Goal: Complete application form

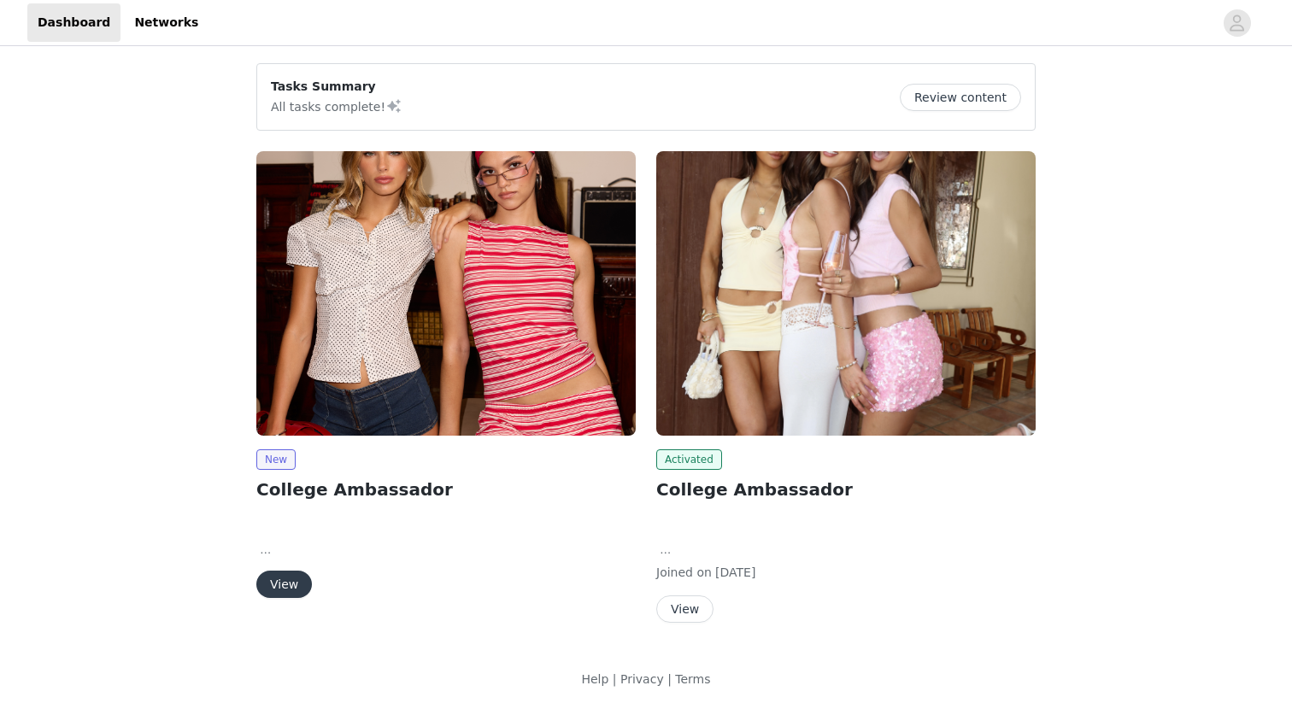
click at [681, 606] on button "View" at bounding box center [684, 609] width 57 height 27
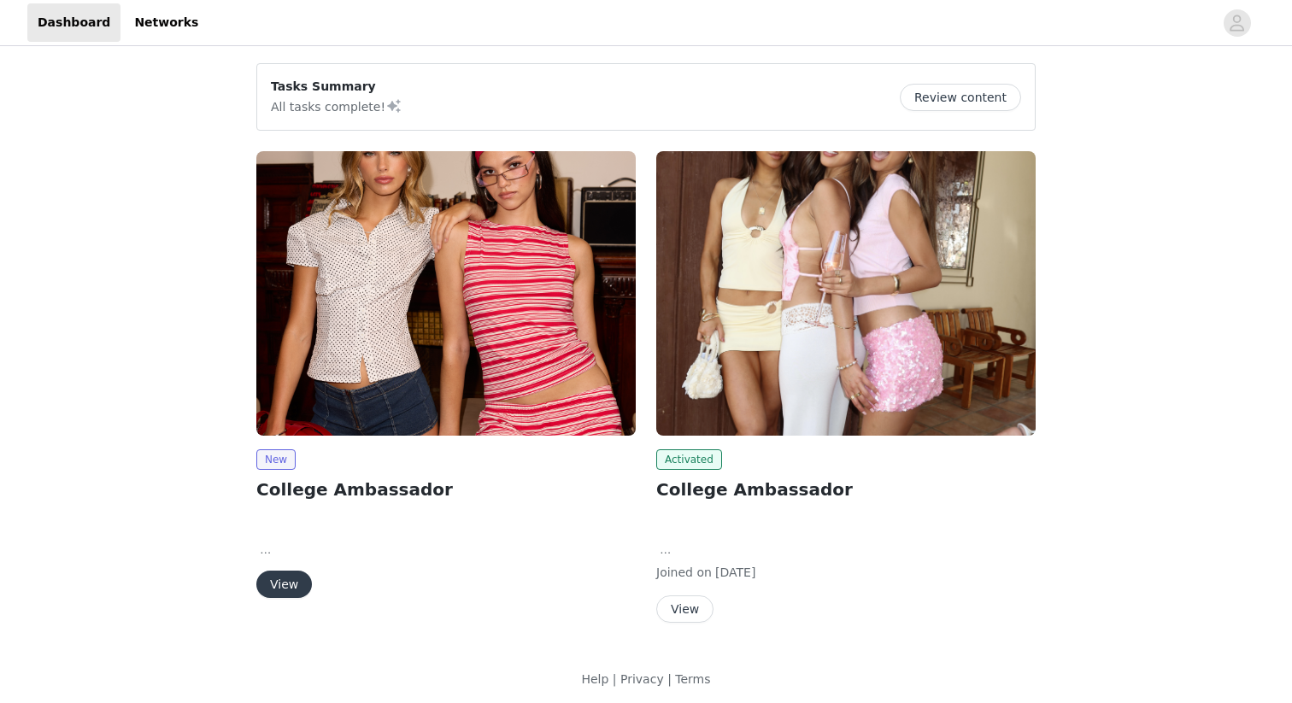
click at [288, 579] on button "View" at bounding box center [284, 584] width 56 height 27
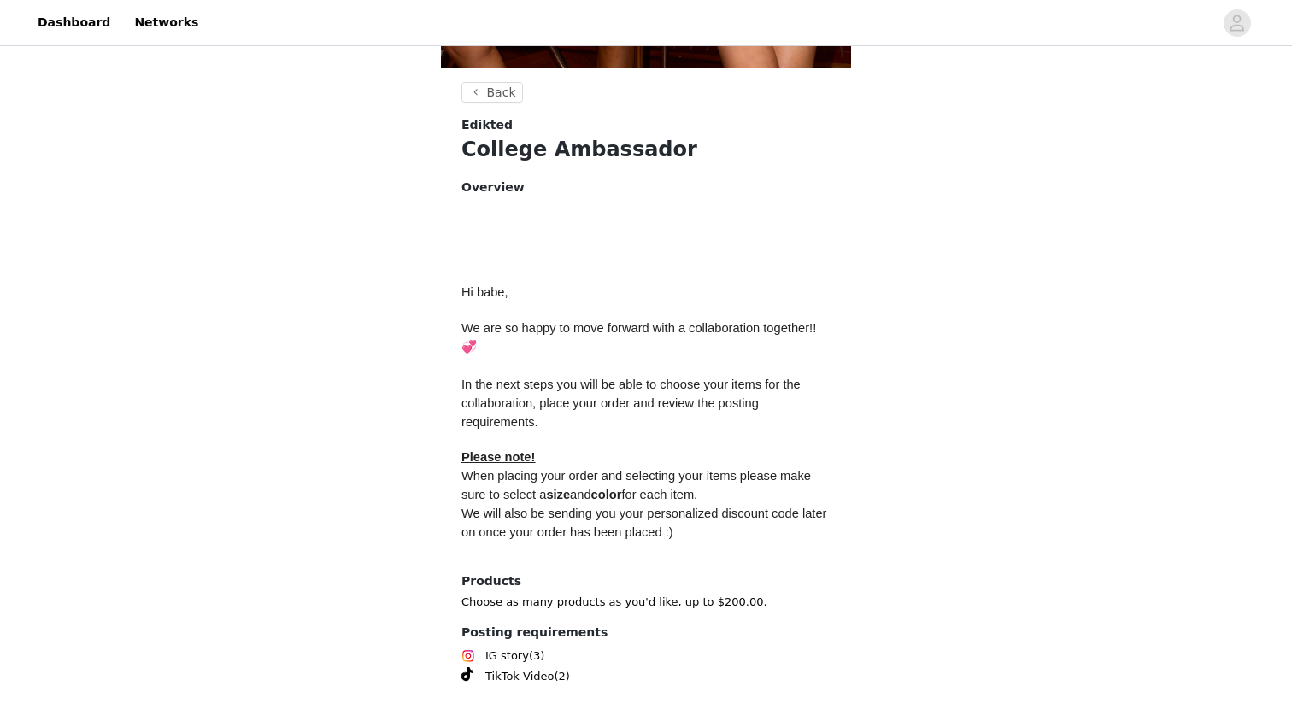
scroll to position [677, 0]
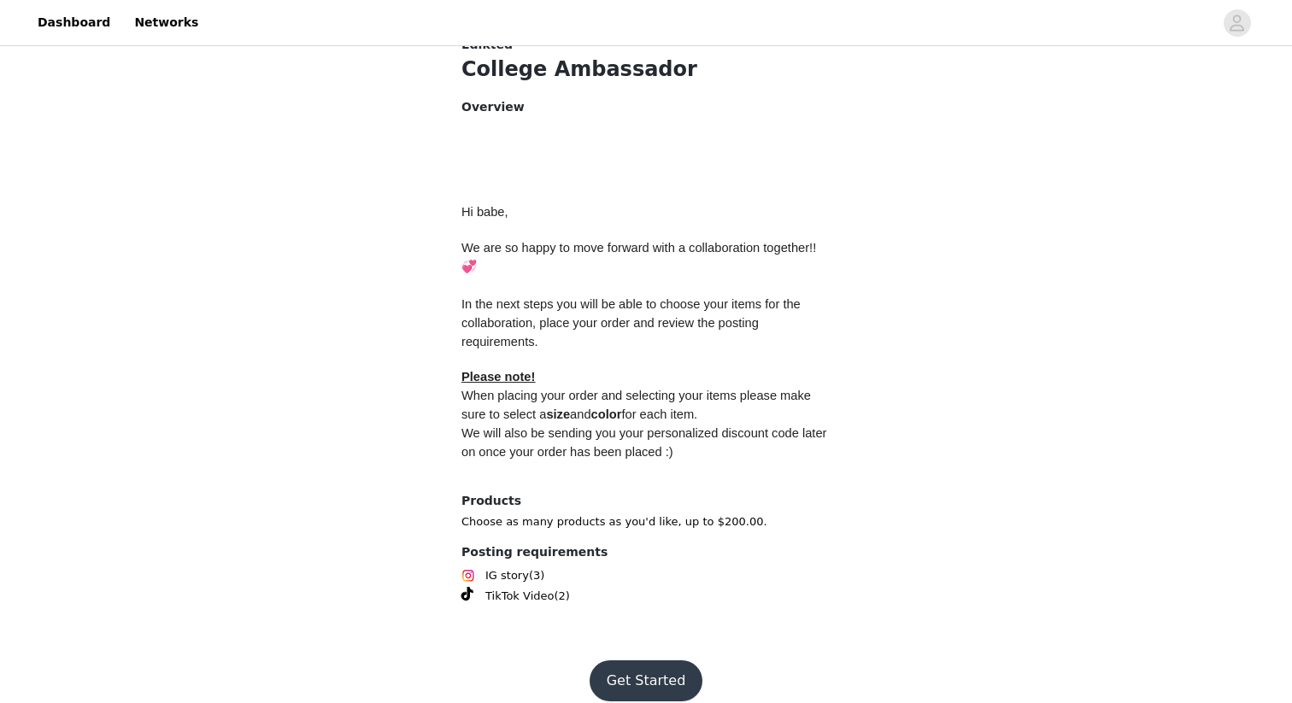
click at [643, 608] on button "Get Started" at bounding box center [647, 680] width 114 height 41
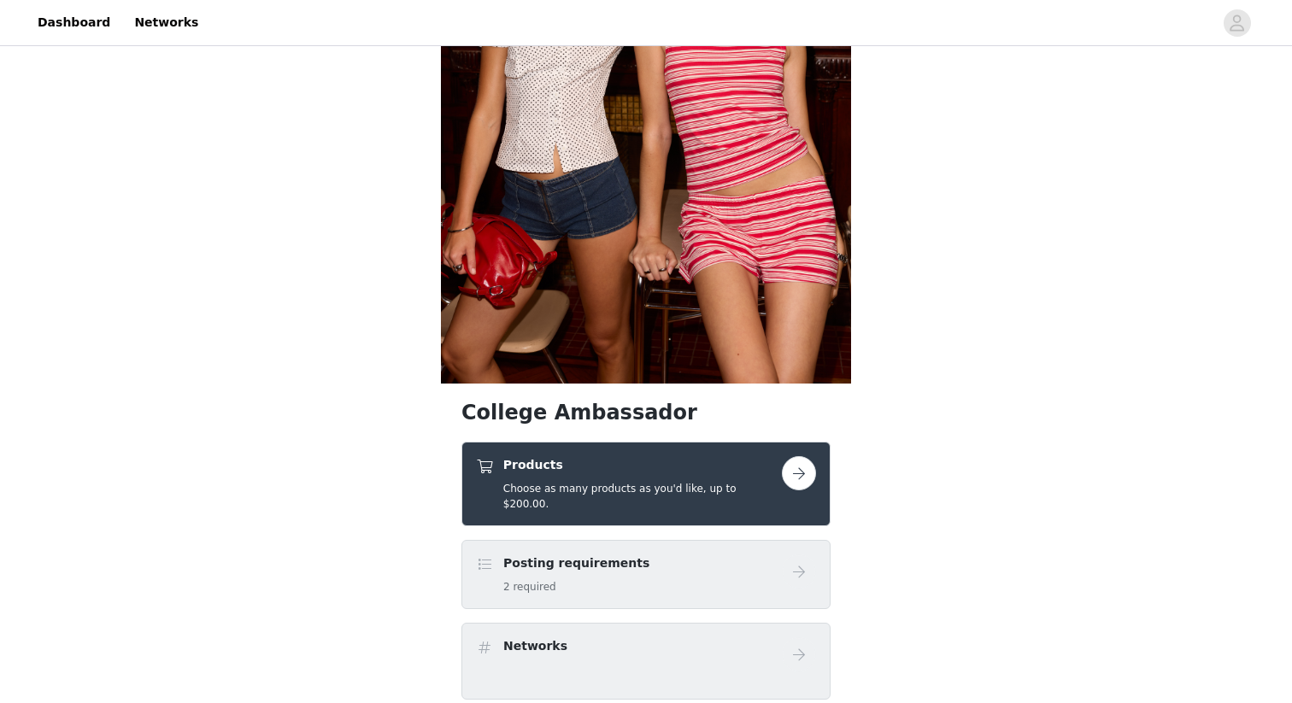
scroll to position [283, 0]
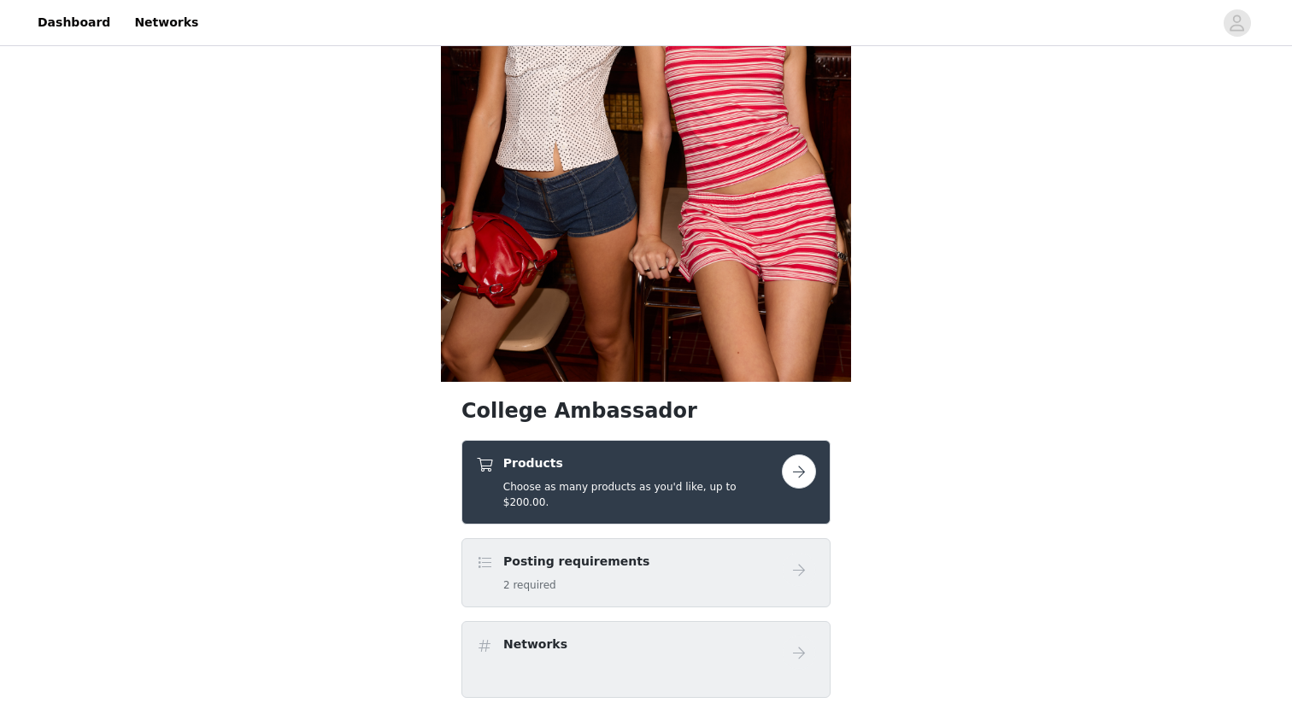
click at [807, 465] on button "button" at bounding box center [799, 472] width 34 height 34
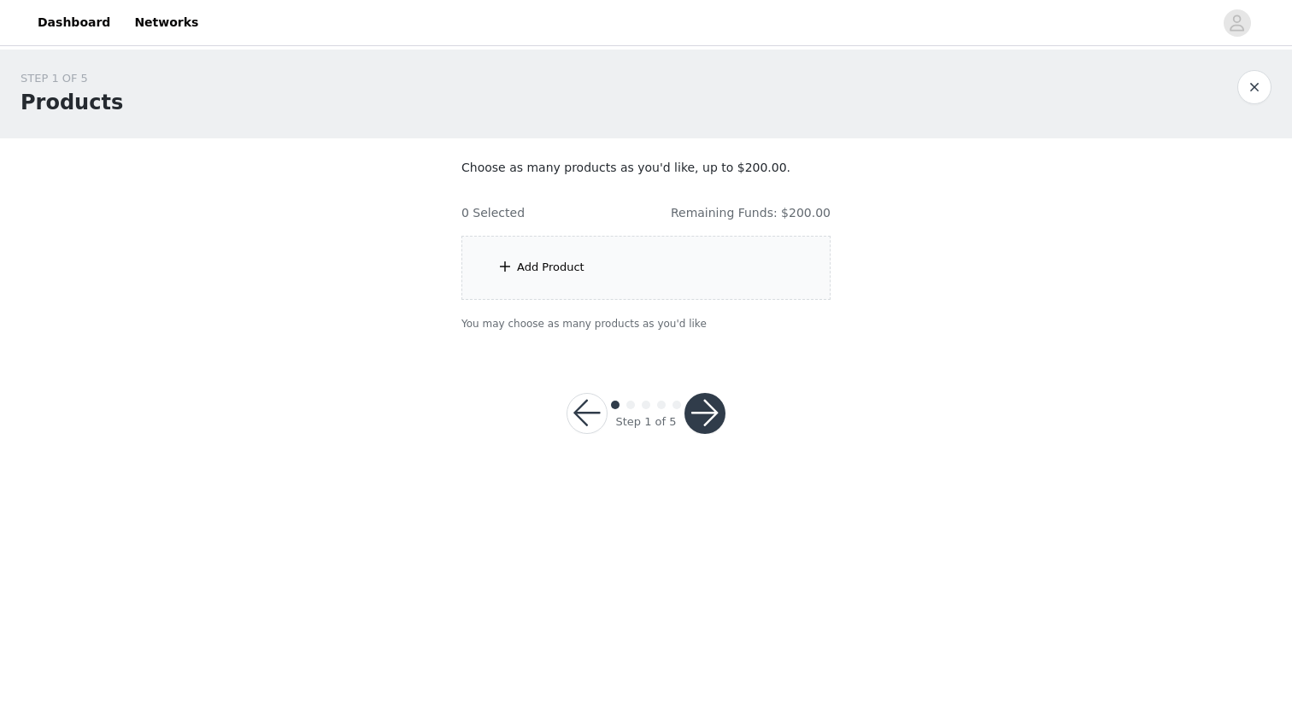
click at [640, 275] on div "Add Product" at bounding box center [645, 268] width 369 height 64
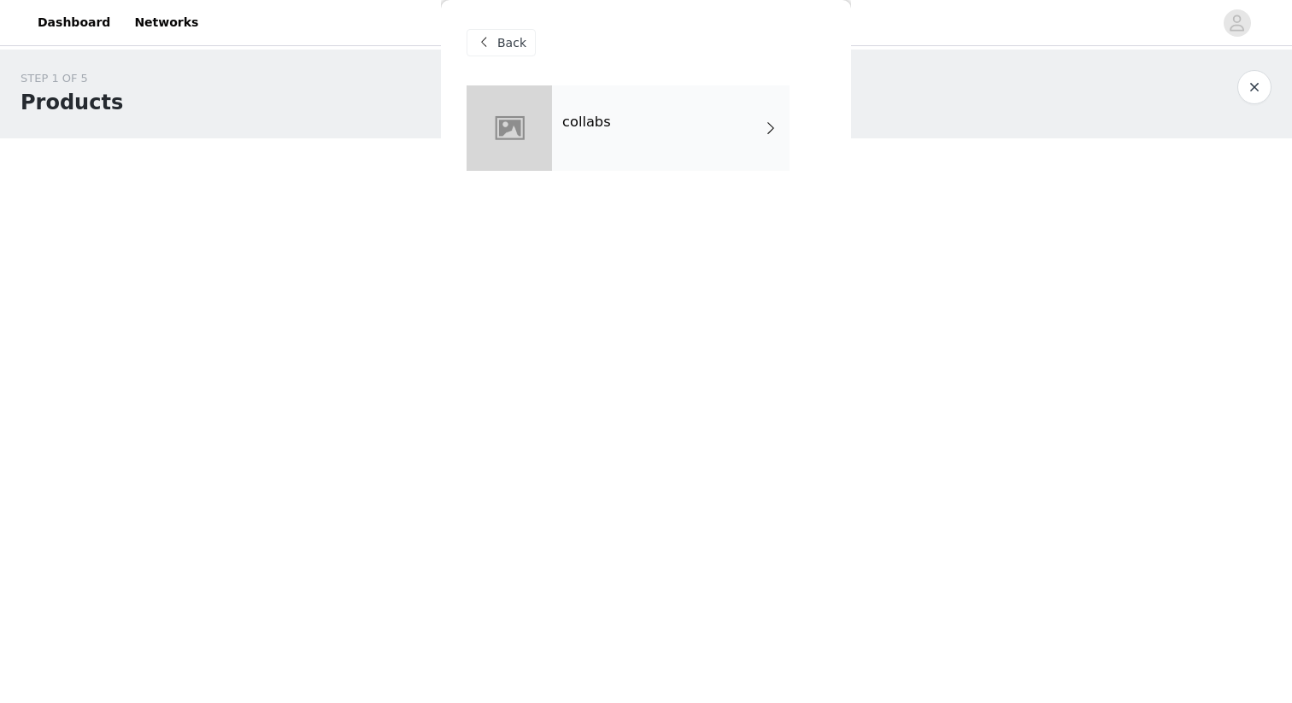
click at [760, 138] on div "collabs" at bounding box center [671, 127] width 238 height 85
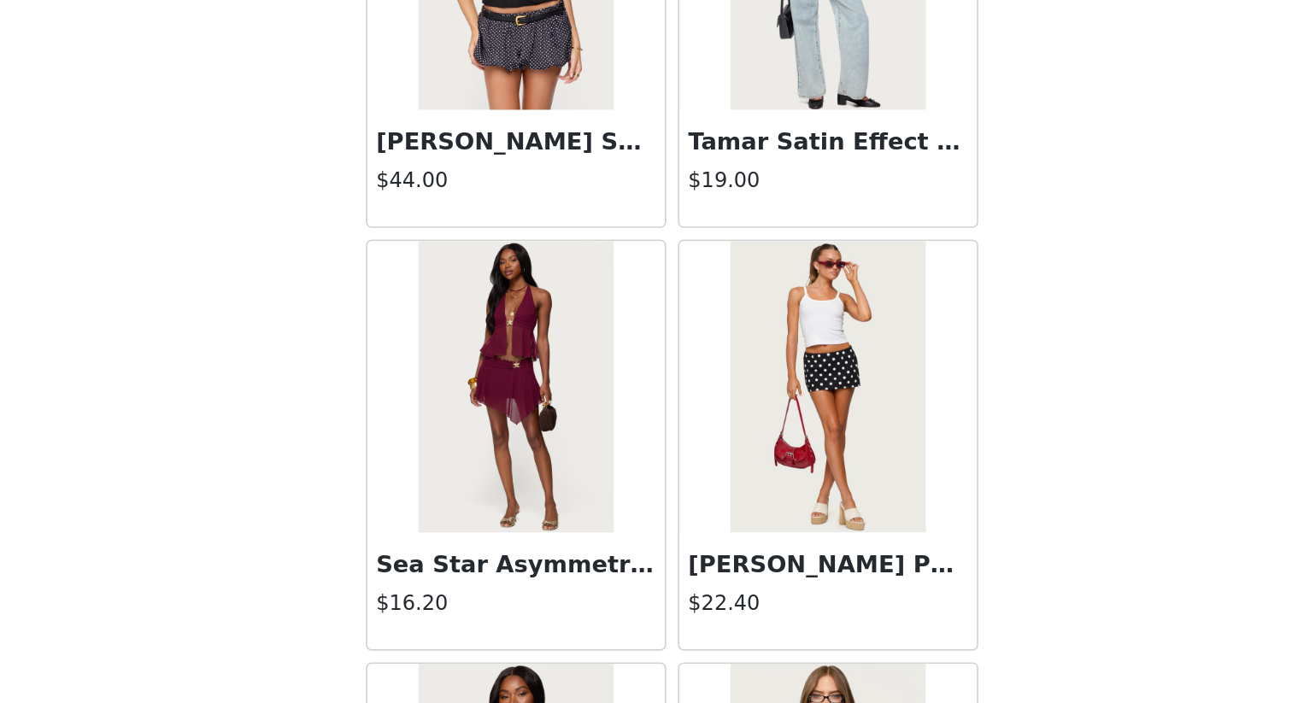
scroll to position [1635, 0]
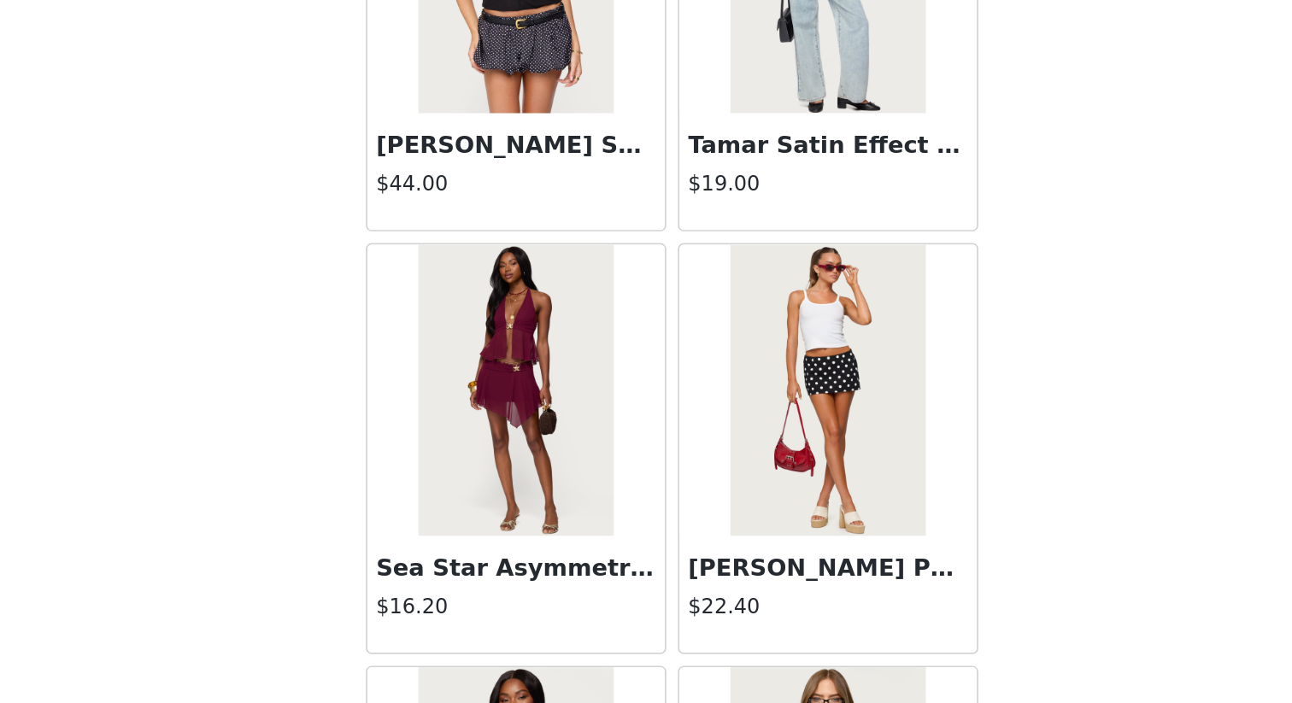
click at [749, 545] on img at bounding box center [737, 519] width 114 height 171
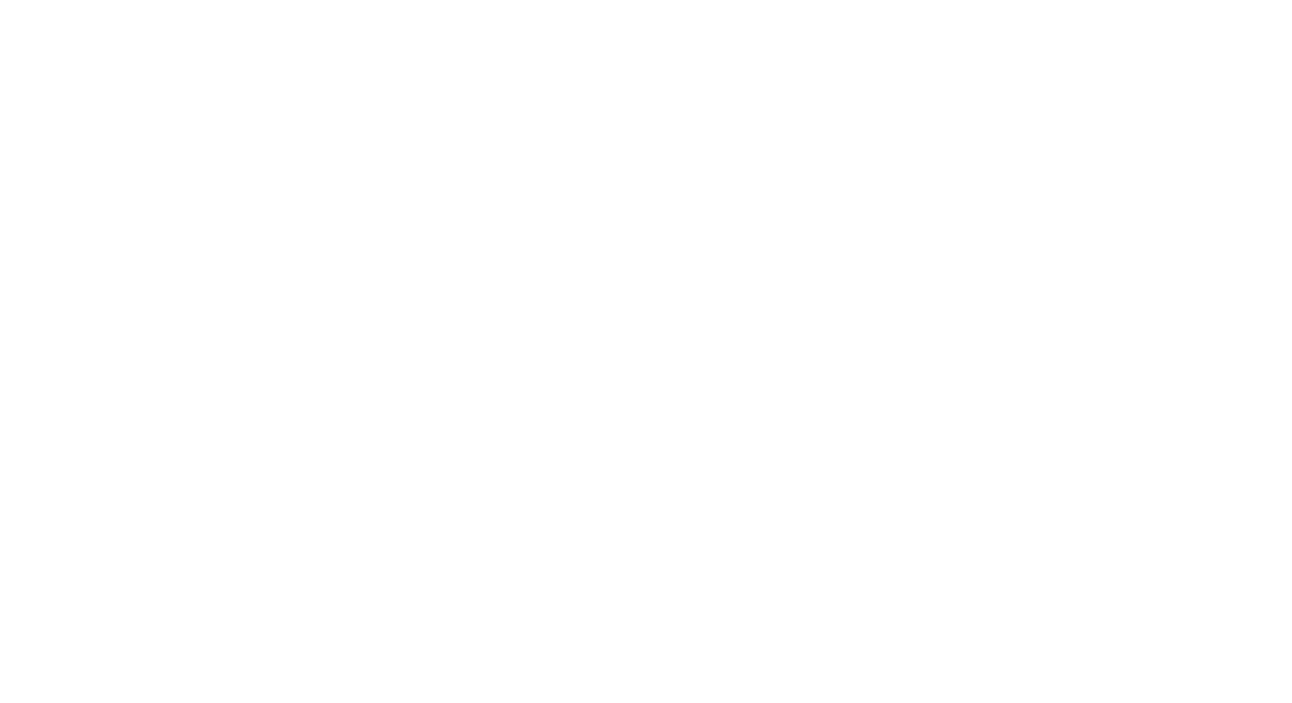
scroll to position [110, 0]
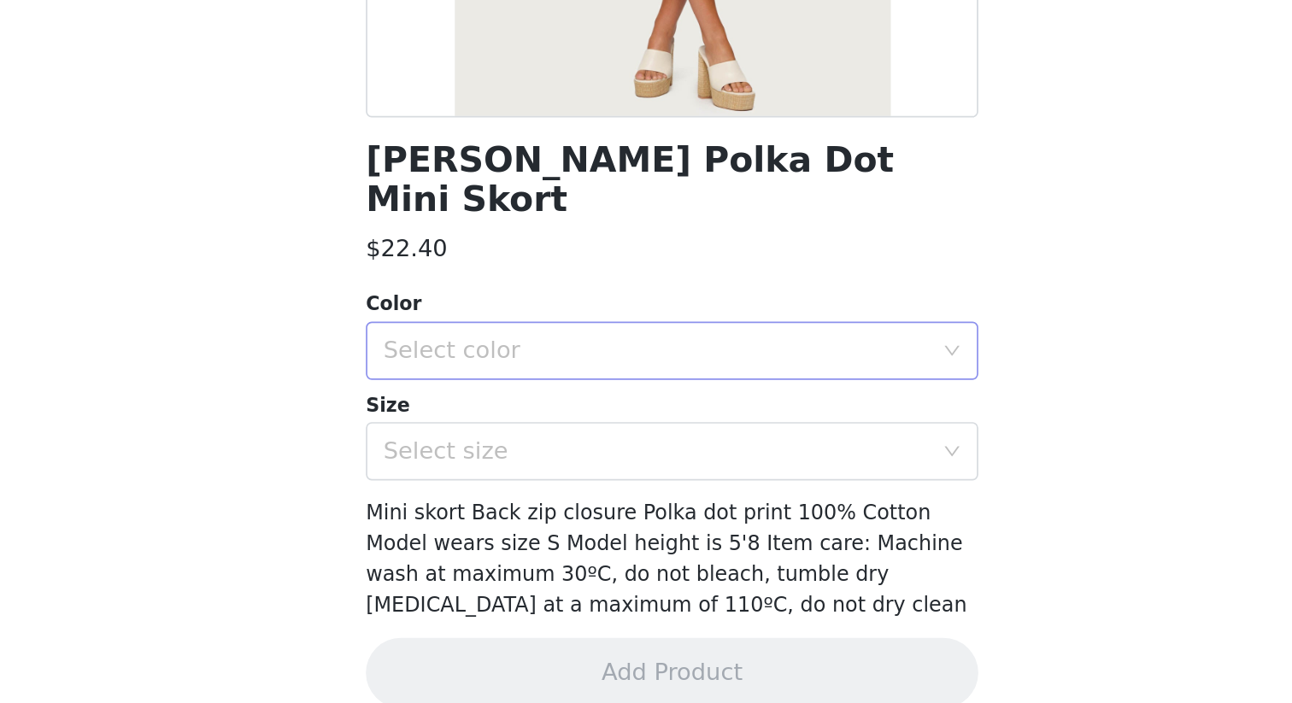
click at [785, 488] on div "Select color" at bounding box center [637, 496] width 320 height 17
click at [784, 508] on li "BLACK AND WHITE" at bounding box center [646, 510] width 359 height 27
click at [784, 547] on div "Select size" at bounding box center [637, 555] width 320 height 17
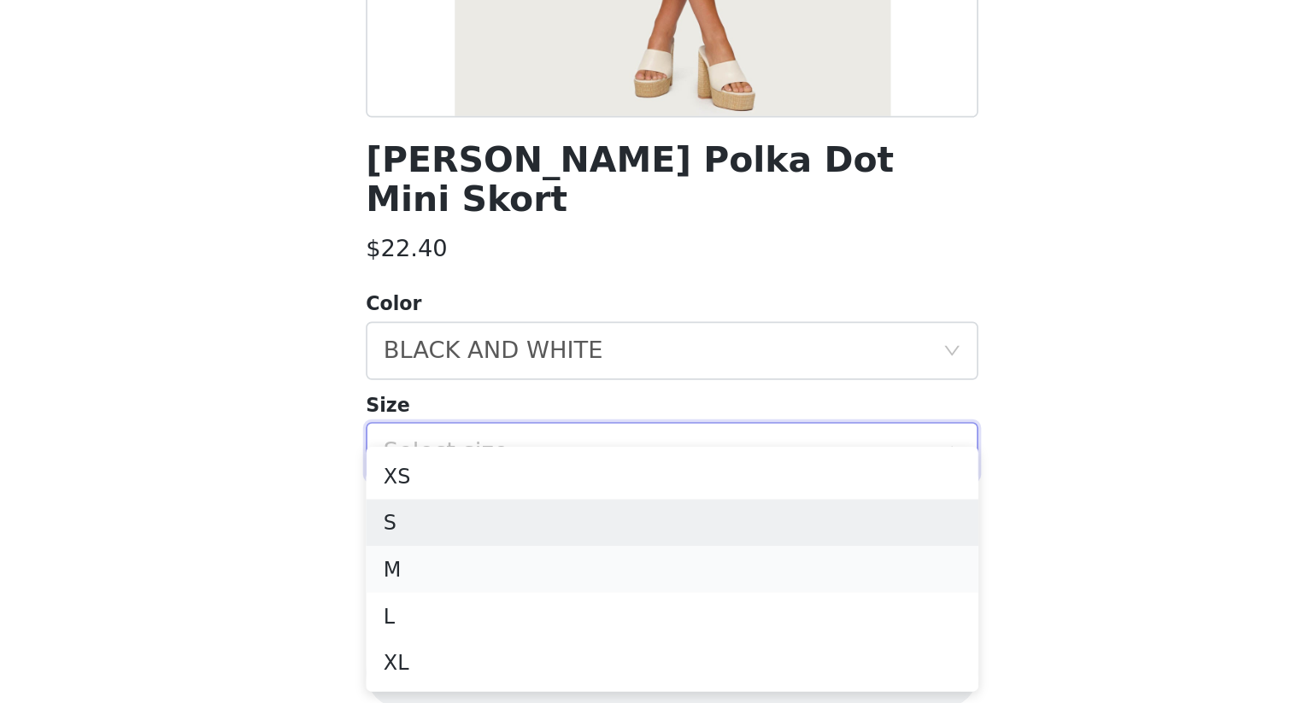
click at [733, 608] on li "M" at bounding box center [646, 624] width 359 height 27
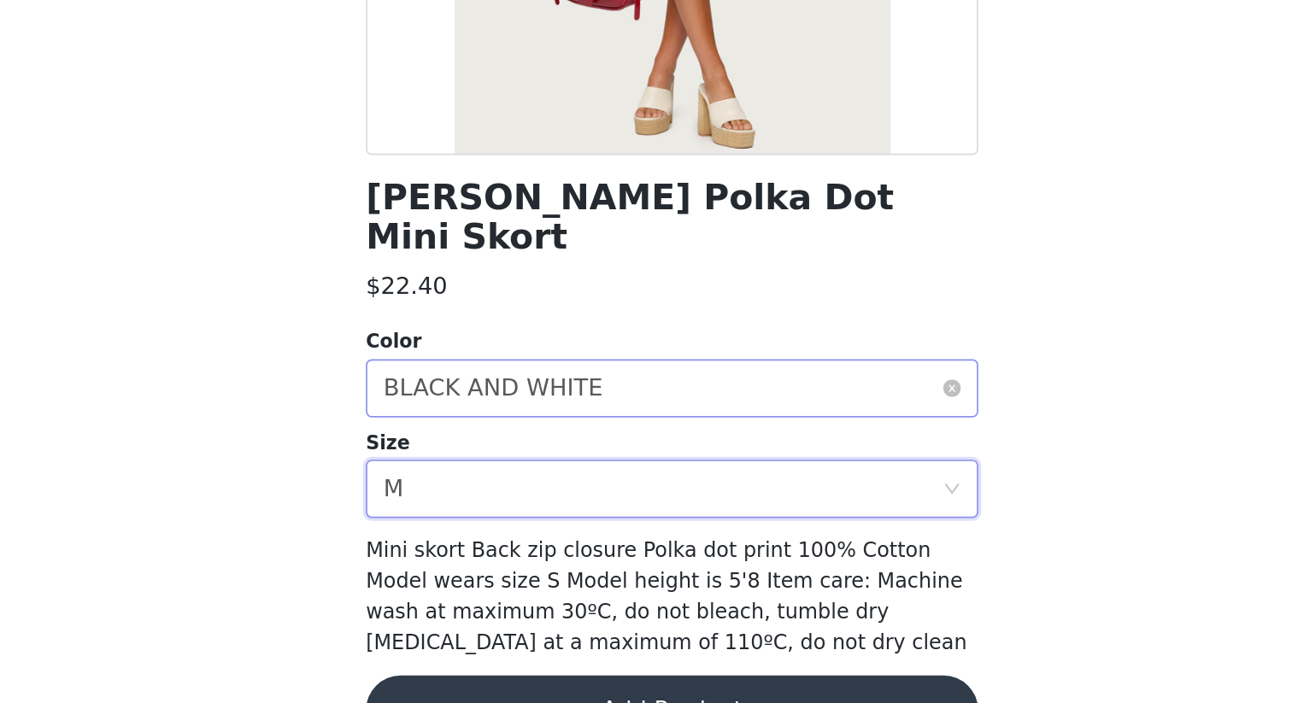
scroll to position [0, 0]
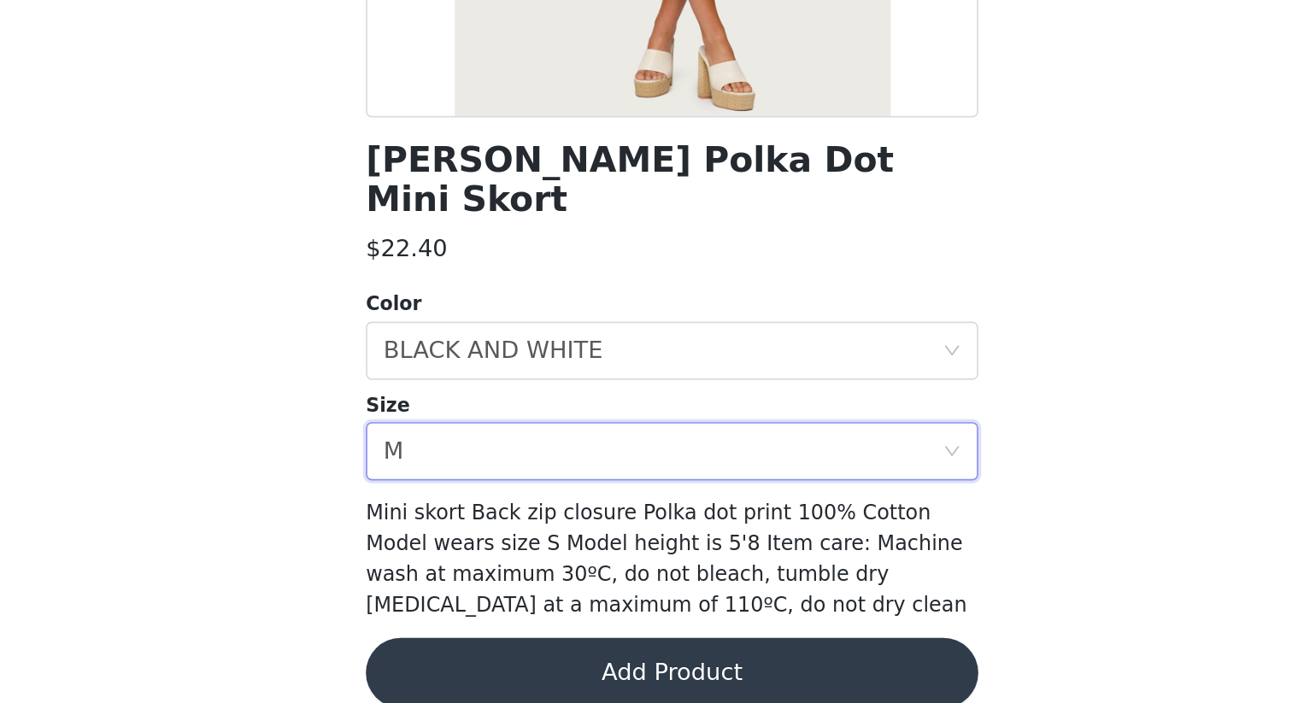
click at [719, 608] on button "Add Product" at bounding box center [646, 685] width 359 height 41
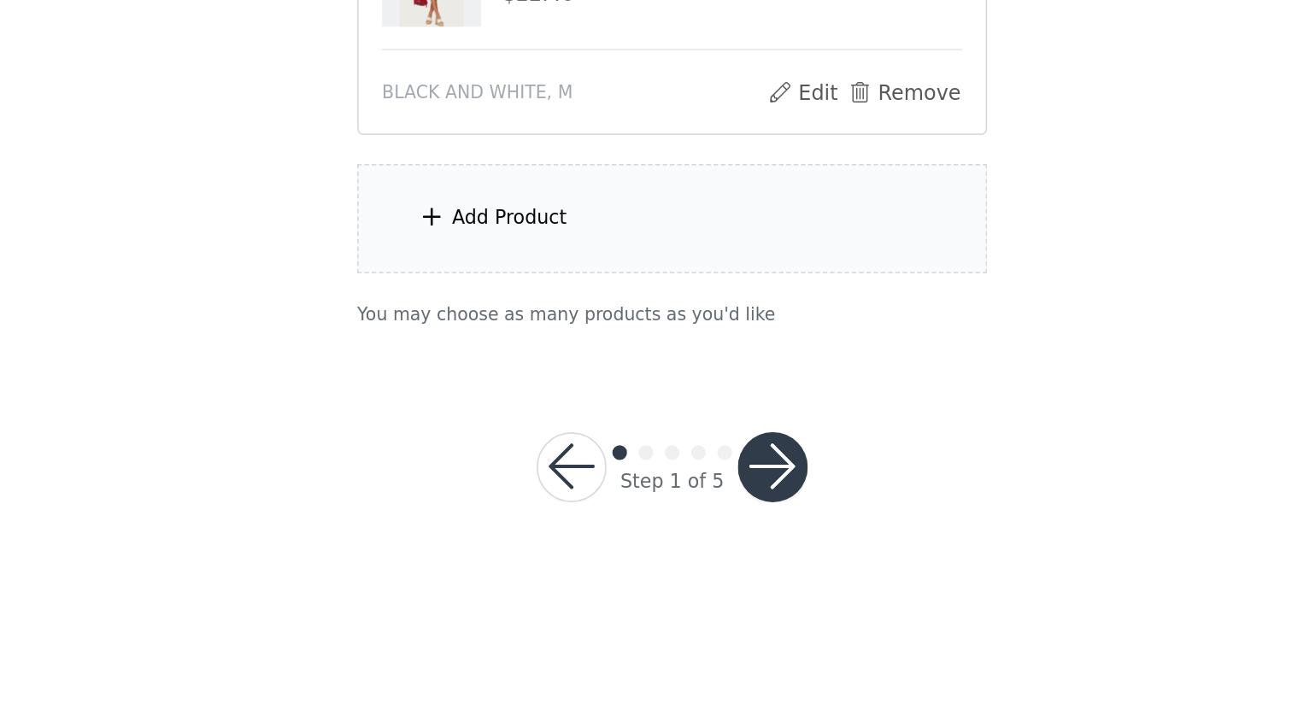
click at [568, 426] on div "Add Product" at bounding box center [551, 418] width 68 height 17
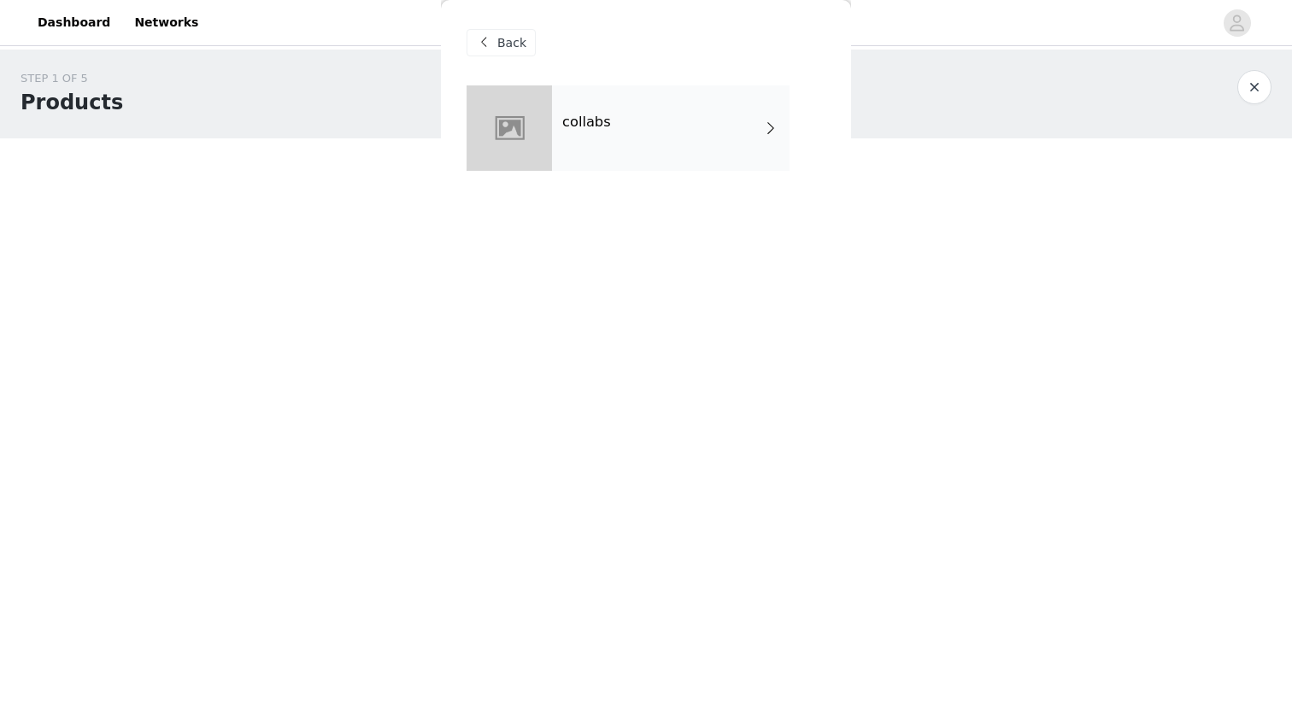
click at [761, 136] on div "collabs" at bounding box center [671, 127] width 238 height 85
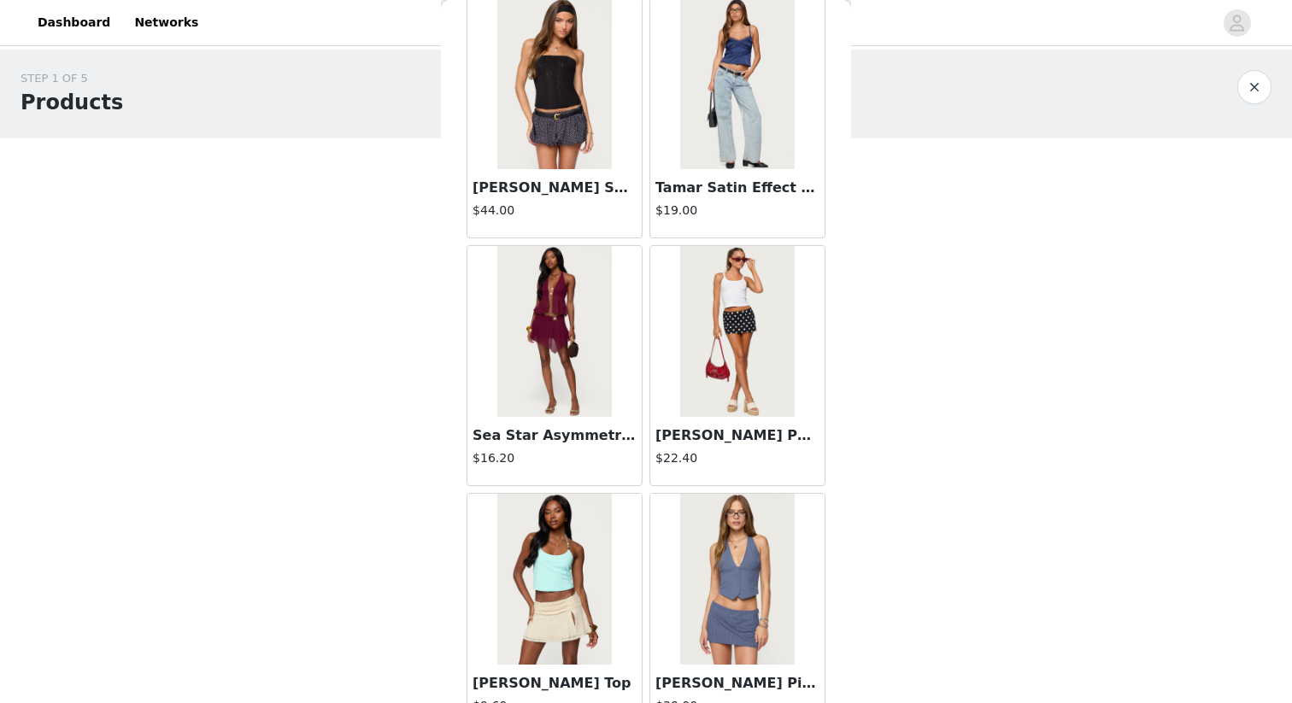
scroll to position [1911, 0]
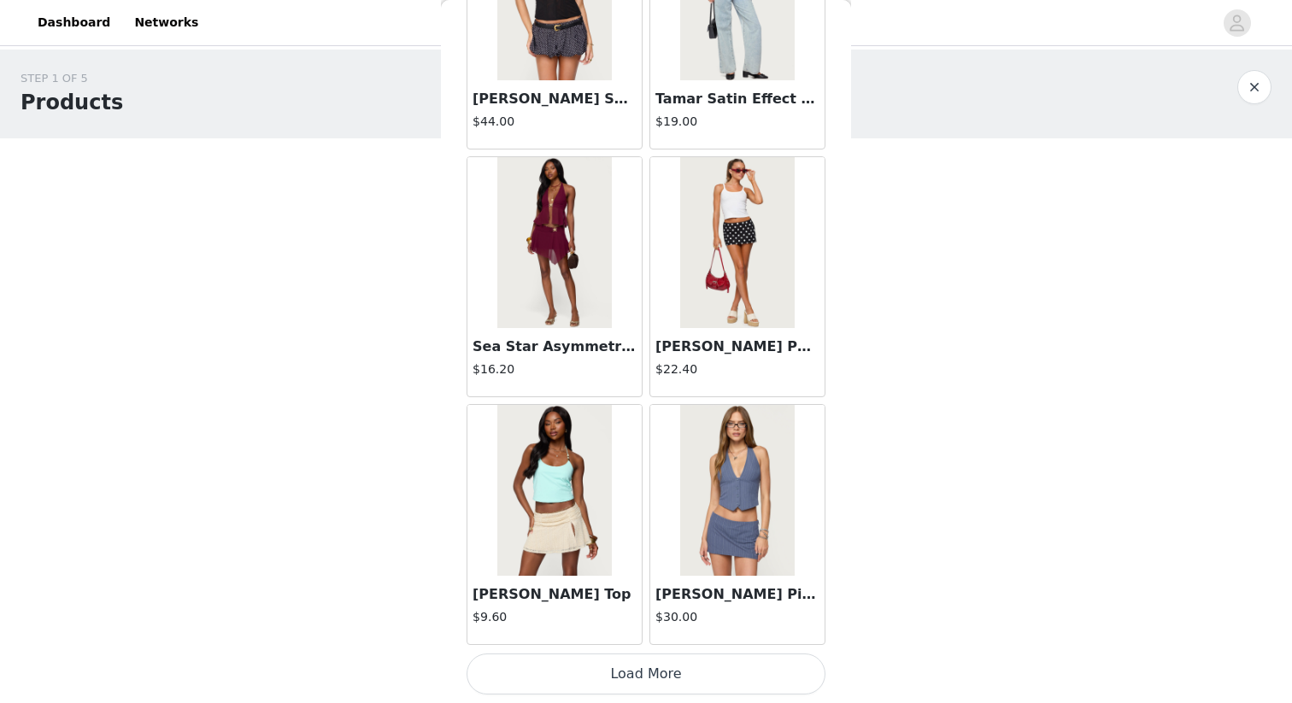
click at [766, 550] on img at bounding box center [737, 490] width 114 height 171
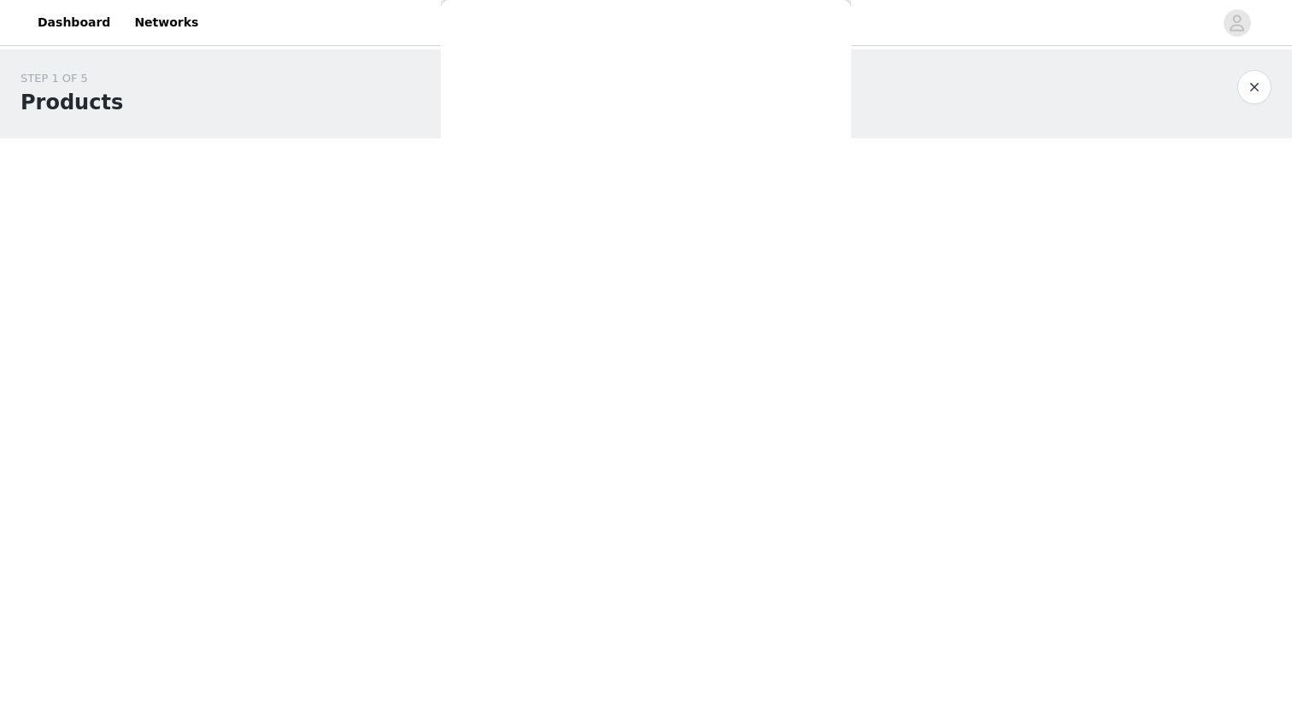
scroll to position [0, 0]
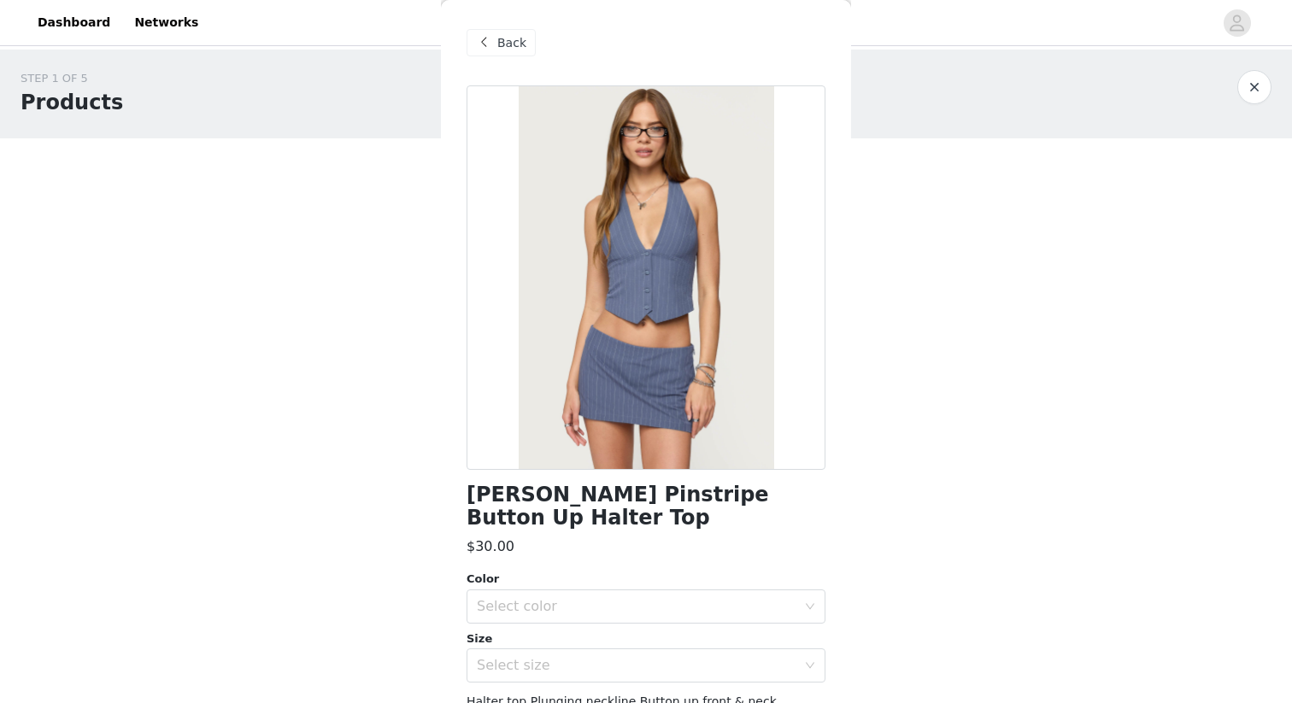
click at [483, 47] on span at bounding box center [483, 42] width 21 height 21
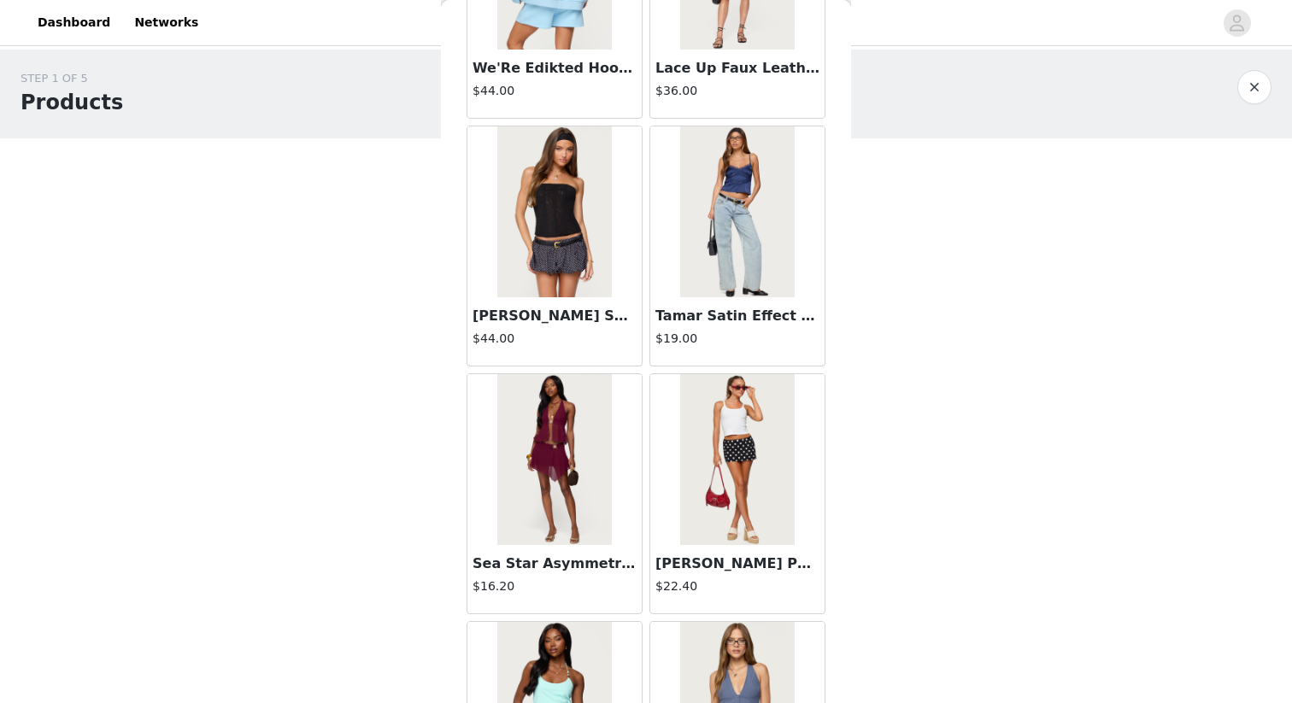
scroll to position [1911, 0]
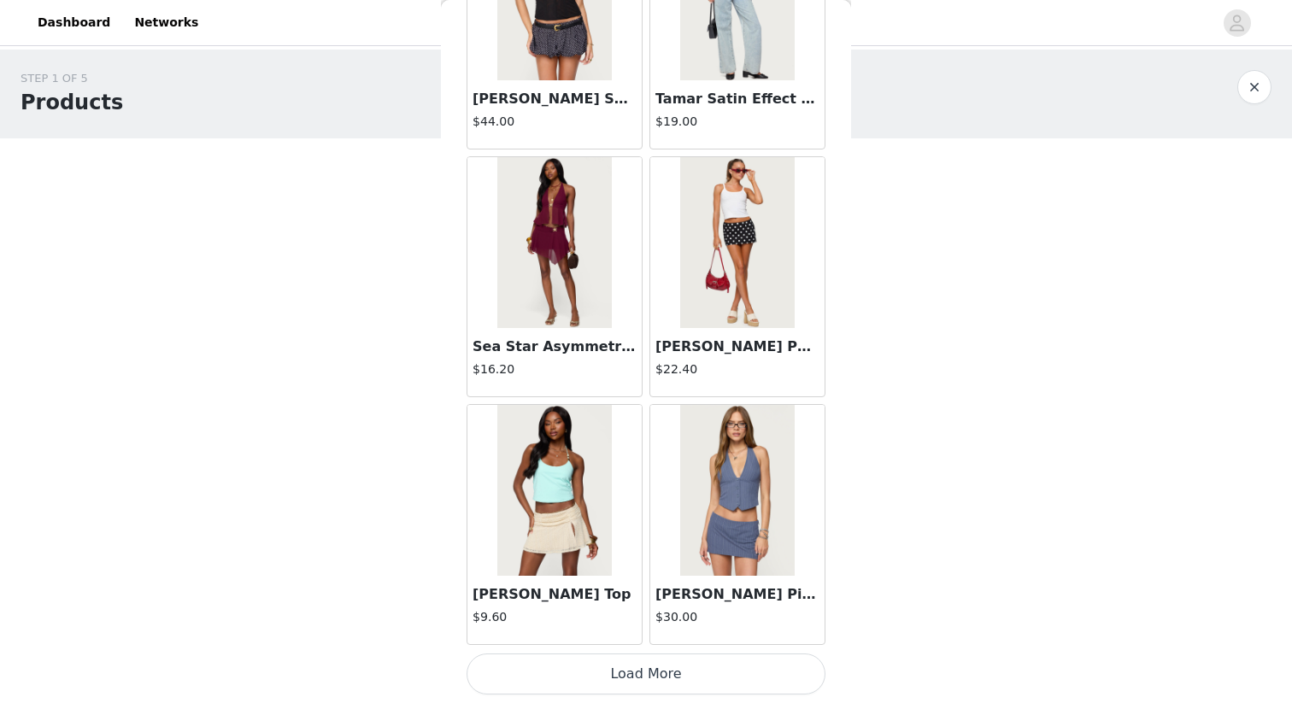
click at [696, 608] on button "Load More" at bounding box center [646, 674] width 359 height 41
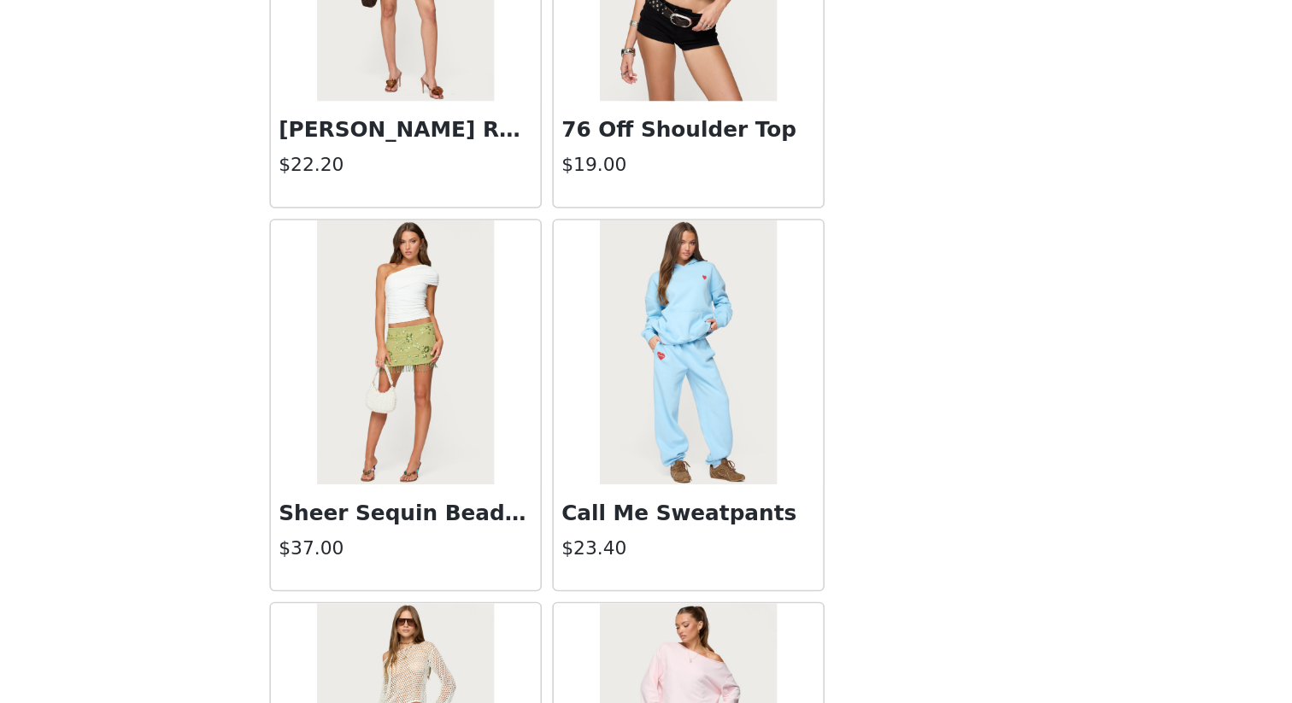
scroll to position [2998, 0]
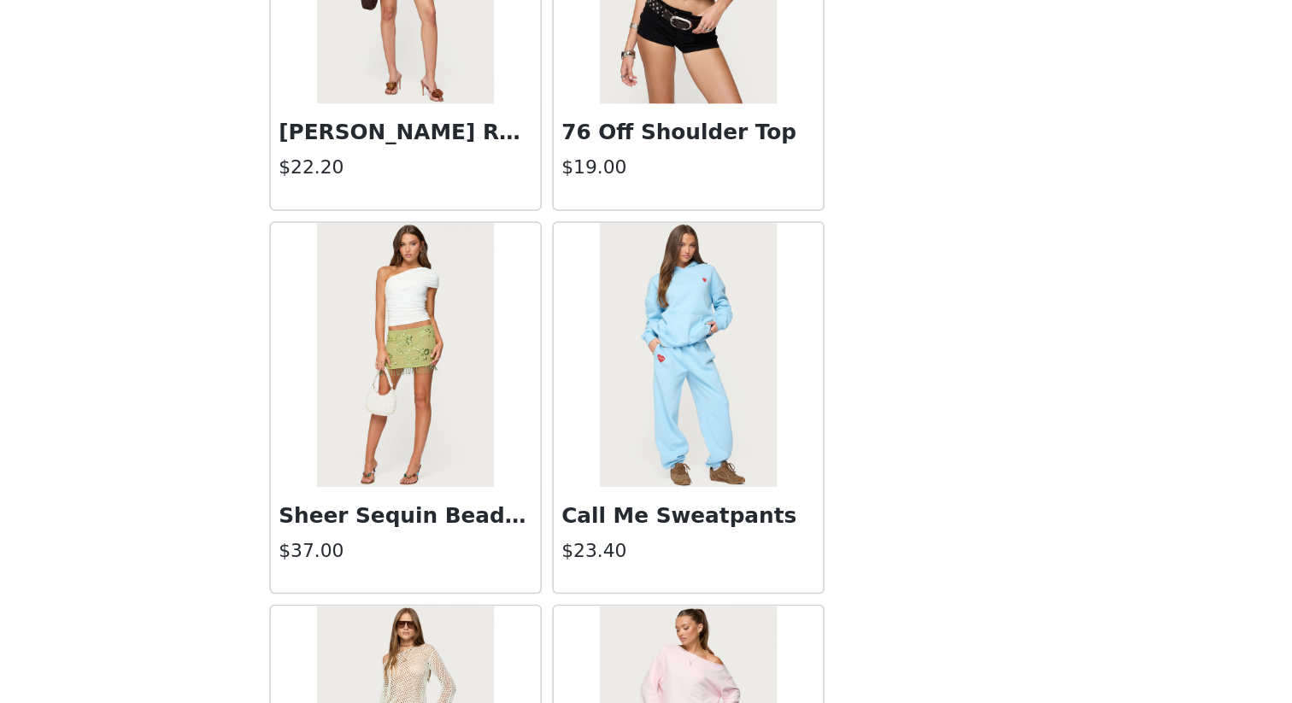
click at [586, 510] on div "Sheer Sequin Bead Fringed Mini Skirt $37.00" at bounding box center [554, 514] width 174 height 68
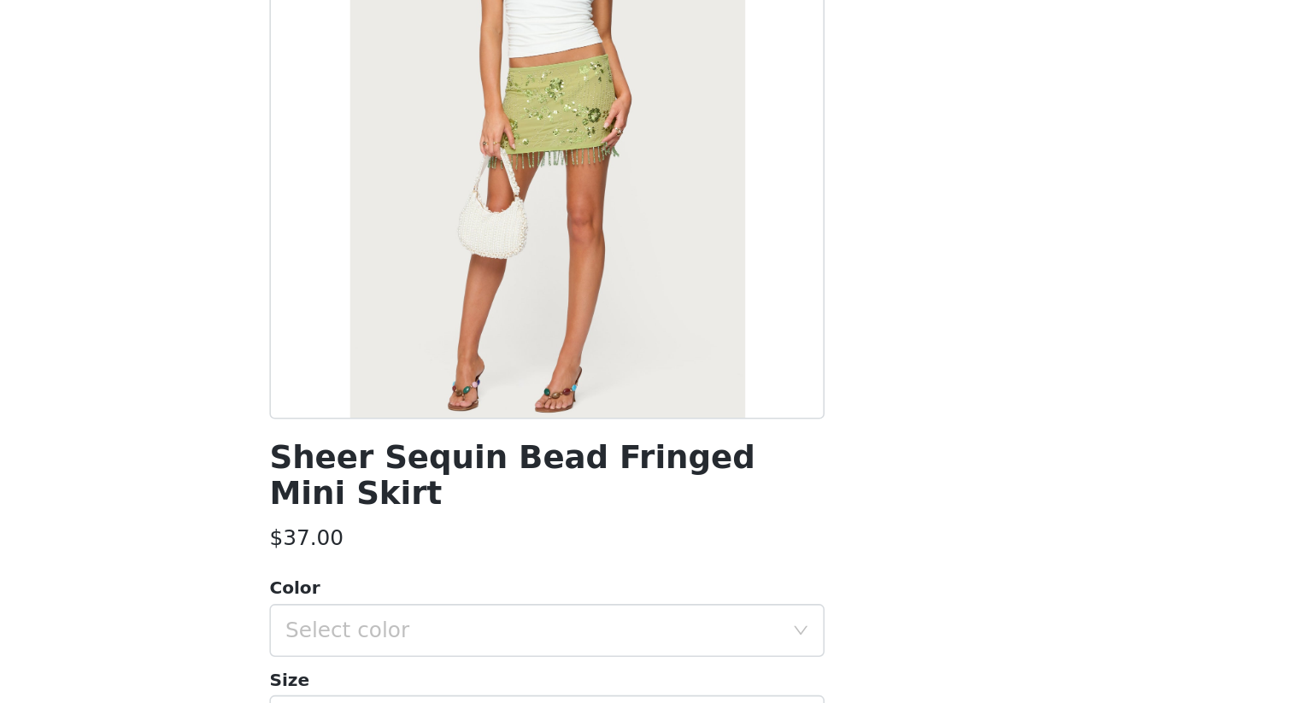
scroll to position [44, 0]
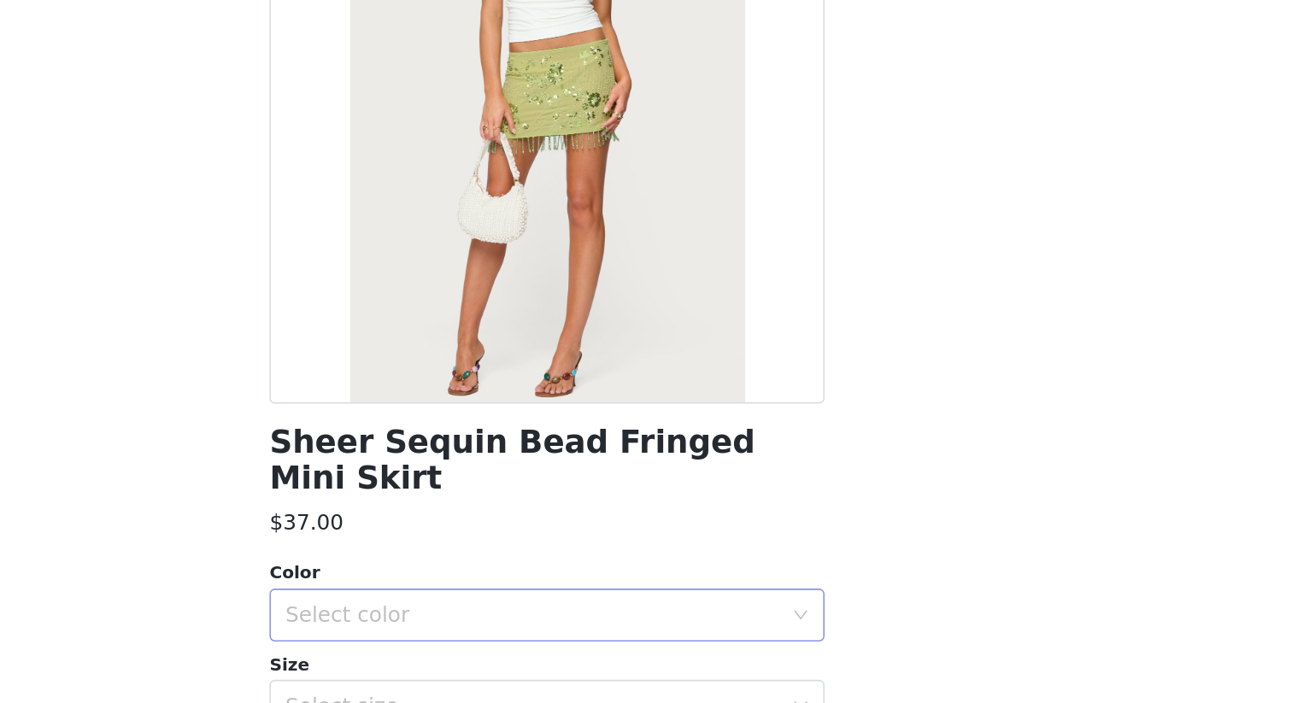
click at [748, 555] on div "Select color" at bounding box center [637, 563] width 320 height 17
click at [749, 567] on li "GREEN" at bounding box center [646, 576] width 359 height 27
click at [753, 608] on div "Select size" at bounding box center [637, 622] width 320 height 17
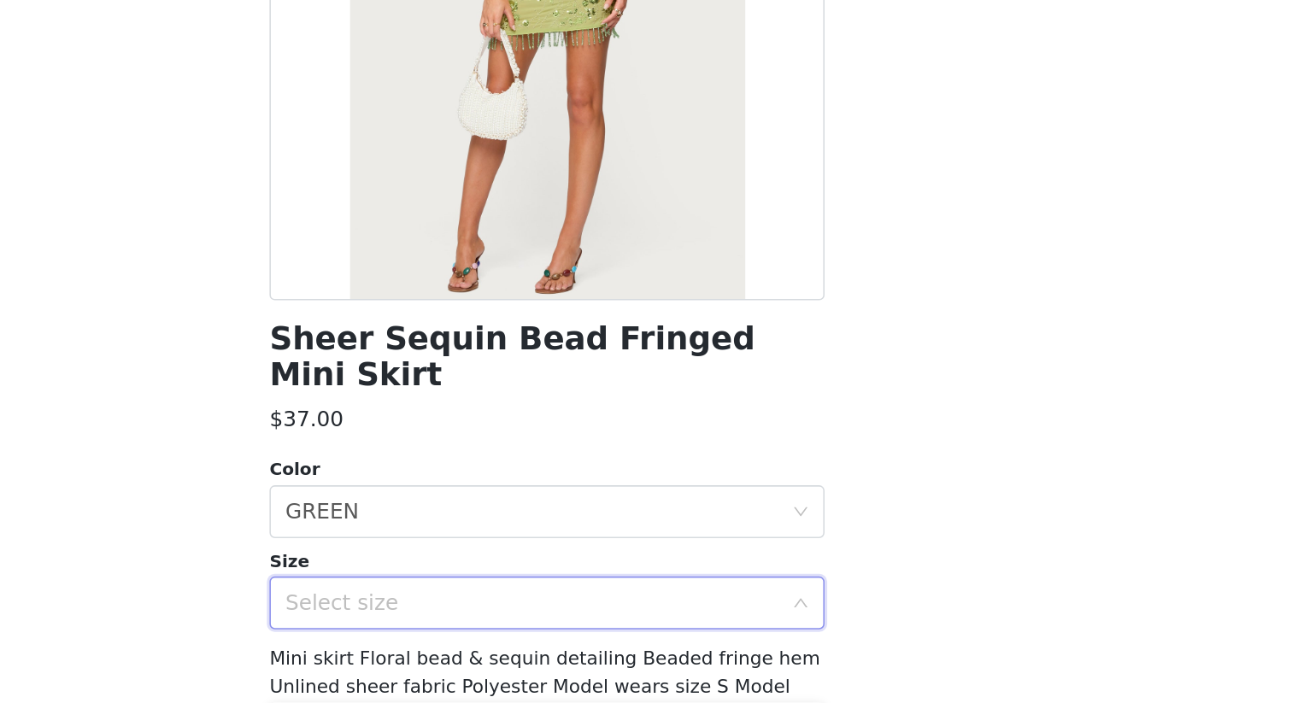
click at [813, 550] on icon "icon: down" at bounding box center [810, 555] width 10 height 10
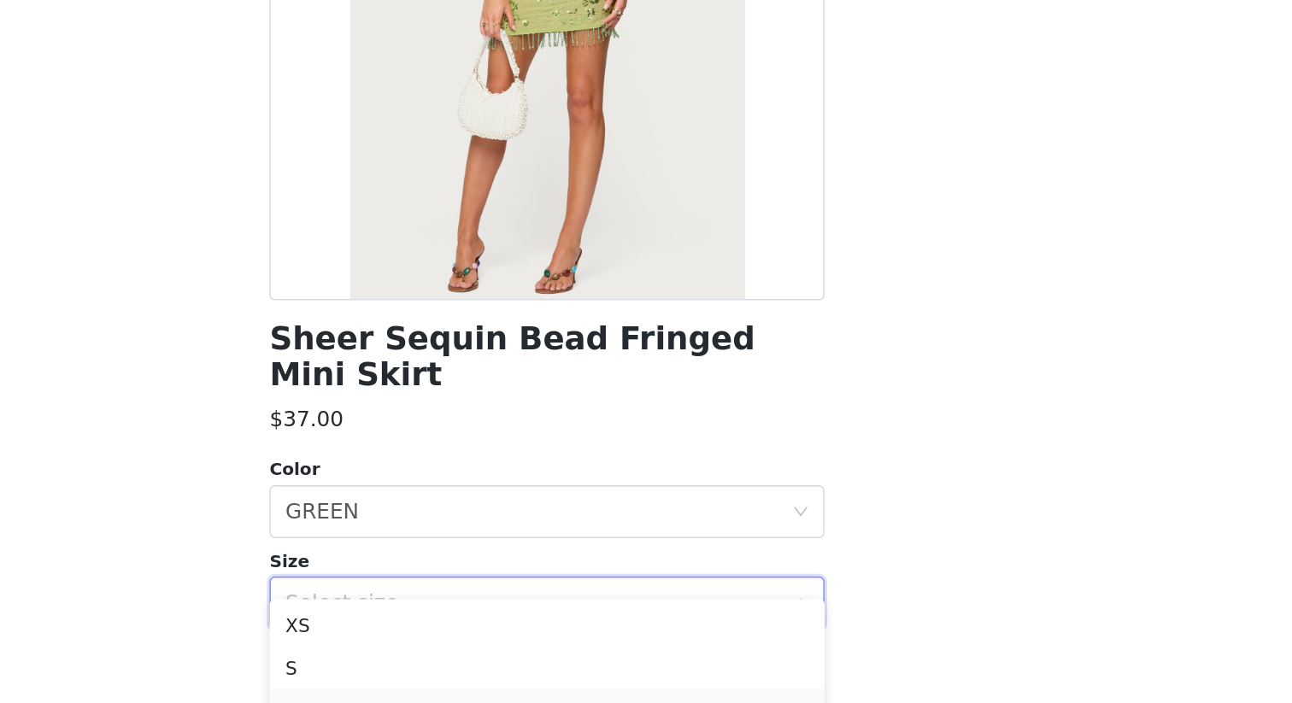
click at [722, 608] on li "M" at bounding box center [646, 624] width 359 height 27
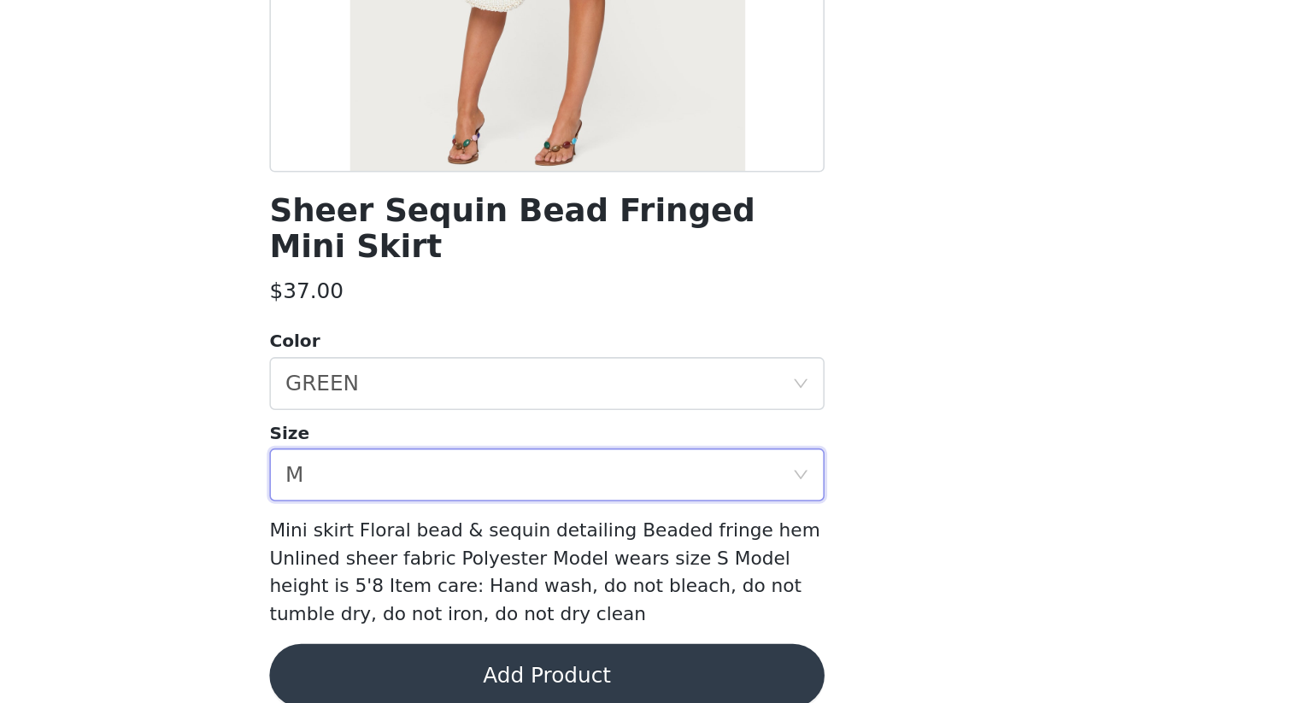
click at [751, 608] on button "Add Product" at bounding box center [646, 685] width 359 height 41
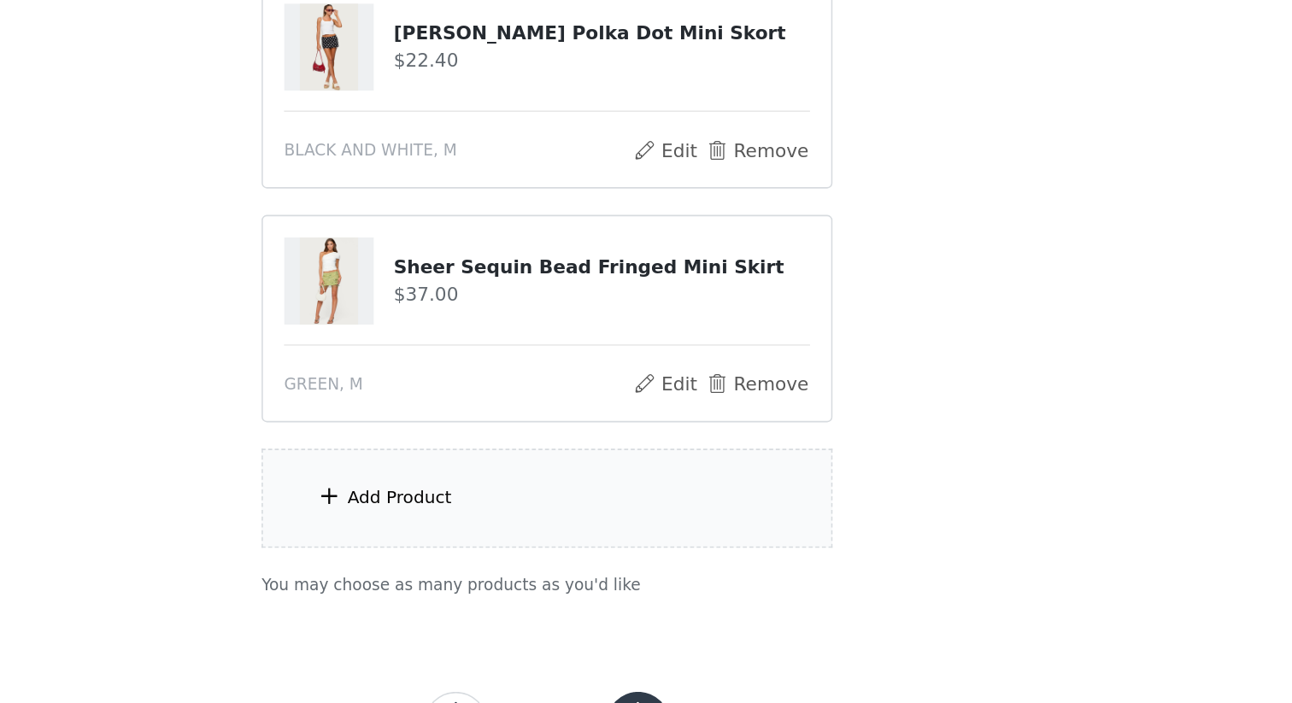
click at [572, 571] on div "Add Product" at bounding box center [551, 569] width 68 height 17
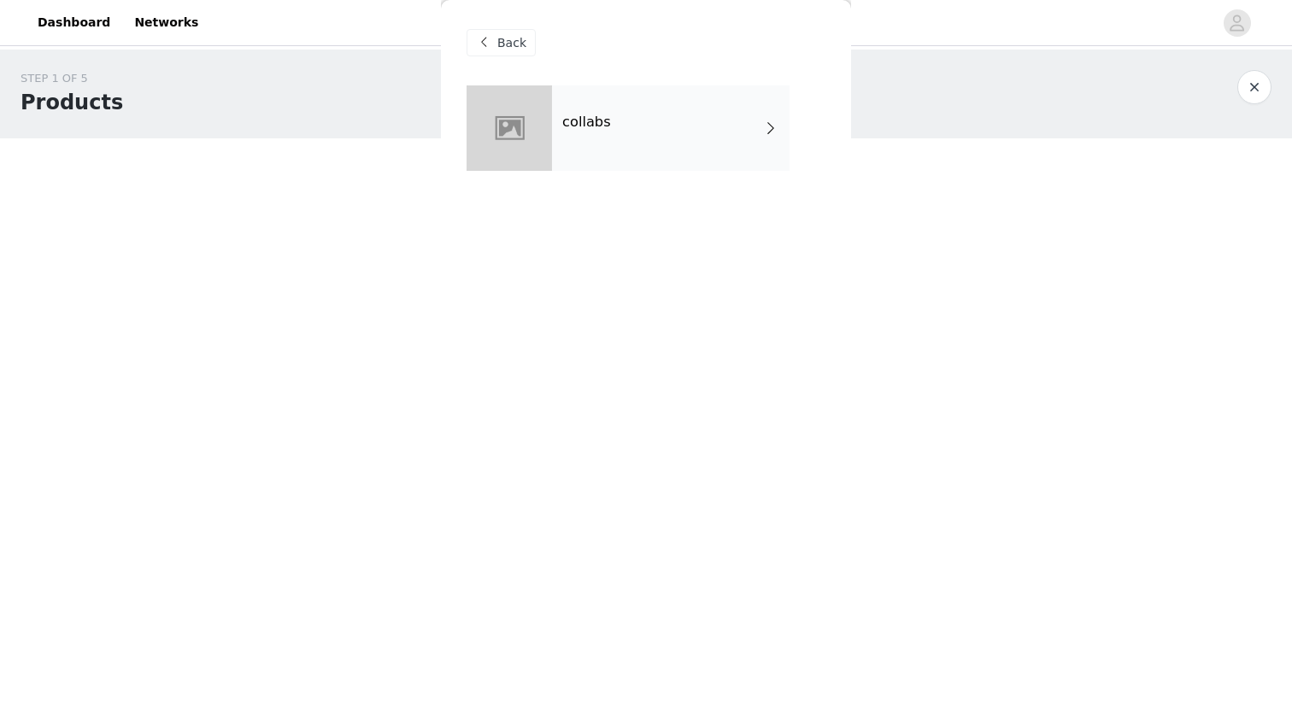
click at [759, 134] on div "collabs" at bounding box center [671, 127] width 238 height 85
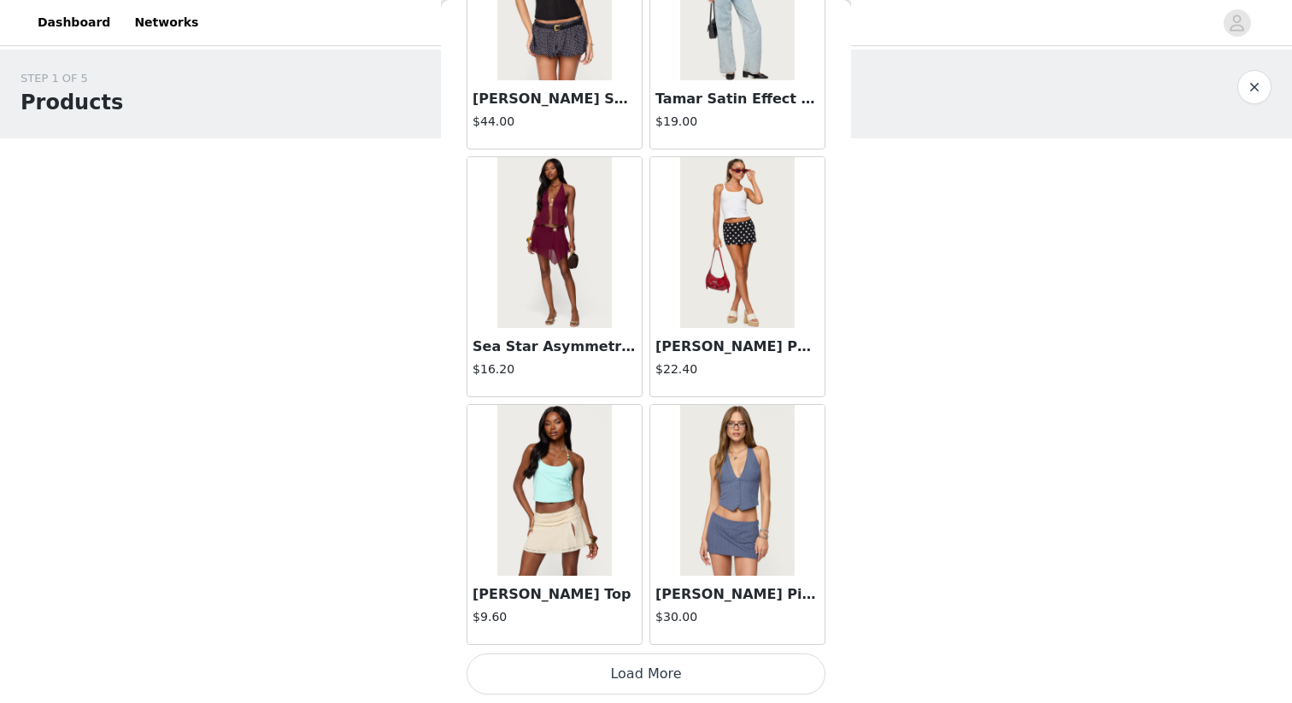
click at [659, 608] on button "Load More" at bounding box center [646, 674] width 359 height 41
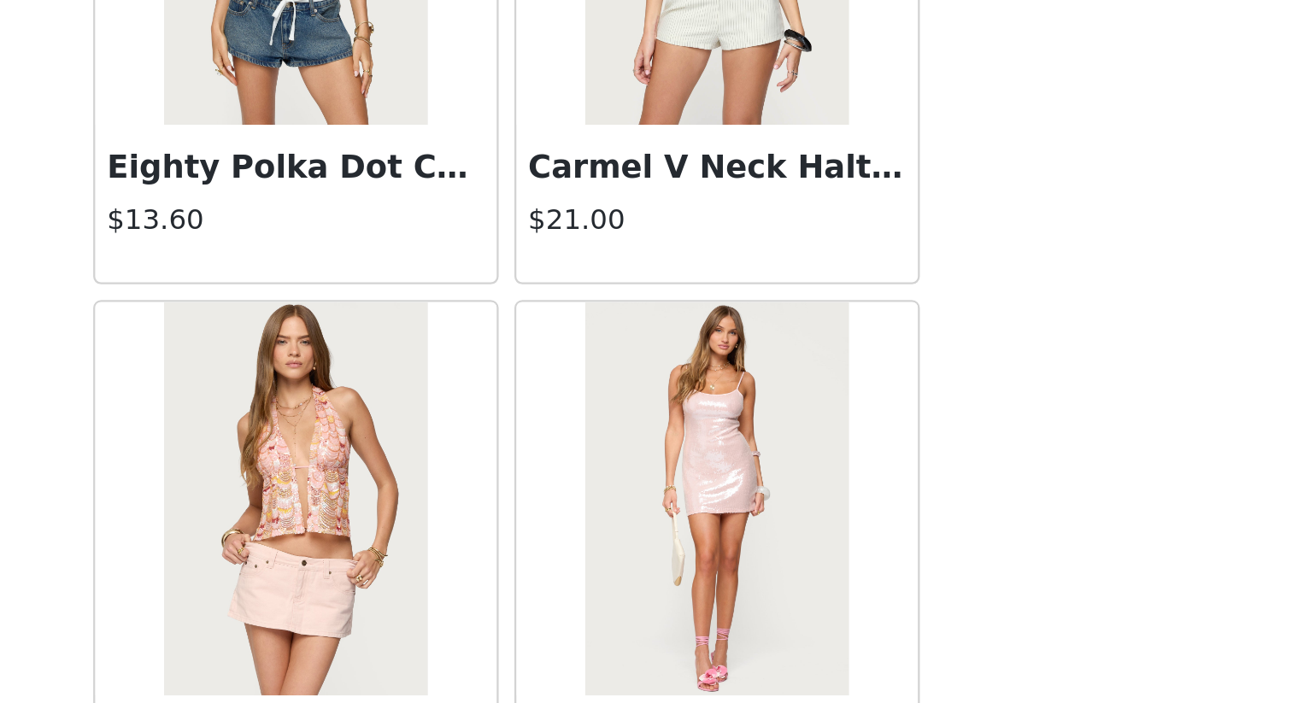
scroll to position [4279, 0]
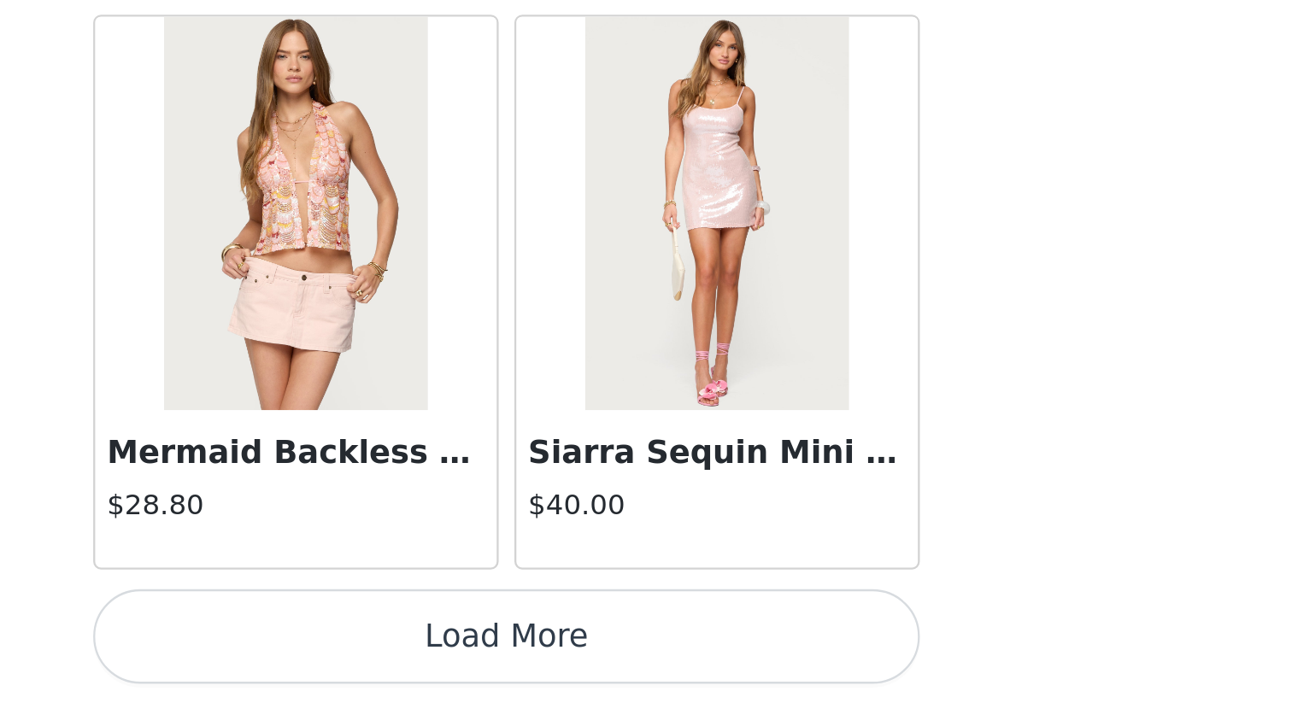
click at [719, 608] on button "Load More" at bounding box center [646, 674] width 359 height 41
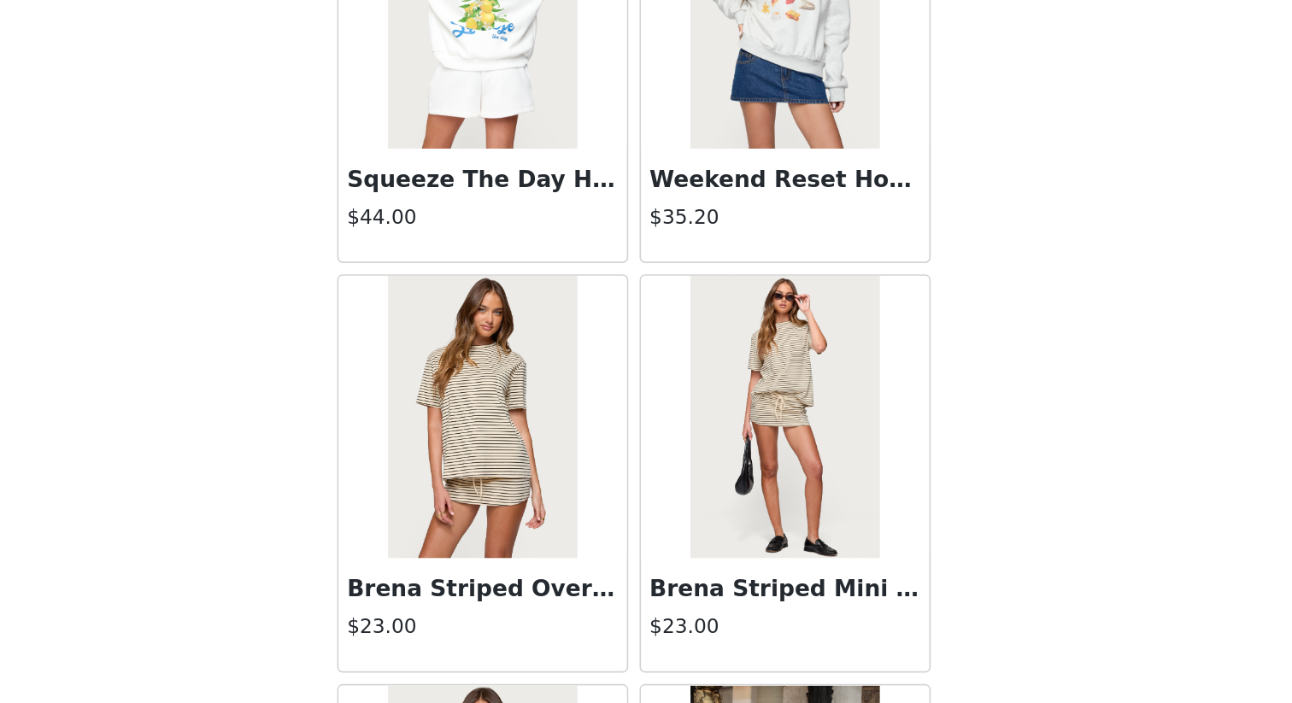
scroll to position [6121, 0]
click at [583, 572] on img at bounding box center [554, 493] width 114 height 171
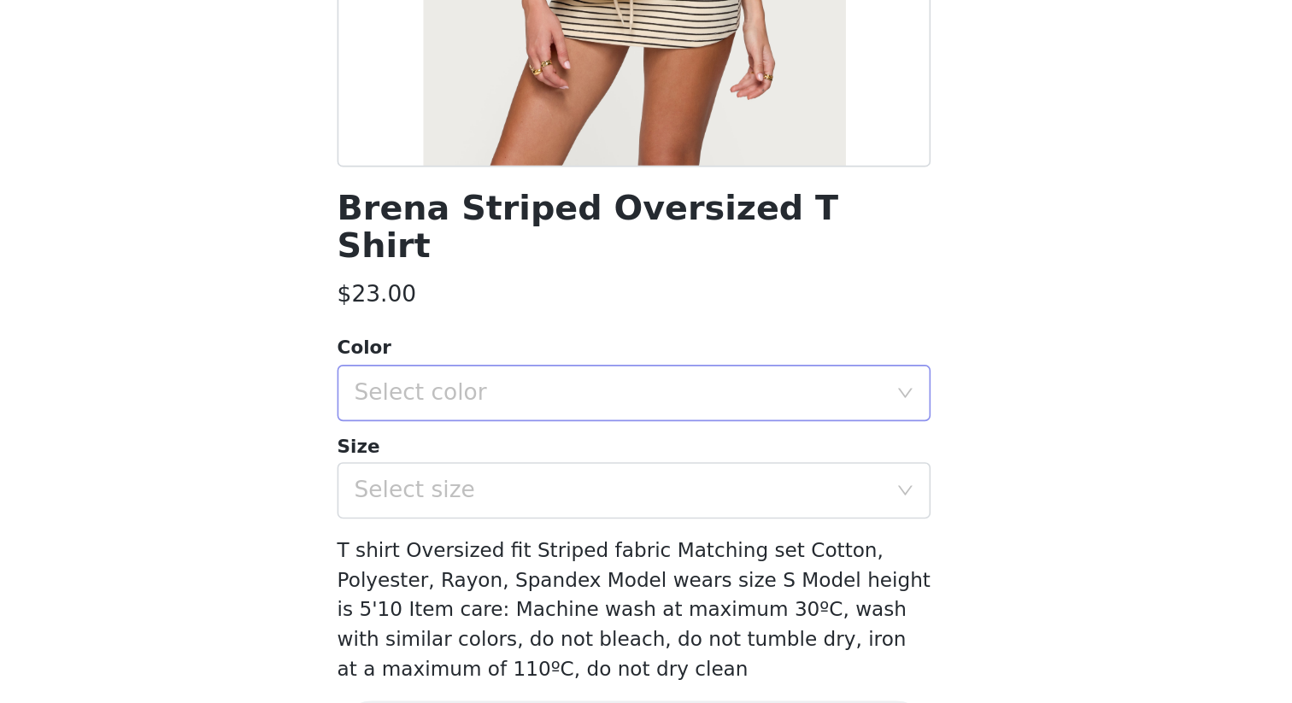
scroll to position [109, 0]
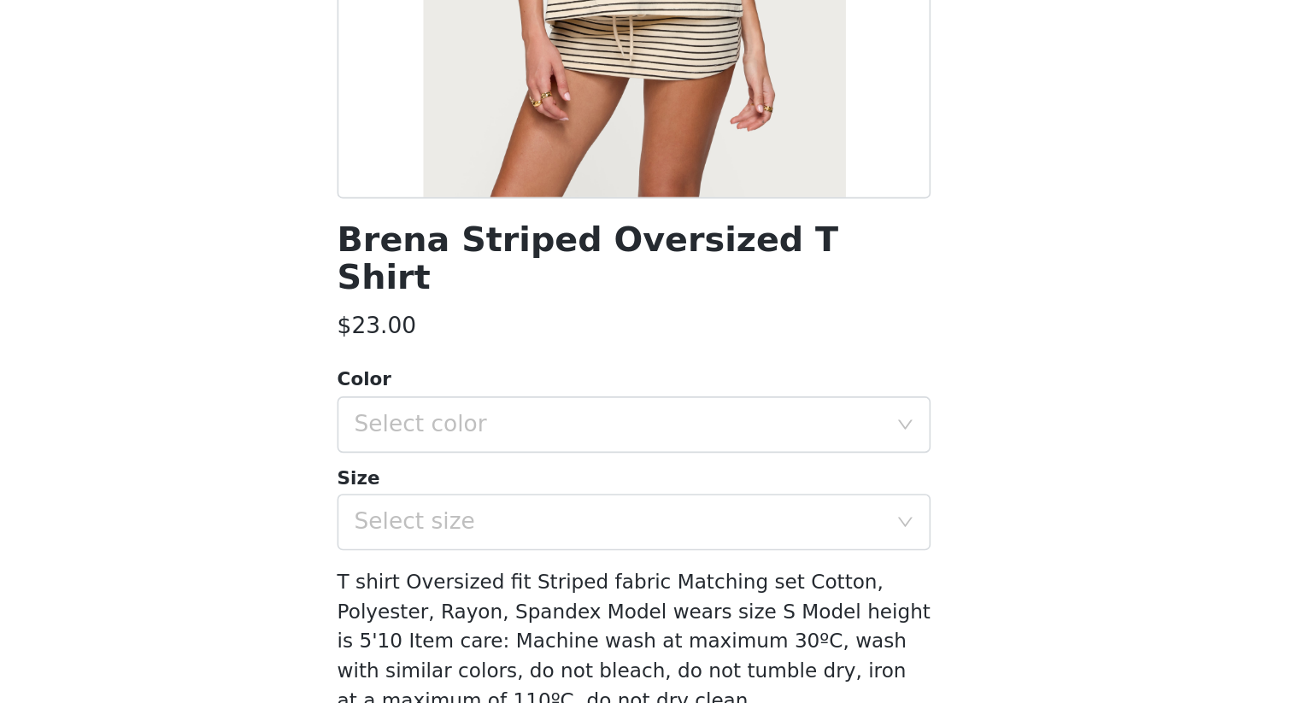
click at [766, 493] on div "Color Select color Size Select size" at bounding box center [646, 517] width 359 height 112
click at [773, 489] on div "Select color" at bounding box center [637, 497] width 320 height 17
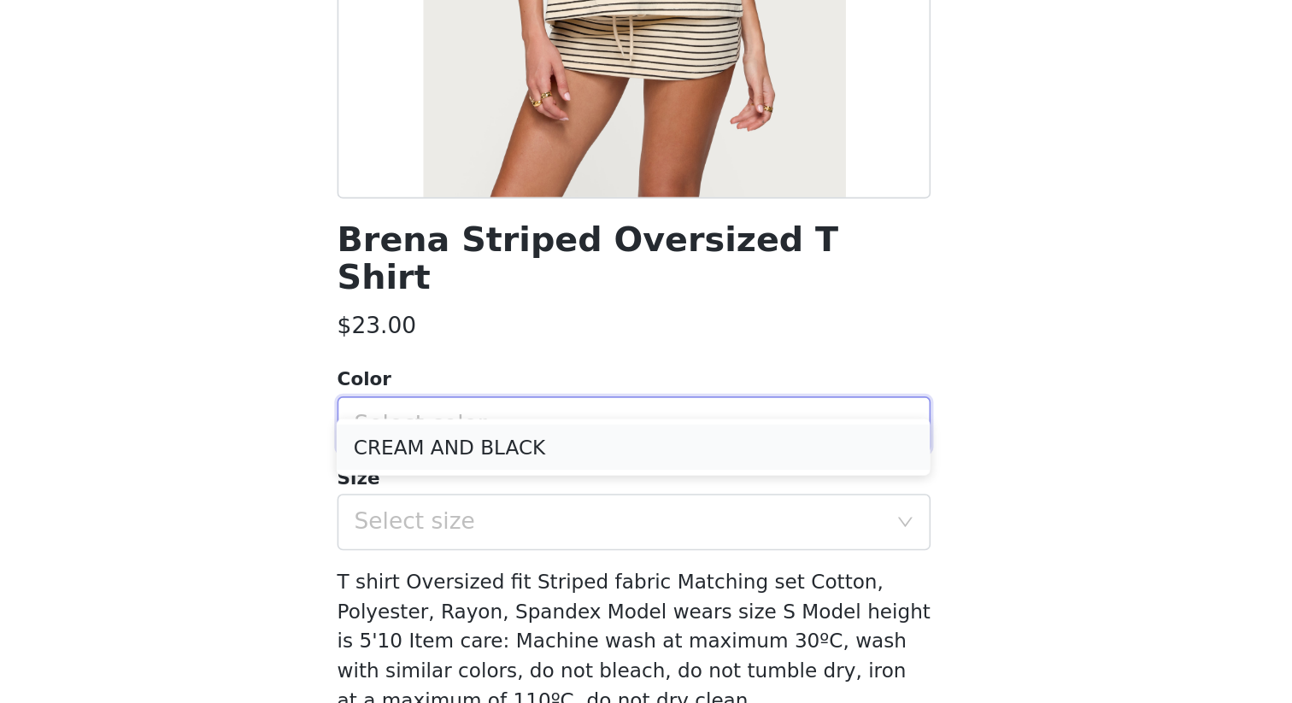
click at [761, 506] on li "CREAM AND BLACK" at bounding box center [646, 510] width 359 height 27
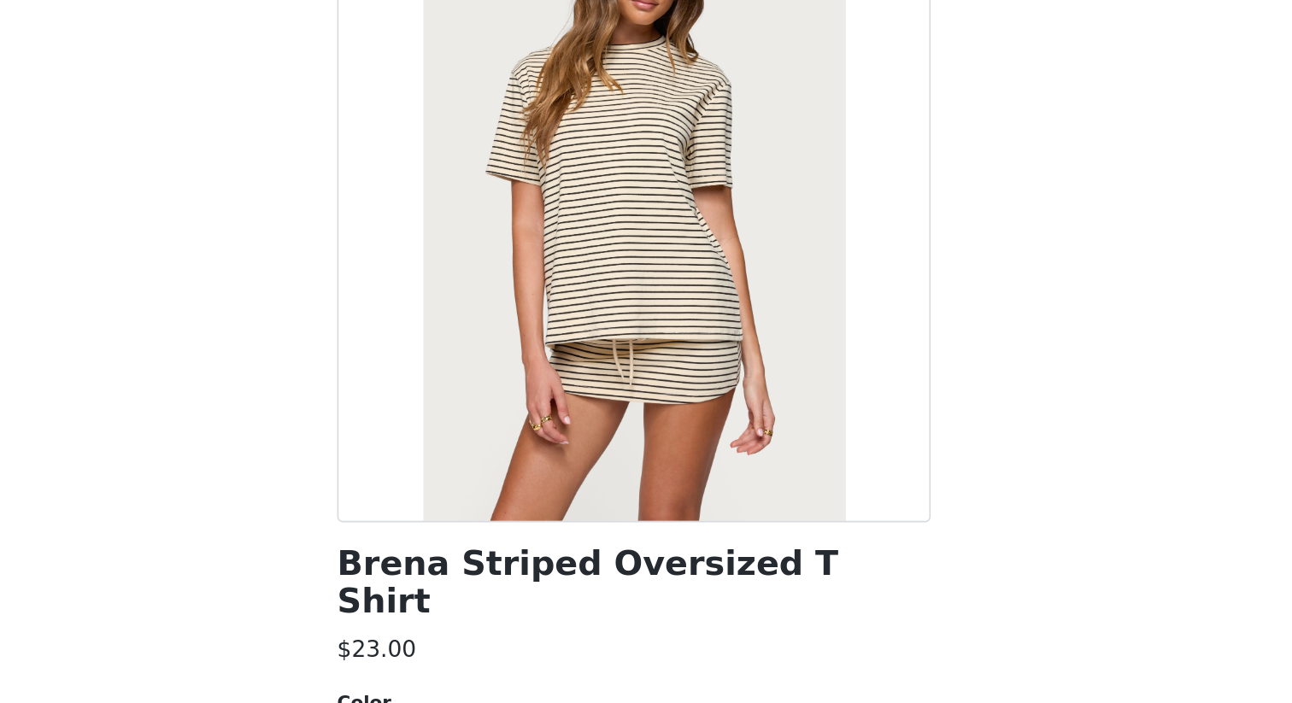
scroll to position [128, 0]
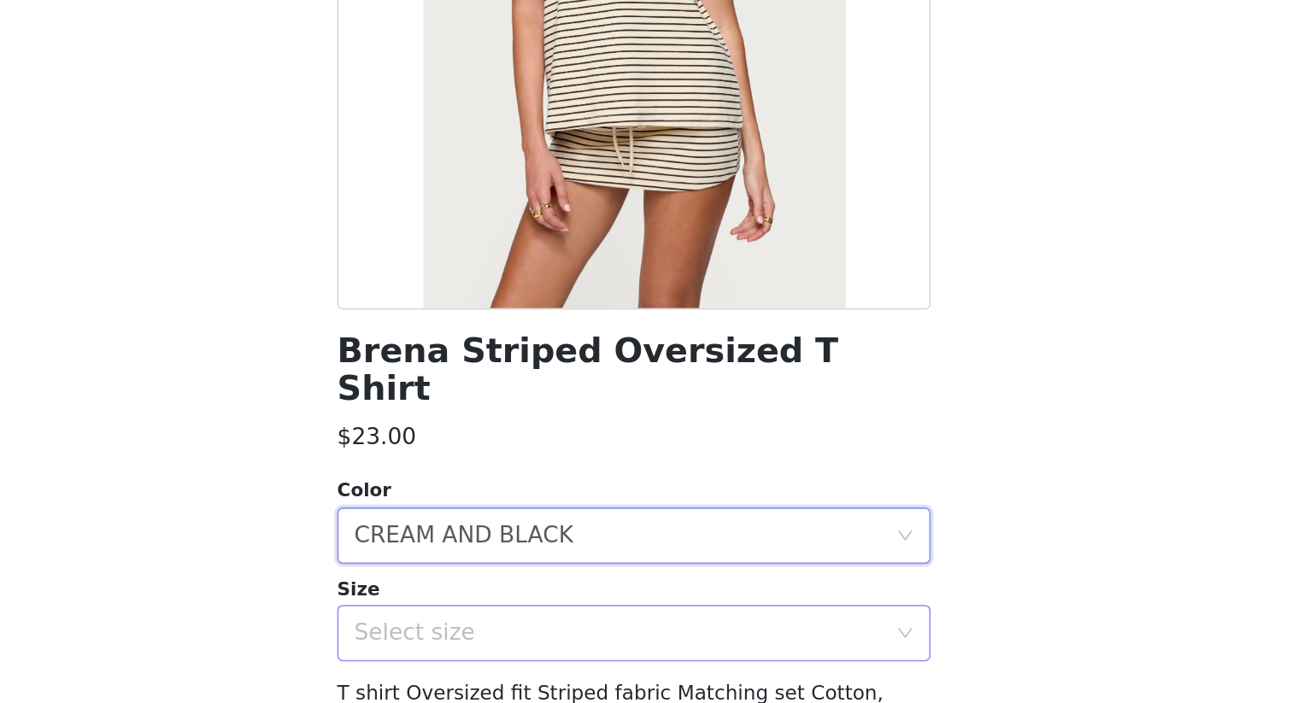
click at [768, 529] on div "Select size" at bounding box center [637, 537] width 320 height 17
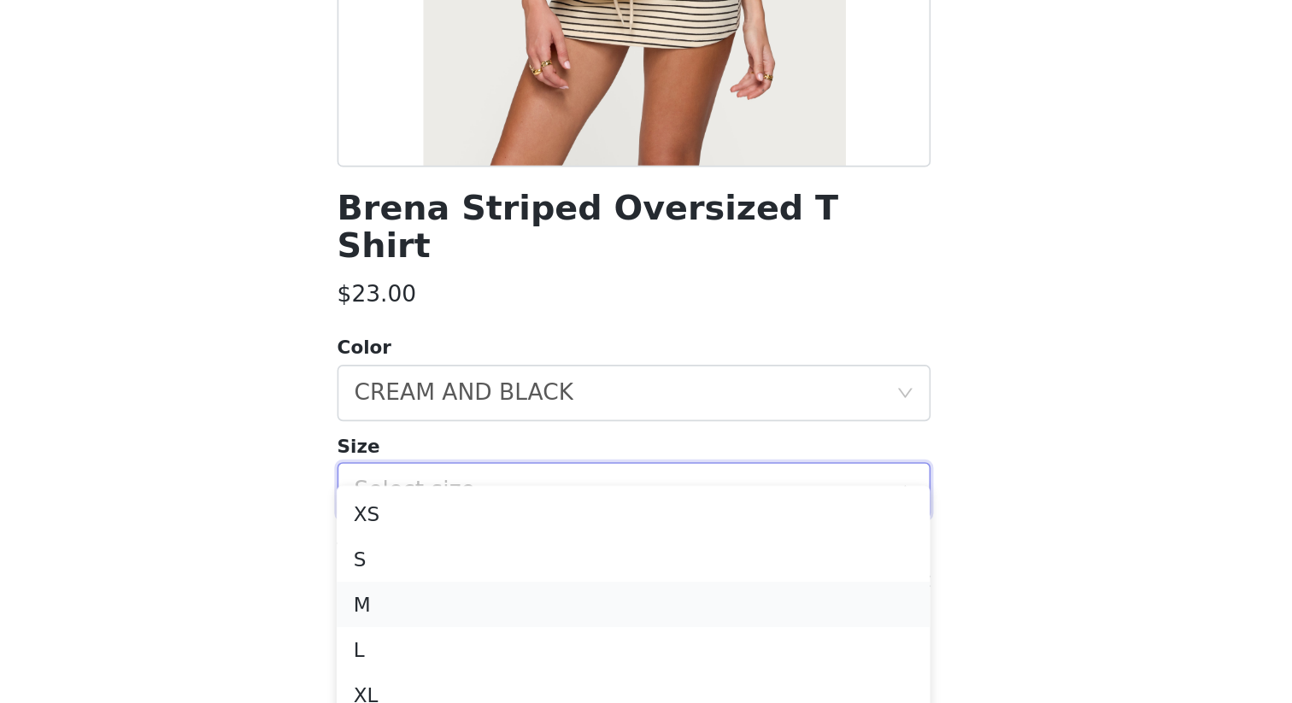
click at [737, 605] on li "M" at bounding box center [646, 606] width 359 height 27
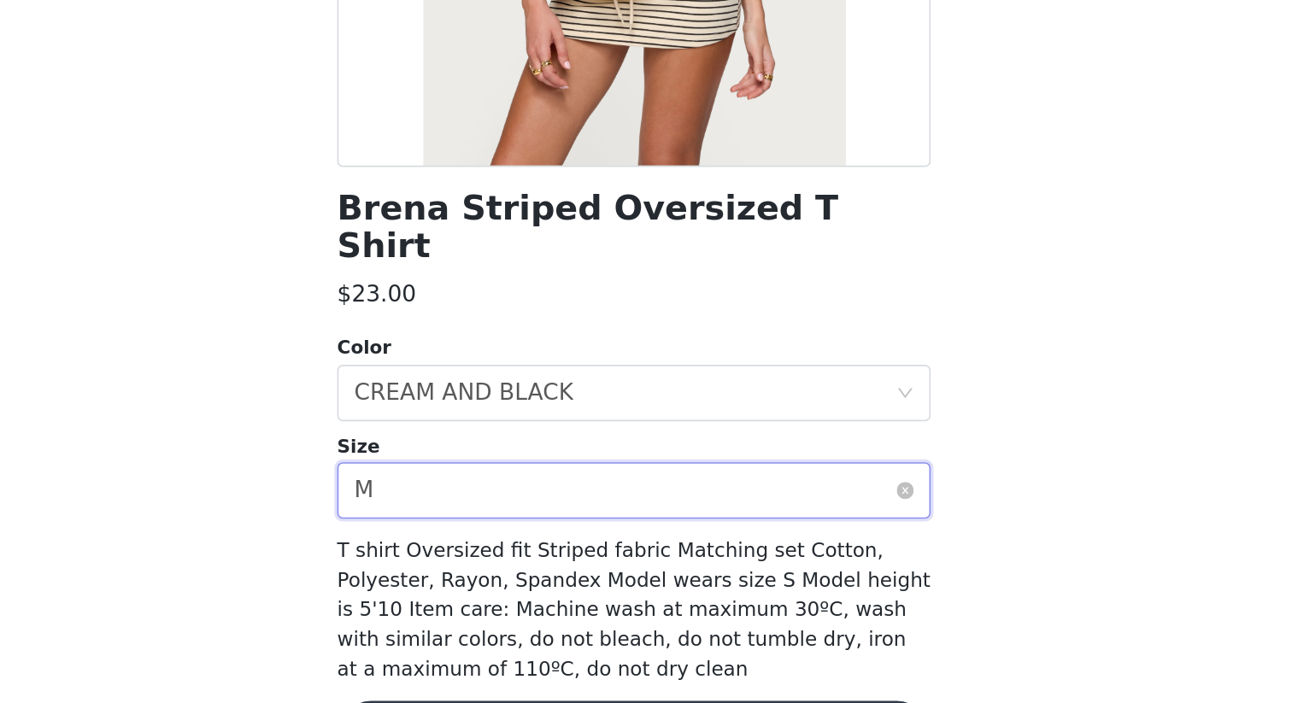
click at [813, 520] on div "Select size M" at bounding box center [646, 537] width 359 height 34
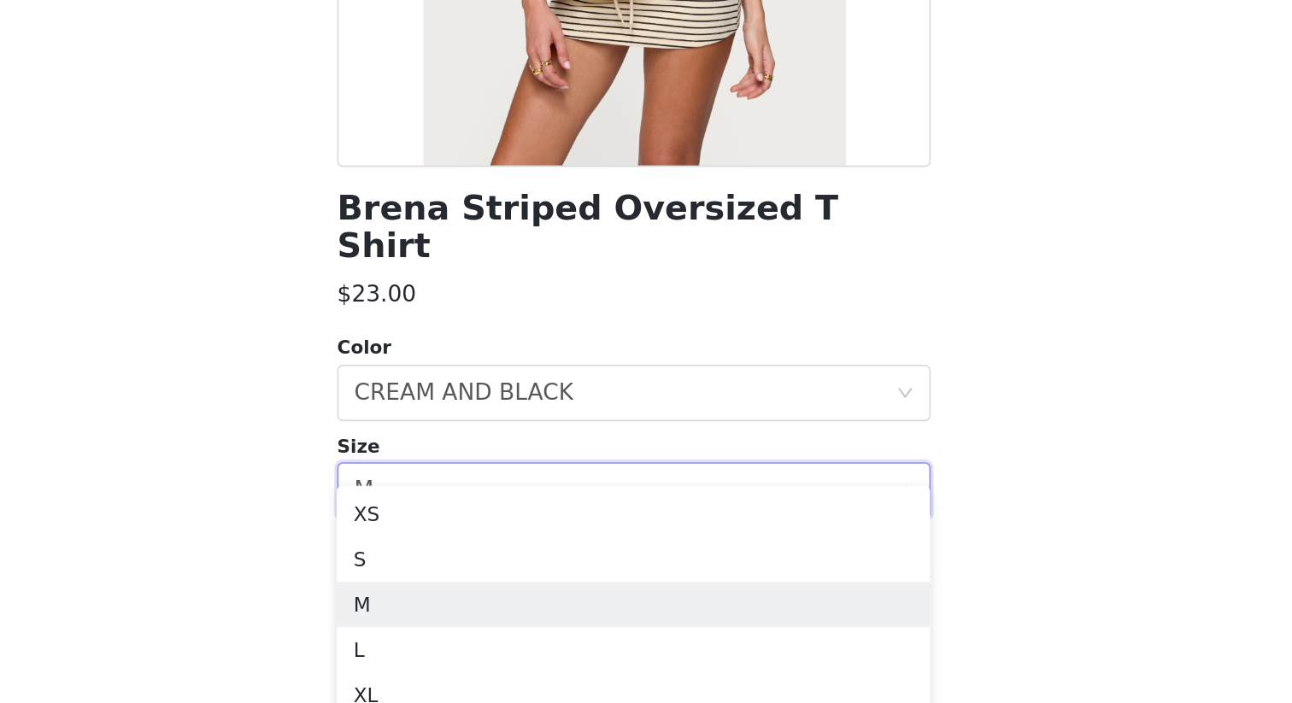
scroll to position [74, 0]
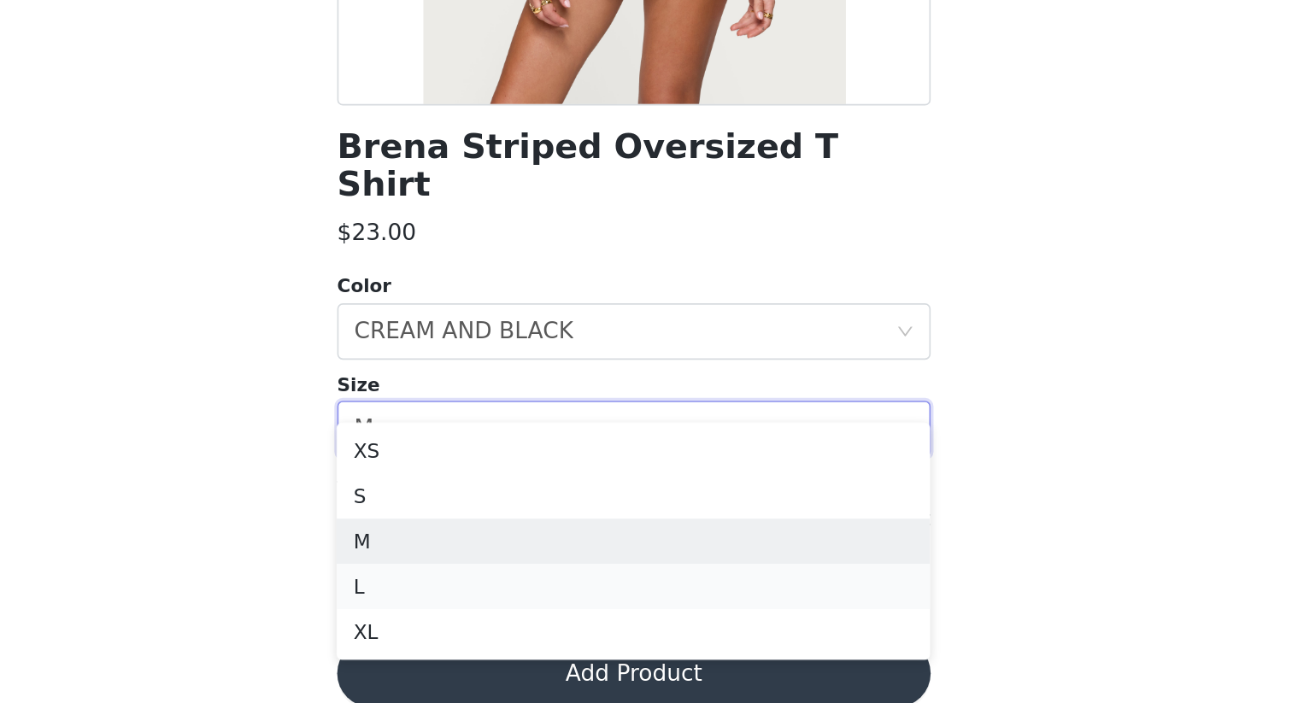
click at [794, 608] on li "L" at bounding box center [646, 632] width 359 height 27
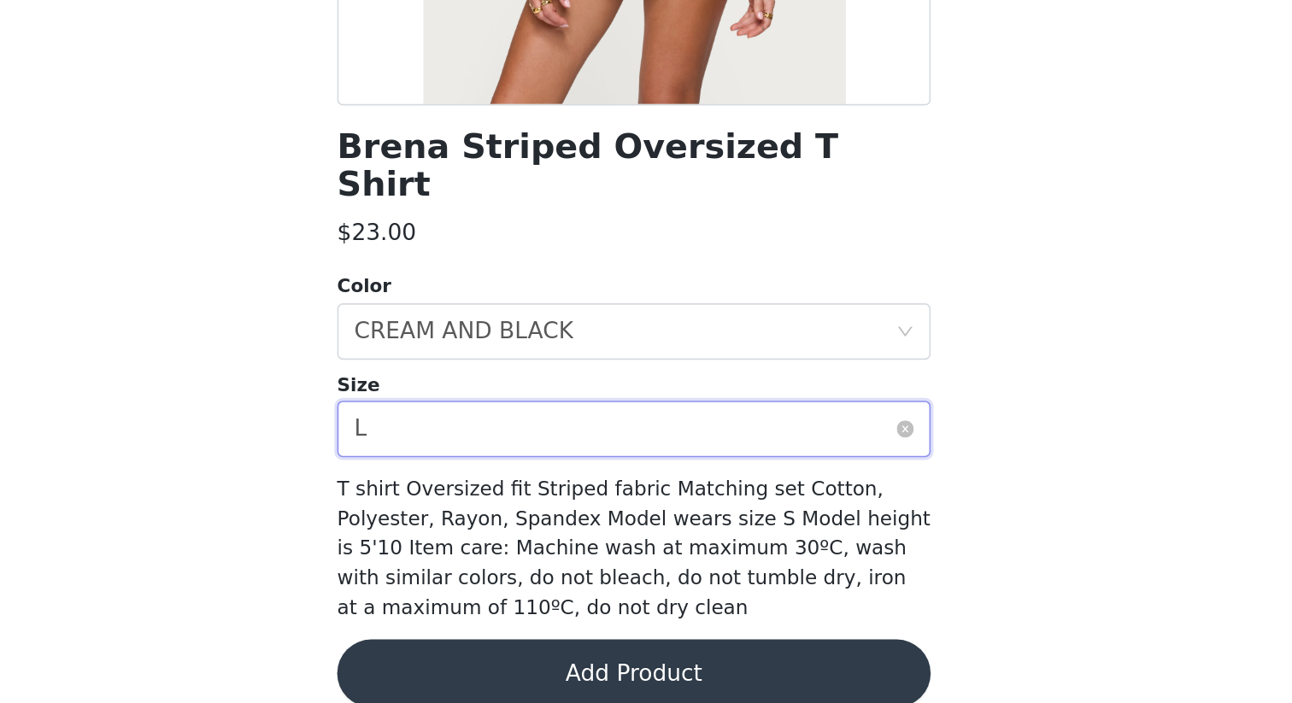
click at [799, 521] on div "Select size L" at bounding box center [640, 537] width 327 height 32
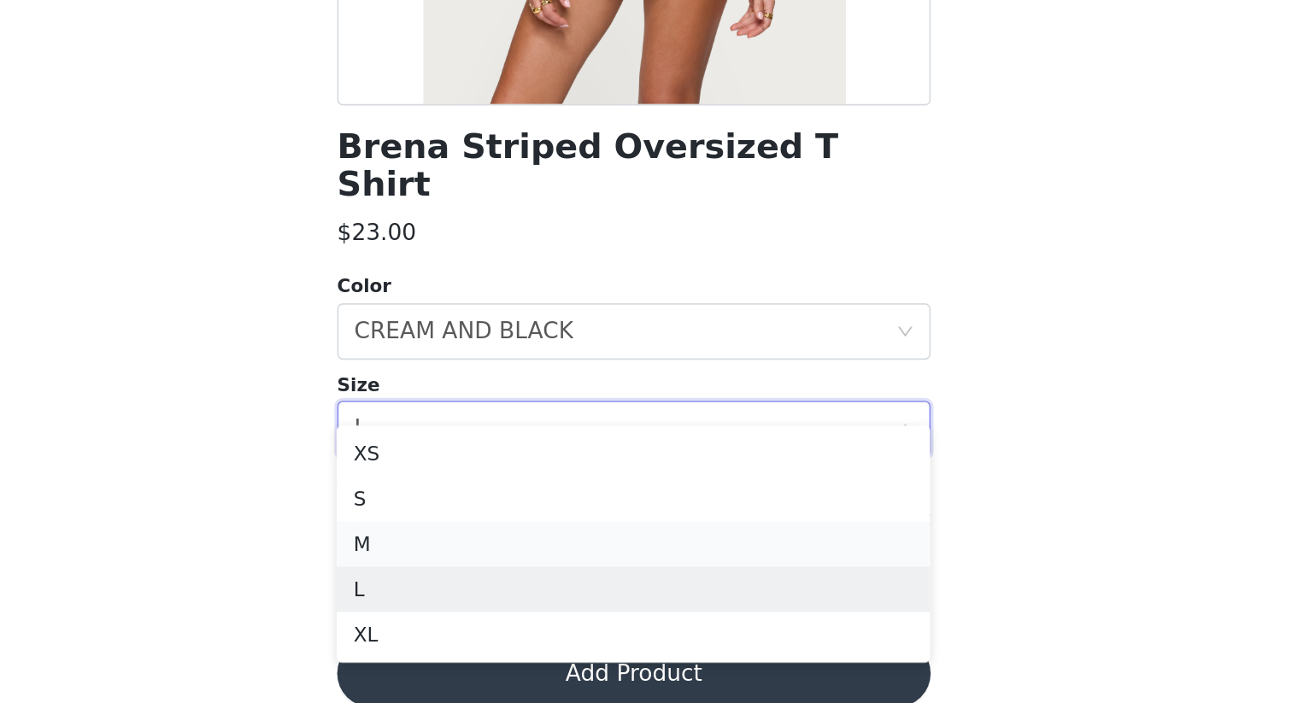
click at [759, 602] on li "M" at bounding box center [646, 606] width 359 height 27
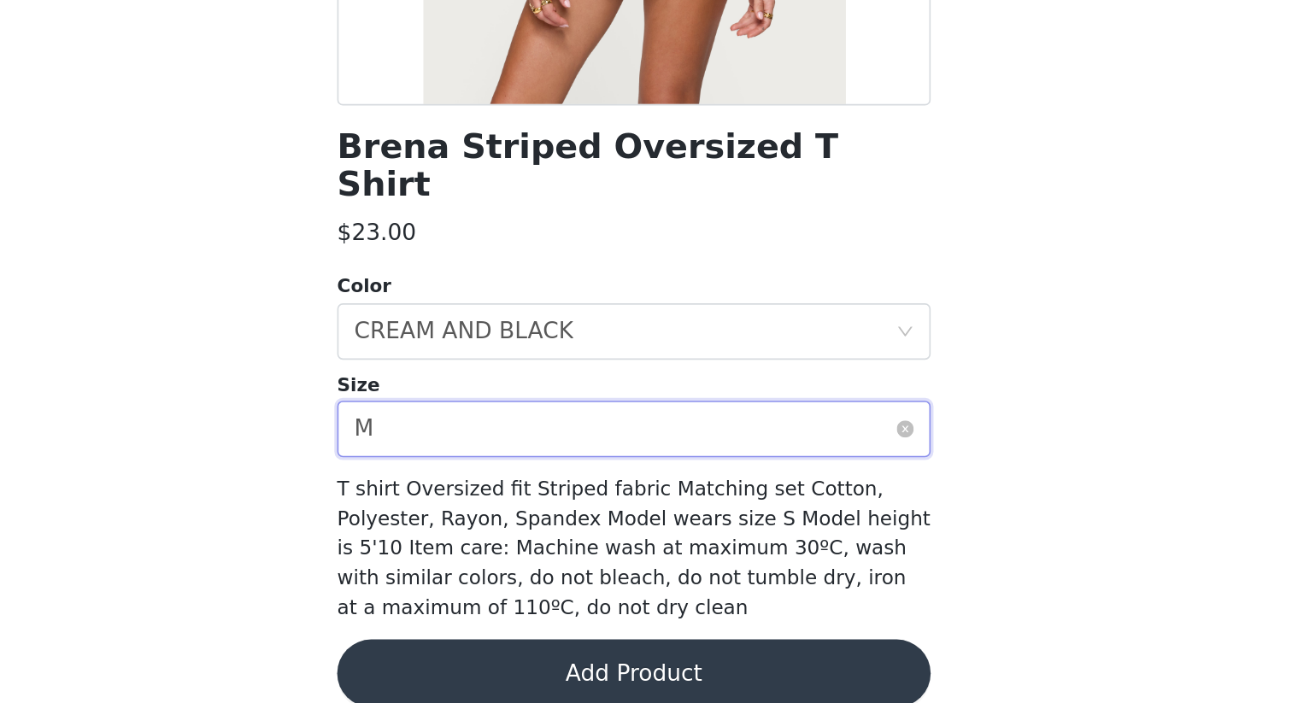
click at [803, 521] on div "Select size M" at bounding box center [640, 537] width 327 height 32
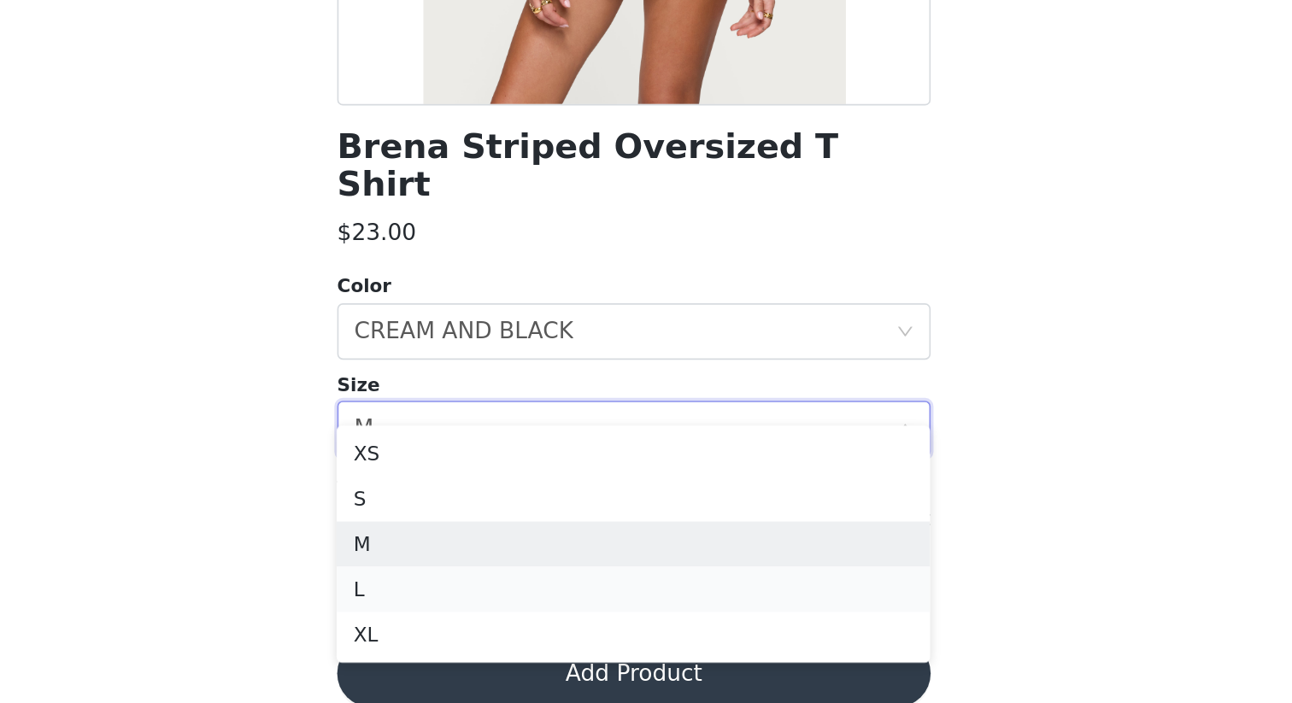
click at [761, 608] on li "L" at bounding box center [646, 633] width 359 height 27
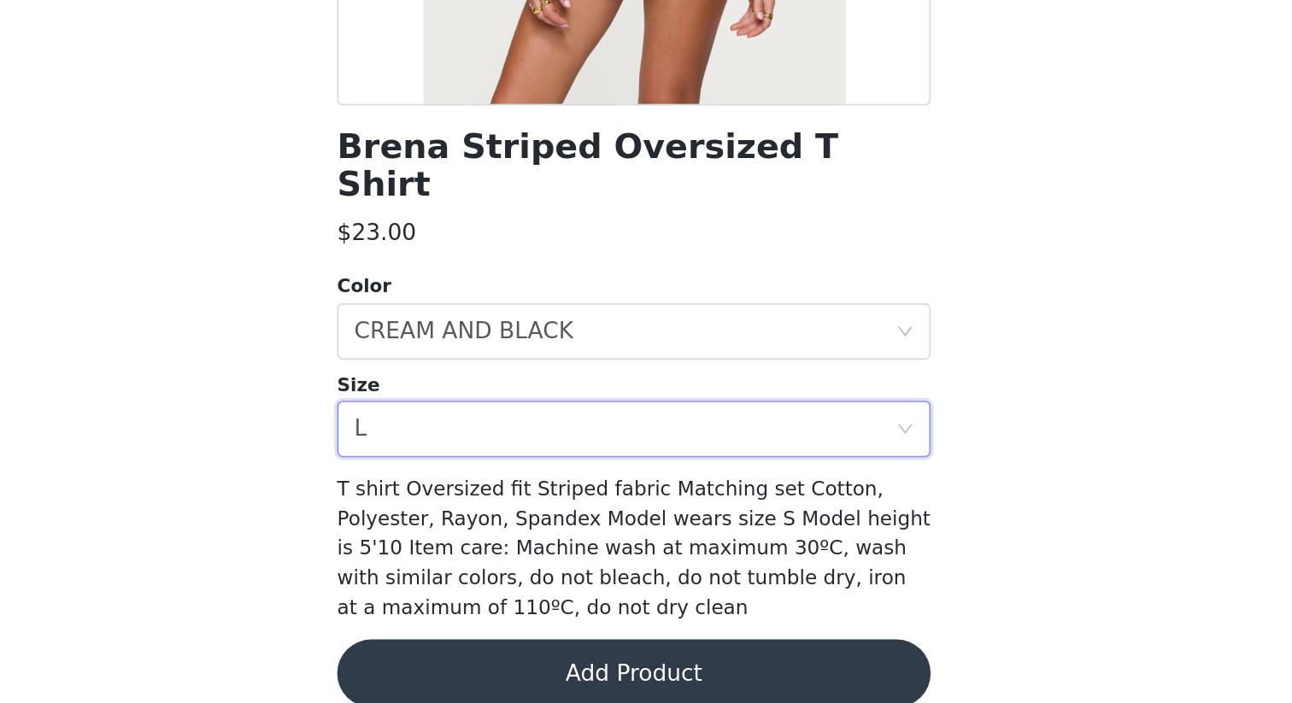
click at [748, 608] on button "Add Product" at bounding box center [646, 685] width 359 height 41
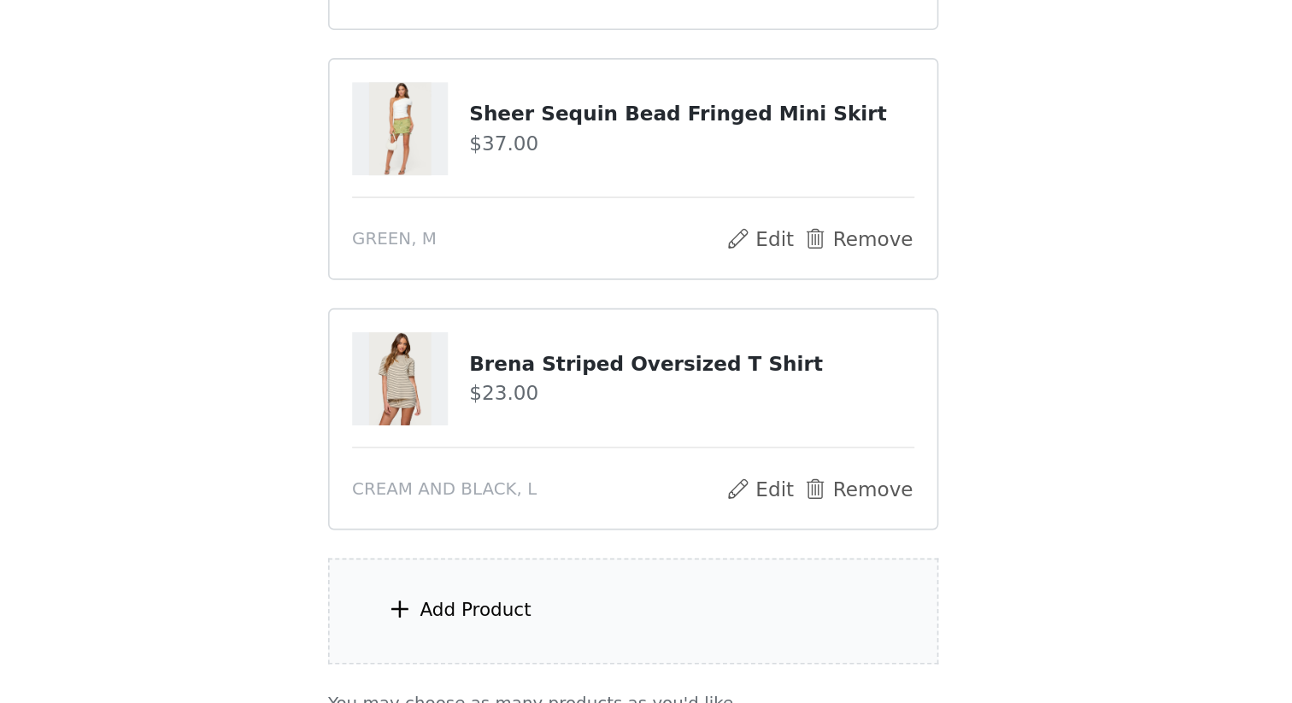
click at [627, 608] on div "Add Product" at bounding box center [645, 647] width 369 height 64
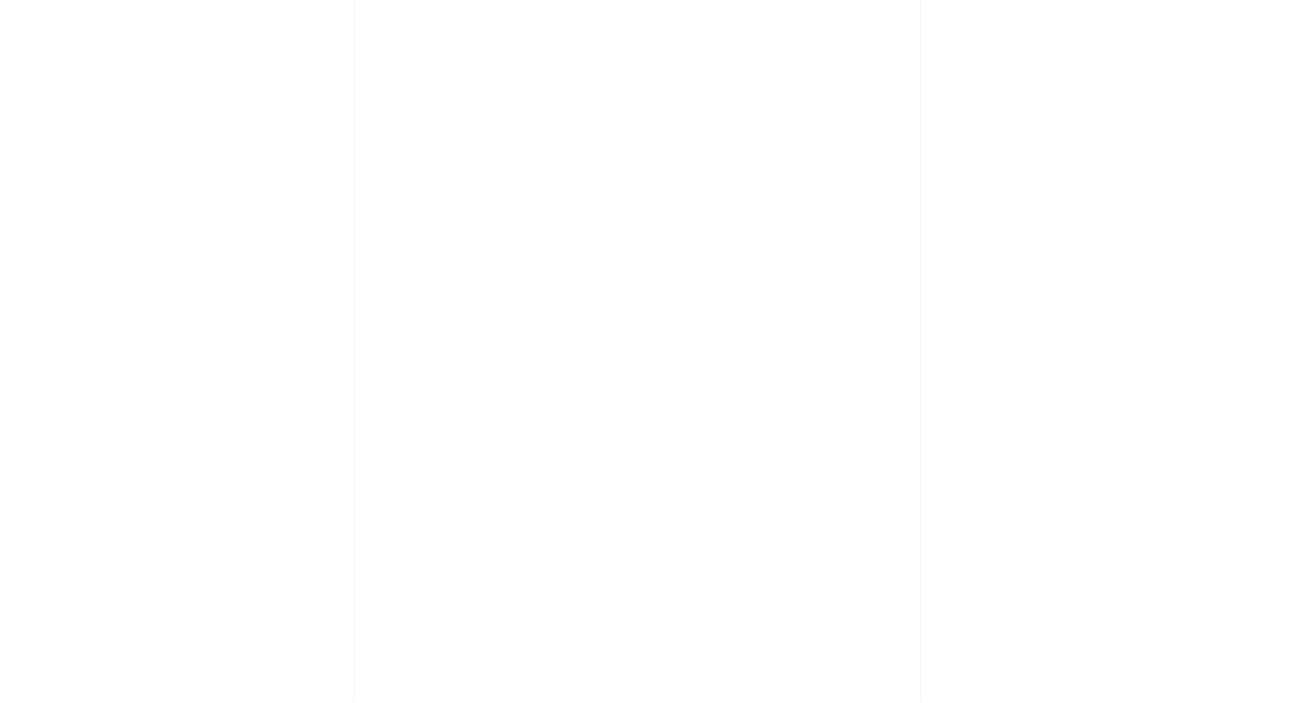
scroll to position [72, 0]
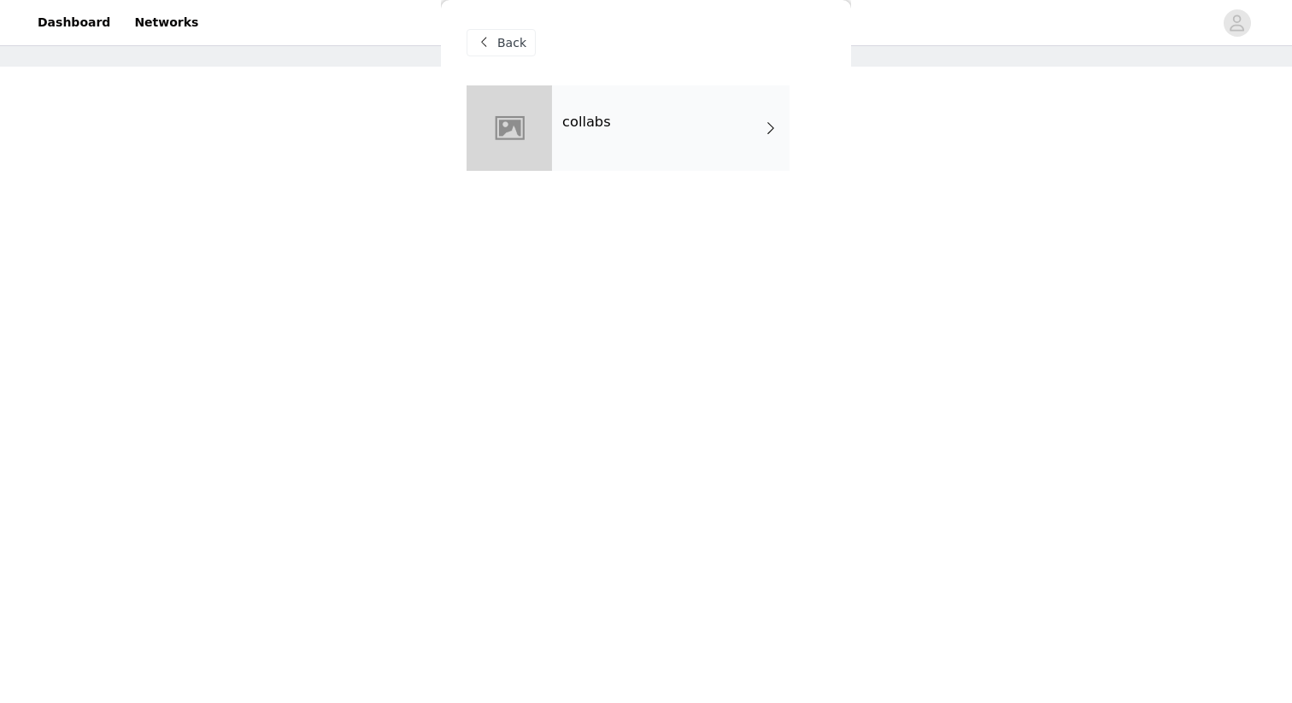
click at [739, 129] on div "collabs" at bounding box center [671, 127] width 238 height 85
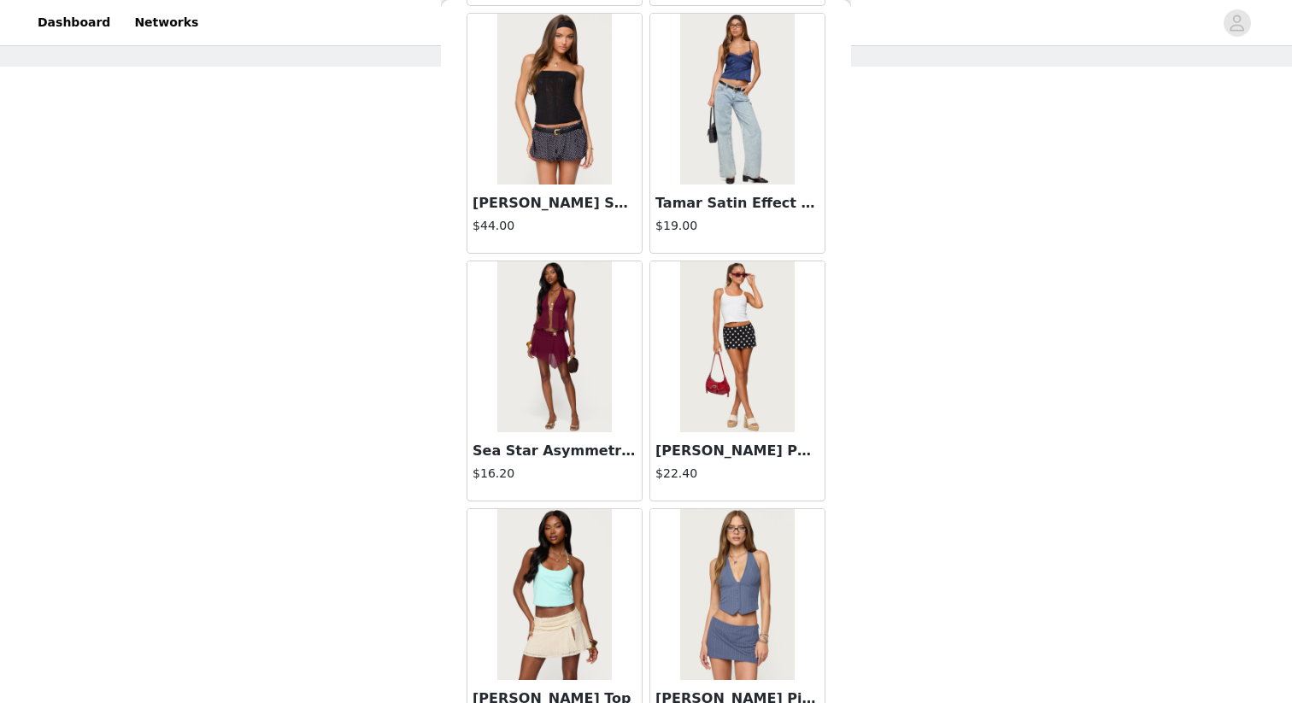
scroll to position [1911, 0]
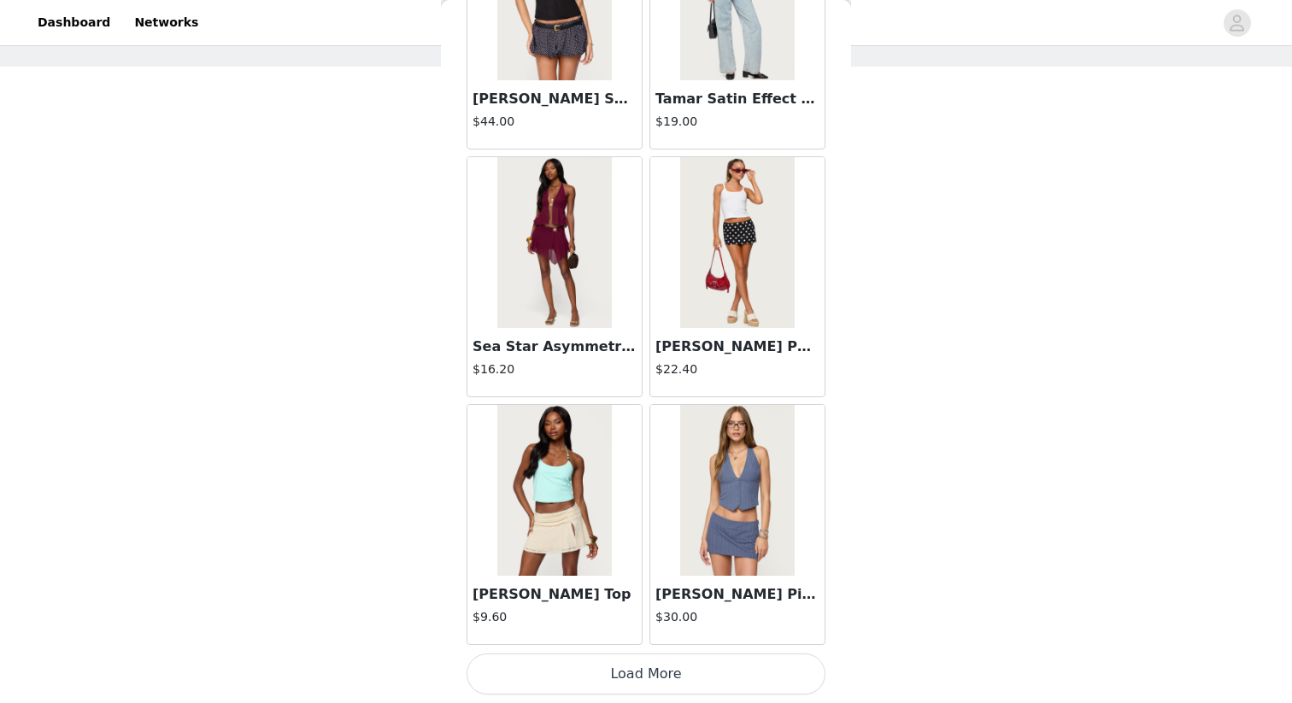
click at [695, 608] on button "Load More" at bounding box center [646, 674] width 359 height 41
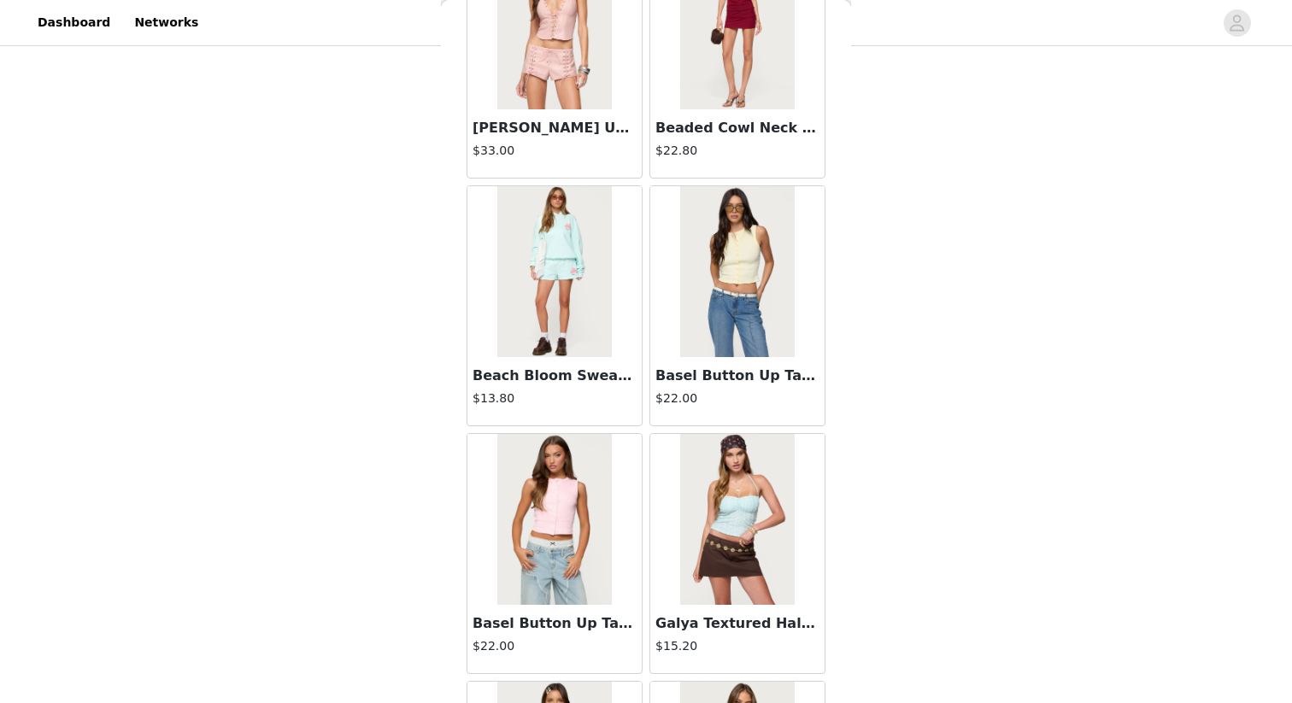
scroll to position [4389, 0]
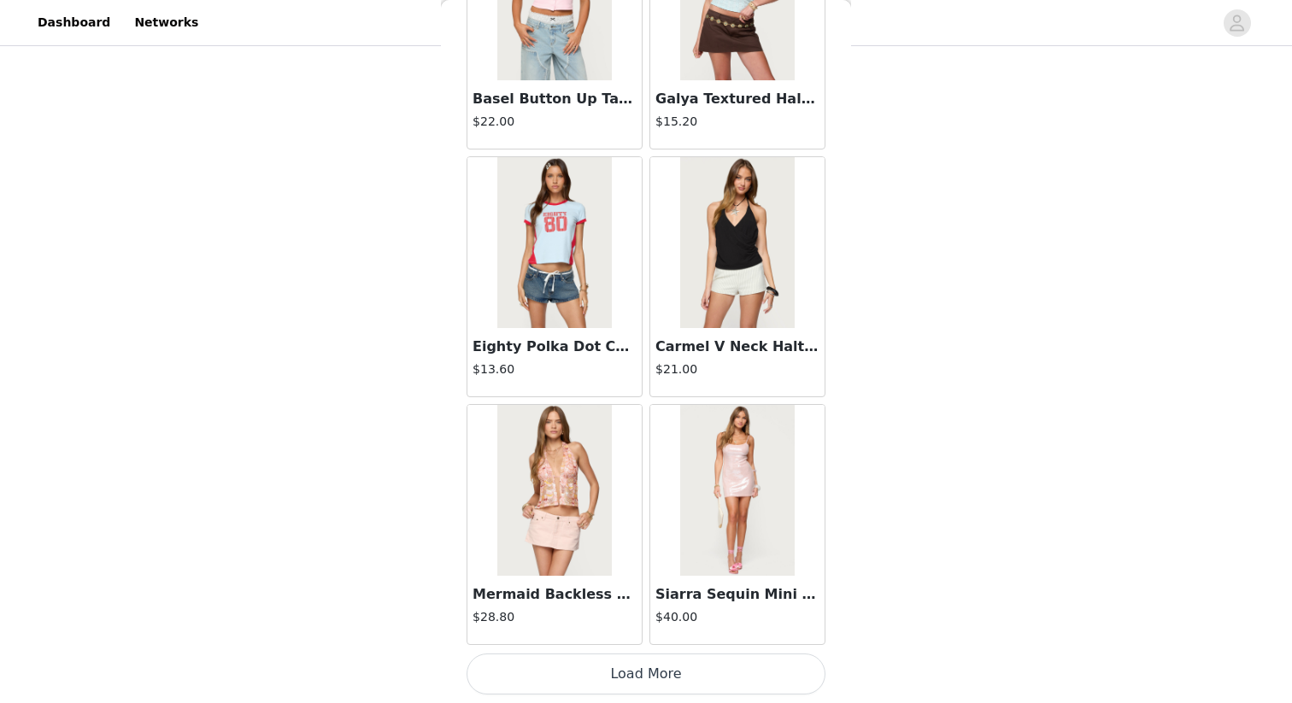
click at [713, 608] on button "Load More" at bounding box center [646, 674] width 359 height 41
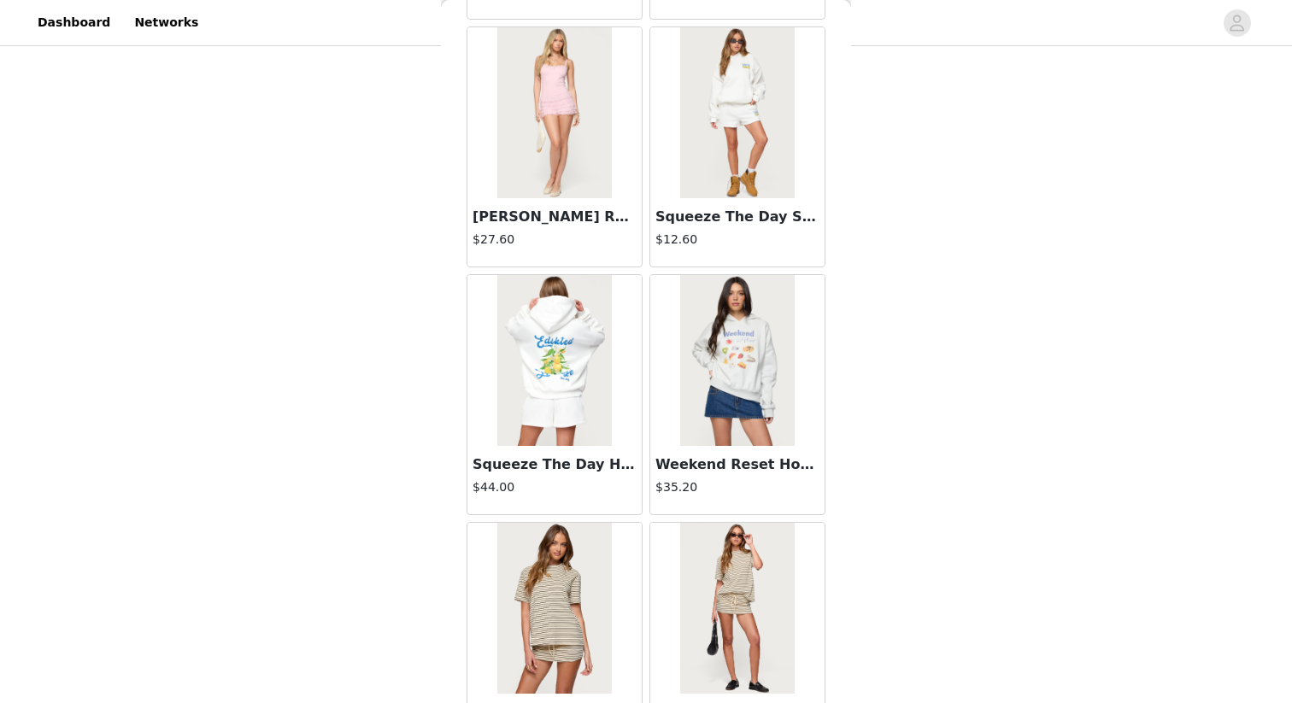
scroll to position [6003, 0]
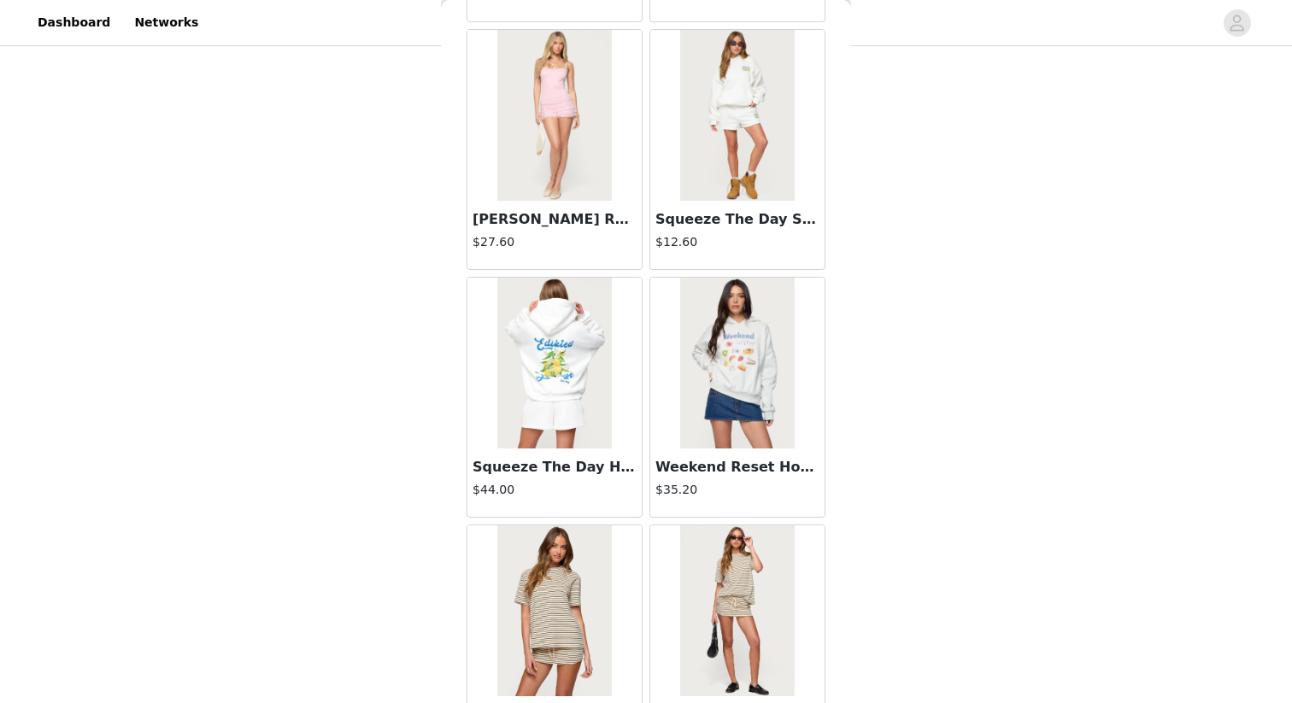
click at [733, 608] on img at bounding box center [737, 610] width 114 height 171
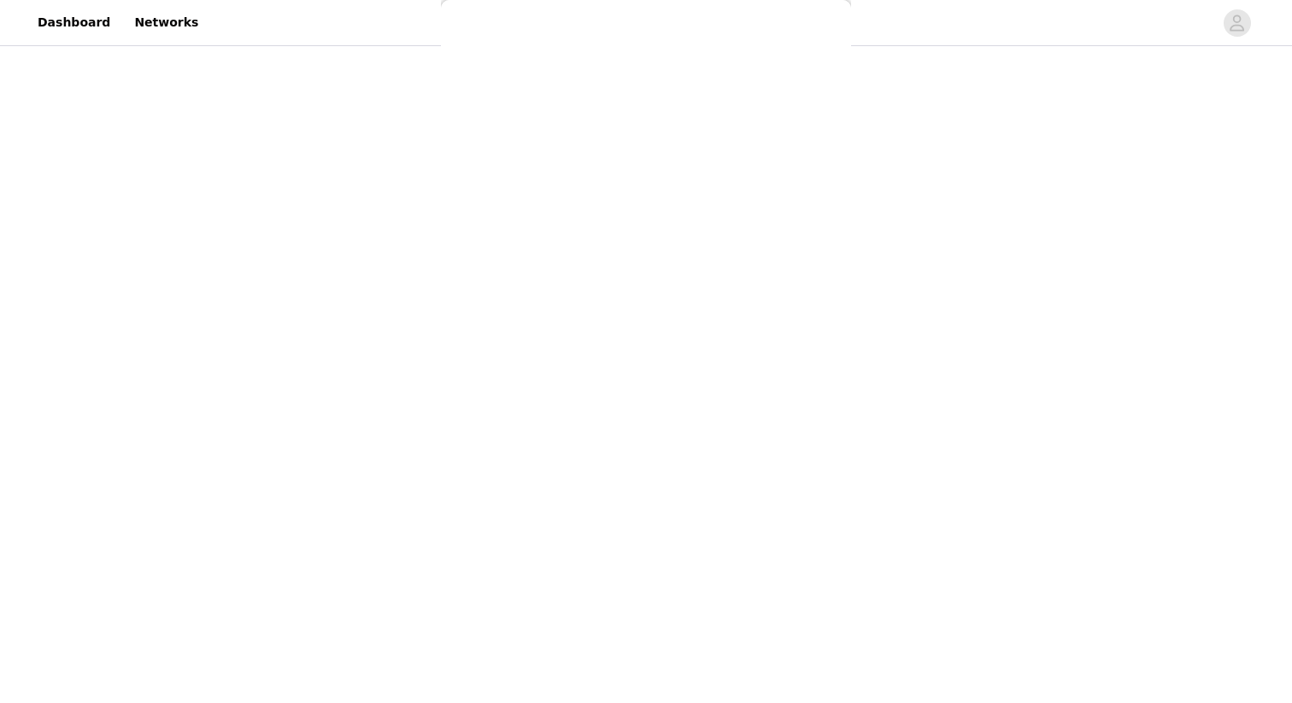
scroll to position [0, 0]
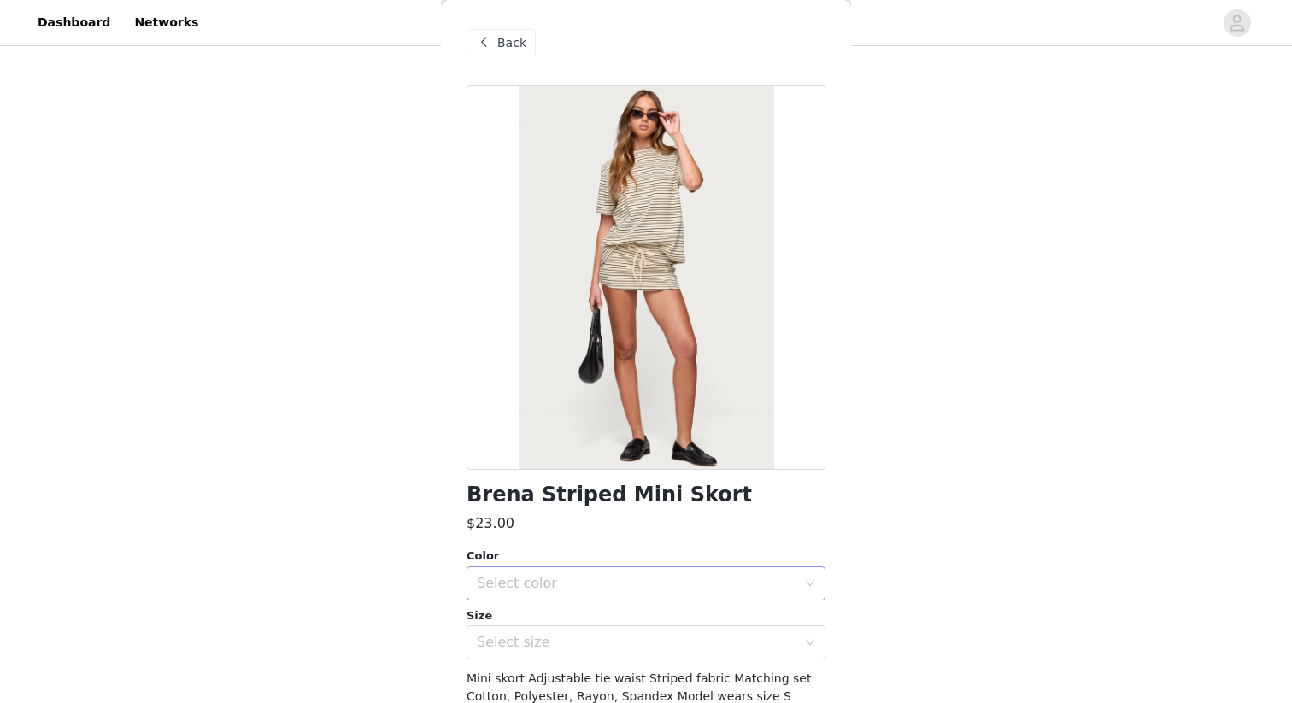
click at [770, 579] on div "Select color" at bounding box center [637, 583] width 320 height 17
click at [753, 608] on li "CREAM AND BLACK" at bounding box center [646, 621] width 359 height 27
click at [753, 608] on div "Select size" at bounding box center [637, 642] width 320 height 17
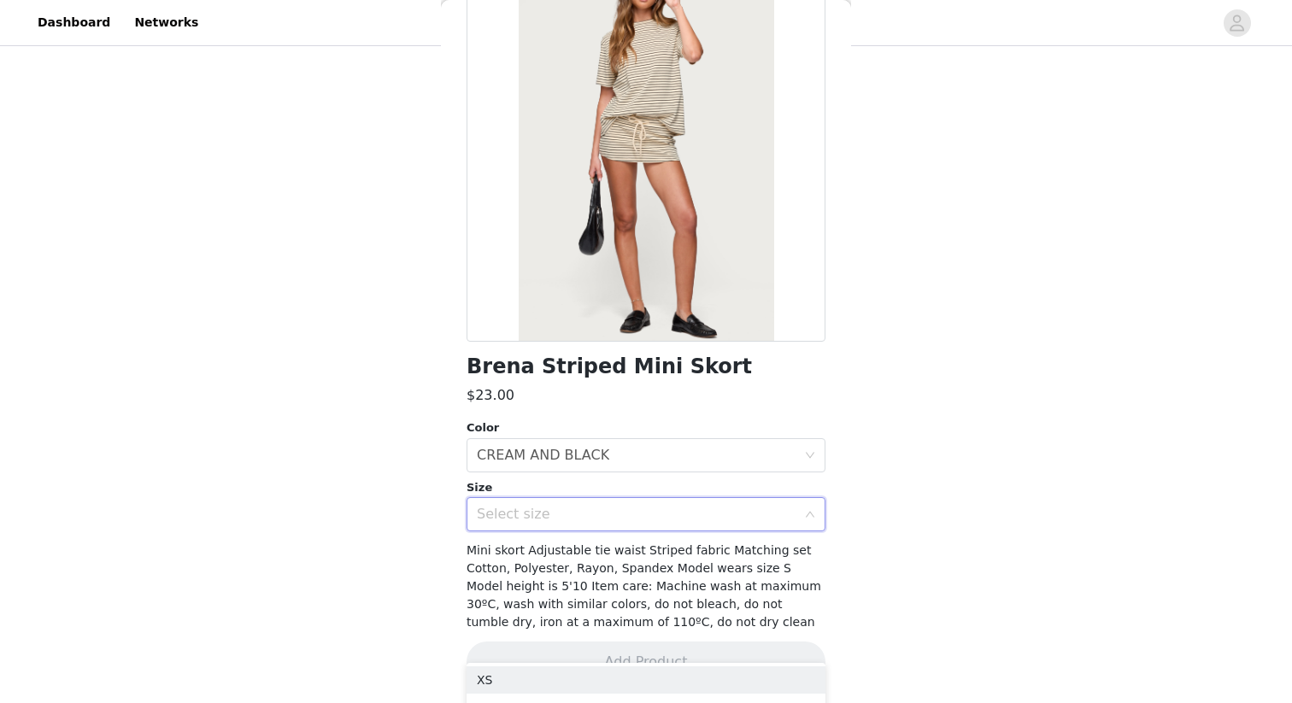
scroll to position [329, 0]
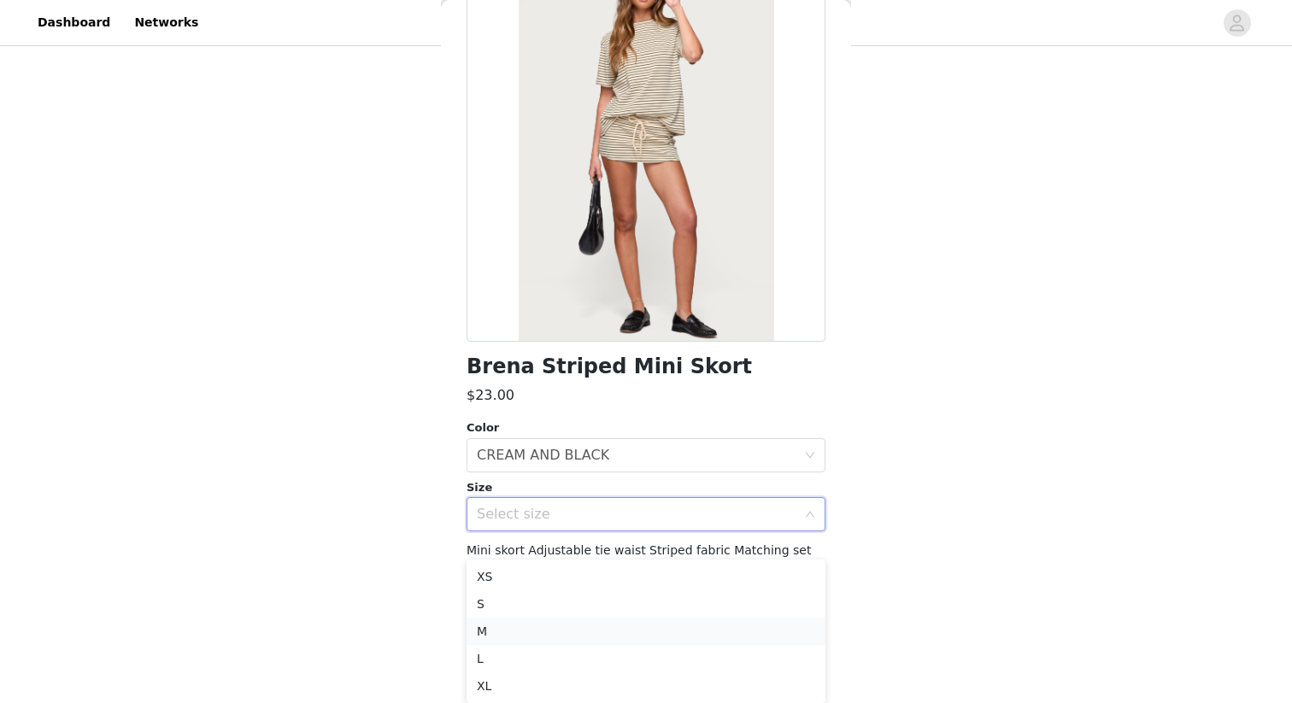
click at [792, 608] on li "M" at bounding box center [646, 631] width 359 height 27
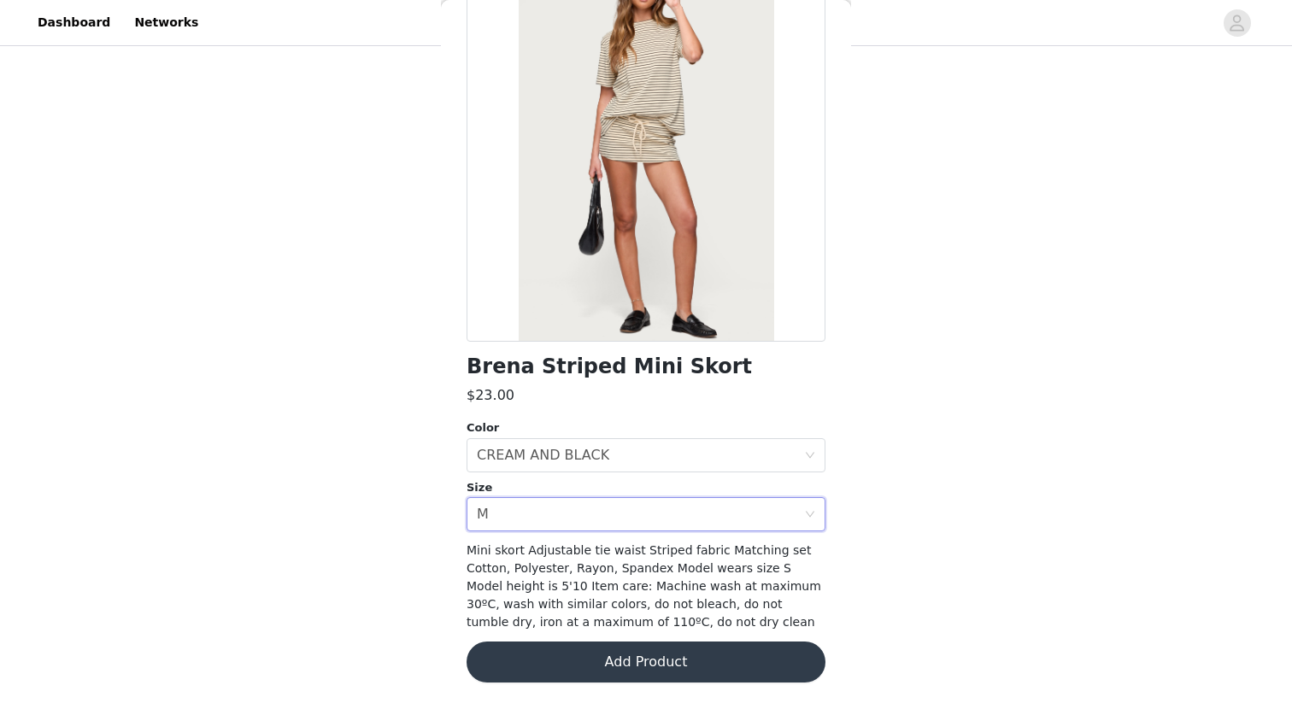
scroll to position [226, 0]
click at [746, 608] on button "Add Product" at bounding box center [646, 662] width 359 height 41
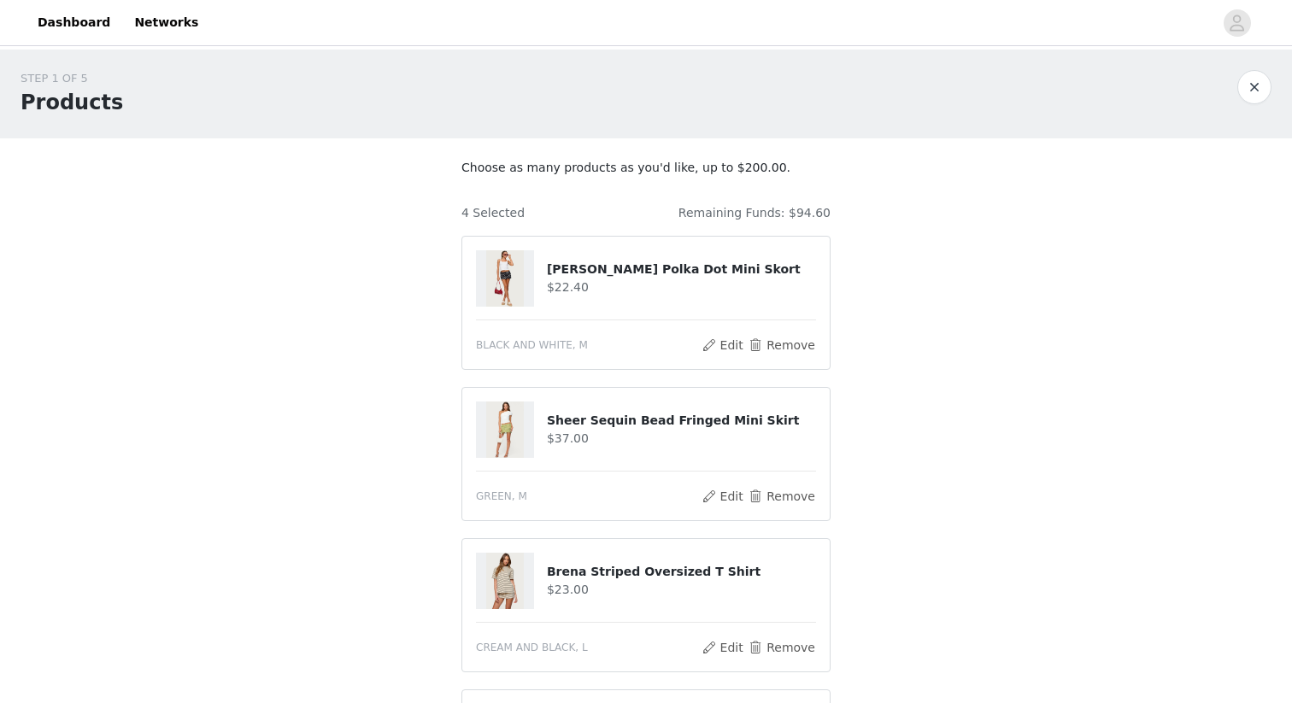
scroll to position [377, 0]
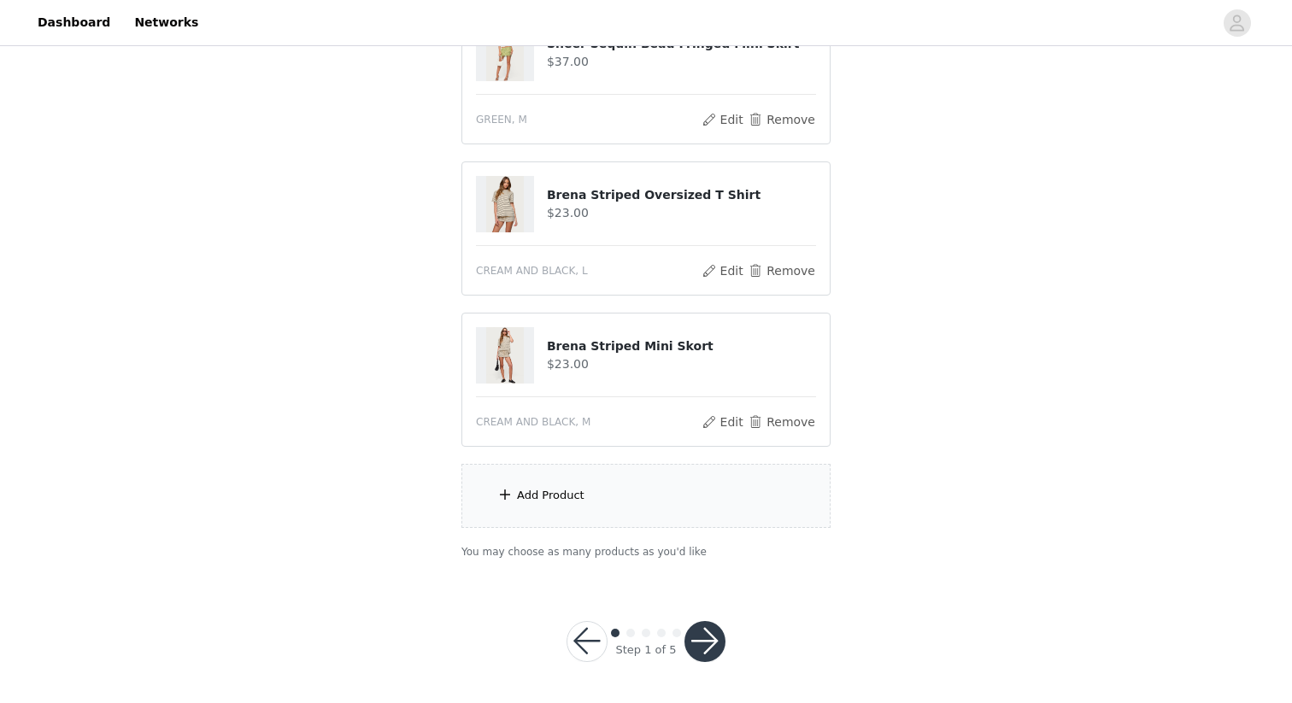
click at [566, 502] on div "Add Product" at bounding box center [551, 495] width 68 height 17
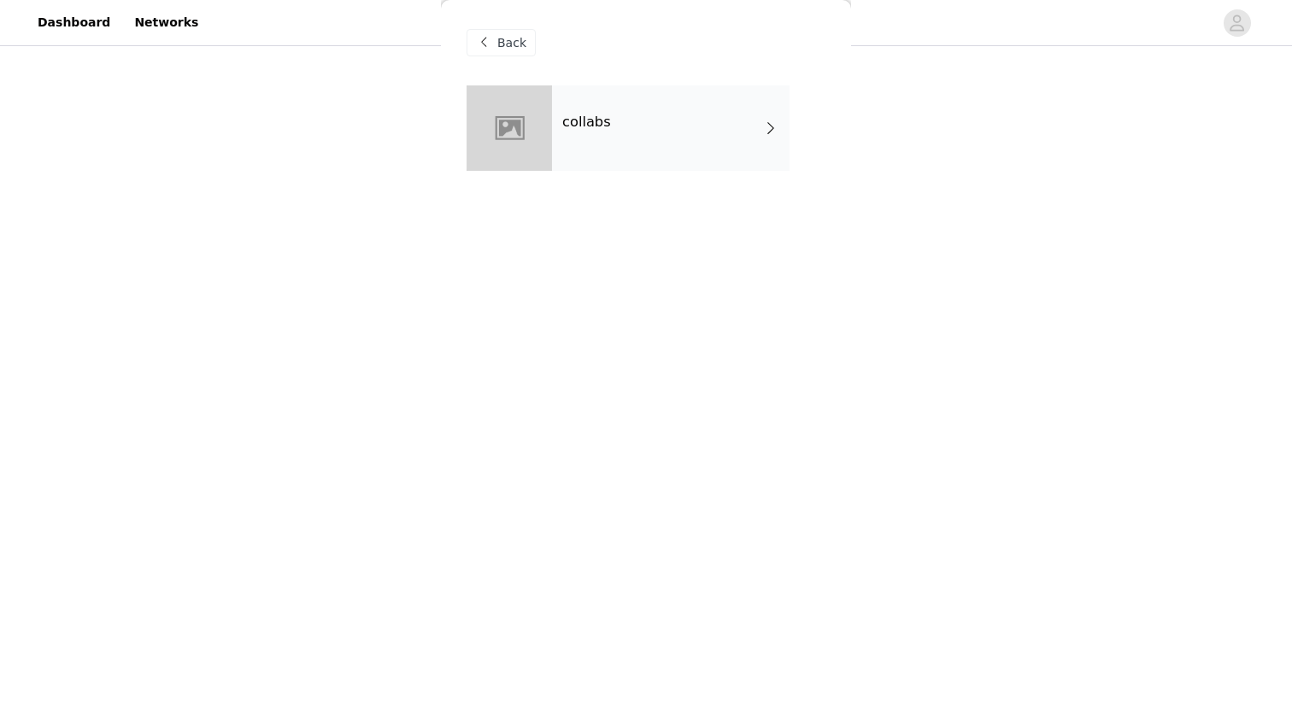
click at [749, 136] on div "collabs" at bounding box center [671, 127] width 238 height 85
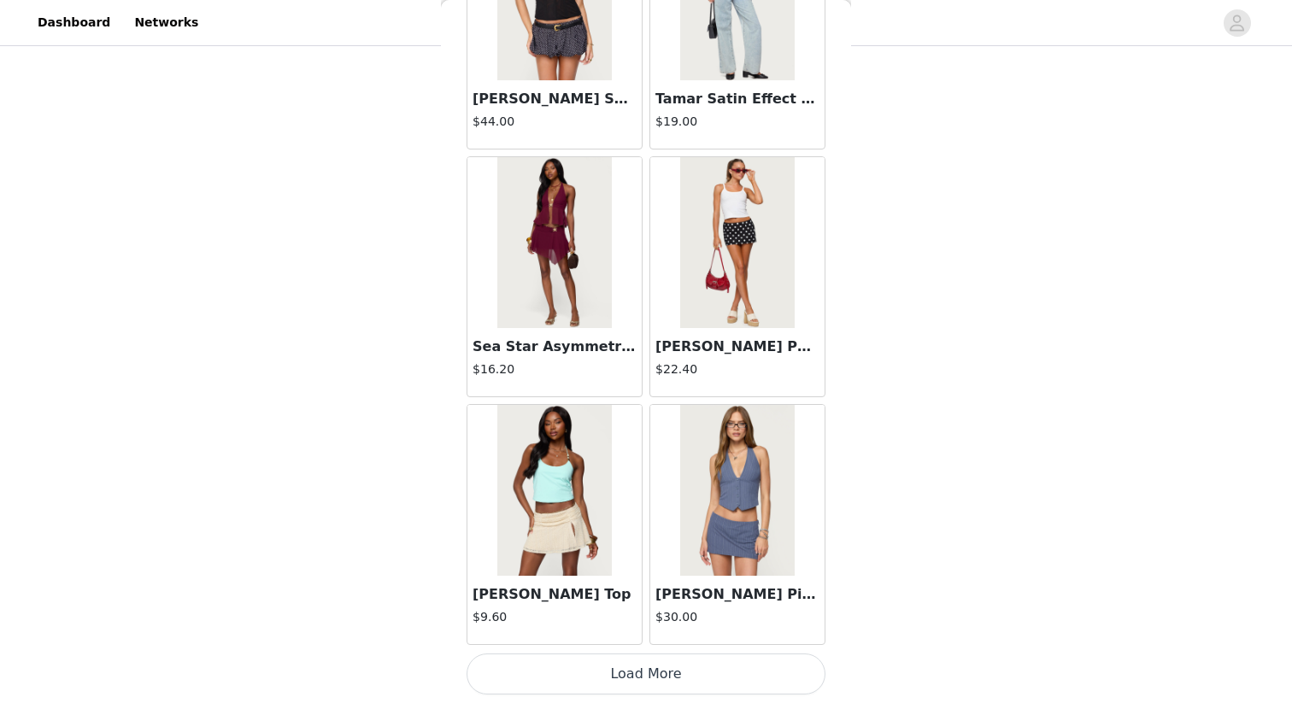
click at [705, 608] on button "Load More" at bounding box center [646, 674] width 359 height 41
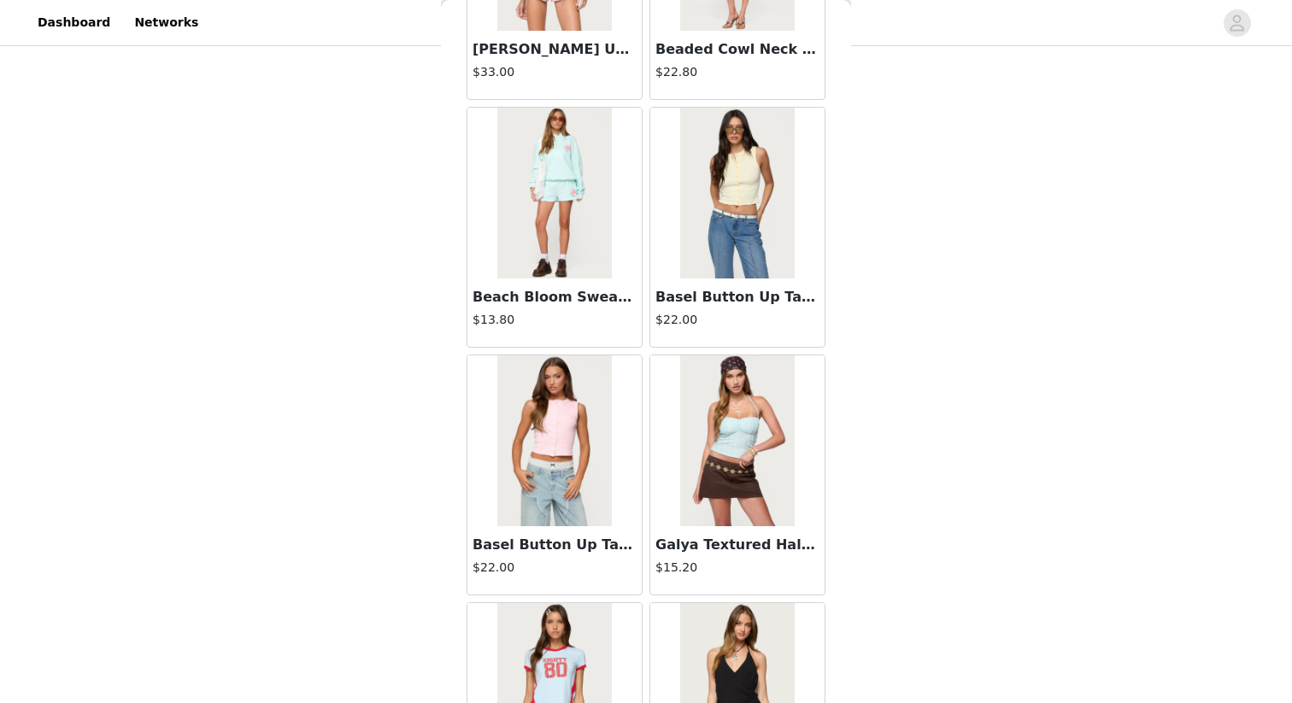
scroll to position [4389, 0]
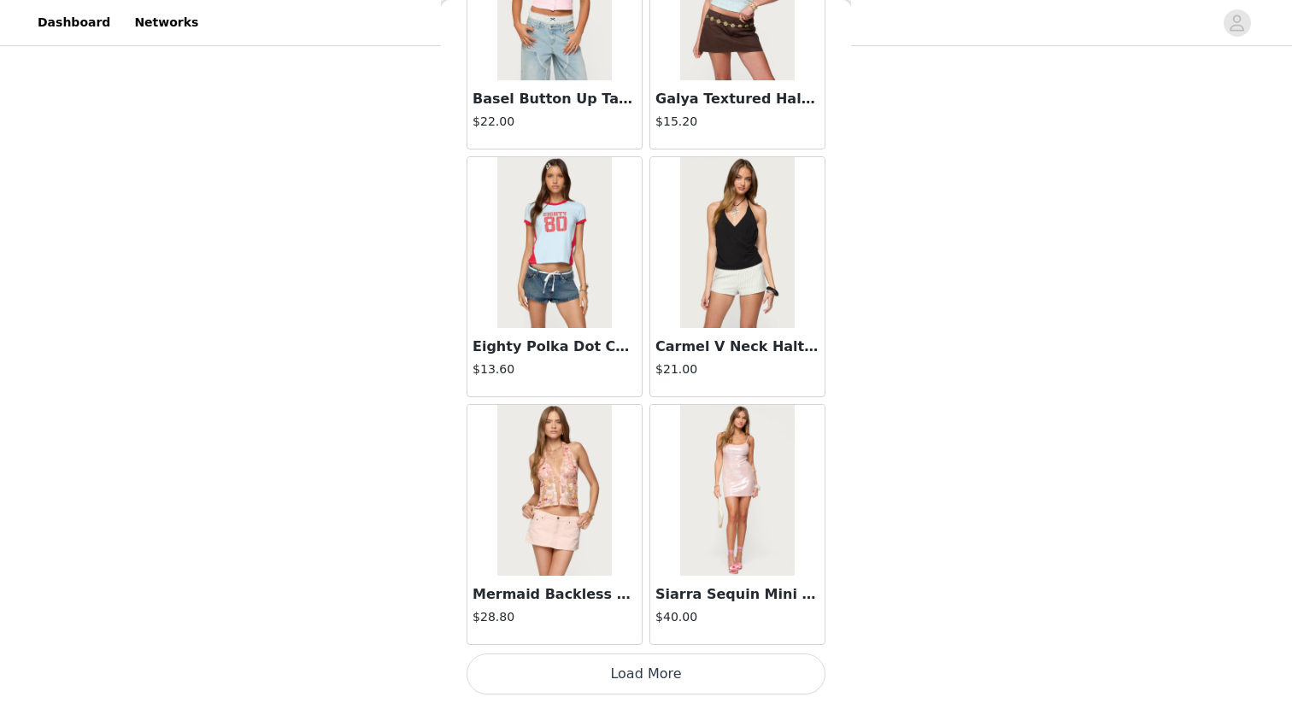
click at [669, 608] on button "Load More" at bounding box center [646, 674] width 359 height 41
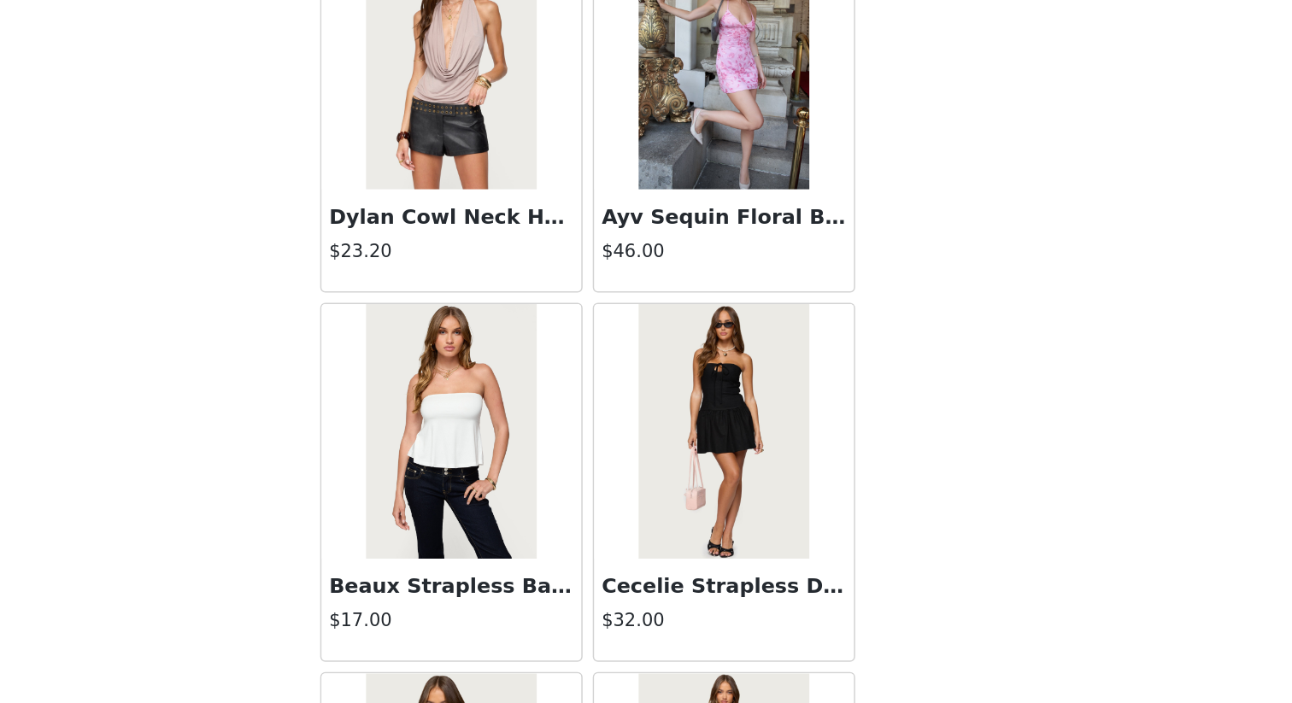
scroll to position [6582, 0]
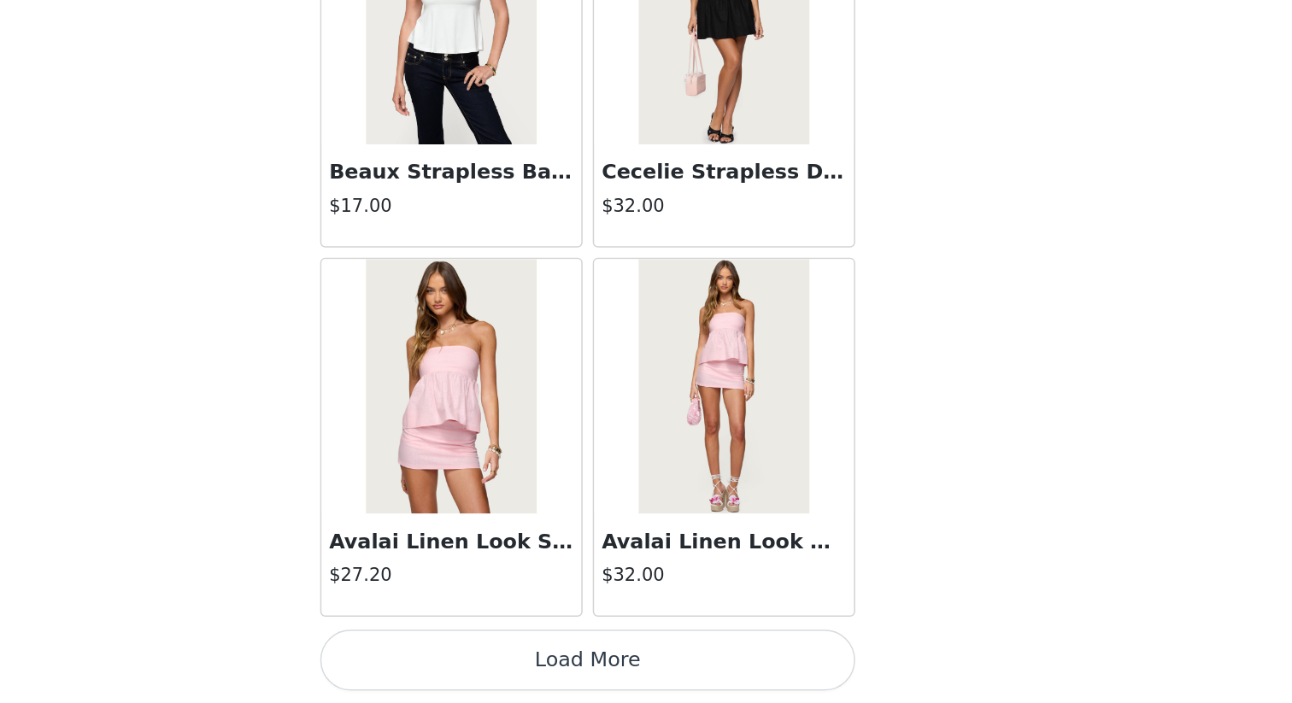
click at [686, 608] on button "Load More" at bounding box center [646, 674] width 359 height 41
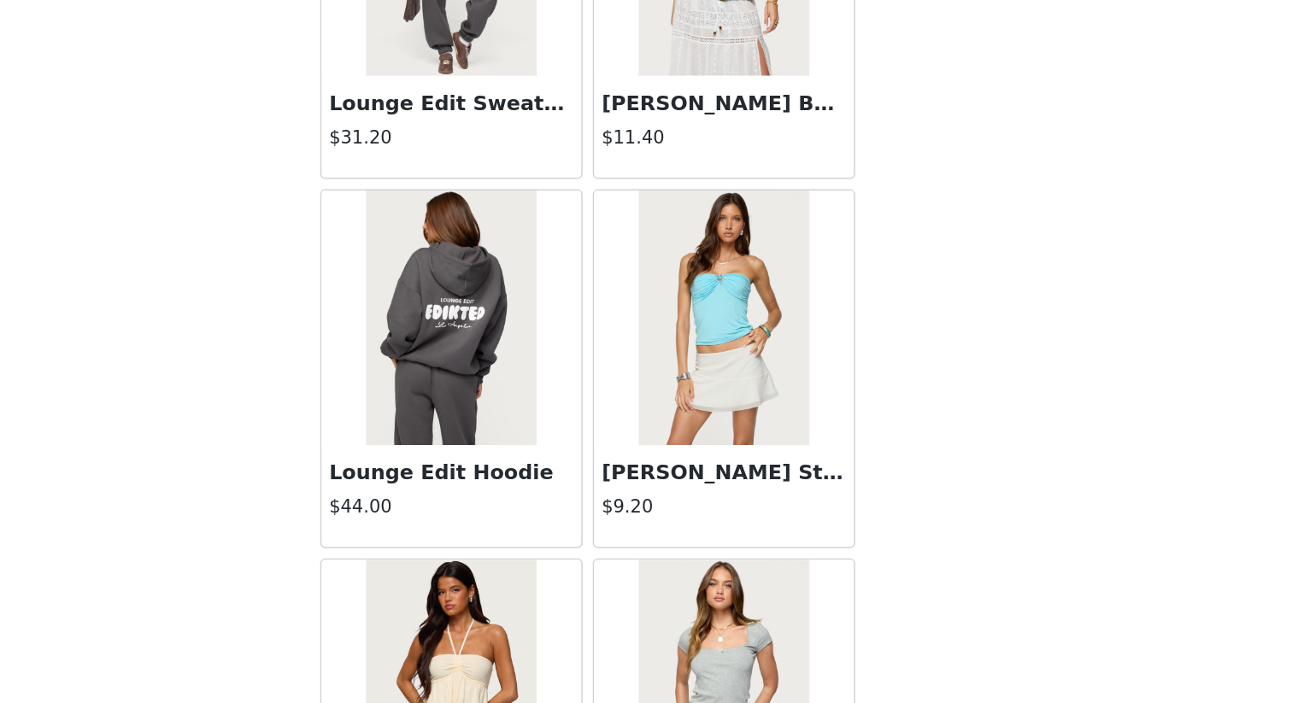
scroll to position [9345, 0]
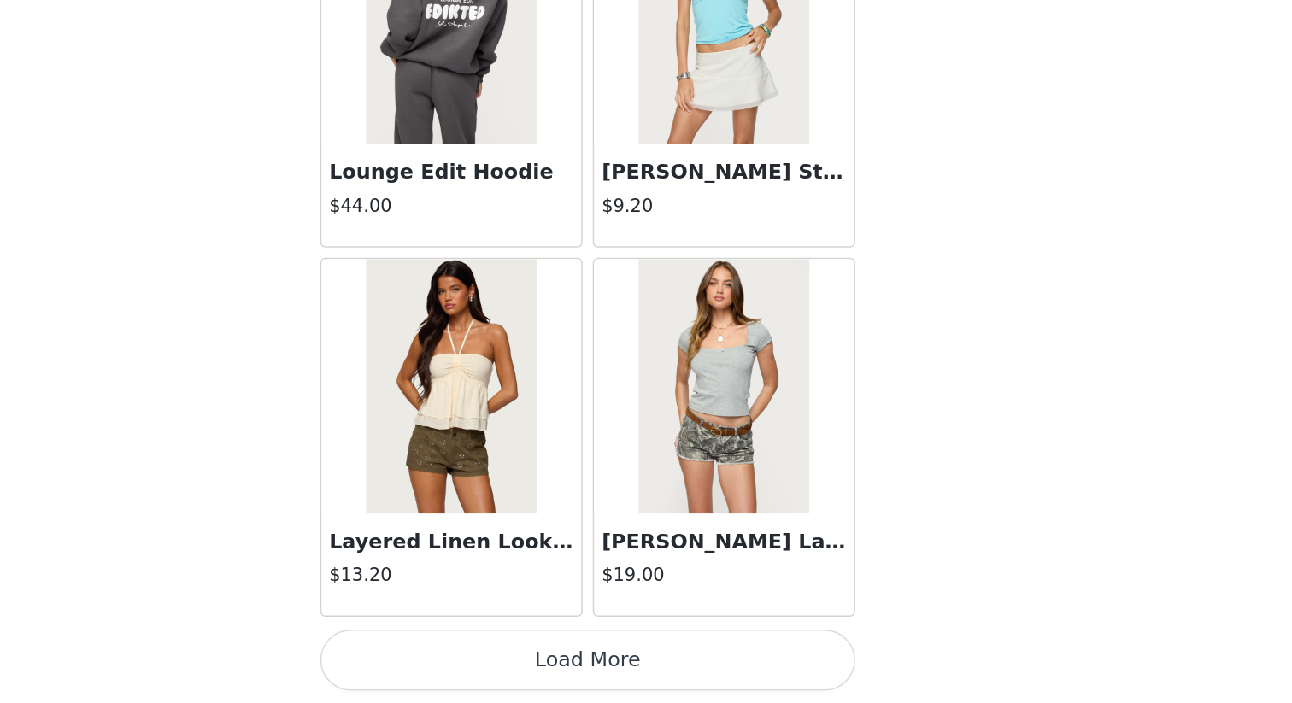
click at [662, 608] on button "Load More" at bounding box center [646, 674] width 359 height 41
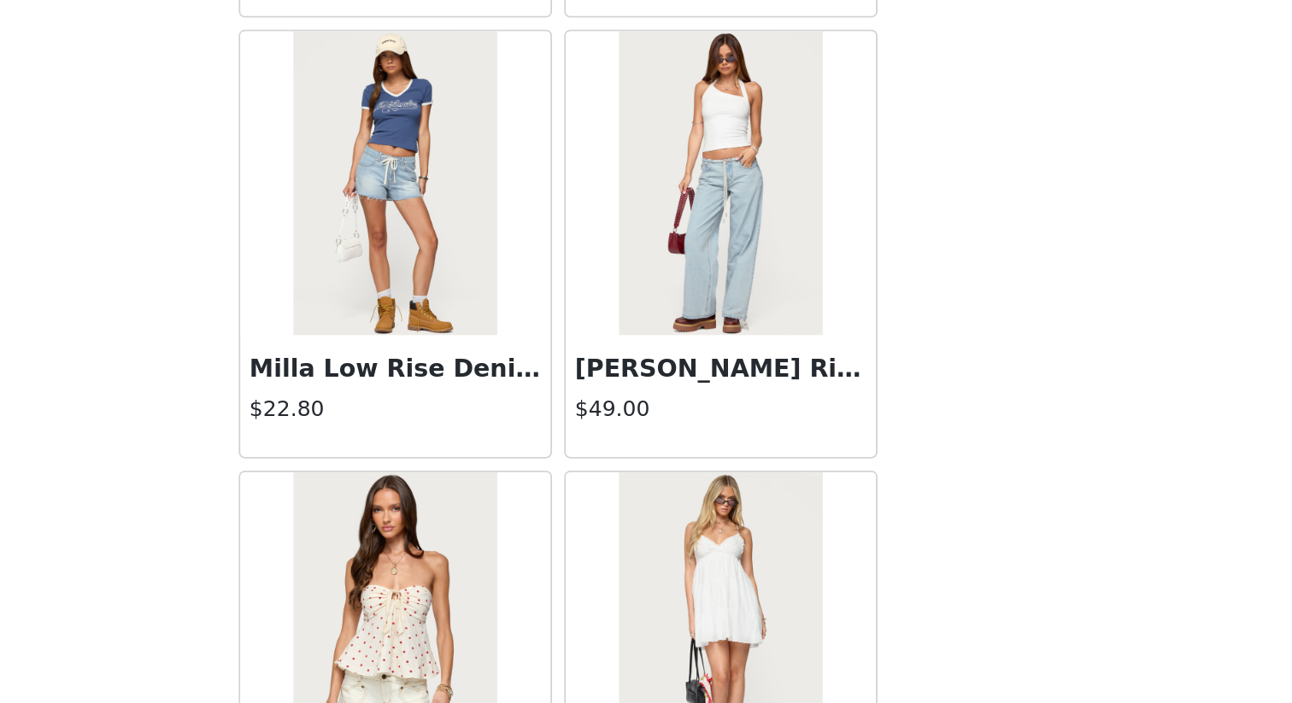
scroll to position [11823, 0]
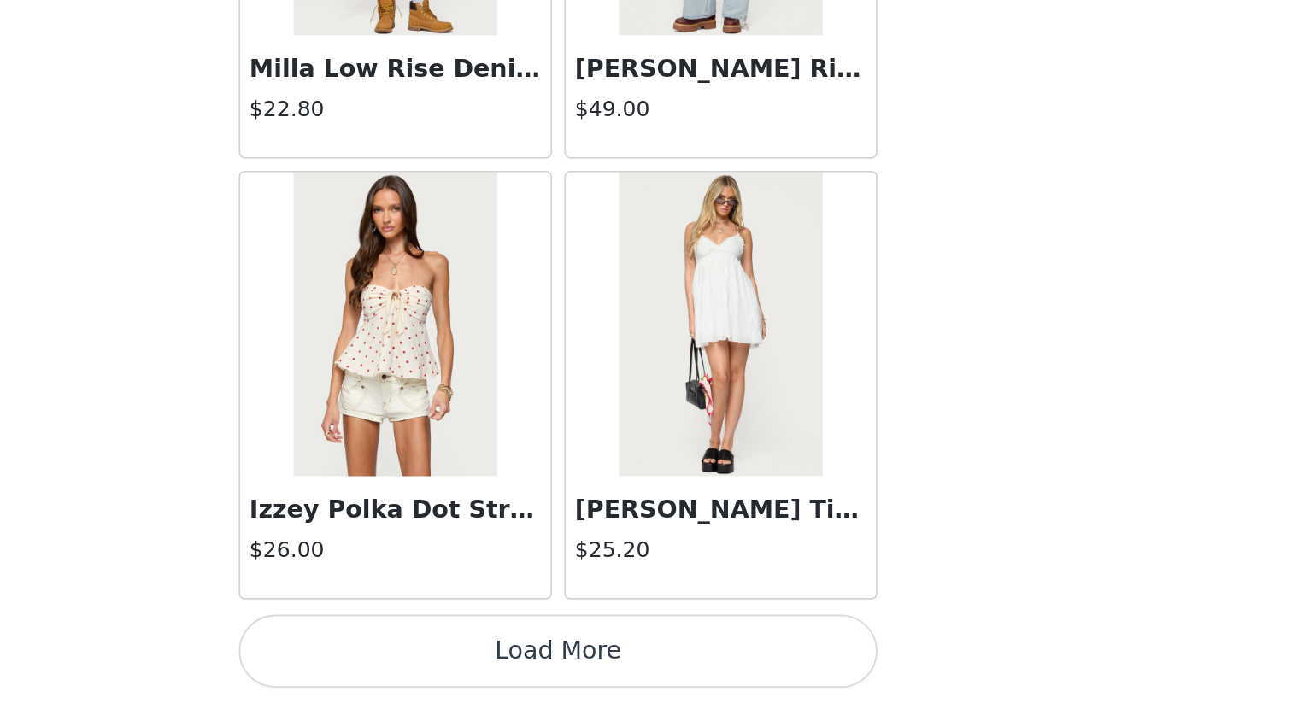
click at [699, 608] on button "Load More" at bounding box center [646, 674] width 359 height 41
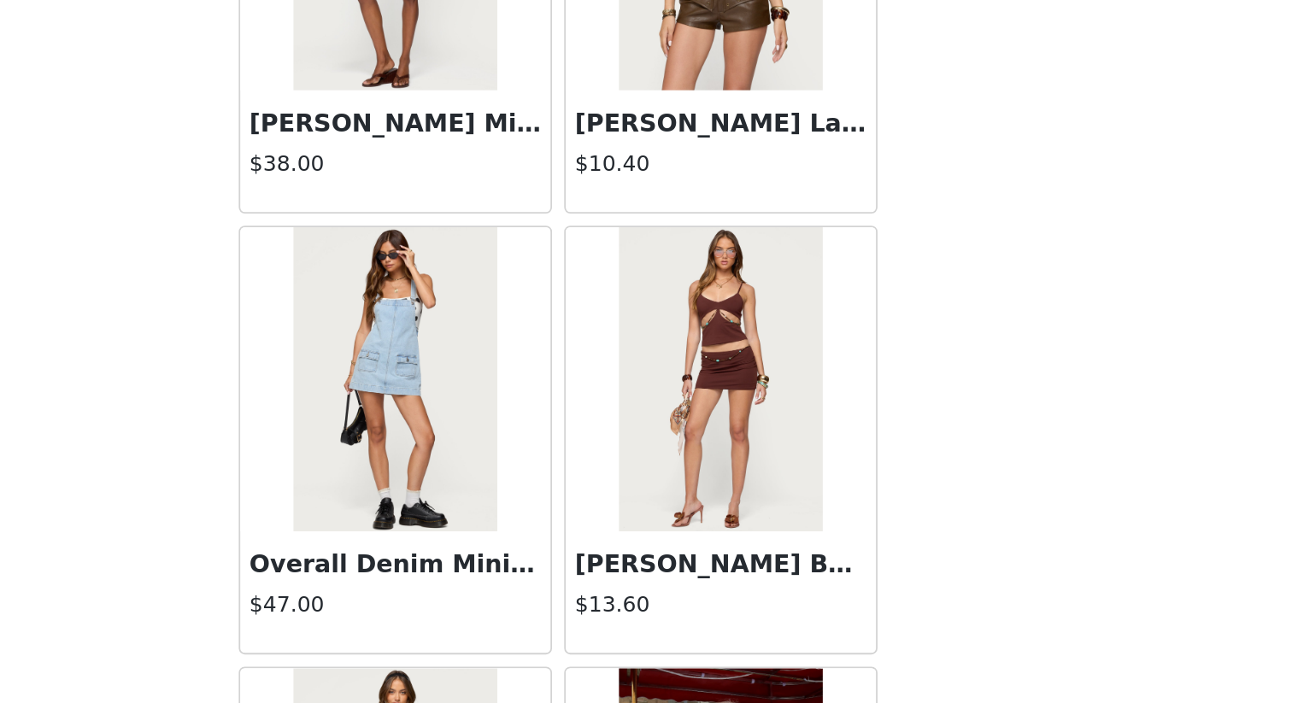
scroll to position [12291, 0]
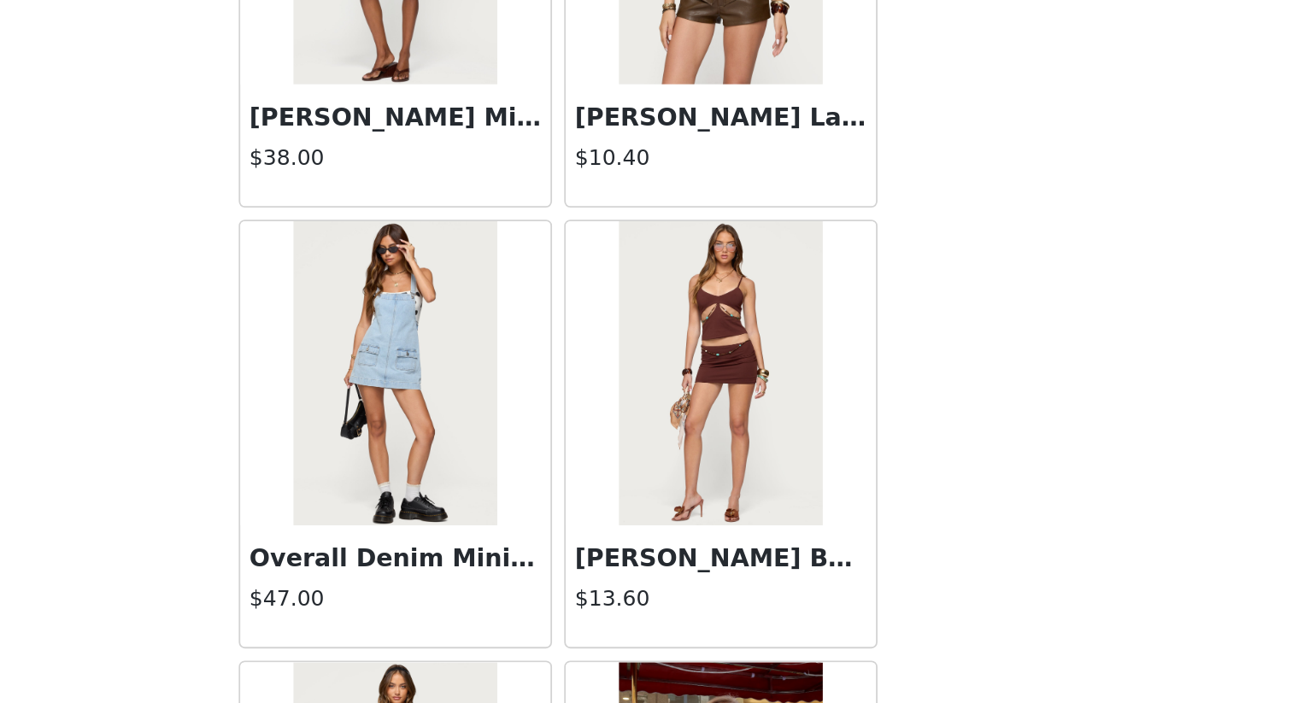
click at [601, 608] on h4 "$47.00" at bounding box center [555, 645] width 164 height 18
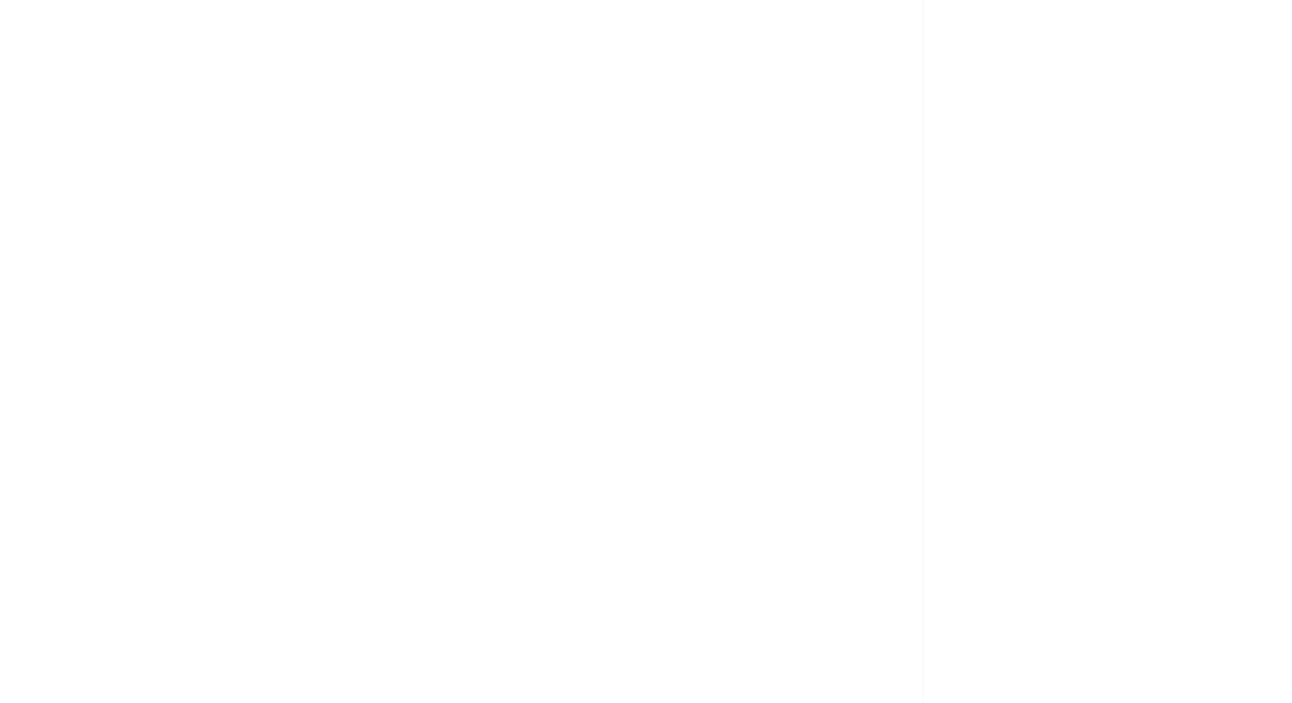
scroll to position [0, 0]
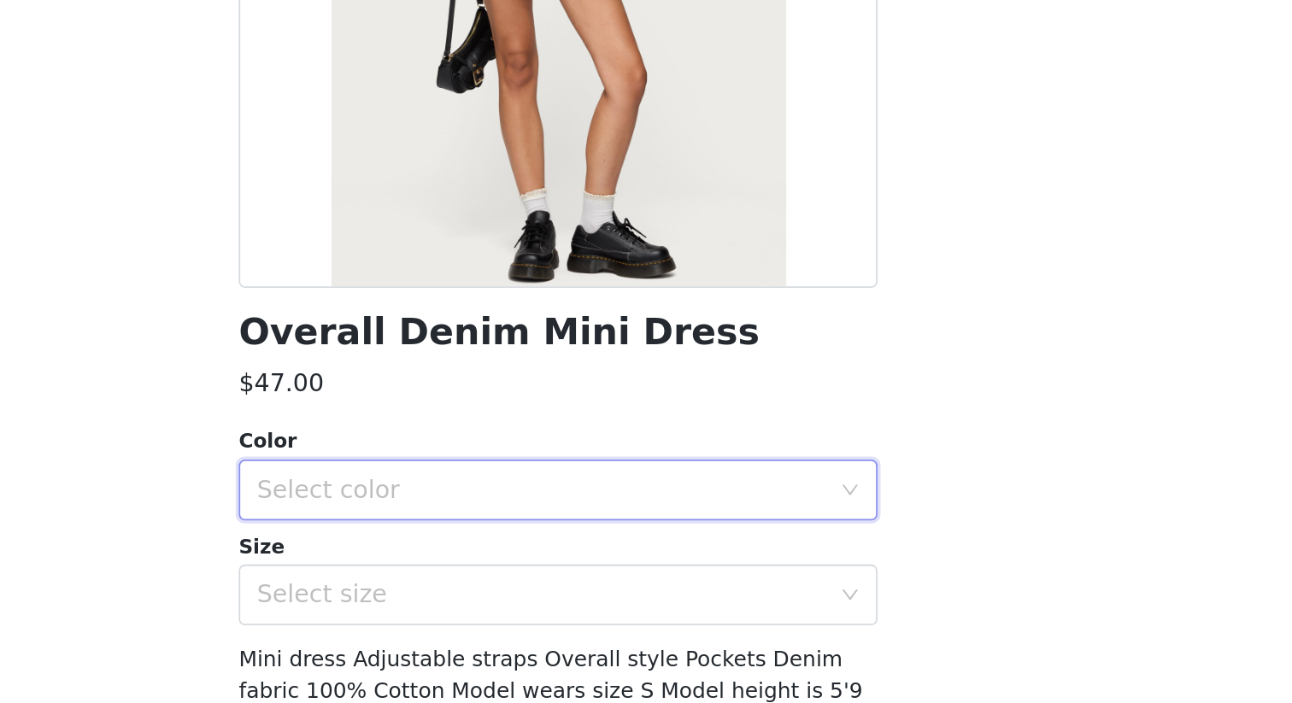
click at [682, 593] on div "Select color" at bounding box center [640, 583] width 327 height 32
click at [671, 608] on li "LIGHT BLUE" at bounding box center [646, 621] width 359 height 27
click at [671, 608] on div "Overall Denim Mini Dress $47.00 Color Select color LIGHT BLUE Size Select size …" at bounding box center [646, 458] width 359 height 746
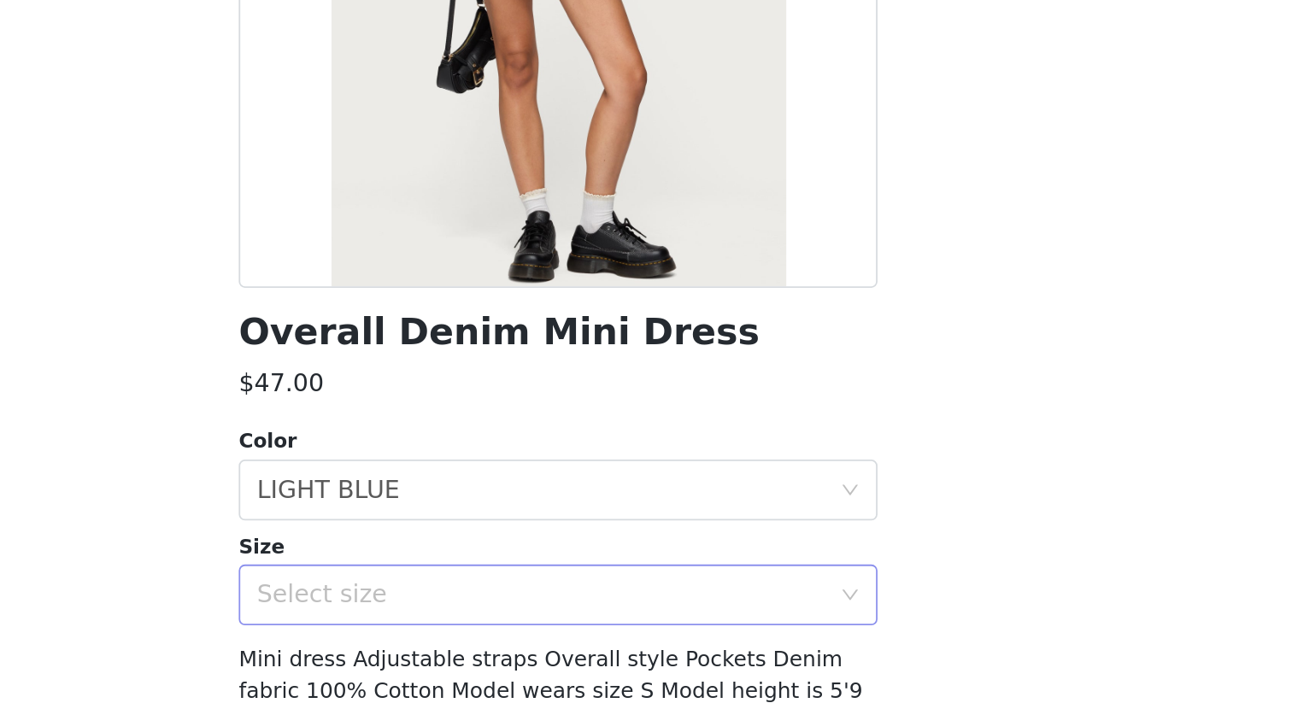
click at [678, 608] on div "Select size" at bounding box center [640, 642] width 327 height 32
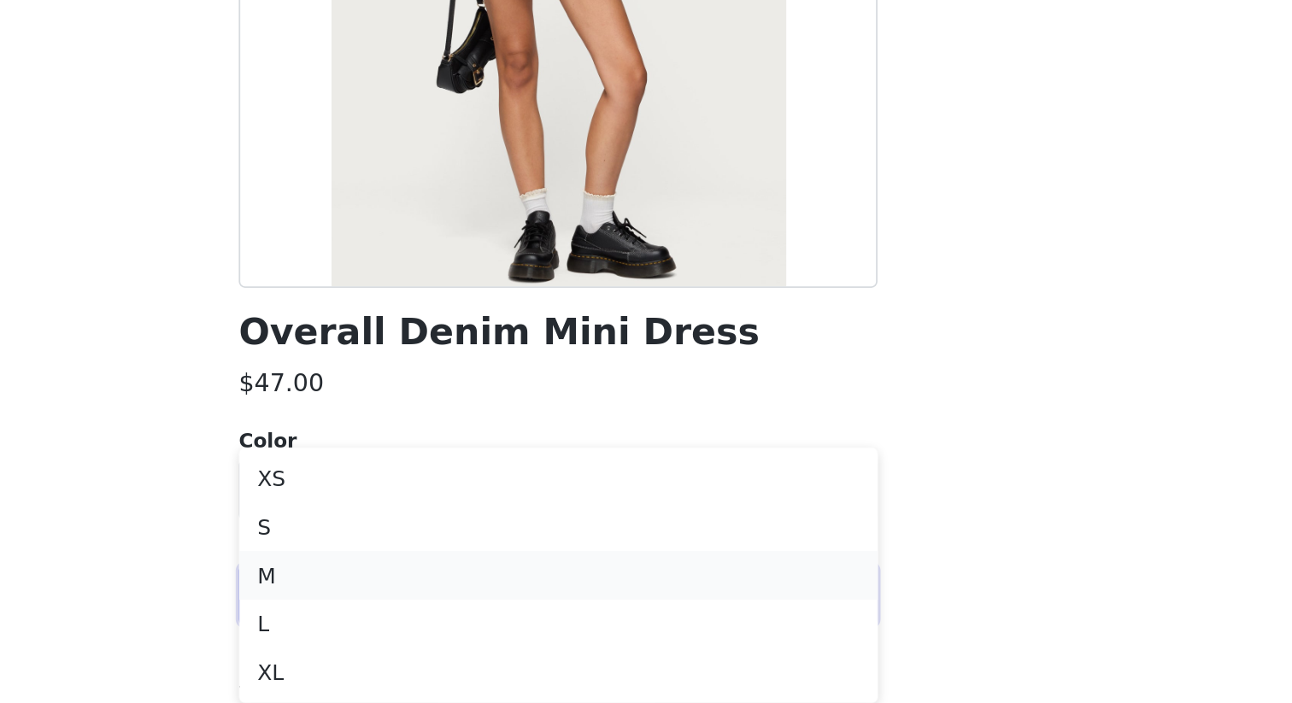
click at [708, 608] on li "M" at bounding box center [646, 631] width 359 height 27
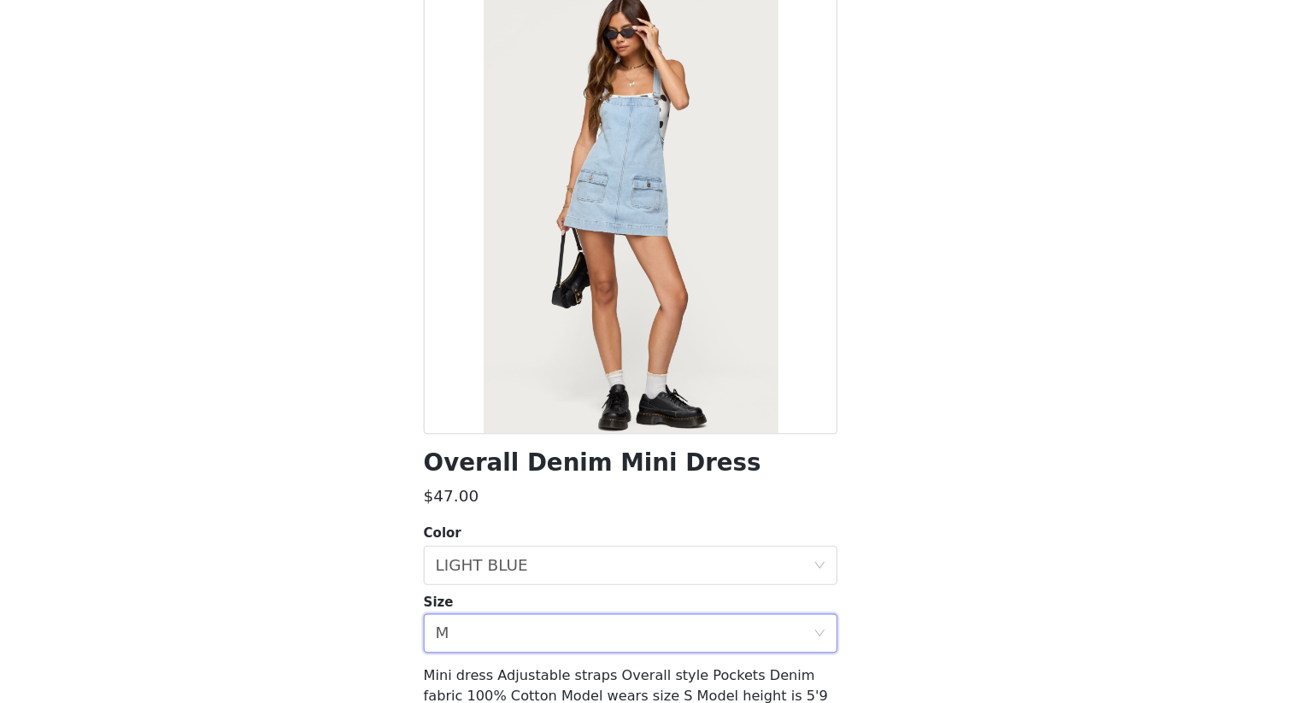
scroll to position [374, 0]
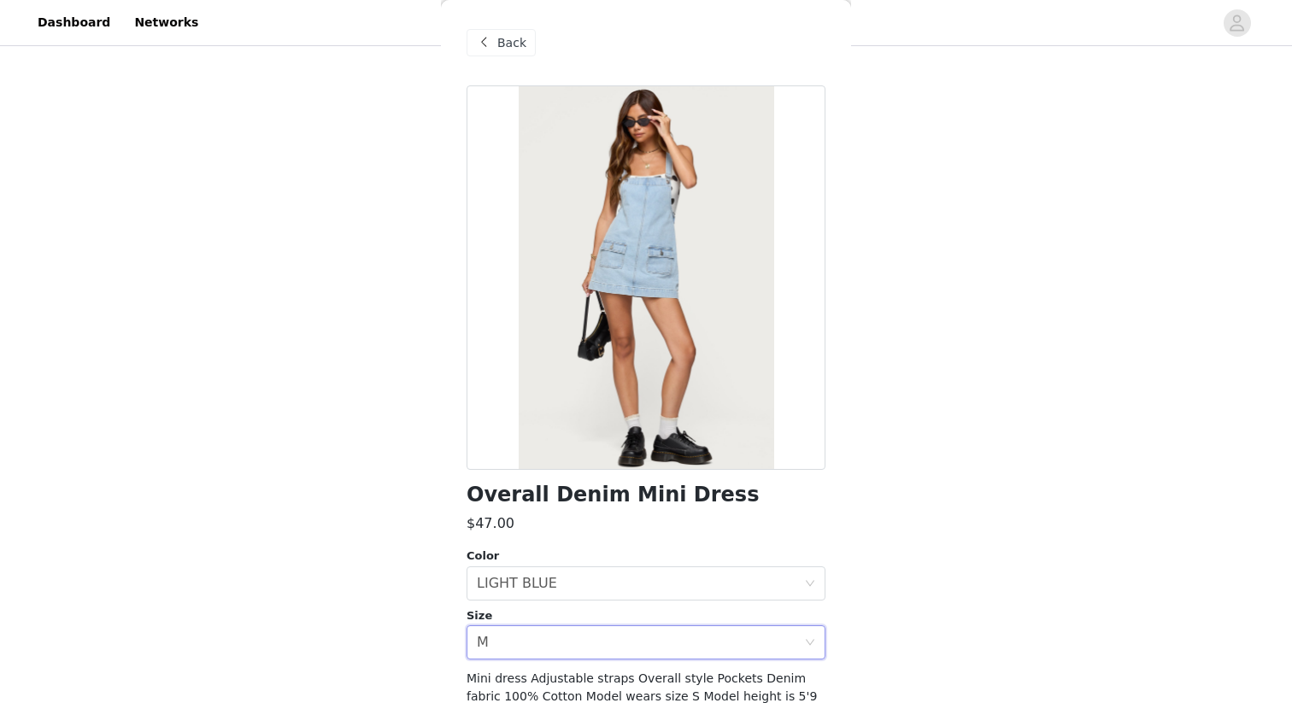
click at [490, 37] on span at bounding box center [483, 42] width 21 height 21
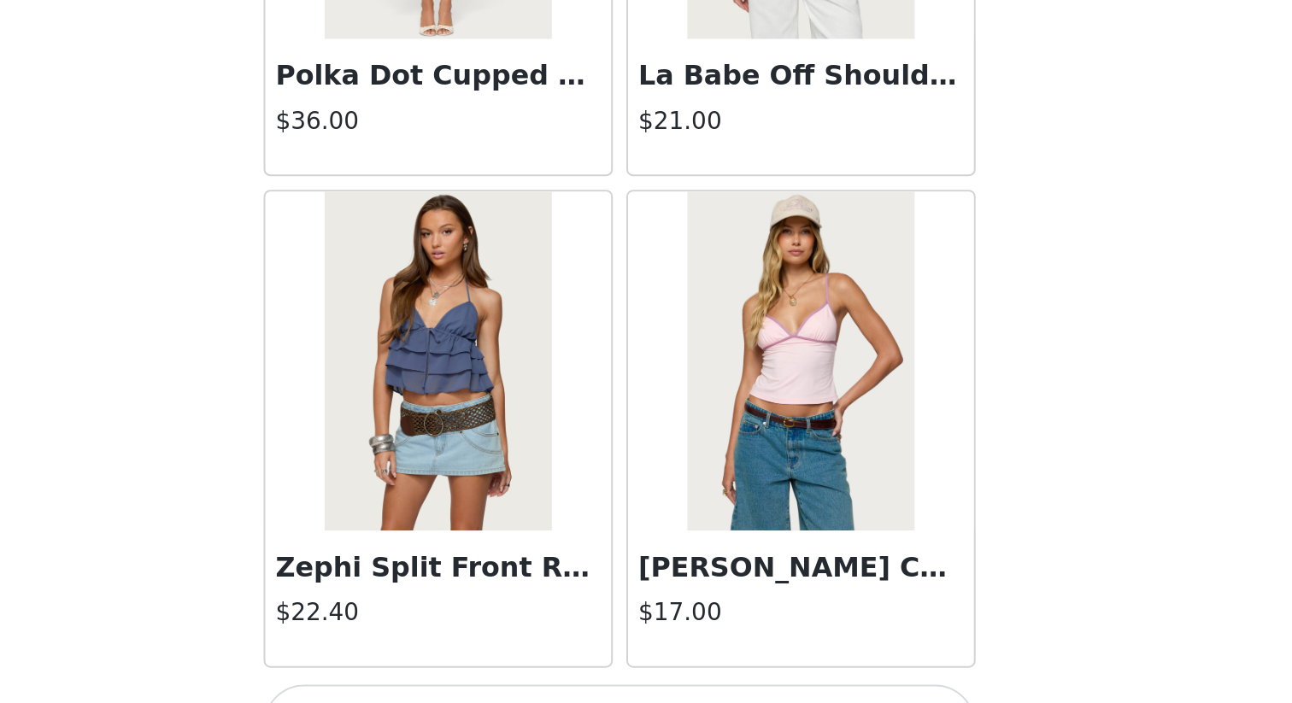
scroll to position [14301, 0]
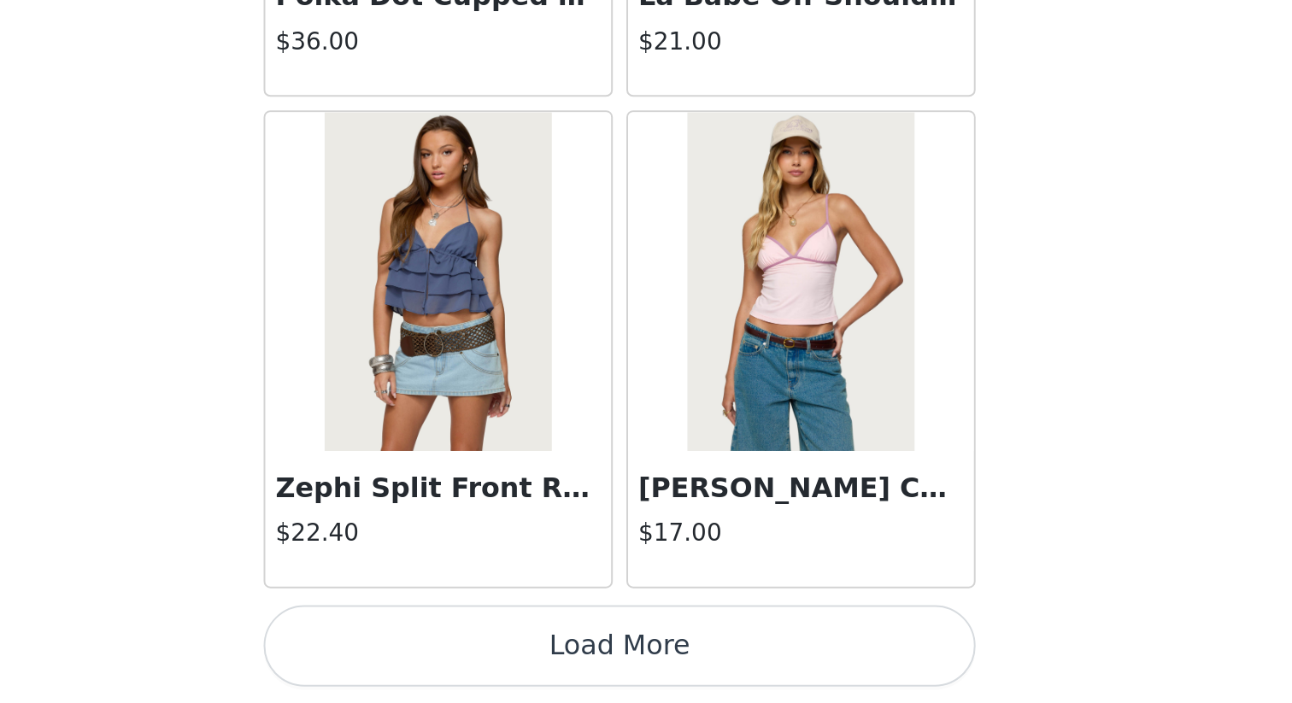
click at [692, 608] on button "Load More" at bounding box center [646, 674] width 359 height 41
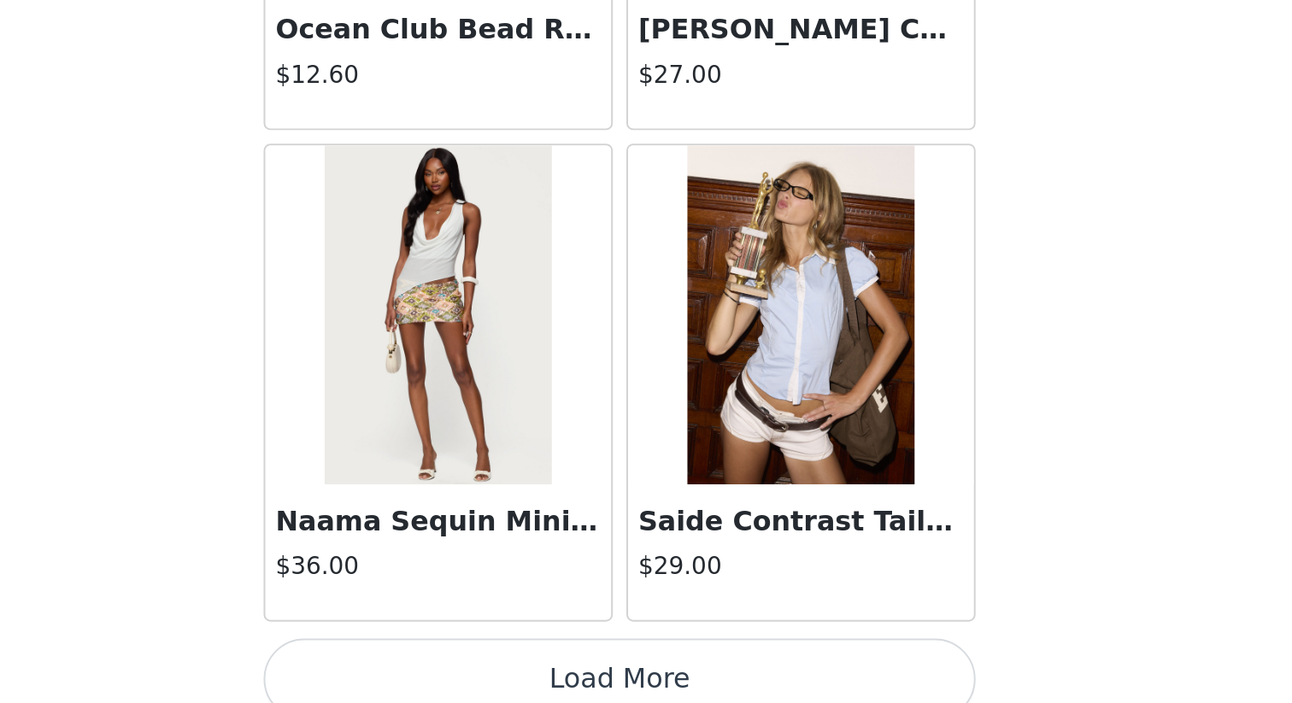
scroll to position [16779, 0]
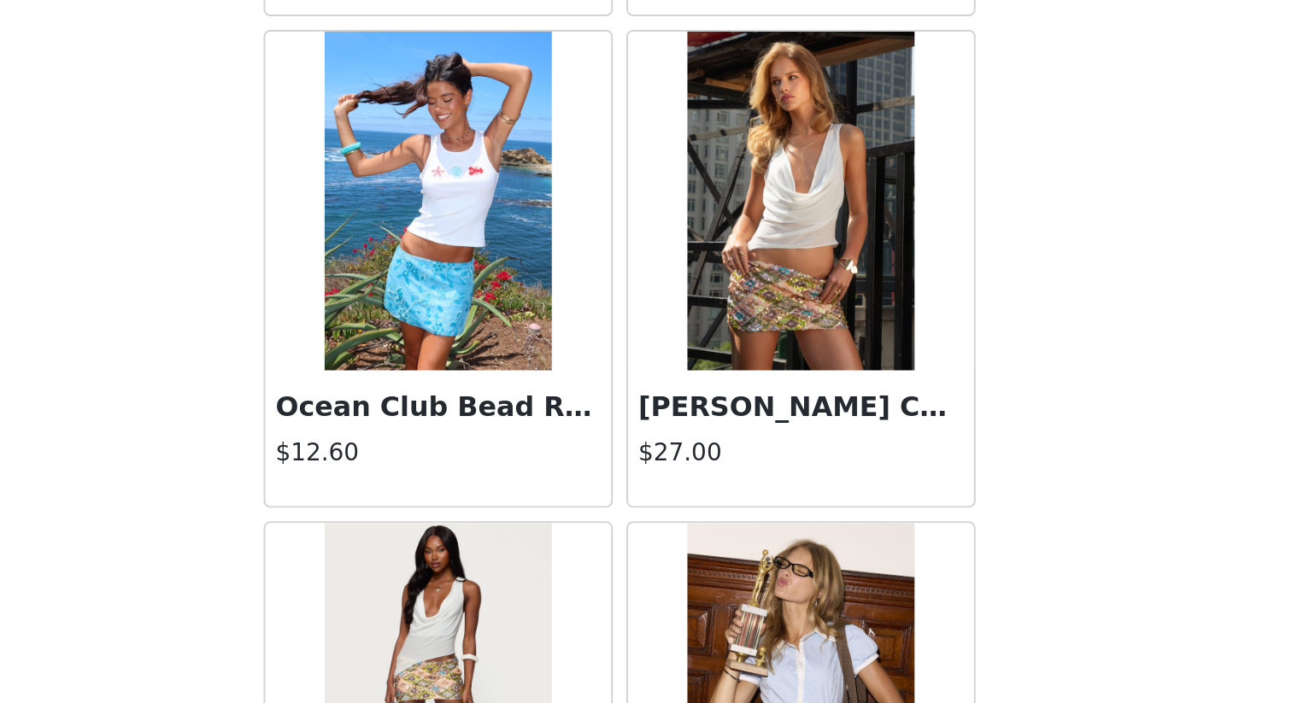
click at [749, 358] on div "[PERSON_NAME] Chiffon Cowl Neck Top $27.00" at bounding box center [737, 362] width 174 height 68
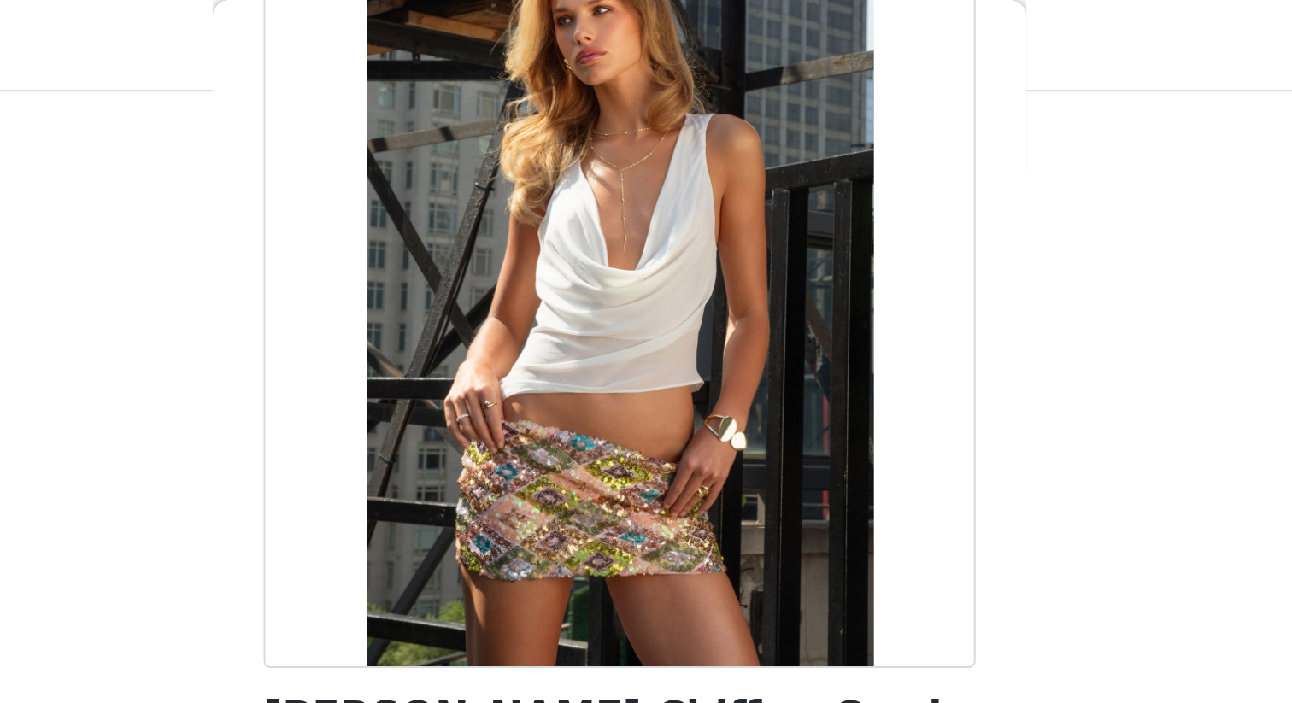
scroll to position [285, 0]
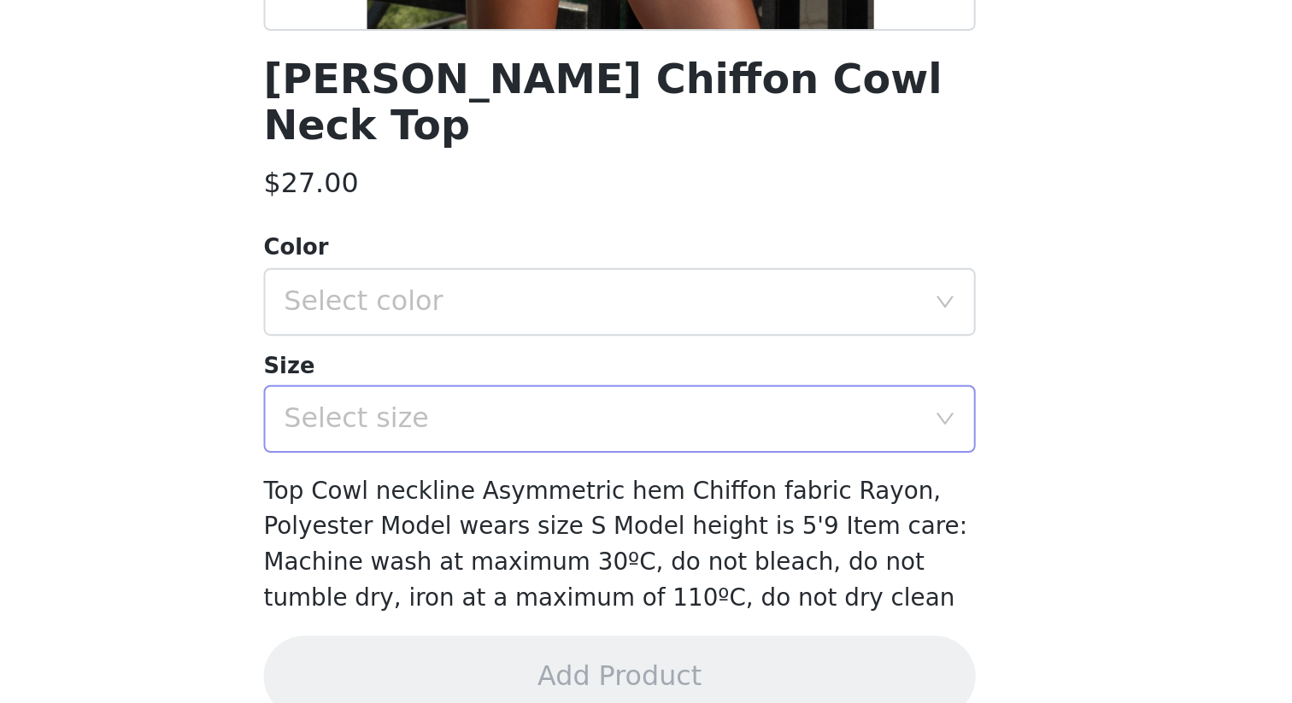
click at [714, 540] on div "Select size" at bounding box center [637, 532] width 320 height 17
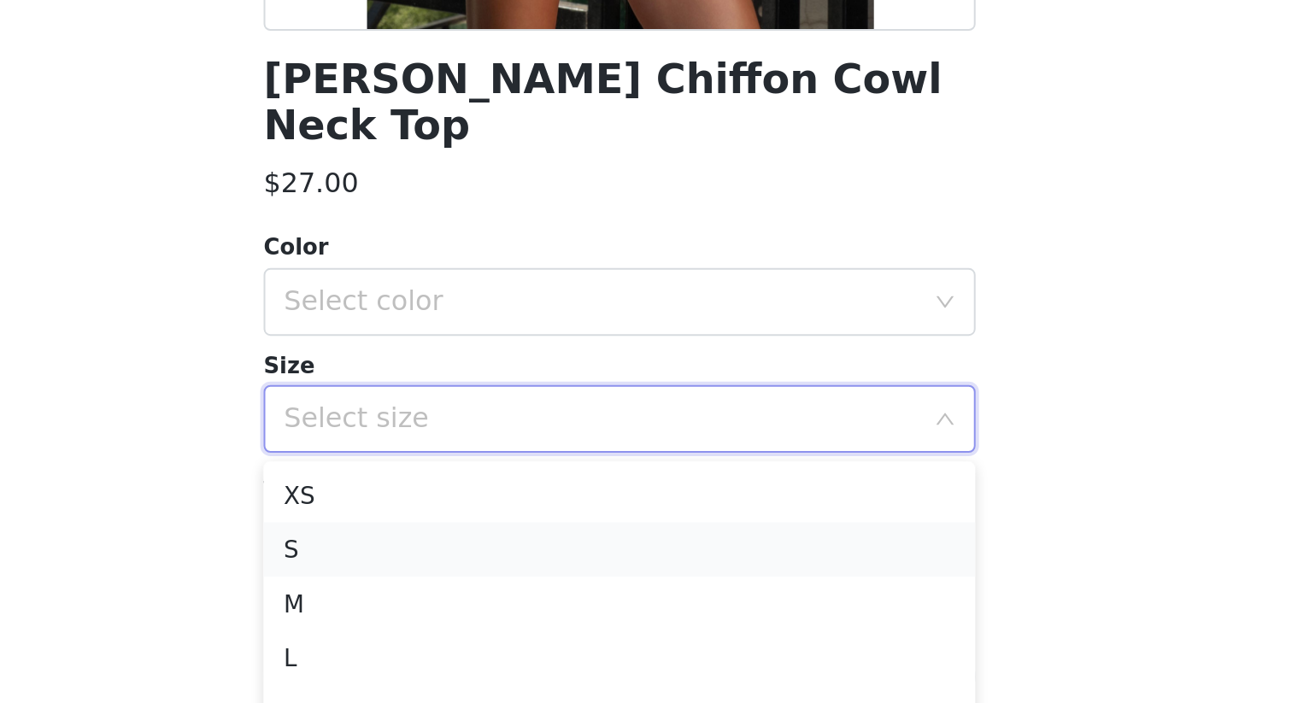
click at [697, 590] on li "S" at bounding box center [646, 597] width 359 height 27
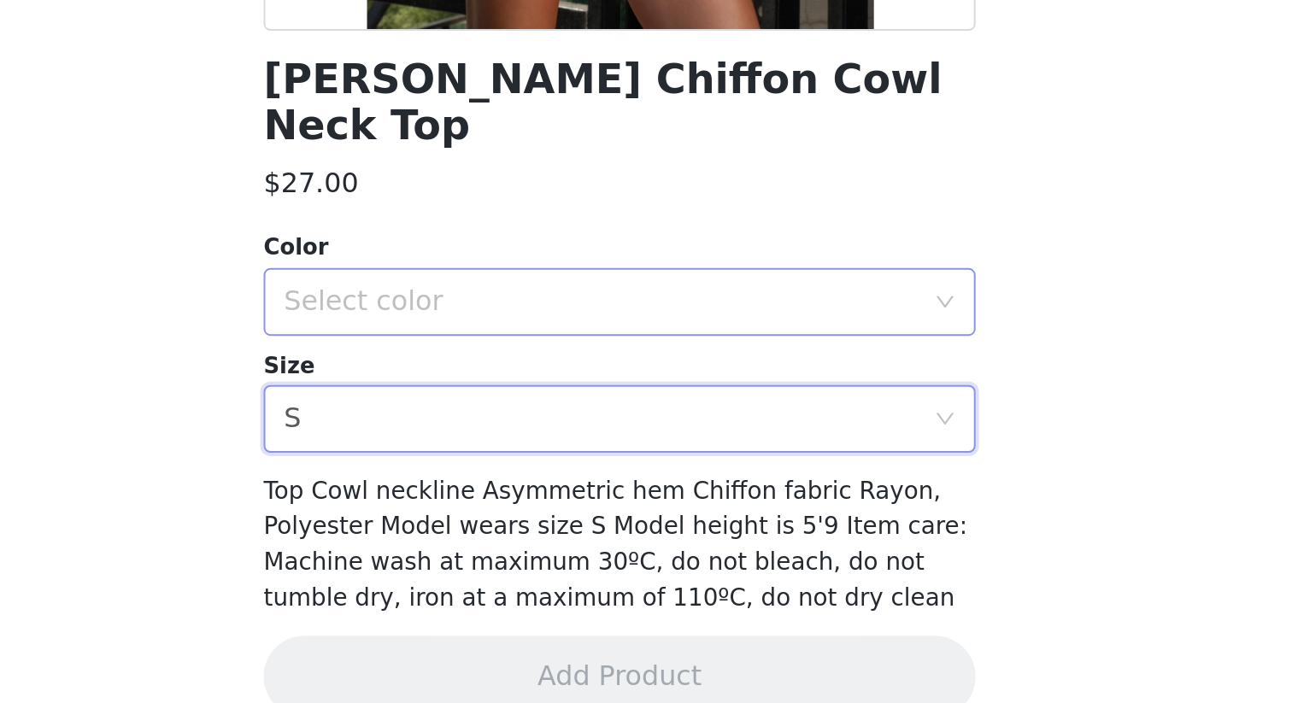
click at [736, 484] on div "Select color" at bounding box center [640, 473] width 327 height 32
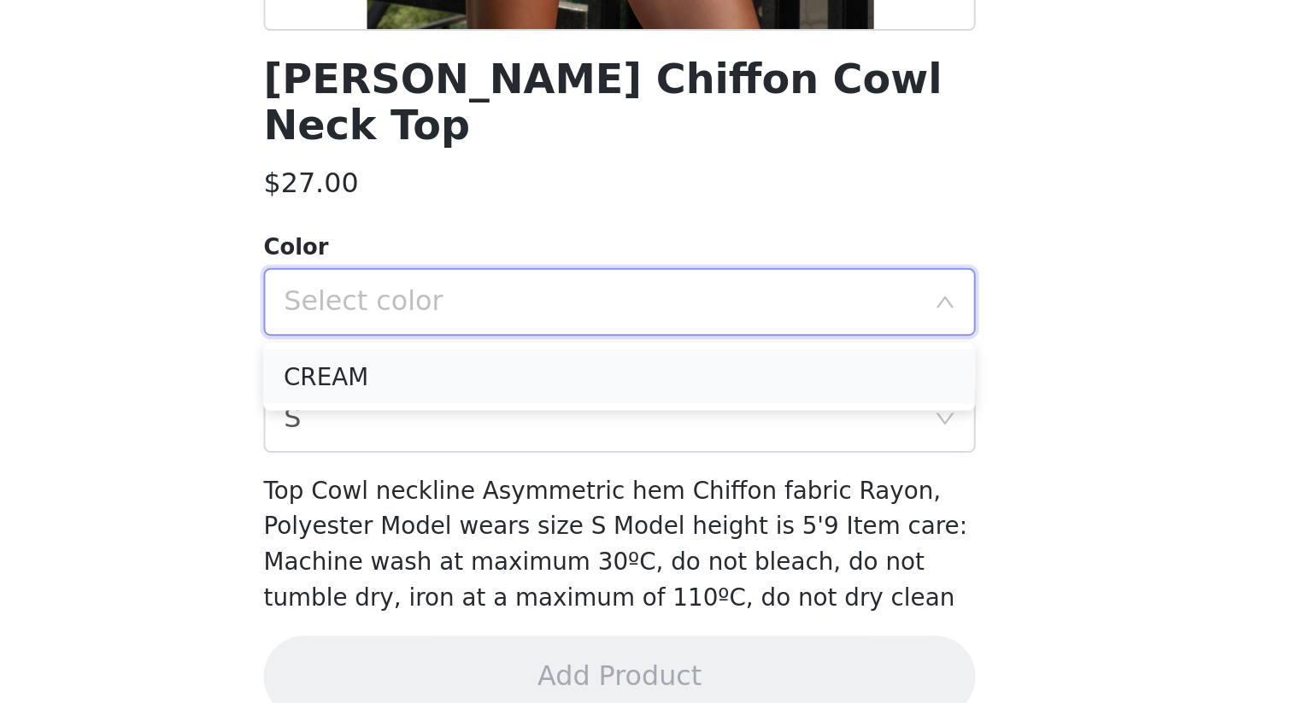
click at [725, 514] on li "CREAM" at bounding box center [646, 510] width 359 height 27
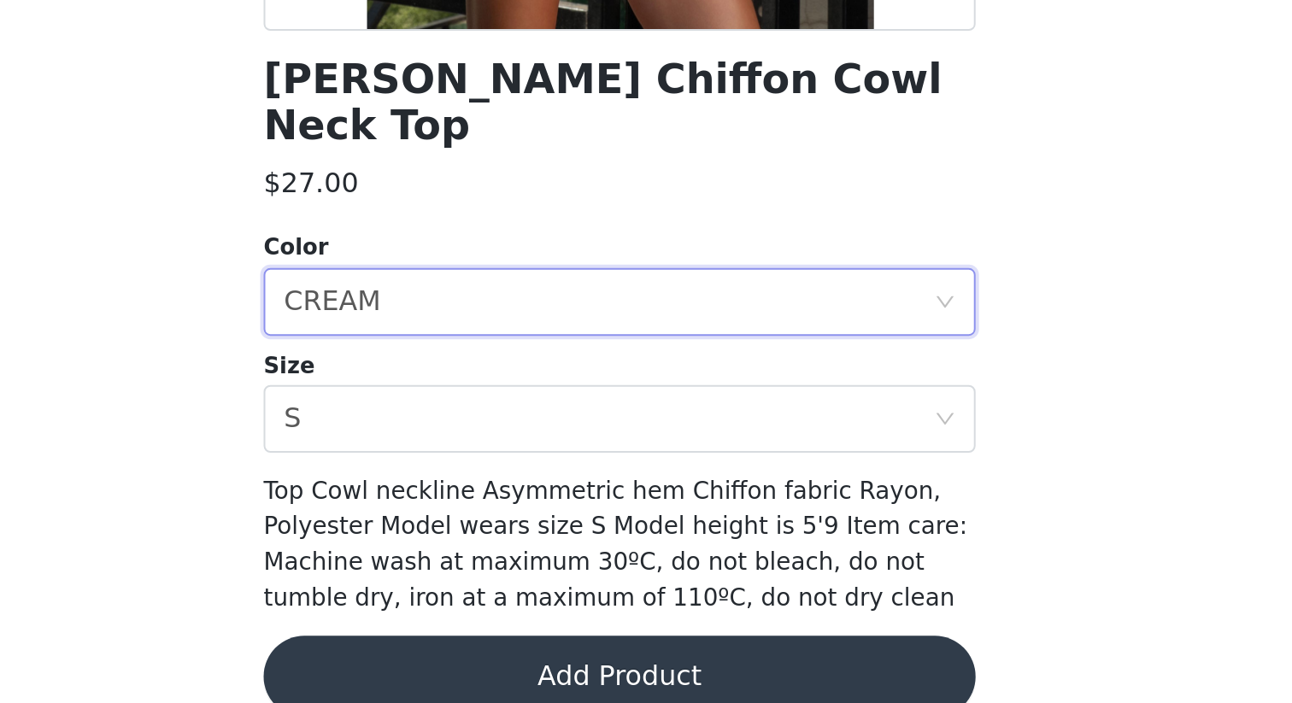
click at [693, 608] on button "Add Product" at bounding box center [646, 662] width 359 height 41
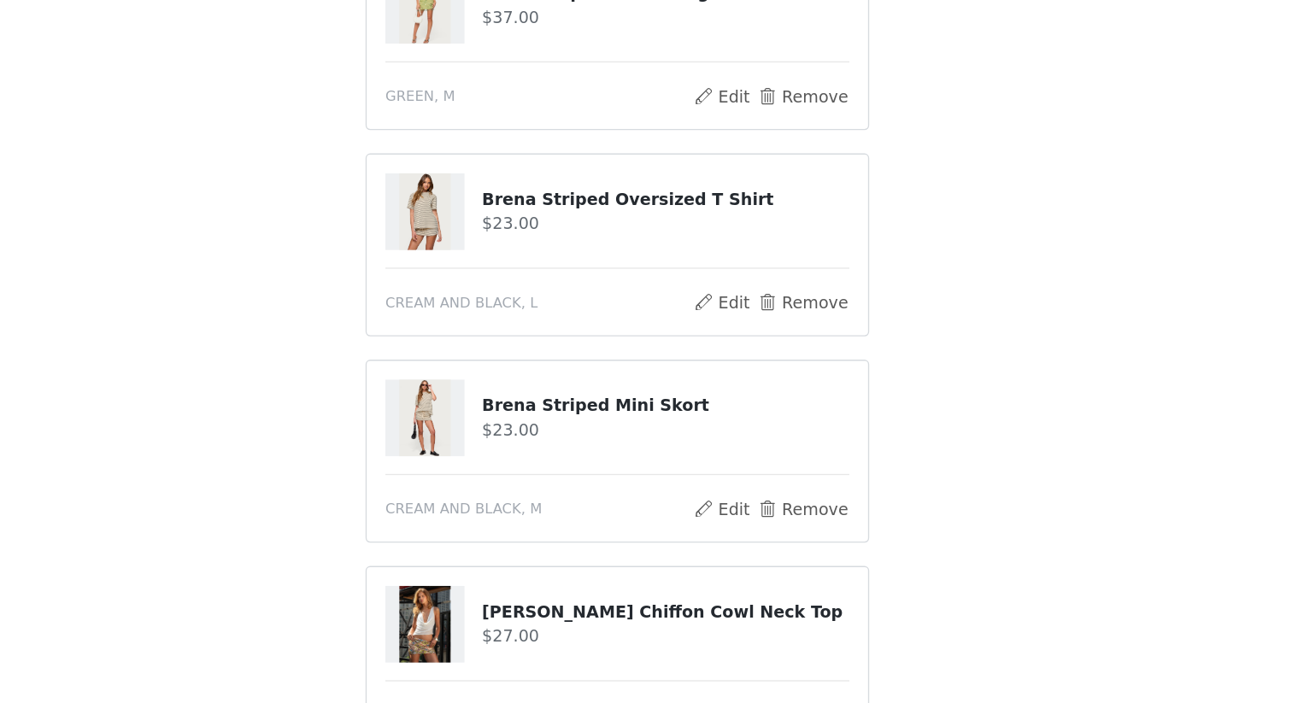
scroll to position [528, 0]
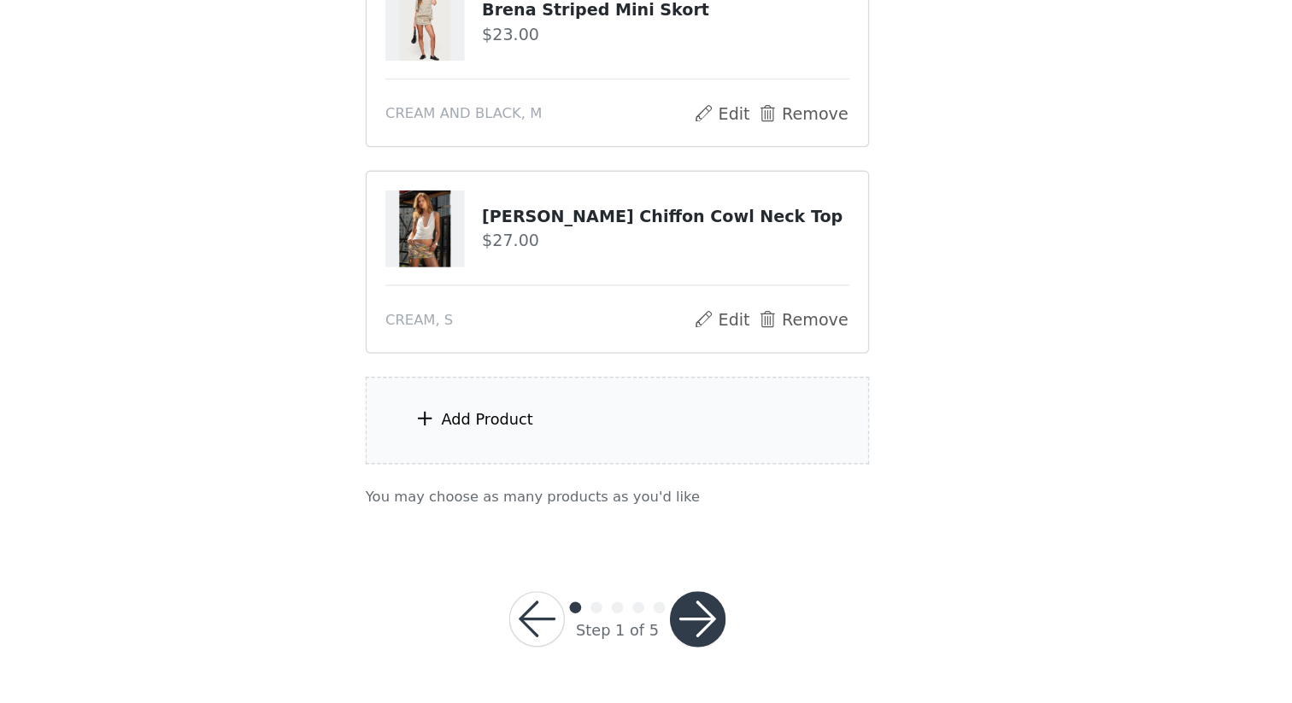
click at [646, 501] on div "Add Product" at bounding box center [645, 496] width 369 height 64
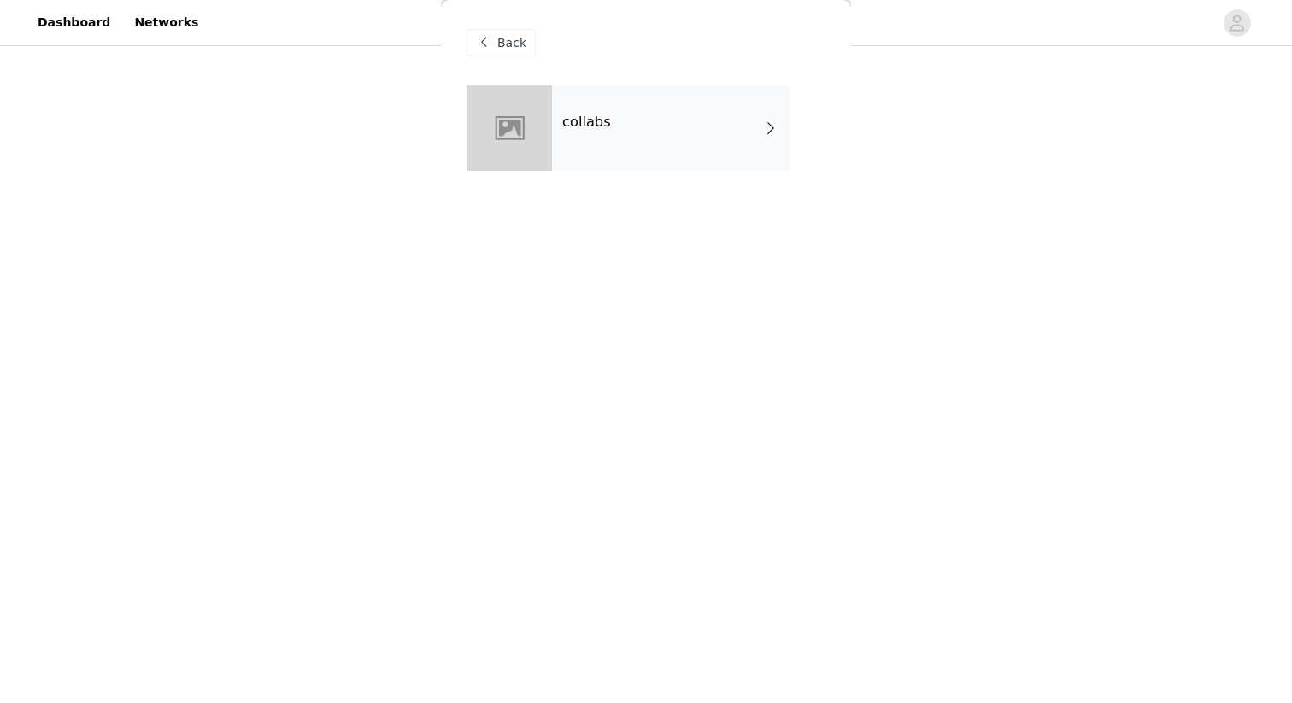
click at [770, 126] on span at bounding box center [770, 128] width 17 height 21
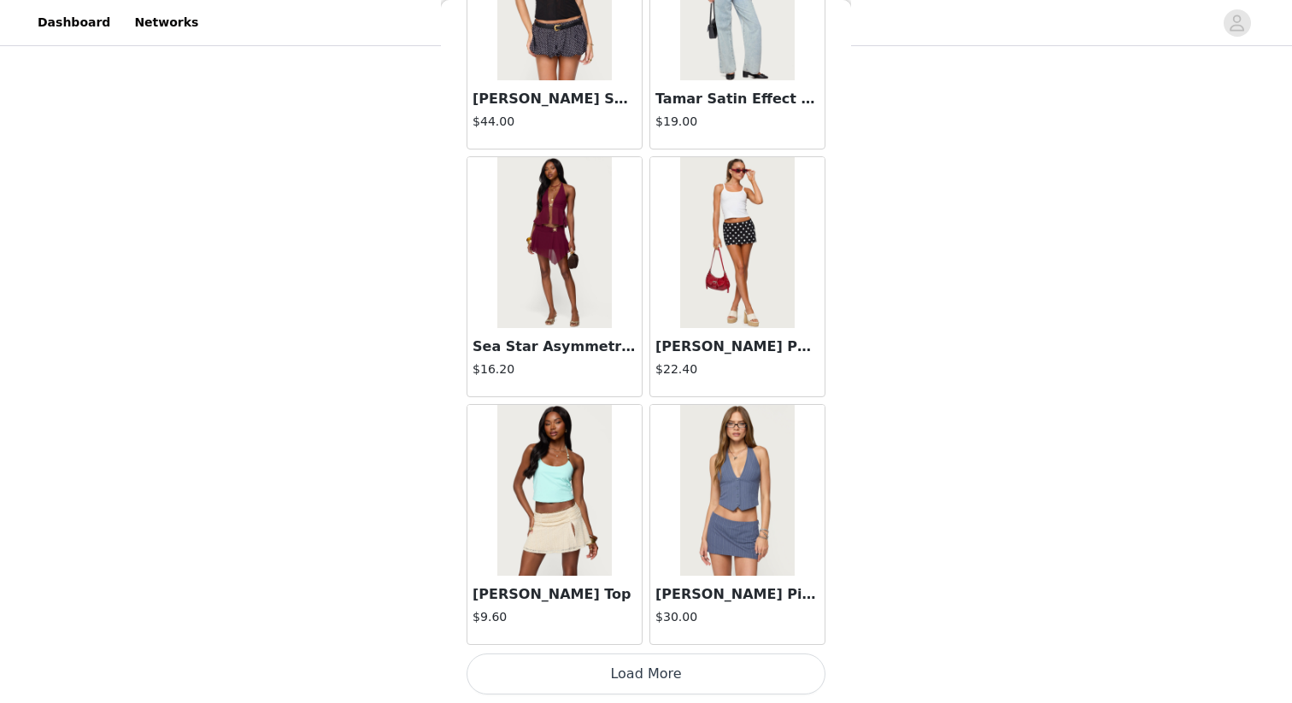
click at [739, 608] on button "Load More" at bounding box center [646, 674] width 359 height 41
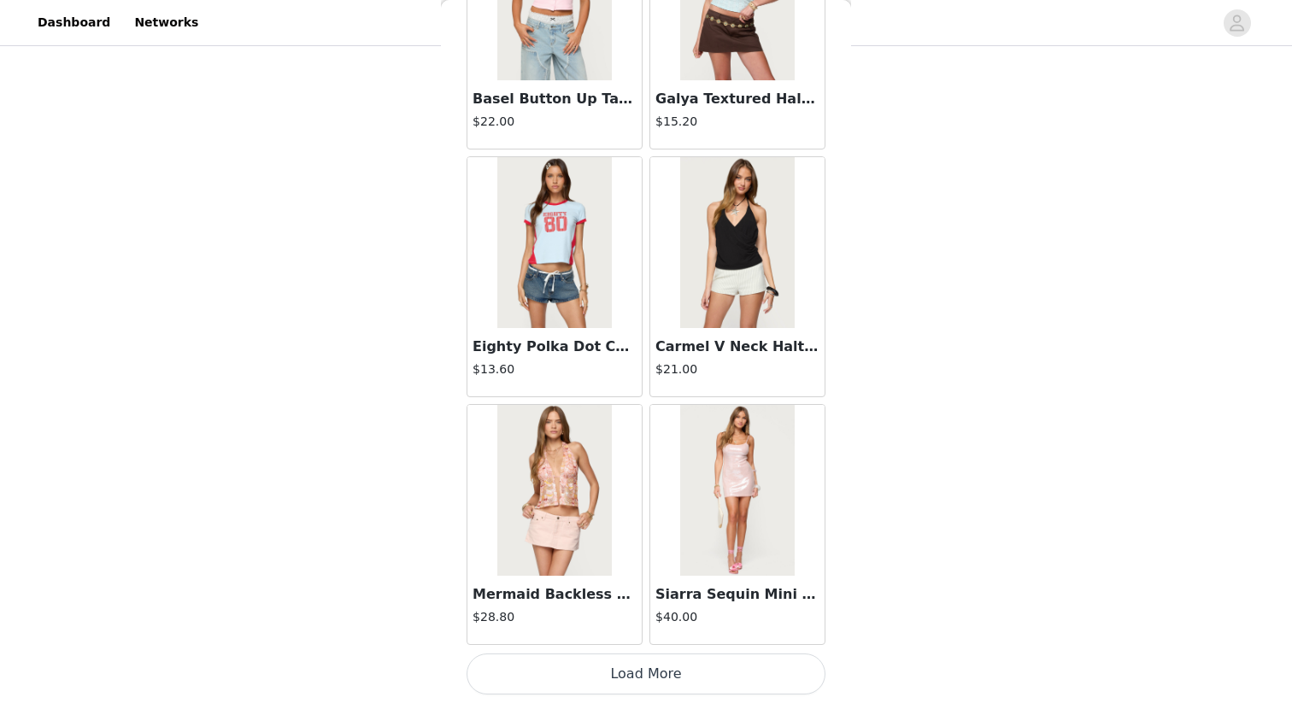
click at [741, 608] on button "Load More" at bounding box center [646, 674] width 359 height 41
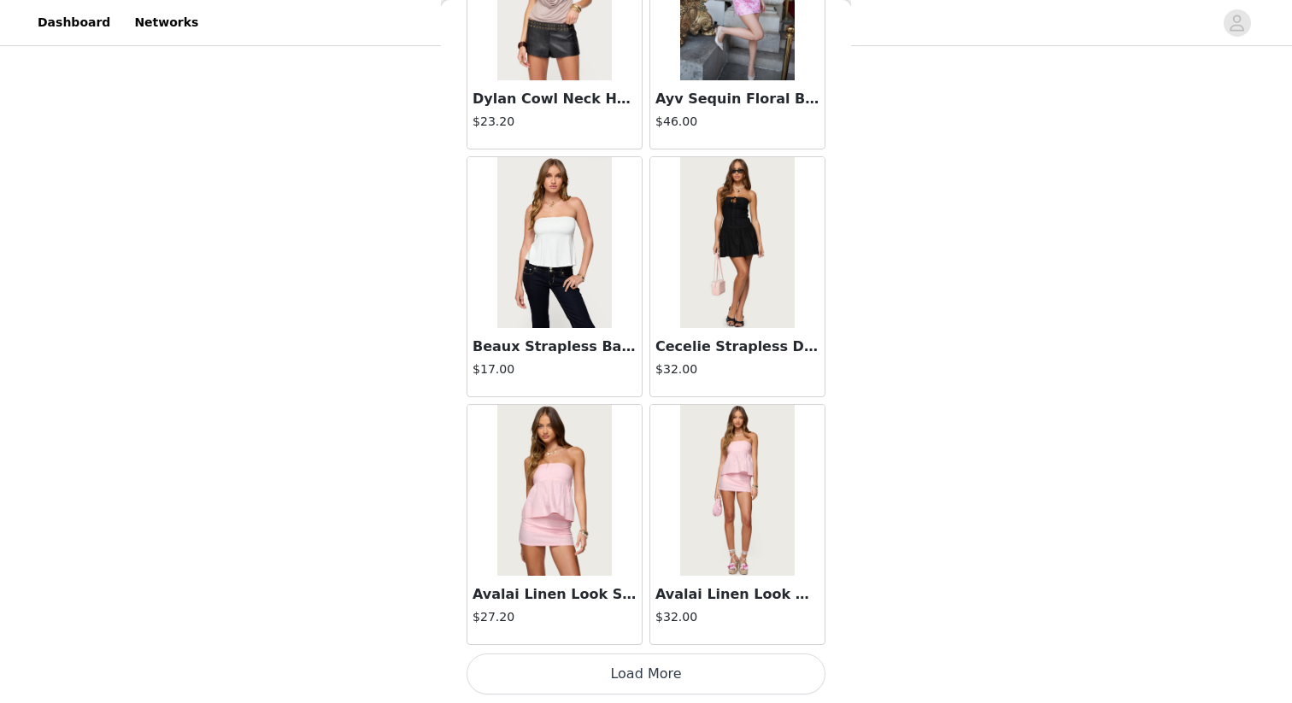
click at [698, 608] on button "Load More" at bounding box center [646, 674] width 359 height 41
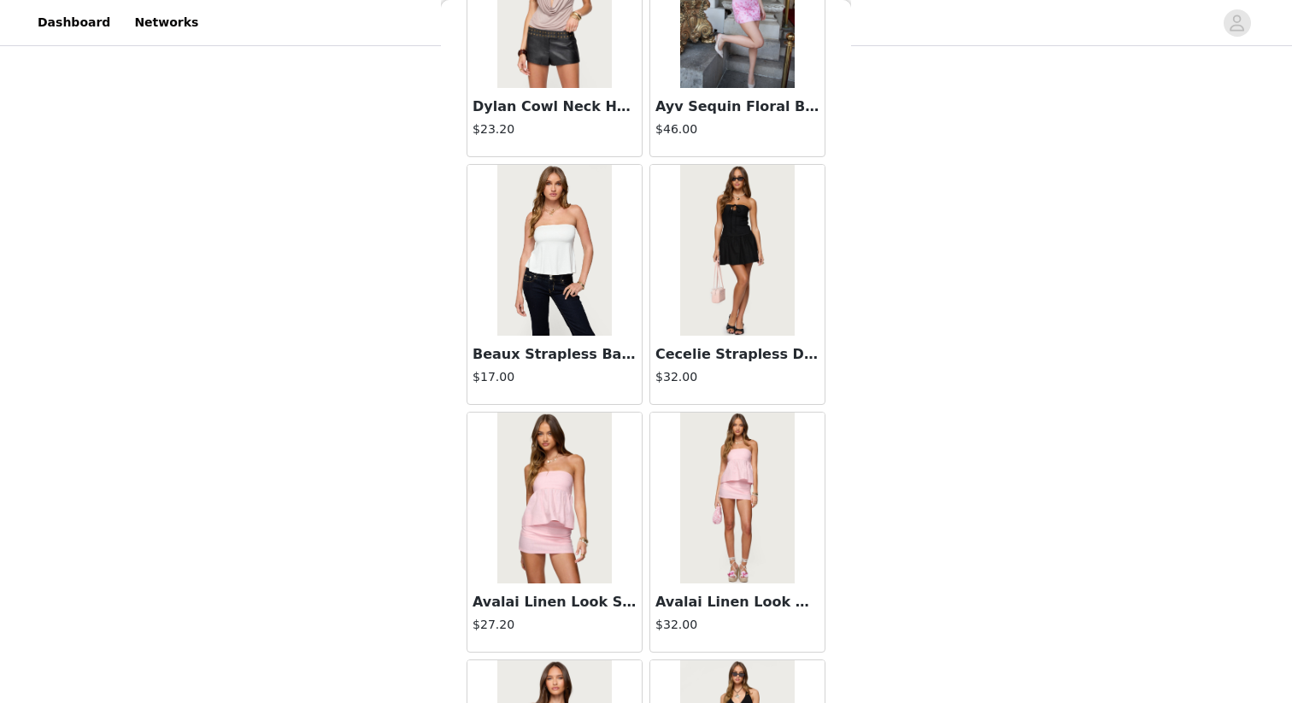
scroll to position [6867, 0]
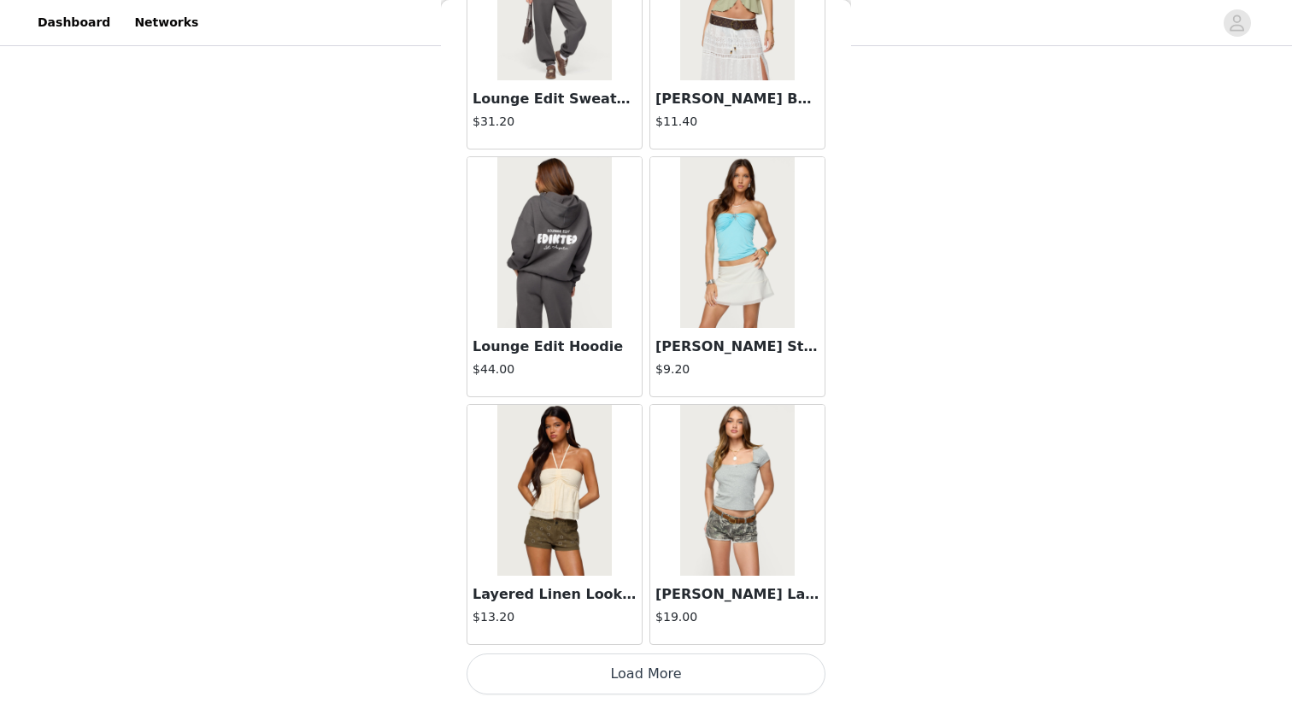
click at [650, 608] on button "Load More" at bounding box center [646, 674] width 359 height 41
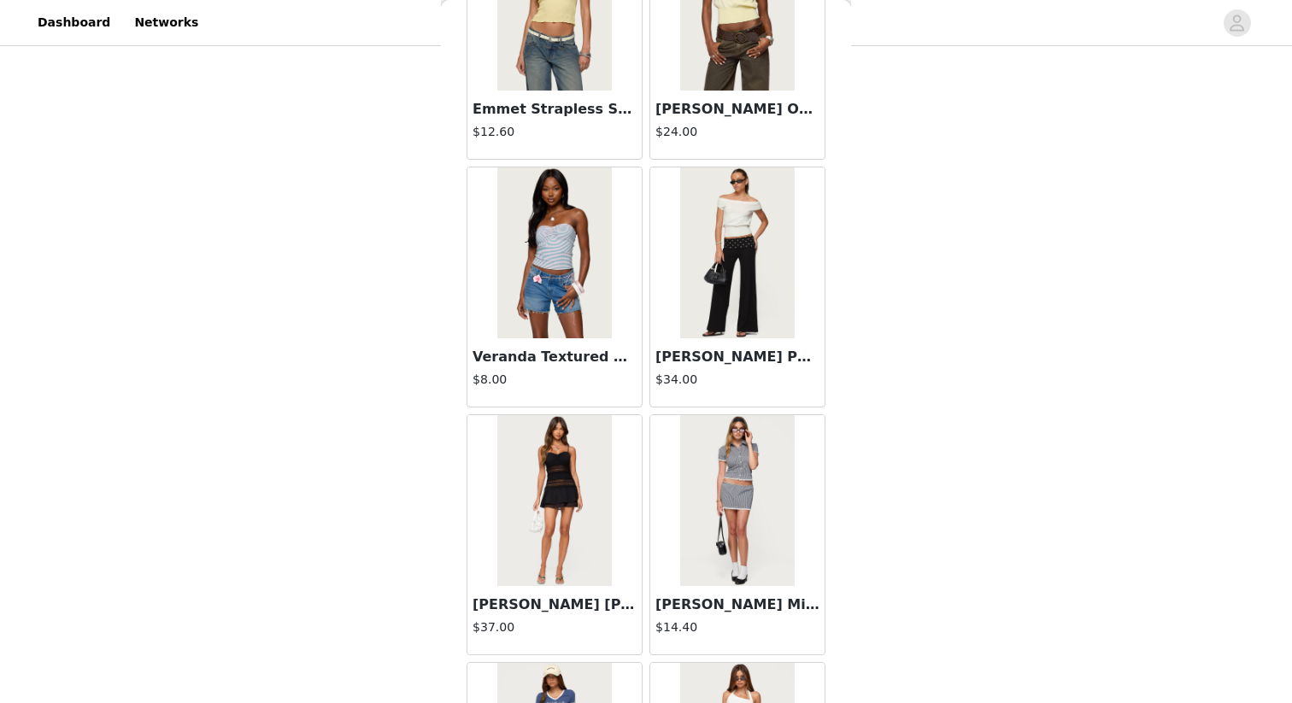
scroll to position [11823, 0]
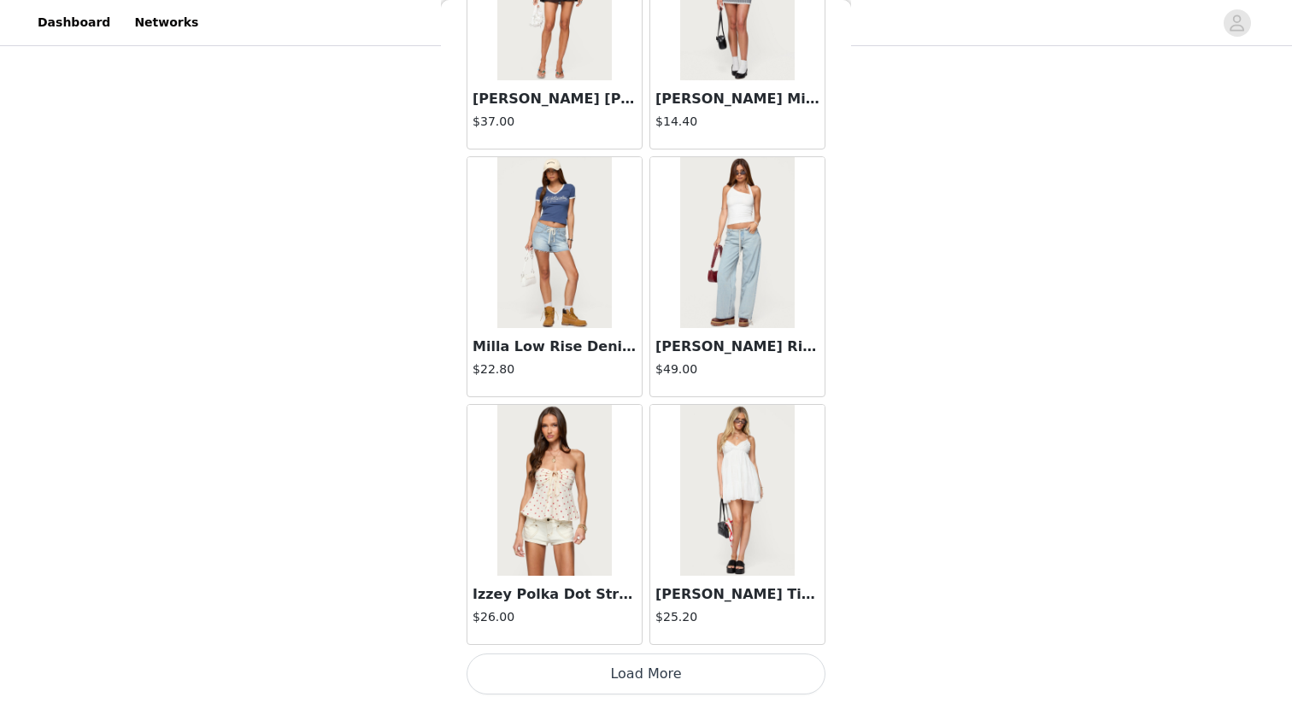
click at [651, 608] on button "Load More" at bounding box center [646, 674] width 359 height 41
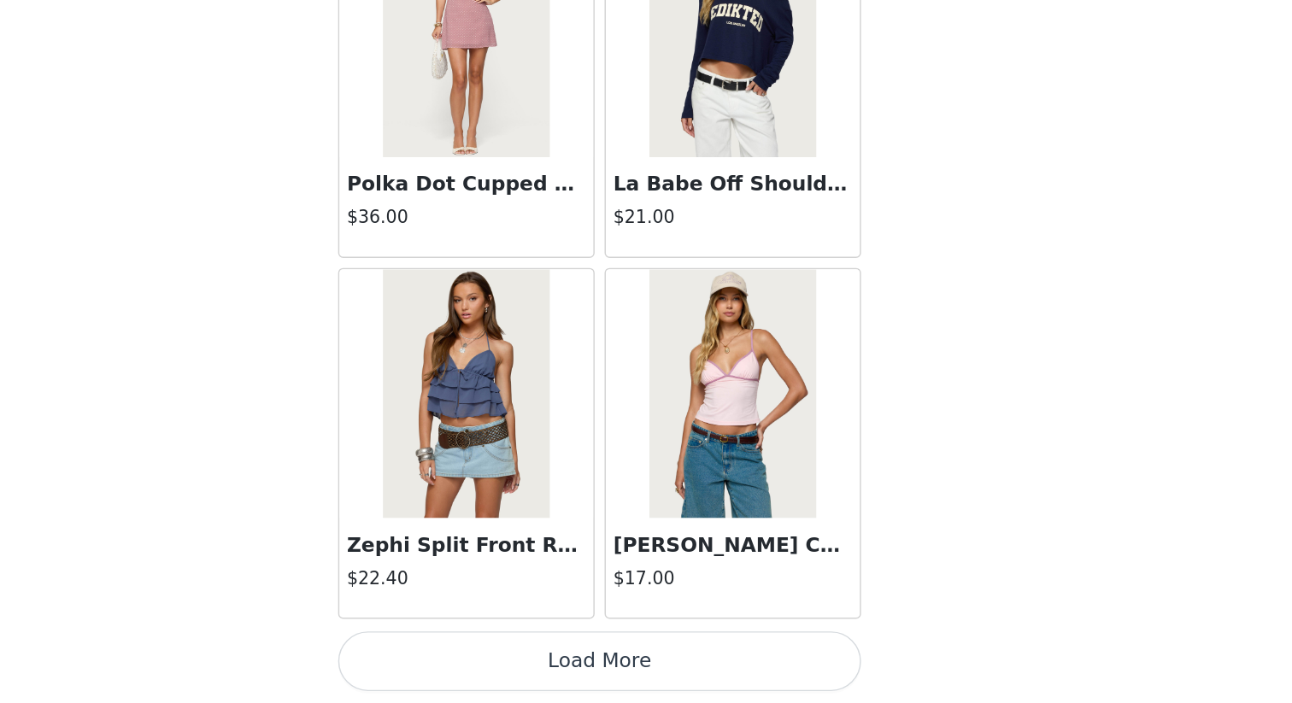
click at [708, 608] on button "Load More" at bounding box center [646, 674] width 359 height 41
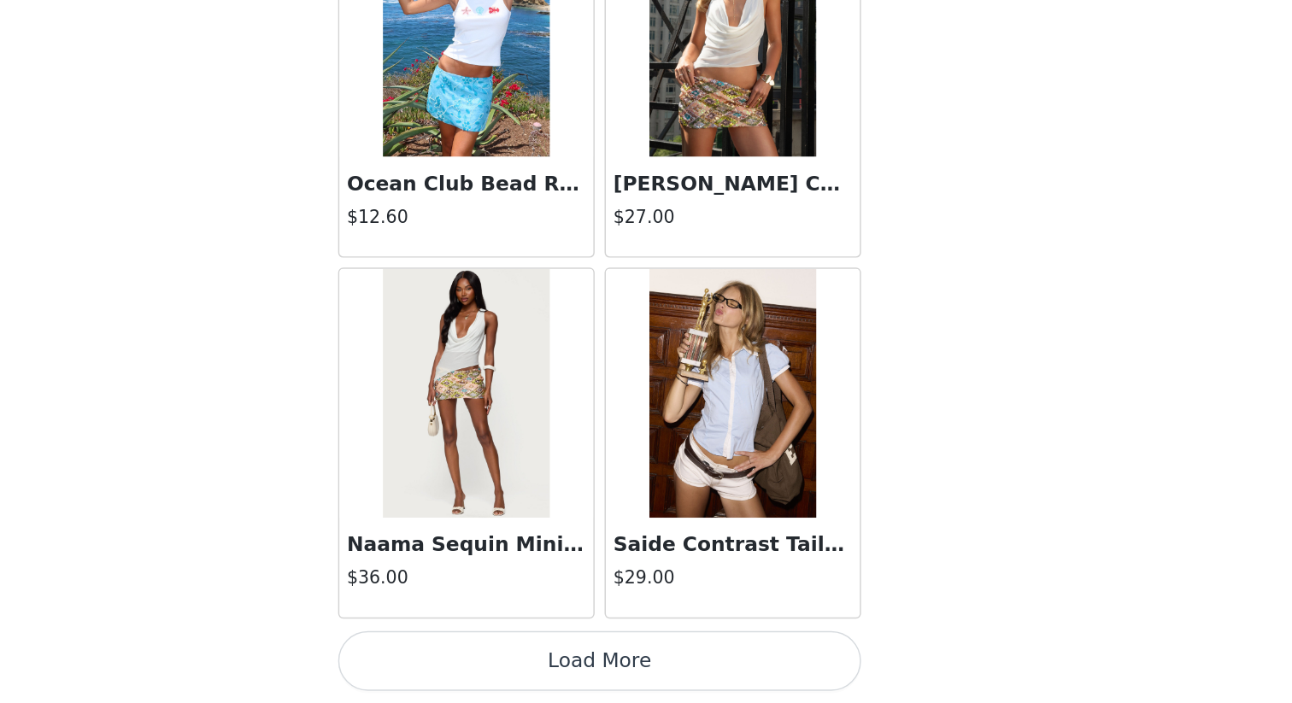
click at [675, 608] on button "Load More" at bounding box center [646, 674] width 359 height 41
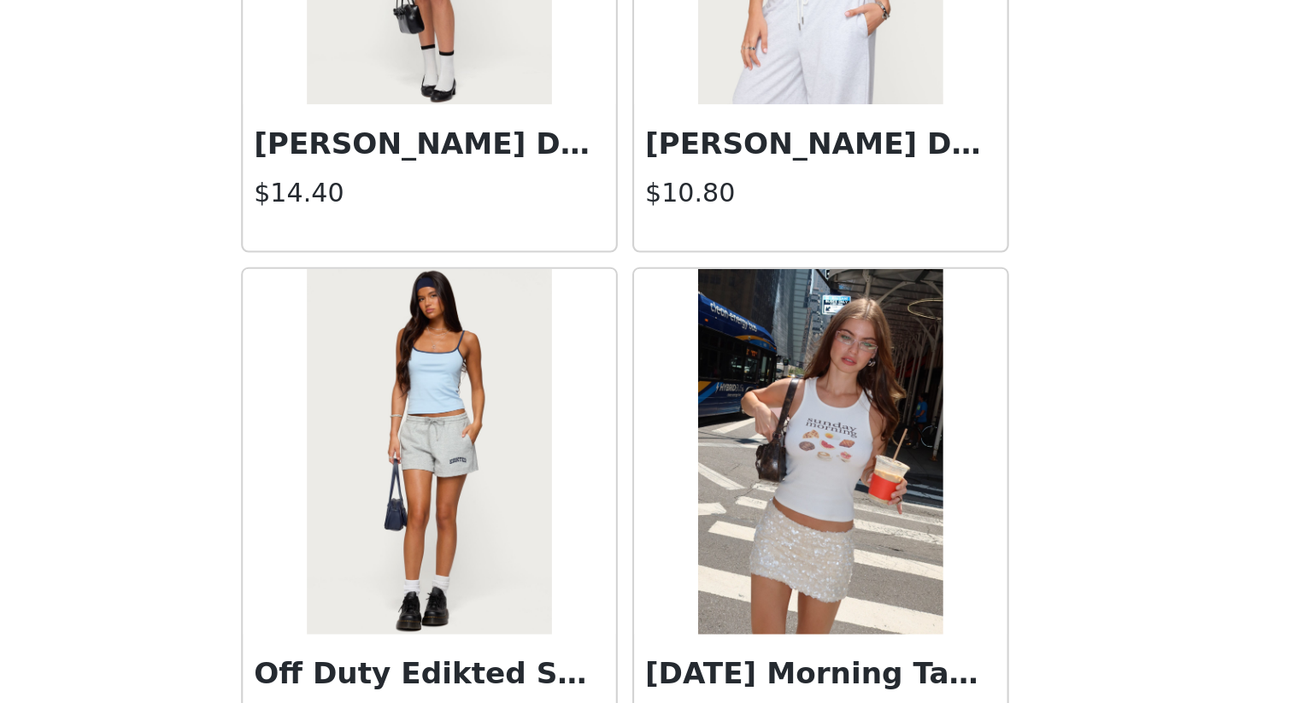
scroll to position [18967, 0]
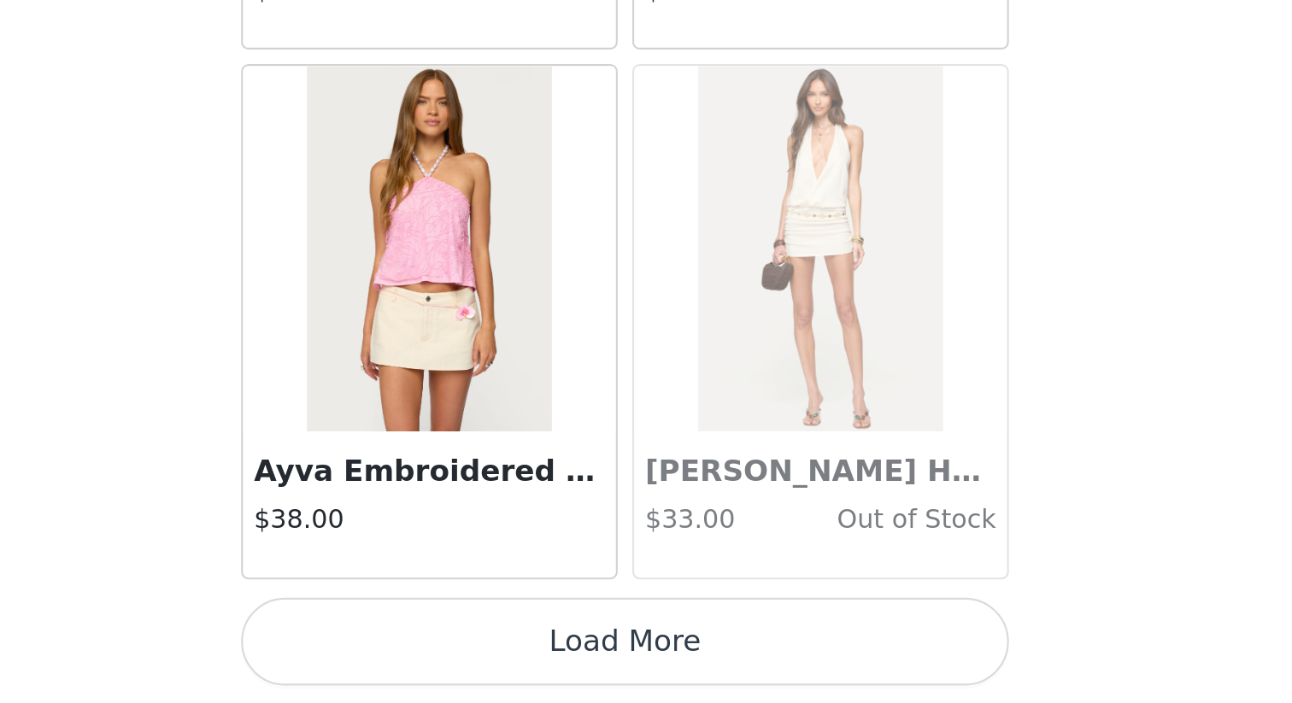
click at [703, 608] on button "Load More" at bounding box center [646, 674] width 359 height 41
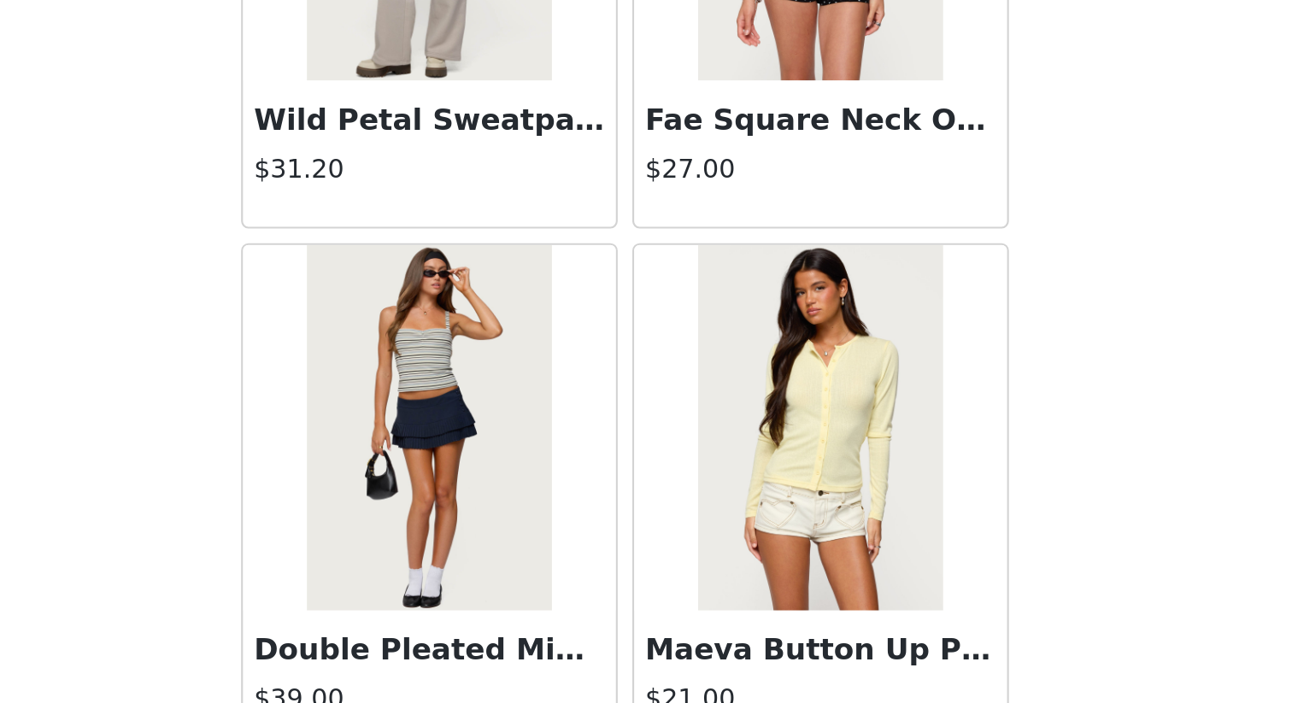
scroll to position [21433, 0]
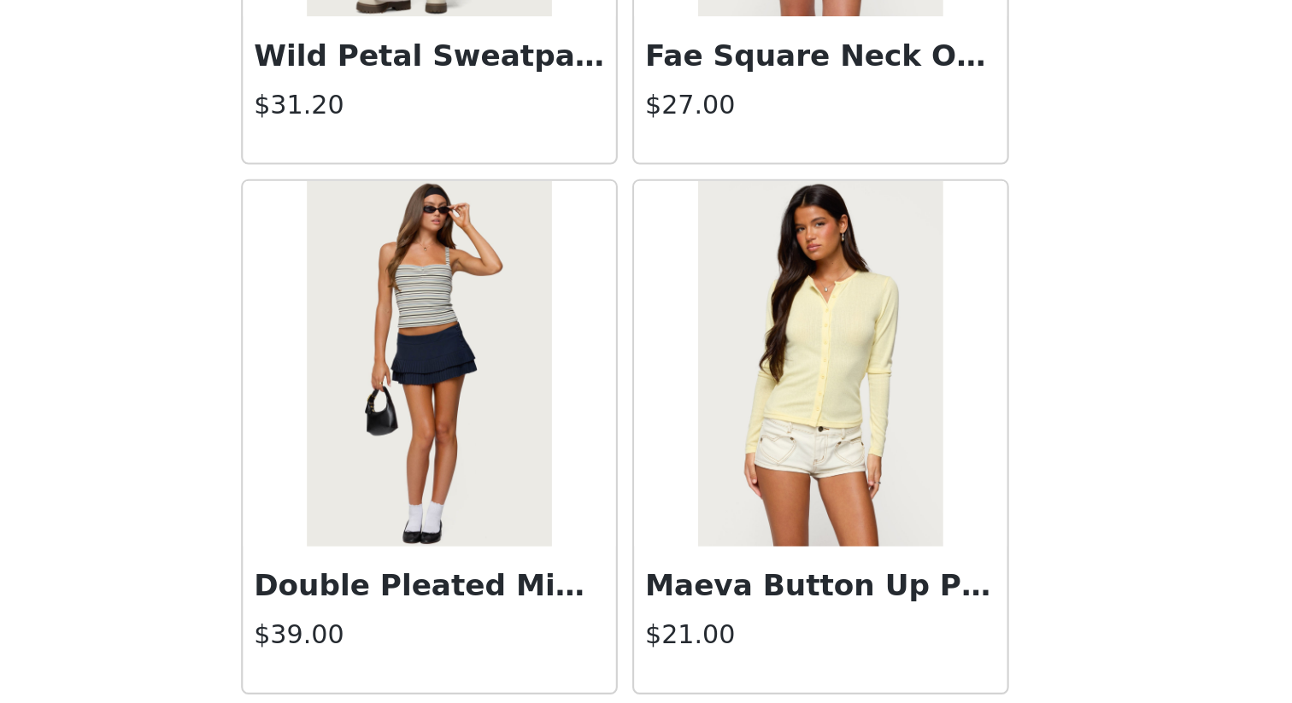
click at [612, 608] on div "Double Pleated Mini Skort $39.00" at bounding box center [554, 664] width 174 height 68
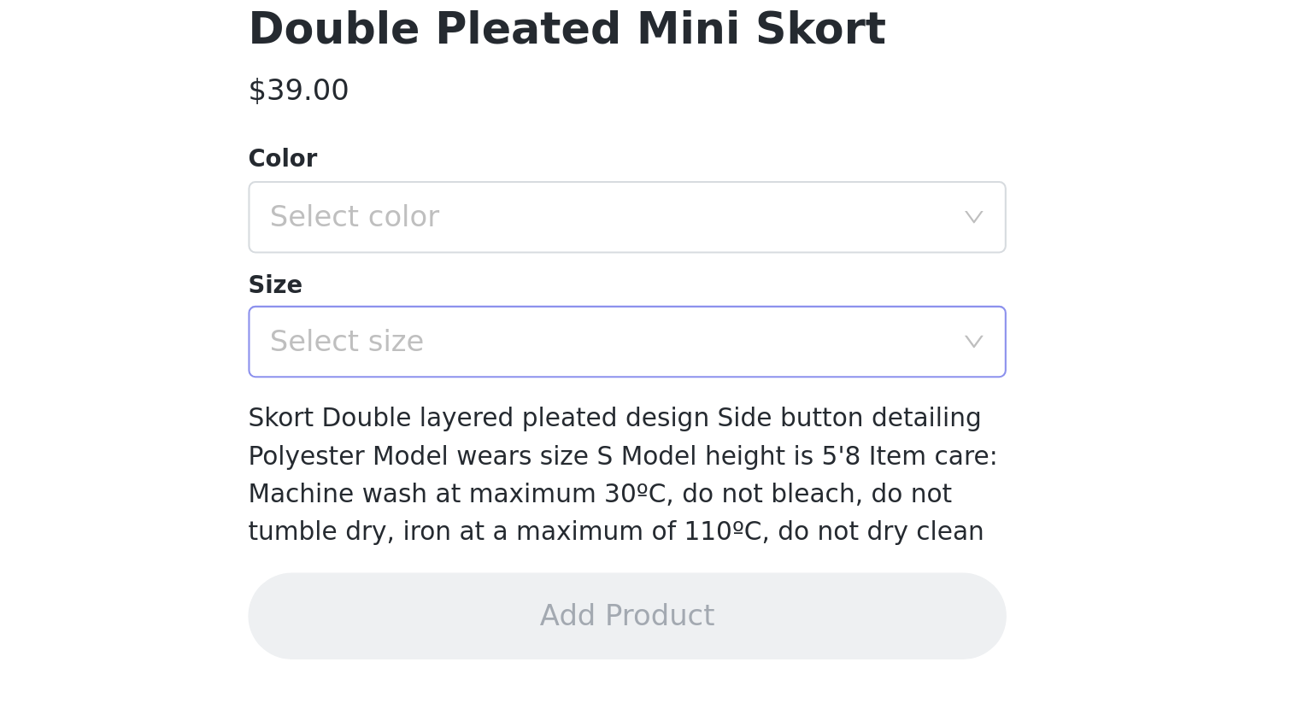
scroll to position [526, 0]
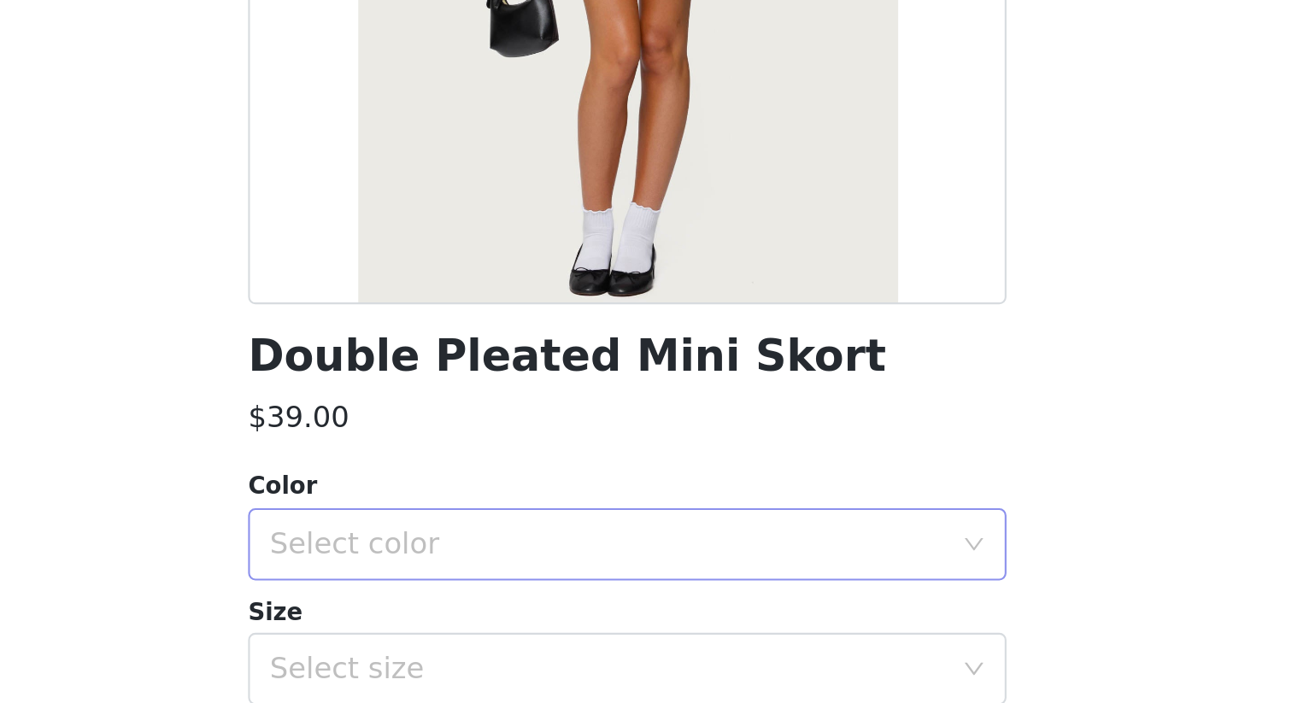
click at [747, 456] on div "Select color" at bounding box center [646, 473] width 359 height 34
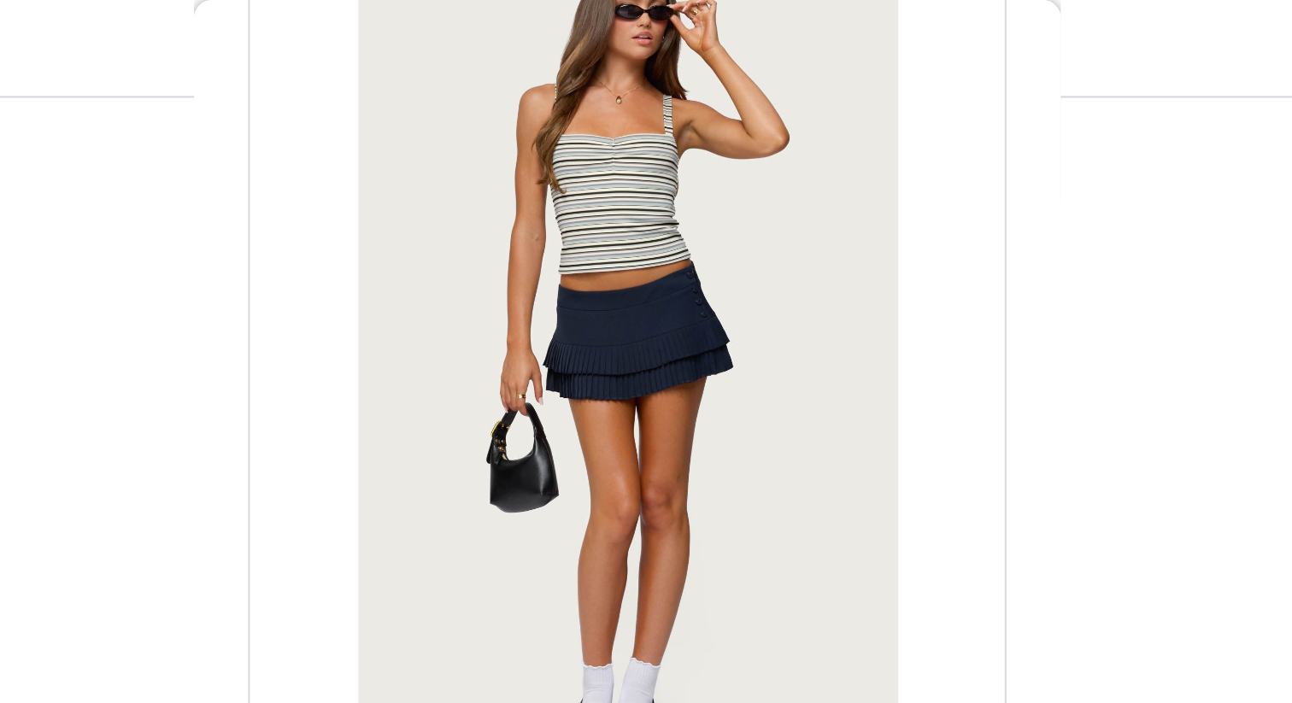
scroll to position [444, 0]
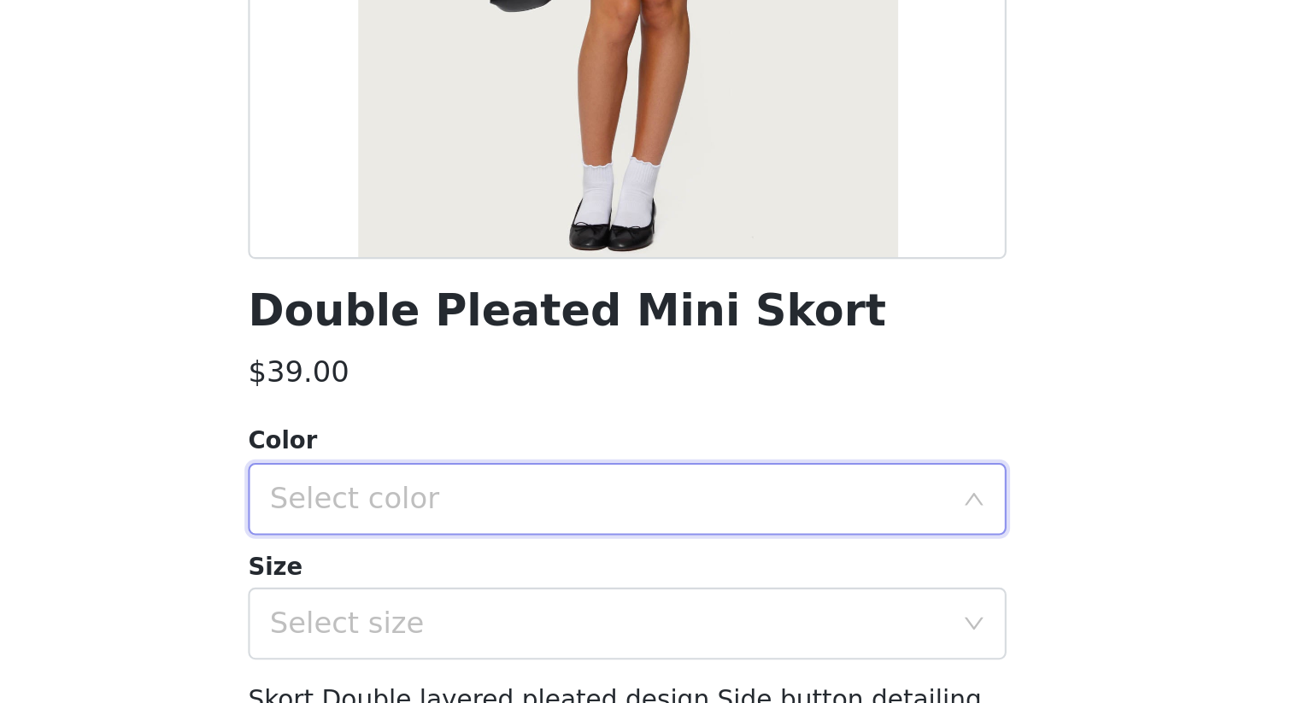
click at [769, 484] on div "Select color" at bounding box center [640, 473] width 327 height 32
click at [795, 472] on div "Select color" at bounding box center [637, 473] width 320 height 17
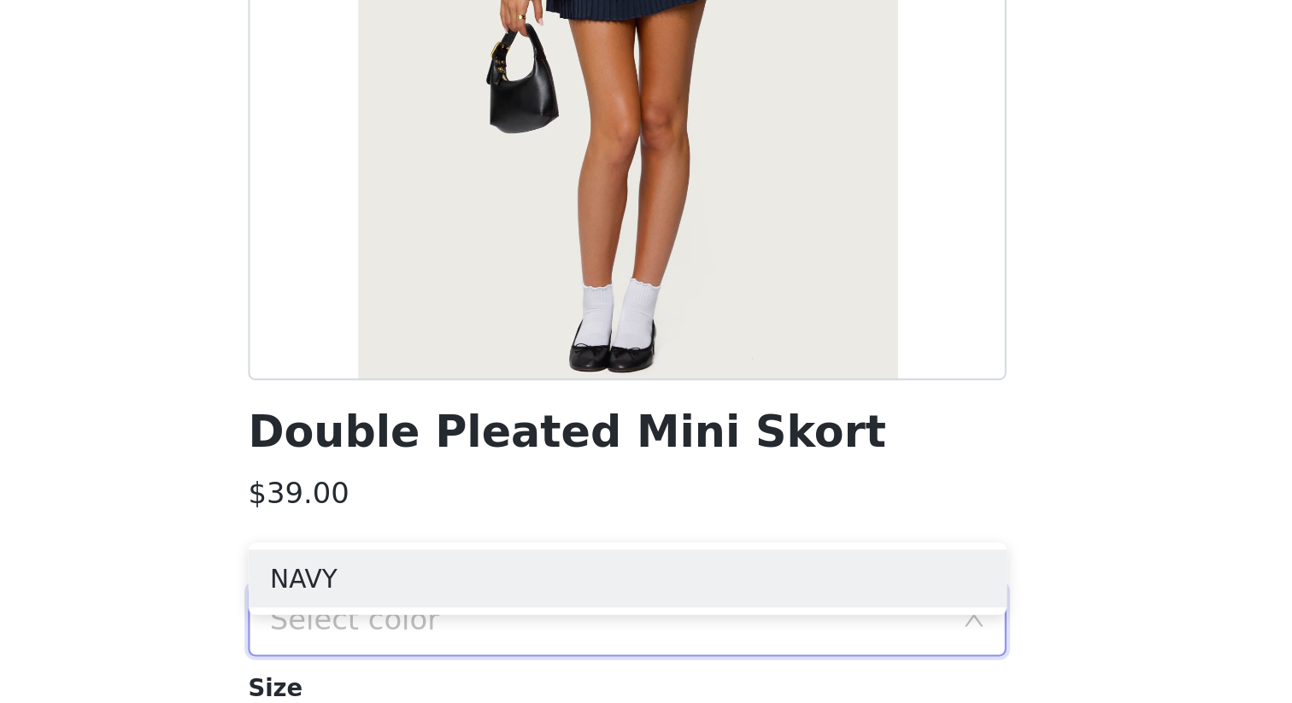
scroll to position [0, 0]
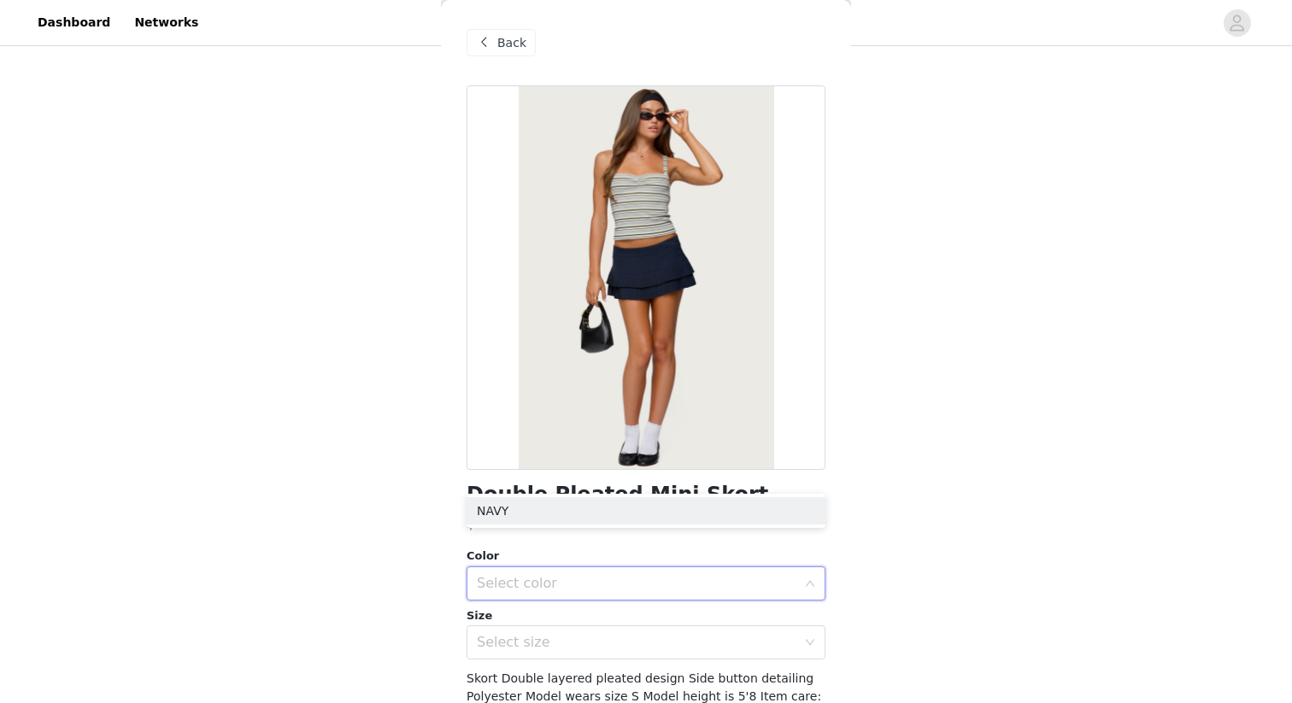
click at [478, 37] on span at bounding box center [483, 42] width 21 height 21
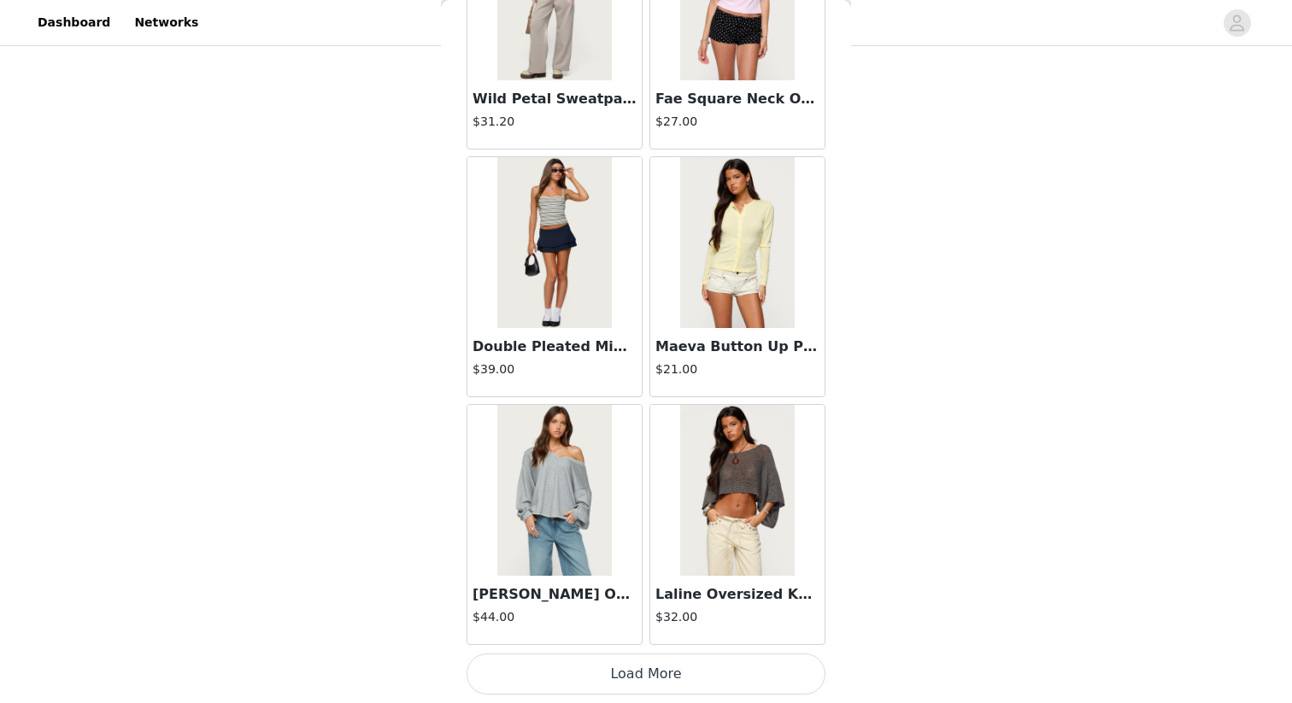
scroll to position [528, 0]
click at [687, 608] on button "Load More" at bounding box center [646, 674] width 359 height 41
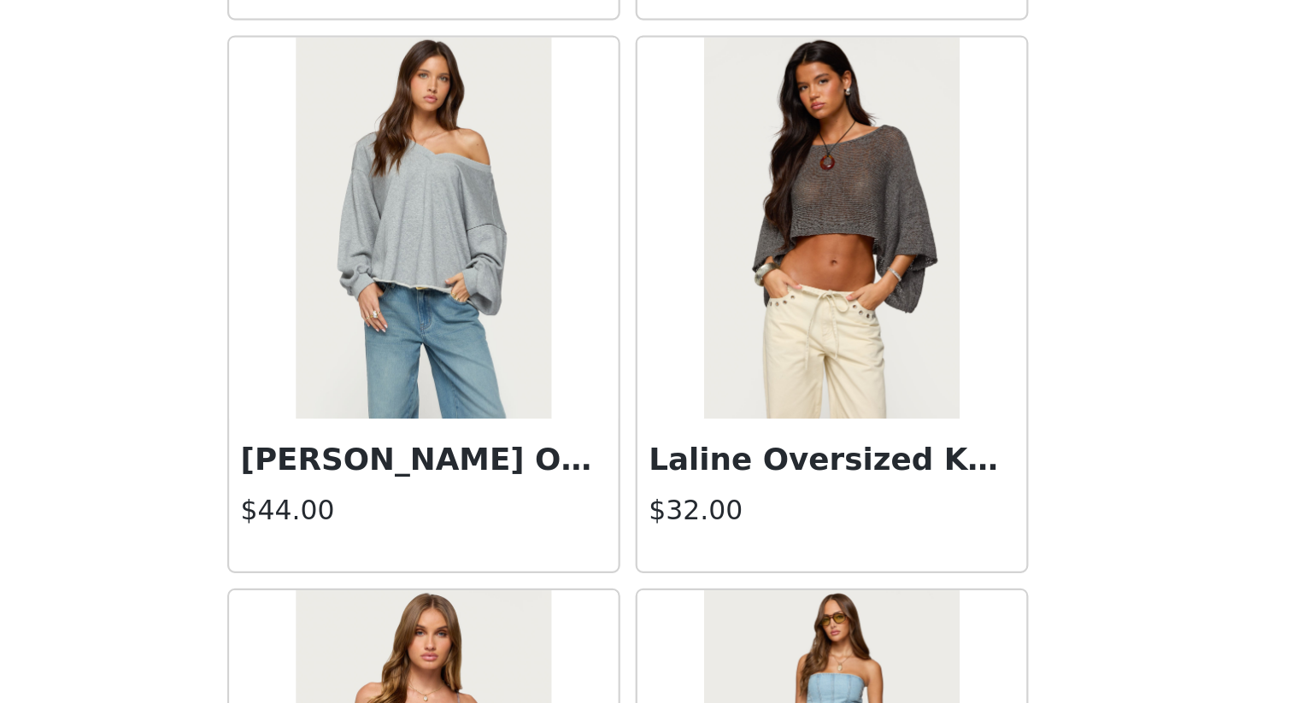
click at [803, 608] on div "Laline Oversized Knit Crop Top $32.00" at bounding box center [737, 610] width 174 height 68
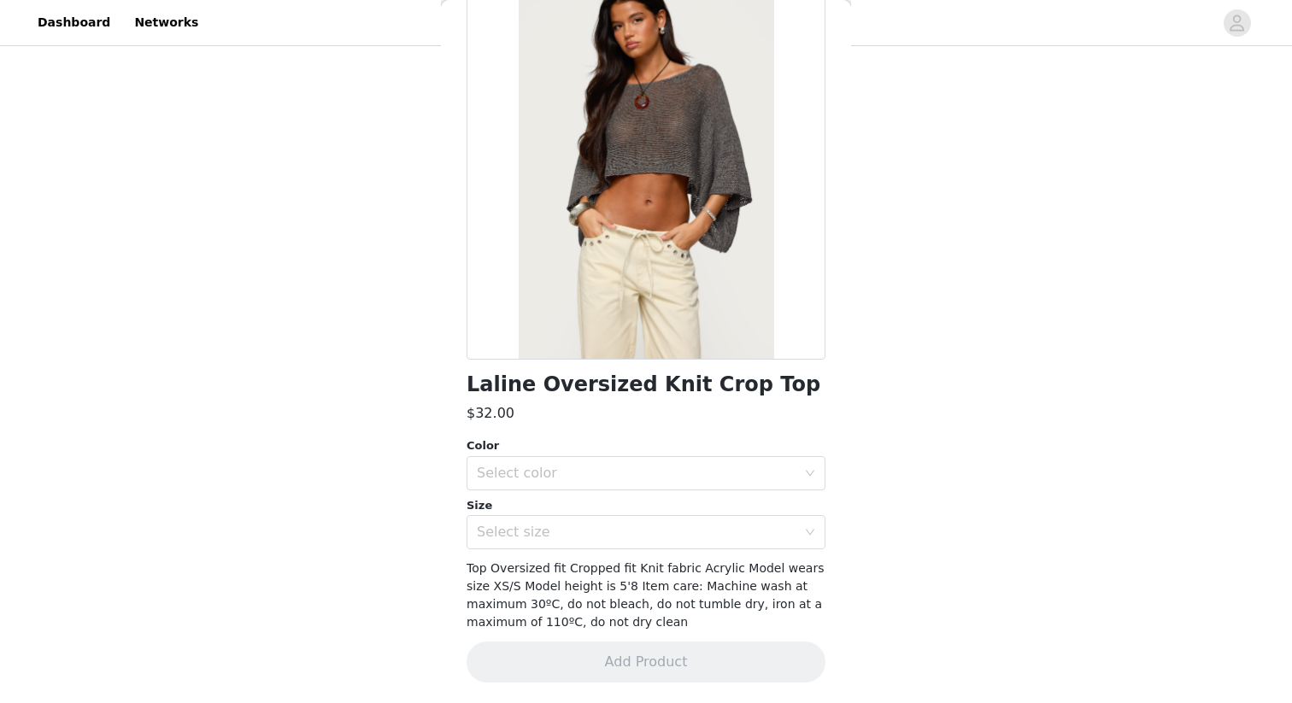
scroll to position [0, 0]
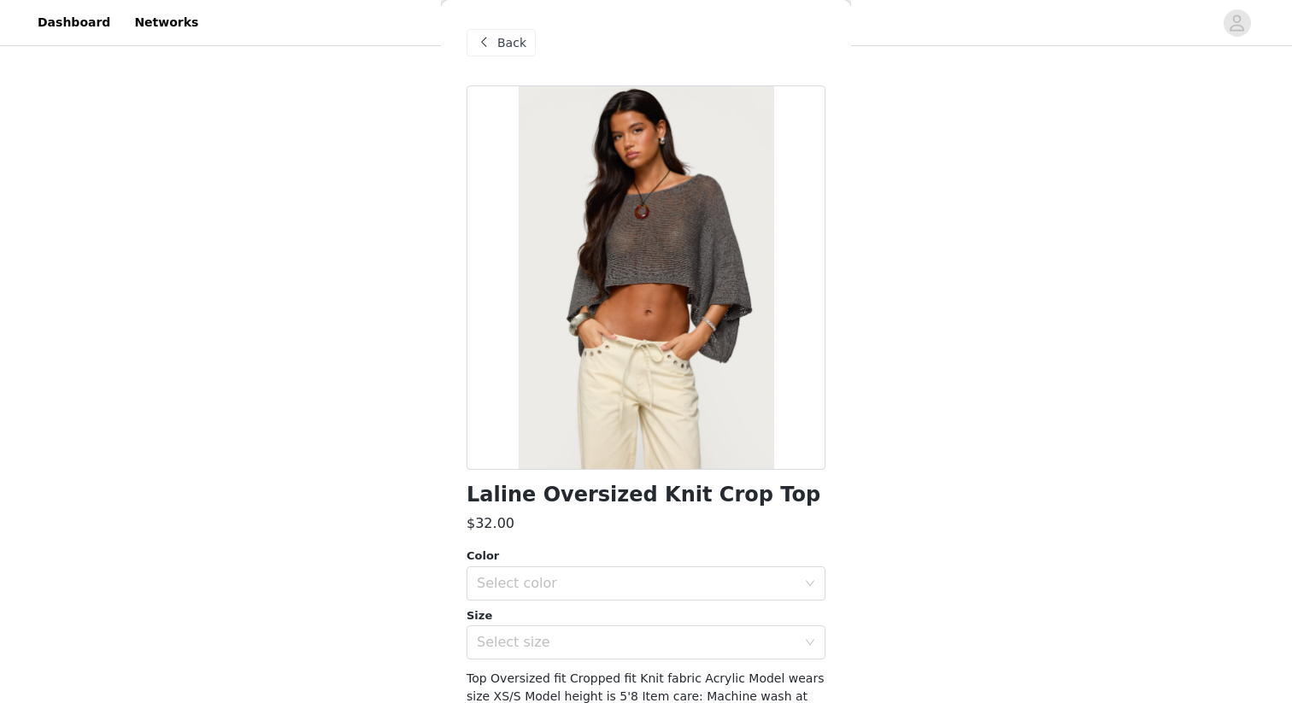
click at [499, 47] on span "Back" at bounding box center [511, 43] width 29 height 18
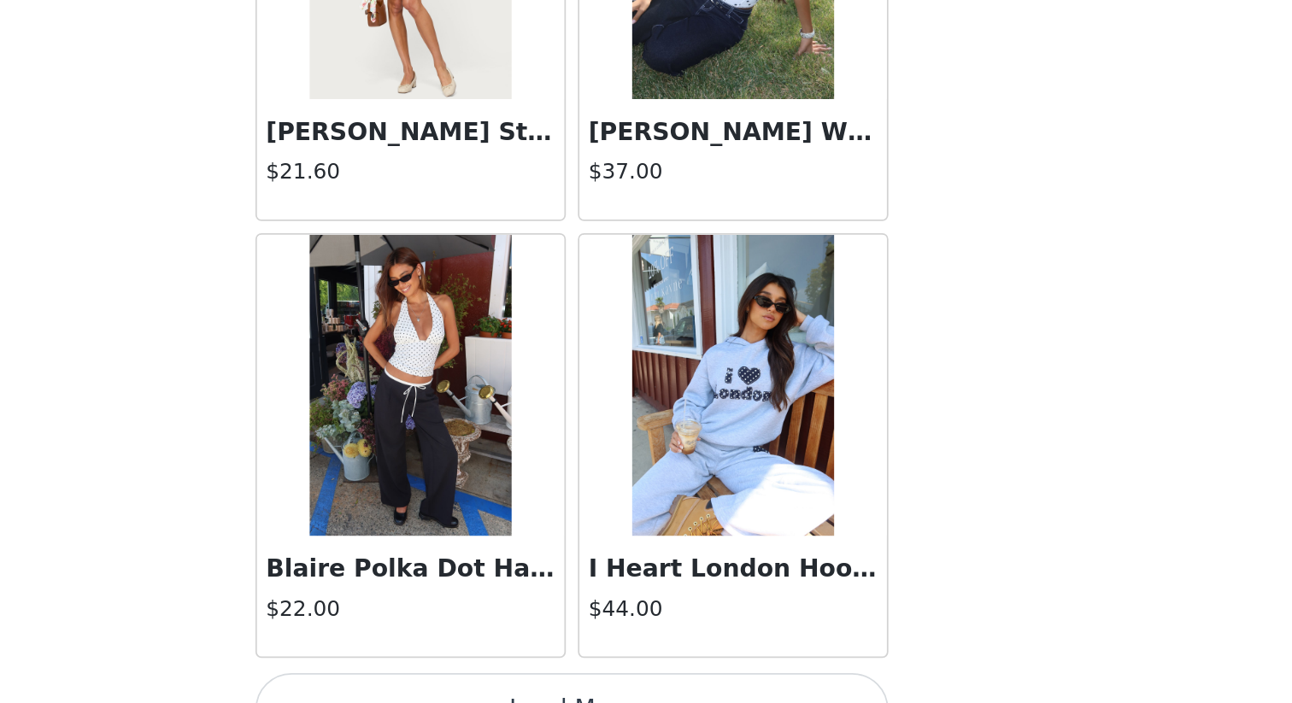
scroll to position [24213, 0]
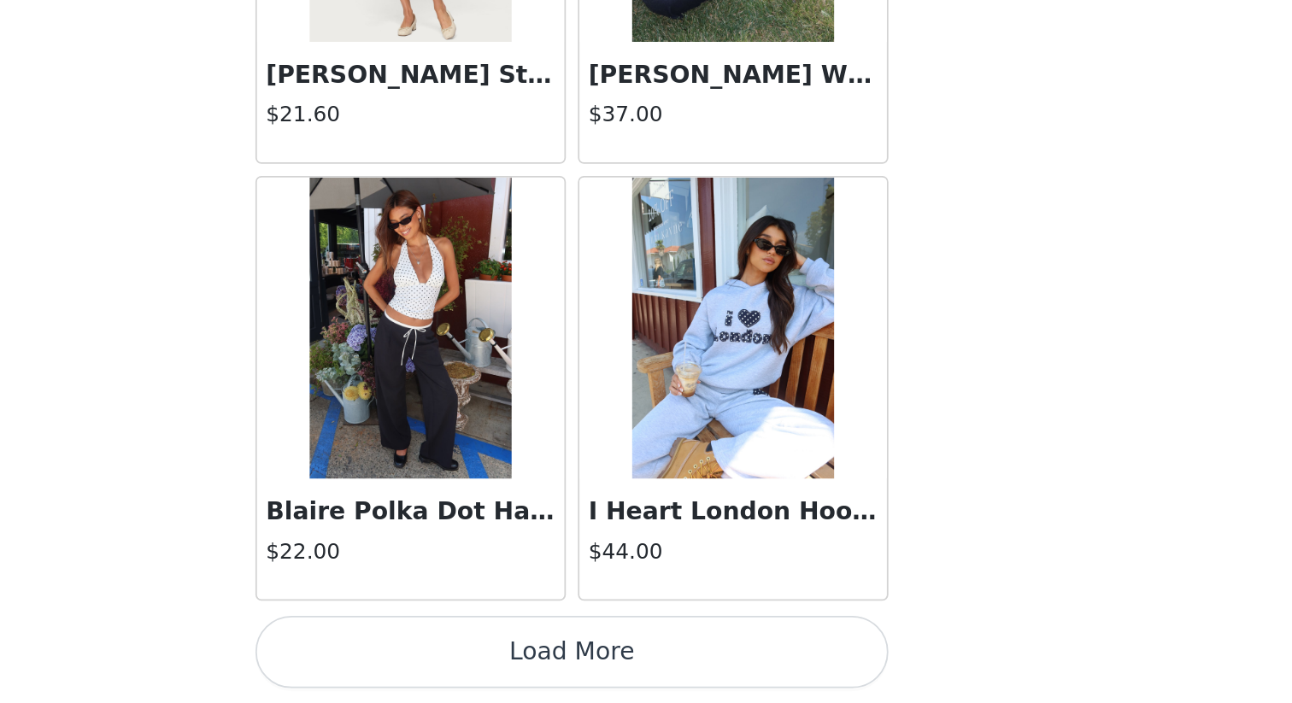
click at [666, 608] on button "Load More" at bounding box center [646, 674] width 359 height 41
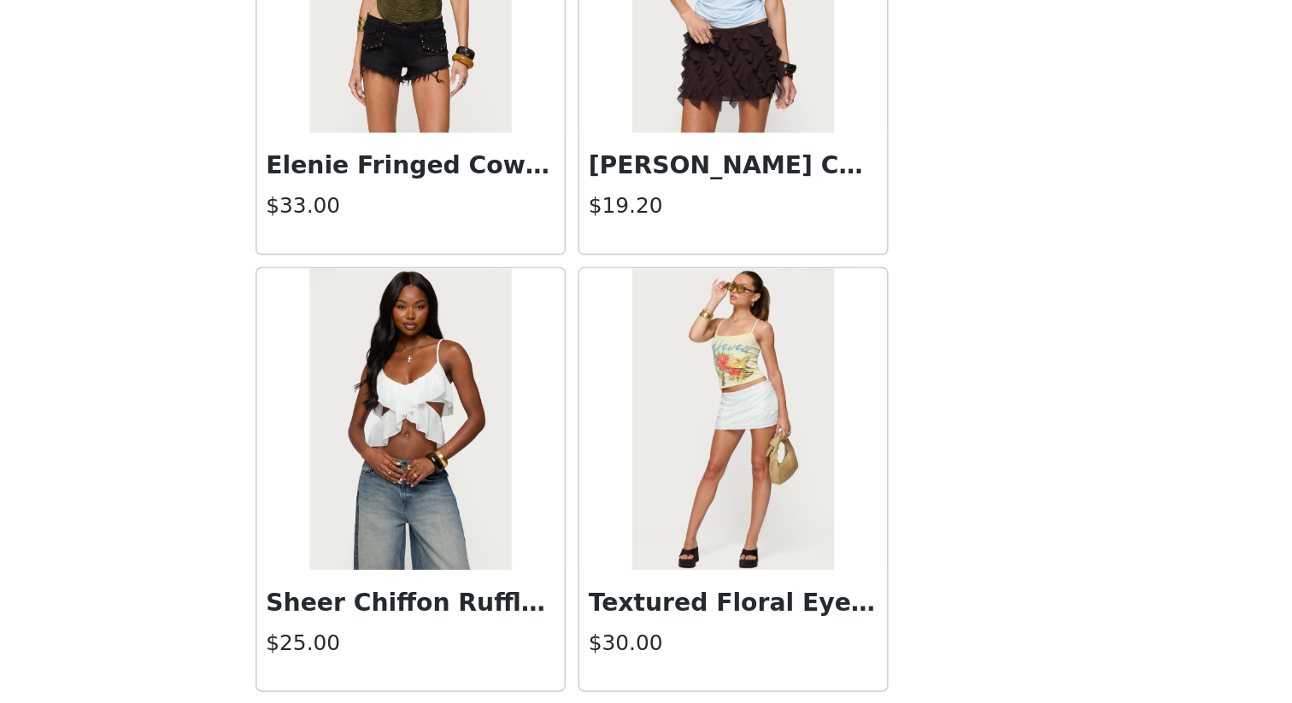
scroll to position [26691, 0]
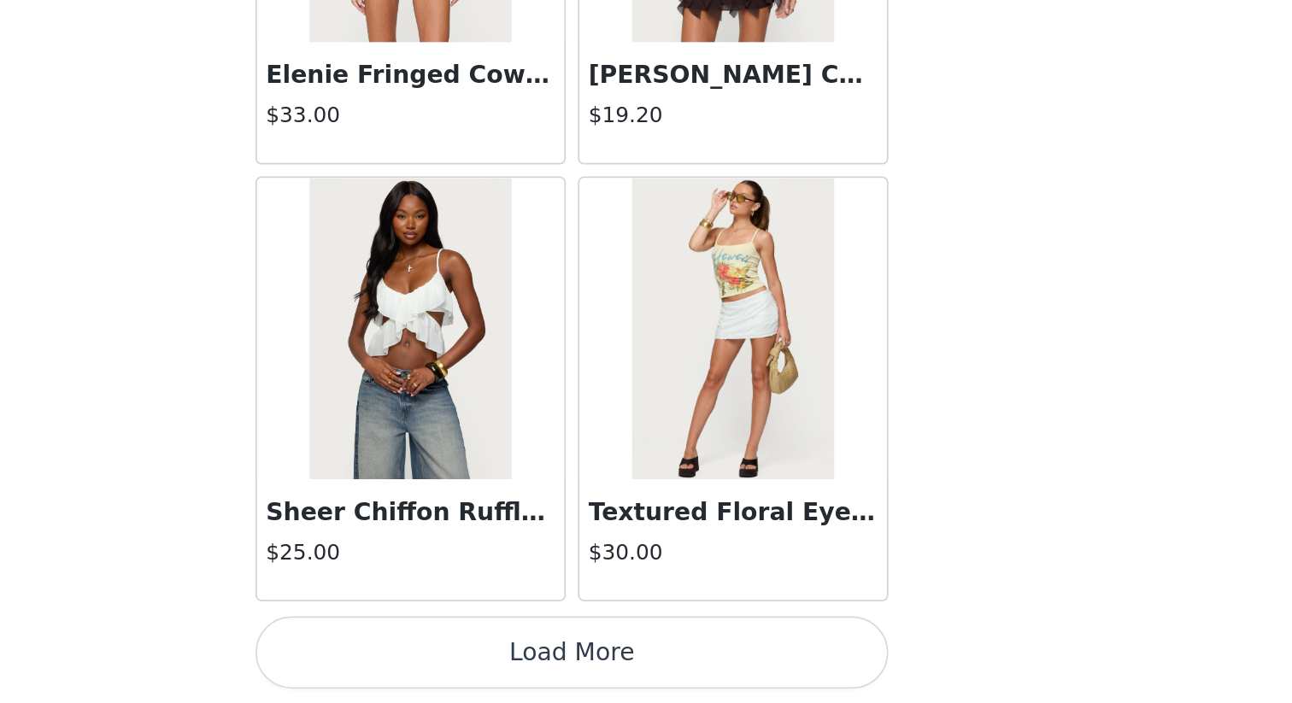
click at [684, 608] on button "Load More" at bounding box center [646, 674] width 359 height 41
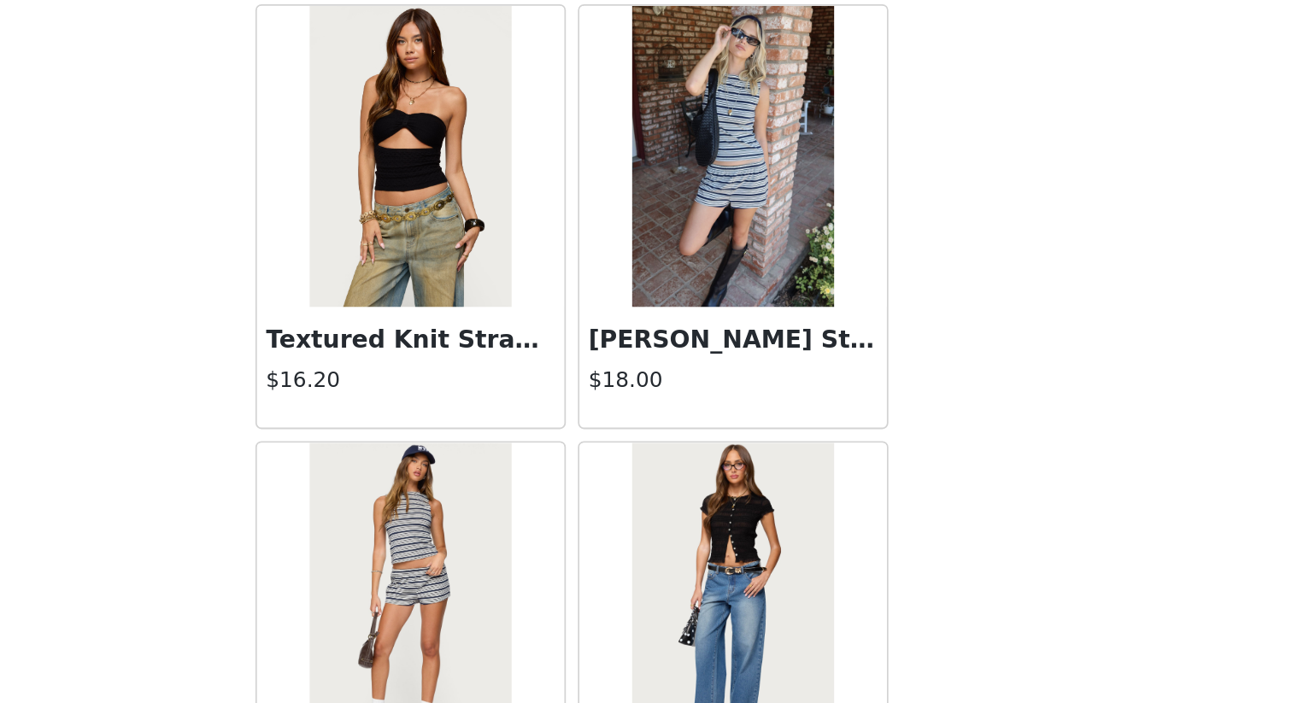
click at [775, 473] on img at bounding box center [737, 393] width 114 height 171
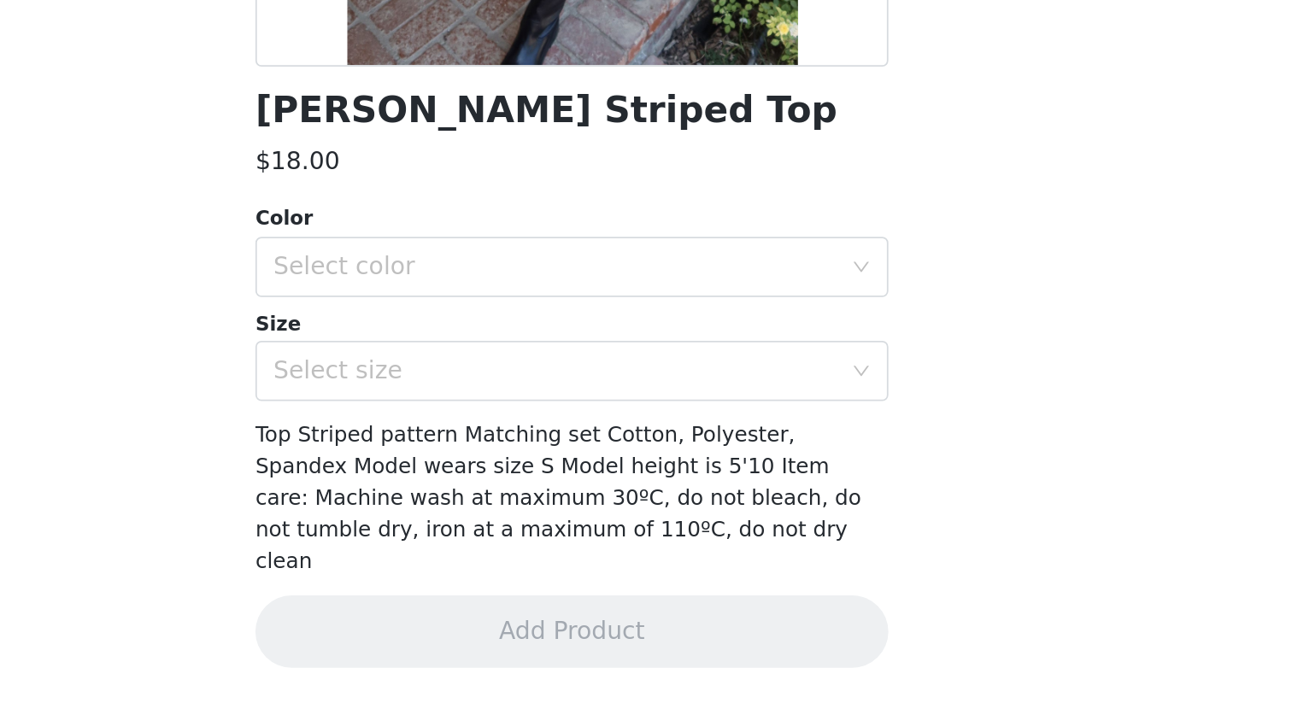
scroll to position [110, 0]
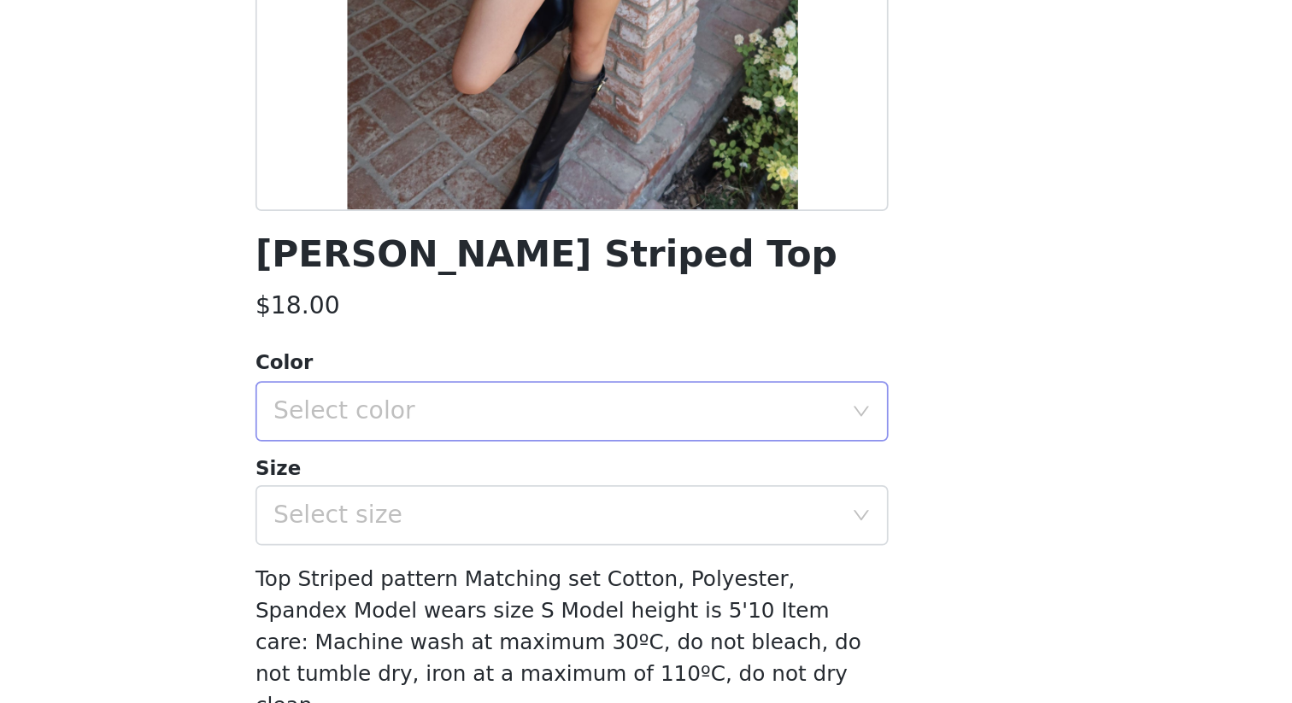
click at [726, 474] on div "Select color" at bounding box center [637, 473] width 320 height 17
click at [686, 519] on li "NAVY" at bounding box center [646, 510] width 359 height 27
click at [685, 542] on div "Select size" at bounding box center [640, 532] width 327 height 32
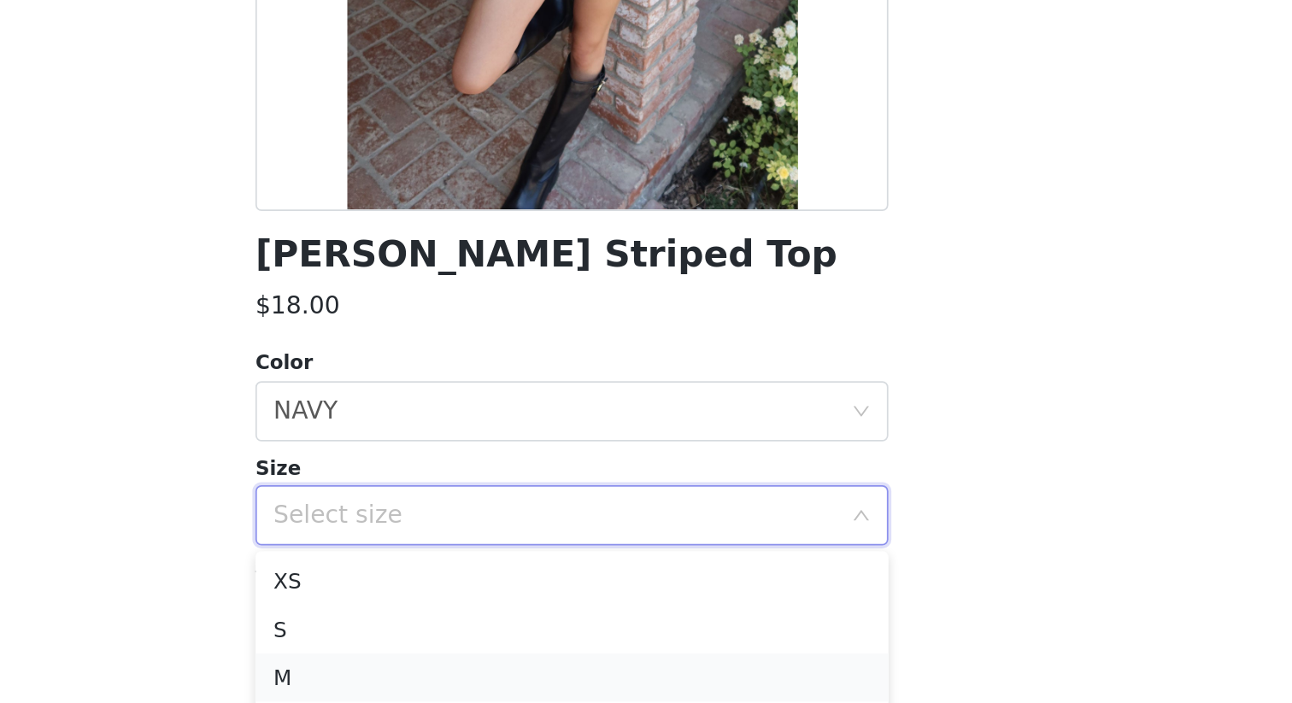
click at [702, 608] on li "M" at bounding box center [646, 624] width 359 height 27
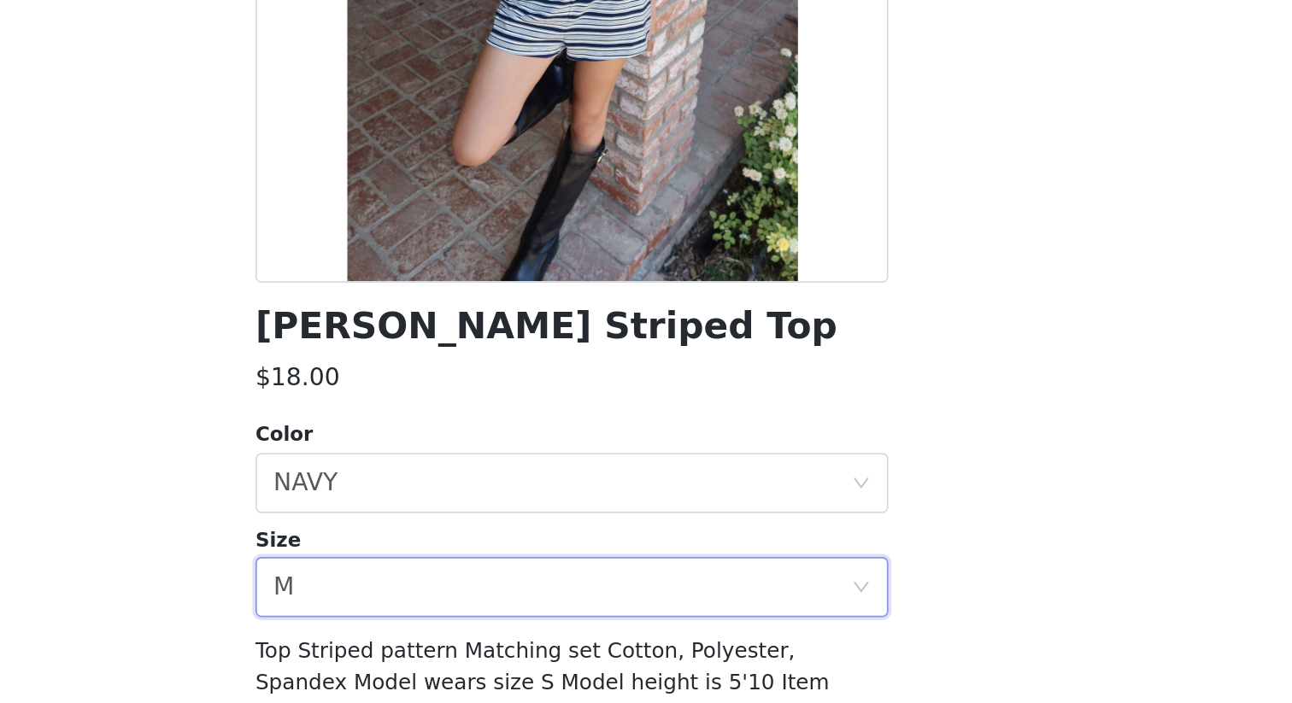
scroll to position [458, 0]
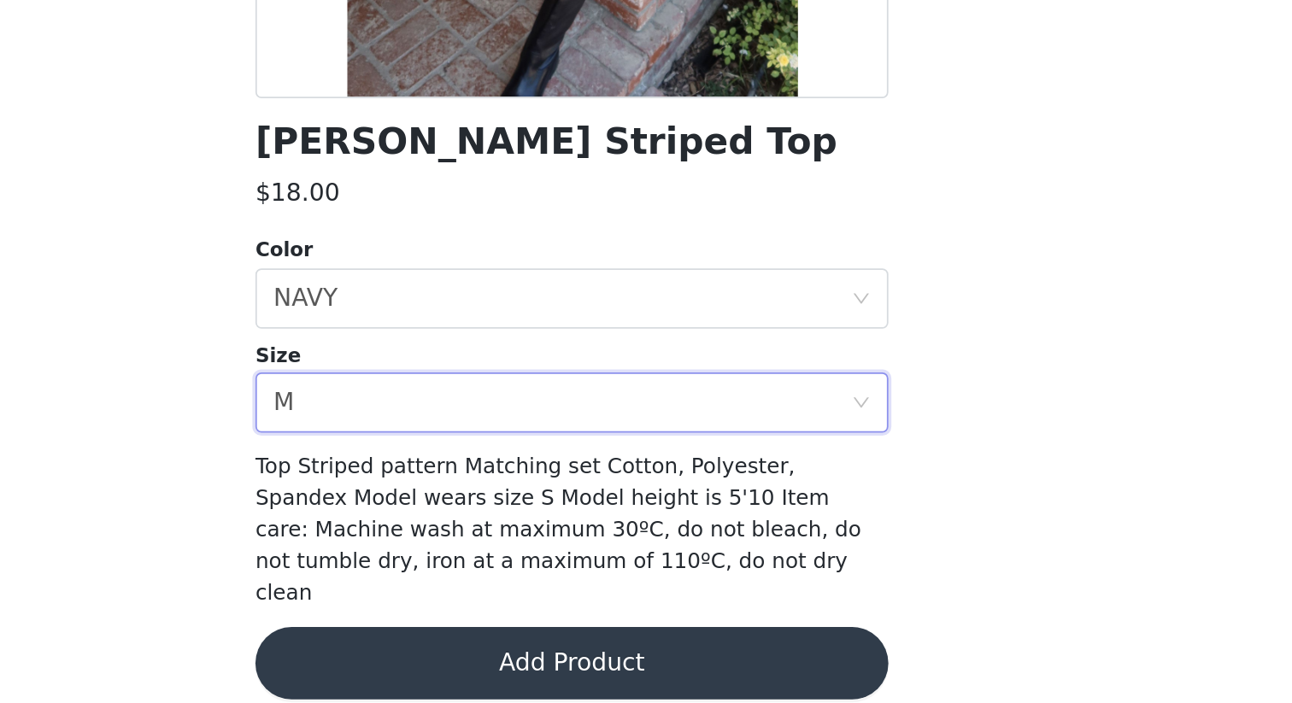
click at [726, 608] on button "Add Product" at bounding box center [646, 680] width 359 height 41
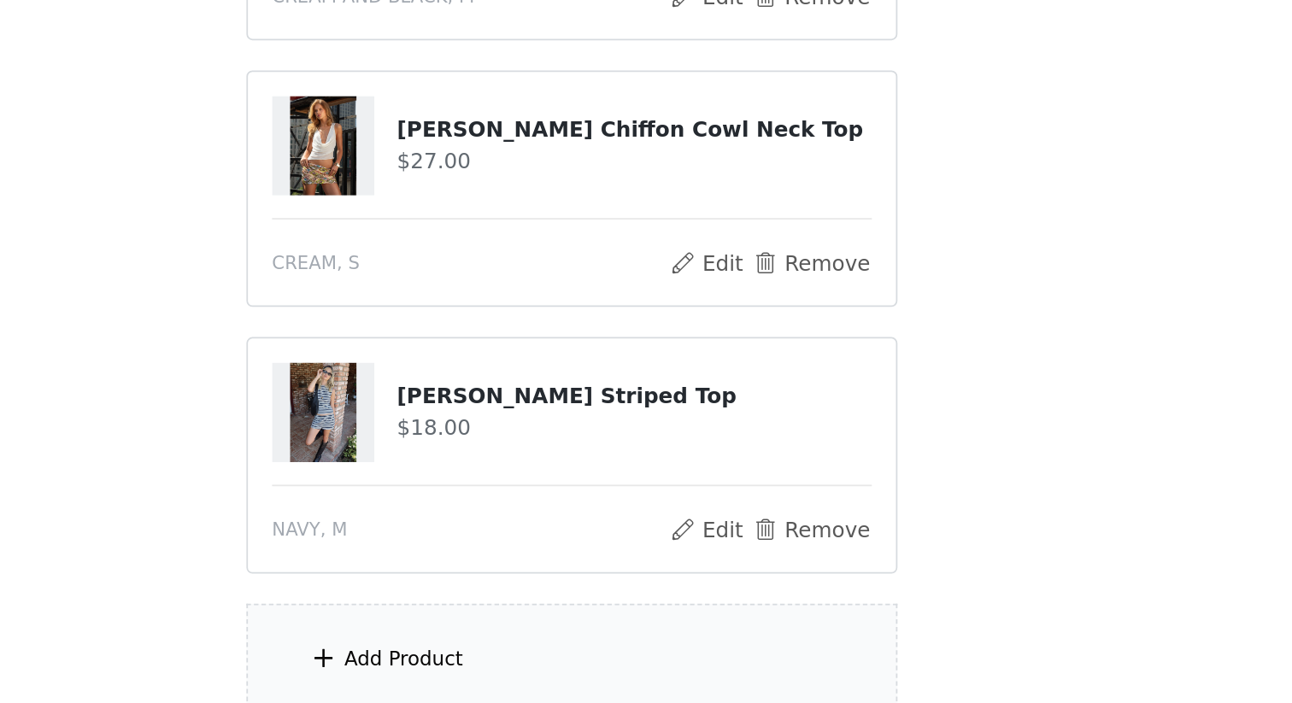
scroll to position [679, 0]
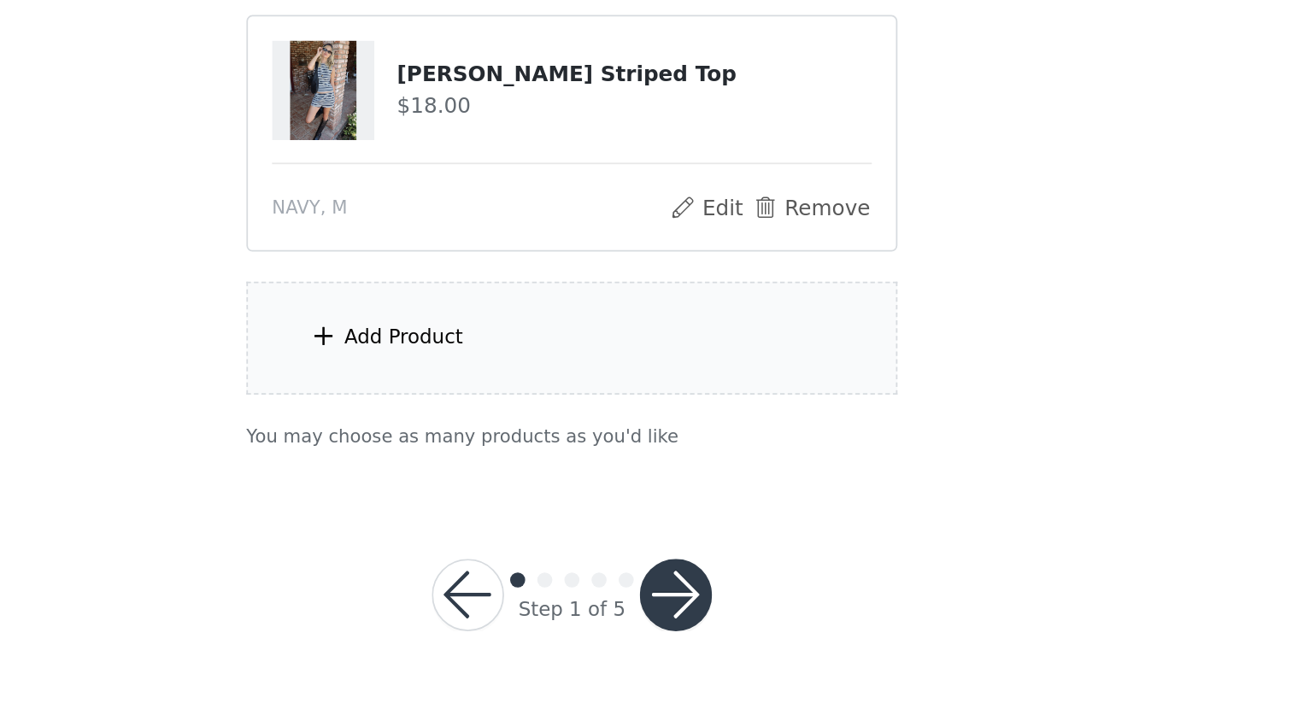
click at [648, 508] on div "Add Product" at bounding box center [645, 496] width 369 height 64
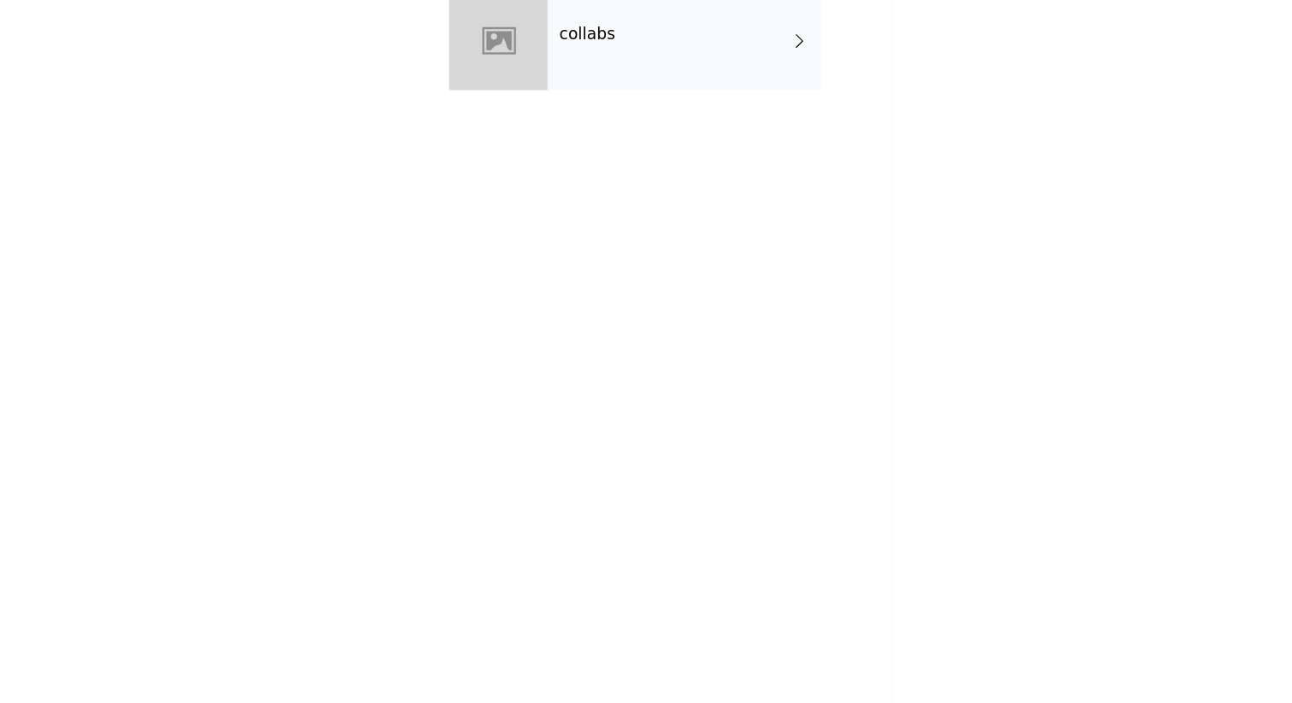
scroll to position [678, 0]
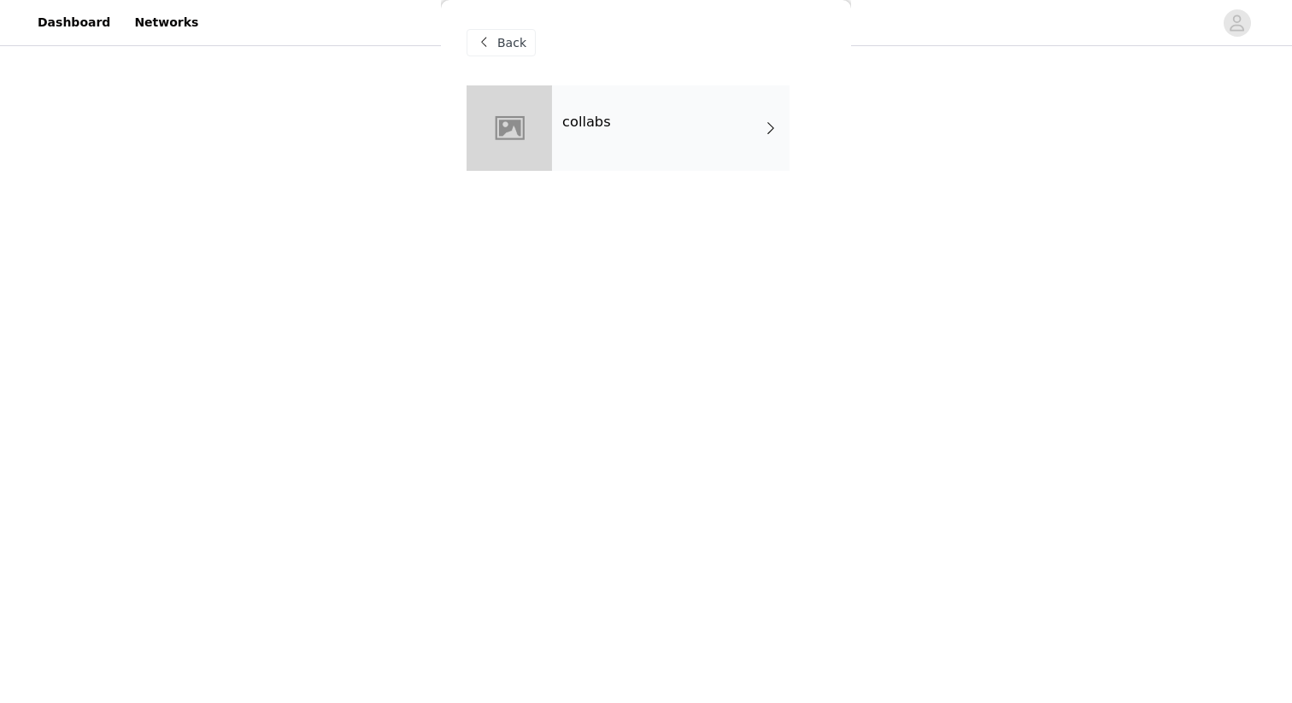
click at [746, 103] on div "collabs" at bounding box center [671, 127] width 238 height 85
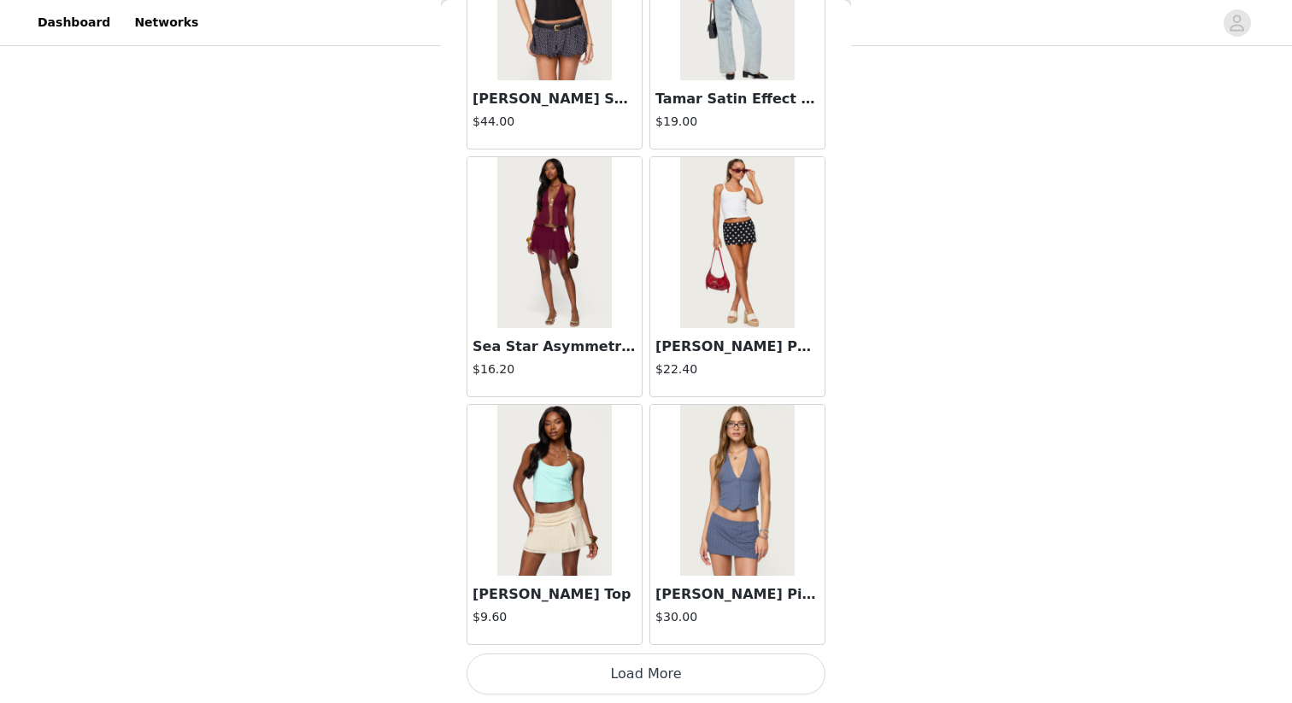
click at [727, 608] on button "Load More" at bounding box center [646, 674] width 359 height 41
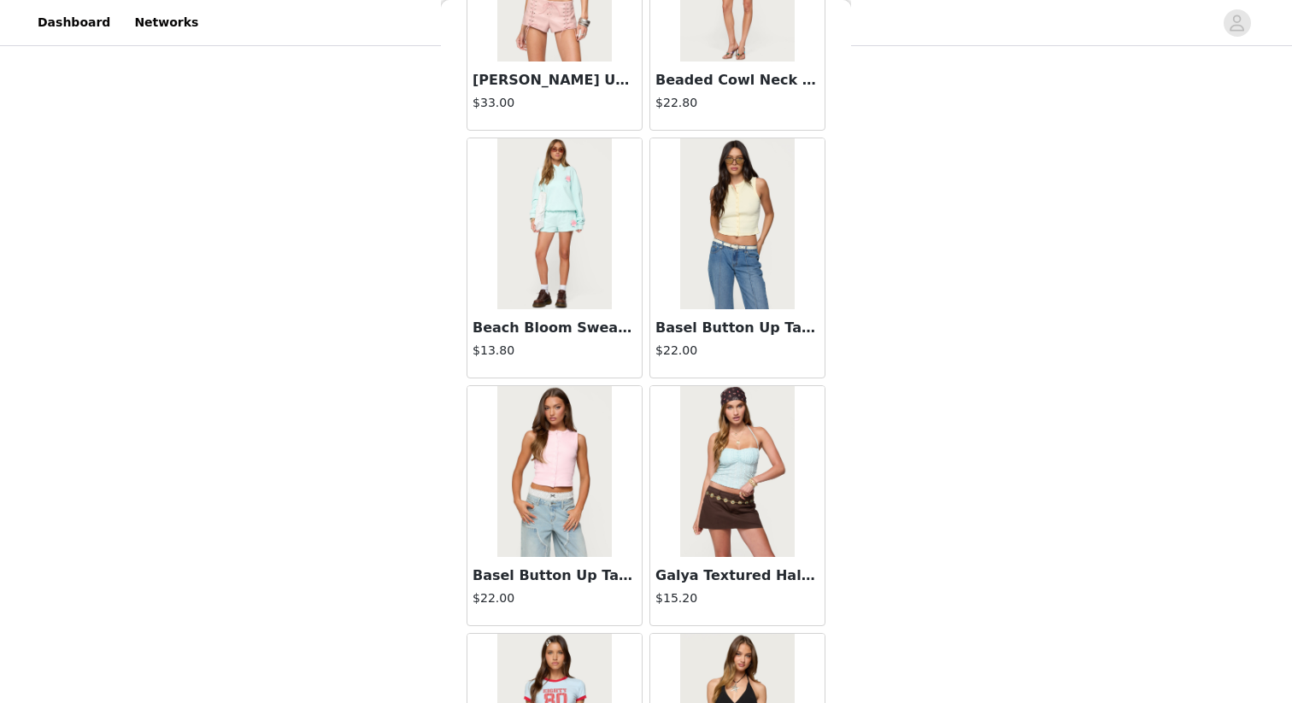
scroll to position [4389, 0]
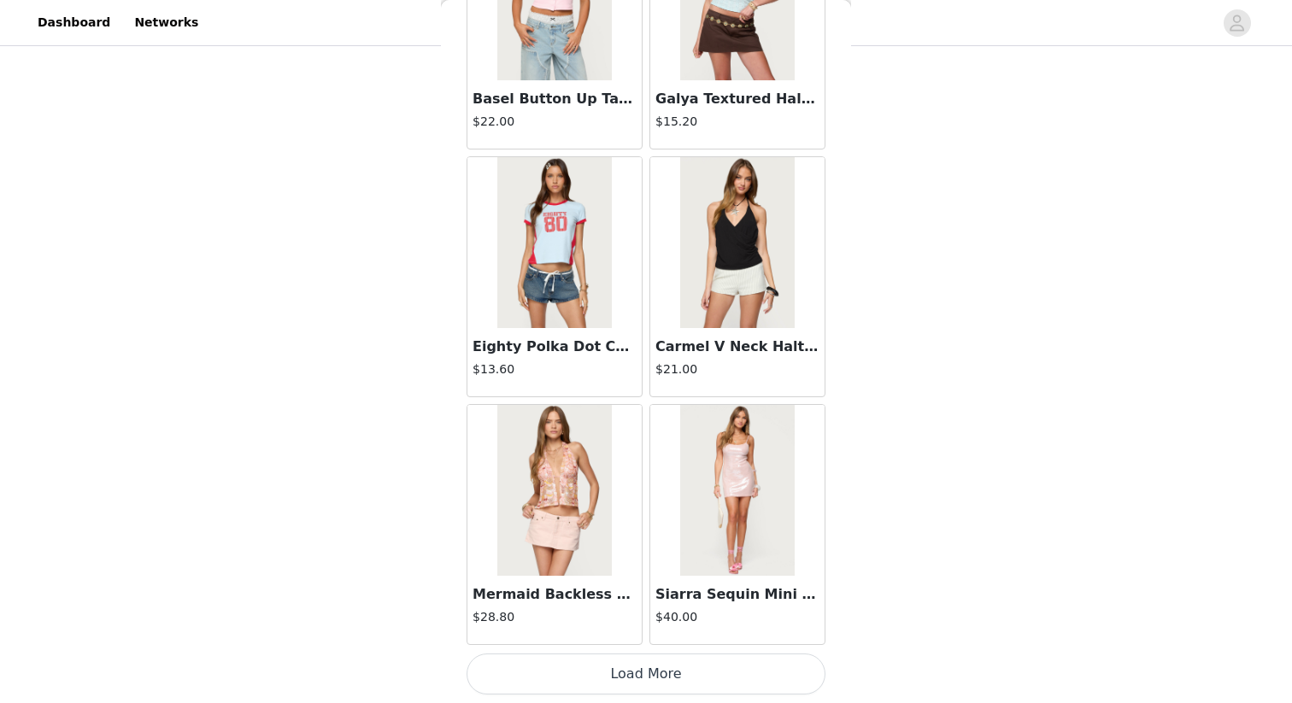
click at [712, 608] on button "Load More" at bounding box center [646, 674] width 359 height 41
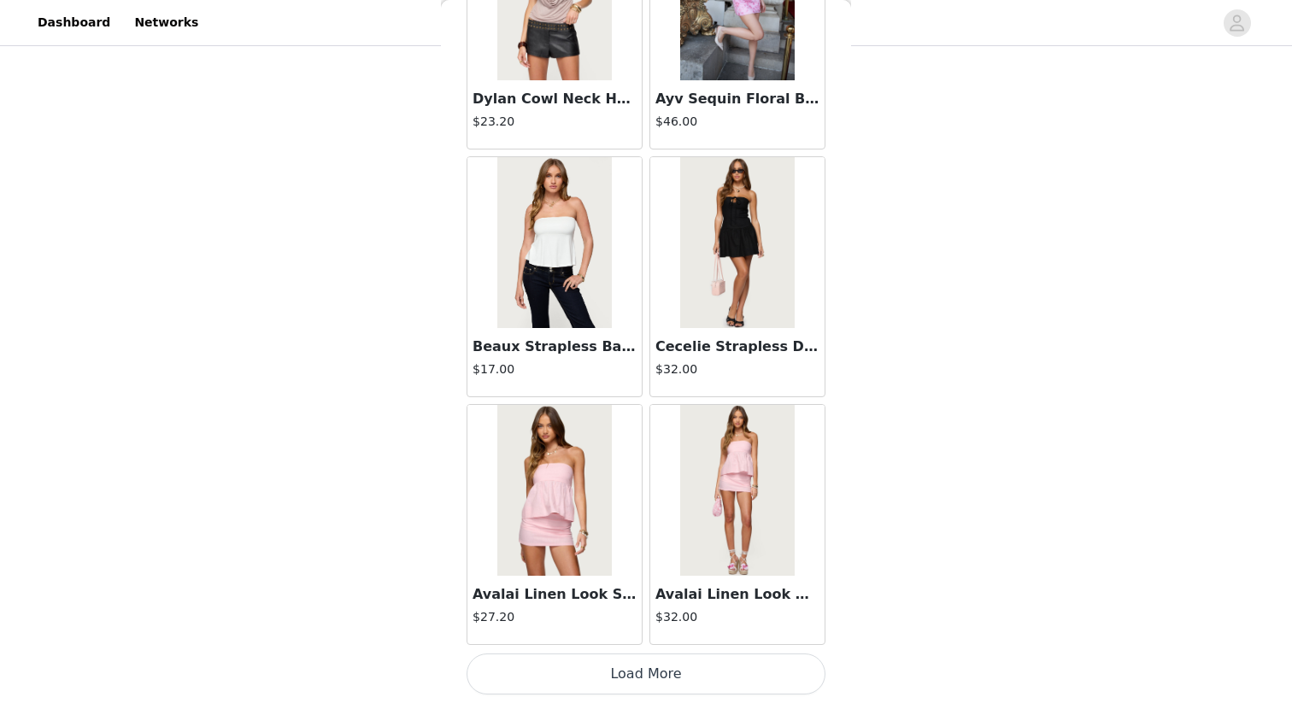
click at [713, 608] on button "Load More" at bounding box center [646, 674] width 359 height 41
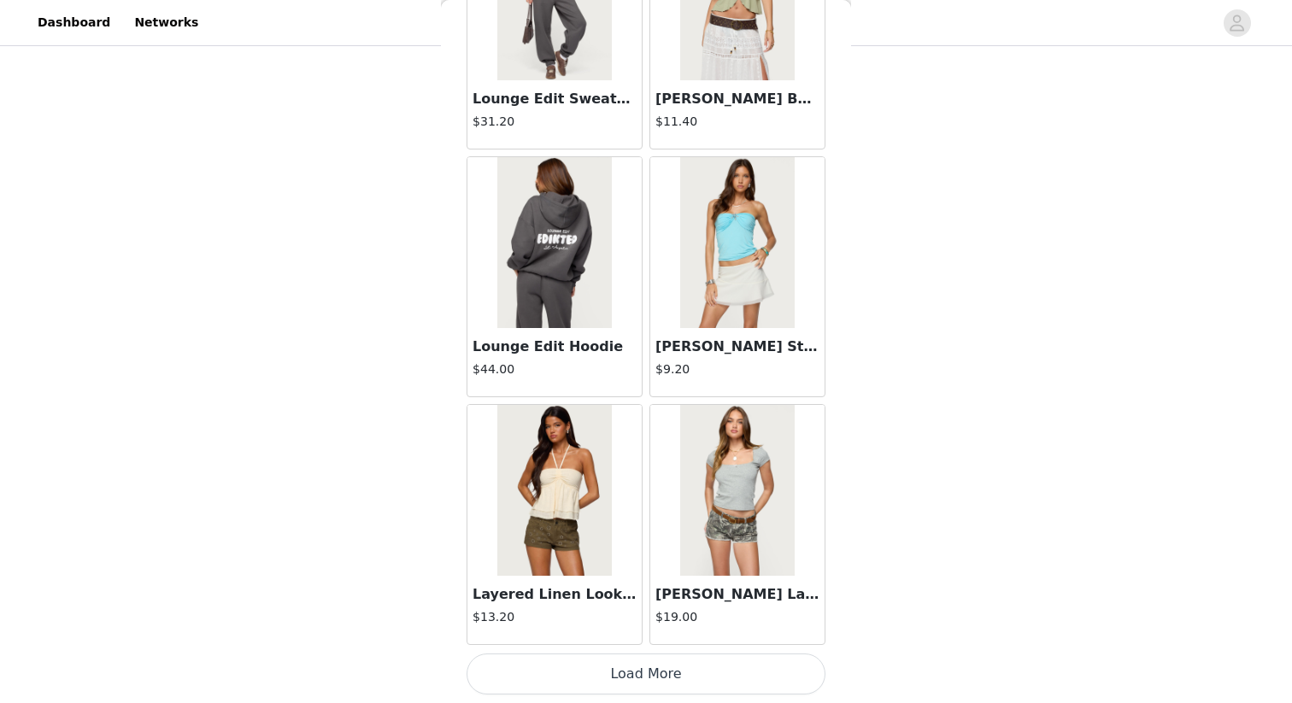
click at [691, 608] on button "Load More" at bounding box center [646, 674] width 359 height 41
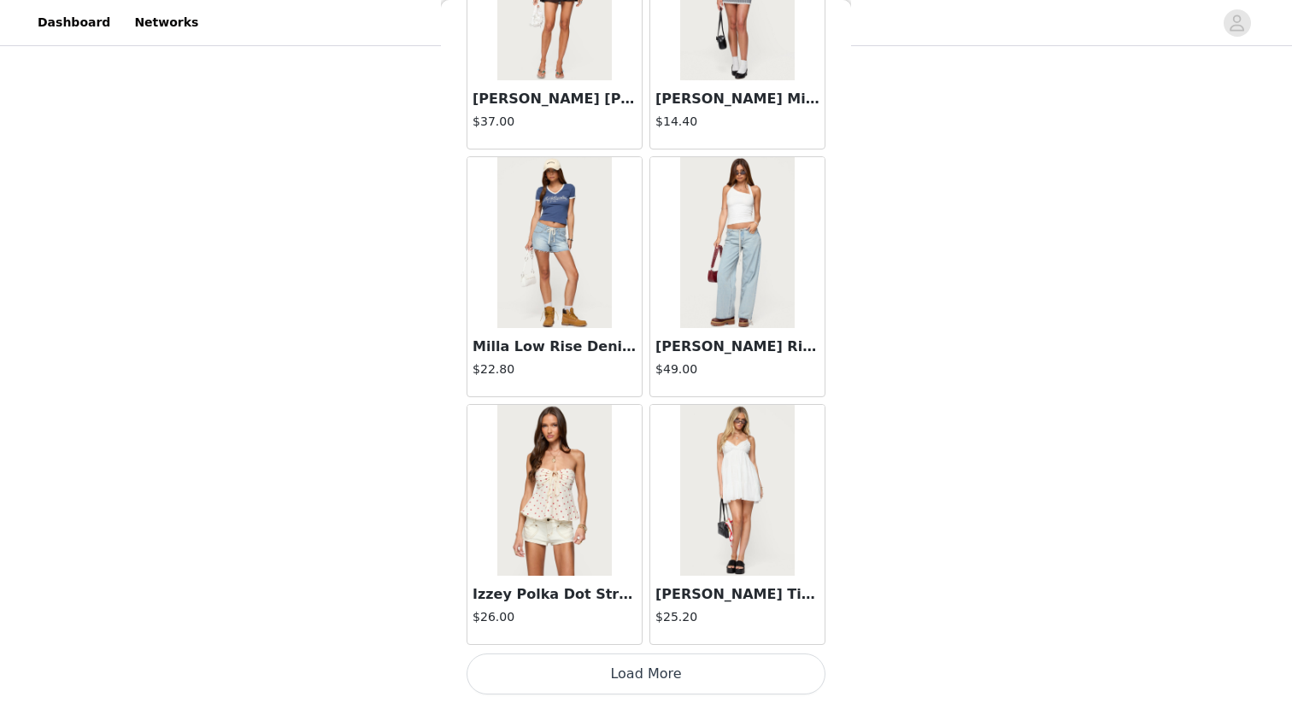
click at [694, 608] on button "Load More" at bounding box center [646, 674] width 359 height 41
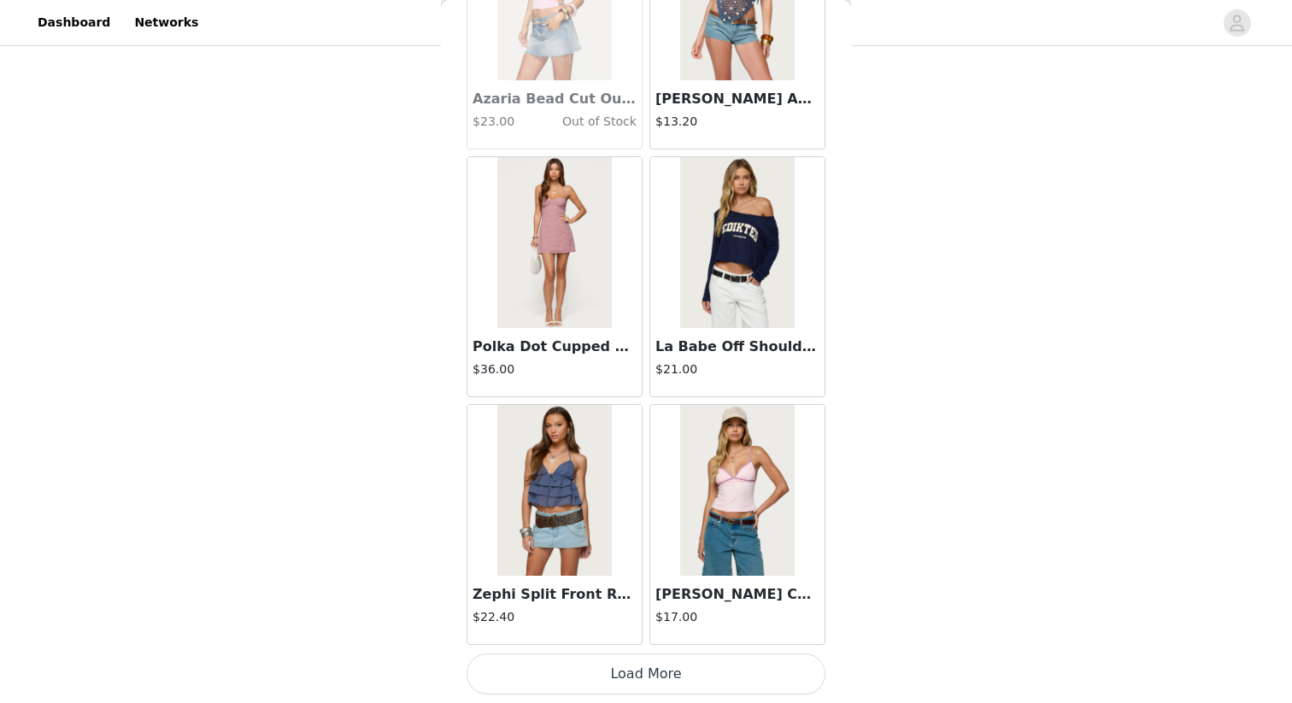
click at [699, 608] on button "Load More" at bounding box center [646, 674] width 359 height 41
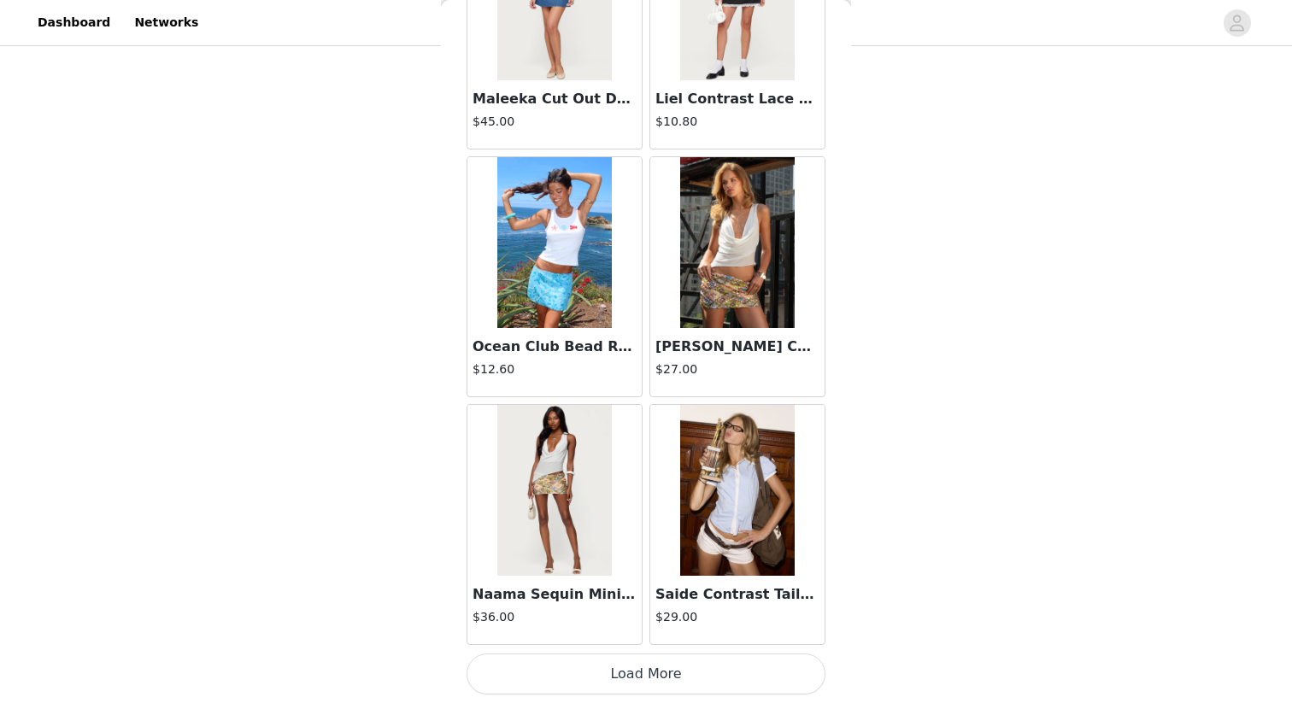
click at [715, 608] on button "Load More" at bounding box center [646, 674] width 359 height 41
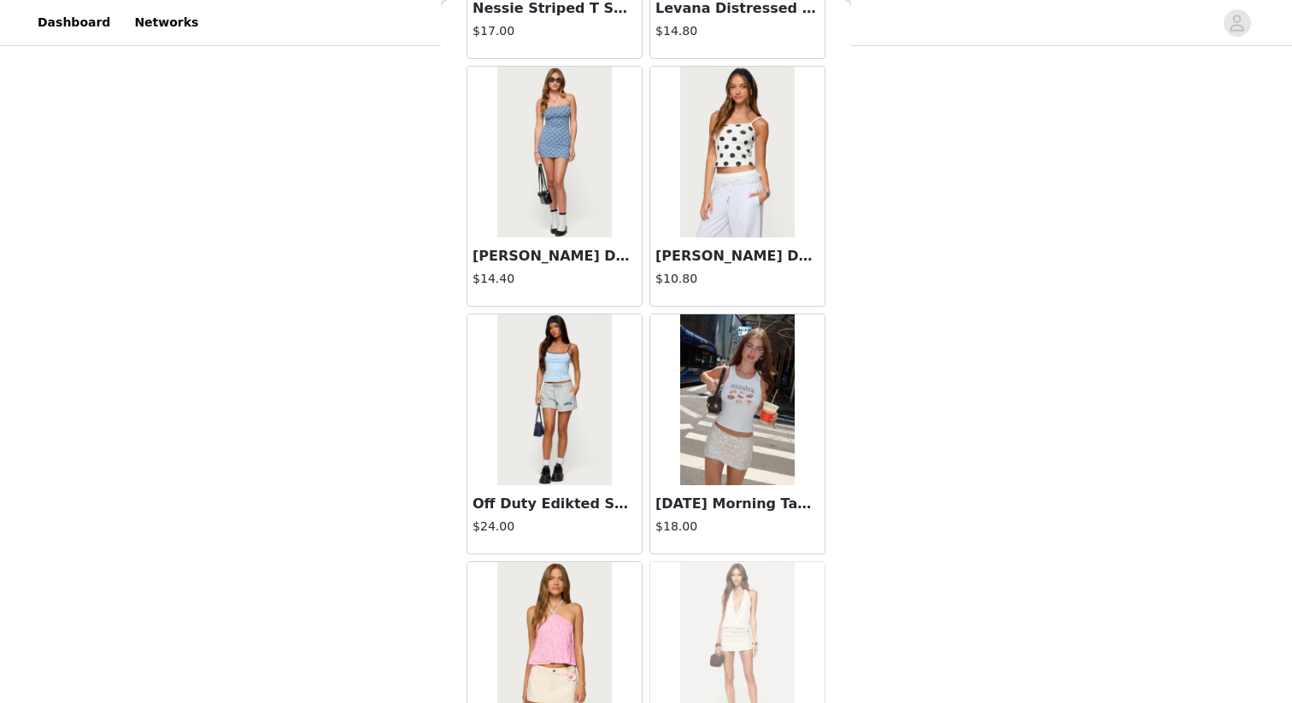
scroll to position [19257, 0]
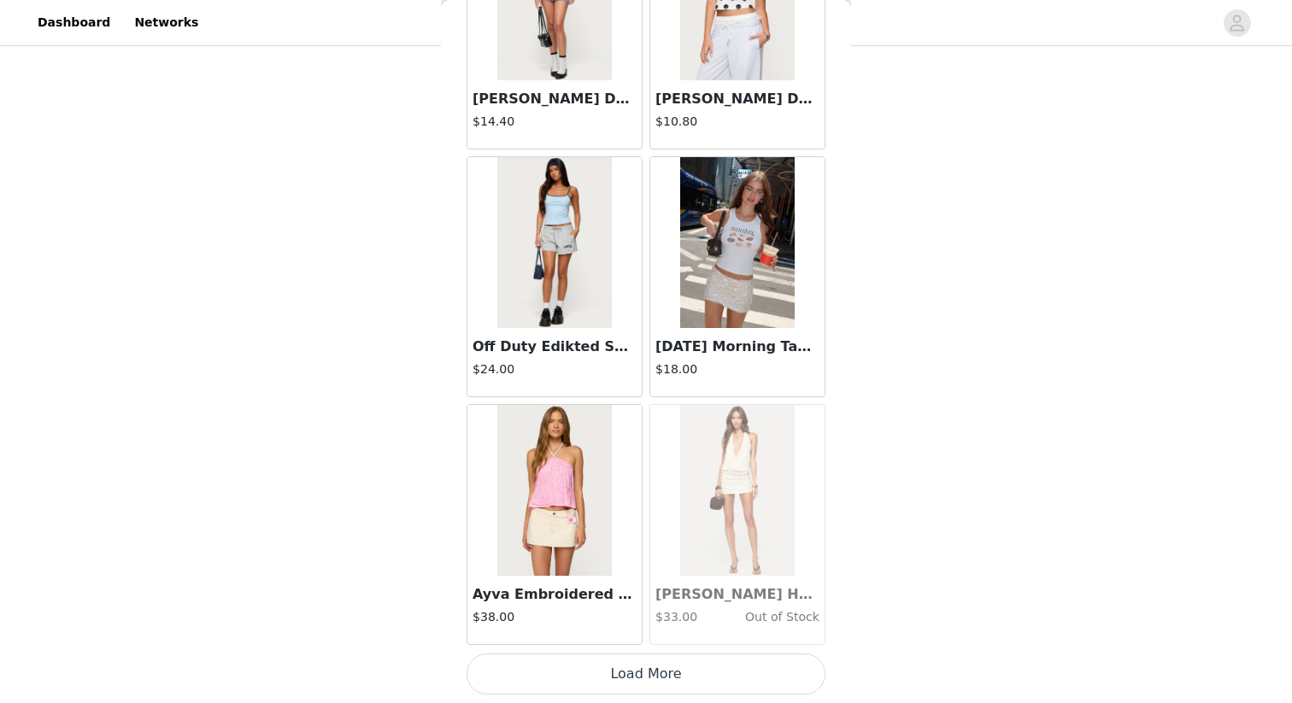
click at [652, 608] on button "Load More" at bounding box center [646, 674] width 359 height 41
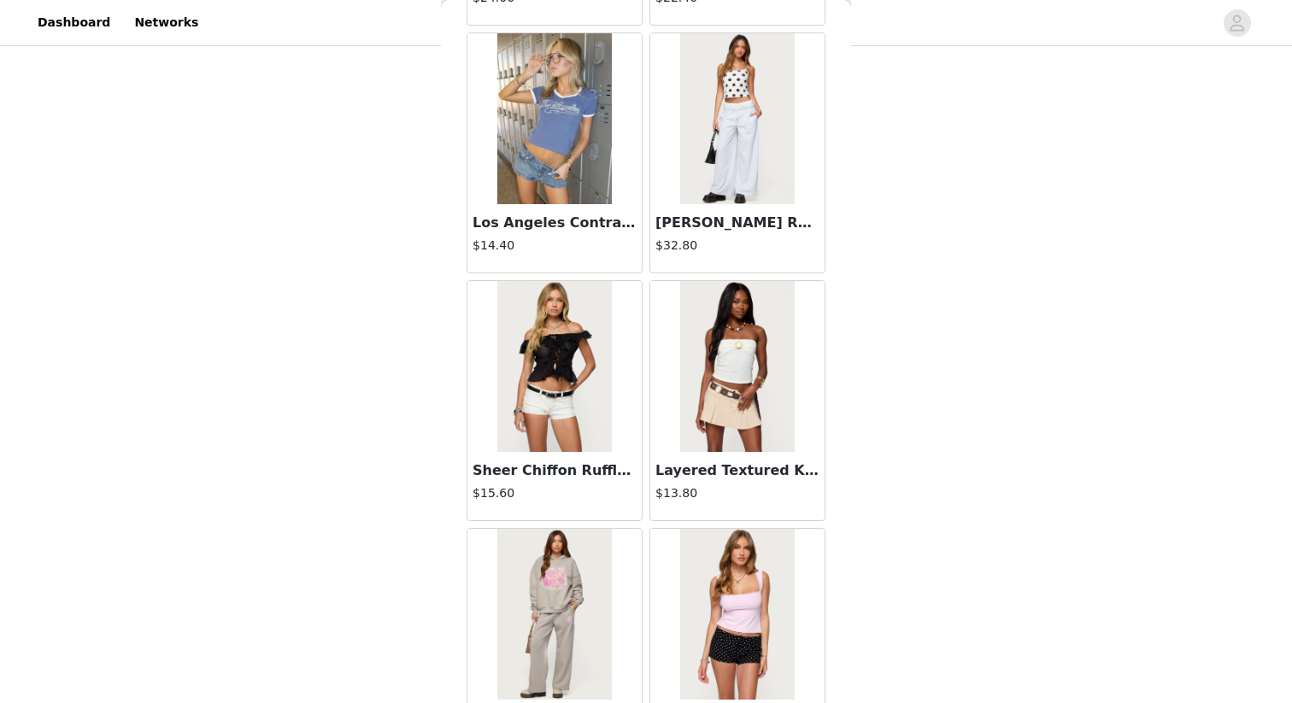
scroll to position [21735, 0]
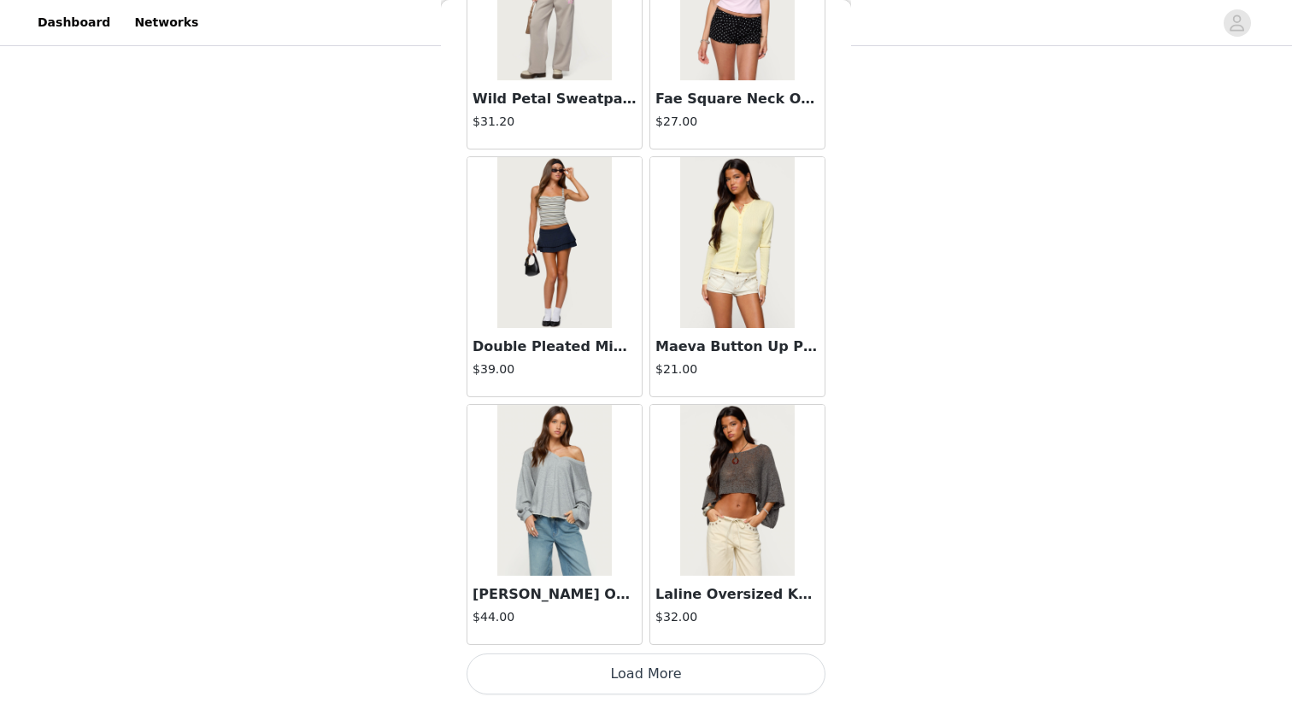
click at [616, 608] on button "Load More" at bounding box center [646, 674] width 359 height 41
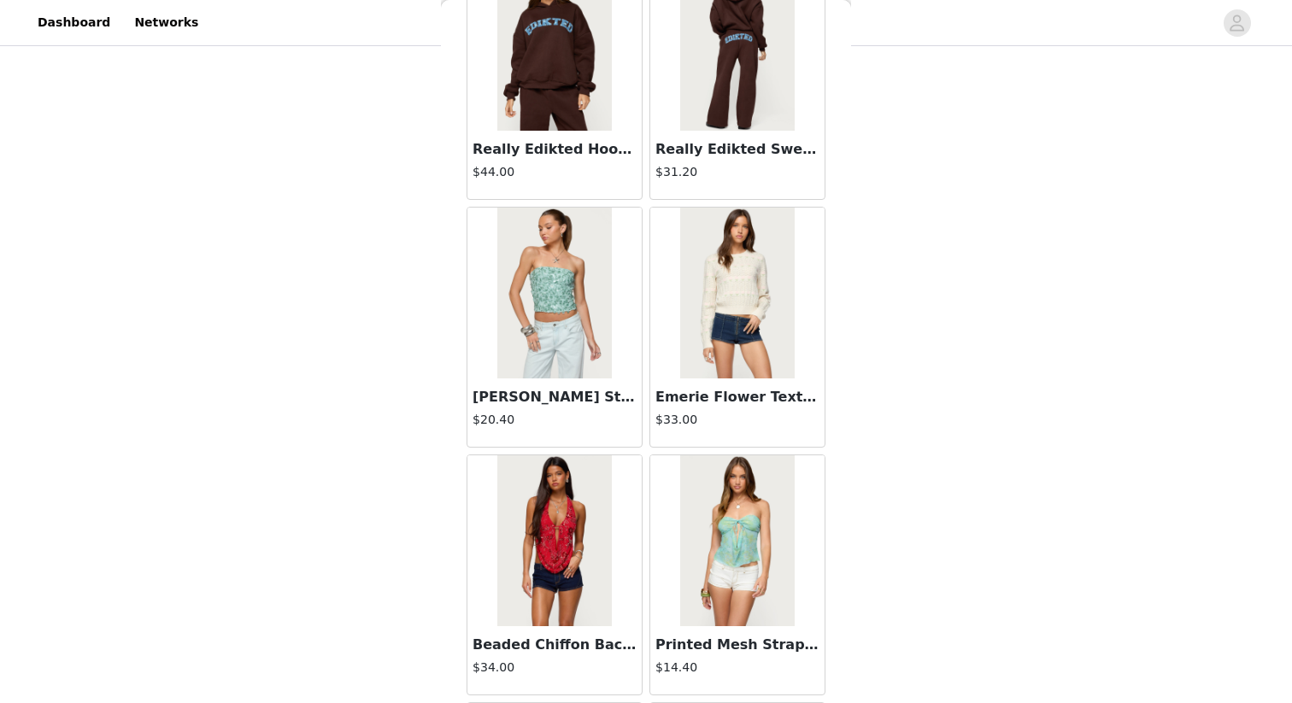
scroll to position [24213, 0]
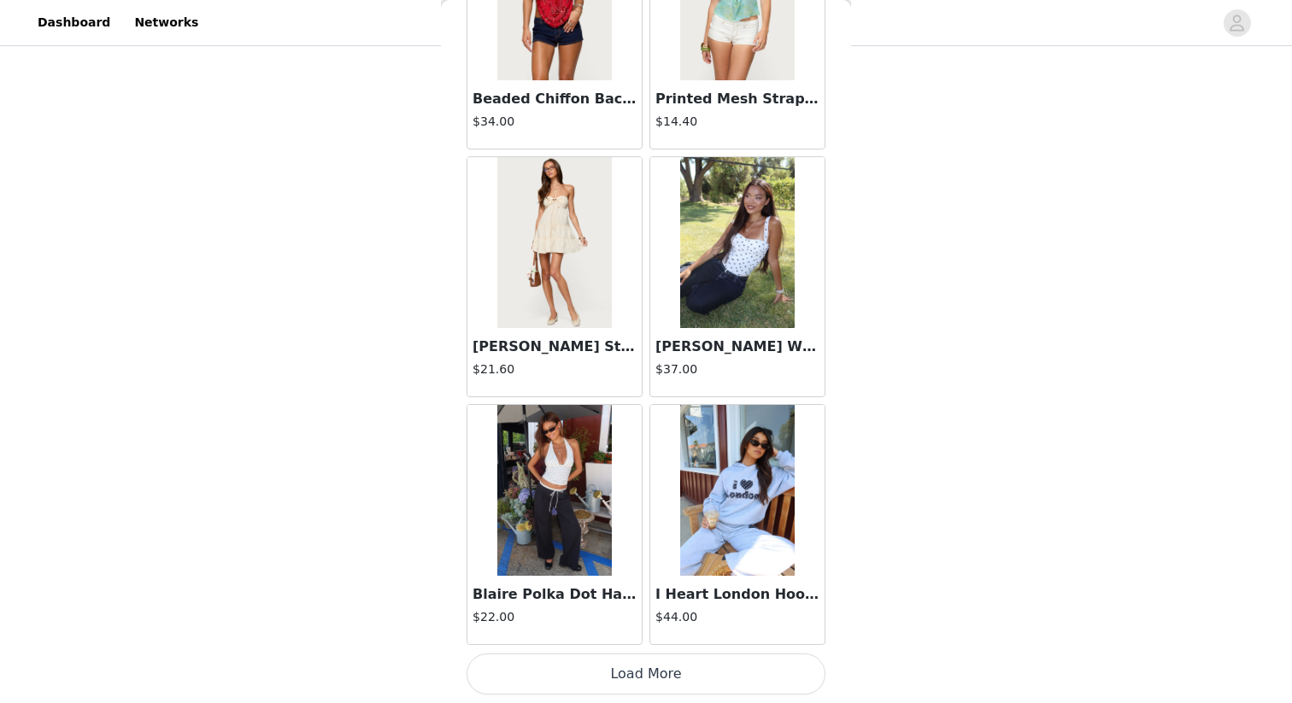
click at [657, 608] on button "Load More" at bounding box center [646, 674] width 359 height 41
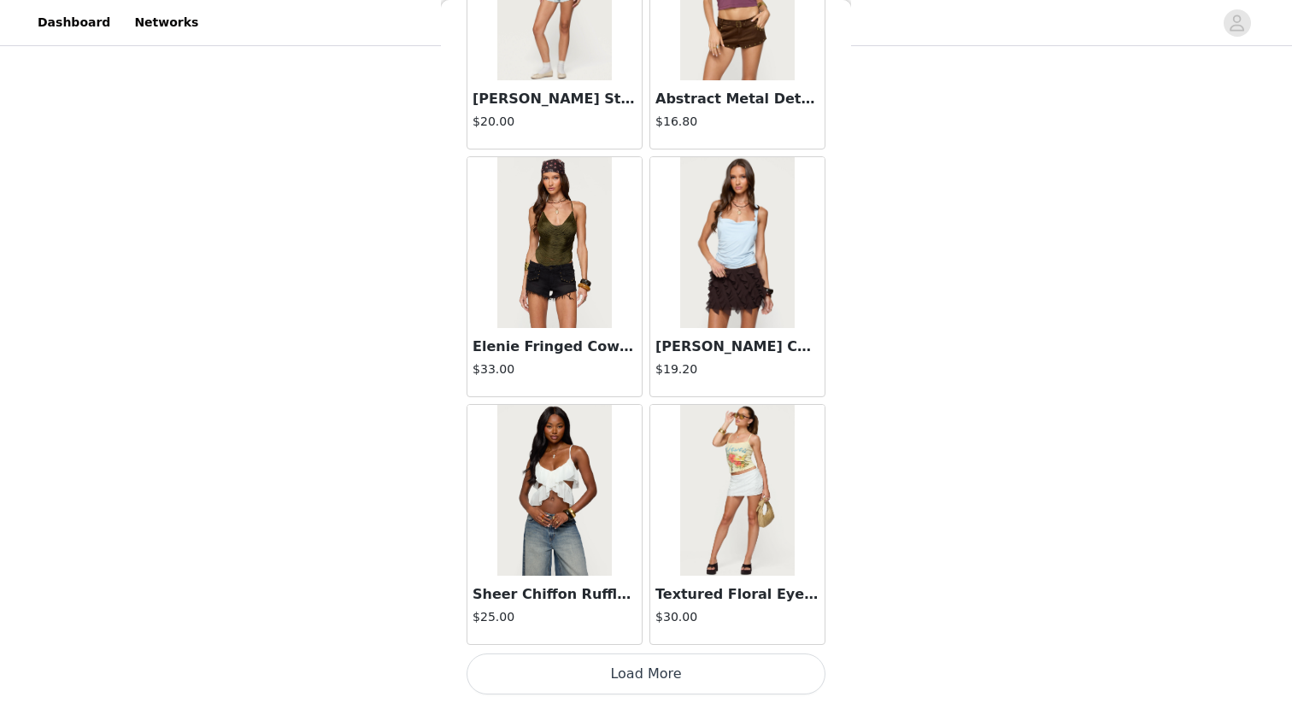
click at [627, 608] on button "Load More" at bounding box center [646, 674] width 359 height 41
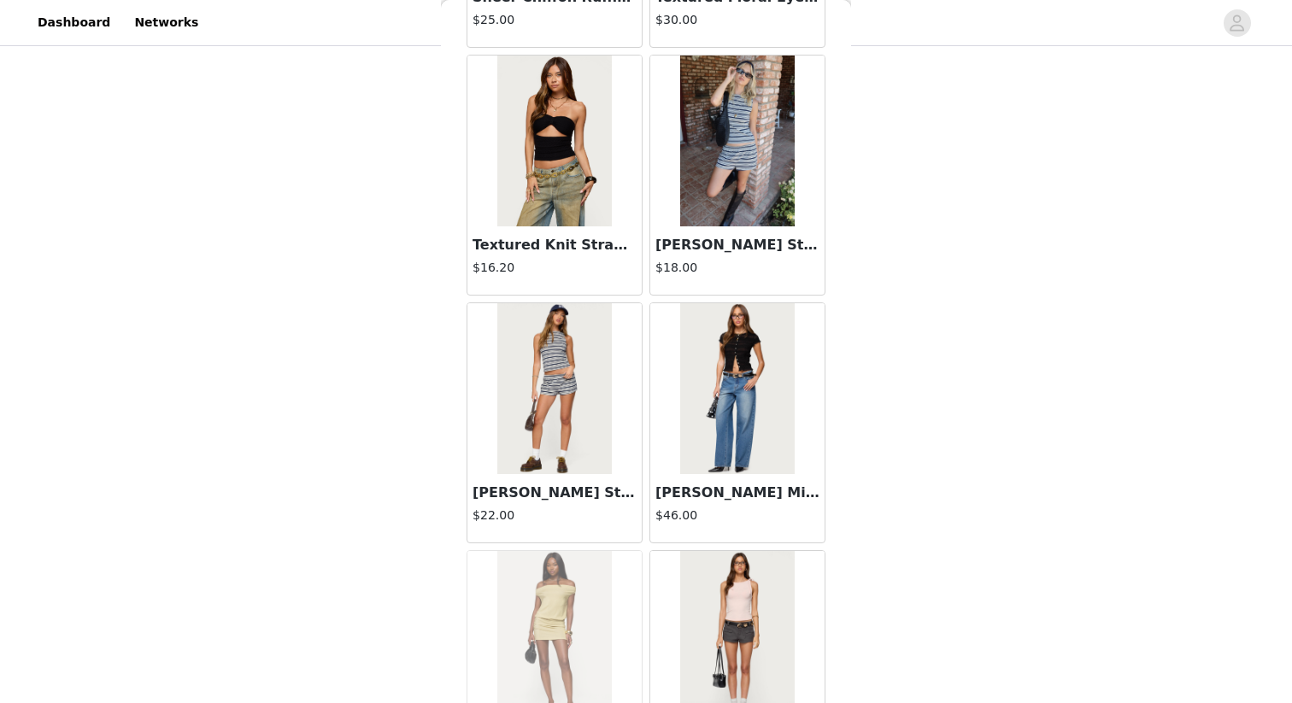
scroll to position [27514, 0]
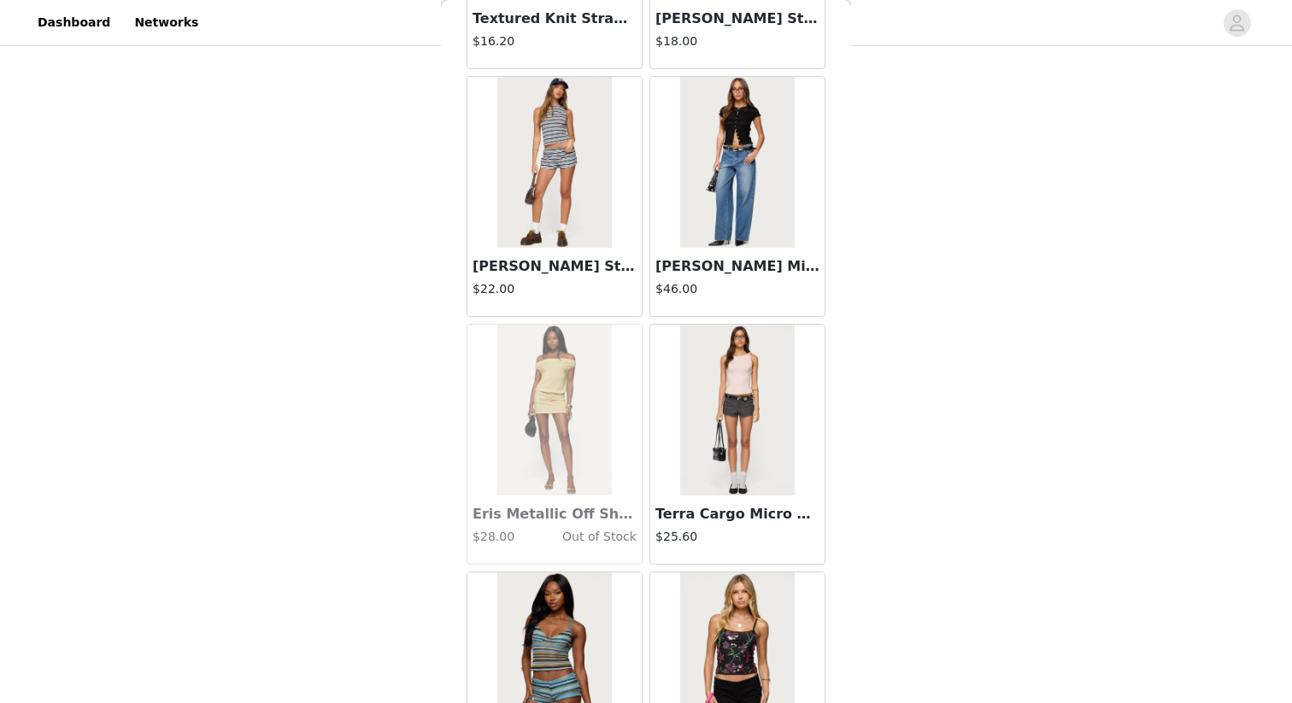
click at [579, 275] on h3 "[PERSON_NAME] Striped Shorts" at bounding box center [555, 266] width 164 height 21
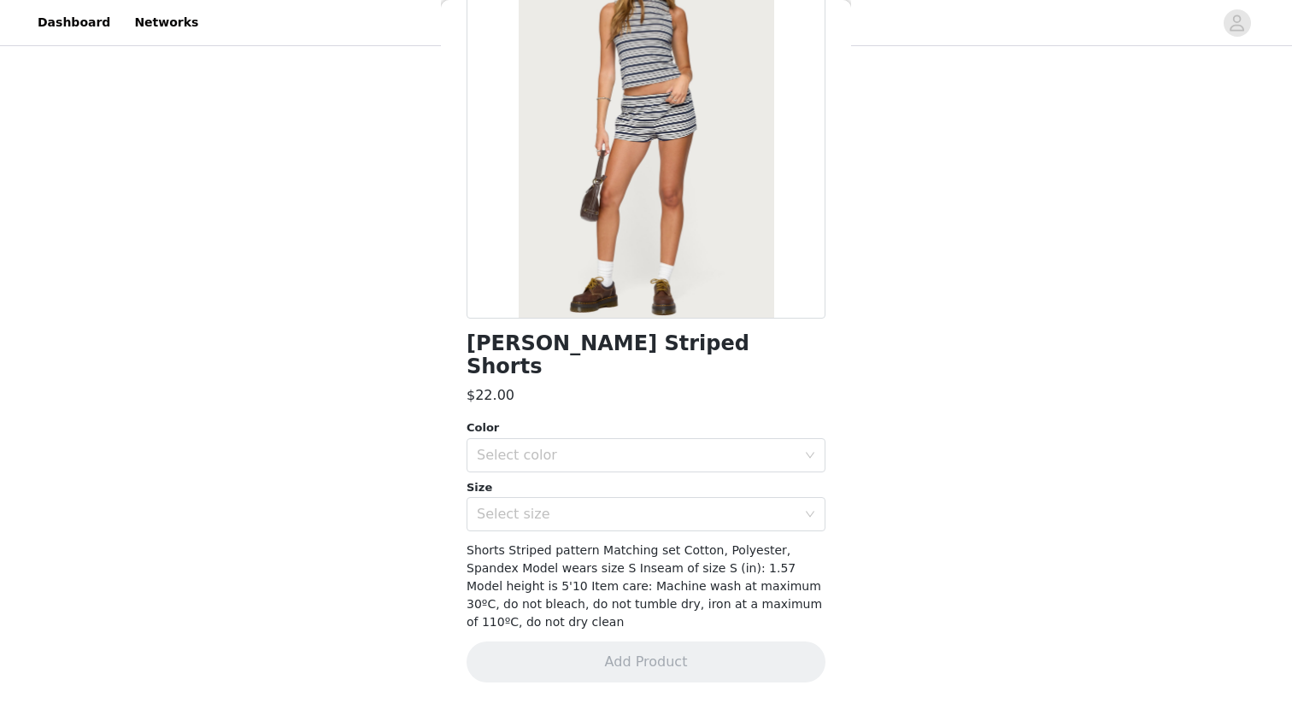
scroll to position [110, 0]
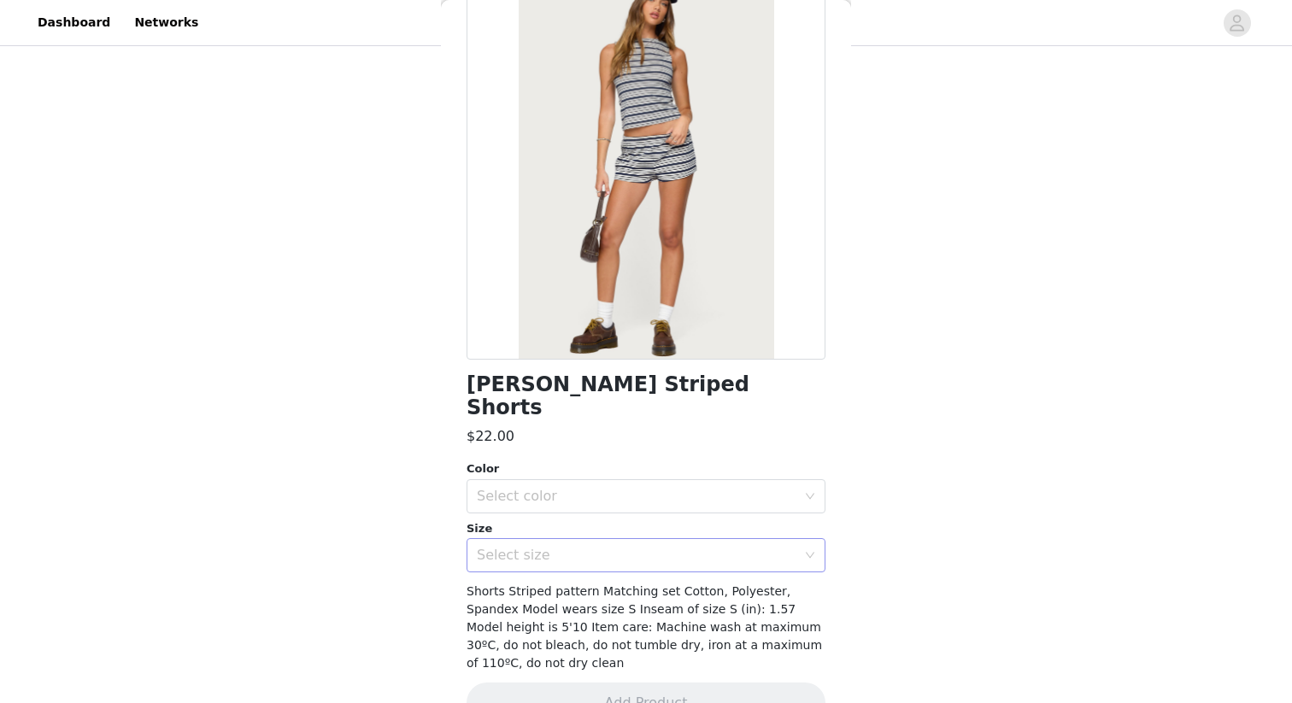
click at [630, 547] on div "Select size" at bounding box center [637, 555] width 320 height 17
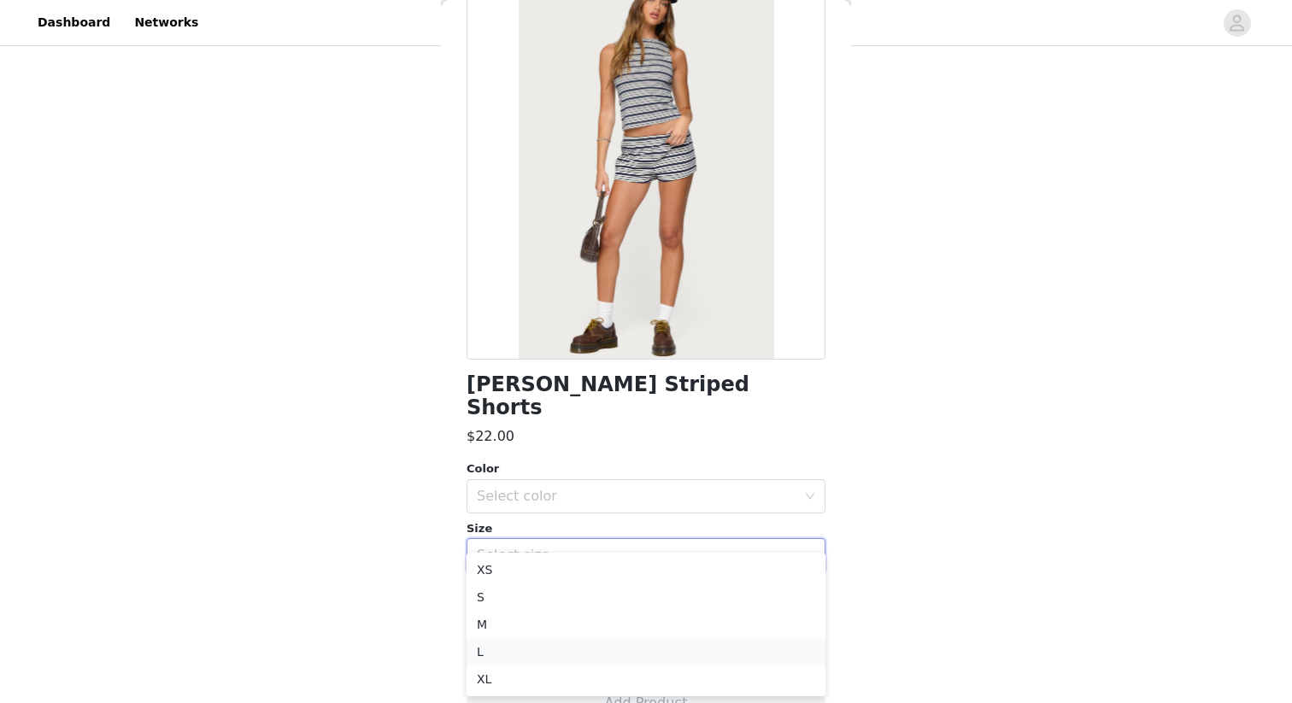
click at [599, 608] on li "L" at bounding box center [646, 651] width 359 height 27
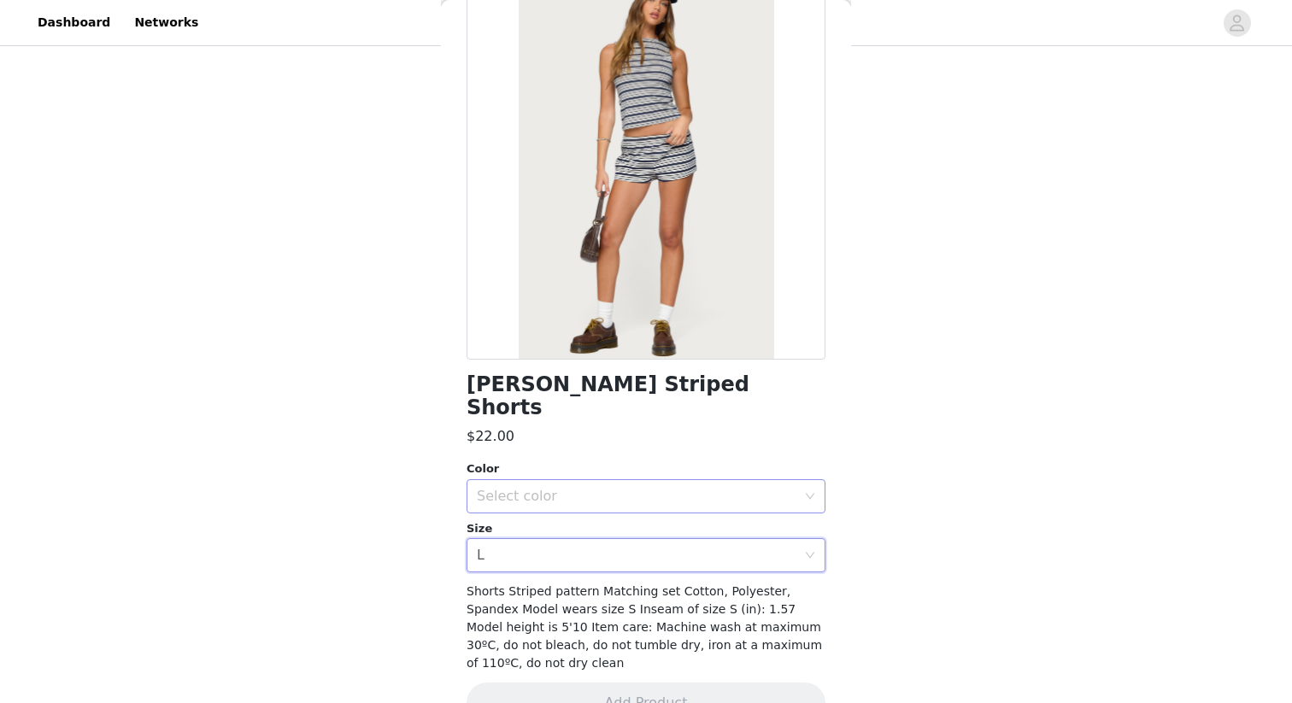
click at [732, 488] on div "Select color" at bounding box center [637, 496] width 320 height 17
click at [718, 521] on li "NAVY" at bounding box center [646, 510] width 359 height 27
click at [639, 182] on div at bounding box center [646, 167] width 359 height 385
click at [652, 608] on button "Add Product" at bounding box center [646, 703] width 359 height 41
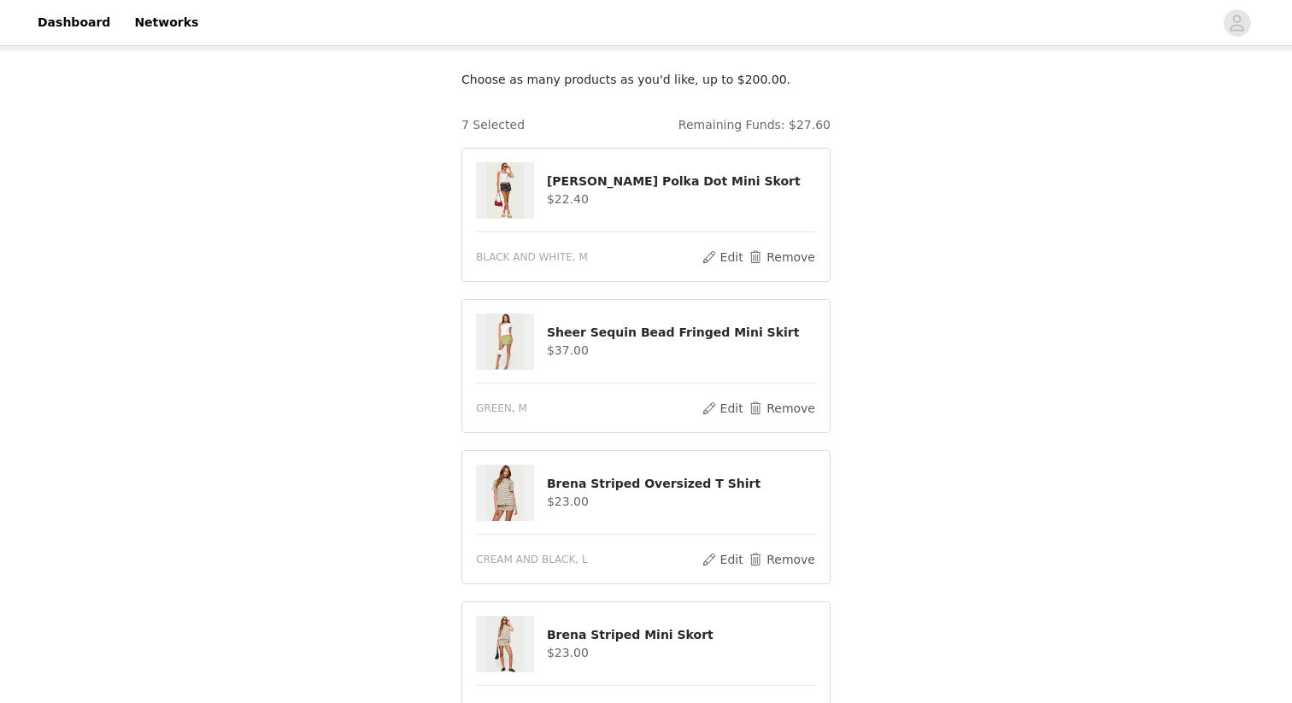
scroll to position [230, 0]
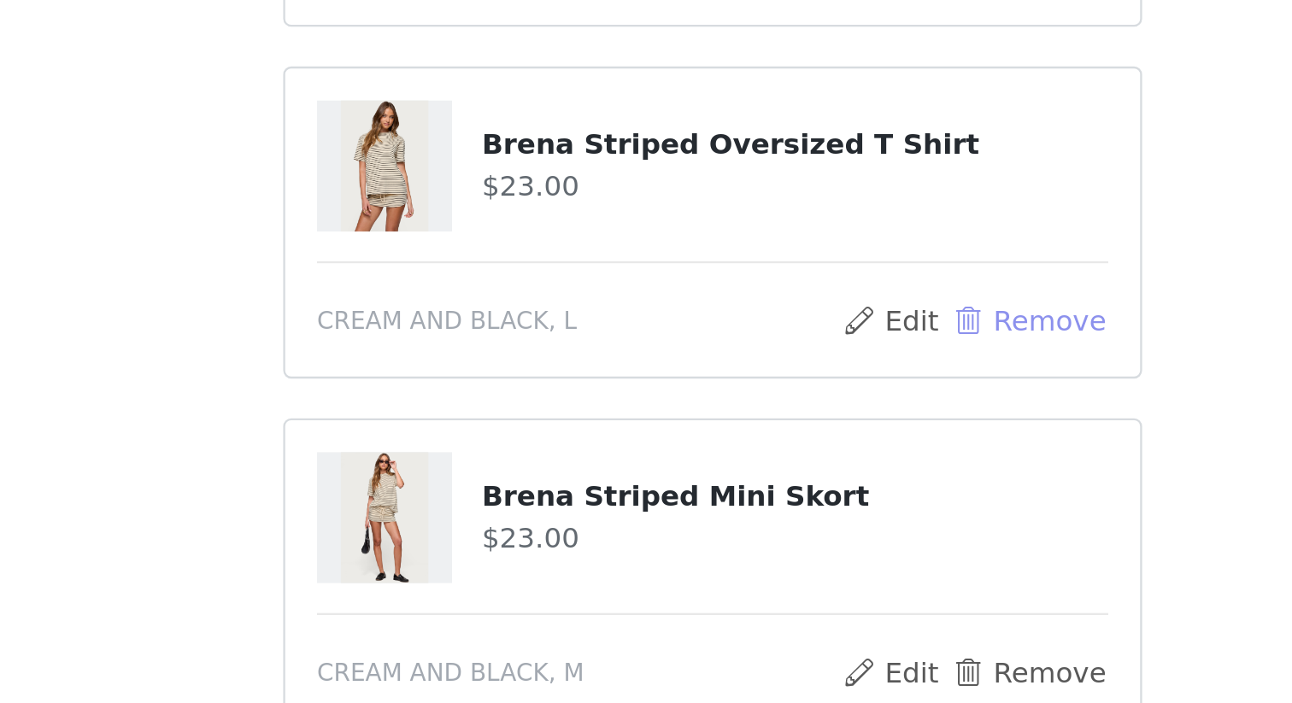
click at [759, 414] on button "Remove" at bounding box center [782, 418] width 68 height 21
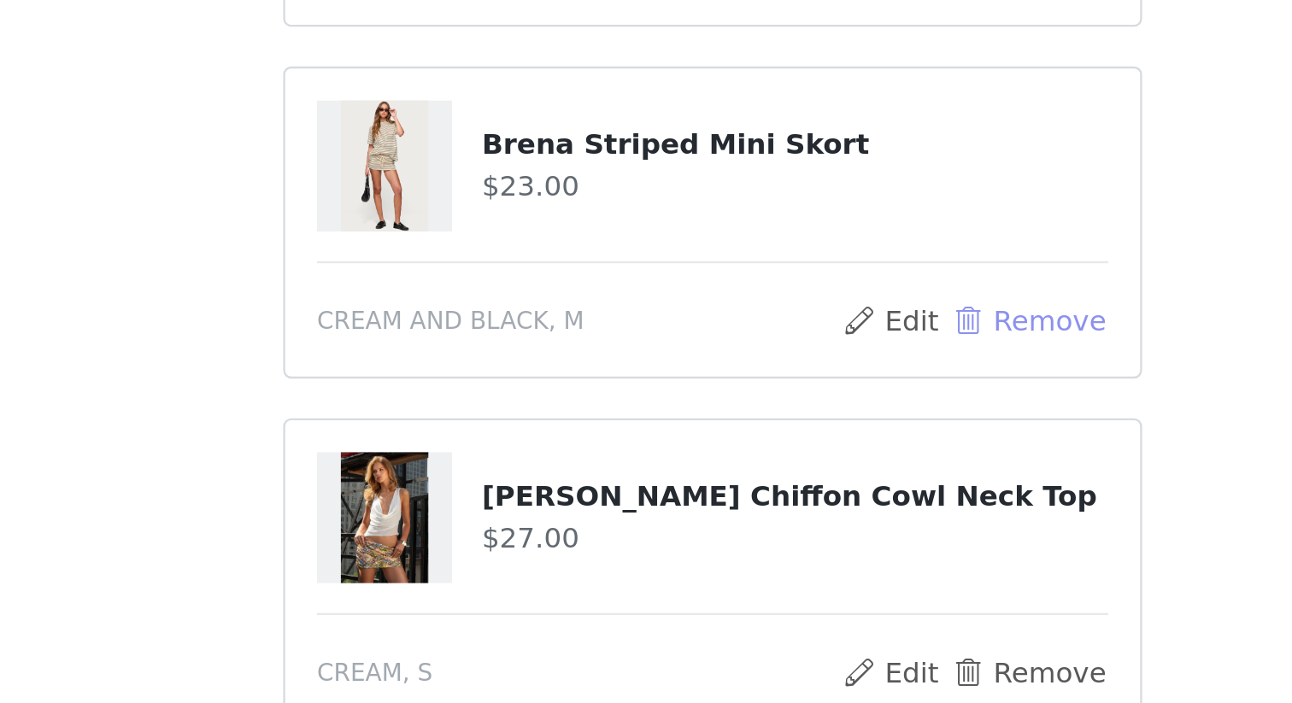
click at [759, 414] on button "Remove" at bounding box center [782, 418] width 68 height 21
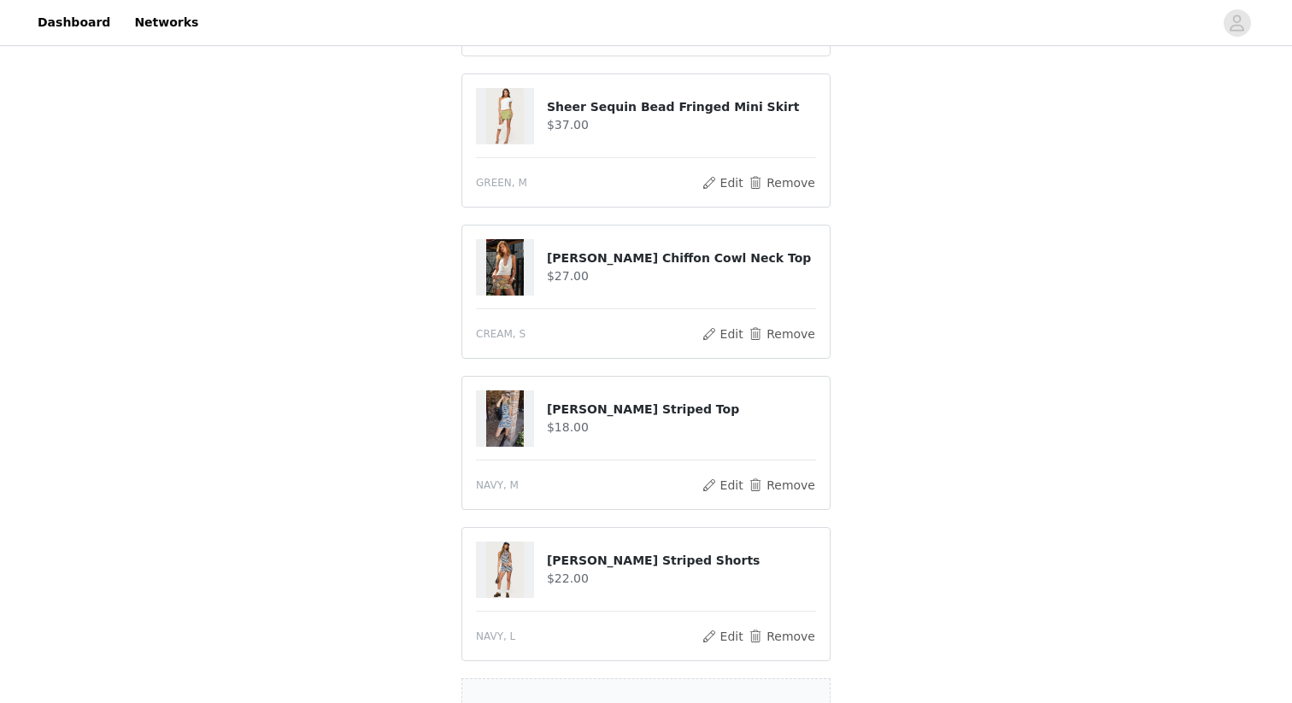
scroll to position [493, 0]
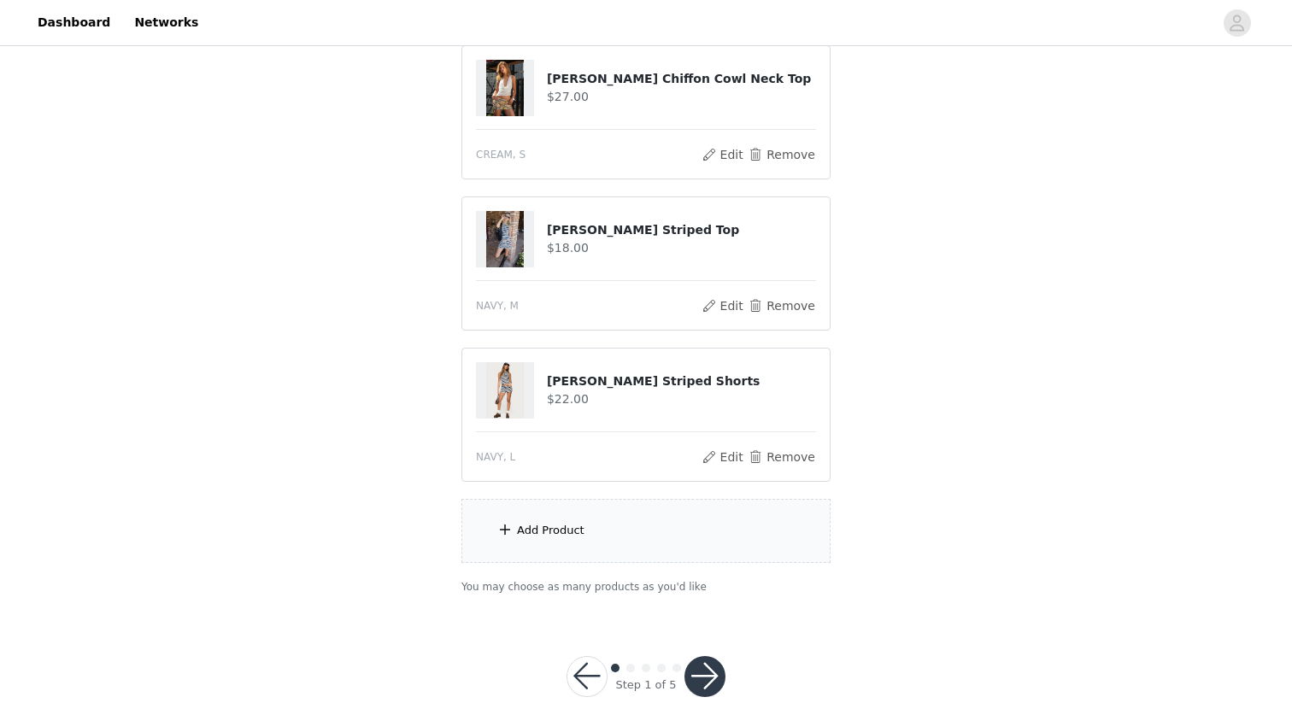
click at [614, 538] on div "Add Product" at bounding box center [645, 531] width 369 height 64
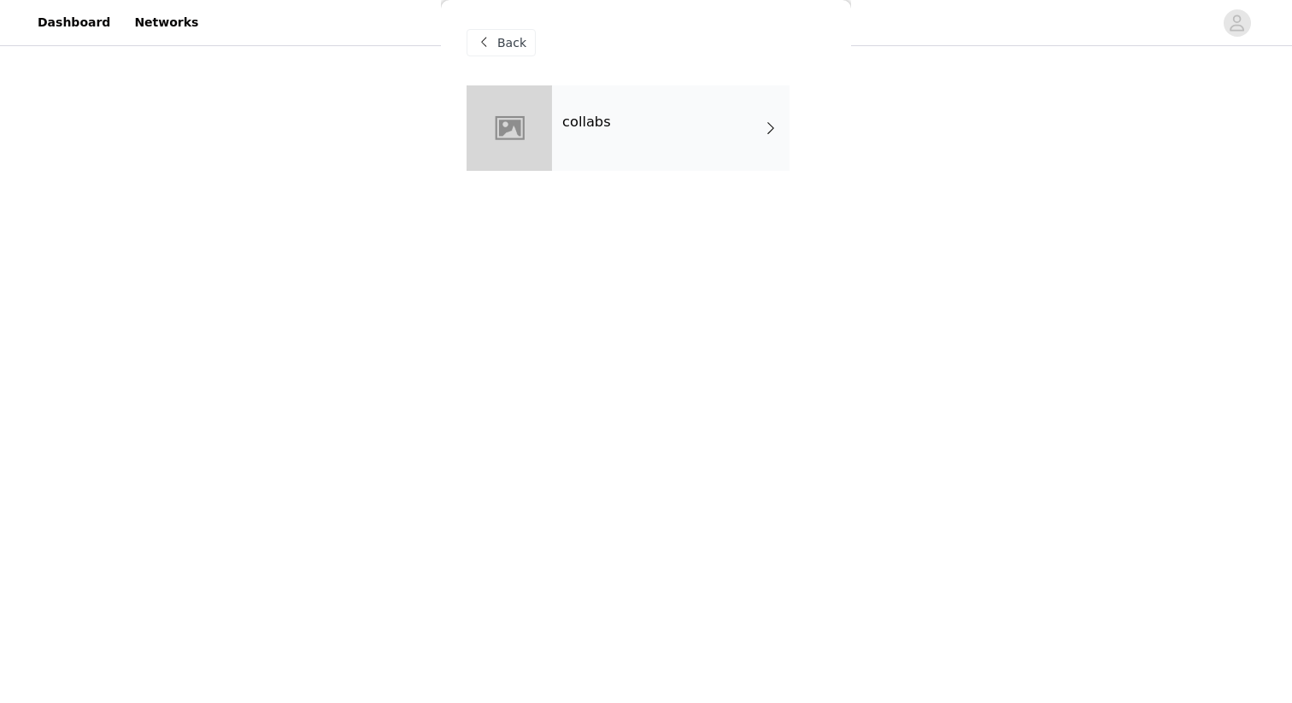
click at [708, 138] on div "collabs" at bounding box center [671, 127] width 238 height 85
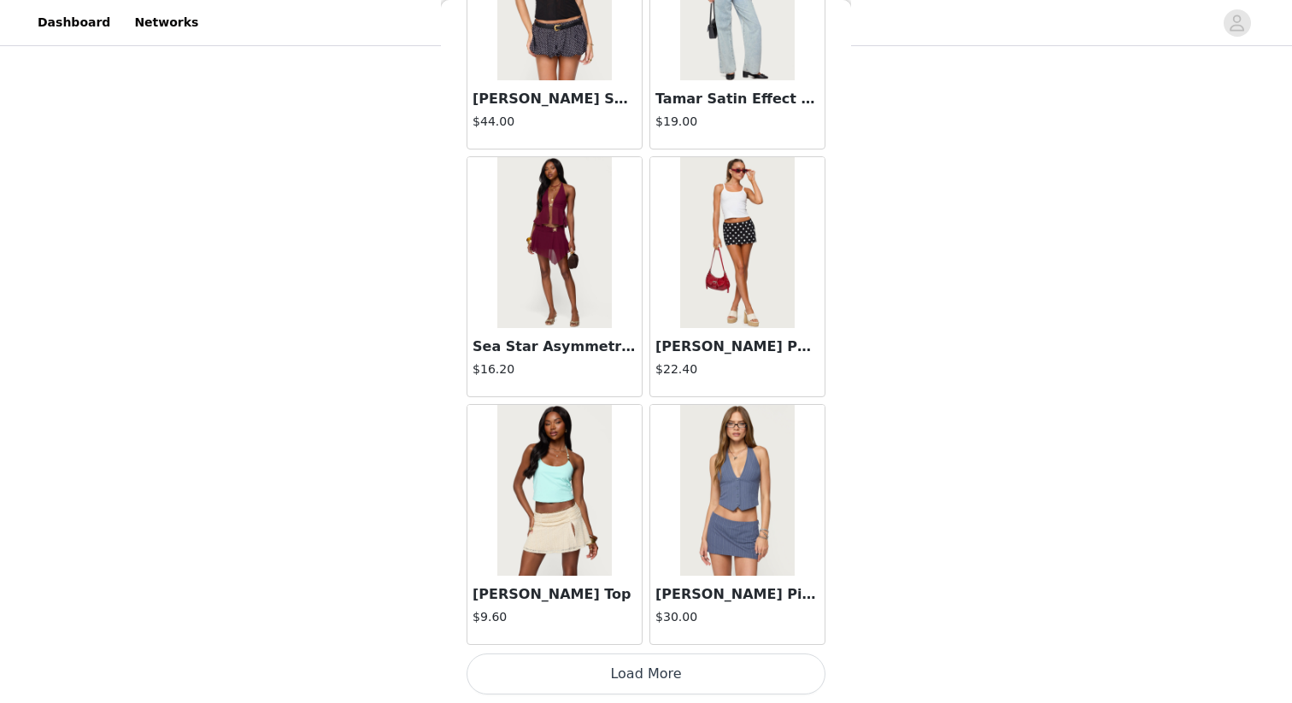
click at [673, 608] on button "Load More" at bounding box center [646, 674] width 359 height 41
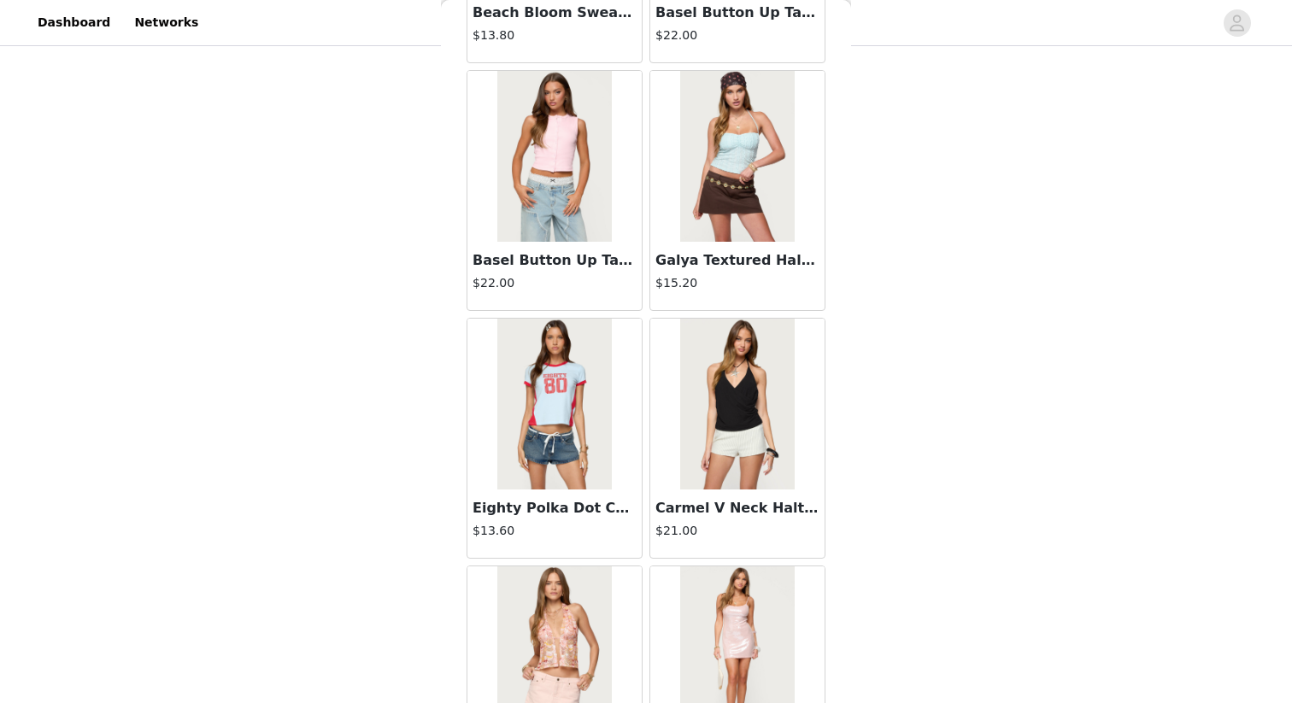
scroll to position [4372, 0]
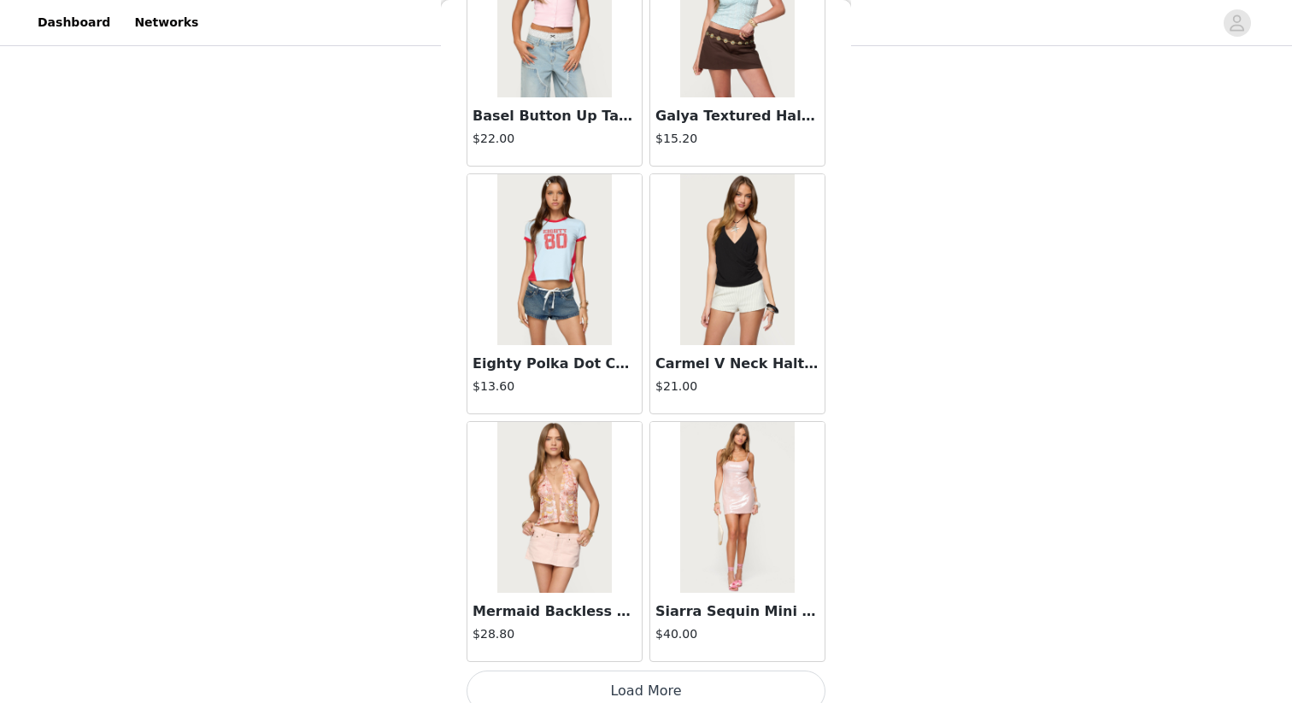
click at [663, 608] on button "Load More" at bounding box center [646, 691] width 359 height 41
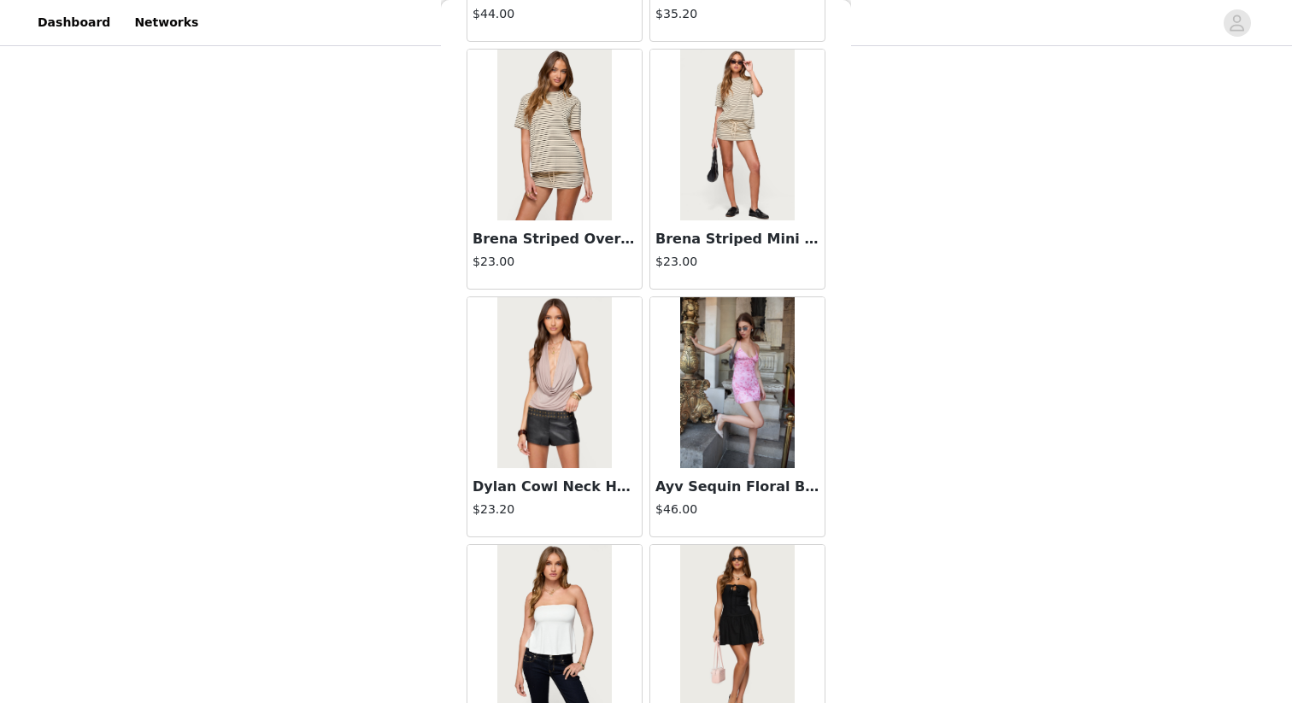
scroll to position [6867, 0]
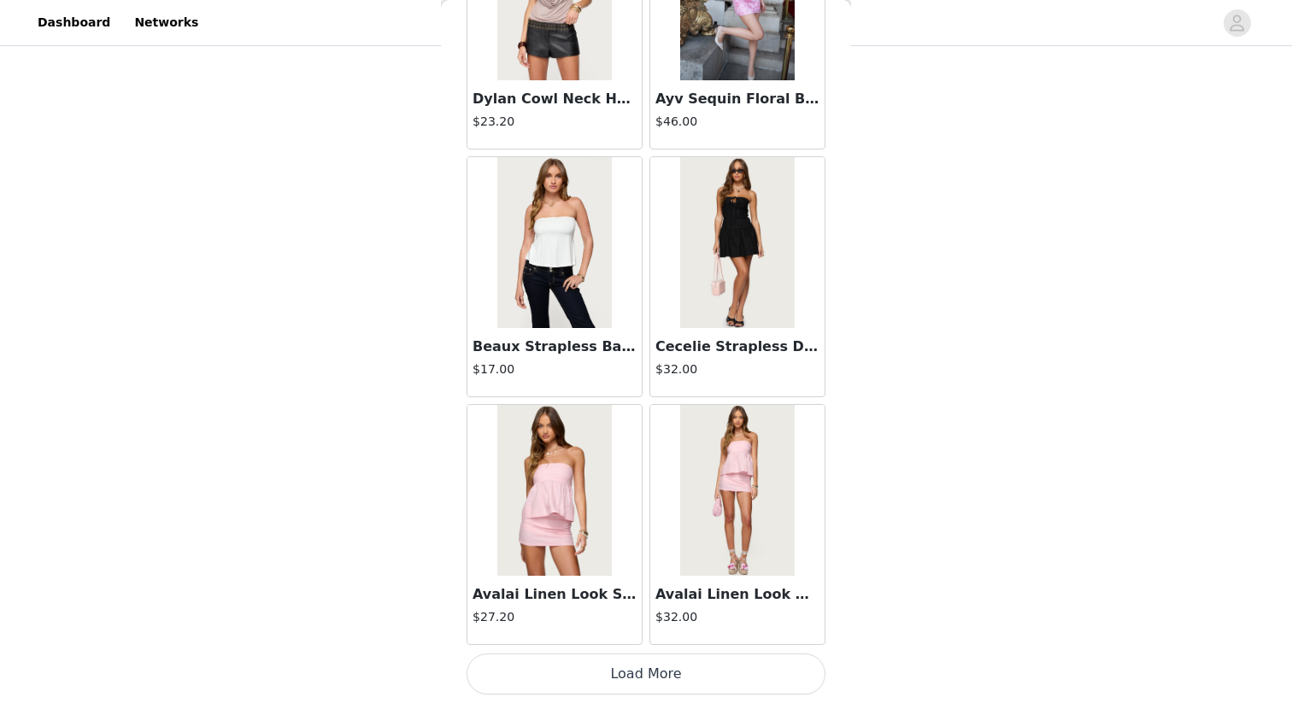
click at [674, 608] on button "Load More" at bounding box center [646, 674] width 359 height 41
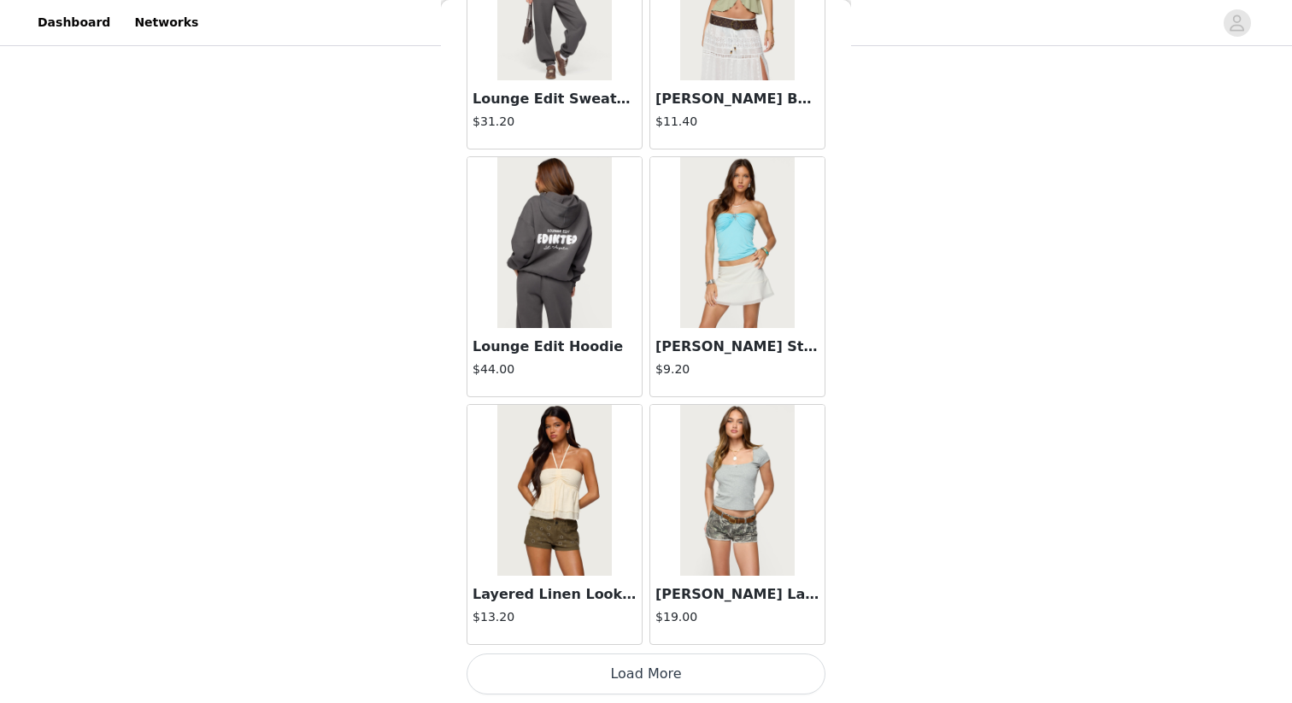
click at [705, 608] on button "Load More" at bounding box center [646, 674] width 359 height 41
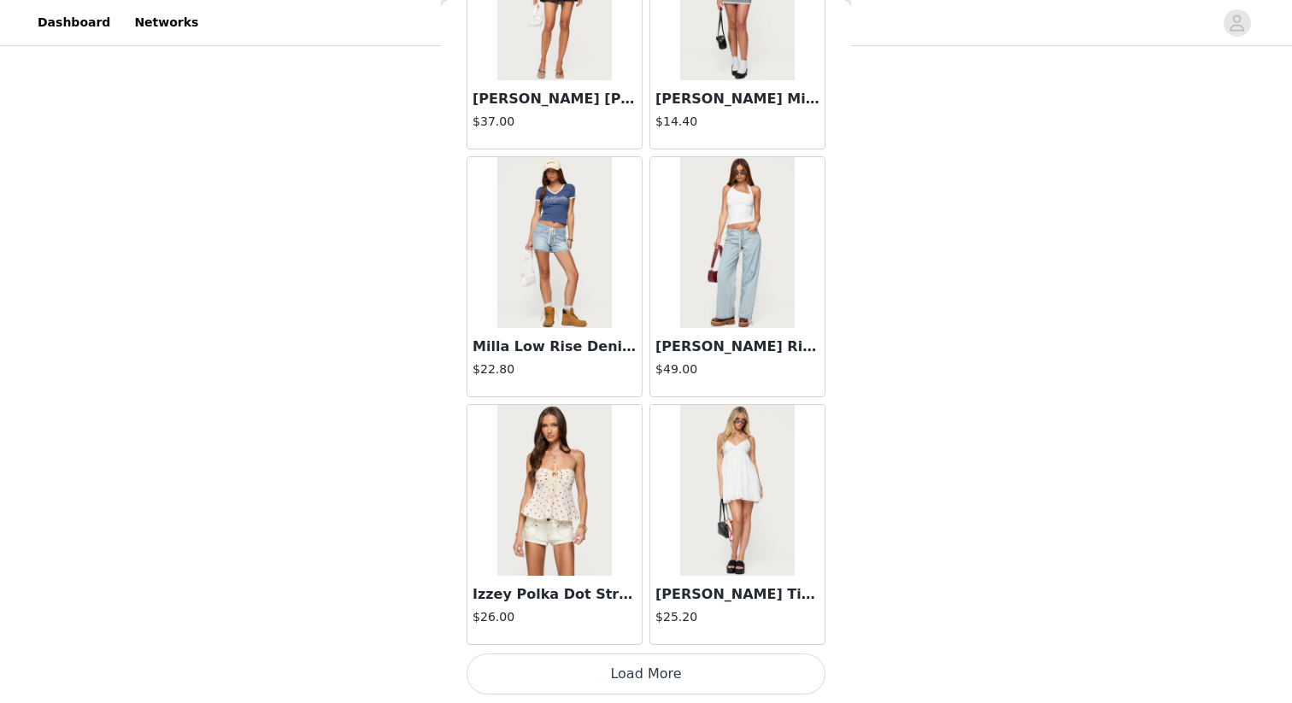
click at [701, 608] on button "Load More" at bounding box center [646, 674] width 359 height 41
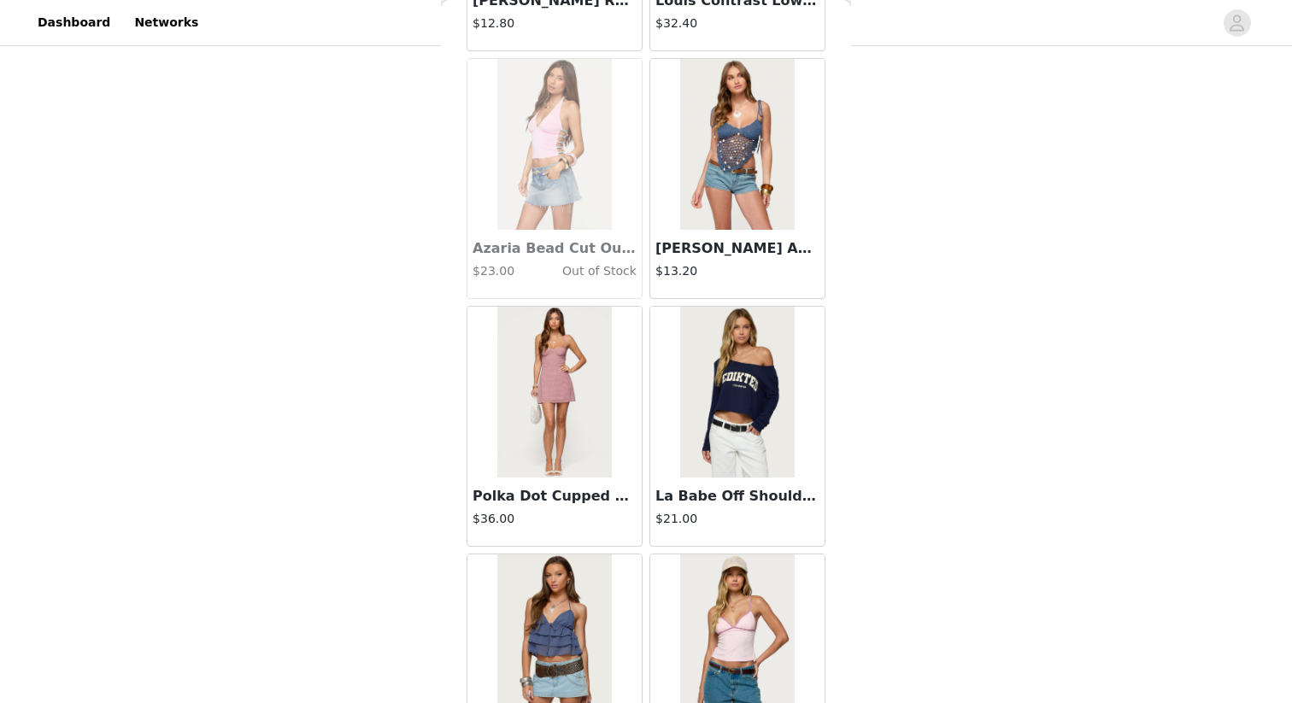
scroll to position [14301, 0]
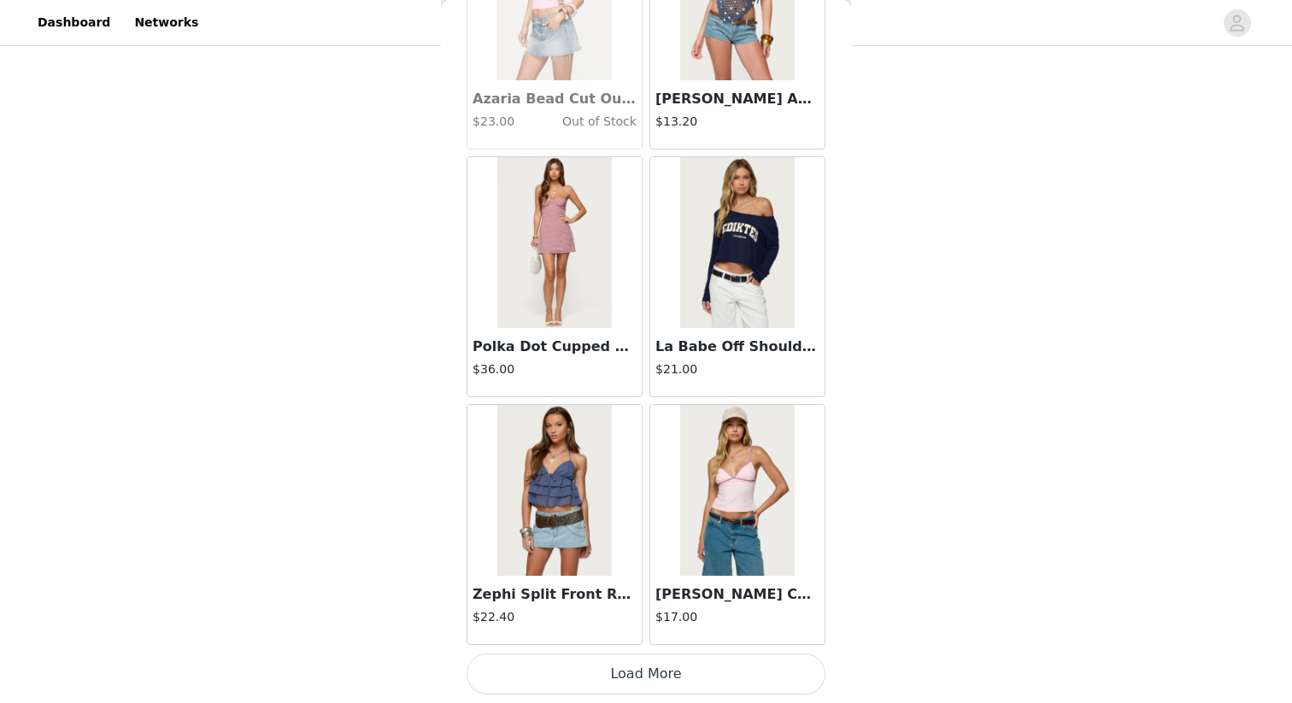
click at [628, 608] on button "Load More" at bounding box center [646, 674] width 359 height 41
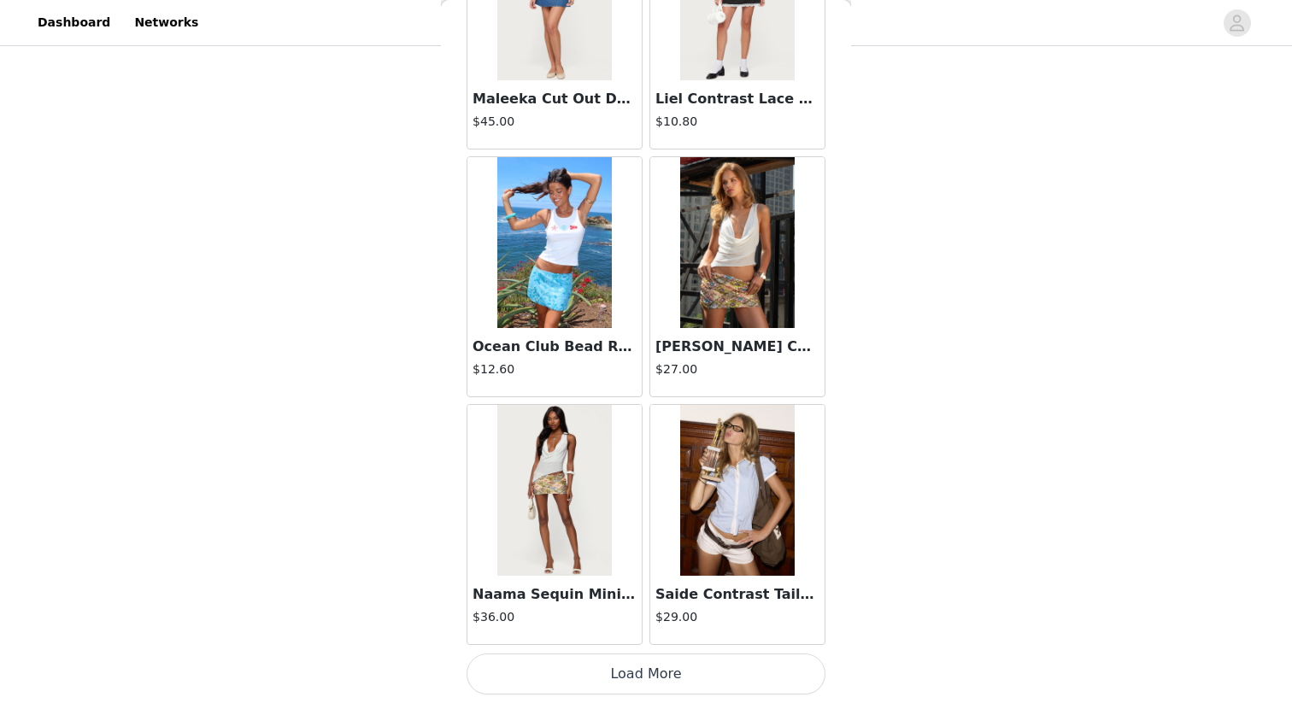
click at [643, 608] on button "Load More" at bounding box center [646, 674] width 359 height 41
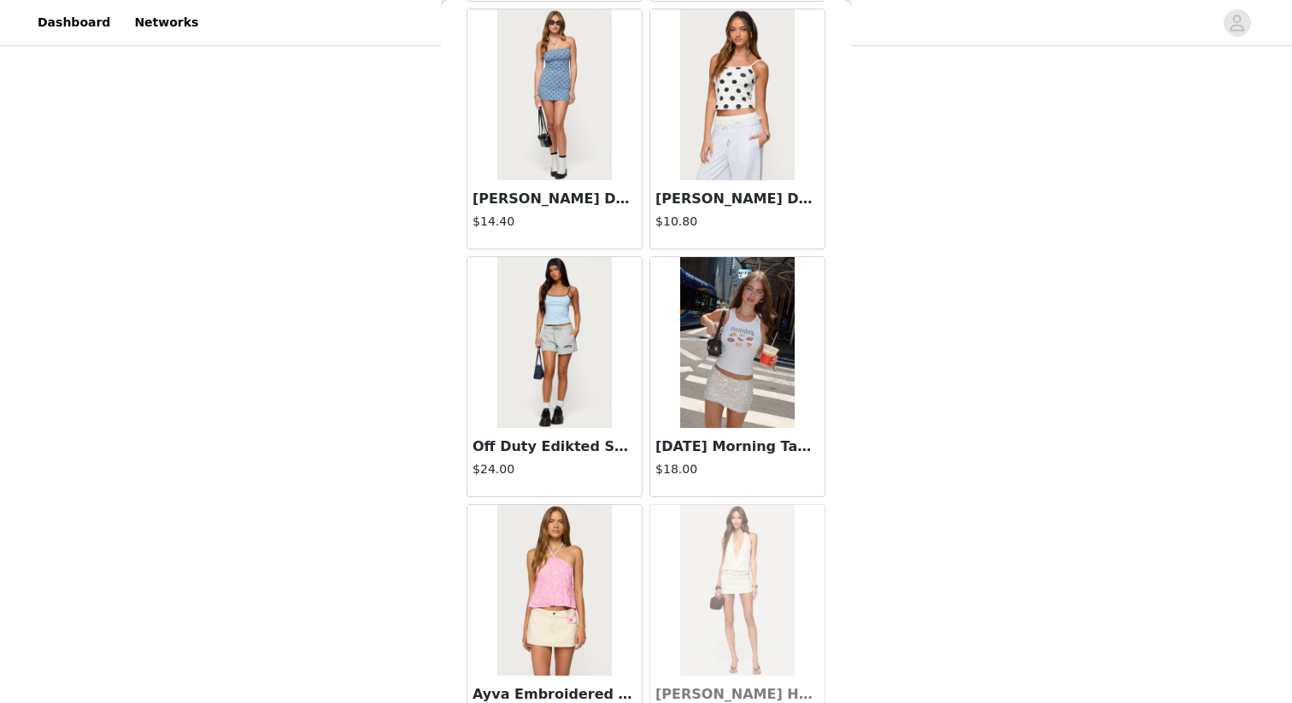
scroll to position [19257, 0]
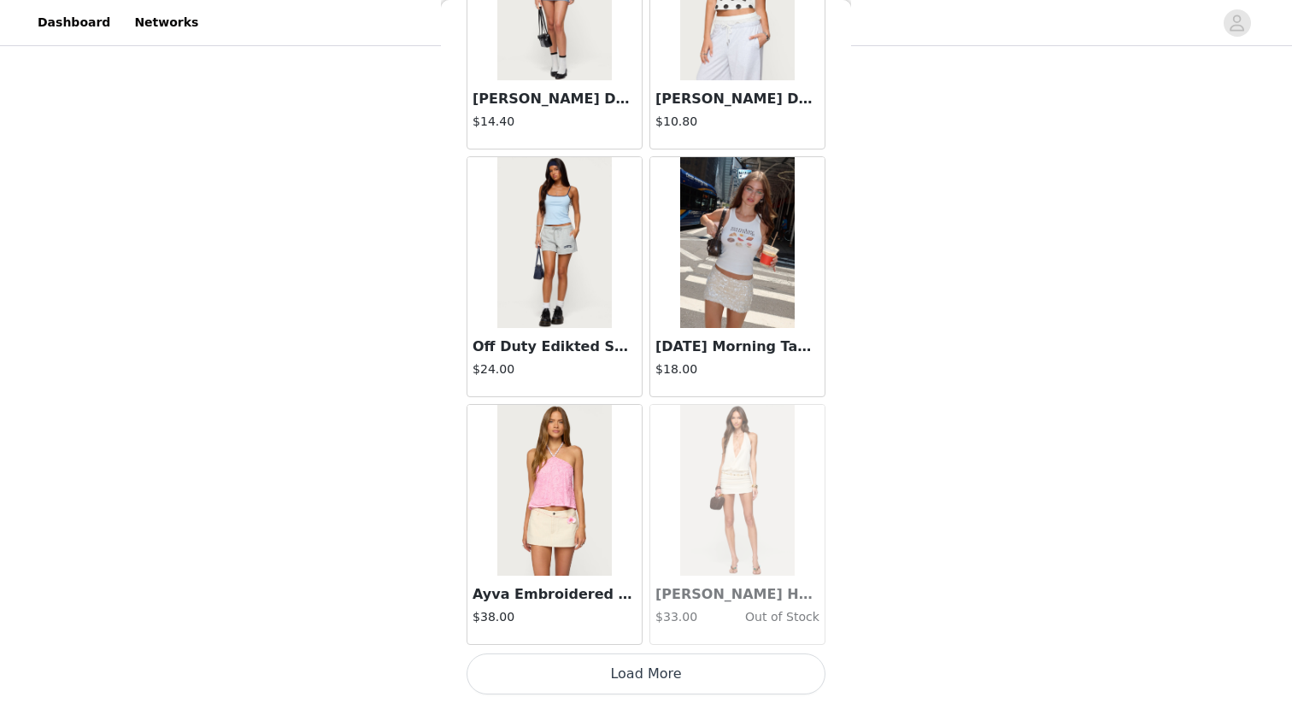
click at [619, 608] on button "Load More" at bounding box center [646, 674] width 359 height 41
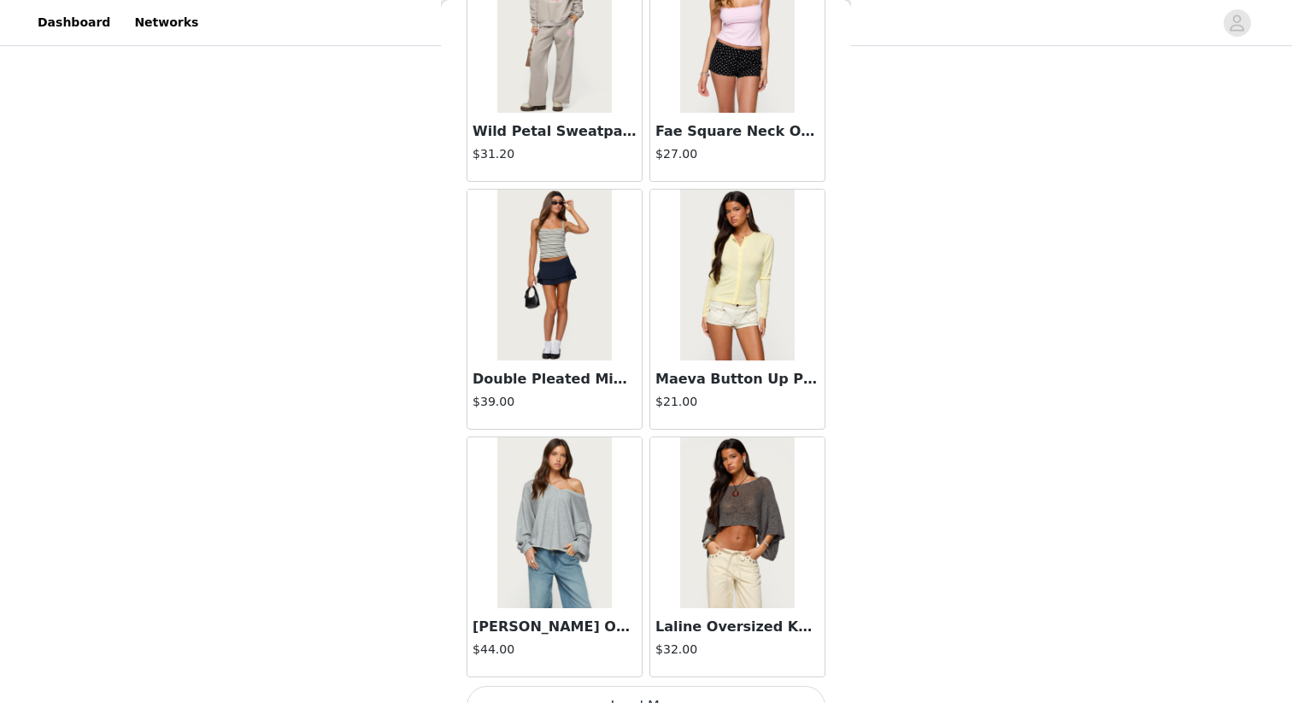
scroll to position [21735, 0]
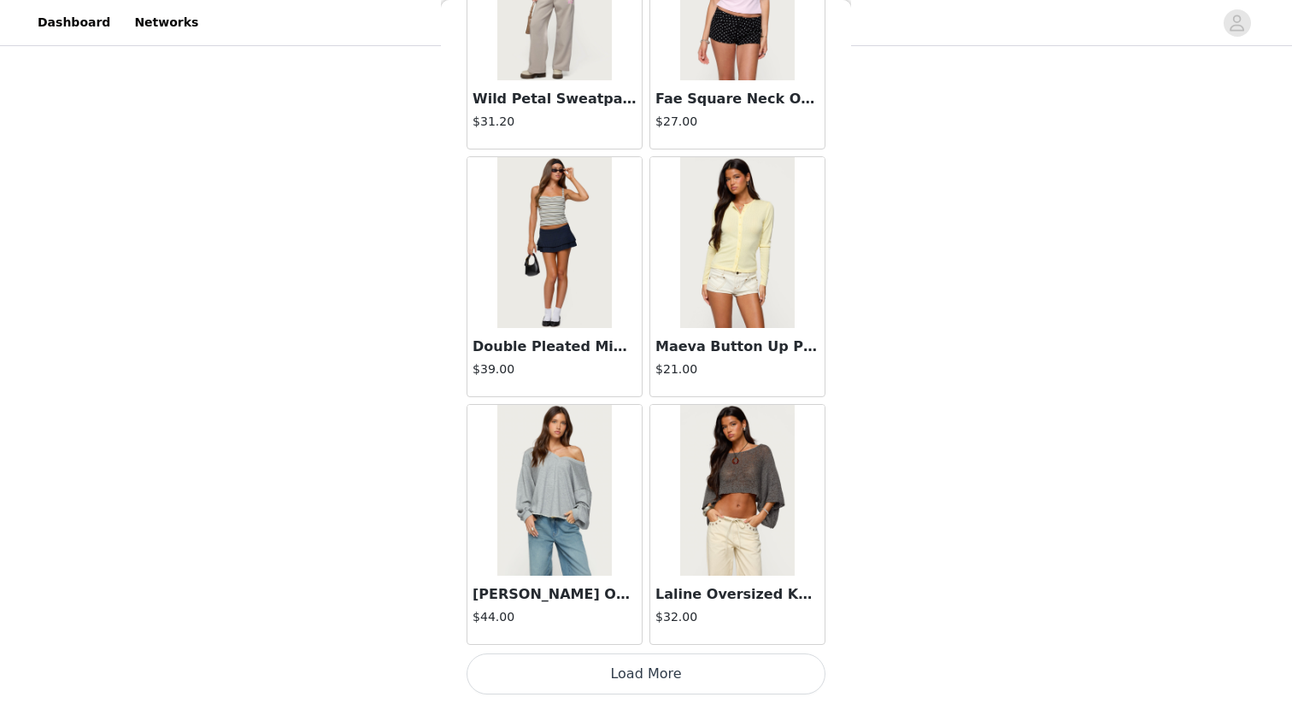
click at [645, 608] on button "Load More" at bounding box center [646, 674] width 359 height 41
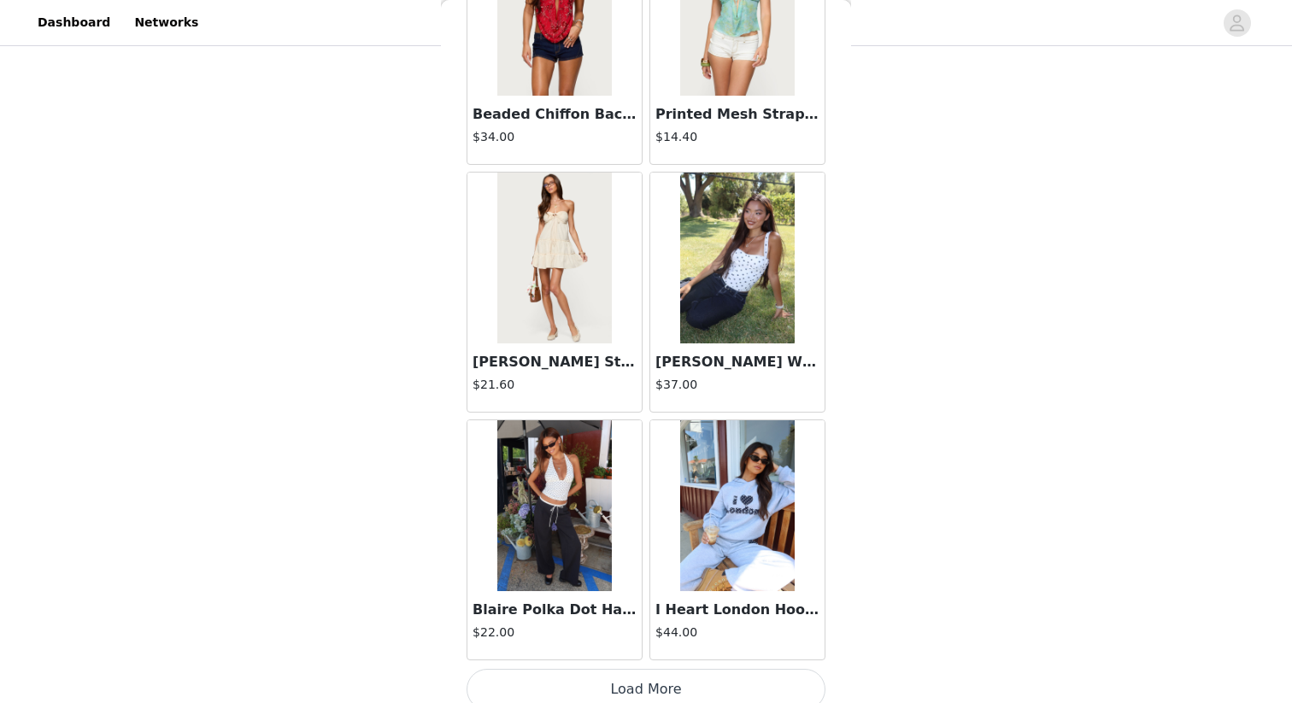
scroll to position [24196, 0]
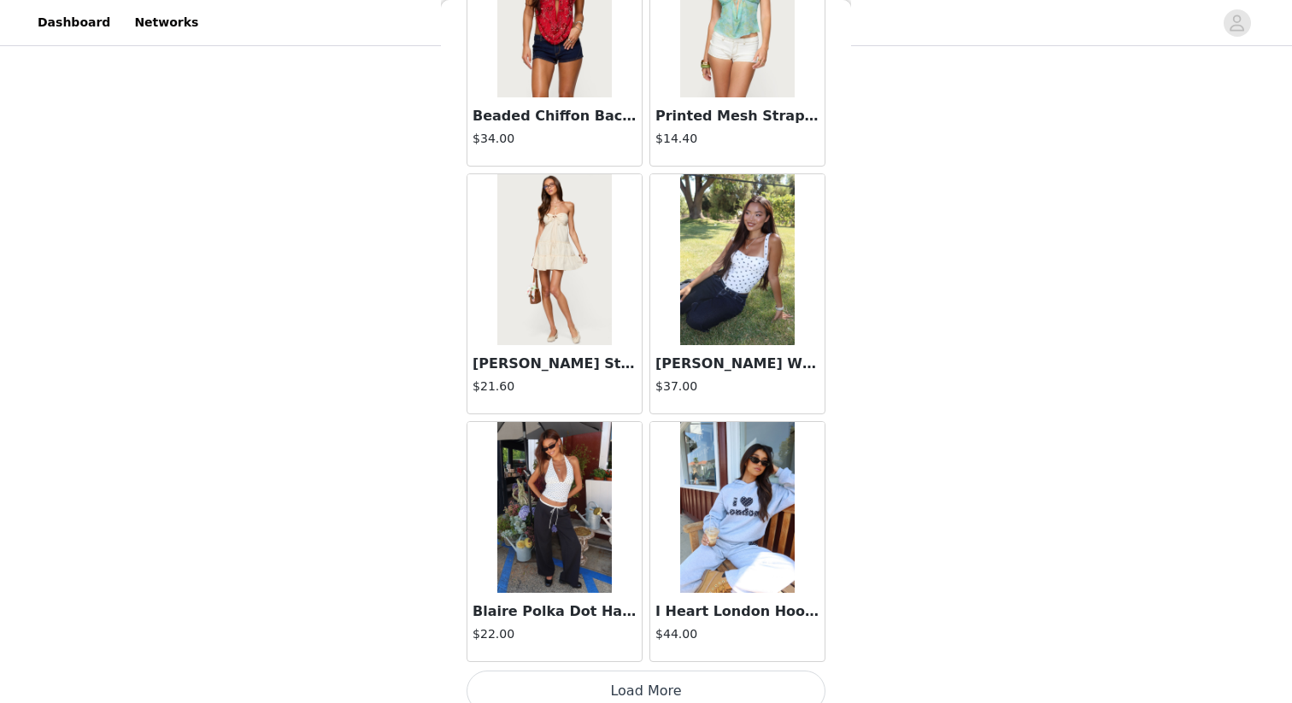
click at [659, 608] on button "Load More" at bounding box center [646, 691] width 359 height 41
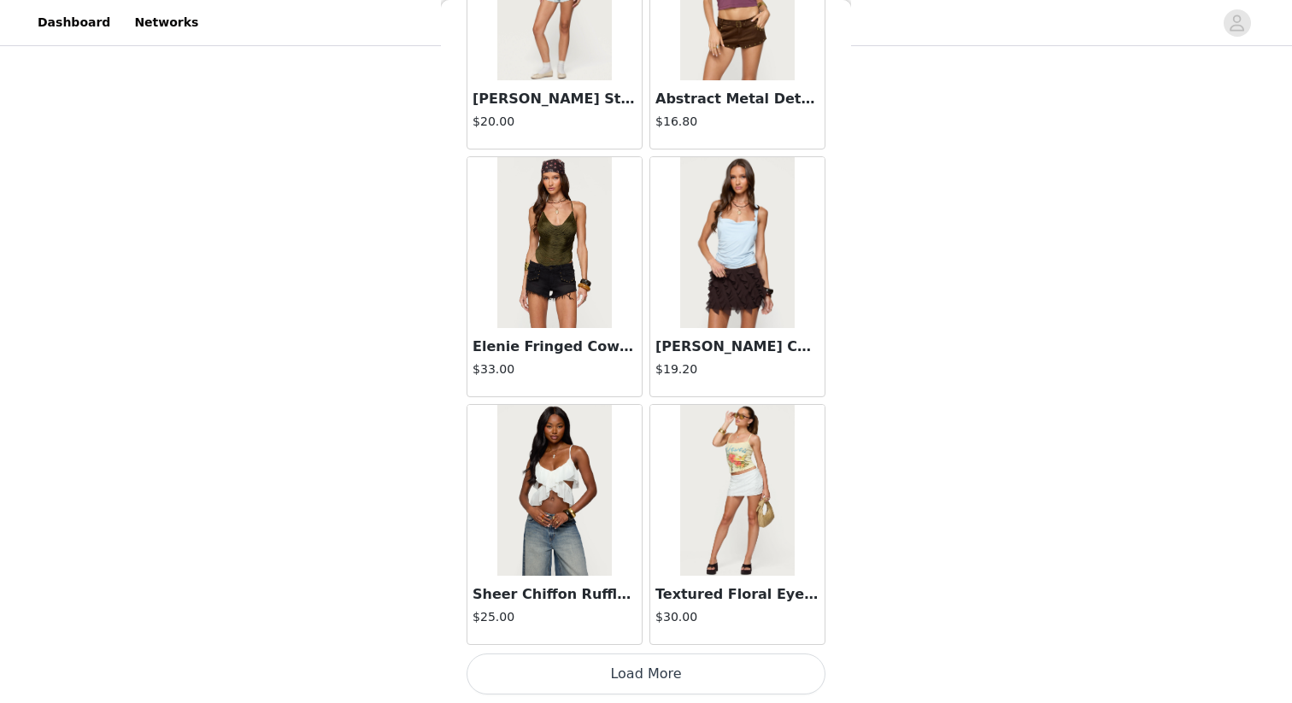
scroll to position [527, 0]
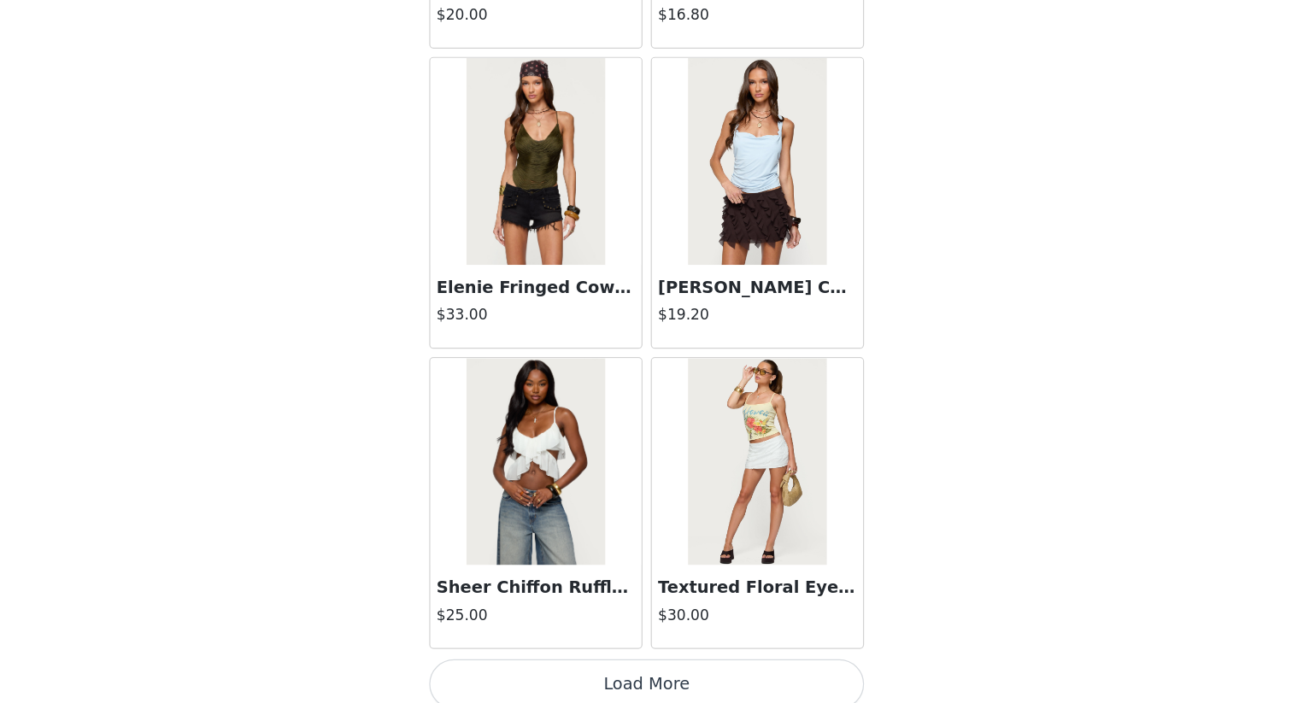
click at [639, 608] on button "Load More" at bounding box center [646, 674] width 359 height 41
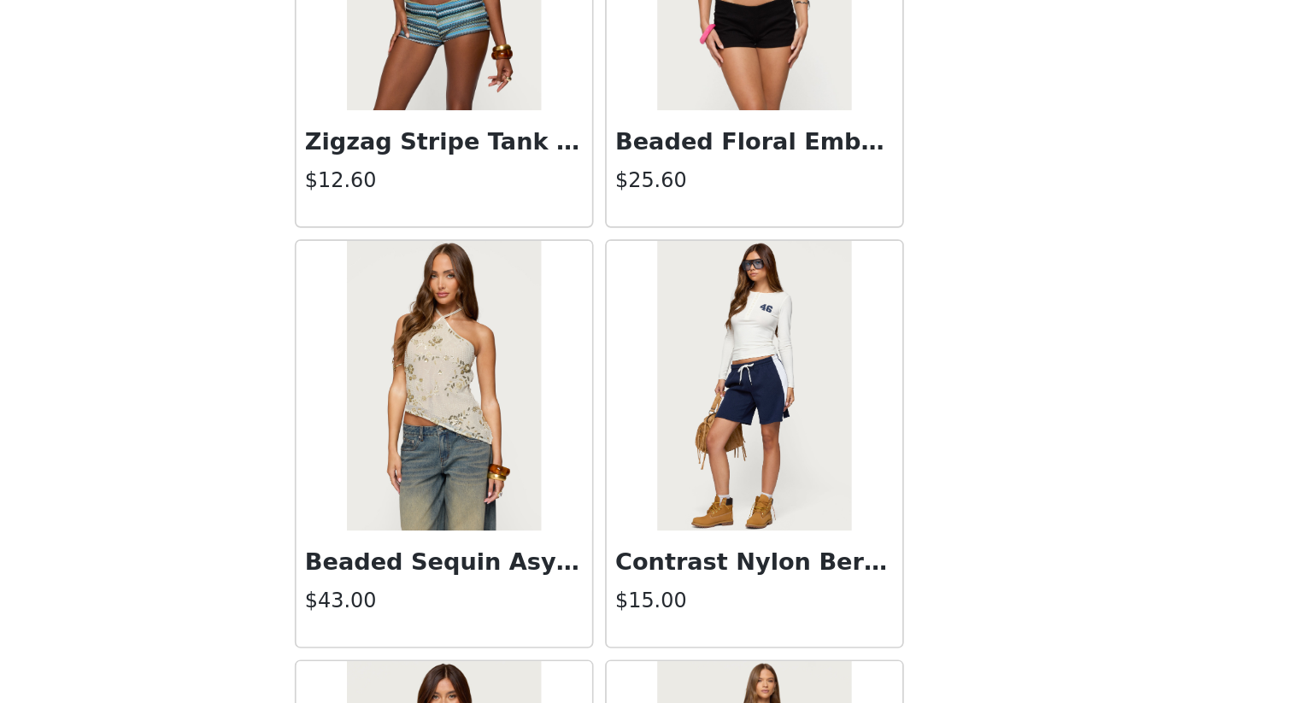
scroll to position [27961, 0]
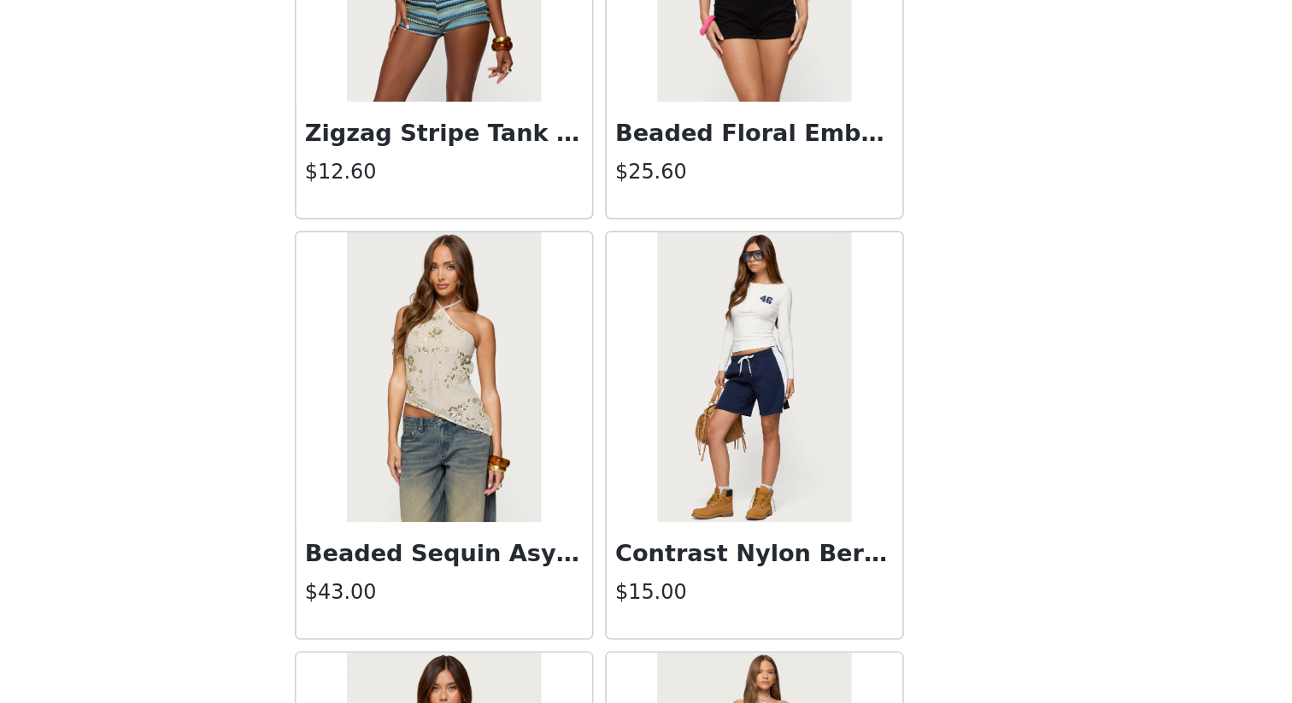
click at [784, 570] on h3 "Contrast Nylon Bermuda Shorts" at bounding box center [737, 563] width 164 height 21
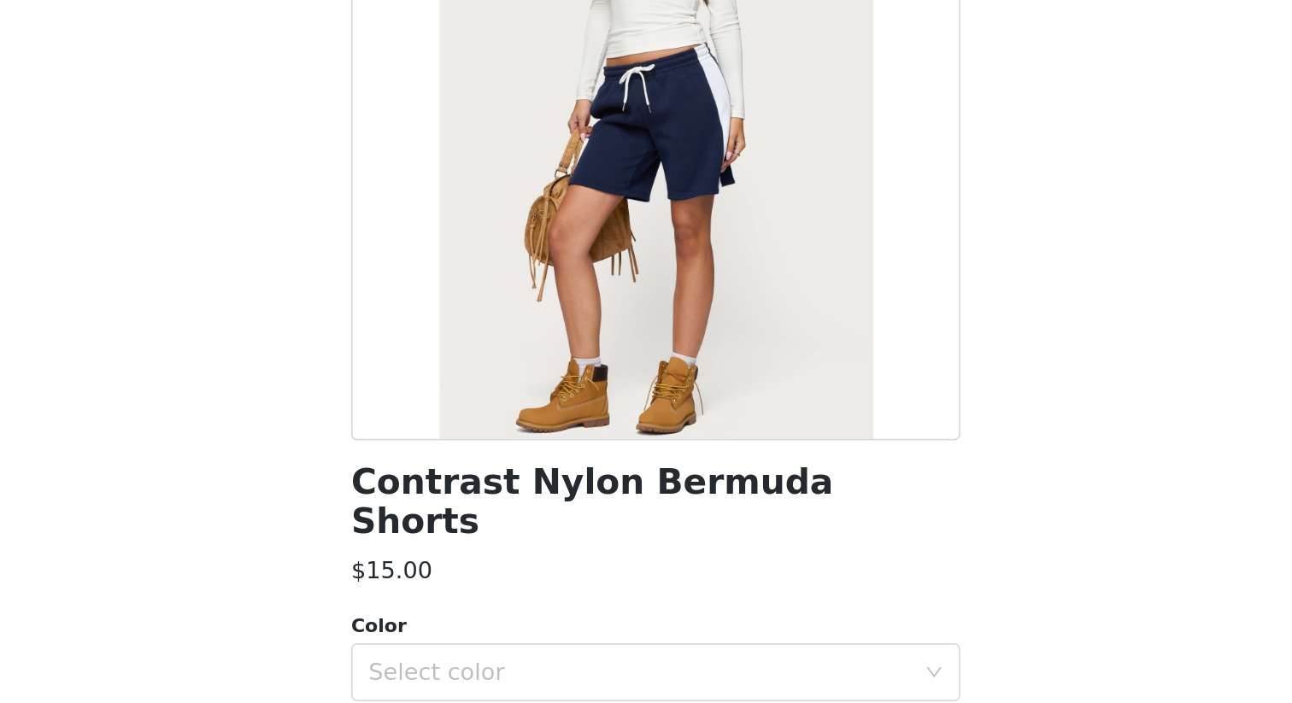
scroll to position [110, 0]
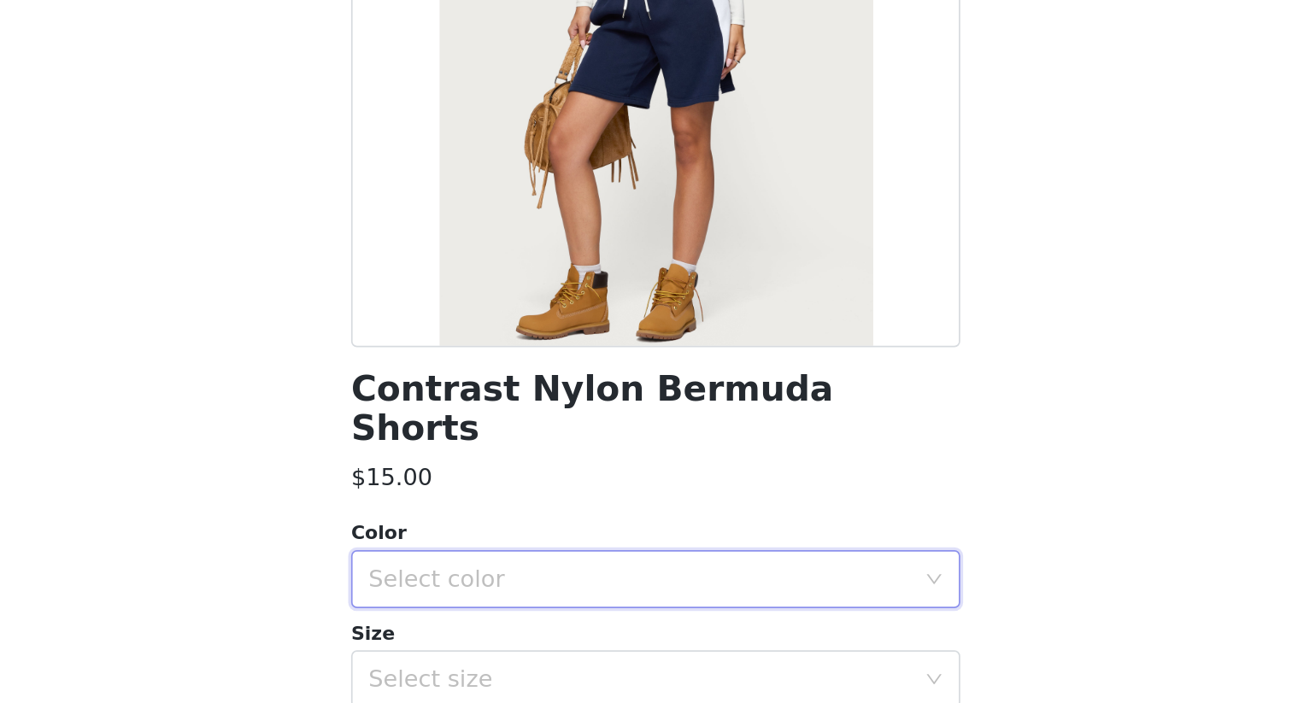
click at [702, 480] on div "Select color" at bounding box center [640, 496] width 327 height 32
click at [684, 511] on li "NAVY" at bounding box center [646, 510] width 359 height 27
click at [684, 547] on div "Select size" at bounding box center [637, 555] width 320 height 17
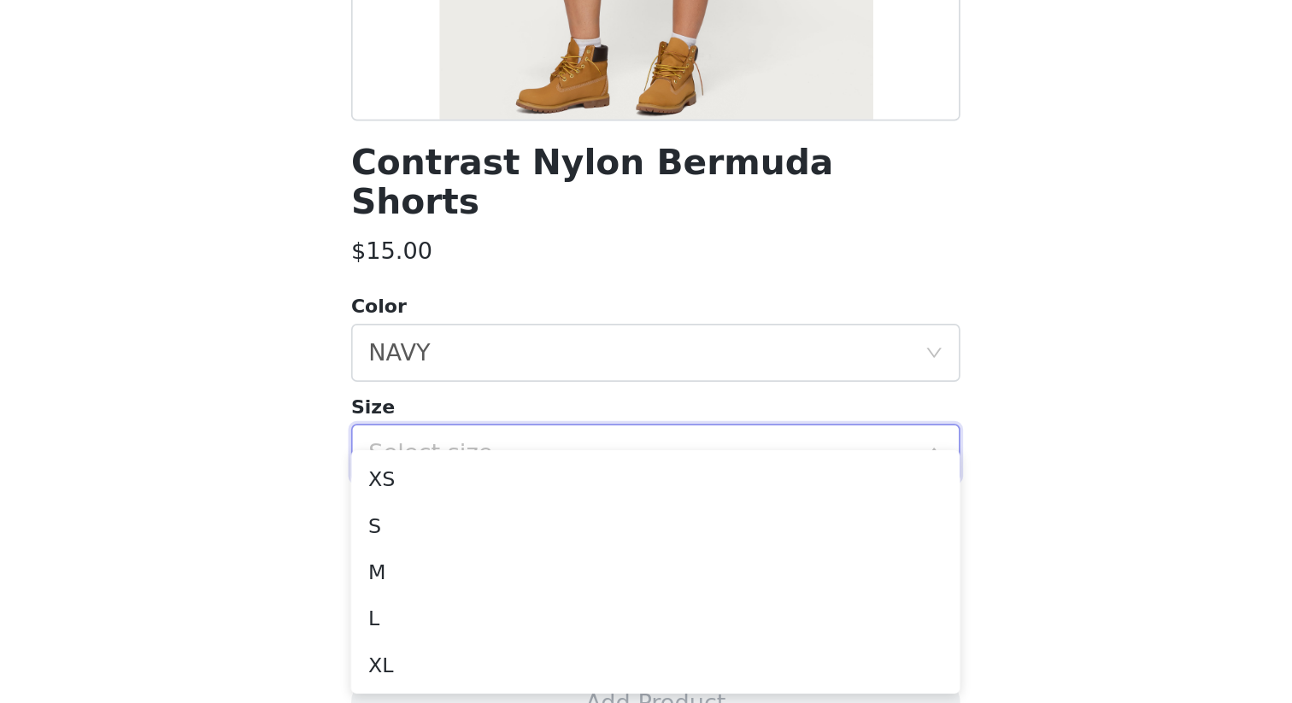
scroll to position [528, 0]
click at [676, 608] on li "L" at bounding box center [646, 651] width 359 height 27
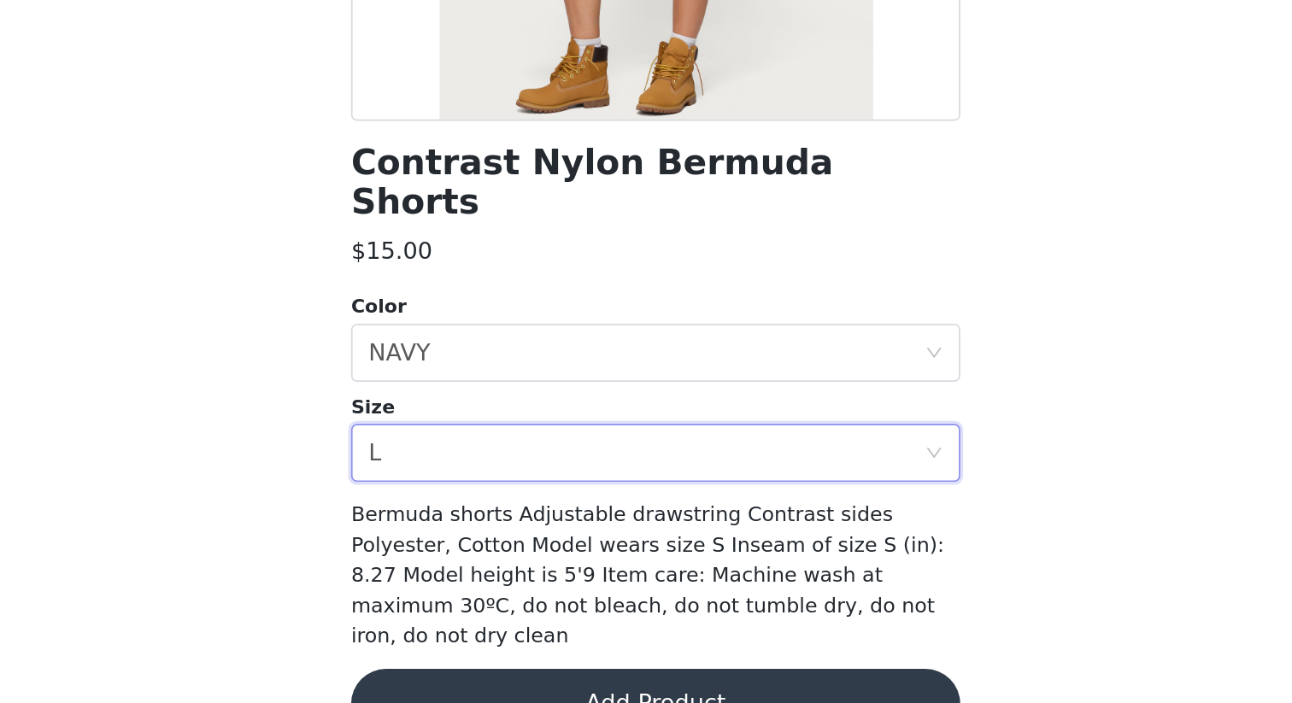
click at [677, 608] on button "Add Product" at bounding box center [646, 703] width 359 height 41
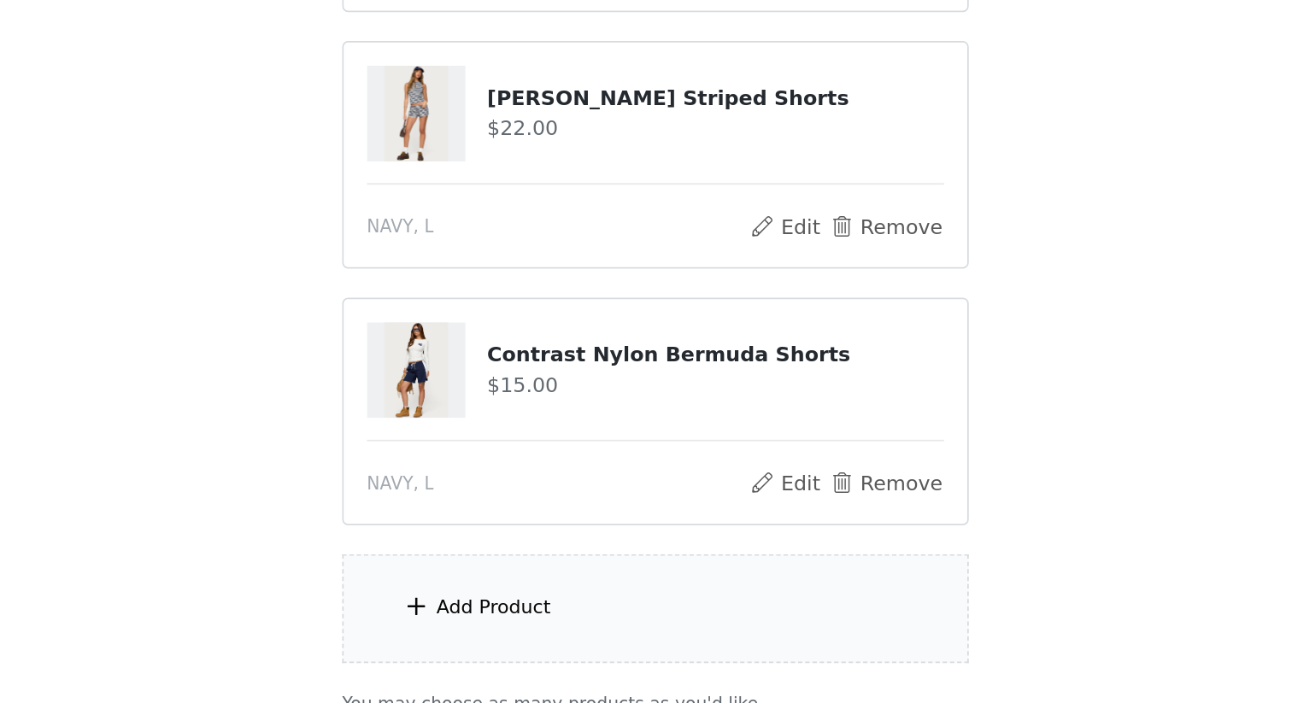
click at [628, 608] on div "Add Product" at bounding box center [645, 647] width 369 height 64
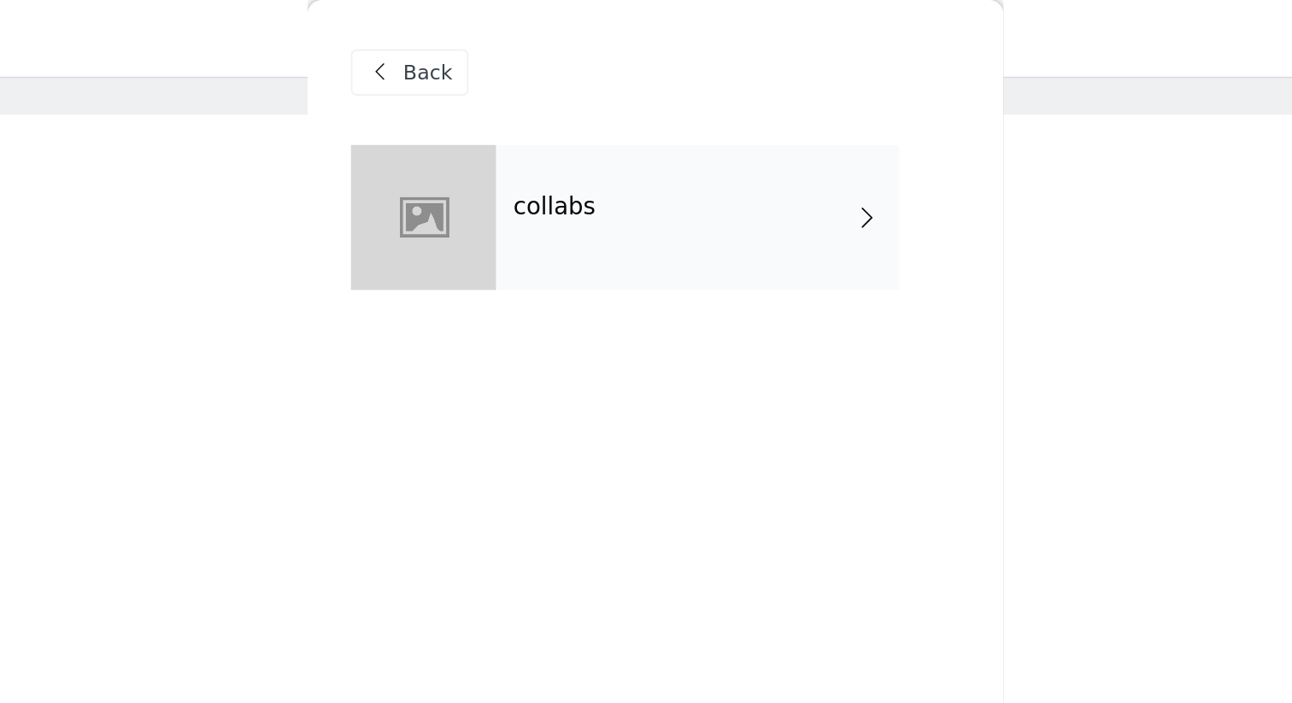
scroll to position [0, 0]
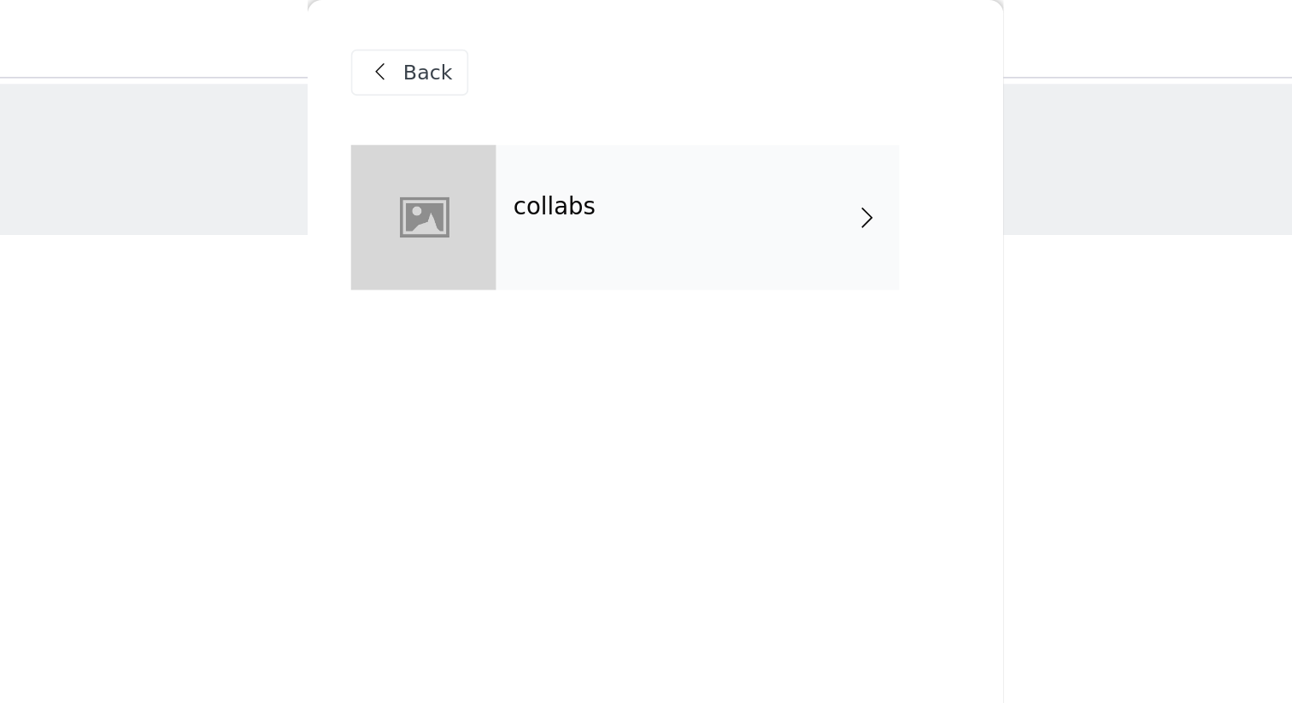
click at [697, 86] on div "Back collabs" at bounding box center [646, 351] width 410 height 703
click at [723, 135] on div "collabs" at bounding box center [671, 127] width 238 height 85
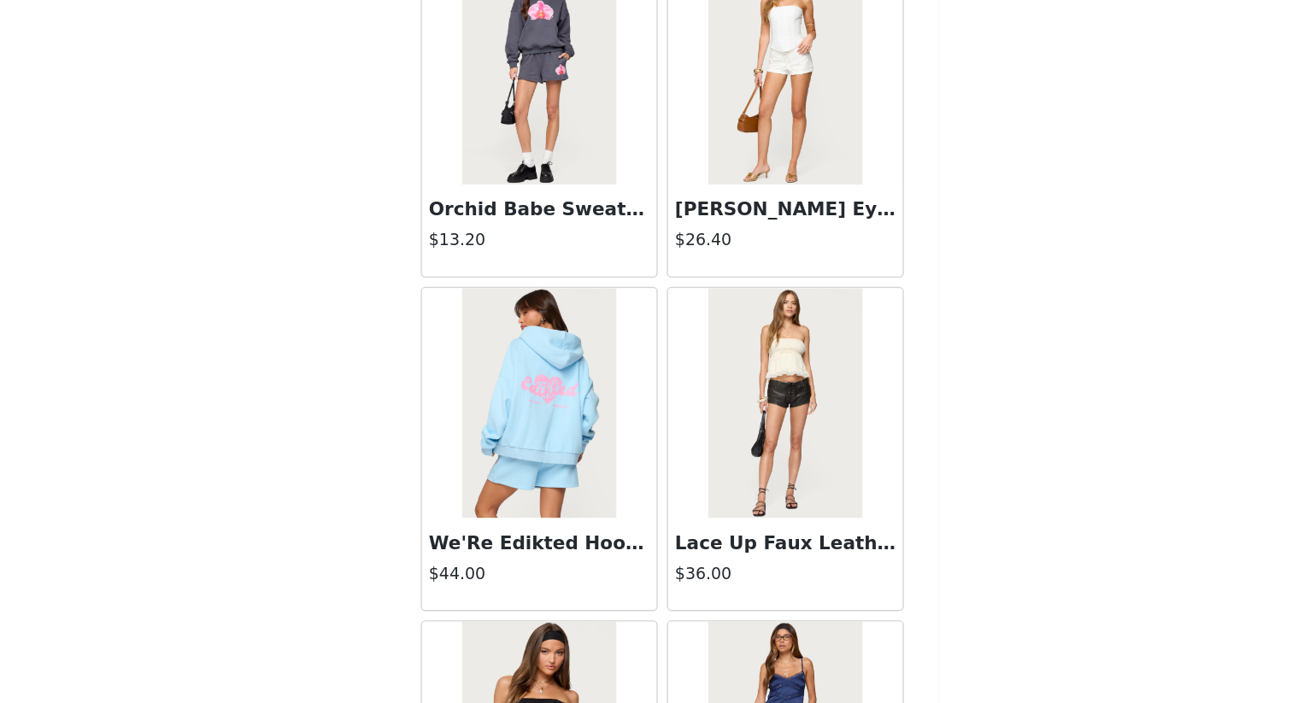
scroll to position [1911, 0]
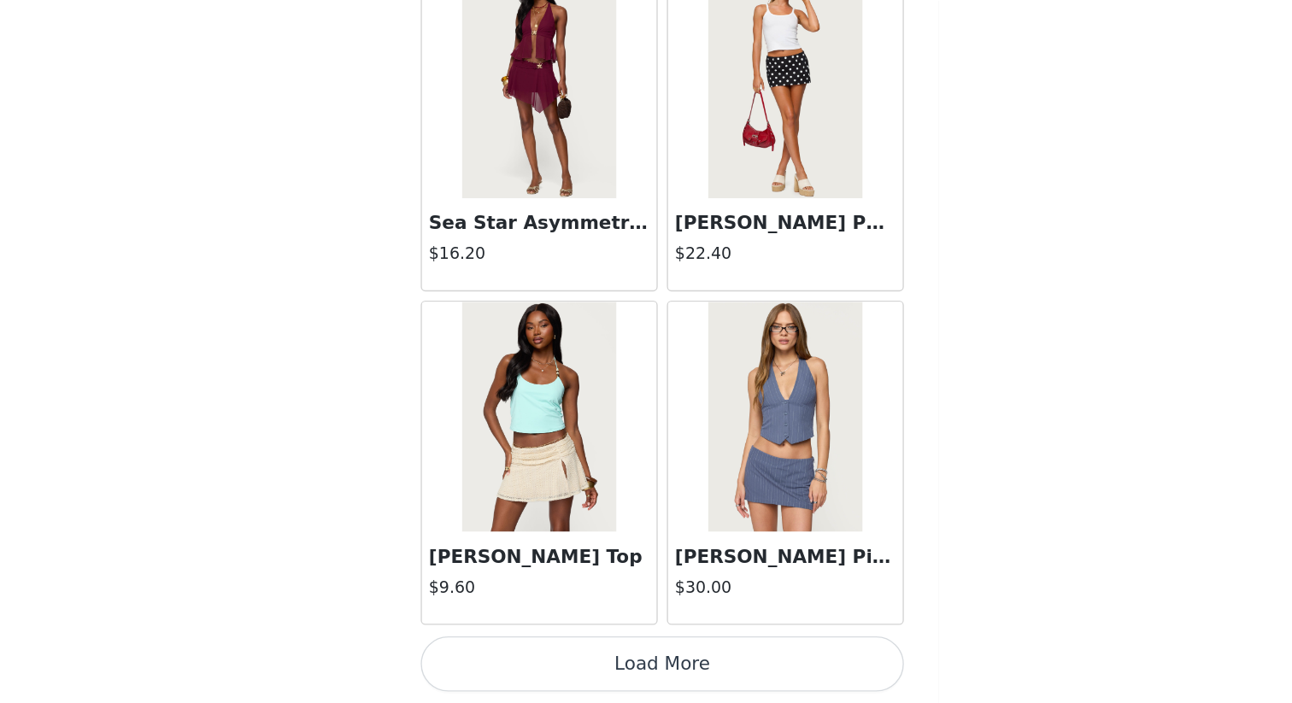
click at [635, 608] on button "Load More" at bounding box center [646, 674] width 359 height 41
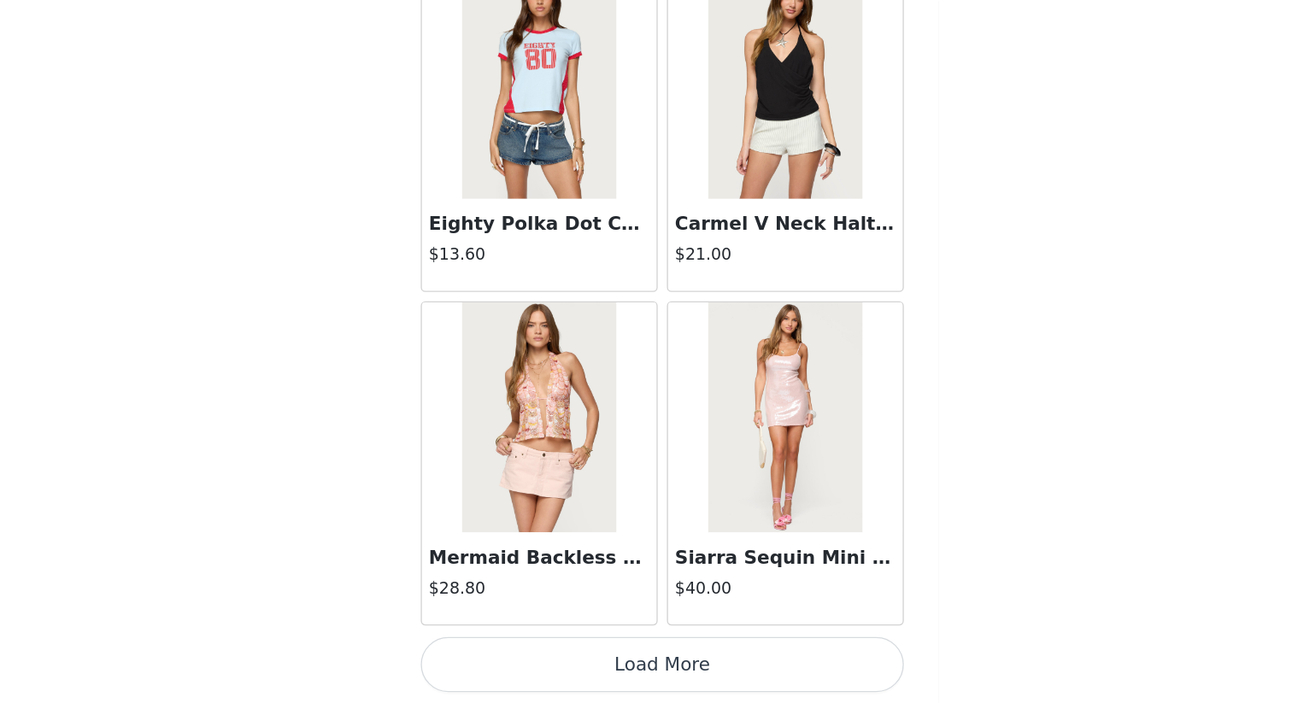
click at [654, 608] on button "Load More" at bounding box center [646, 674] width 359 height 41
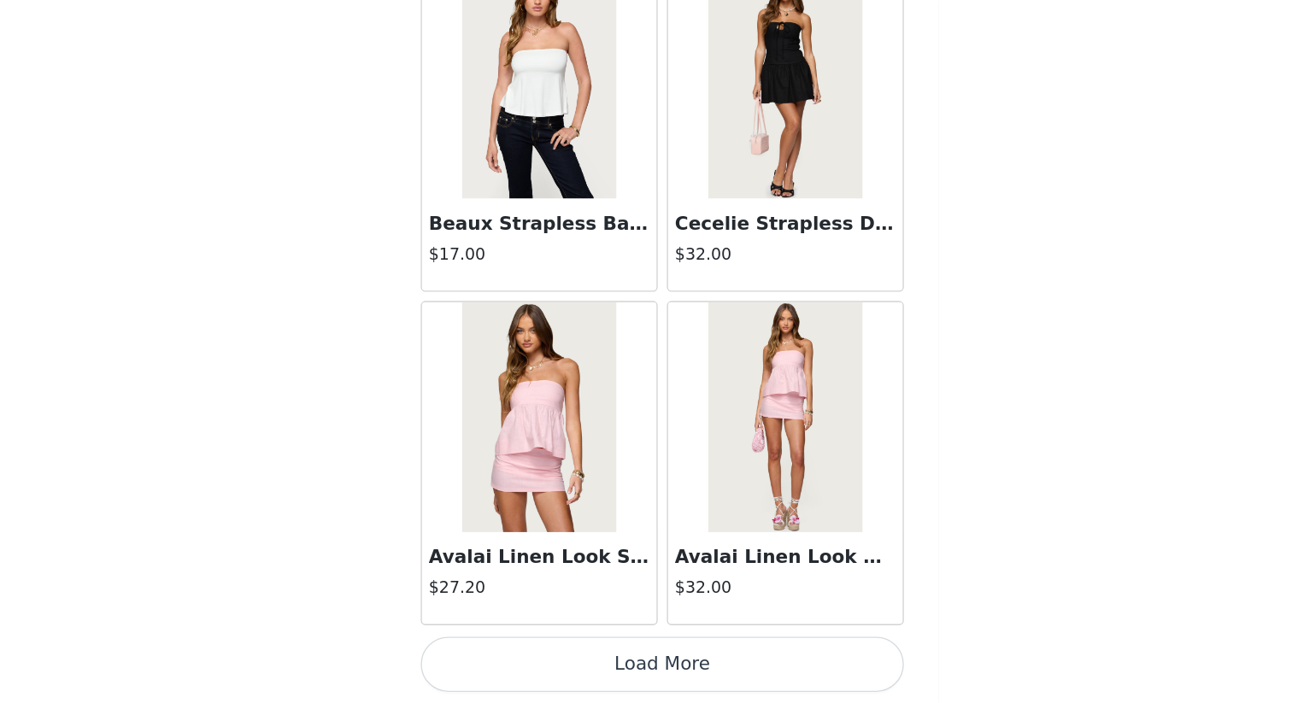
click at [704, 608] on button "Load More" at bounding box center [646, 674] width 359 height 41
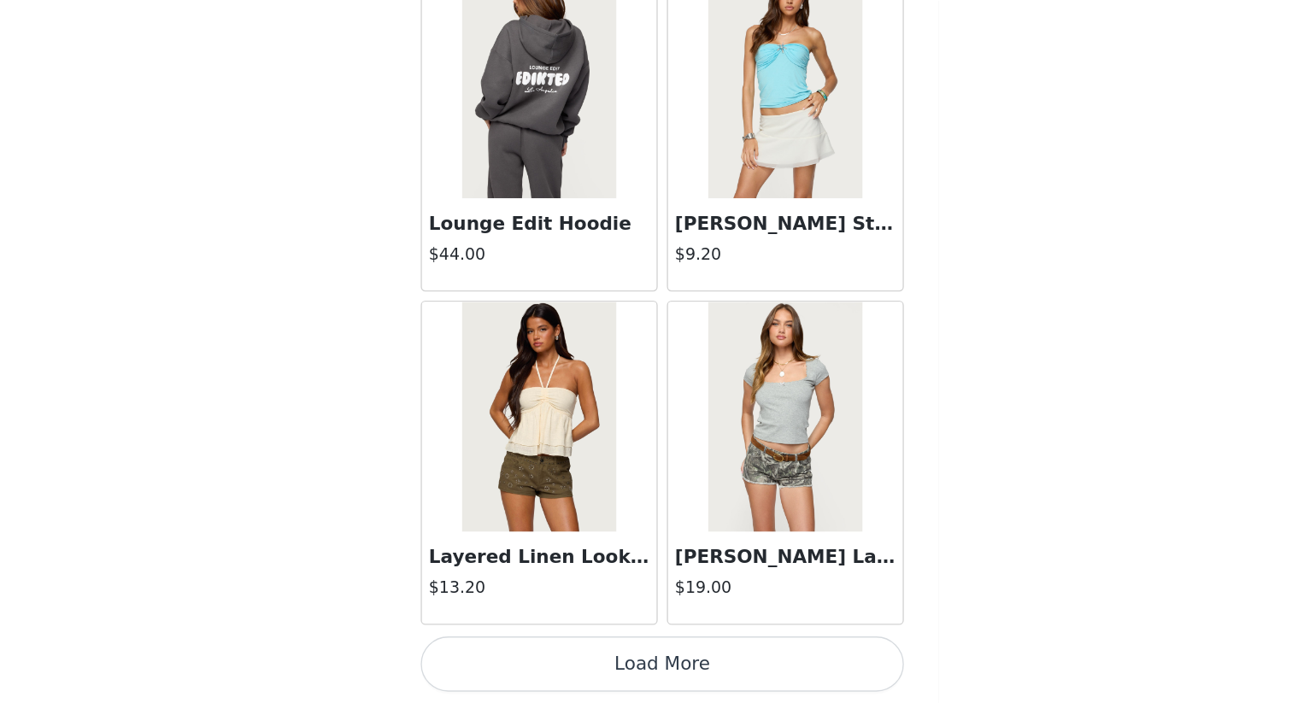
click at [707, 608] on button "Load More" at bounding box center [646, 674] width 359 height 41
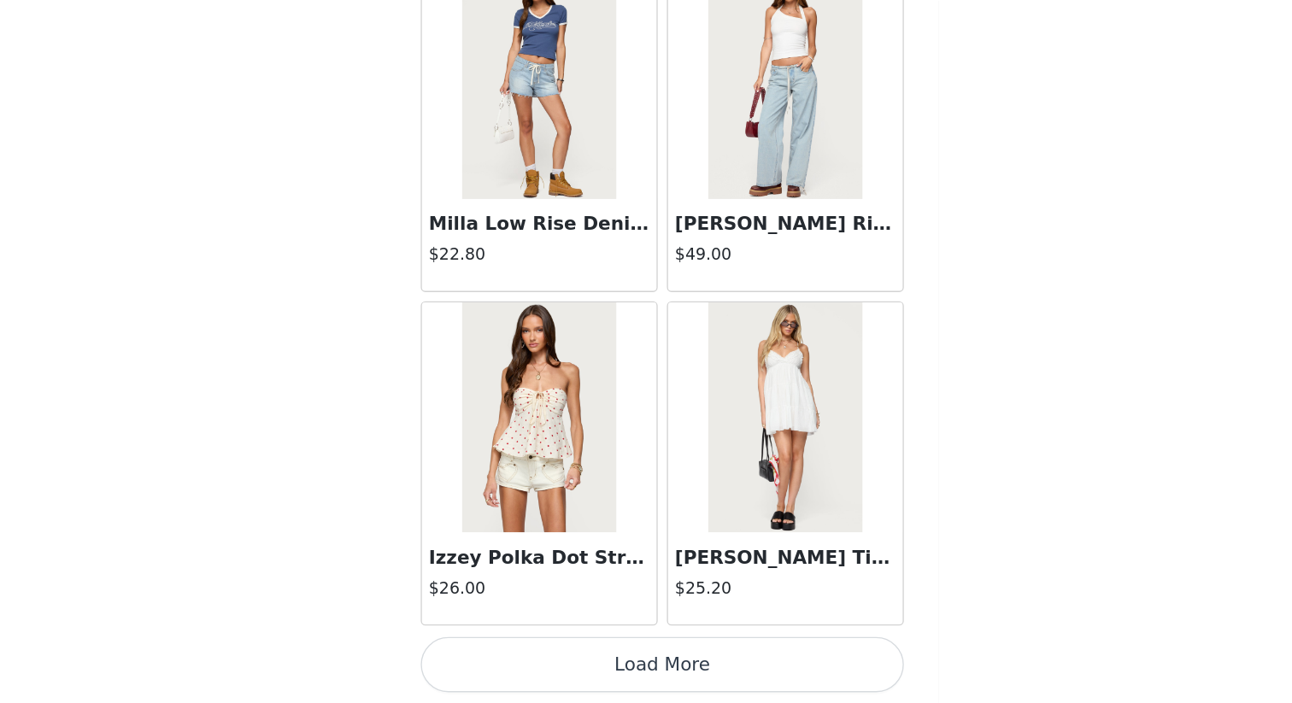
click at [677, 608] on button "Load More" at bounding box center [646, 674] width 359 height 41
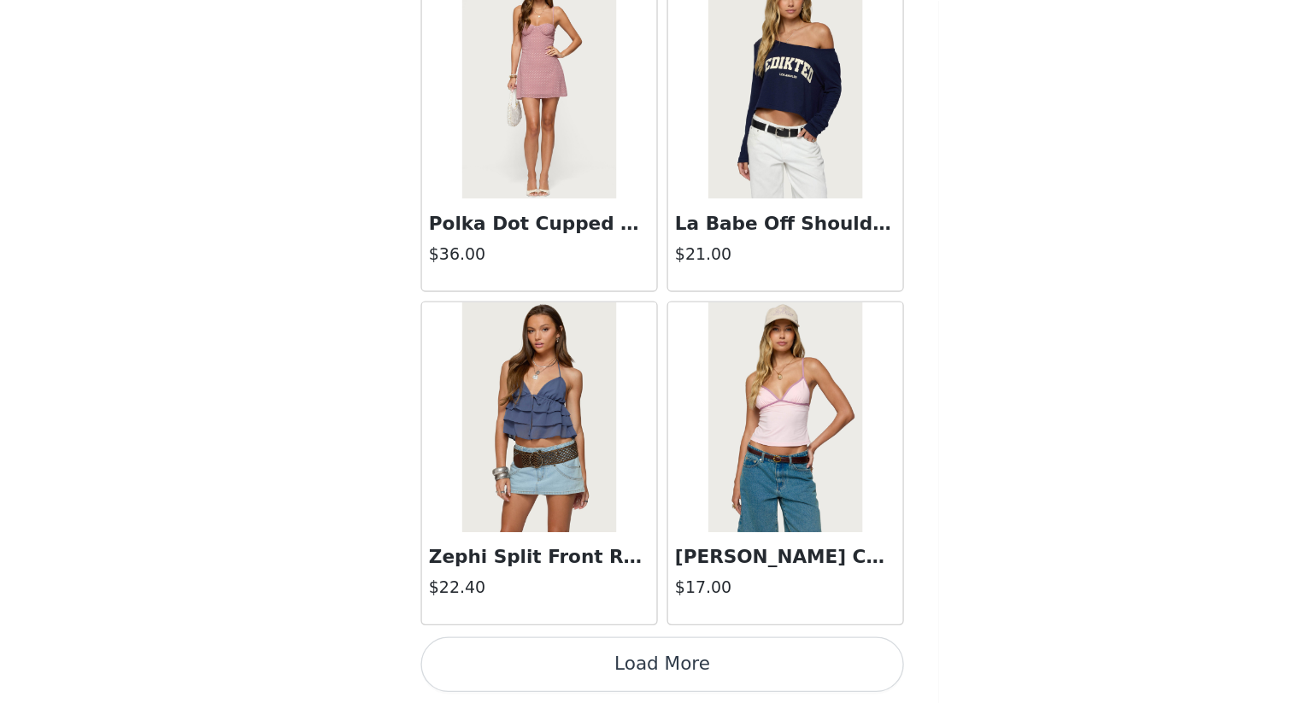
click at [643, 608] on button "Load More" at bounding box center [646, 674] width 359 height 41
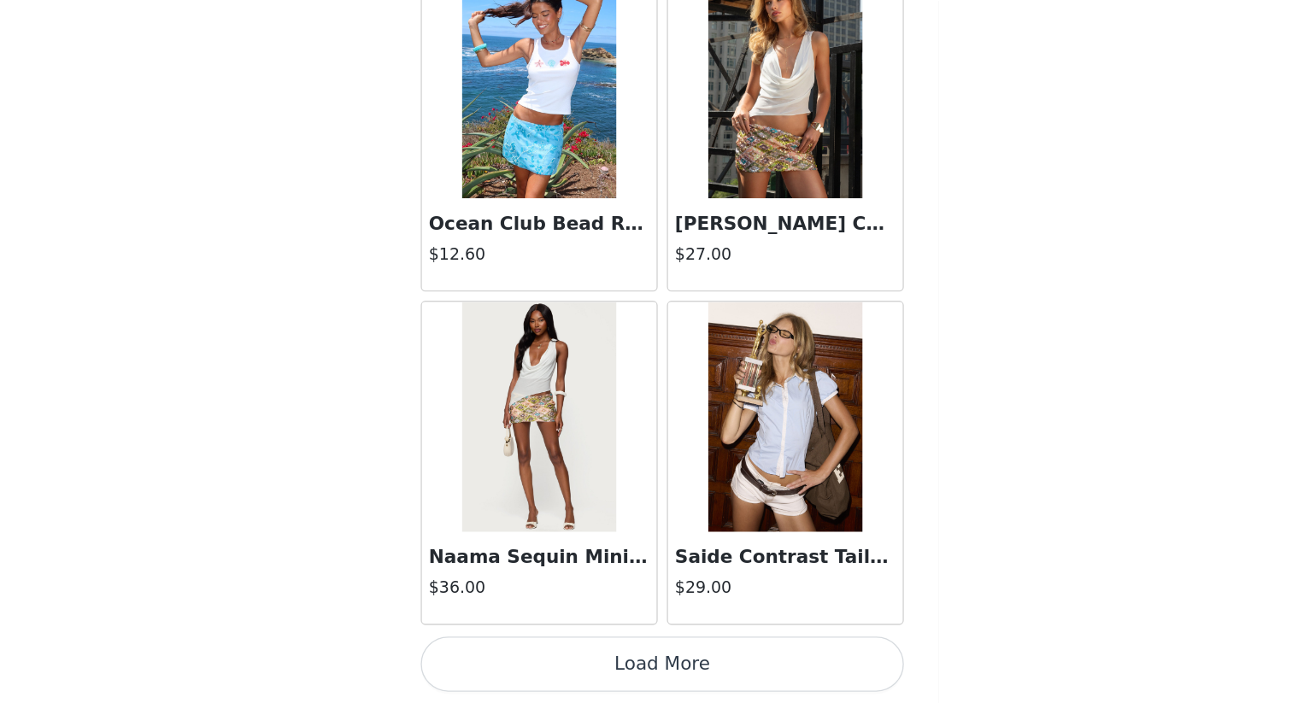
click at [616, 608] on button "Load More" at bounding box center [646, 674] width 359 height 41
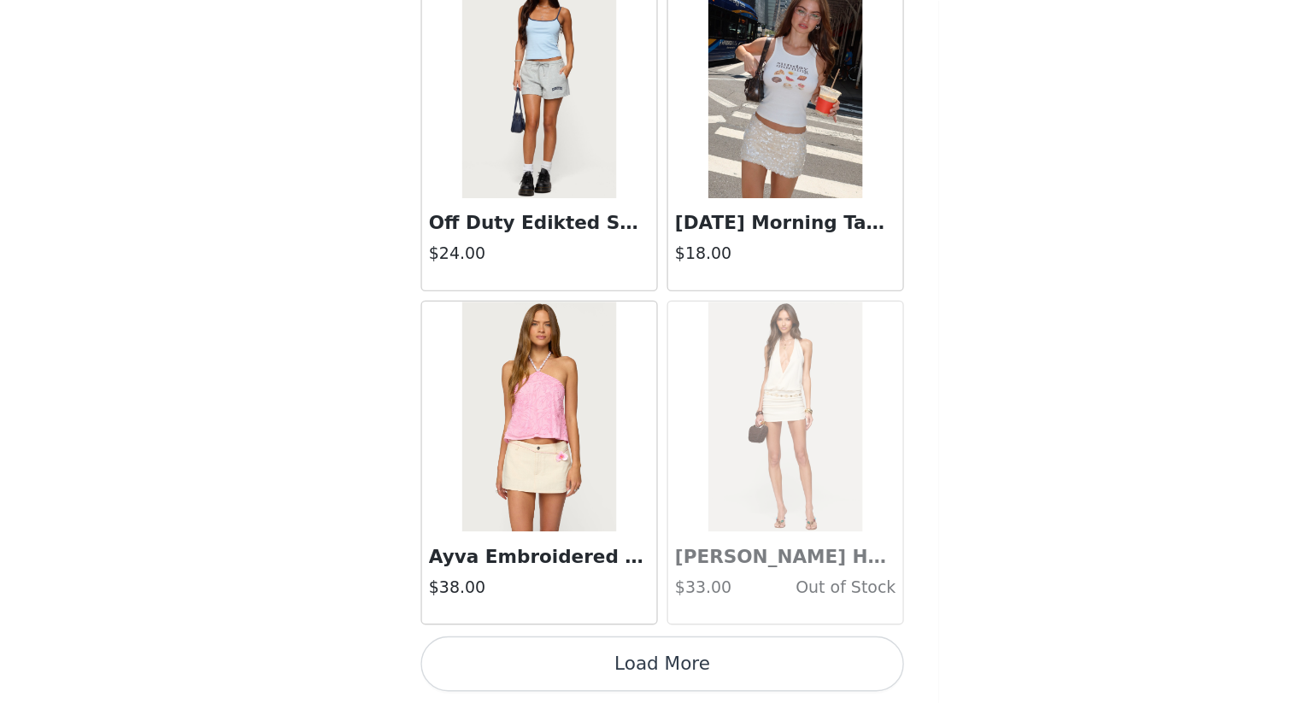
click at [648, 608] on button "Load More" at bounding box center [646, 674] width 359 height 41
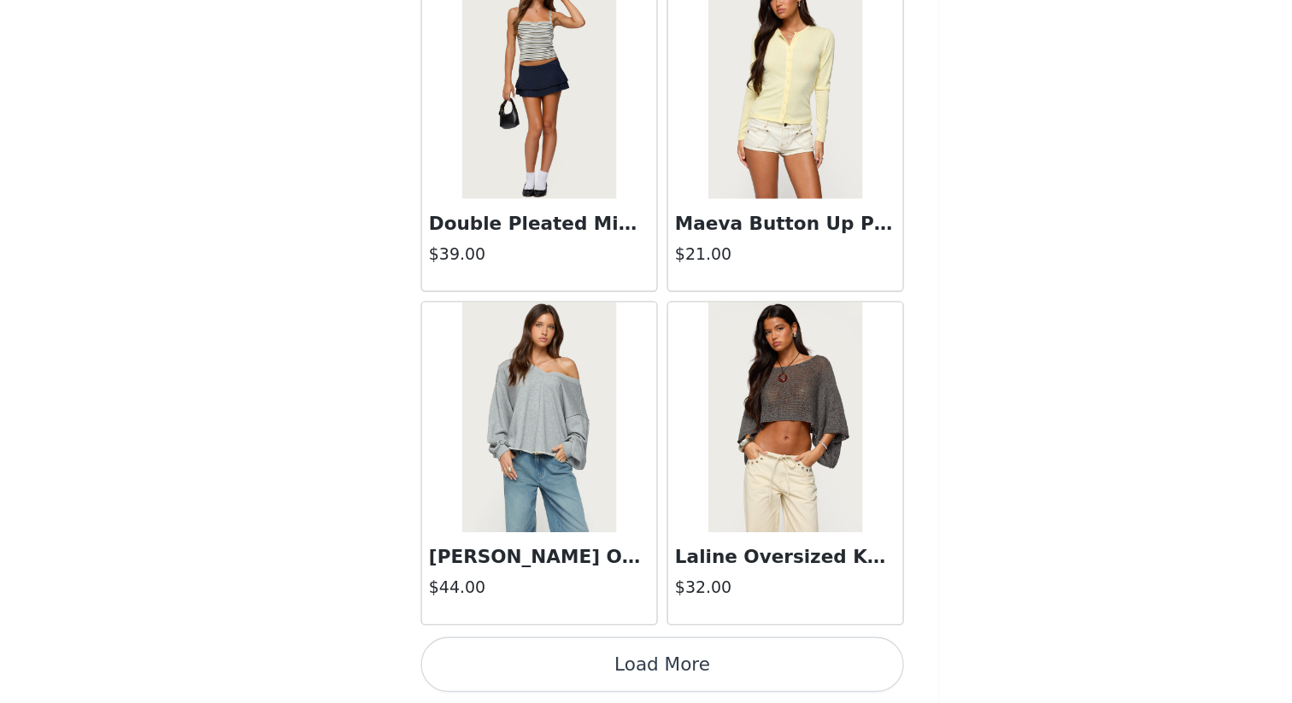
click at [640, 608] on button "Load More" at bounding box center [646, 674] width 359 height 41
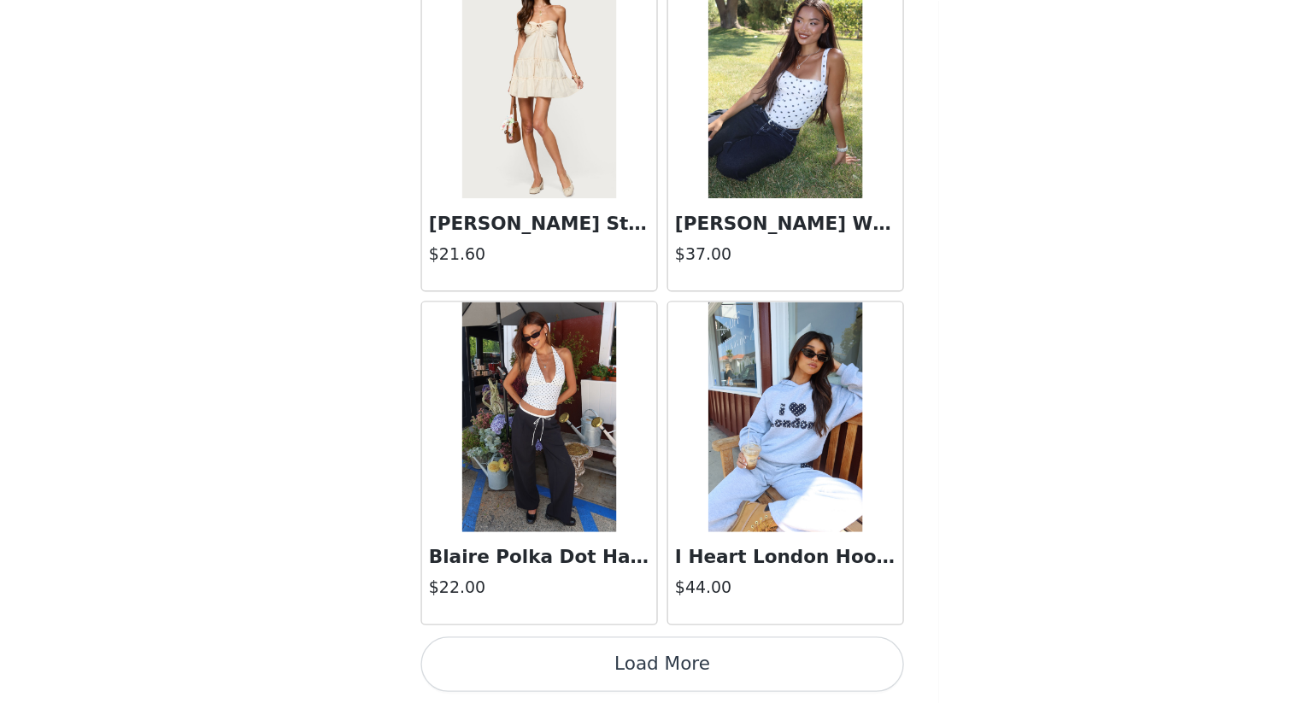
click at [678, 608] on button "Load More" at bounding box center [646, 674] width 359 height 41
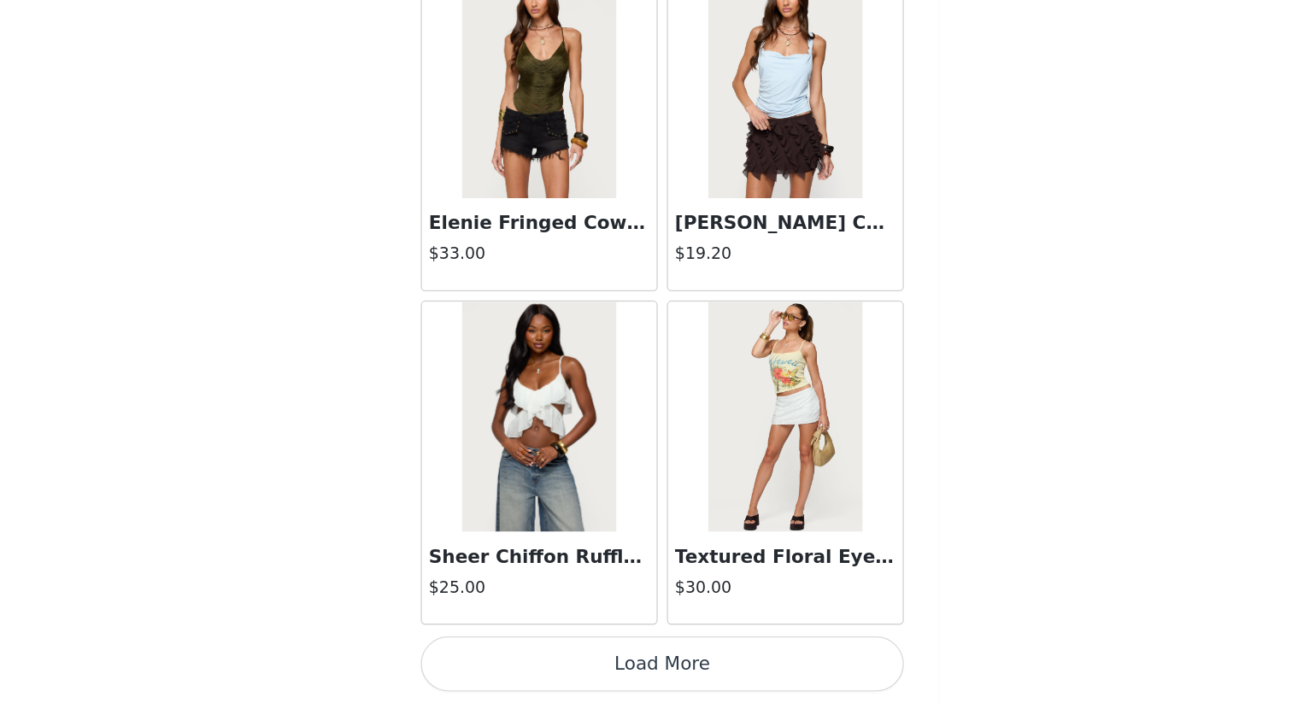
click at [731, 608] on button "Load More" at bounding box center [646, 674] width 359 height 41
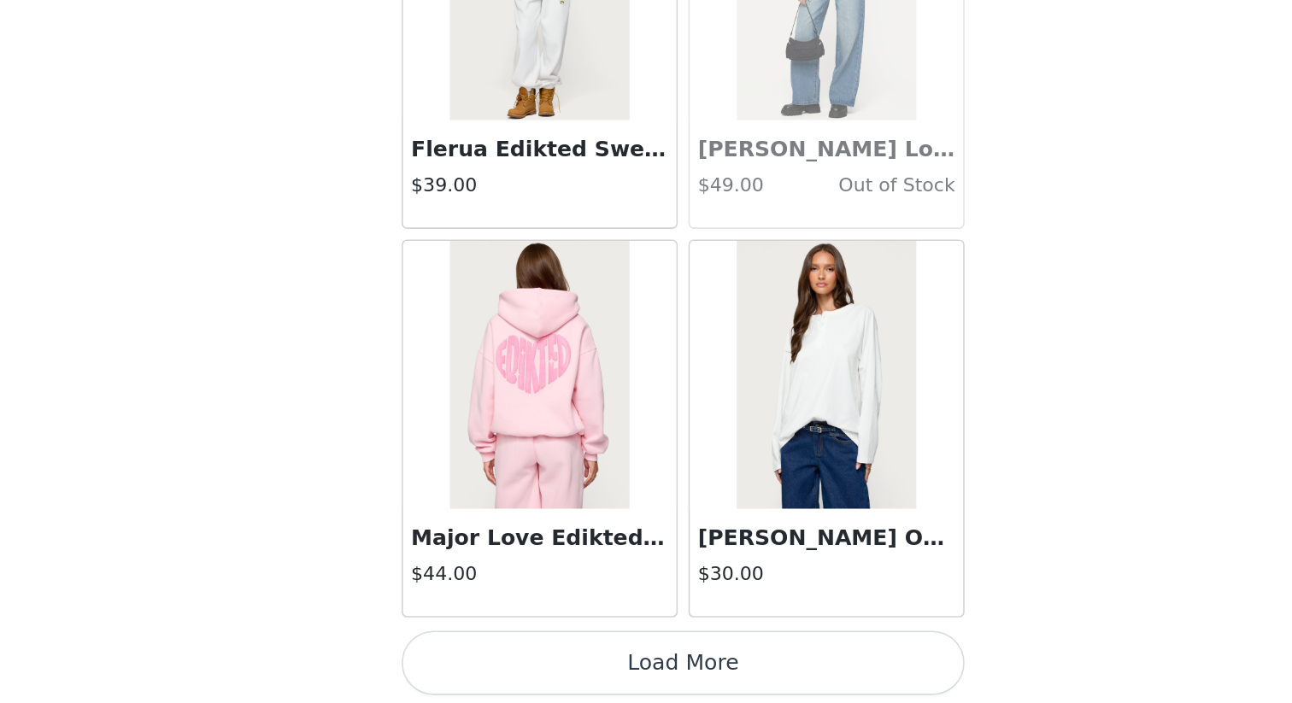
scroll to position [29169, 0]
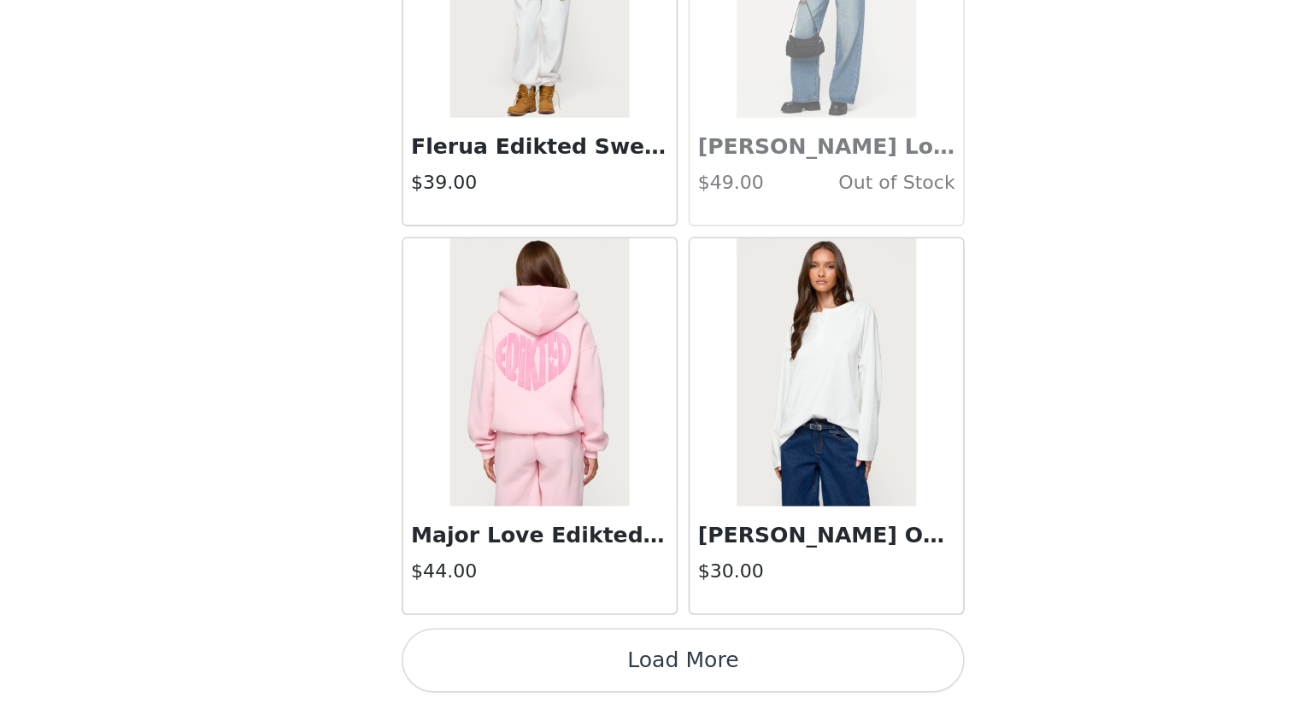
click at [734, 576] on div "[PERSON_NAME] Oversized Top $30.00" at bounding box center [737, 610] width 174 height 68
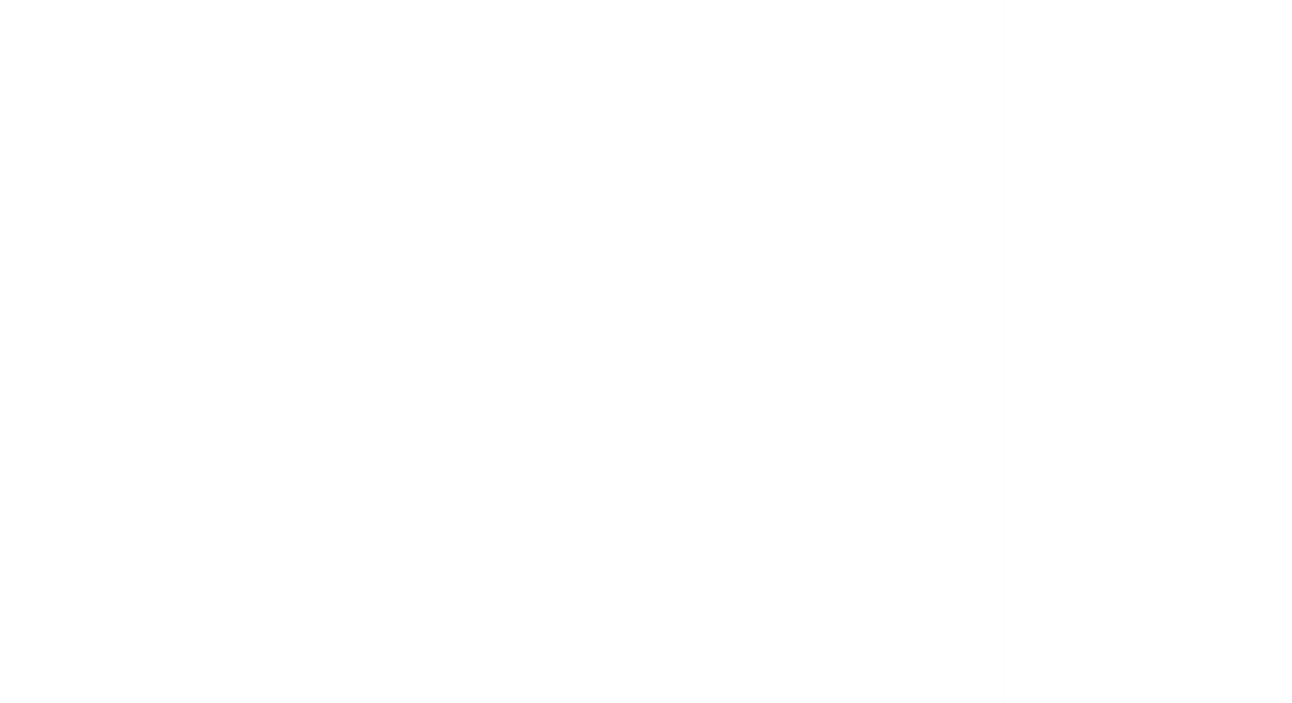
scroll to position [110, 0]
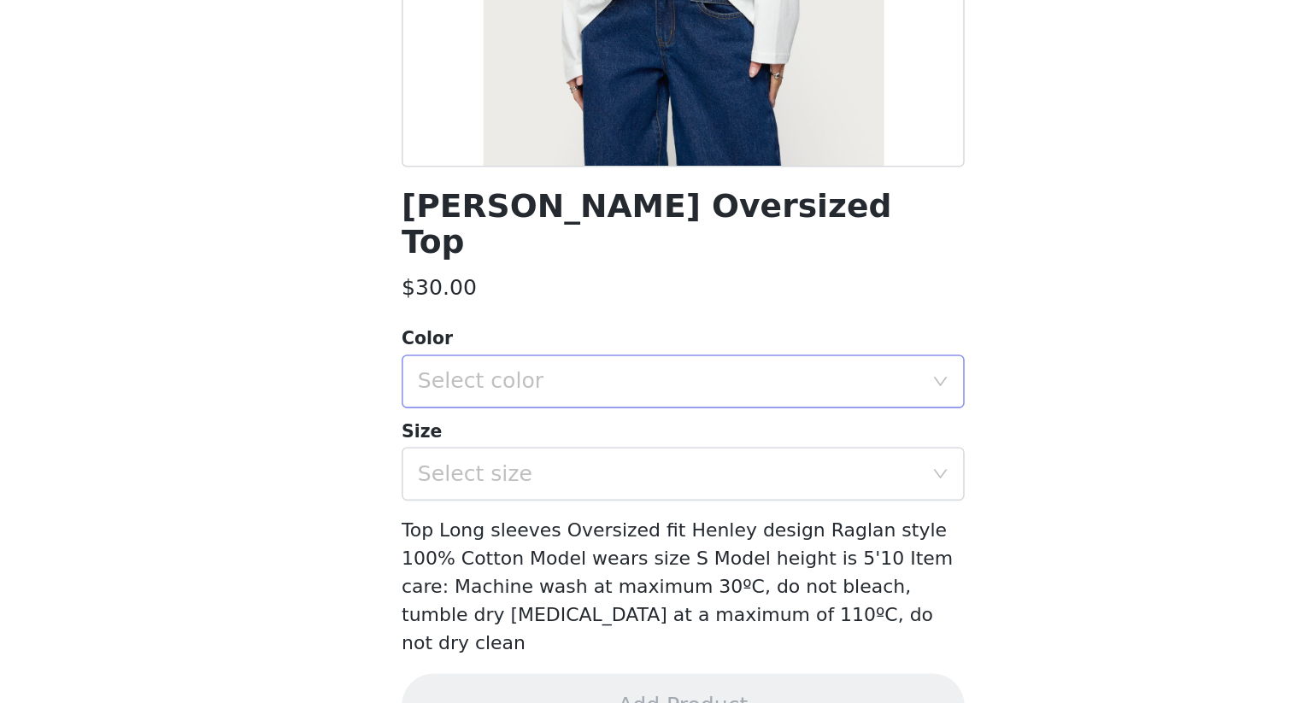
click at [689, 481] on div "Select color" at bounding box center [640, 496] width 327 height 32
click at [671, 515] on li "WHITE" at bounding box center [646, 510] width 359 height 27
click at [671, 547] on div "Select size" at bounding box center [637, 555] width 320 height 17
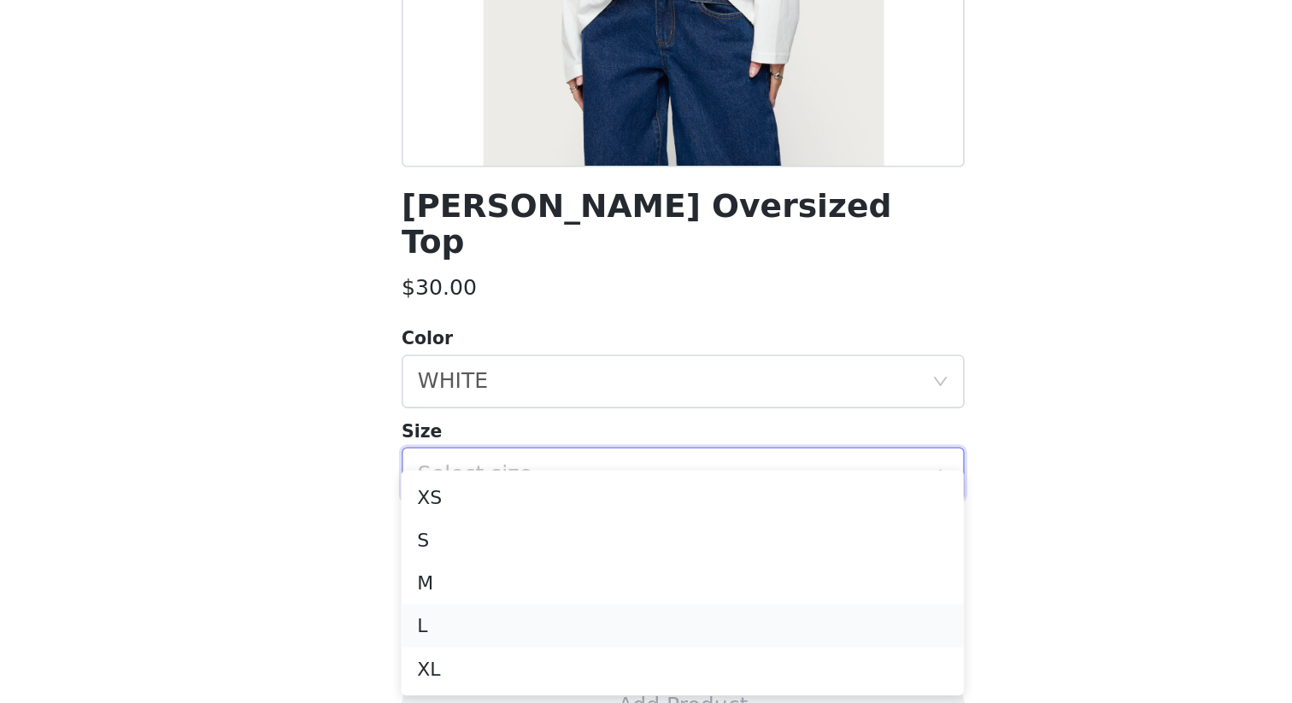
click at [645, 608] on li "L" at bounding box center [646, 651] width 359 height 27
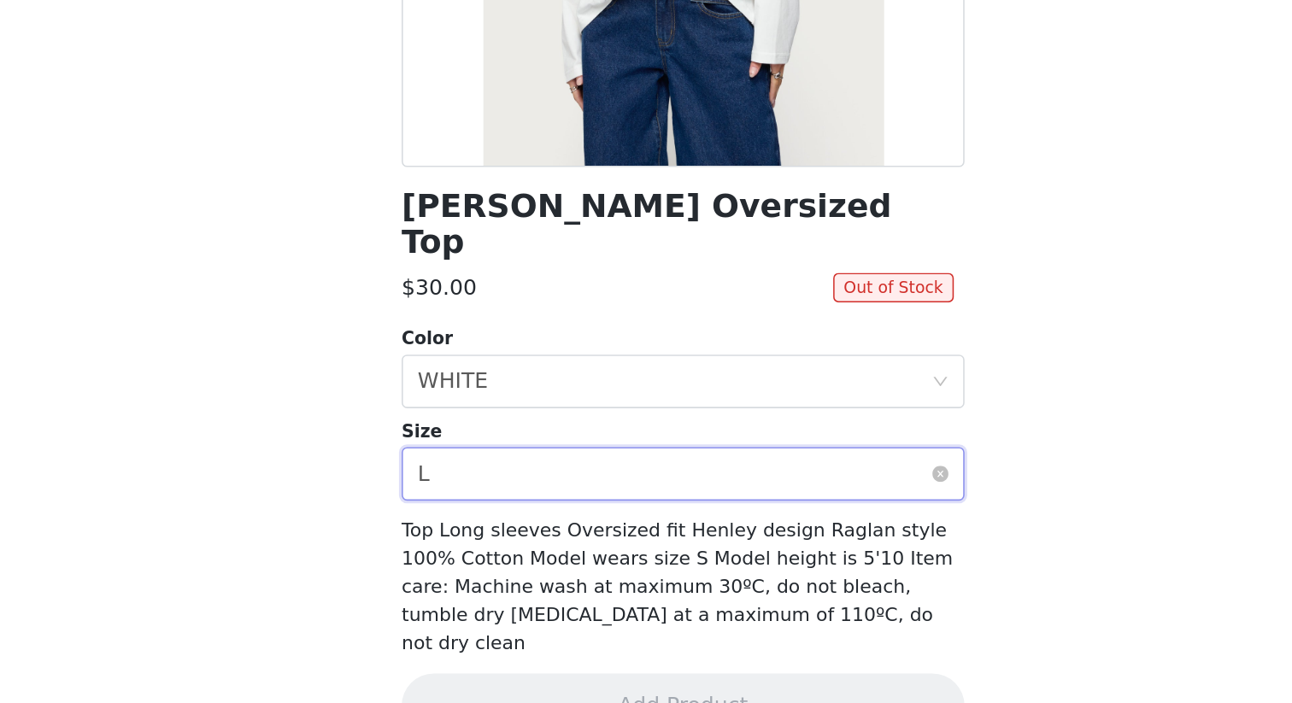
click at [784, 539] on div "Select size L" at bounding box center [640, 555] width 327 height 32
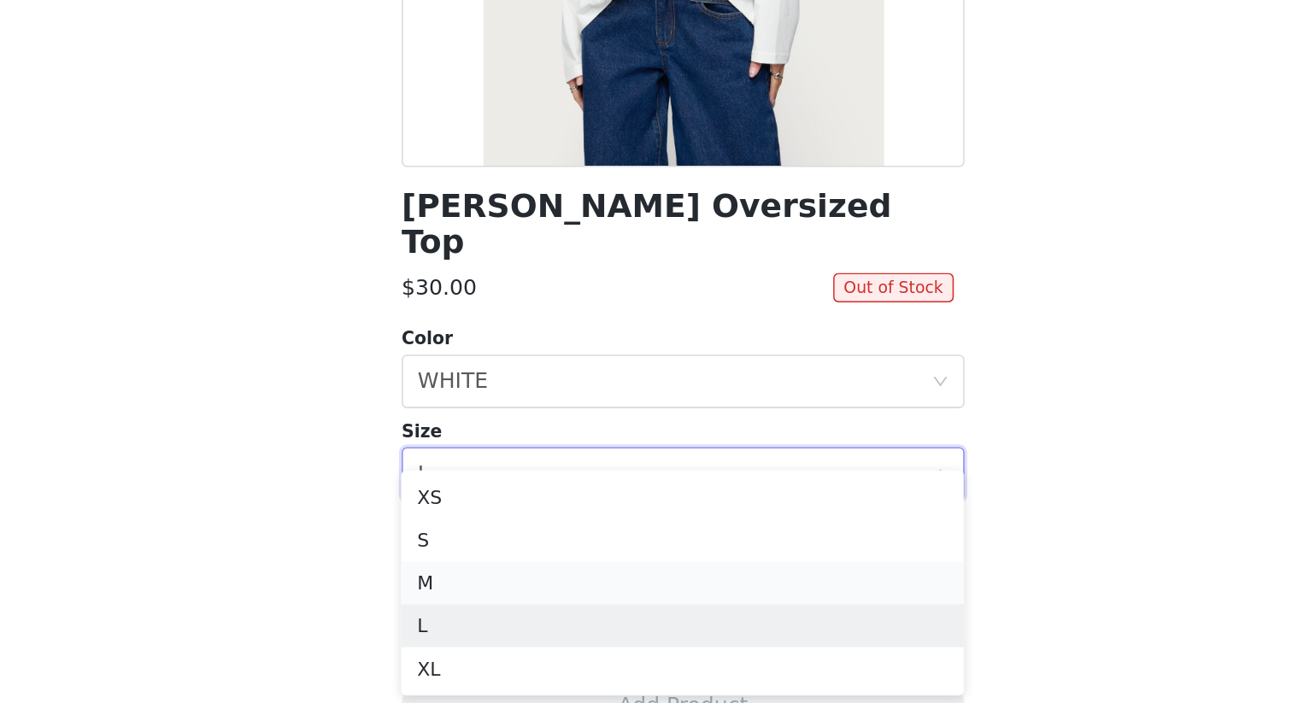
click at [733, 608] on li "M" at bounding box center [646, 624] width 359 height 27
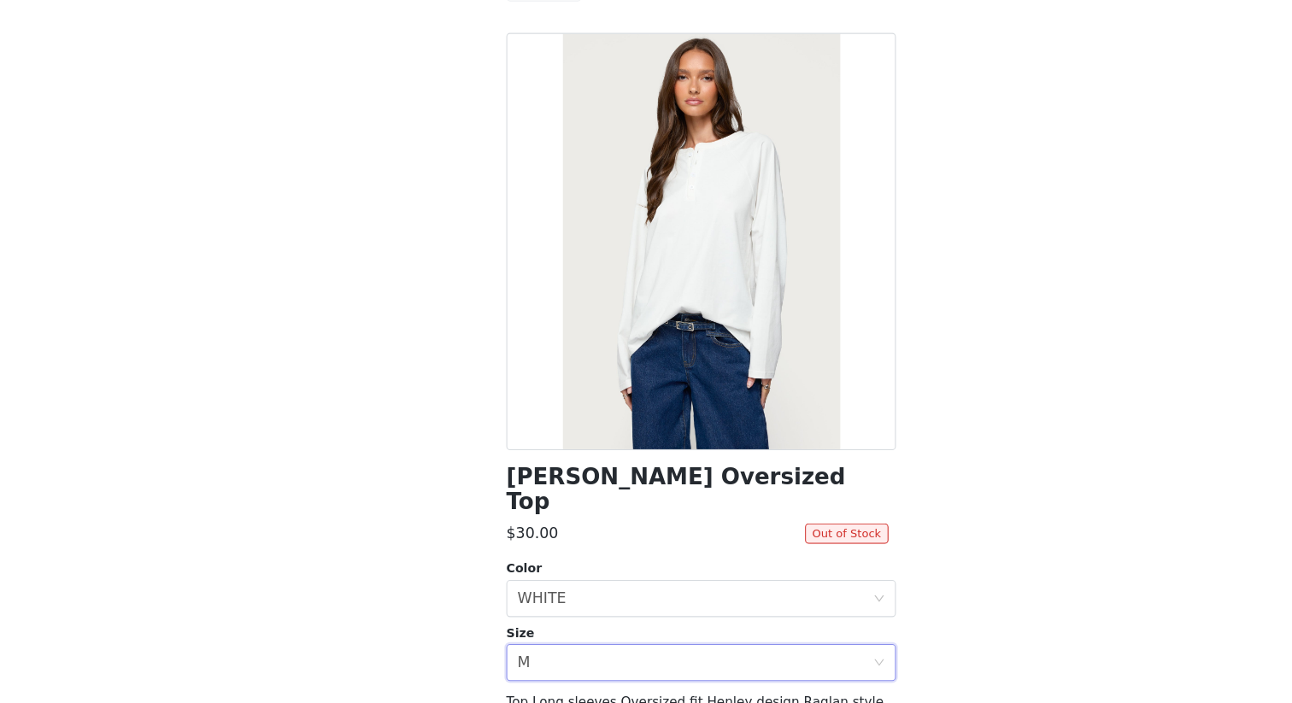
scroll to position [678, 0]
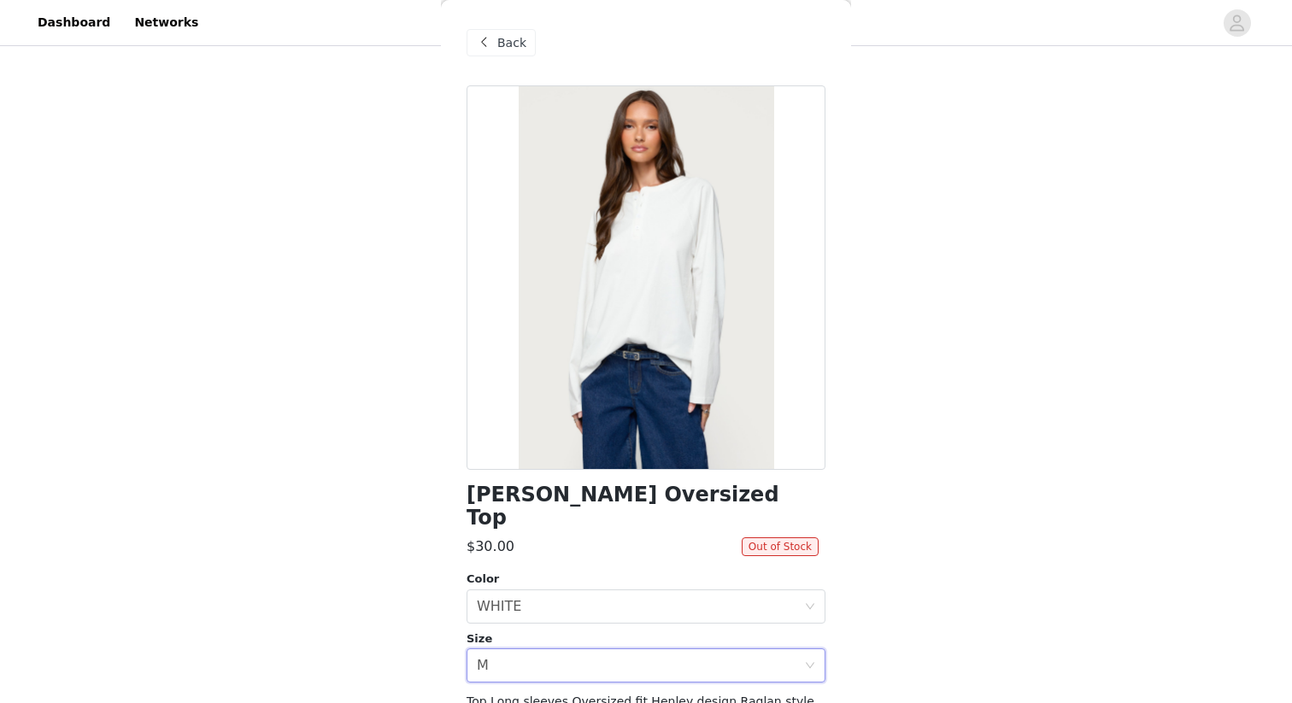
click at [479, 57] on div "Back" at bounding box center [646, 42] width 359 height 85
click at [490, 44] on span at bounding box center [483, 42] width 21 height 21
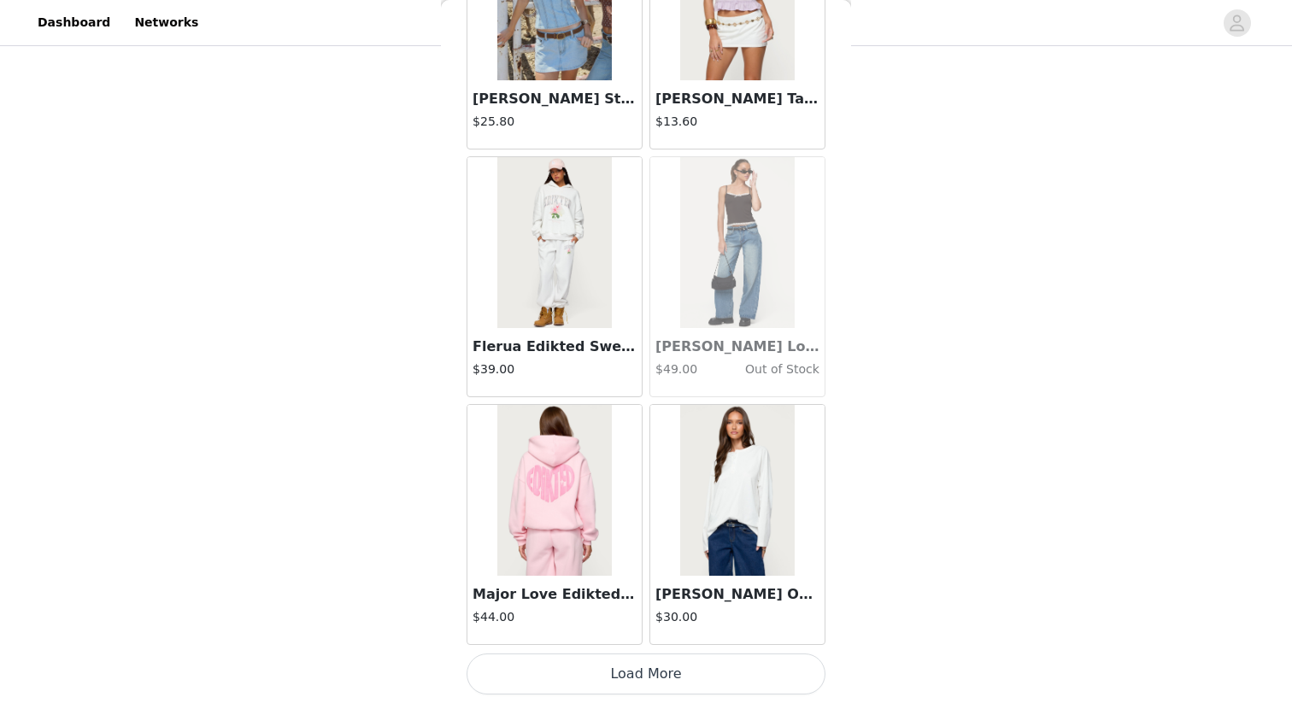
scroll to position [679, 0]
click at [644, 608] on button "Load More" at bounding box center [646, 674] width 359 height 41
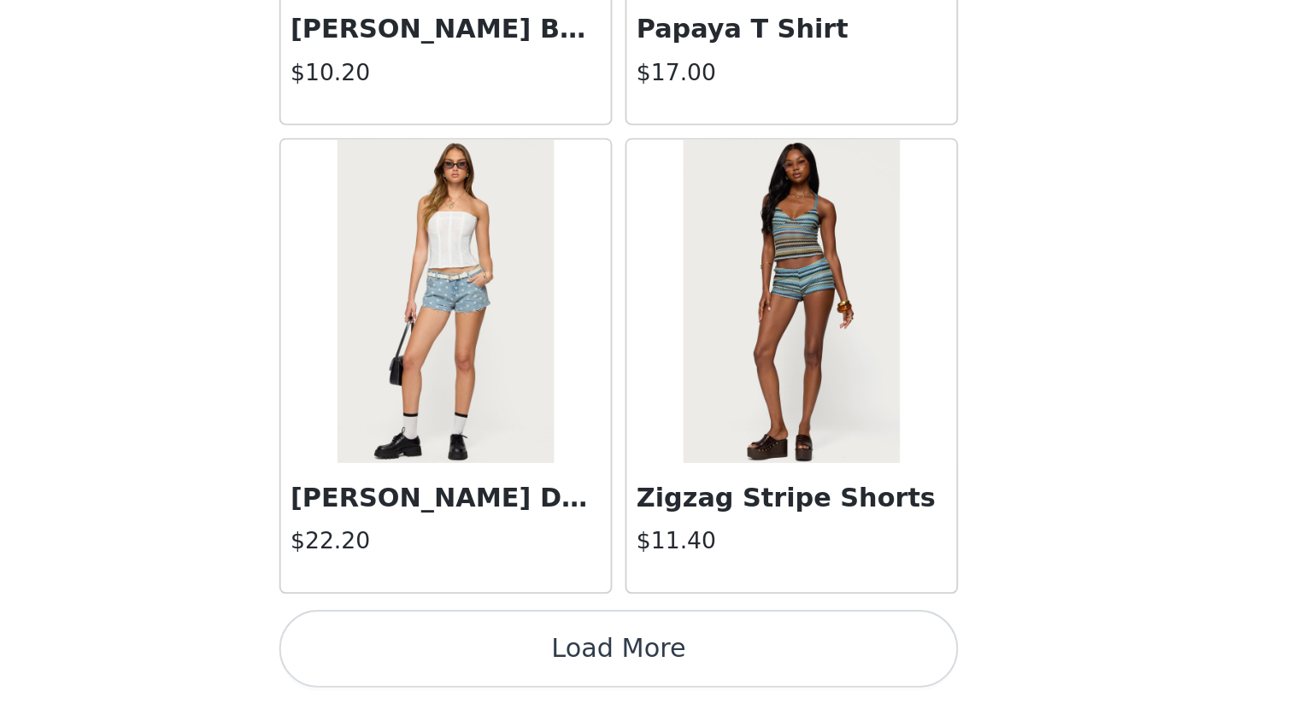
scroll to position [520, 0]
click at [681, 608] on button "Load More" at bounding box center [646, 674] width 359 height 41
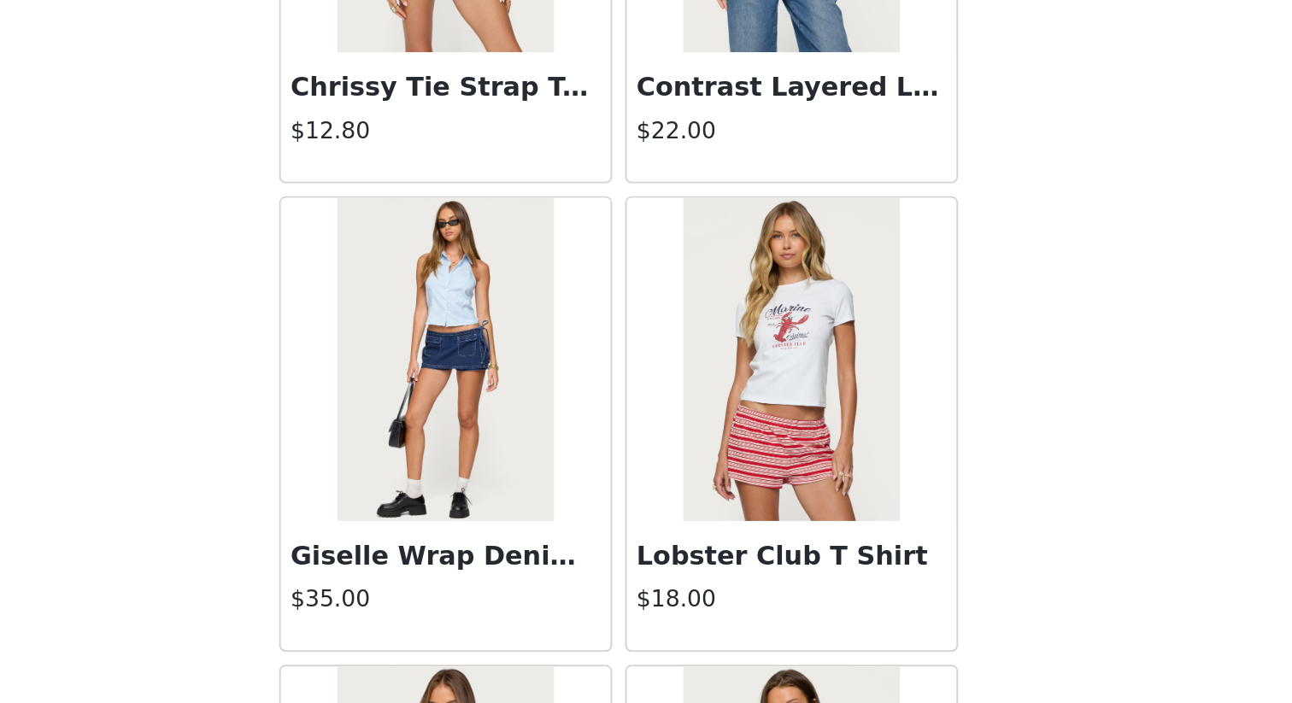
scroll to position [33353, 0]
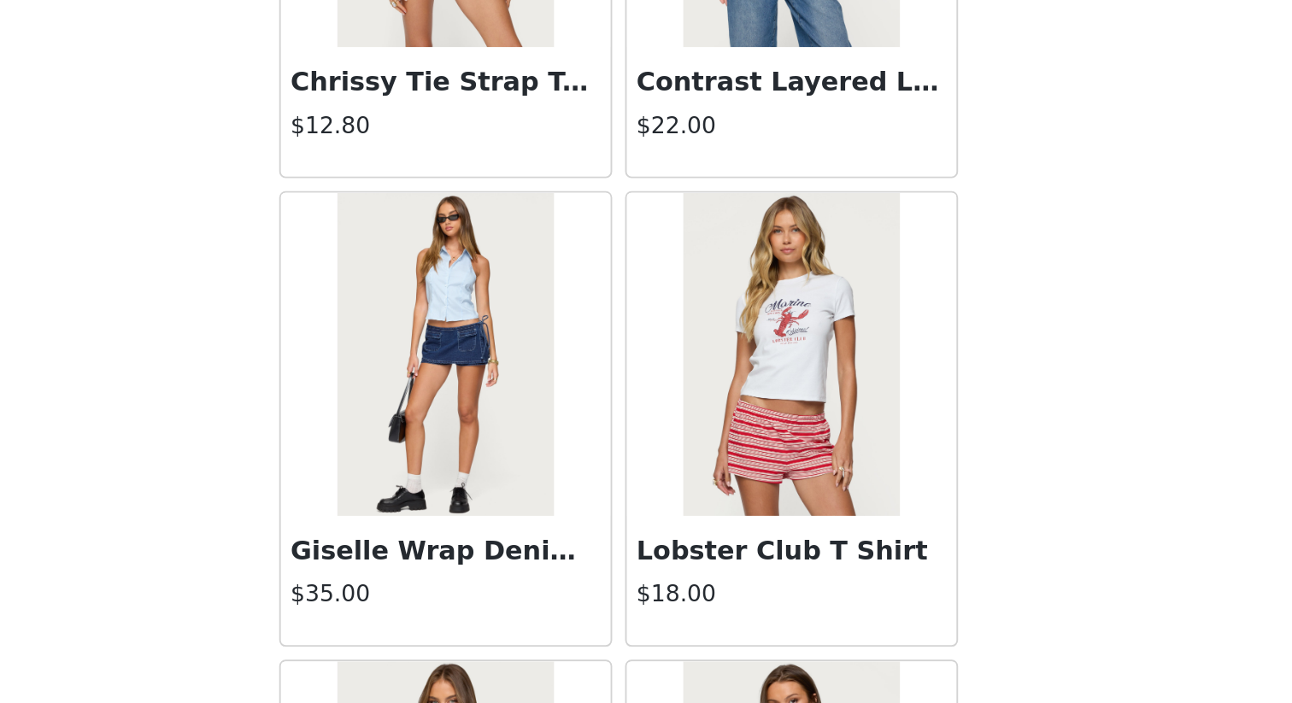
click at [619, 608] on h3 "Giselle Wrap Denim Mini Skort" at bounding box center [555, 623] width 164 height 21
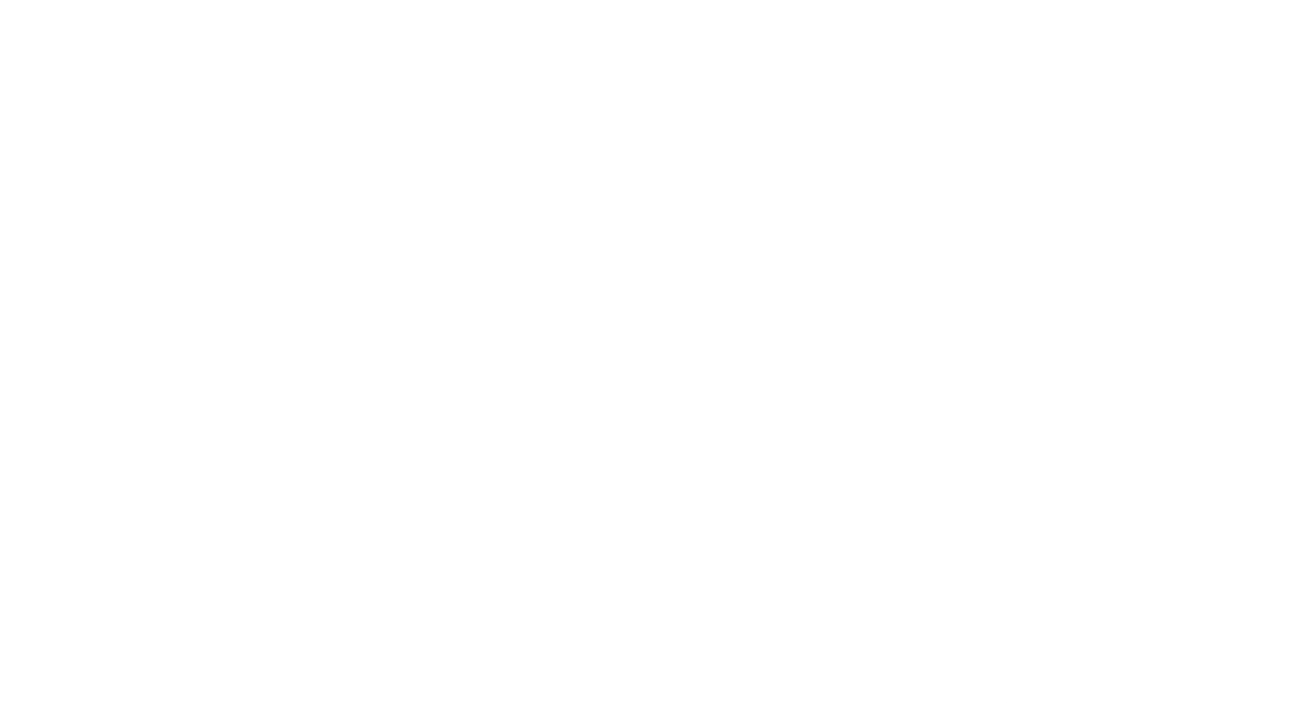
scroll to position [128, 0]
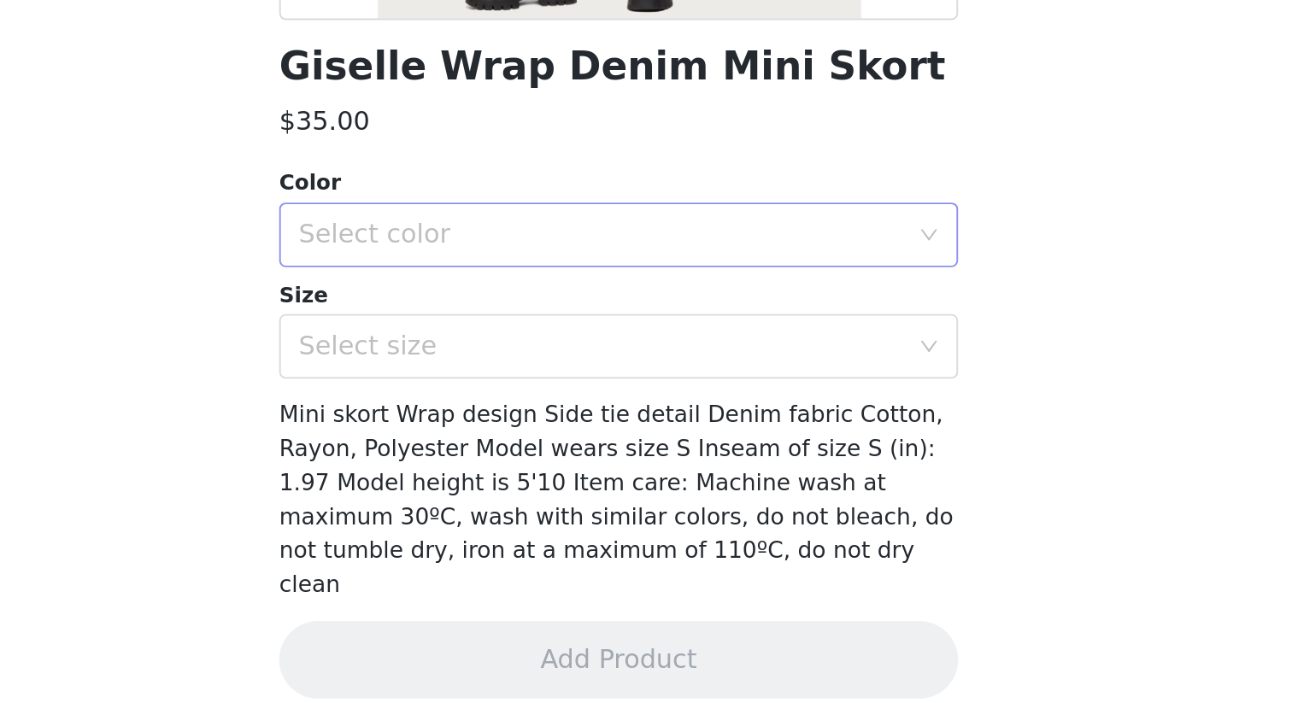
click at [755, 450] on div "Select color" at bounding box center [637, 455] width 320 height 17
click at [724, 489] on li "BLUE" at bounding box center [646, 492] width 359 height 27
click at [724, 511] on div "Select size" at bounding box center [637, 514] width 320 height 17
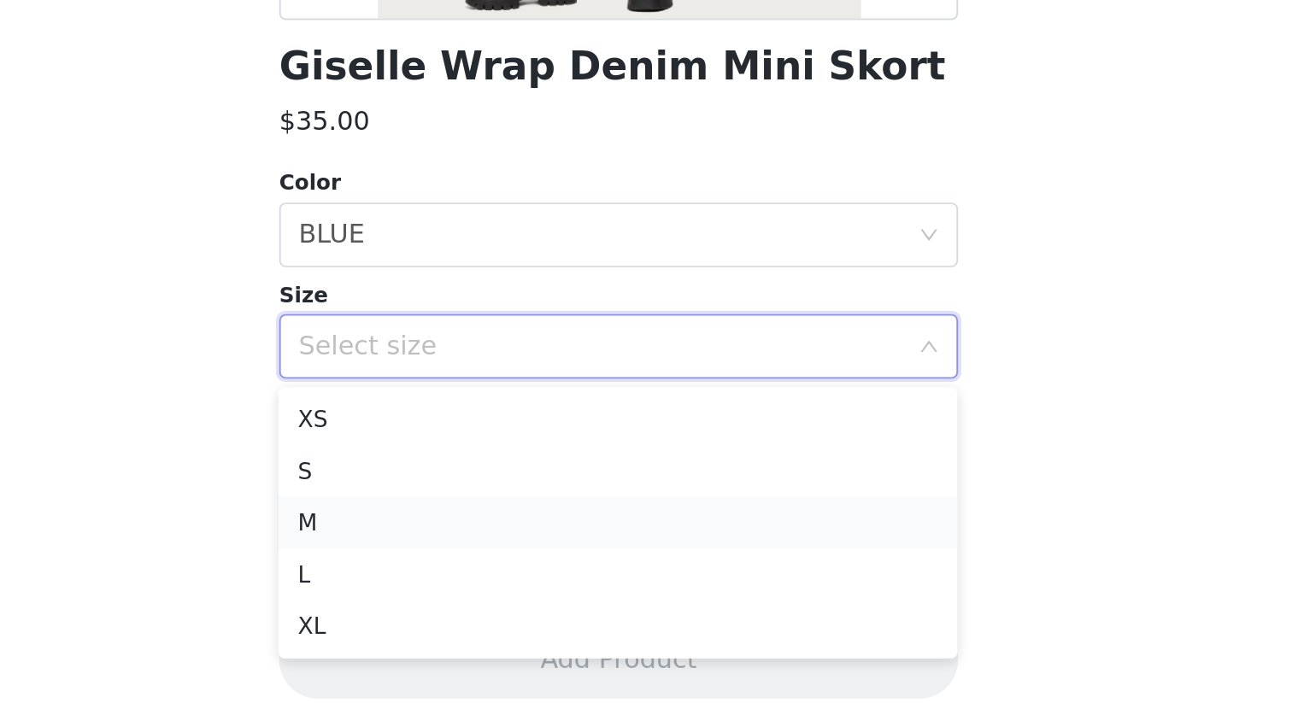
click at [696, 608] on li "M" at bounding box center [646, 607] width 359 height 27
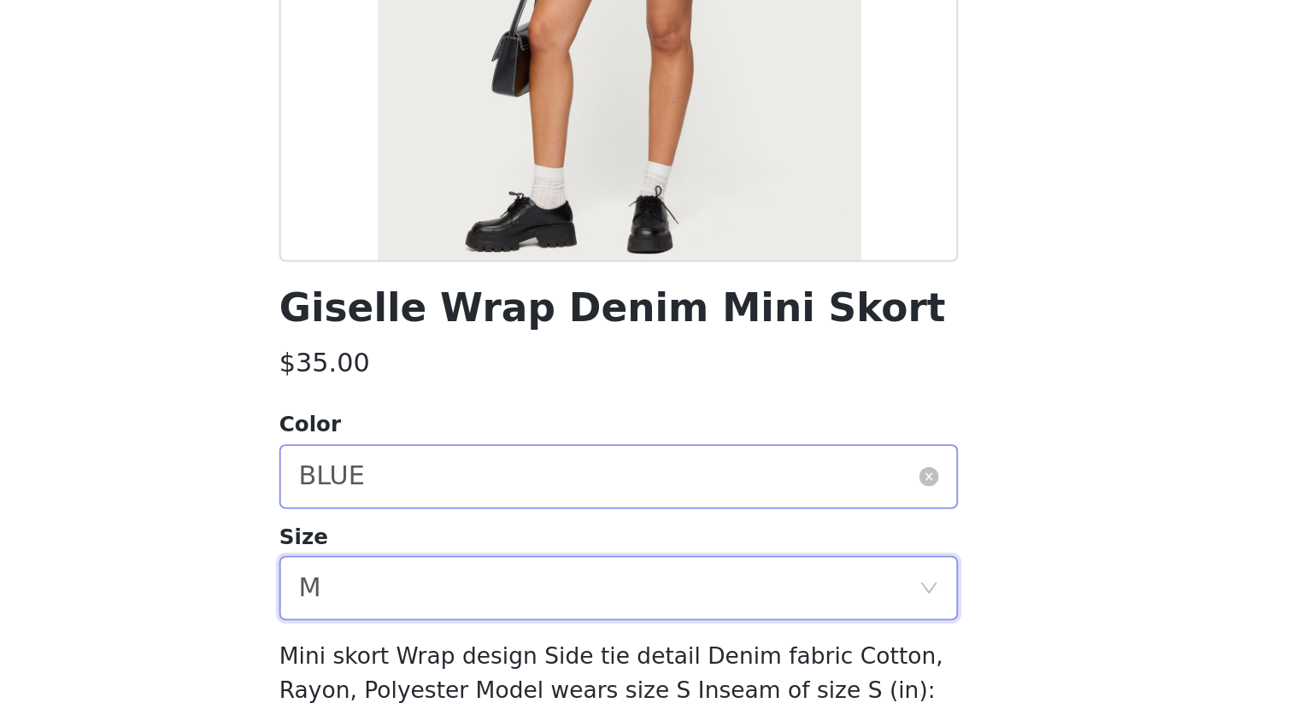
scroll to position [0, 0]
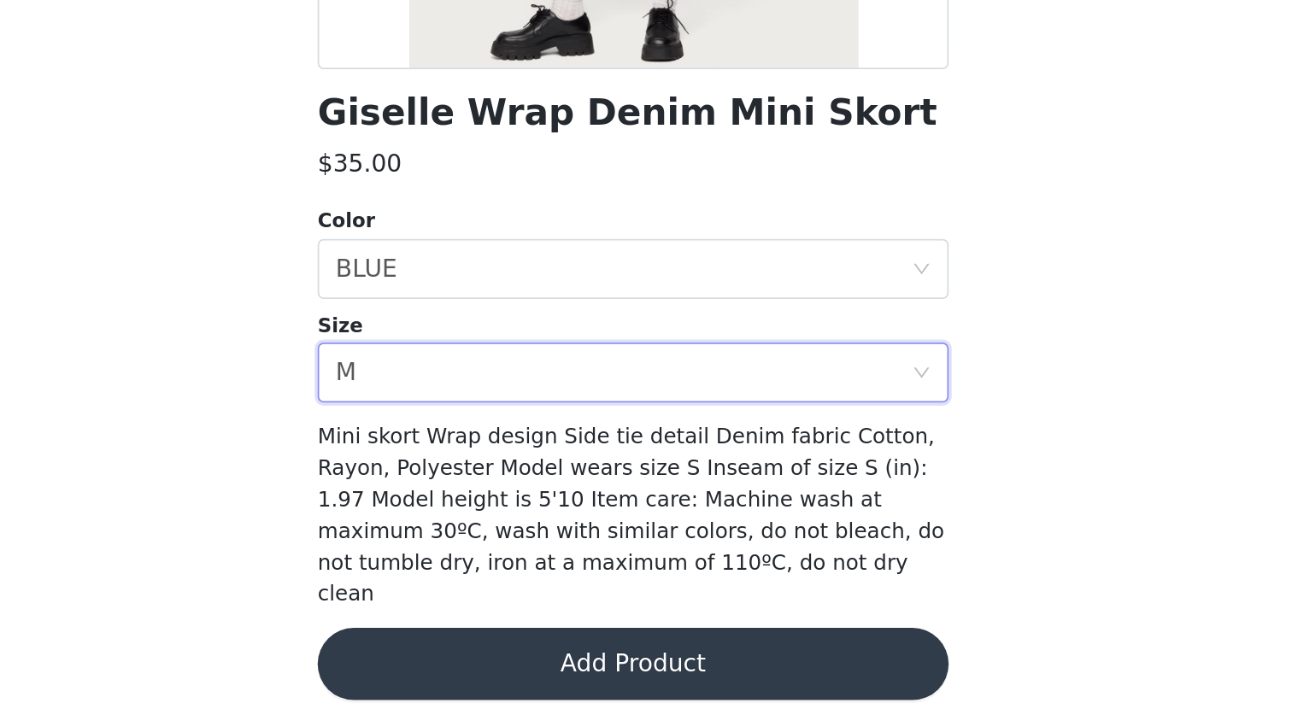
click at [725, 608] on button "Add Product" at bounding box center [646, 680] width 359 height 41
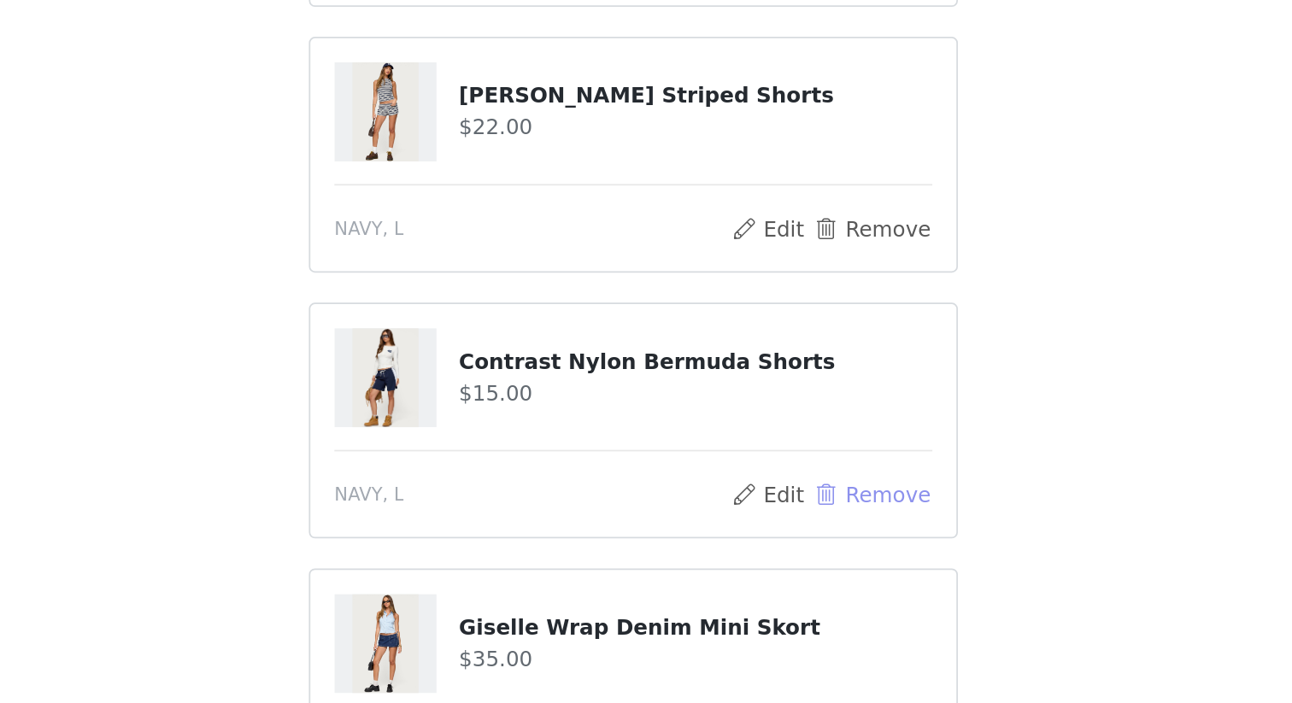
click at [778, 423] on button "Remove" at bounding box center [782, 423] width 68 height 21
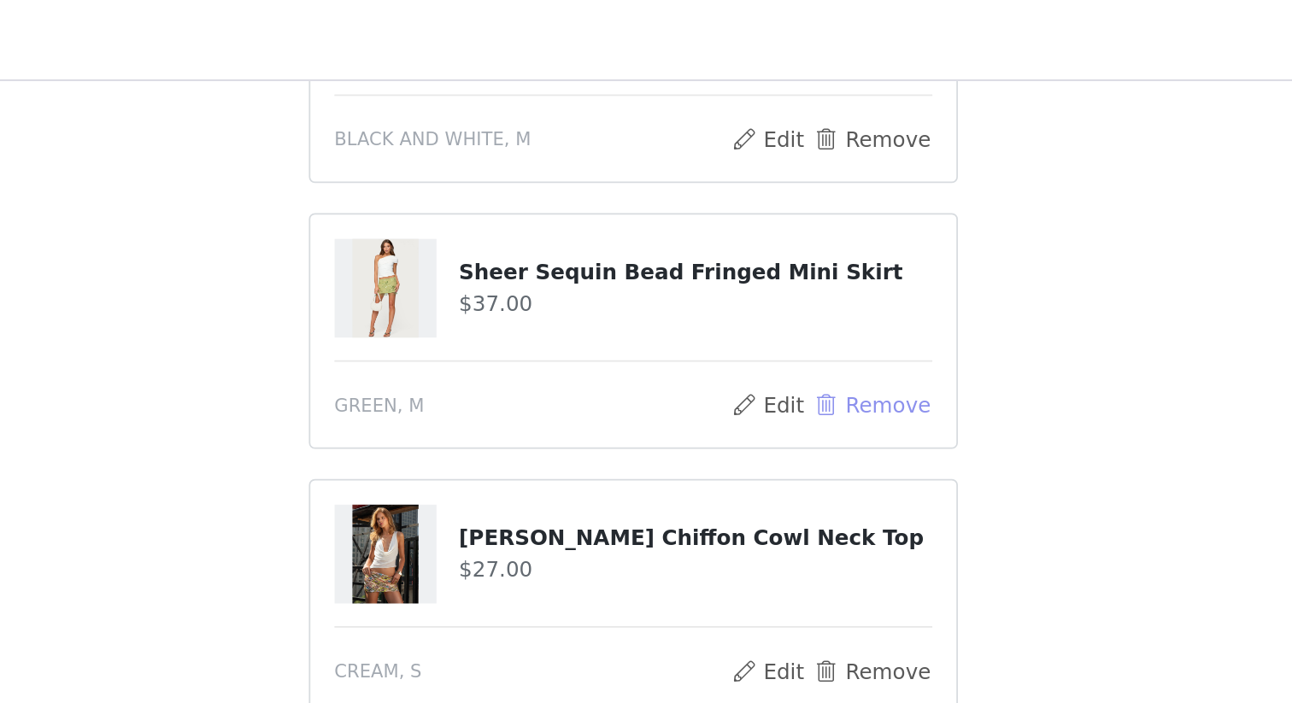
click at [772, 232] on button "Remove" at bounding box center [782, 230] width 68 height 21
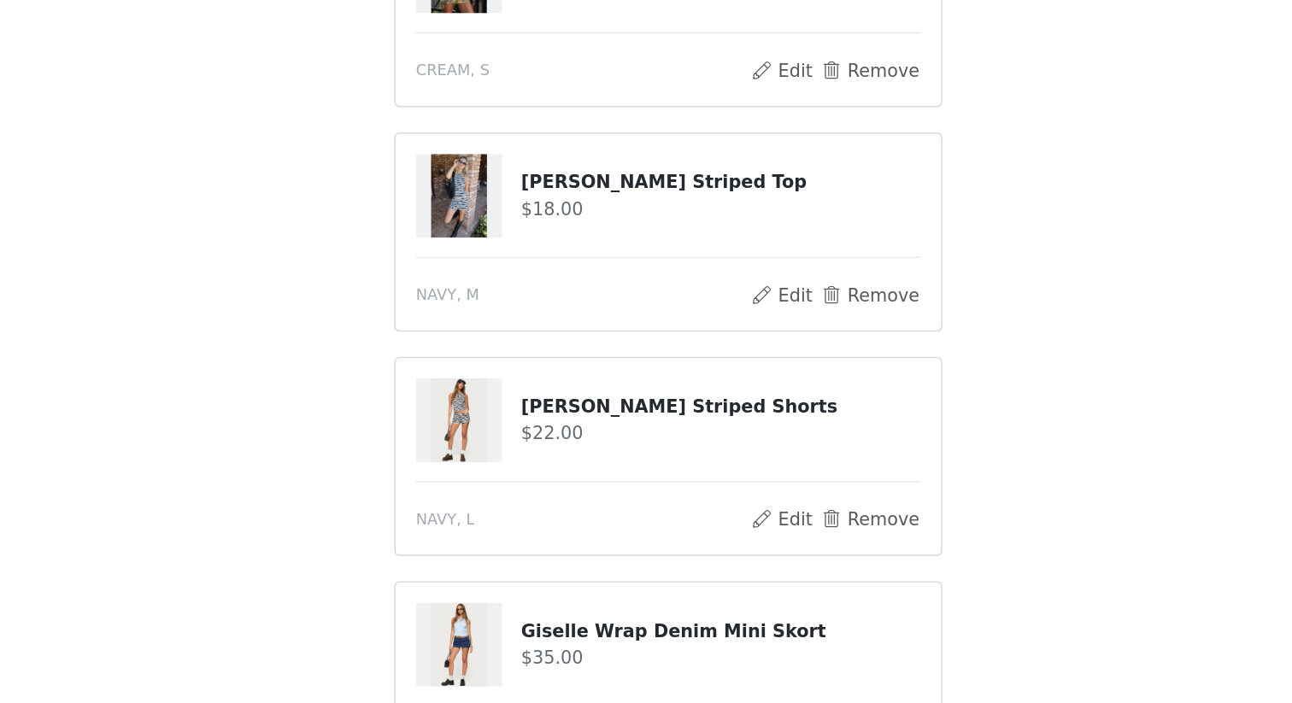
scroll to position [528, 0]
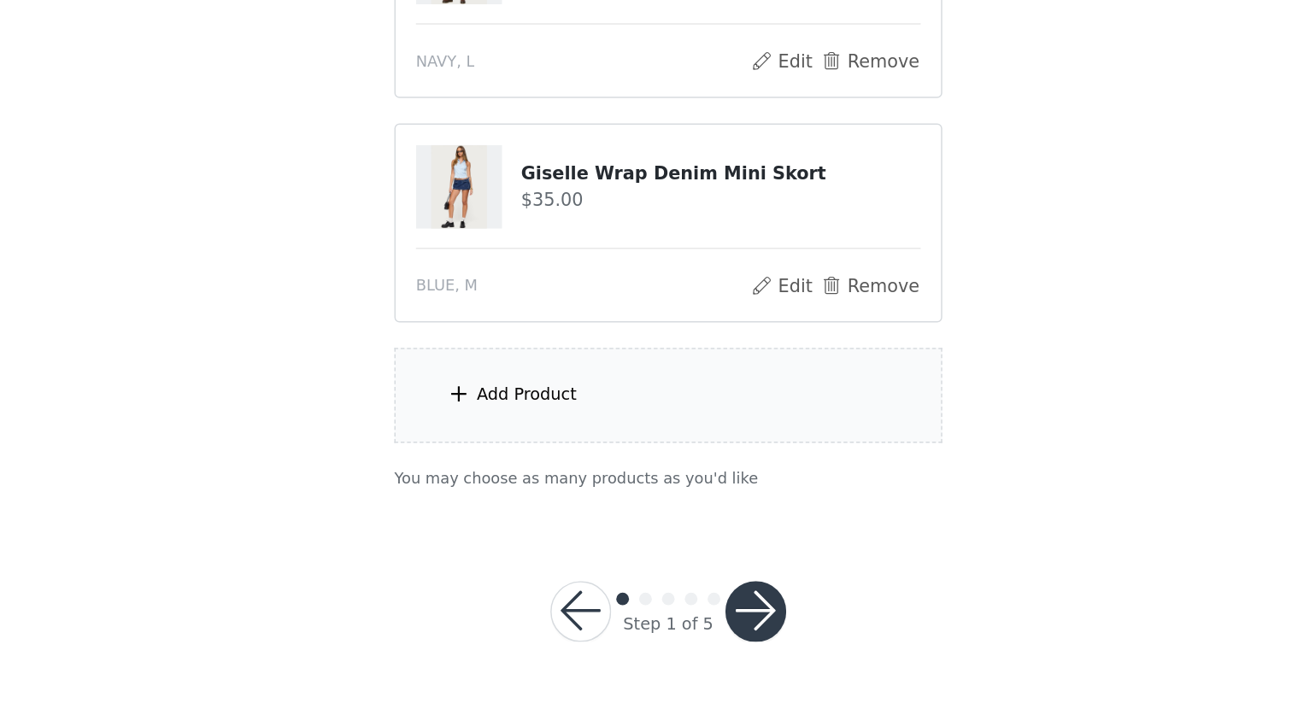
click at [546, 491] on div "Add Product" at bounding box center [551, 495] width 68 height 17
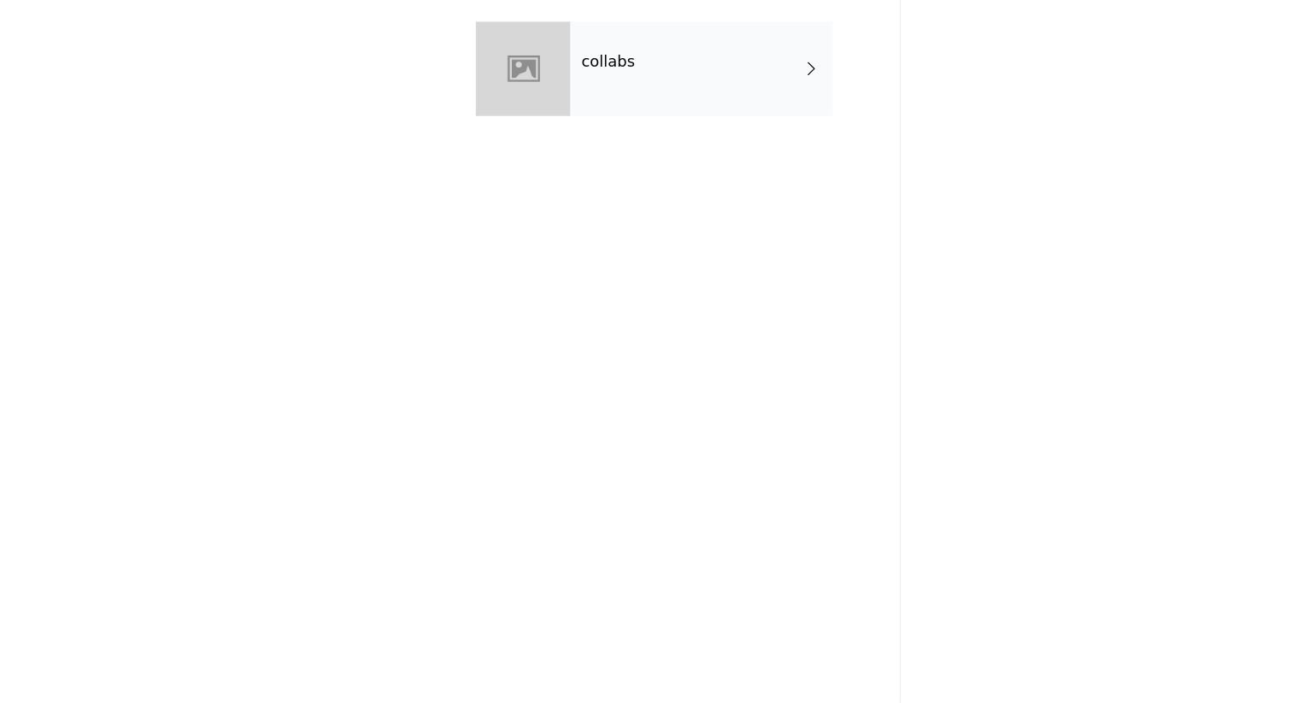
scroll to position [526, 0]
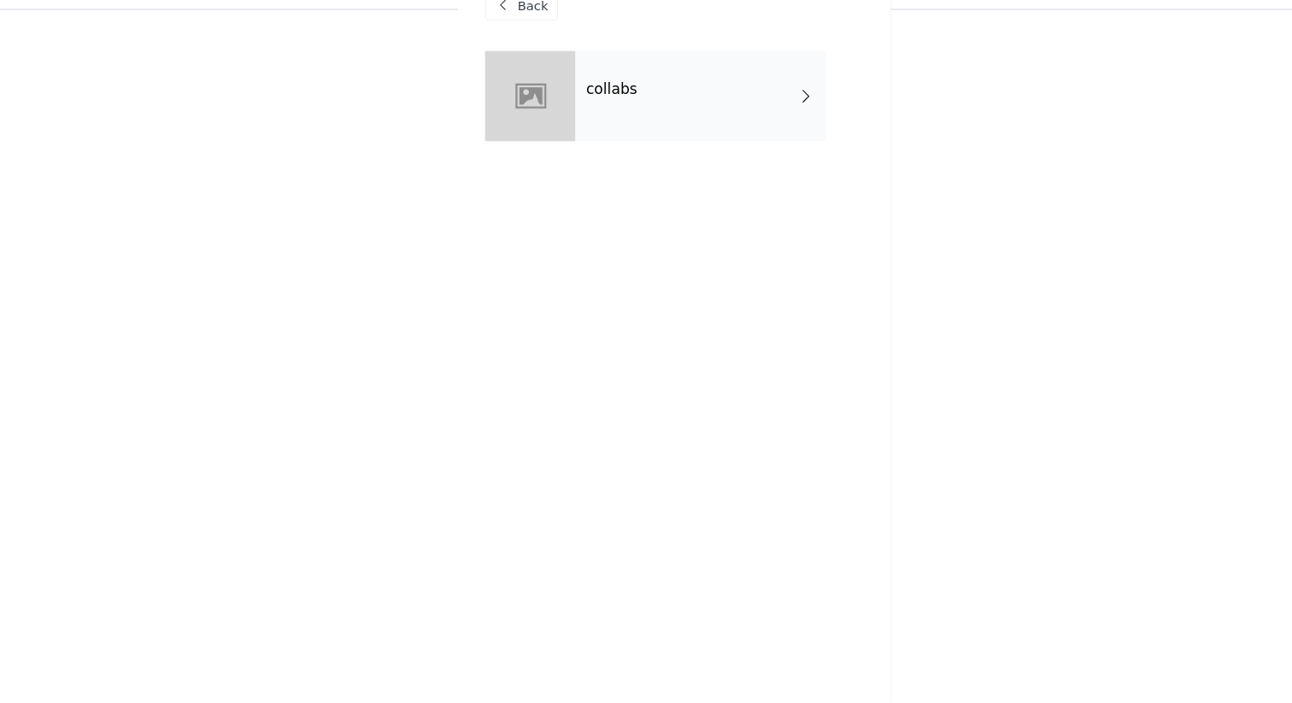
click at [676, 119] on div "collabs" at bounding box center [671, 127] width 238 height 85
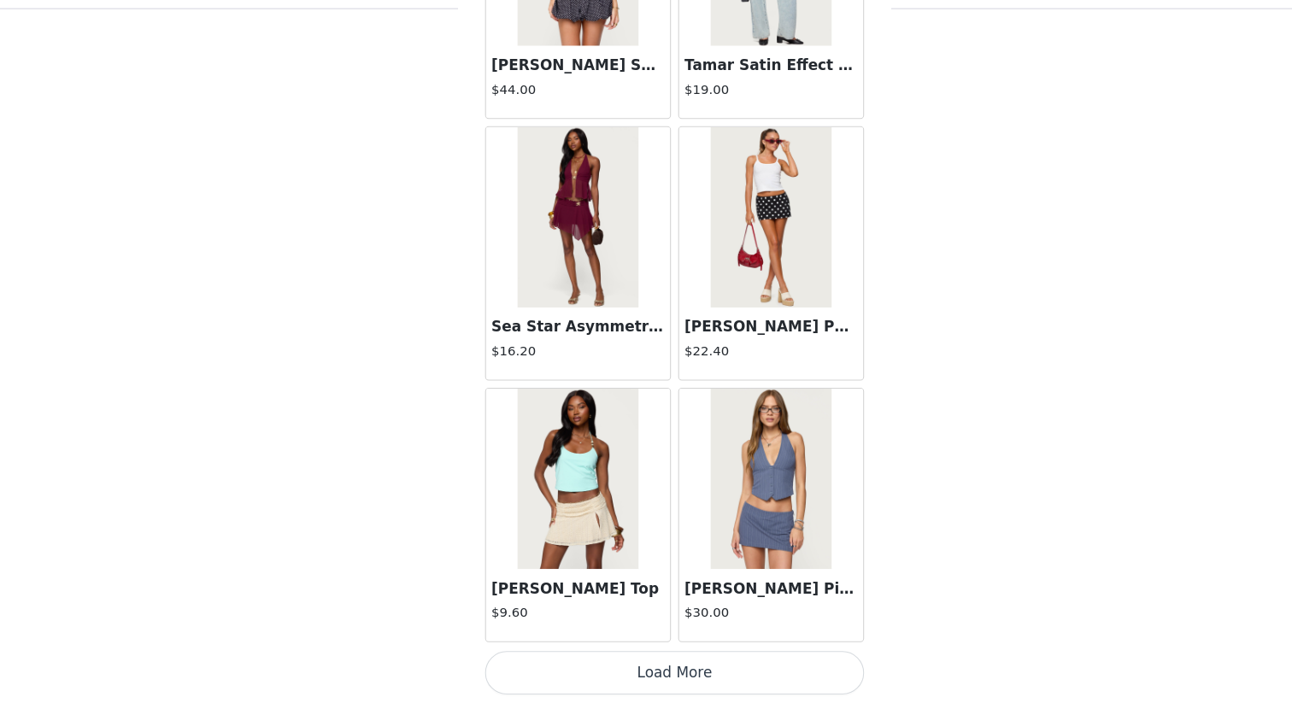
click at [725, 608] on button "Load More" at bounding box center [646, 674] width 359 height 41
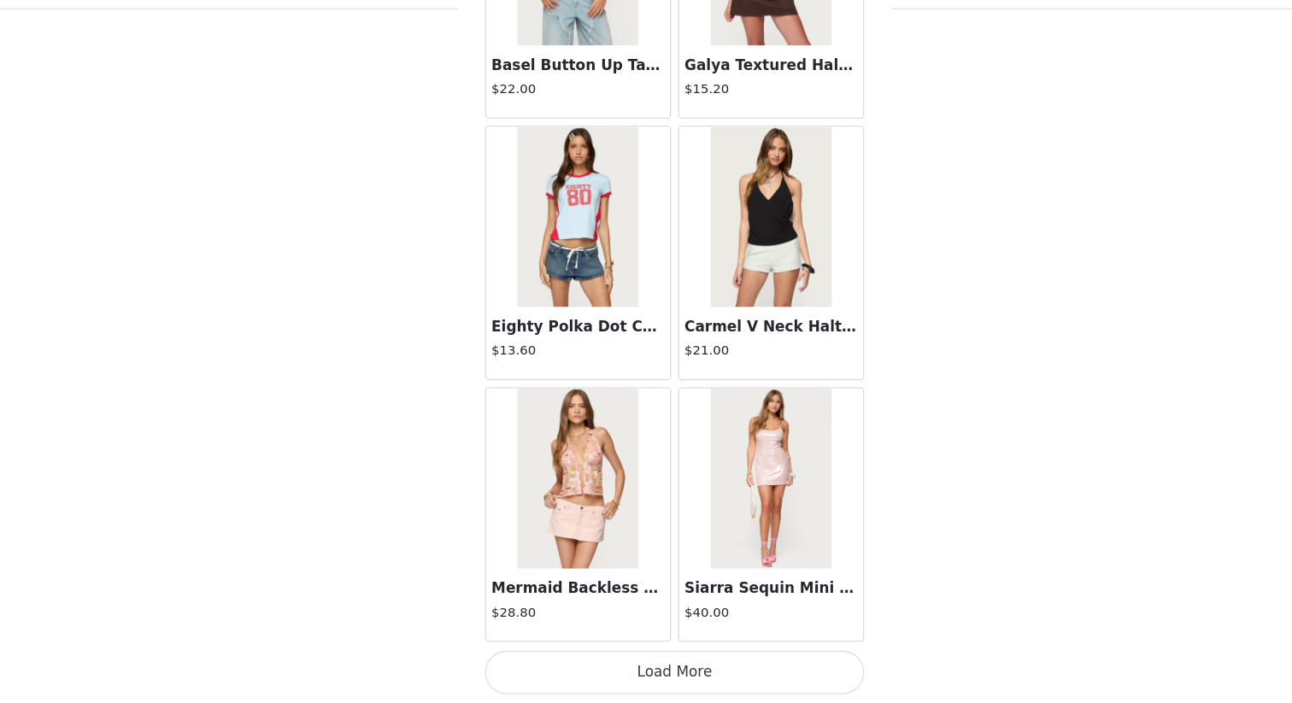
click at [719, 608] on button "Load More" at bounding box center [646, 674] width 359 height 41
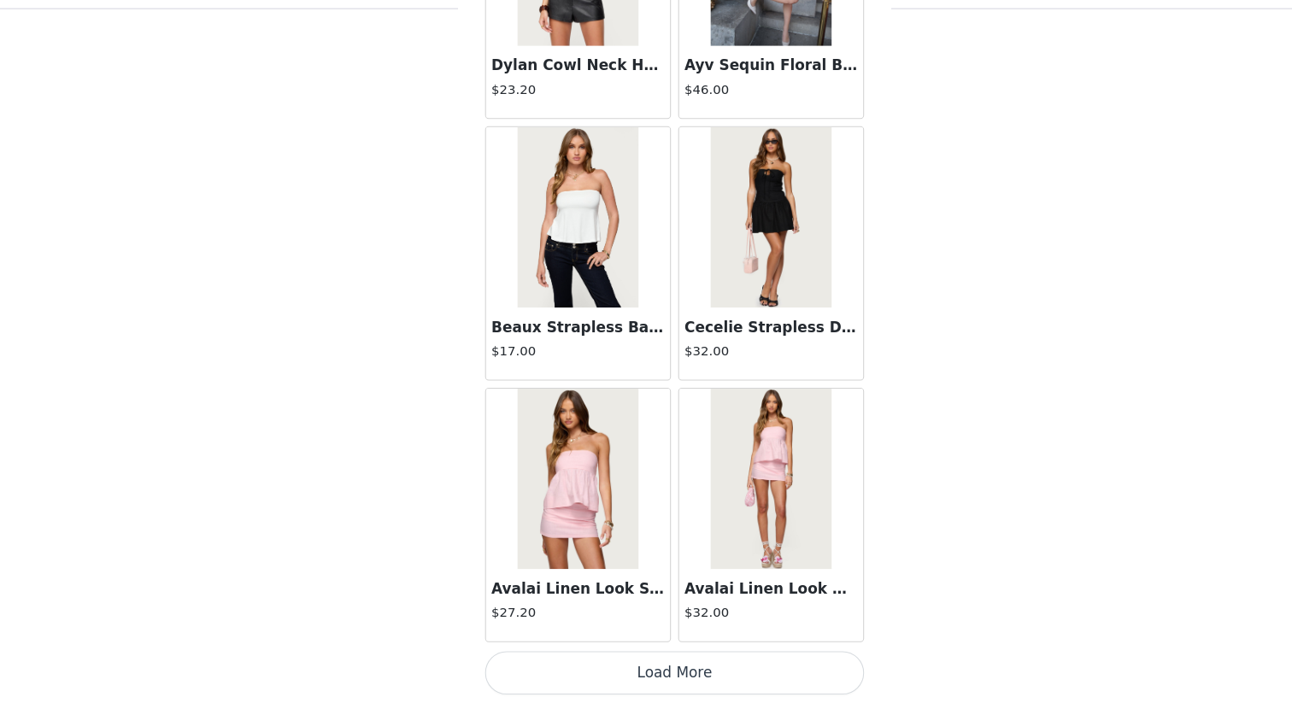
click at [687, 608] on button "Load More" at bounding box center [646, 674] width 359 height 41
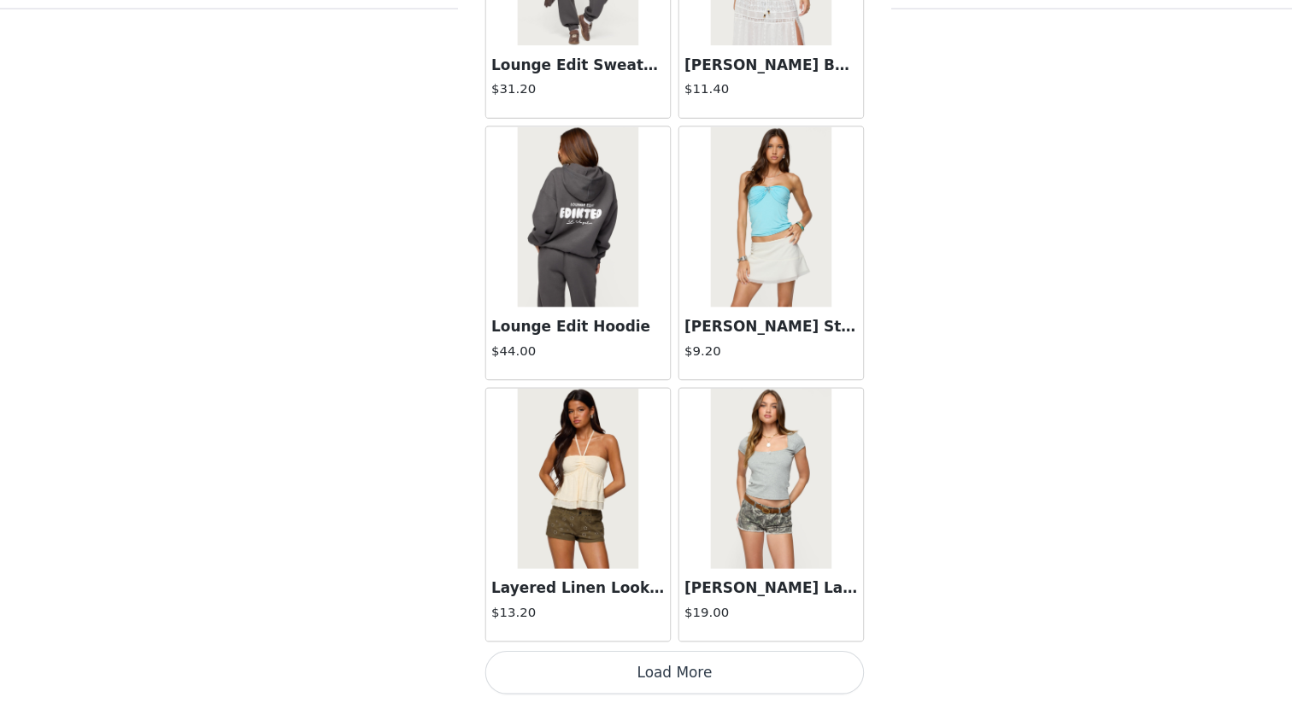
click at [681, 608] on button "Load More" at bounding box center [646, 674] width 359 height 41
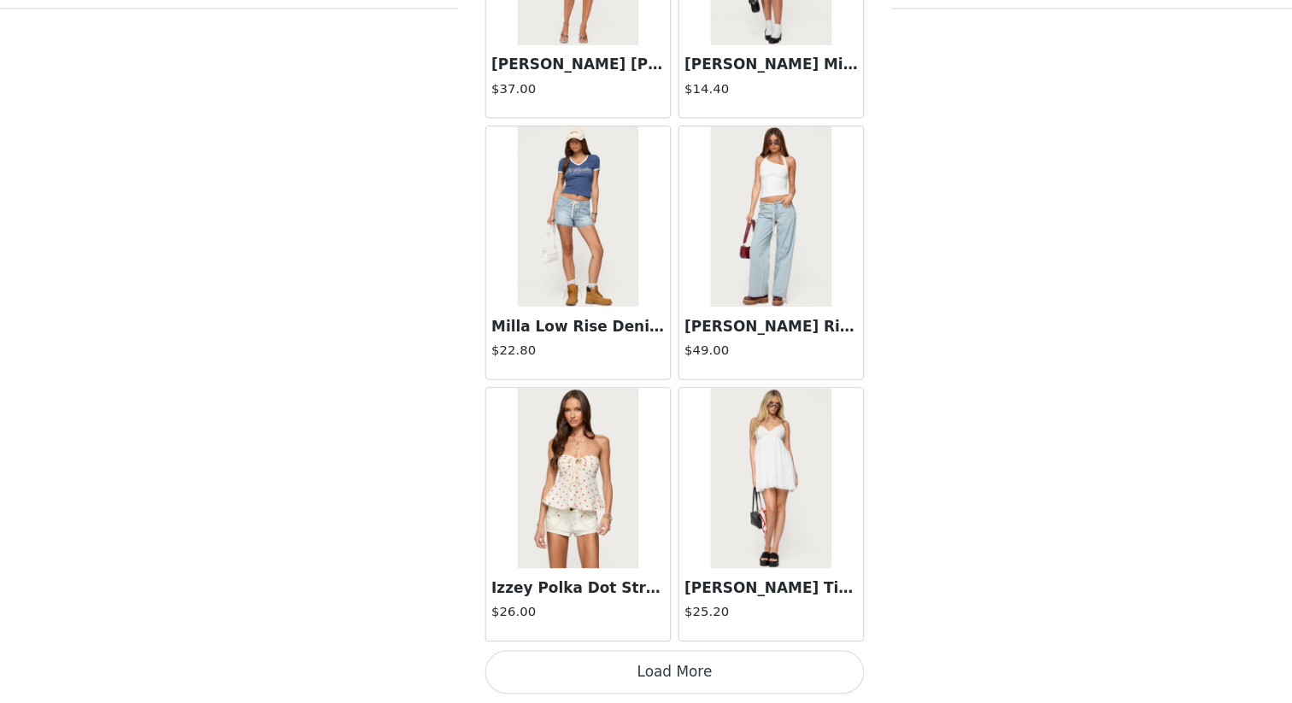
click at [691, 608] on button "Load More" at bounding box center [646, 674] width 359 height 41
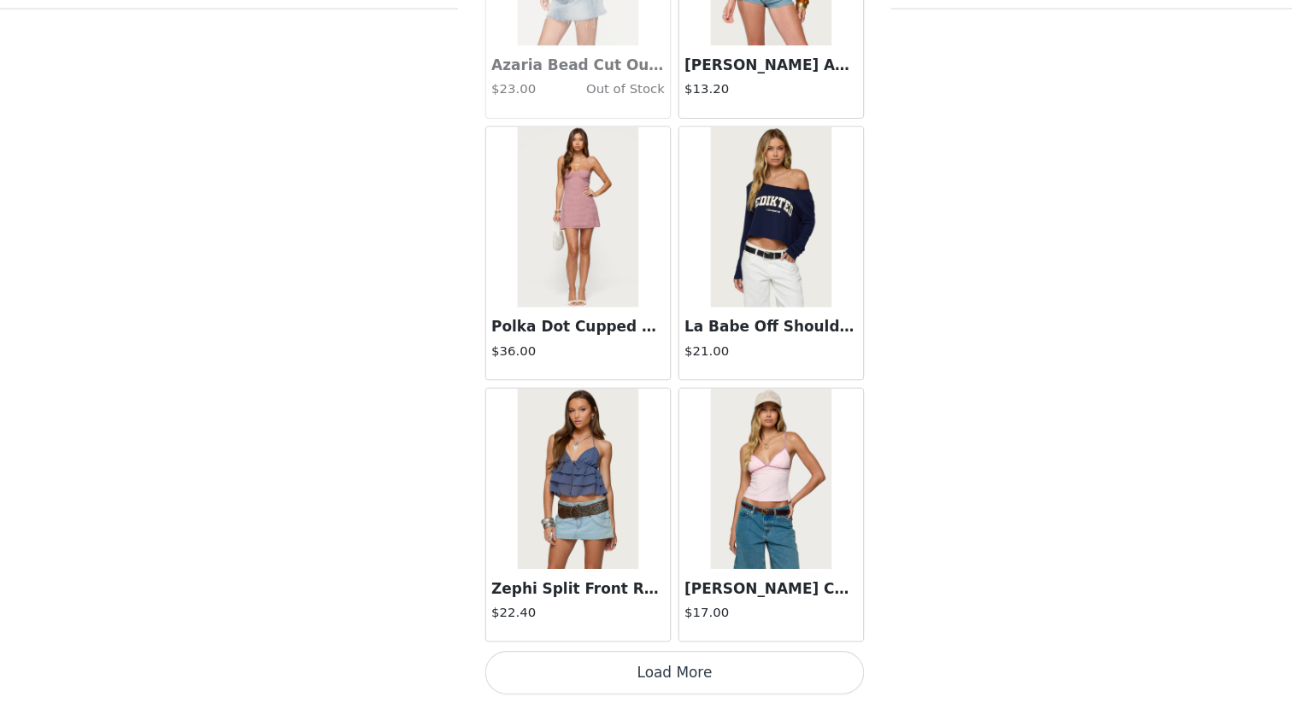
click at [639, 608] on button "Load More" at bounding box center [646, 674] width 359 height 41
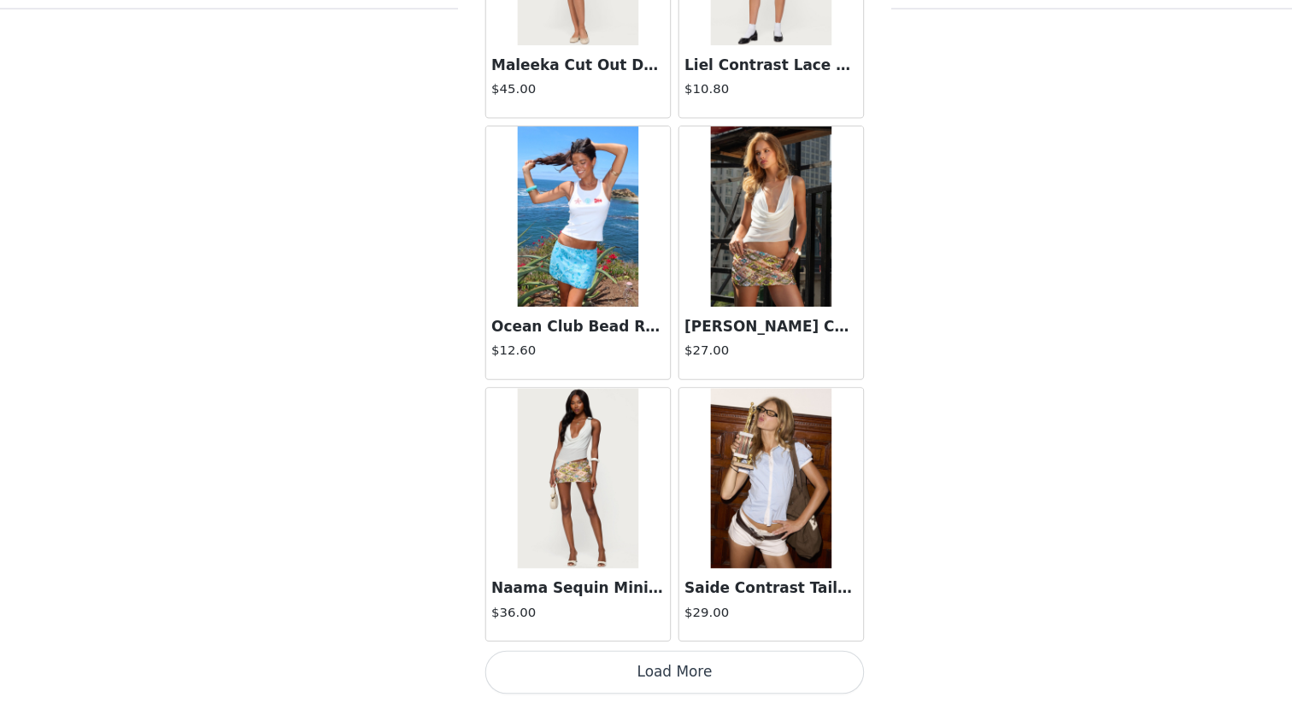
click at [659, 608] on button "Load More" at bounding box center [646, 674] width 359 height 41
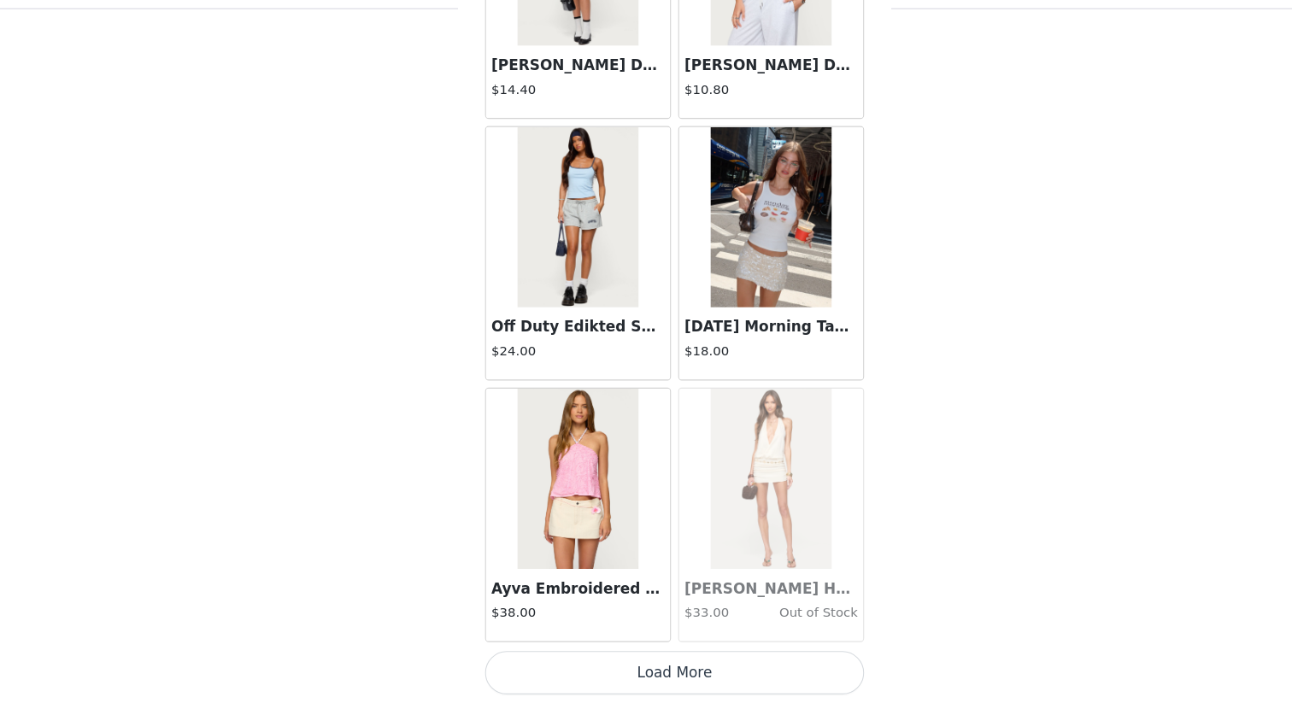
click at [685, 608] on button "Load More" at bounding box center [646, 674] width 359 height 41
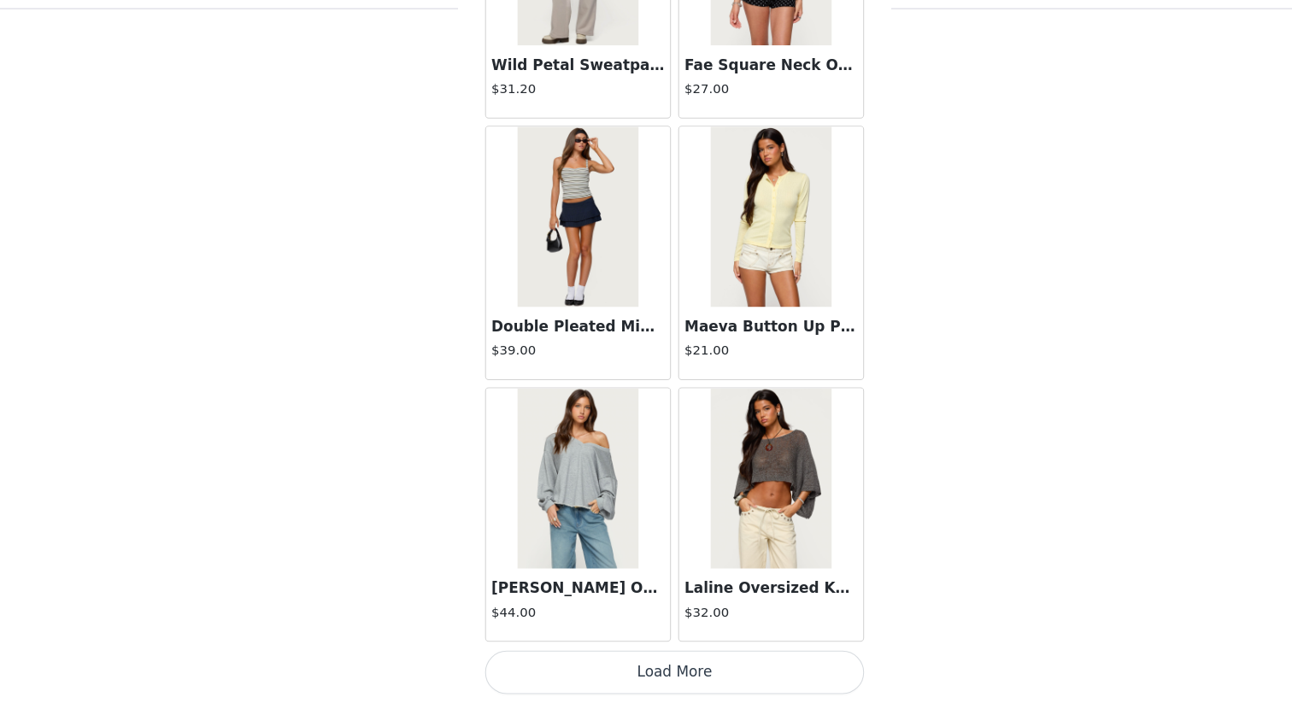
click at [682, 608] on button "Load More" at bounding box center [646, 674] width 359 height 41
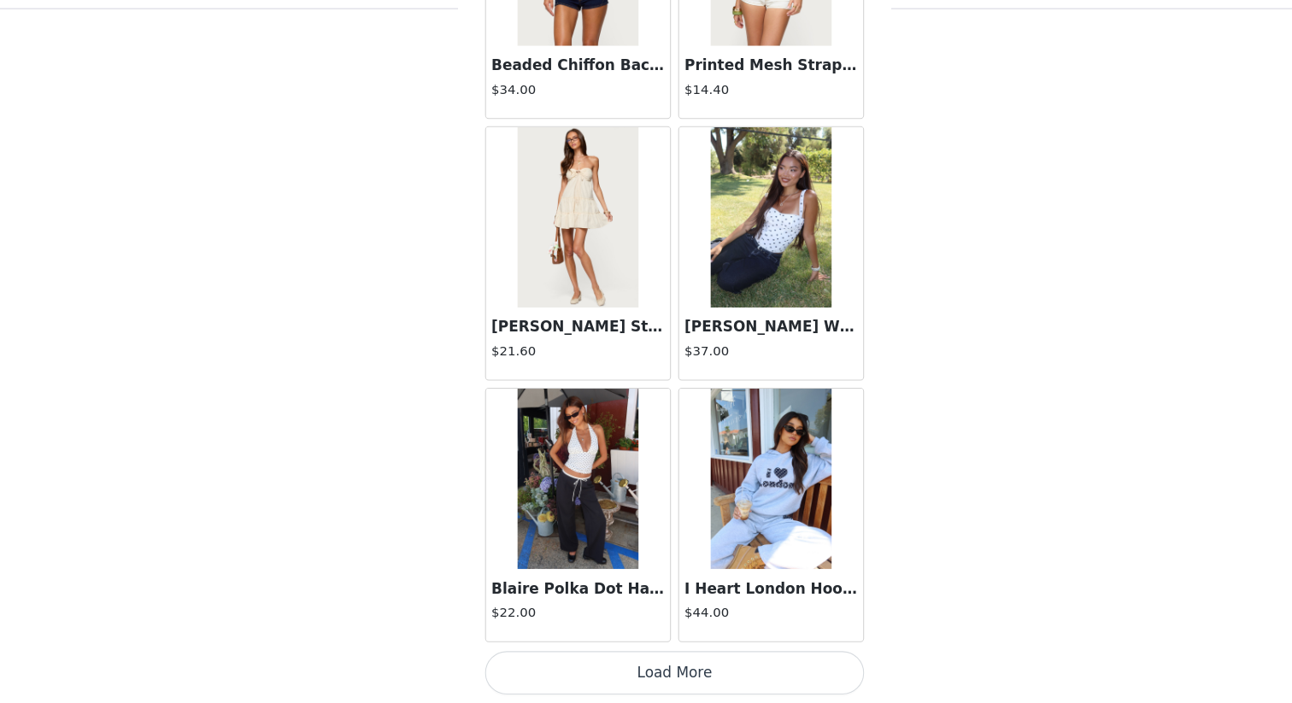
click at [671, 608] on button "Load More" at bounding box center [646, 674] width 359 height 41
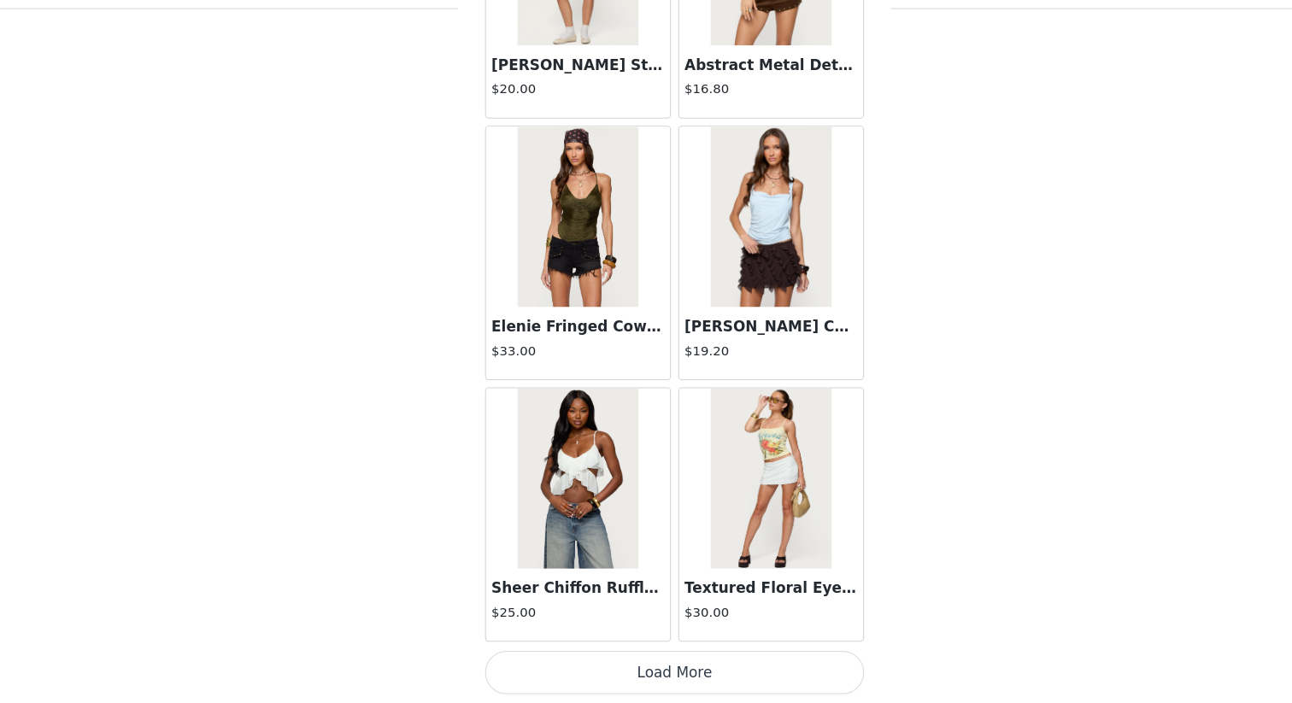
click at [672, 608] on button "Load More" at bounding box center [646, 674] width 359 height 41
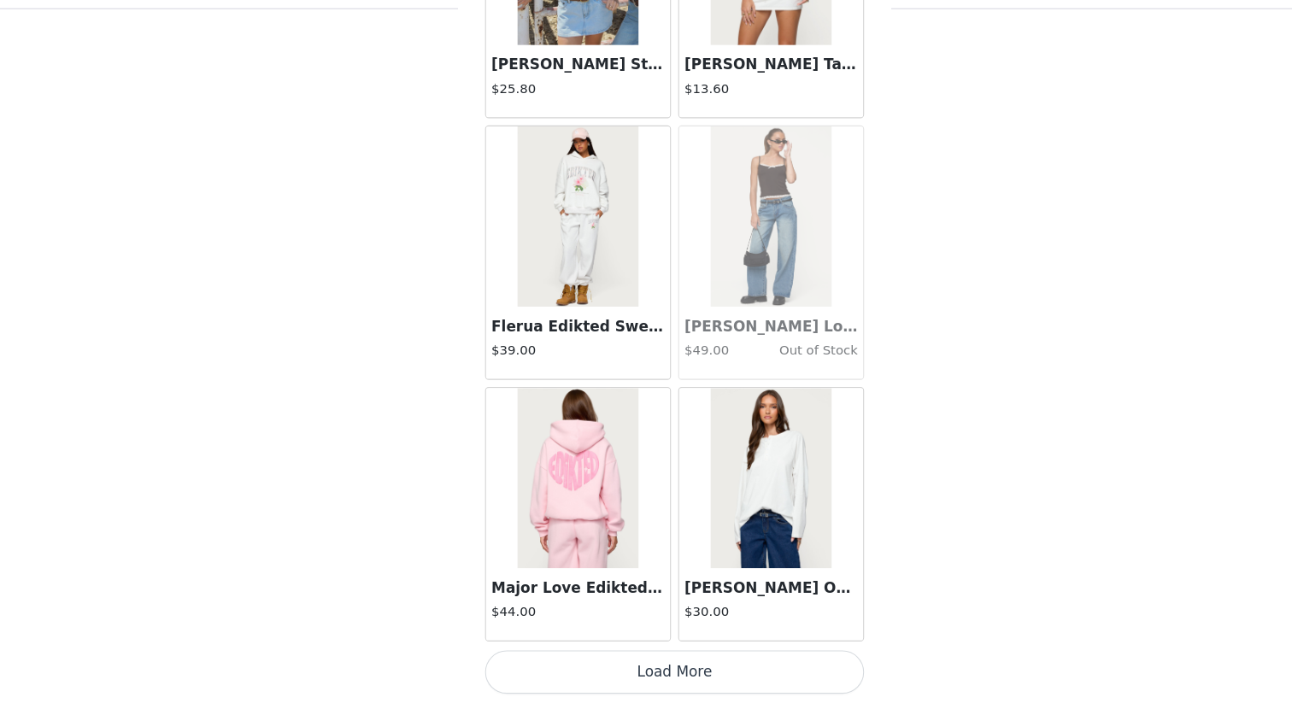
click at [724, 608] on button "Load More" at bounding box center [646, 674] width 359 height 41
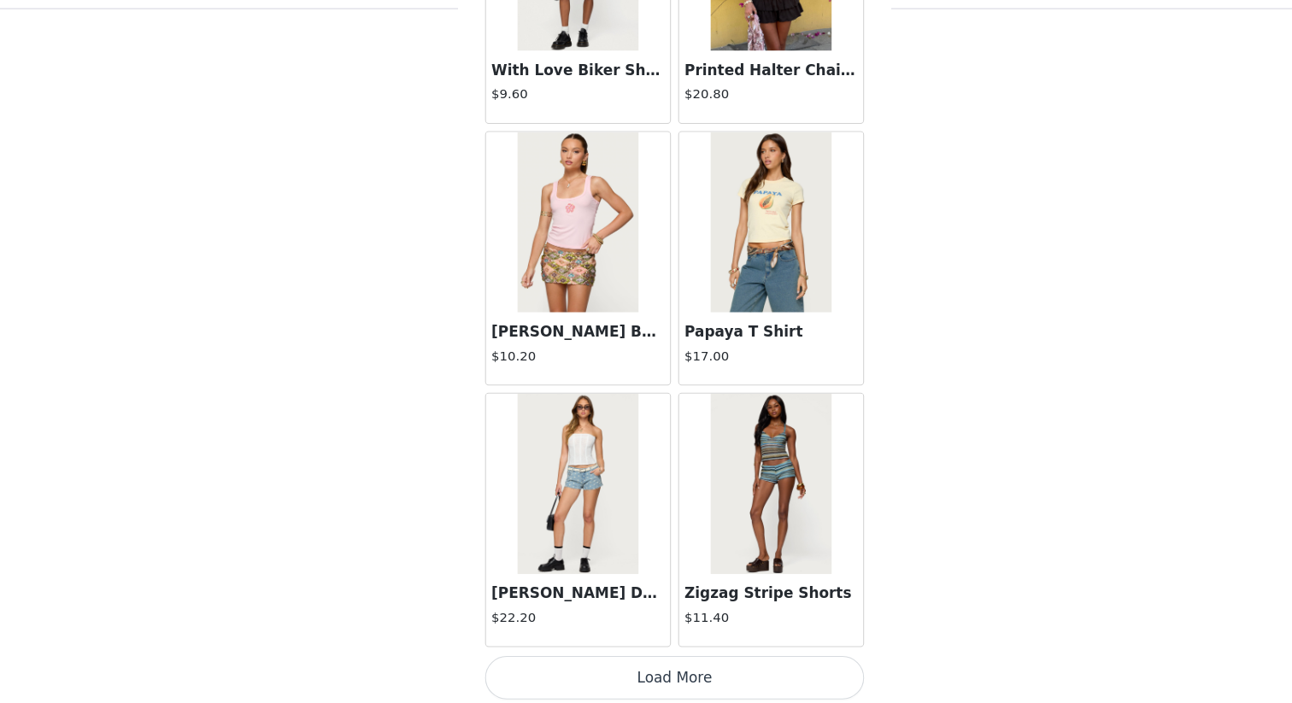
scroll to position [31647, 0]
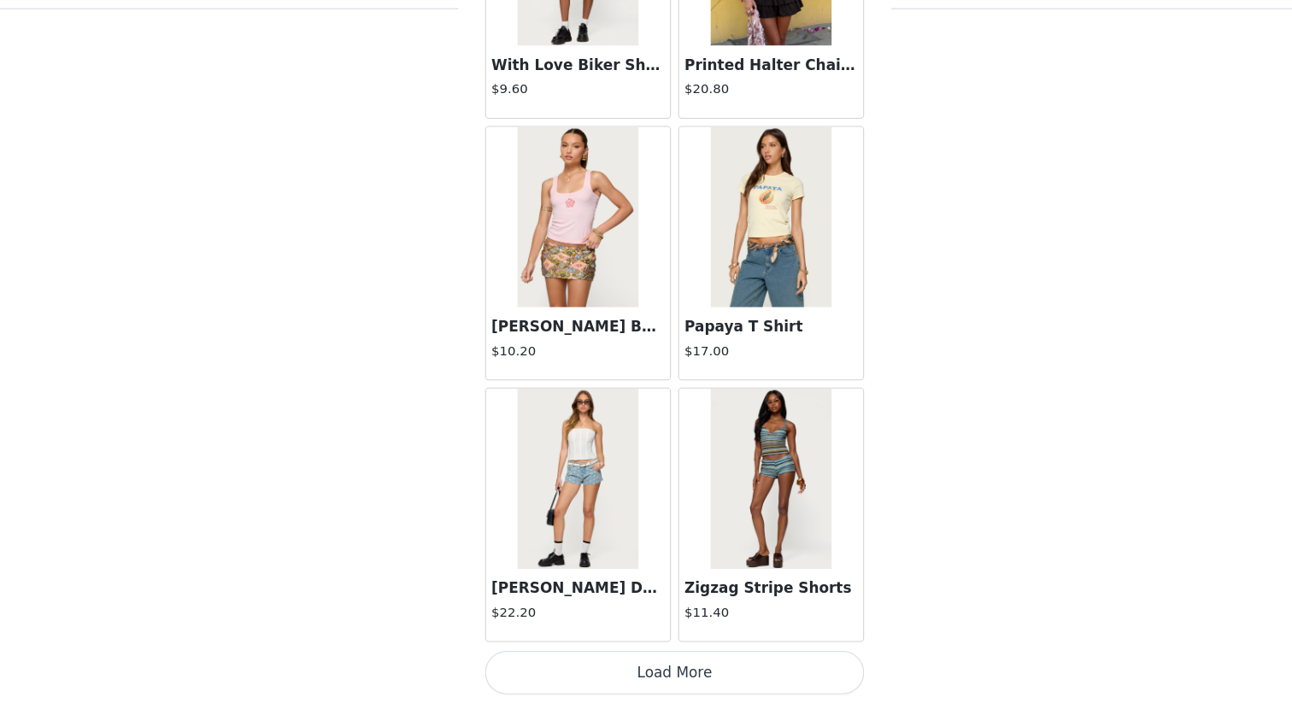
click at [653, 608] on button "Load More" at bounding box center [646, 674] width 359 height 41
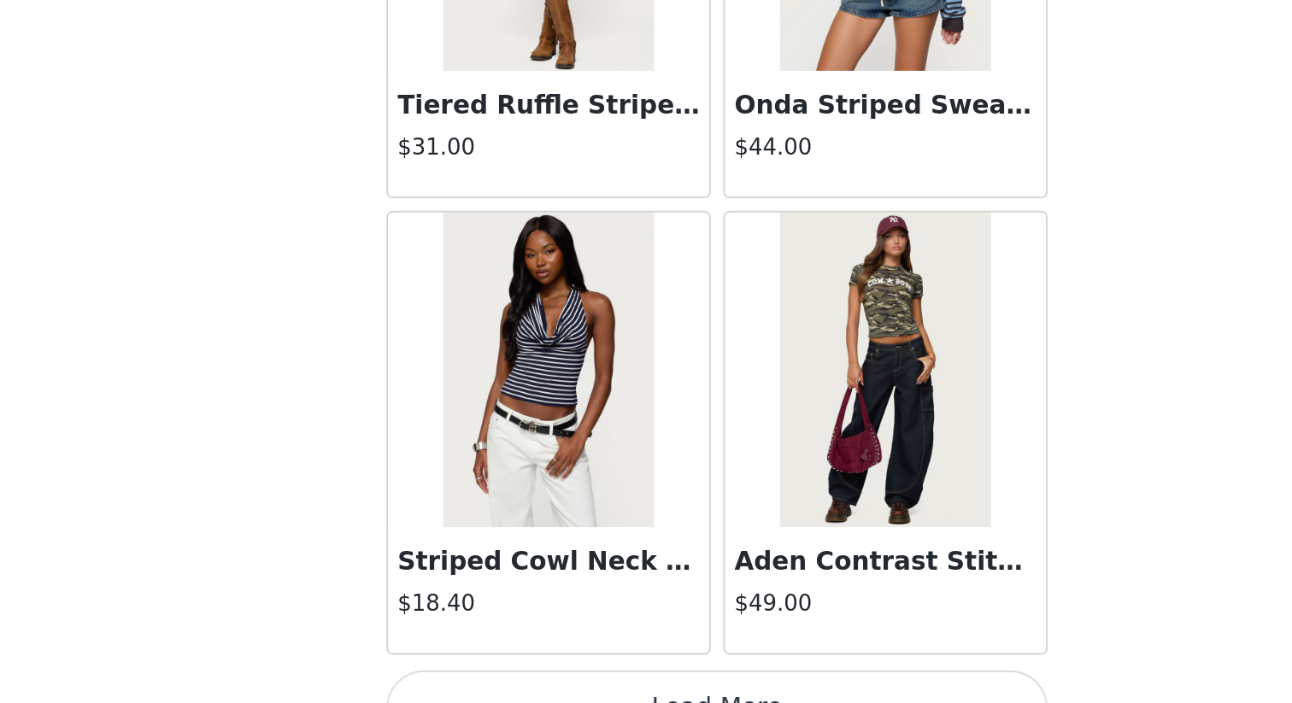
scroll to position [34096, 0]
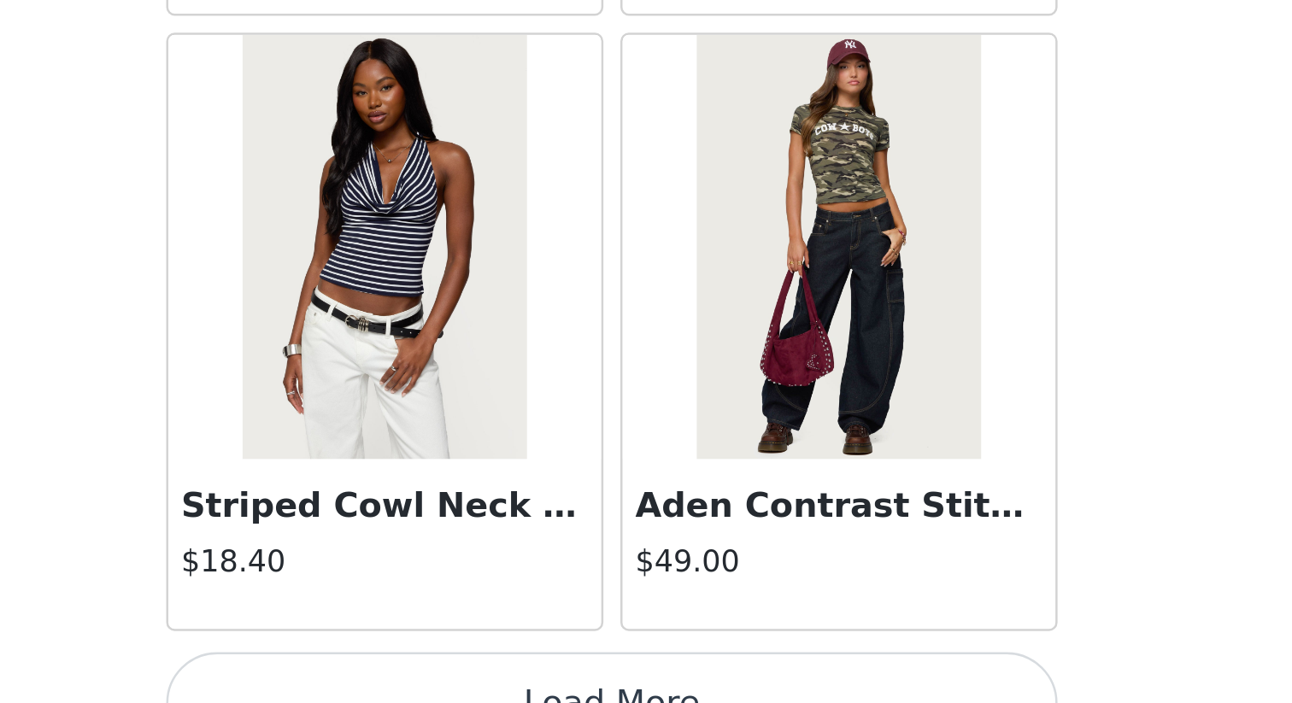
click at [655, 608] on button "Load More" at bounding box center [646, 703] width 359 height 41
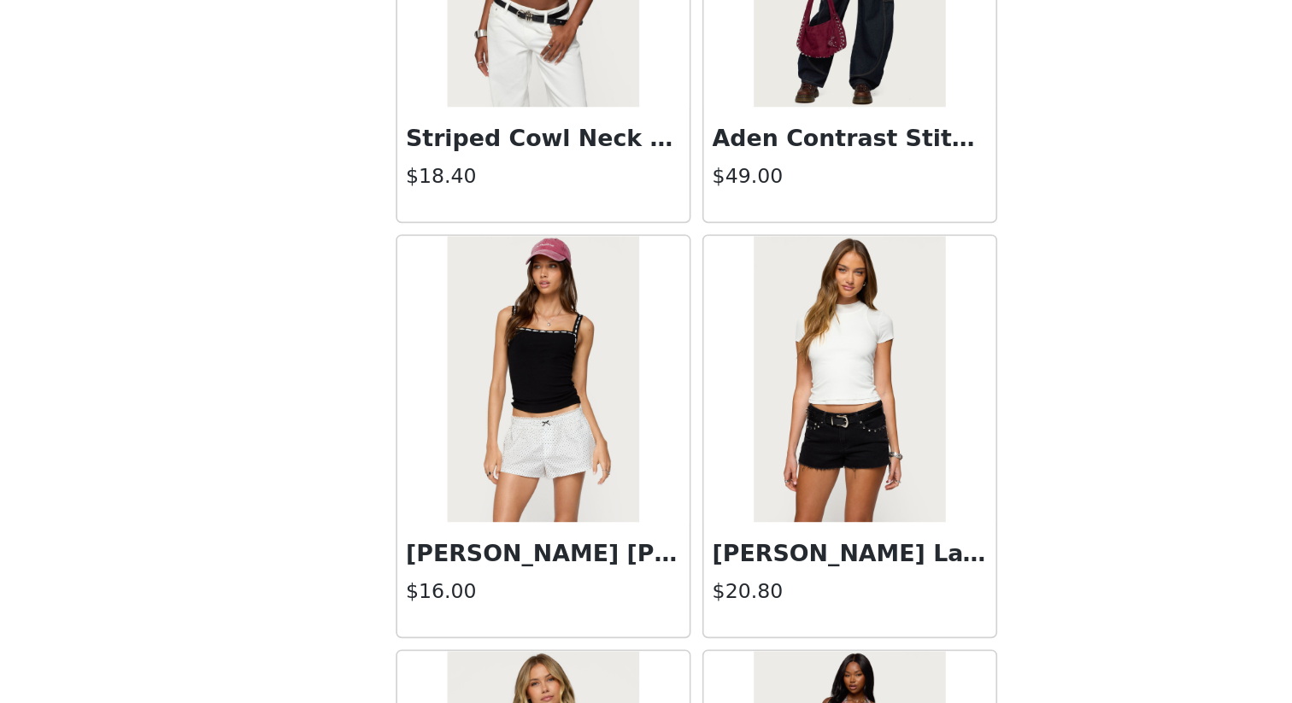
scroll to position [34354, 0]
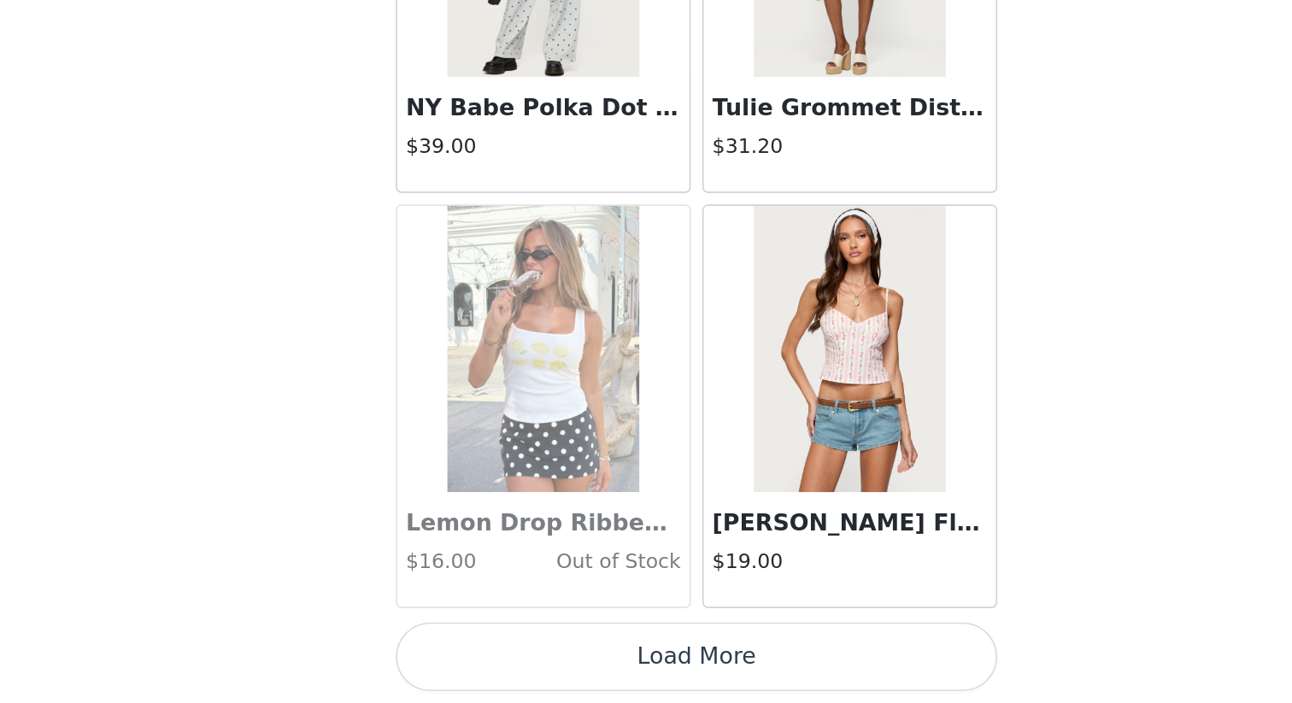
click at [633, 608] on button "Load More" at bounding box center [646, 675] width 359 height 41
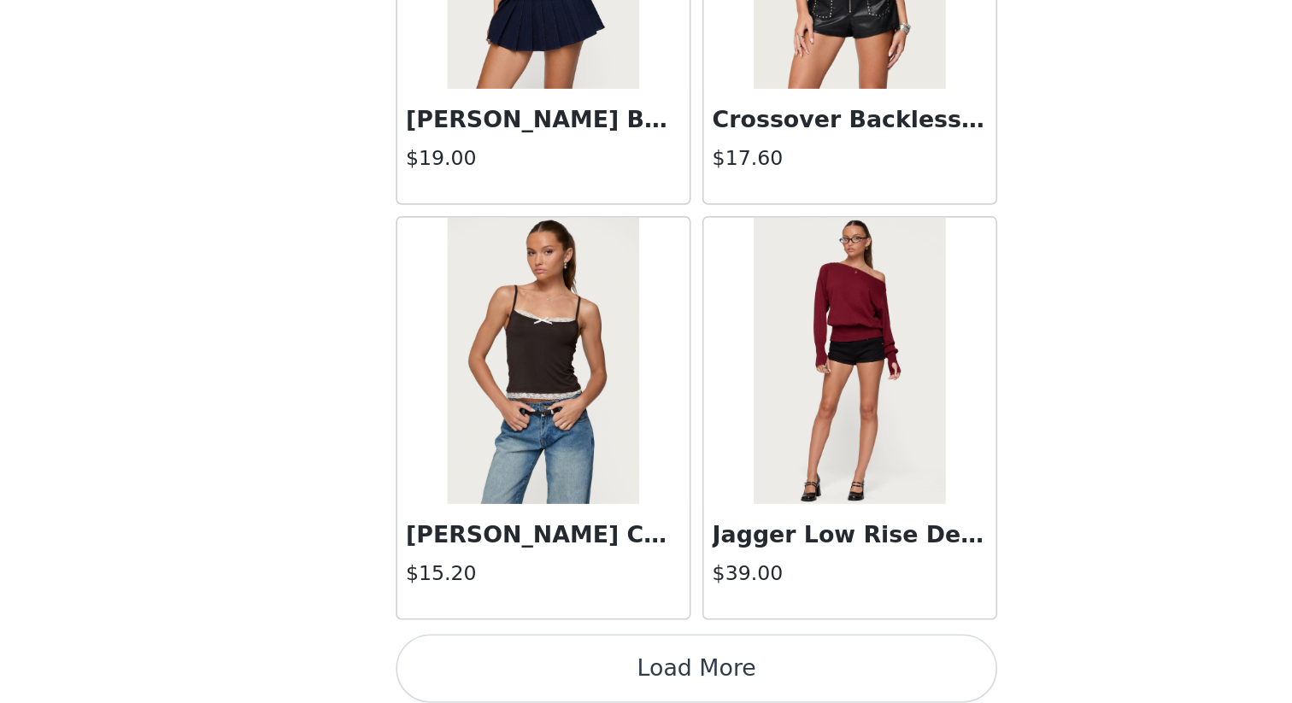
scroll to position [528, 0]
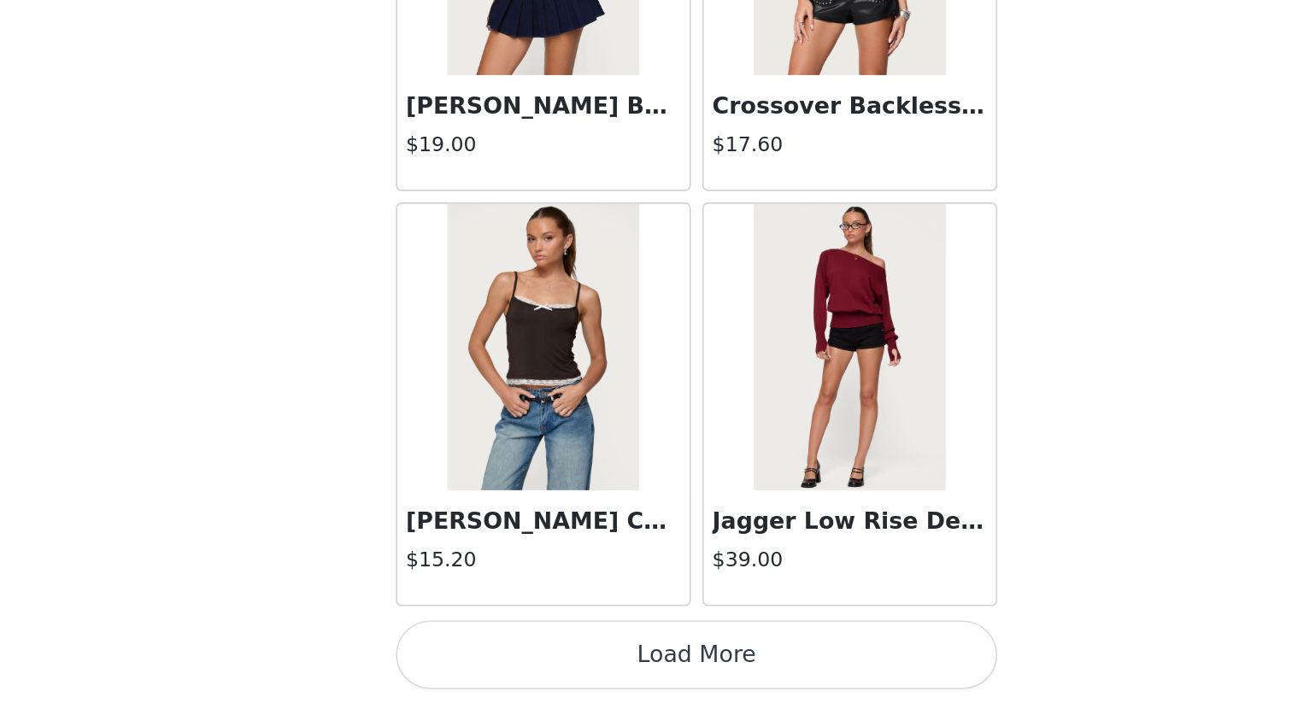
click at [678, 608] on button "Load More" at bounding box center [646, 674] width 359 height 41
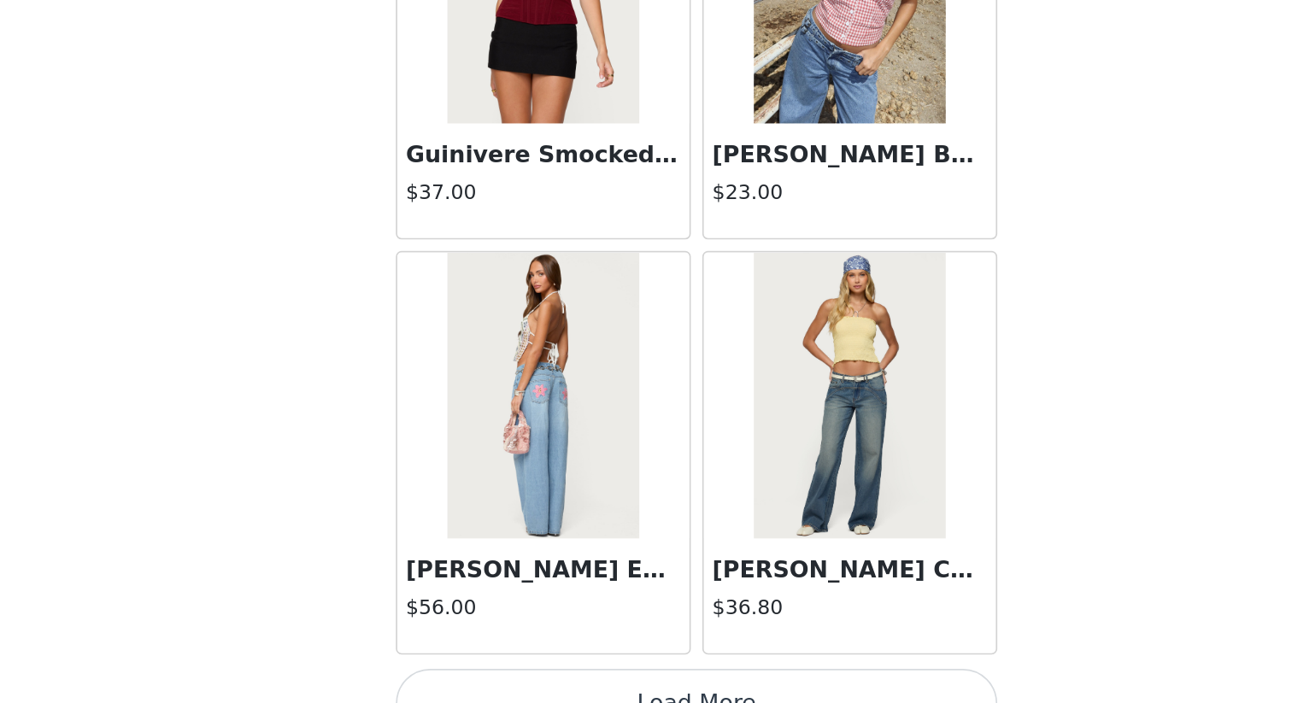
scroll to position [41558, 0]
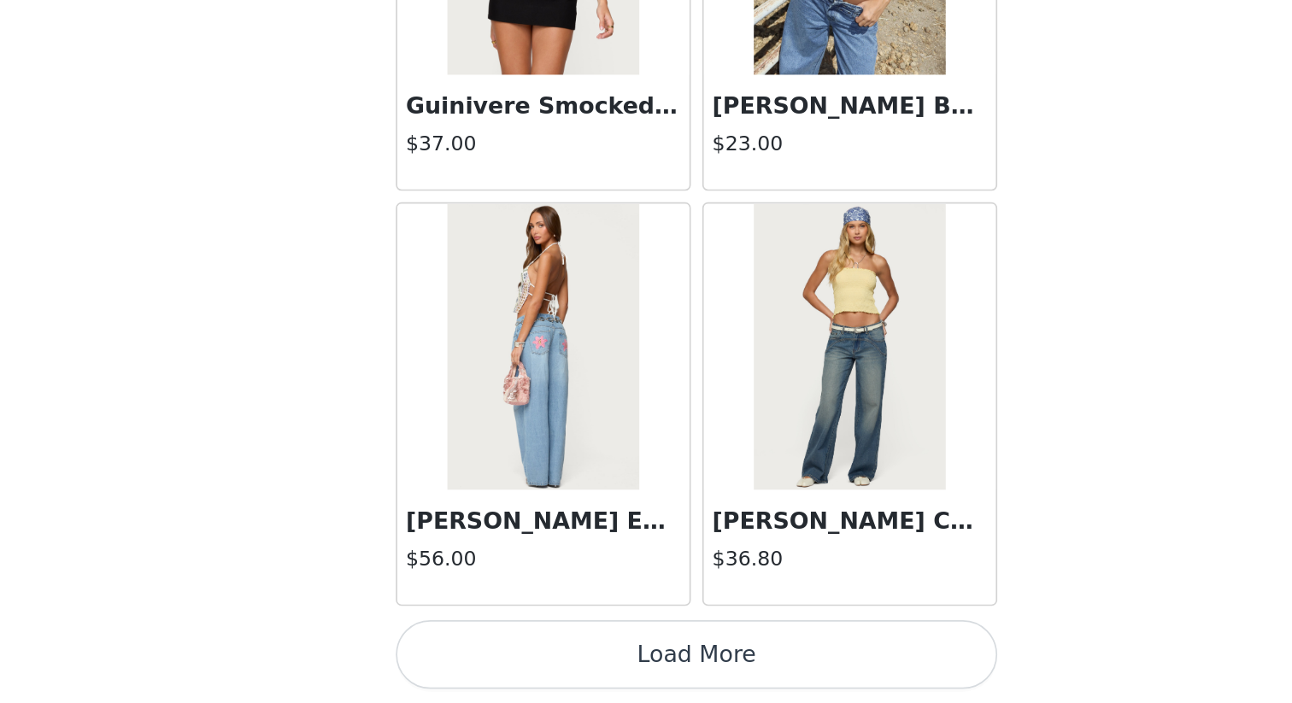
click at [652, 608] on button "Load More" at bounding box center [646, 674] width 359 height 41
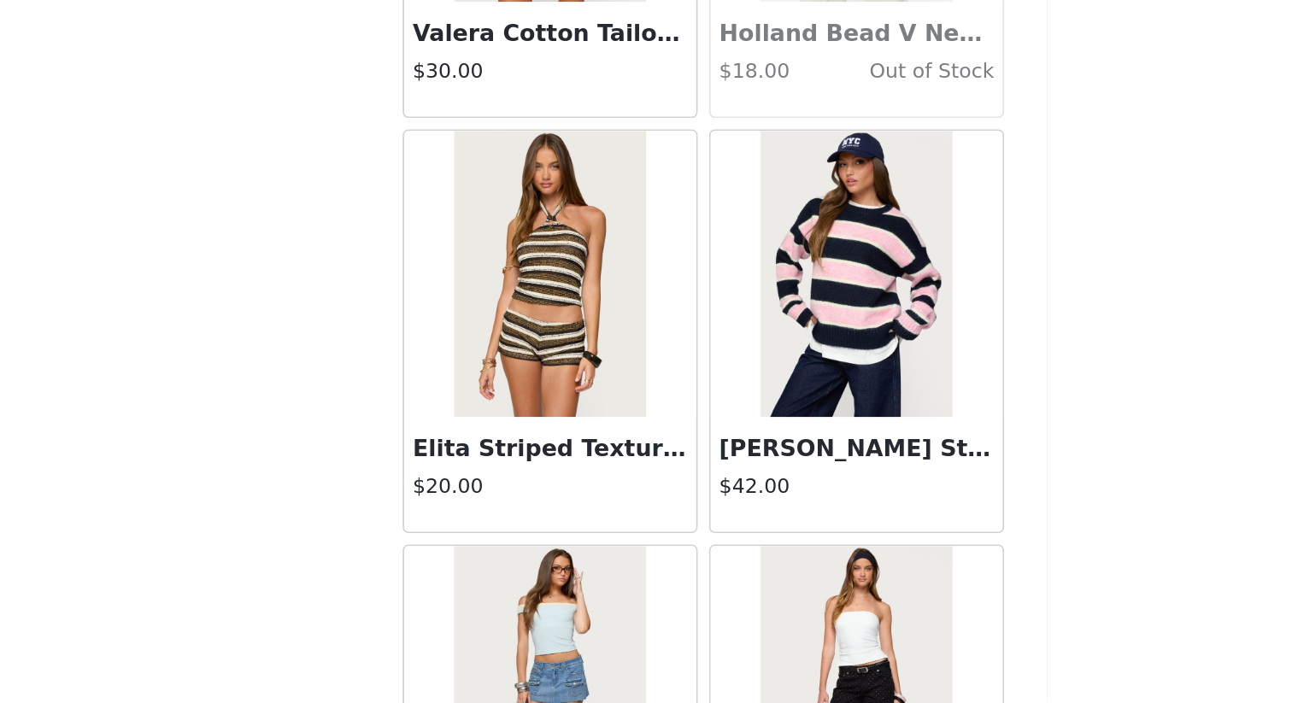
scroll to position [44036, 0]
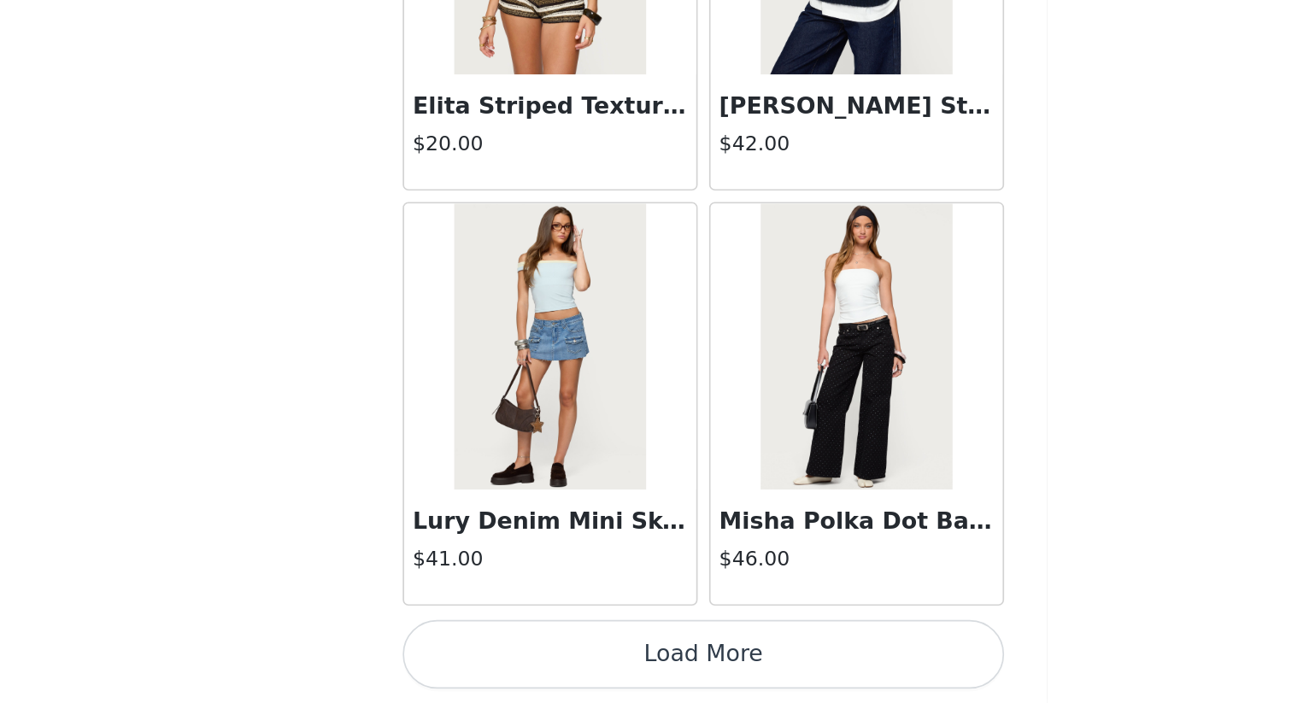
click at [699, 608] on button "Load More" at bounding box center [646, 674] width 359 height 41
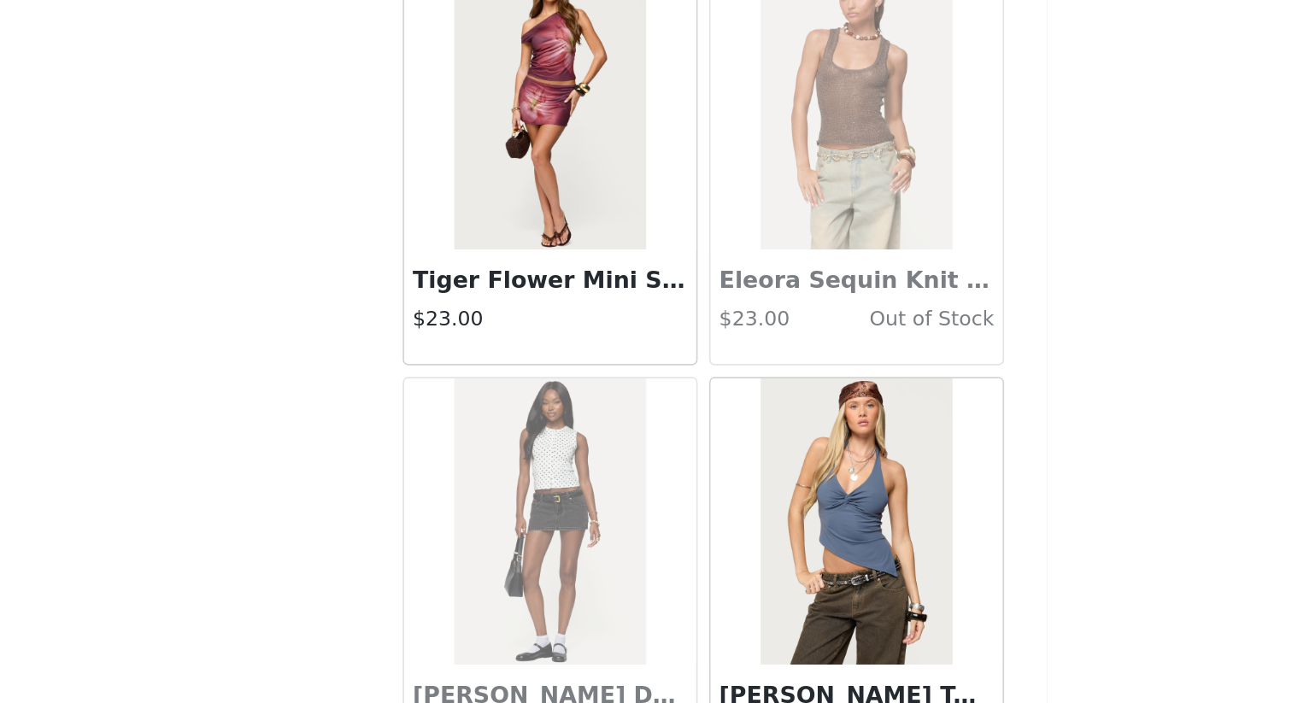
scroll to position [46491, 0]
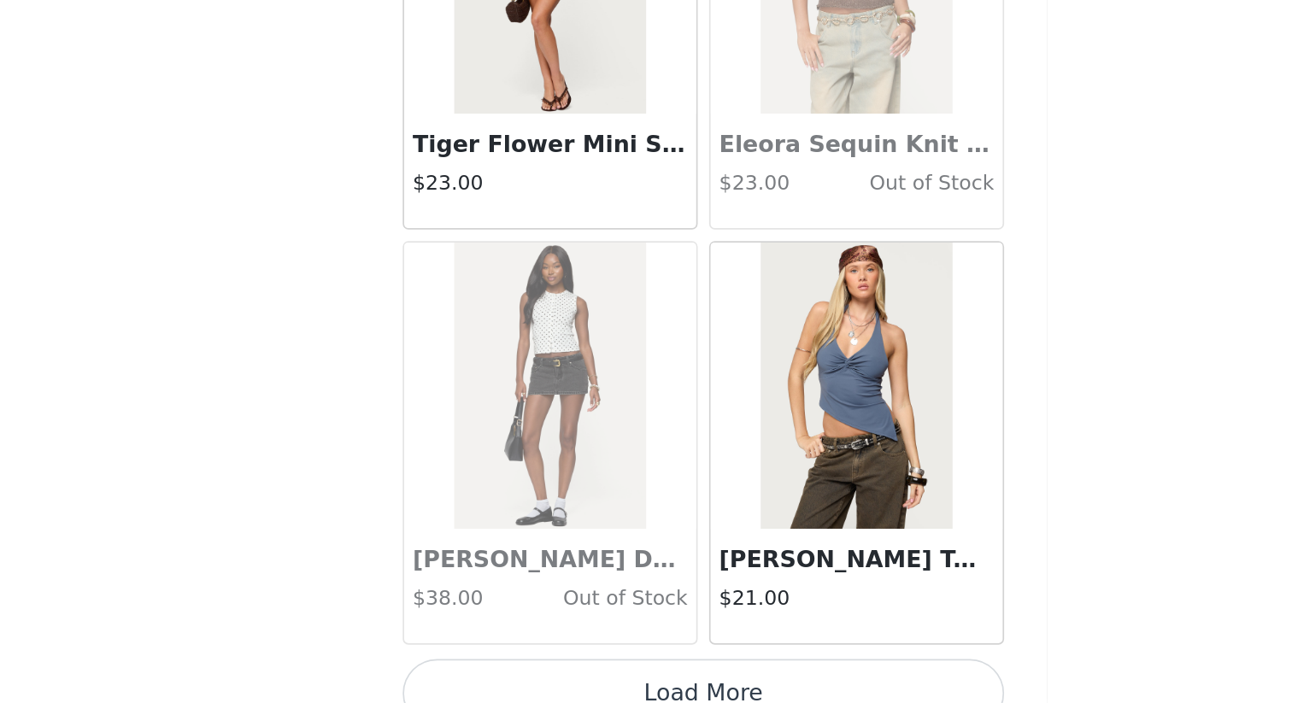
click at [659, 608] on button "Load More" at bounding box center [646, 697] width 359 height 41
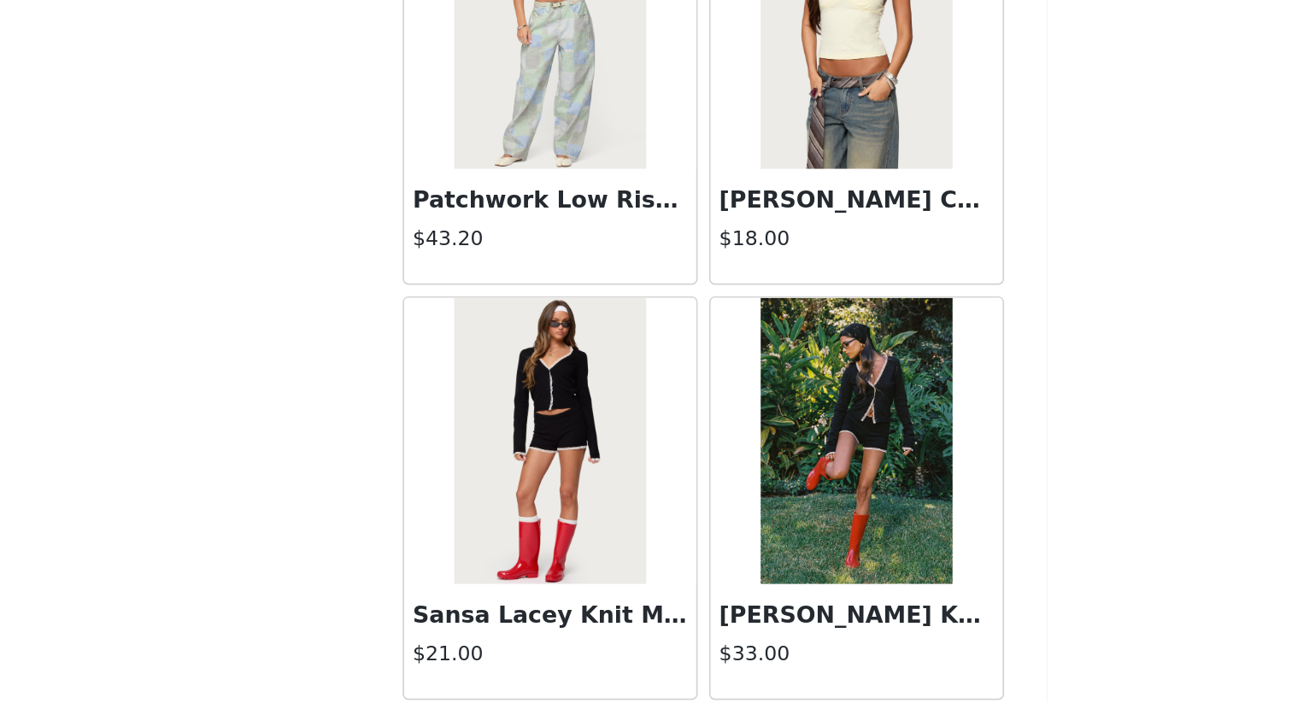
scroll to position [48992, 0]
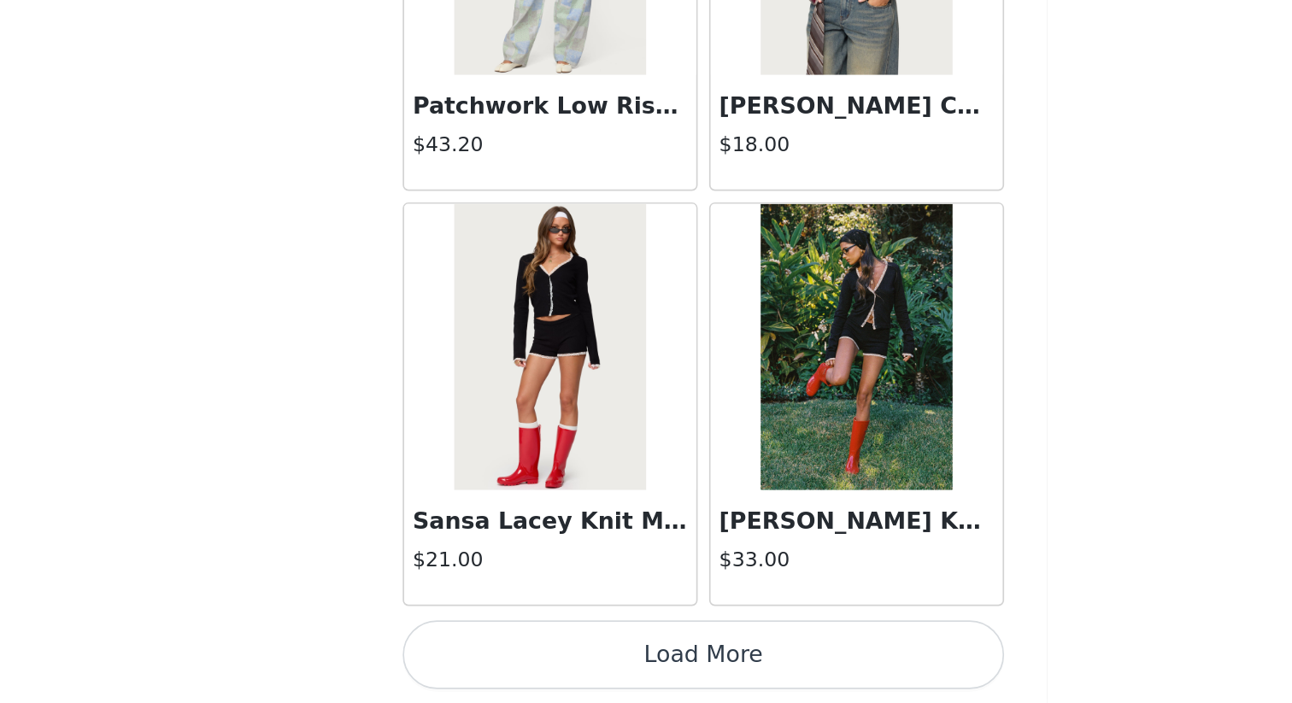
click at [700, 608] on button "Load More" at bounding box center [646, 674] width 359 height 41
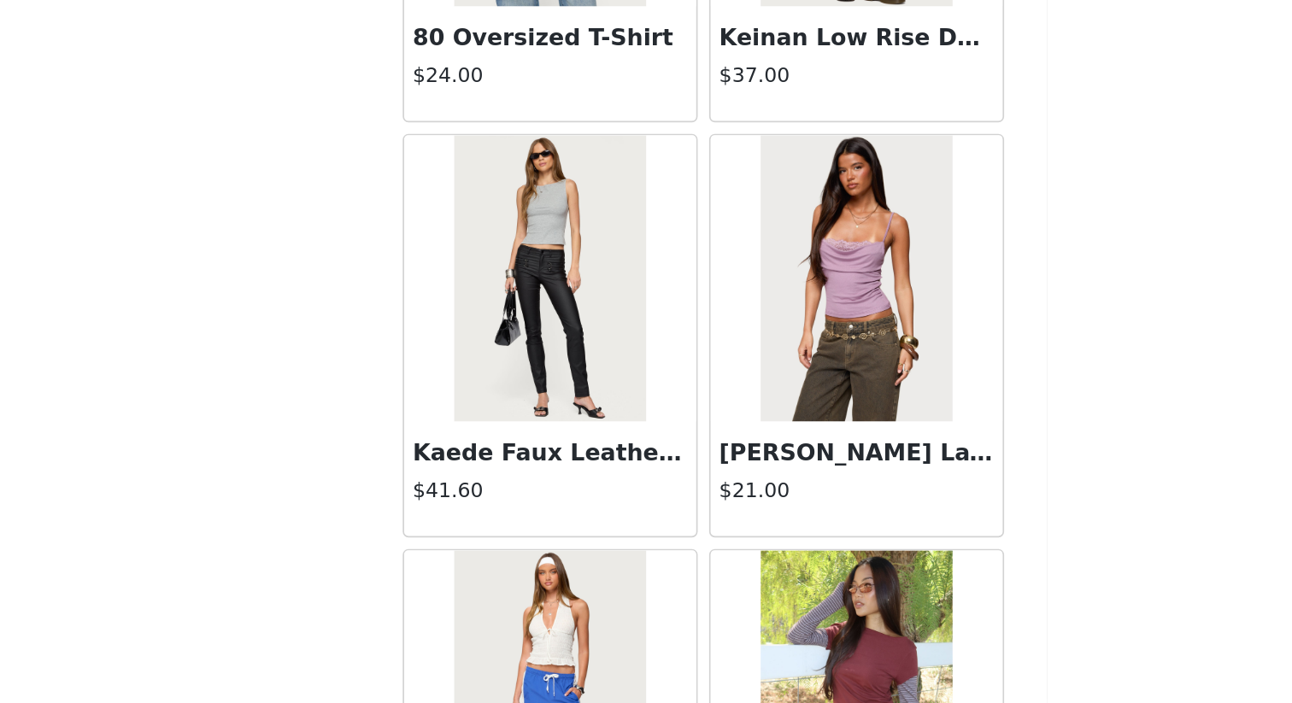
scroll to position [51076, 0]
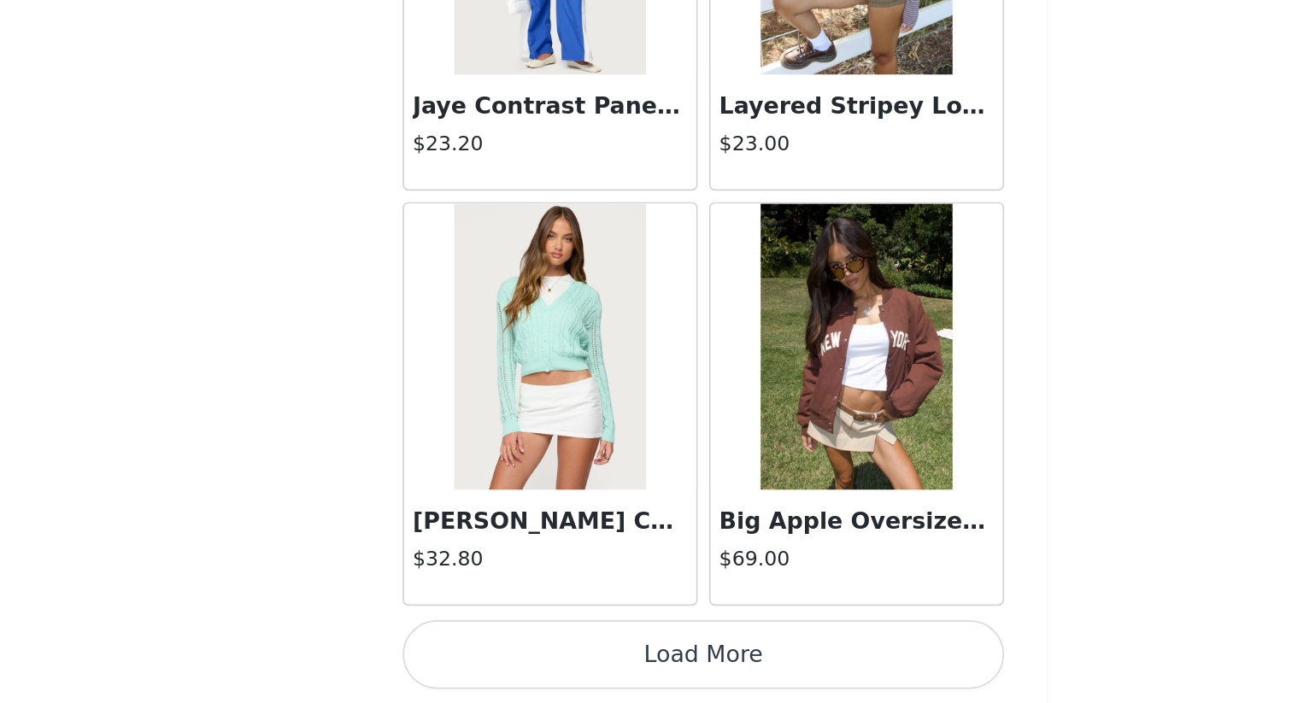
click at [700, 608] on button "Load More" at bounding box center [646, 674] width 359 height 41
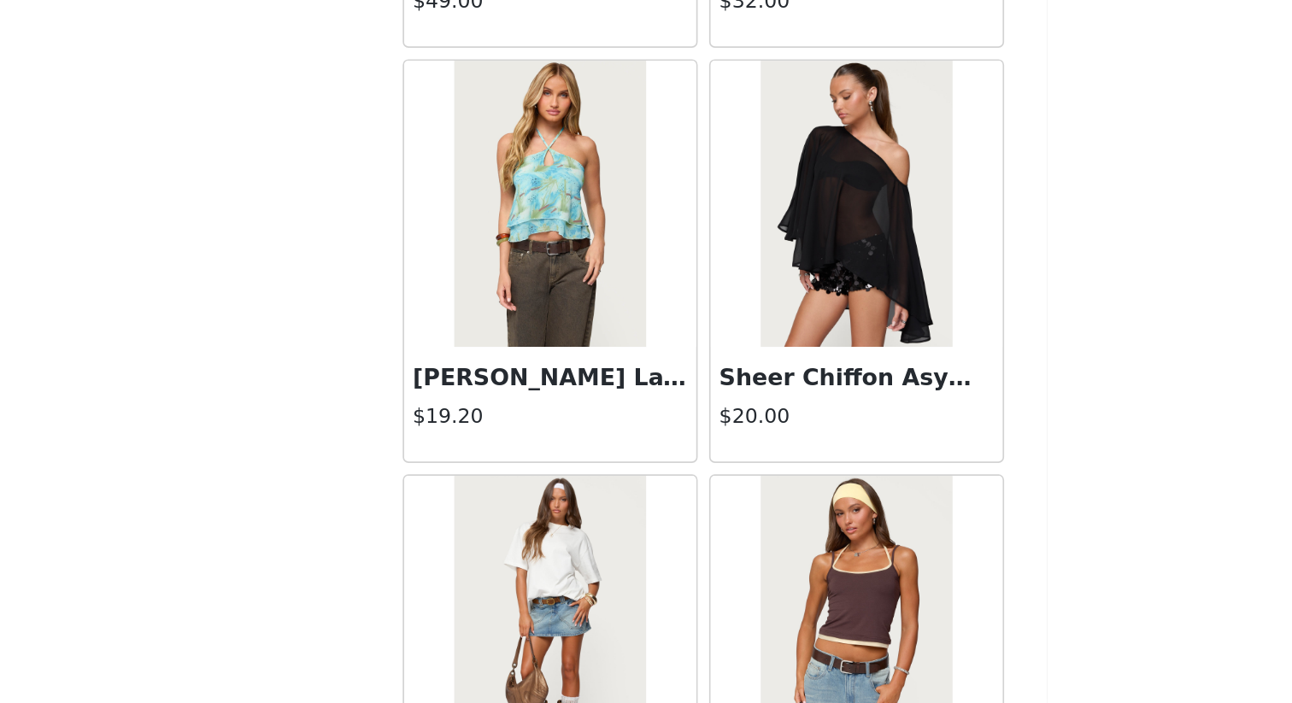
scroll to position [53913, 0]
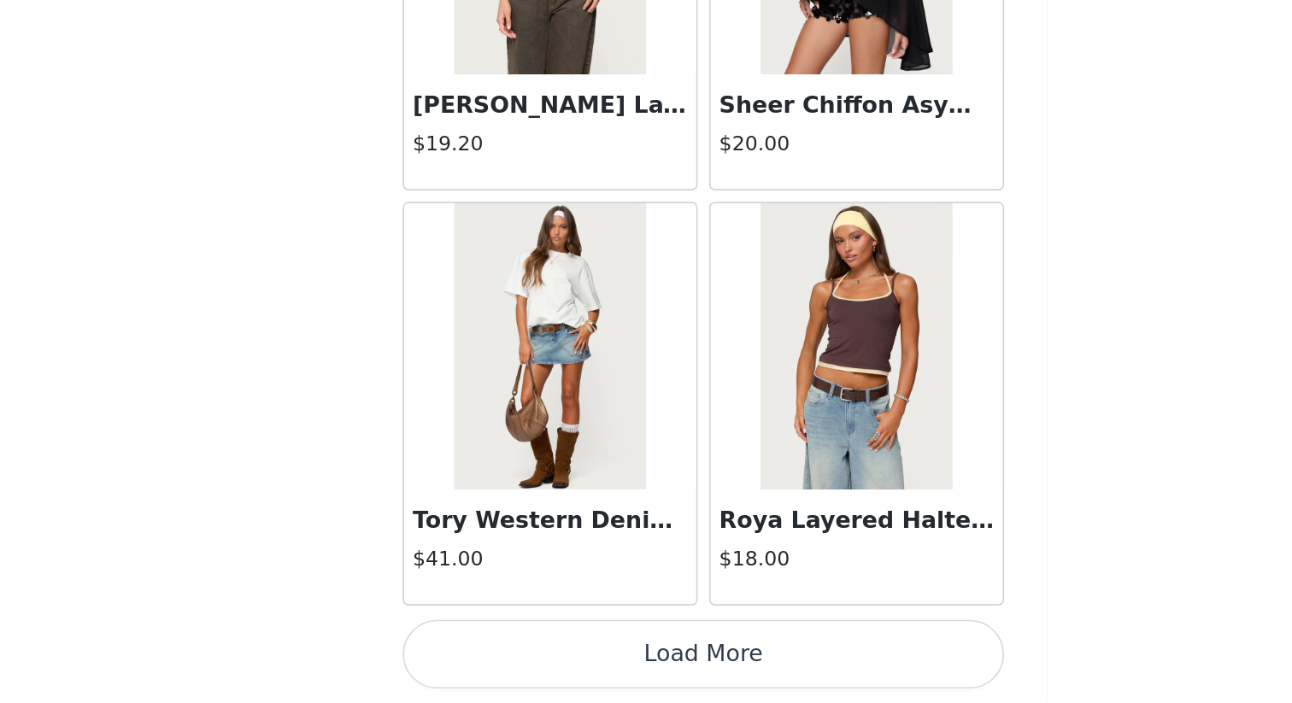
click at [692, 608] on button "Load More" at bounding box center [646, 674] width 359 height 41
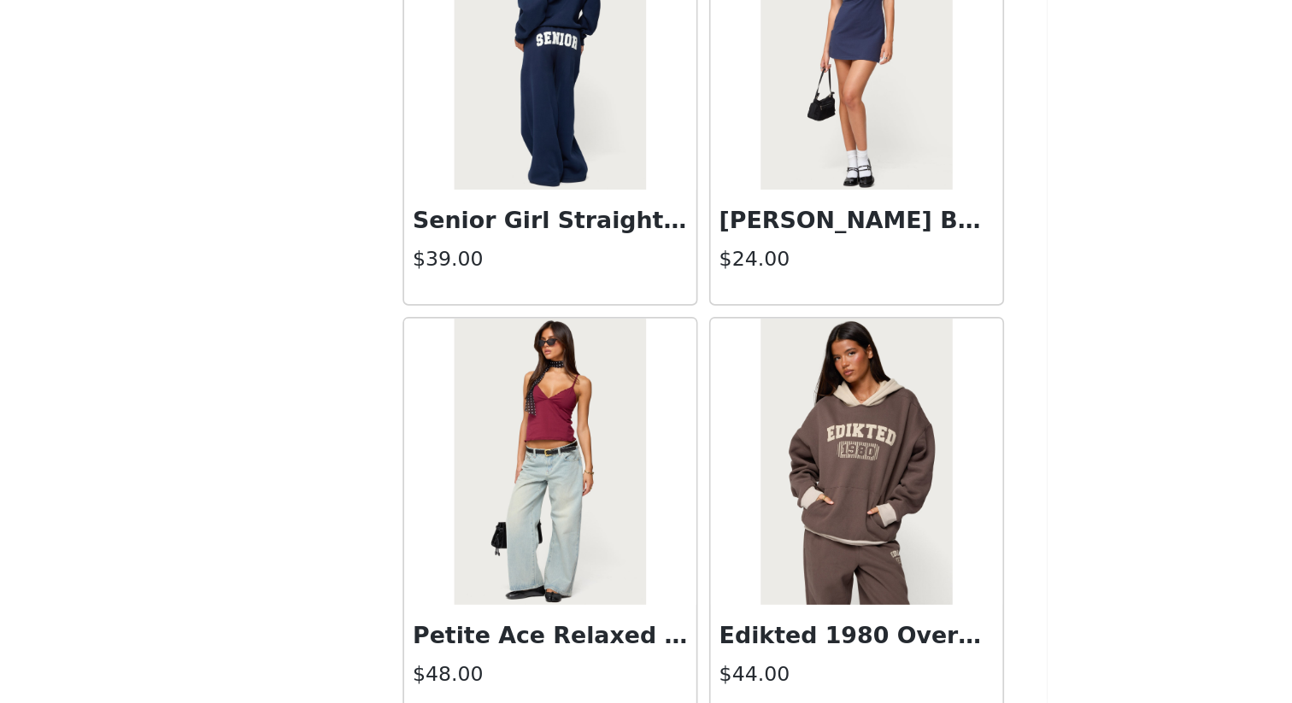
scroll to position [56426, 0]
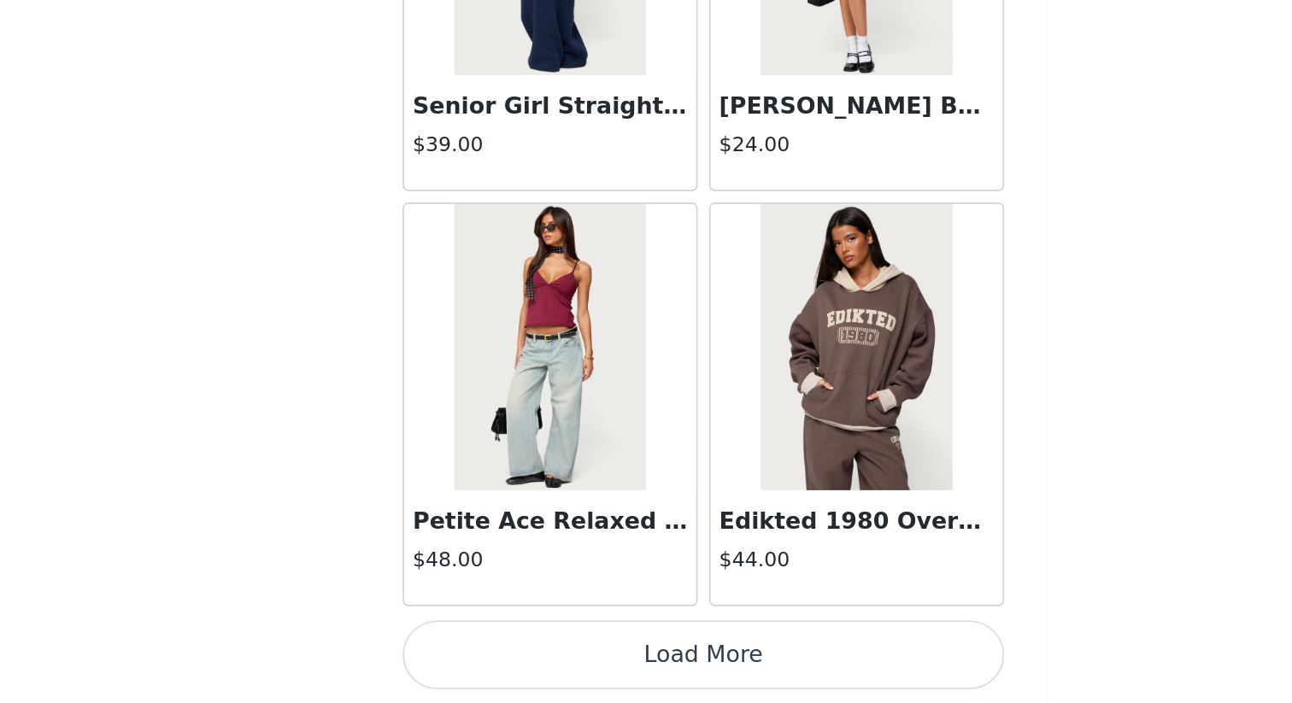
click at [680, 608] on button "Load More" at bounding box center [646, 674] width 359 height 41
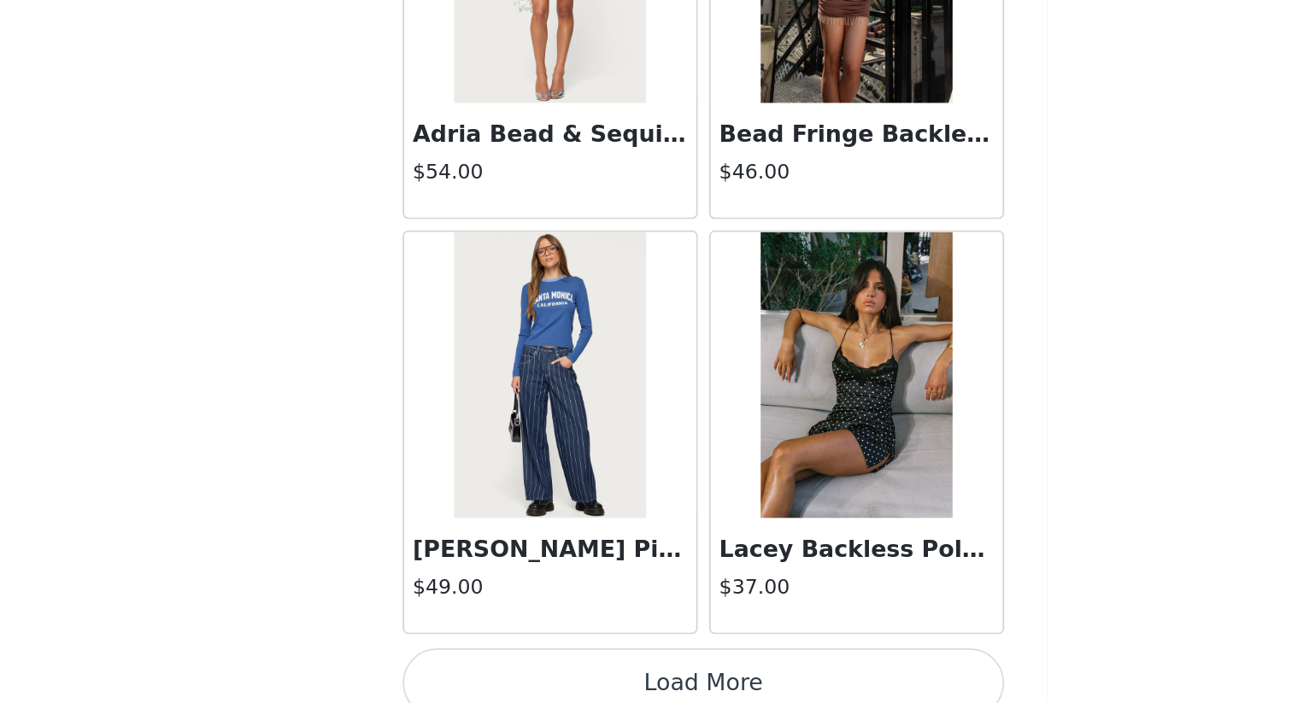
scroll to position [58904, 0]
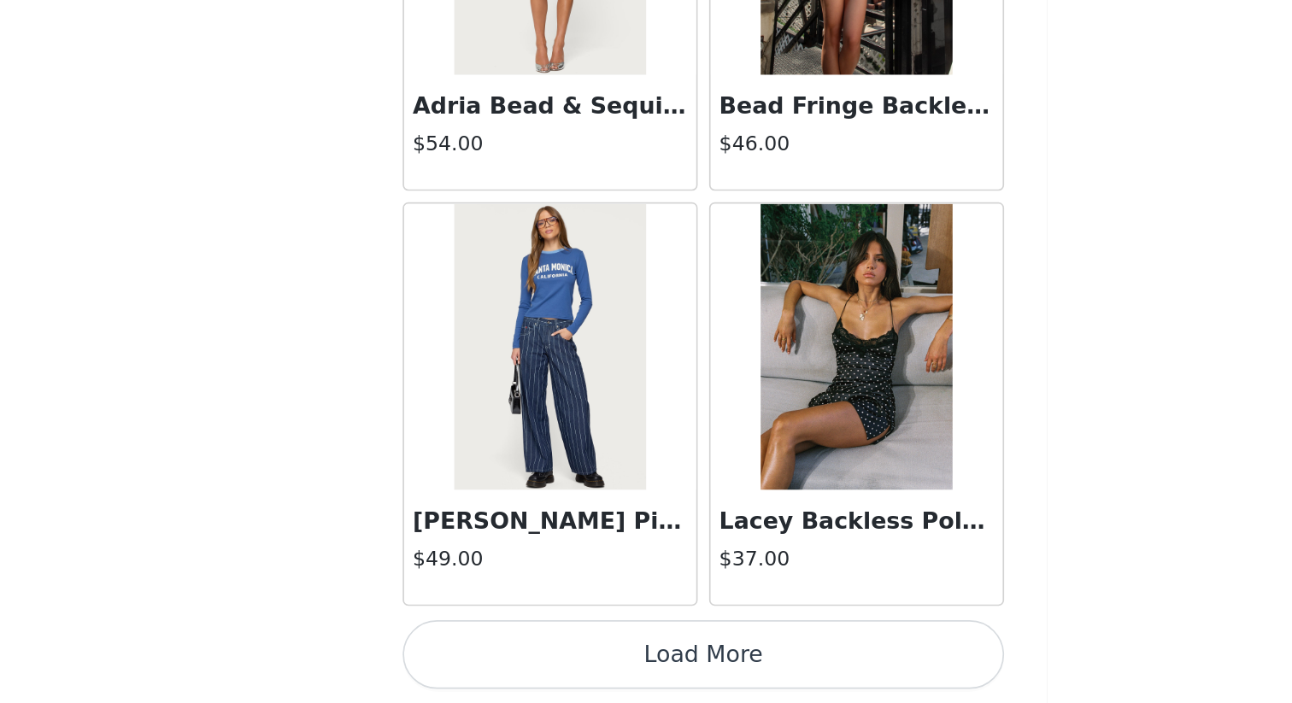
click at [660, 608] on button "Load More" at bounding box center [646, 674] width 359 height 41
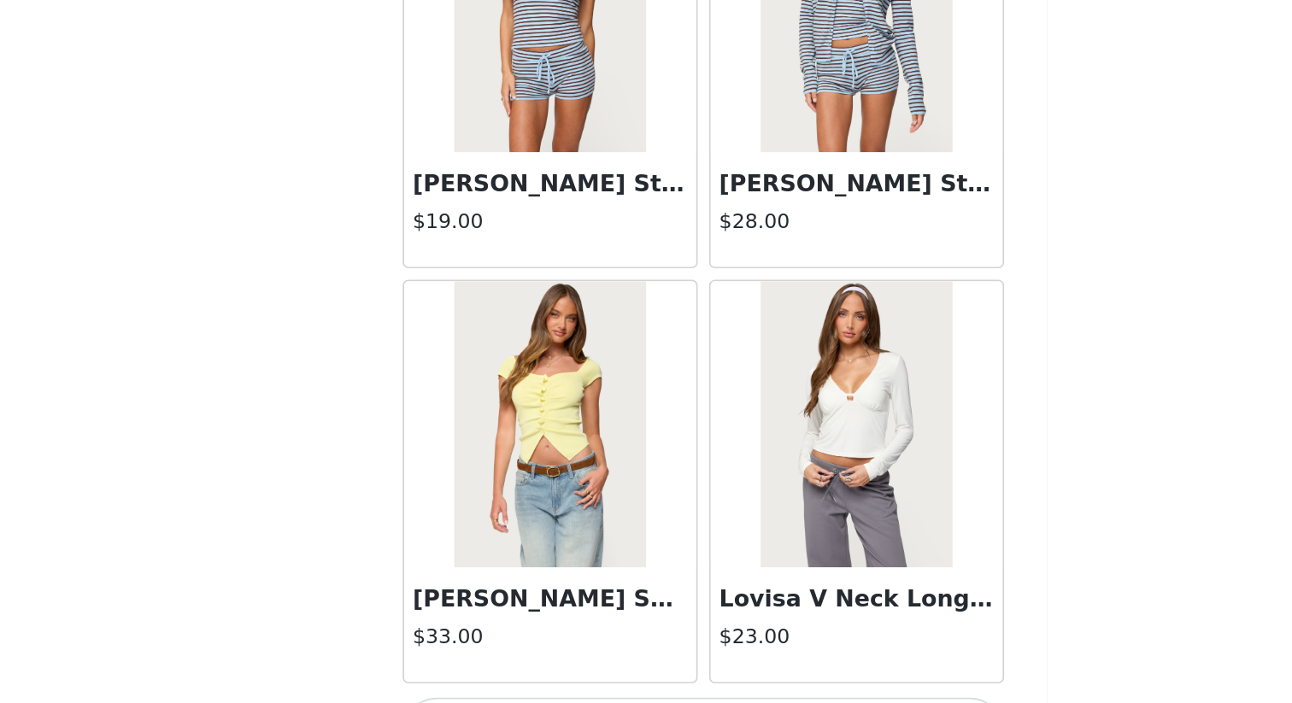
scroll to position [61382, 0]
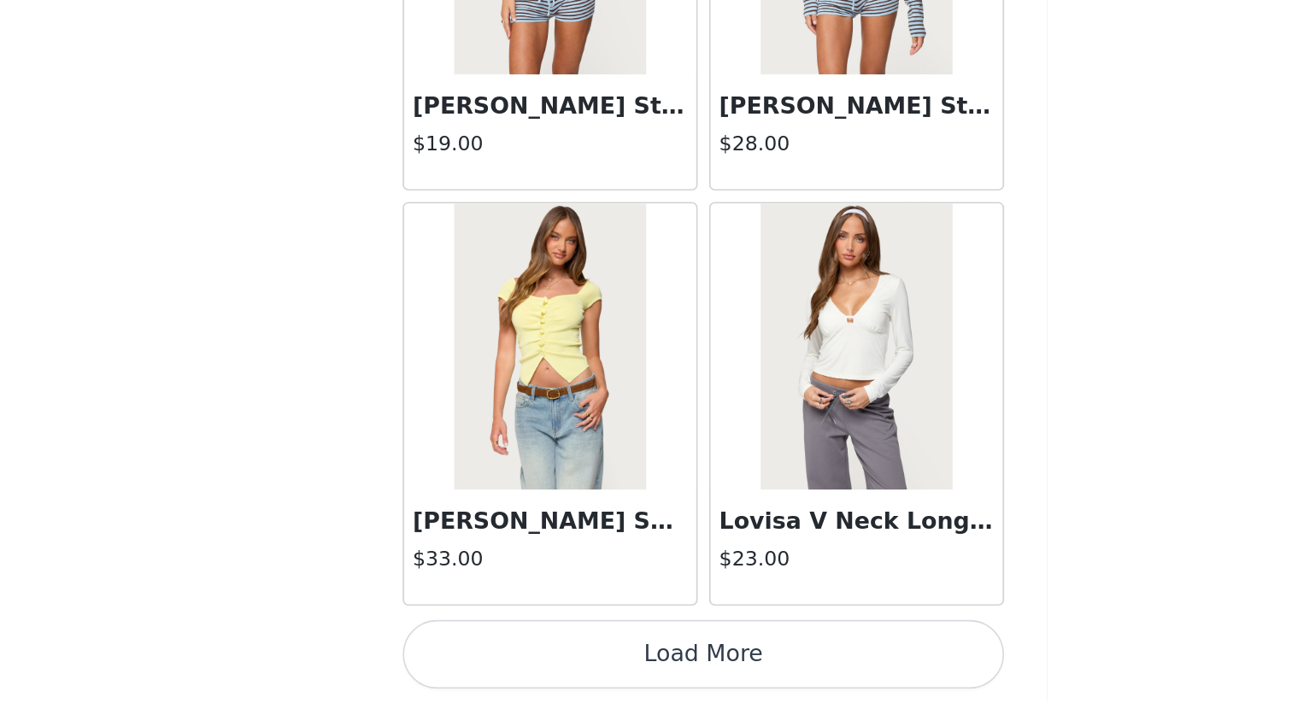
click at [684, 608] on button "Load More" at bounding box center [646, 674] width 359 height 41
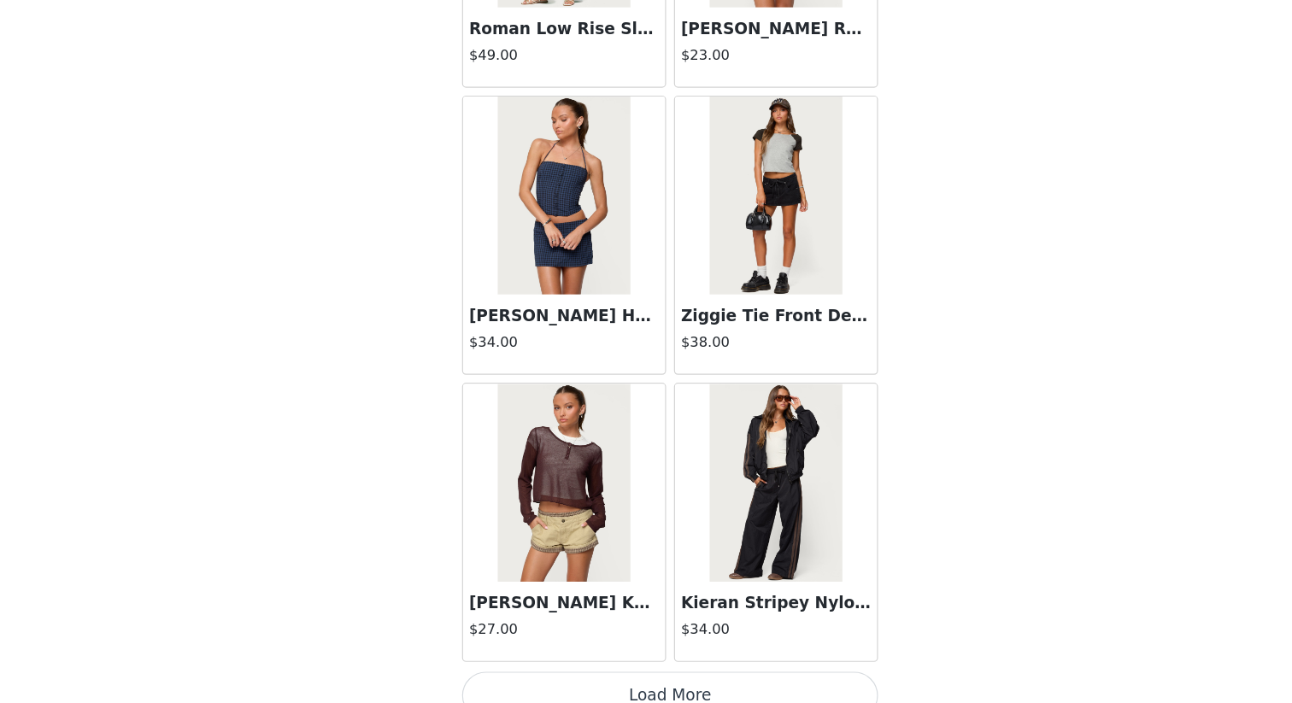
scroll to position [63860, 0]
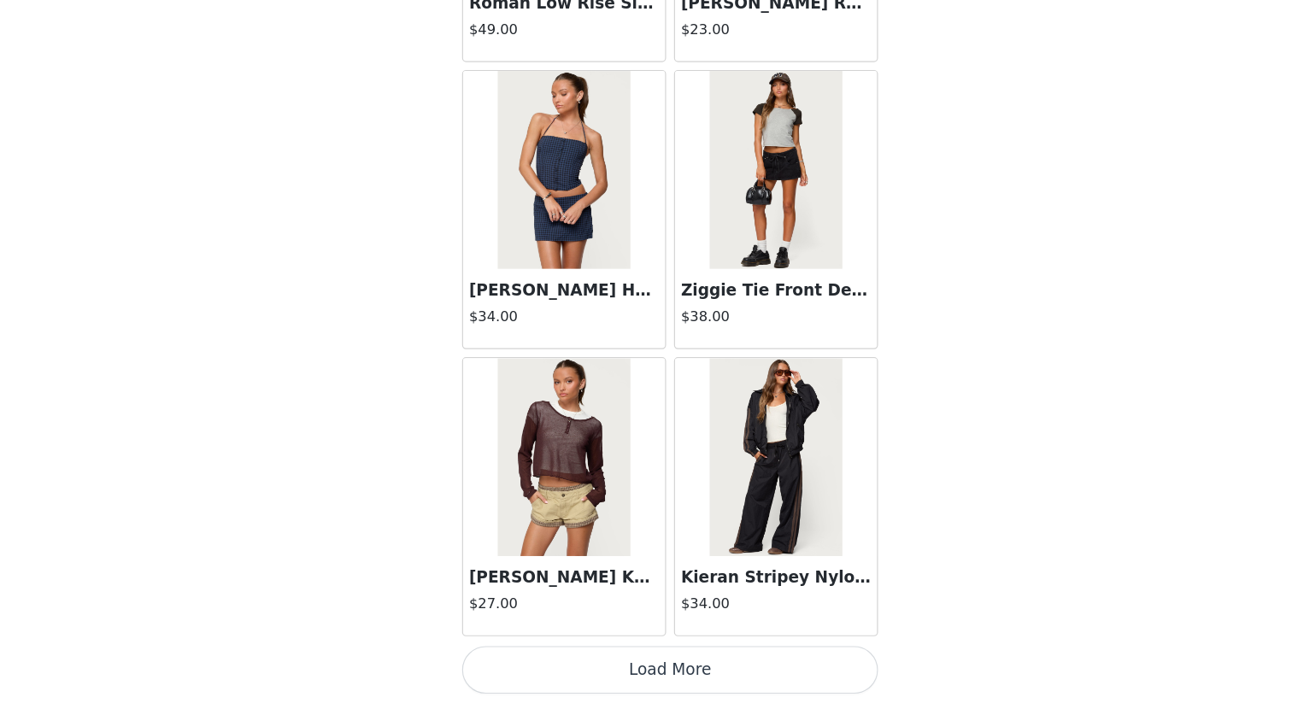
click at [663, 608] on button "Load More" at bounding box center [646, 674] width 359 height 41
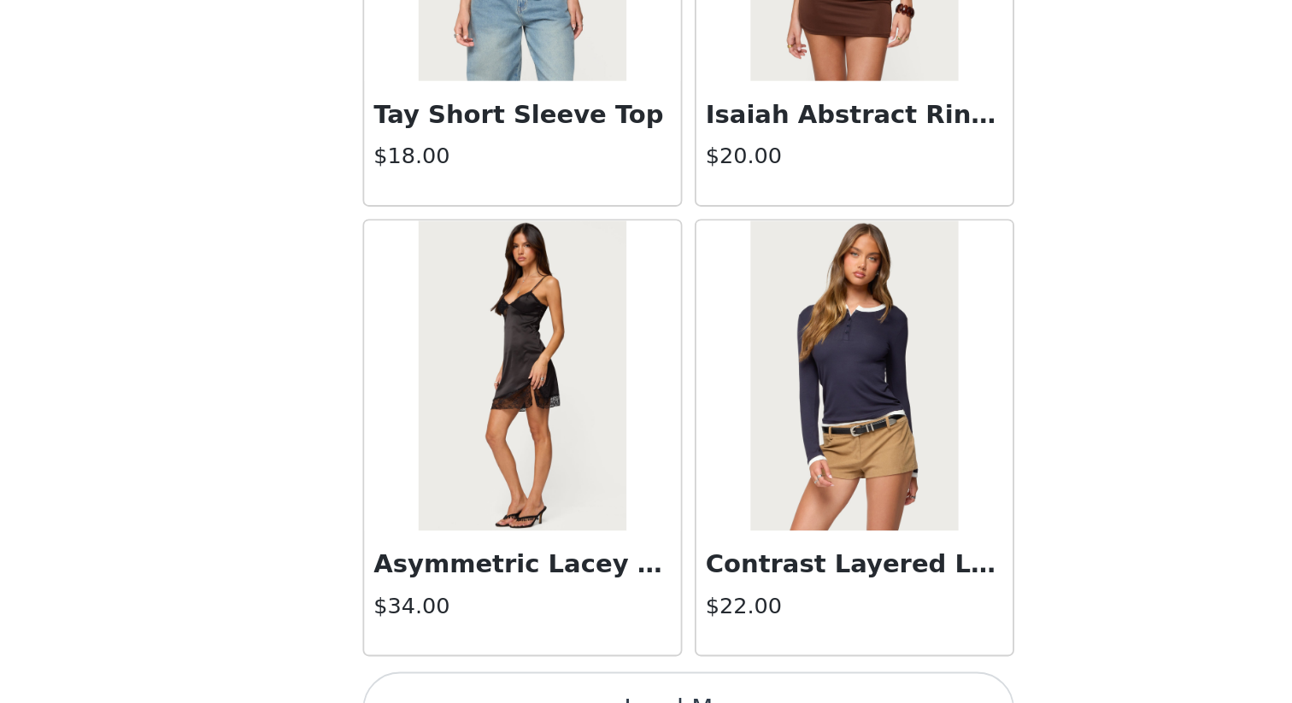
scroll to position [528, 0]
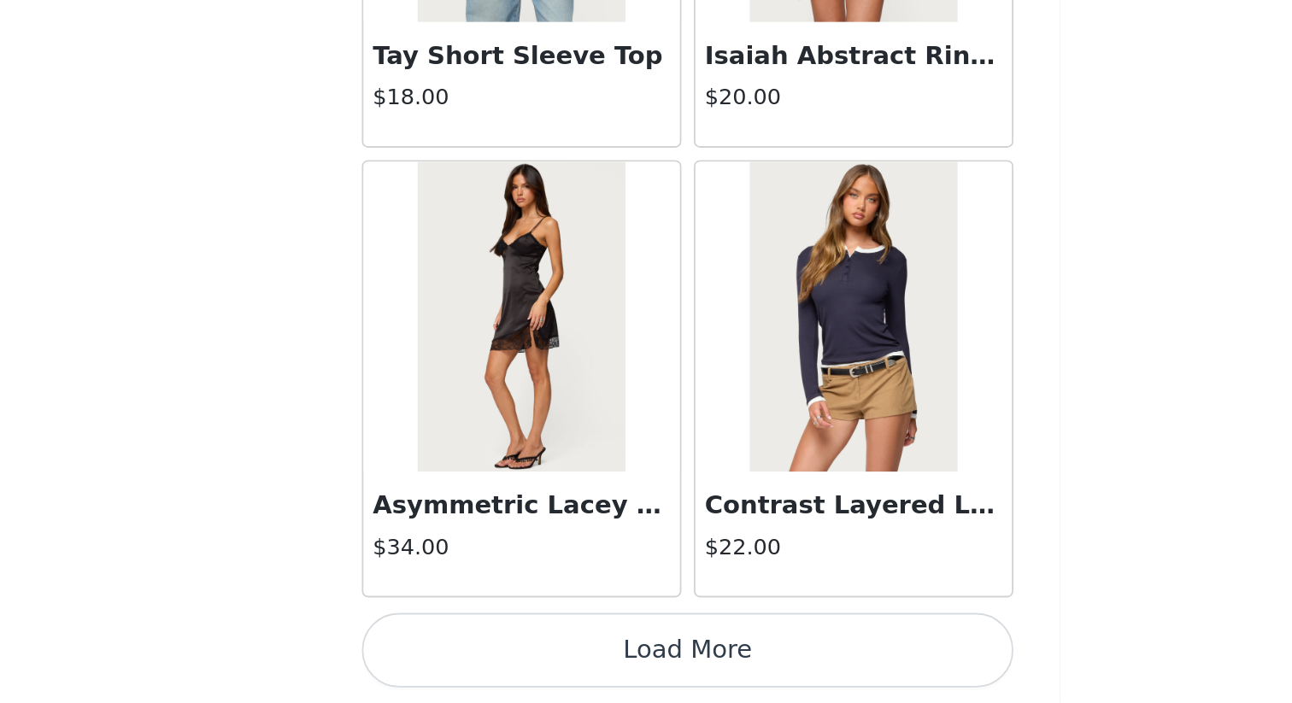
click at [599, 608] on h4 "$34.00" at bounding box center [555, 617] width 164 height 18
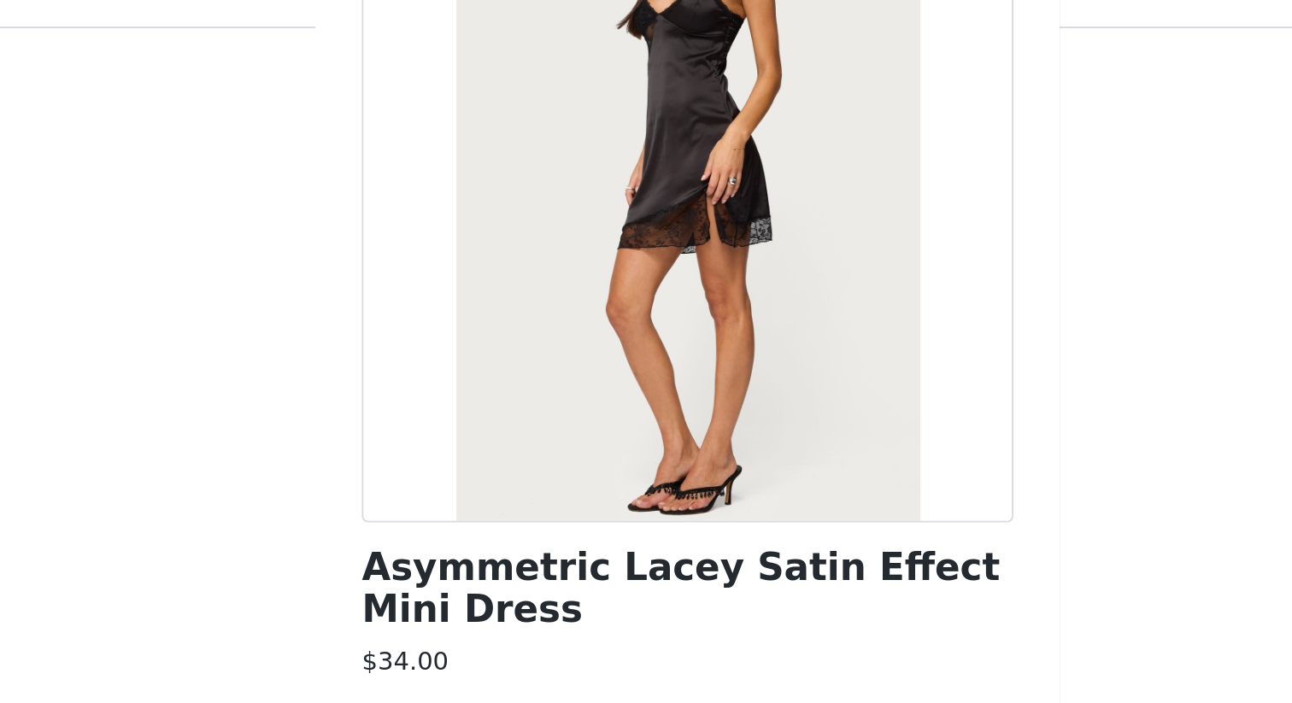
scroll to position [525, 0]
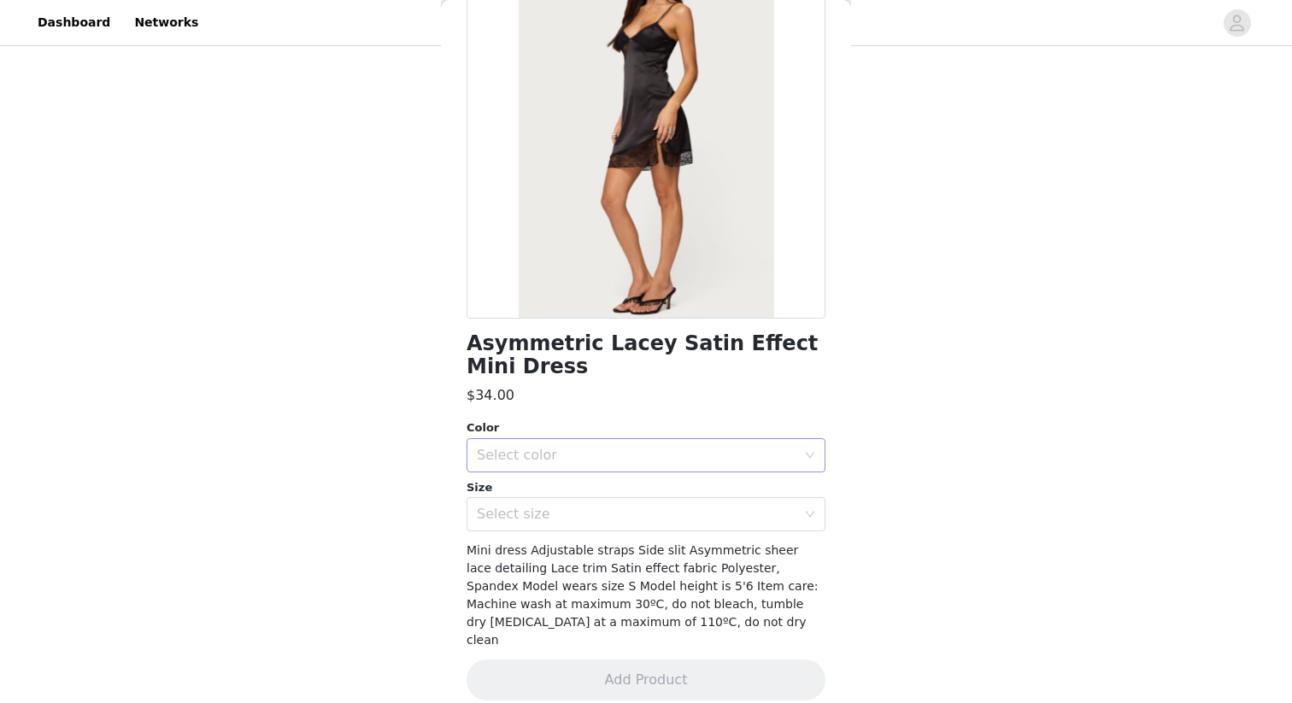
click at [581, 447] on div "Select color" at bounding box center [637, 455] width 320 height 17
click at [594, 499] on li "BLACK" at bounding box center [646, 492] width 359 height 27
click at [594, 514] on div "Select size" at bounding box center [637, 514] width 320 height 17
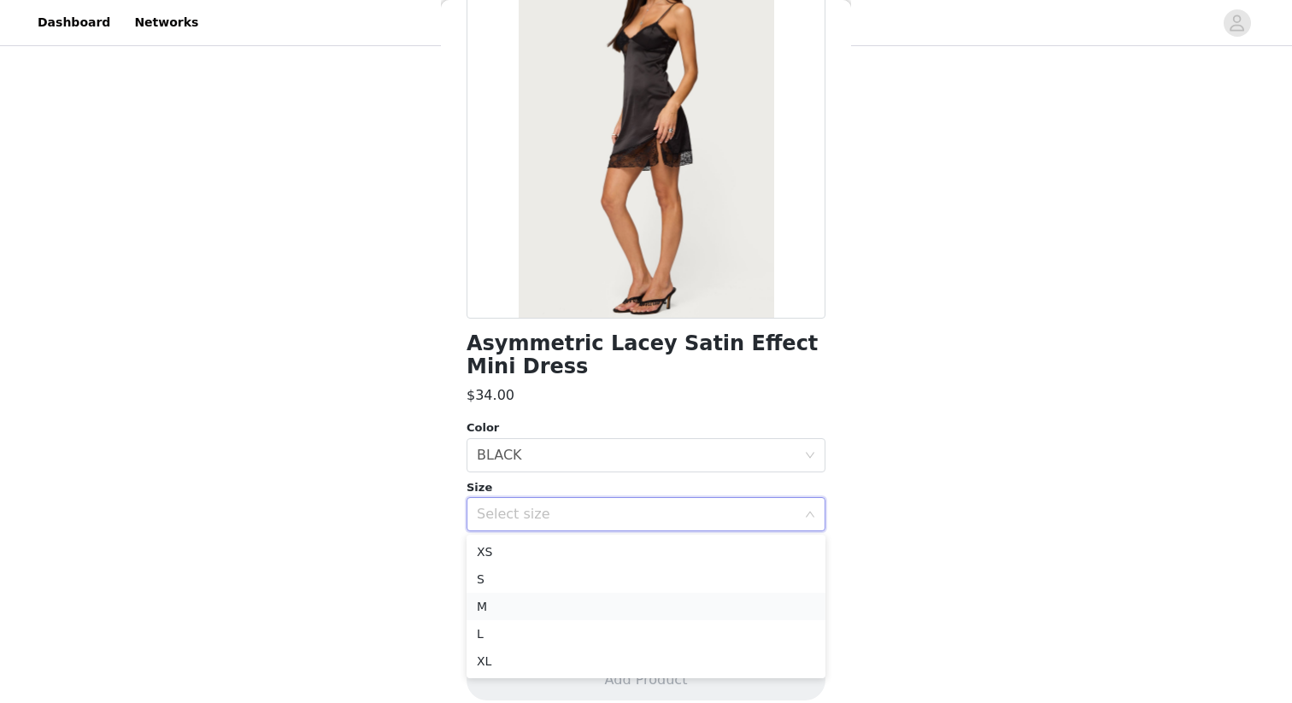
click at [597, 608] on li "M" at bounding box center [646, 606] width 359 height 27
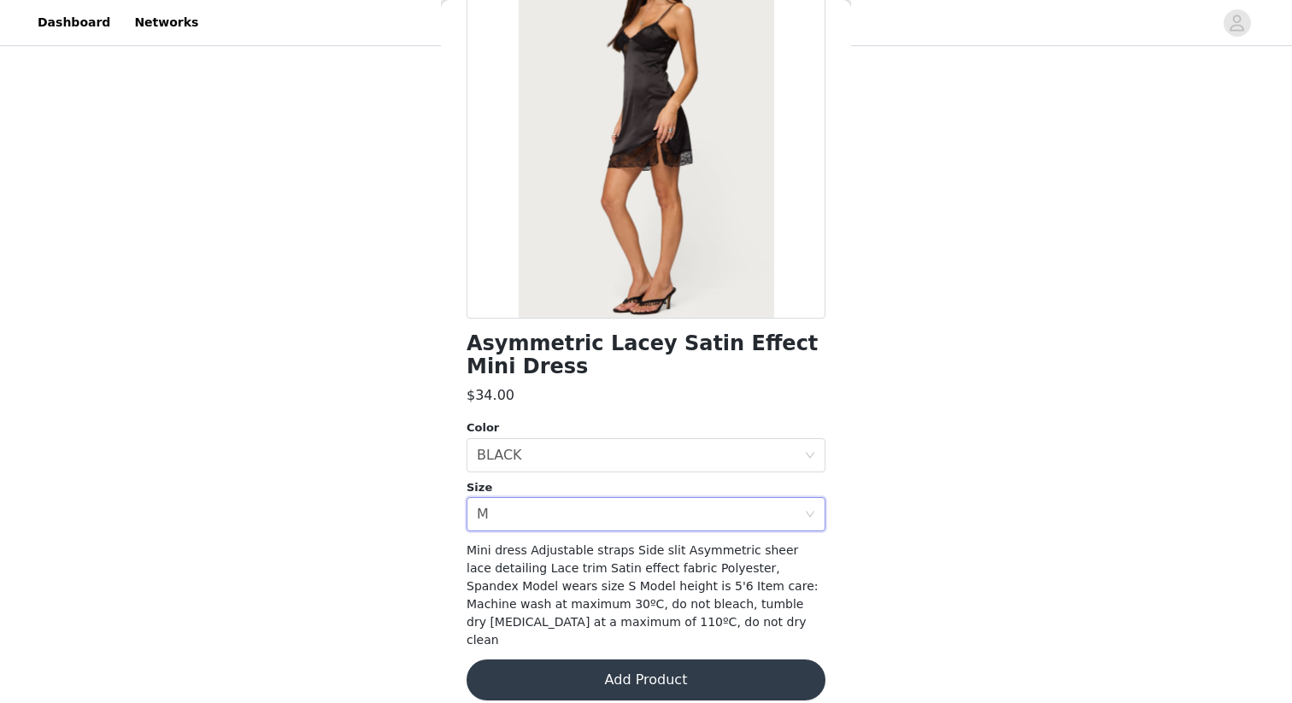
click at [653, 608] on button "Add Product" at bounding box center [646, 680] width 359 height 41
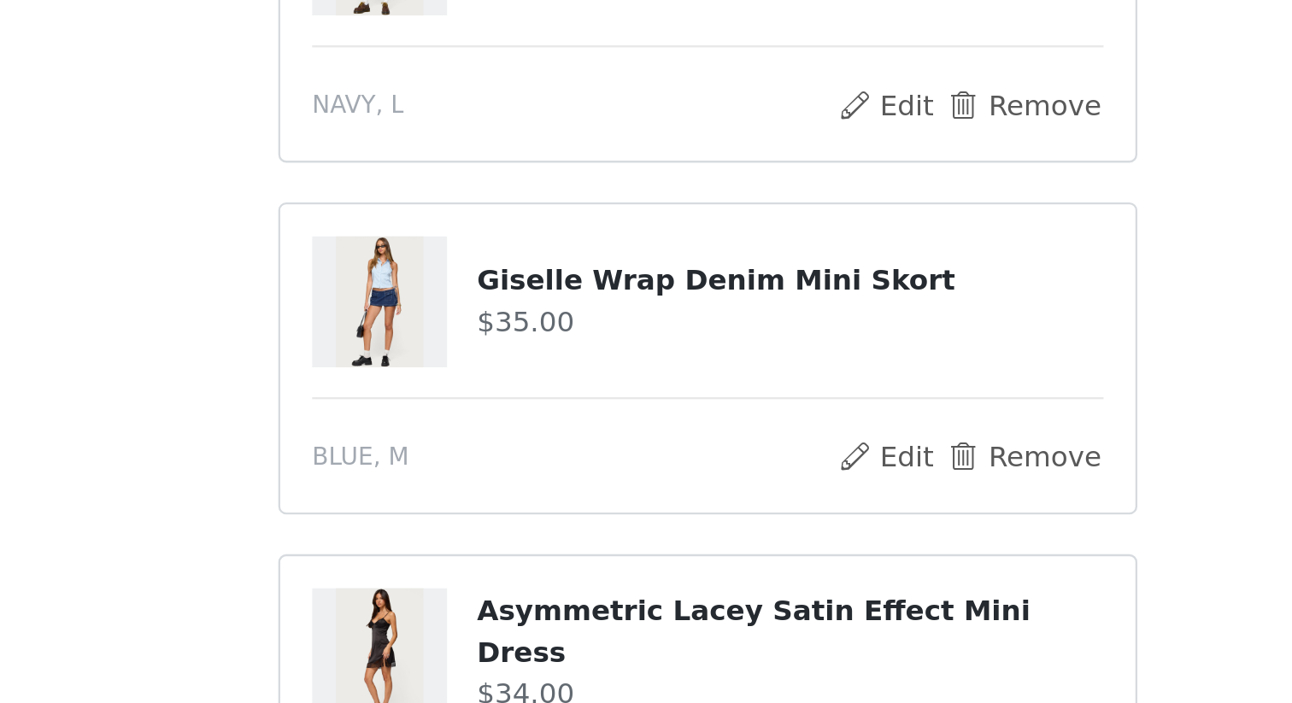
scroll to position [364, 0]
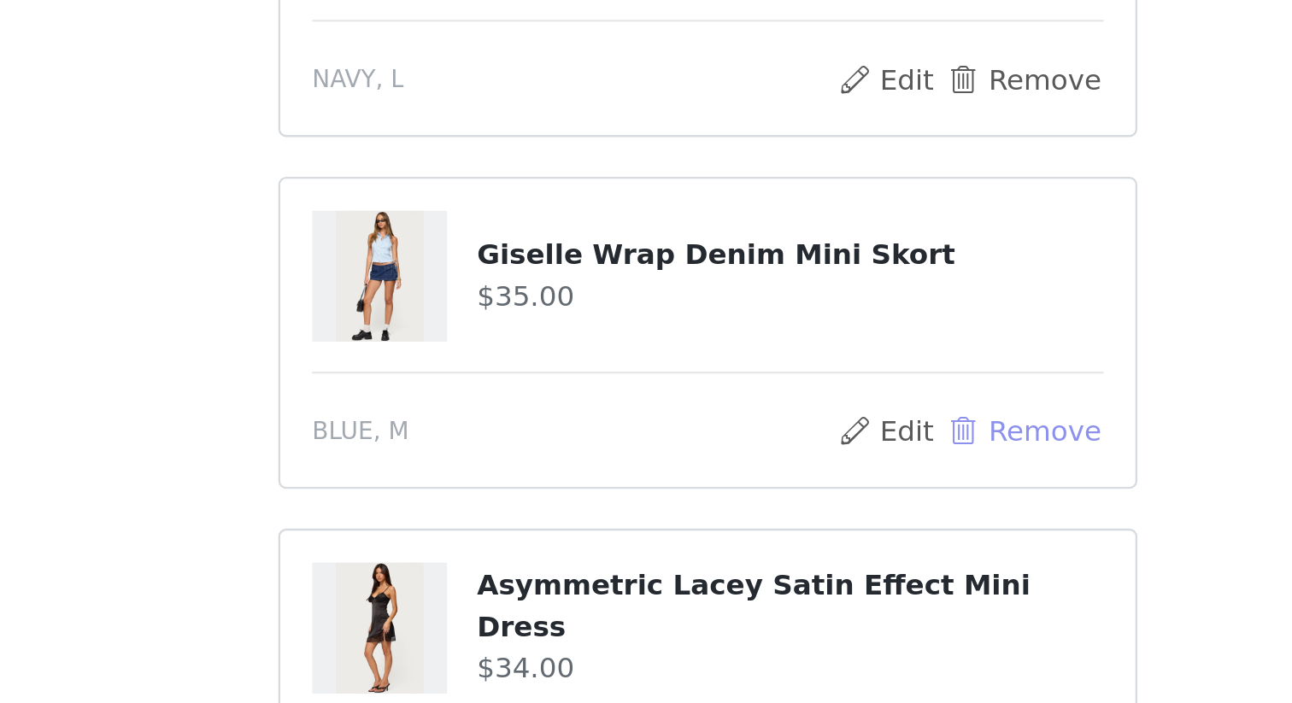
click at [761, 584] on button "Remove" at bounding box center [782, 586] width 68 height 21
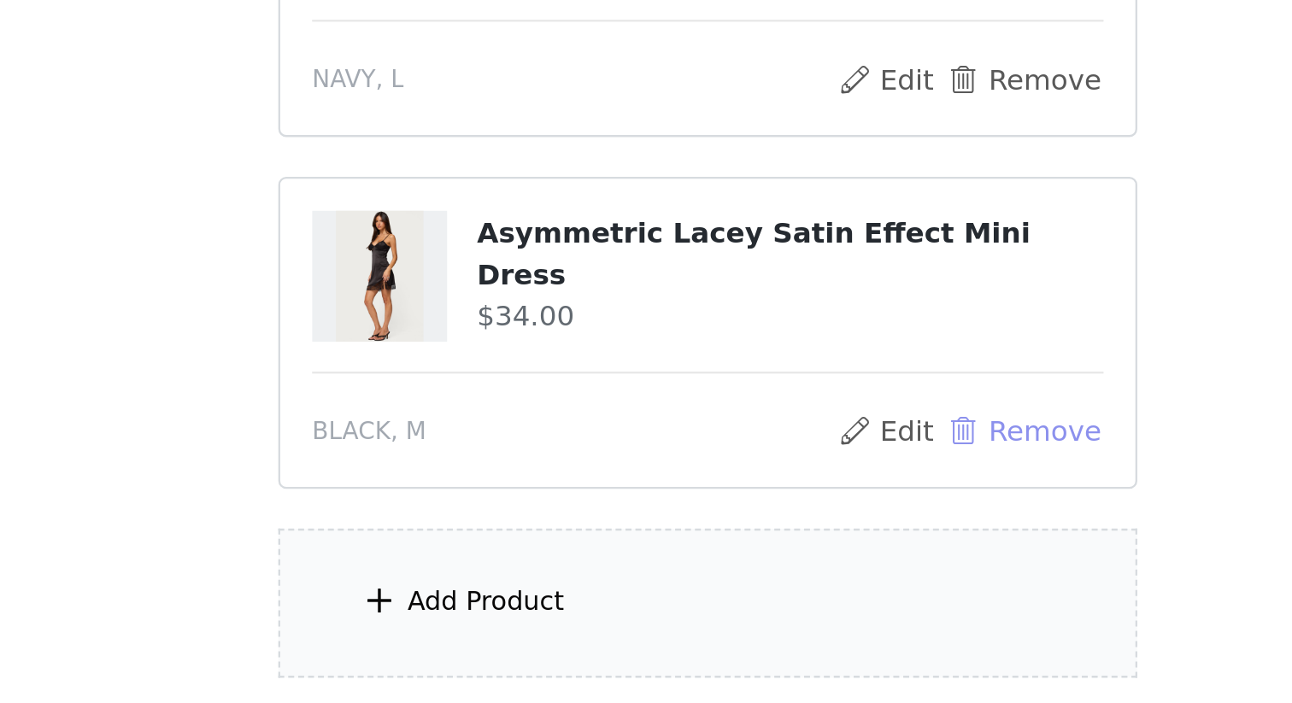
click at [779, 585] on button "Remove" at bounding box center [782, 586] width 68 height 21
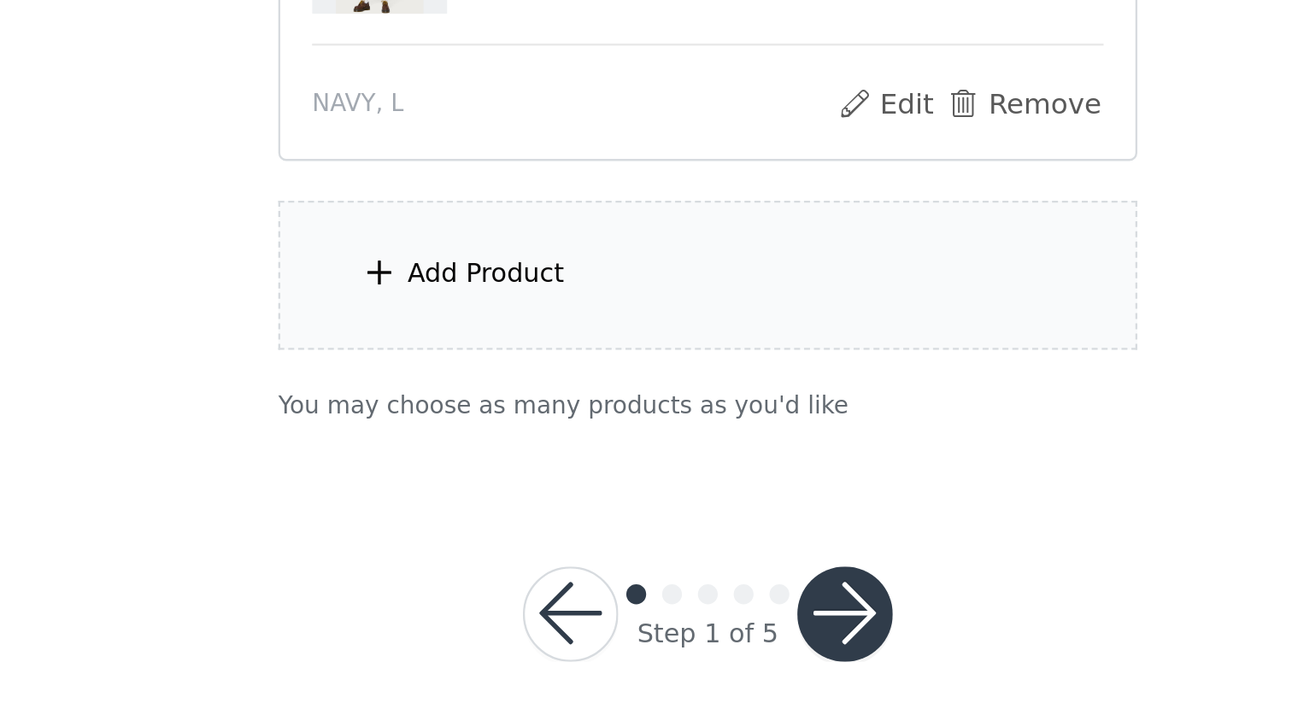
scroll to position [377, 0]
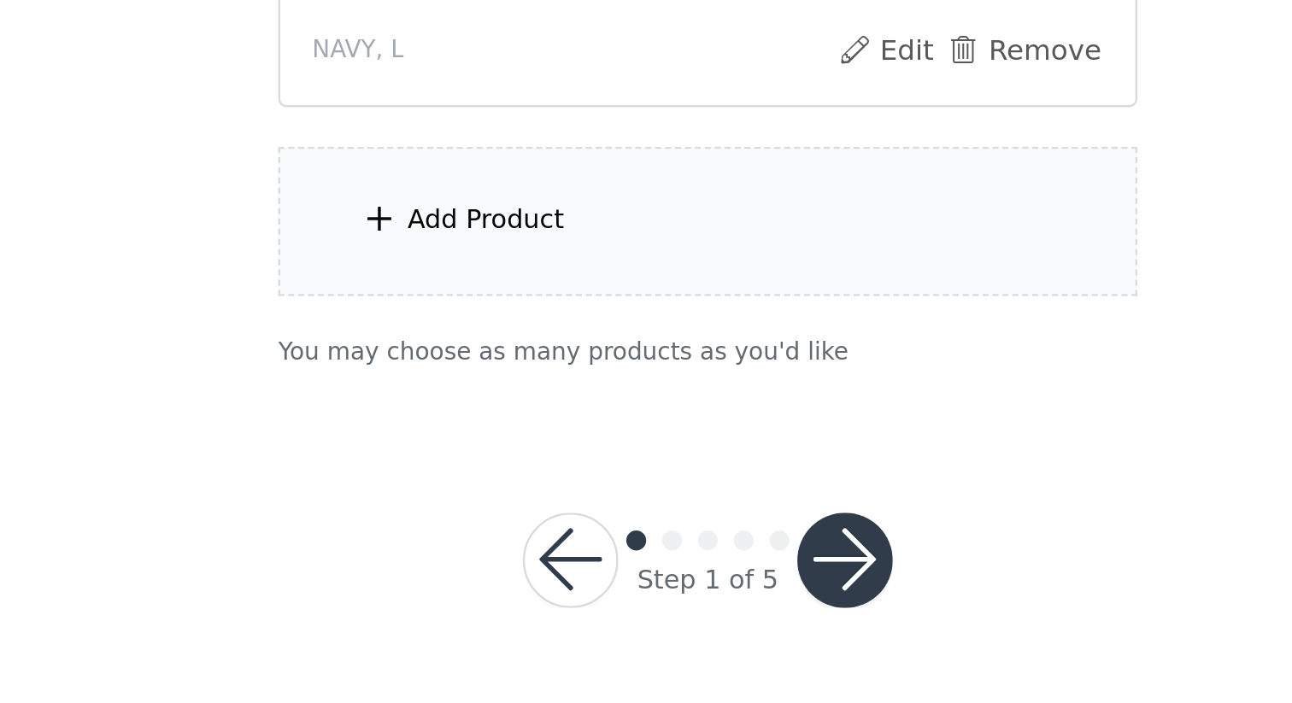
click at [643, 496] on div "Add Product" at bounding box center [645, 496] width 369 height 64
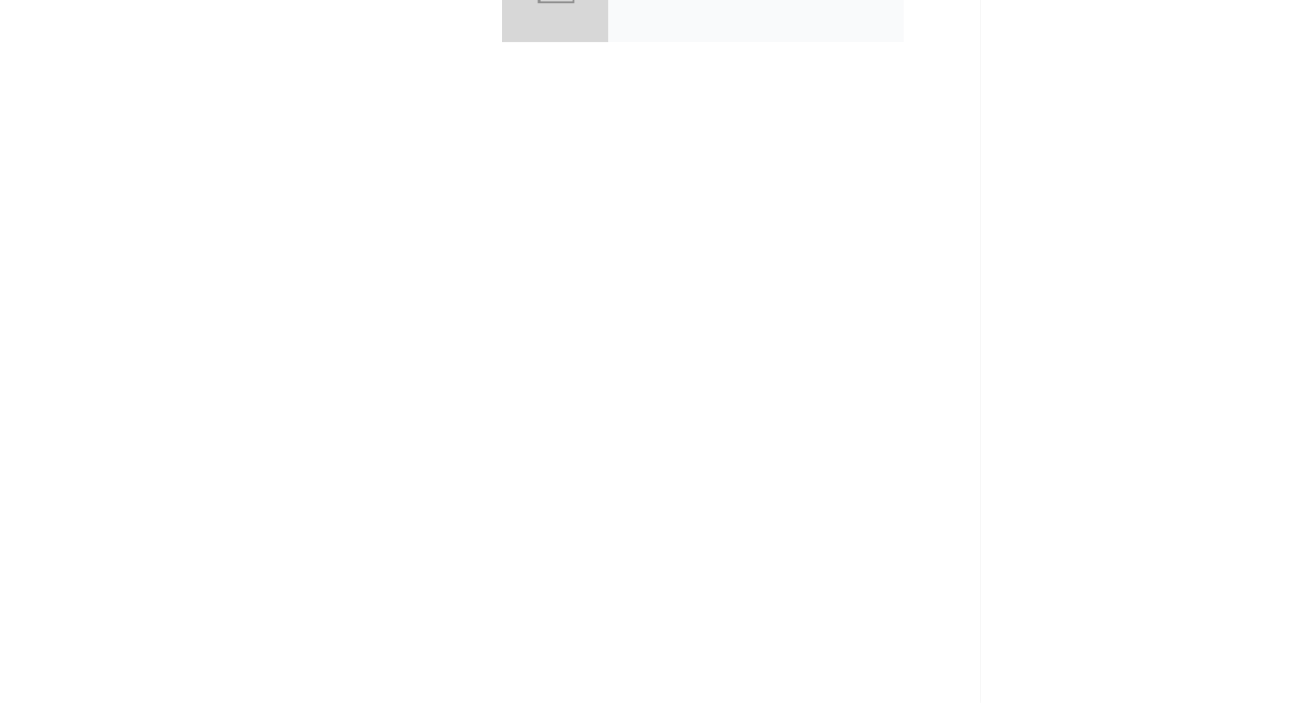
scroll to position [373, 0]
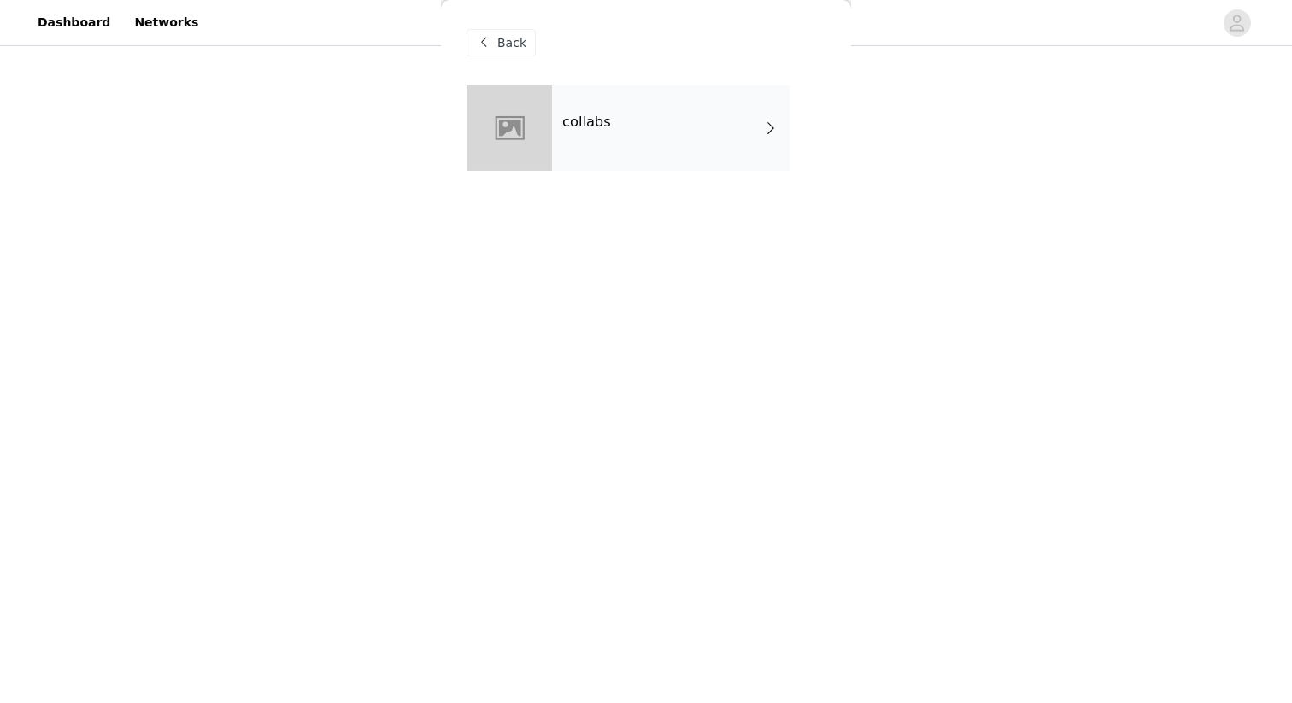
click at [744, 143] on div "collabs" at bounding box center [671, 127] width 238 height 85
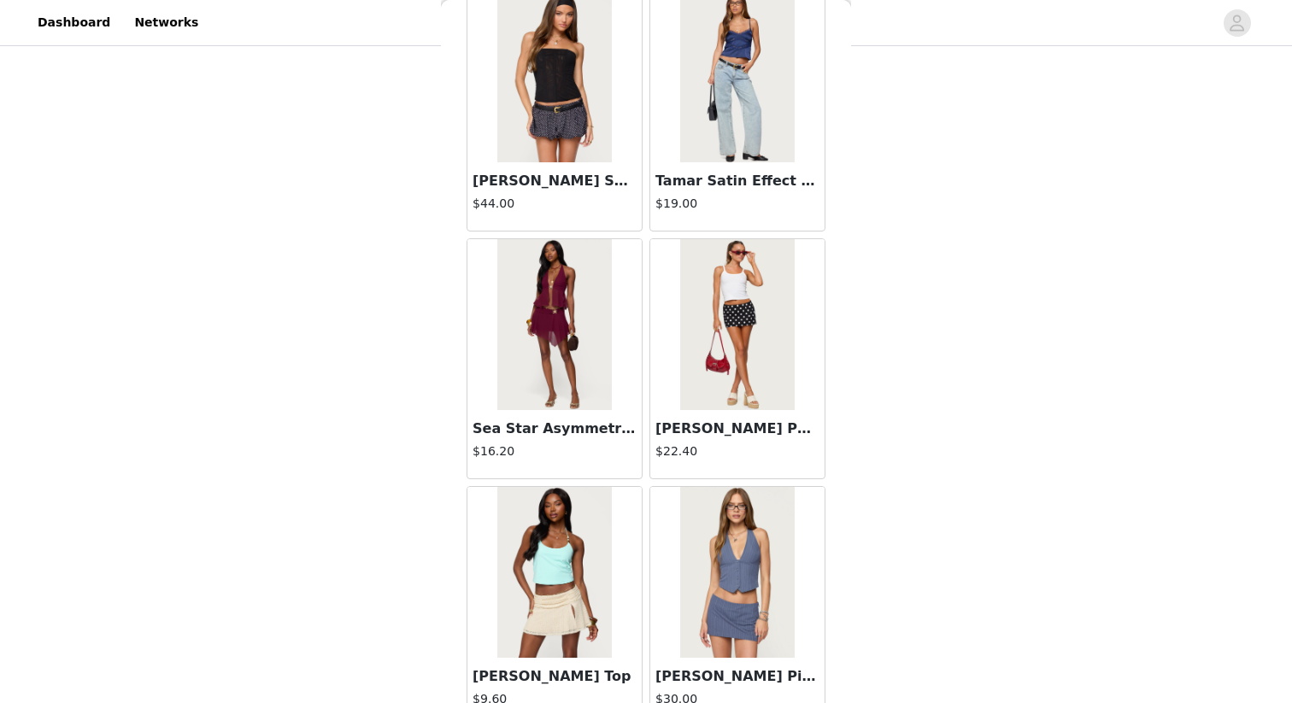
scroll to position [1911, 0]
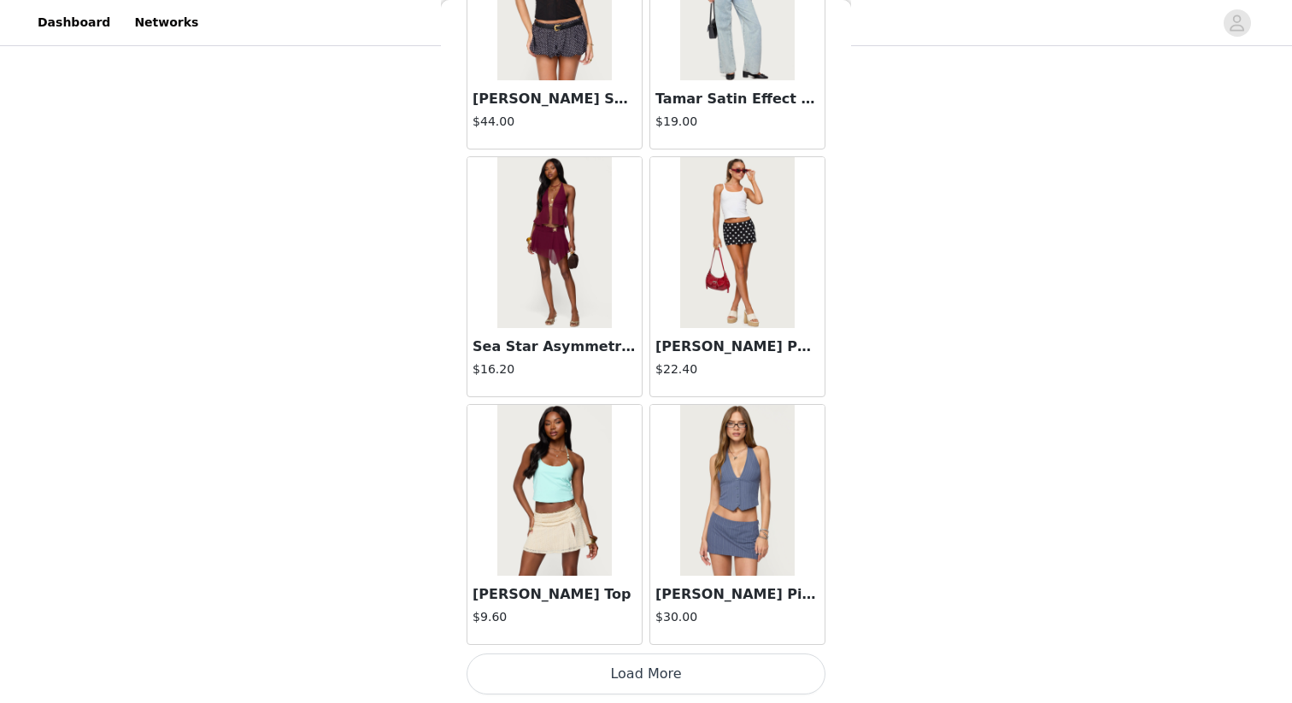
click at [725, 608] on button "Load More" at bounding box center [646, 674] width 359 height 41
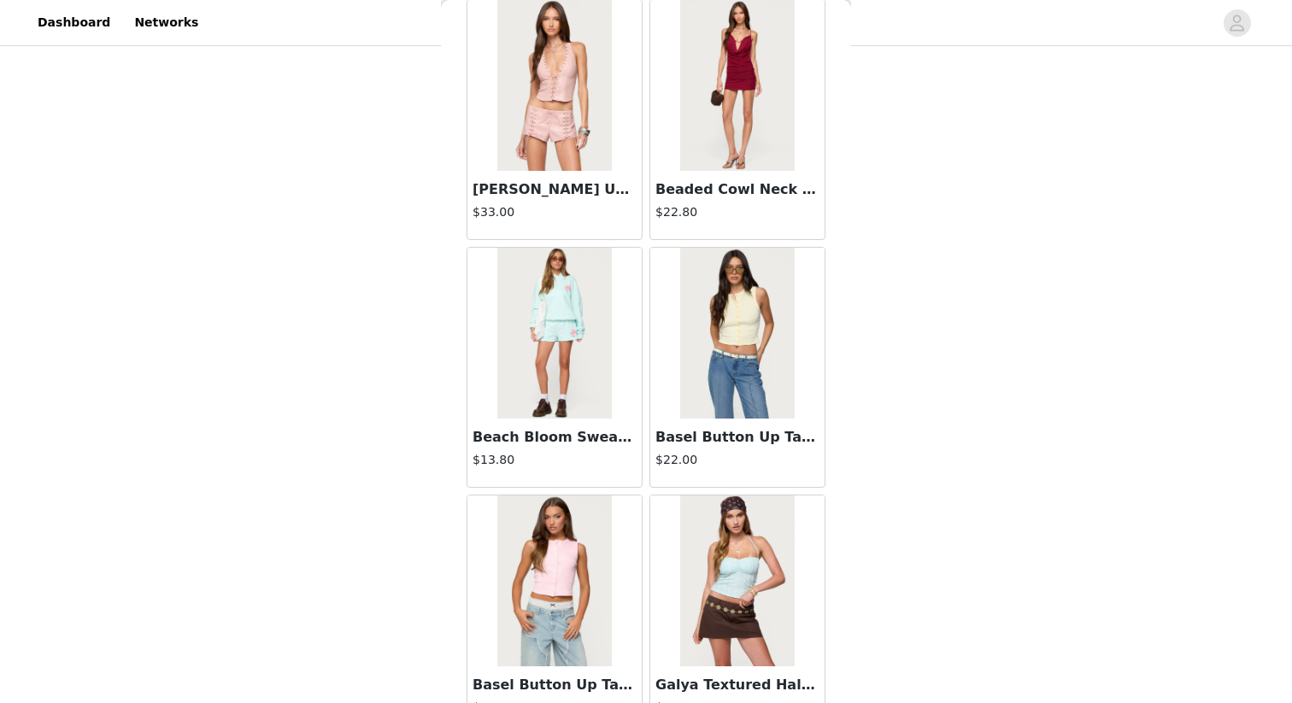
scroll to position [4389, 0]
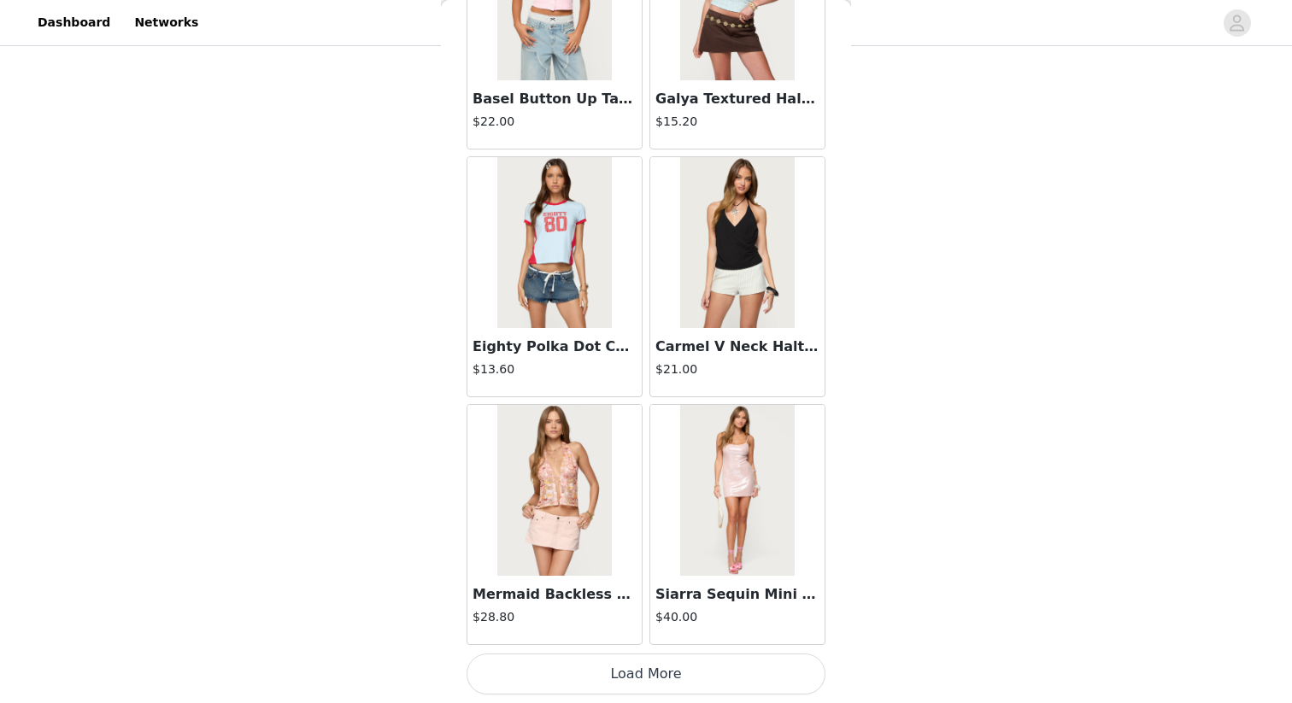
click at [741, 608] on button "Load More" at bounding box center [646, 674] width 359 height 41
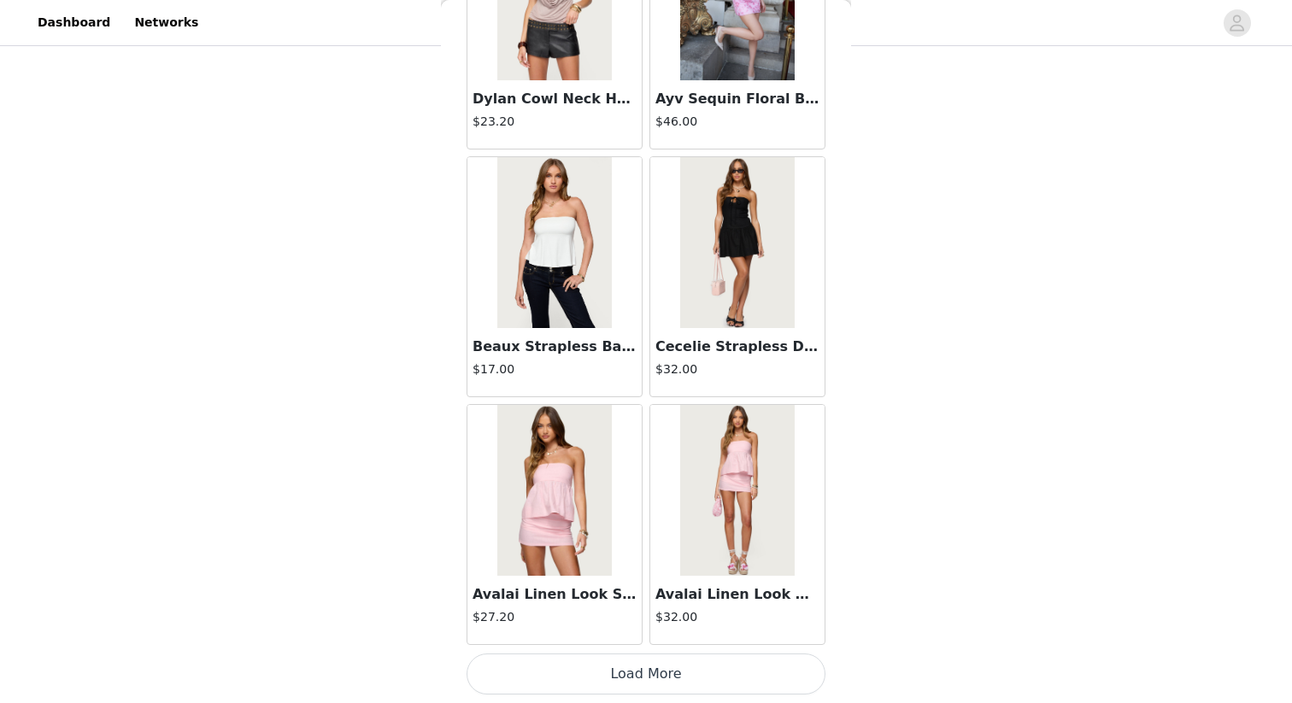
scroll to position [377, 0]
click at [719, 608] on button "Load More" at bounding box center [646, 674] width 359 height 41
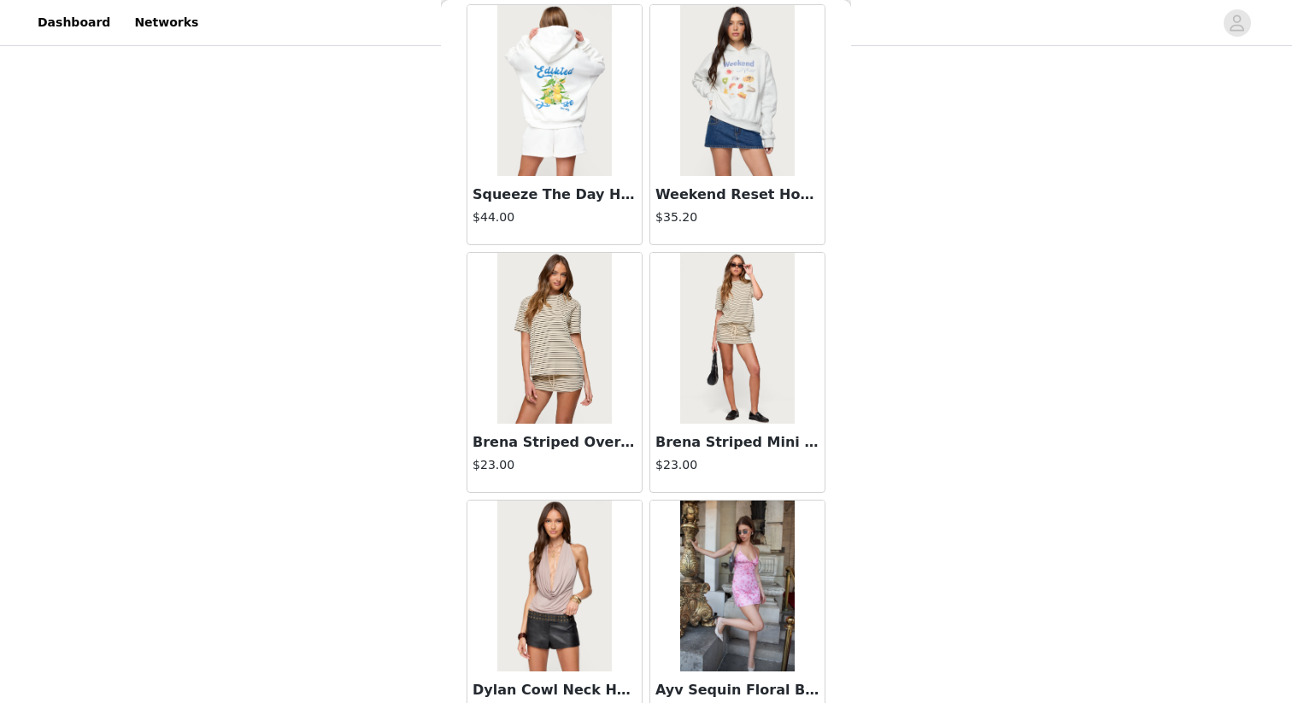
scroll to position [6220, 0]
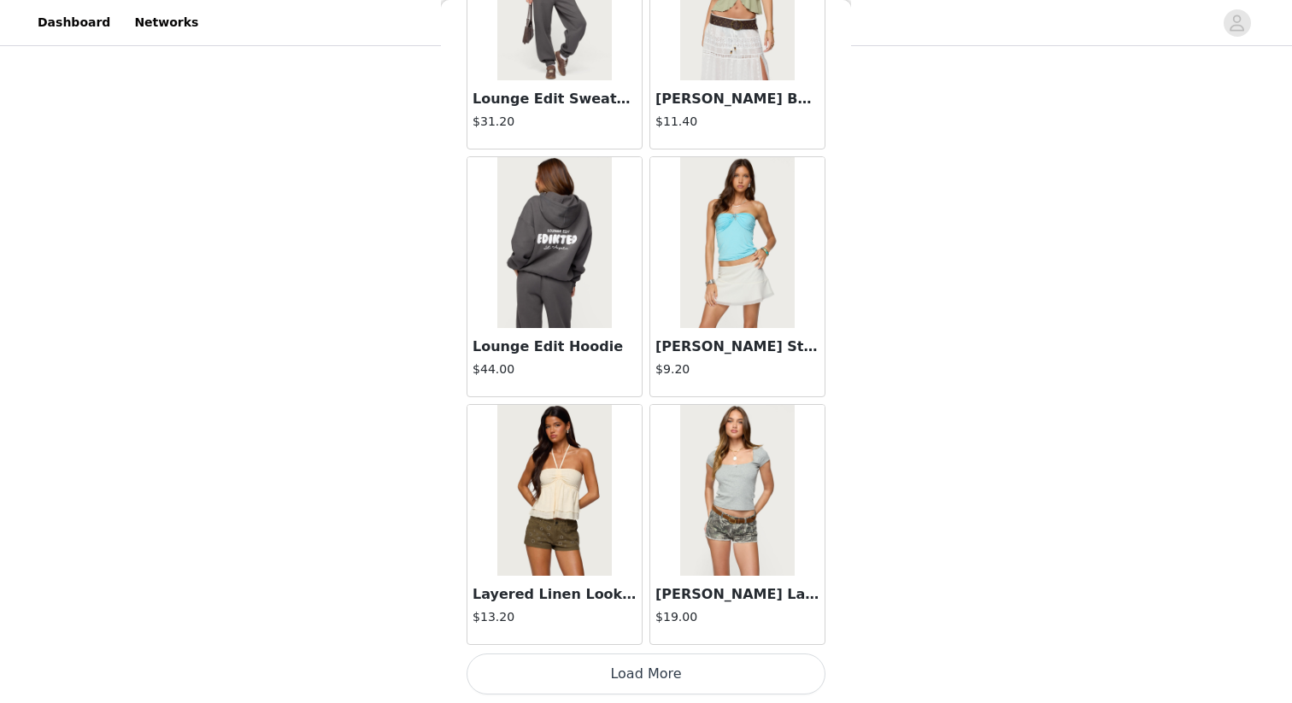
click at [719, 608] on button "Load More" at bounding box center [646, 674] width 359 height 41
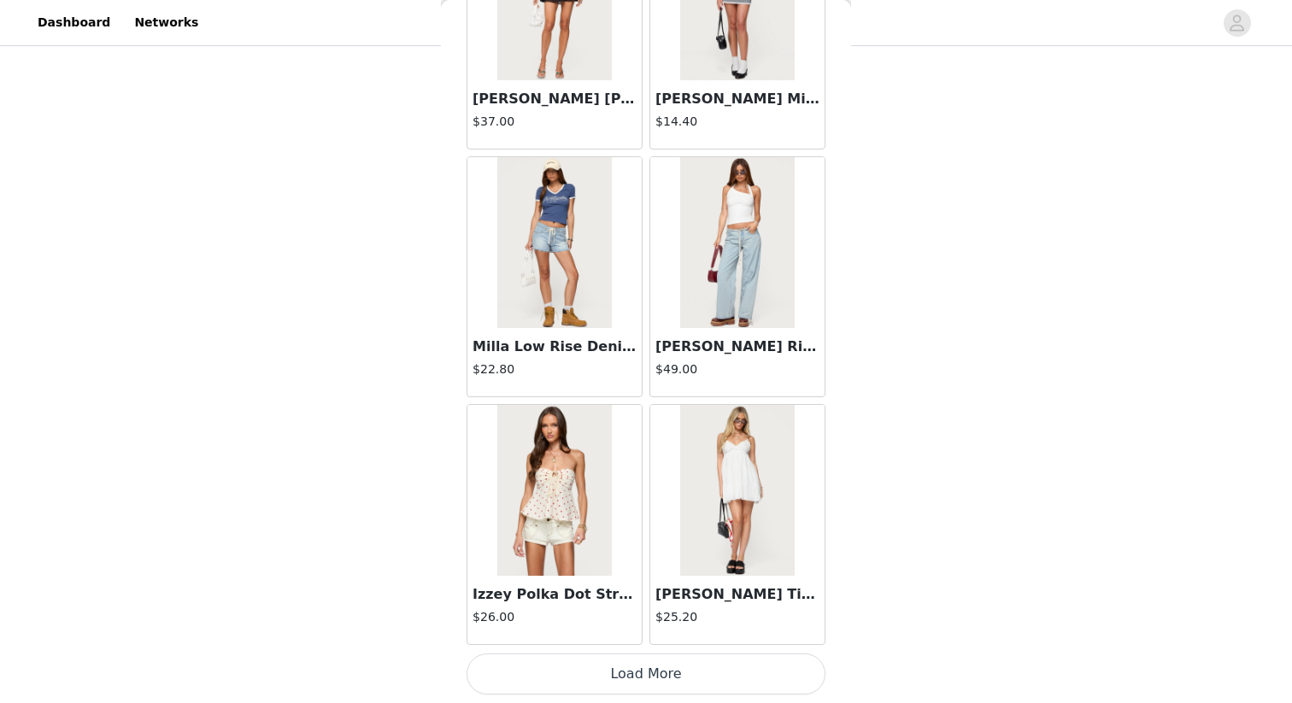
click at [716, 608] on button "Load More" at bounding box center [646, 674] width 359 height 41
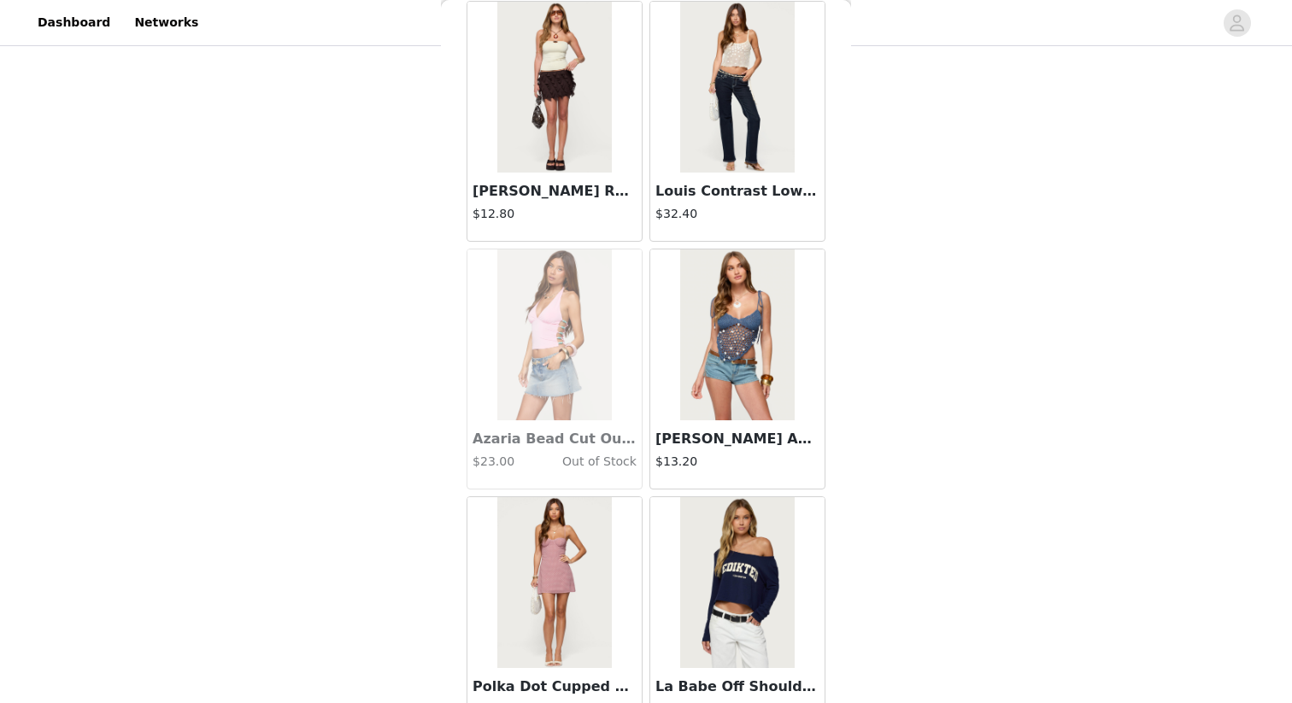
scroll to position [14301, 0]
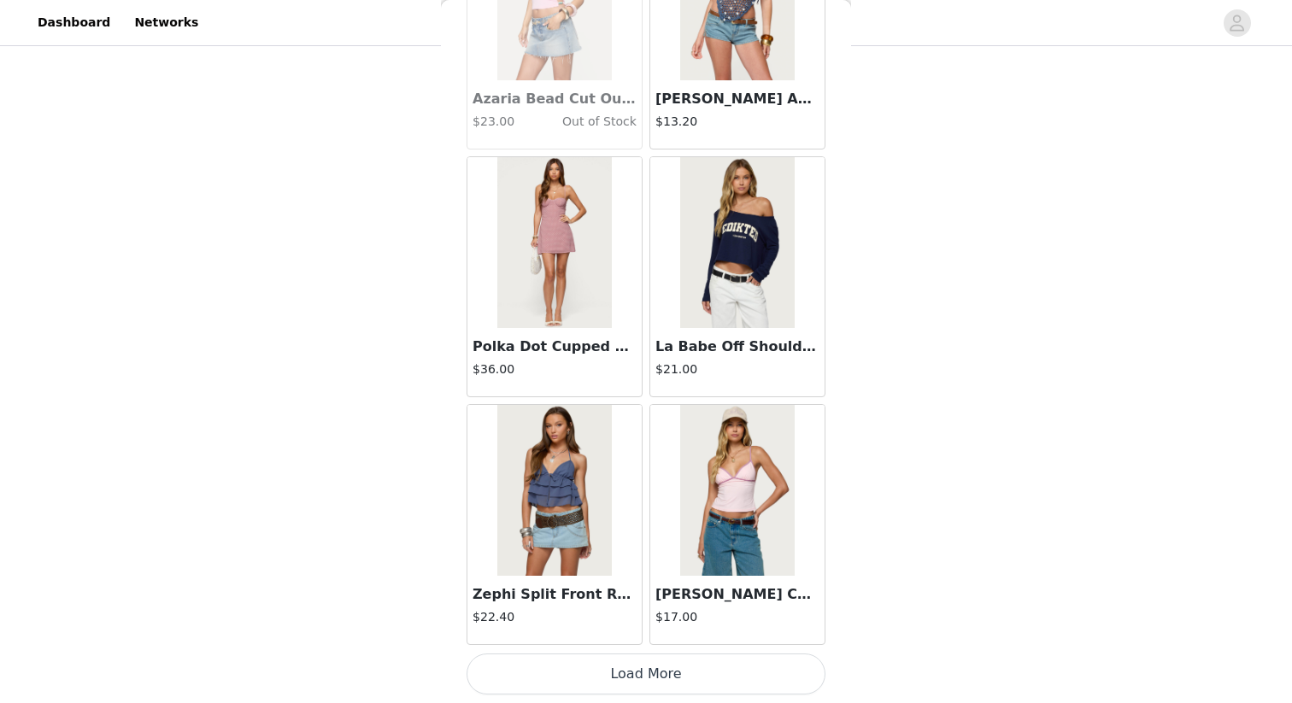
click at [716, 608] on button "Load More" at bounding box center [646, 674] width 359 height 41
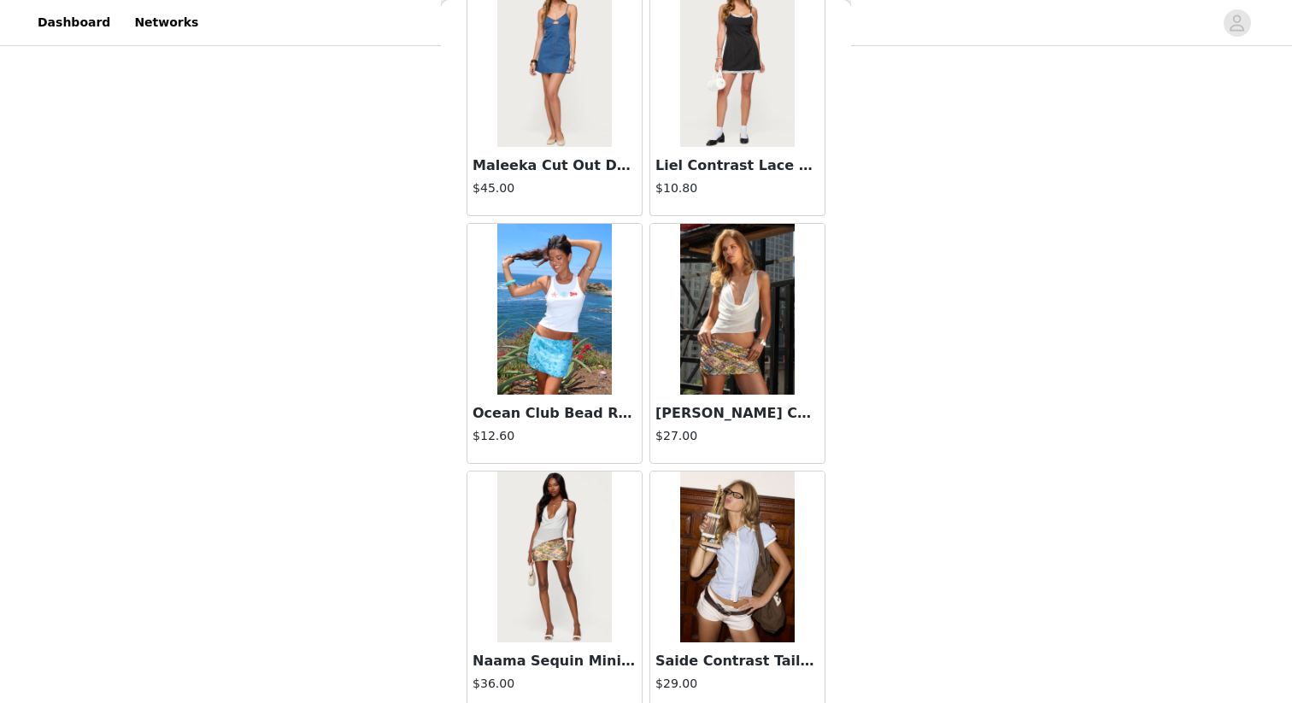
scroll to position [16779, 0]
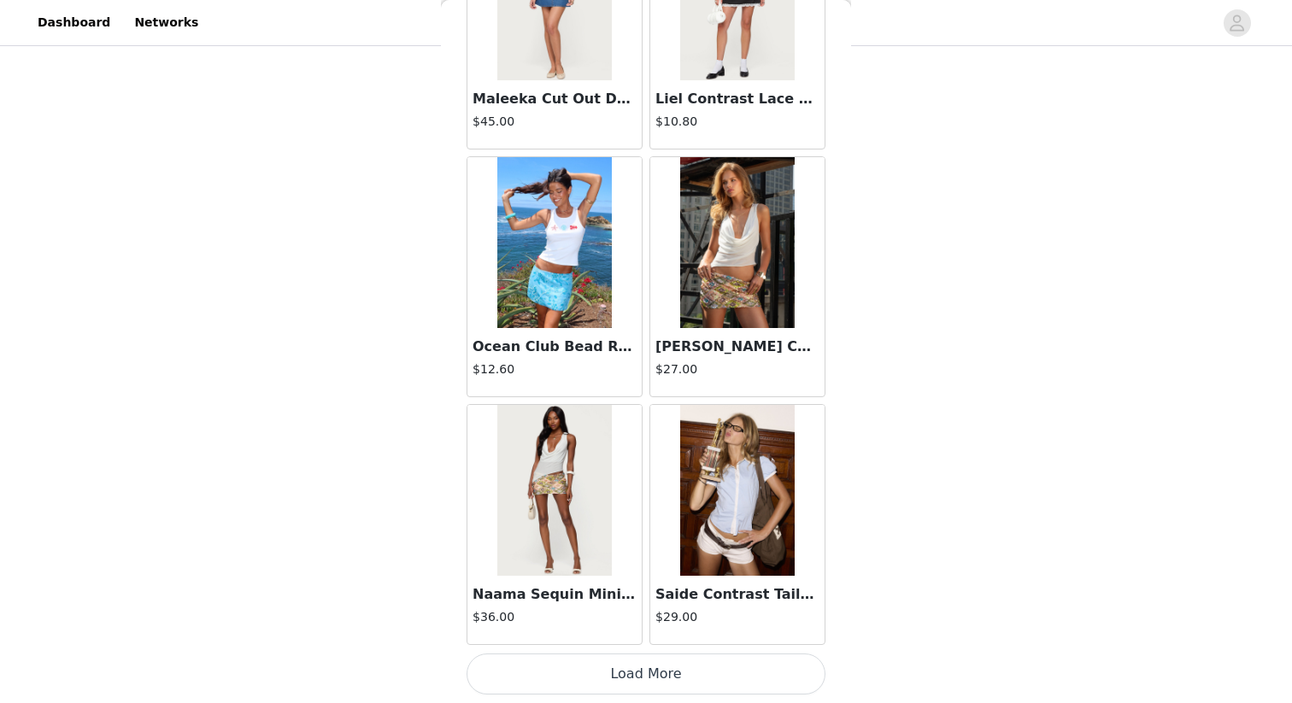
click at [713, 608] on button "Load More" at bounding box center [646, 674] width 359 height 41
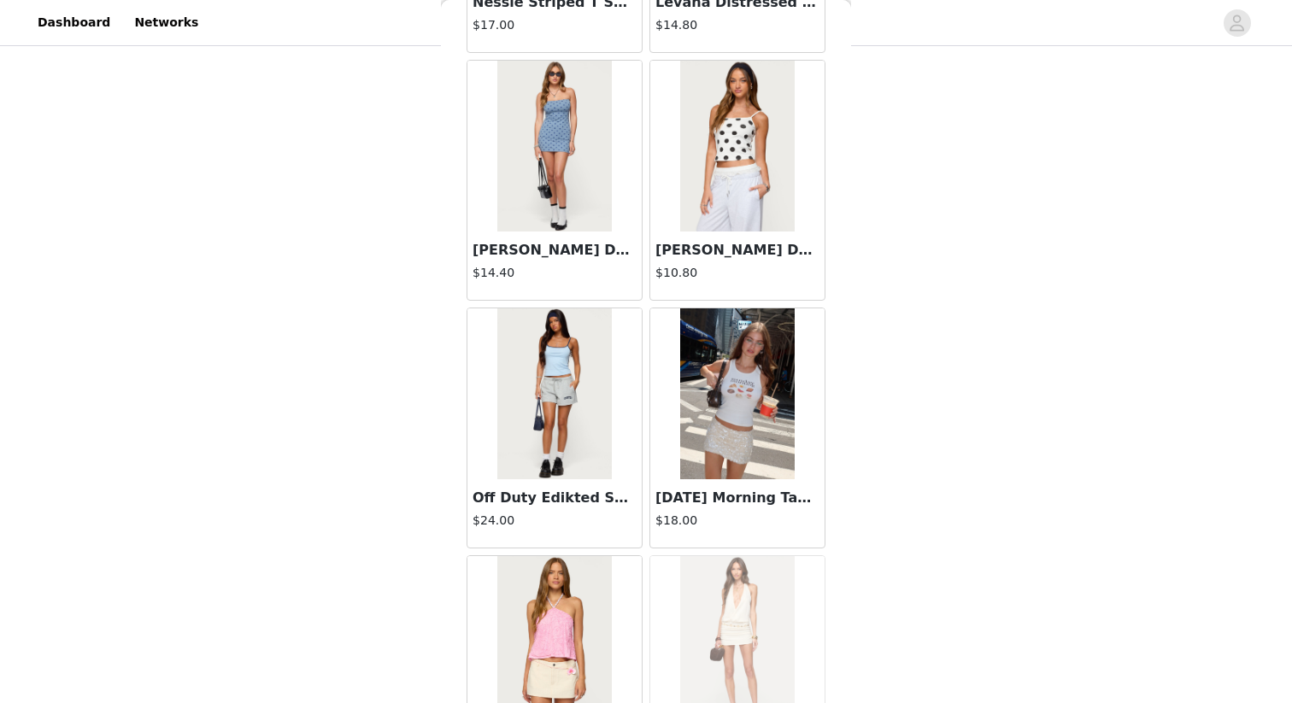
scroll to position [19257, 0]
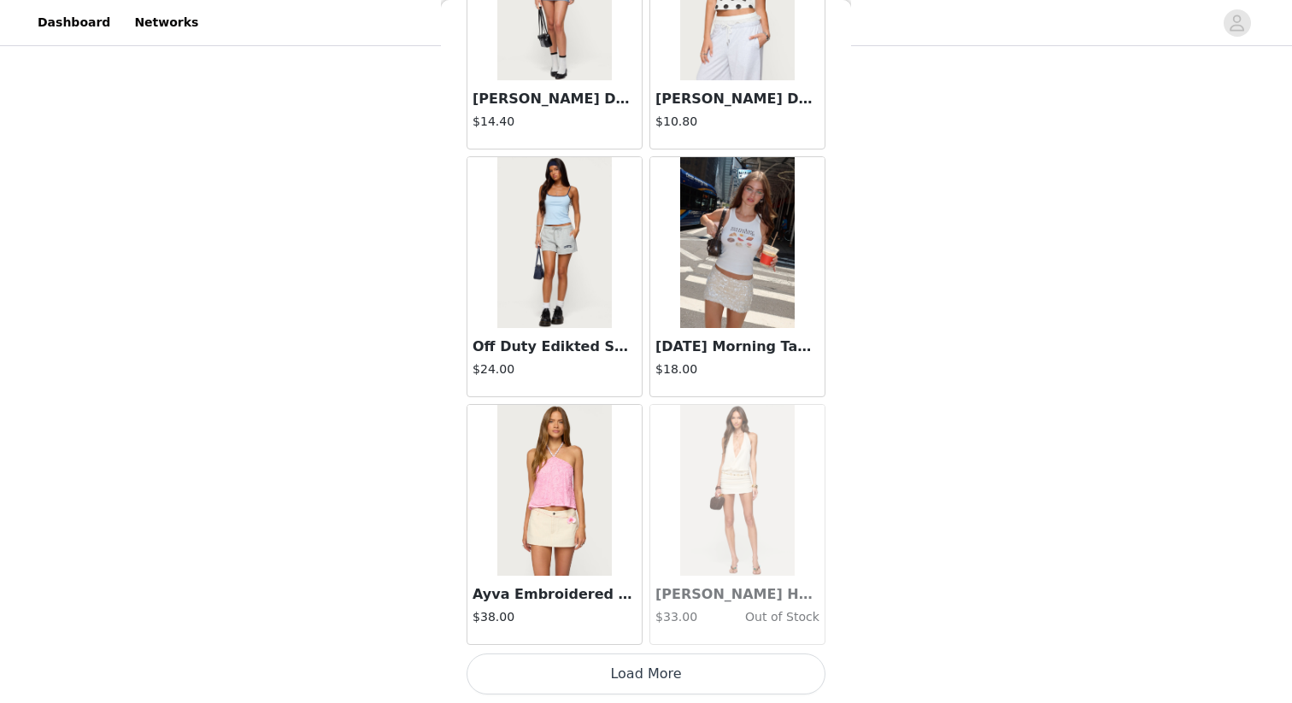
click at [695, 608] on button "Load More" at bounding box center [646, 674] width 359 height 41
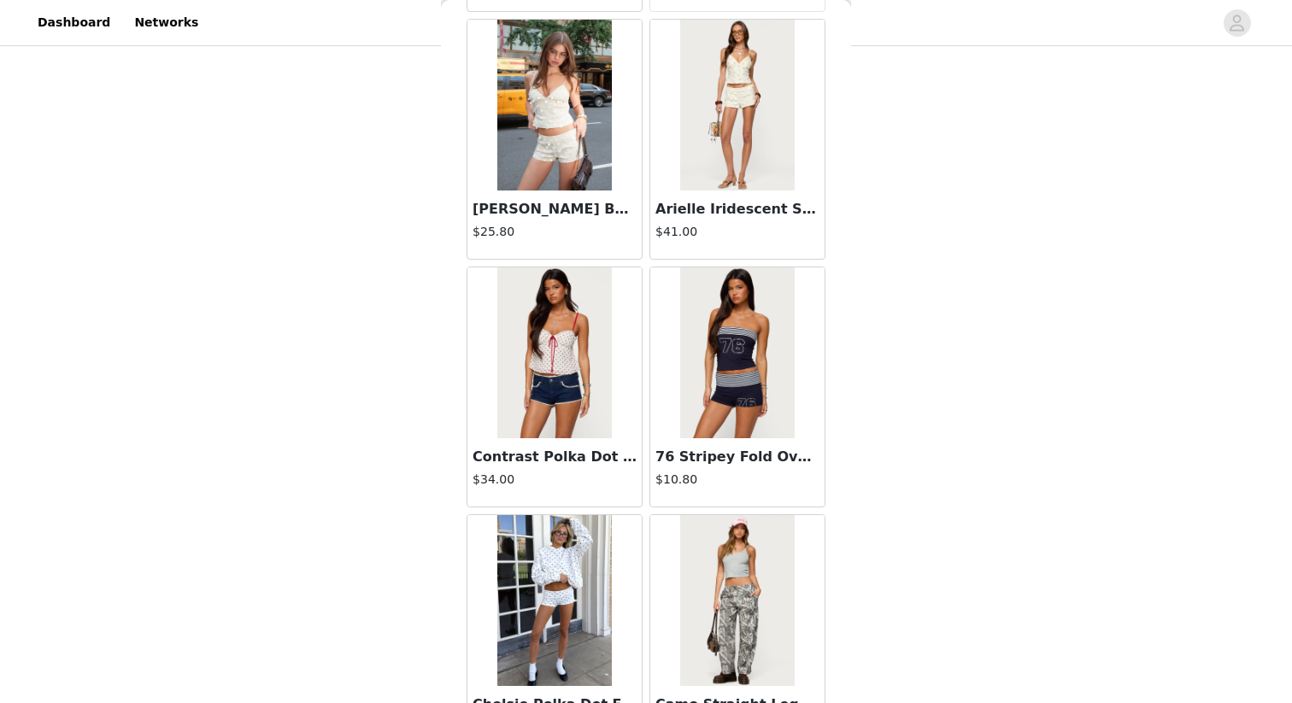
scroll to position [20298, 0]
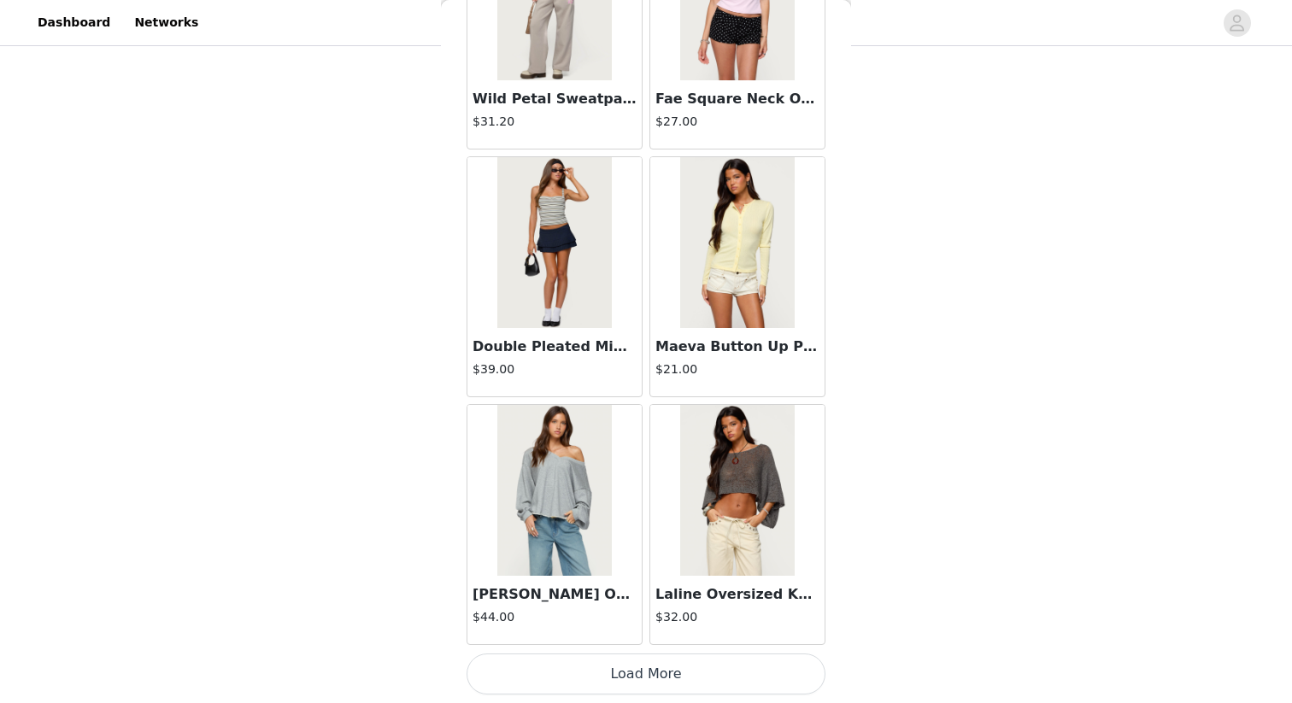
click at [681, 608] on button "Load More" at bounding box center [646, 674] width 359 height 41
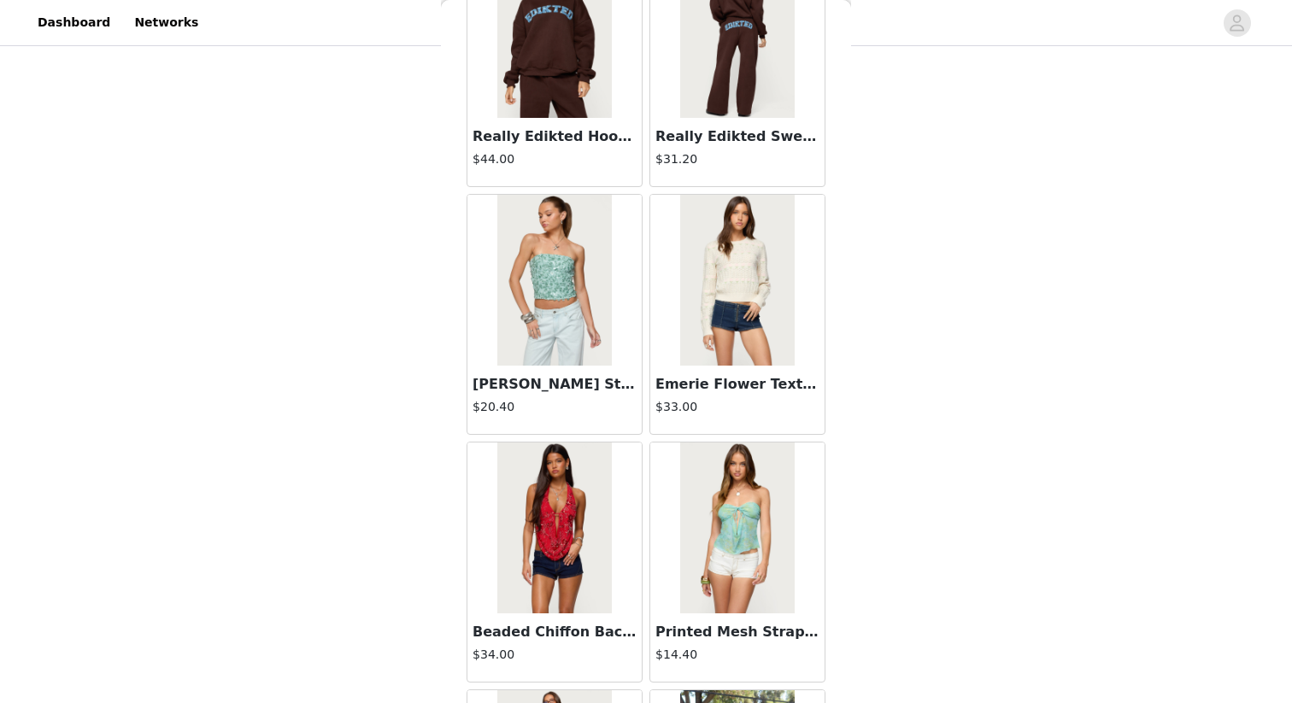
scroll to position [24213, 0]
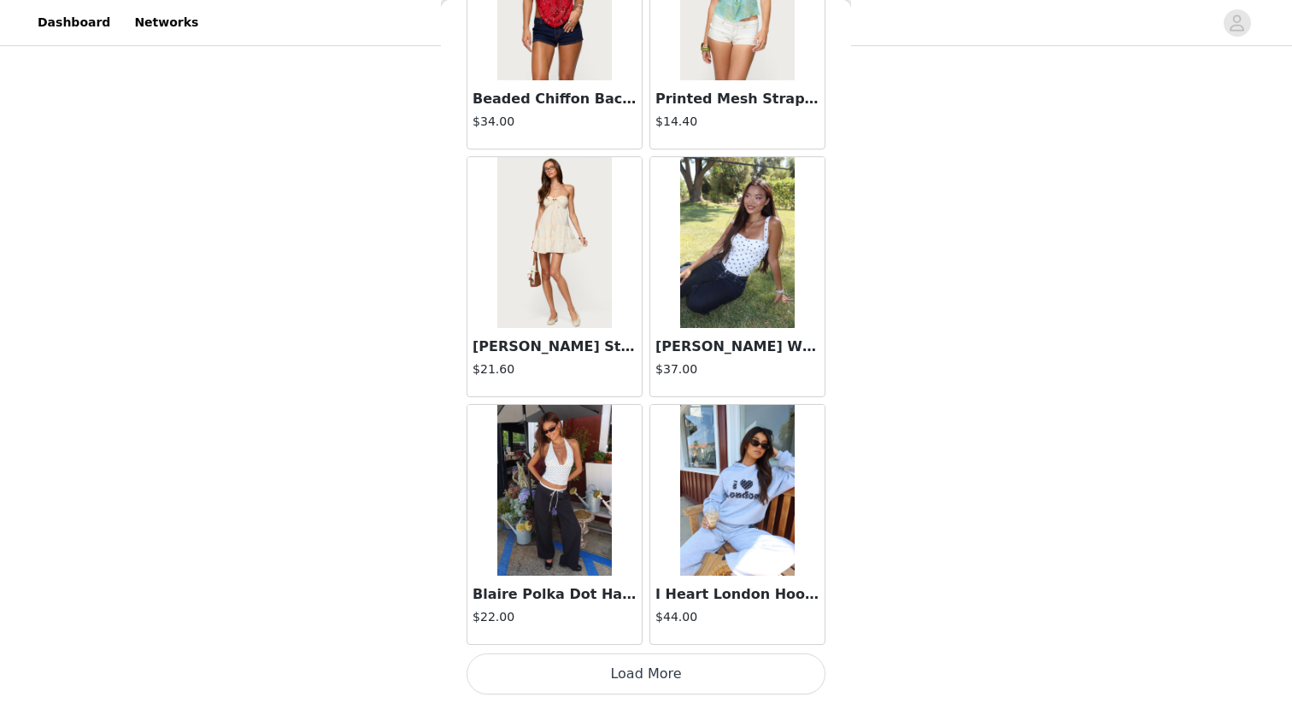
click at [643, 608] on button "Load More" at bounding box center [646, 674] width 359 height 41
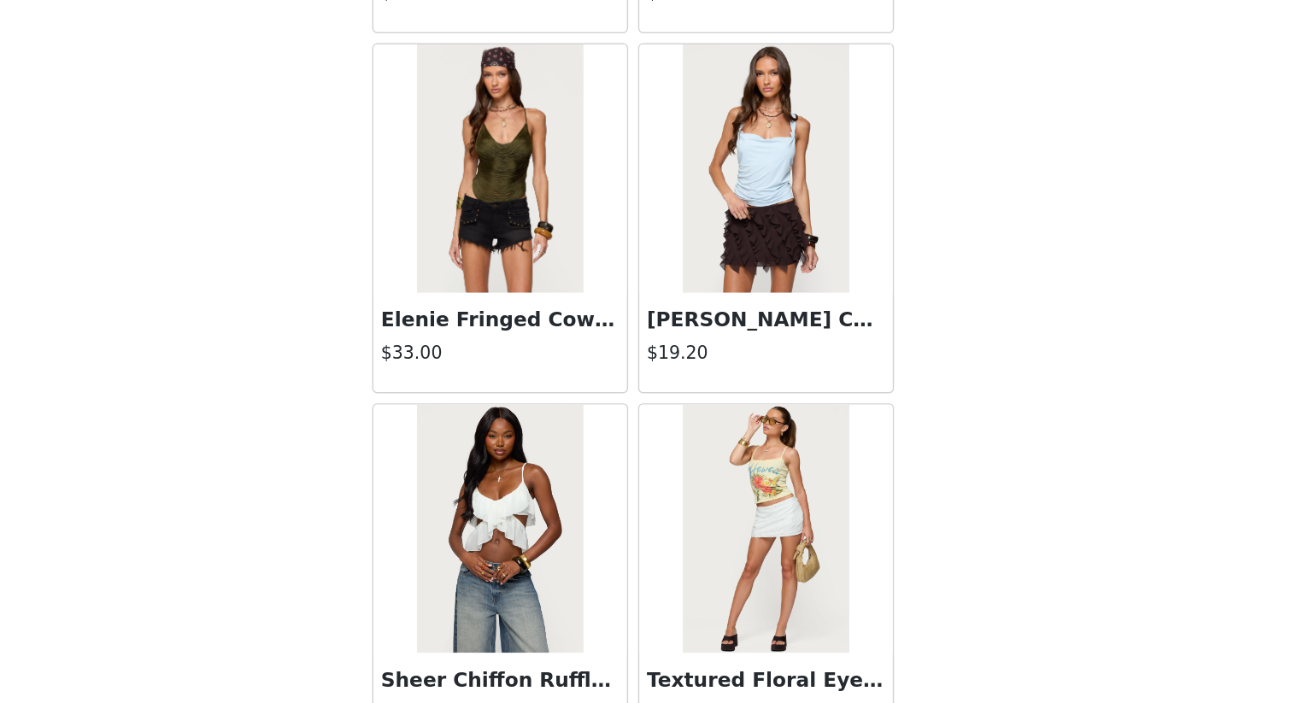
scroll to position [377, 0]
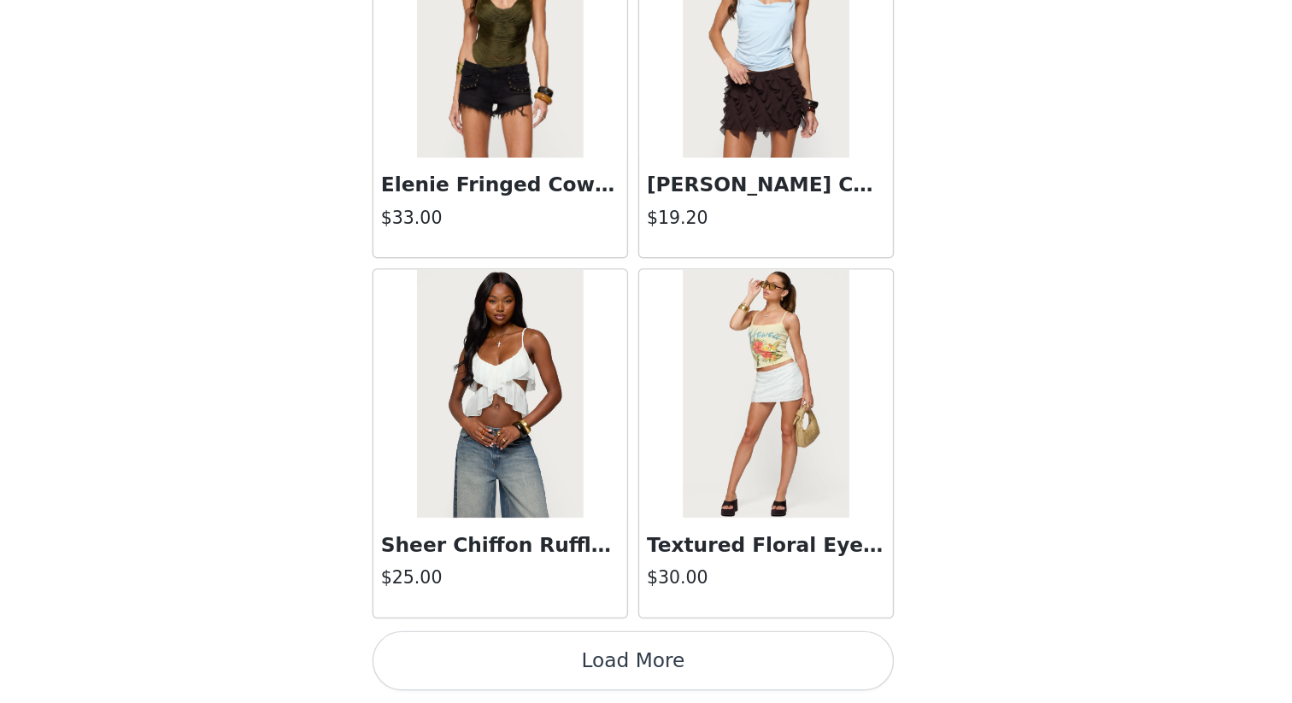
click at [678, 608] on button "Load More" at bounding box center [646, 674] width 359 height 41
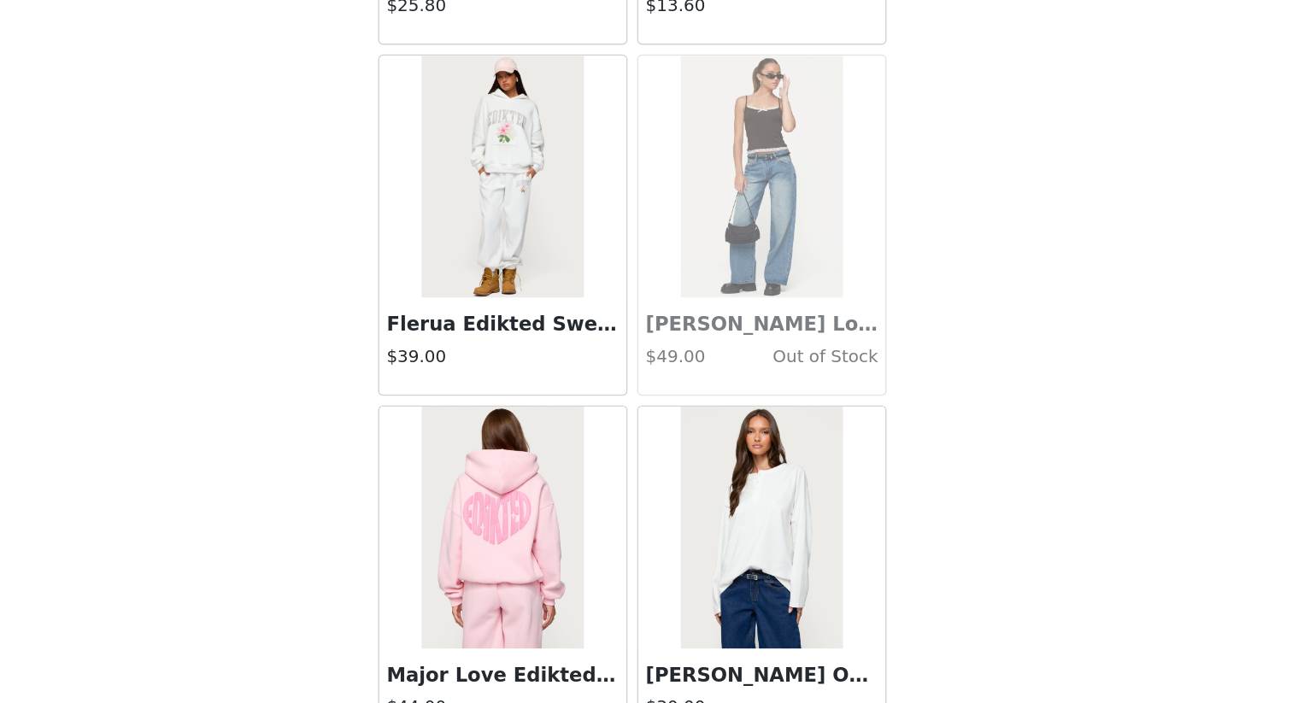
scroll to position [29169, 0]
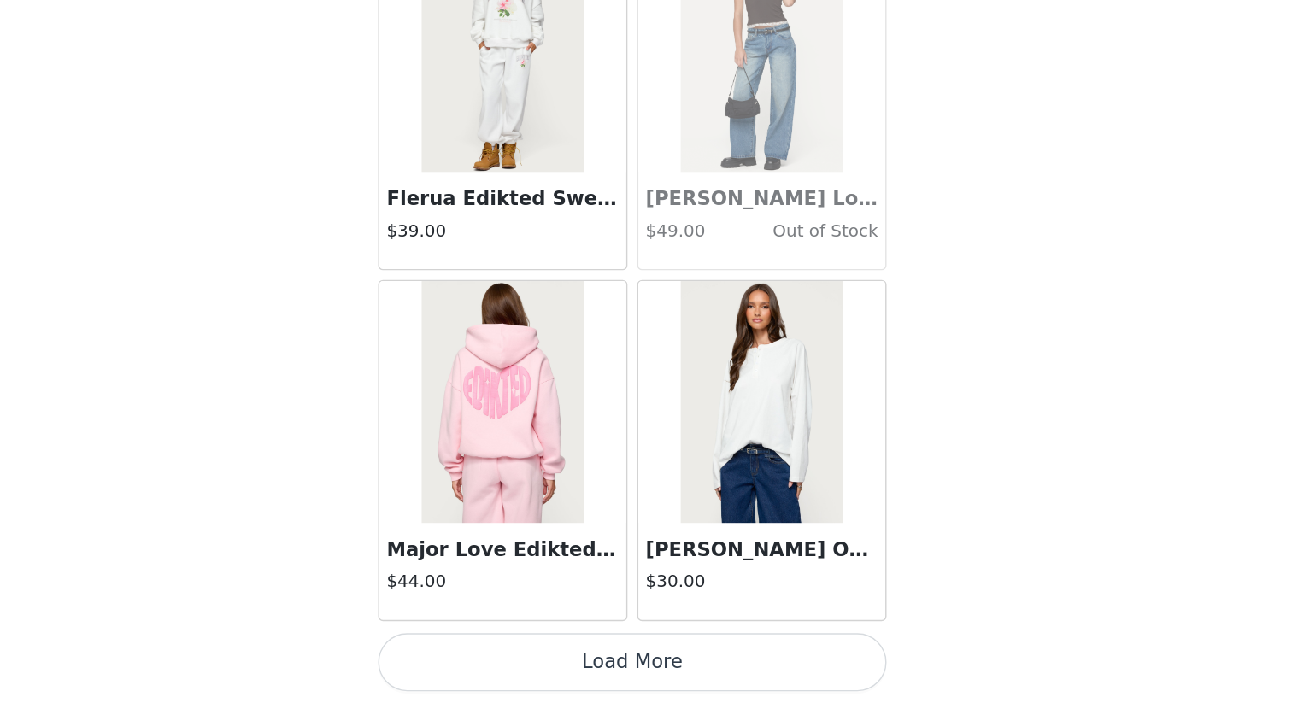
click at [692, 608] on button "Load More" at bounding box center [646, 674] width 359 height 41
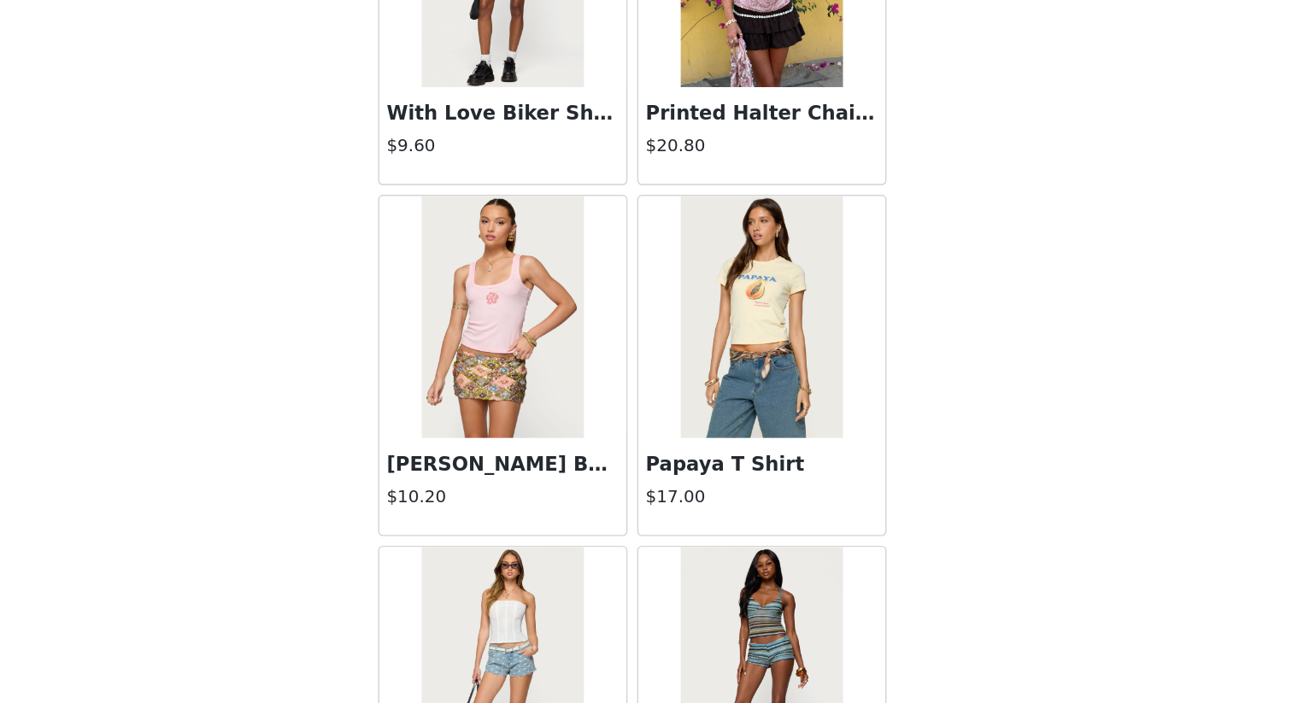
scroll to position [31647, 0]
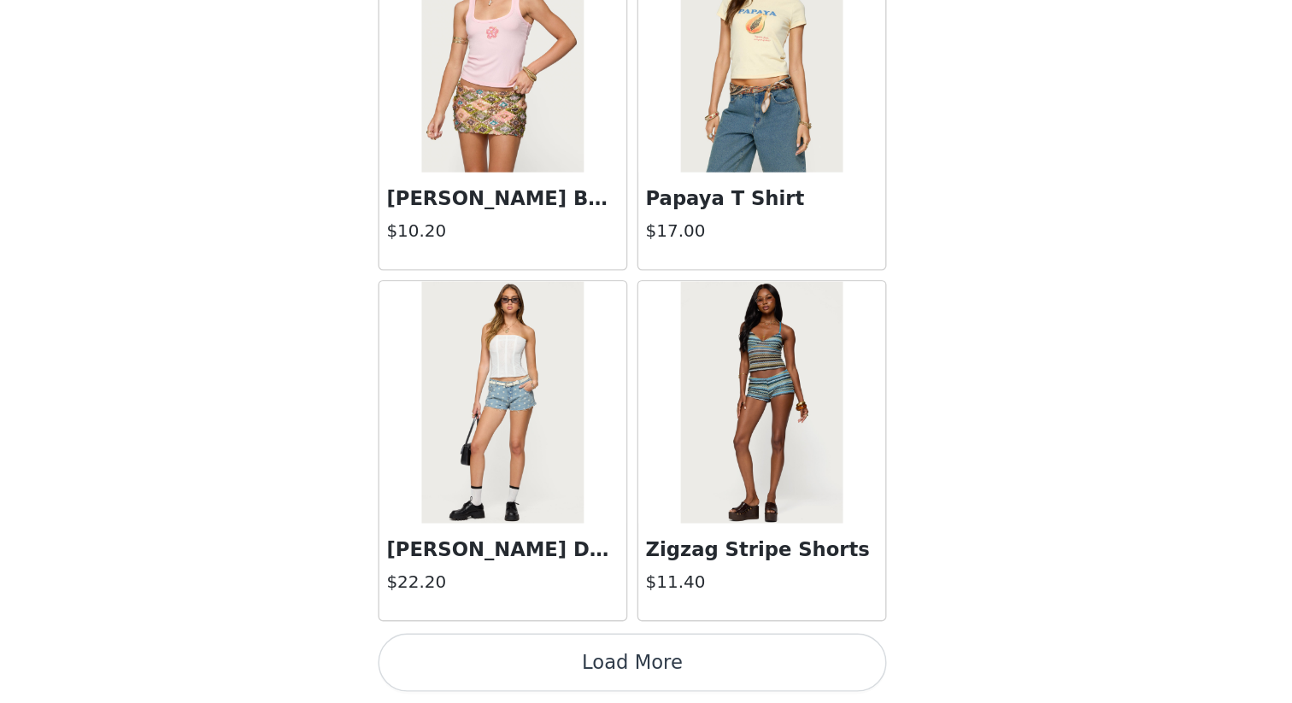
click at [668, 608] on button "Load More" at bounding box center [646, 674] width 359 height 41
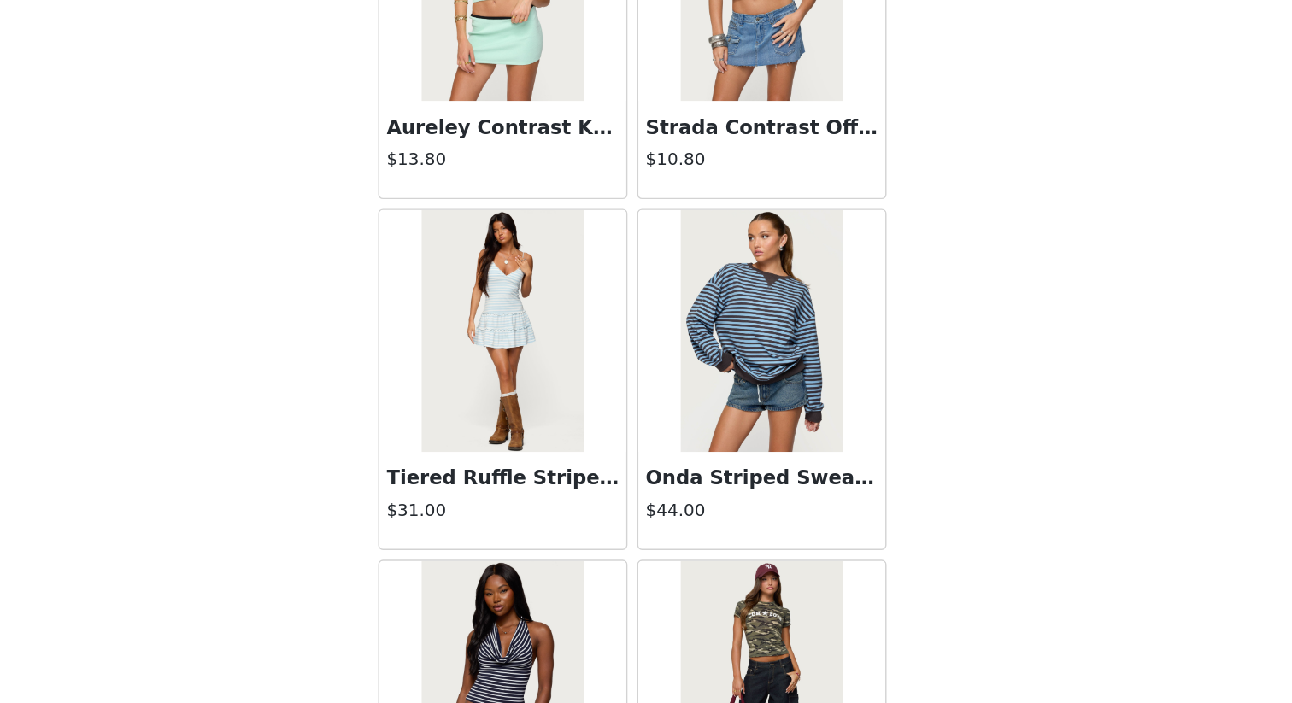
scroll to position [34125, 0]
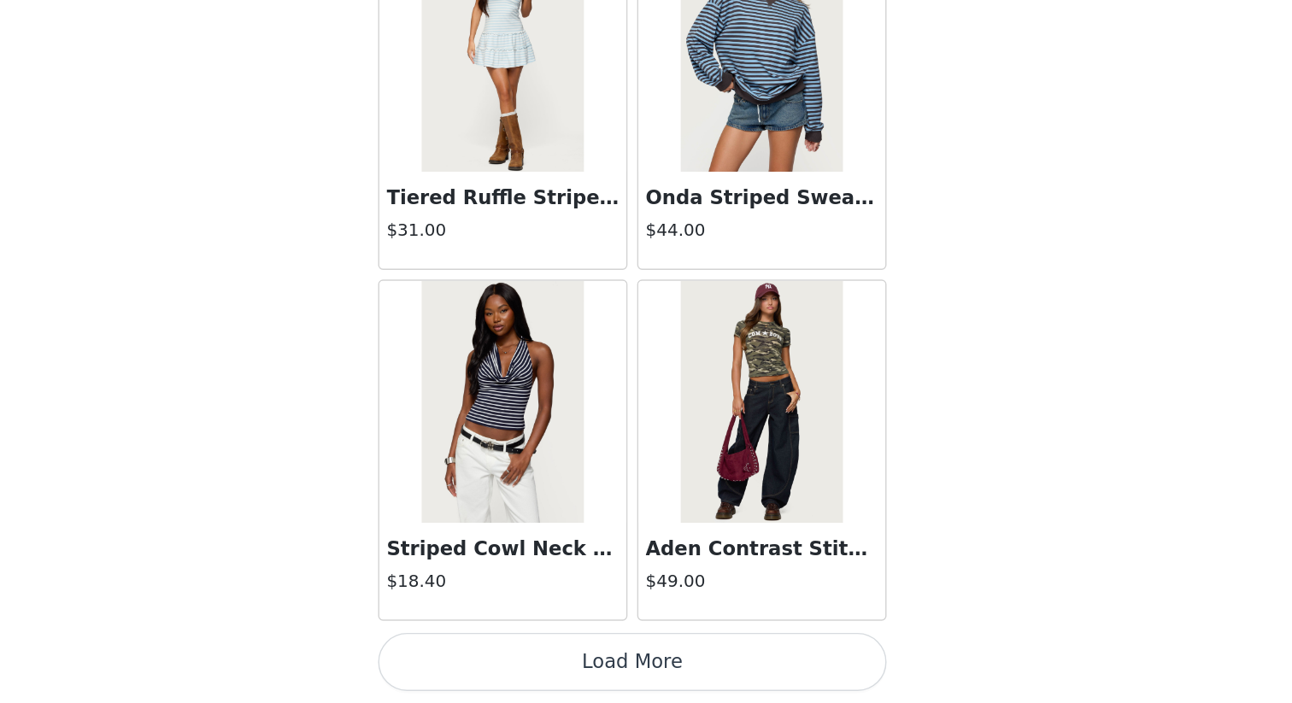
click at [669, 608] on button "Load More" at bounding box center [646, 674] width 359 height 41
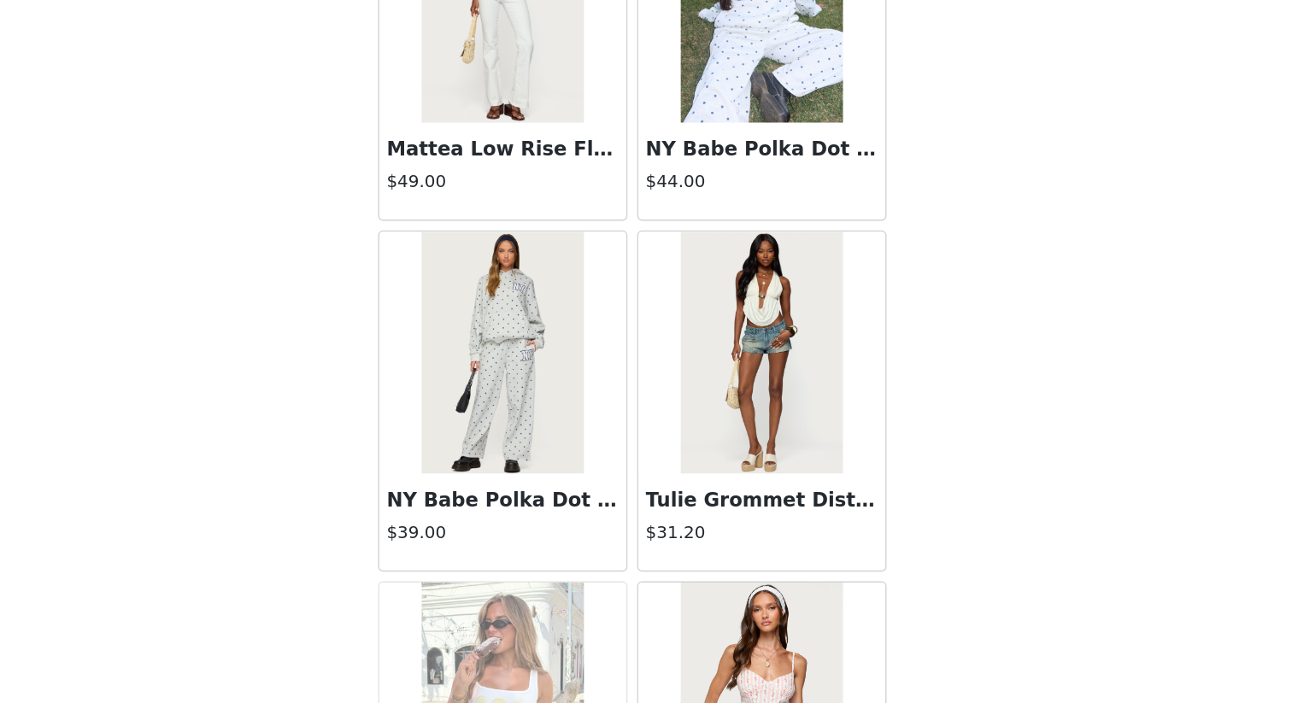
scroll to position [36603, 0]
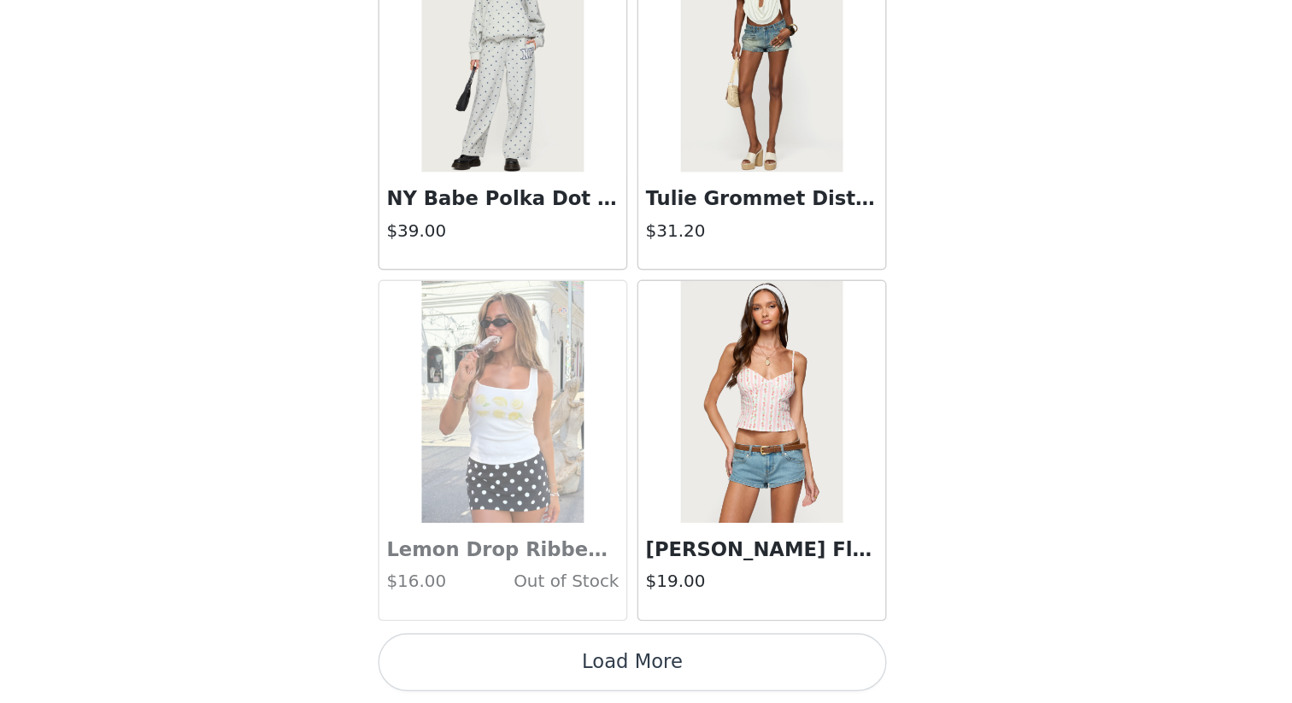
click at [684, 608] on button "Load More" at bounding box center [646, 674] width 359 height 41
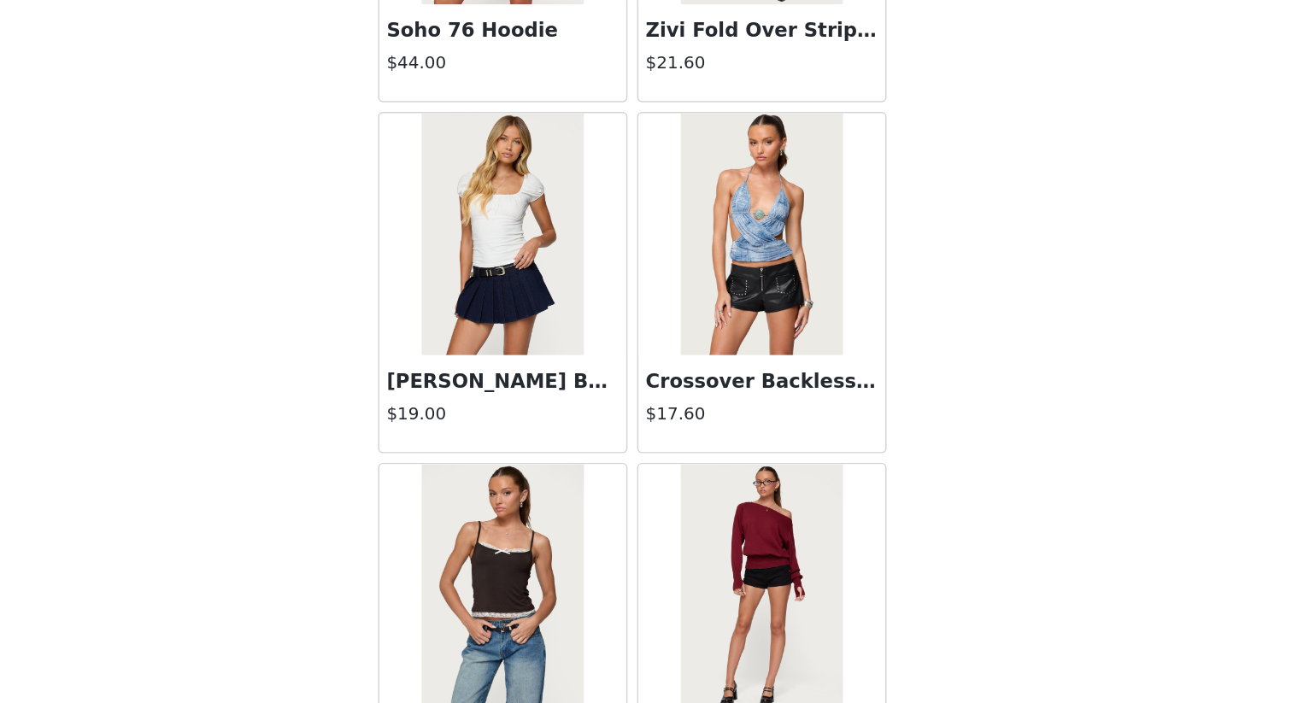
scroll to position [39080, 0]
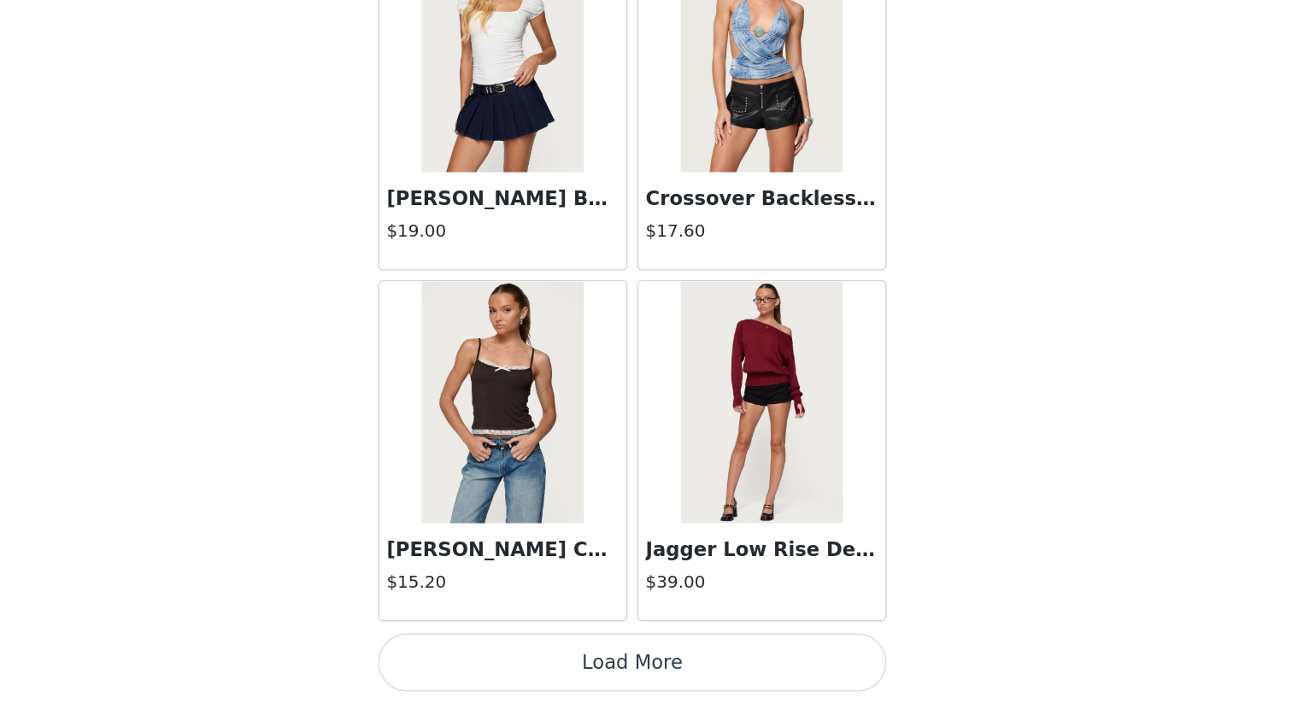
click at [640, 608] on button "Load More" at bounding box center [646, 674] width 359 height 41
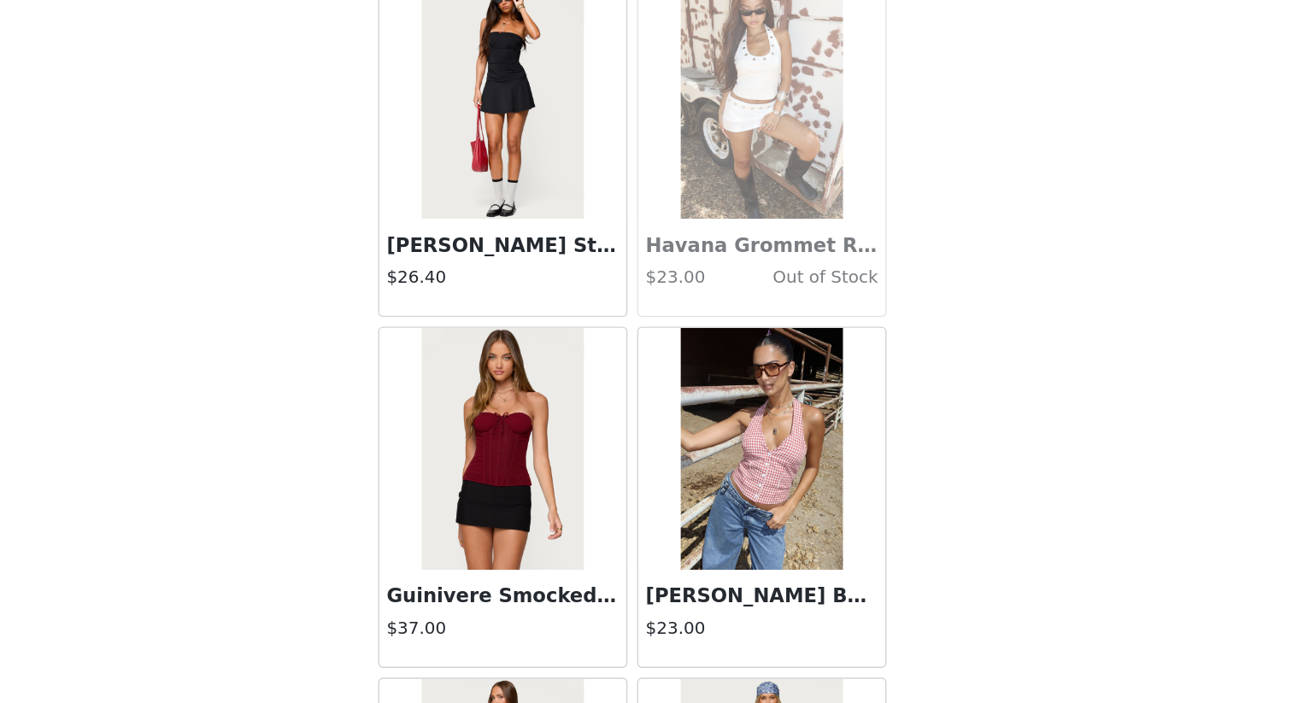
scroll to position [41558, 0]
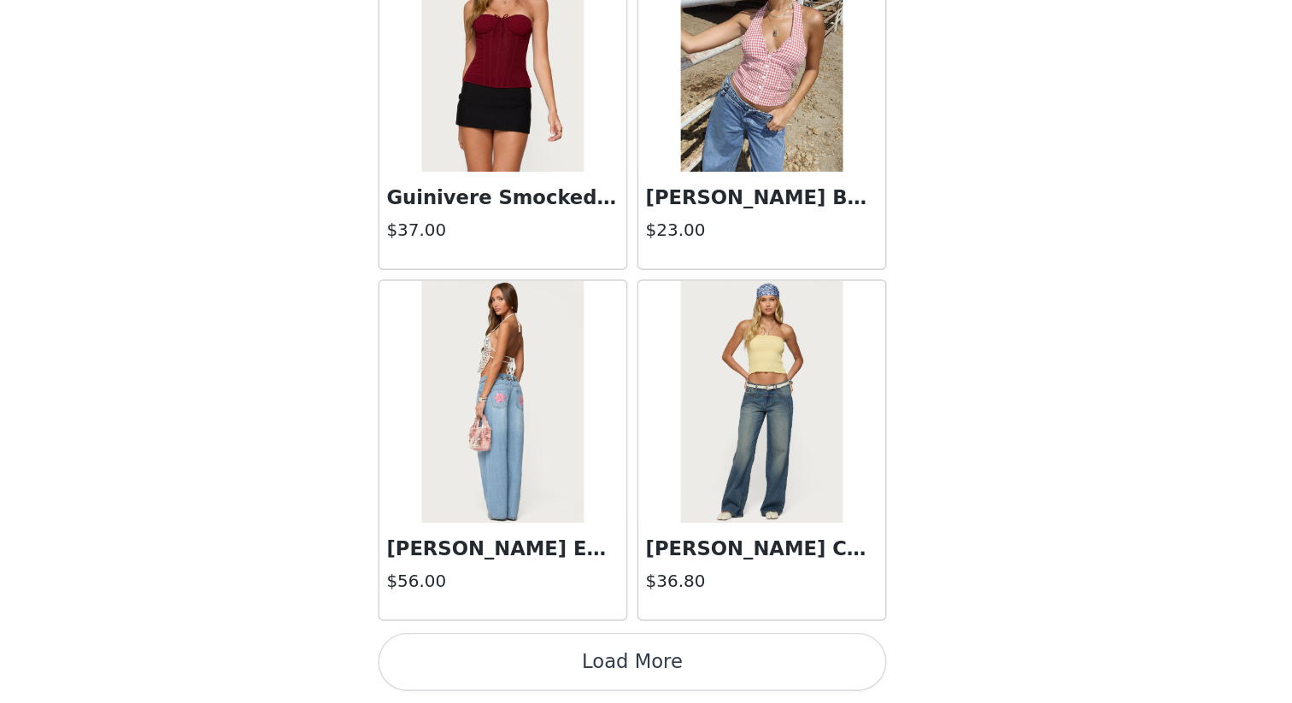
click at [686, 608] on button "Load More" at bounding box center [646, 674] width 359 height 41
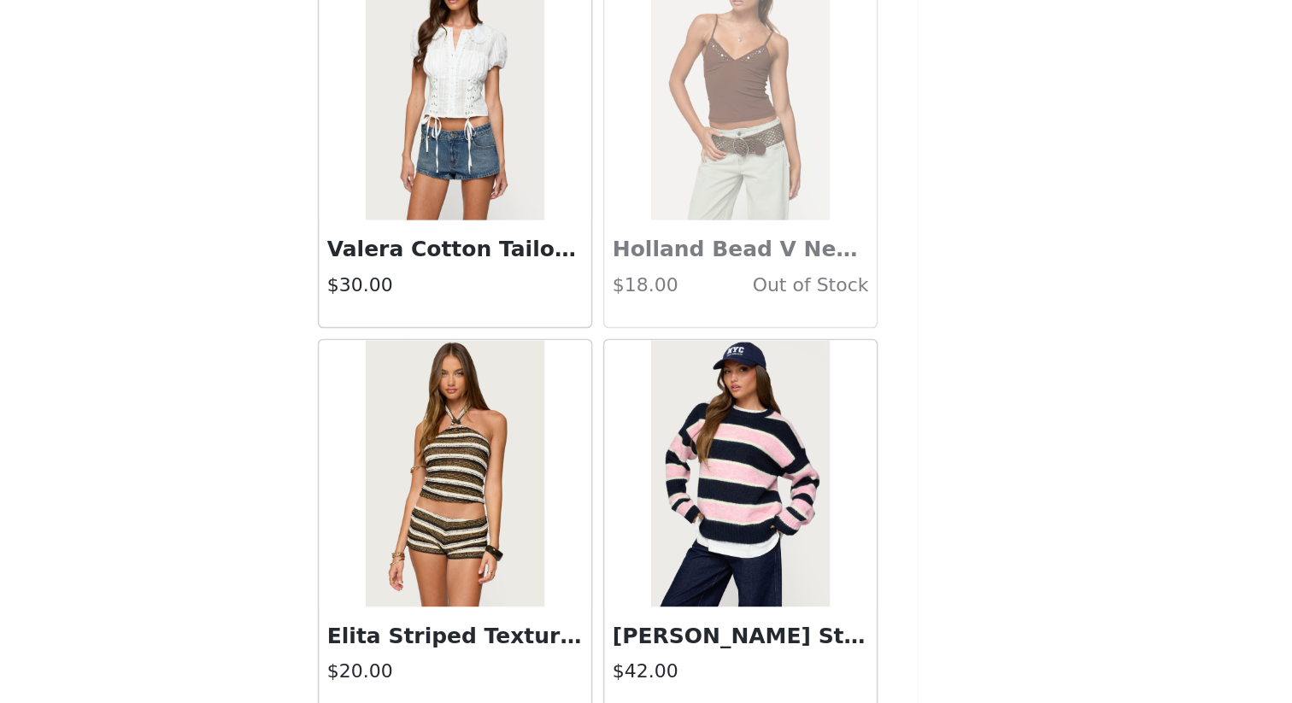
scroll to position [44036, 0]
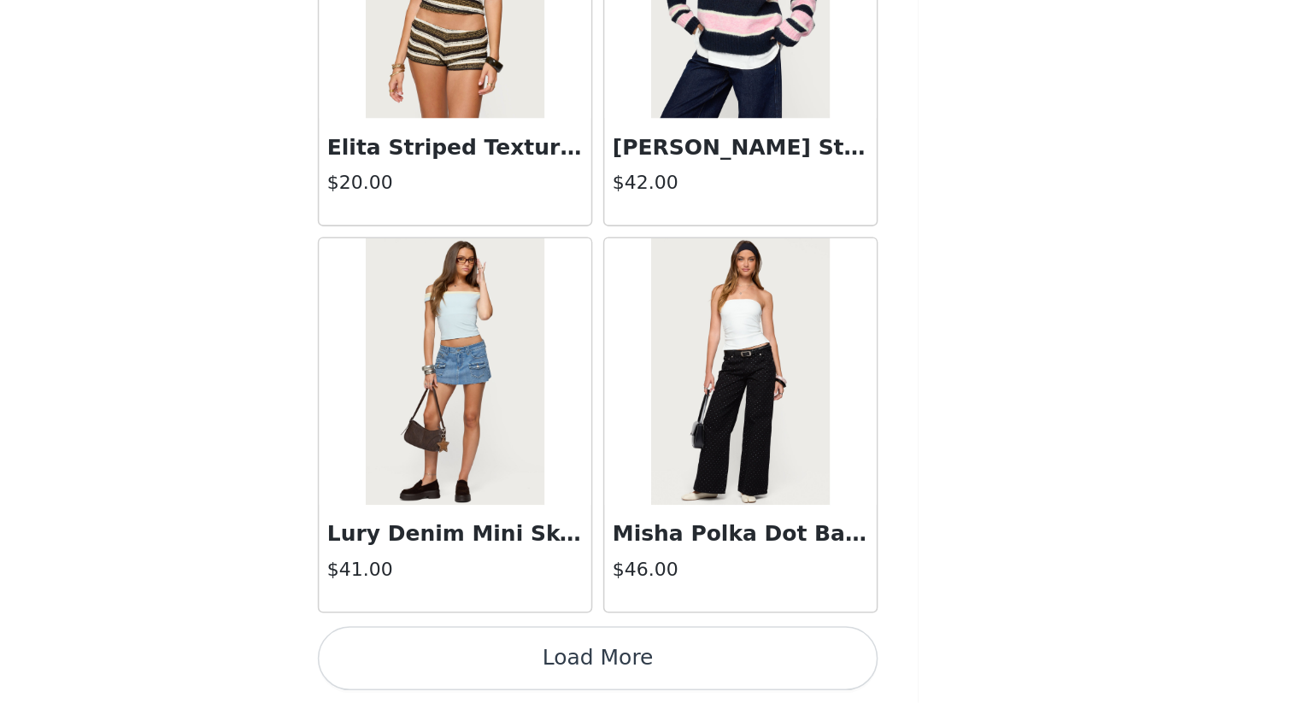
click at [698, 608] on button "Load More" at bounding box center [646, 674] width 359 height 41
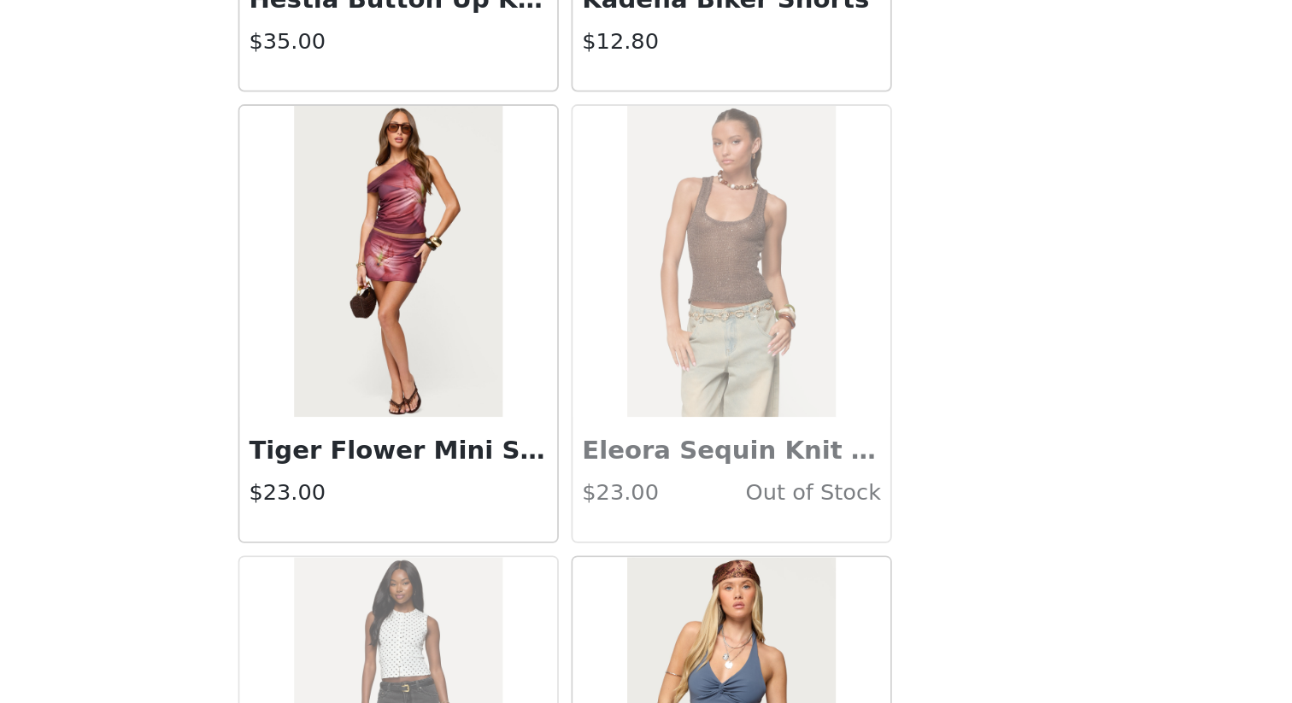
scroll to position [46514, 0]
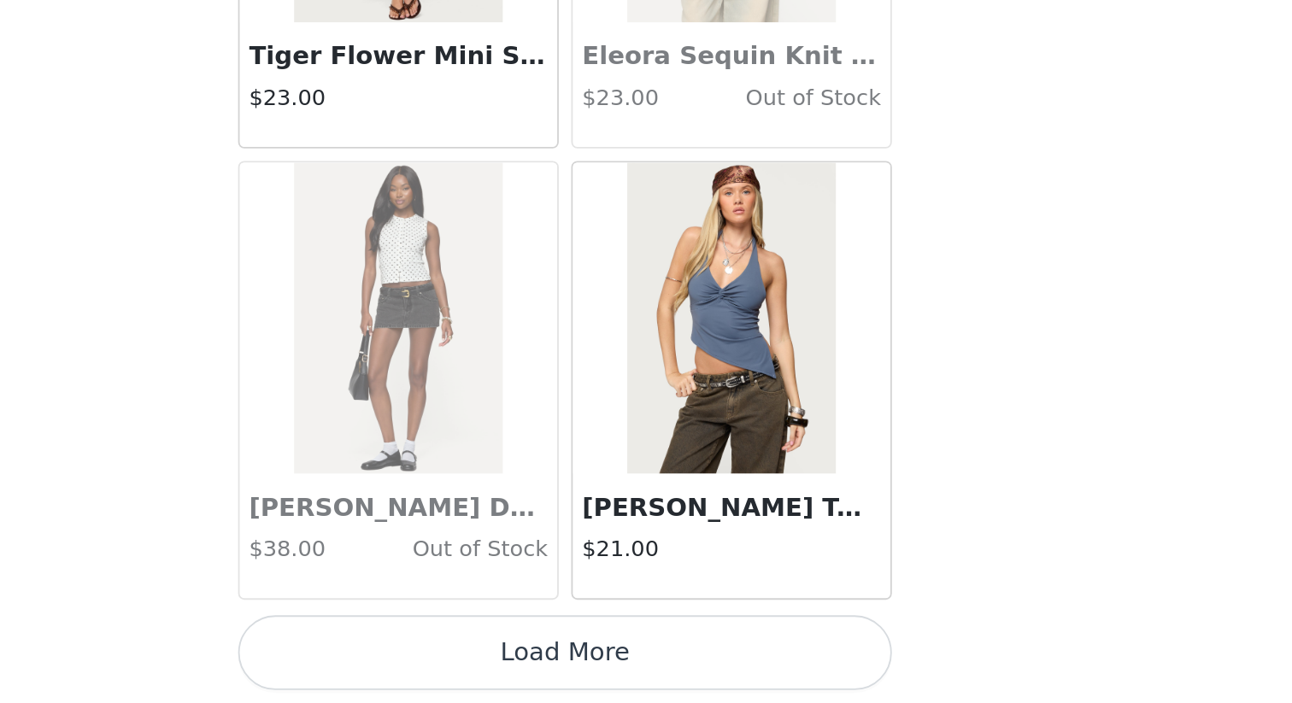
click at [721, 608] on button "Load More" at bounding box center [646, 674] width 359 height 41
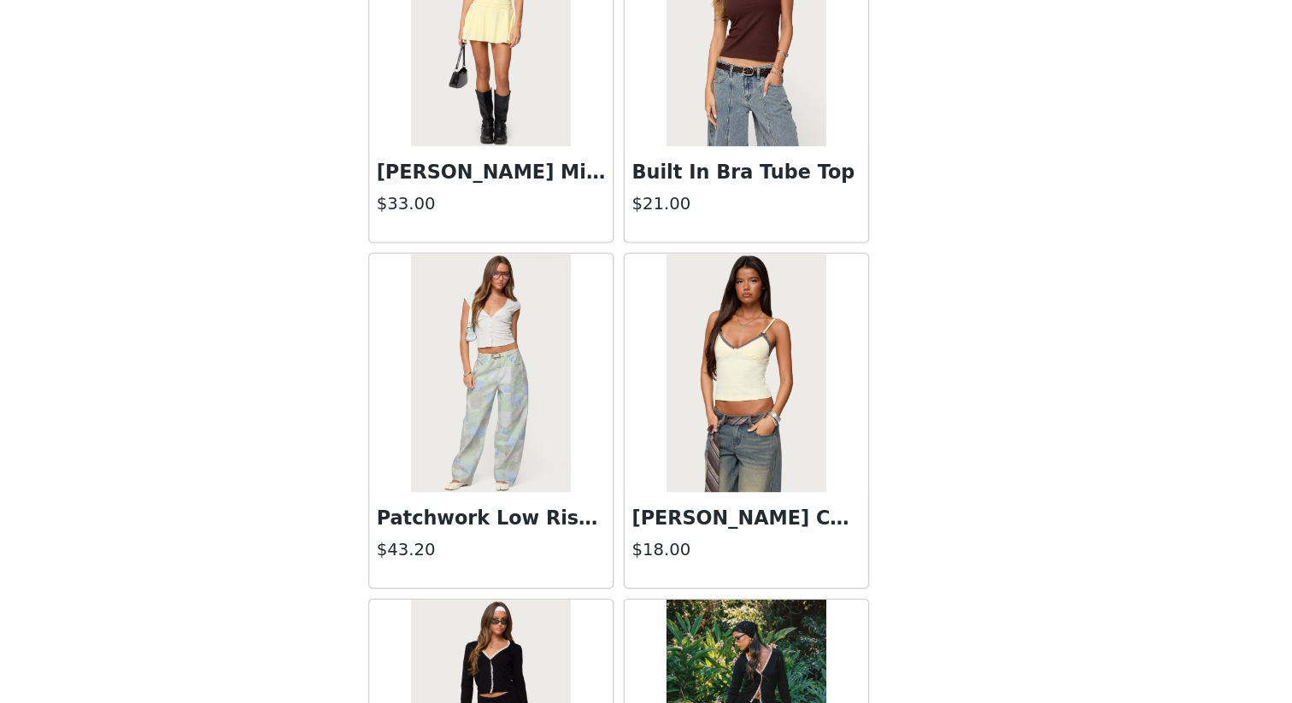
scroll to position [48992, 0]
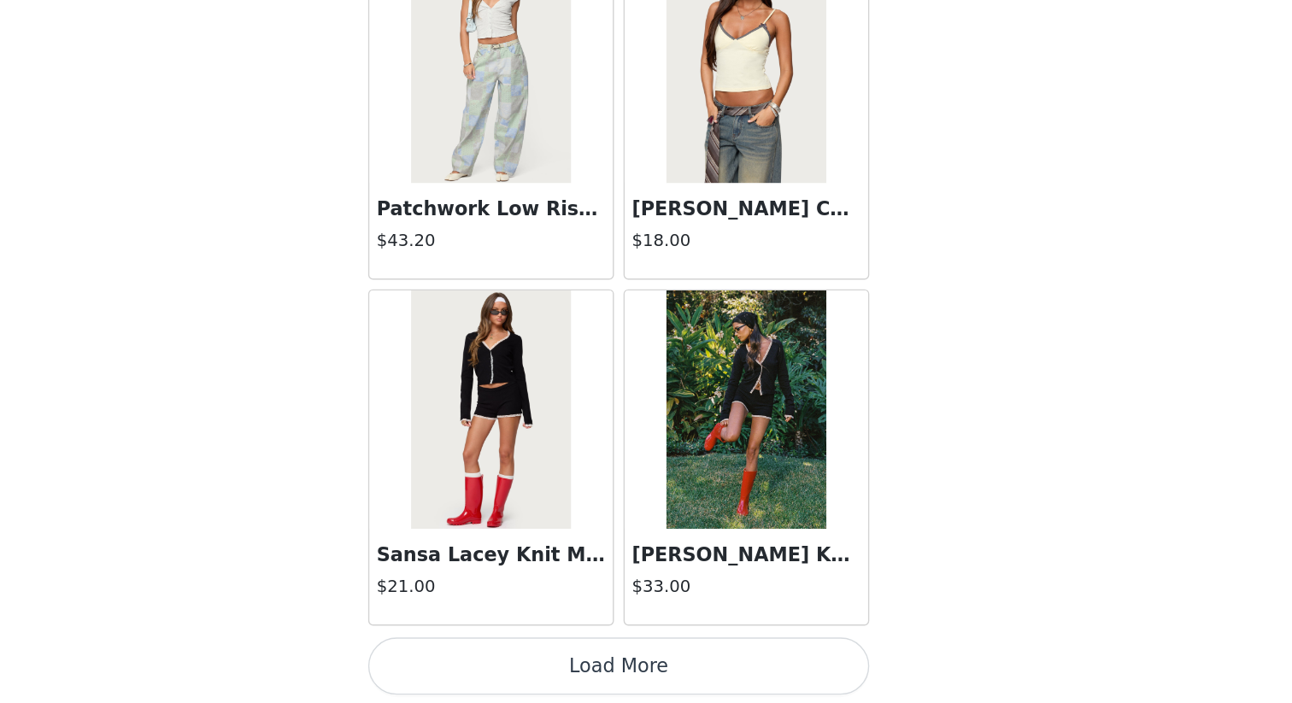
click at [666, 608] on button "Load More" at bounding box center [646, 674] width 359 height 41
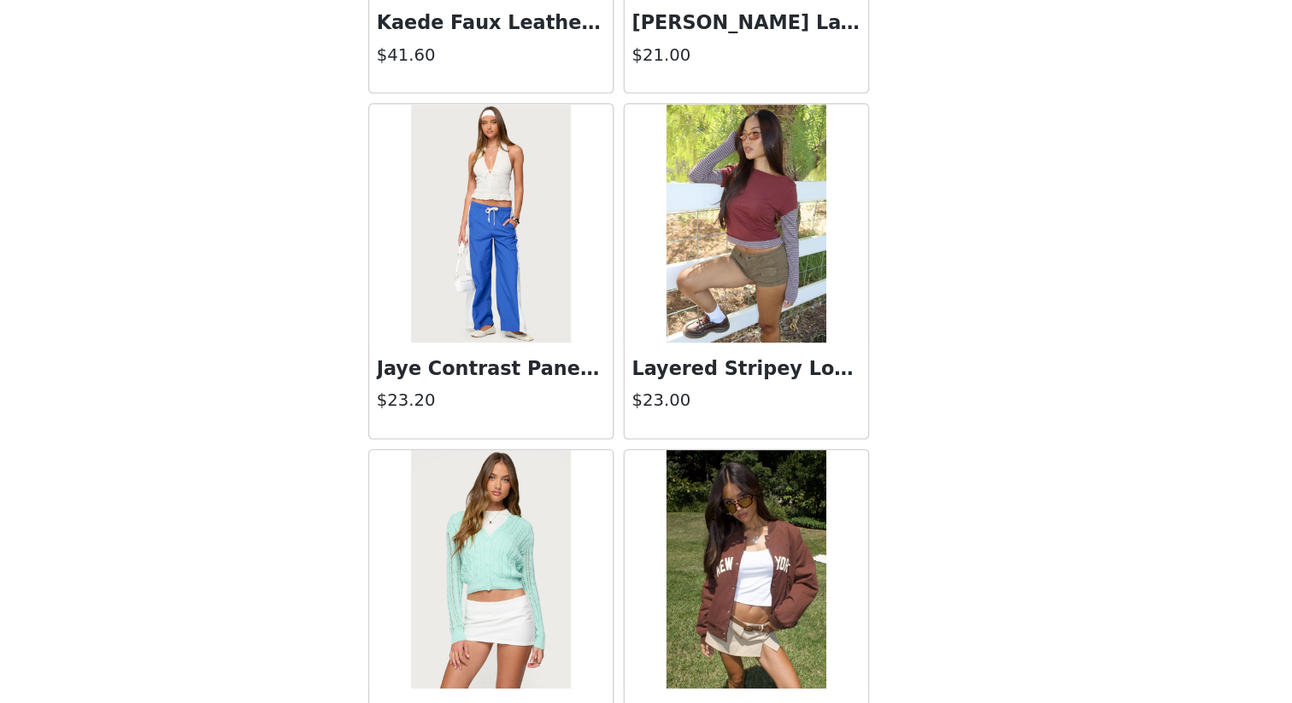
scroll to position [51470, 0]
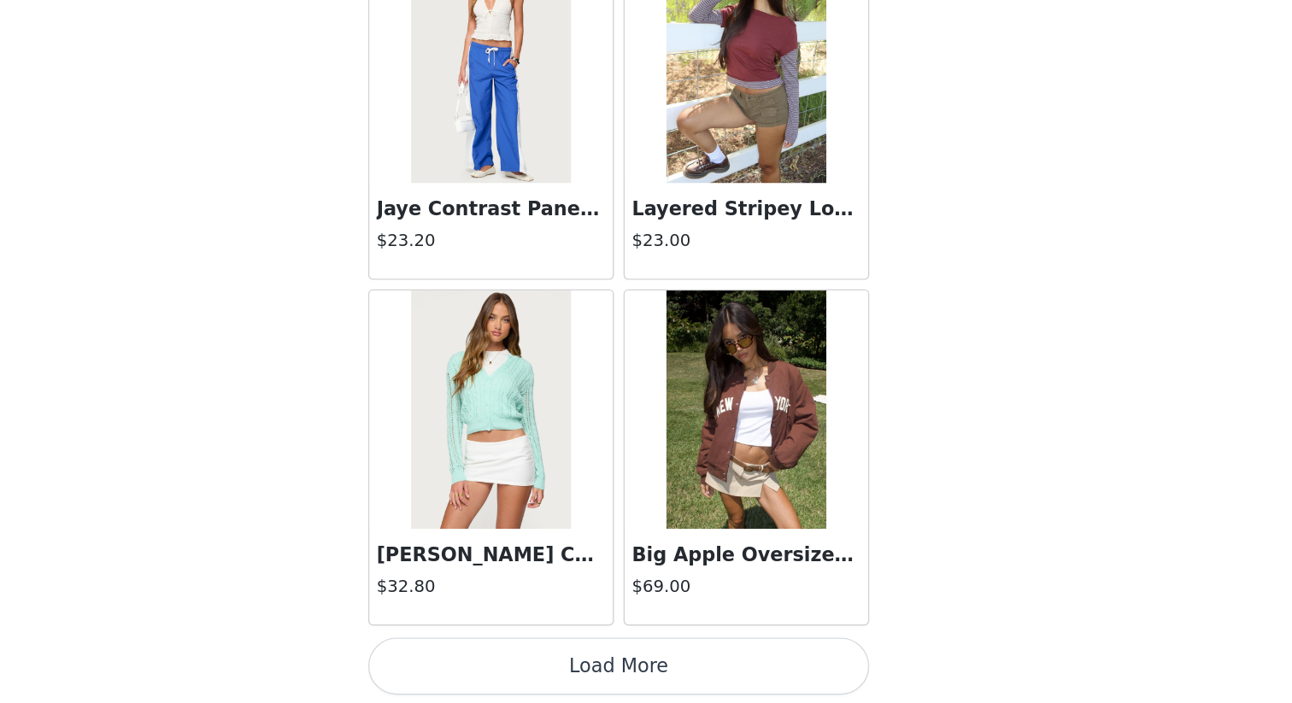
click at [633, 608] on button "Load More" at bounding box center [646, 674] width 359 height 41
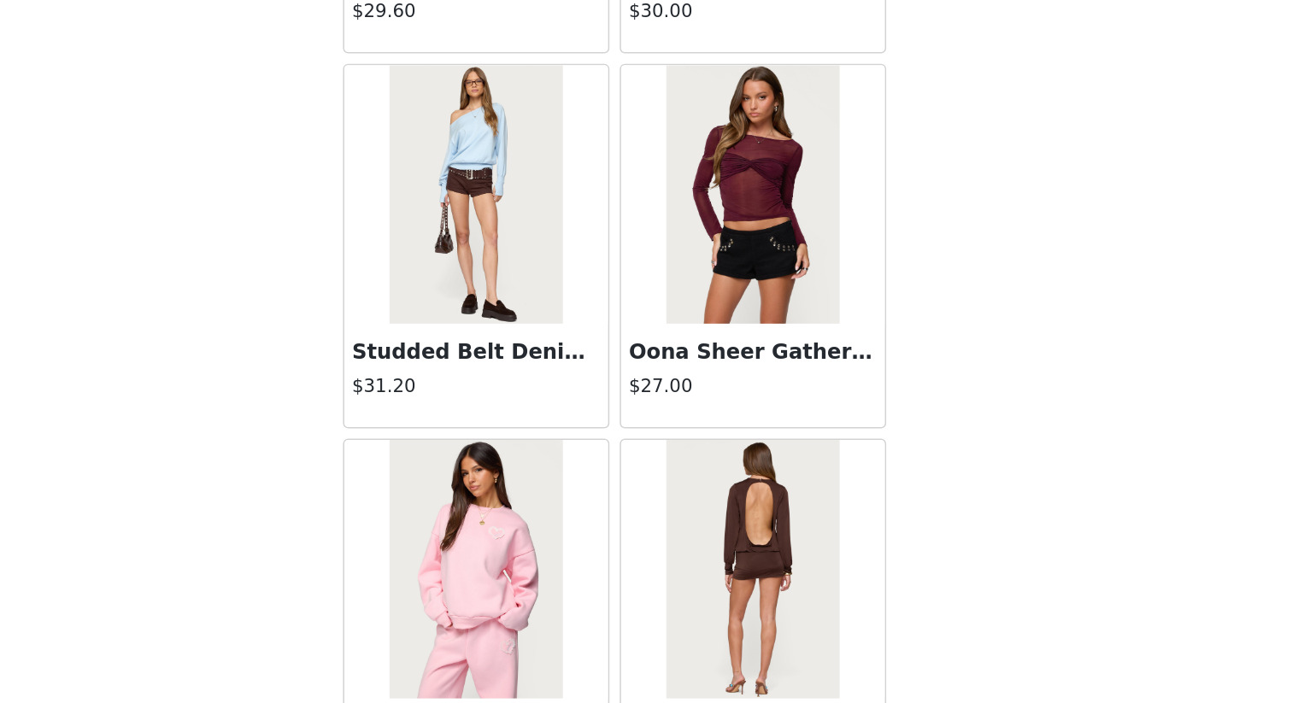
scroll to position [52838, 0]
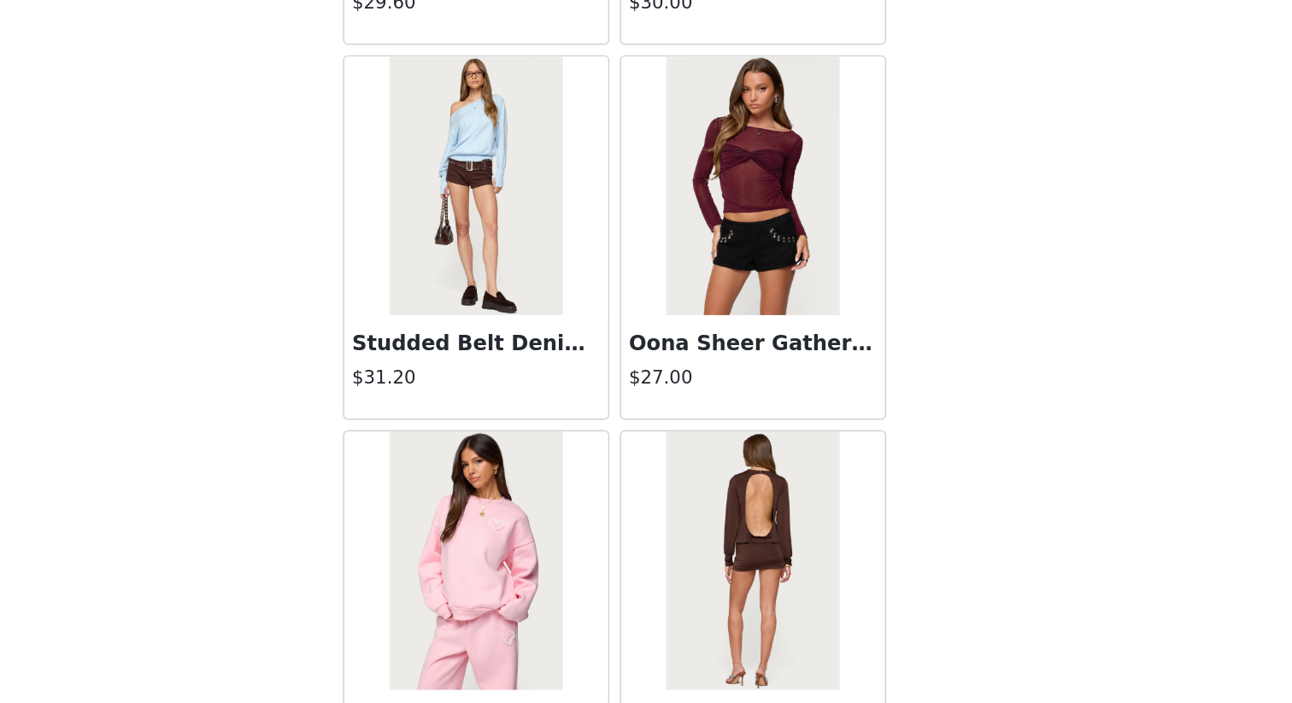
click at [764, 433] on img at bounding box center [737, 361] width 114 height 171
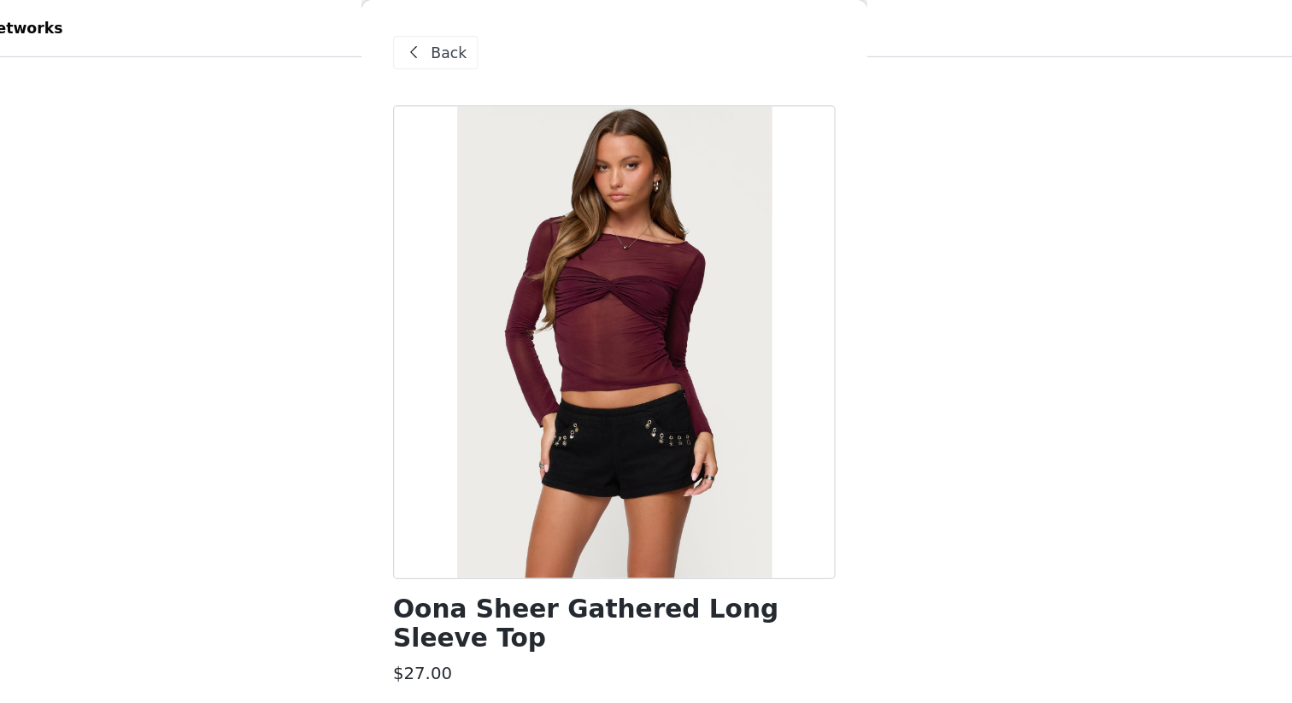
scroll to position [0, 0]
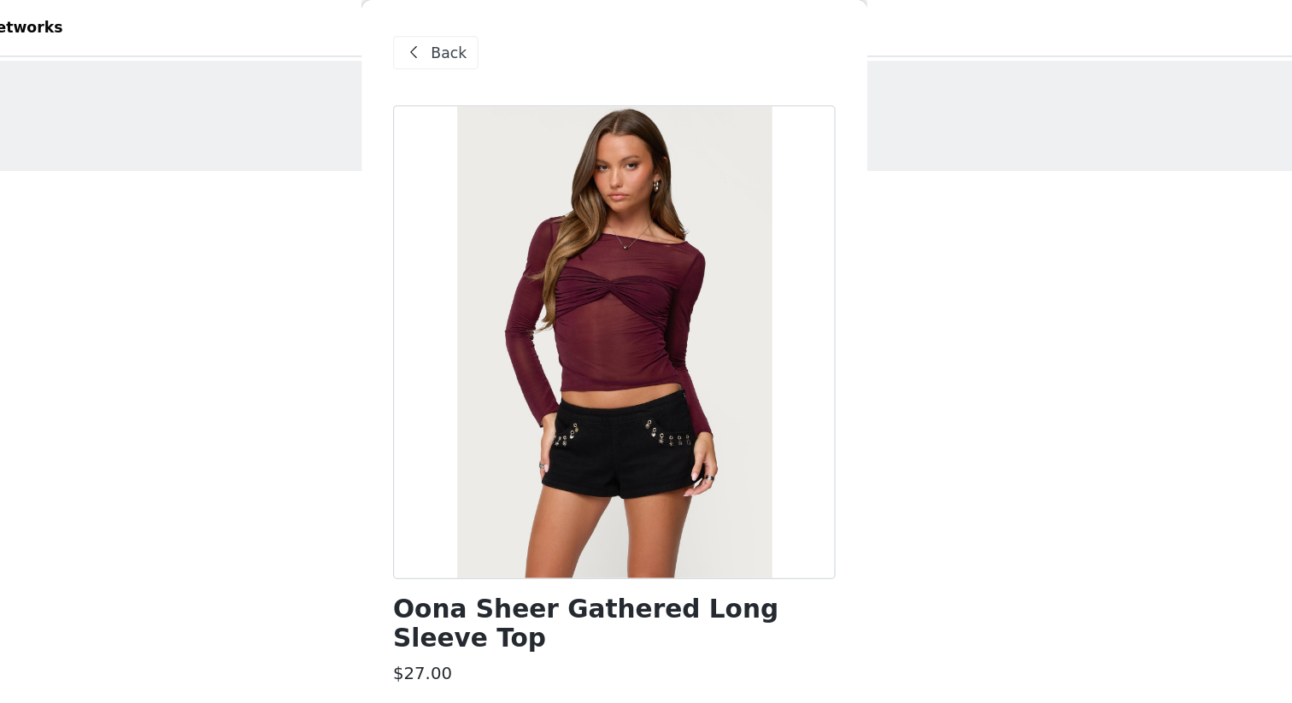
click at [499, 44] on span "Back" at bounding box center [511, 43] width 29 height 18
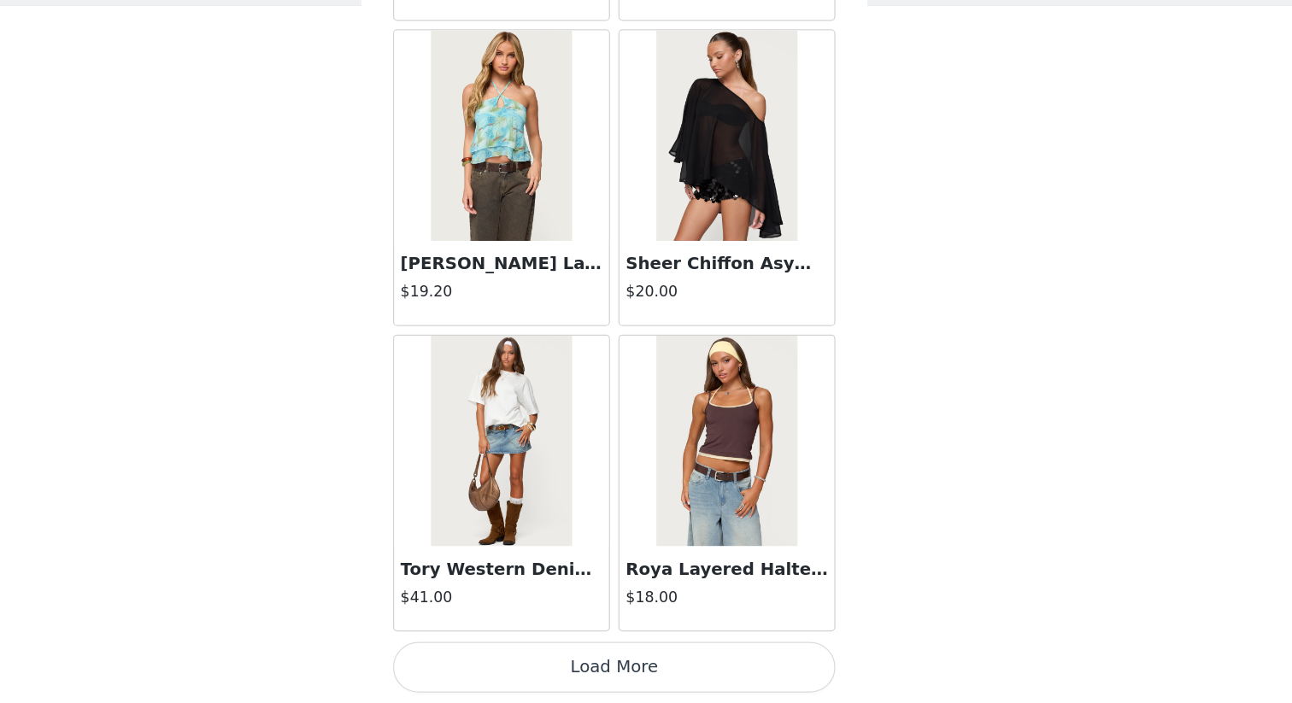
scroll to position [8, 0]
click at [625, 608] on button "Load More" at bounding box center [646, 674] width 359 height 41
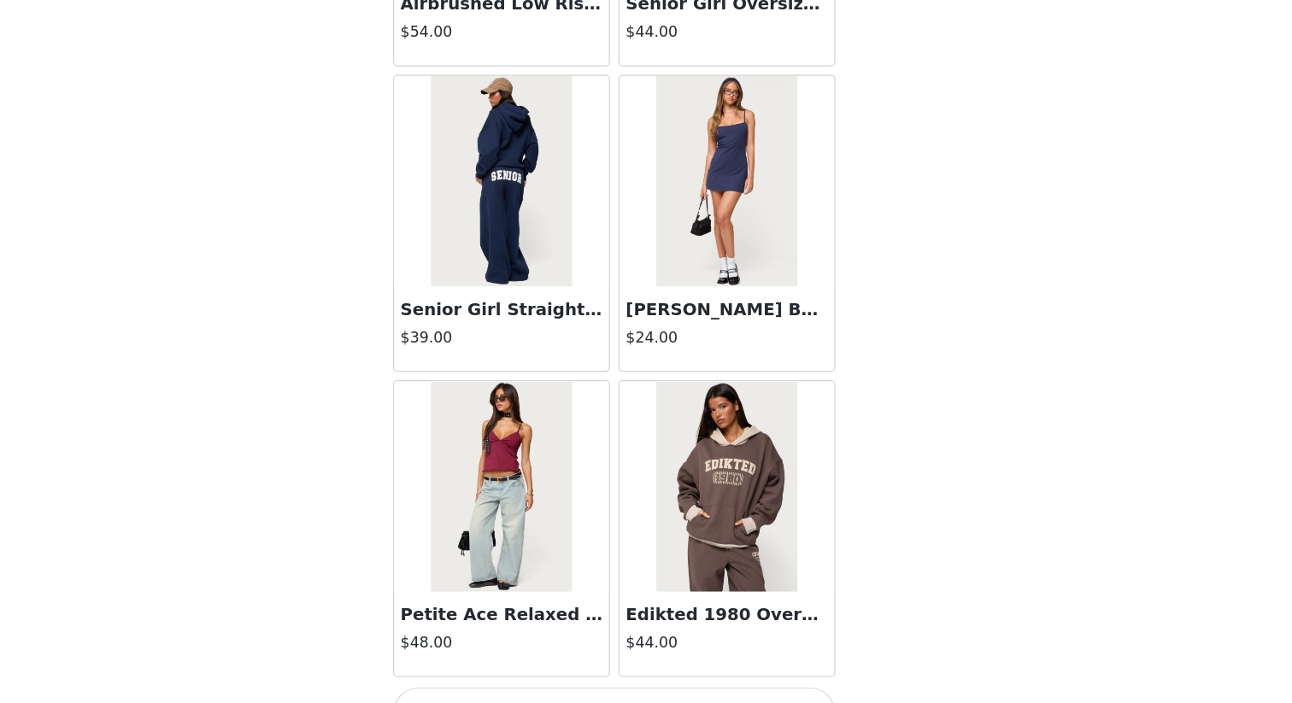
scroll to position [56426, 0]
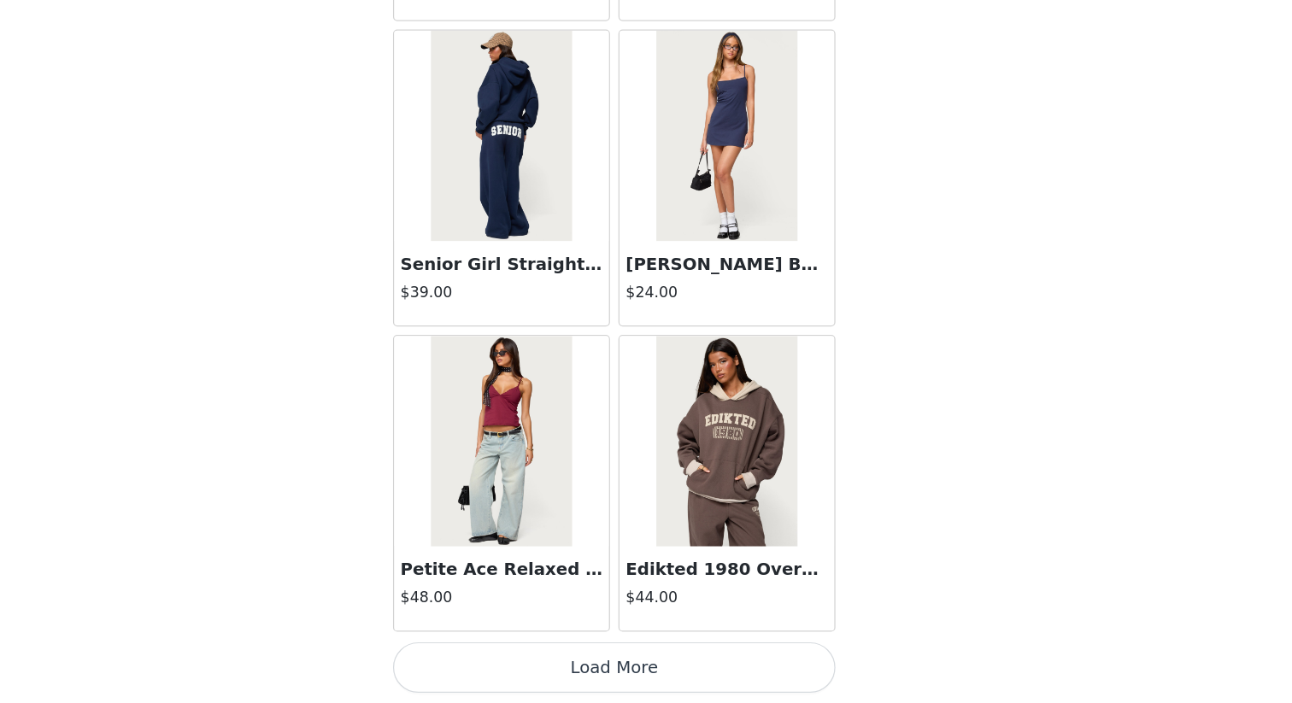
click at [660, 608] on button "Load More" at bounding box center [646, 674] width 359 height 41
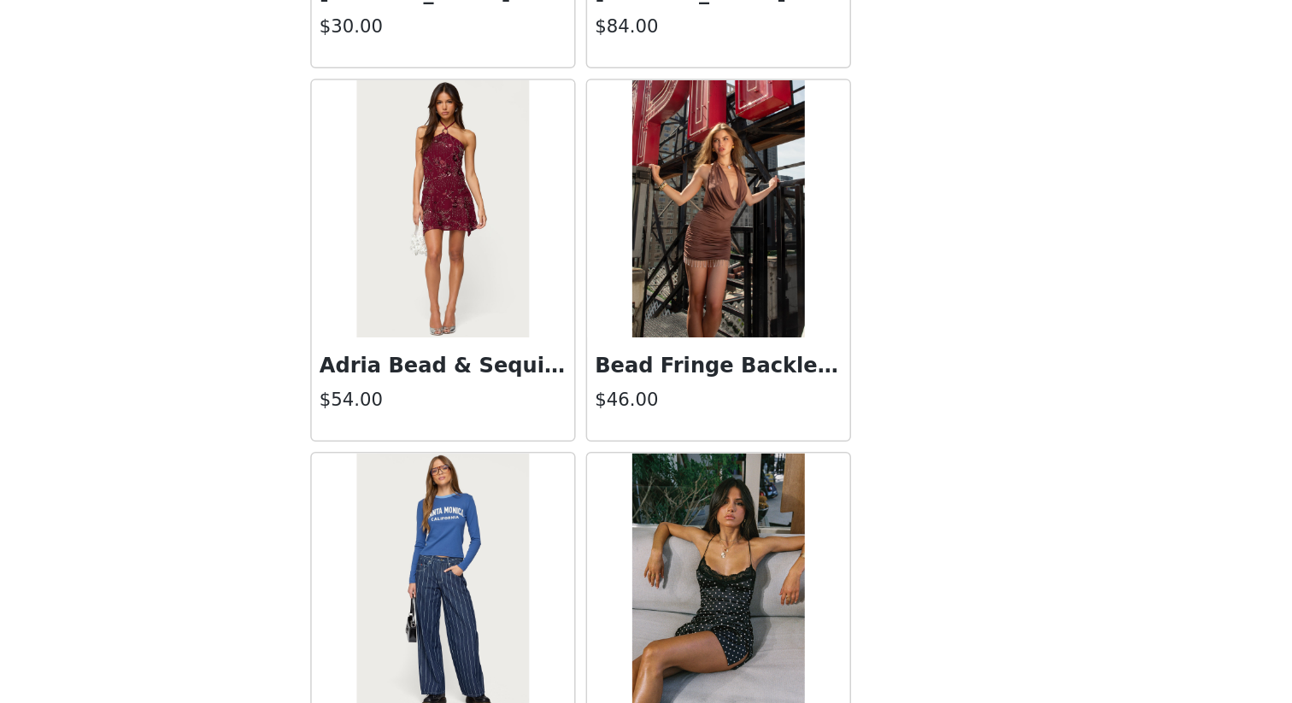
scroll to position [377, 0]
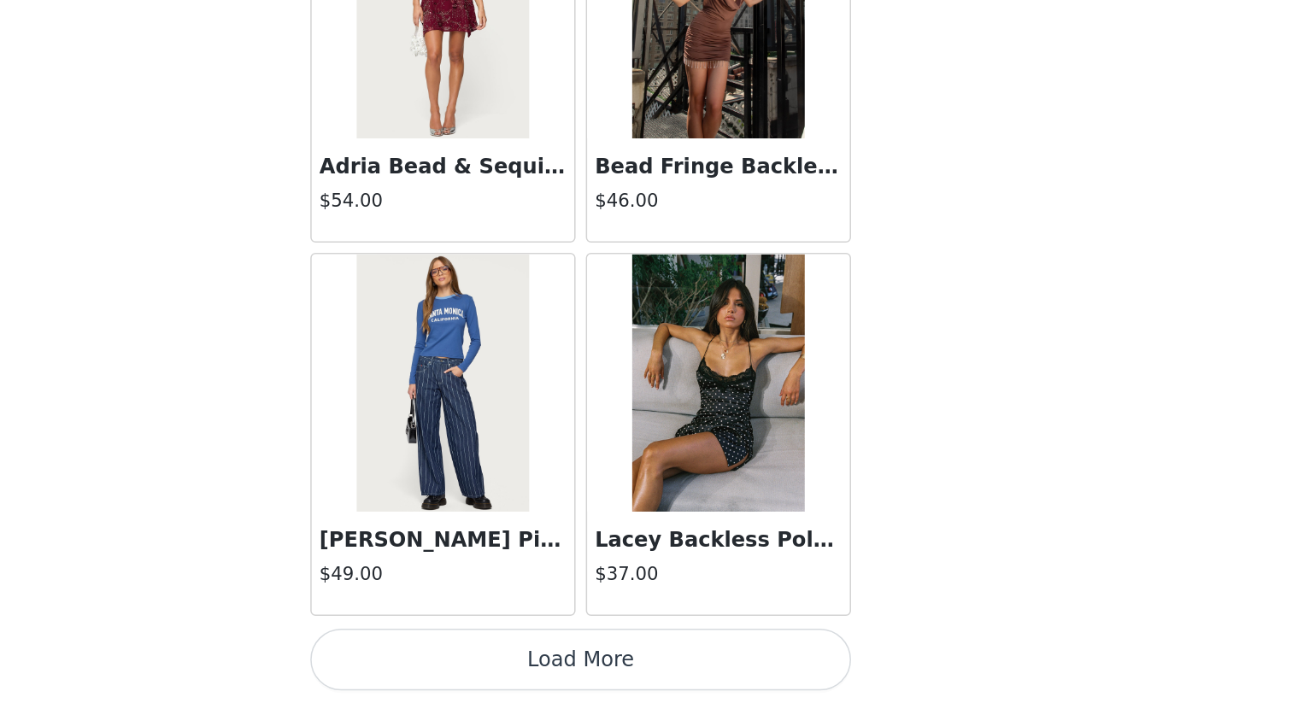
click at [677, 608] on button "Load More" at bounding box center [646, 674] width 359 height 41
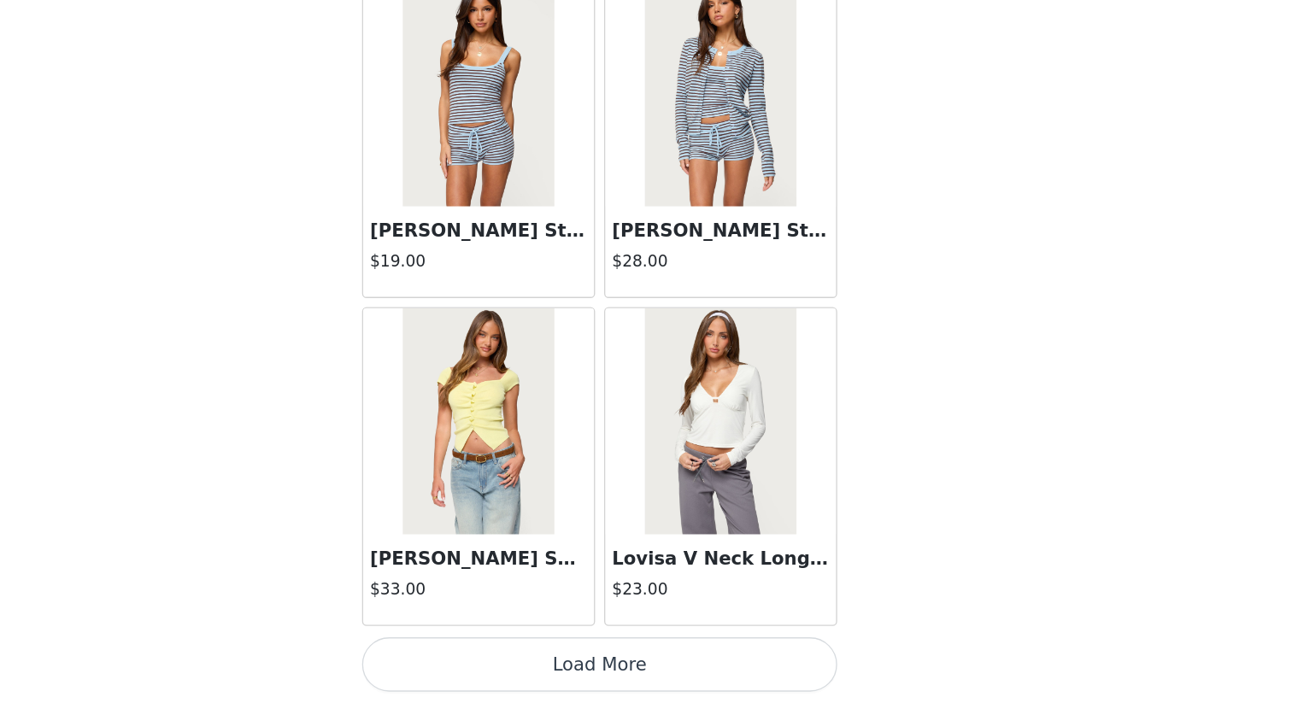
click at [741, 608] on button "Load More" at bounding box center [646, 674] width 359 height 41
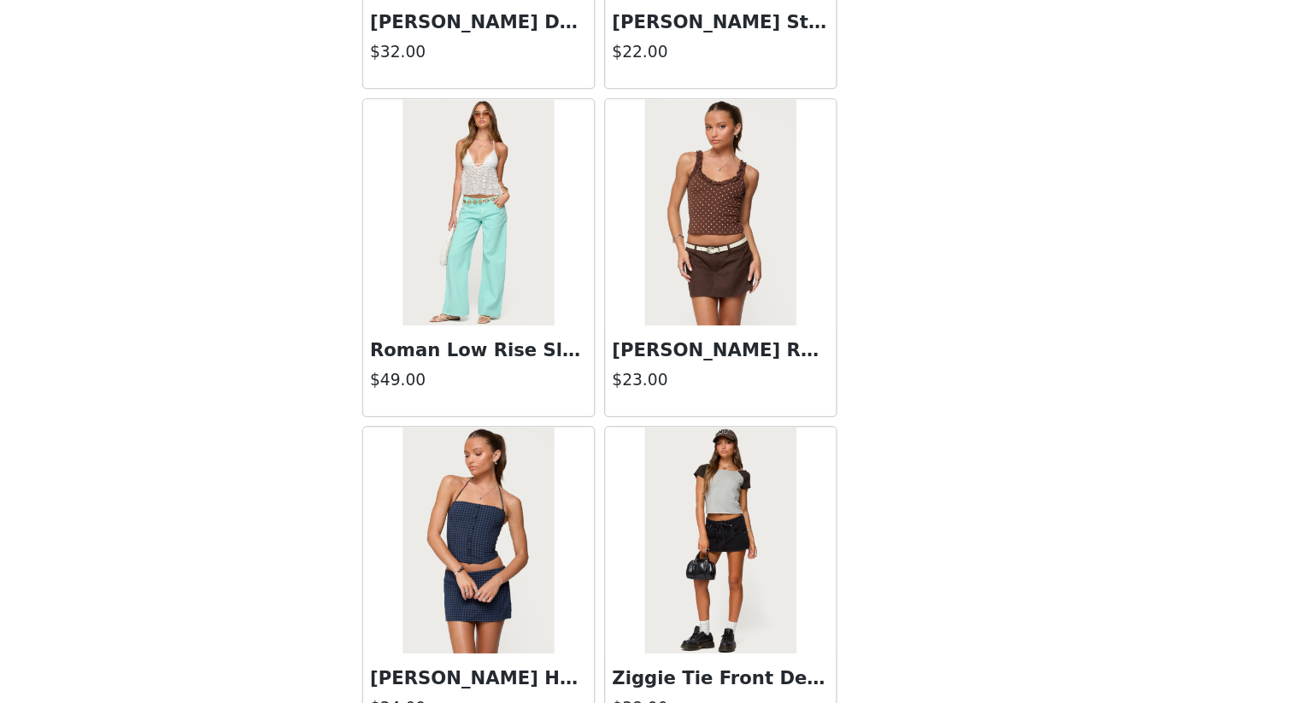
scroll to position [63860, 0]
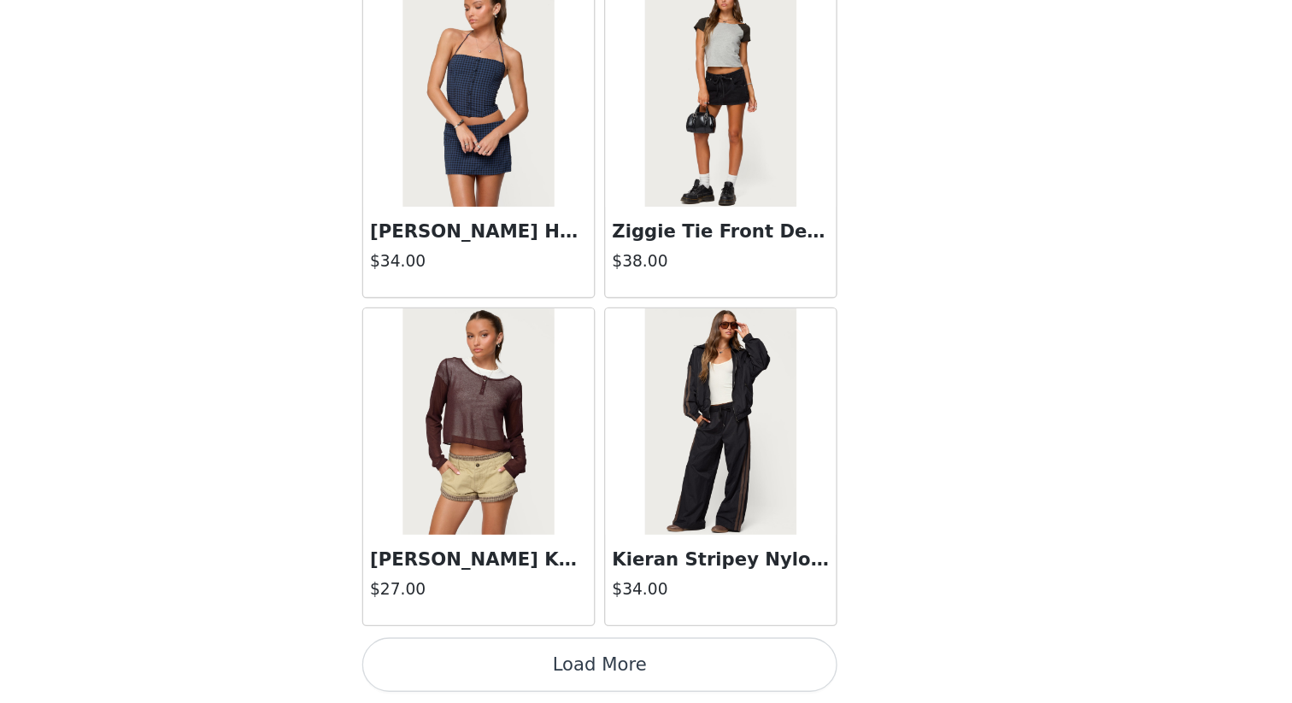
click at [666, 608] on button "Load More" at bounding box center [646, 674] width 359 height 41
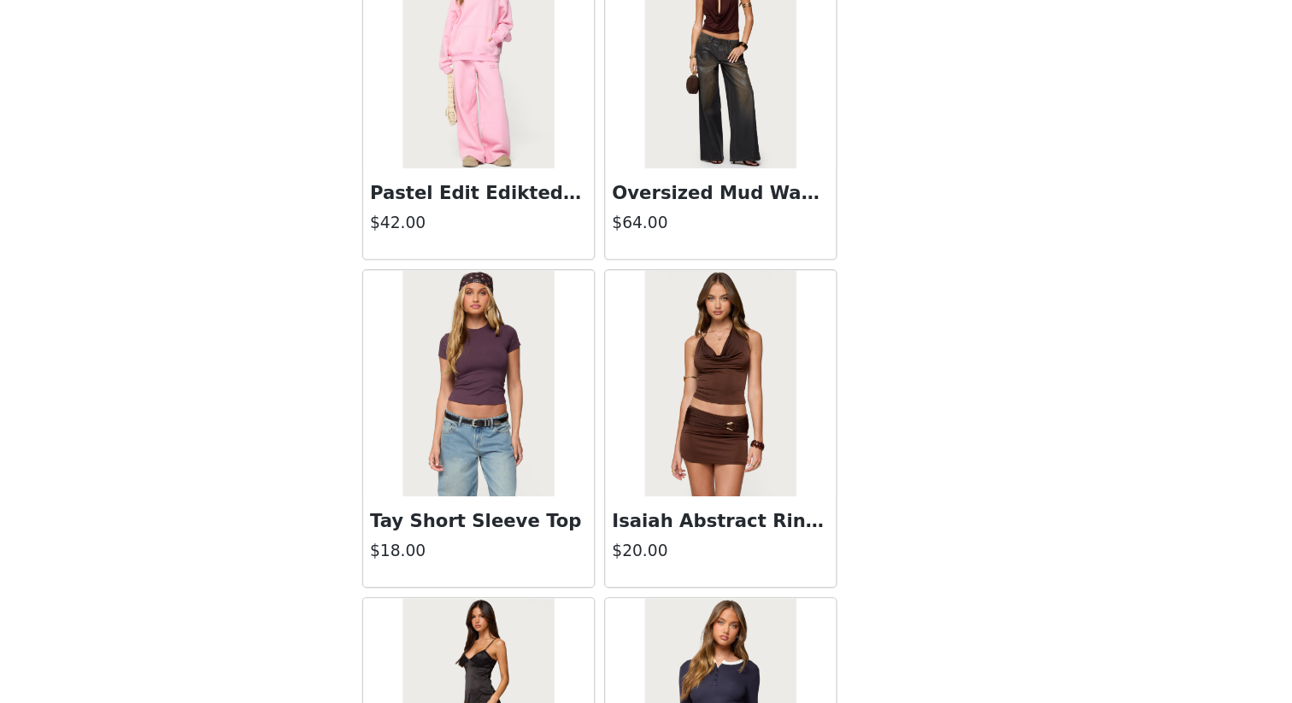
scroll to position [66338, 0]
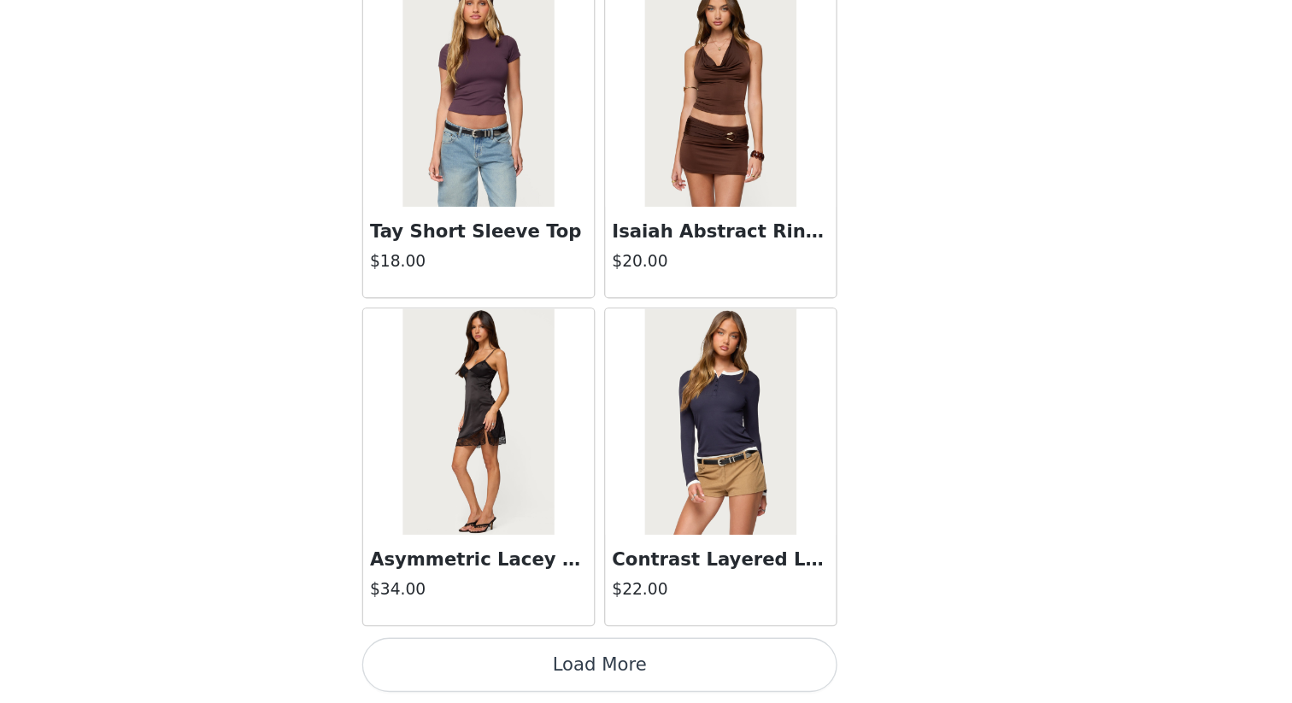
click at [702, 608] on button "Load More" at bounding box center [646, 674] width 359 height 41
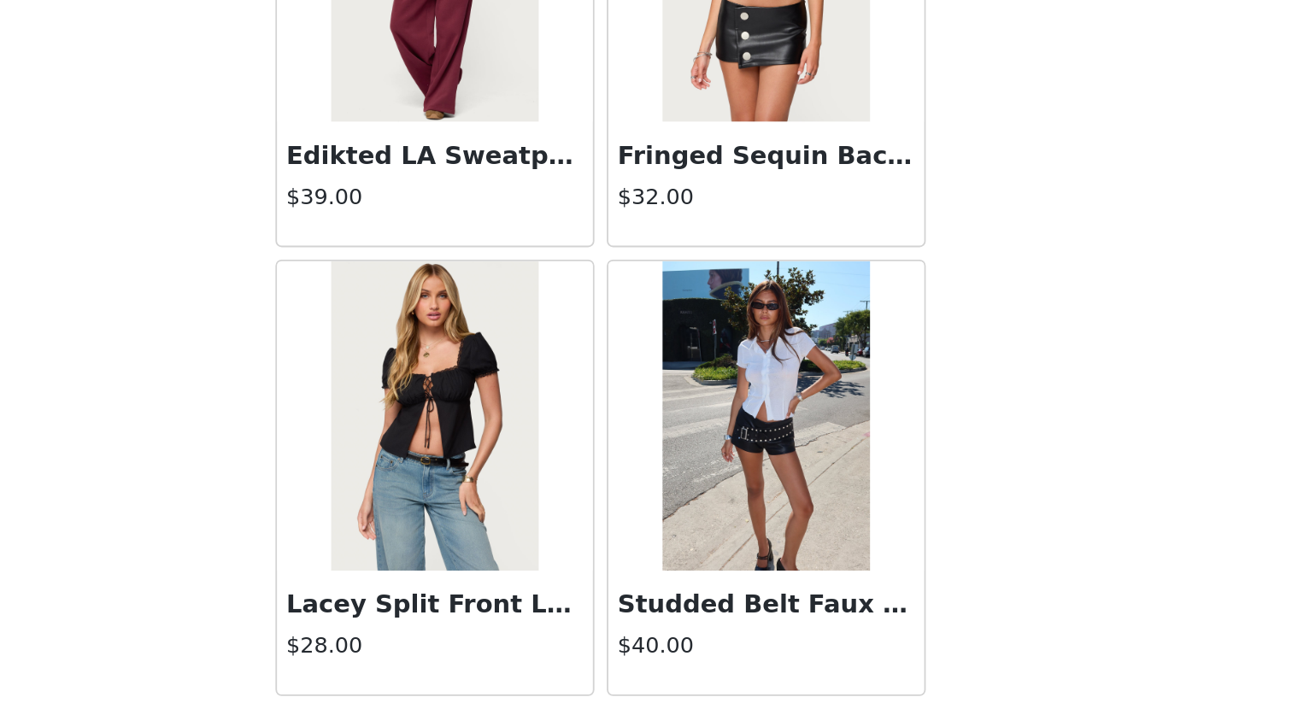
scroll to position [68803, 0]
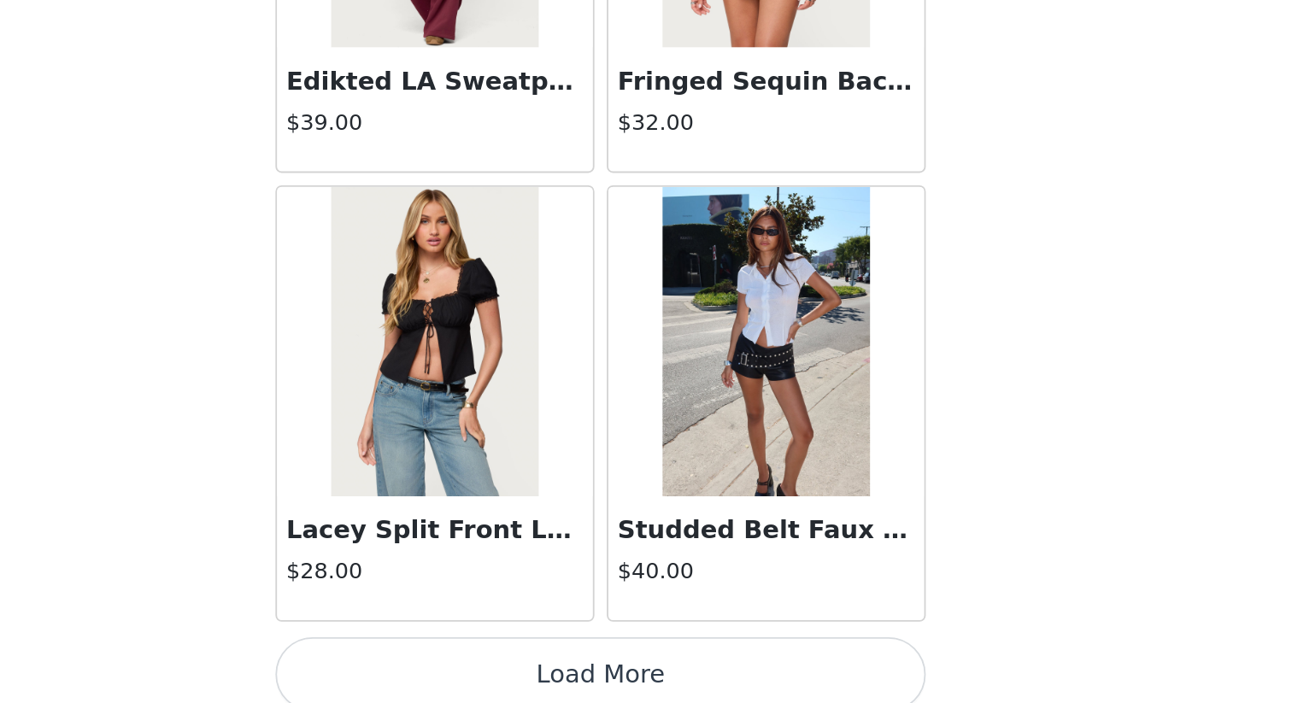
click at [695, 608] on button "Load More" at bounding box center [646, 686] width 359 height 41
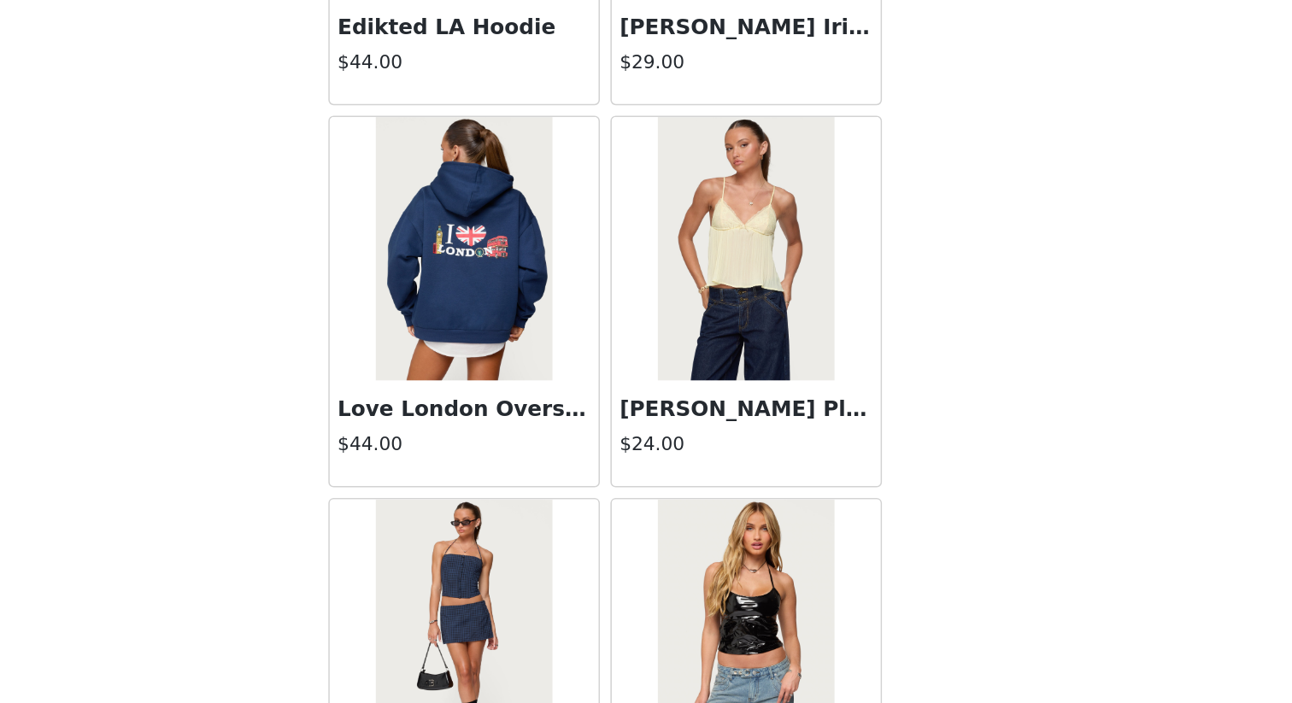
scroll to position [67659, 0]
click at [760, 507] on h3 "[PERSON_NAME] Pleated Babydoll Top" at bounding box center [737, 512] width 164 height 21
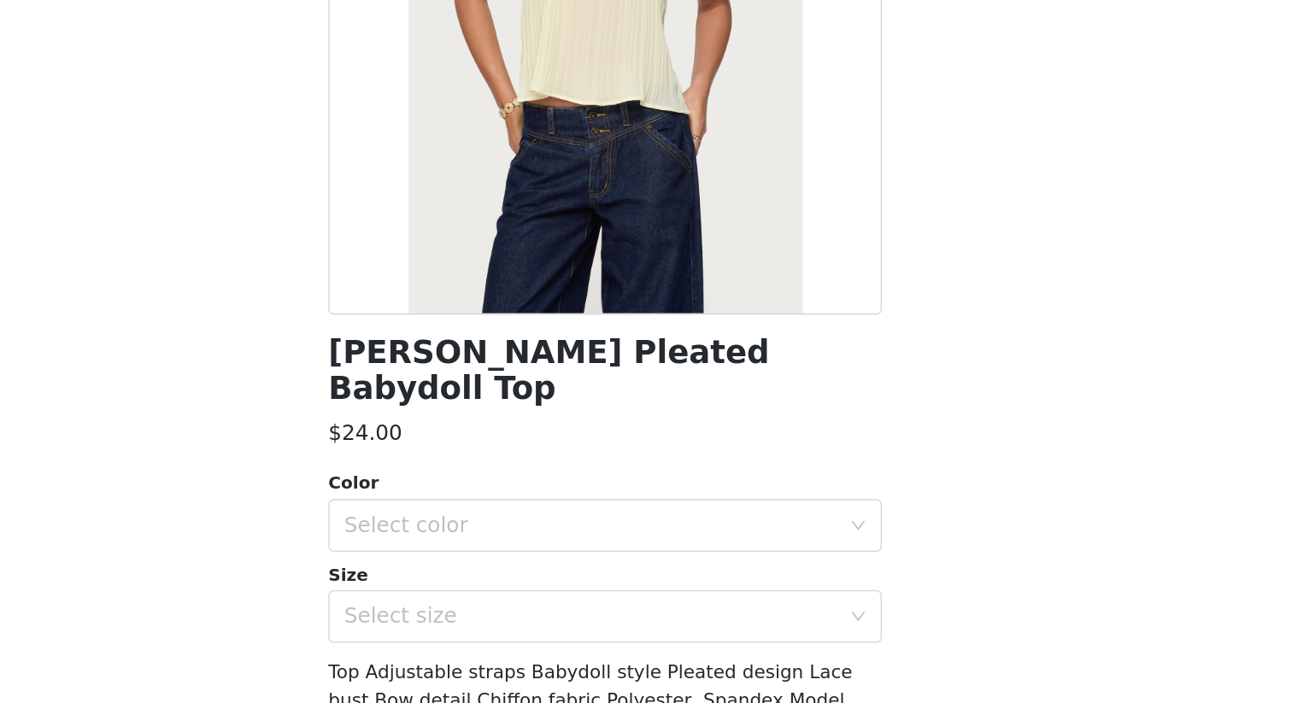
scroll to position [0, 0]
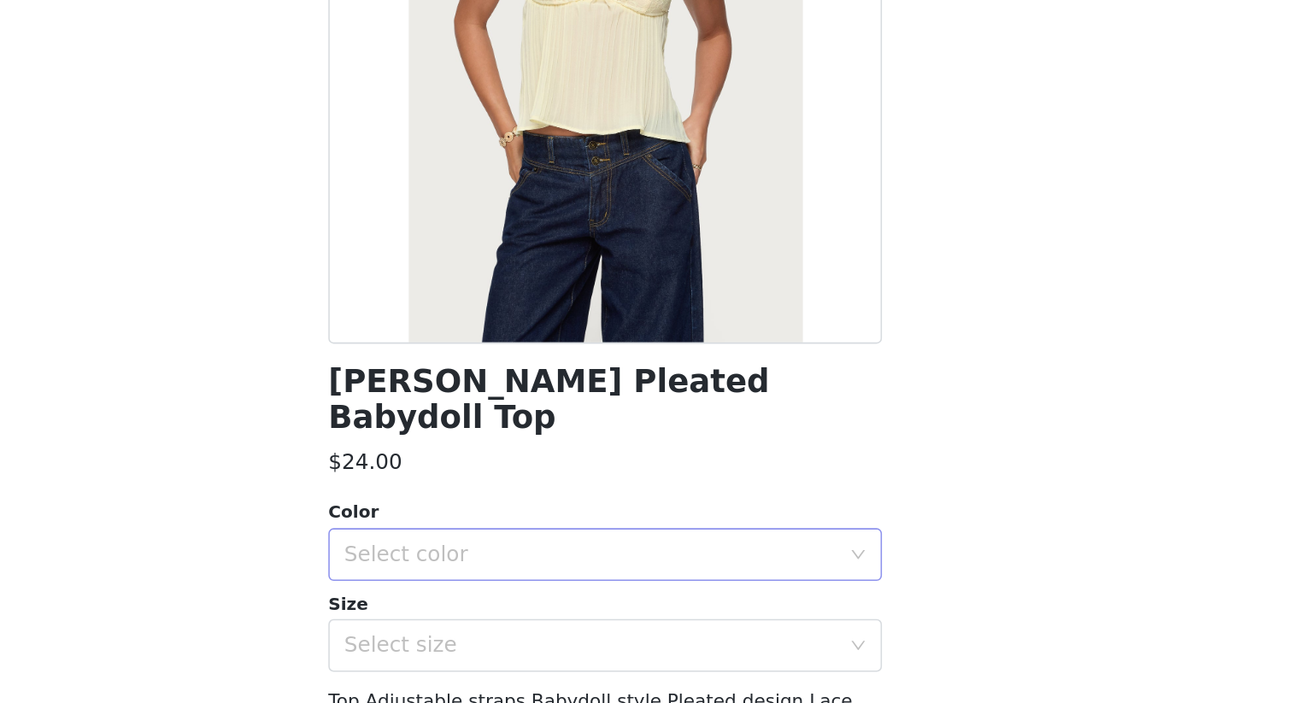
click at [733, 598] on div "Select color" at bounding box center [637, 606] width 320 height 17
click at [713, 608] on li "YELLOW" at bounding box center [646, 621] width 359 height 27
click at [713, 608] on div "Select size" at bounding box center [637, 665] width 320 height 17
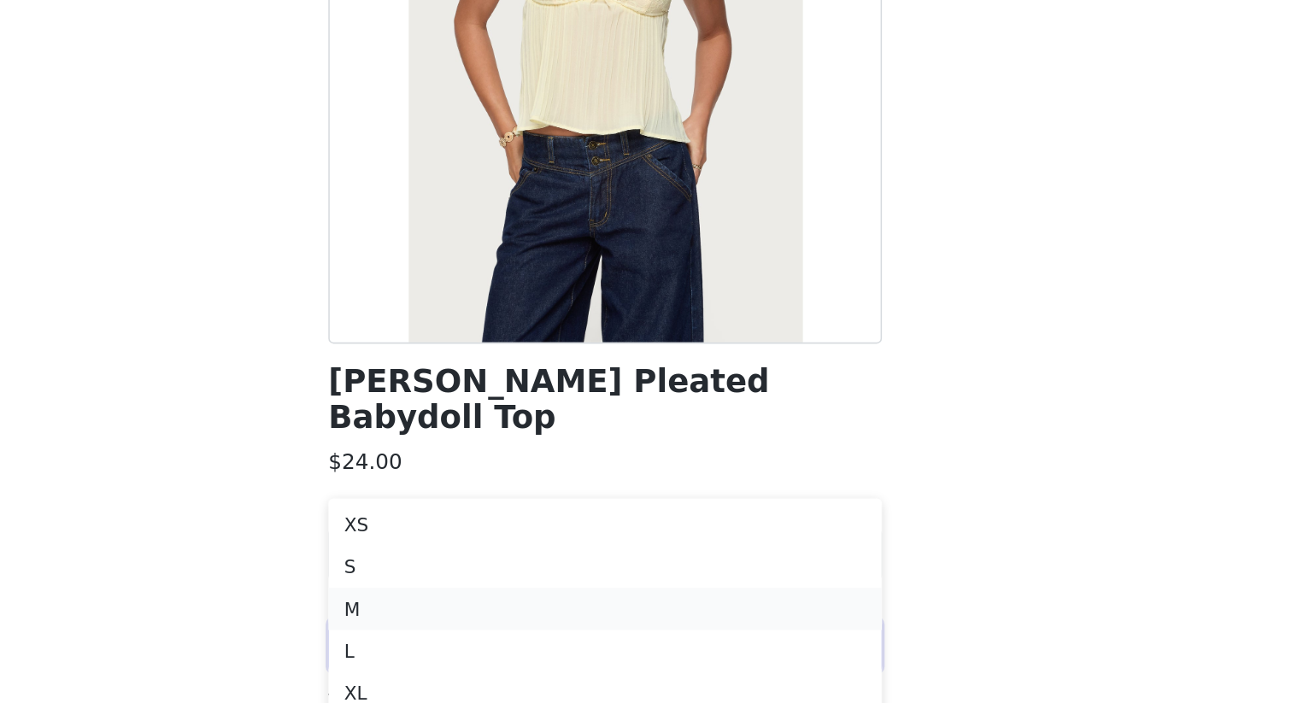
click at [727, 608] on li "M" at bounding box center [646, 641] width 359 height 27
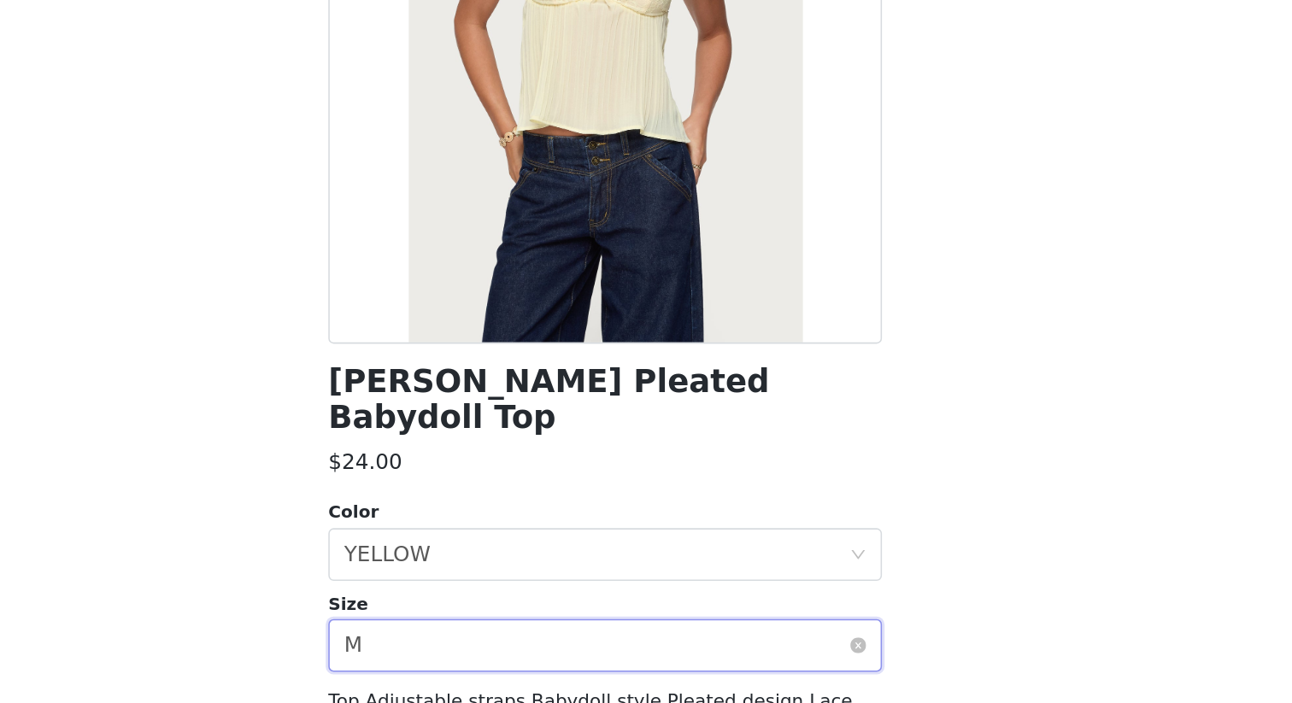
click at [725, 608] on div "Select size M" at bounding box center [640, 665] width 327 height 32
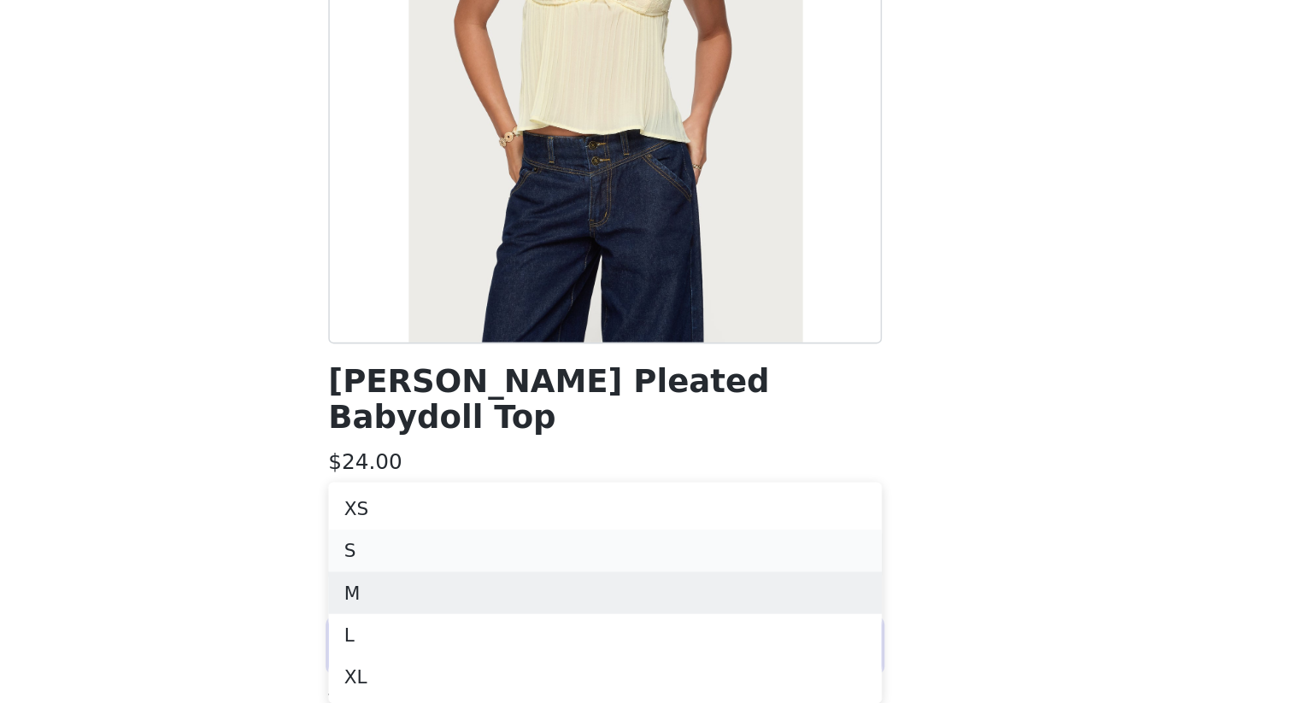
click at [737, 608] on li "S" at bounding box center [646, 603] width 359 height 27
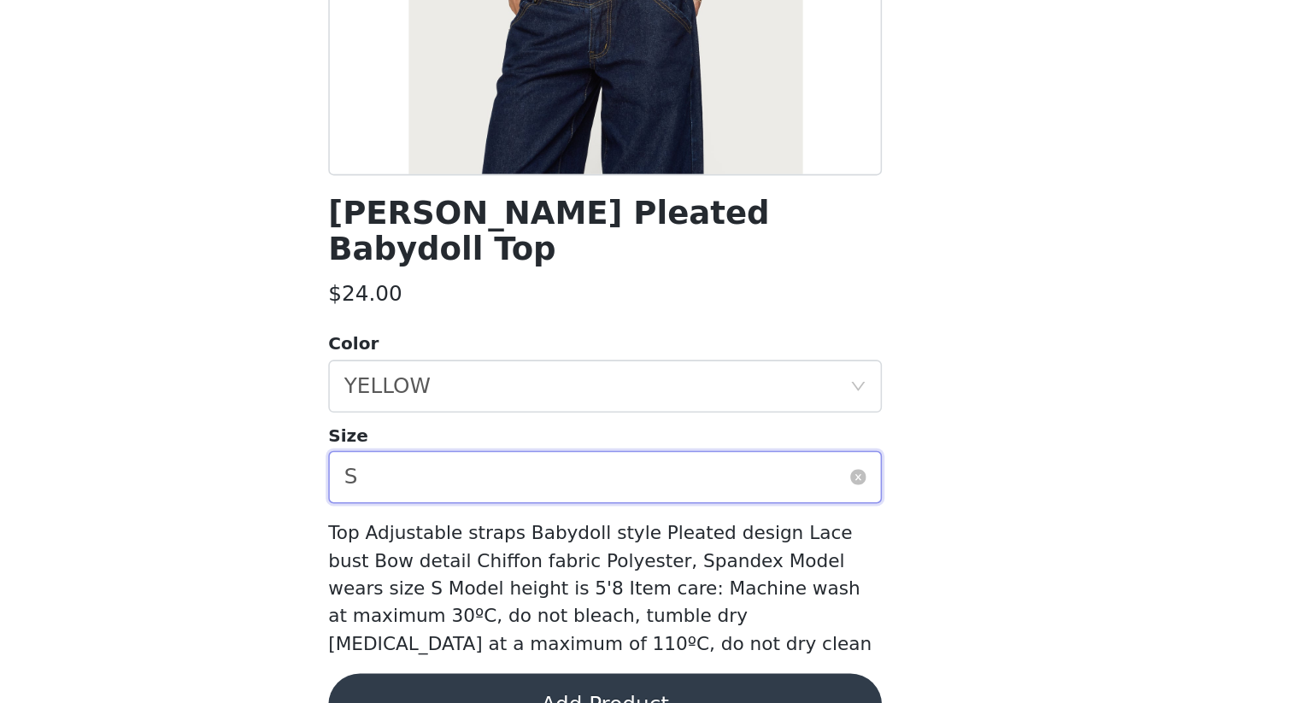
scroll to position [128, 0]
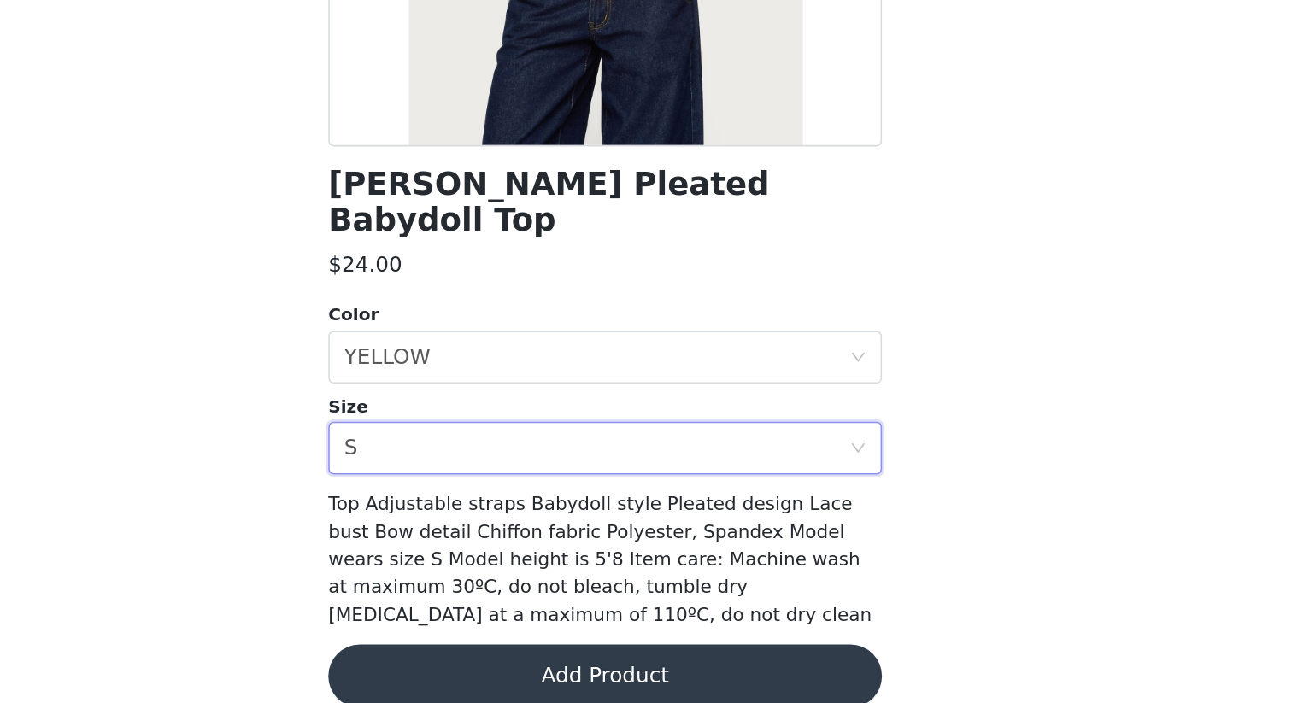
click at [709, 608] on button "Add Product" at bounding box center [646, 685] width 359 height 41
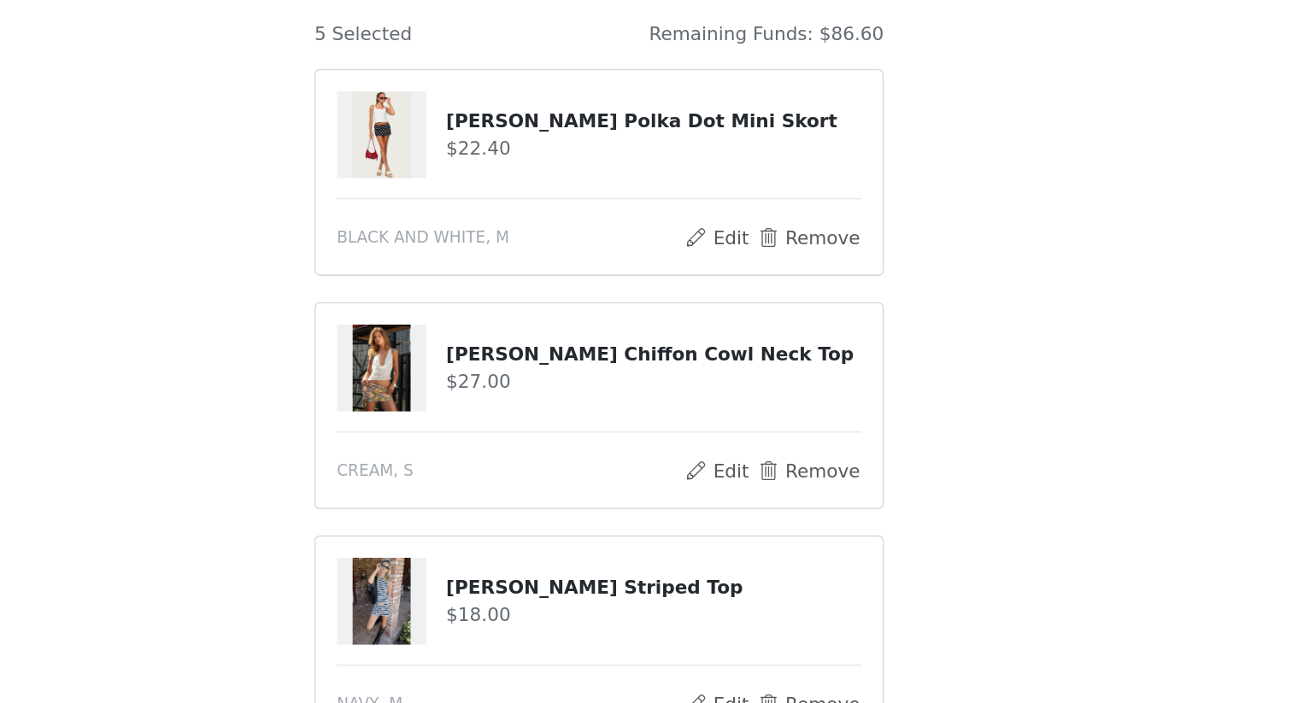
scroll to position [528, 0]
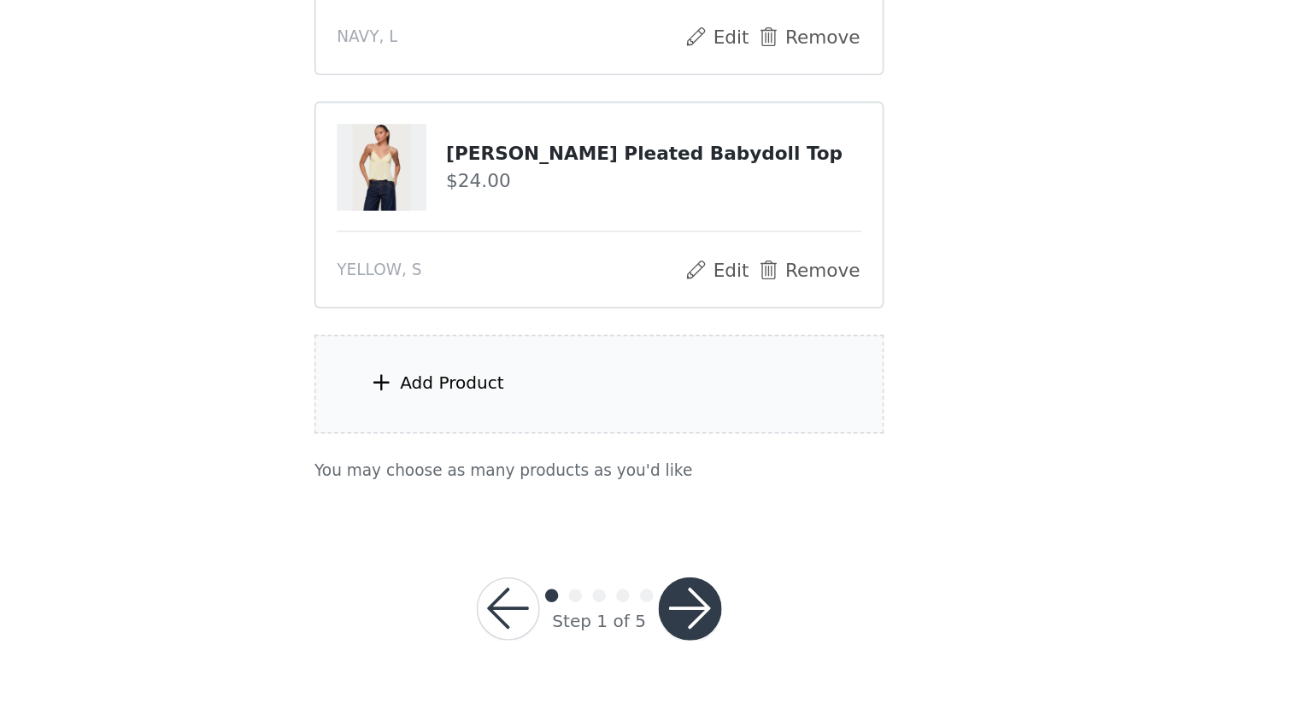
click at [637, 489] on div "Add Product" at bounding box center [645, 496] width 369 height 64
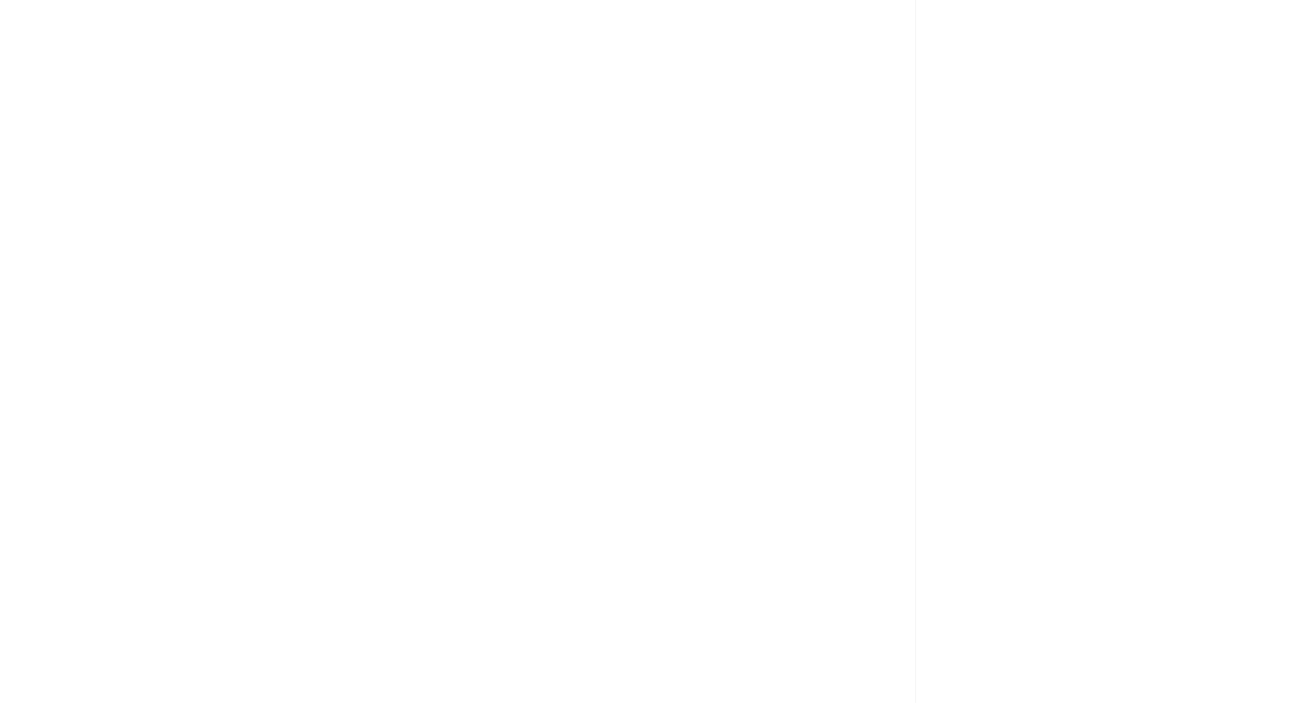
scroll to position [525, 0]
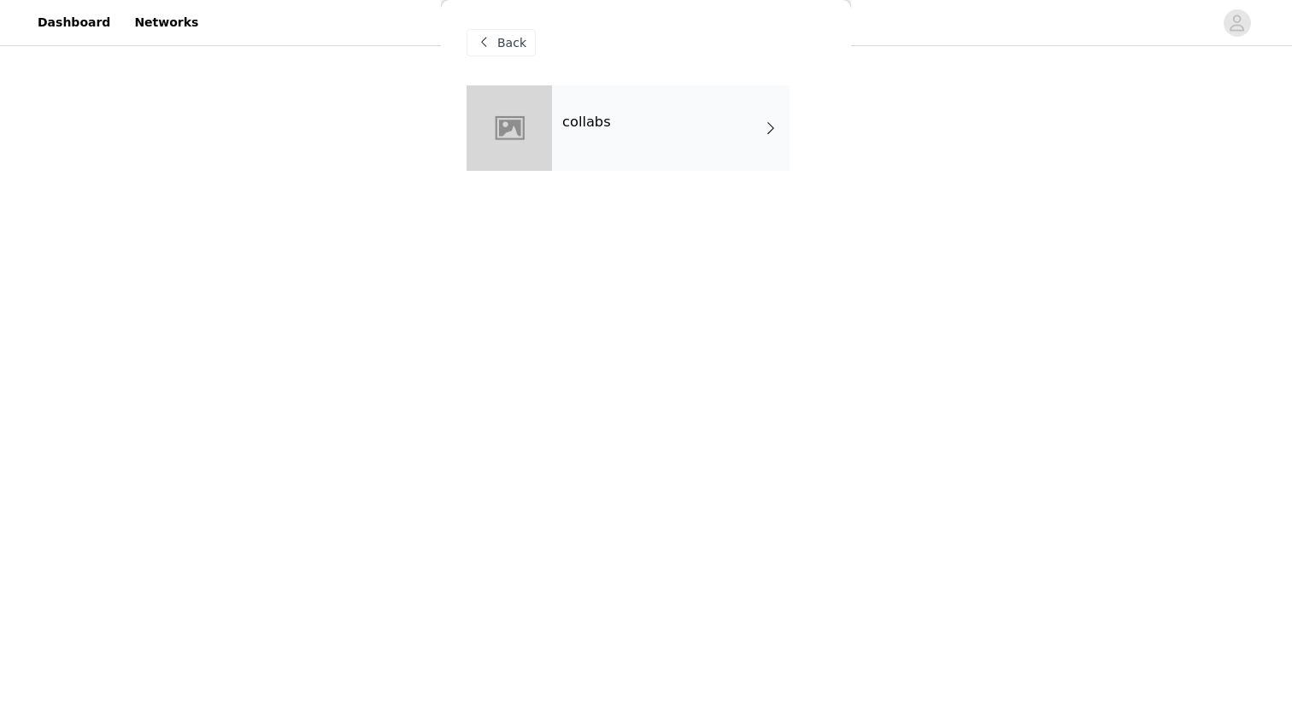
click at [517, 32] on div "Back" at bounding box center [501, 42] width 69 height 27
click at [640, 121] on div "collabs" at bounding box center [671, 127] width 238 height 85
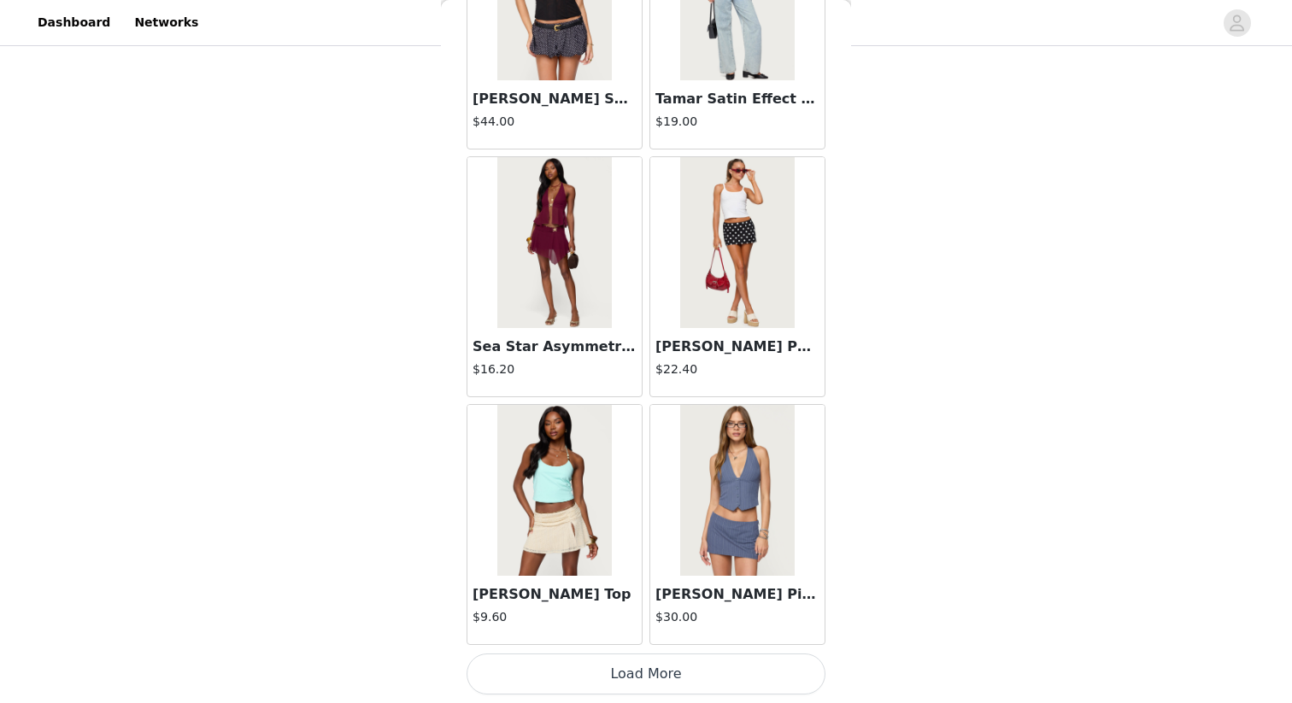
scroll to position [528, 0]
click at [628, 608] on button "Load More" at bounding box center [646, 674] width 359 height 41
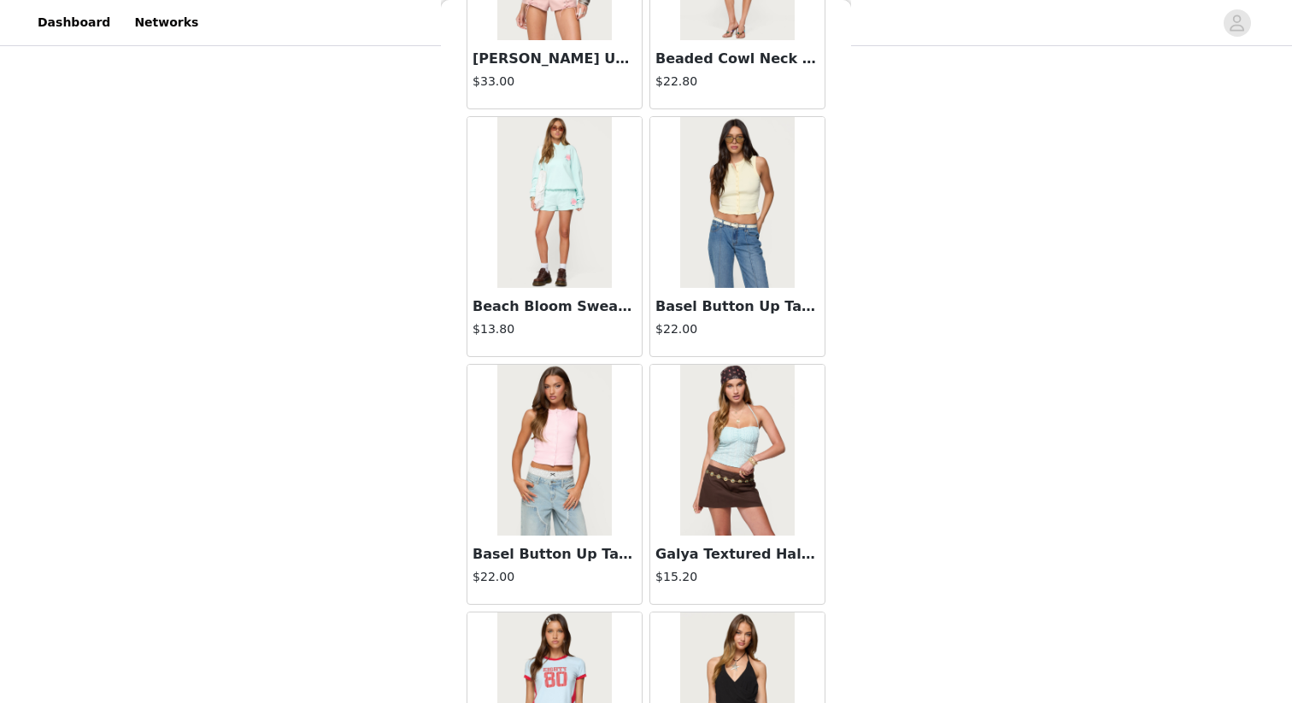
scroll to position [4389, 0]
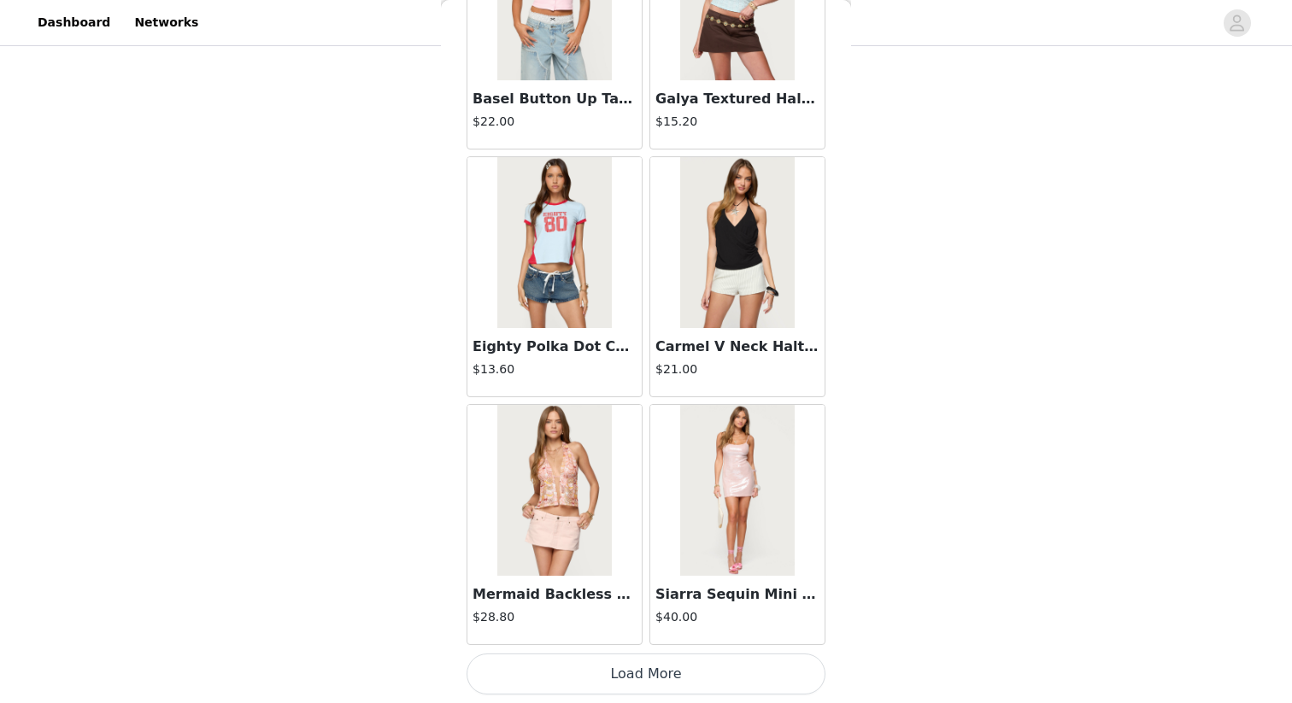
click at [643, 608] on button "Load More" at bounding box center [646, 674] width 359 height 41
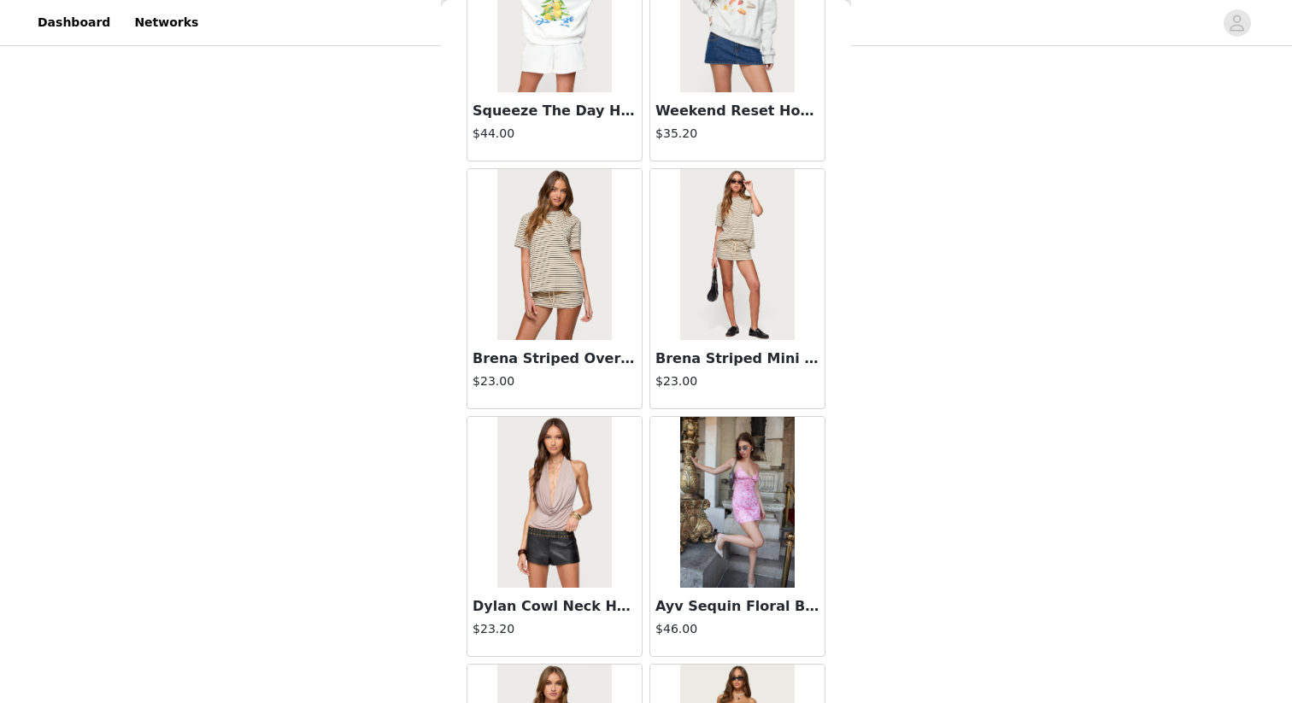
scroll to position [6867, 0]
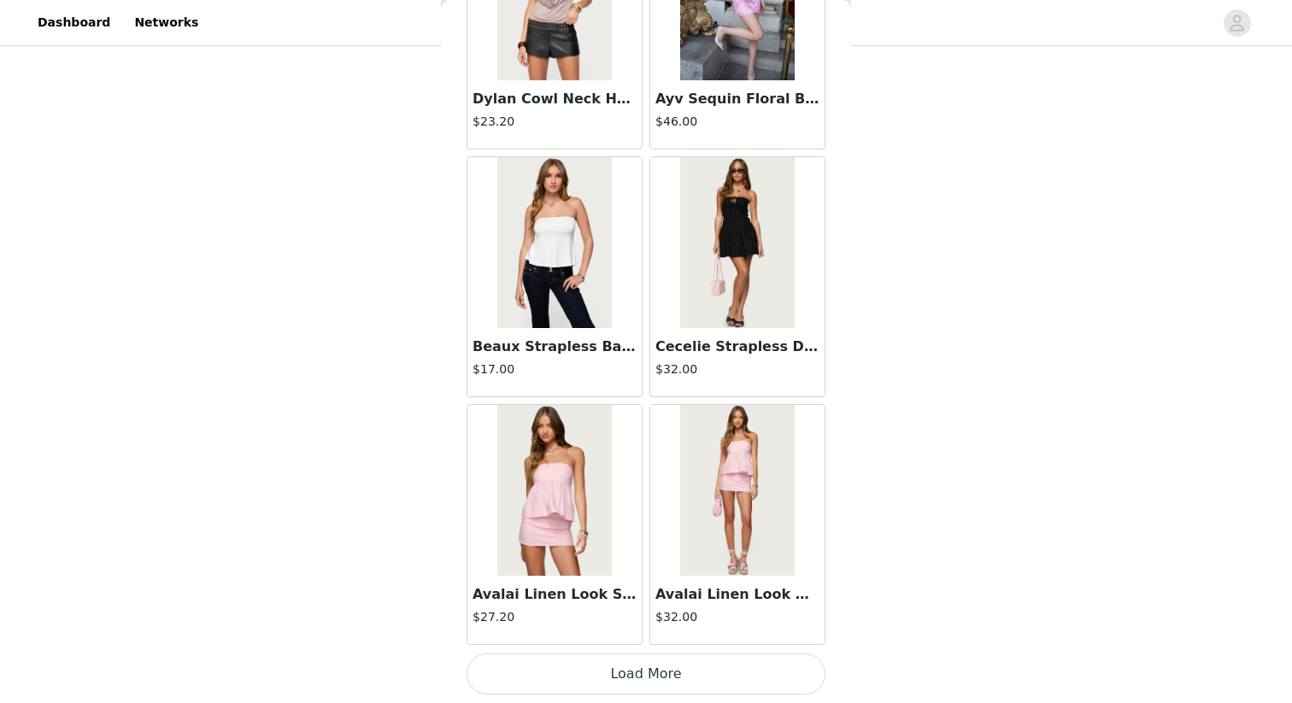
click at [603, 346] on h3 "Beaux Strapless Babydoll Top" at bounding box center [555, 347] width 164 height 21
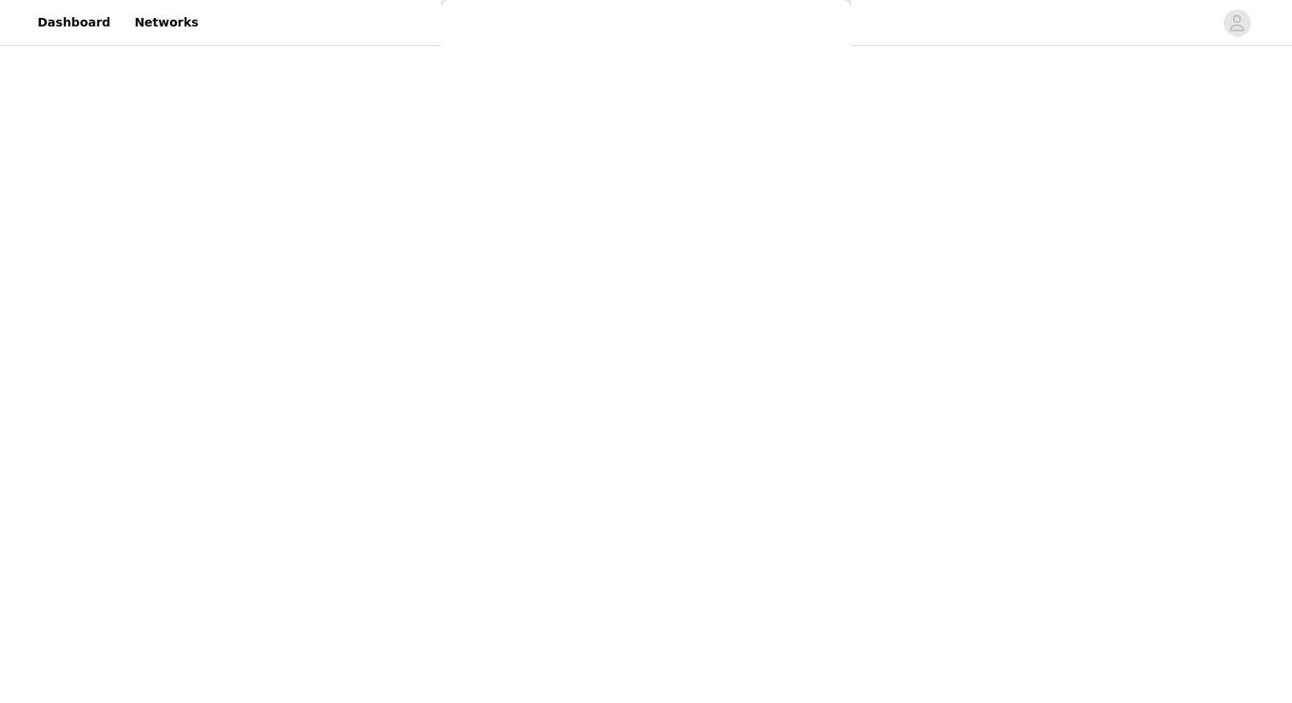
scroll to position [0, 0]
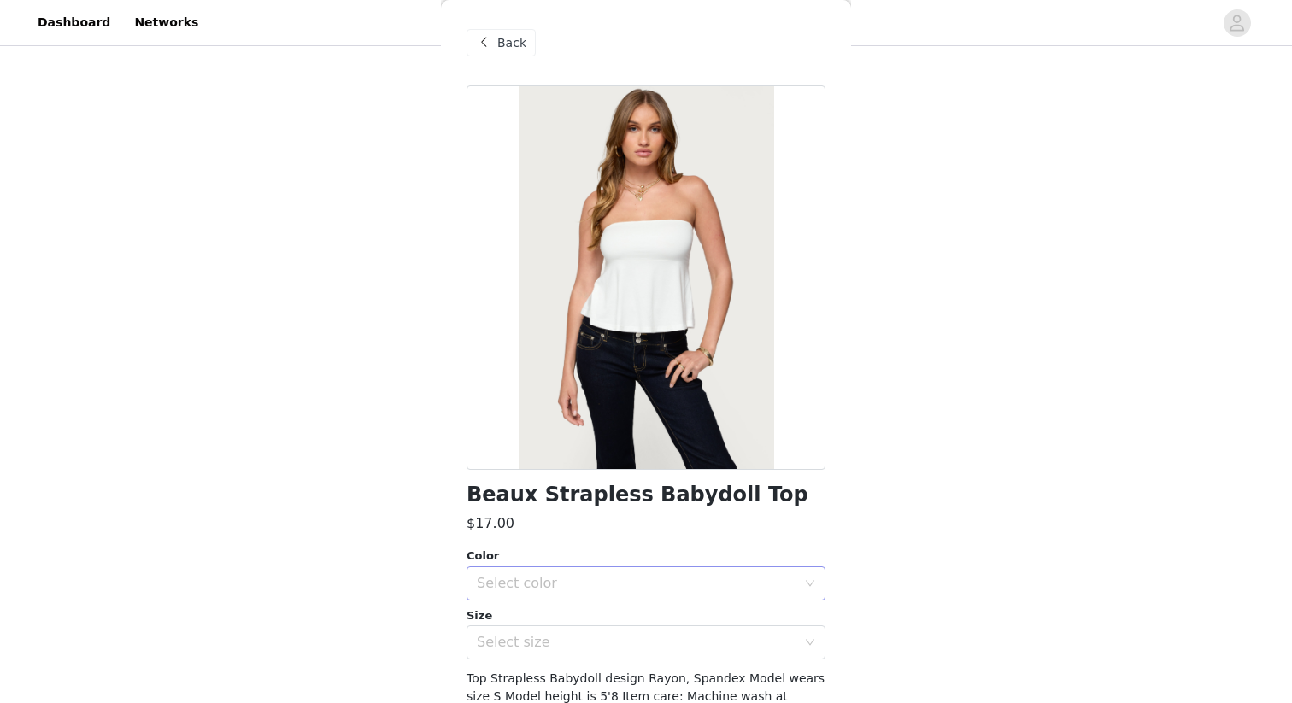
click at [578, 586] on div "Select color" at bounding box center [637, 583] width 320 height 17
click at [573, 608] on li "WHITE" at bounding box center [646, 621] width 359 height 27
click at [573, 608] on div "Select size" at bounding box center [637, 642] width 320 height 17
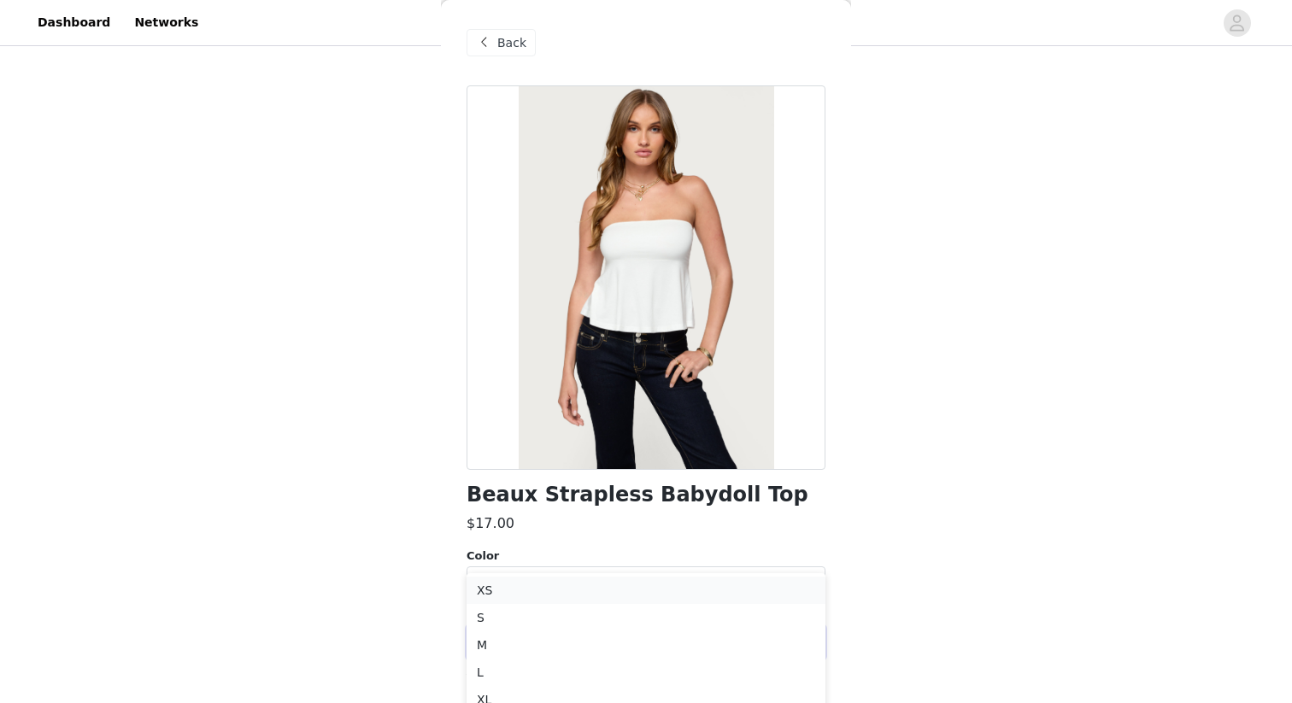
scroll to position [619, 0]
click at [578, 608] on li "S" at bounding box center [646, 616] width 359 height 27
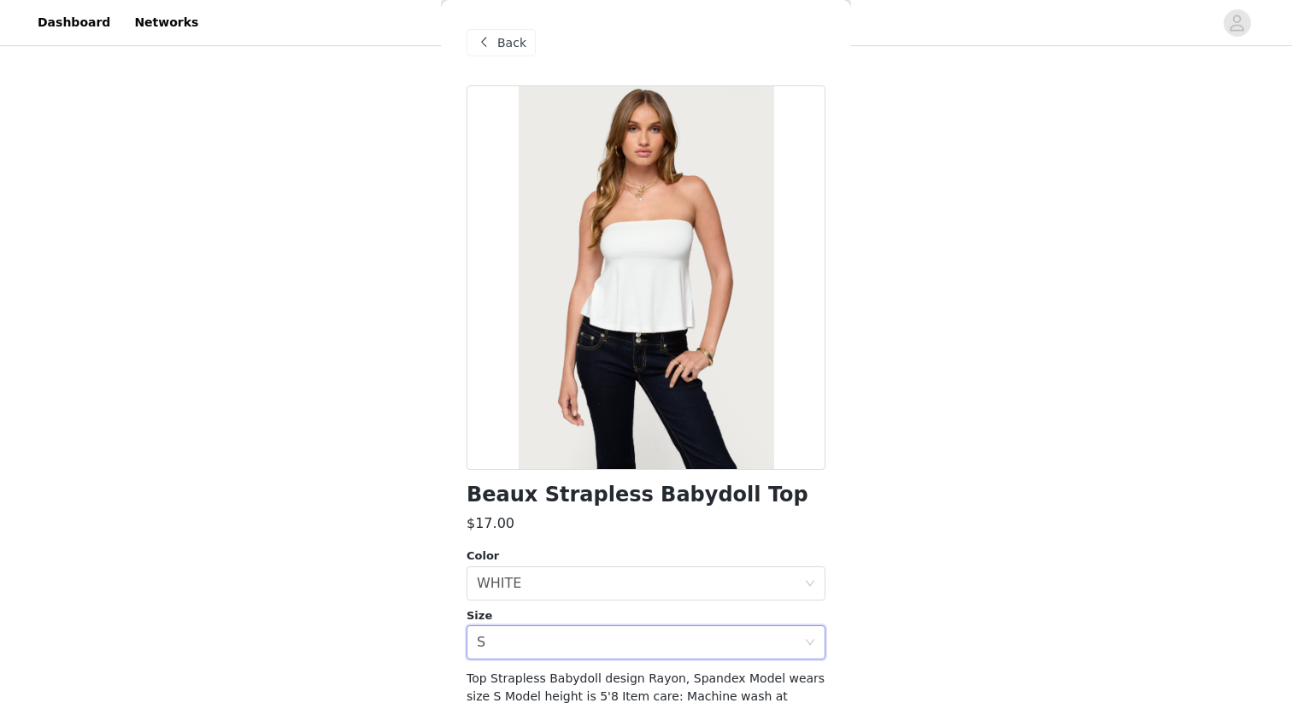
scroll to position [110, 0]
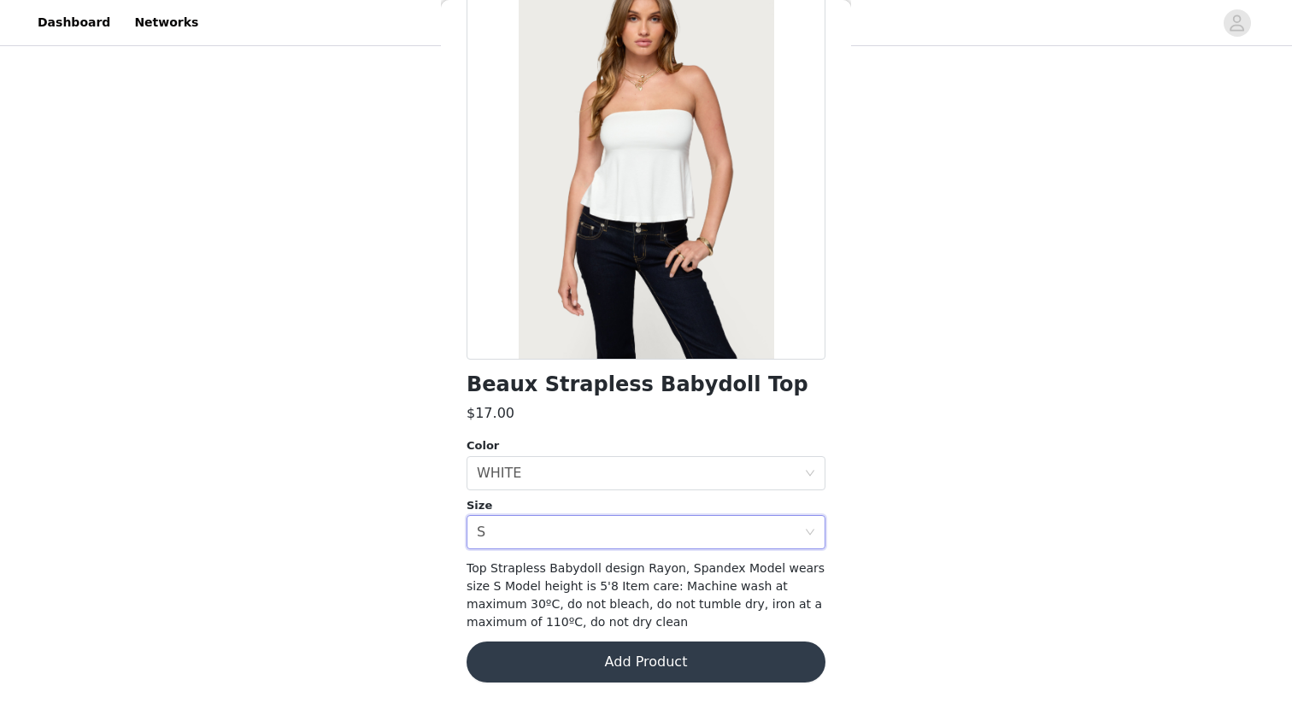
click at [706, 608] on button "Add Product" at bounding box center [646, 662] width 359 height 41
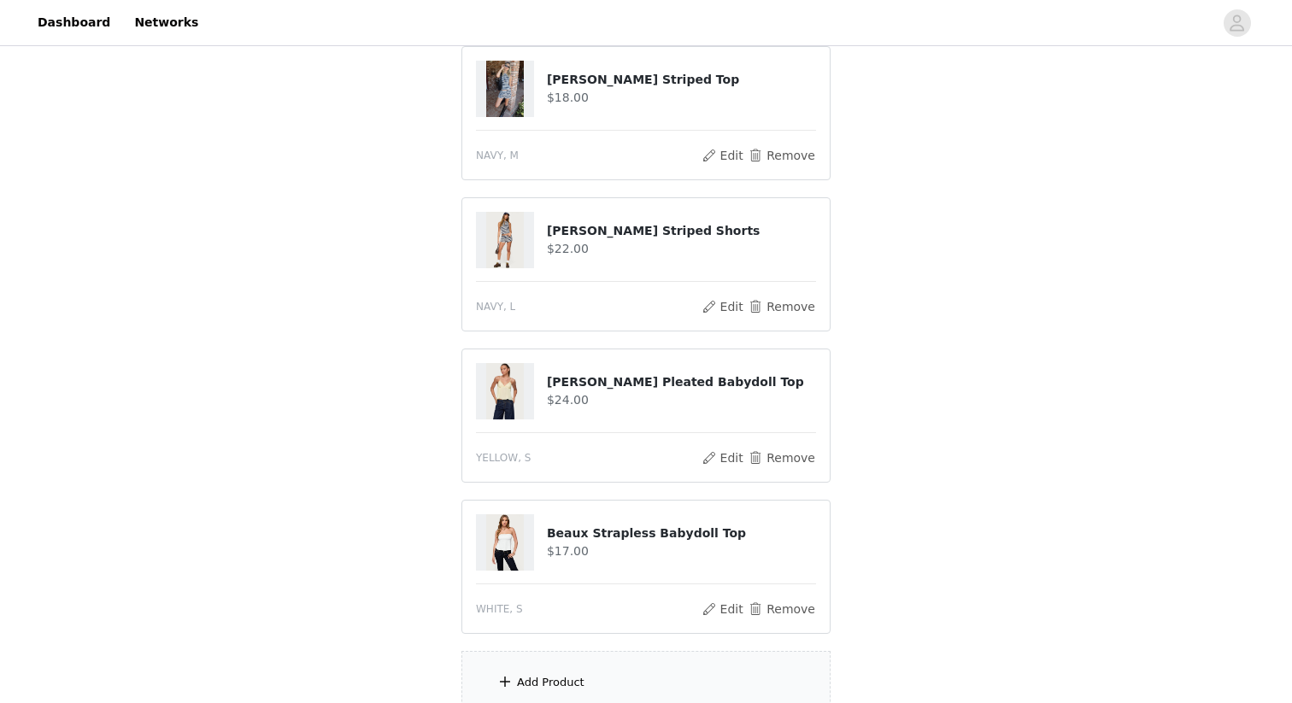
scroll to position [494, 0]
click at [762, 608] on button "Remove" at bounding box center [782, 607] width 68 height 21
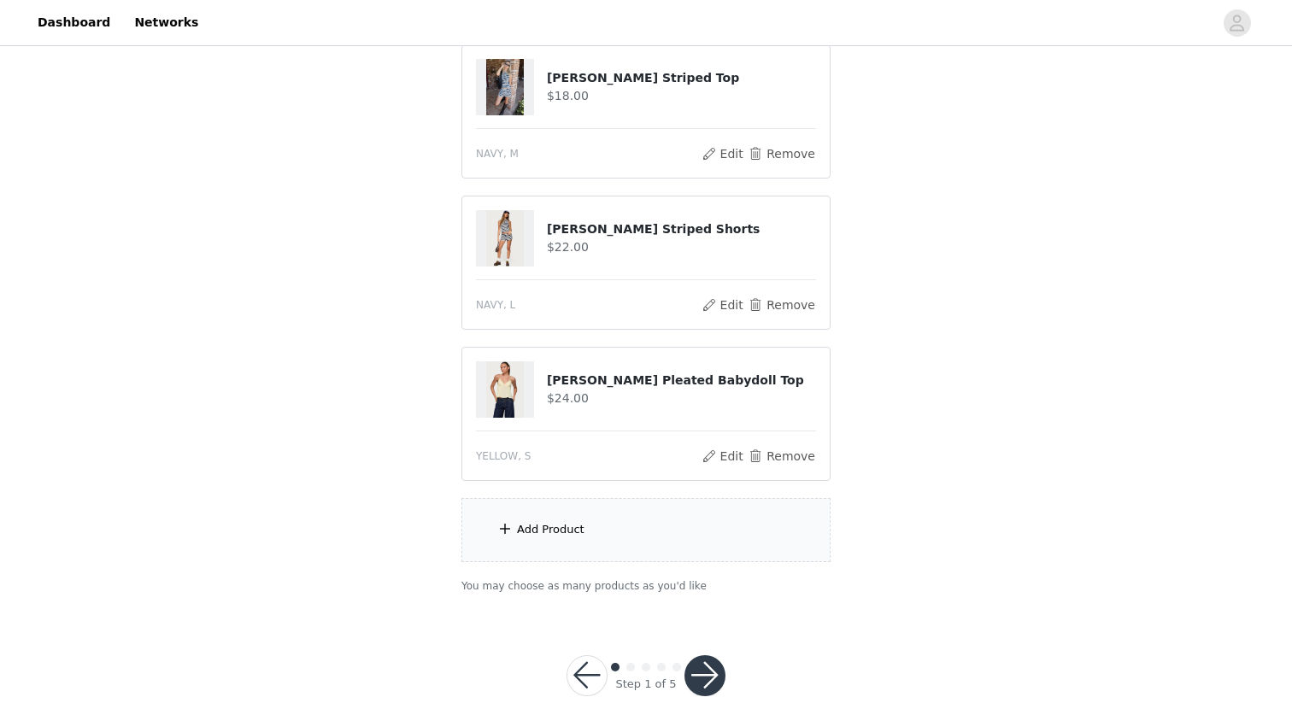
click at [587, 535] on div "Add Product" at bounding box center [645, 530] width 369 height 64
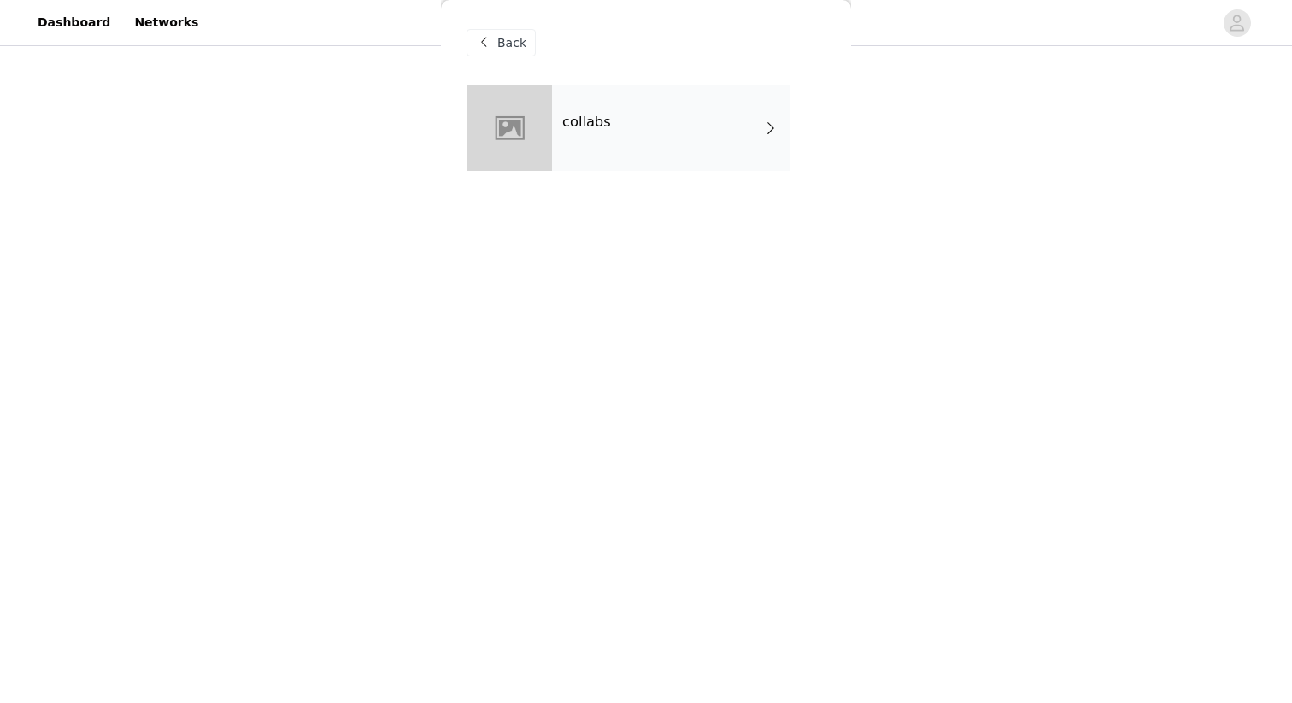
click at [707, 145] on div "collabs" at bounding box center [671, 127] width 238 height 85
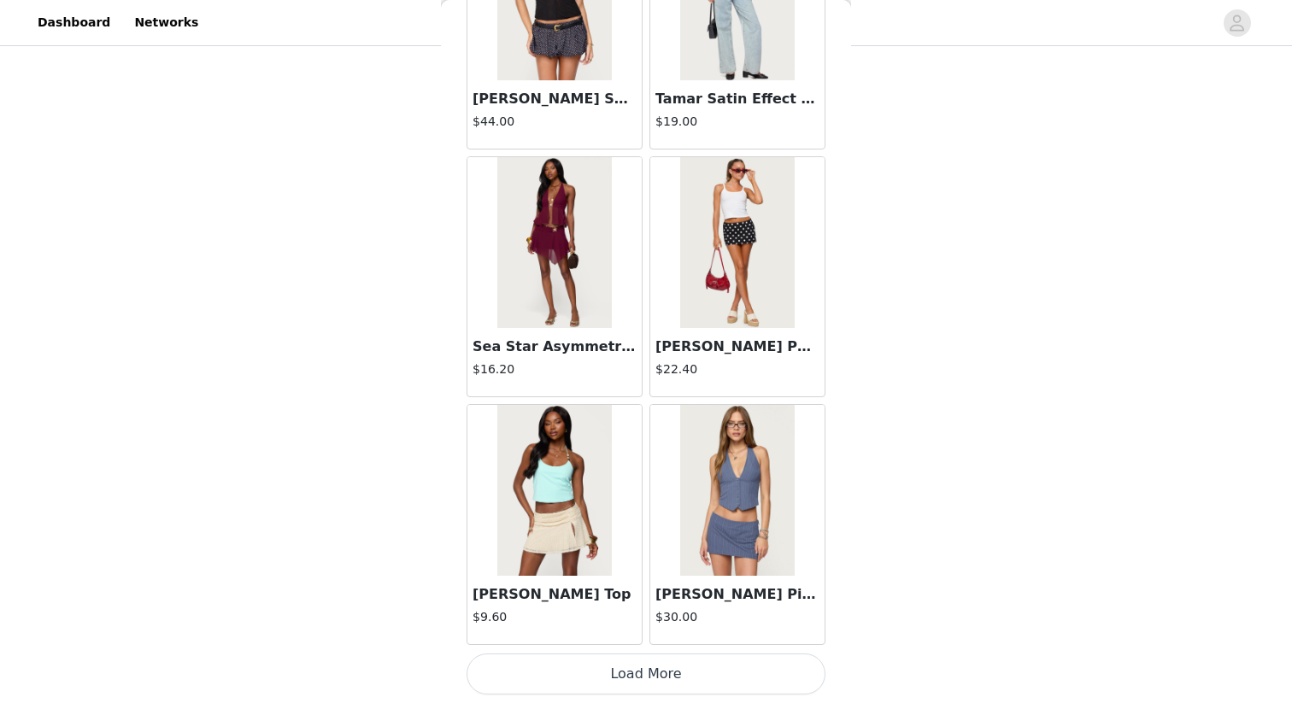
scroll to position [528, 0]
click at [648, 608] on button "Load More" at bounding box center [646, 674] width 359 height 41
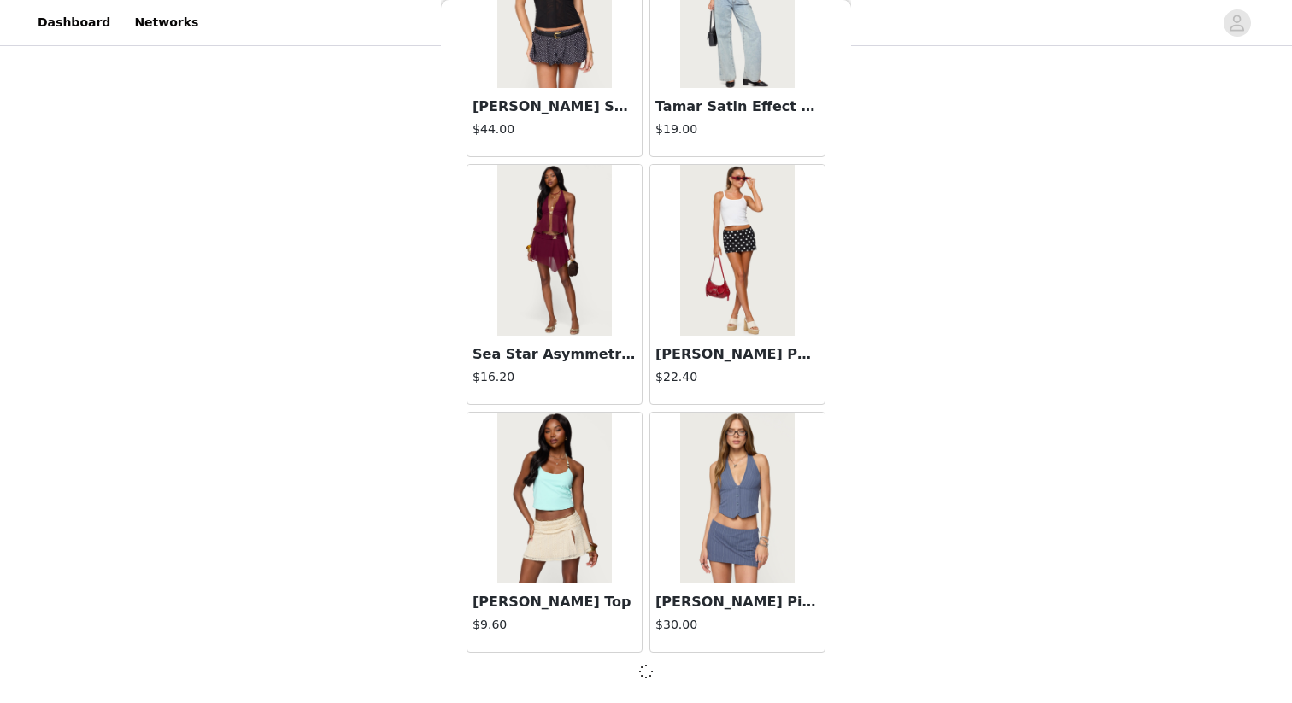
scroll to position [1911, 0]
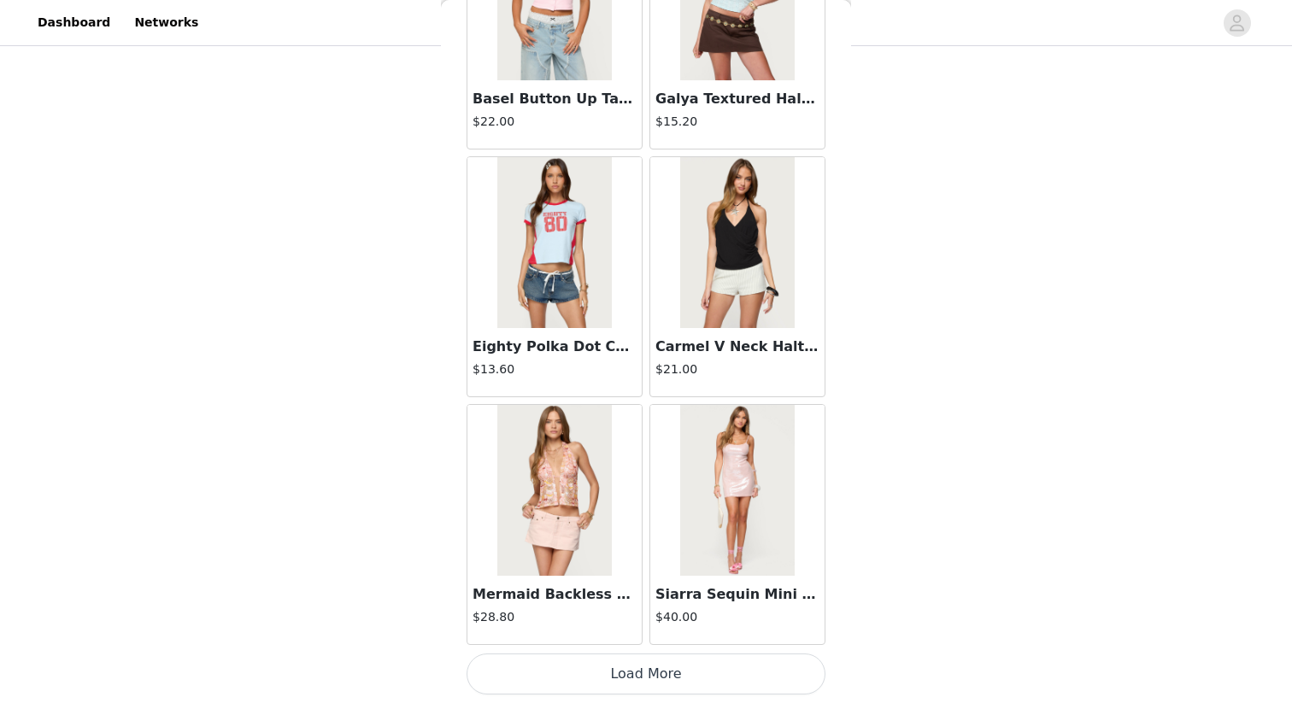
click at [648, 608] on button "Load More" at bounding box center [646, 674] width 359 height 41
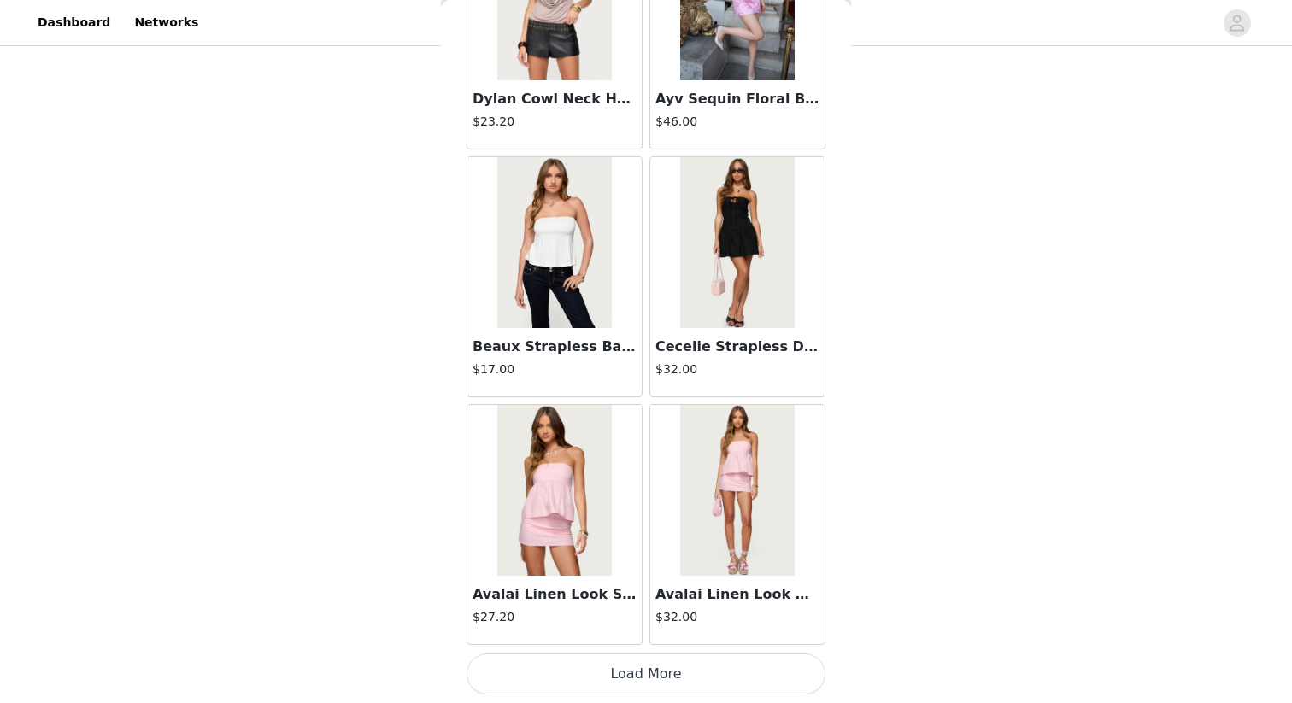
click at [644, 608] on button "Load More" at bounding box center [646, 674] width 359 height 41
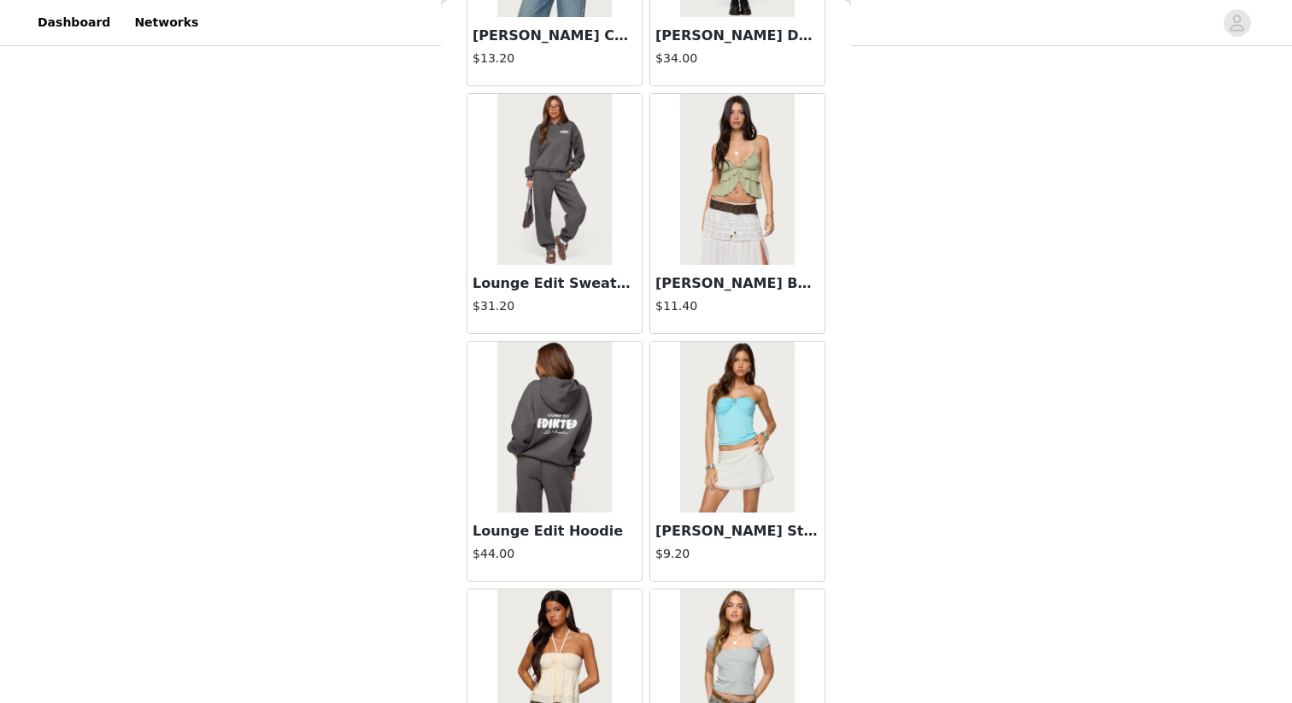
scroll to position [9345, 0]
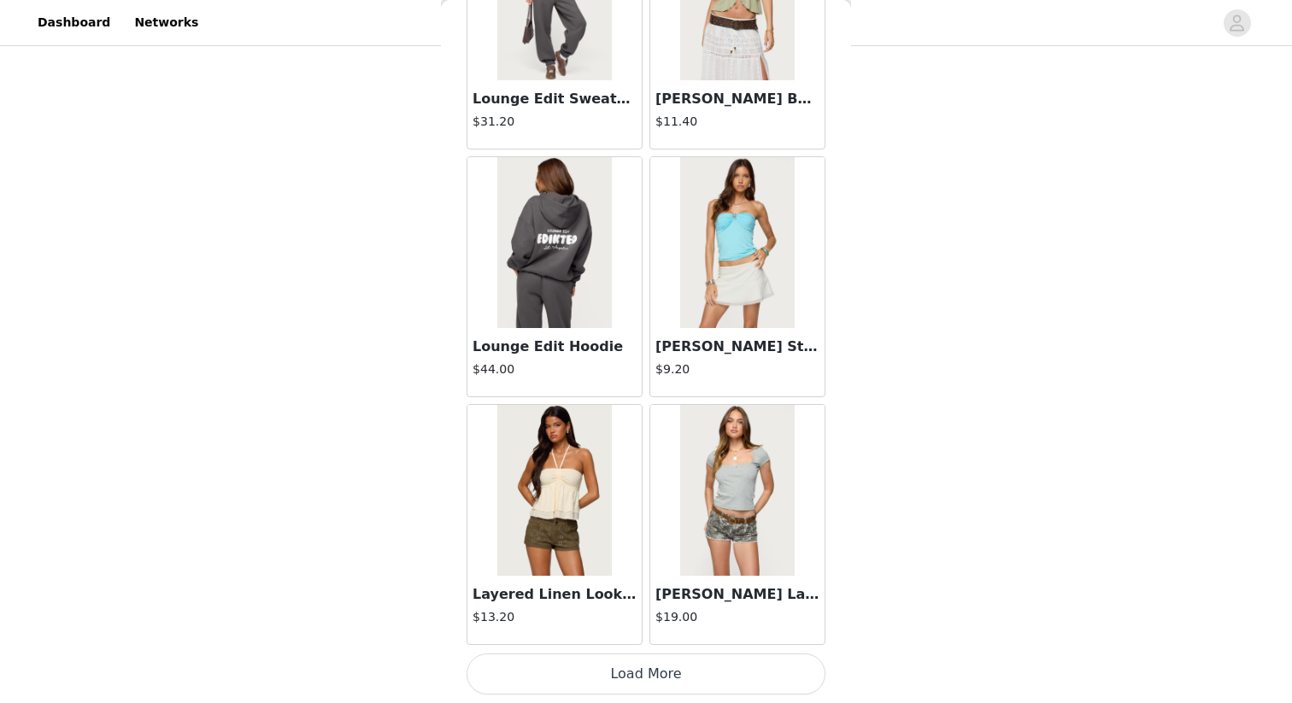
click at [643, 608] on button "Load More" at bounding box center [646, 674] width 359 height 41
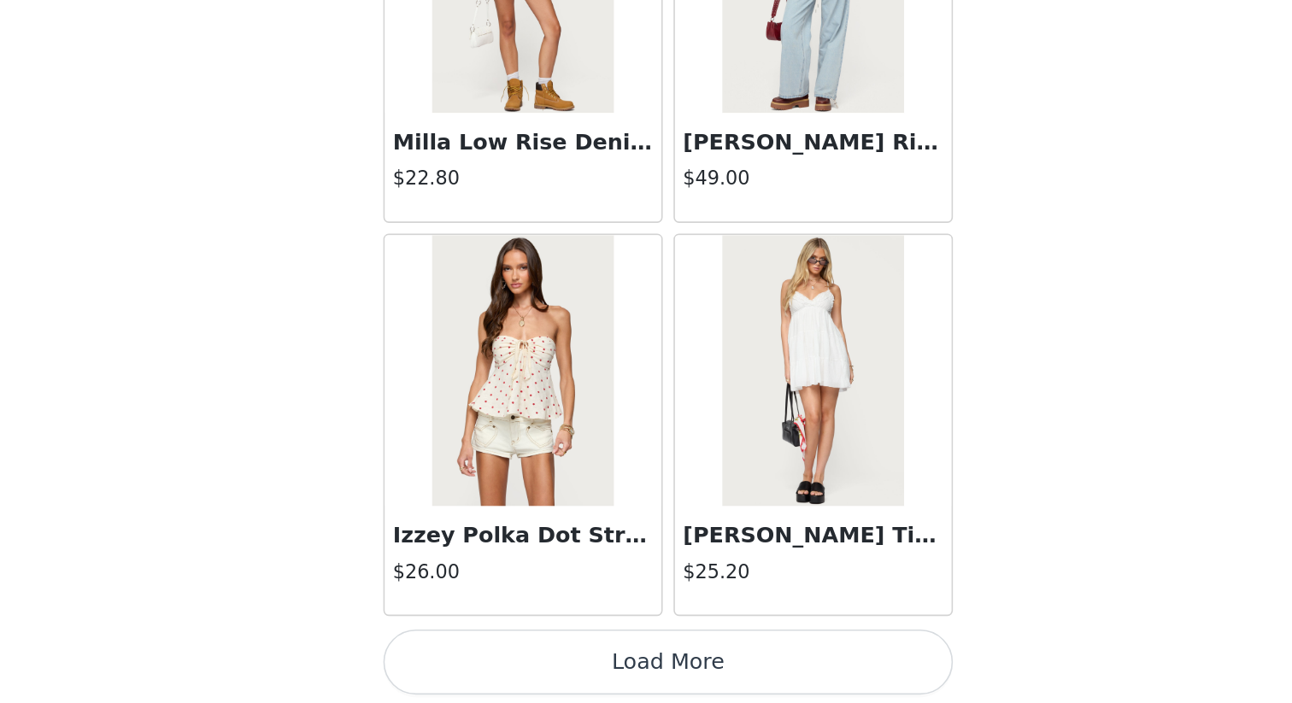
scroll to position [528, 0]
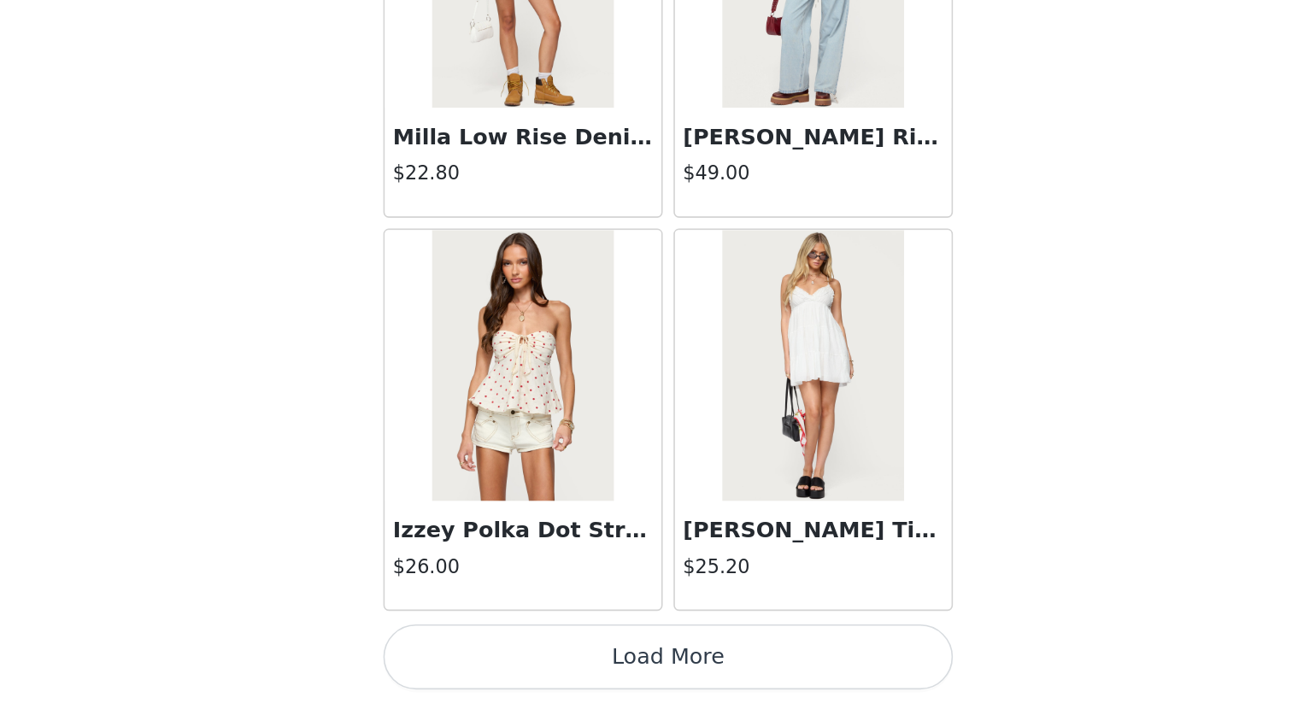
click at [655, 608] on button "Load More" at bounding box center [646, 674] width 359 height 41
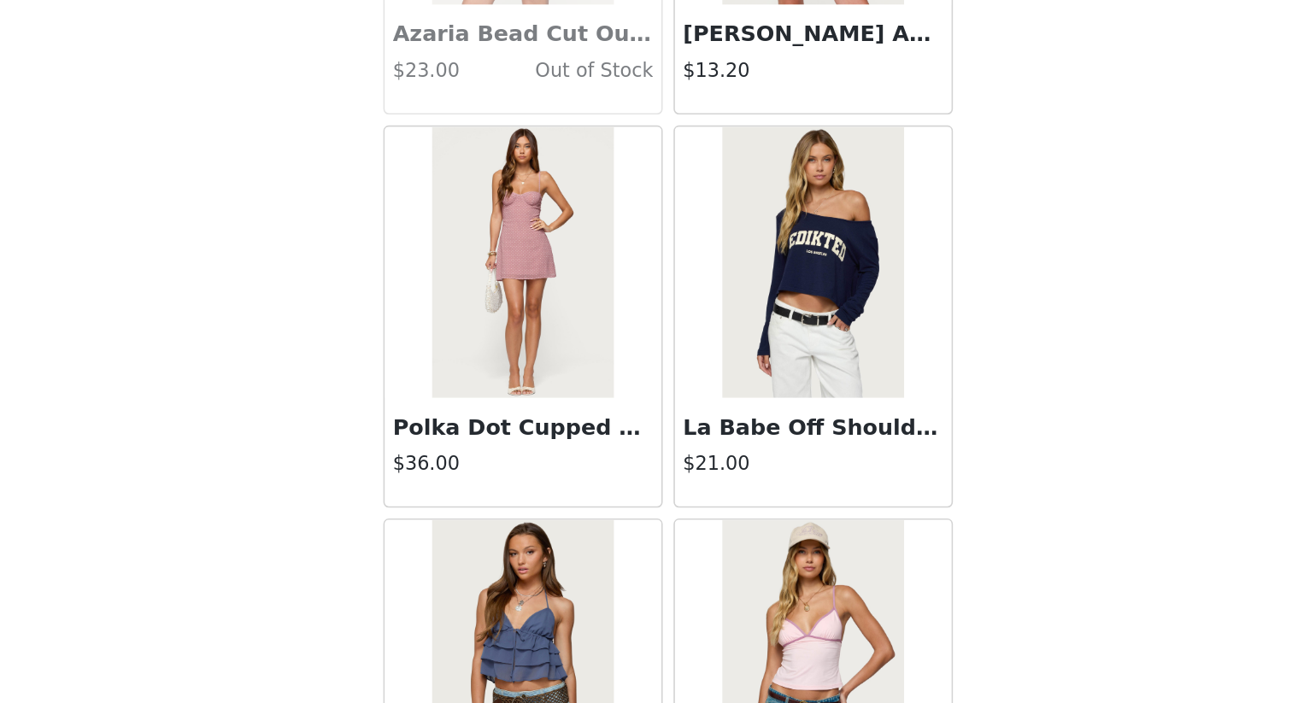
scroll to position [14301, 0]
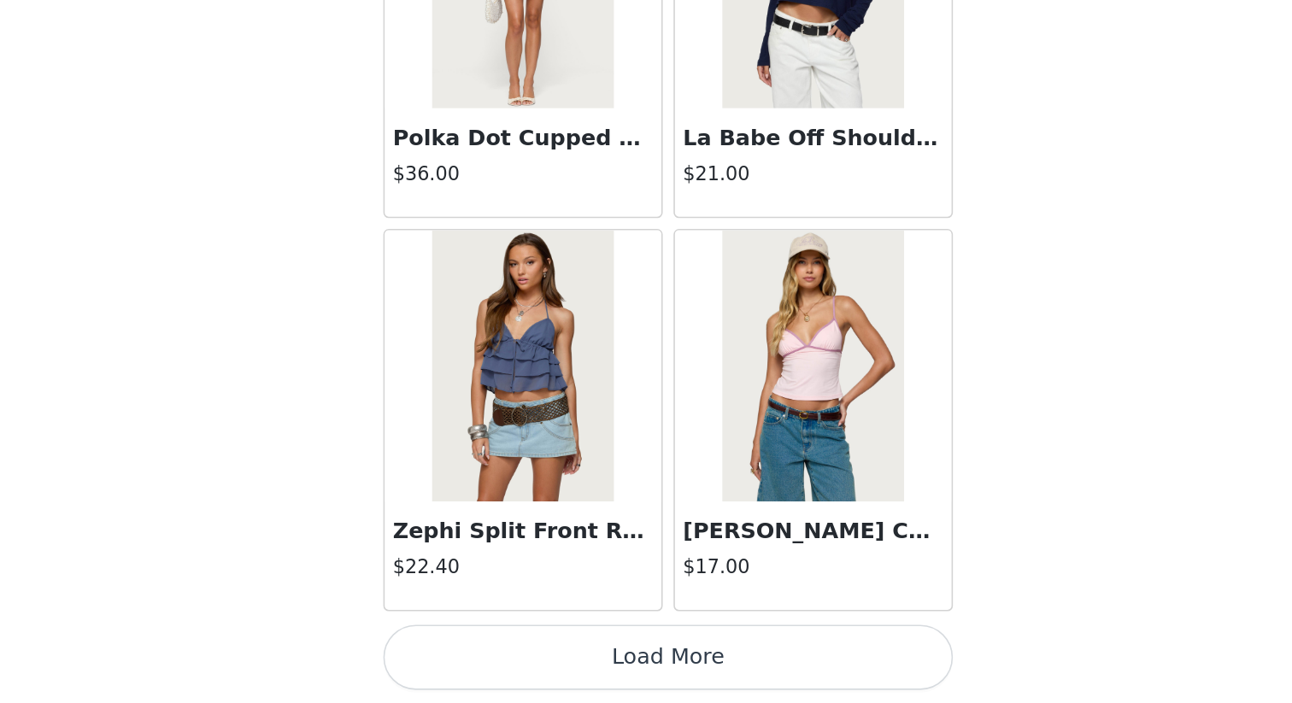
click at [711, 608] on button "Load More" at bounding box center [646, 674] width 359 height 41
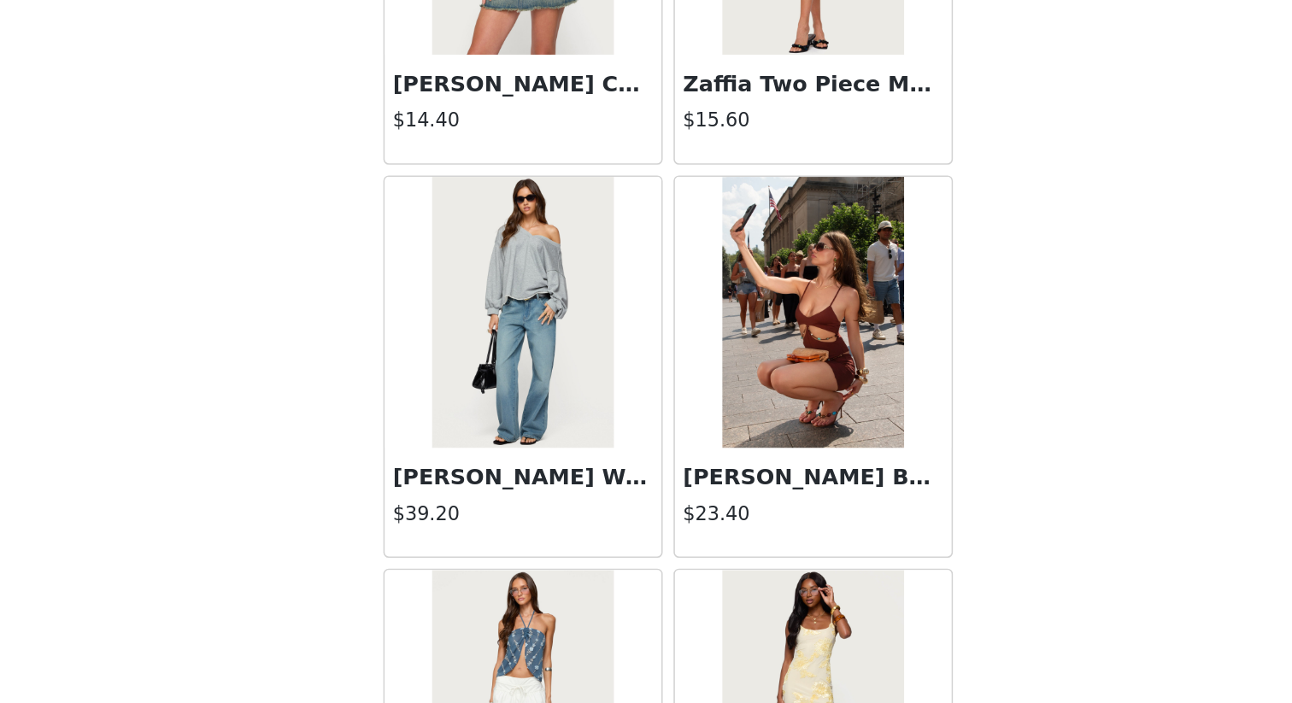
scroll to position [15819, 0]
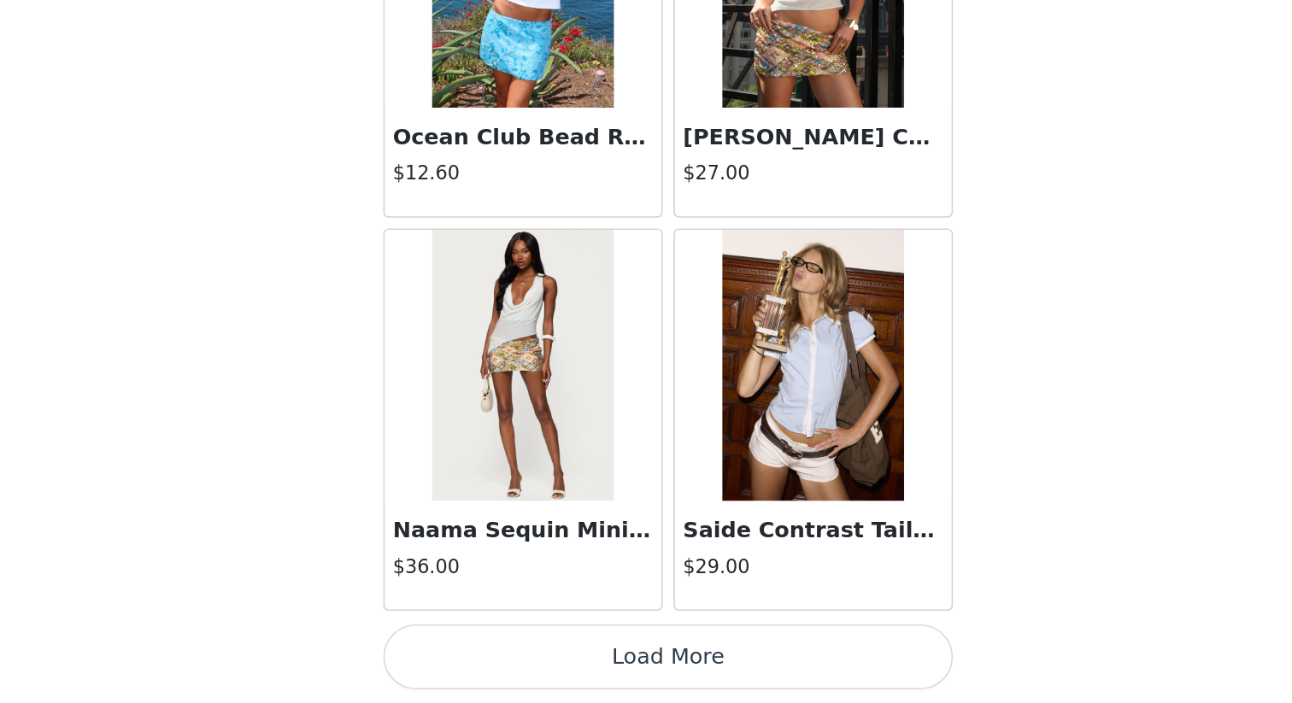
click at [779, 608] on button "Load More" at bounding box center [646, 674] width 359 height 41
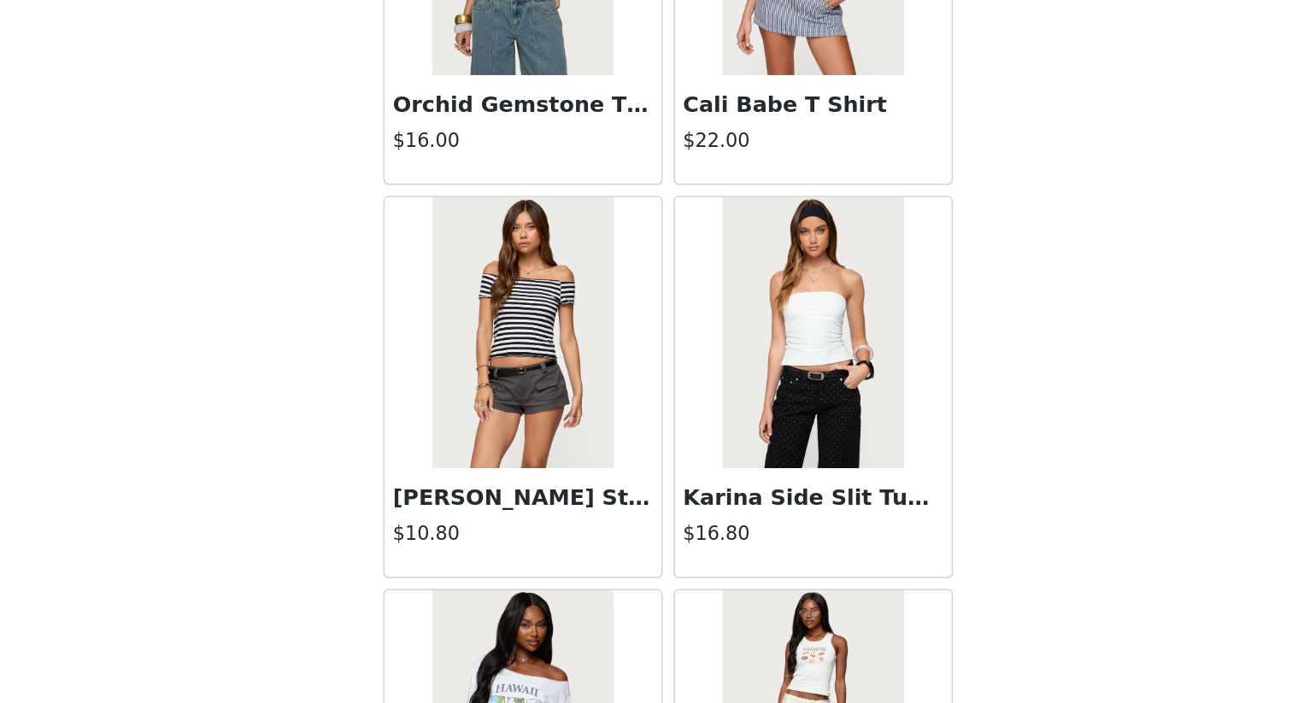
scroll to position [17545, 0]
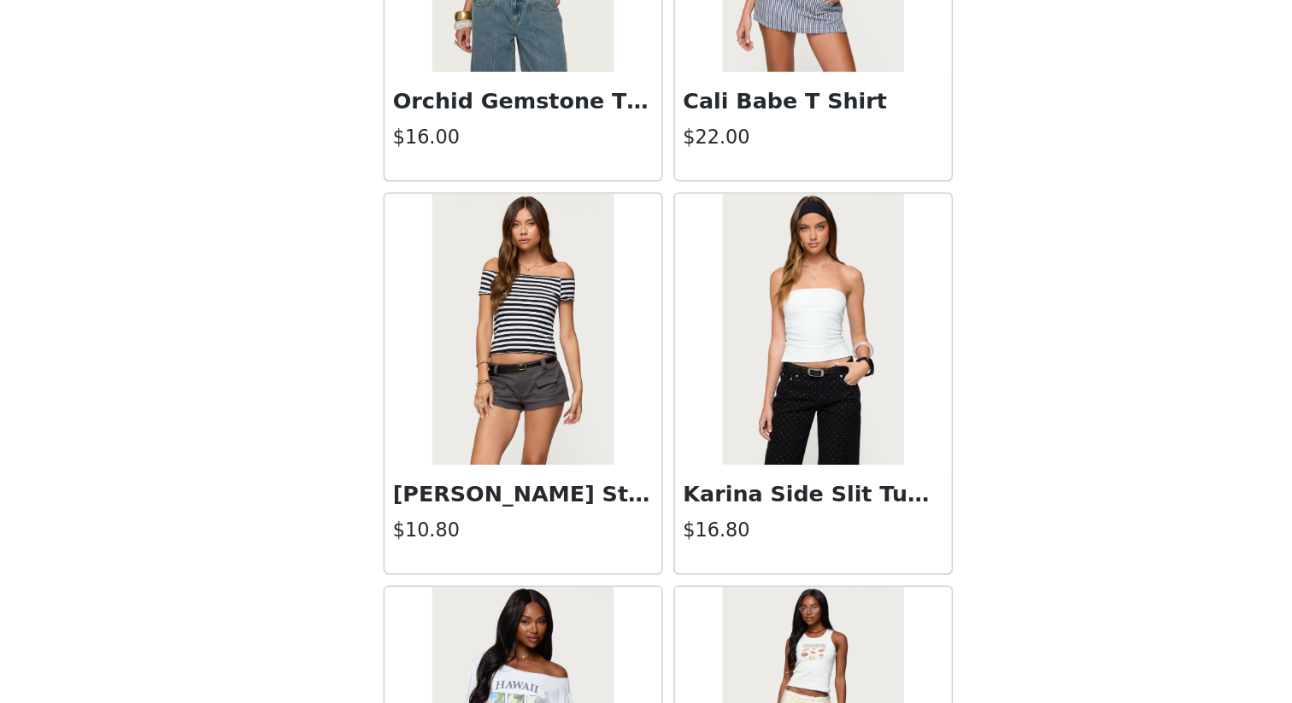
click at [784, 582] on div "Karina Side Slit Tube Top $16.80" at bounding box center [737, 587] width 174 height 68
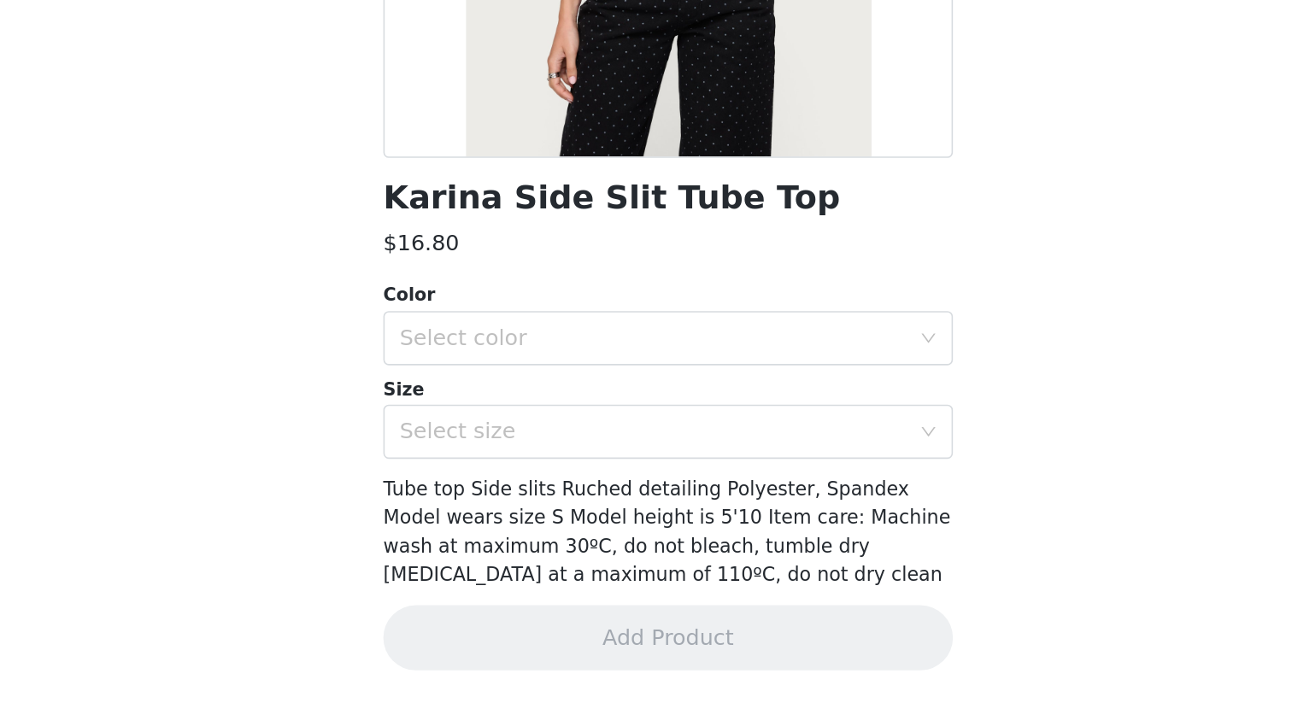
scroll to position [527, 0]
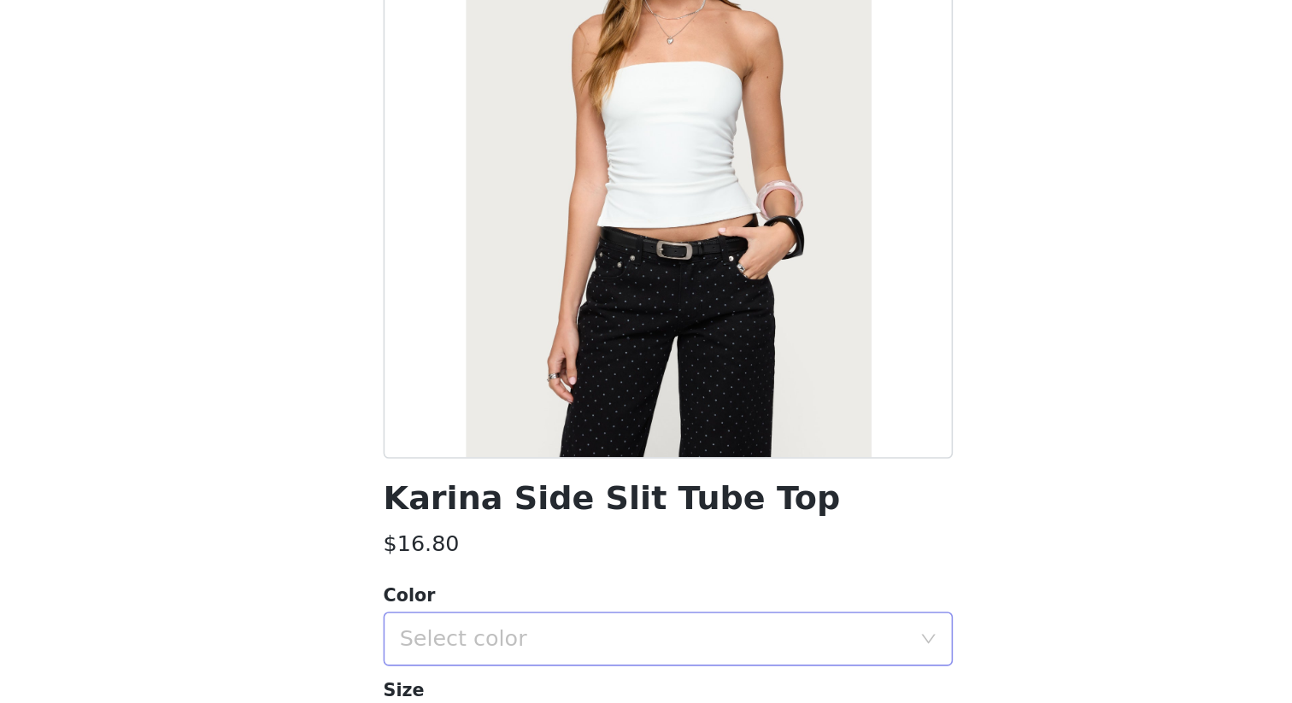
click at [664, 470] on div "Select color" at bounding box center [637, 473] width 320 height 17
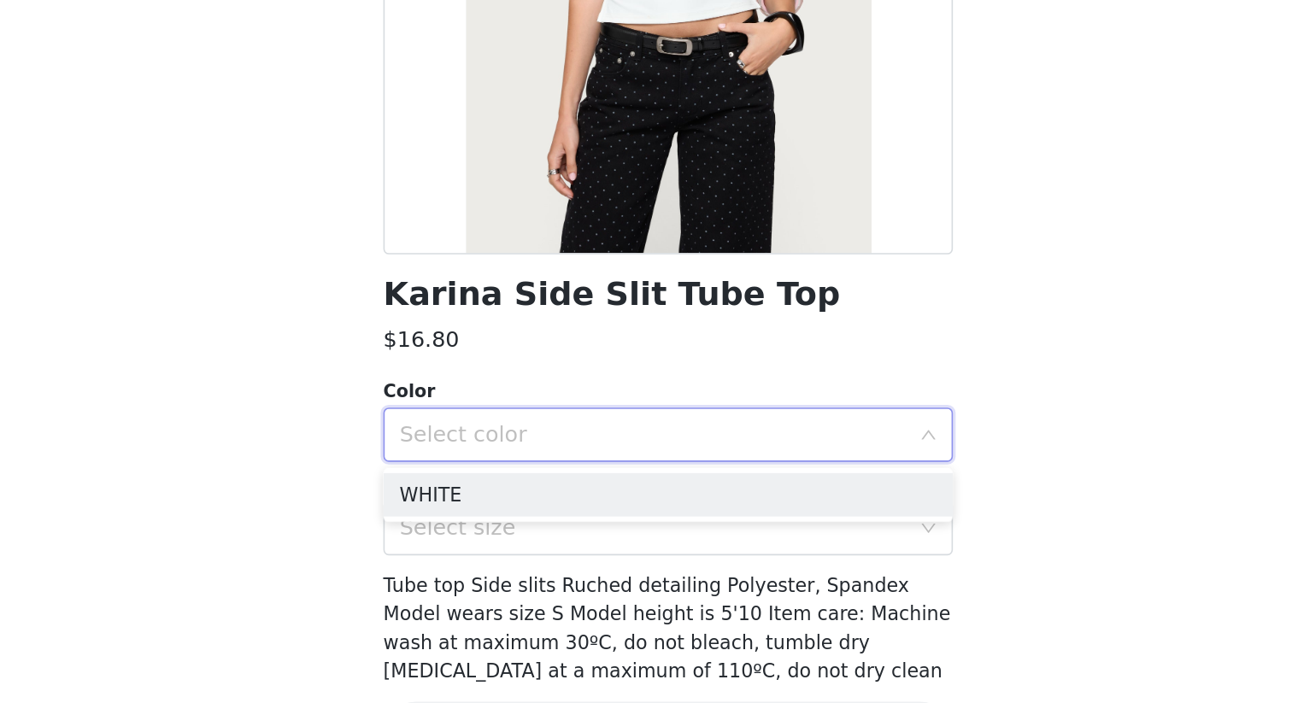
click at [674, 514] on li "WHITE" at bounding box center [646, 510] width 359 height 27
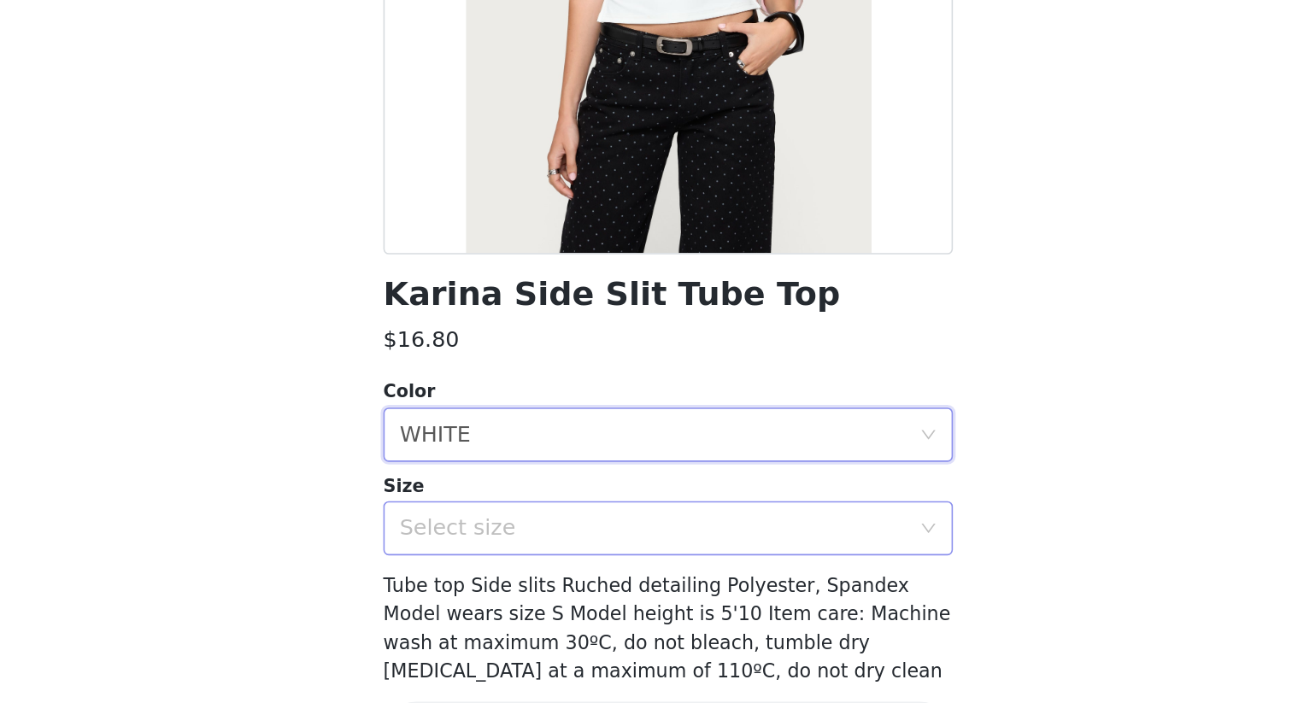
click at [674, 537] on div "Select size" at bounding box center [637, 532] width 320 height 17
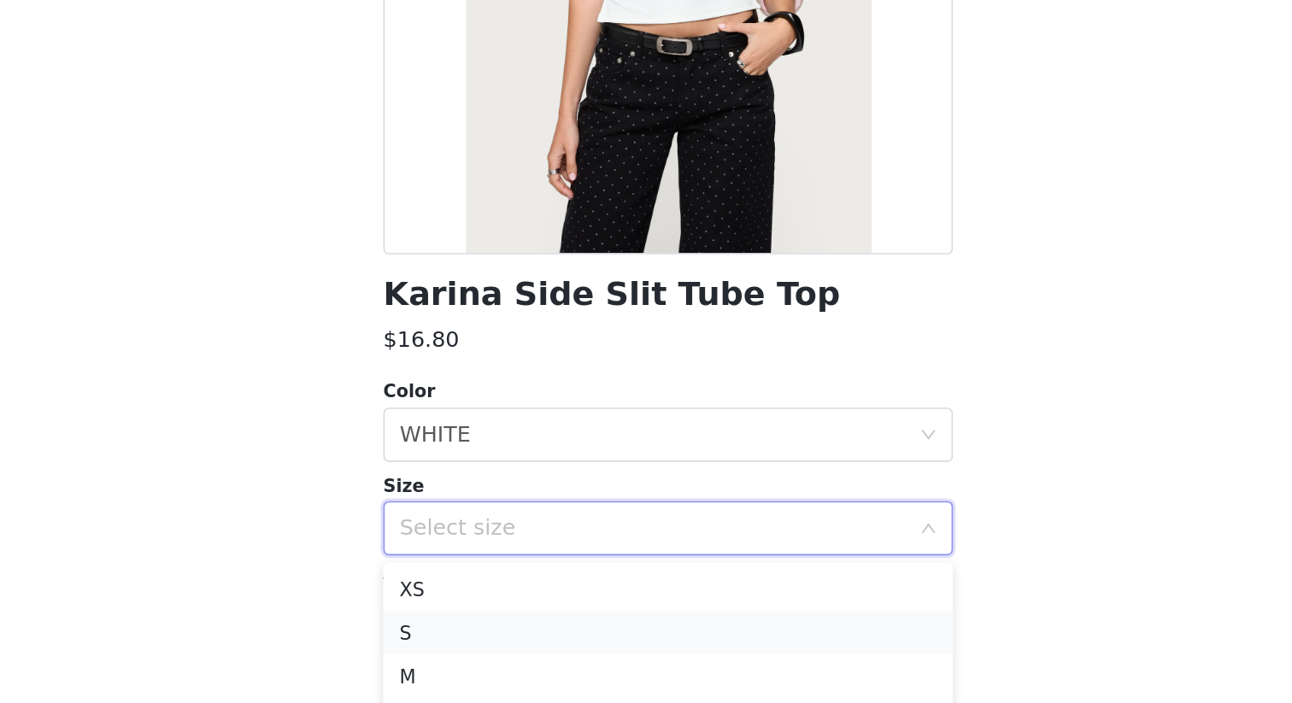
click at [660, 605] on li "S" at bounding box center [646, 597] width 359 height 27
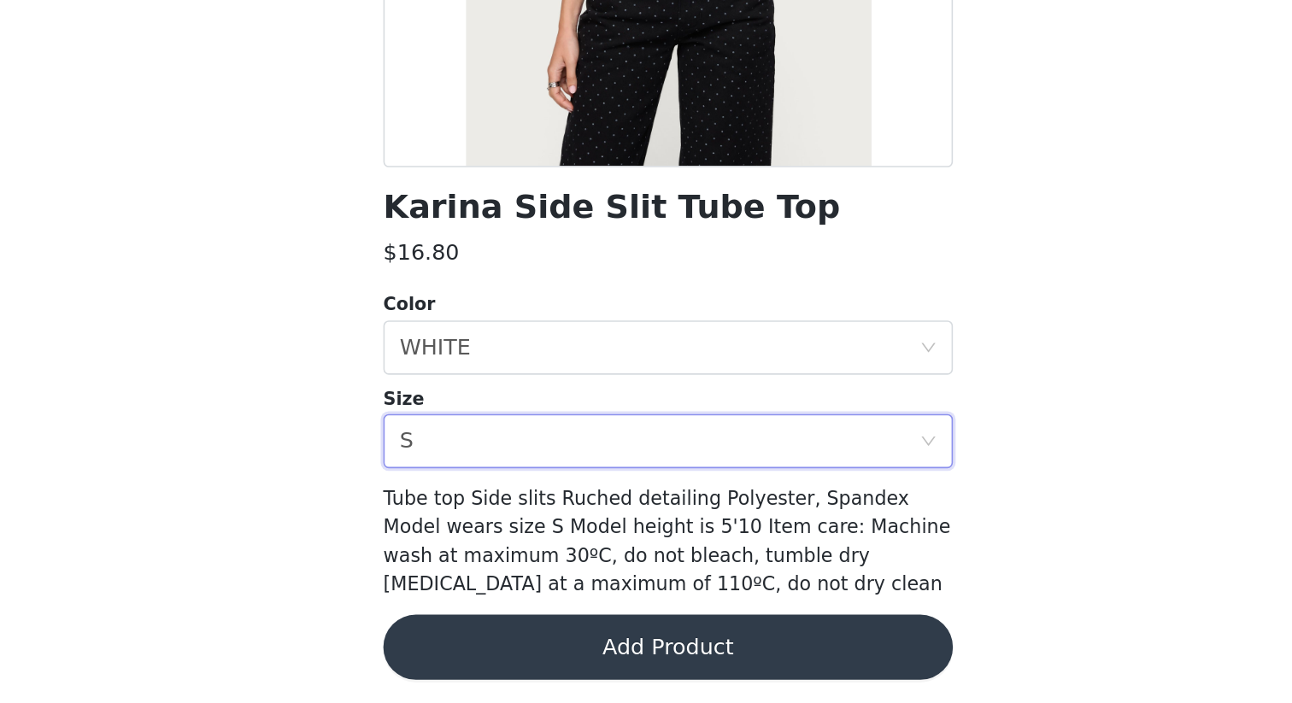
scroll to position [528, 0]
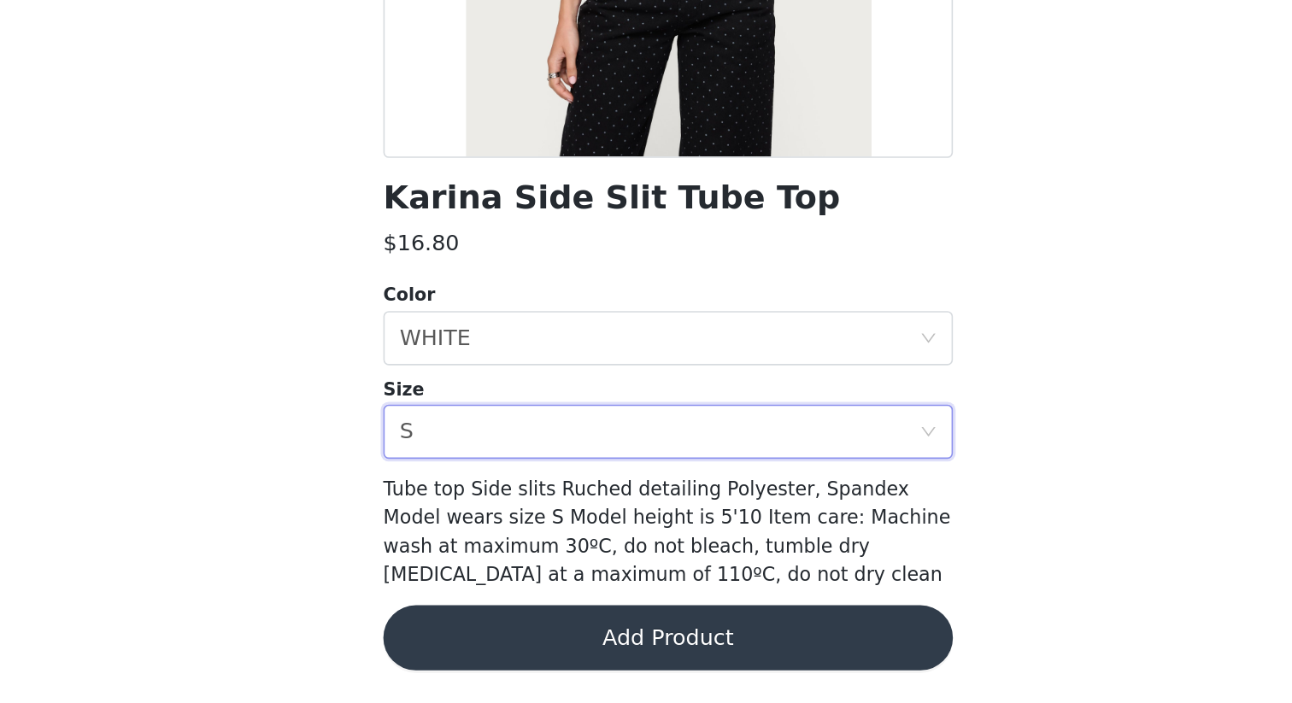
click at [682, 608] on button "Add Product" at bounding box center [646, 662] width 359 height 41
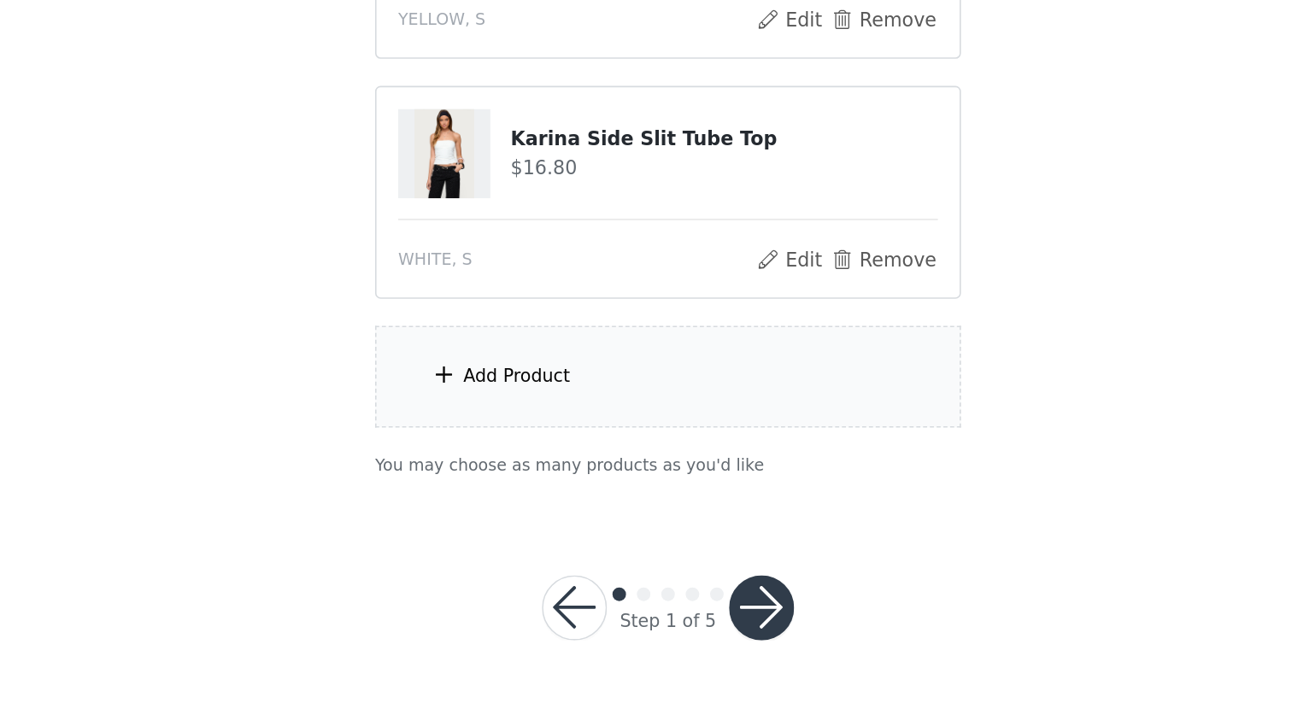
scroll to position [679, 0]
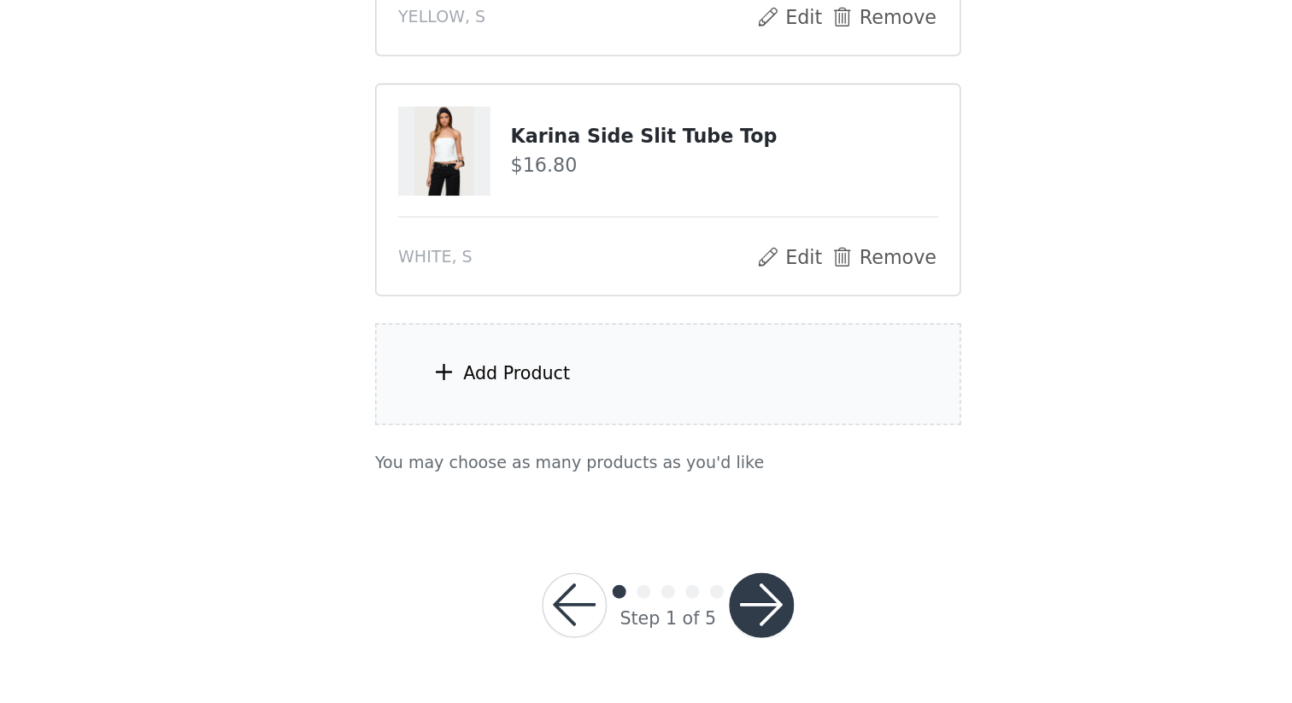
click at [591, 495] on div "Add Product" at bounding box center [645, 496] width 369 height 64
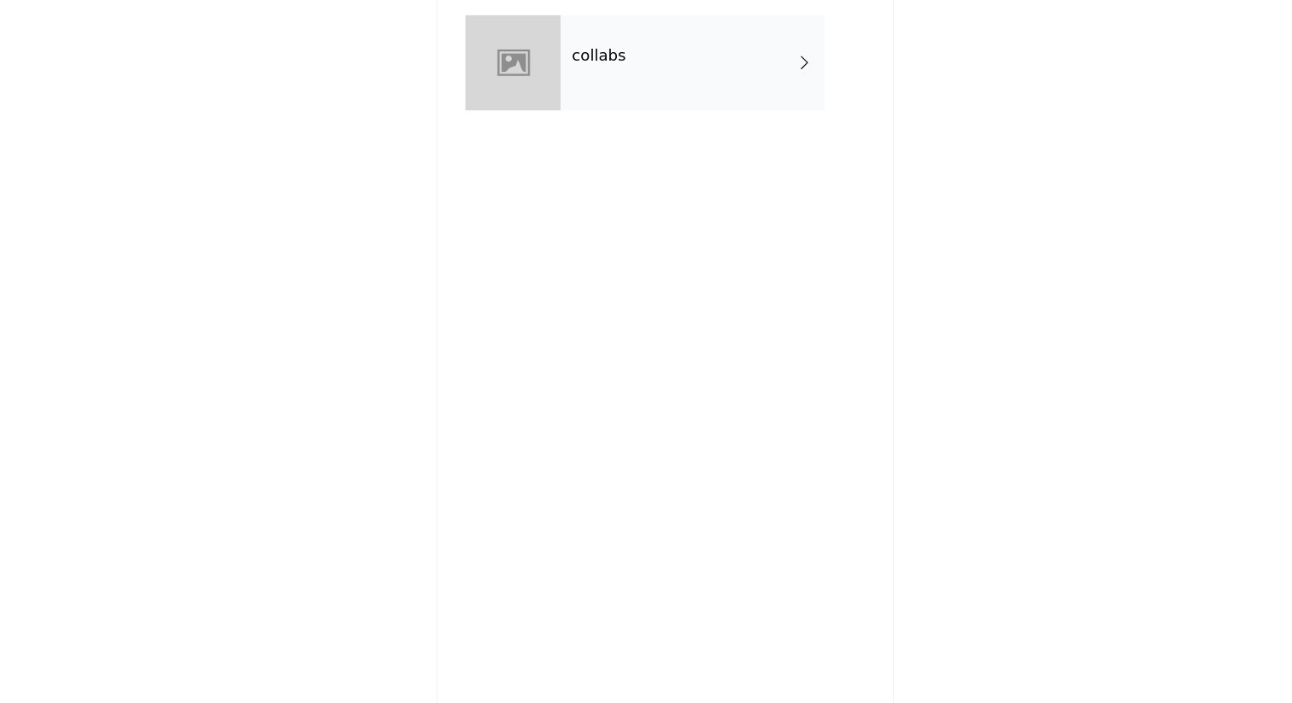
scroll to position [673, 0]
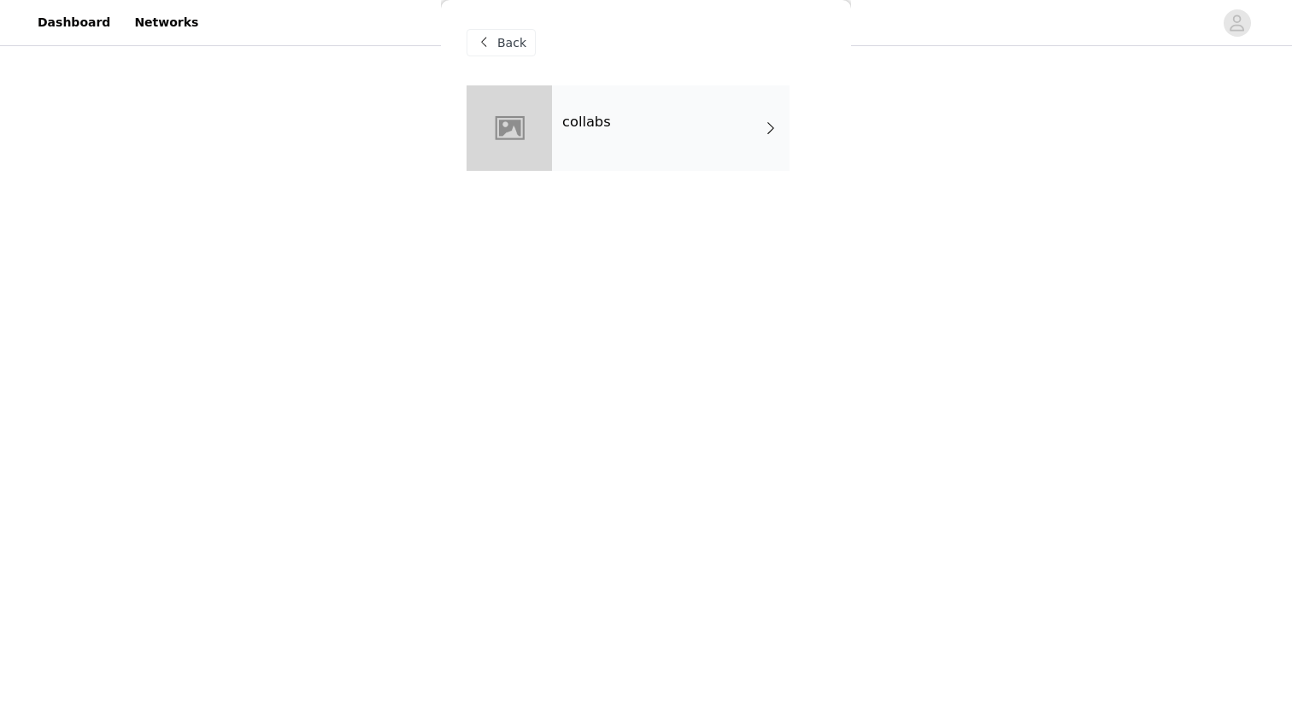
click at [744, 152] on div "collabs" at bounding box center [671, 127] width 238 height 85
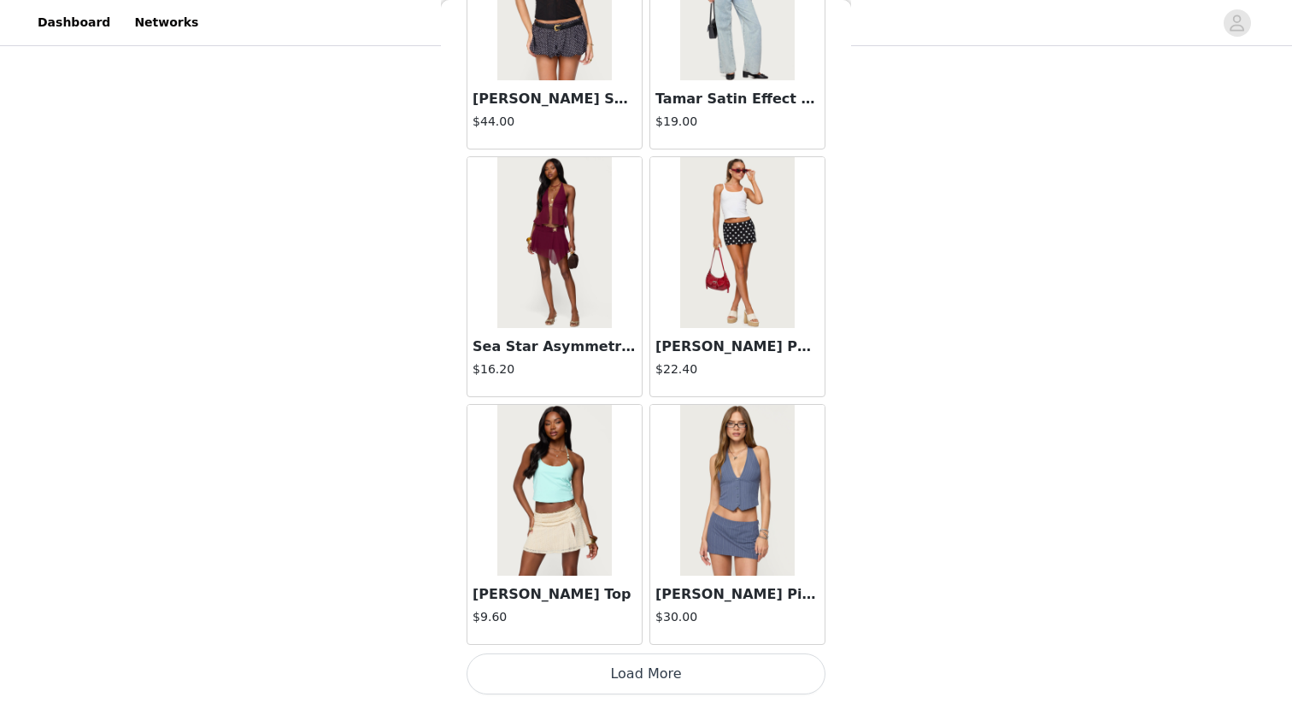
scroll to position [679, 0]
click at [580, 608] on button "Load More" at bounding box center [646, 674] width 359 height 41
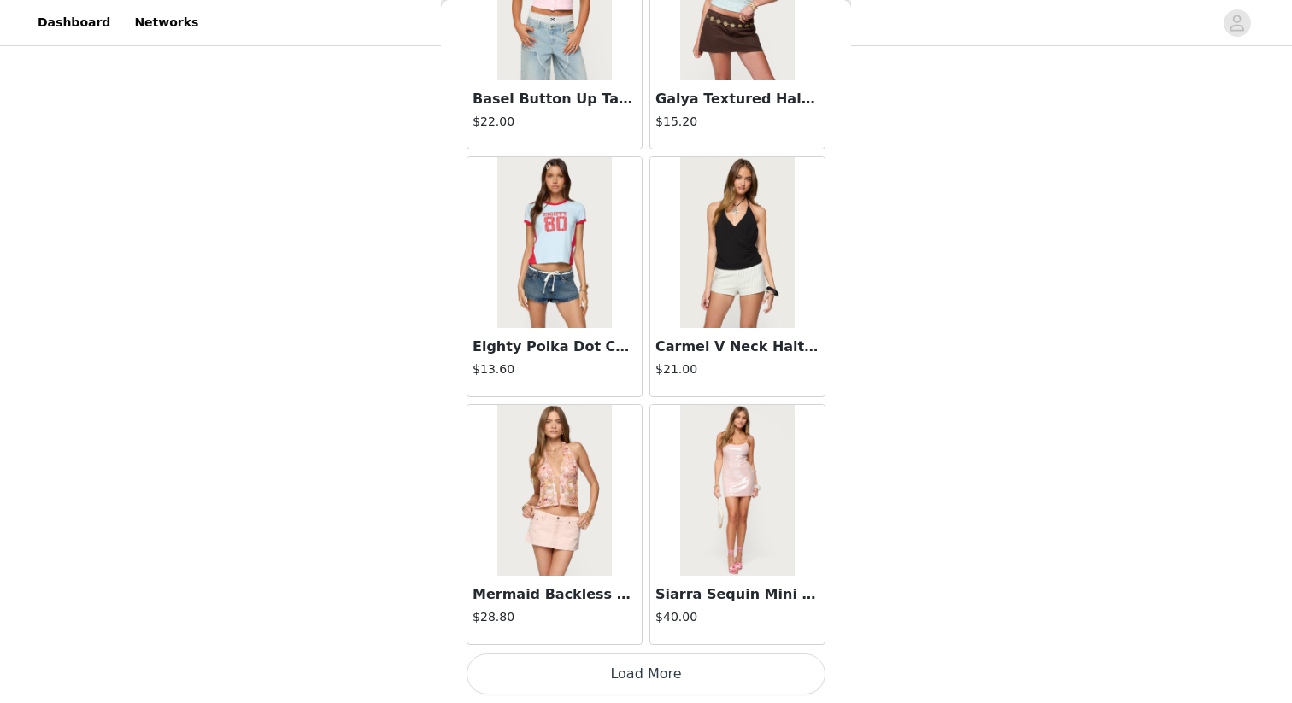
click at [629, 608] on button "Load More" at bounding box center [646, 674] width 359 height 41
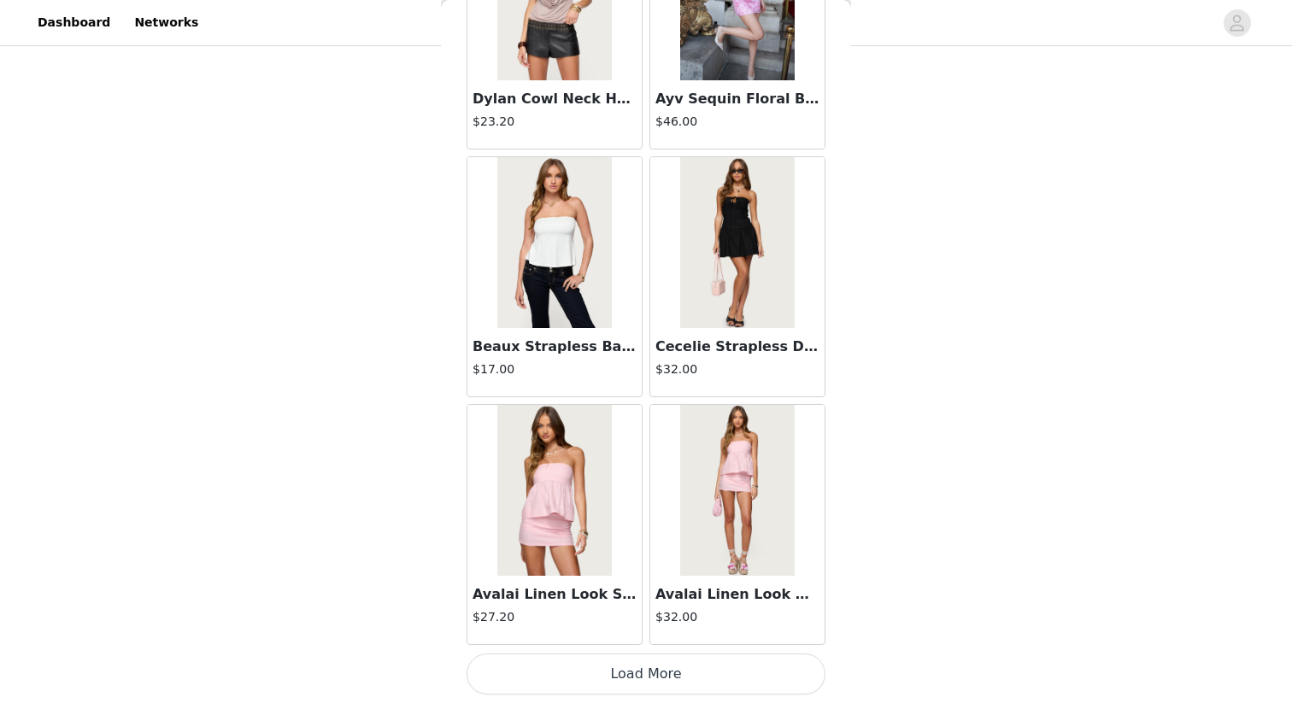
click at [663, 608] on button "Load More" at bounding box center [646, 674] width 359 height 41
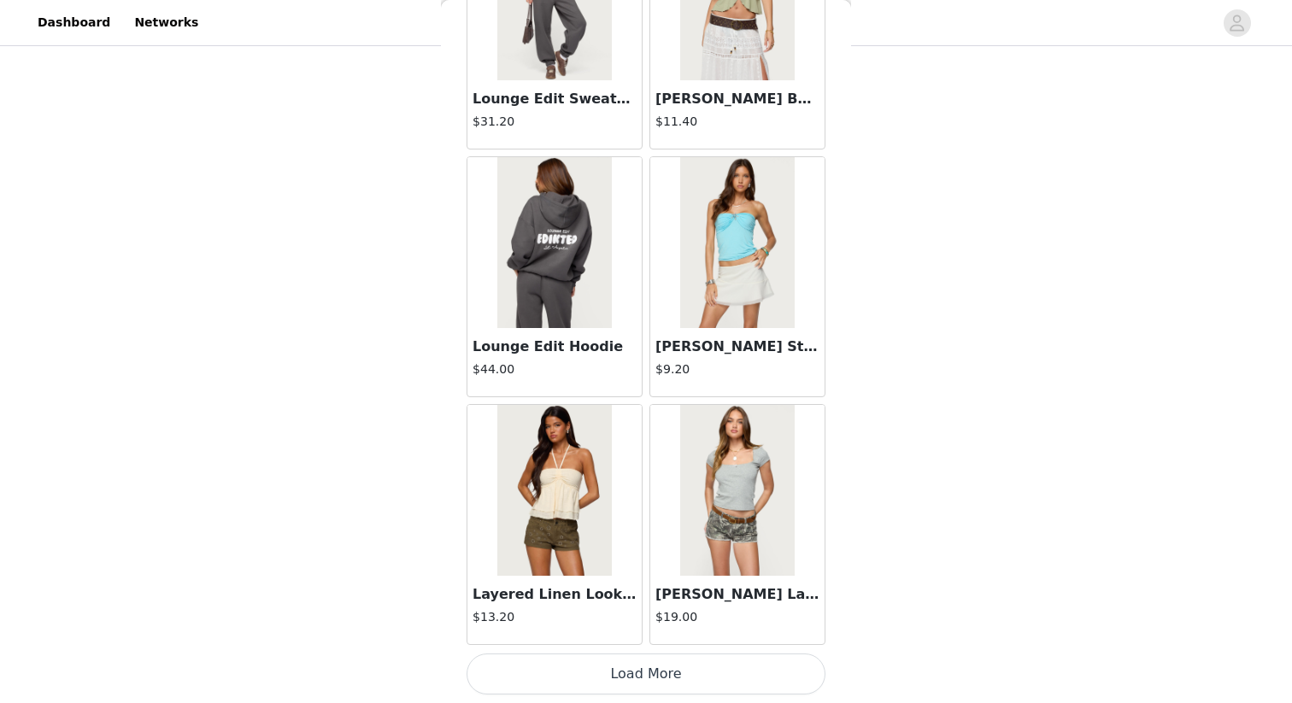
click at [634, 608] on button "Load More" at bounding box center [646, 674] width 359 height 41
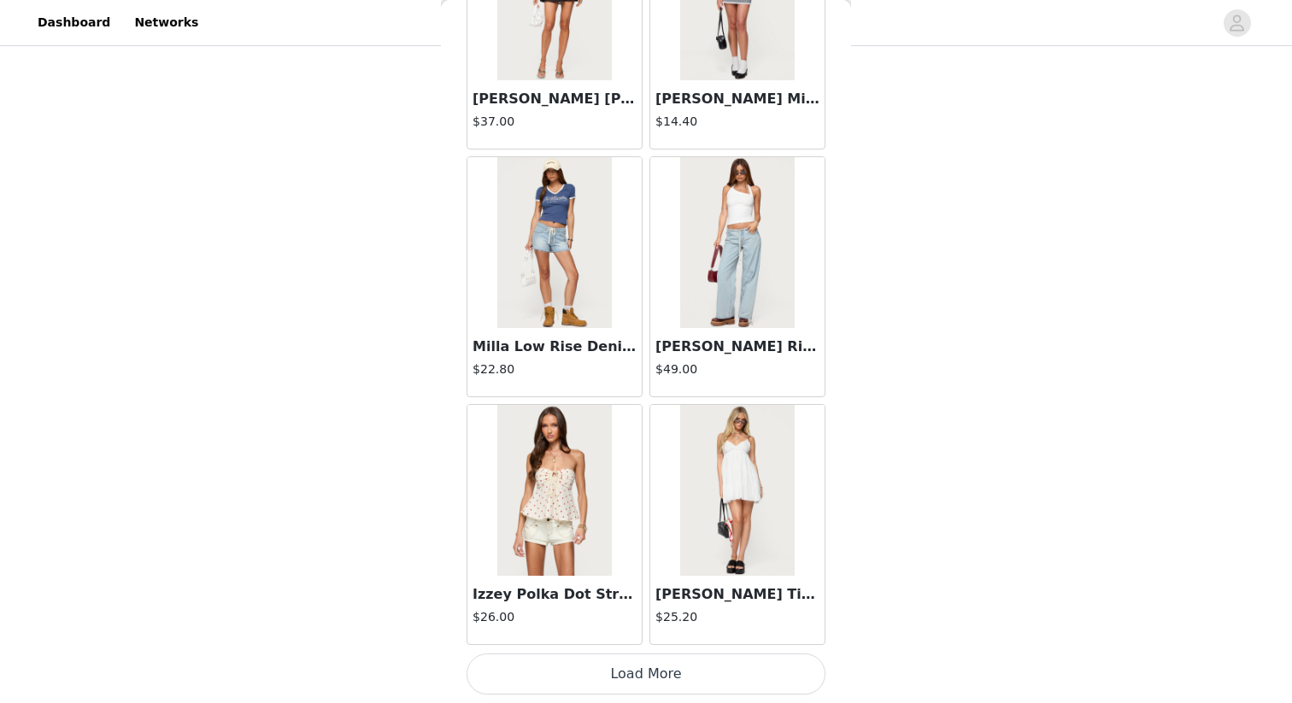
click at [649, 608] on button "Load More" at bounding box center [646, 674] width 359 height 41
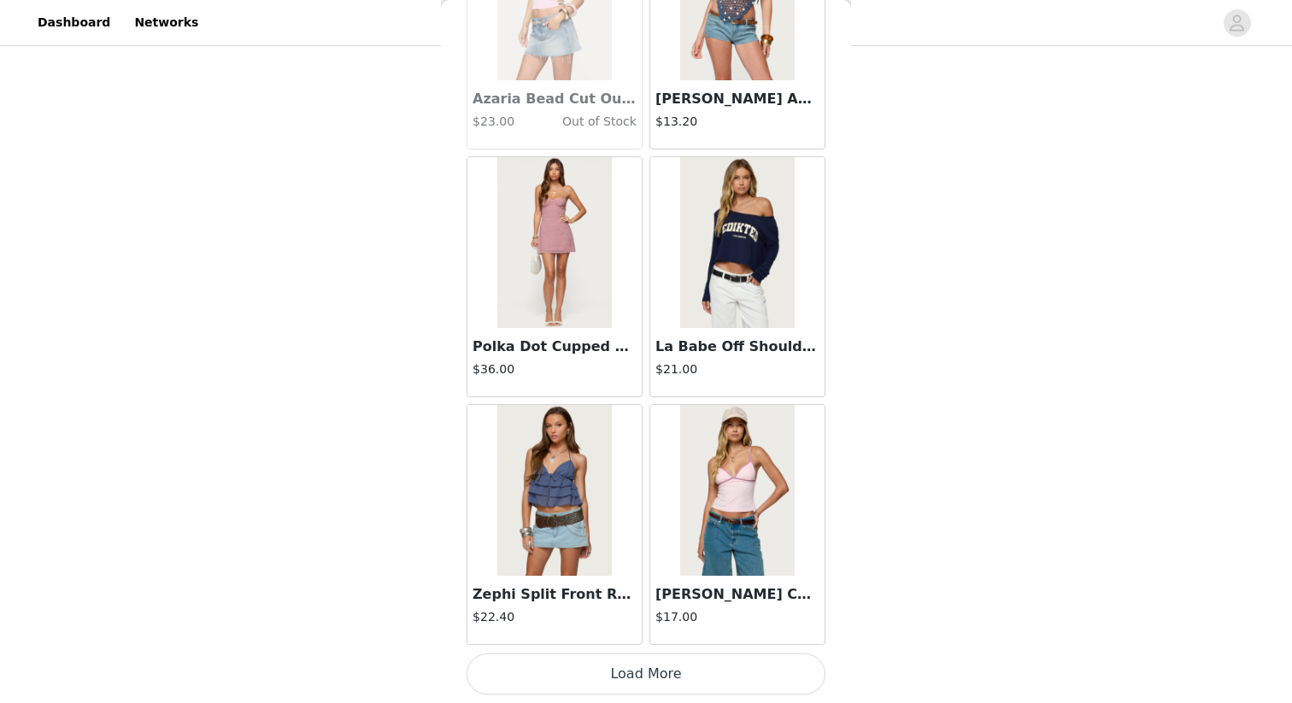
click at [645, 608] on button "Load More" at bounding box center [646, 674] width 359 height 41
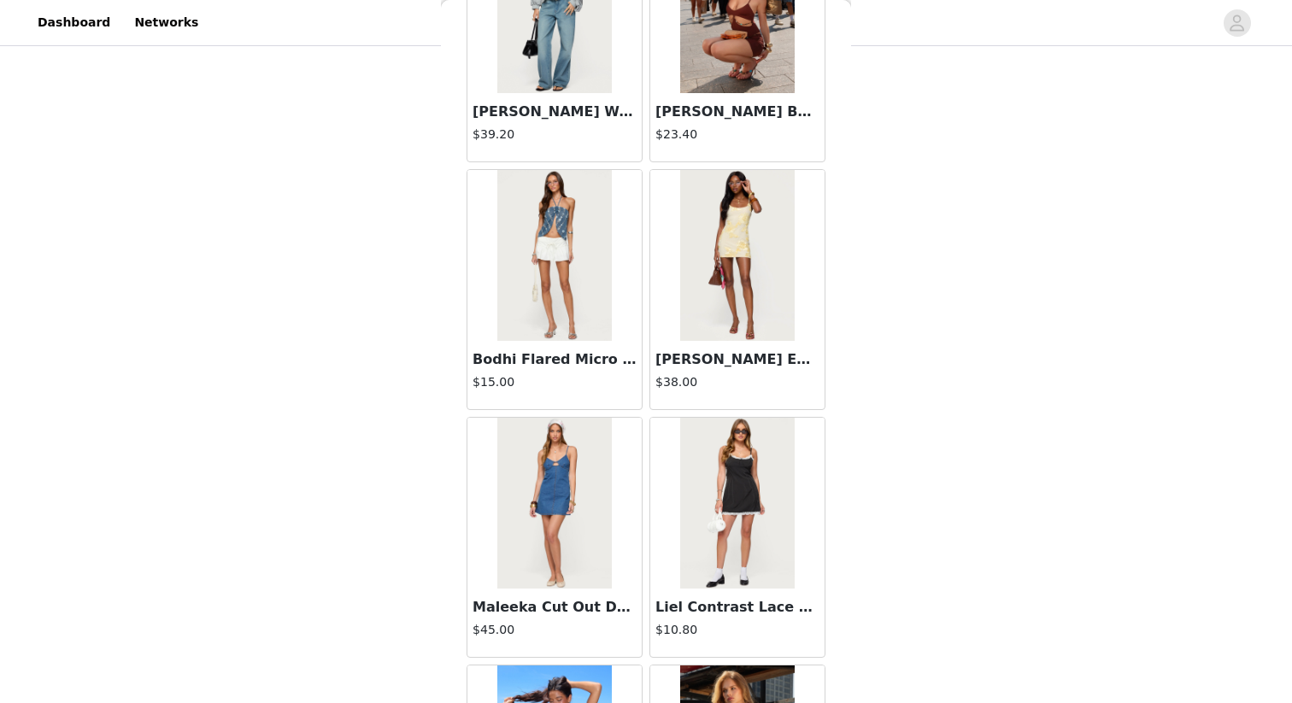
scroll to position [16779, 0]
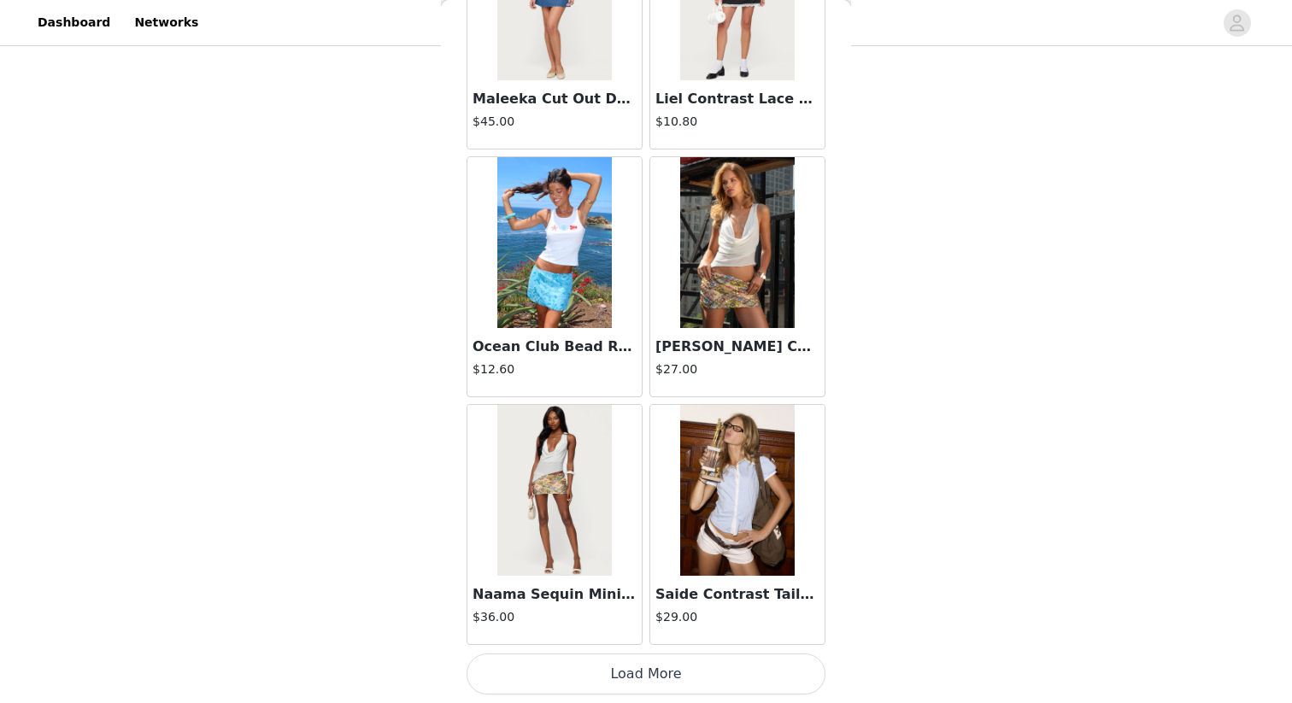
click at [685, 608] on button "Load More" at bounding box center [646, 674] width 359 height 41
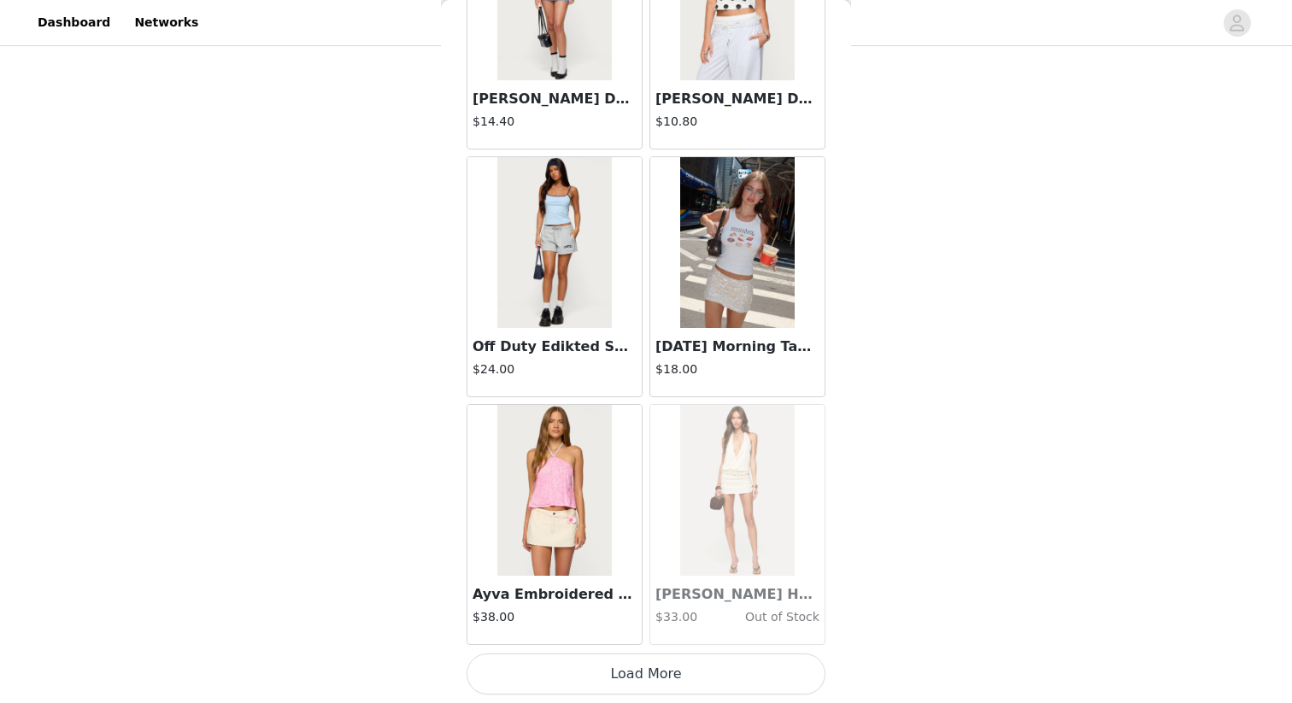
click at [681, 608] on button "Load More" at bounding box center [646, 674] width 359 height 41
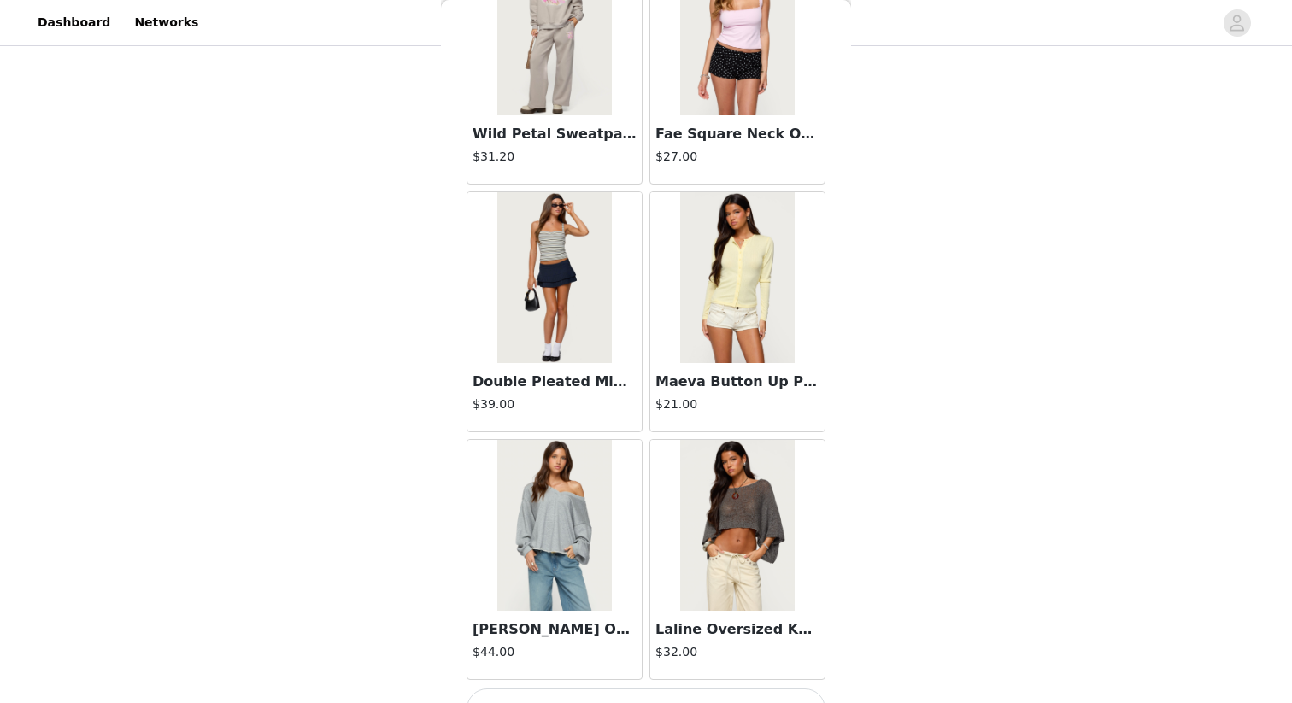
scroll to position [21735, 0]
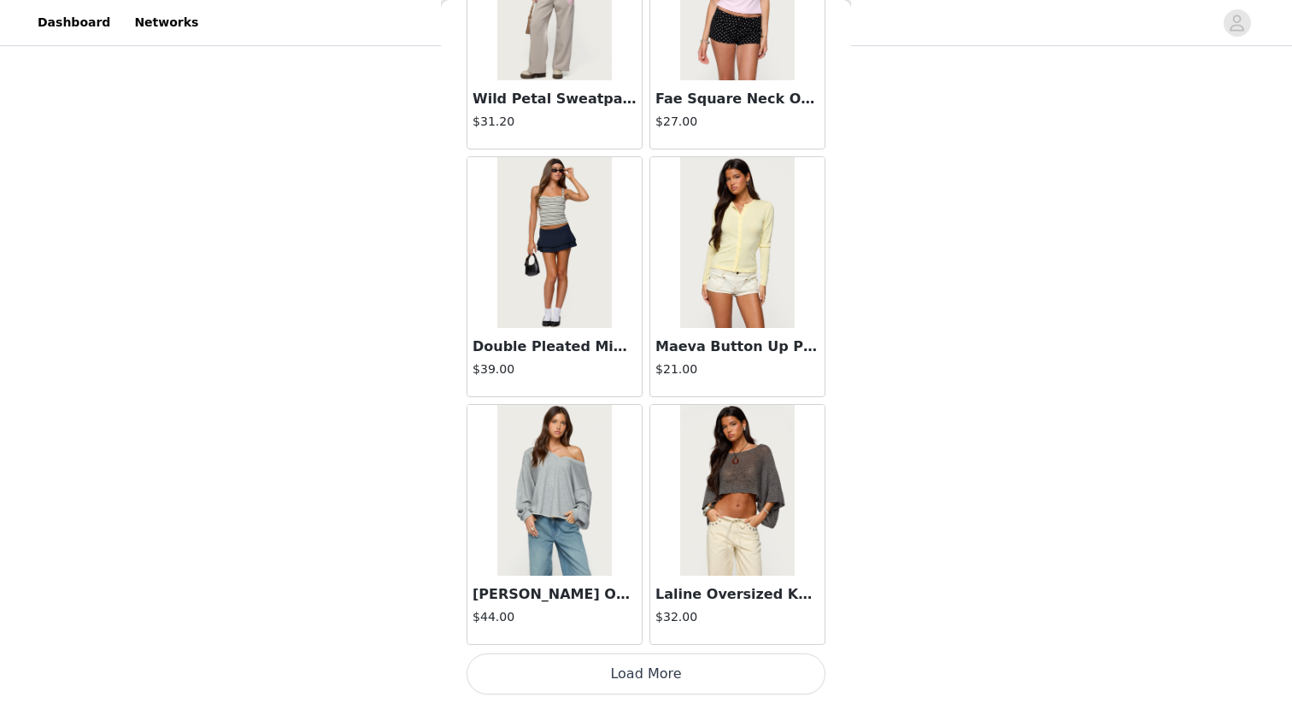
click at [632, 608] on button "Load More" at bounding box center [646, 674] width 359 height 41
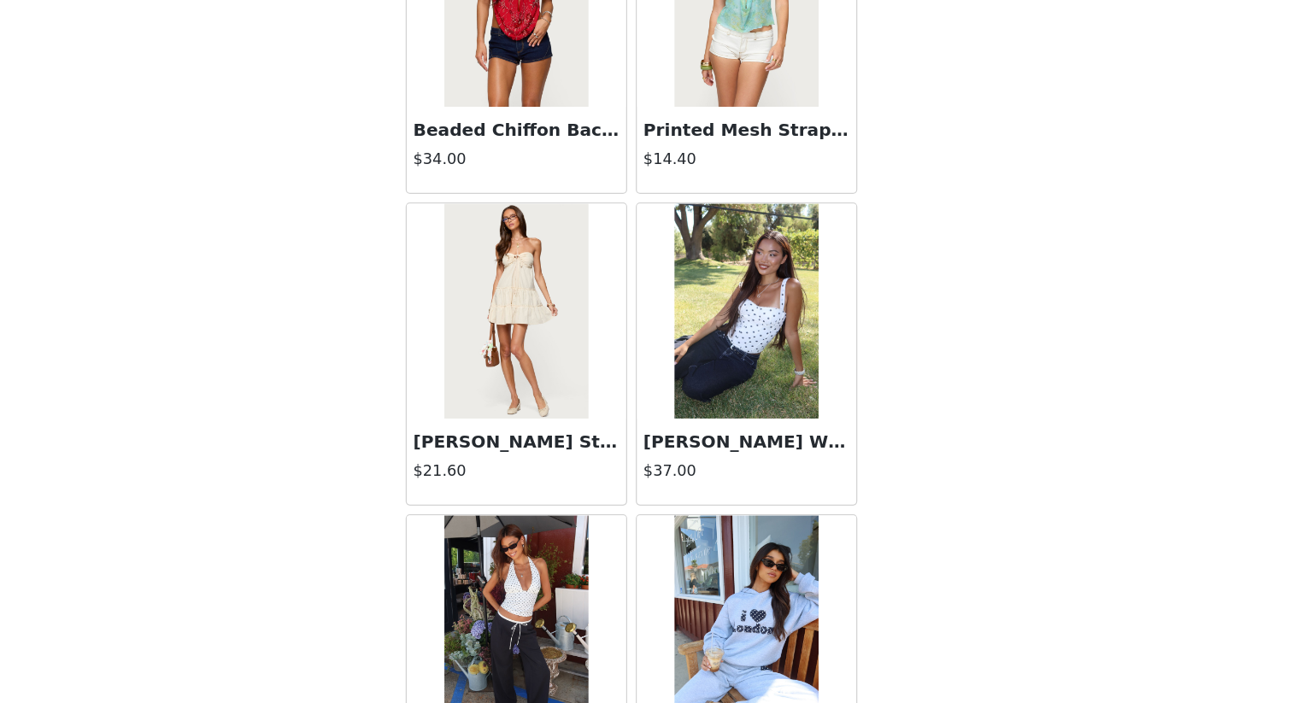
scroll to position [24213, 0]
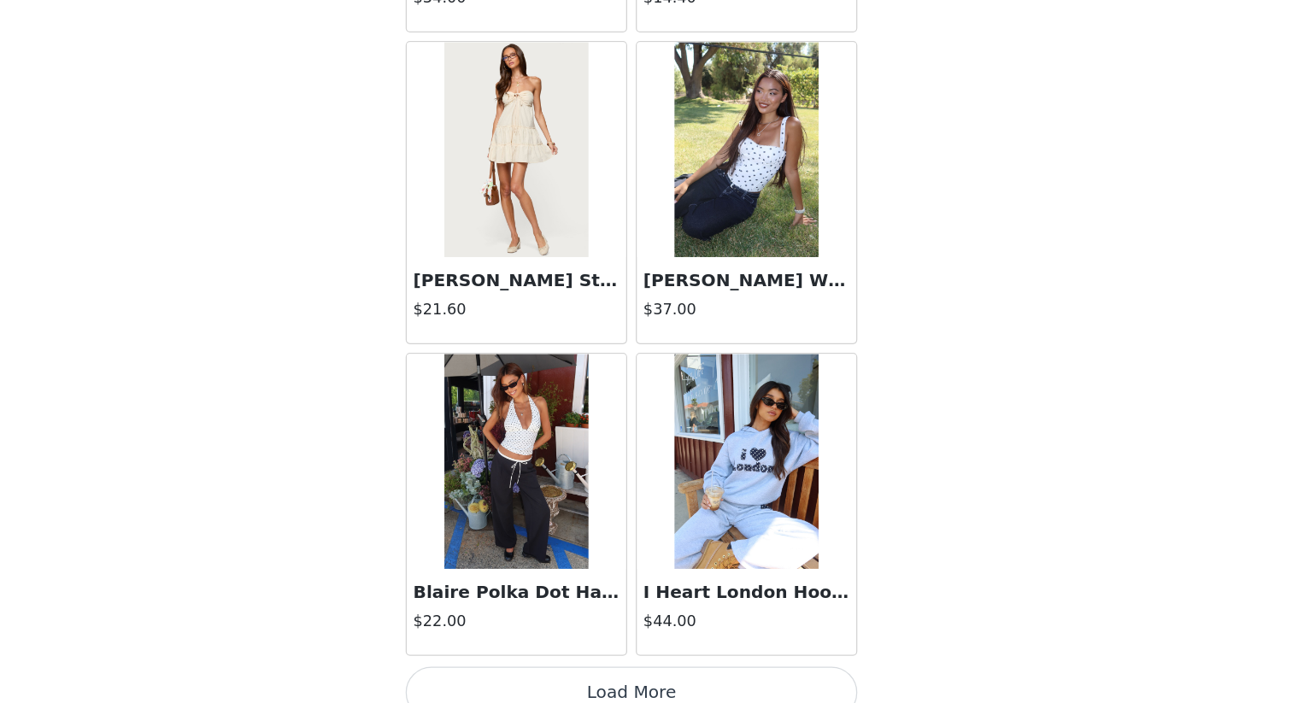
click at [633, 608] on button "Load More" at bounding box center [646, 674] width 359 height 41
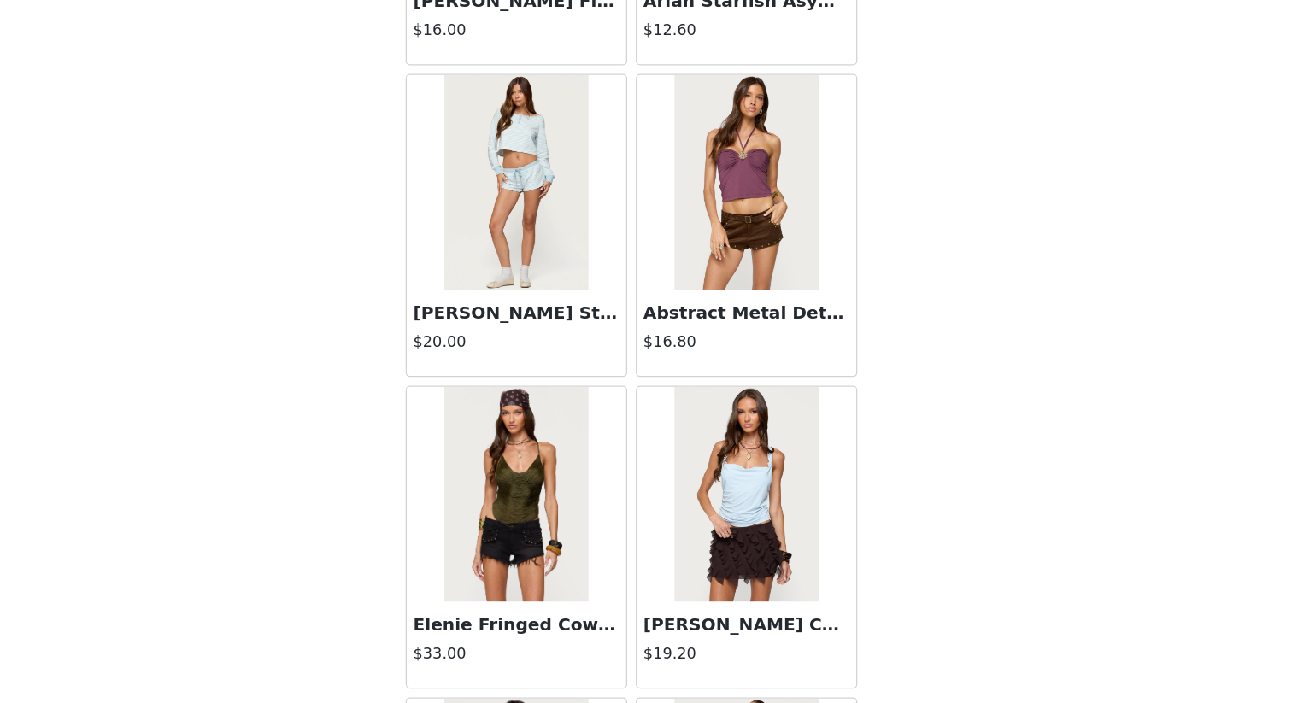
scroll to position [26691, 0]
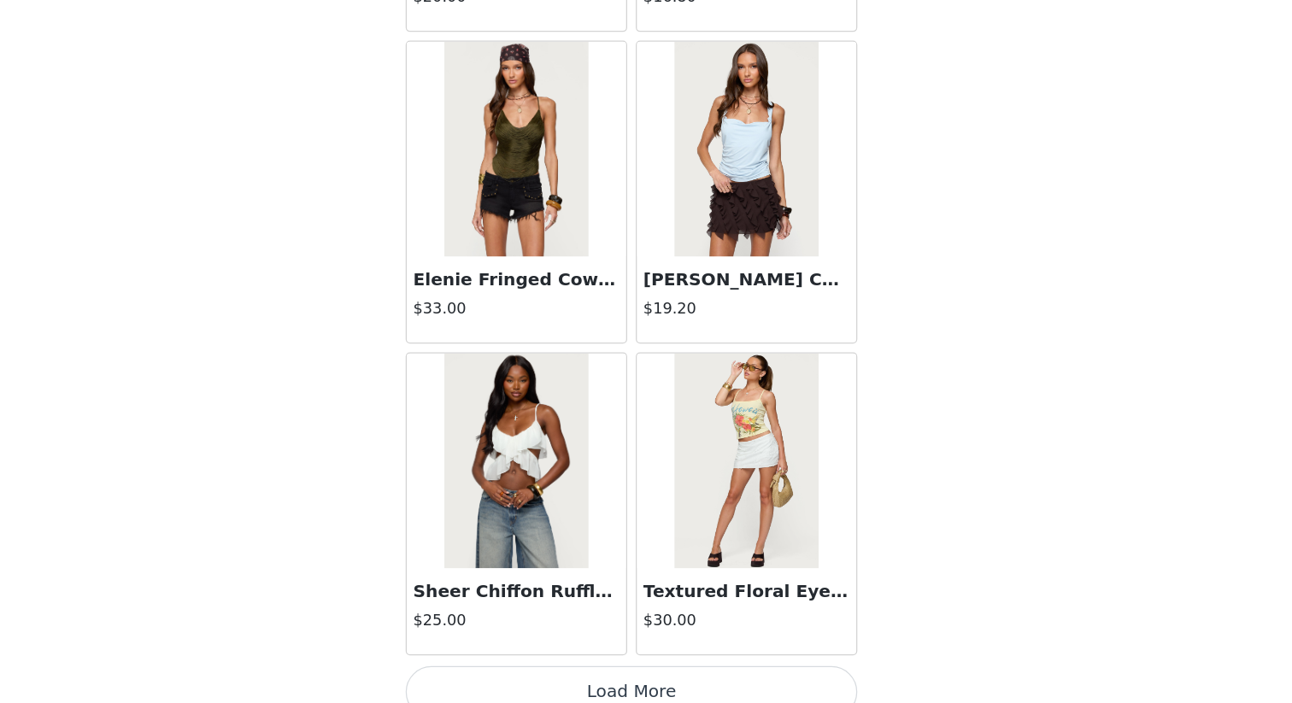
click at [644, 608] on button "Load More" at bounding box center [646, 674] width 359 height 41
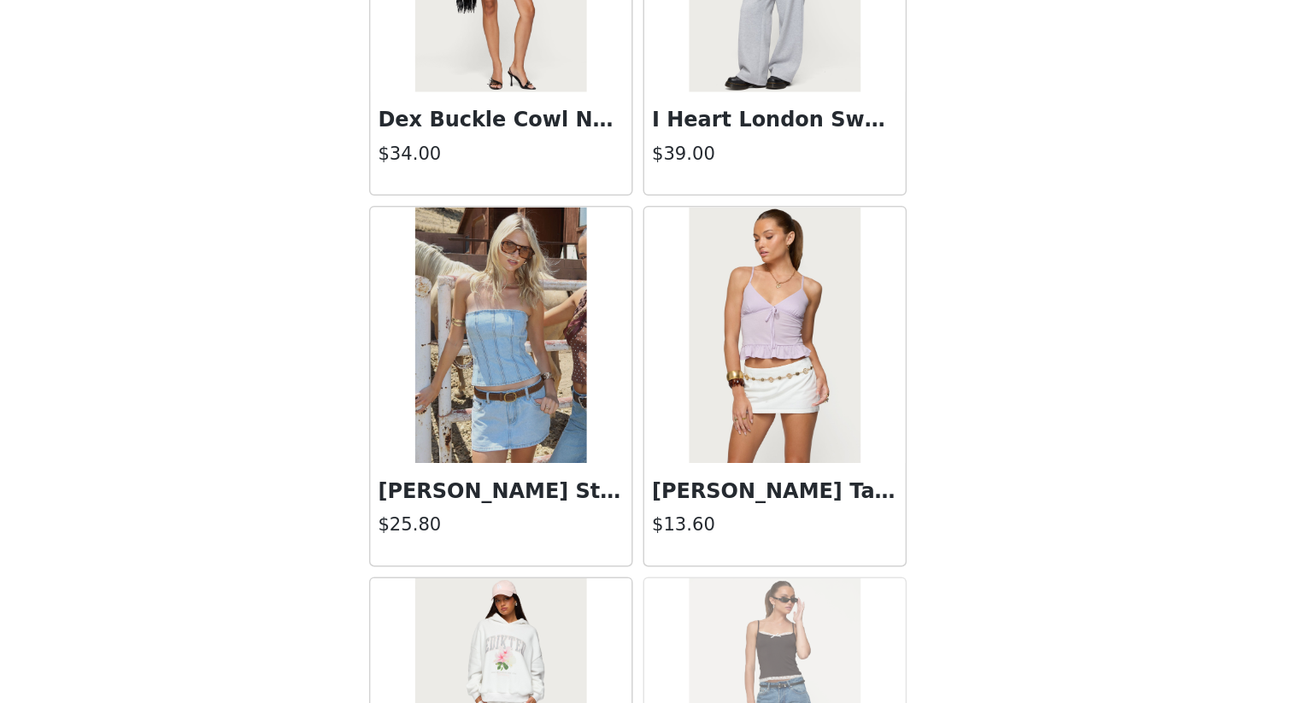
scroll to position [28479, 0]
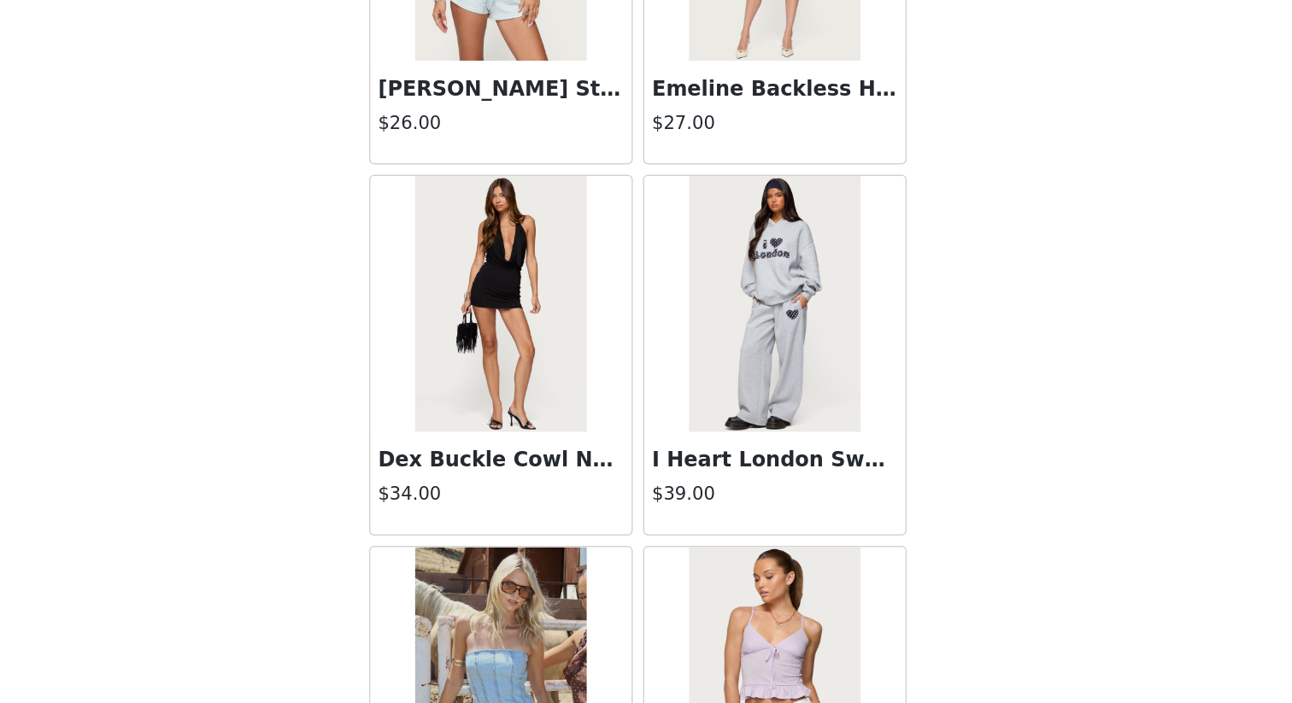
click at [780, 540] on h3 "I Heart London Sweatpants" at bounding box center [737, 541] width 164 height 21
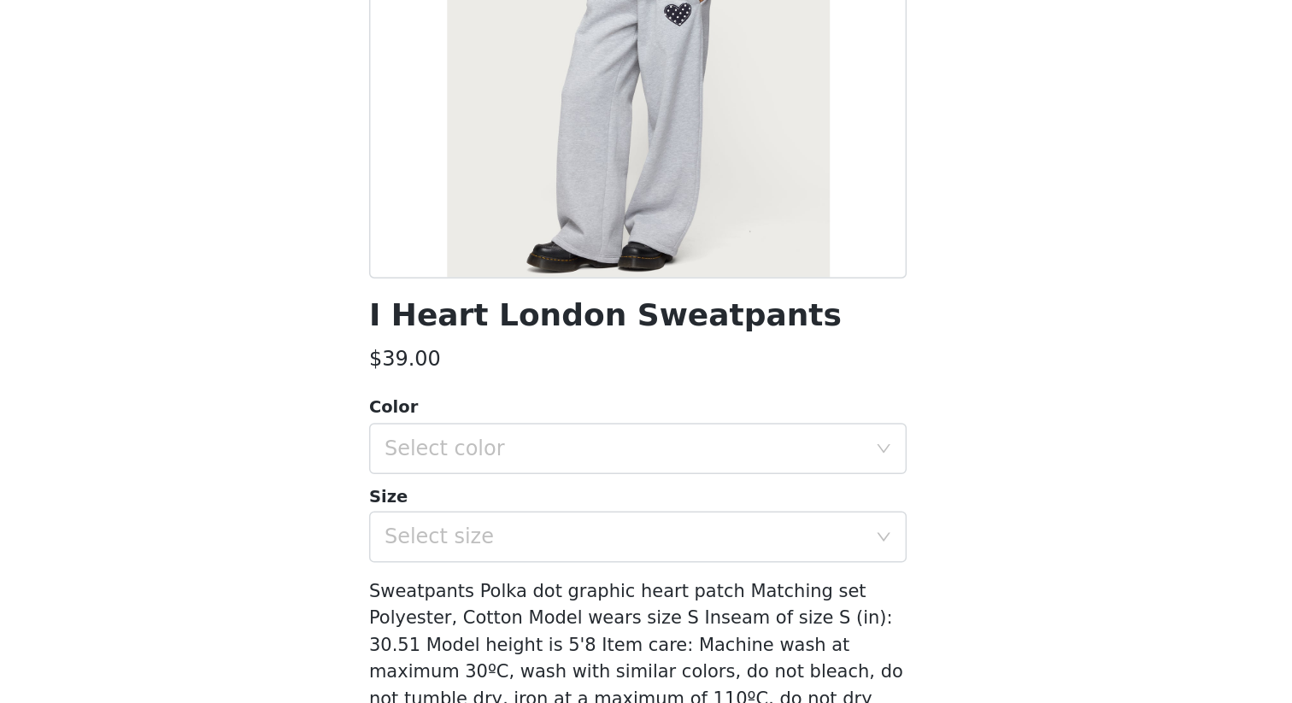
scroll to position [51, 0]
click at [715, 543] on div "Select color" at bounding box center [640, 532] width 327 height 32
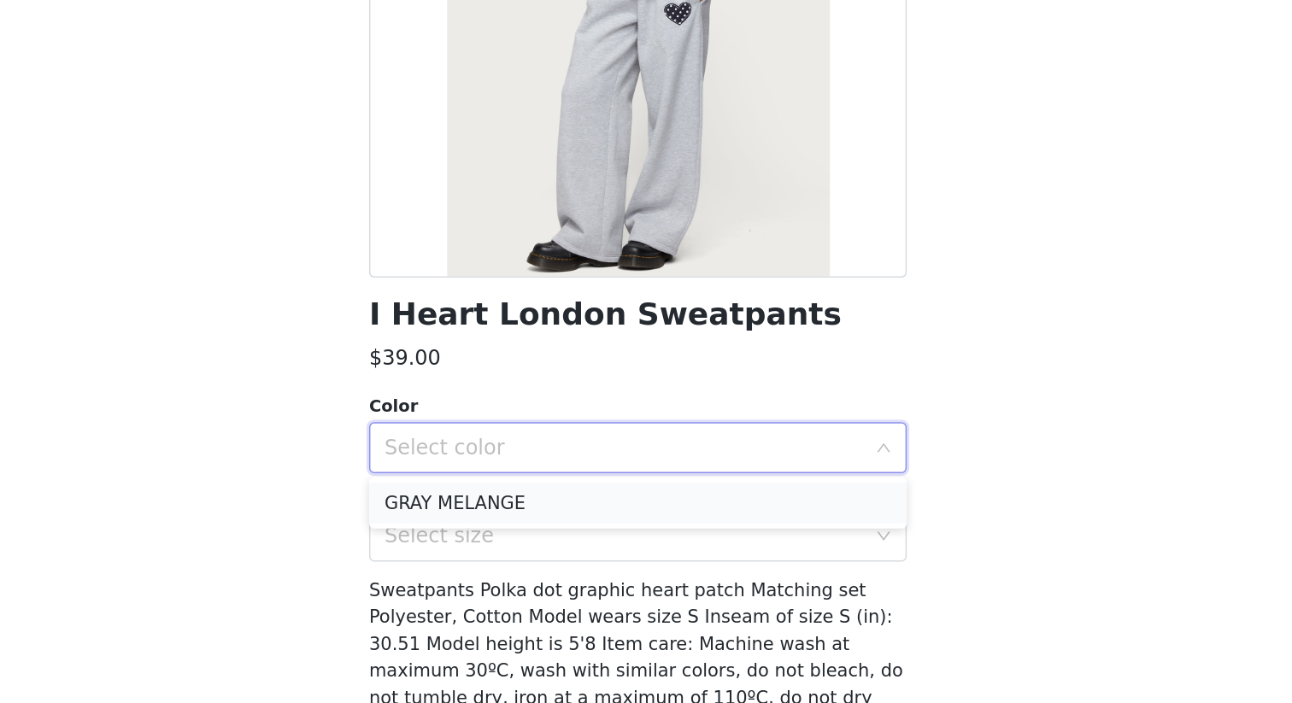
click at [707, 558] on li "GRAY MELANGE" at bounding box center [646, 568] width 359 height 27
click at [707, 588] on div "Select size" at bounding box center [637, 591] width 320 height 17
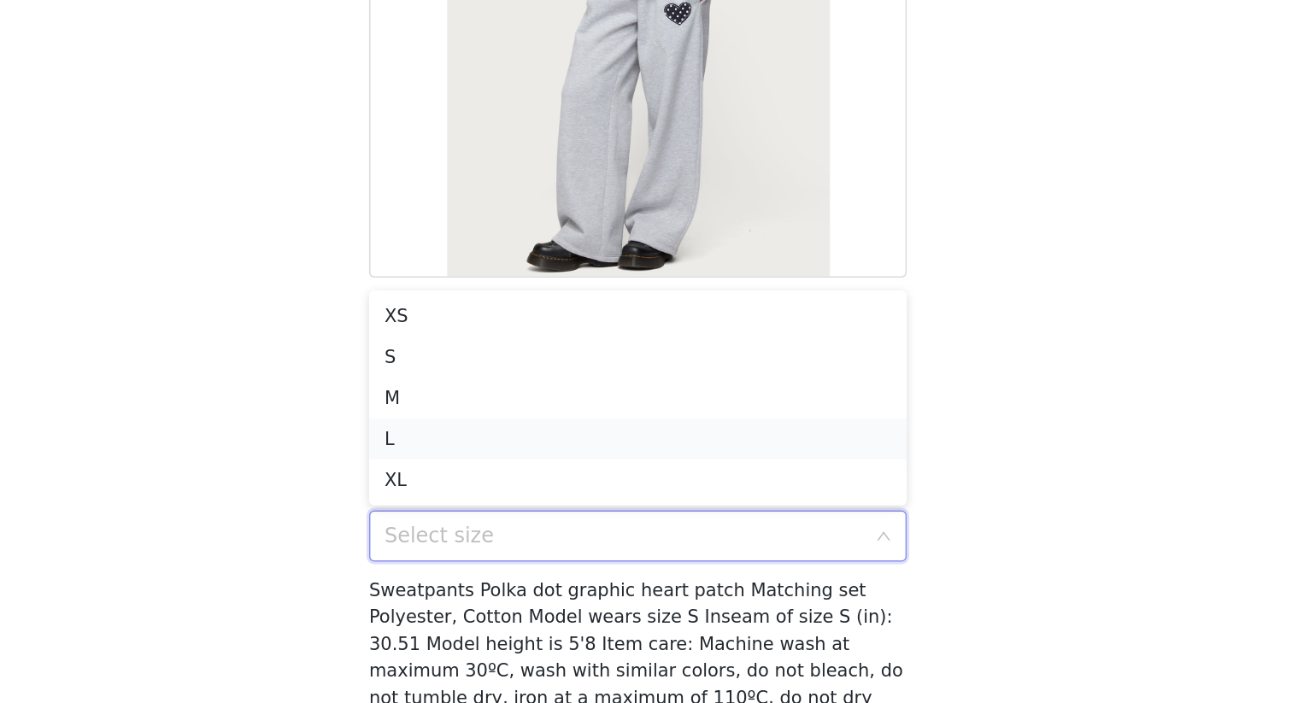
click at [696, 527] on li "L" at bounding box center [646, 526] width 359 height 27
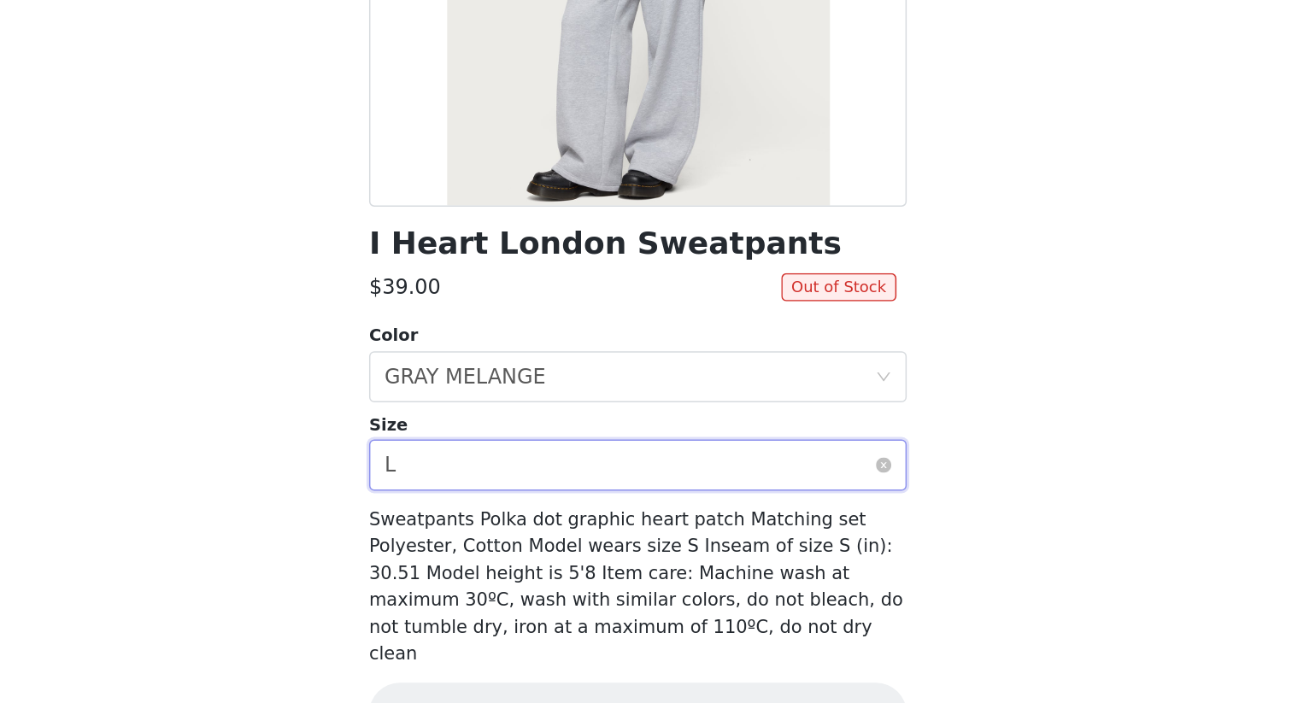
scroll to position [100, 0]
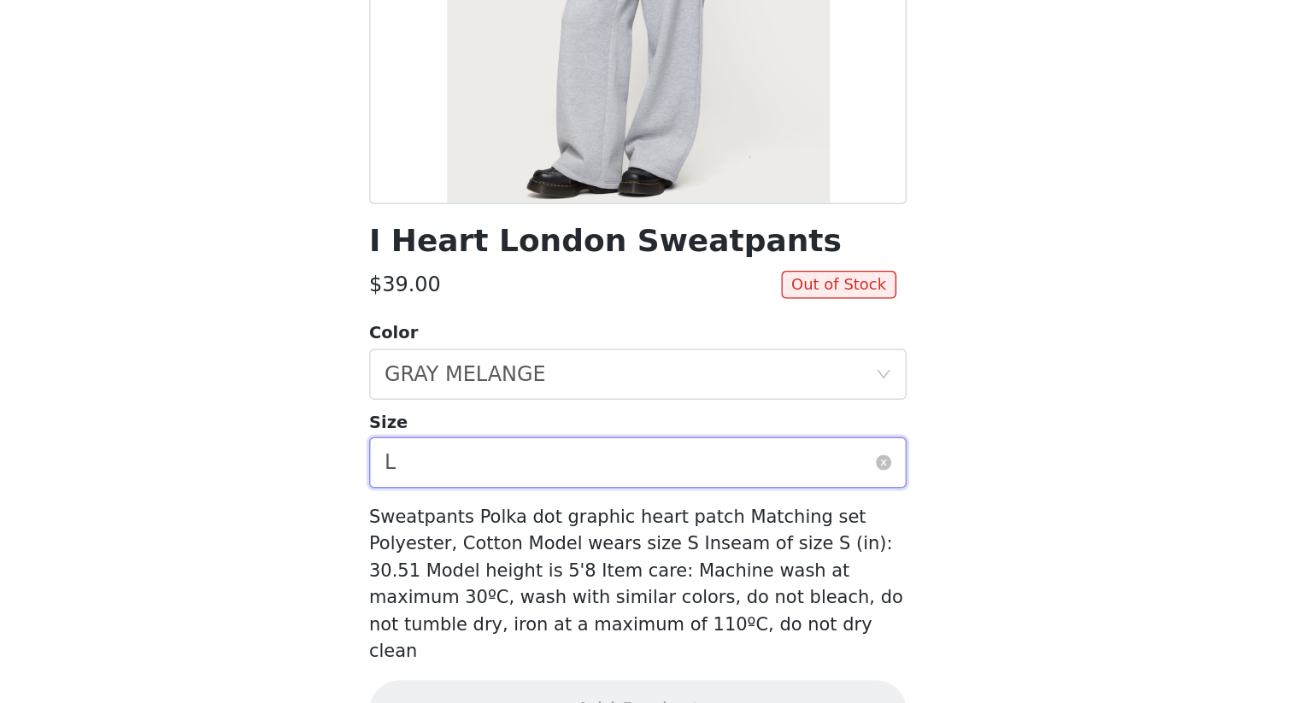
click at [744, 547] on div "Select size L" at bounding box center [640, 542] width 327 height 32
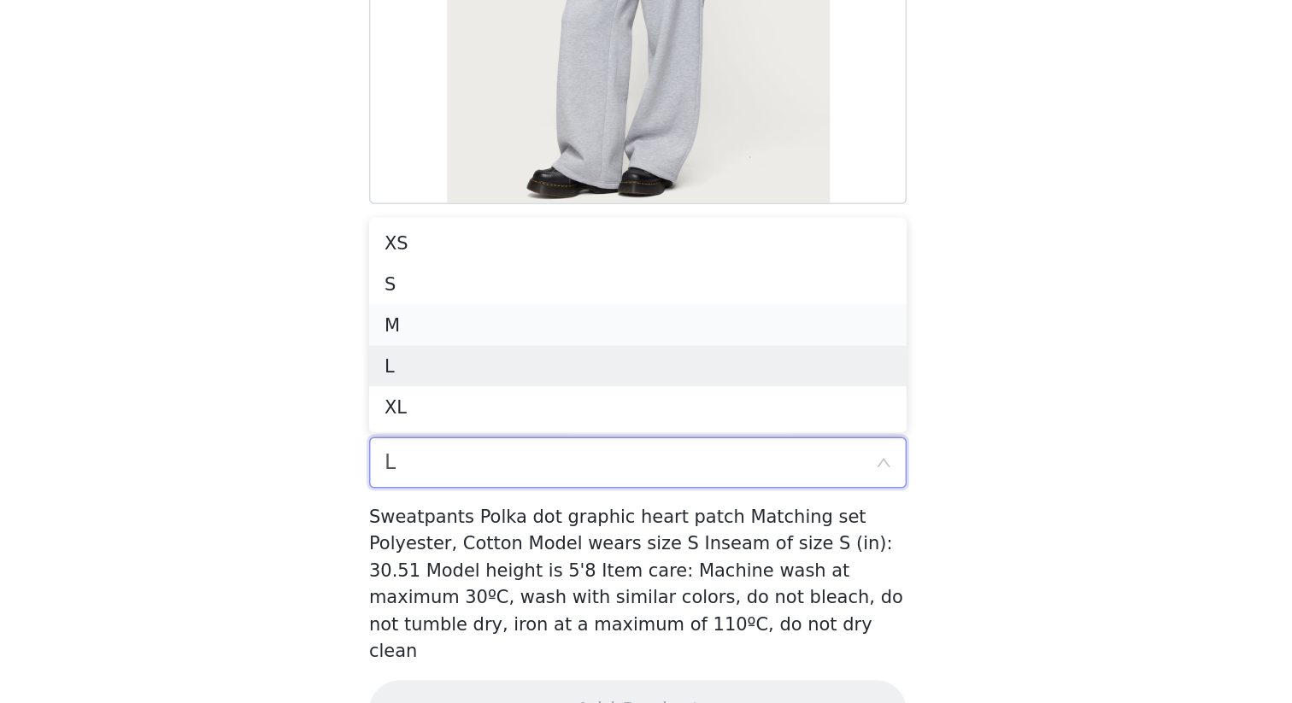
click at [760, 459] on li "M" at bounding box center [646, 450] width 359 height 27
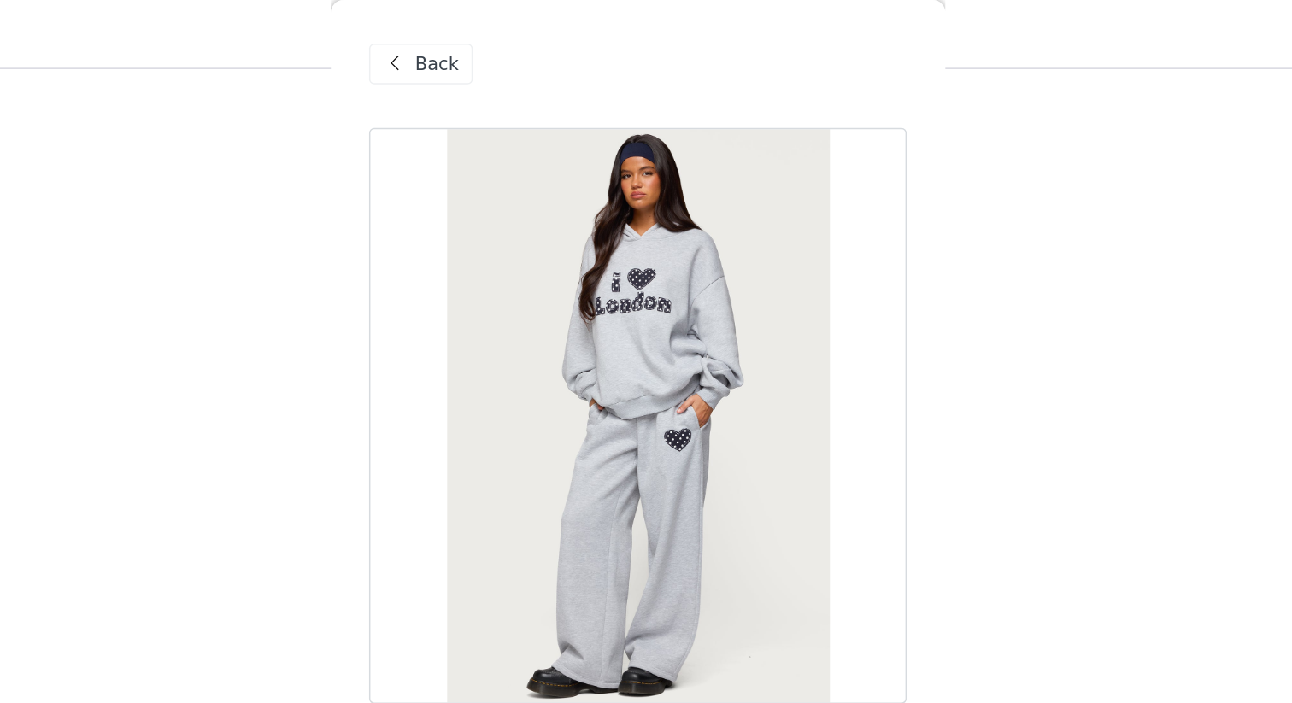
scroll to position [500, 0]
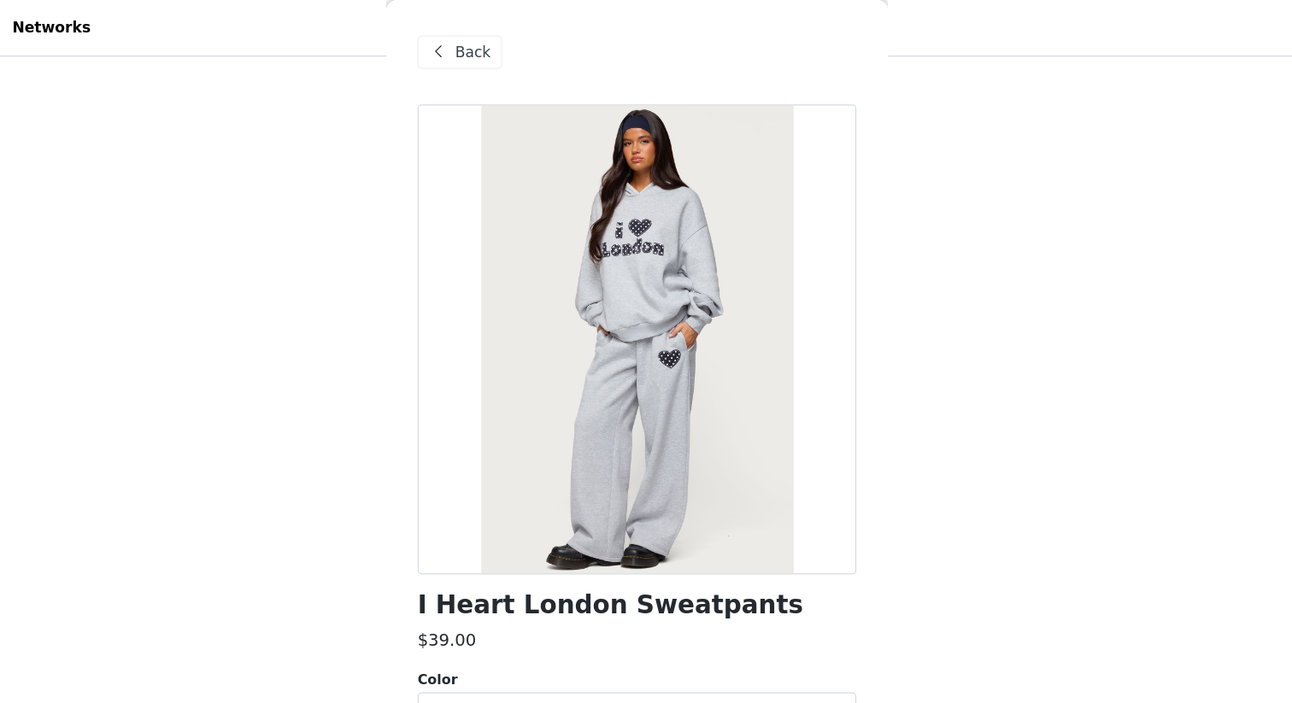
click at [516, 50] on span "Back" at bounding box center [511, 43] width 29 height 18
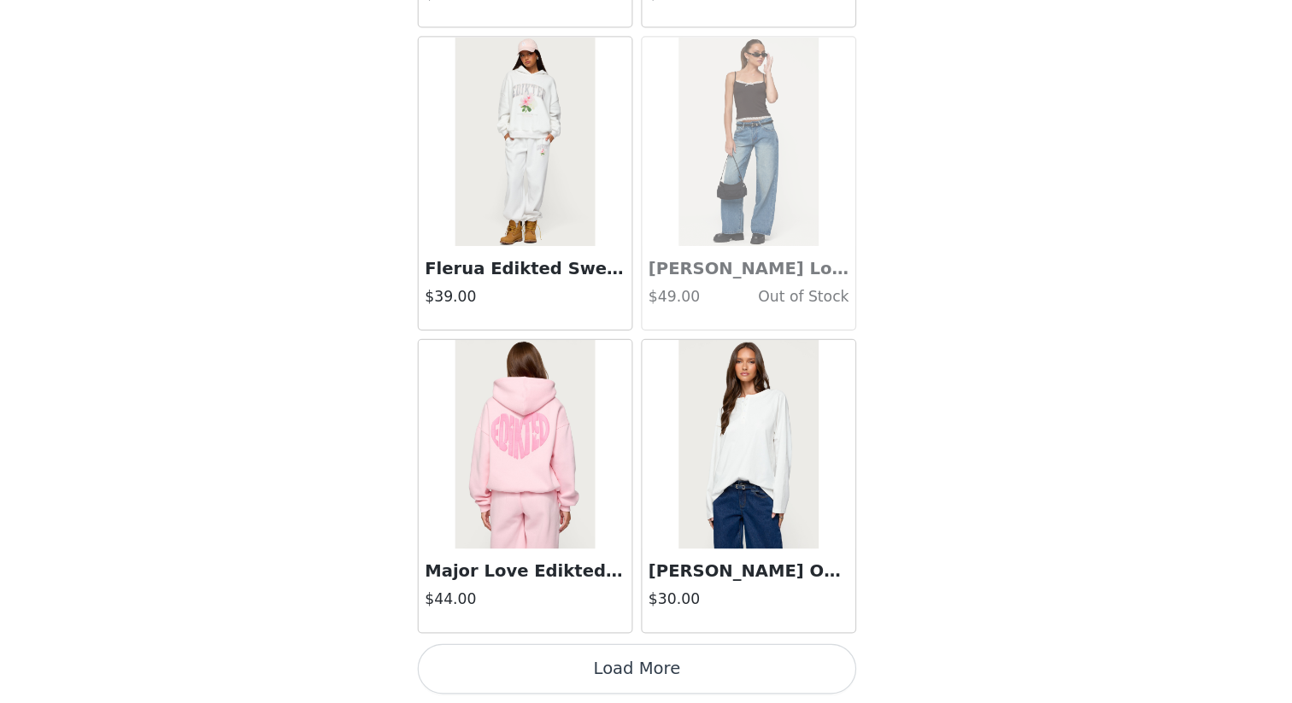
scroll to position [679, 0]
click at [613, 608] on button "Load More" at bounding box center [646, 674] width 359 height 41
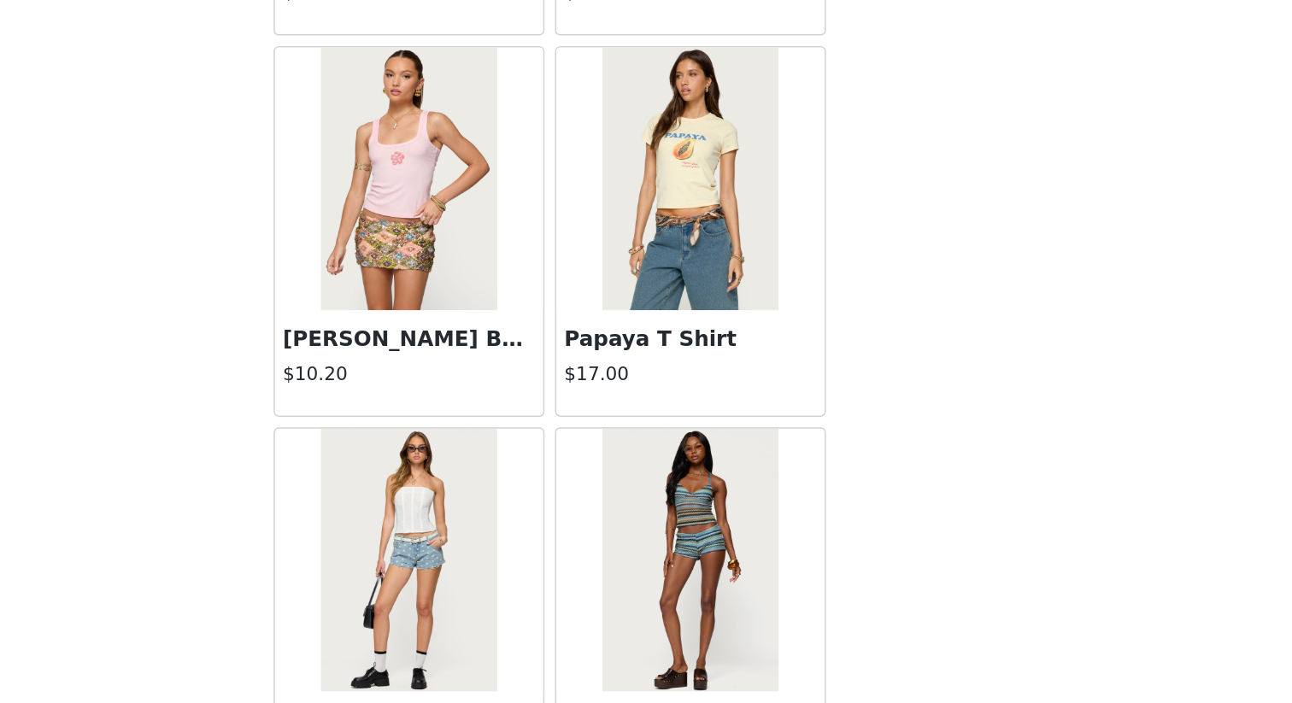
scroll to position [31647, 0]
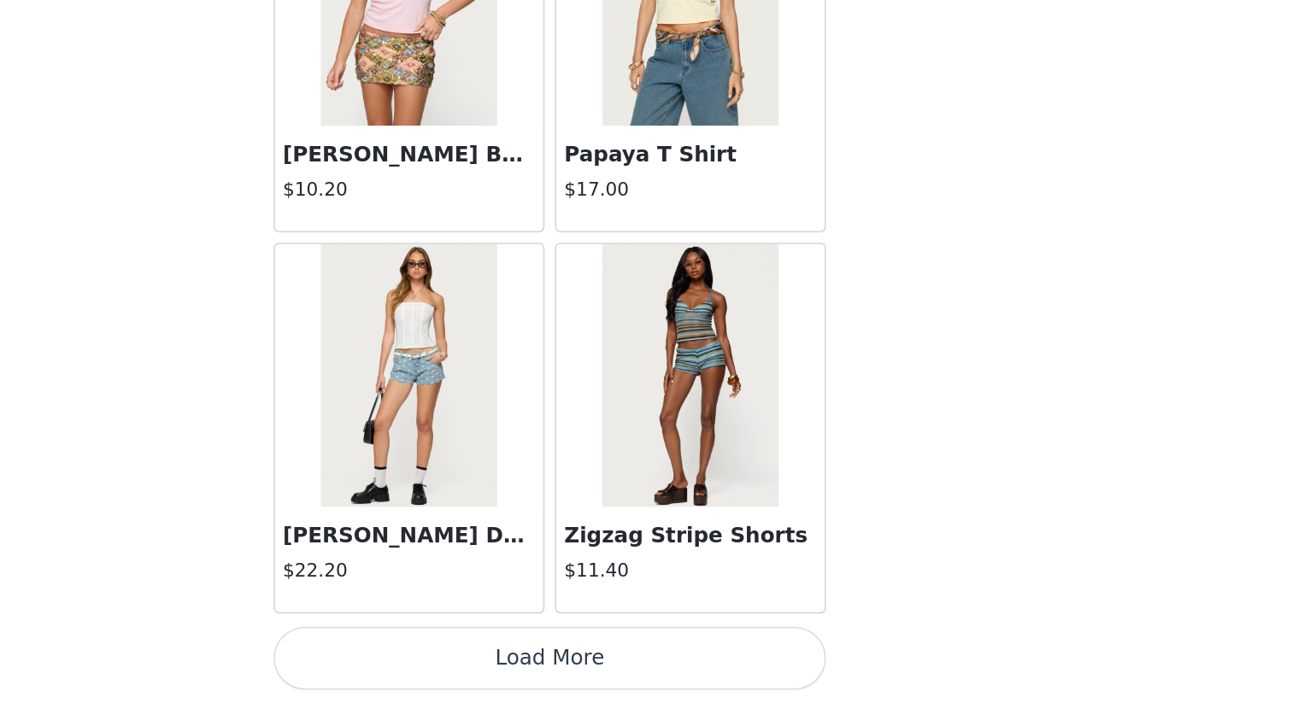
click at [681, 608] on button "Load More" at bounding box center [646, 674] width 359 height 41
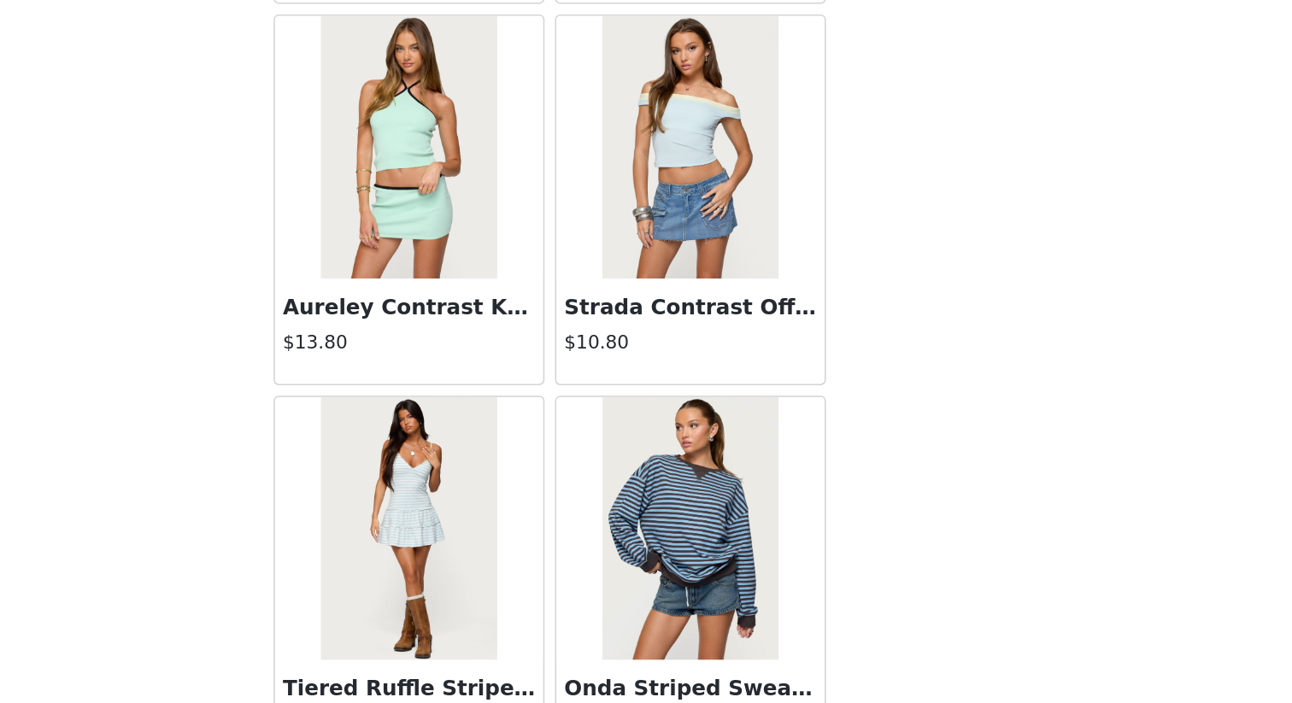
scroll to position [33774, 0]
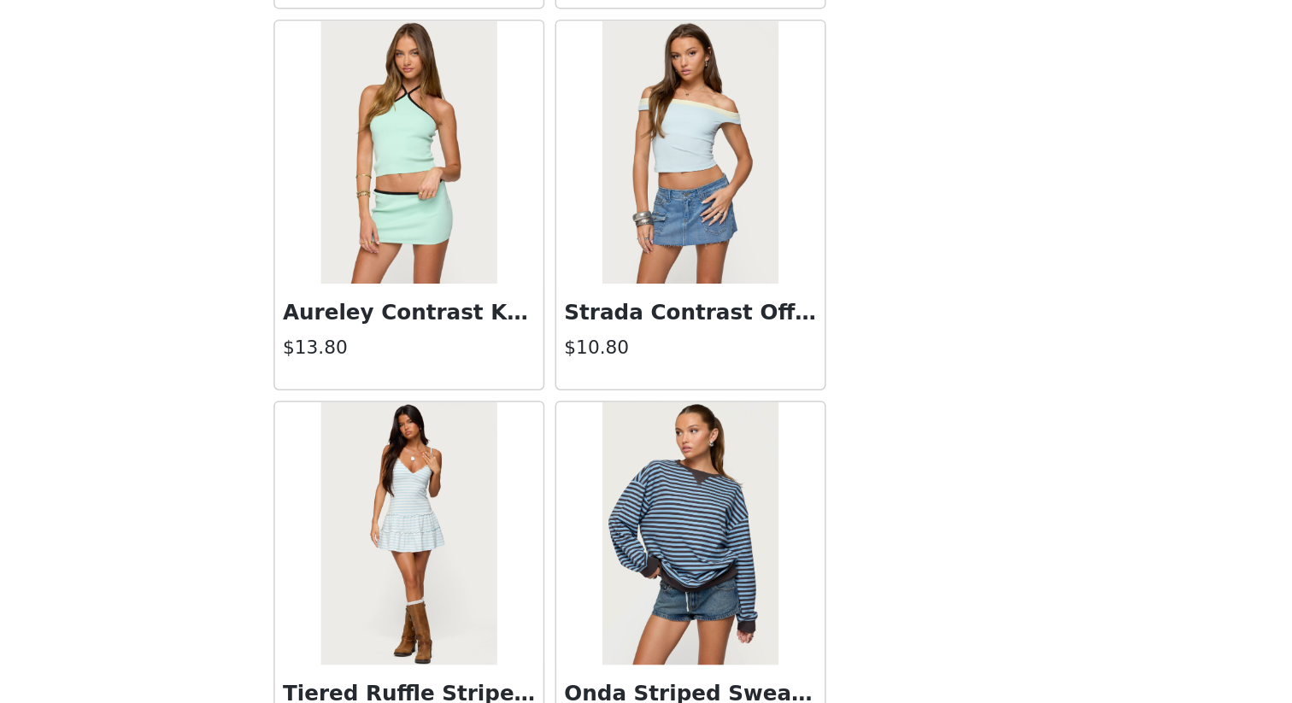
click at [806, 480] on div "$10.80" at bounding box center [737, 473] width 164 height 21
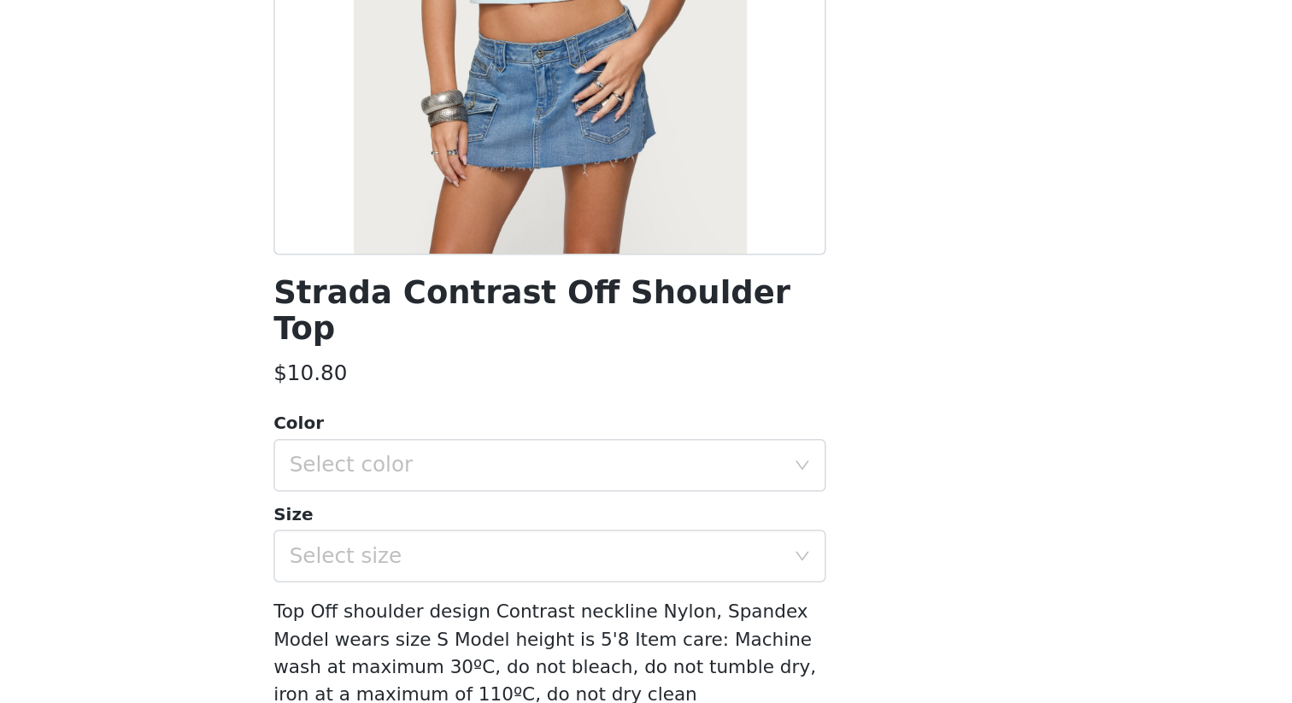
scroll to position [0, 0]
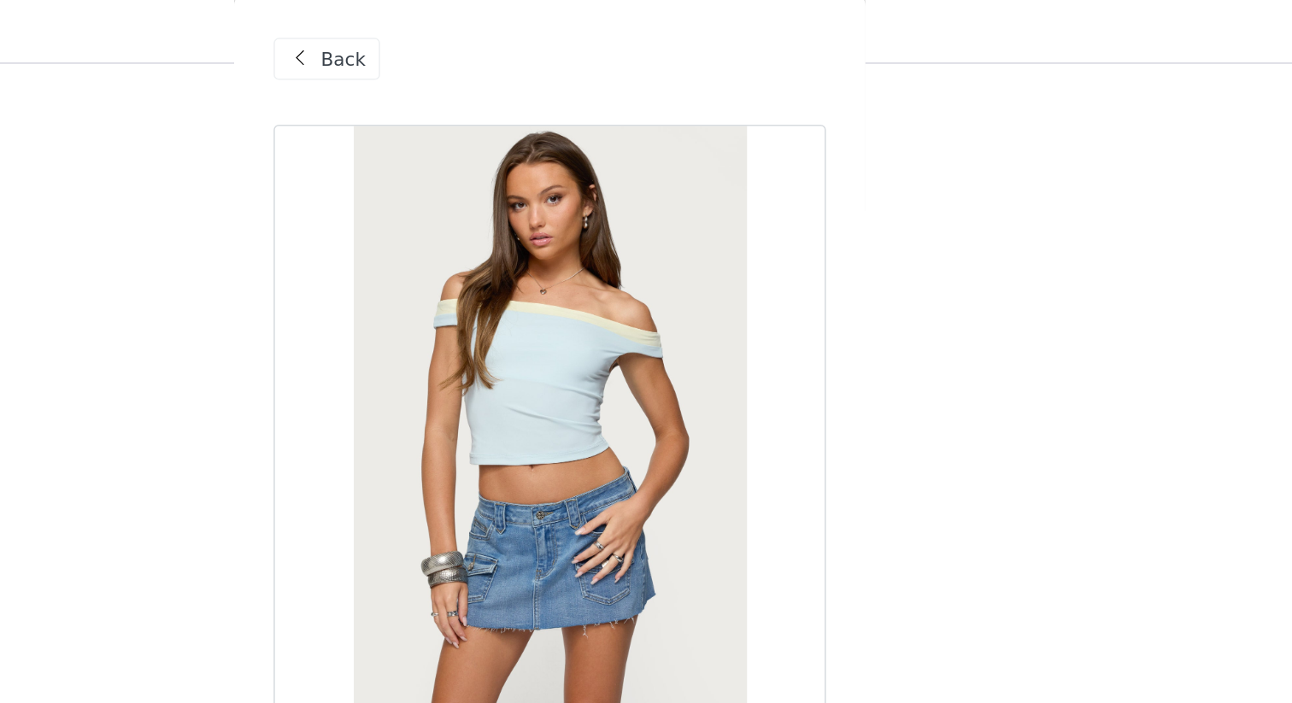
click at [512, 34] on span "Back" at bounding box center [511, 43] width 29 height 18
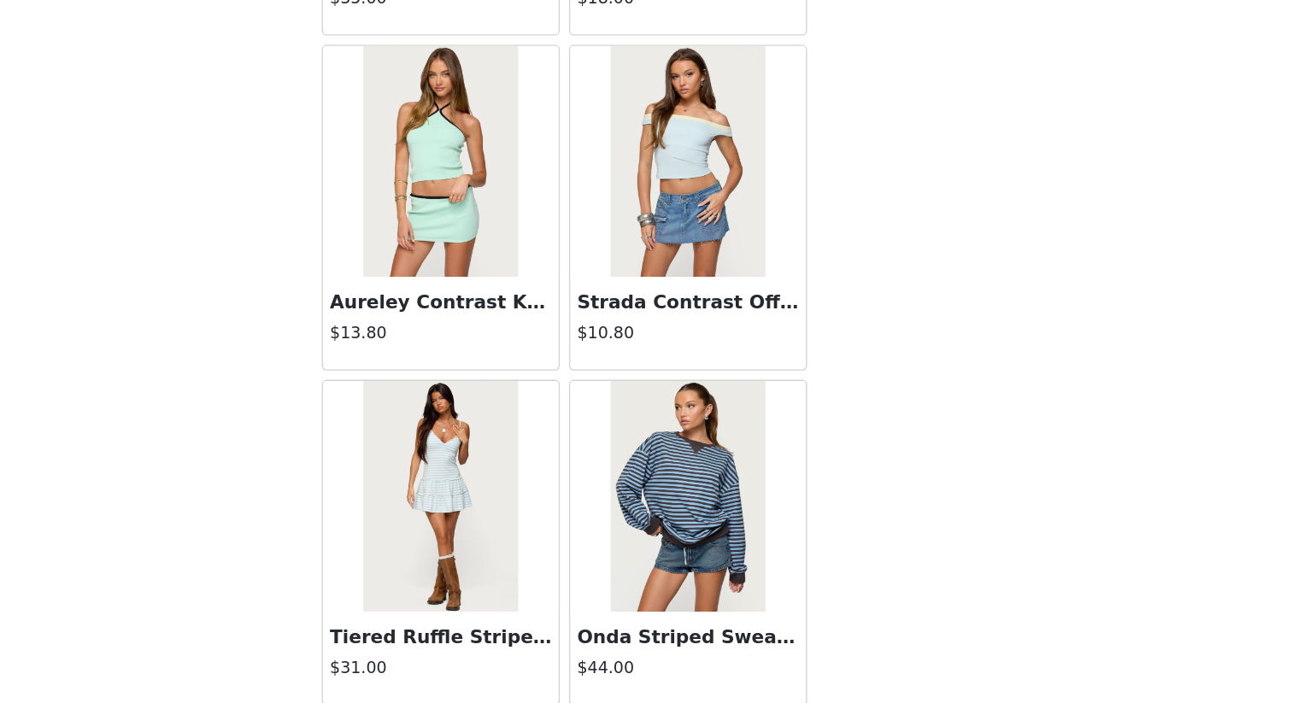
scroll to position [33814, 0]
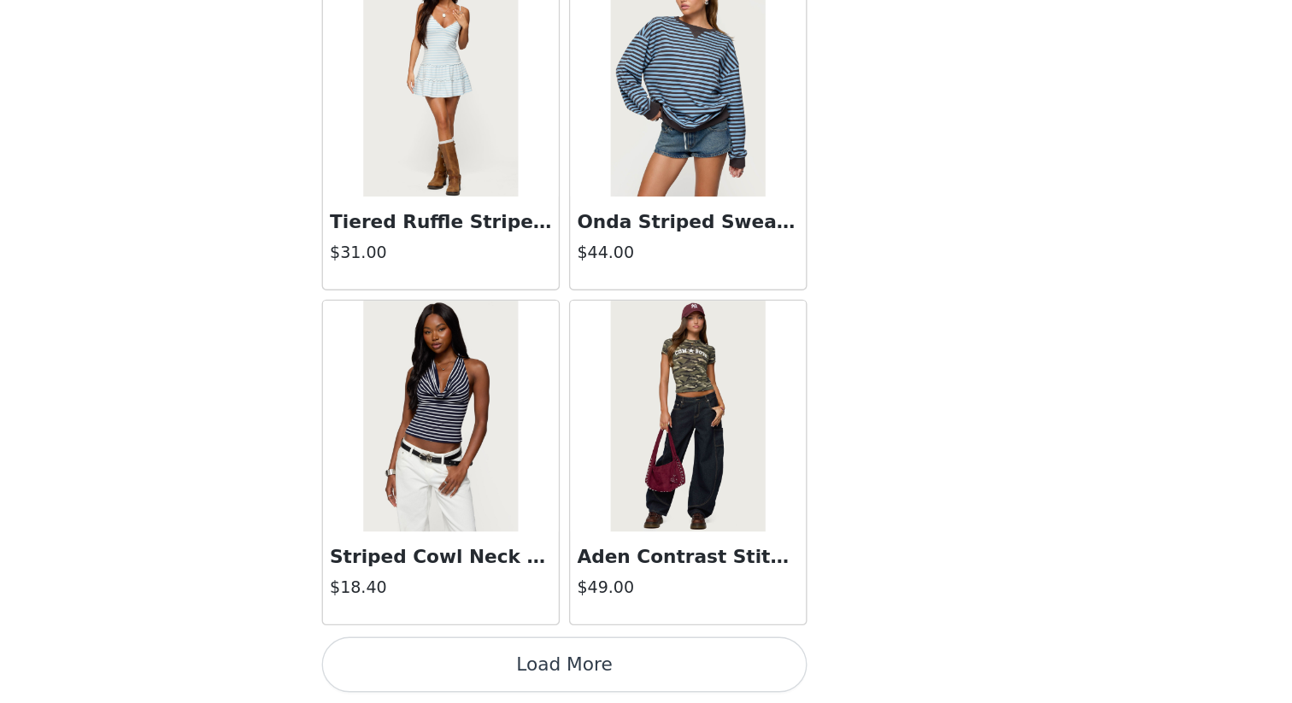
click at [625, 608] on button "Load More" at bounding box center [646, 674] width 359 height 41
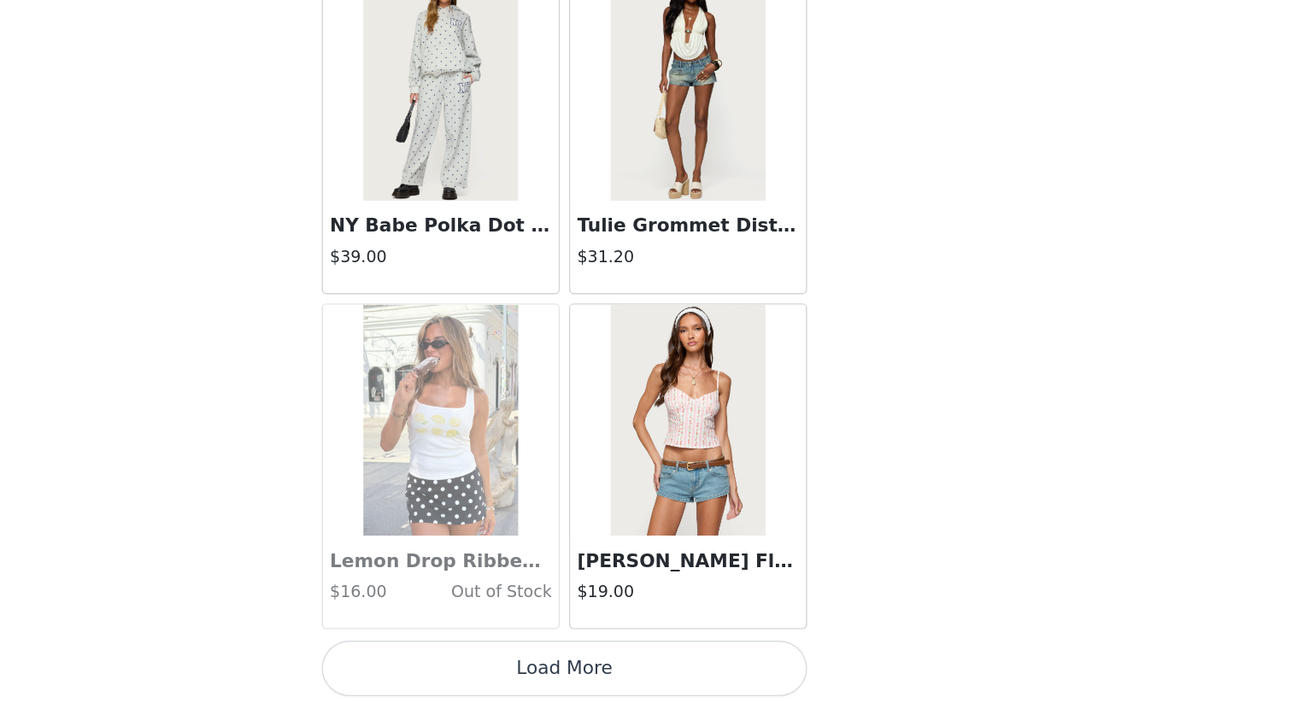
scroll to position [36603, 0]
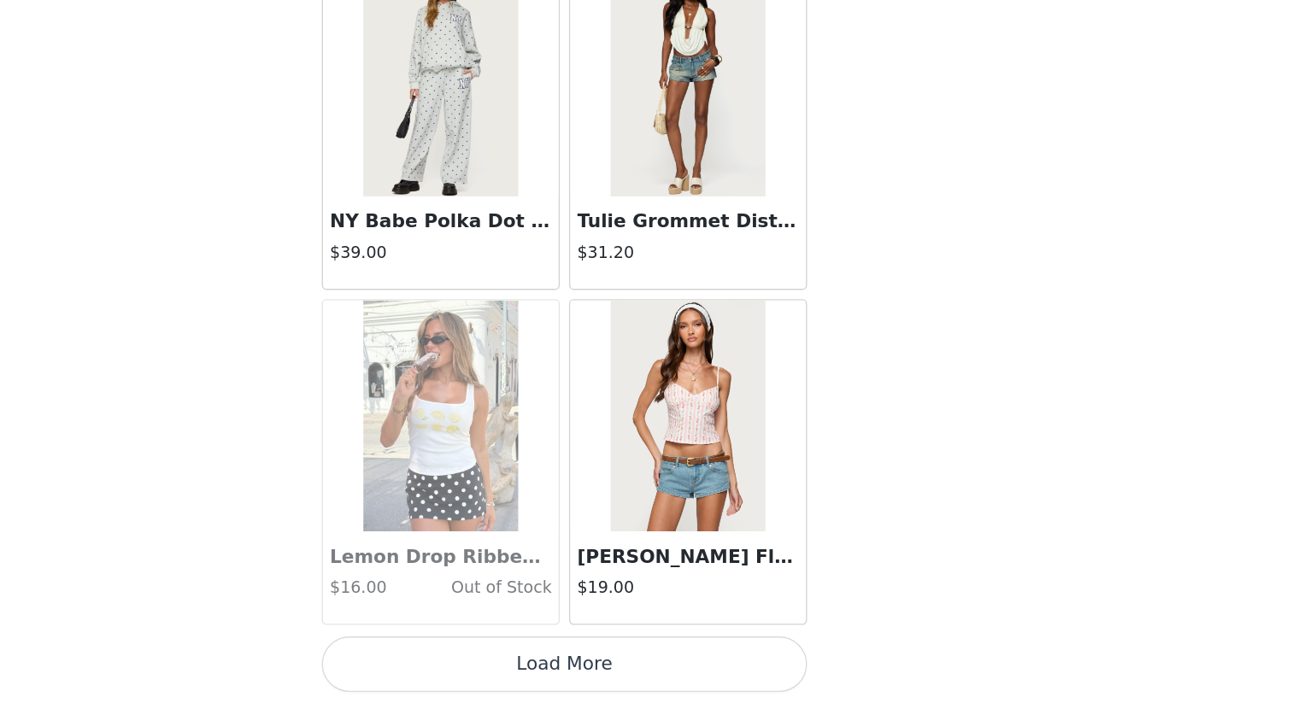
click at [672, 608] on button "Load More" at bounding box center [646, 674] width 359 height 41
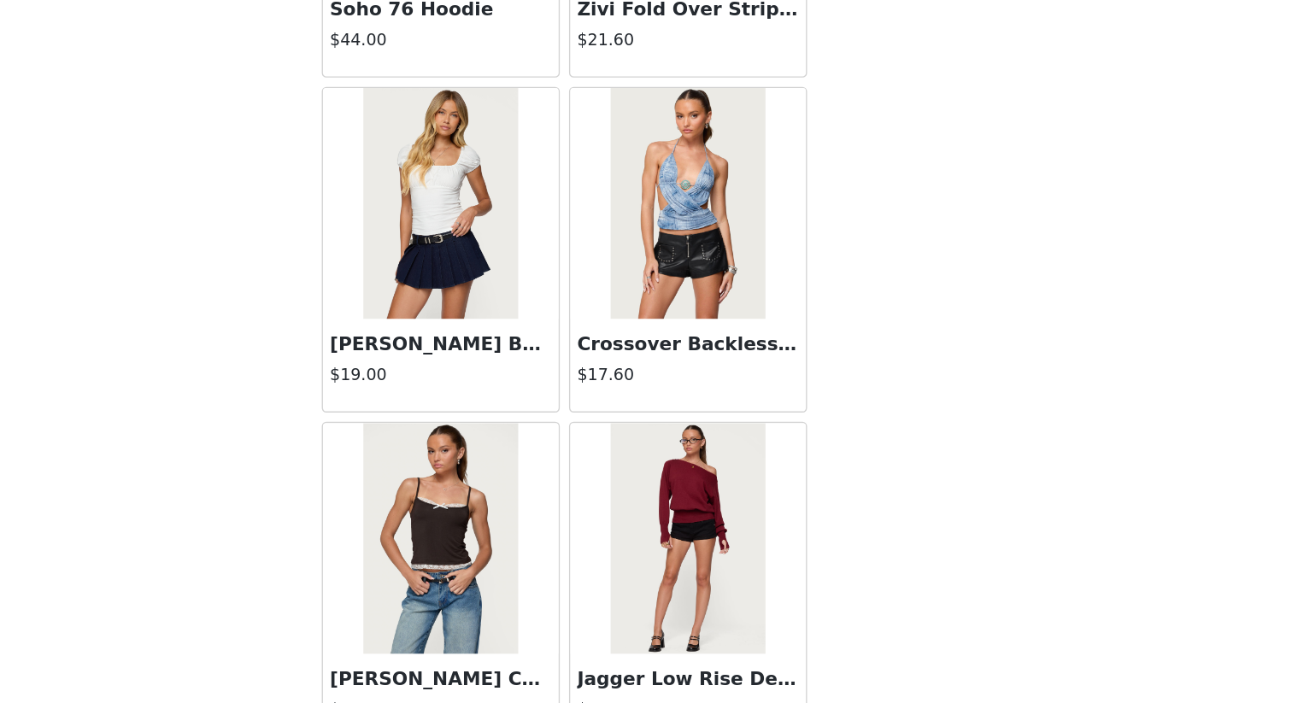
scroll to position [39080, 0]
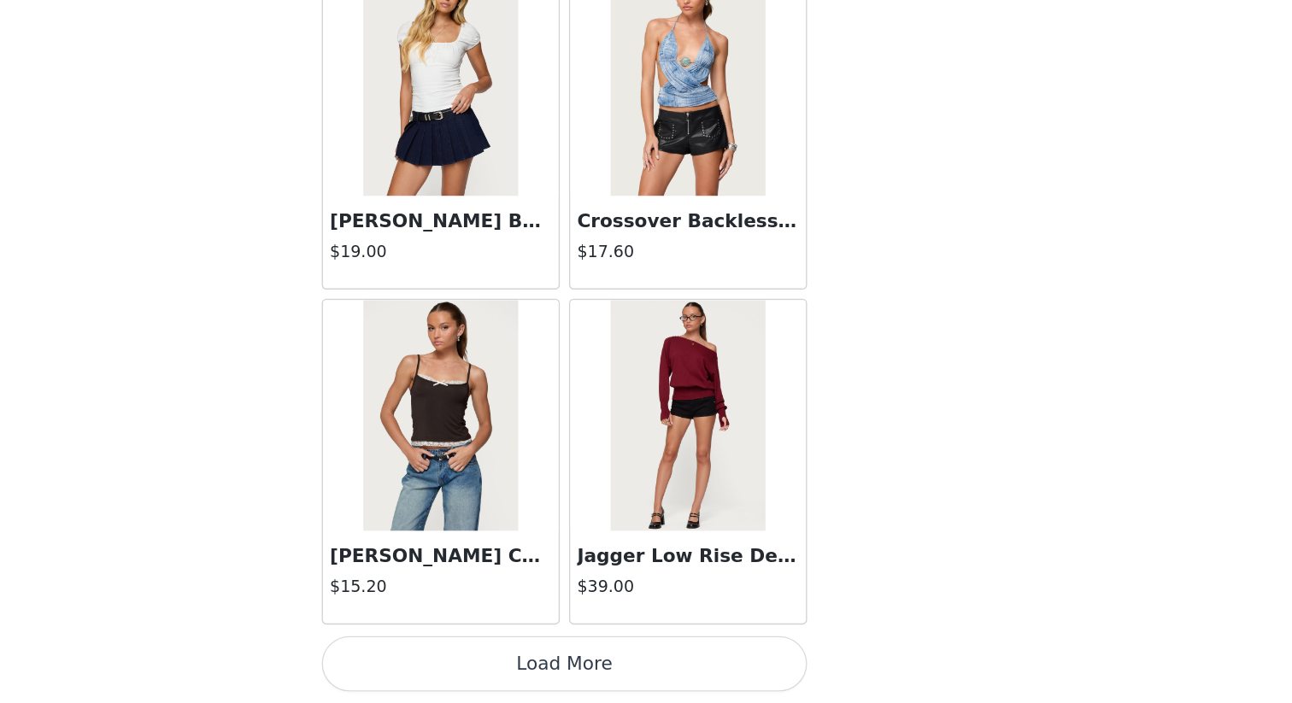
click at [672, 608] on button "Load More" at bounding box center [646, 674] width 359 height 41
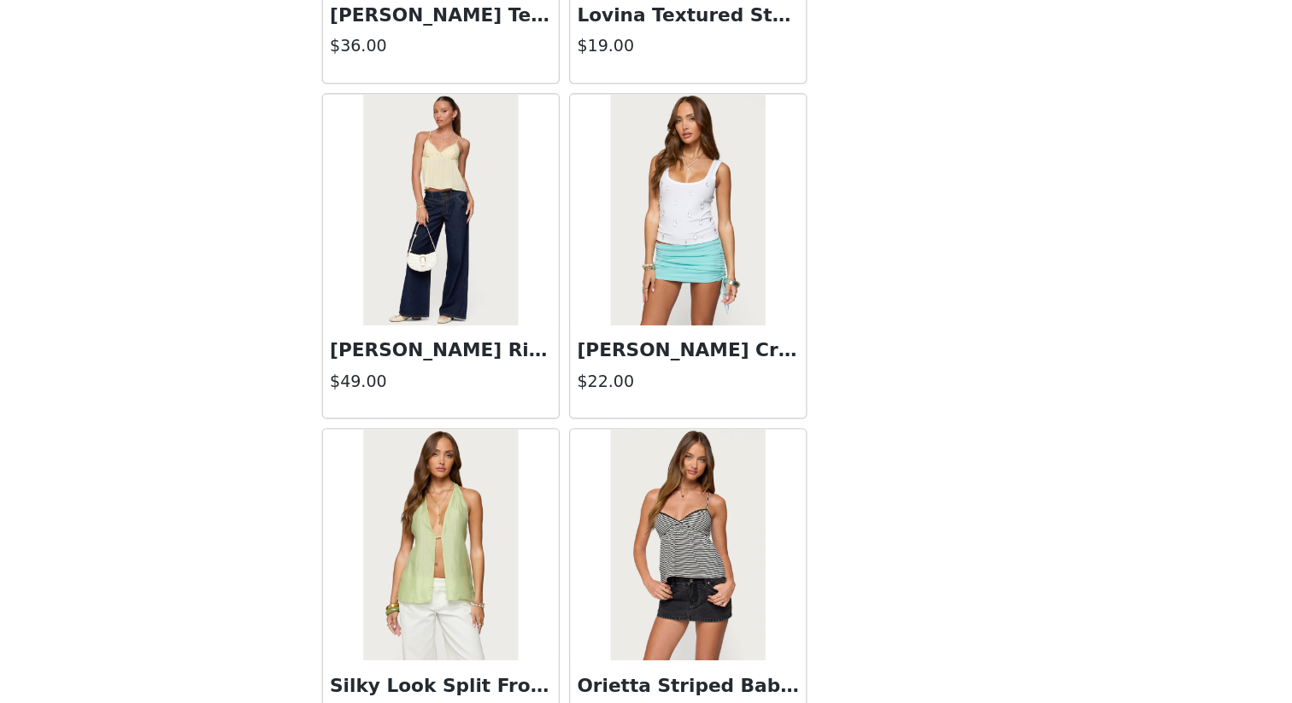
scroll to position [39725, 0]
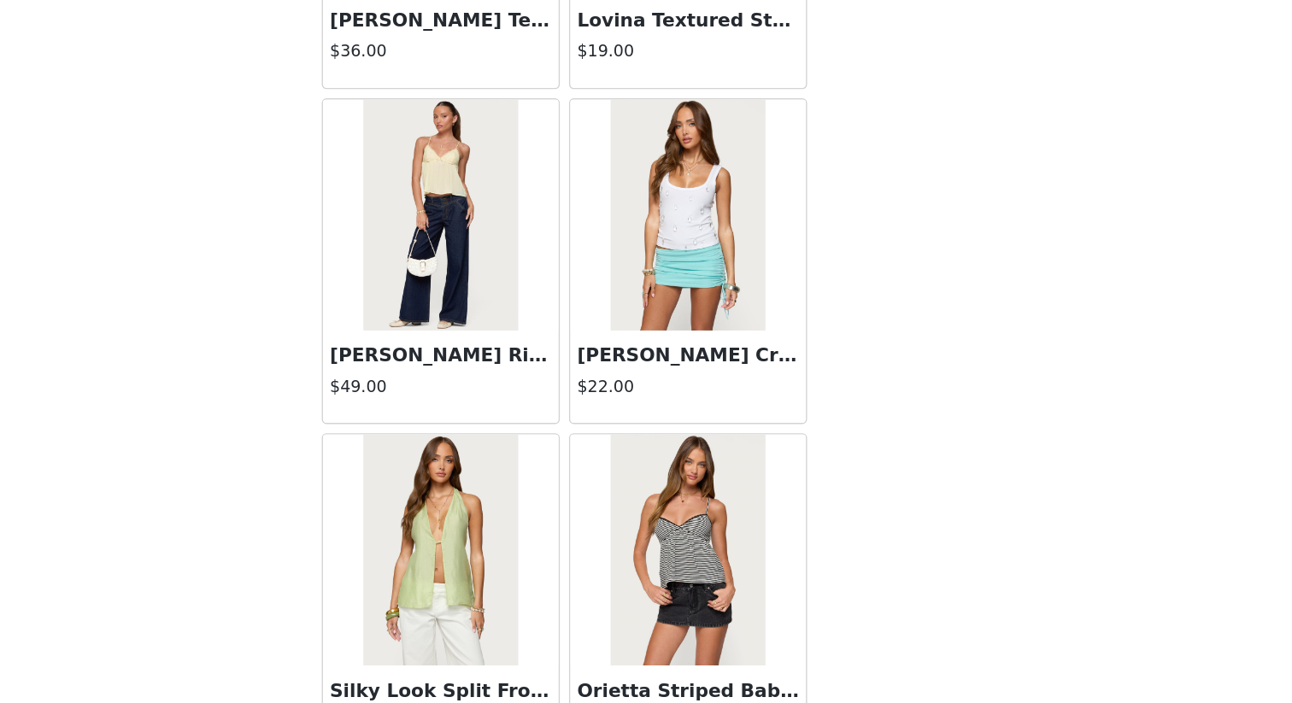
click at [596, 438] on h3 "[PERSON_NAME] Rise Jeans" at bounding box center [555, 446] width 164 height 21
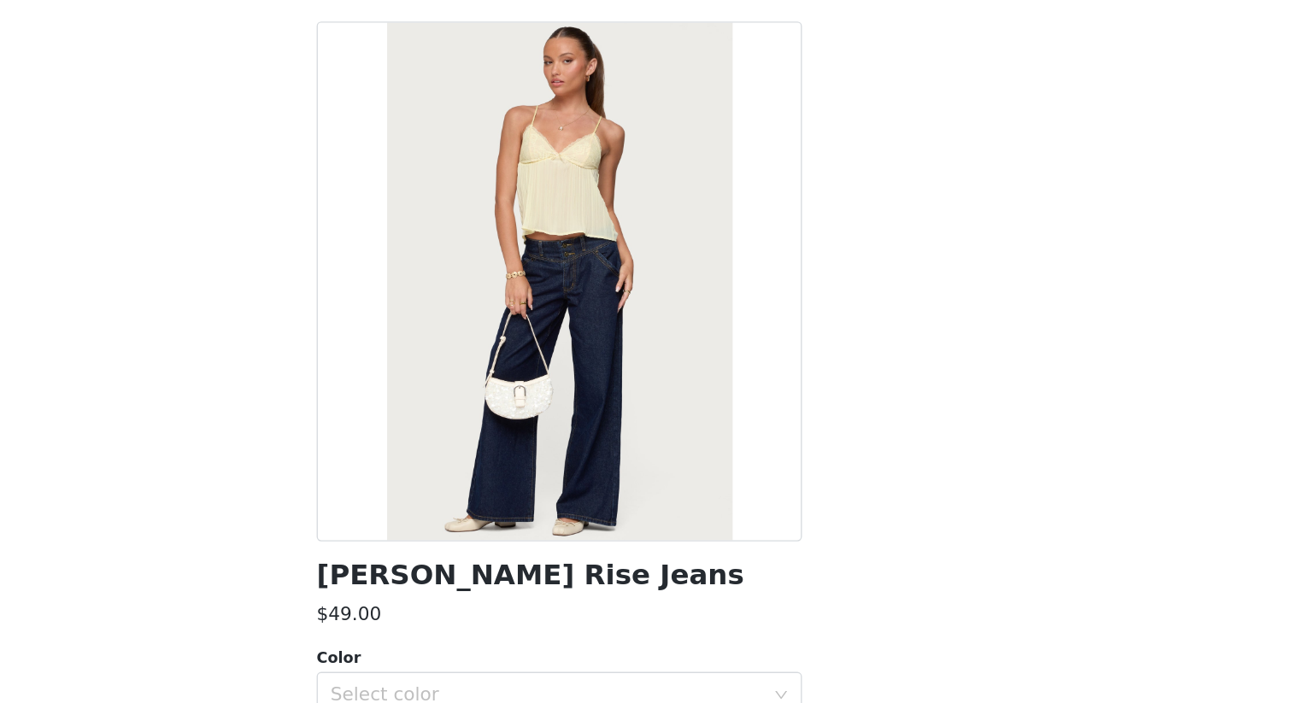
scroll to position [110, 0]
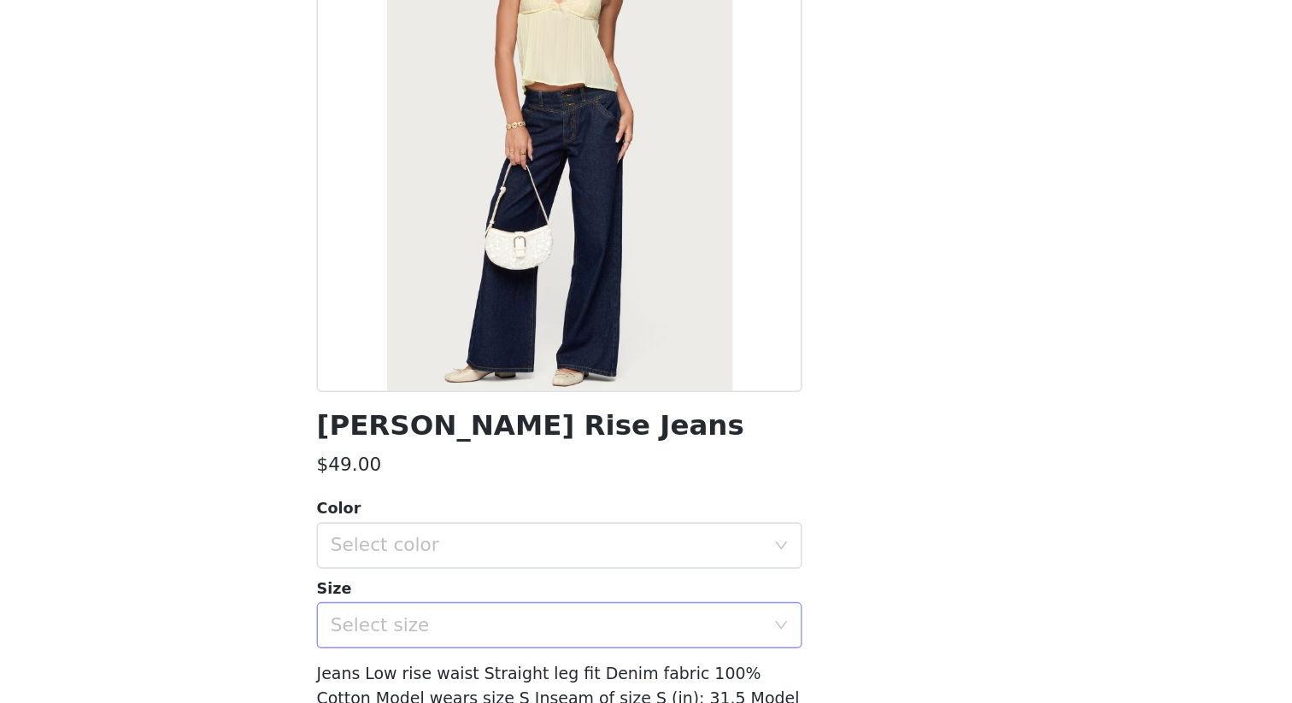
click at [662, 537] on div "Select size" at bounding box center [637, 532] width 320 height 17
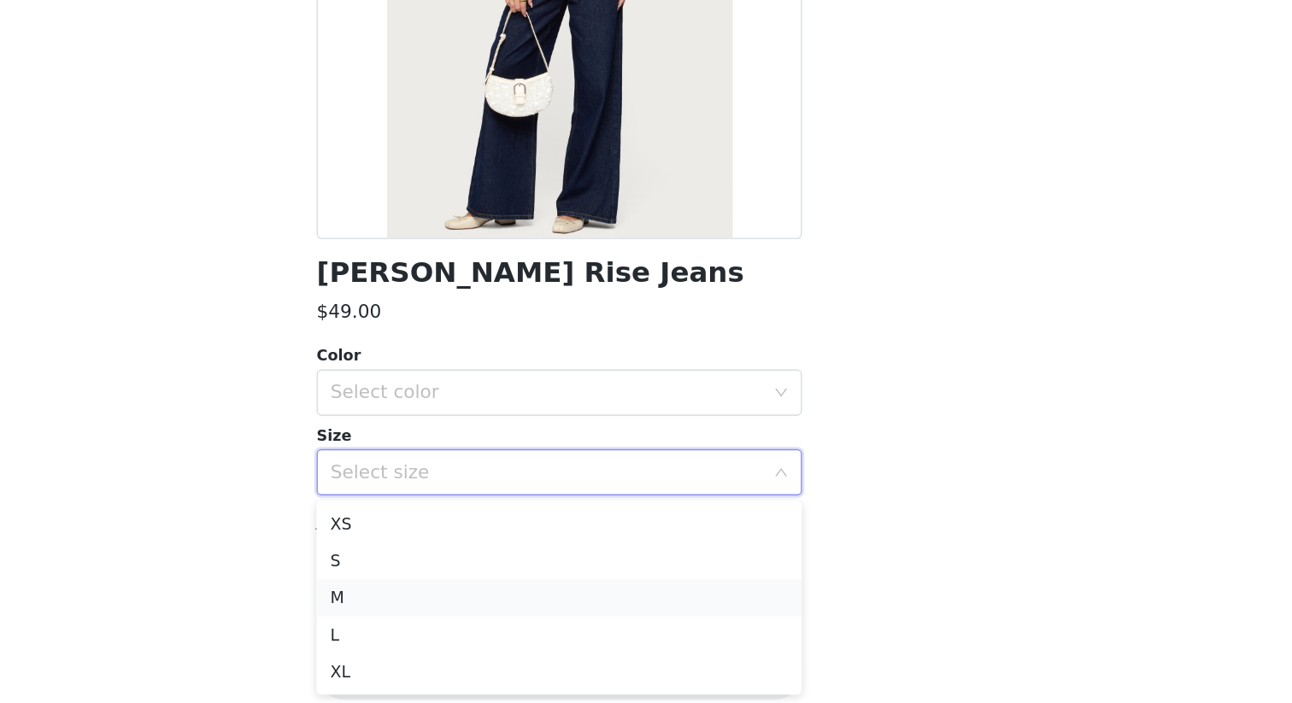
click at [660, 608] on li "M" at bounding box center [646, 624] width 359 height 27
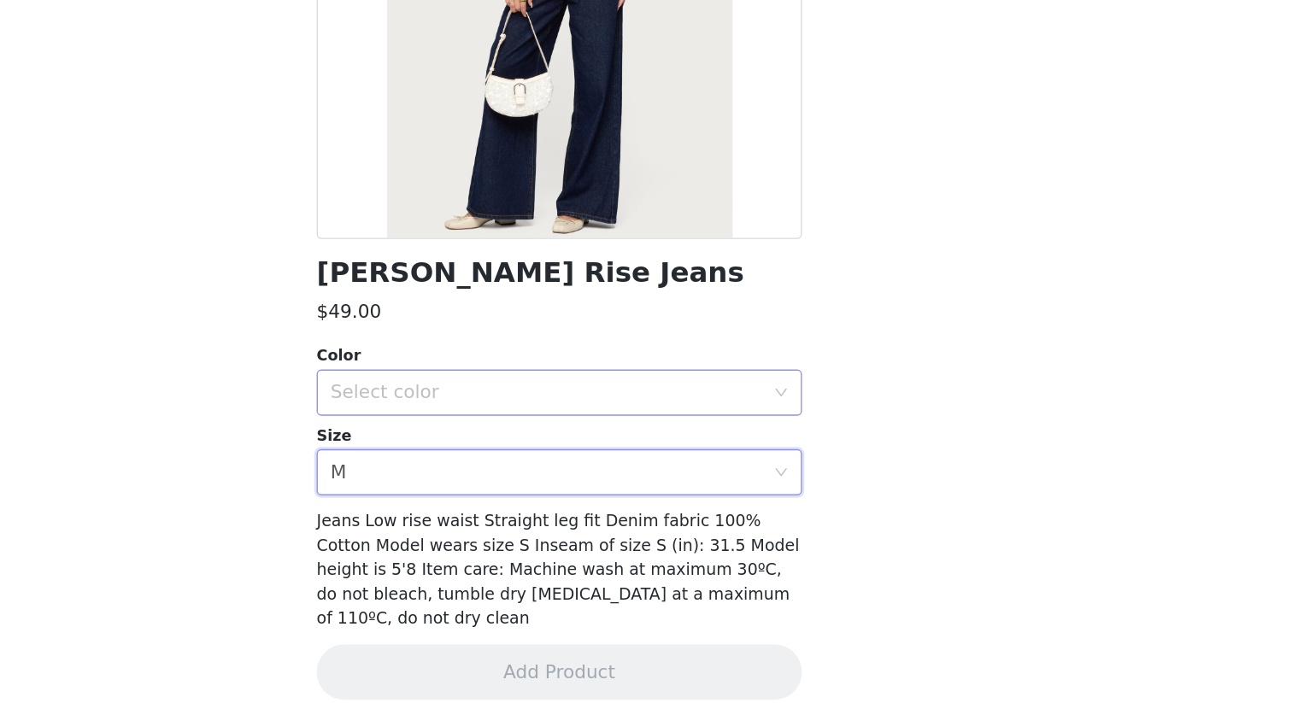
click at [778, 480] on div "Select color" at bounding box center [637, 473] width 320 height 17
click at [741, 520] on li "BLUE" at bounding box center [646, 510] width 359 height 27
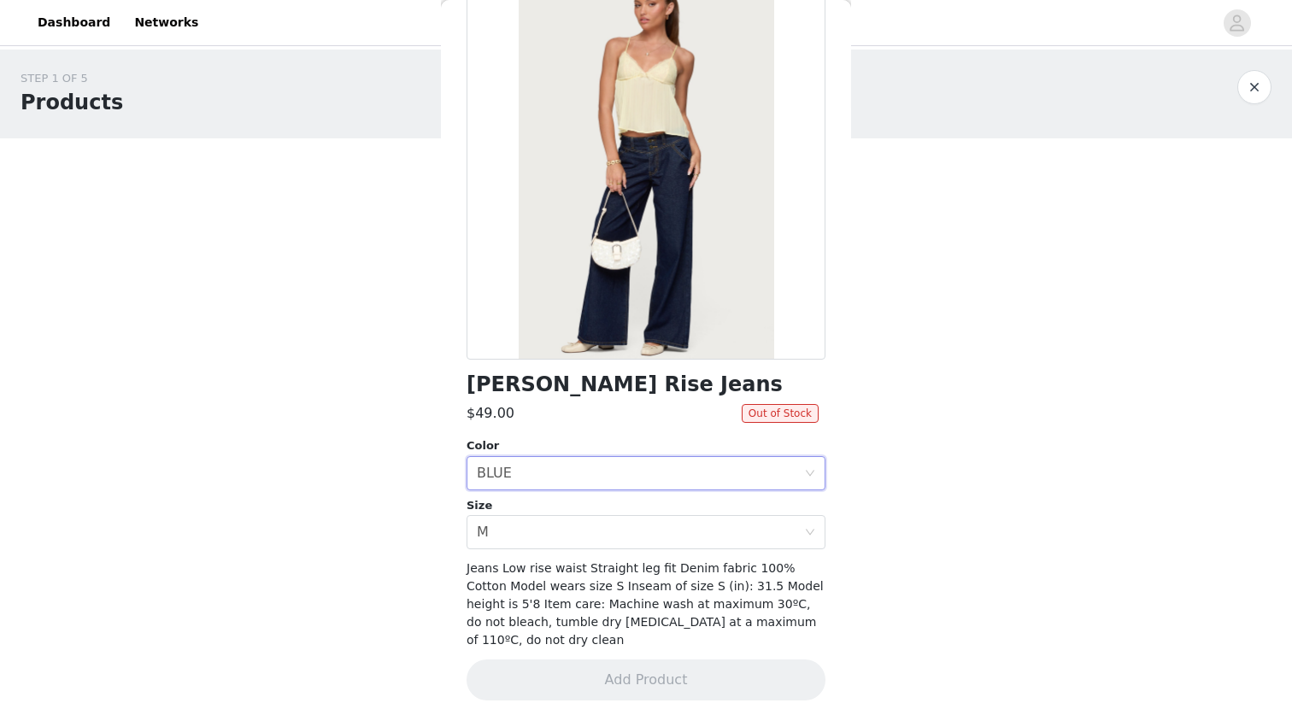
scroll to position [0, 0]
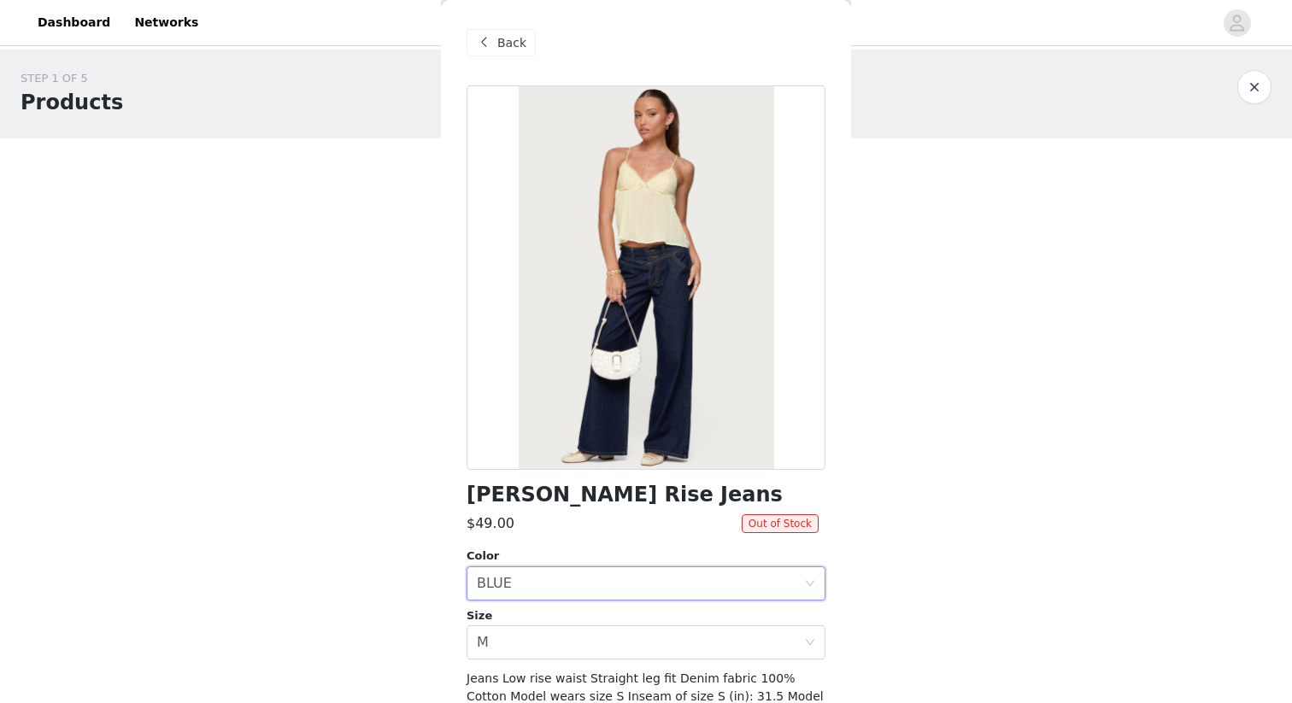
click at [480, 48] on span at bounding box center [483, 42] width 21 height 21
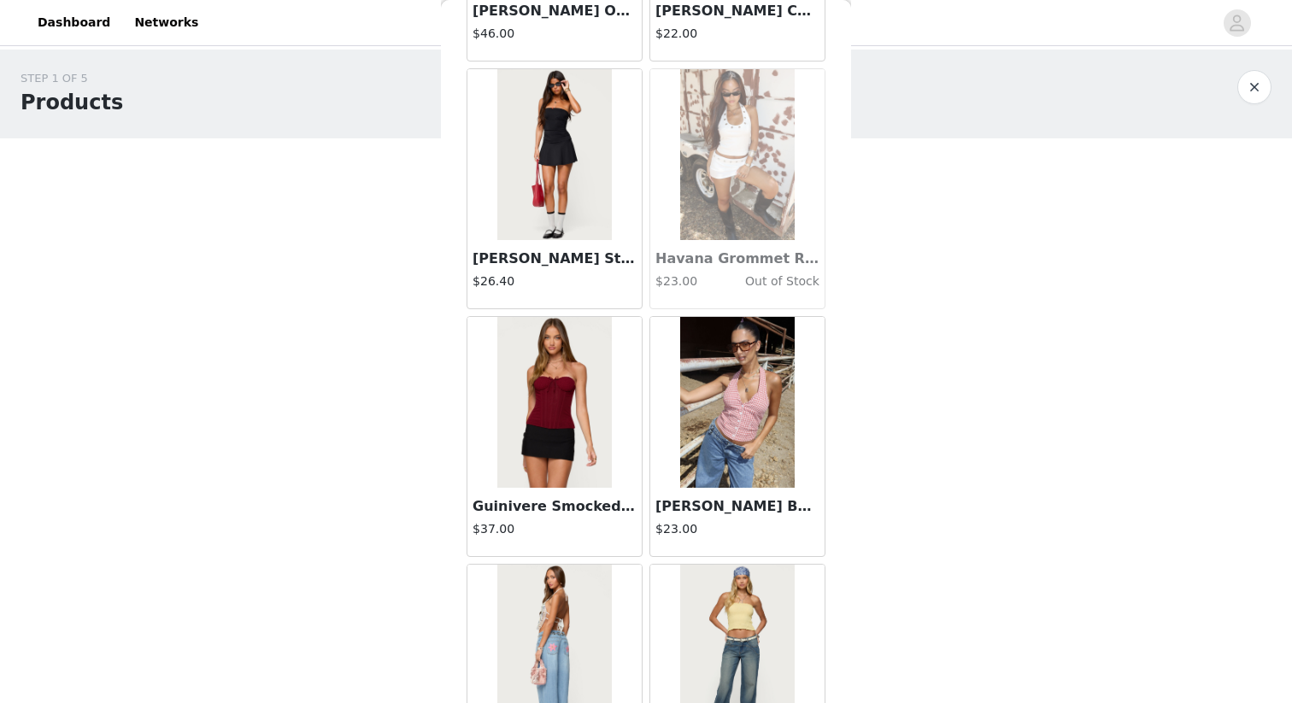
scroll to position [41404, 0]
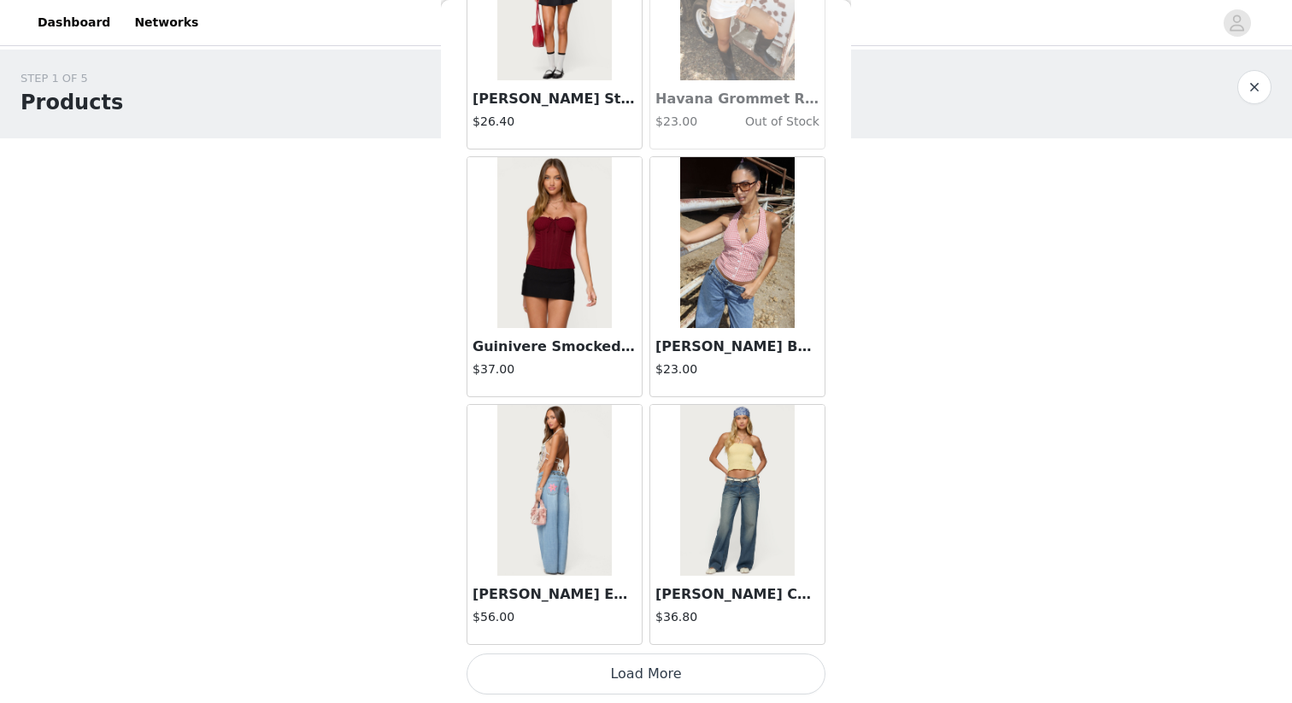
click at [648, 608] on button "Load More" at bounding box center [646, 674] width 359 height 41
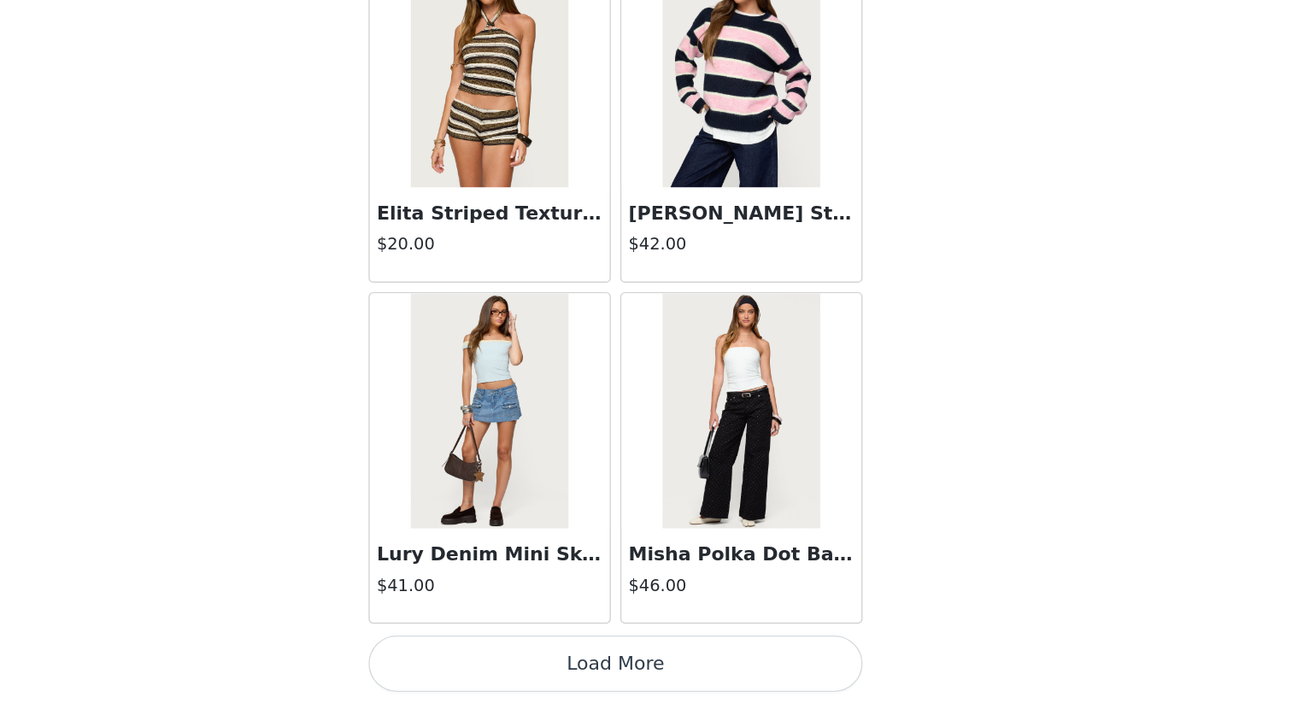
scroll to position [458, 0]
click at [658, 608] on button "Load More" at bounding box center [646, 674] width 359 height 41
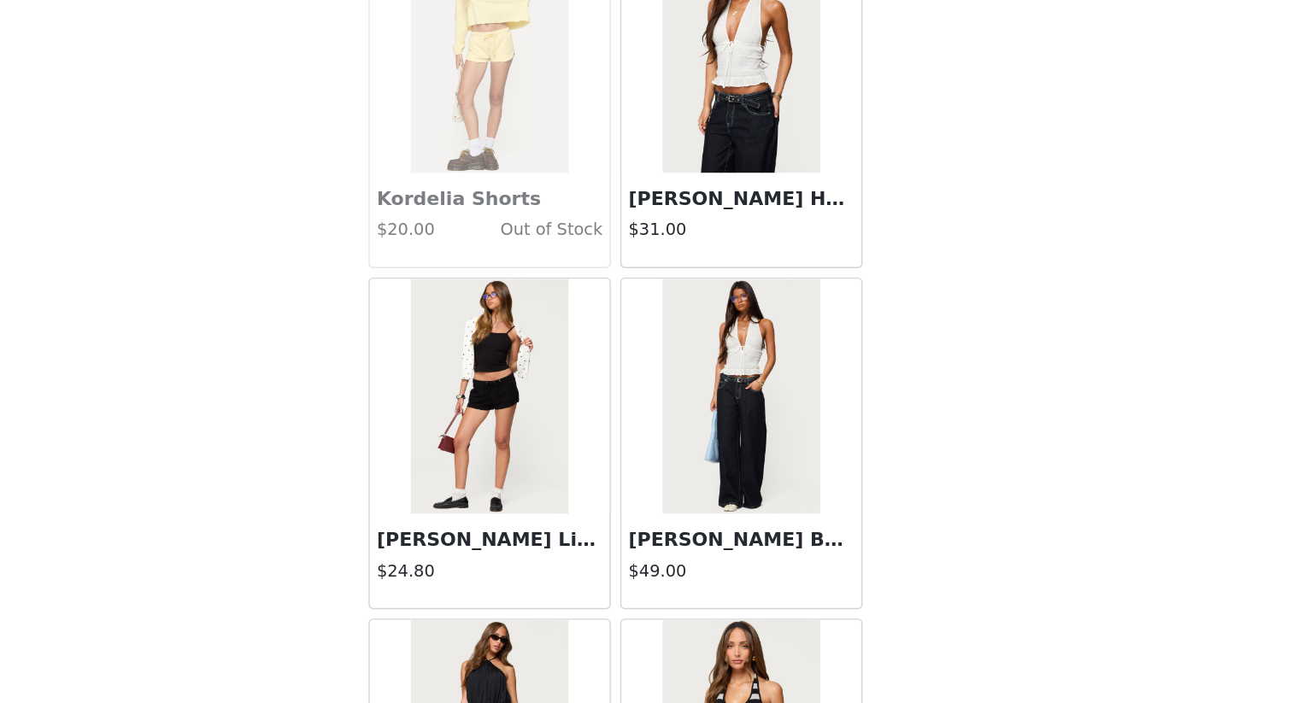
scroll to position [45291, 0]
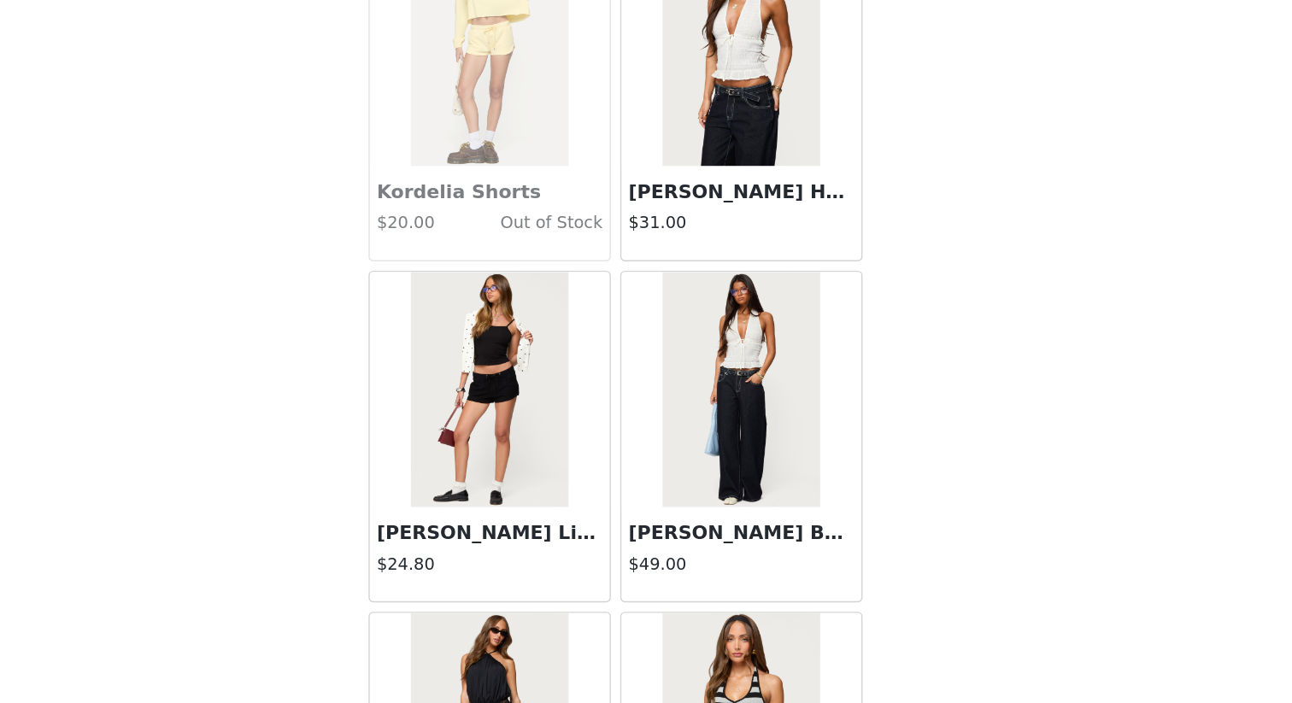
click at [726, 594] on h4 "$49.00" at bounding box center [737, 602] width 164 height 18
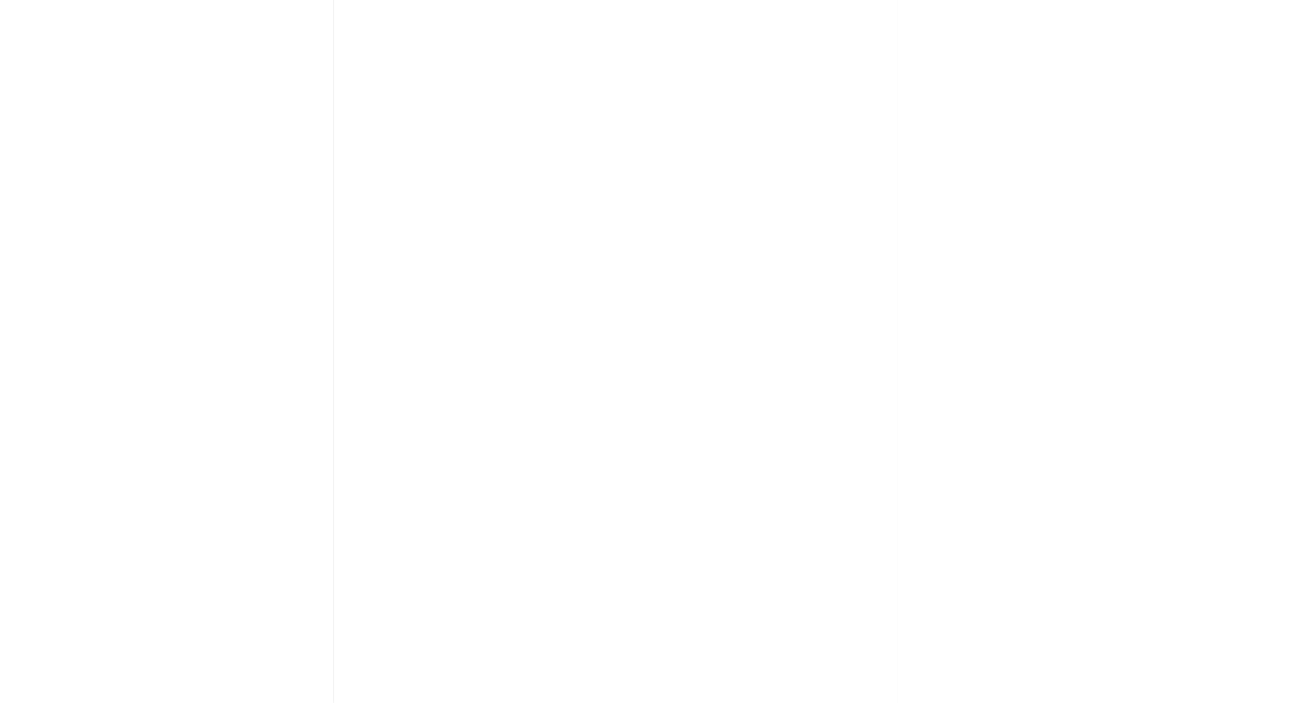
scroll to position [0, 0]
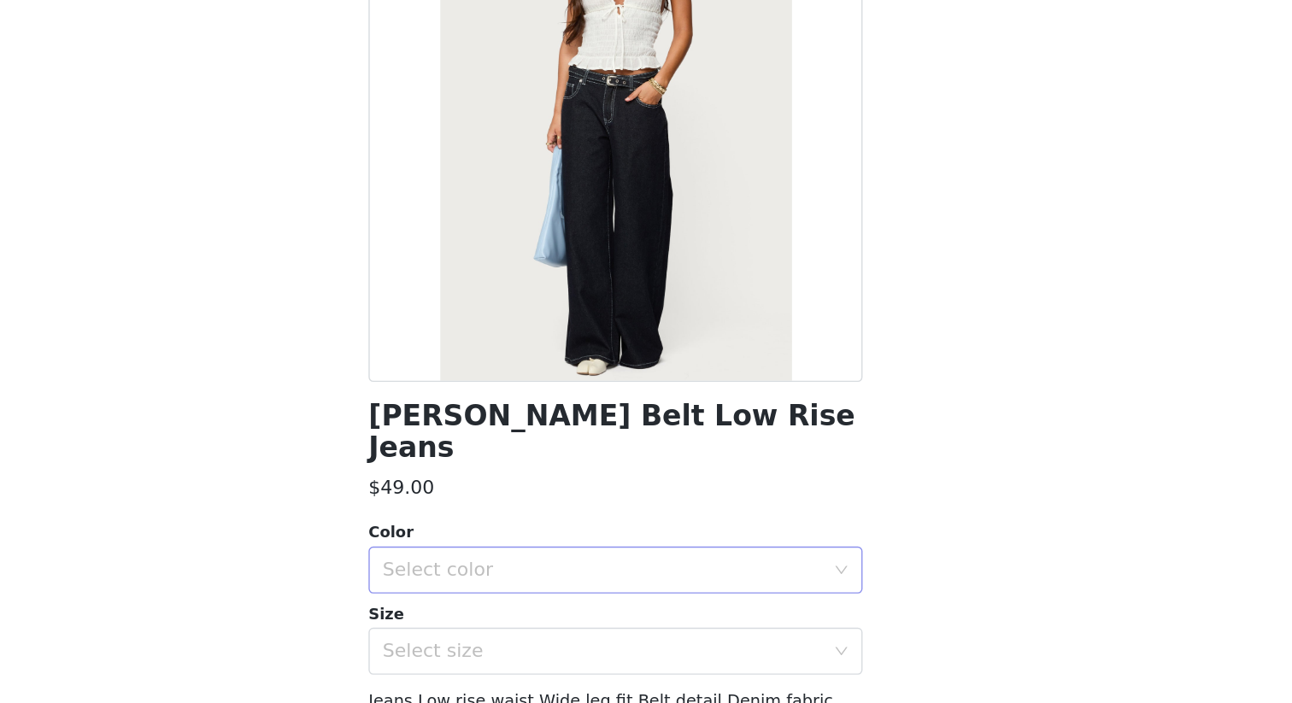
click at [709, 598] on div "Select color" at bounding box center [637, 606] width 320 height 17
click at [709, 608] on li "DARK BLUE" at bounding box center [646, 621] width 359 height 27
click at [709, 608] on div "Select size" at bounding box center [637, 665] width 320 height 17
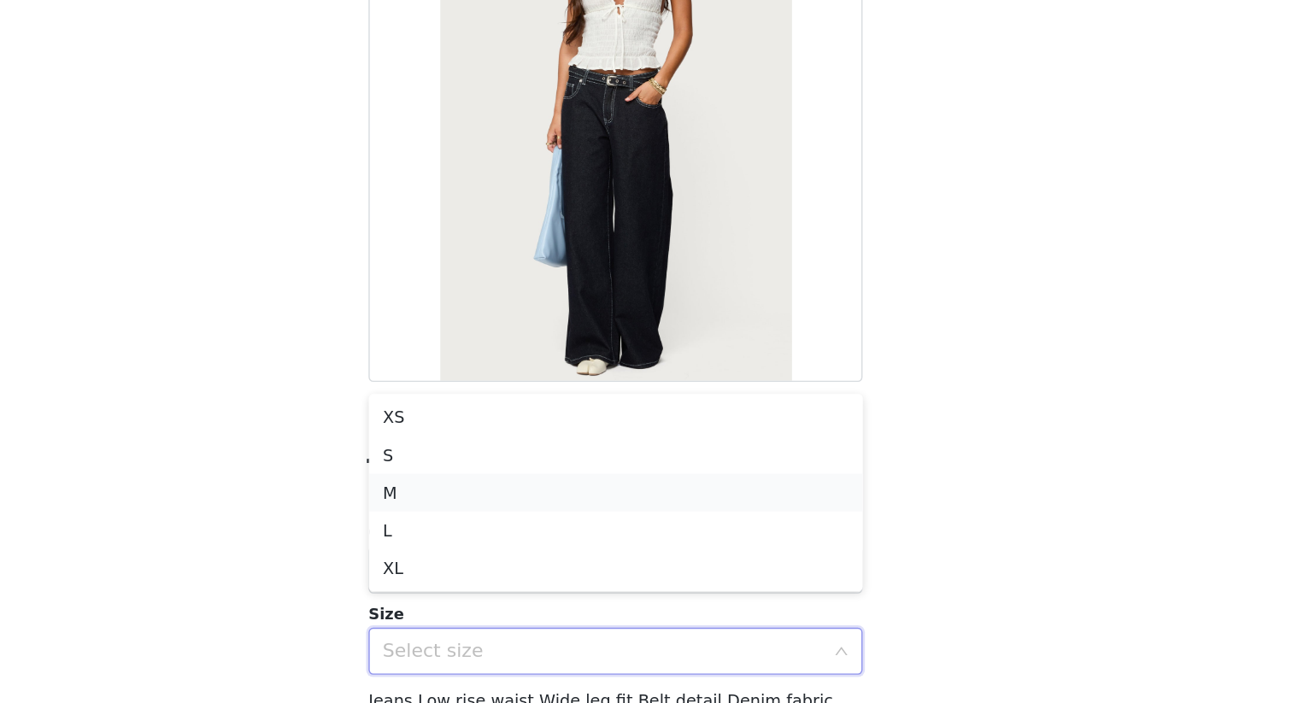
click at [713, 547] on li "M" at bounding box center [646, 550] width 359 height 27
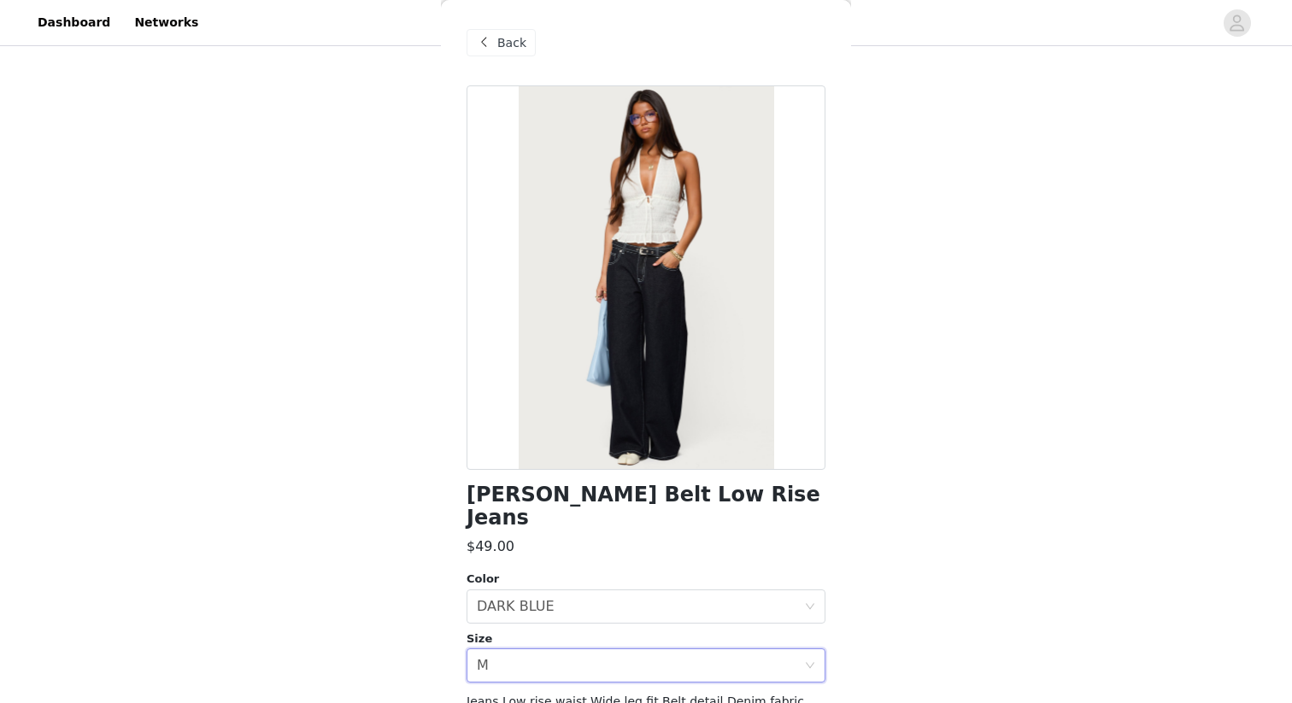
click at [498, 37] on span "Back" at bounding box center [511, 43] width 29 height 18
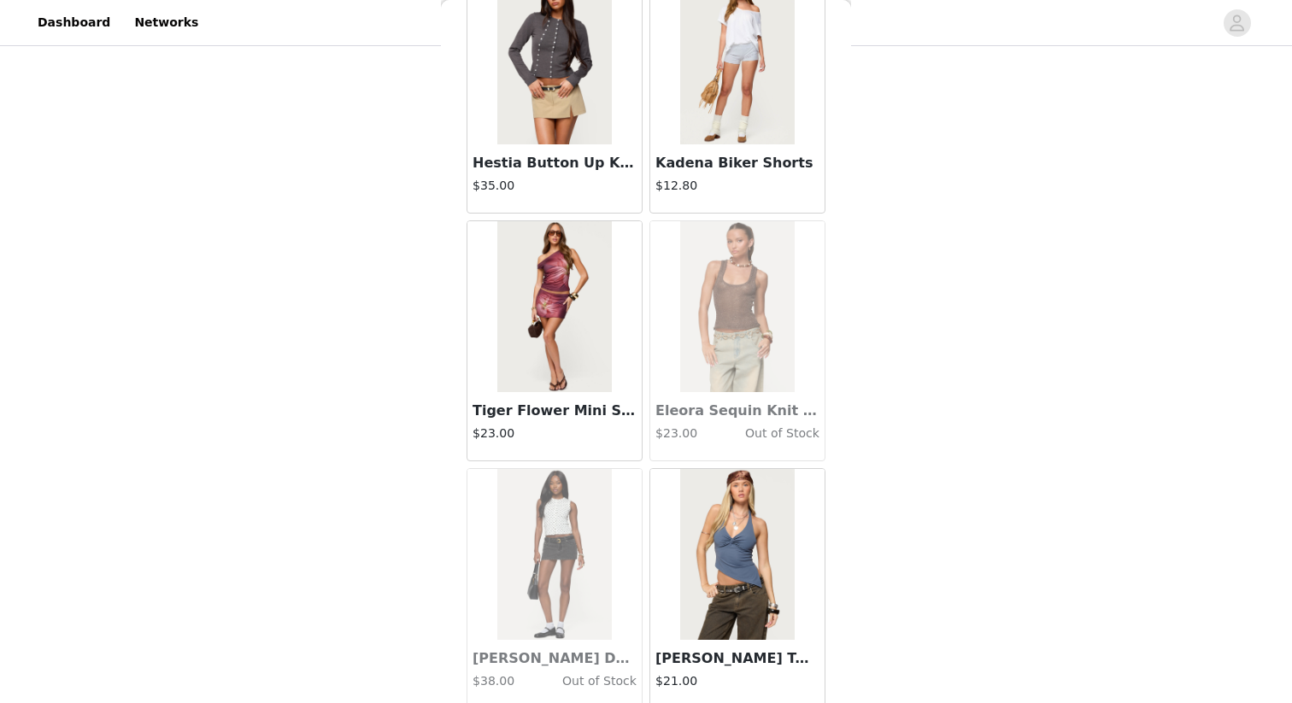
scroll to position [46514, 0]
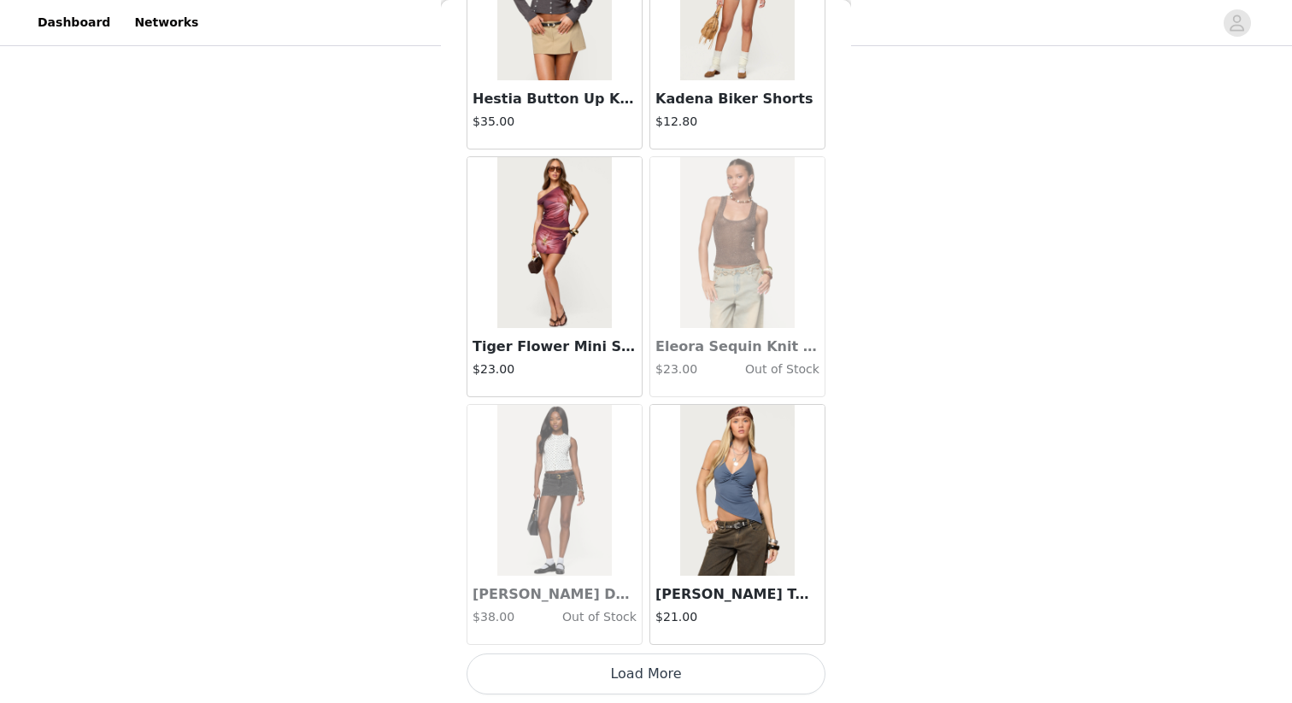
click at [765, 378] on h4 "Out of Stock" at bounding box center [764, 370] width 109 height 18
click at [679, 608] on button "Load More" at bounding box center [646, 674] width 359 height 41
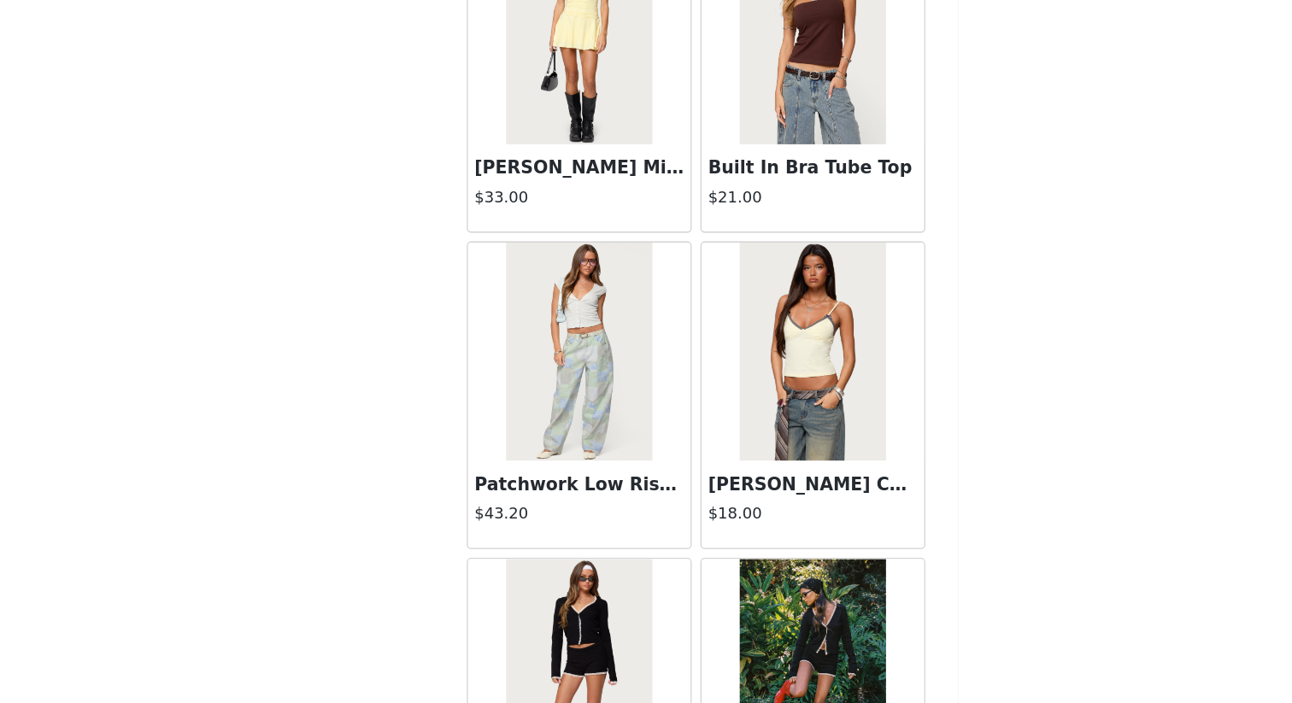
scroll to position [677, 0]
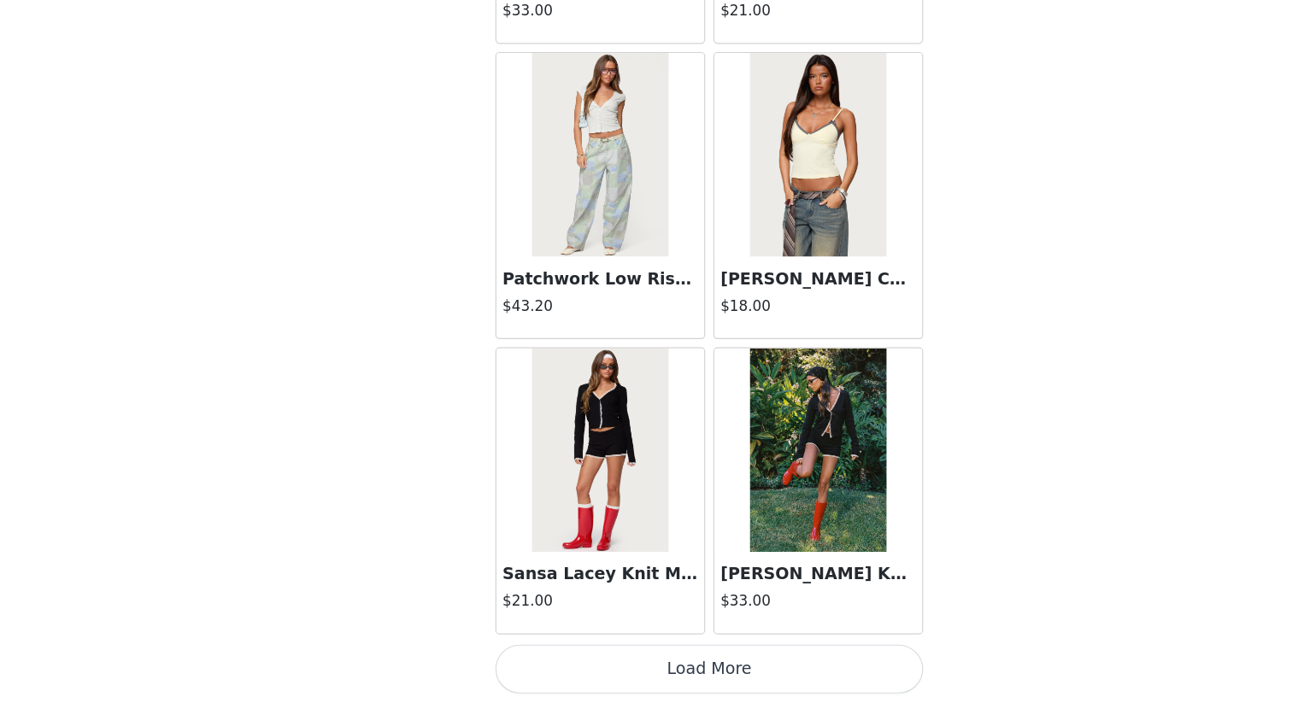
click at [667, 608] on button "Load More" at bounding box center [646, 674] width 359 height 41
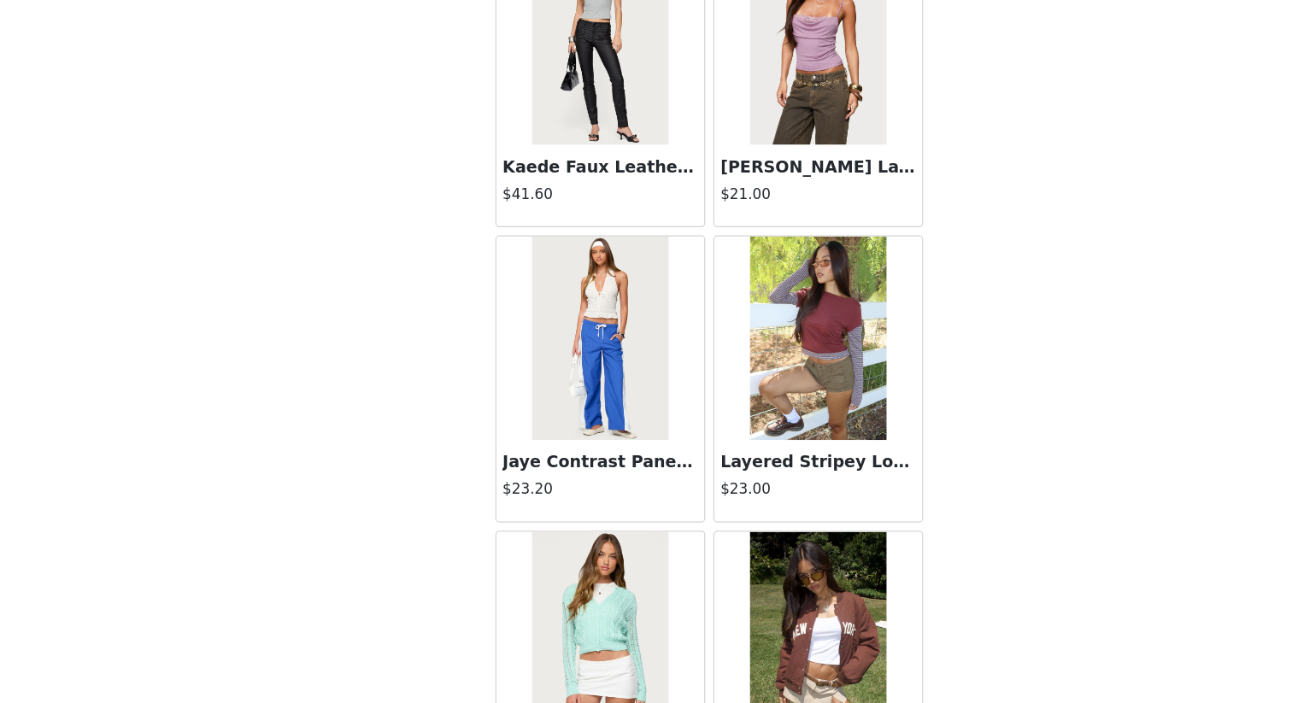
scroll to position [51470, 0]
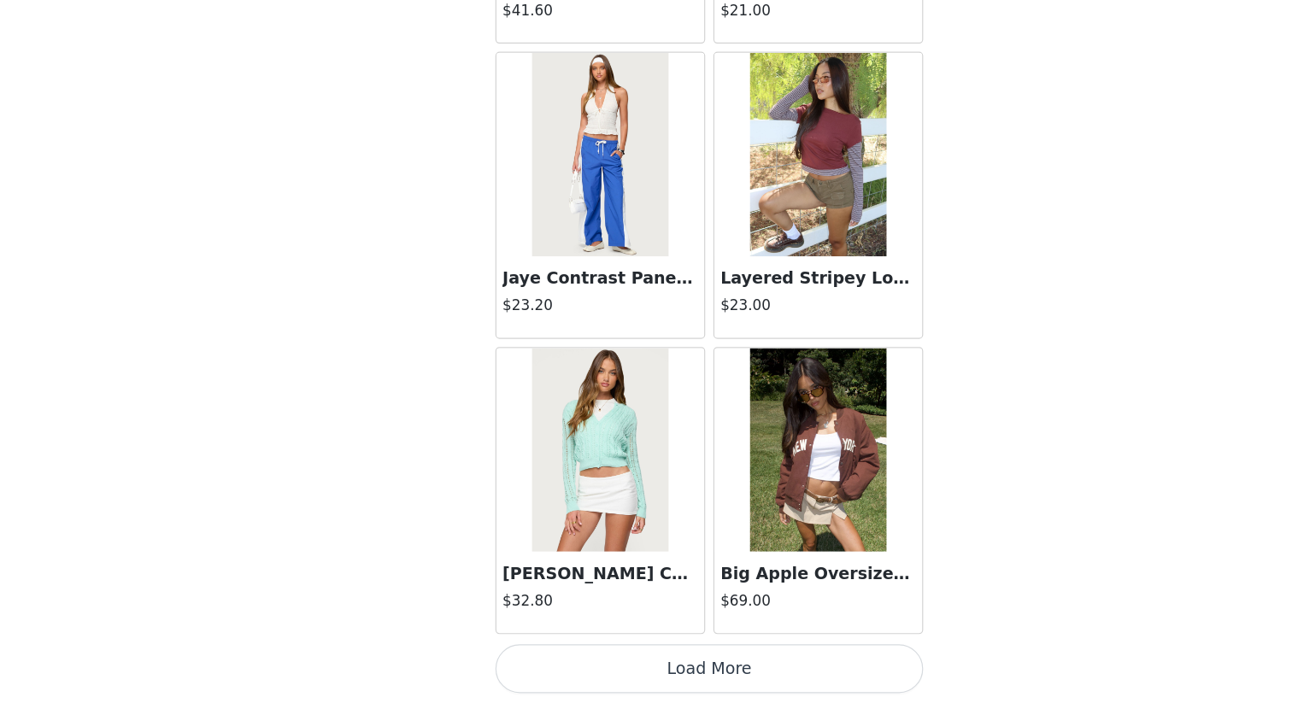
click at [687, 608] on button "Load More" at bounding box center [646, 674] width 359 height 41
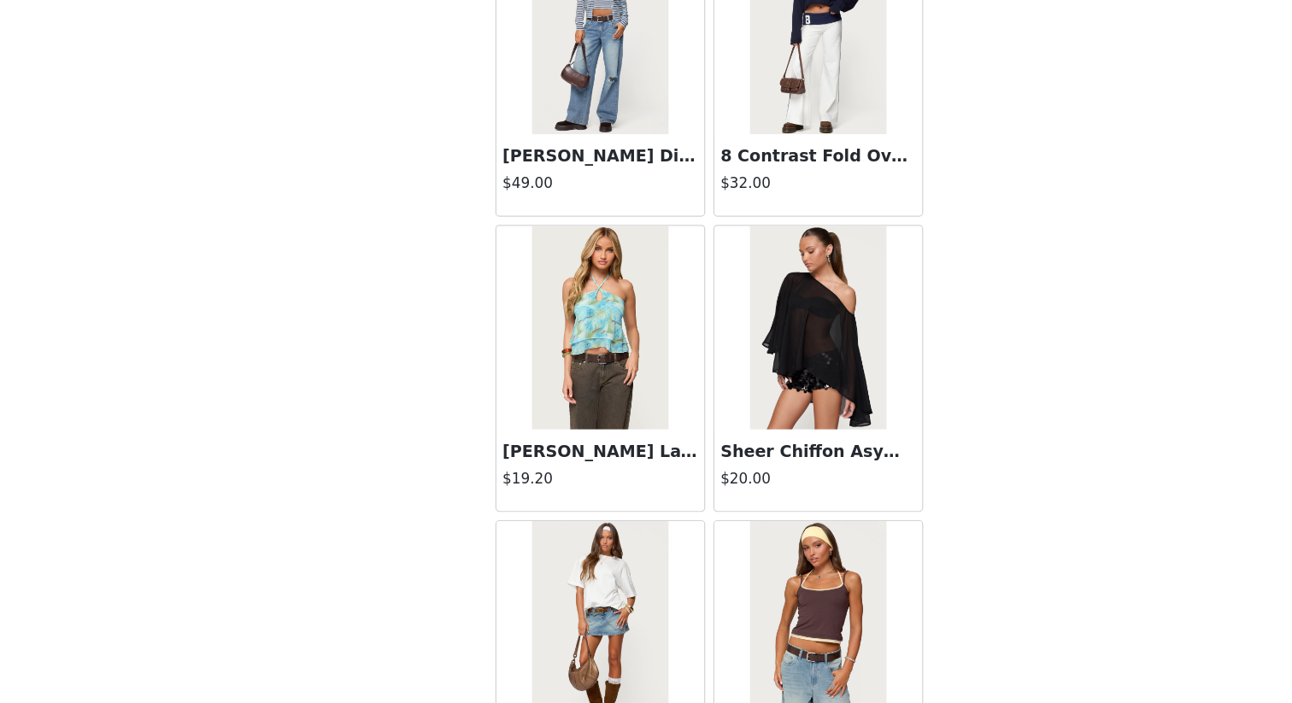
scroll to position [53948, 0]
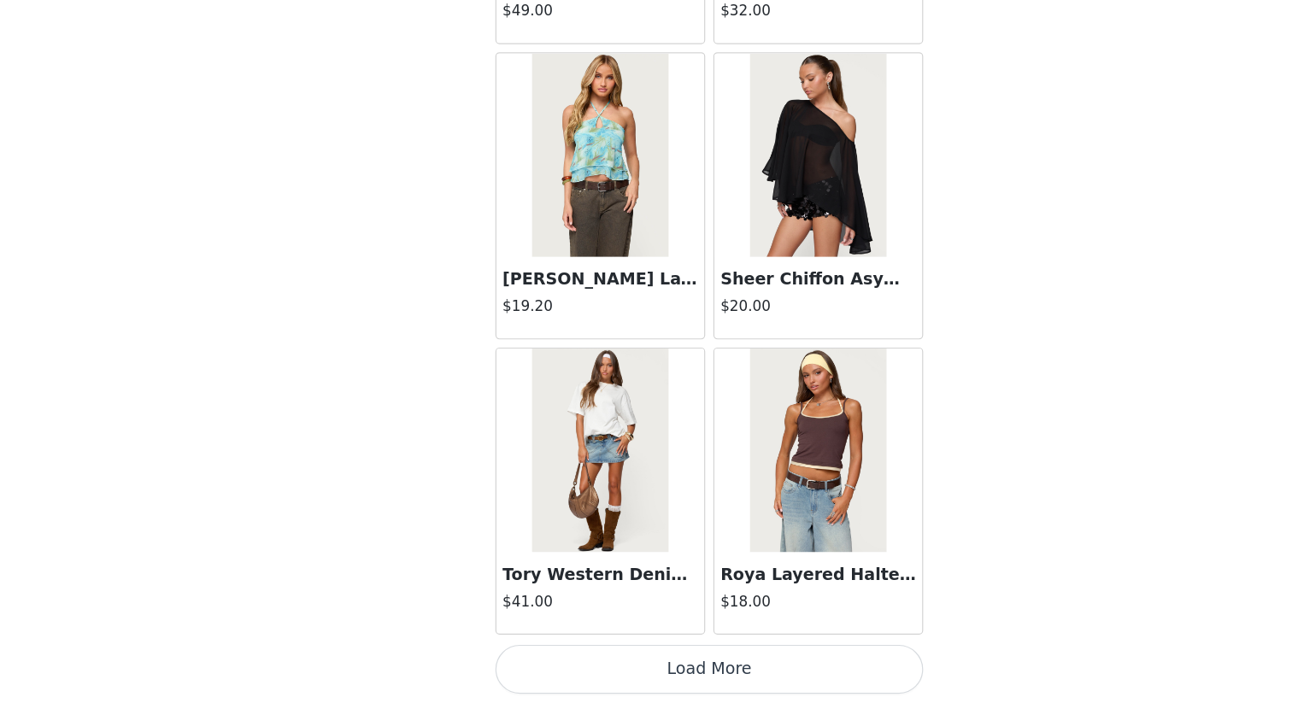
click at [602, 608] on button "Load More" at bounding box center [646, 674] width 359 height 41
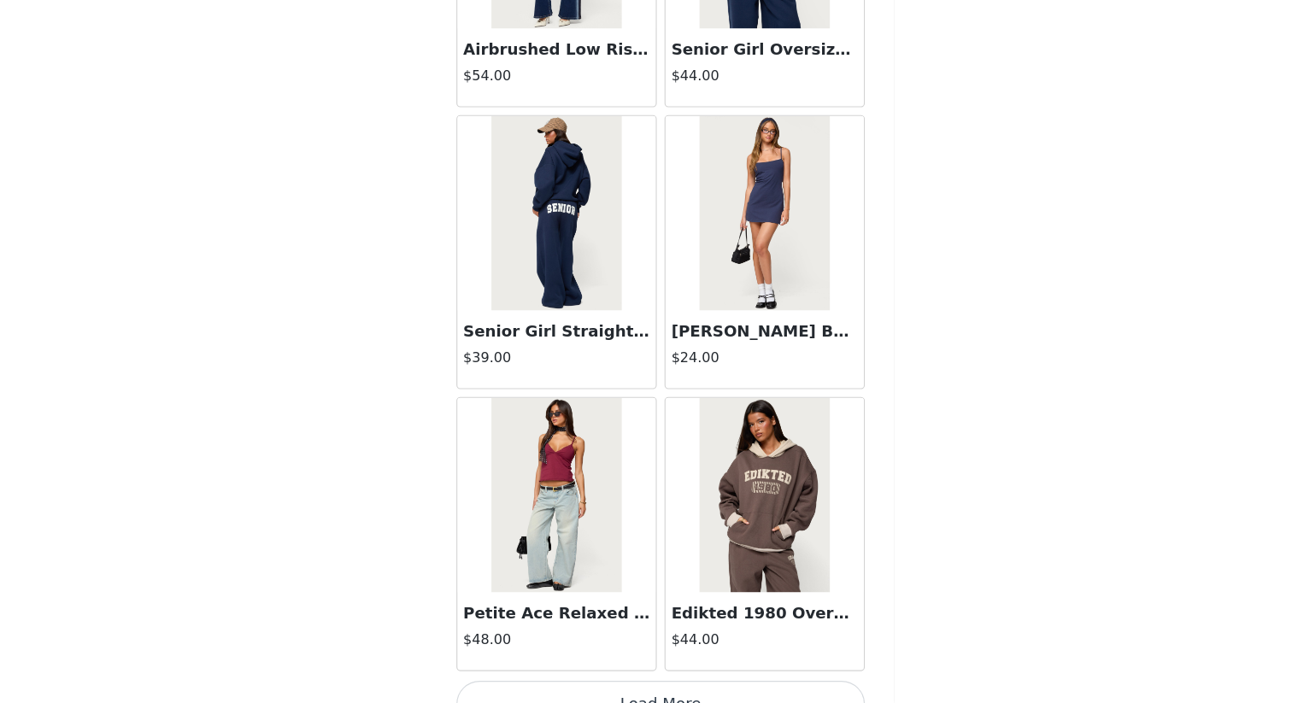
scroll to position [56423, 0]
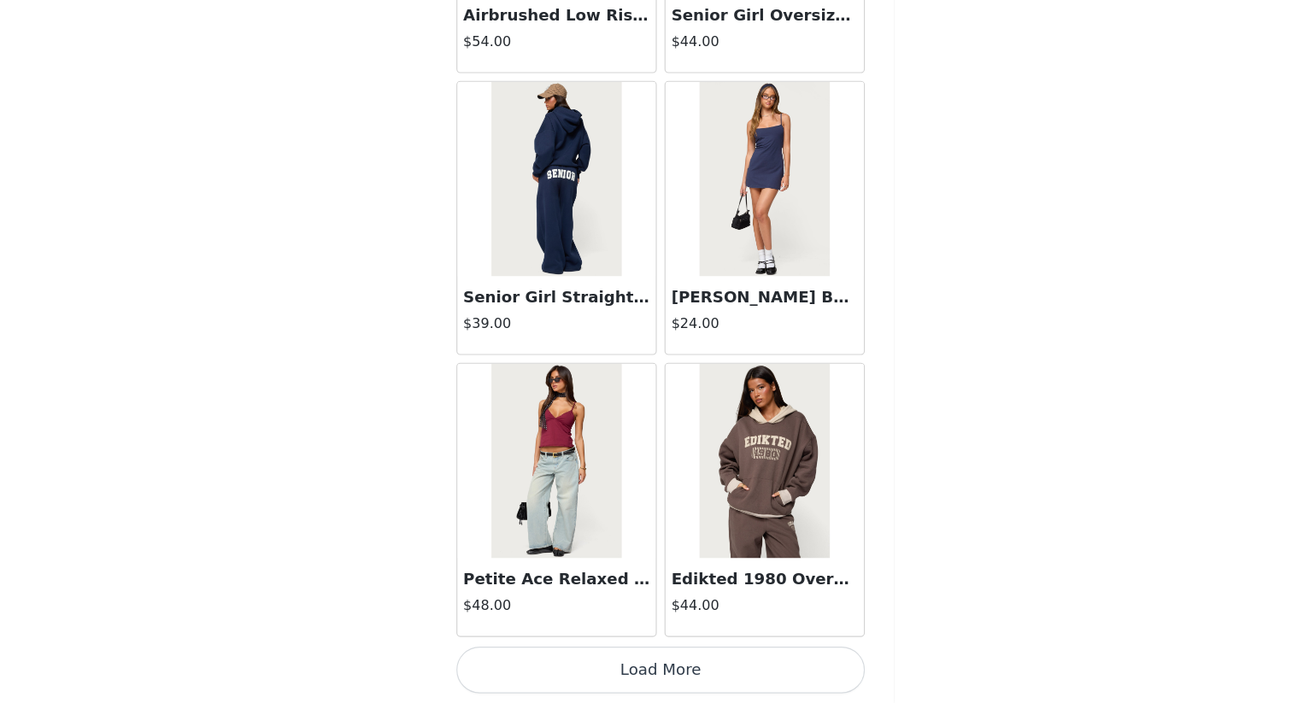
click at [623, 608] on button "Load More" at bounding box center [646, 674] width 359 height 41
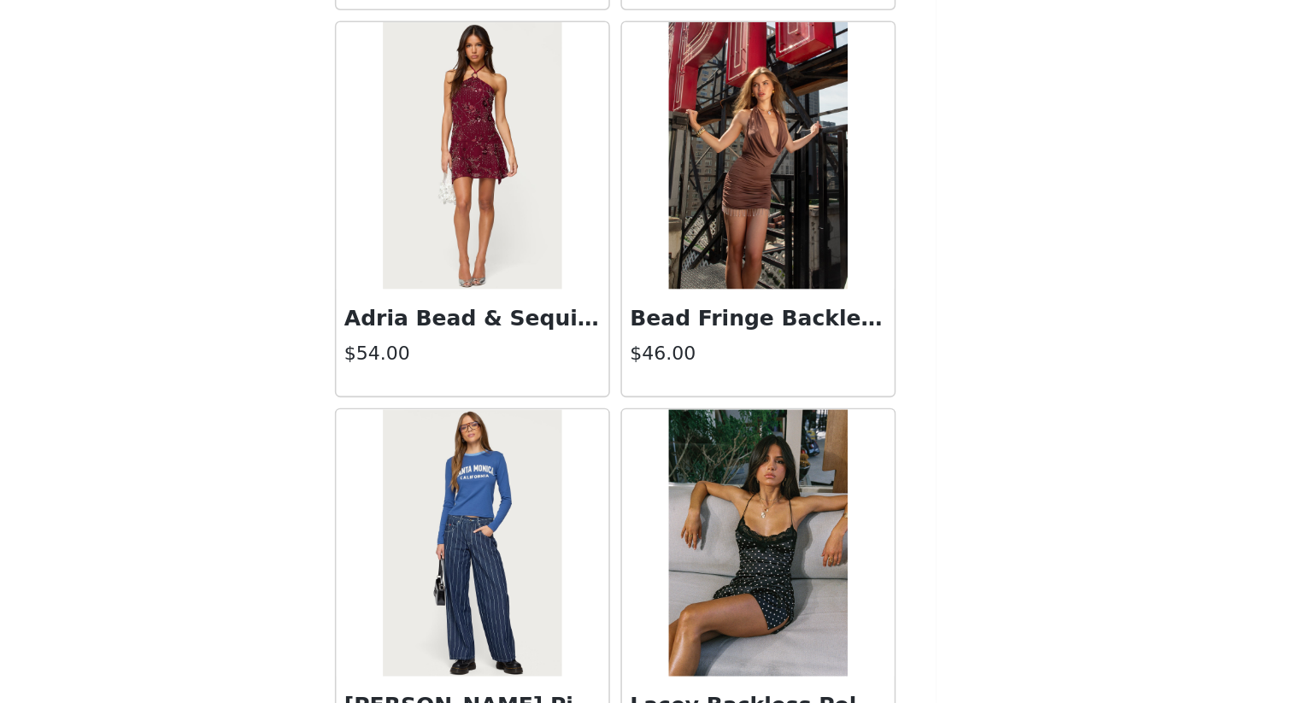
scroll to position [58904, 0]
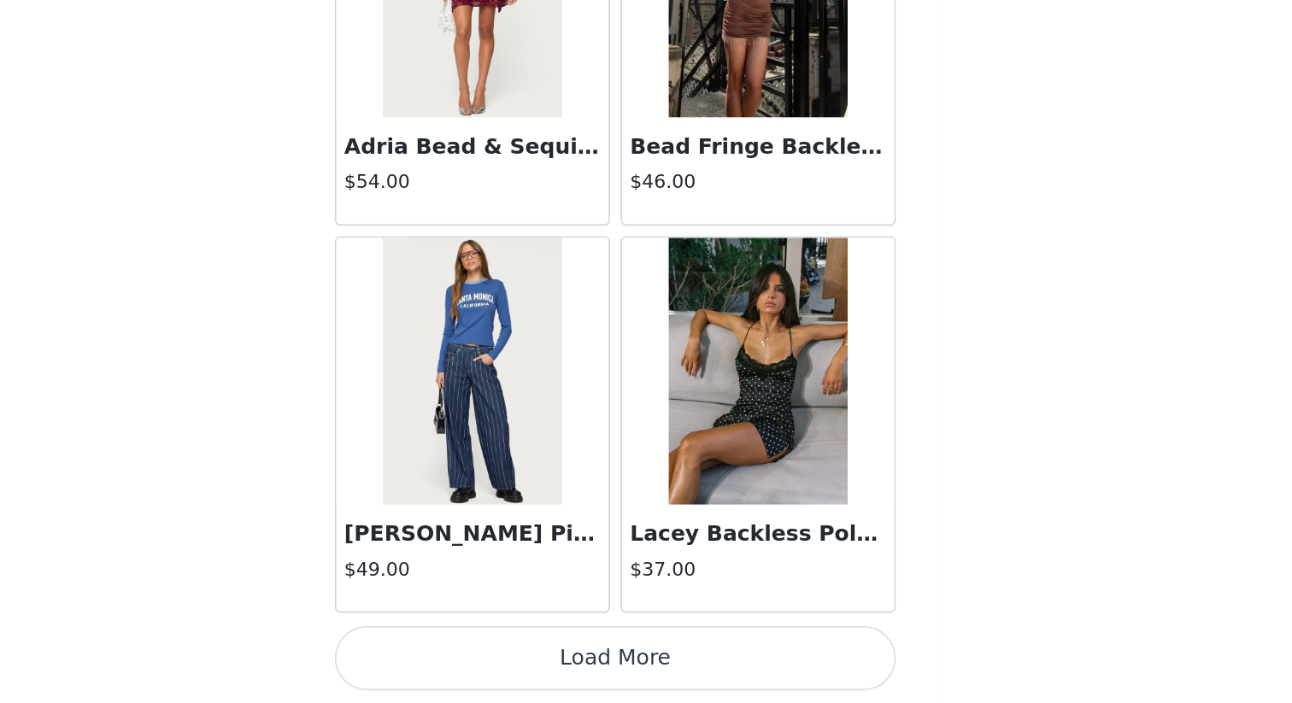
click at [700, 608] on button "Load More" at bounding box center [646, 674] width 359 height 41
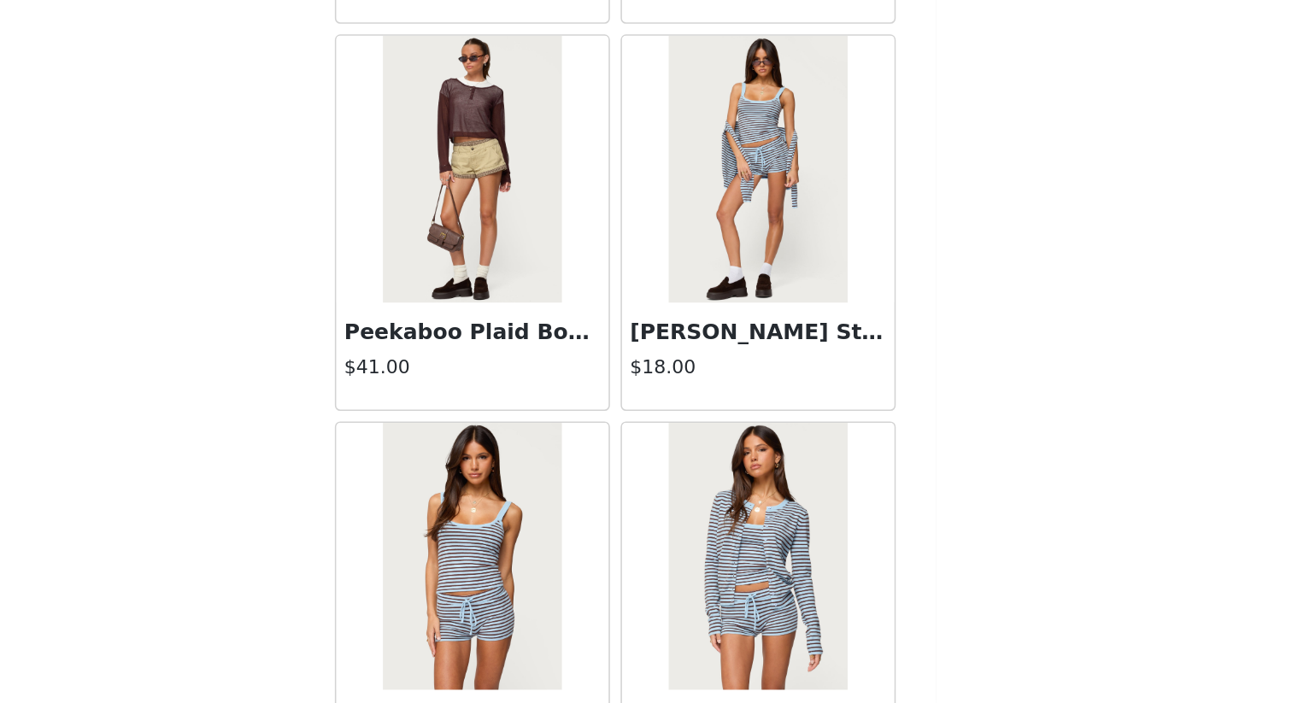
scroll to position [61010, 0]
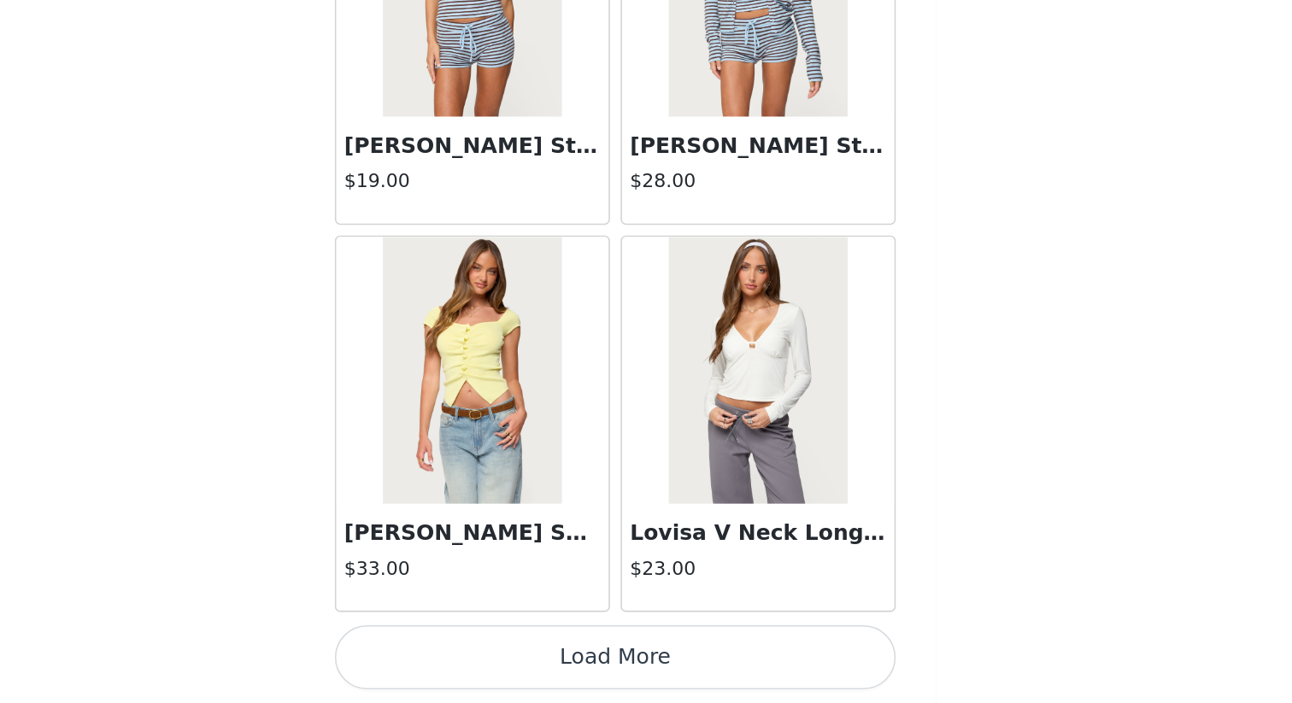
click at [662, 608] on button "Load More" at bounding box center [646, 674] width 359 height 41
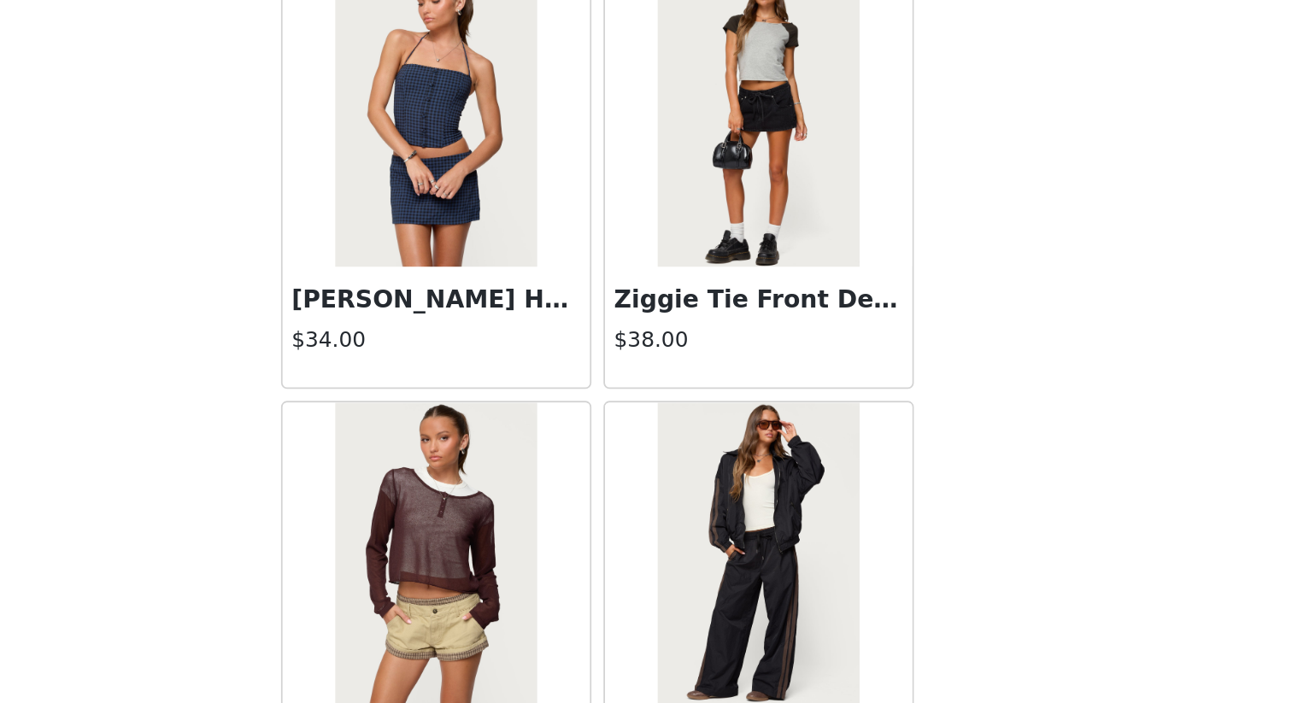
scroll to position [63860, 0]
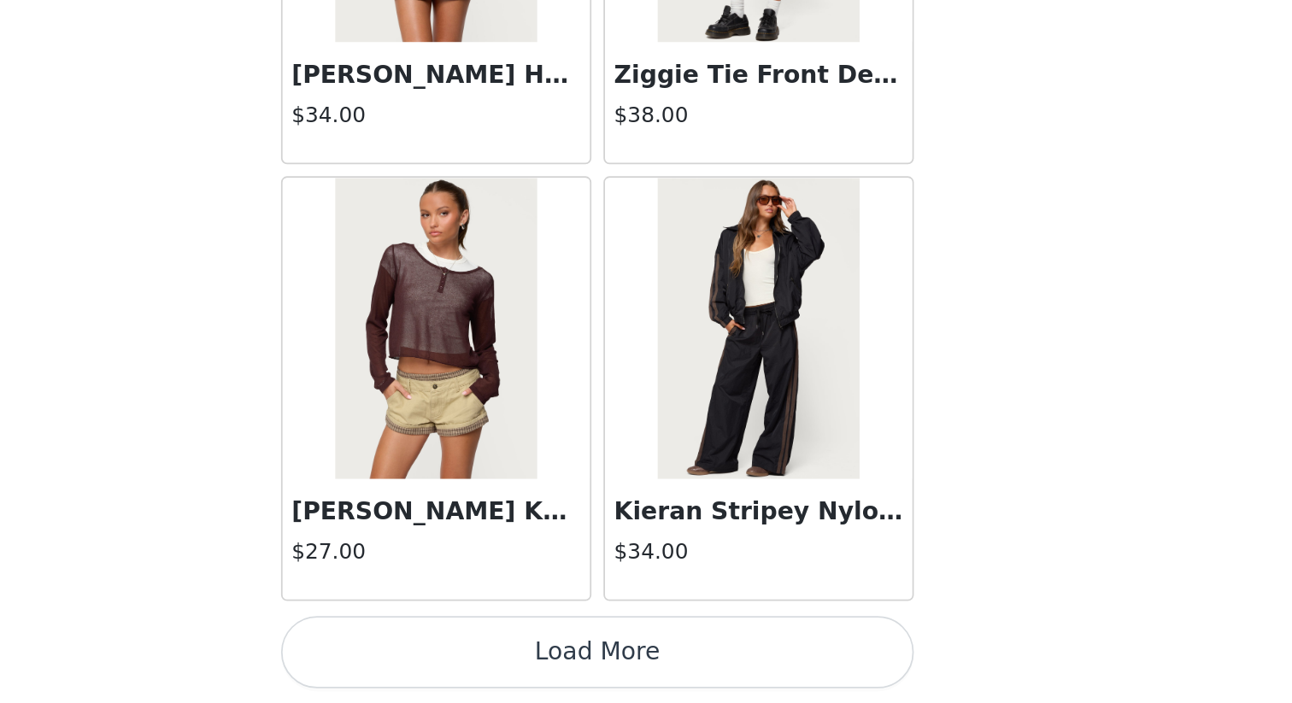
click at [664, 608] on button "Load More" at bounding box center [646, 674] width 359 height 41
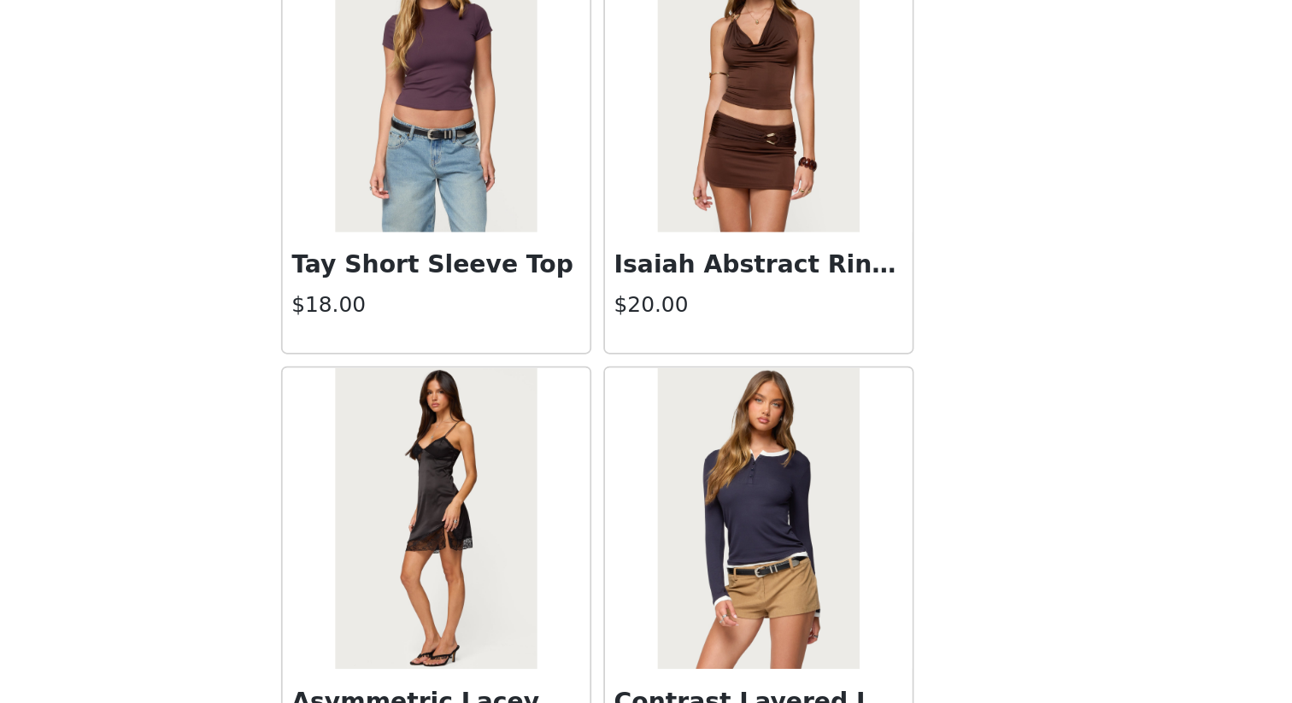
scroll to position [66338, 0]
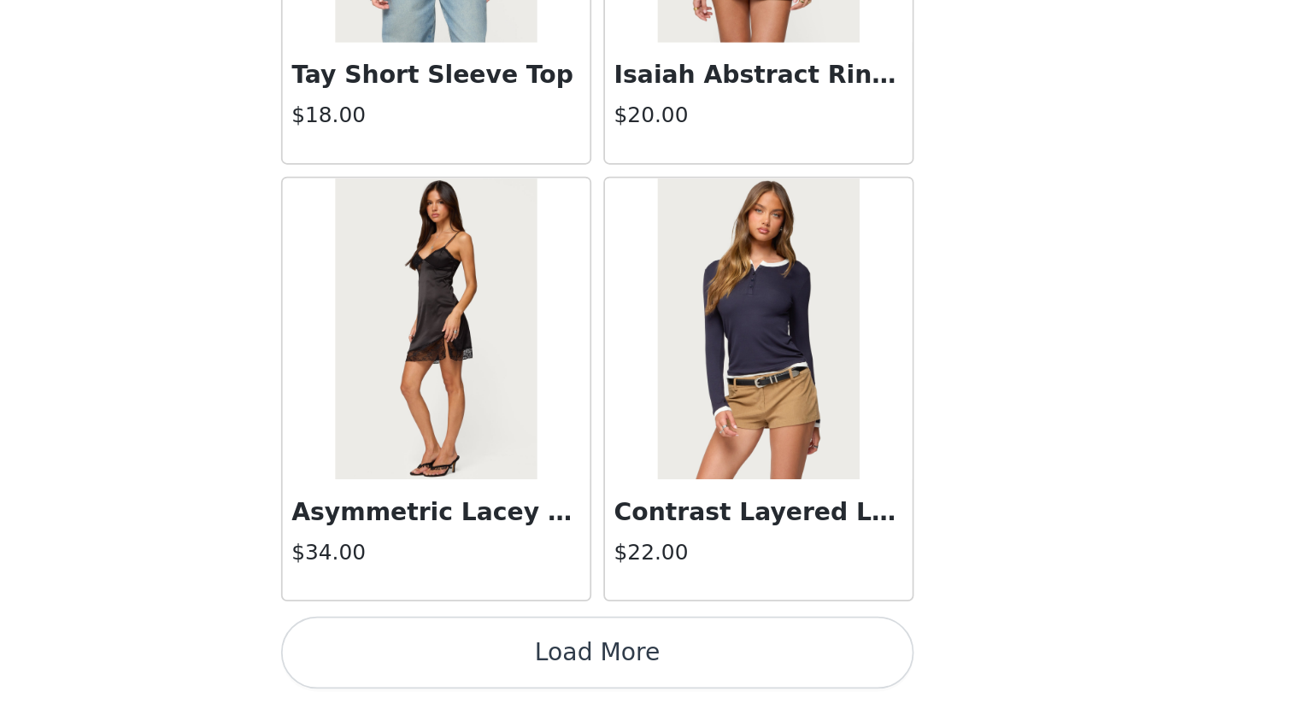
click at [693, 608] on button "Load More" at bounding box center [646, 674] width 359 height 41
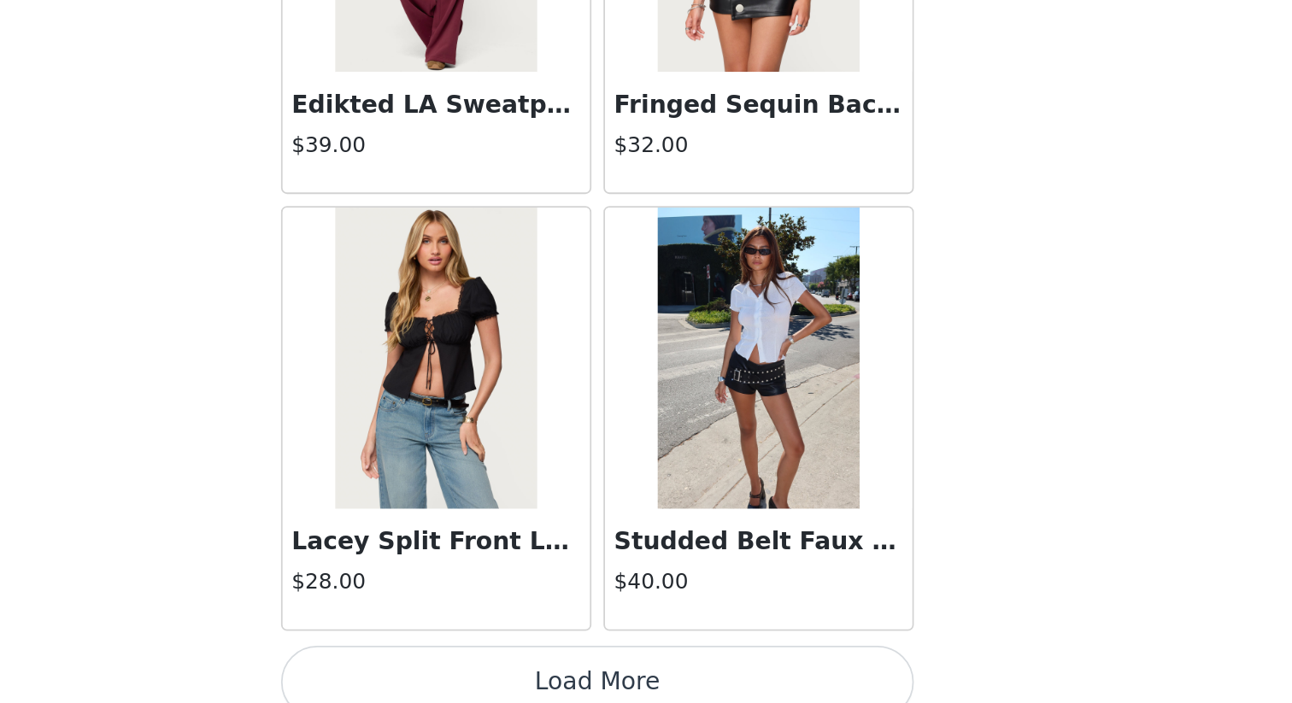
scroll to position [68816, 0]
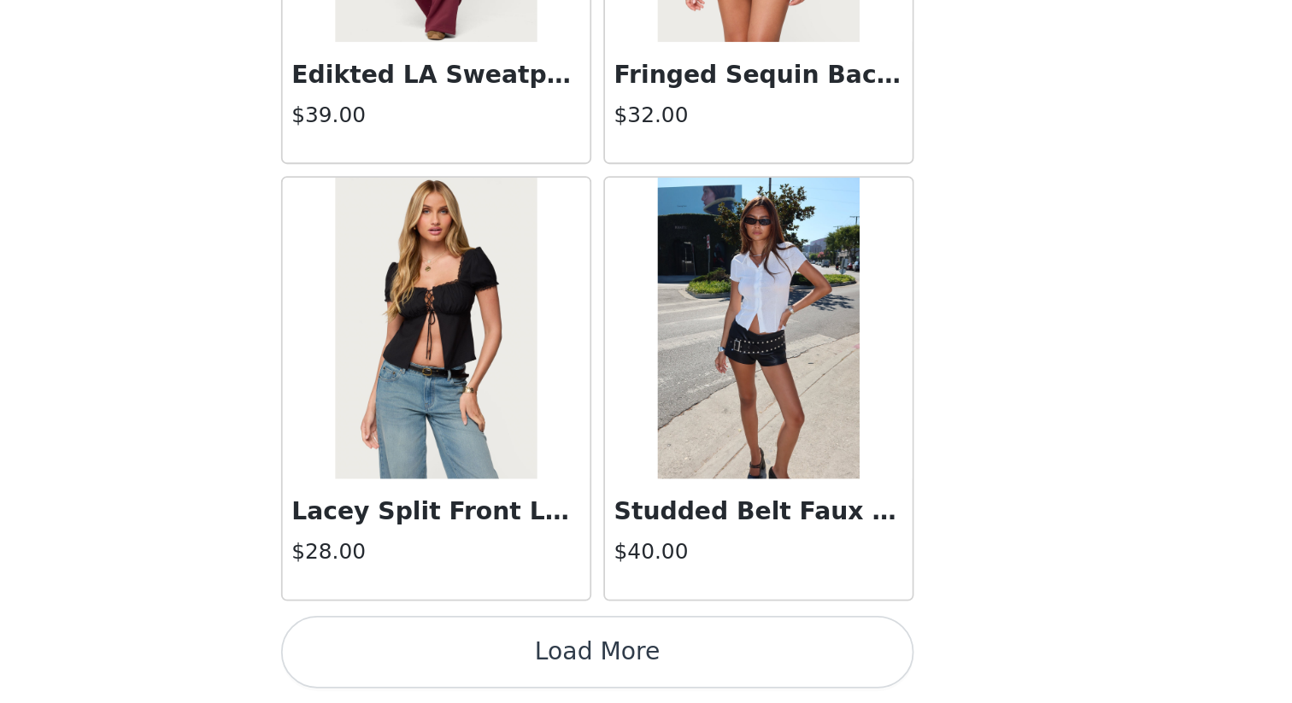
click at [672, 608] on button "Load More" at bounding box center [646, 674] width 359 height 41
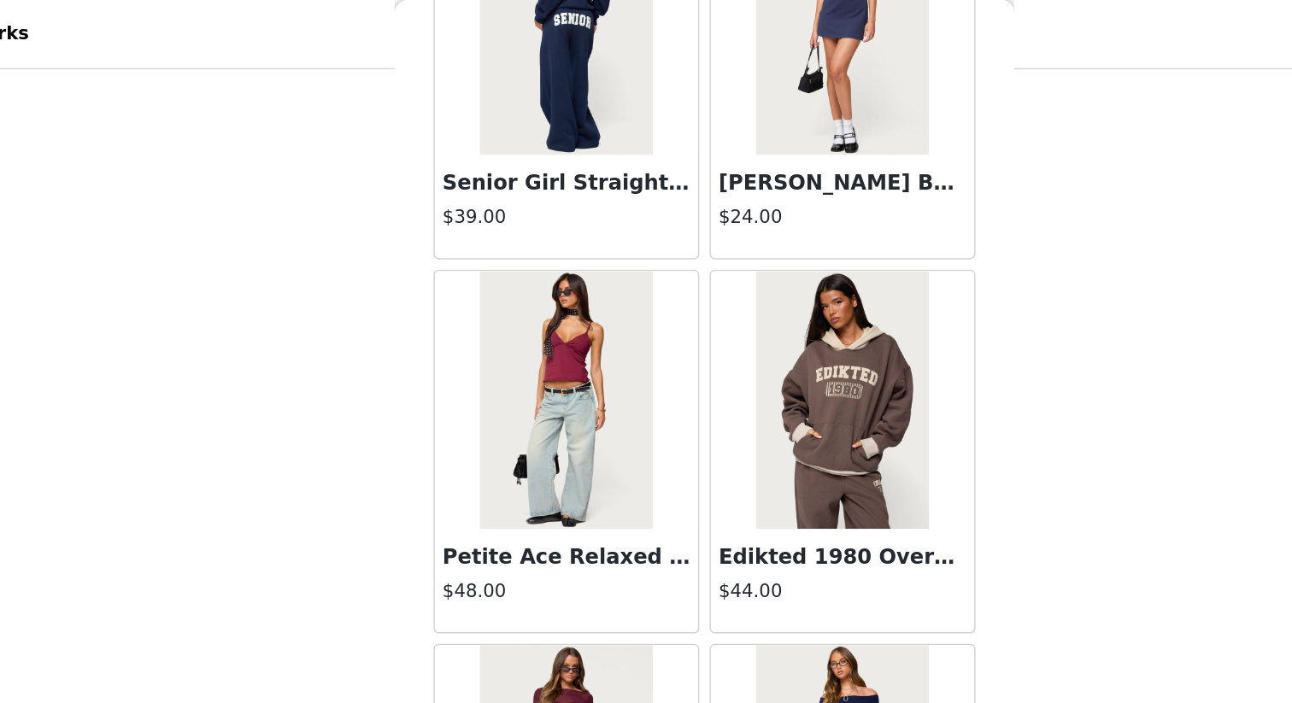
scroll to position [56650, 0]
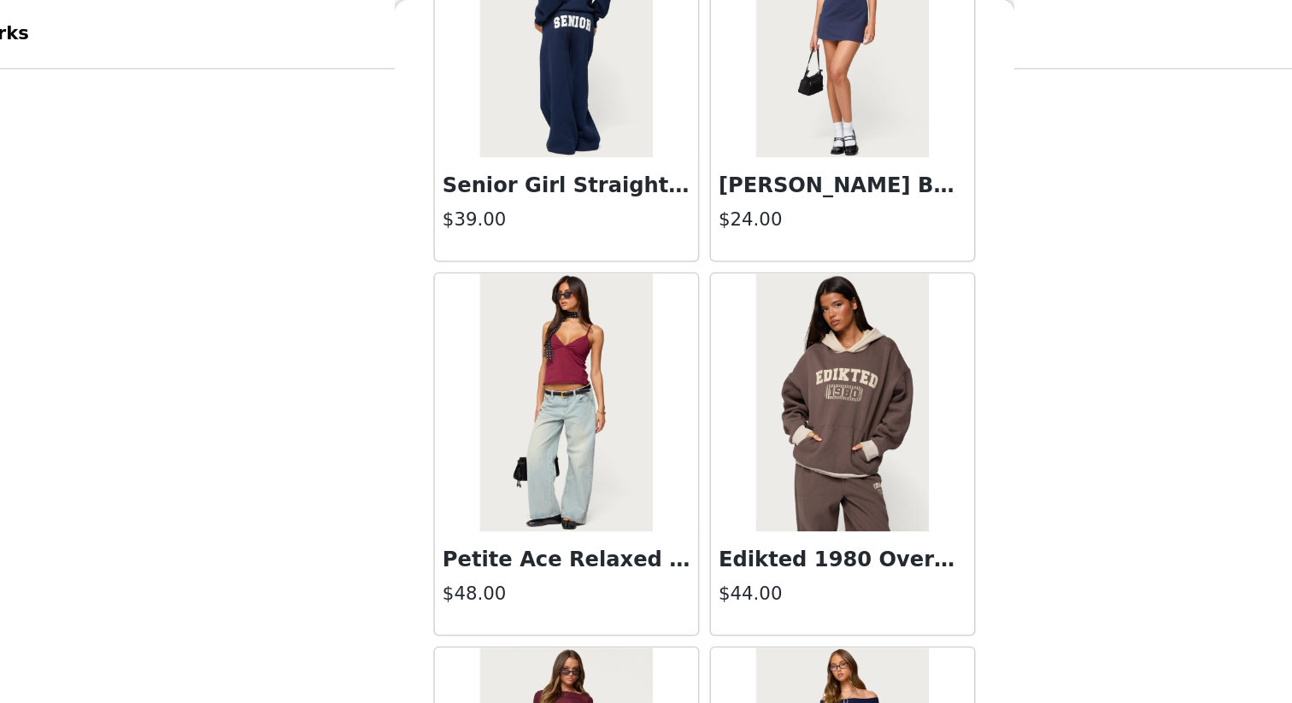
click at [614, 333] on div at bounding box center [554, 266] width 174 height 171
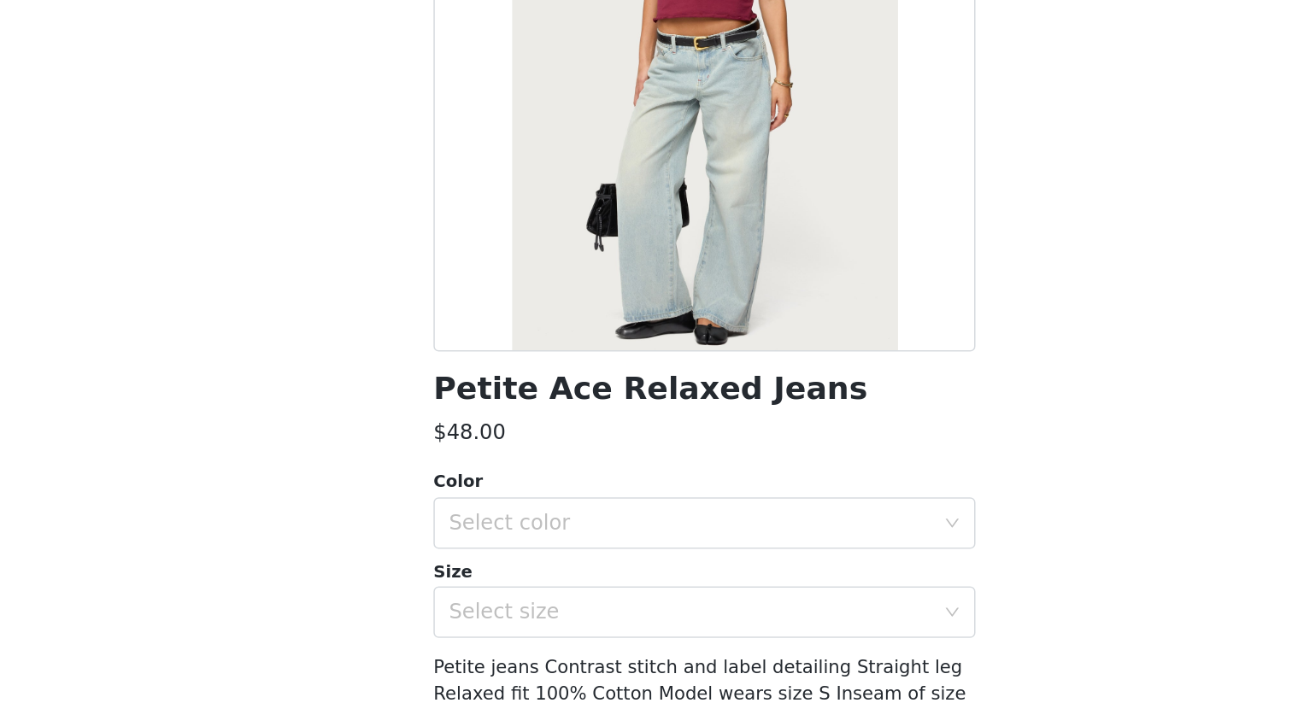
scroll to position [456, 0]
click at [614, 571] on div "Select color" at bounding box center [640, 583] width 327 height 32
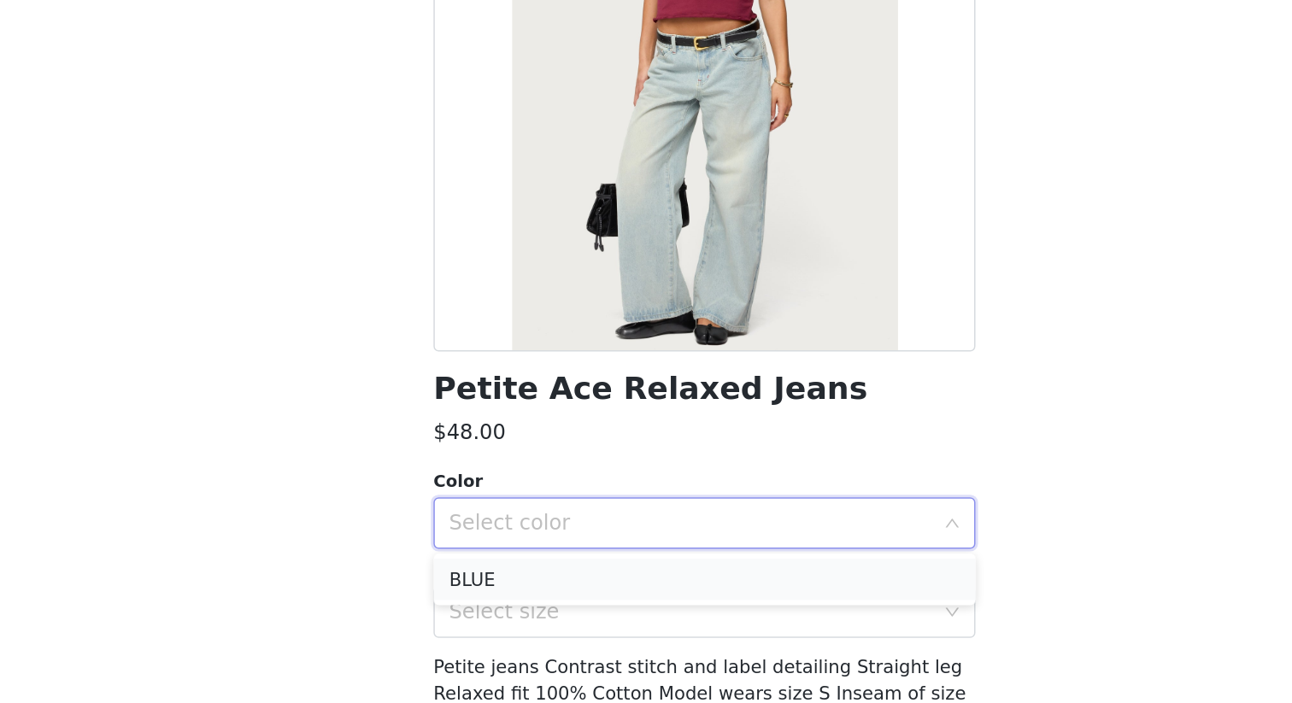
click at [612, 608] on li "BLUE" at bounding box center [646, 621] width 359 height 27
click at [612, 608] on div "Select size" at bounding box center [637, 642] width 320 height 17
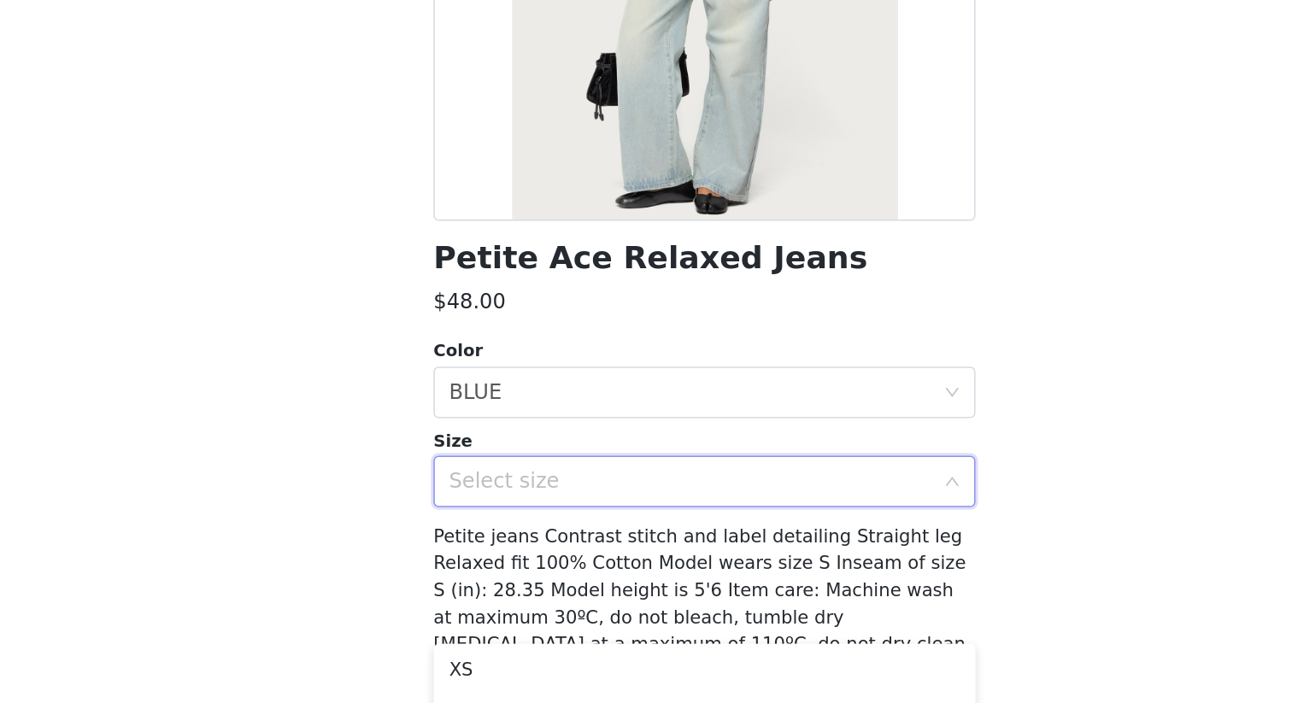
scroll to position [128, 0]
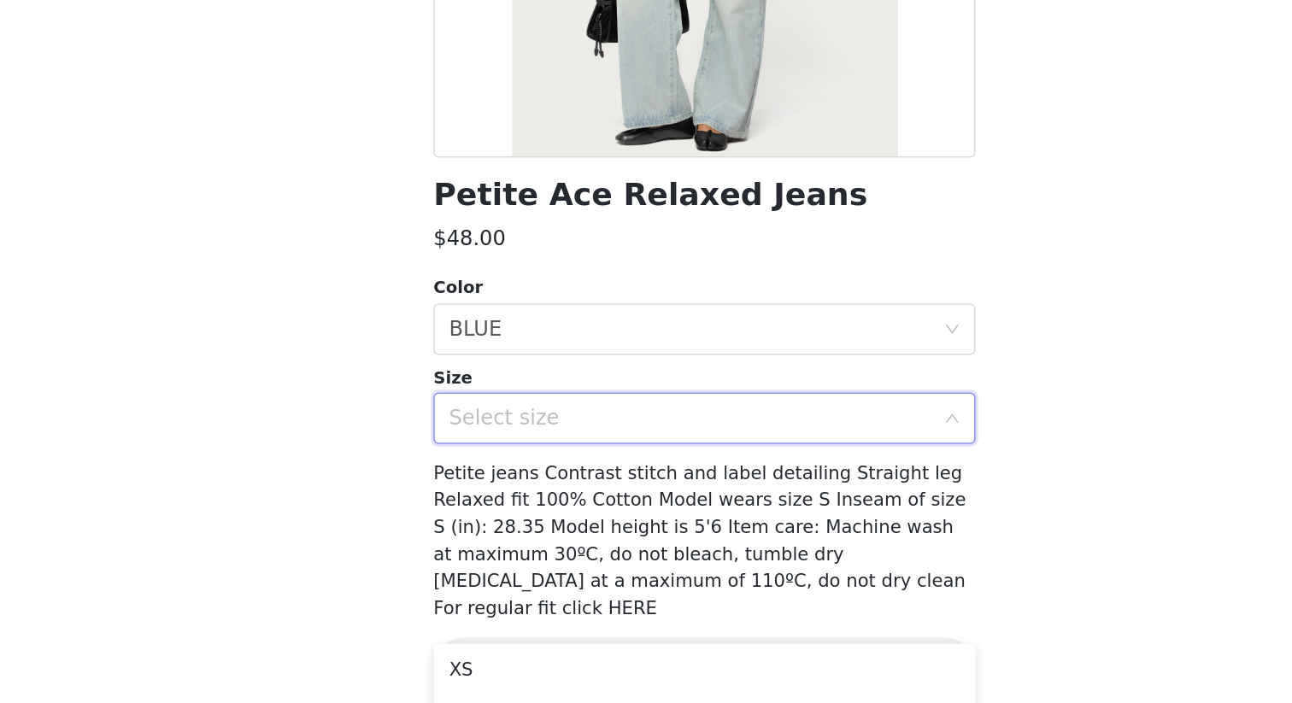
click at [781, 514] on div "Select size" at bounding box center [637, 514] width 320 height 17
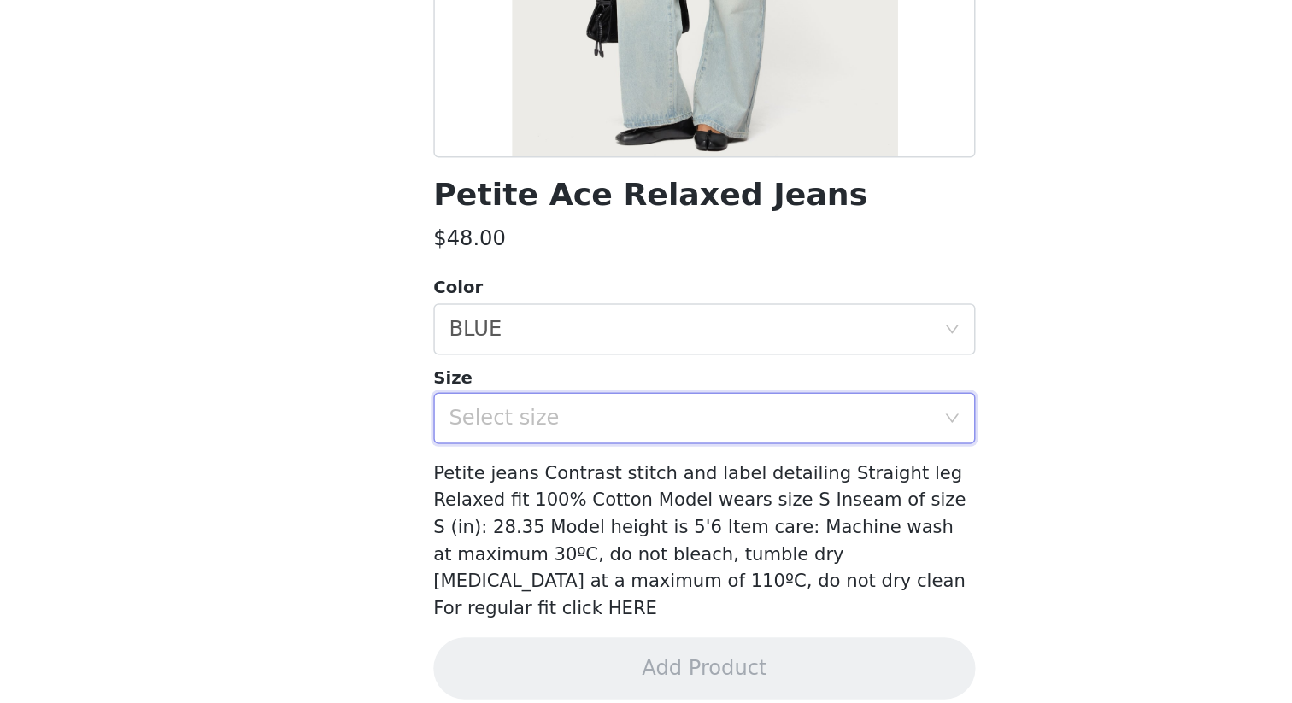
click at [798, 514] on div "Select size" at bounding box center [640, 514] width 327 height 32
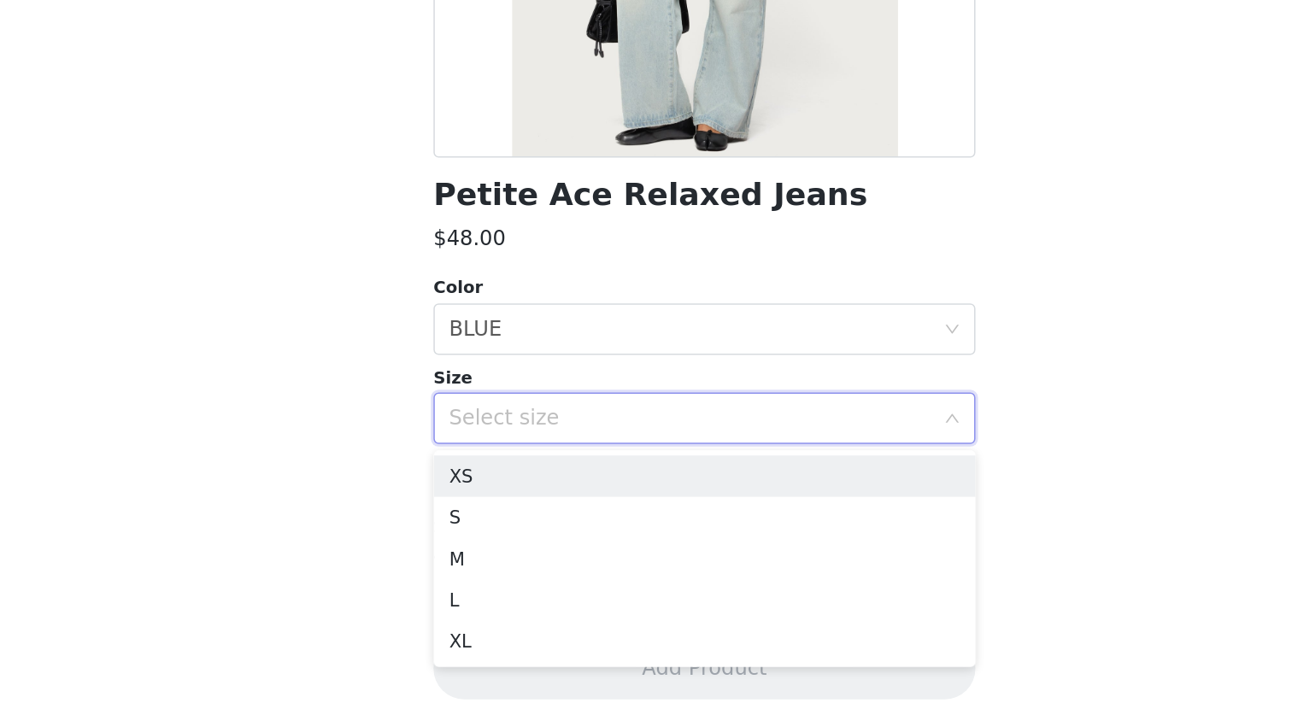
click at [798, 514] on div "Select size" at bounding box center [640, 514] width 327 height 32
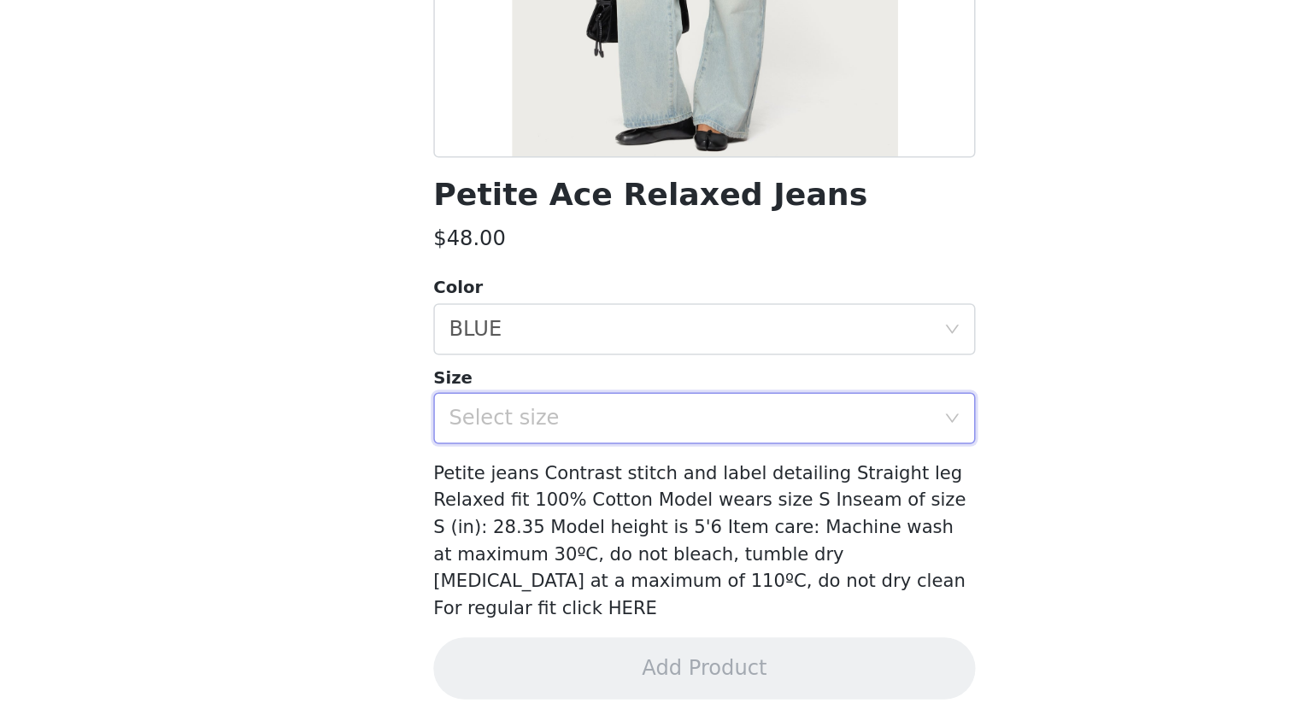
click at [778, 520] on div "Select size" at bounding box center [637, 514] width 320 height 17
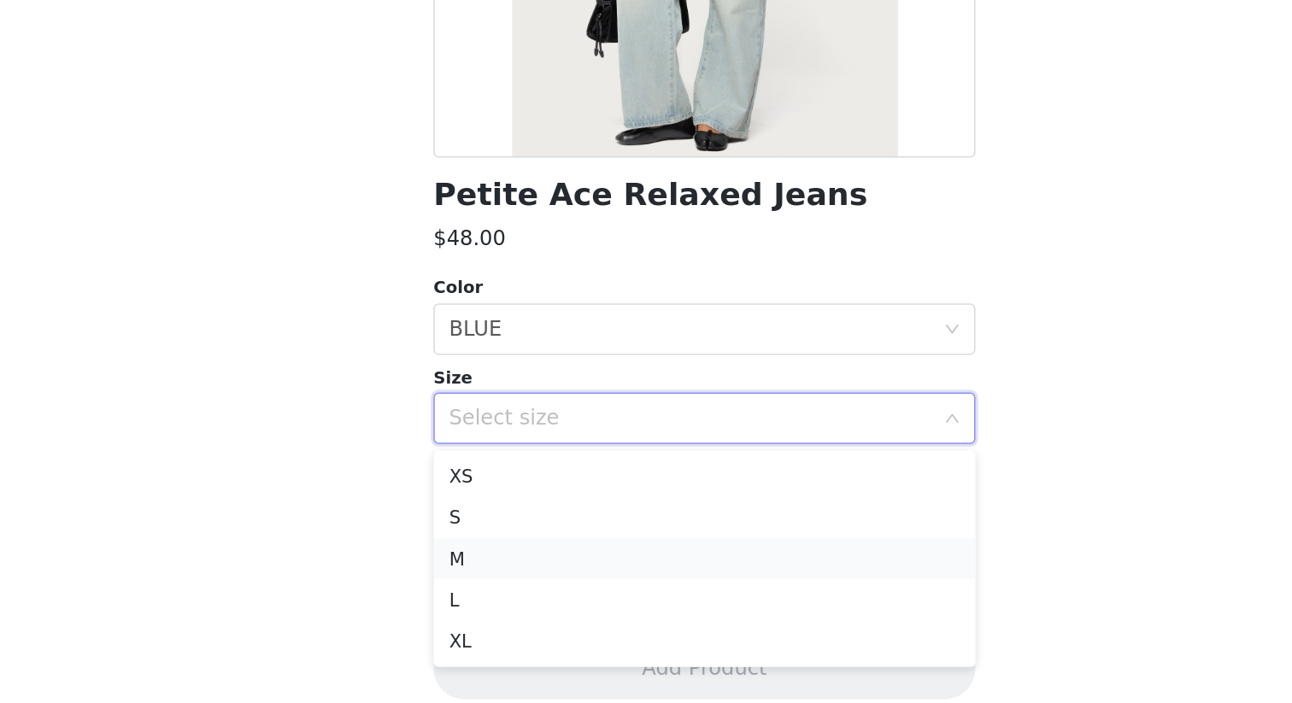
click at [704, 601] on li "M" at bounding box center [646, 607] width 359 height 27
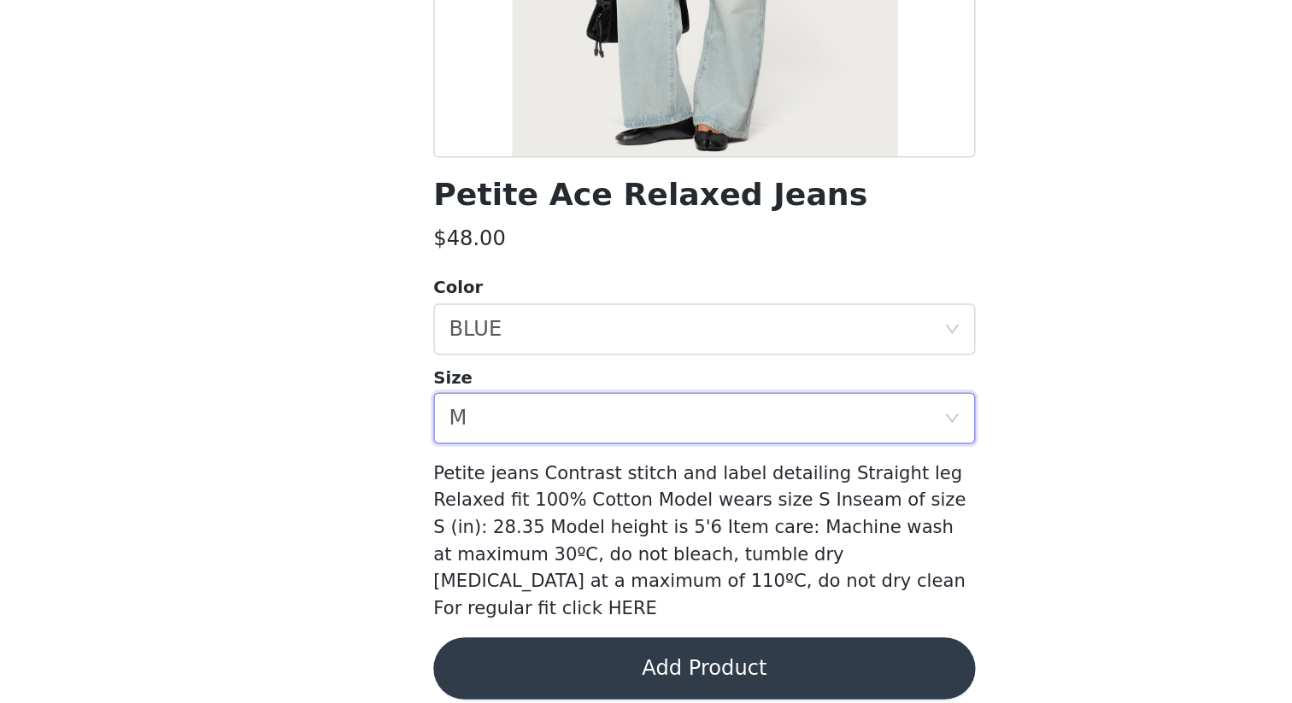
click at [703, 608] on button "Add Product" at bounding box center [646, 680] width 359 height 41
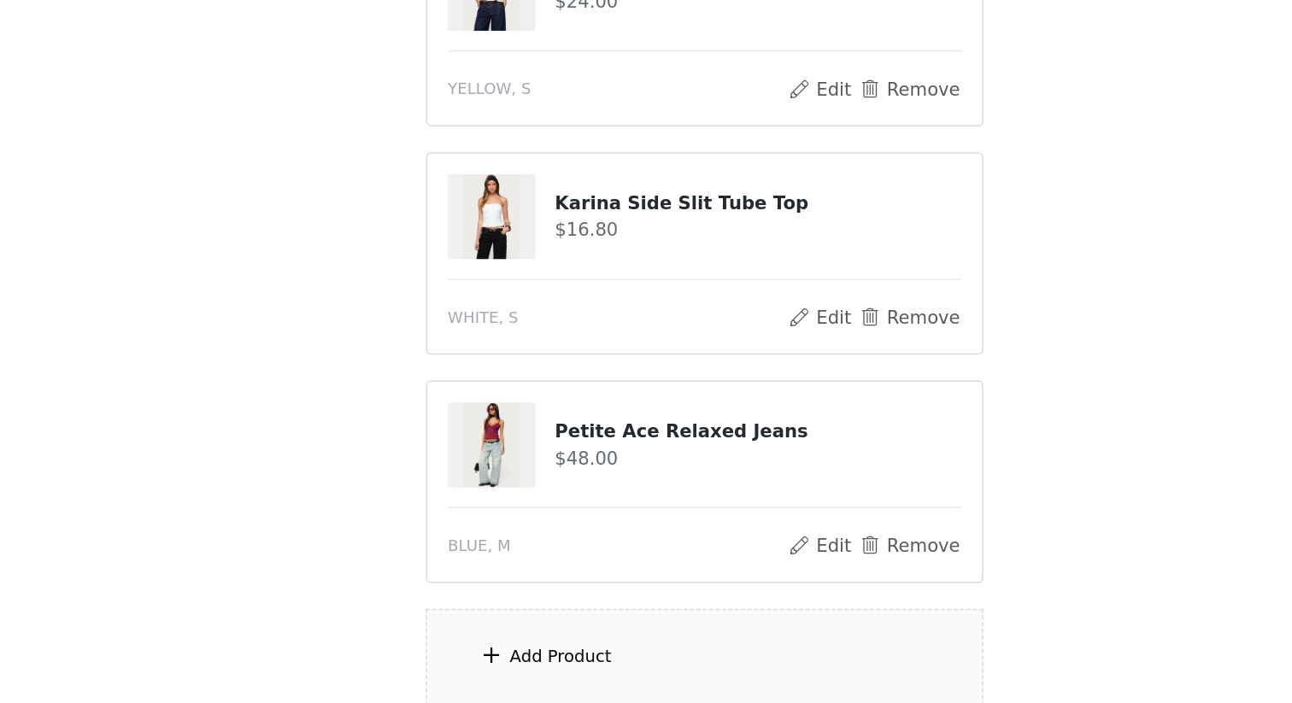
scroll to position [680, 0]
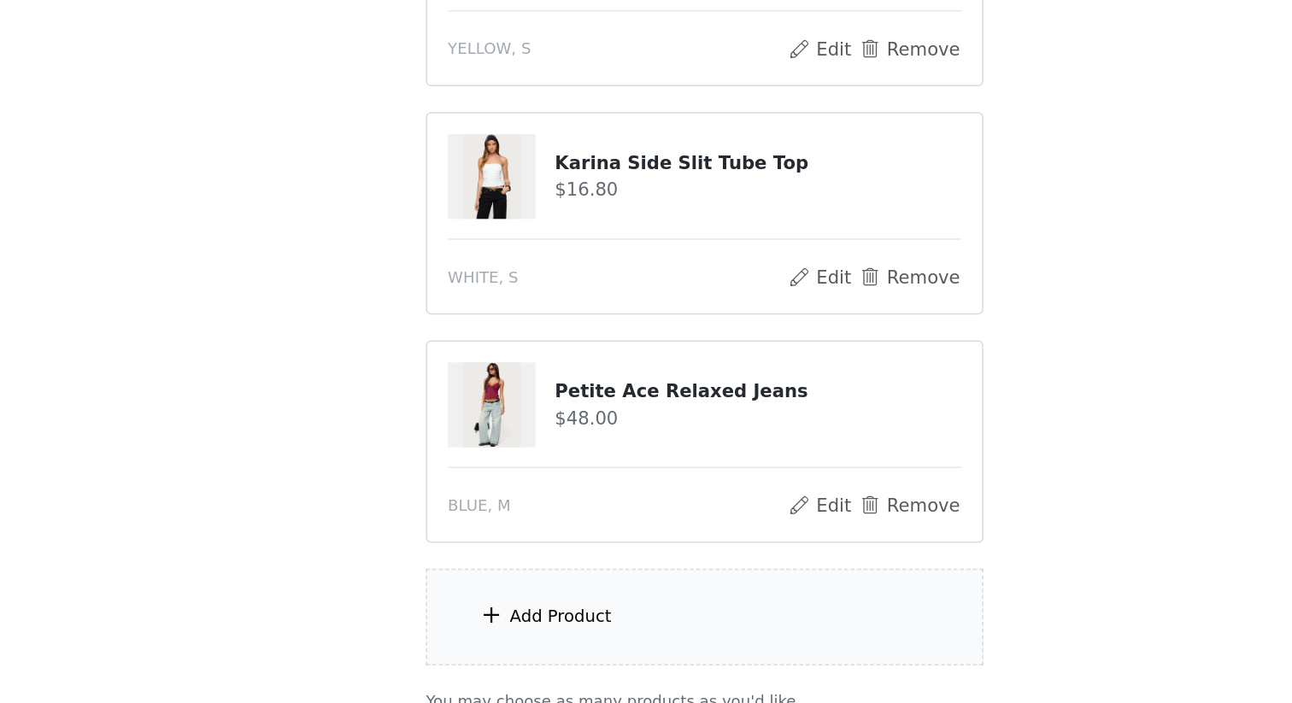
click at [543, 608] on div "Add Product" at bounding box center [551, 645] width 68 height 17
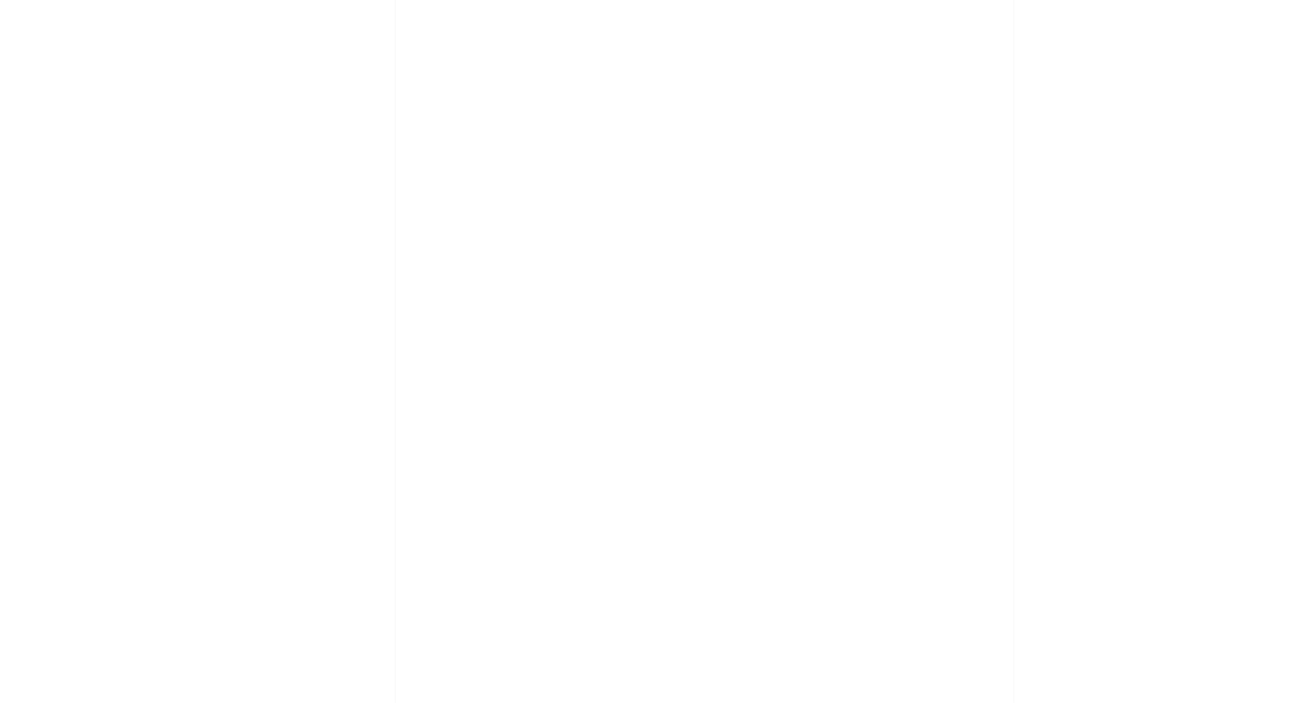
scroll to position [679, 0]
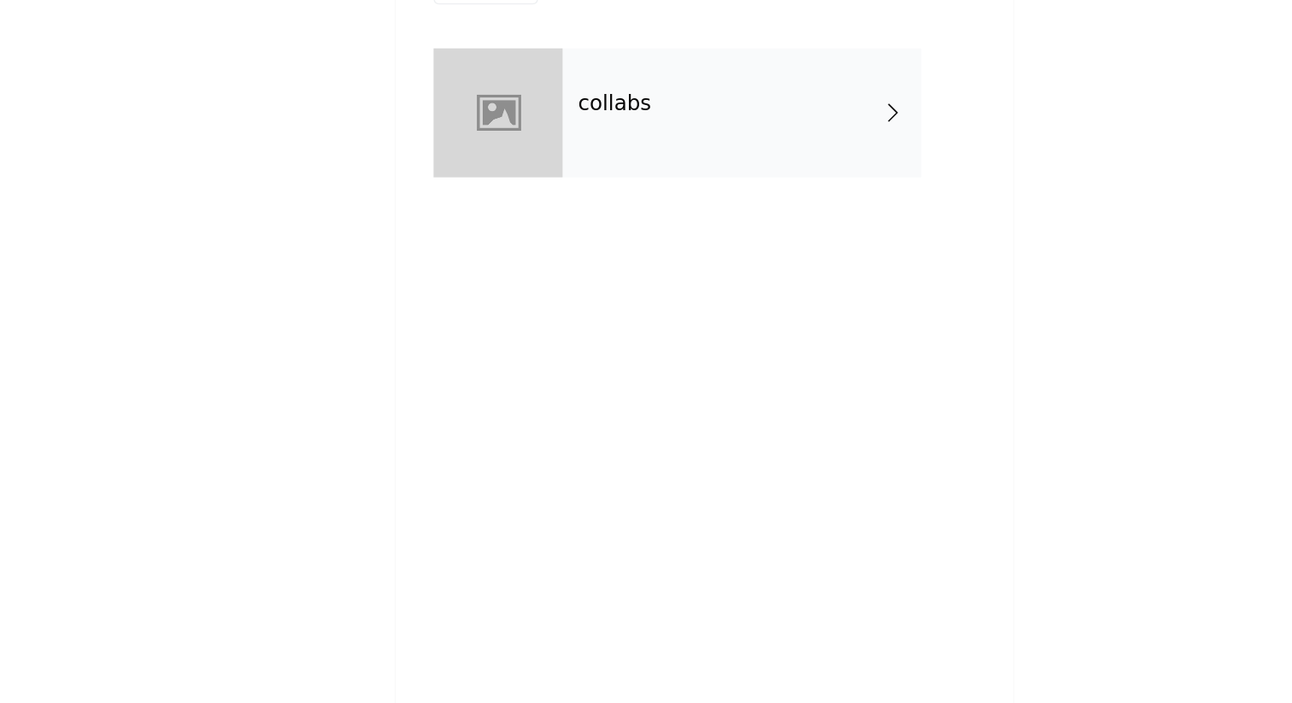
click at [544, 144] on div at bounding box center [509, 127] width 85 height 85
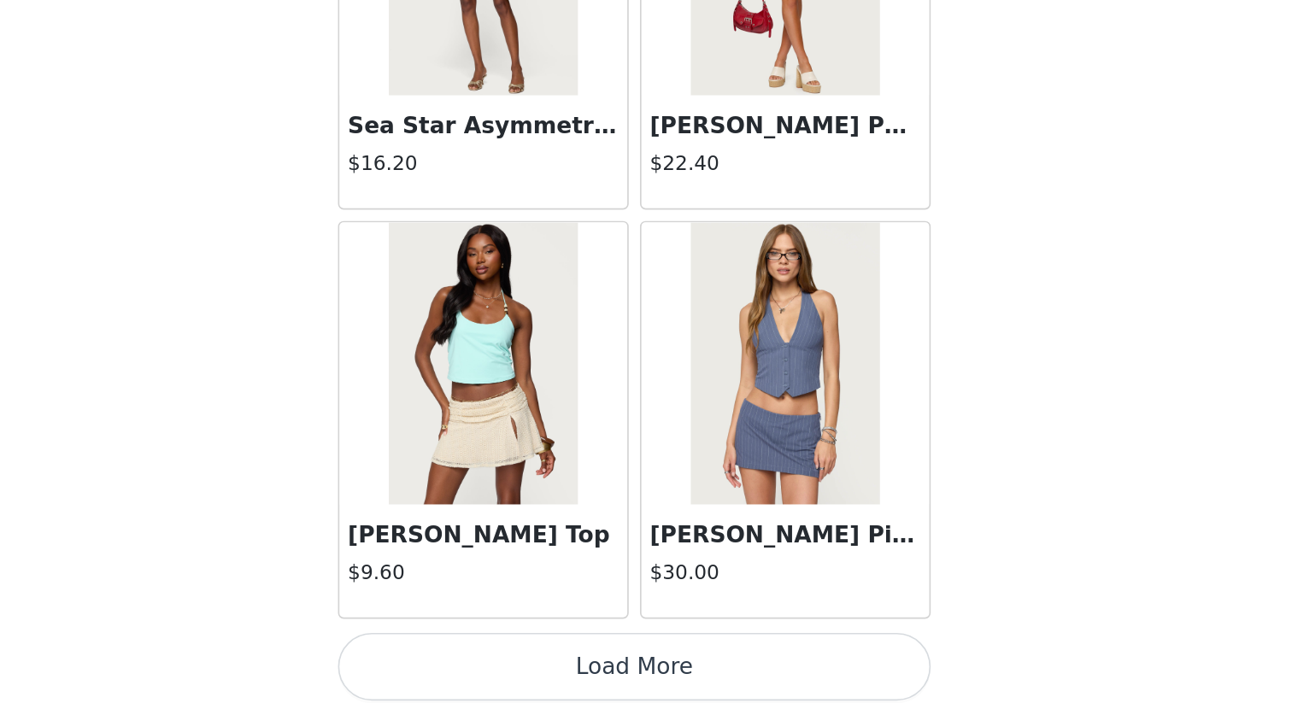
scroll to position [1911, 0]
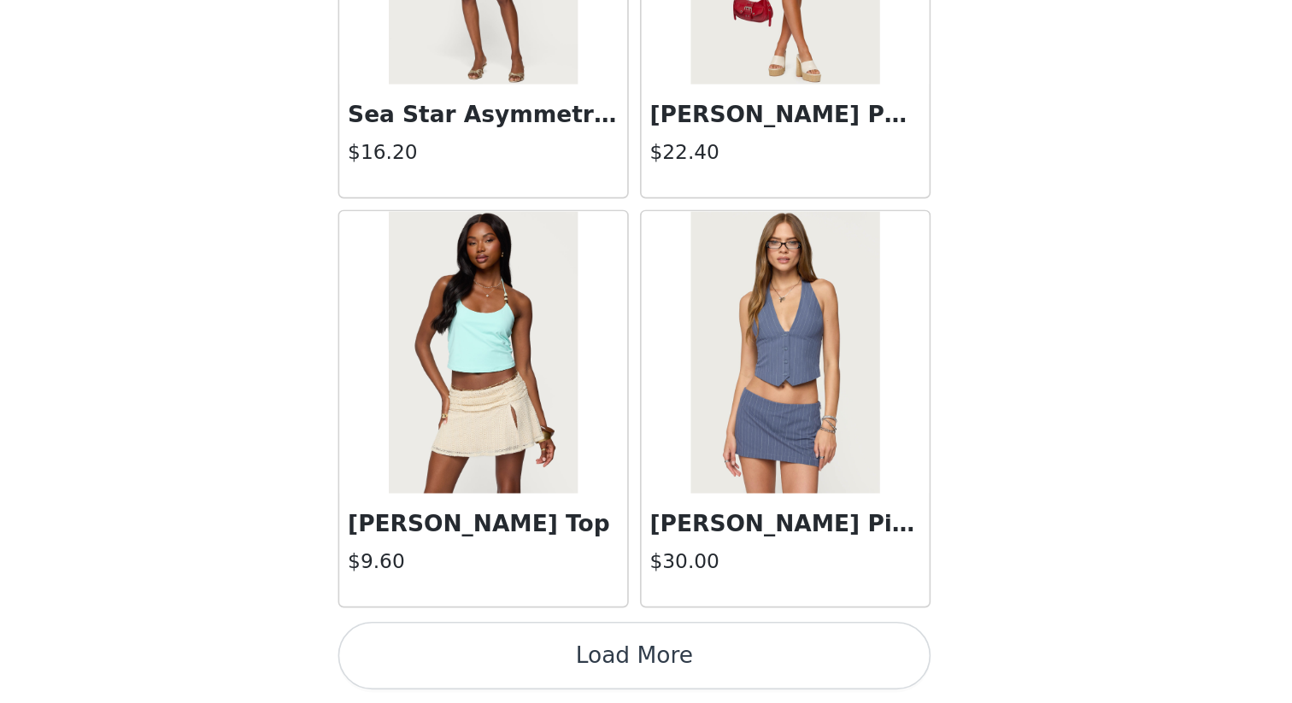
click at [640, 608] on button "Load More" at bounding box center [646, 674] width 359 height 41
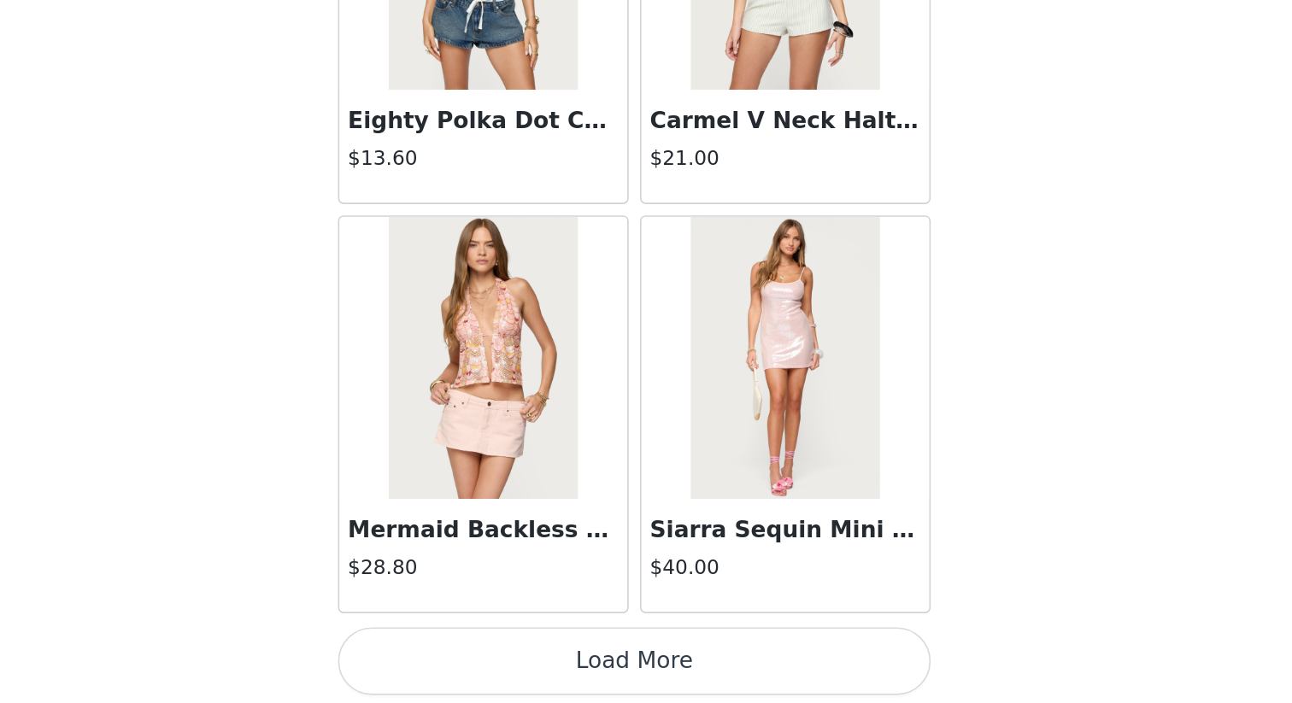
scroll to position [4389, 0]
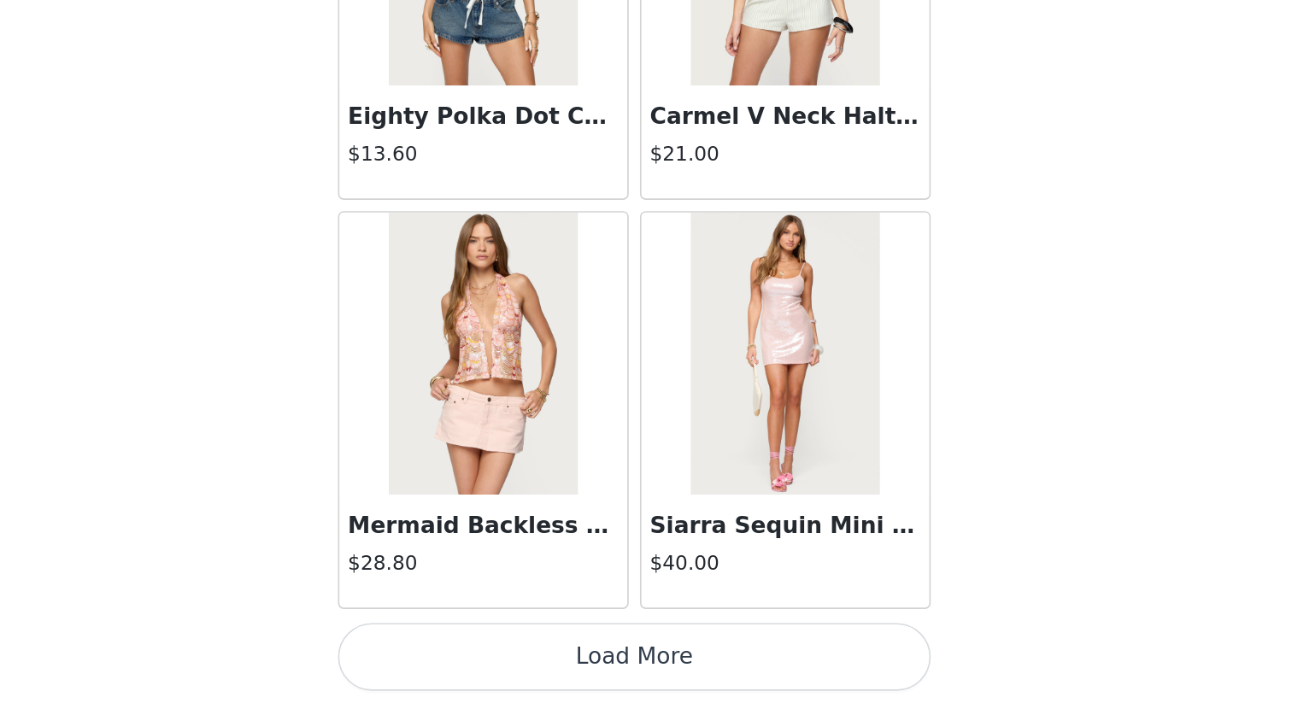
click at [643, 608] on button "Load More" at bounding box center [646, 675] width 359 height 41
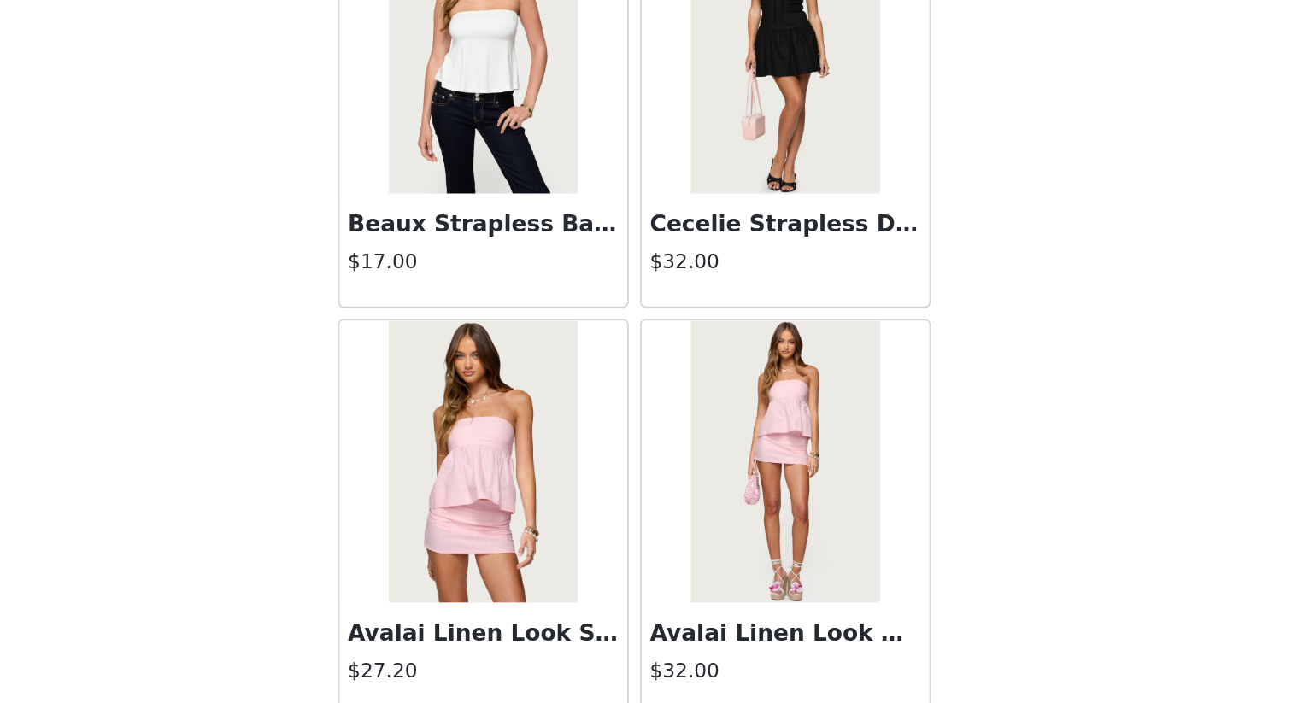
scroll to position [6867, 0]
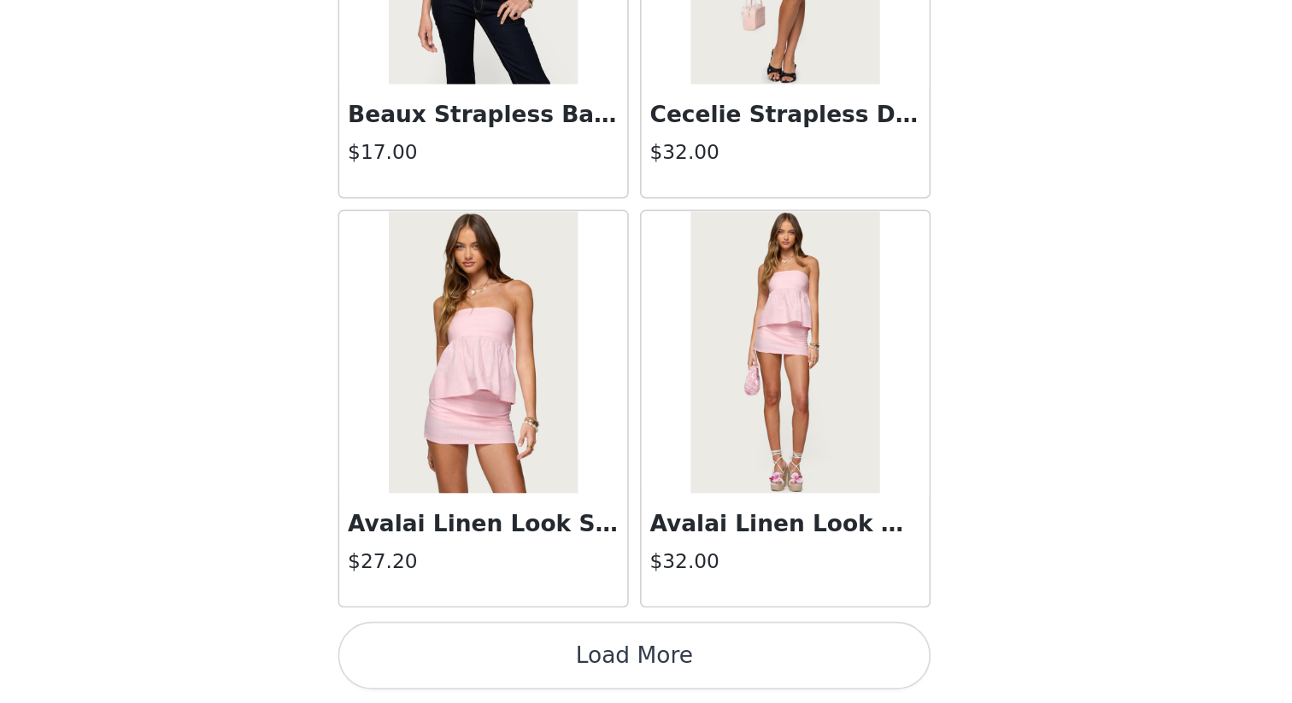
click at [642, 608] on button "Load More" at bounding box center [646, 674] width 359 height 41
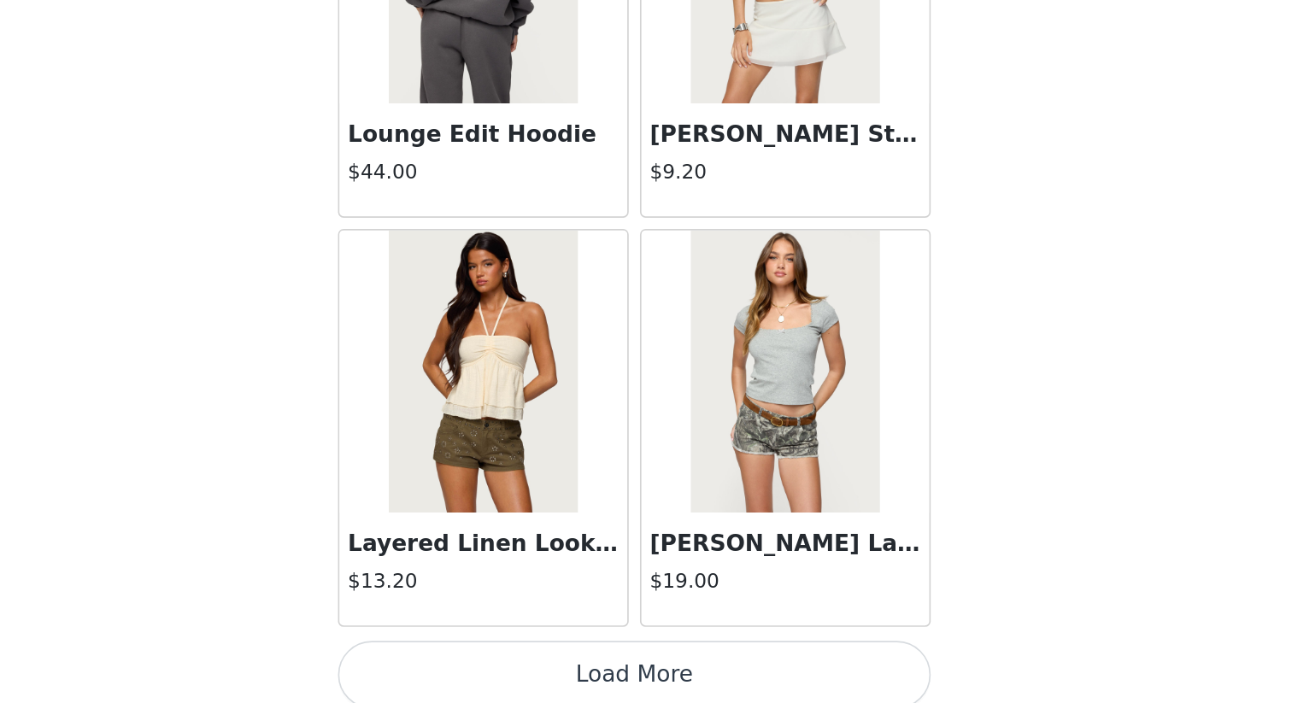
scroll to position [9345, 0]
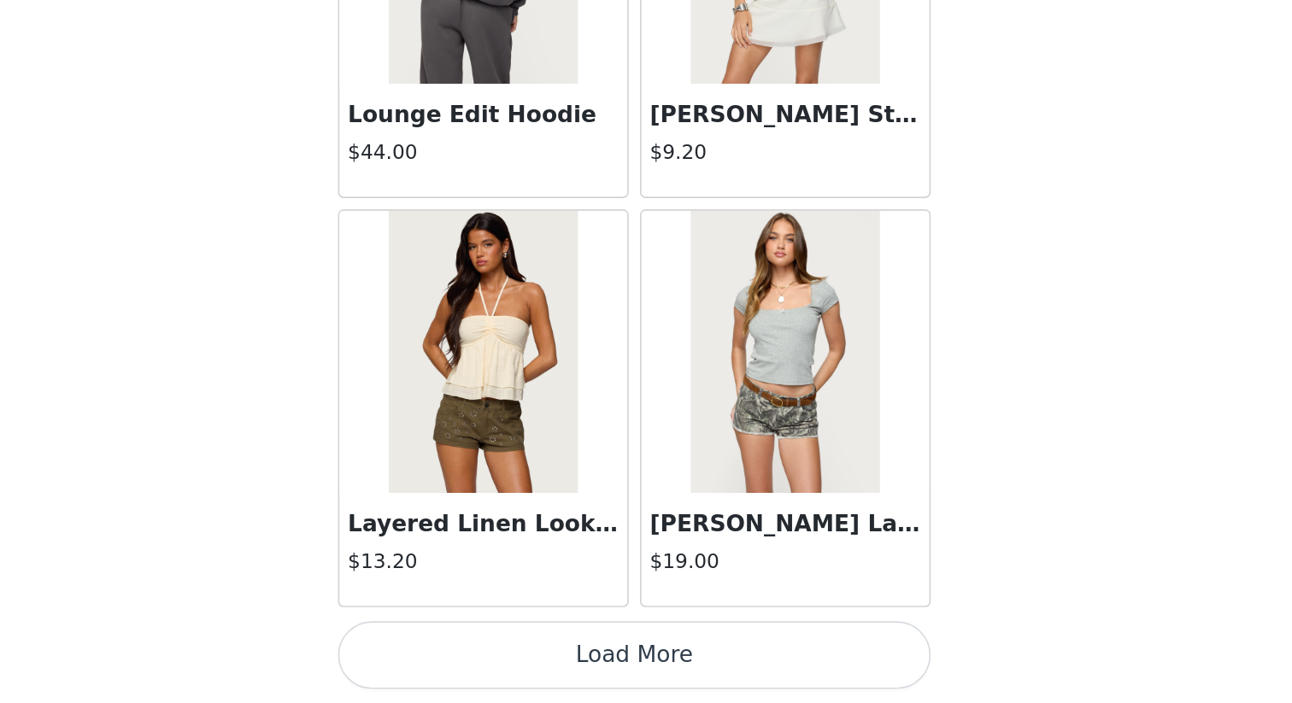
click at [672, 608] on button "Load More" at bounding box center [646, 674] width 359 height 41
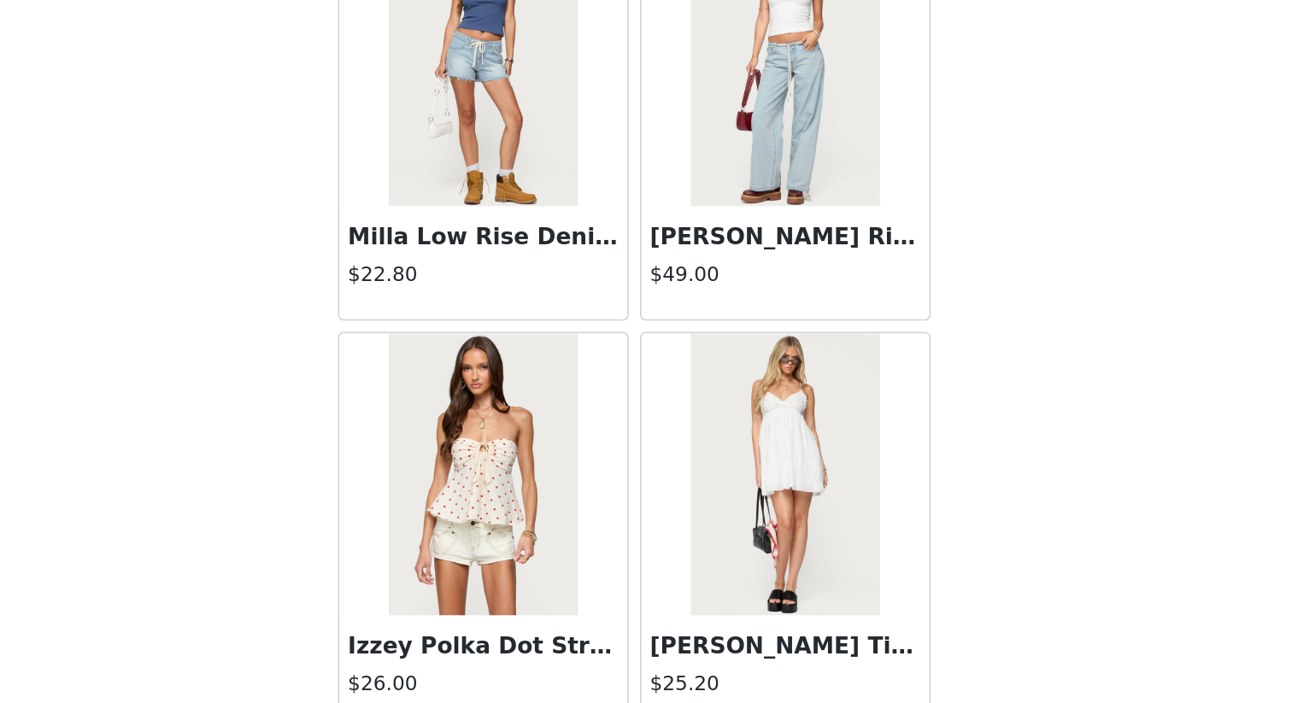
scroll to position [11823, 0]
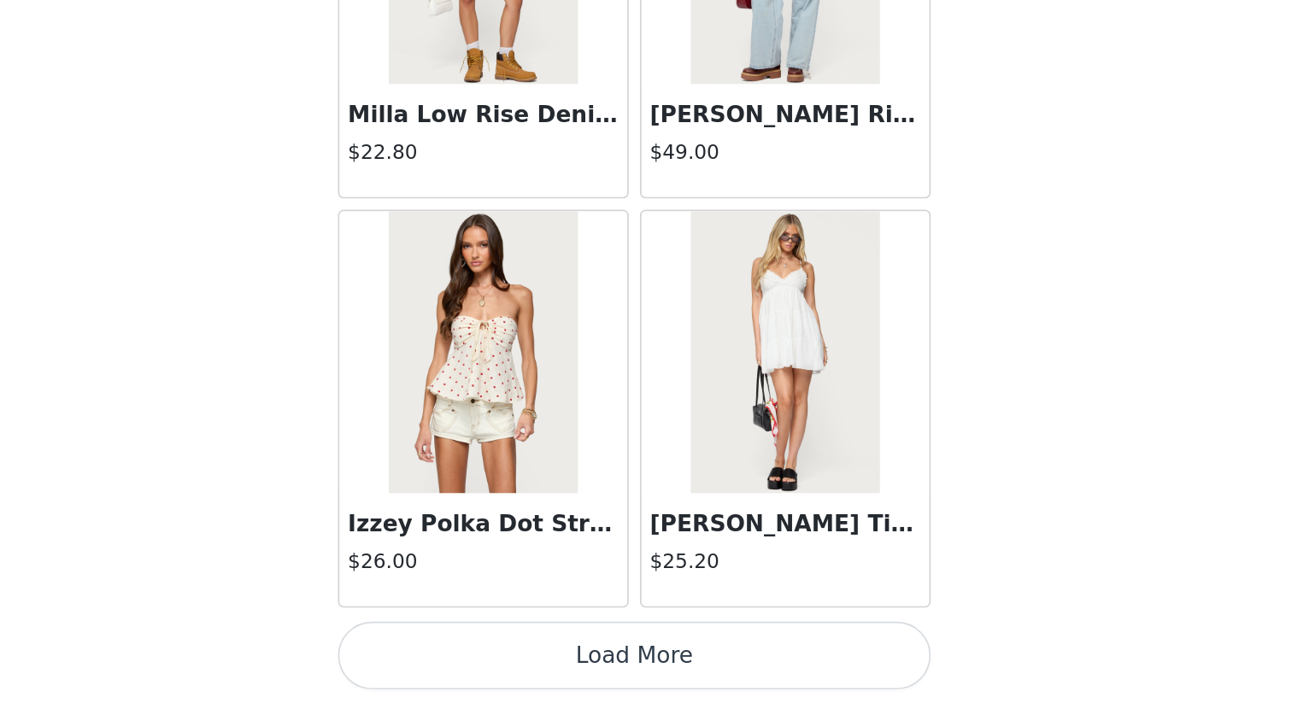
click at [659, 608] on button "Load More" at bounding box center [646, 674] width 359 height 41
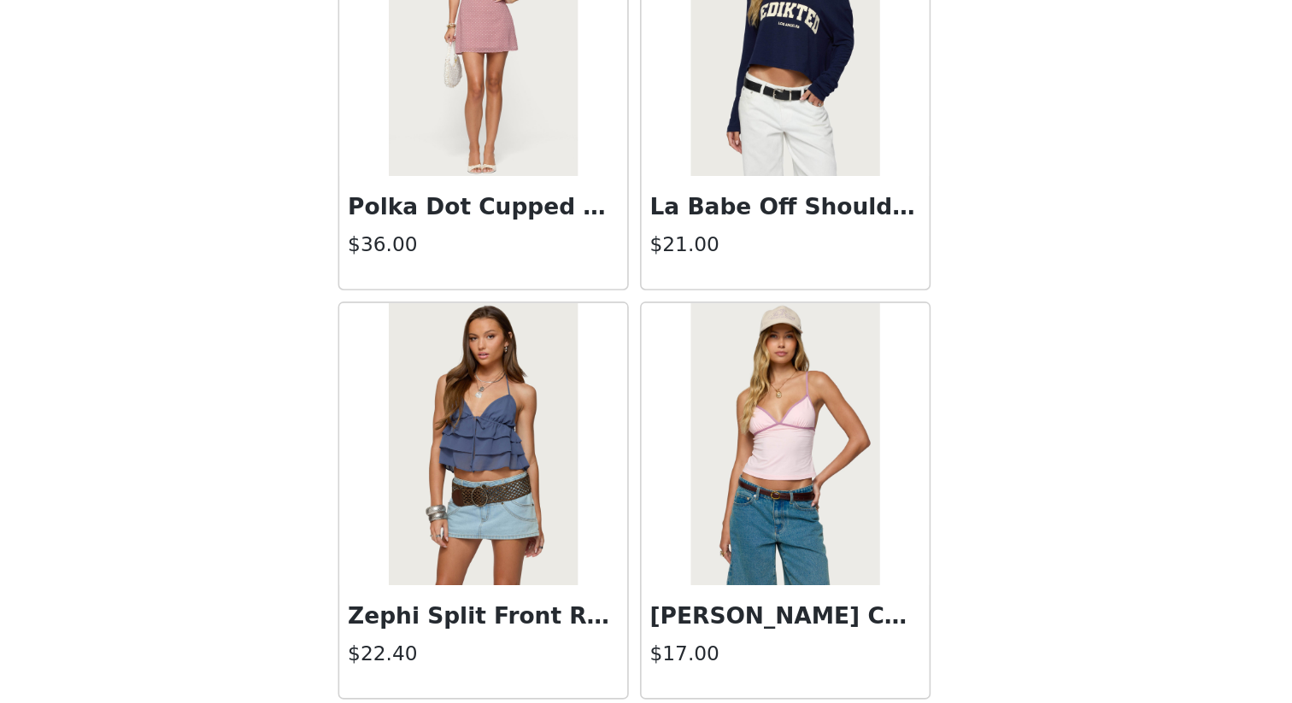
scroll to position [14301, 0]
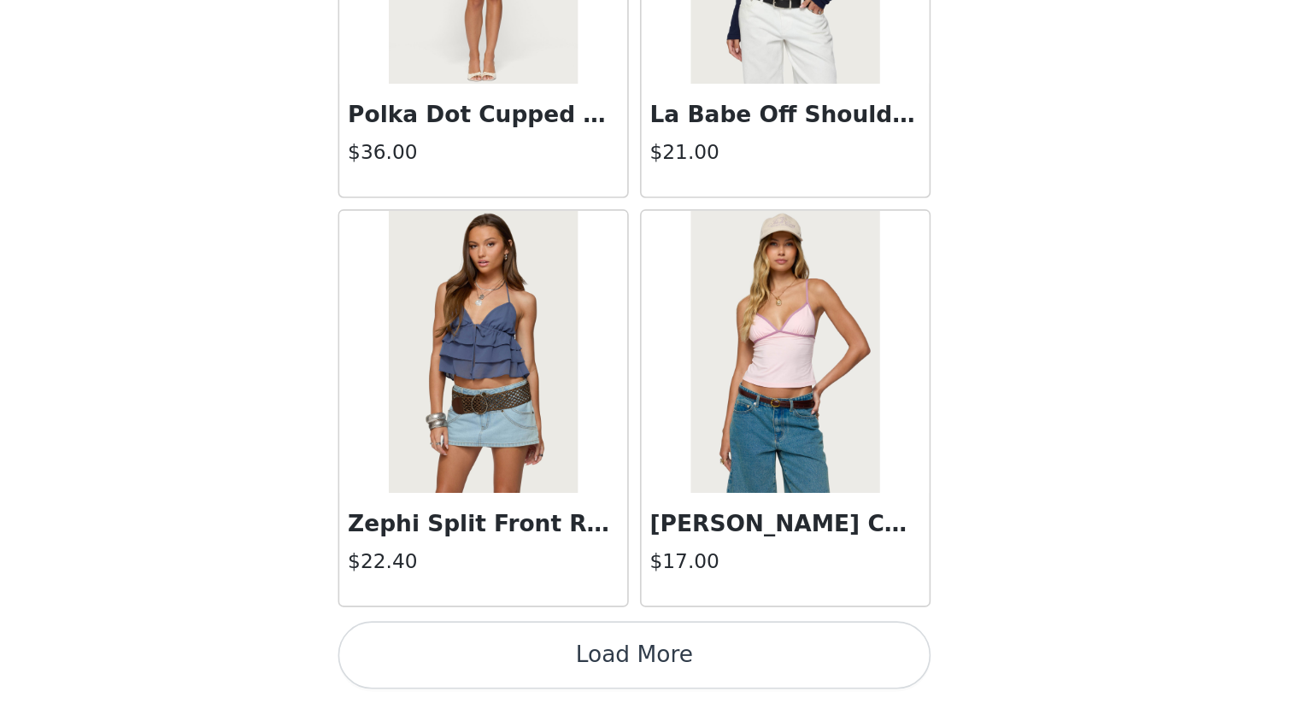
click at [697, 608] on button "Load More" at bounding box center [646, 674] width 359 height 41
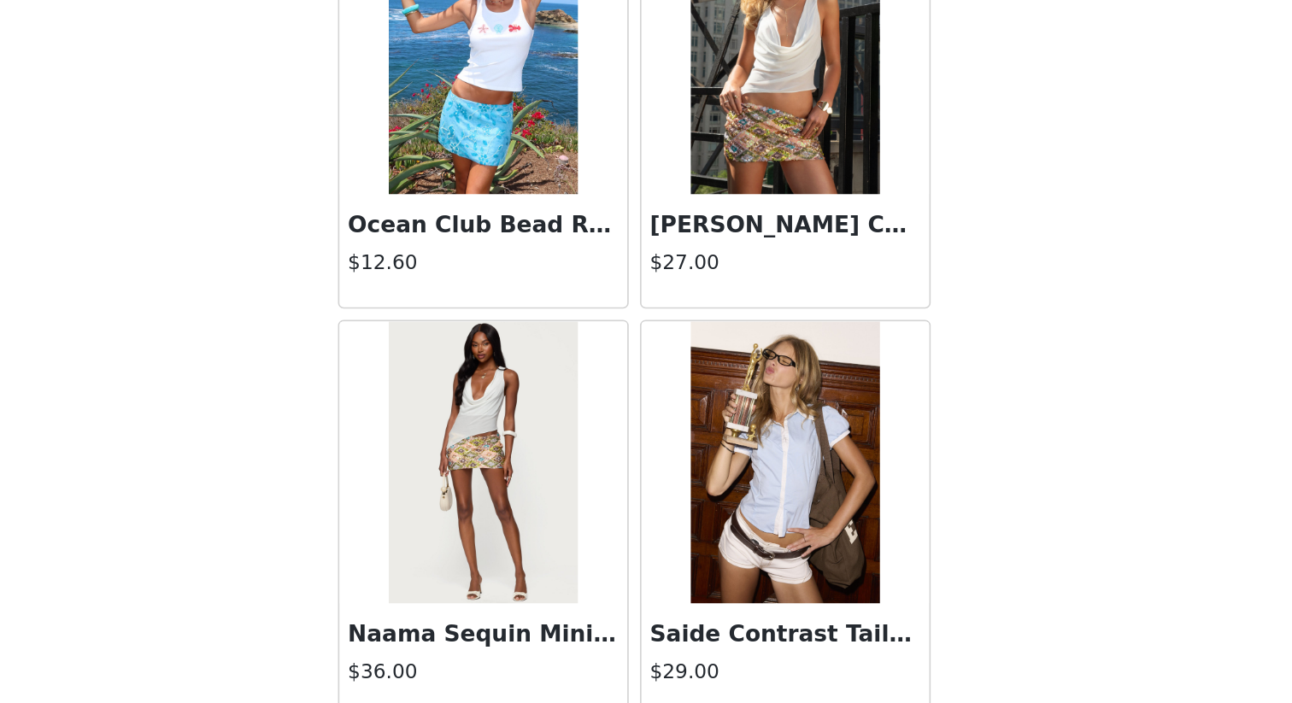
scroll to position [16779, 0]
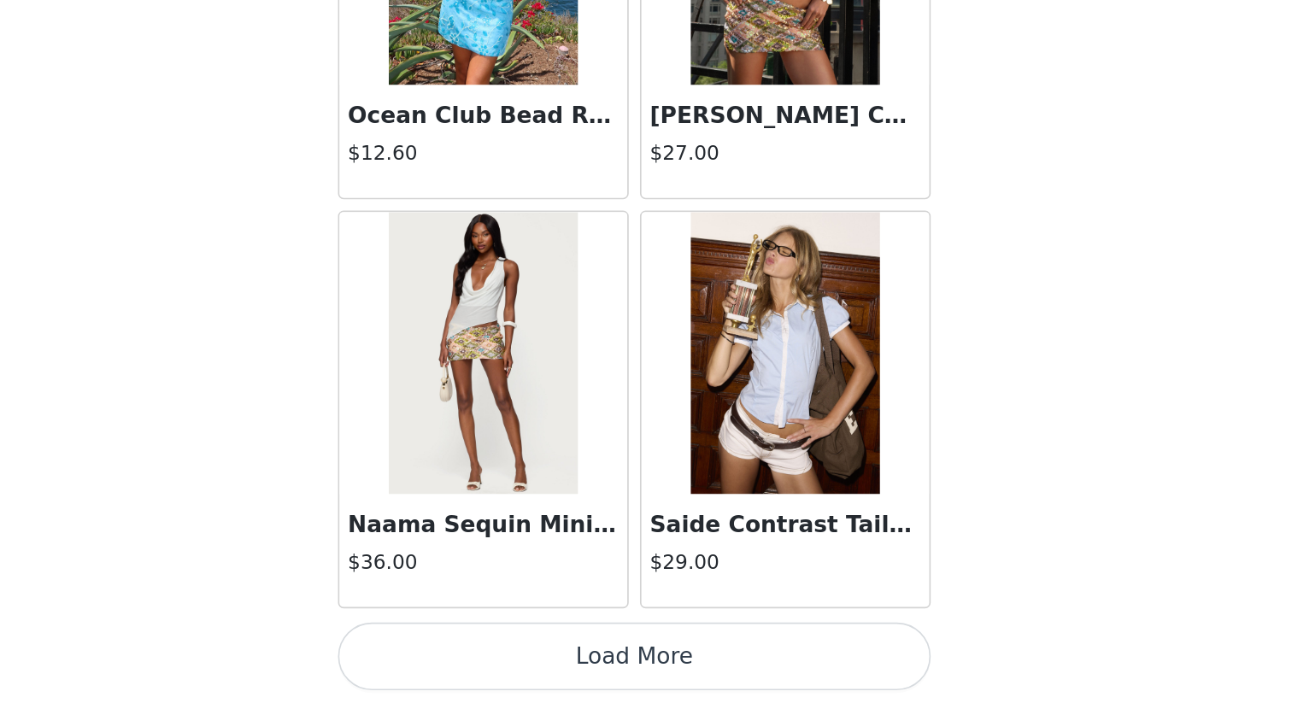
click at [700, 608] on button "Load More" at bounding box center [646, 674] width 359 height 41
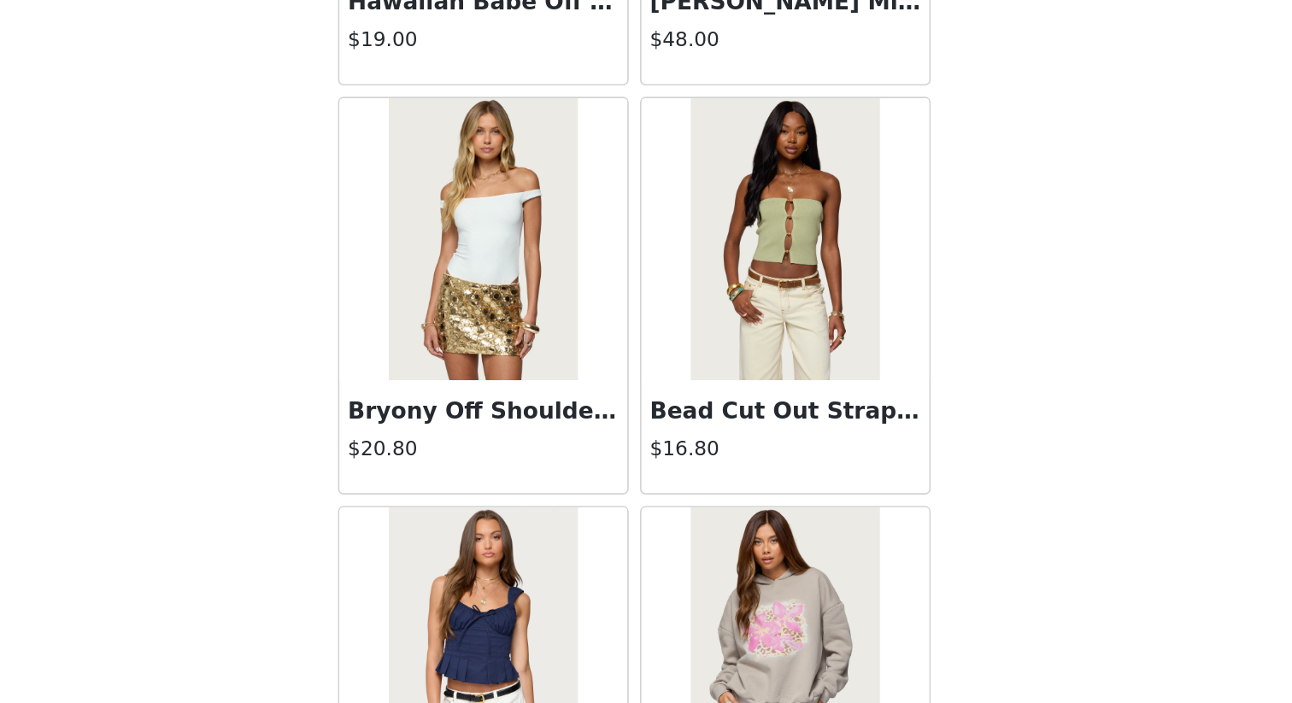
scroll to position [18089, 0]
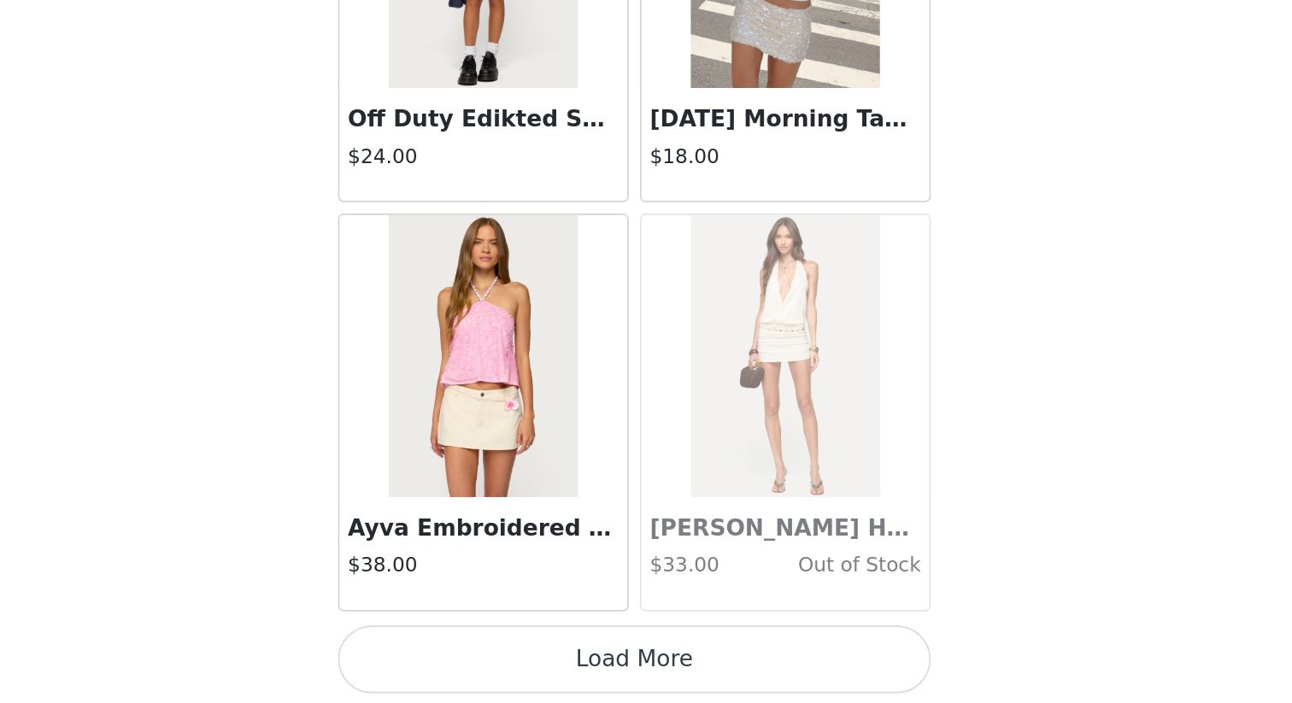
click at [714, 608] on button "Load More" at bounding box center [646, 676] width 359 height 41
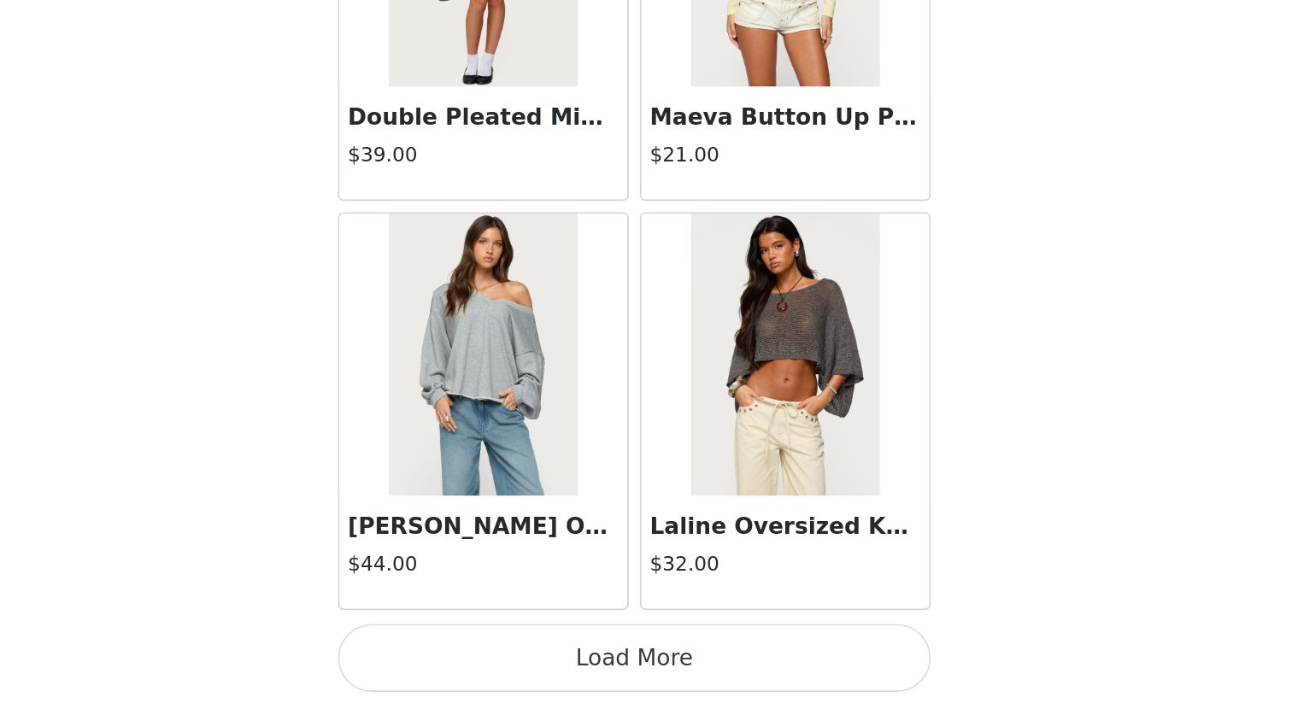
scroll to position [21735, 0]
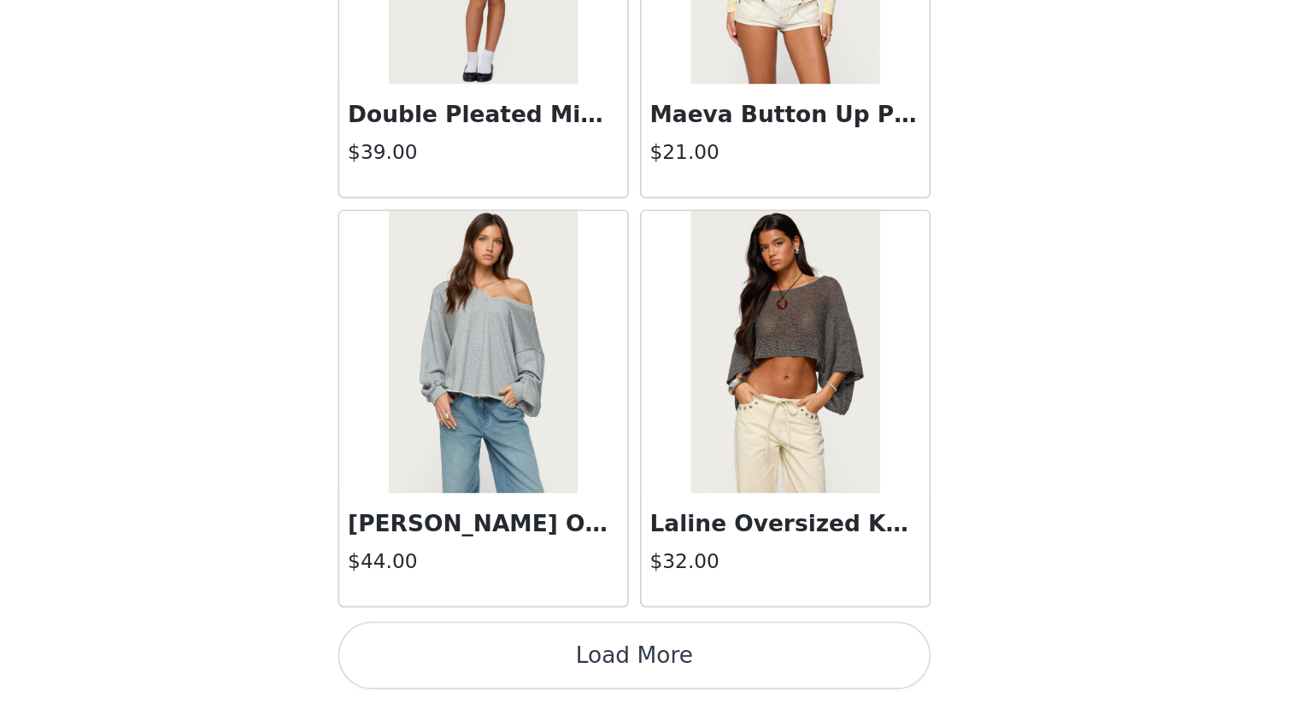
click at [696, 608] on button "Load More" at bounding box center [646, 674] width 359 height 41
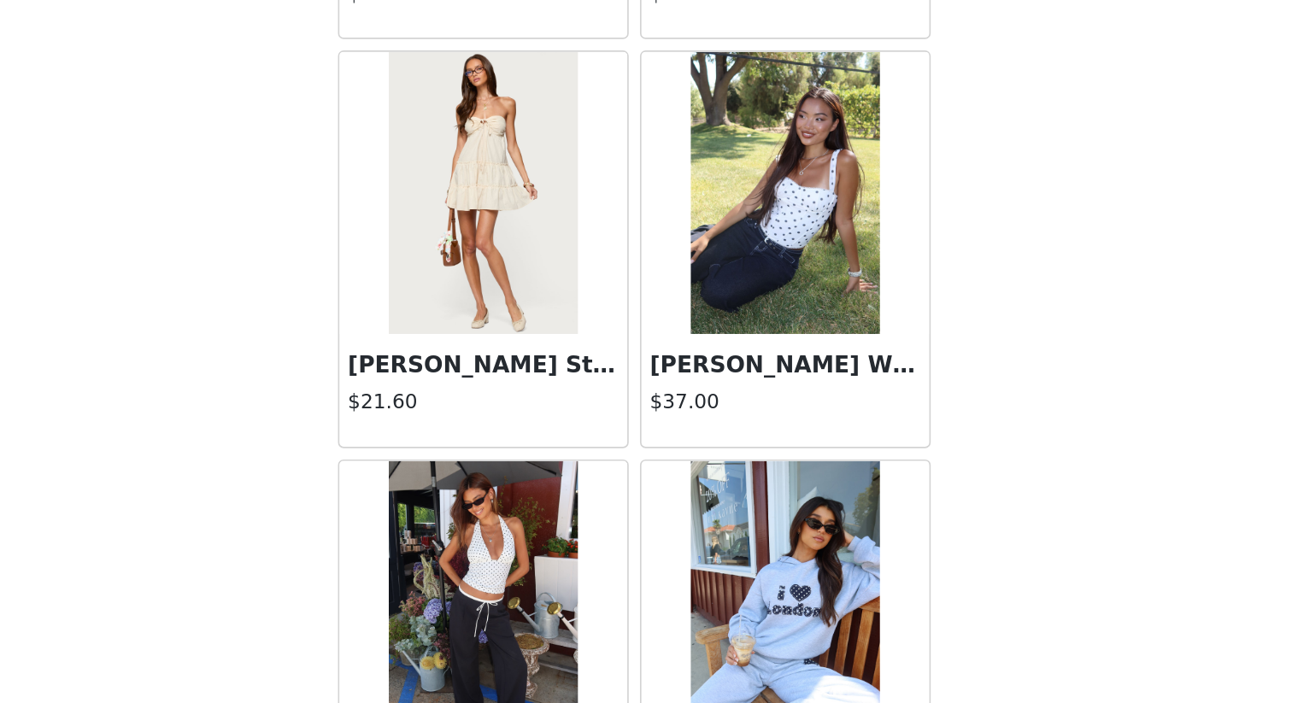
scroll to position [24213, 0]
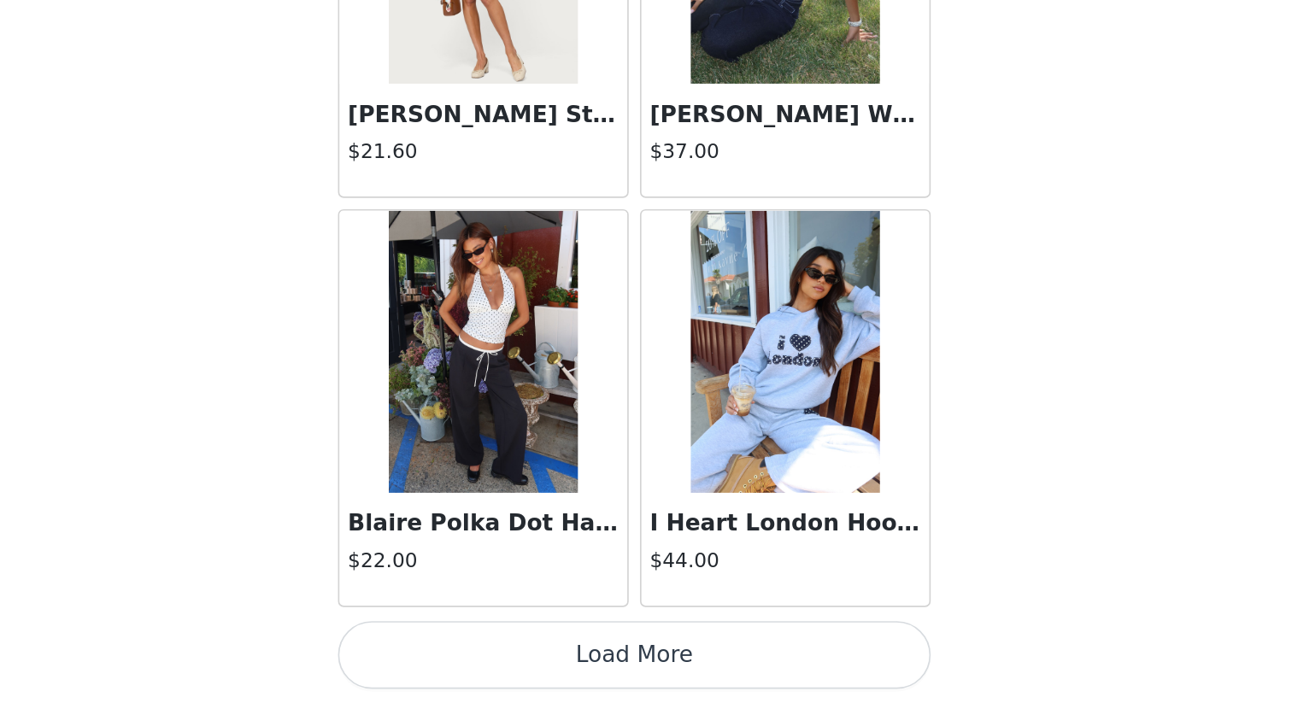
click at [690, 608] on button "Load More" at bounding box center [646, 674] width 359 height 41
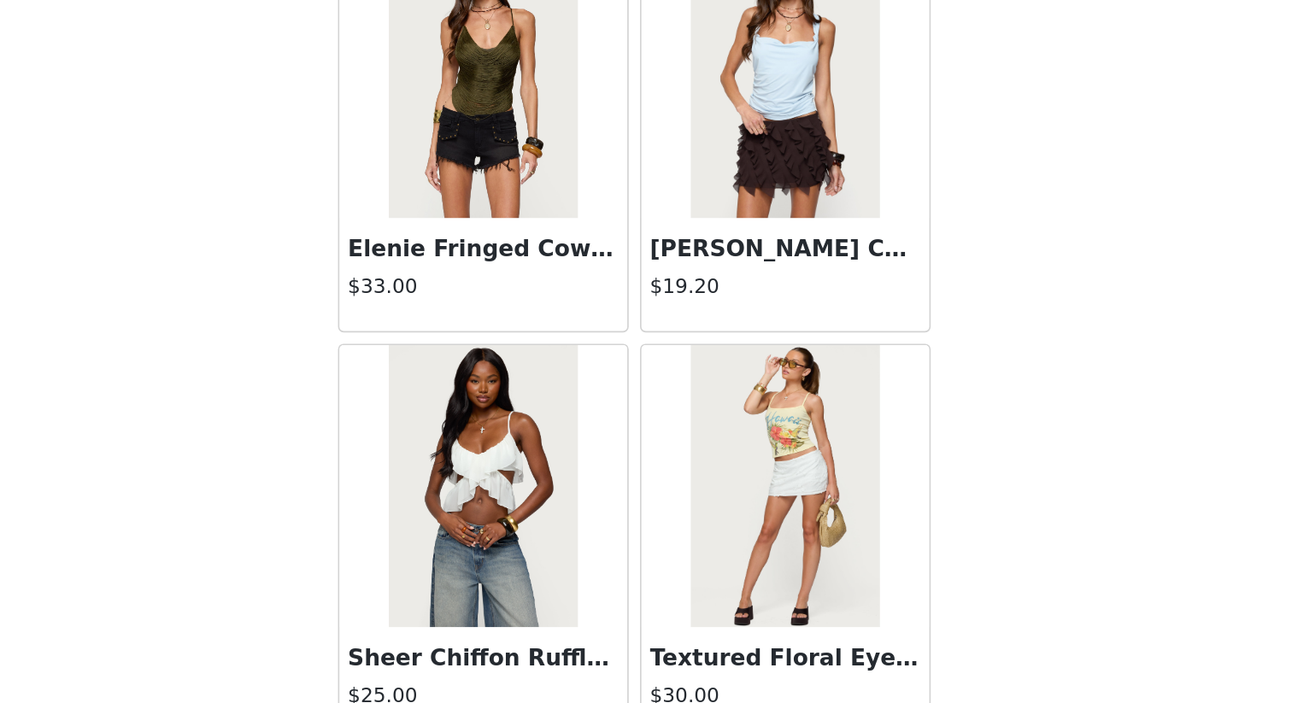
scroll to position [26691, 0]
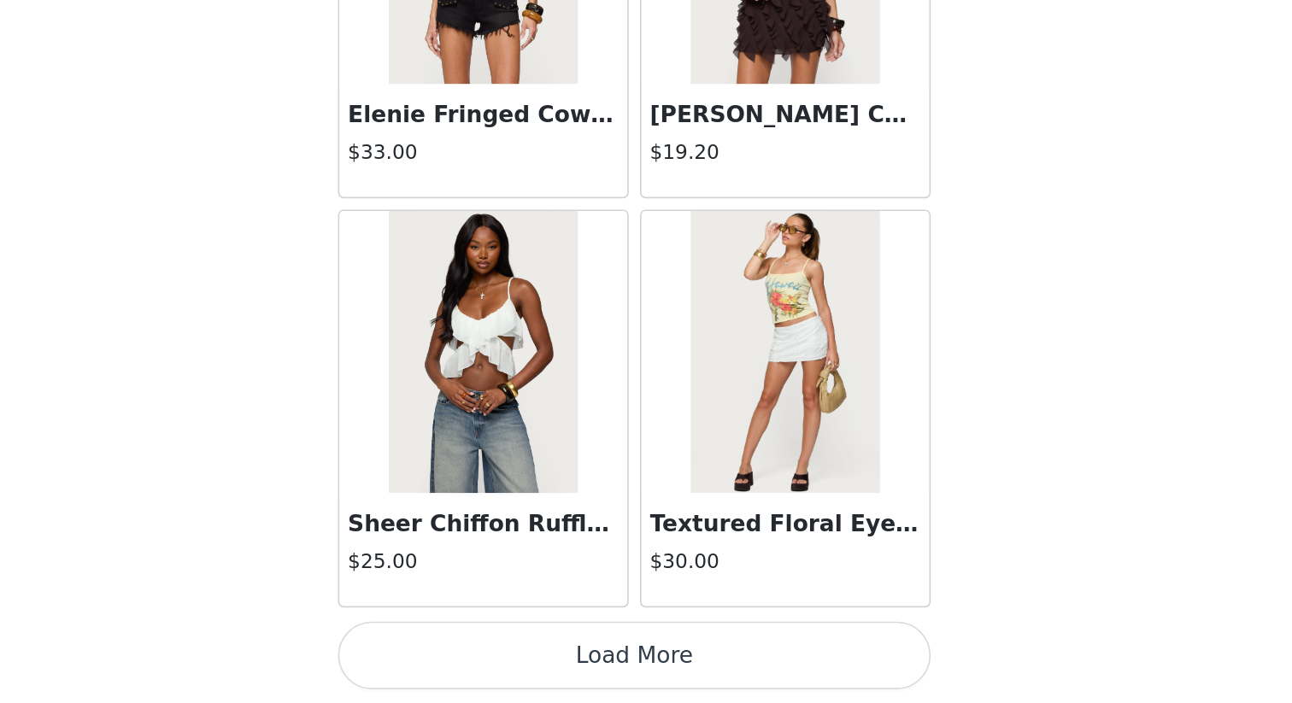
click at [693, 608] on button "Load More" at bounding box center [646, 674] width 359 height 41
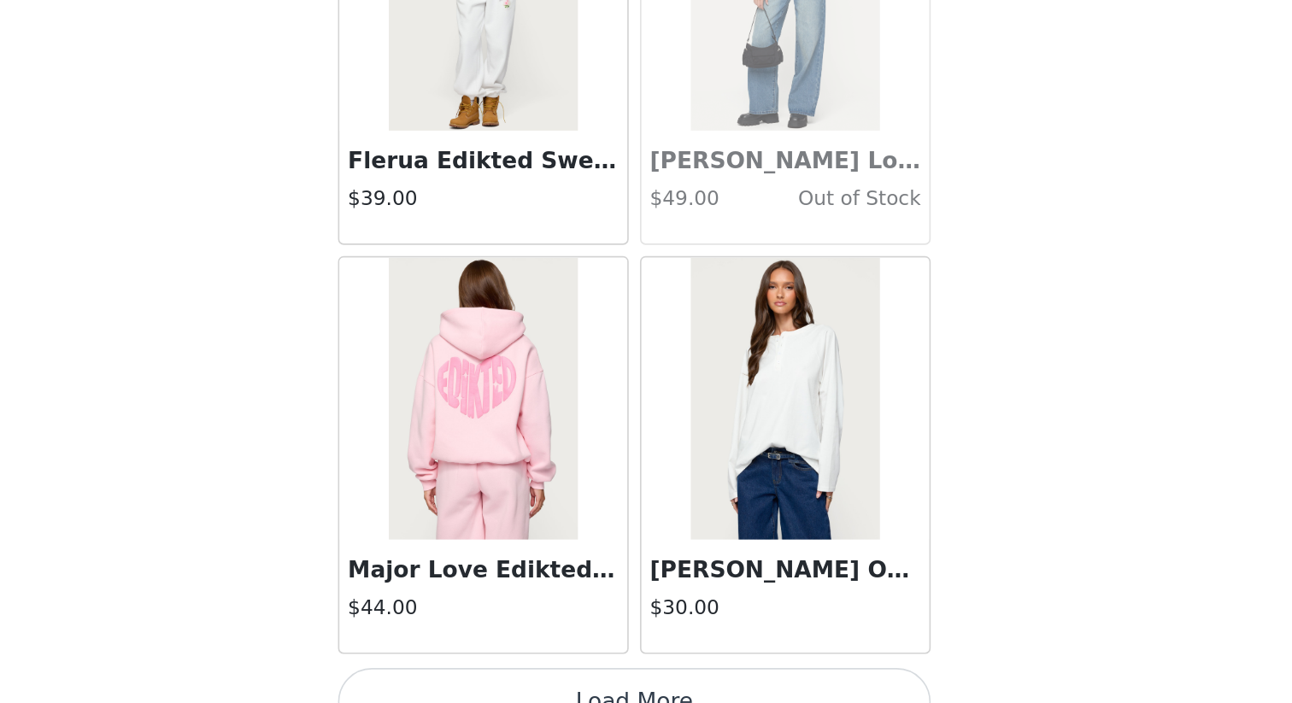
scroll to position [29169, 0]
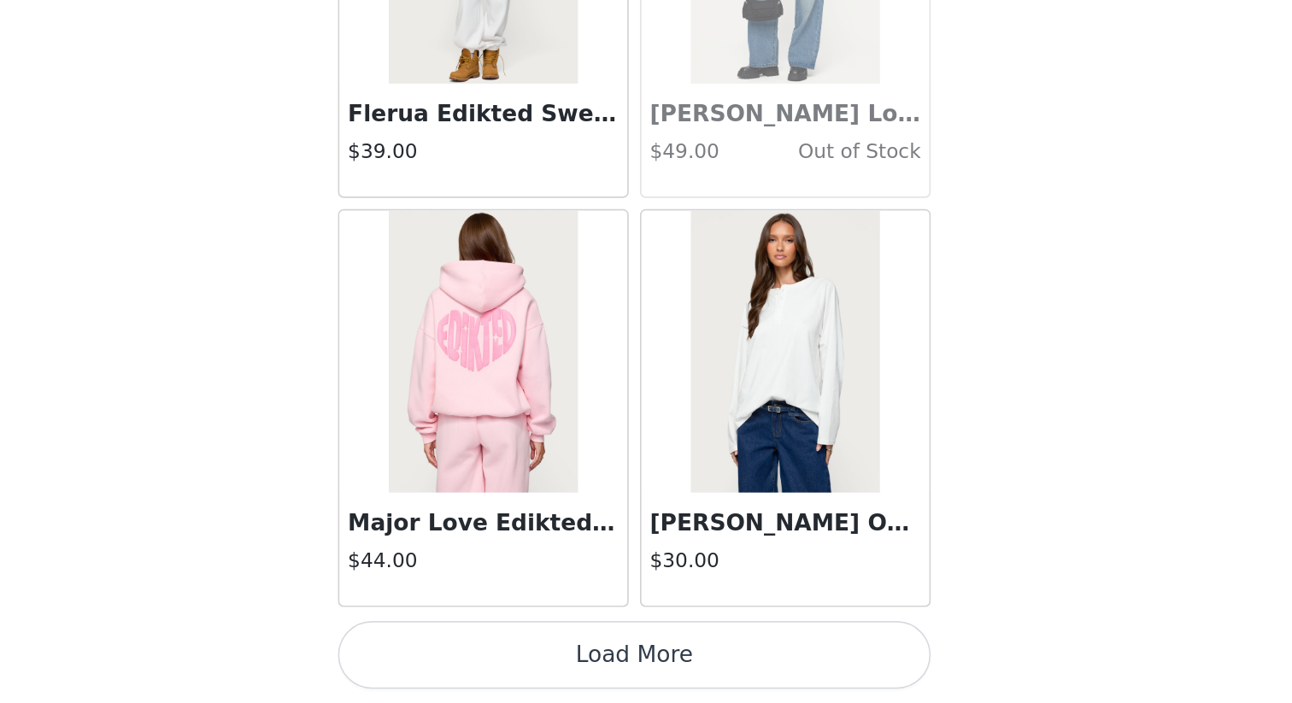
click at [714, 608] on button "Load More" at bounding box center [646, 674] width 359 height 41
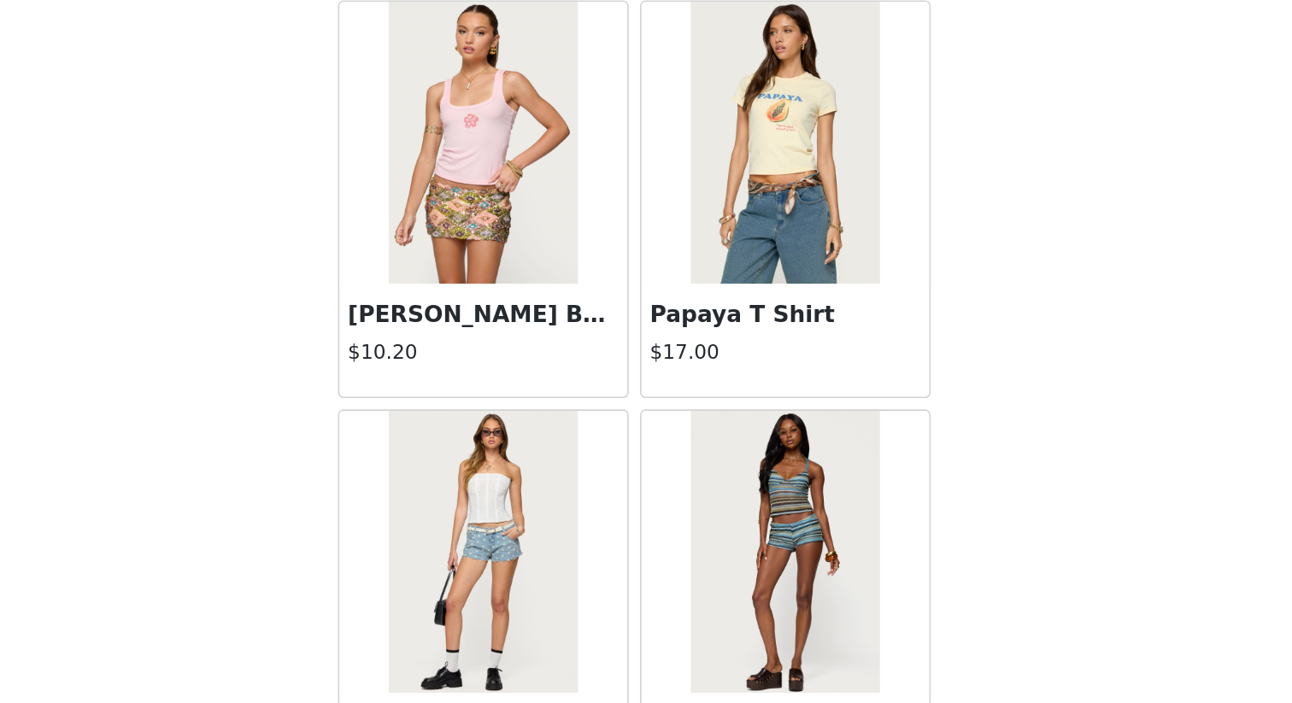
scroll to position [31647, 0]
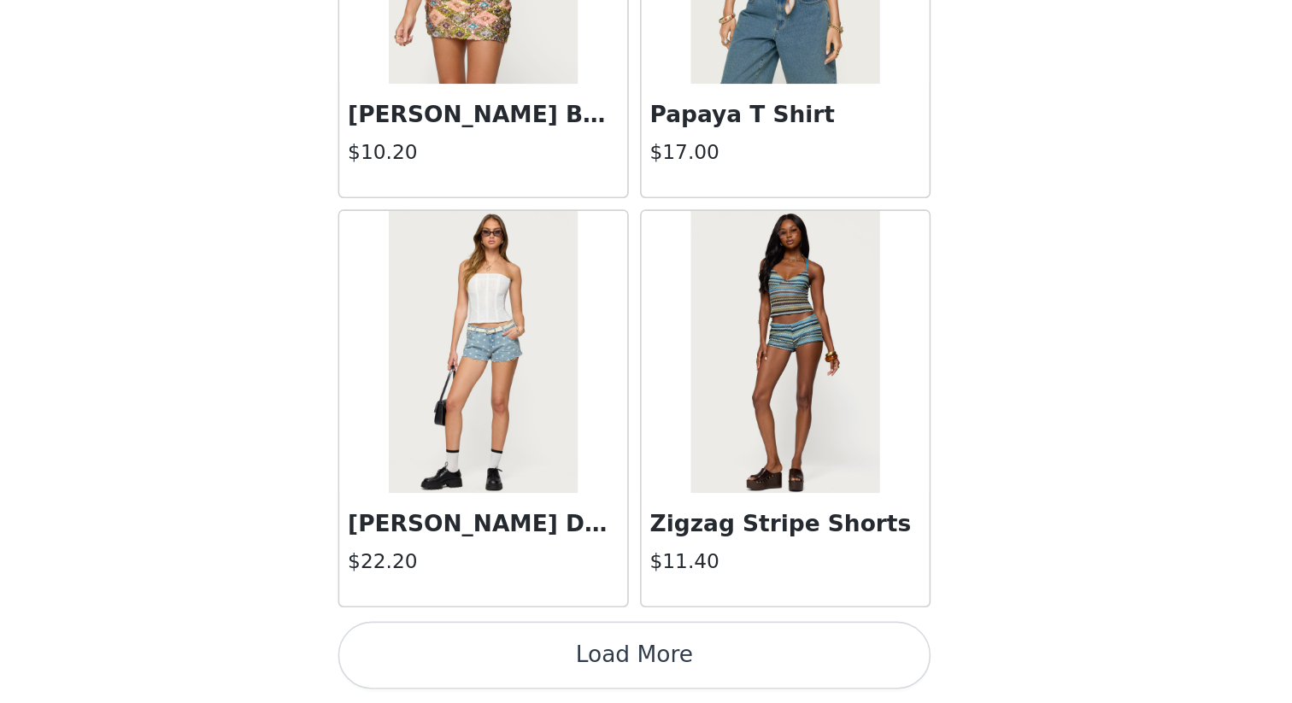
click at [686, 608] on button "Load More" at bounding box center [646, 674] width 359 height 41
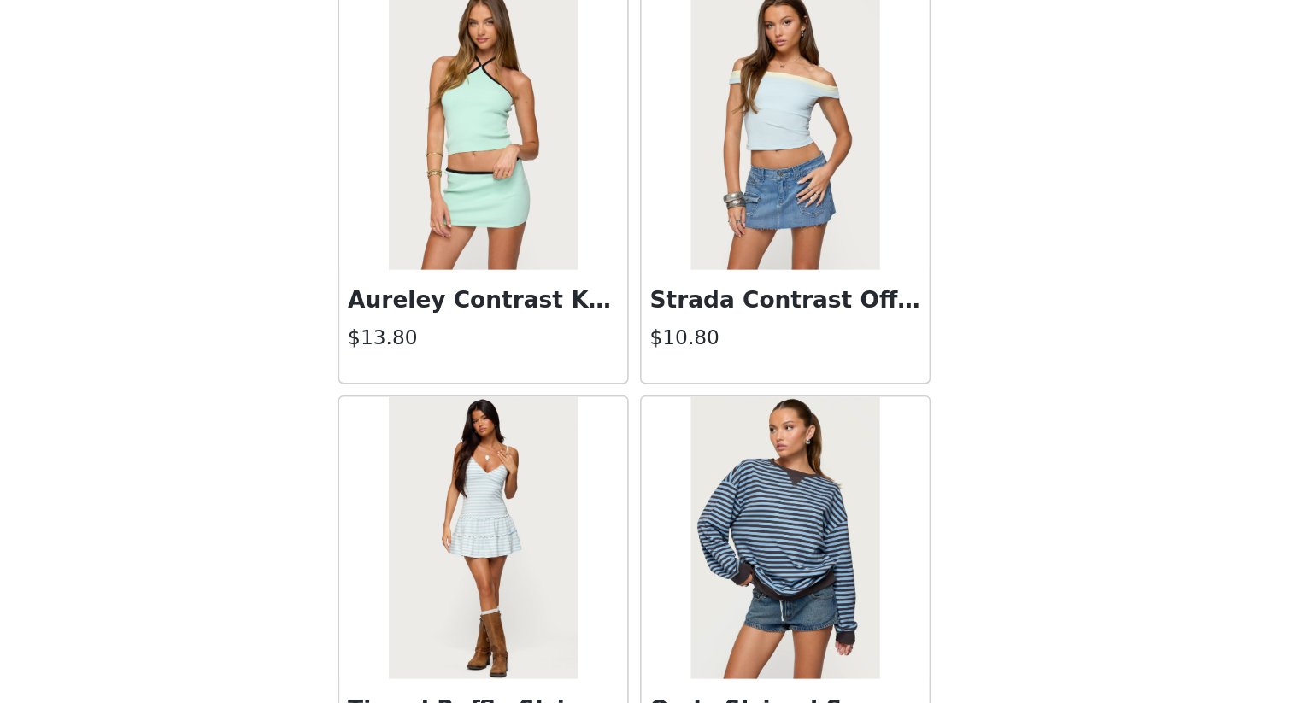
scroll to position [33765, 0]
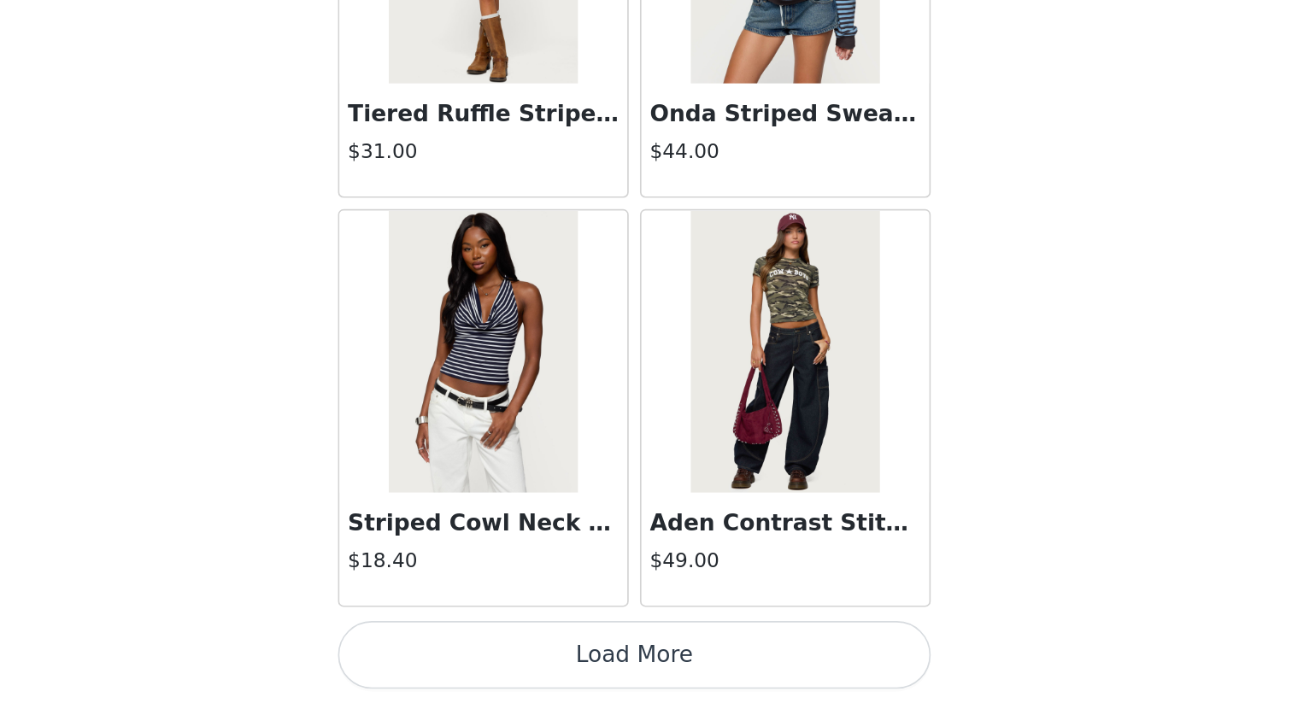
click at [641, 608] on button "Load More" at bounding box center [646, 674] width 359 height 41
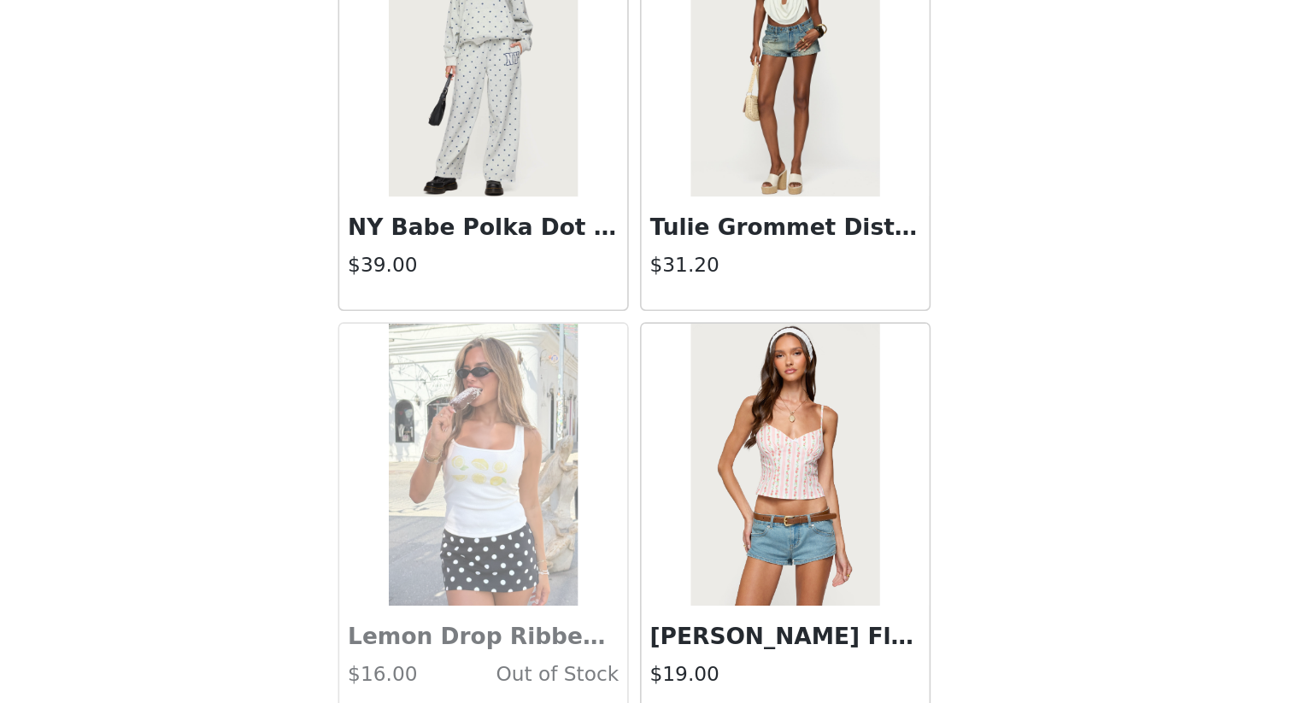
scroll to position [36603, 0]
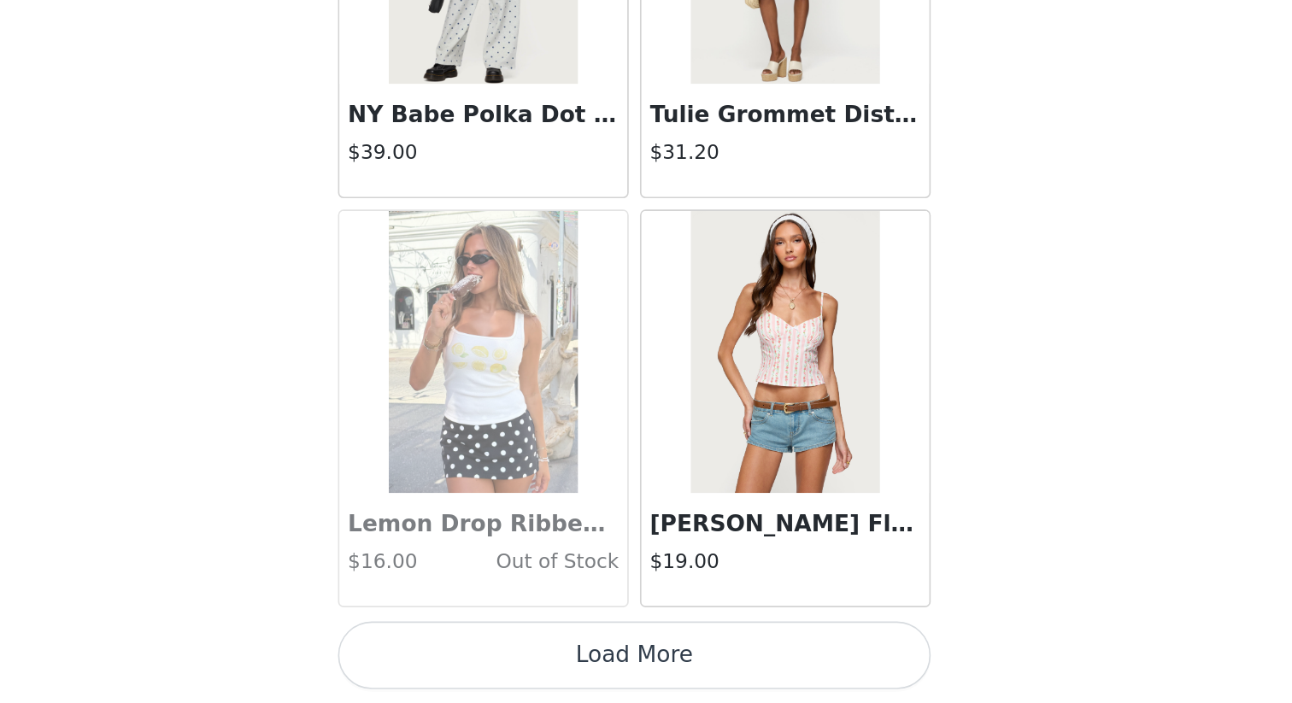
click at [650, 608] on button "Load More" at bounding box center [646, 674] width 359 height 41
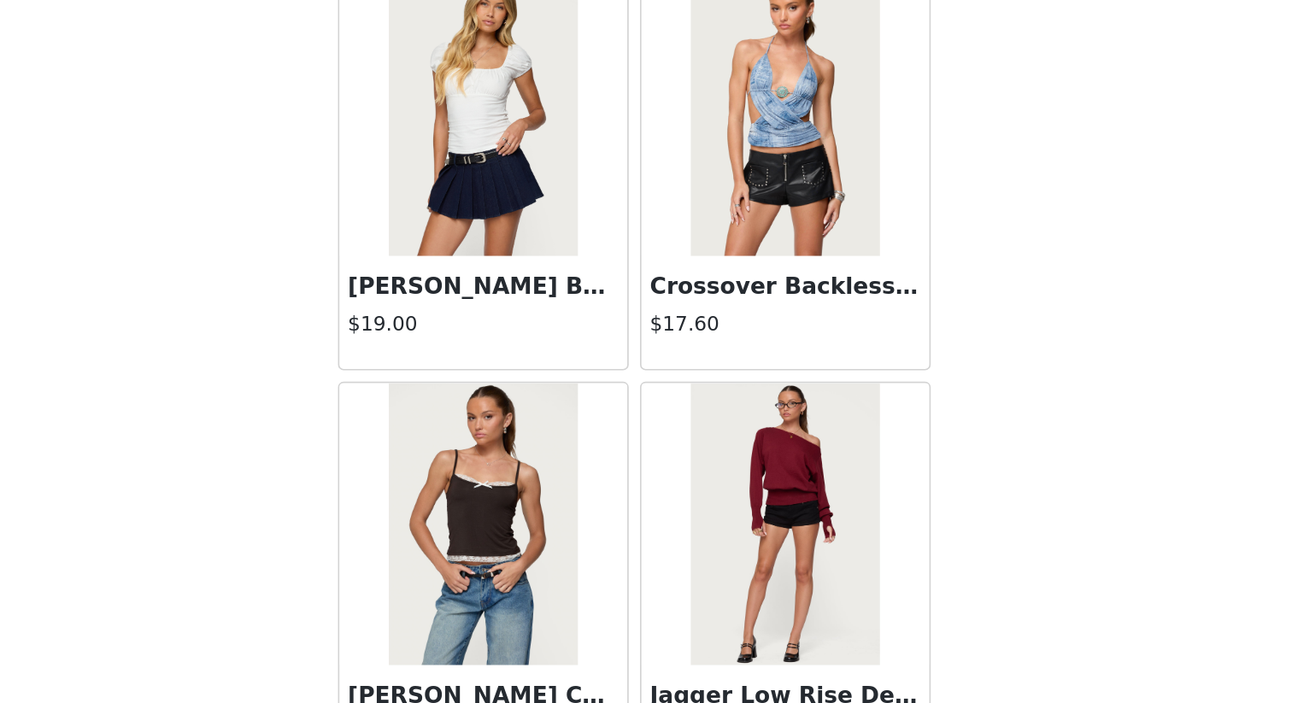
scroll to position [38978, 0]
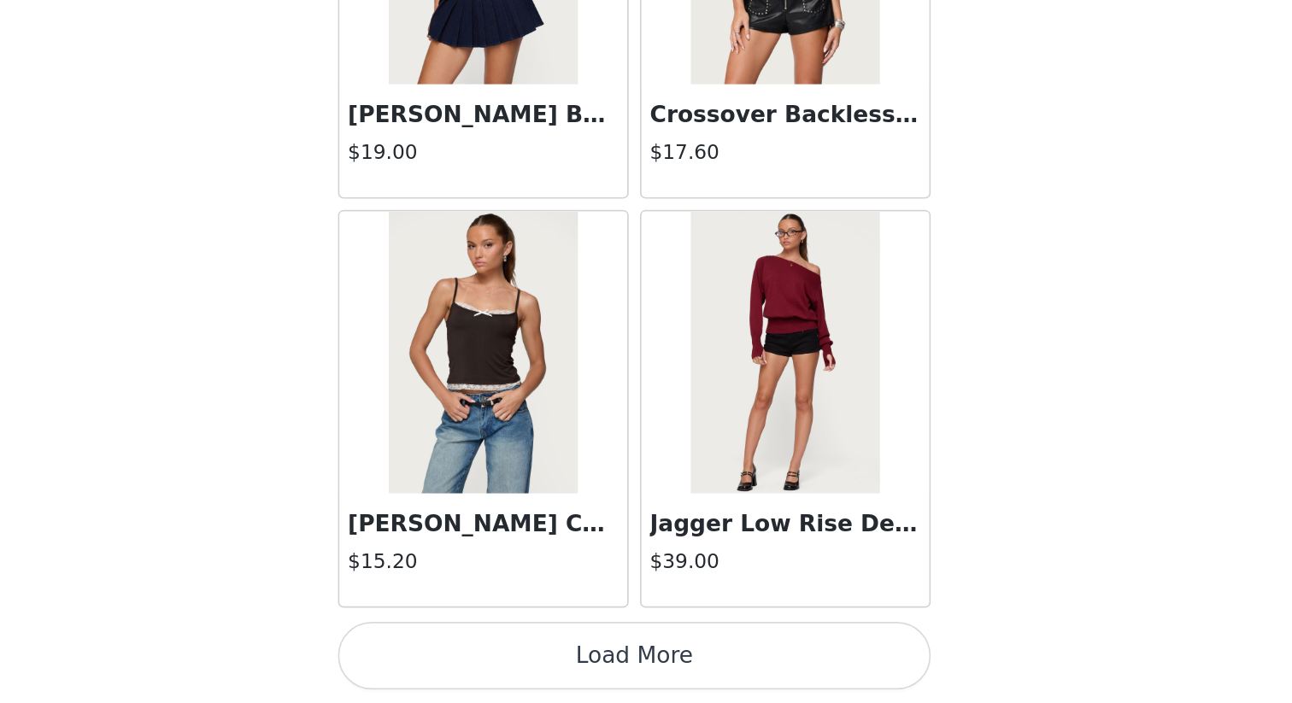
click at [632, 608] on button "Load More" at bounding box center [646, 674] width 359 height 41
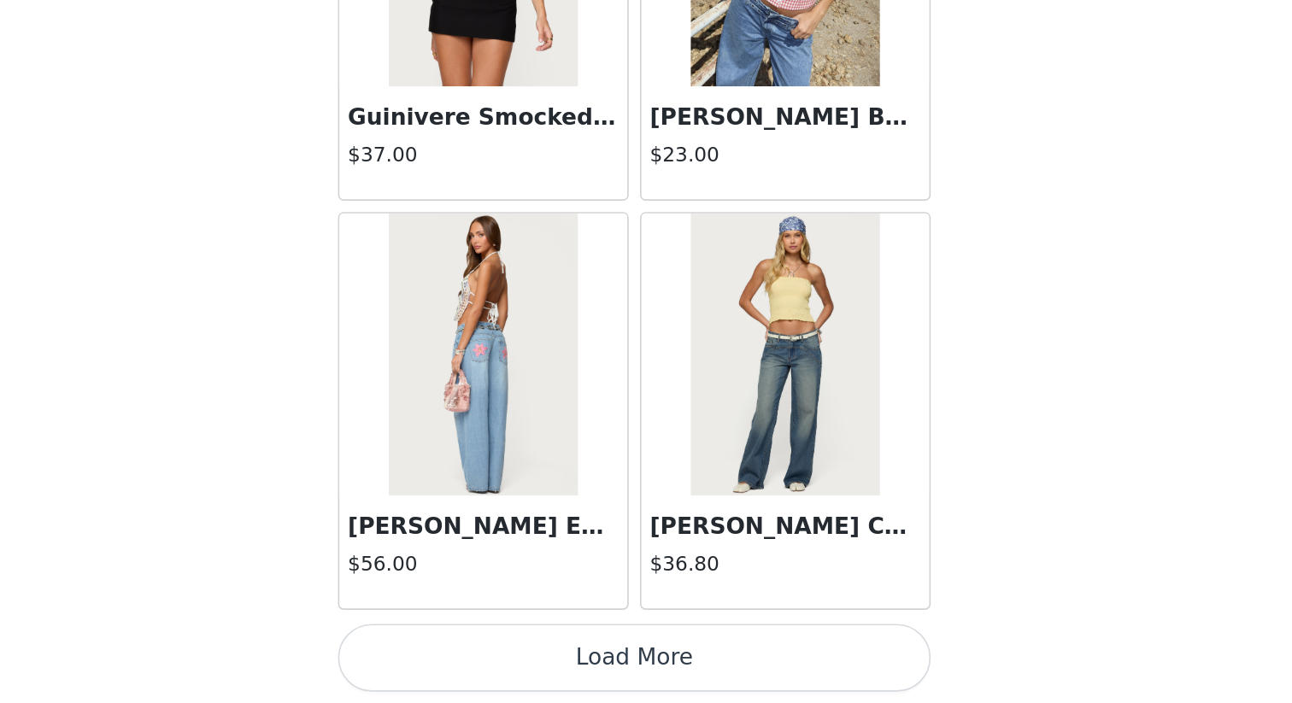
scroll to position [41558, 0]
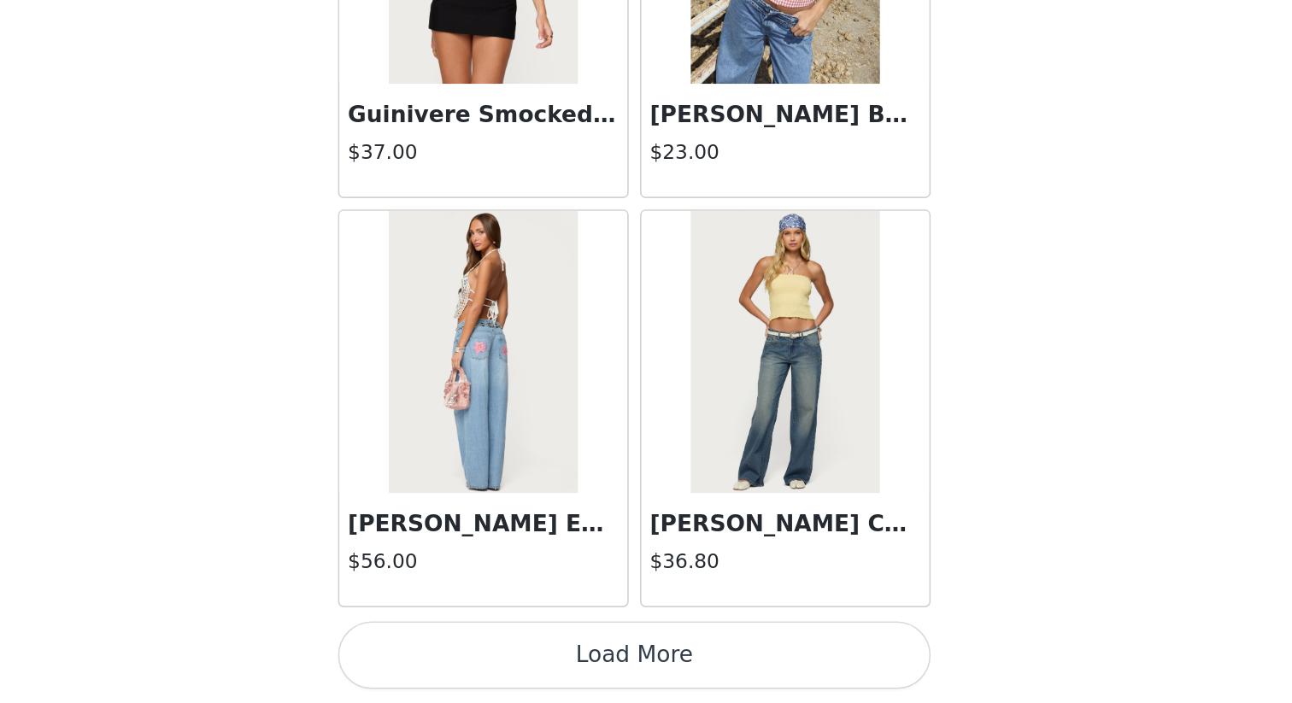
click at [678, 608] on button "Load More" at bounding box center [646, 674] width 359 height 41
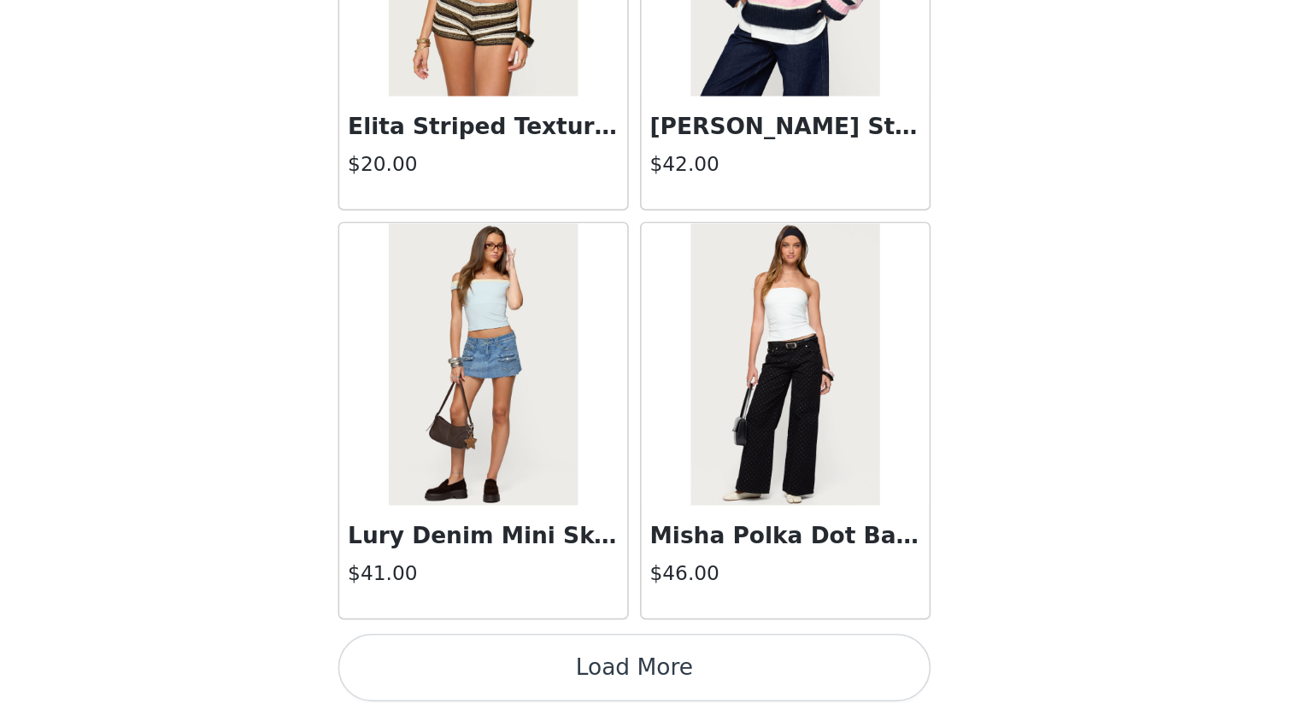
scroll to position [44031, 0]
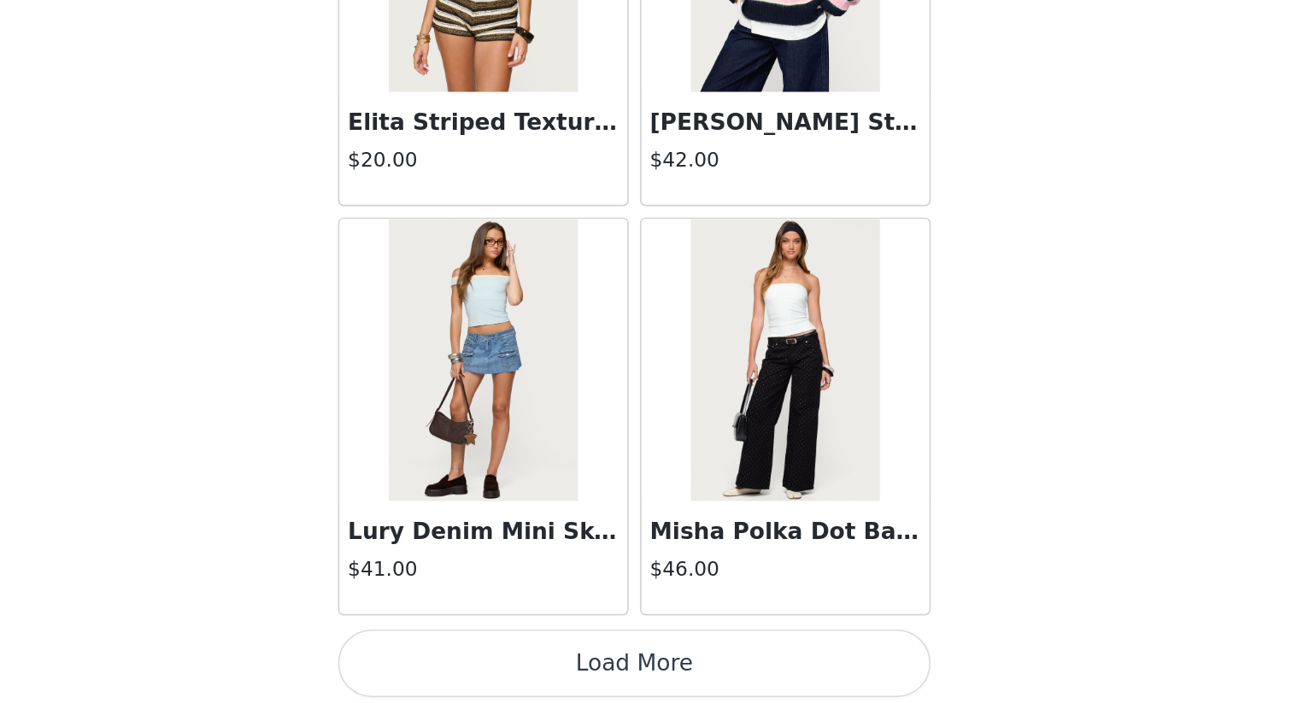
click at [701, 608] on button "Load More" at bounding box center [646, 679] width 359 height 41
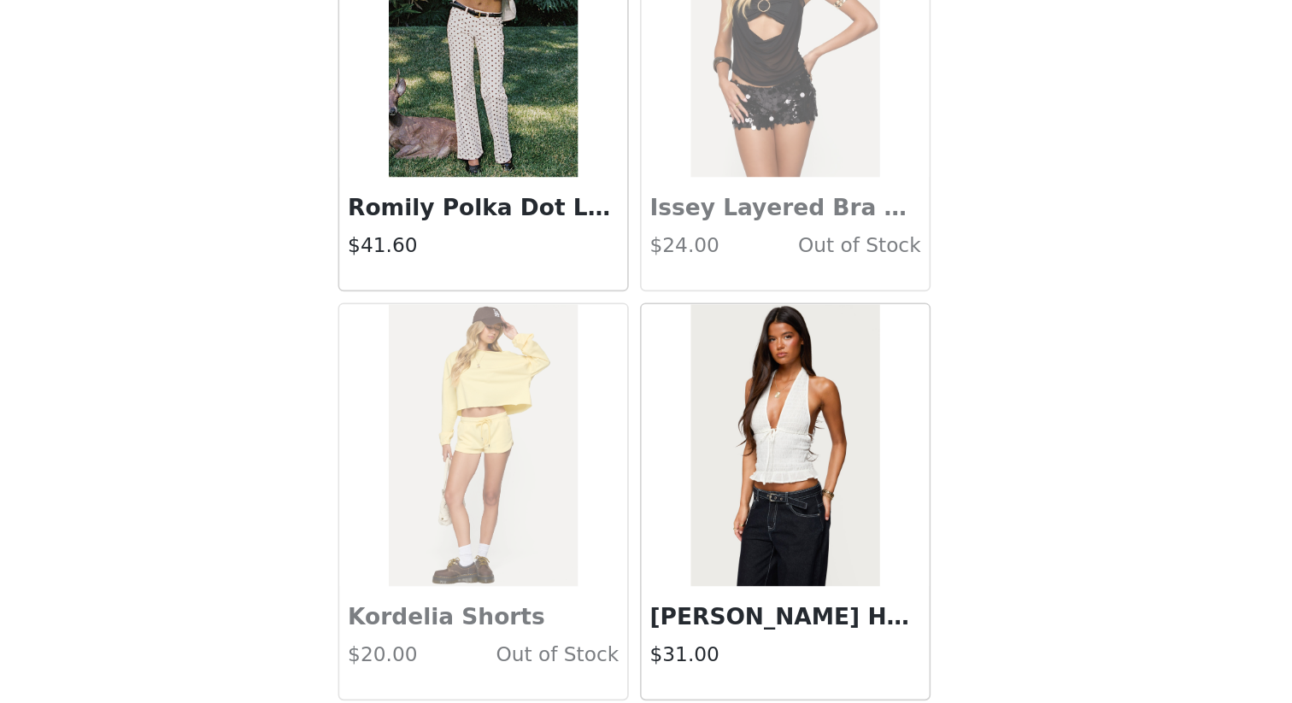
scroll to position [45077, 0]
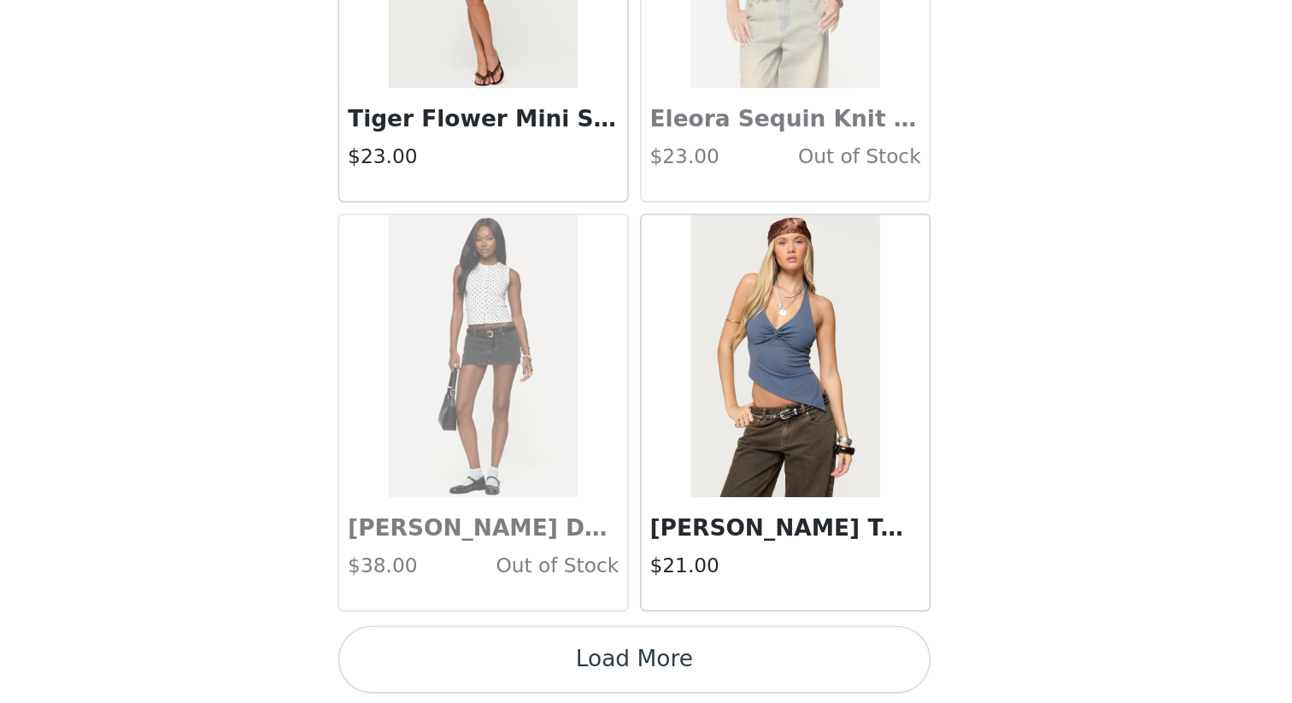
click at [702, 608] on button "Load More" at bounding box center [646, 676] width 359 height 41
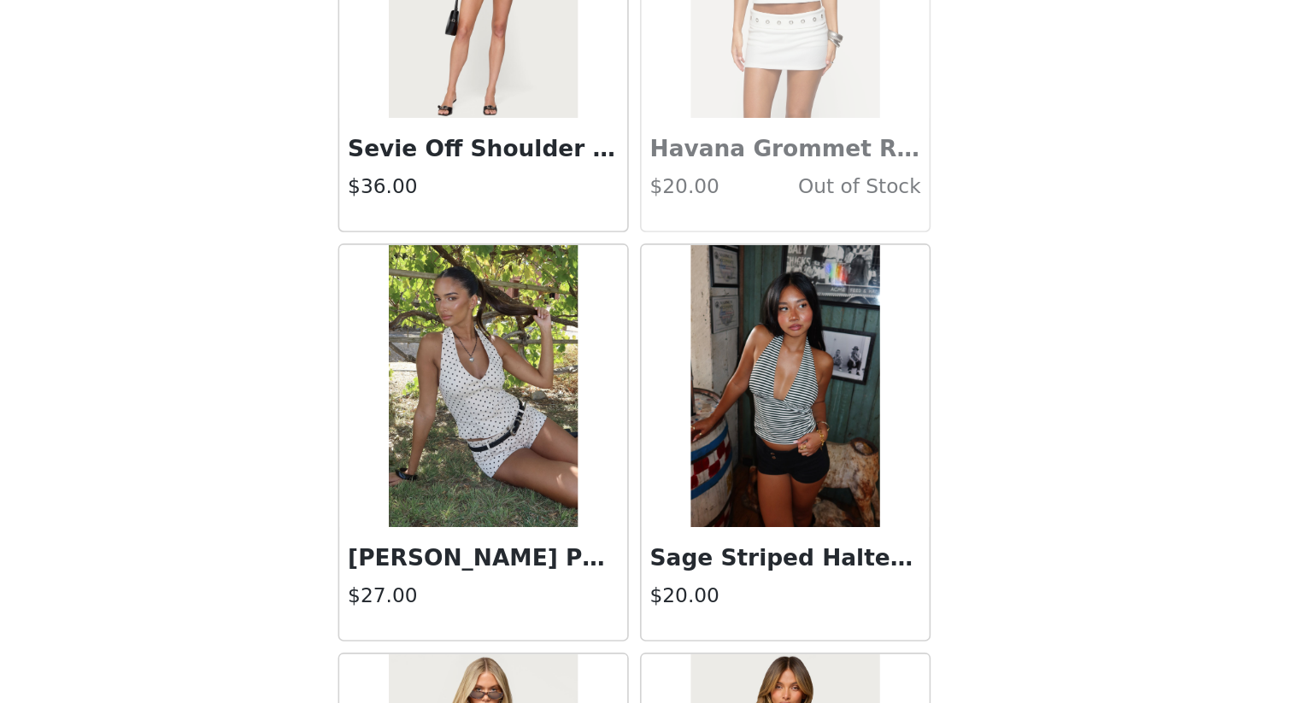
scroll to position [46998, 0]
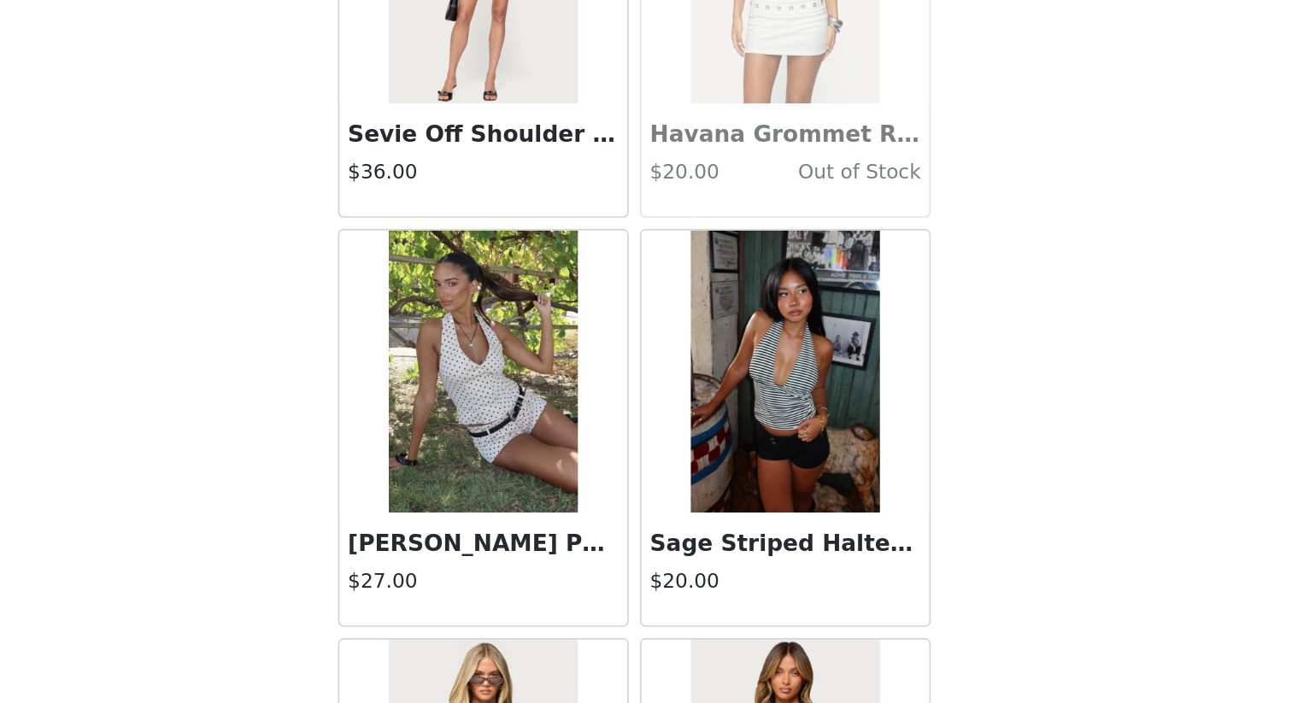
click at [770, 608] on h3 "Sage Striped Halter Top" at bounding box center [737, 606] width 164 height 21
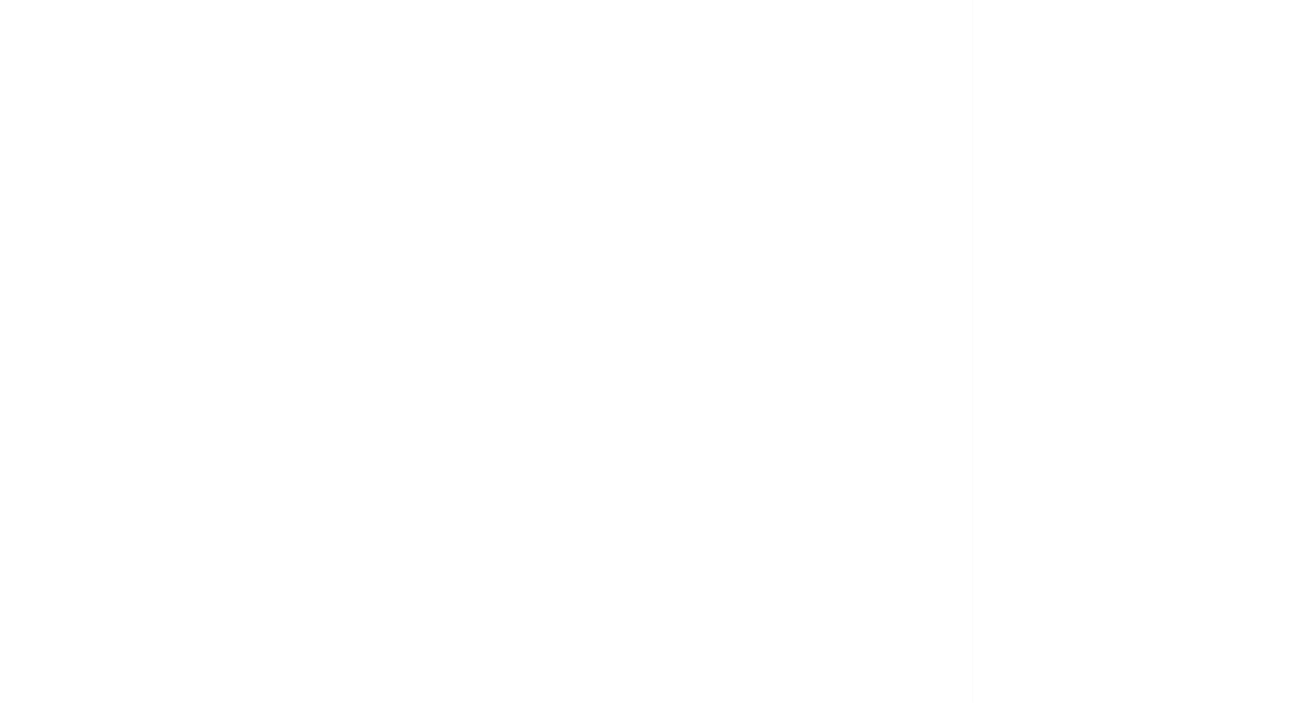
scroll to position [0, 0]
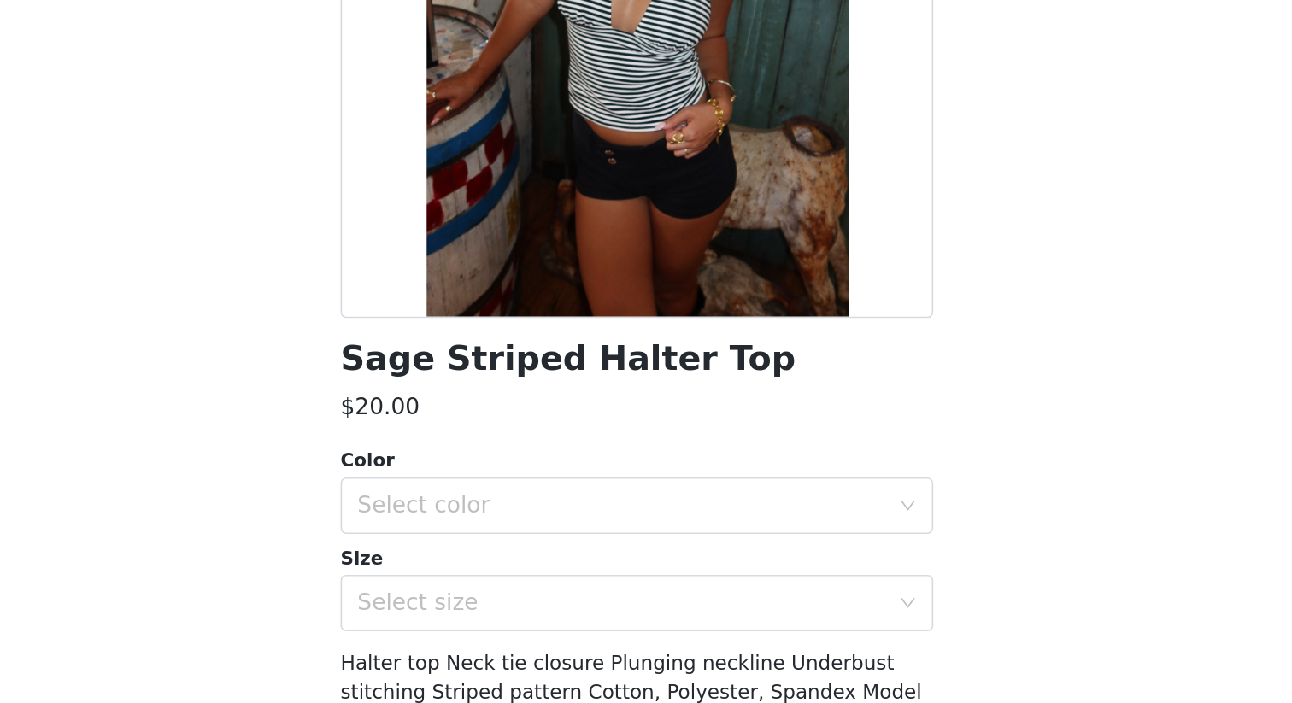
click at [643, 602] on div "Color Select color Size Select size" at bounding box center [646, 604] width 359 height 112
click at [648, 590] on div "Select color" at bounding box center [637, 583] width 320 height 17
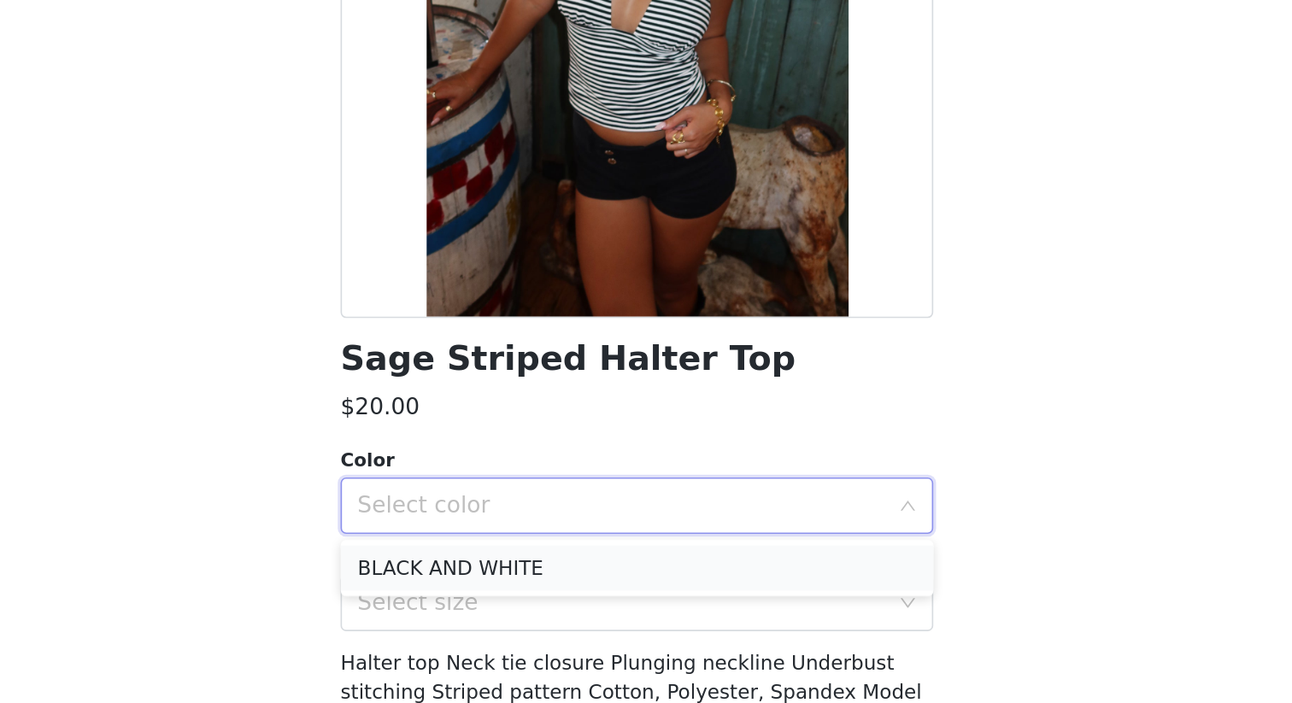
click at [616, 608] on li "BLACK AND WHITE" at bounding box center [646, 621] width 359 height 27
click at [608, 608] on div "Select size" at bounding box center [637, 642] width 320 height 17
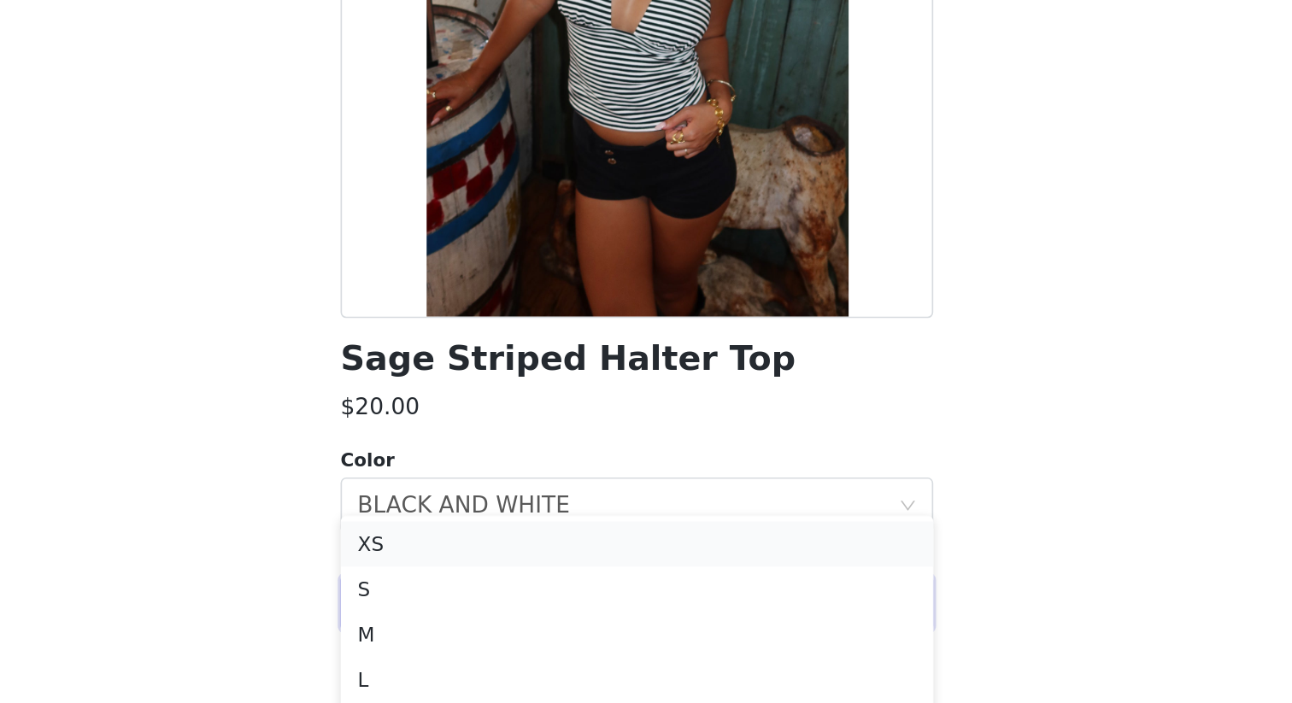
scroll to position [908, 0]
click at [600, 608] on li "S" at bounding box center [646, 629] width 359 height 27
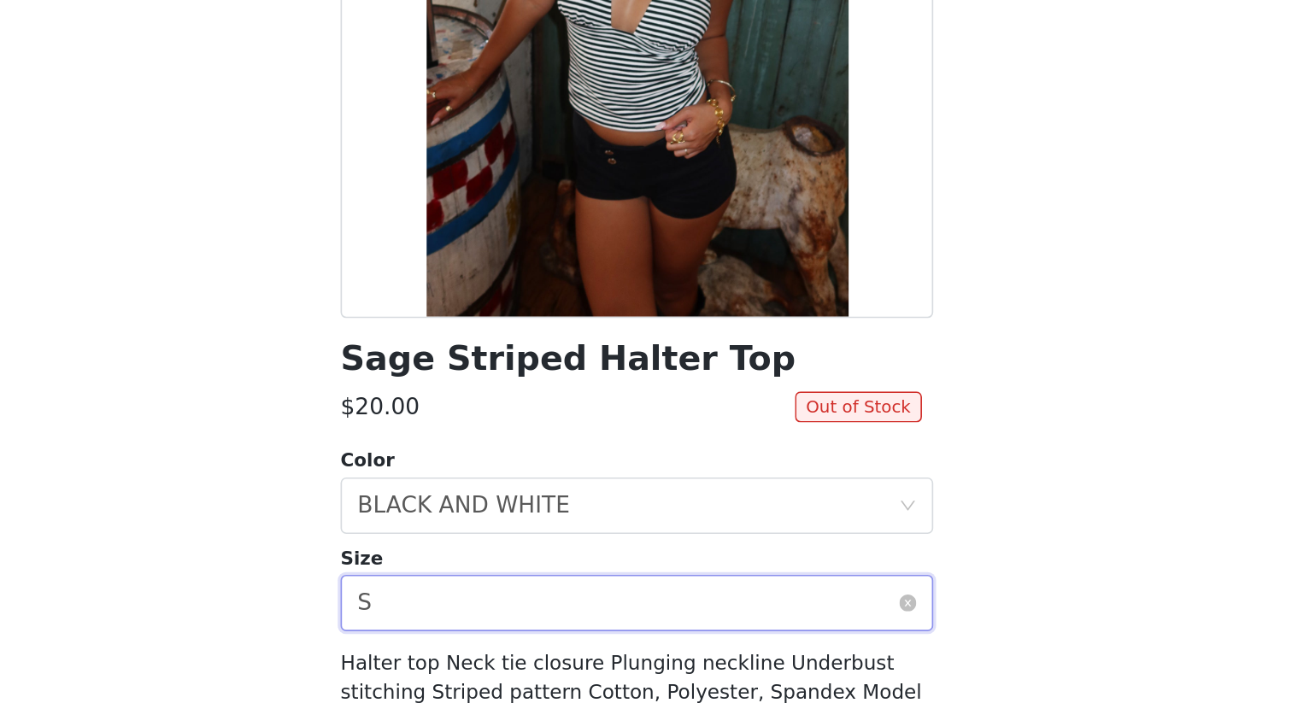
click at [704, 608] on div "Select size S" at bounding box center [640, 642] width 327 height 32
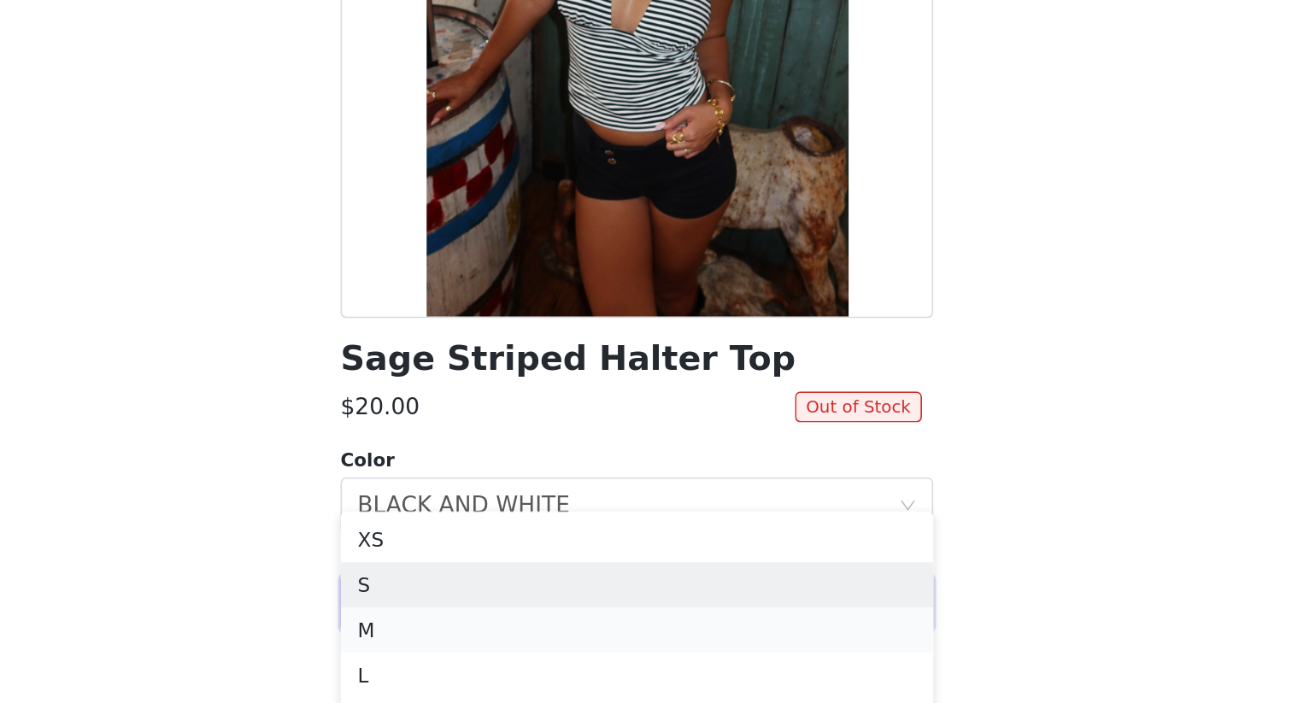
click at [666, 608] on li "M" at bounding box center [646, 658] width 359 height 27
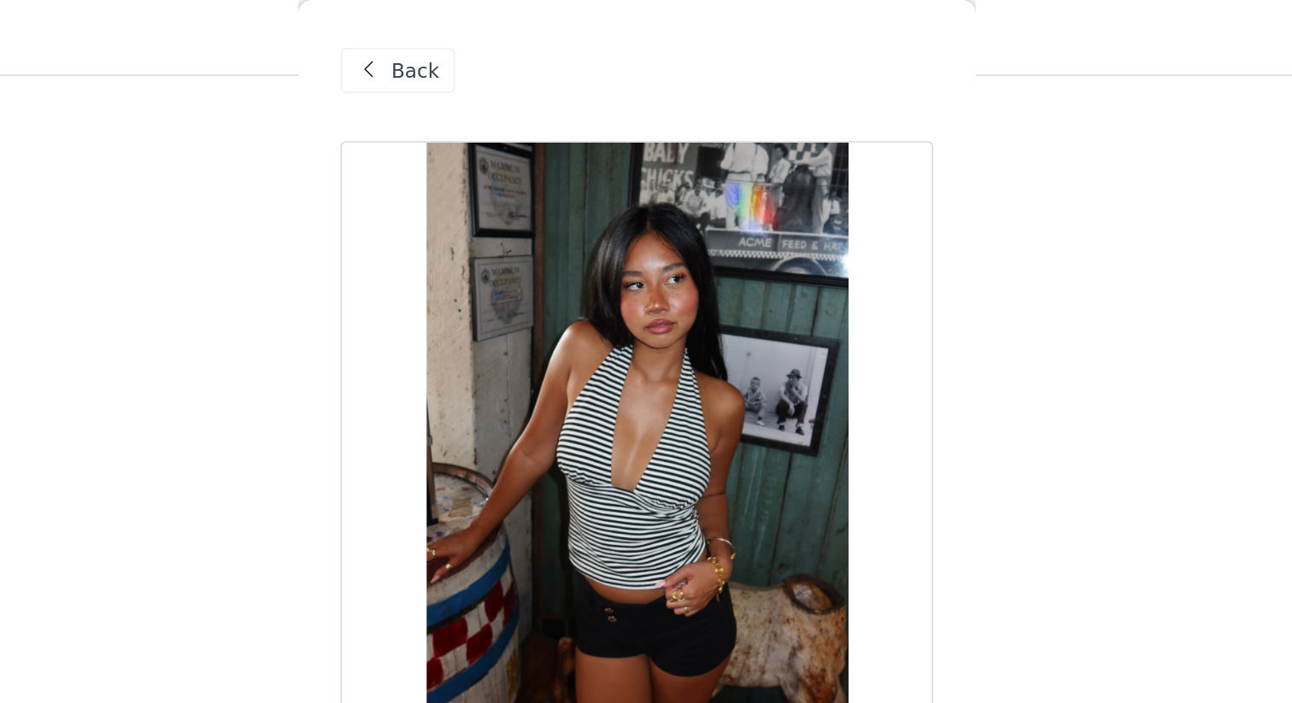
scroll to position [432, 0]
click at [517, 48] on span "Back" at bounding box center [511, 43] width 29 height 18
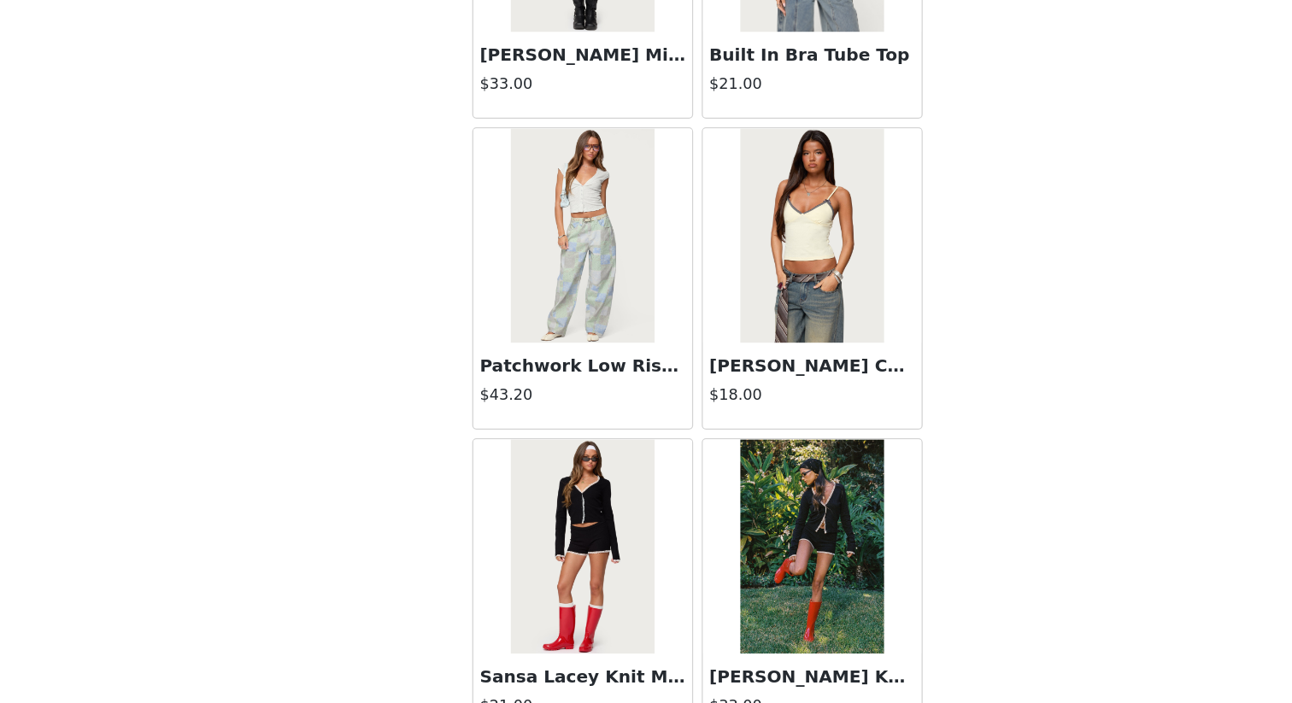
scroll to position [831, 0]
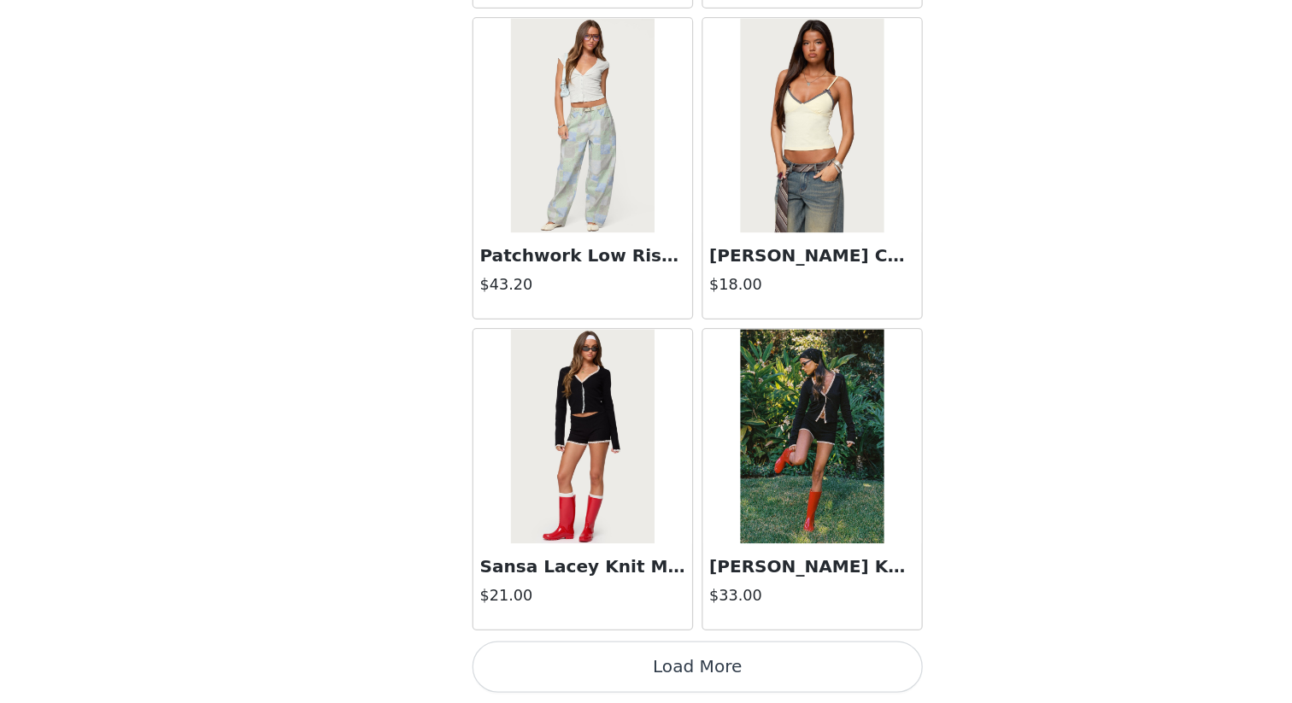
click at [648, 608] on button "Load More" at bounding box center [646, 674] width 359 height 41
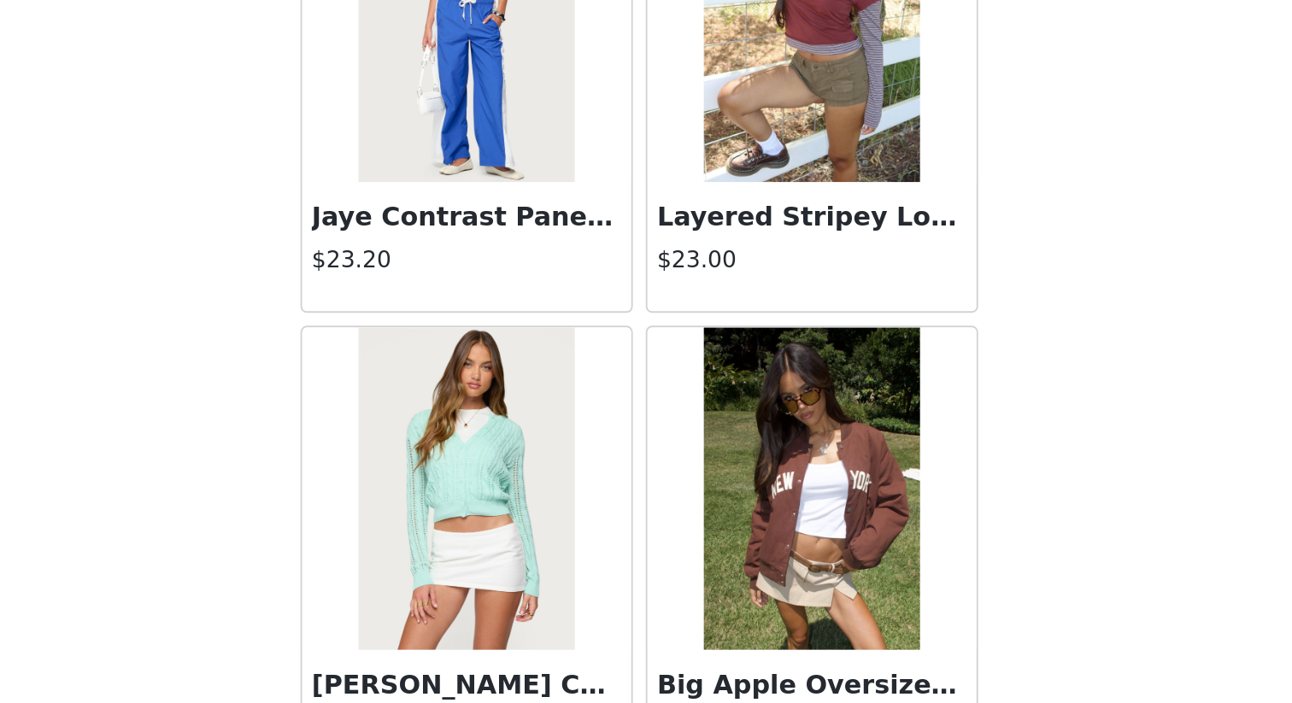
scroll to position [51470, 0]
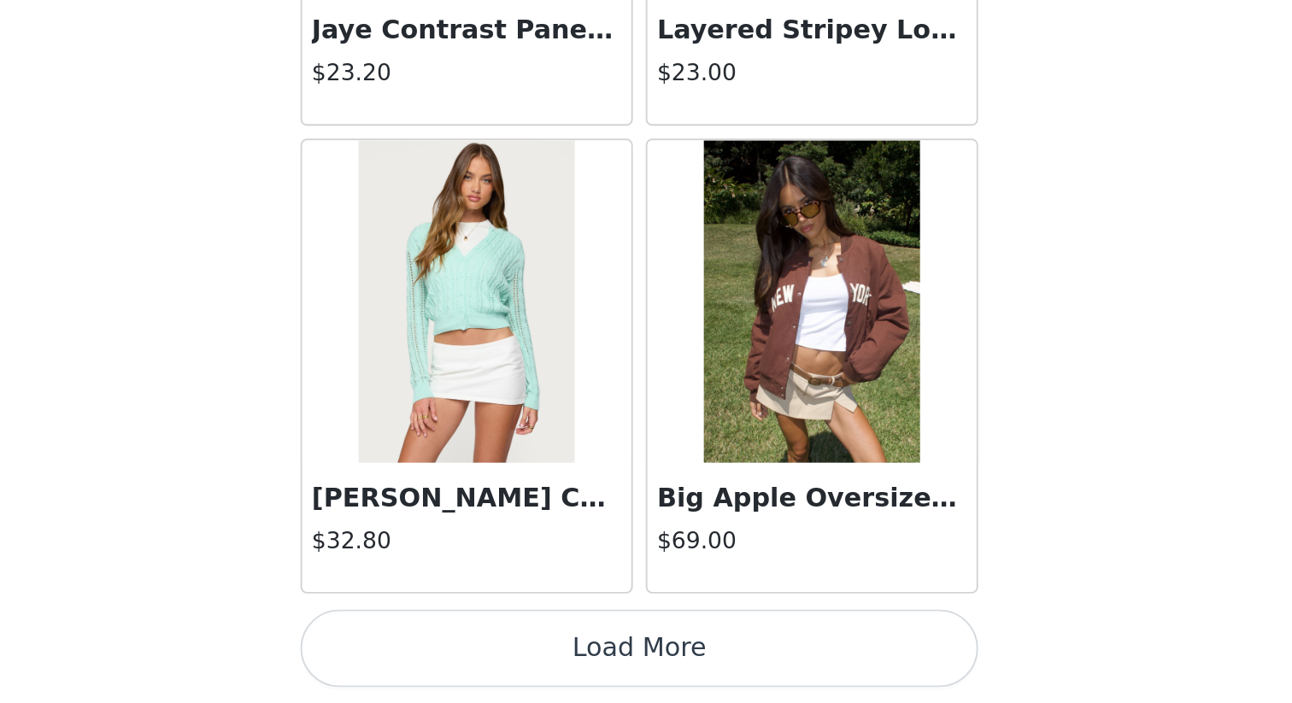
click at [669, 608] on button "Load More" at bounding box center [646, 674] width 359 height 41
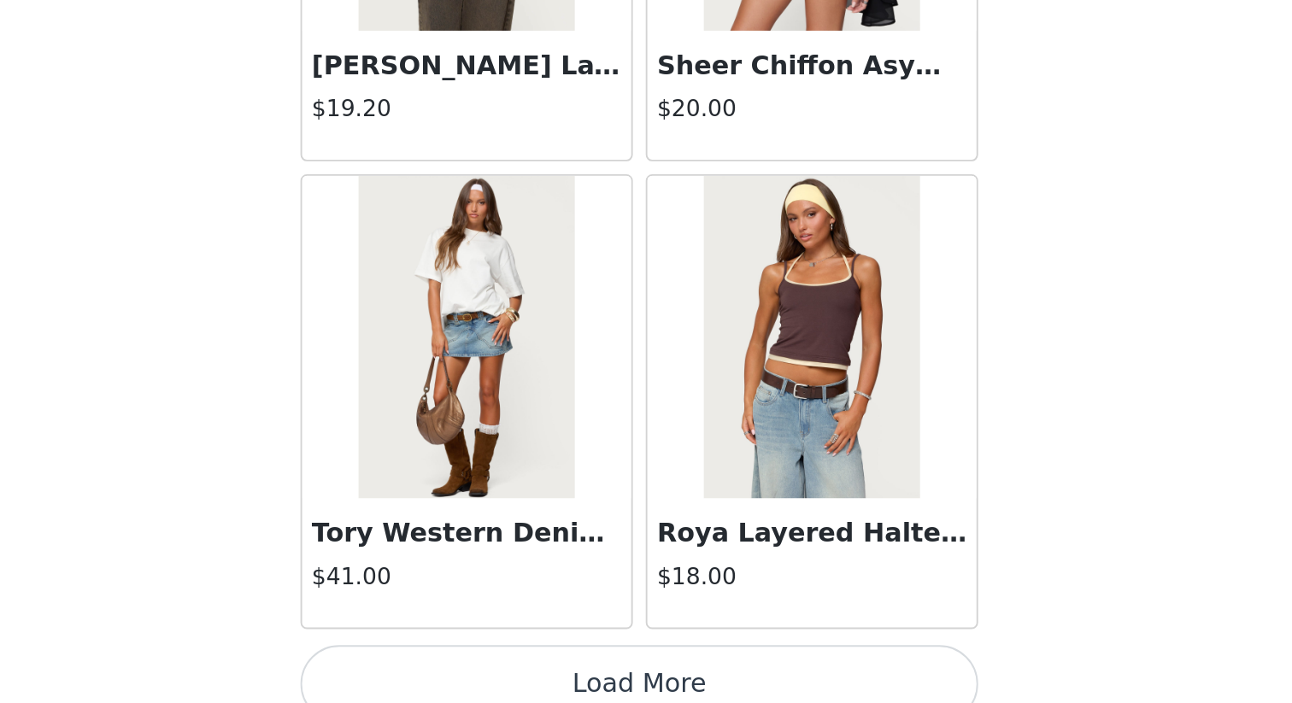
scroll to position [53948, 0]
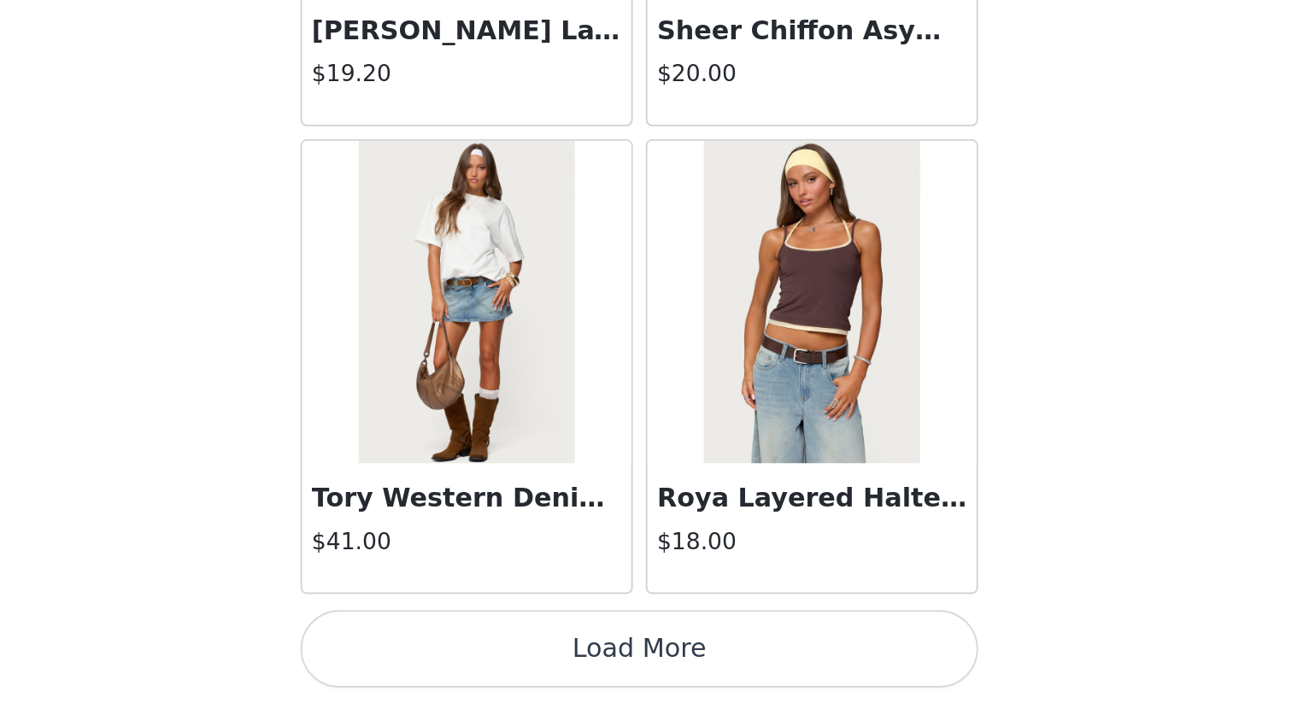
click at [697, 608] on button "Load More" at bounding box center [646, 674] width 359 height 41
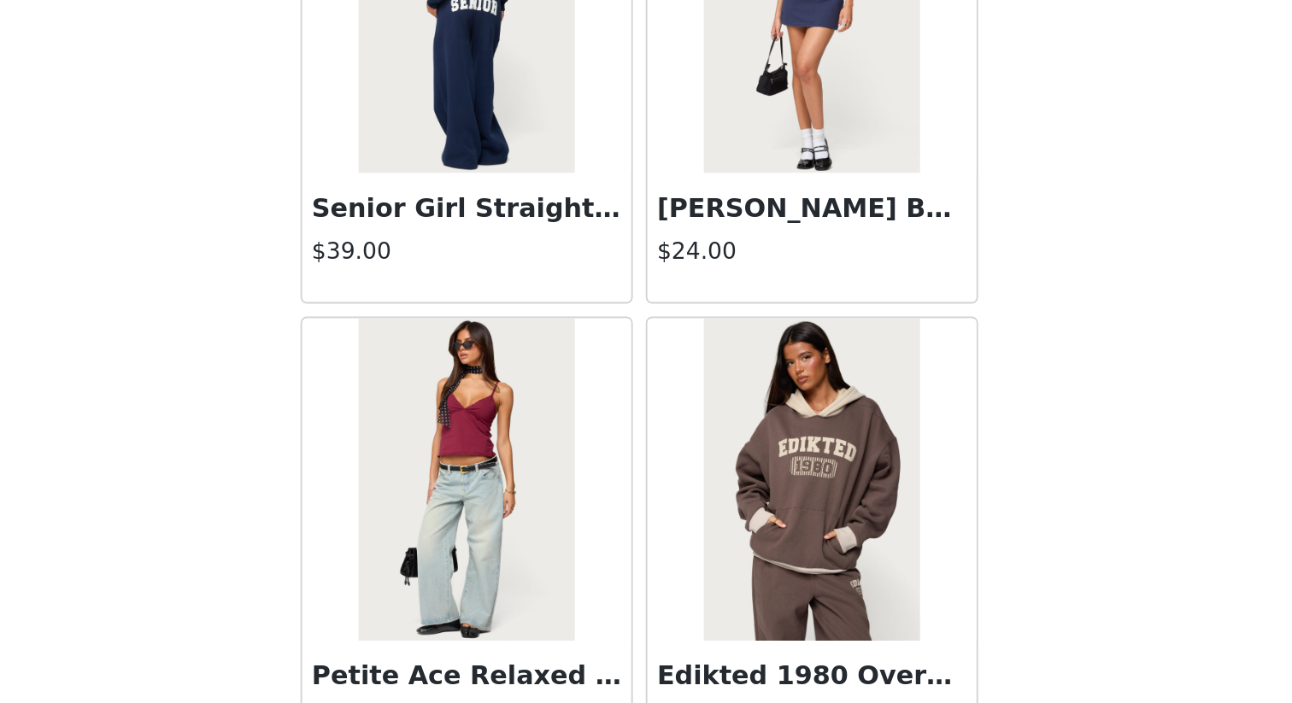
scroll to position [56426, 0]
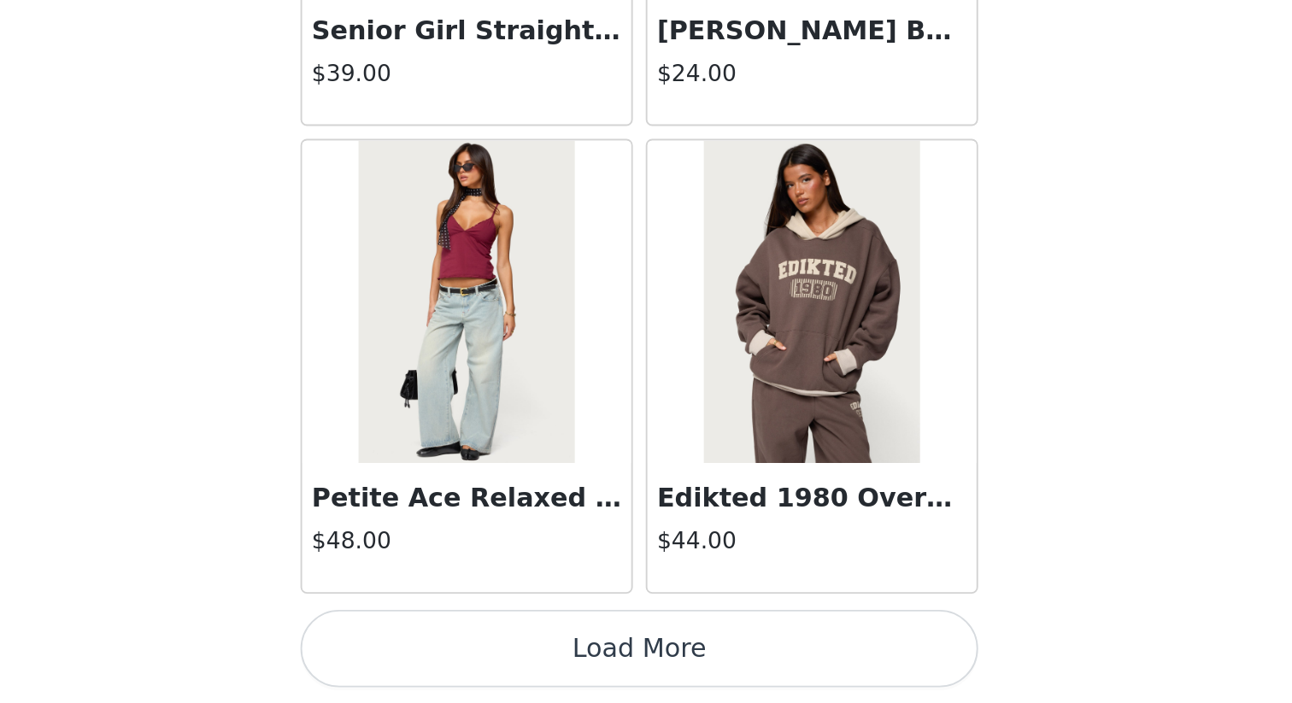
click at [683, 608] on button "Load More" at bounding box center [646, 674] width 359 height 41
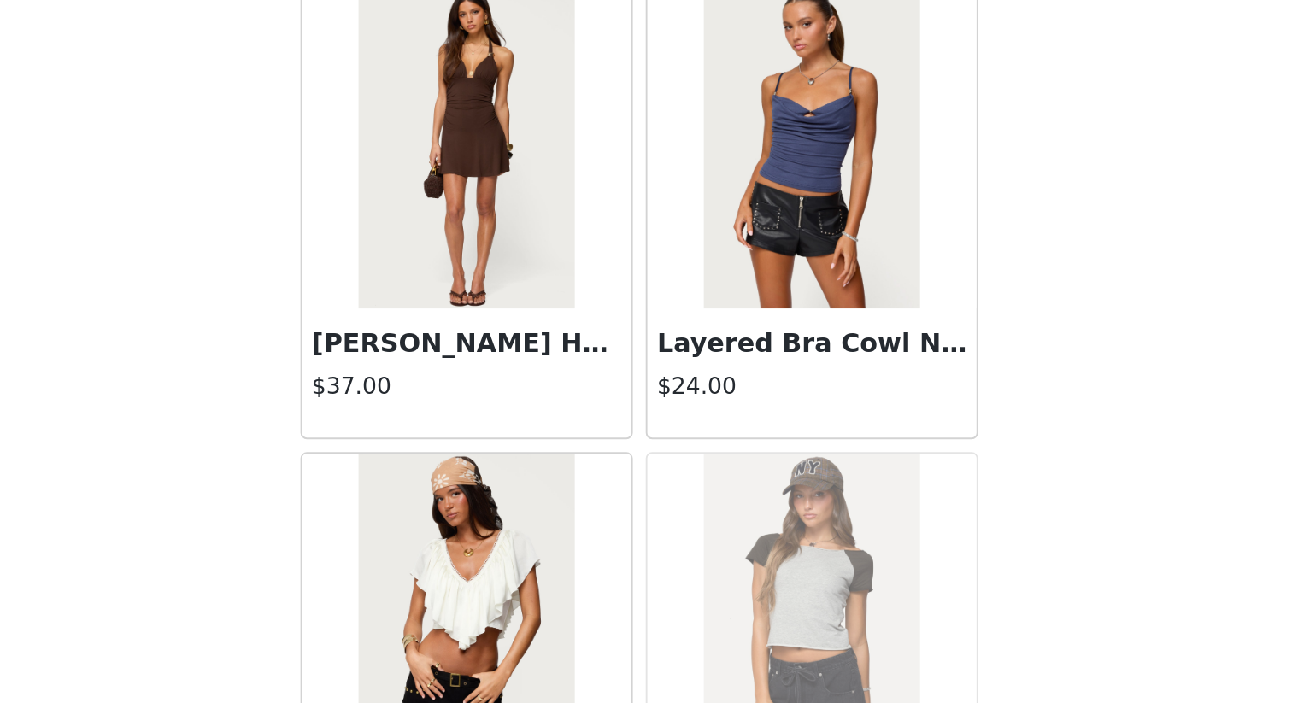
scroll to position [57001, 0]
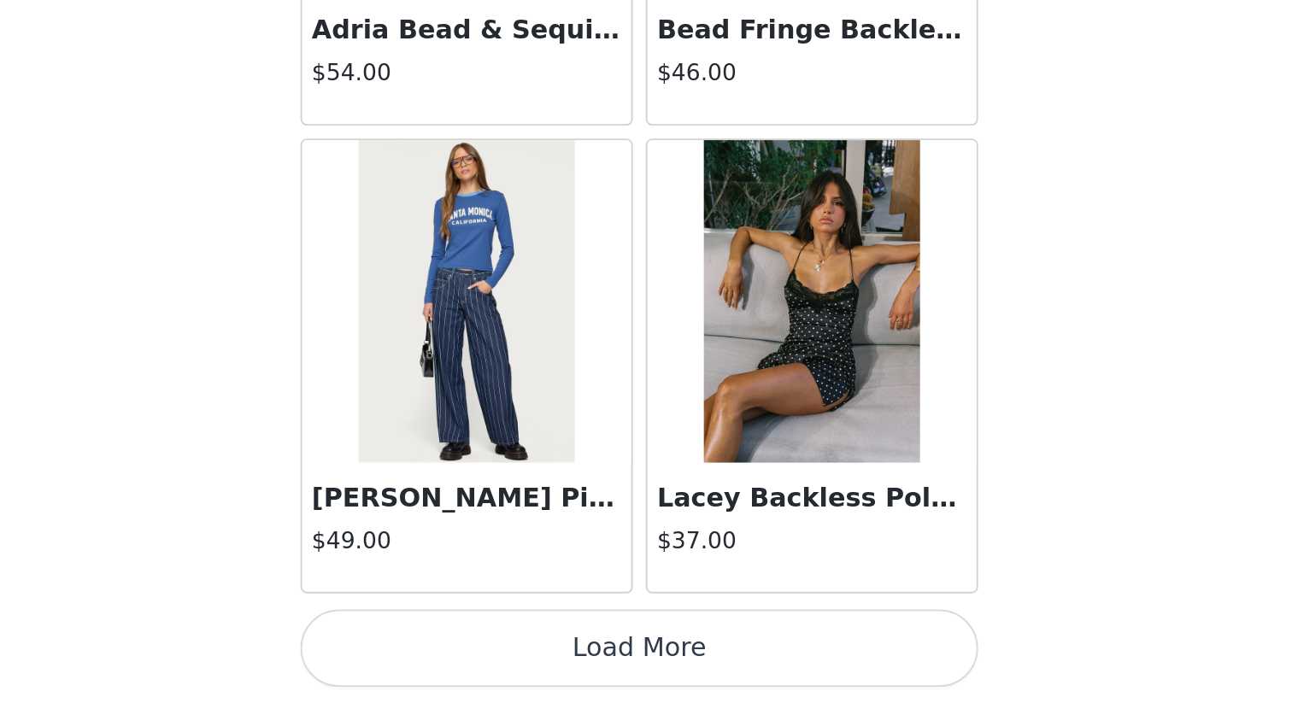
click at [753, 608] on button "Load More" at bounding box center [646, 674] width 359 height 41
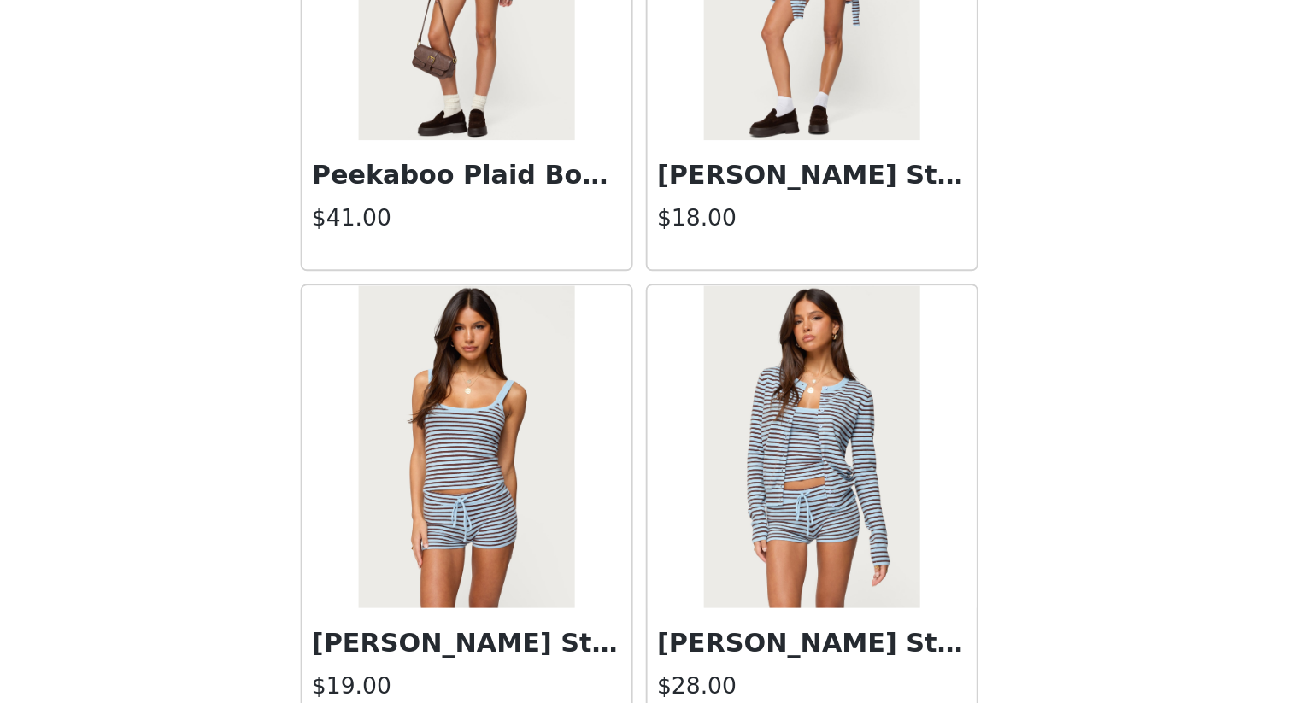
scroll to position [61382, 0]
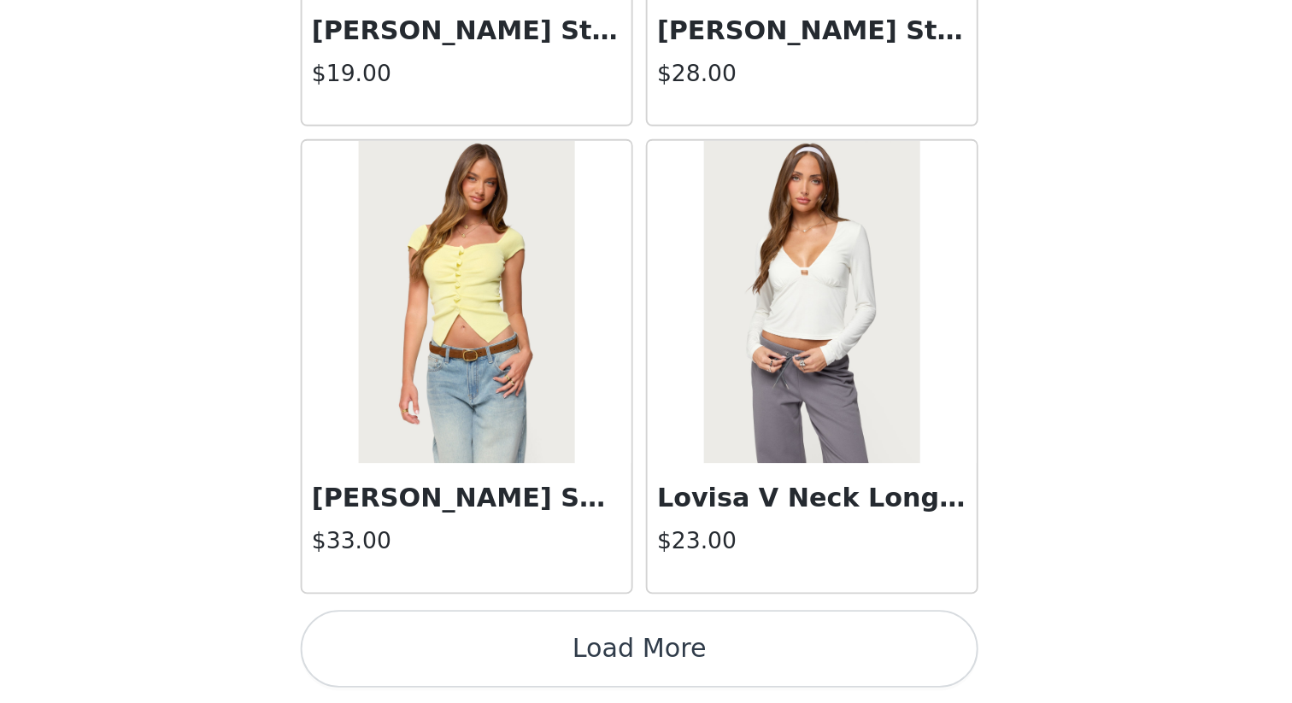
click at [645, 608] on button "Load More" at bounding box center [646, 674] width 359 height 41
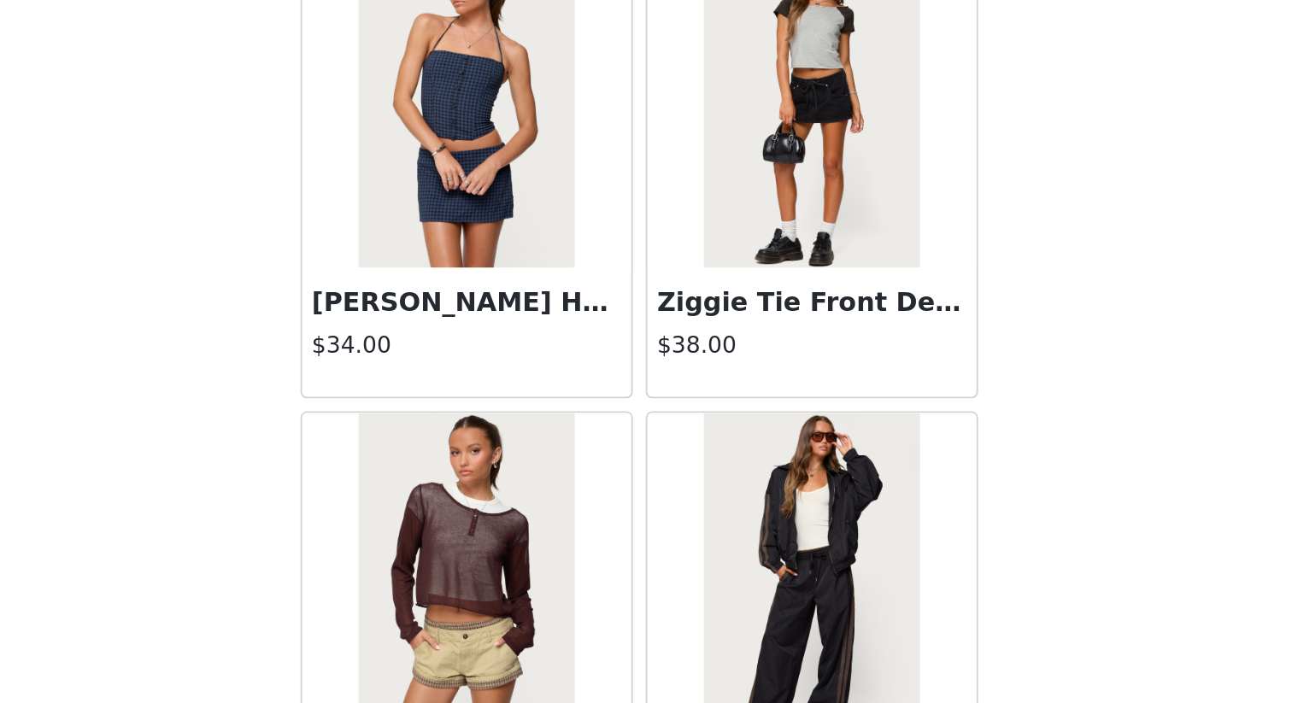
scroll to position [63860, 0]
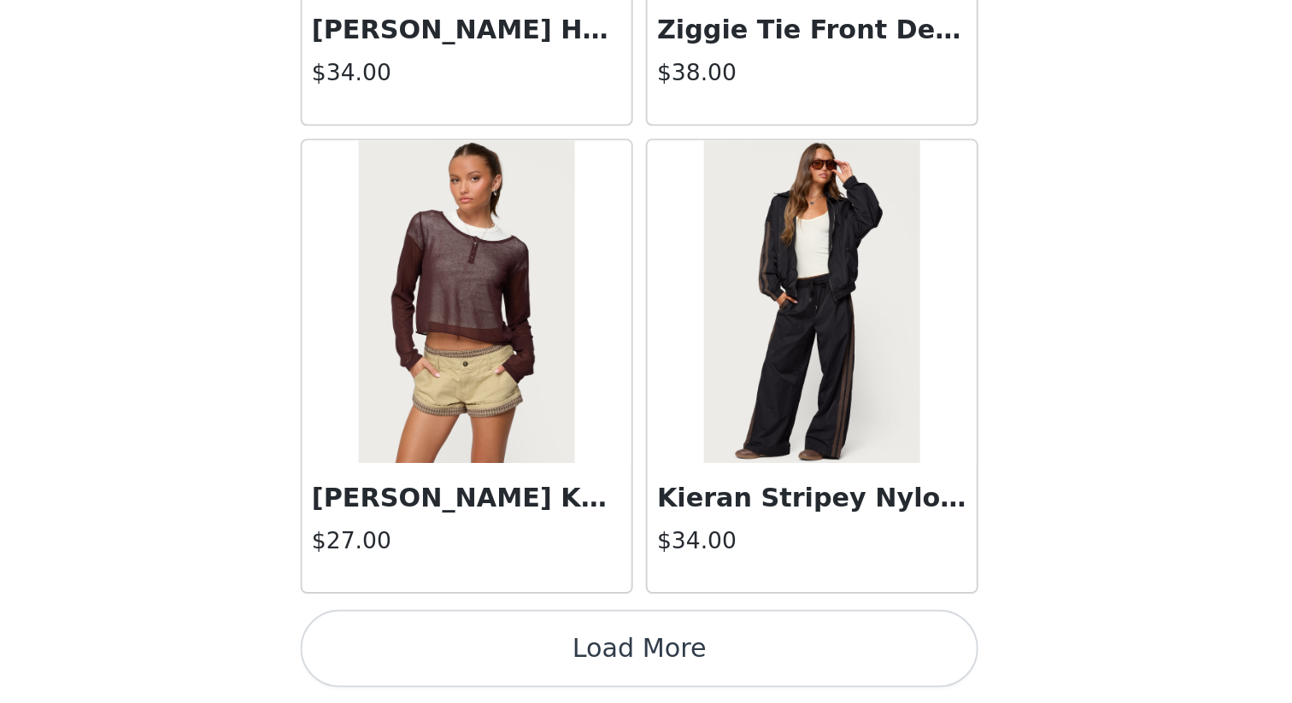
click at [712, 608] on button "Load More" at bounding box center [646, 674] width 359 height 41
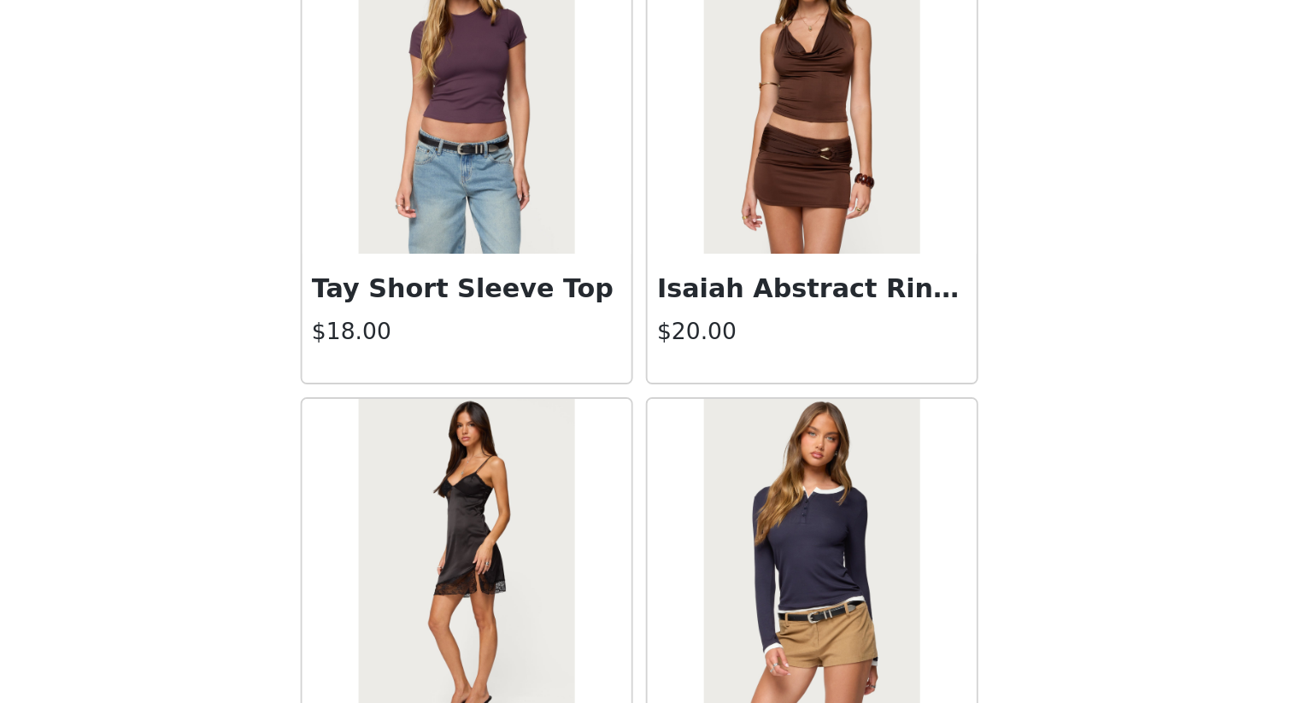
scroll to position [66338, 0]
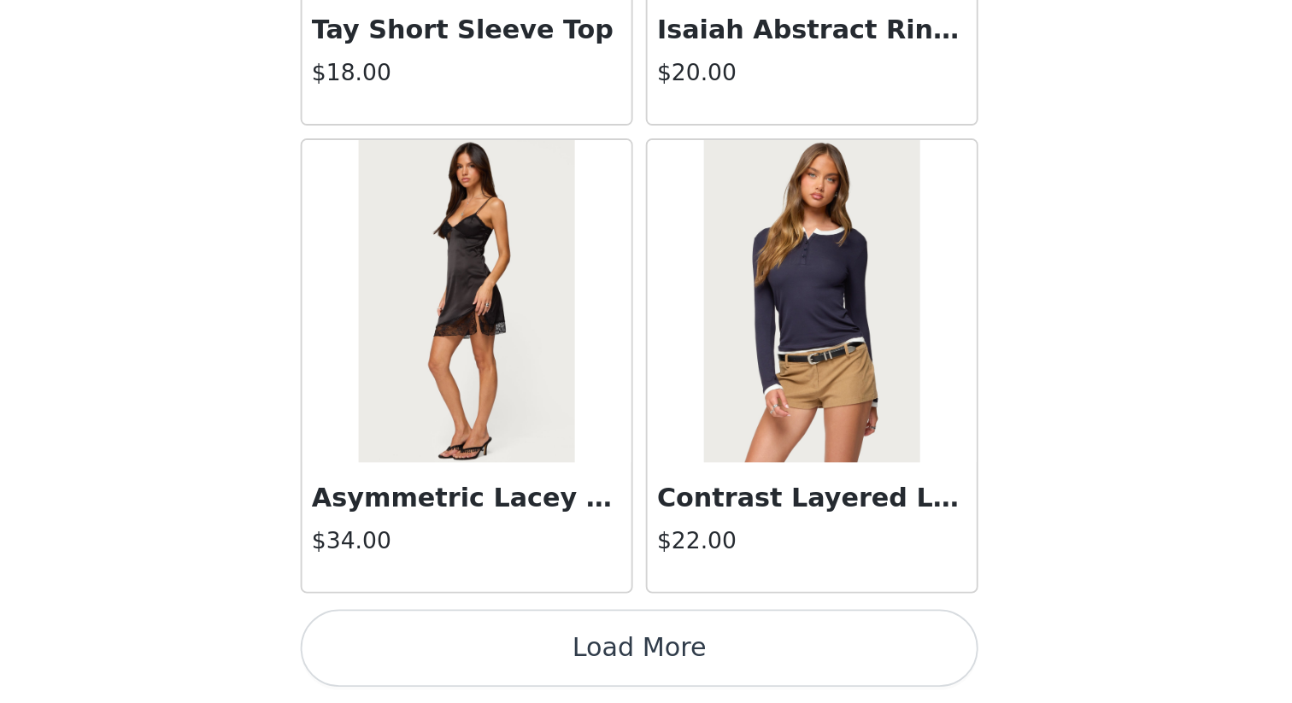
click at [725, 608] on button "Load More" at bounding box center [646, 674] width 359 height 41
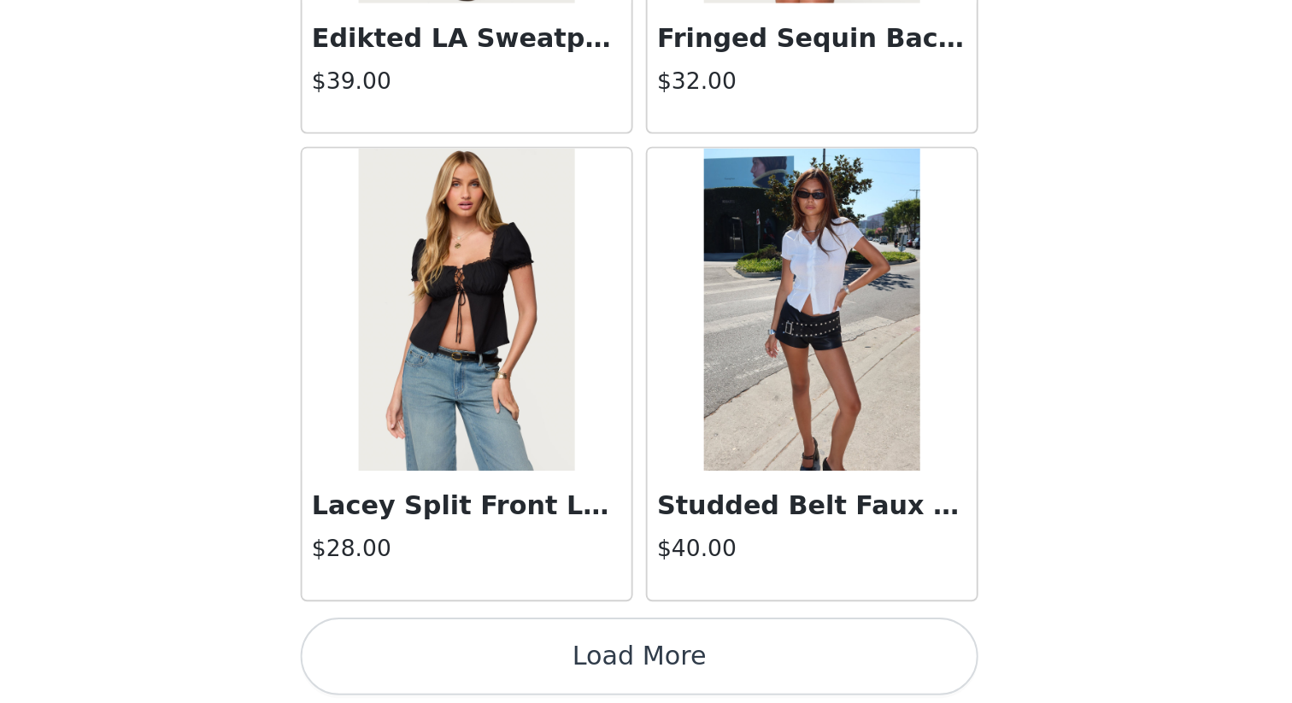
scroll to position [68816, 0]
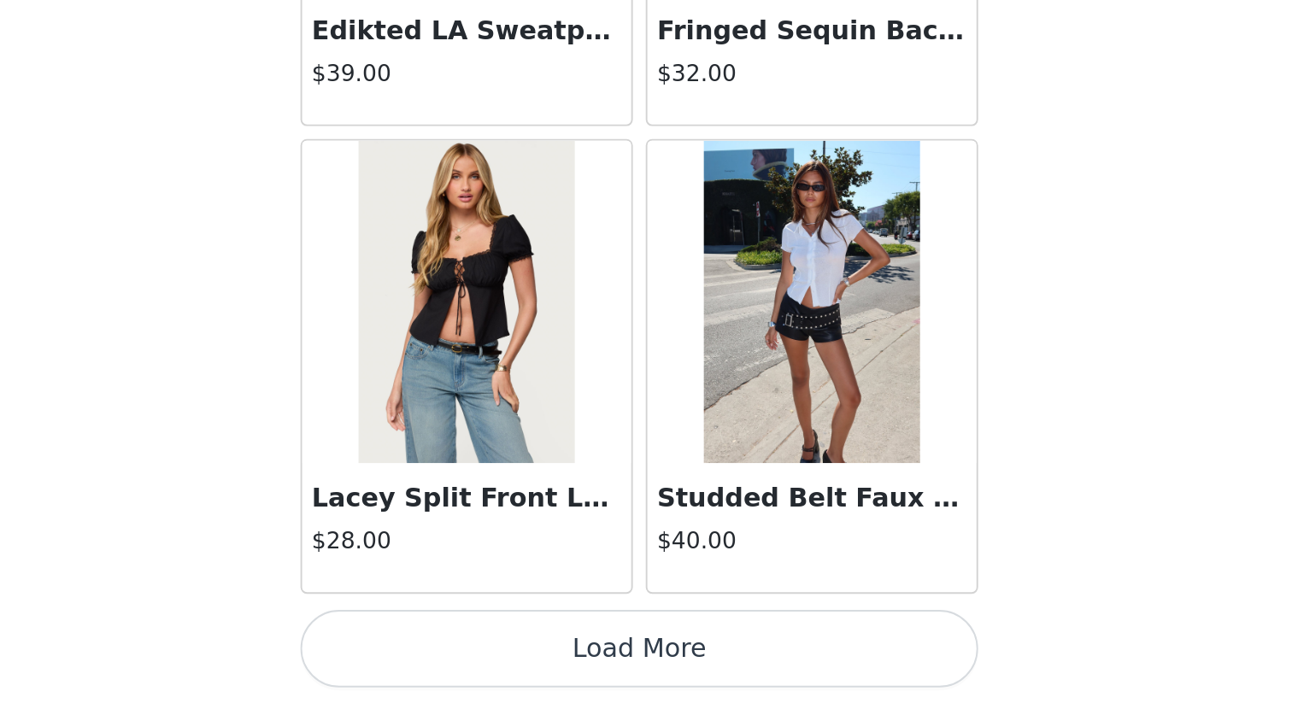
click at [680, 608] on button "Load More" at bounding box center [646, 674] width 359 height 41
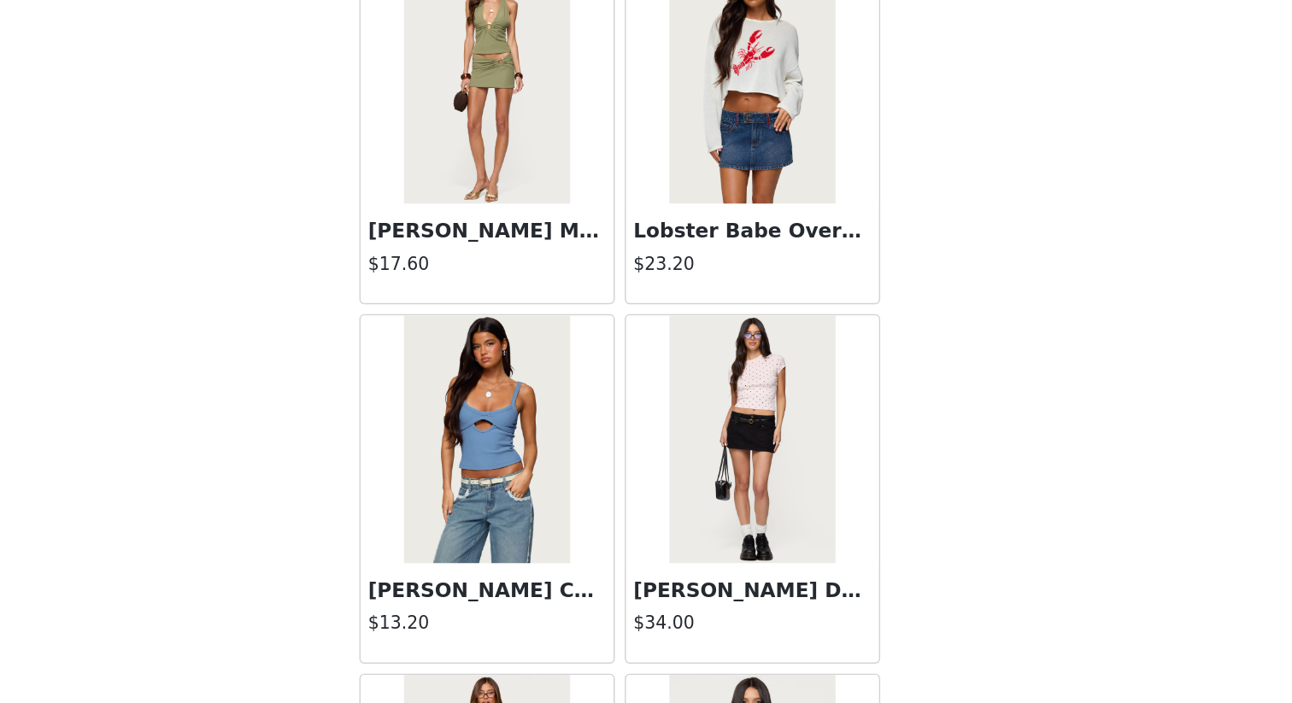
scroll to position [8653, 0]
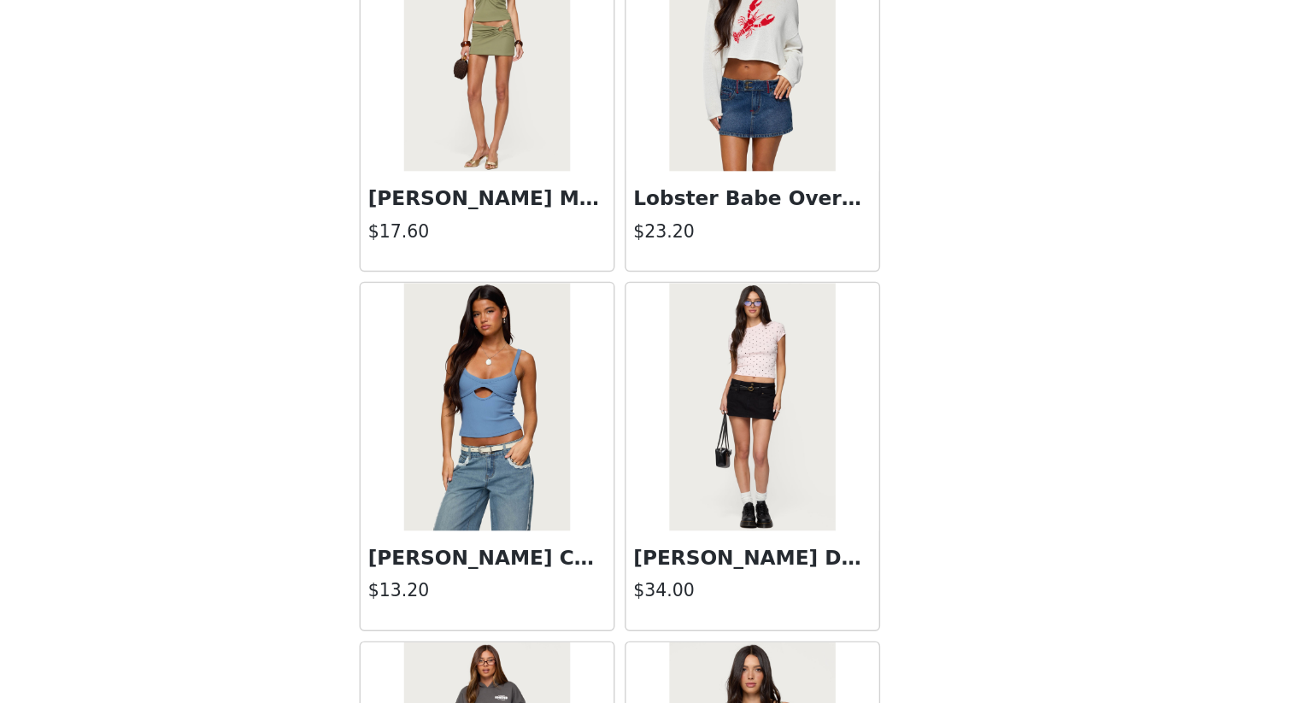
click at [587, 513] on img at bounding box center [554, 439] width 114 height 171
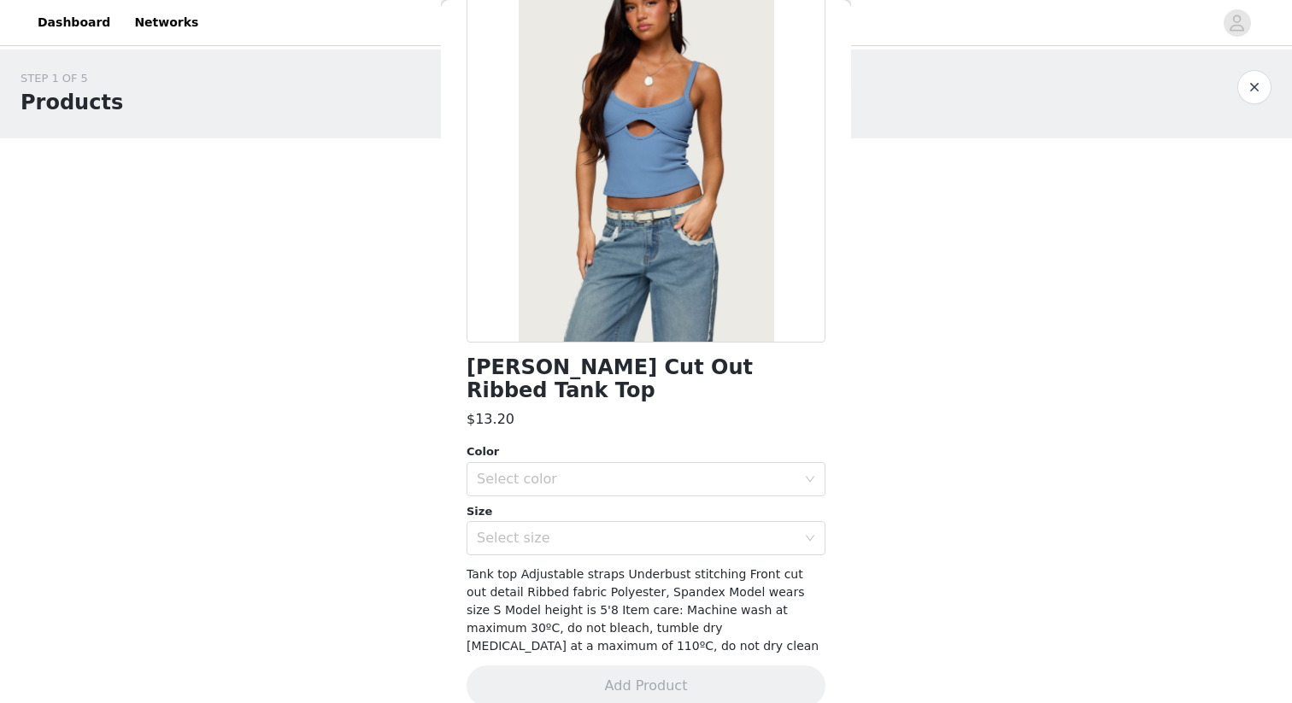
scroll to position [0, 0]
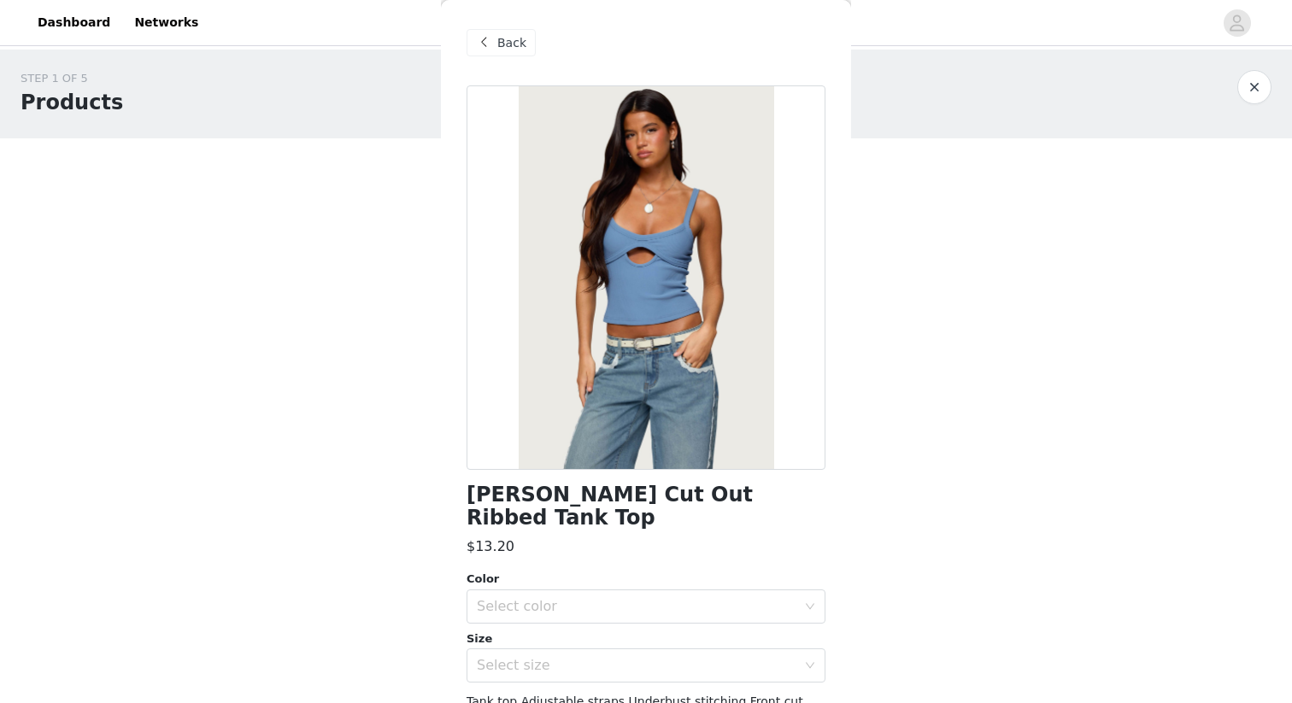
click at [496, 34] on div "Back" at bounding box center [501, 42] width 69 height 27
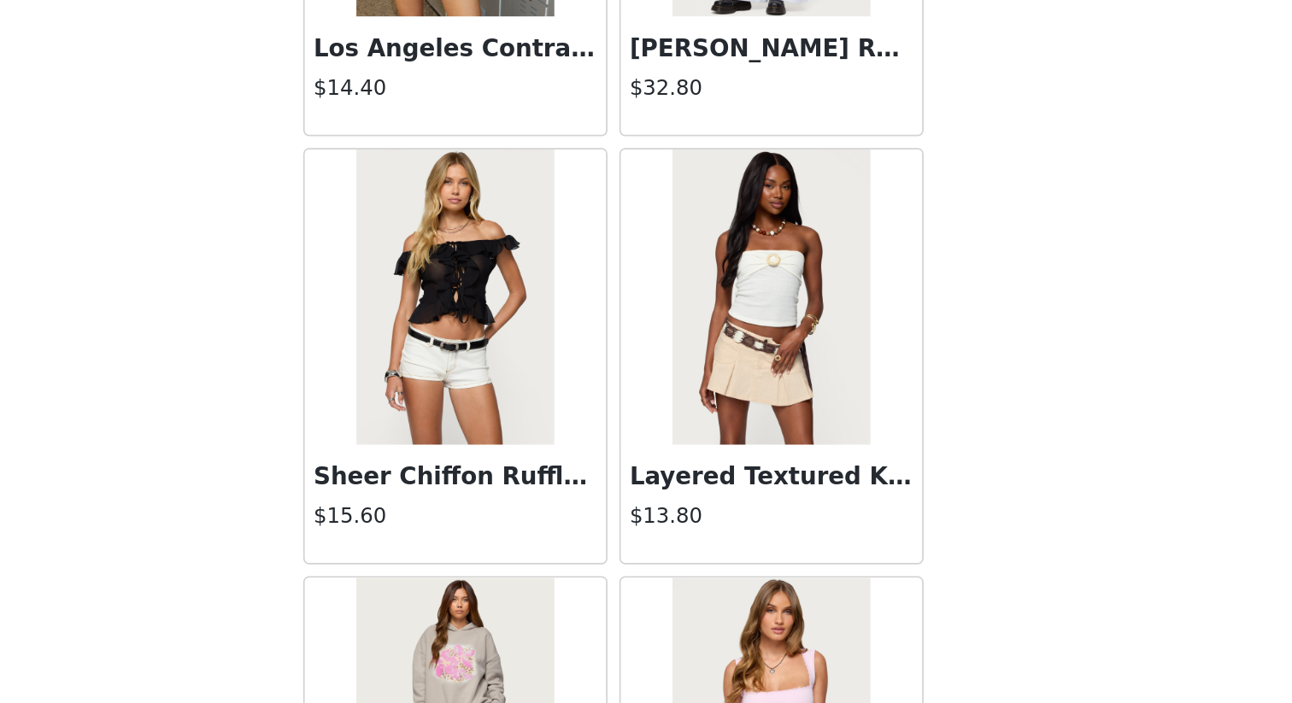
scroll to position [830, 0]
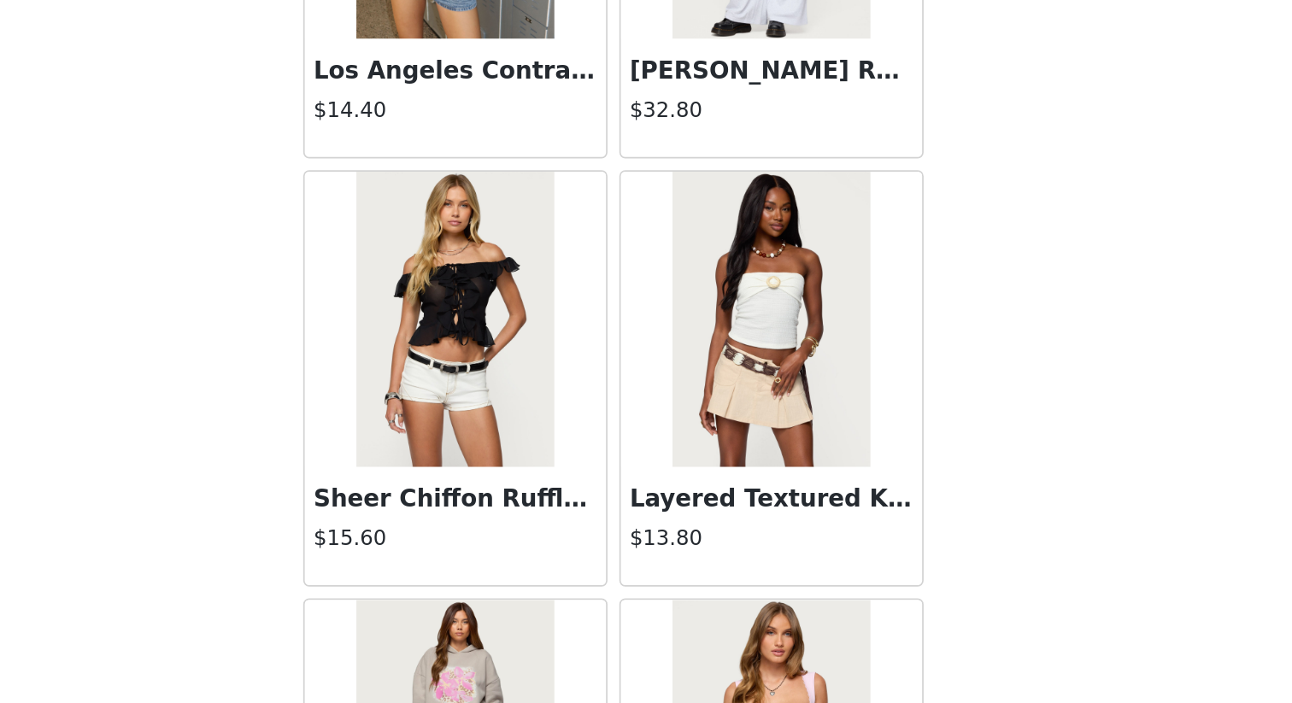
click at [593, 543] on img at bounding box center [554, 468] width 114 height 171
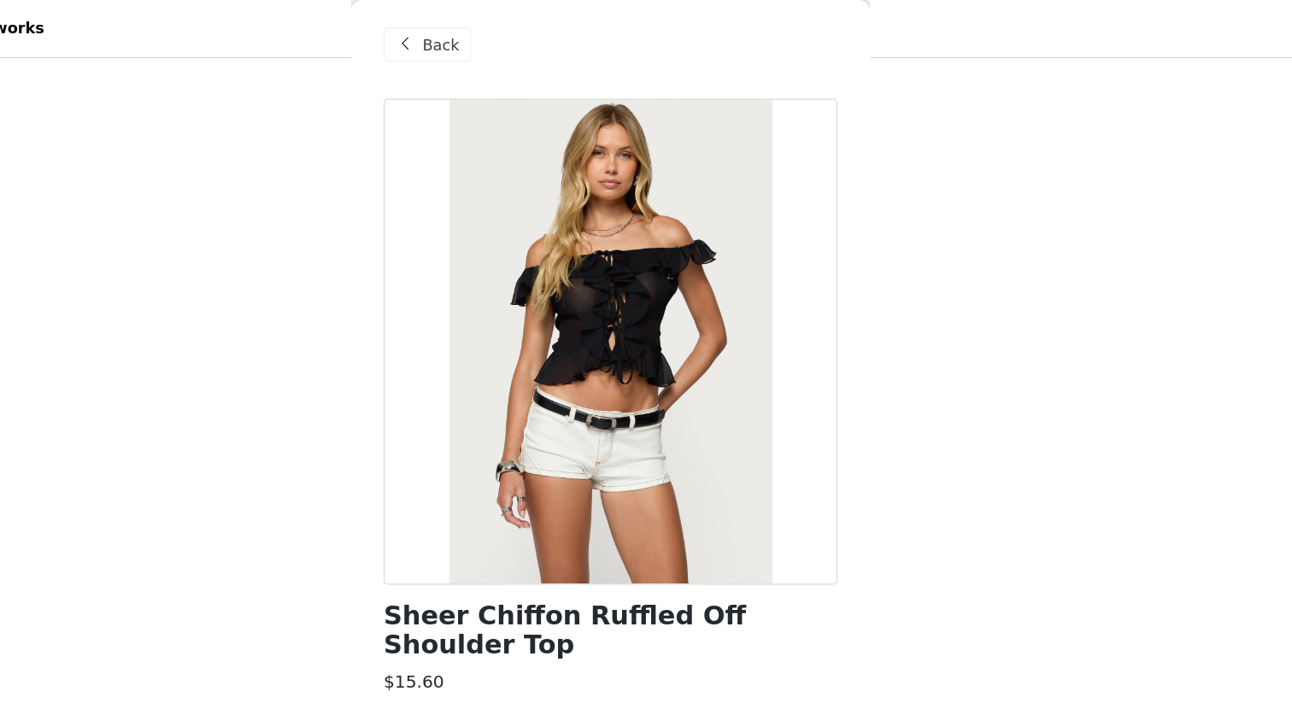
scroll to position [0, 0]
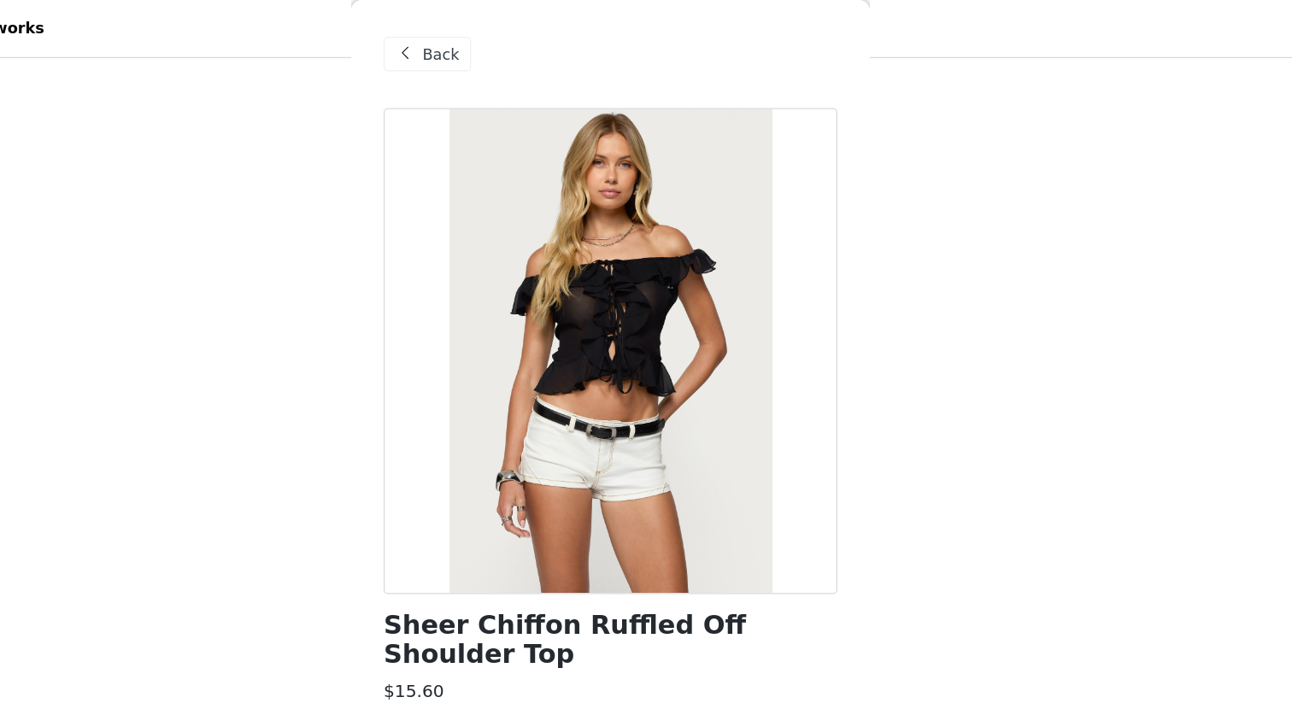
click at [518, 48] on span "Back" at bounding box center [511, 43] width 29 height 18
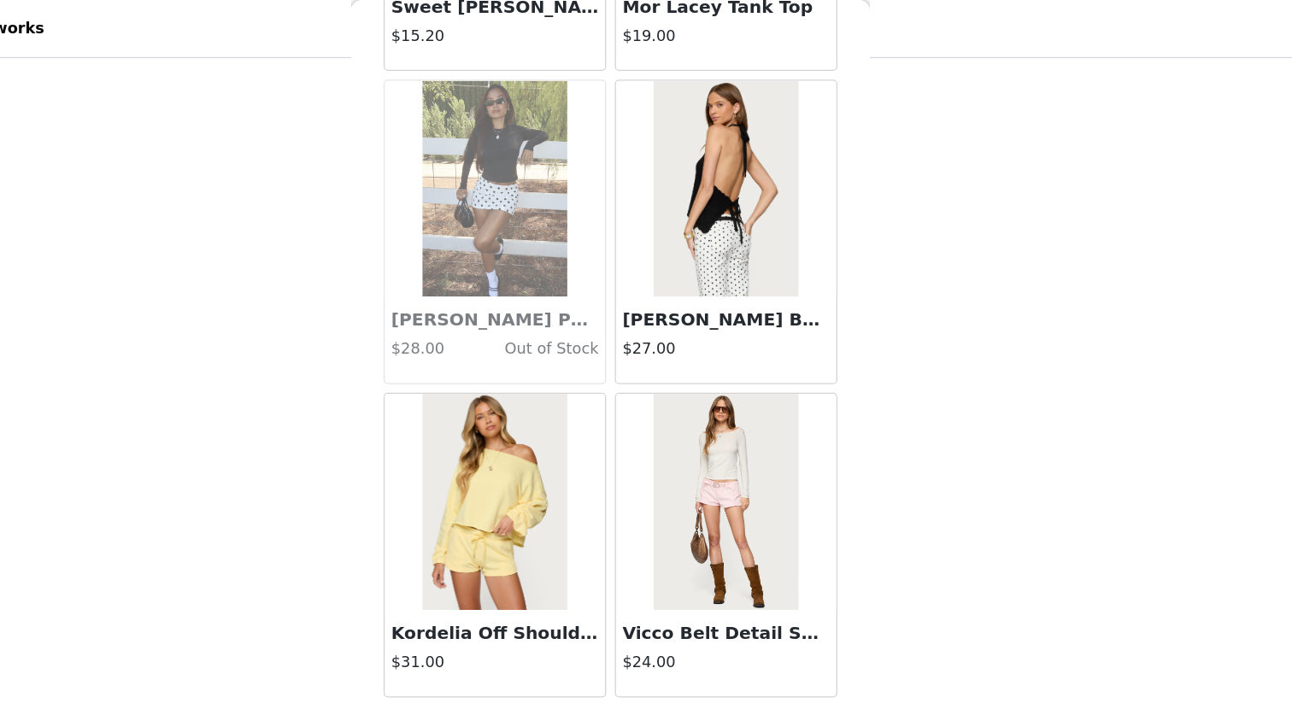
scroll to position [38411, 0]
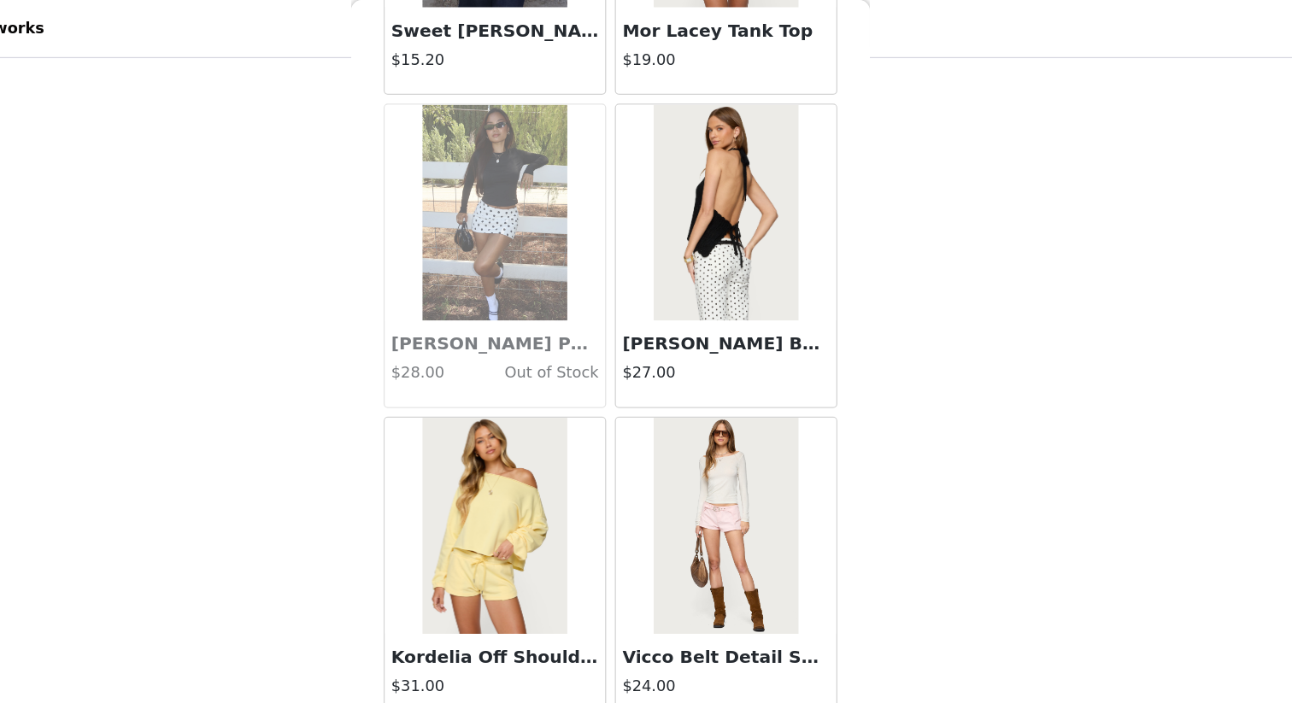
click at [717, 267] on h3 "[PERSON_NAME] Backless Crochet Halter Top" at bounding box center [737, 272] width 164 height 21
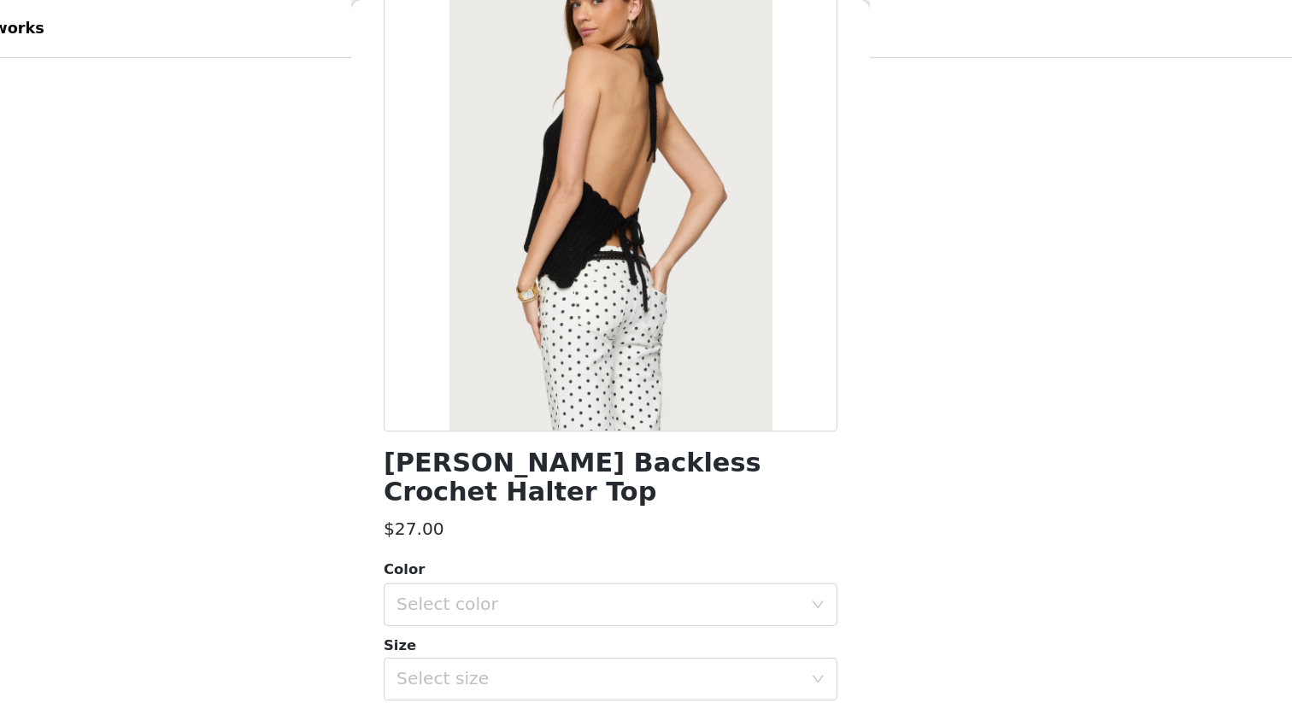
scroll to position [126, 0]
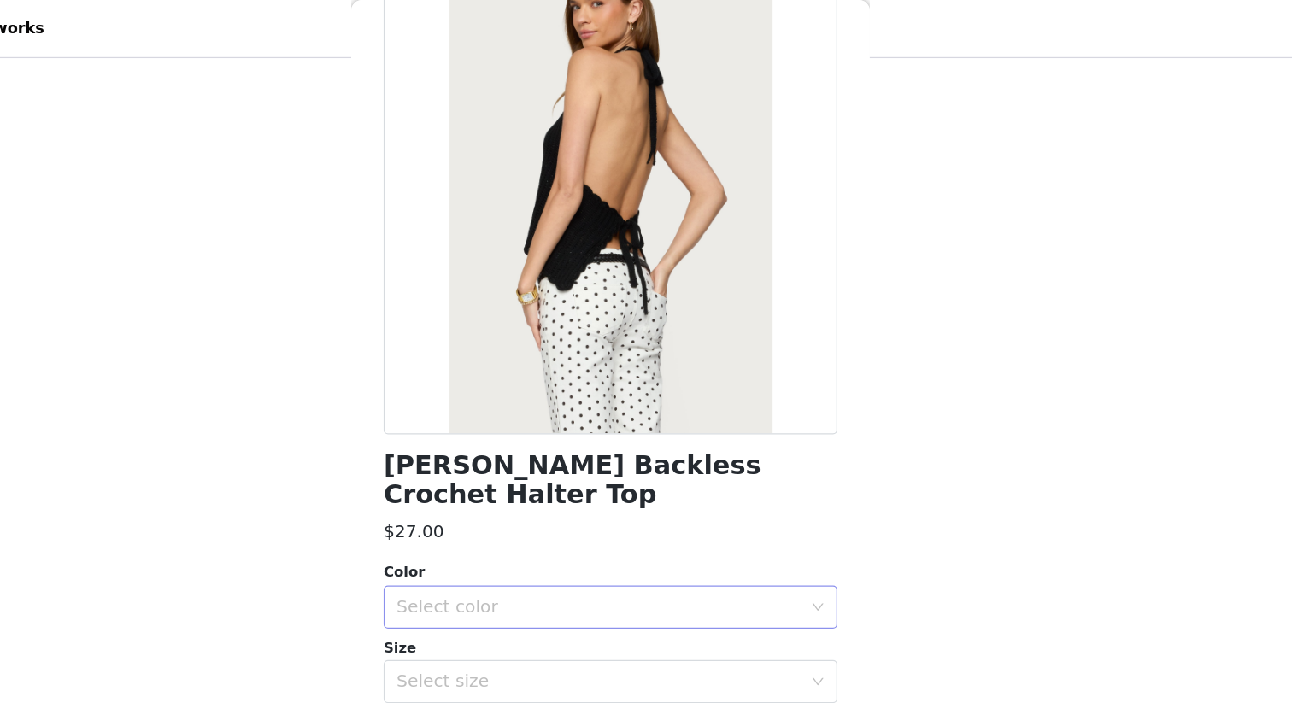
click at [670, 472] on div "Select color" at bounding box center [637, 480] width 320 height 17
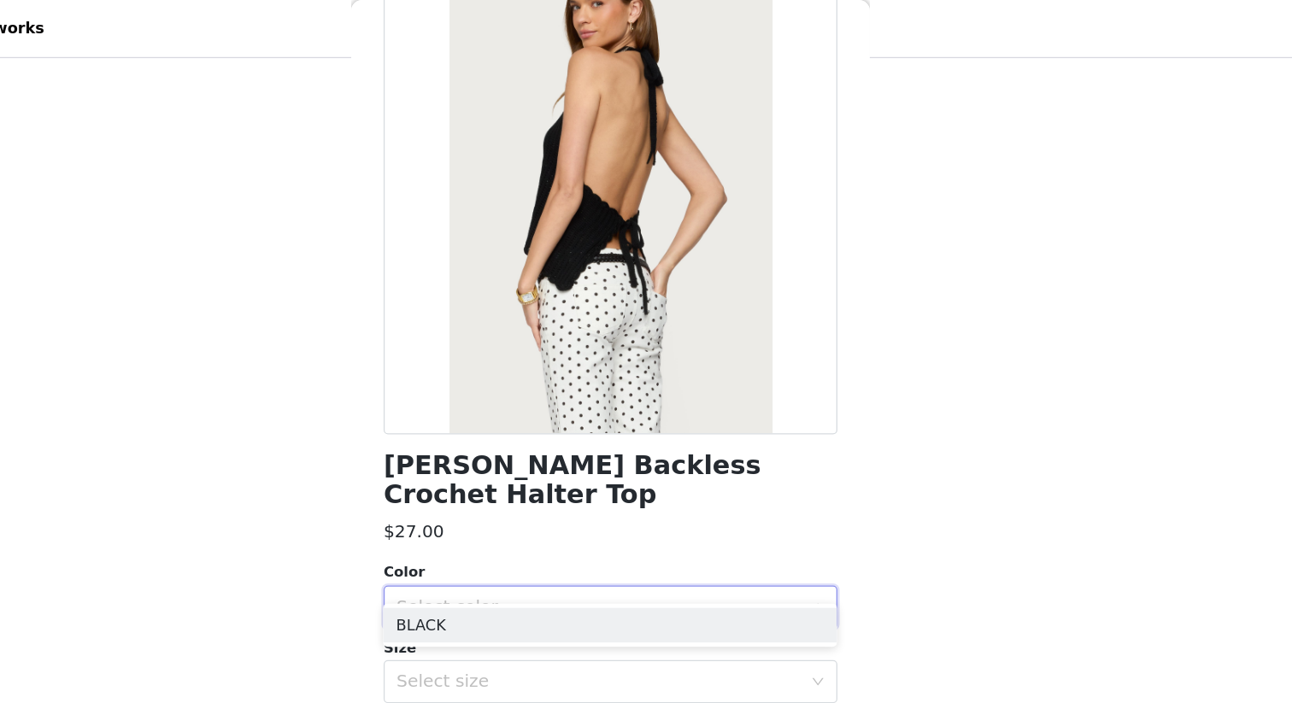
scroll to position [128, 0]
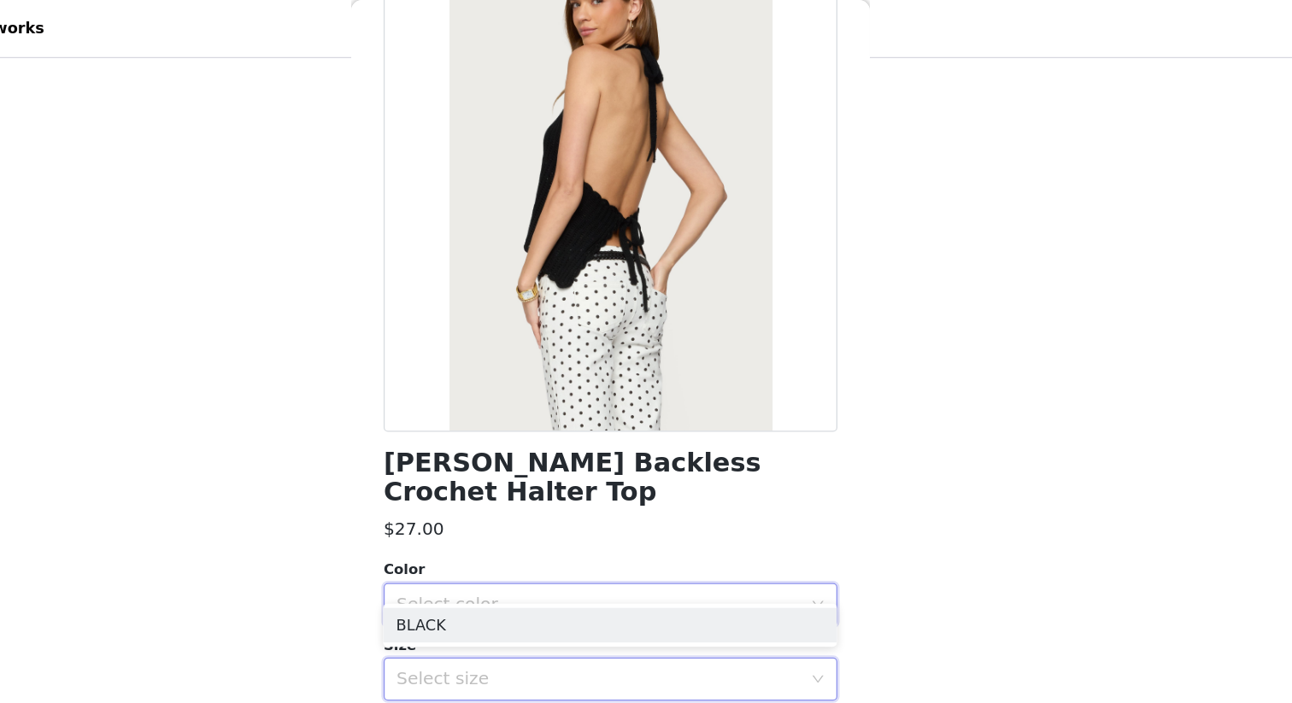
click at [664, 525] on div "Select size" at bounding box center [640, 537] width 327 height 32
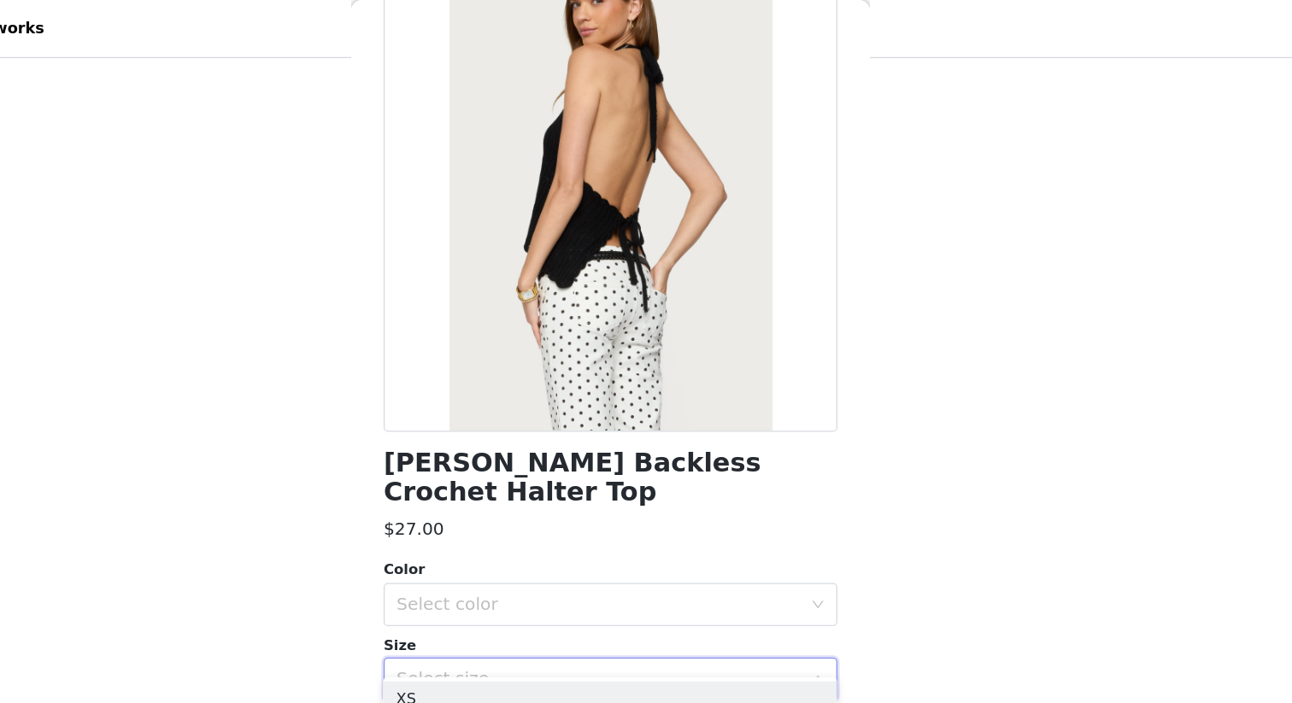
click at [660, 529] on div "Select size" at bounding box center [637, 537] width 320 height 17
click at [734, 470] on div "Select color" at bounding box center [637, 478] width 320 height 17
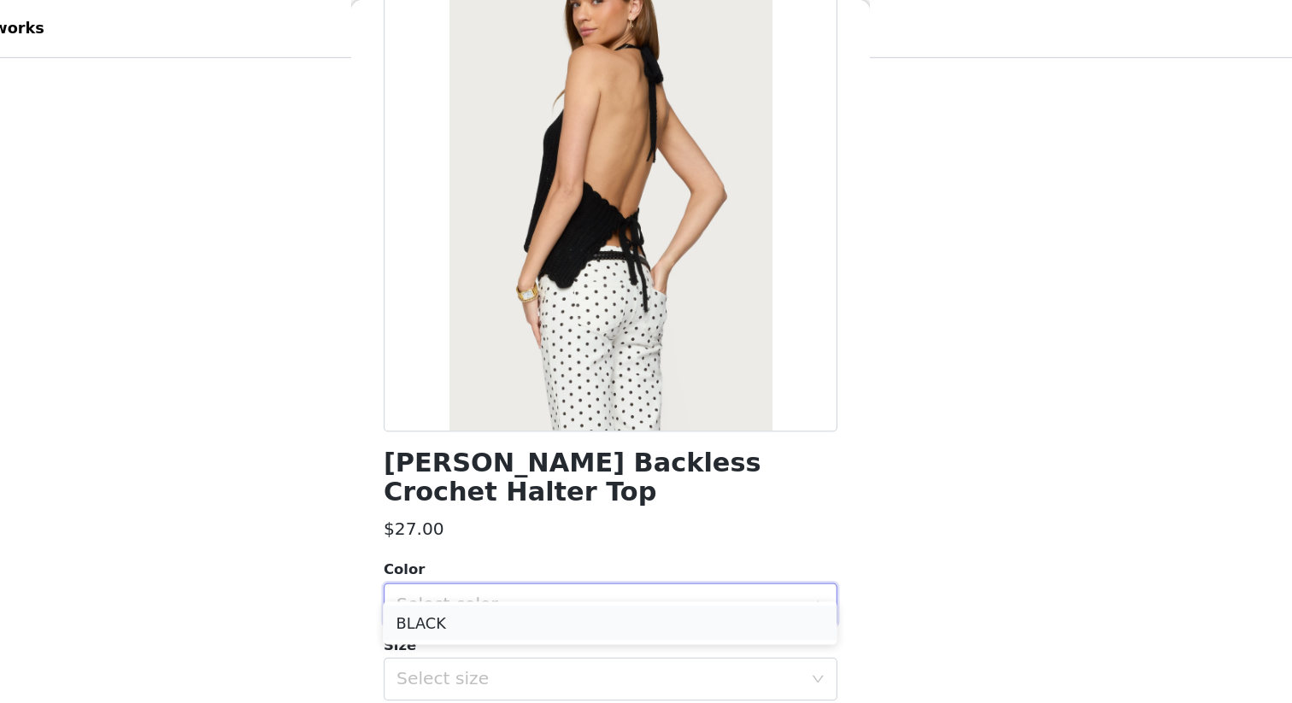
click at [683, 491] on li "BLACK" at bounding box center [646, 492] width 359 height 27
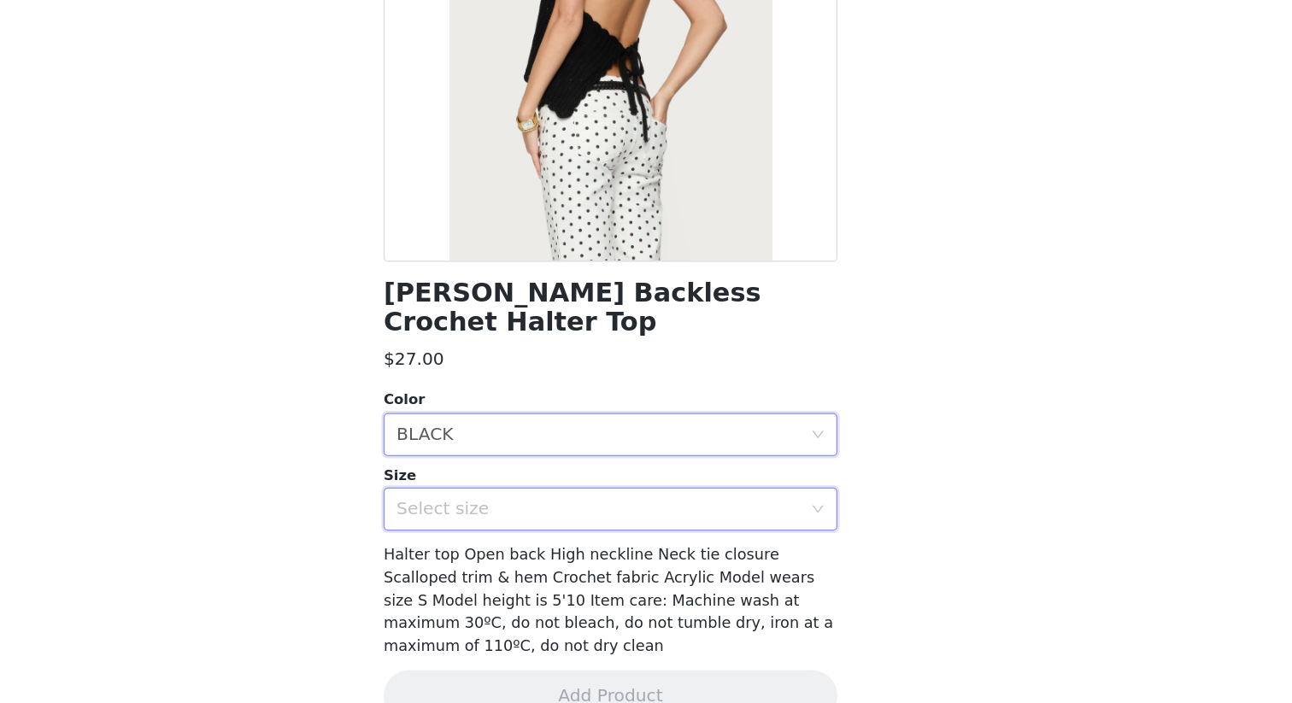
click at [790, 520] on div "Select size" at bounding box center [646, 537] width 359 height 34
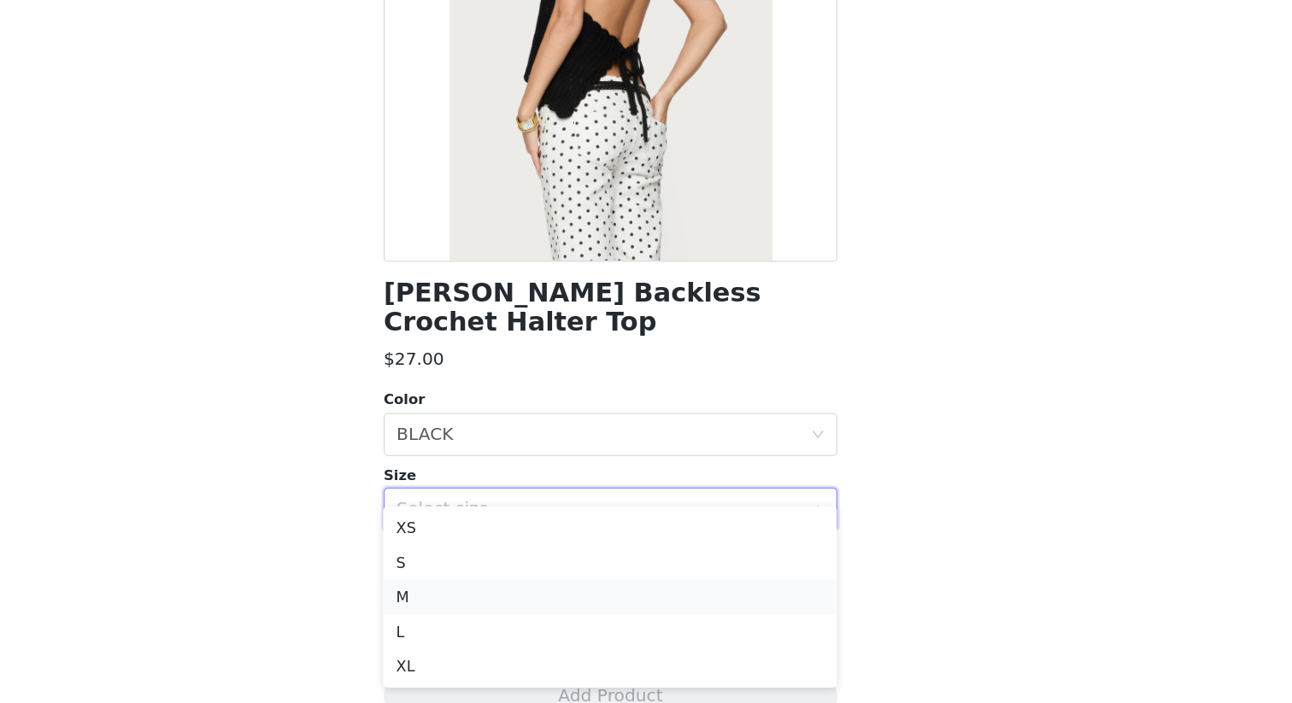
click at [681, 597] on li "M" at bounding box center [646, 607] width 359 height 27
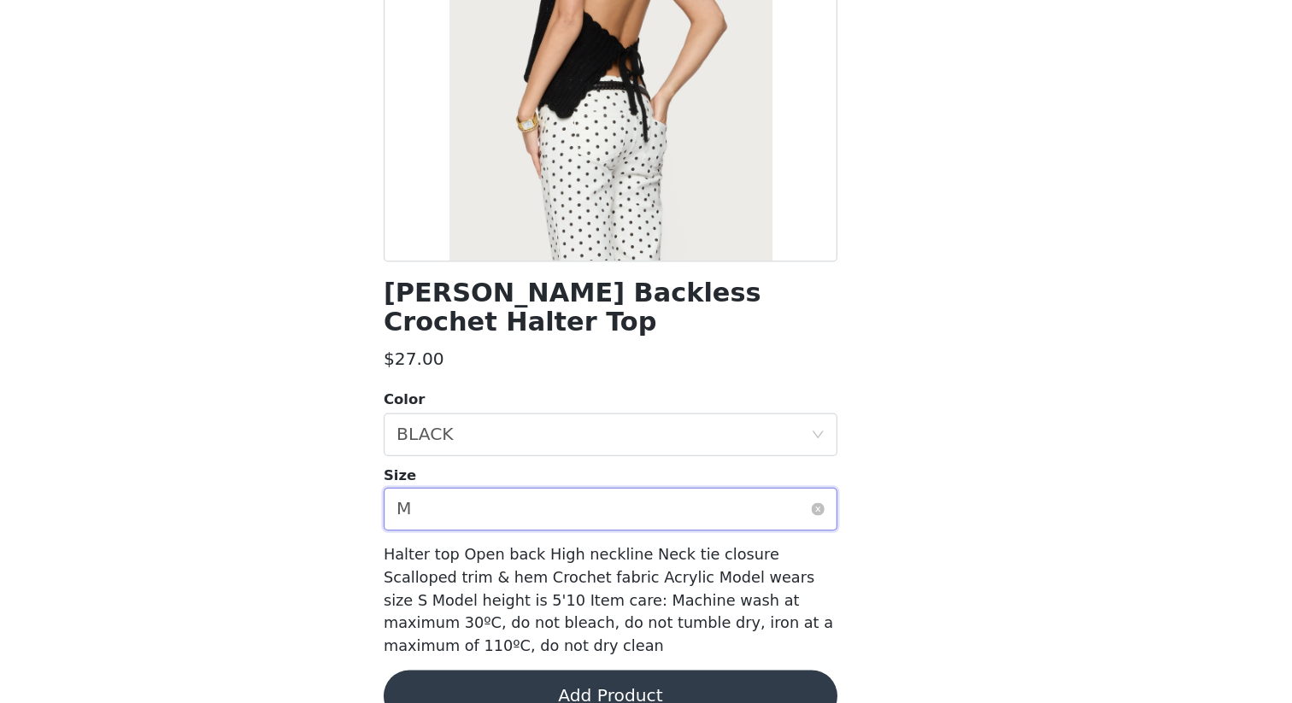
click at [758, 521] on div "Select size M" at bounding box center [640, 537] width 327 height 32
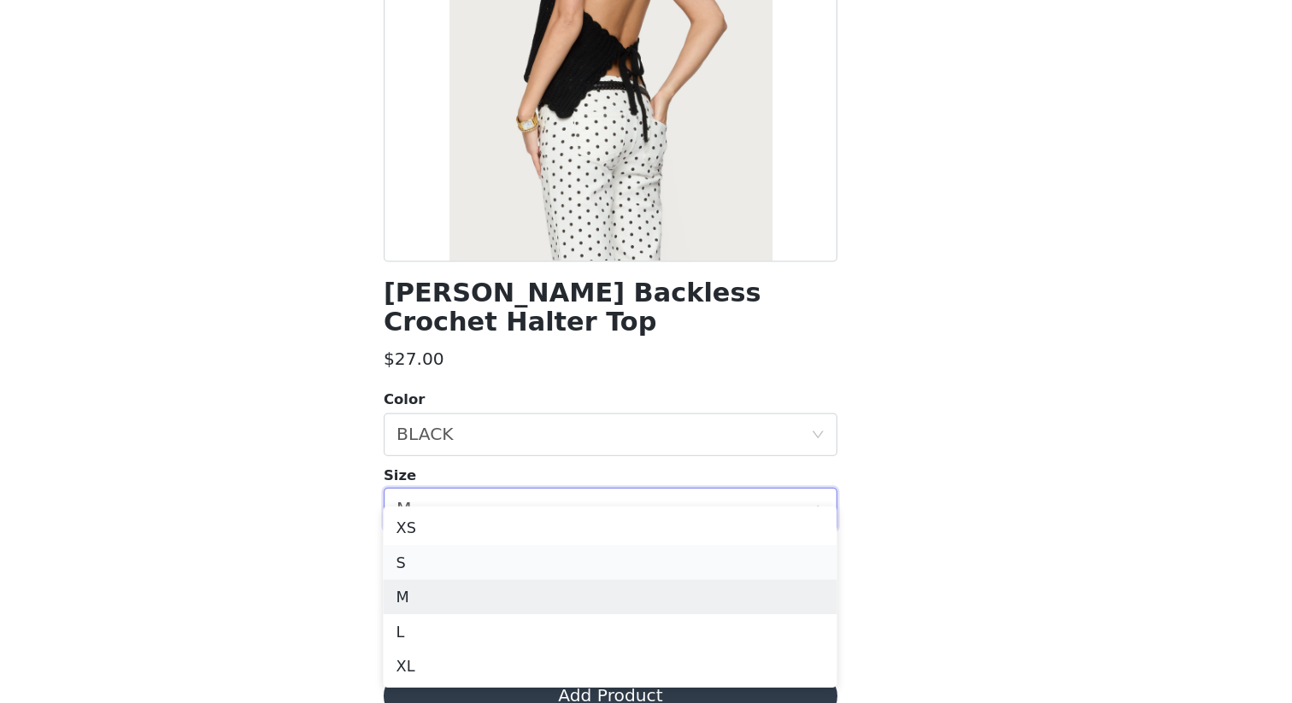
click at [693, 575] on li "S" at bounding box center [646, 580] width 359 height 27
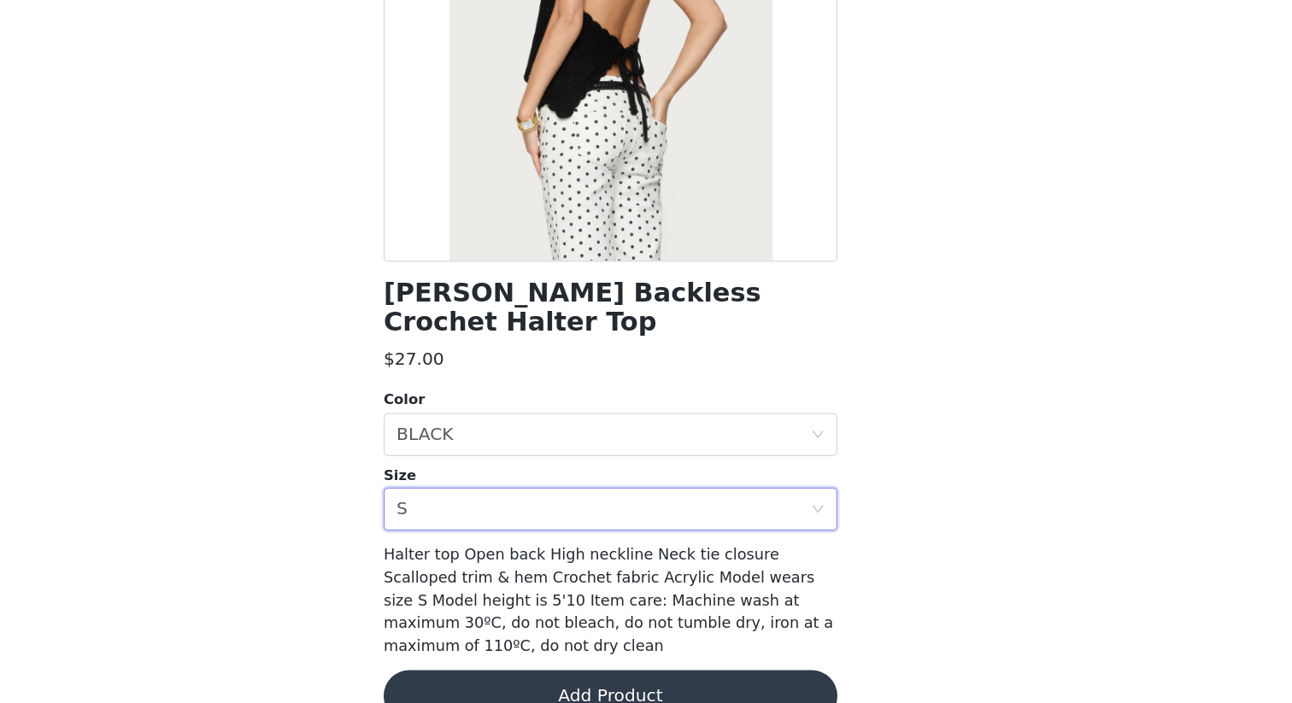
click at [695, 608] on button "Add Product" at bounding box center [646, 685] width 359 height 41
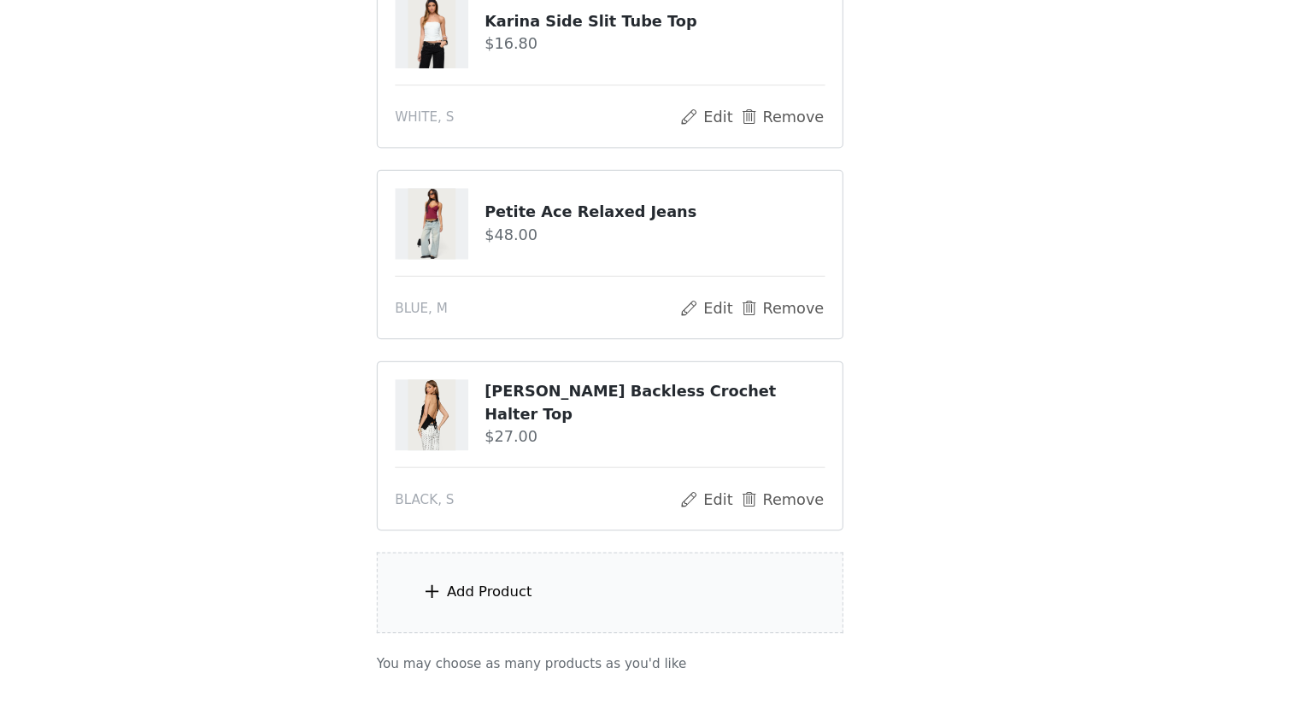
scroll to position [865, 0]
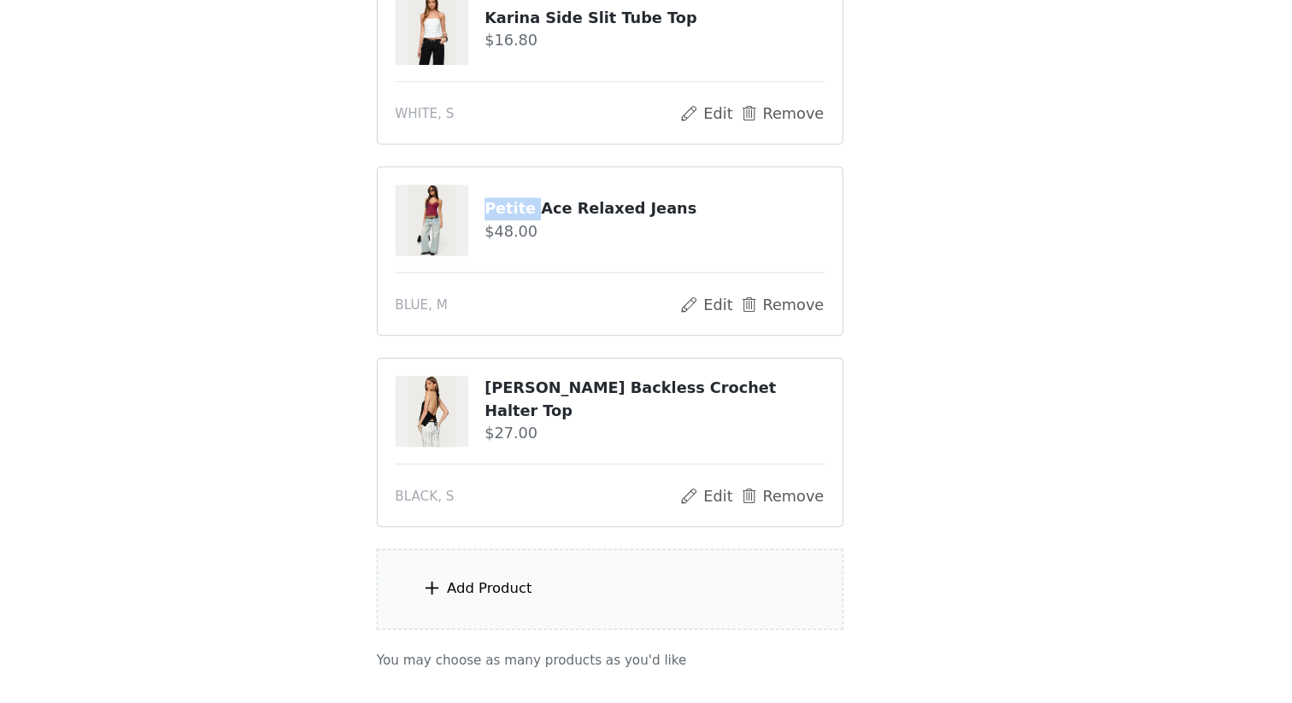
drag, startPoint x: 549, startPoint y: 310, endPoint x: 585, endPoint y: 309, distance: 35.9
click at [585, 309] on h4 "Petite Ace Relaxed Jeans" at bounding box center [681, 312] width 269 height 18
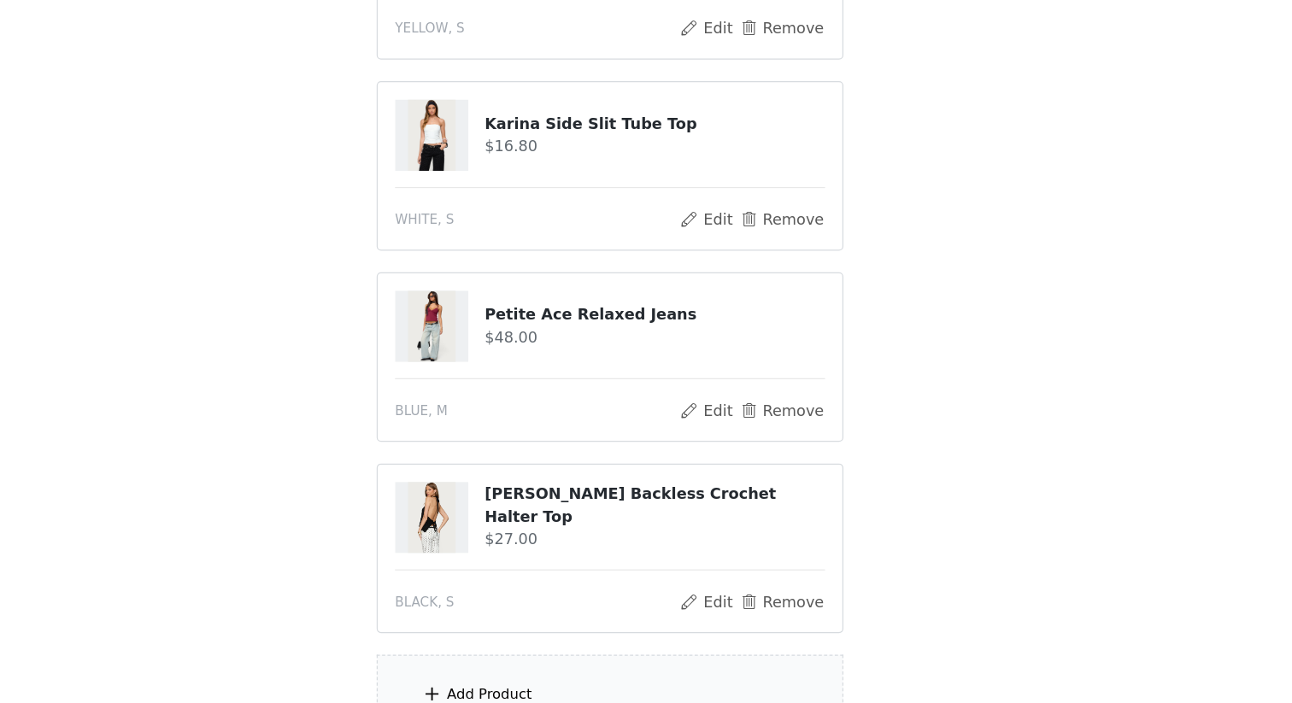
click at [669, 321] on h4 "$48.00" at bounding box center [681, 330] width 269 height 18
click at [763, 543] on button "Remove" at bounding box center [782, 539] width 68 height 21
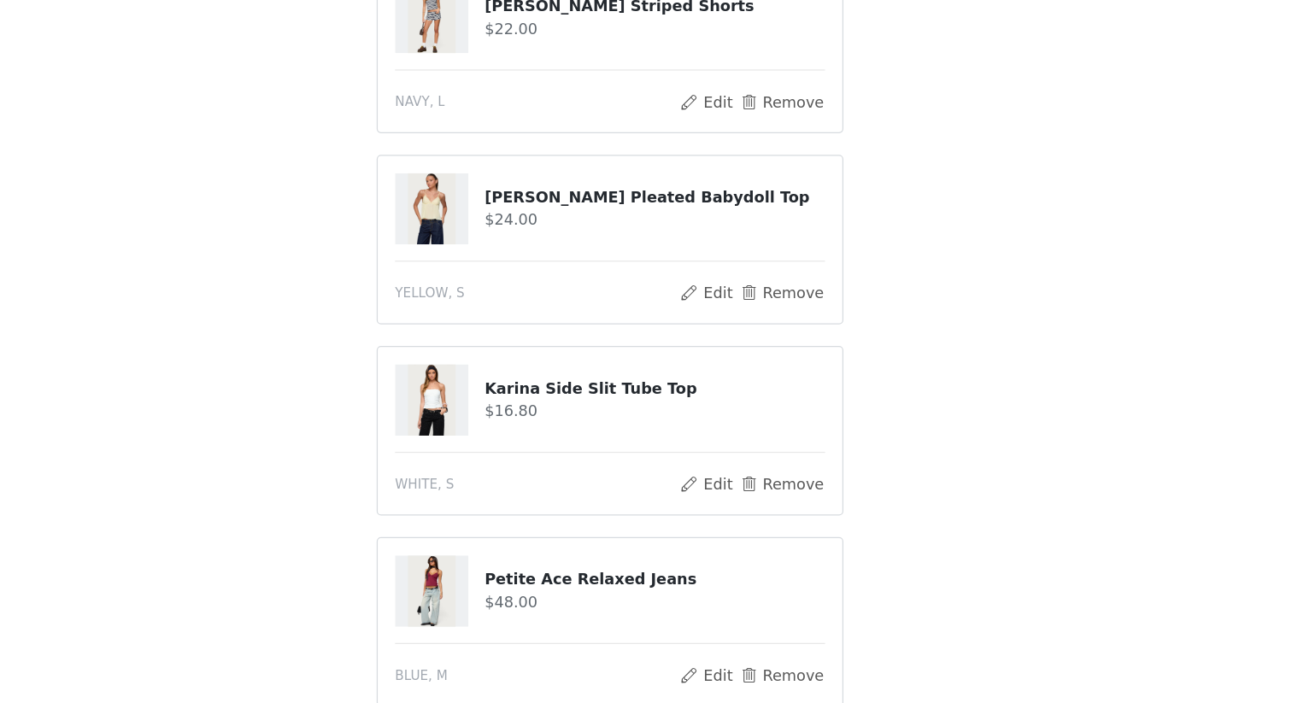
scroll to position [831, 0]
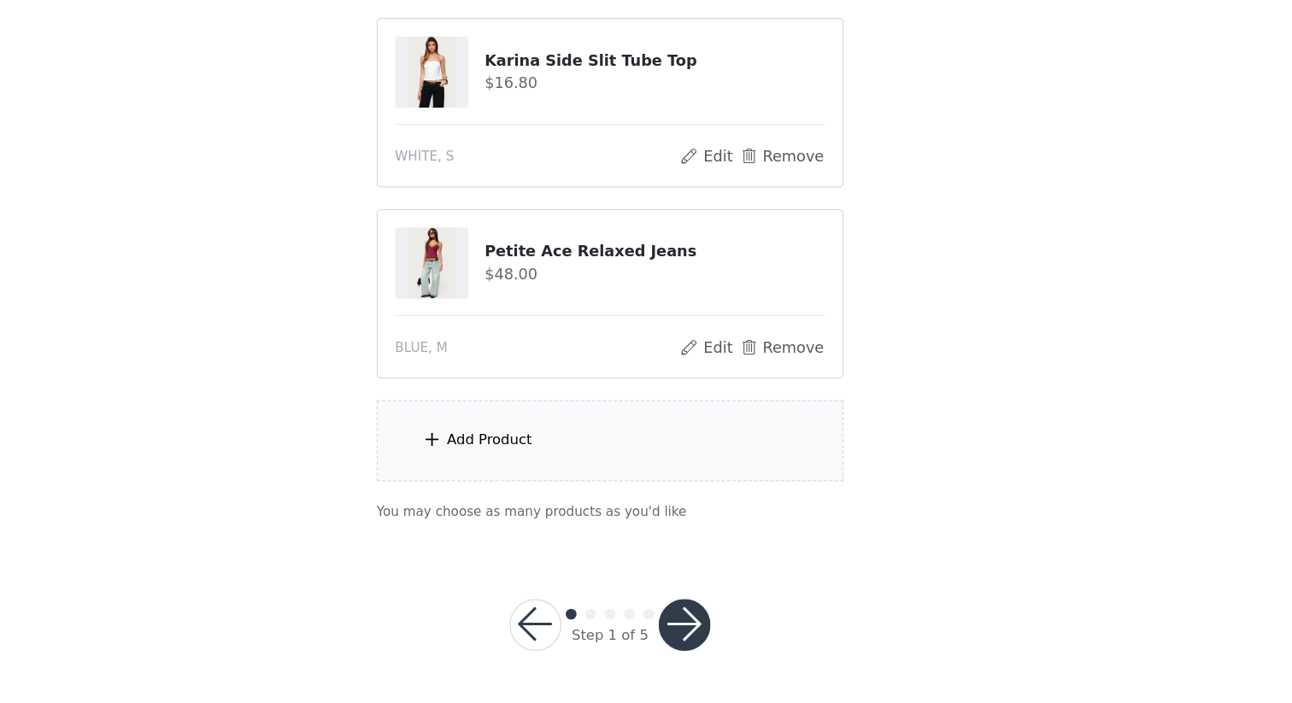
click at [554, 503] on div "Add Product" at bounding box center [645, 496] width 369 height 64
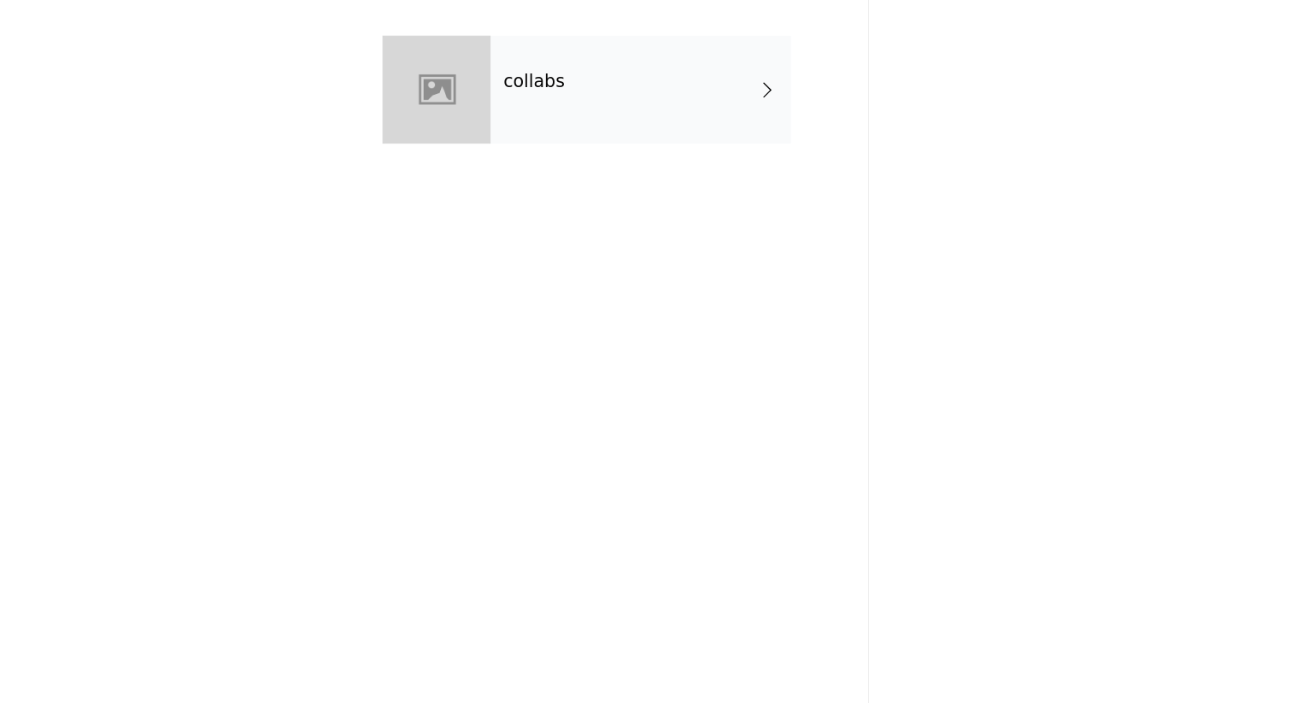
click at [711, 150] on div "collabs" at bounding box center [671, 127] width 238 height 85
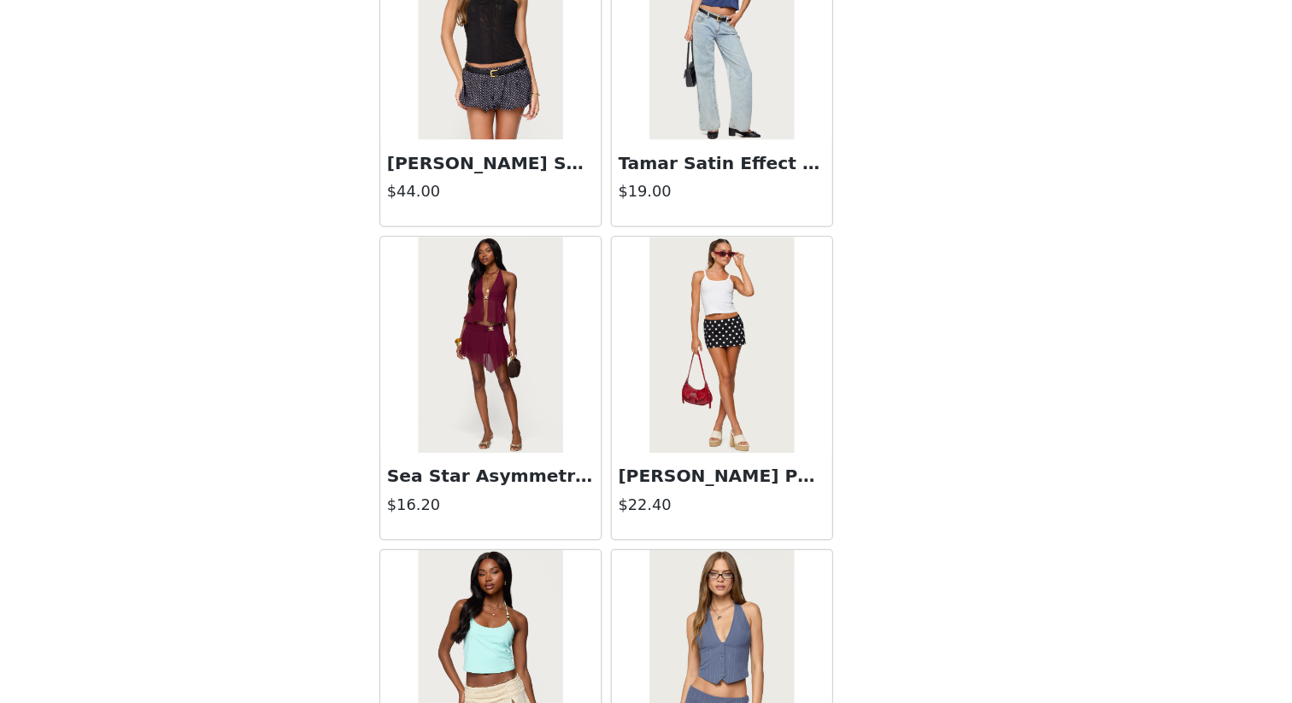
scroll to position [1911, 0]
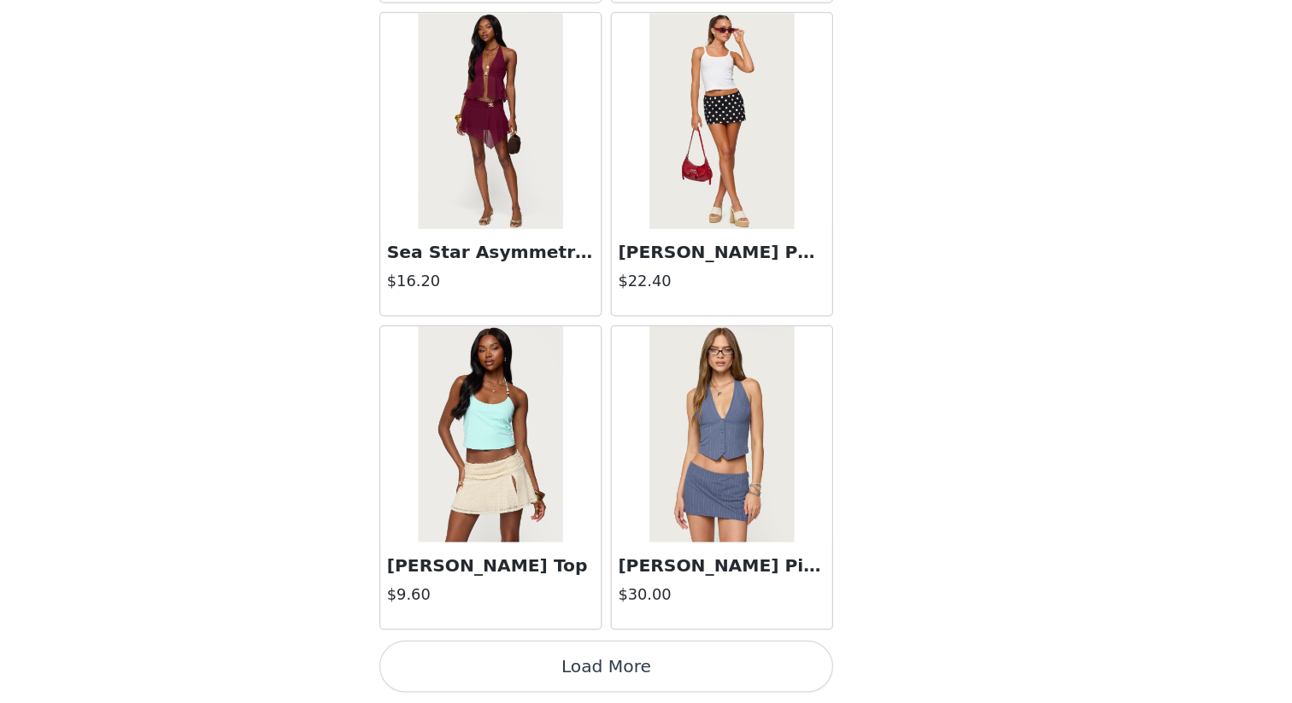
click at [632, 608] on button "Load More" at bounding box center [646, 674] width 359 height 41
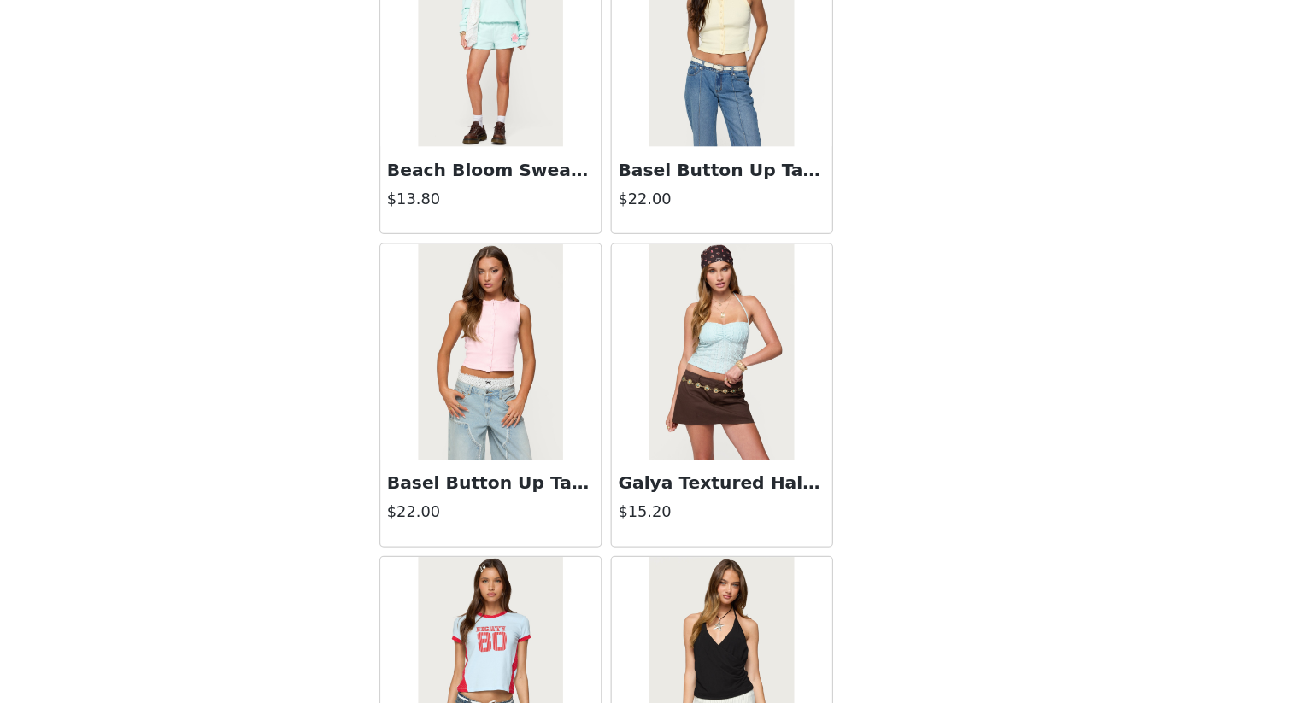
scroll to position [4389, 0]
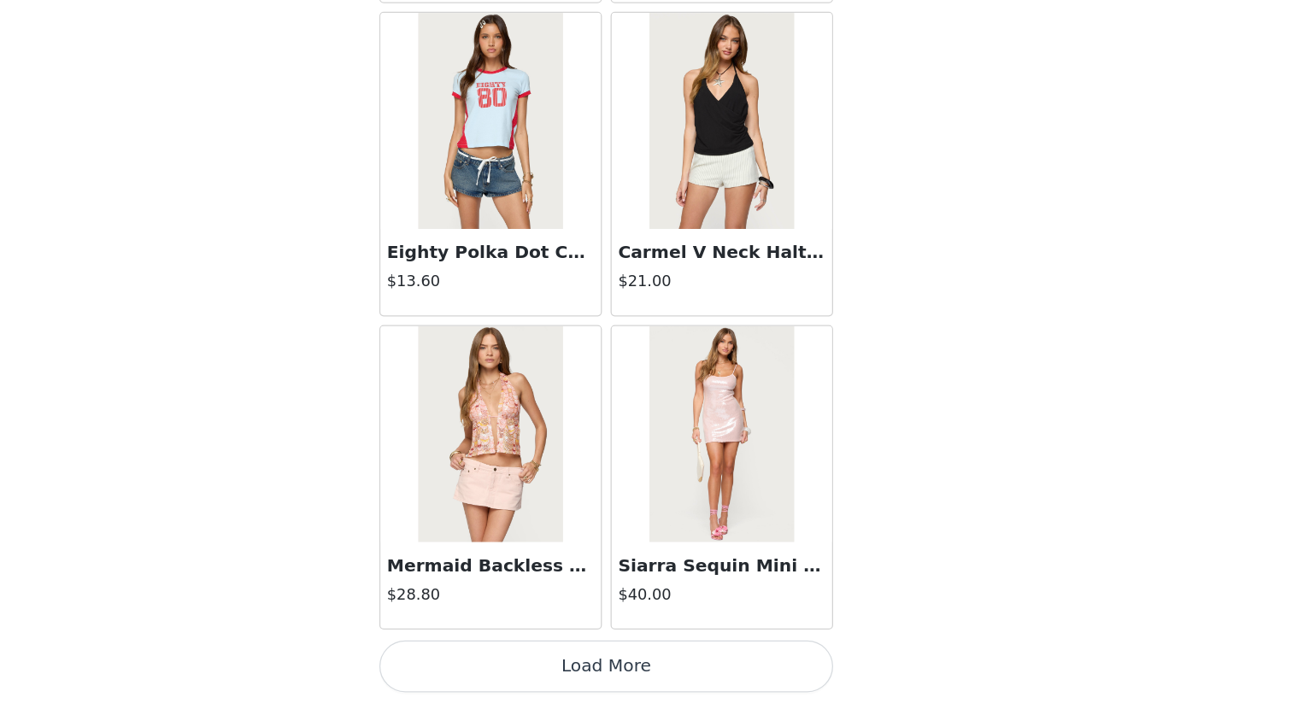
click at [742, 608] on button "Load More" at bounding box center [646, 674] width 359 height 41
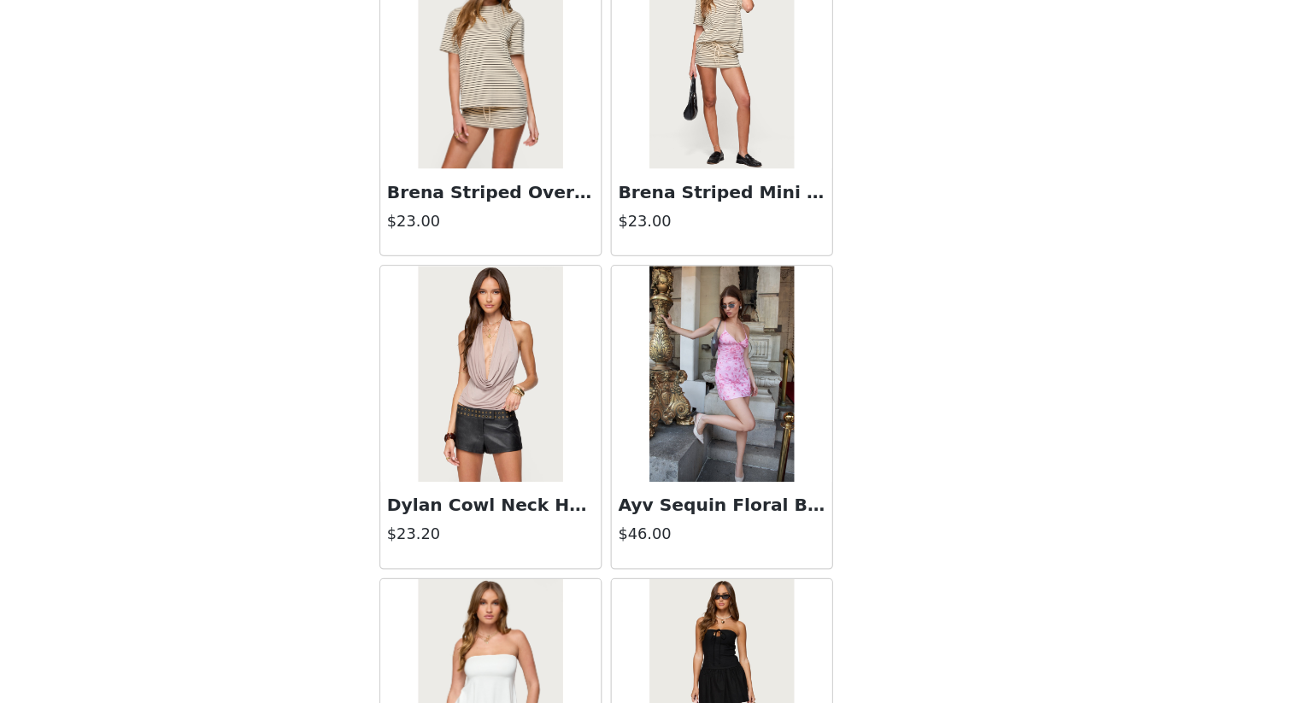
scroll to position [6867, 0]
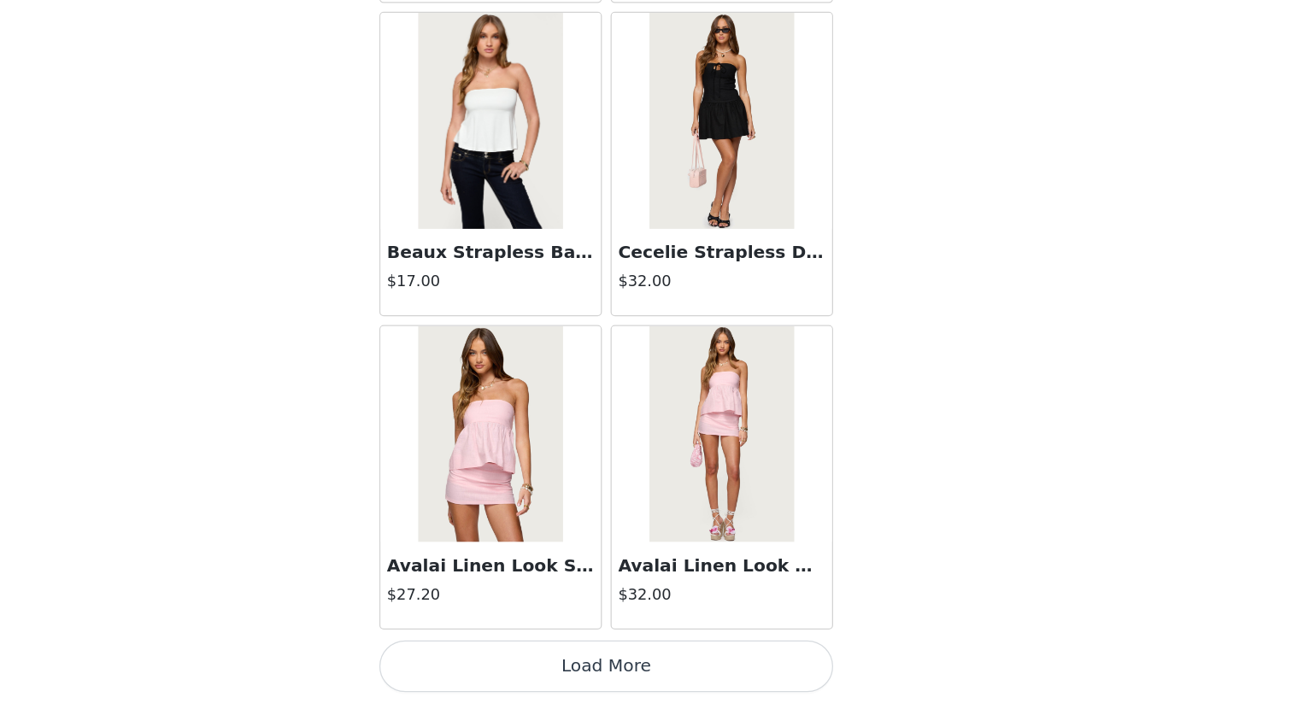
click at [671, 608] on button "Load More" at bounding box center [646, 674] width 359 height 41
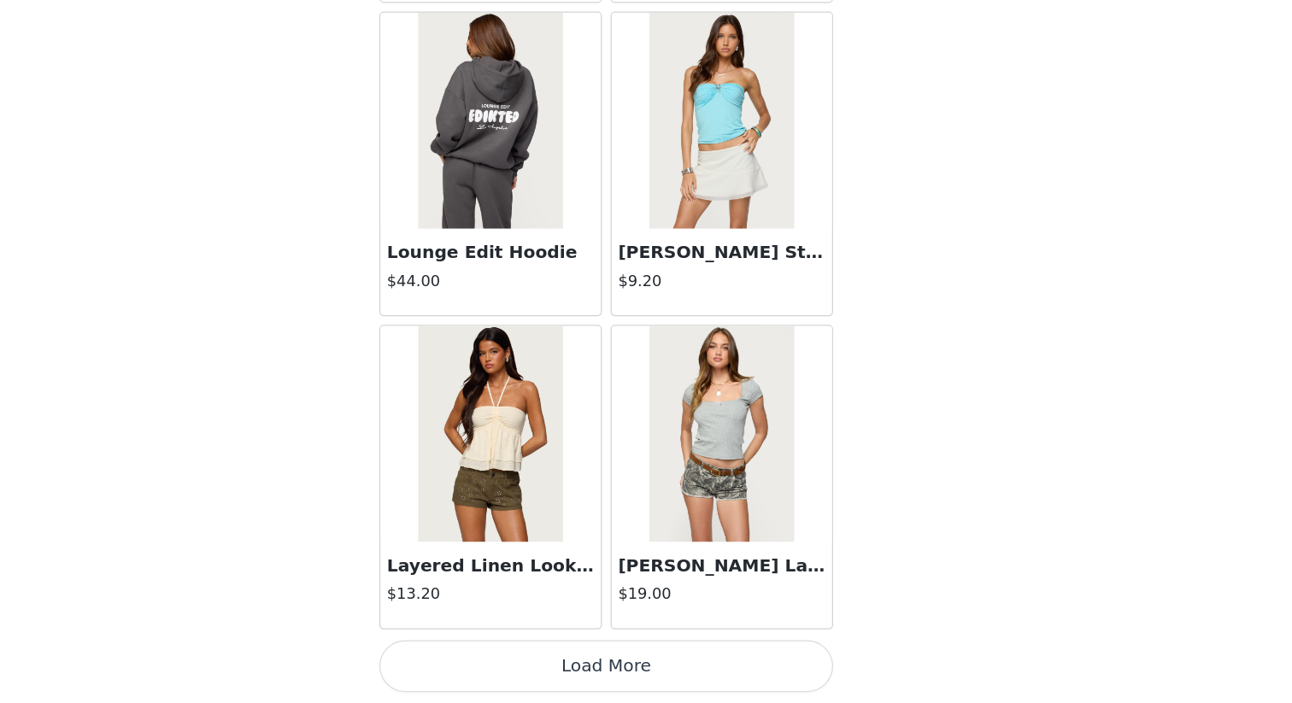
click at [707, 608] on button "Load More" at bounding box center [646, 674] width 359 height 41
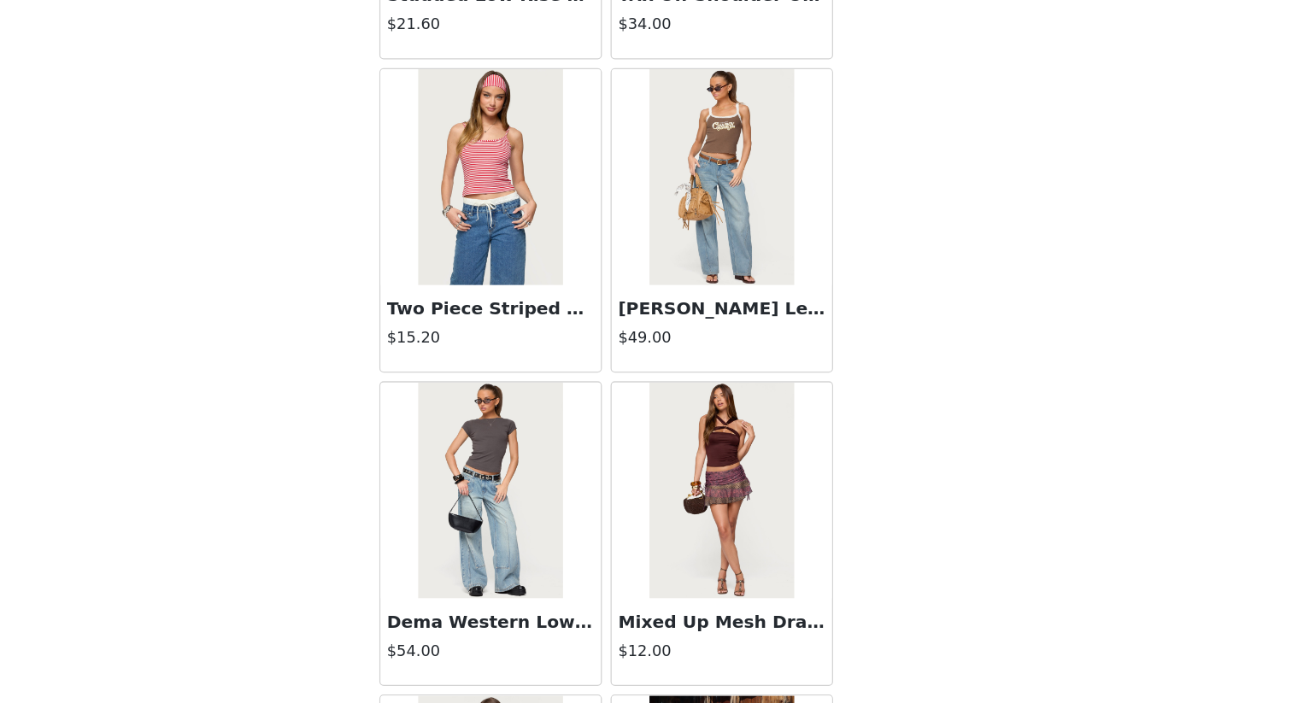
scroll to position [10050, 0]
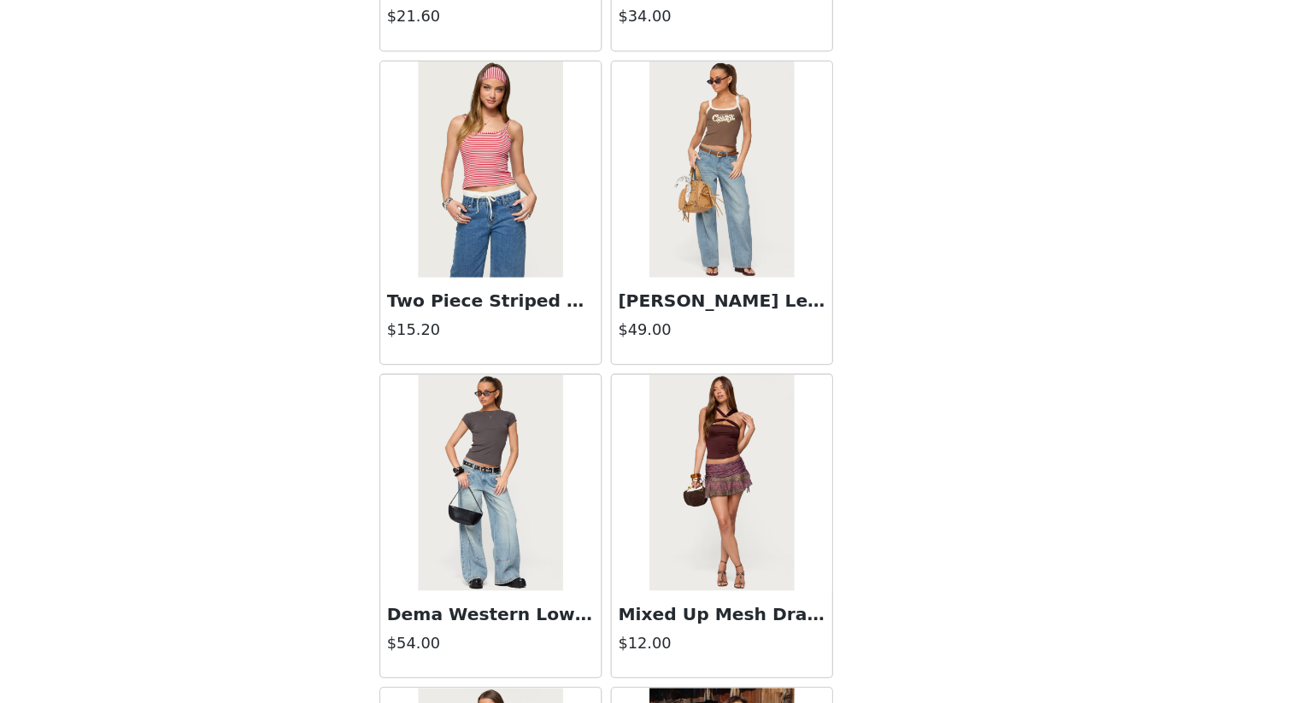
click at [602, 608] on h3 "Dema Western Low Rise Jeans" at bounding box center [555, 633] width 164 height 21
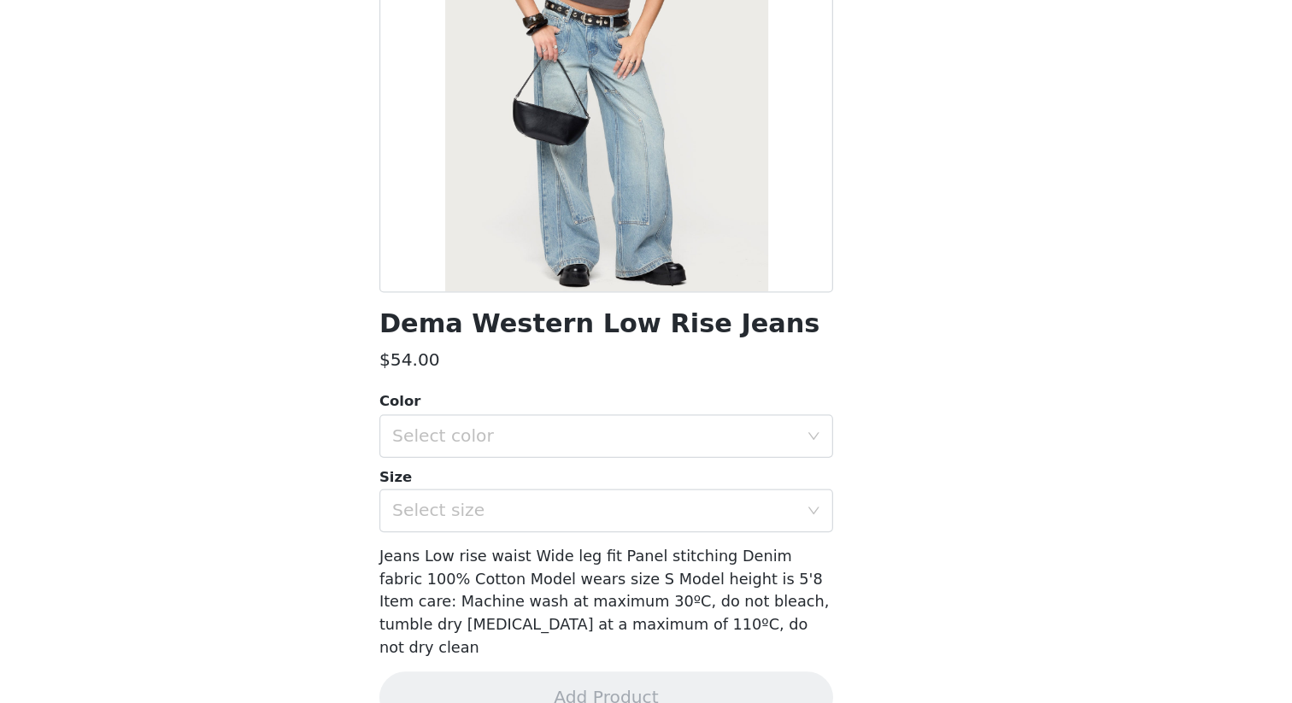
scroll to position [97, 0]
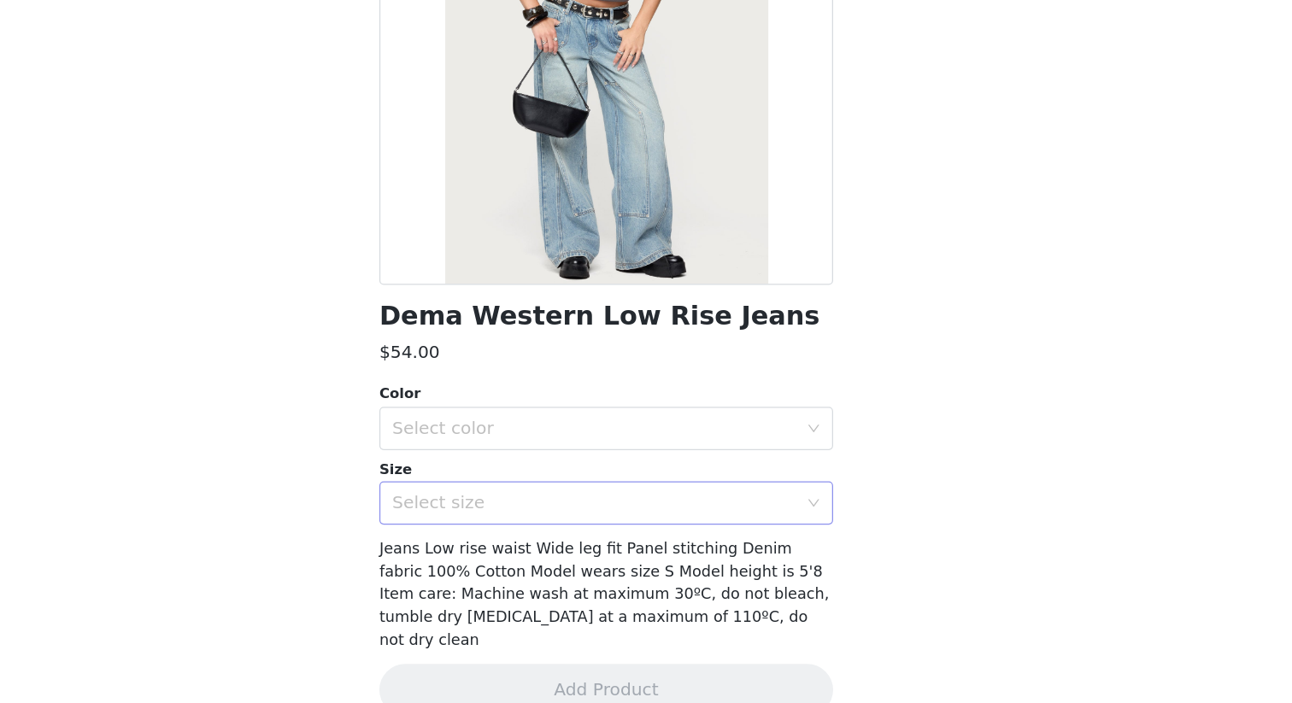
click at [782, 542] on div "Select size" at bounding box center [637, 545] width 320 height 17
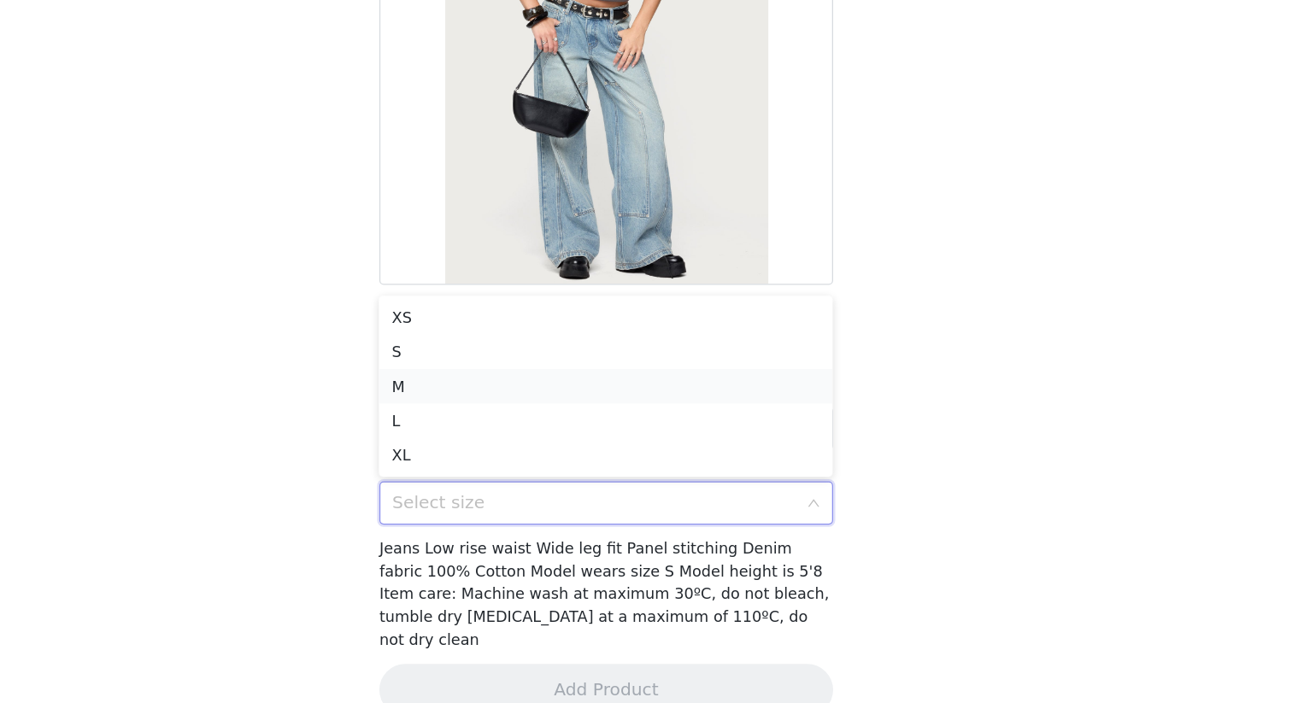
click at [739, 456] on li "M" at bounding box center [646, 452] width 359 height 27
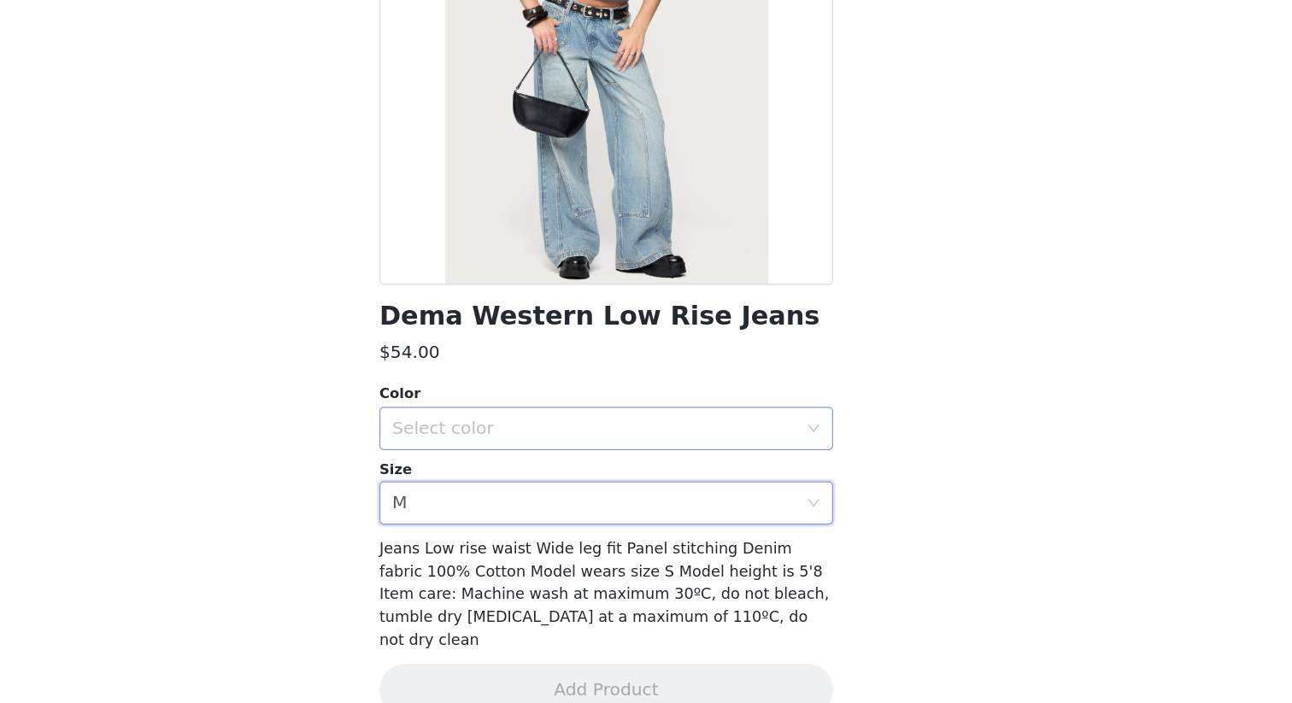
click at [748, 481] on div "Select color" at bounding box center [637, 486] width 320 height 17
click at [738, 516] on li "LIGHT BLUE" at bounding box center [646, 523] width 359 height 27
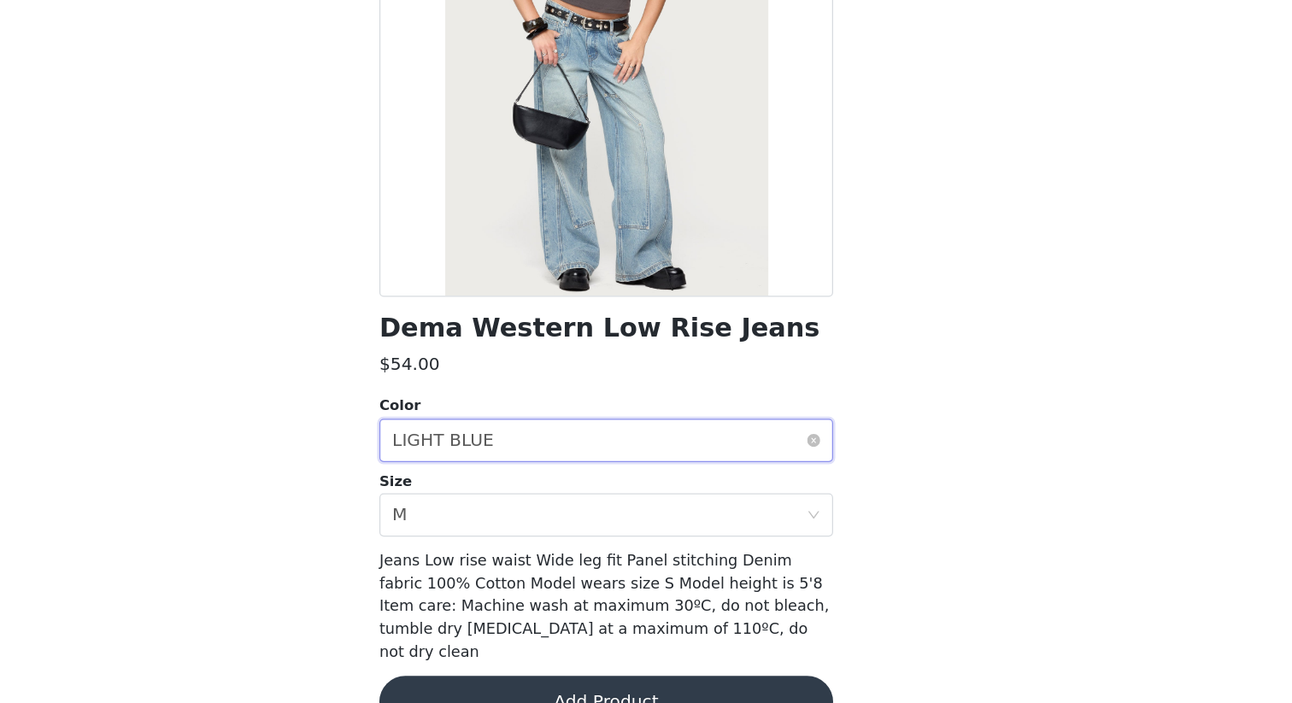
scroll to position [110, 0]
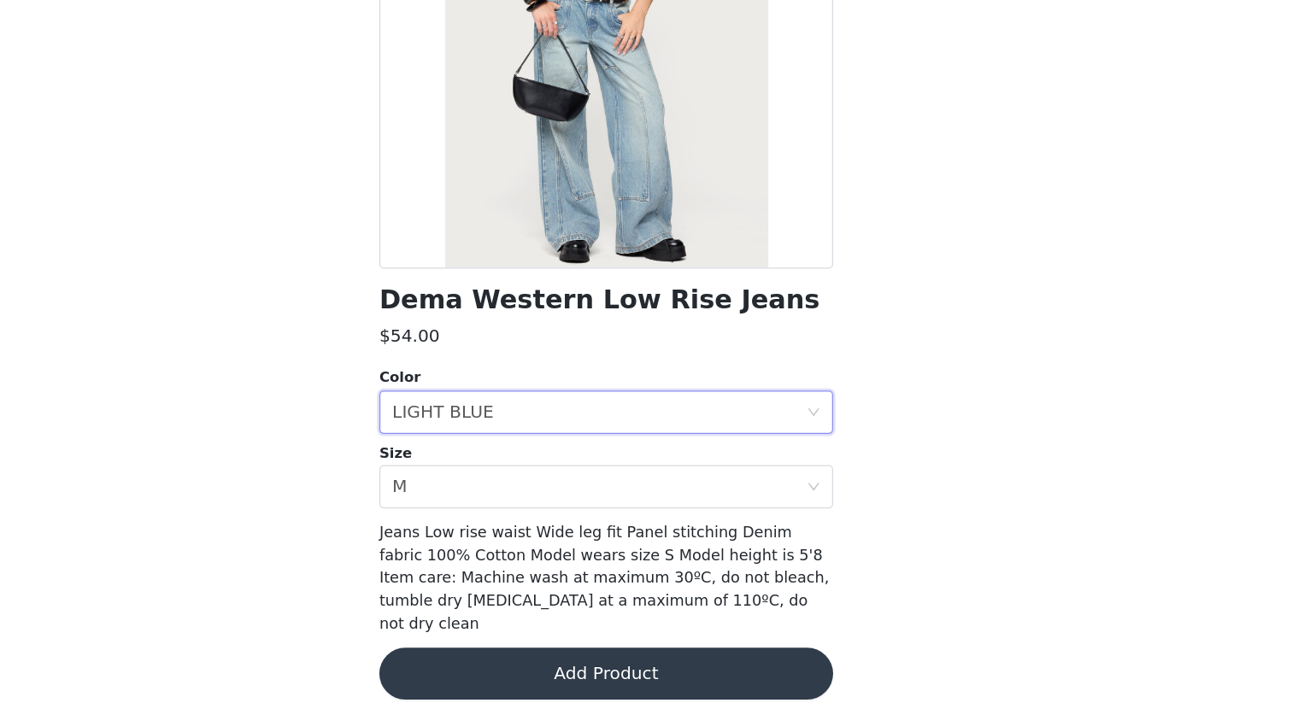
click at [670, 608] on button "Add Product" at bounding box center [646, 680] width 359 height 41
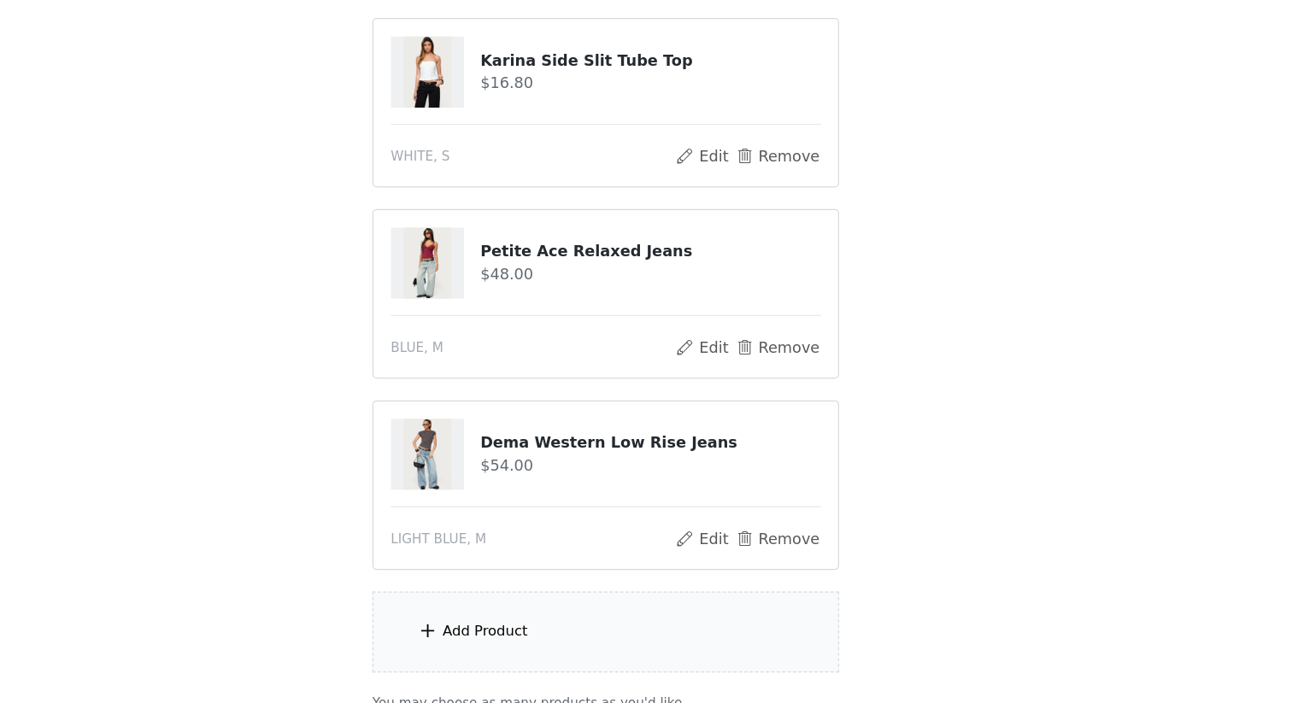
click at [637, 349] on h4 "Petite Ace Relaxed Jeans" at bounding box center [681, 347] width 269 height 18
click at [727, 422] on button "Edit" at bounding box center [723, 422] width 44 height 21
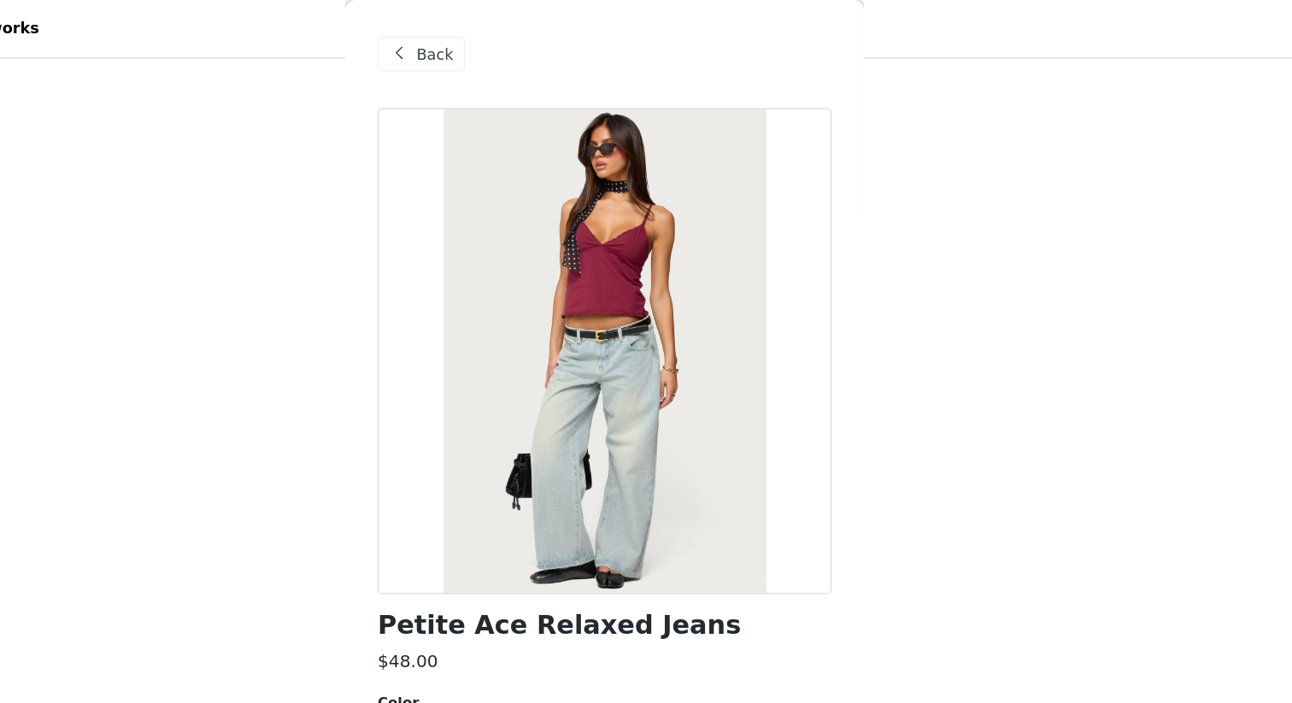
scroll to position [795, 0]
click at [481, 45] on span at bounding box center [483, 42] width 21 height 21
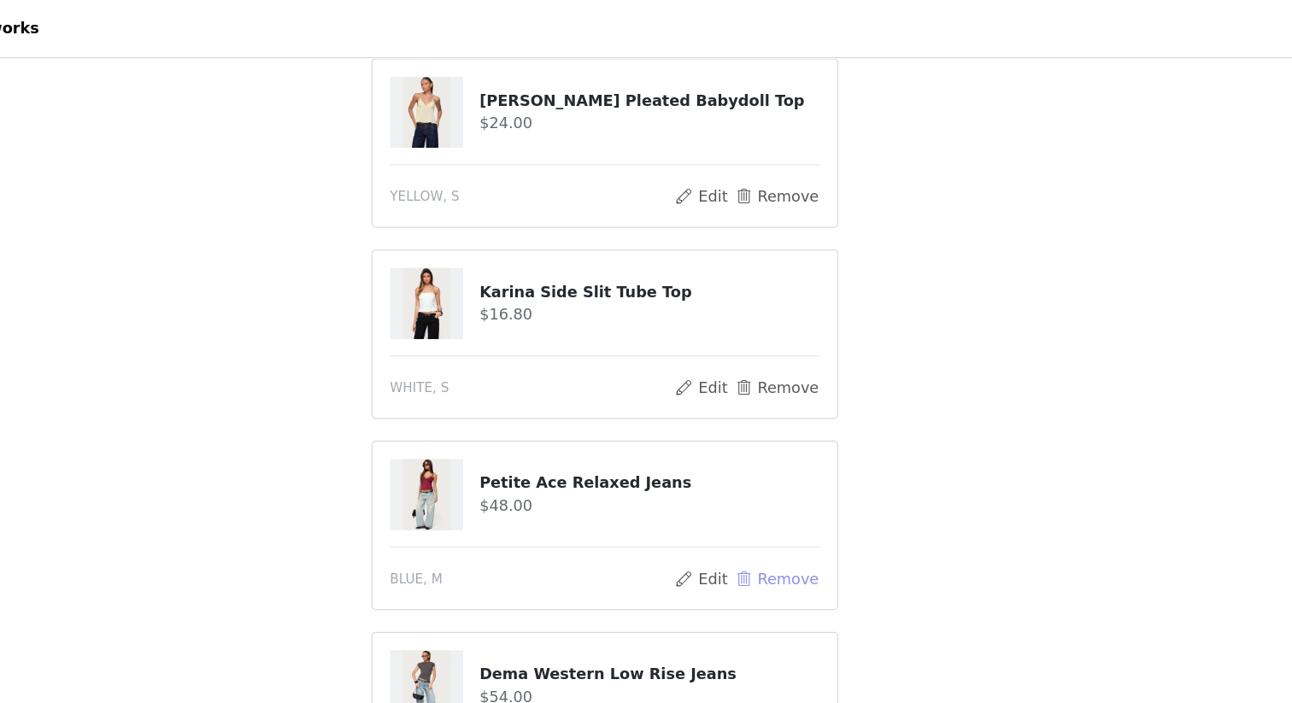
click at [766, 453] on button "Remove" at bounding box center [782, 458] width 68 height 21
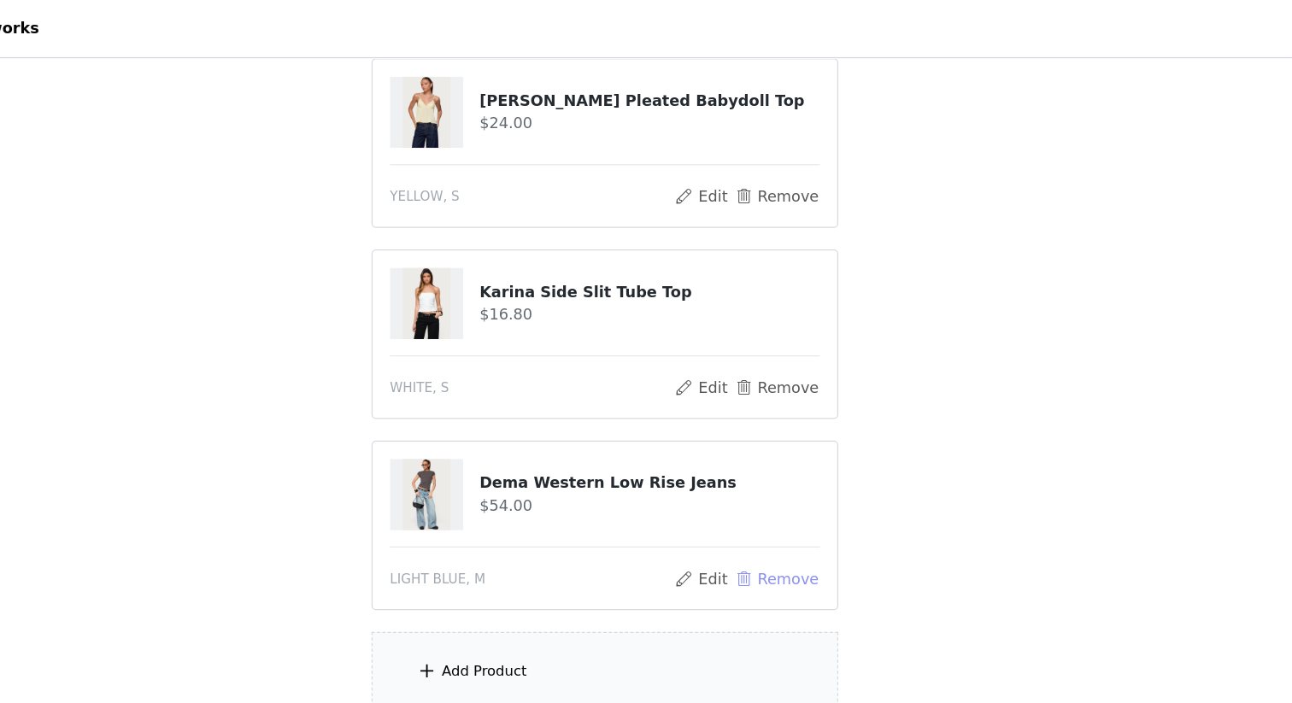
click at [766, 454] on button "Remove" at bounding box center [782, 458] width 68 height 21
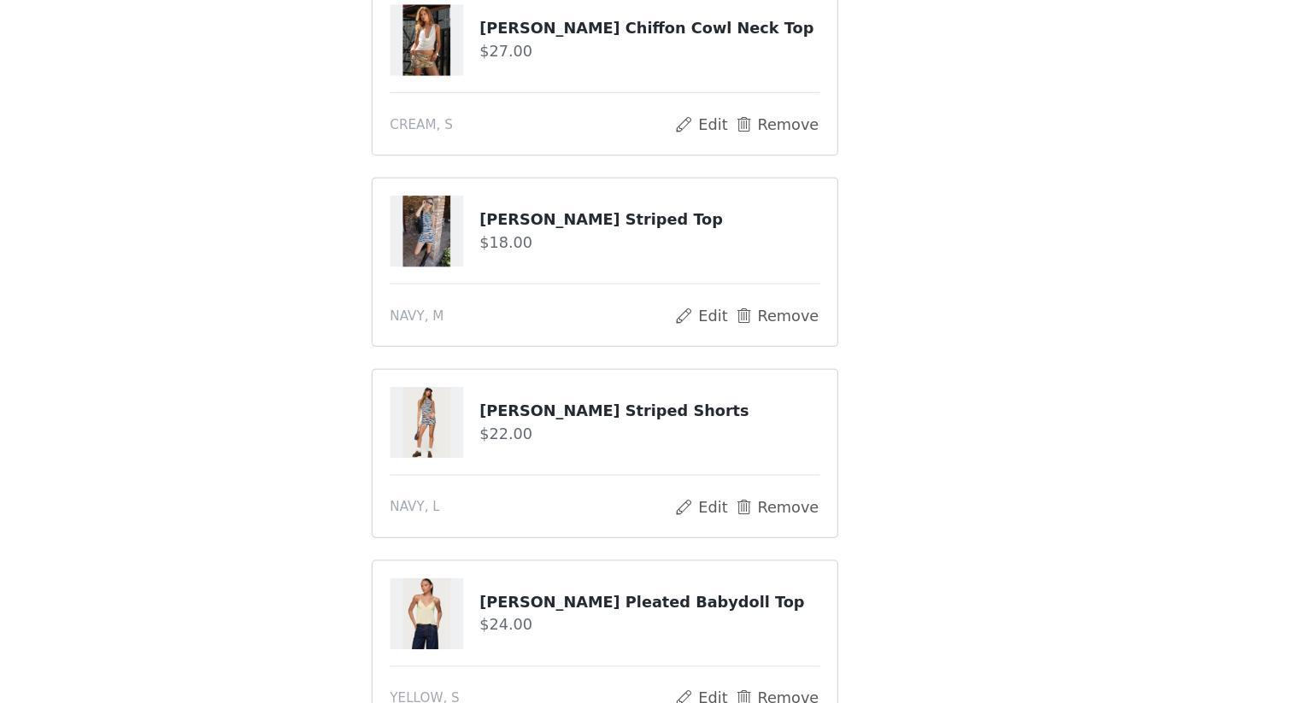
scroll to position [679, 0]
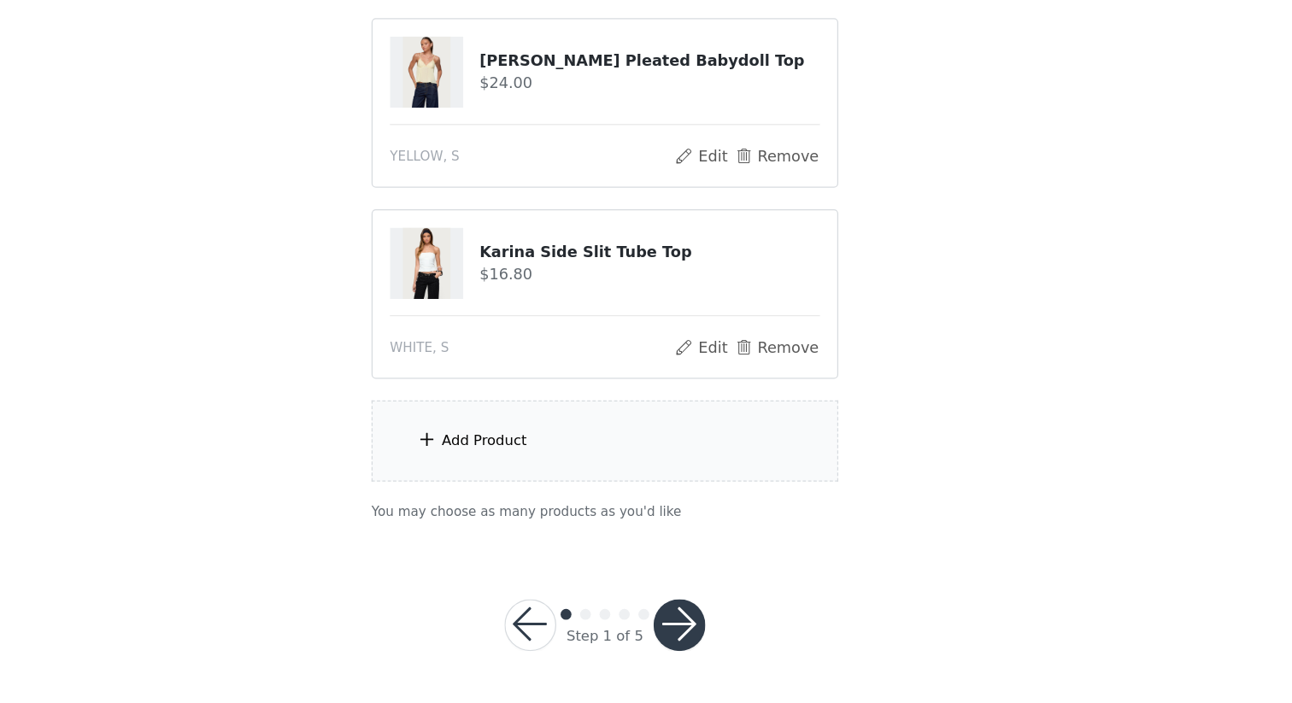
click at [617, 490] on div "Add Product" at bounding box center [645, 496] width 369 height 64
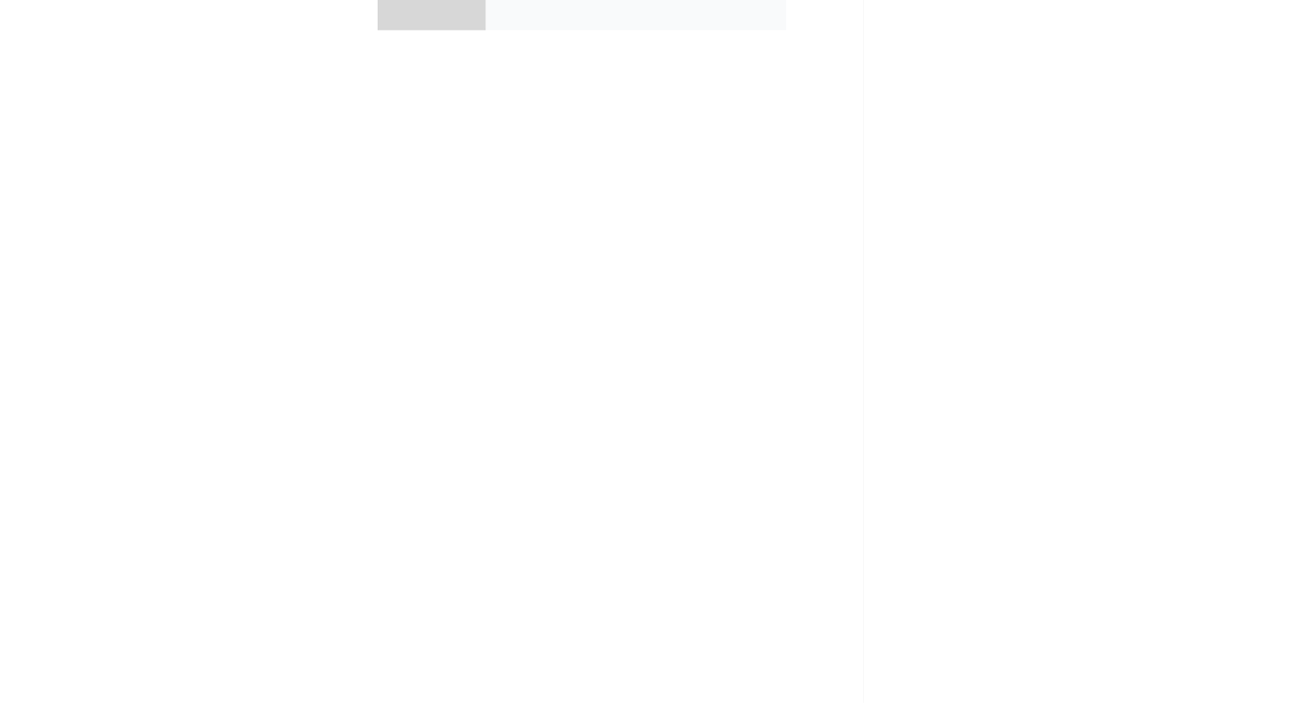
click at [786, 161] on div "collabs" at bounding box center [671, 127] width 238 height 85
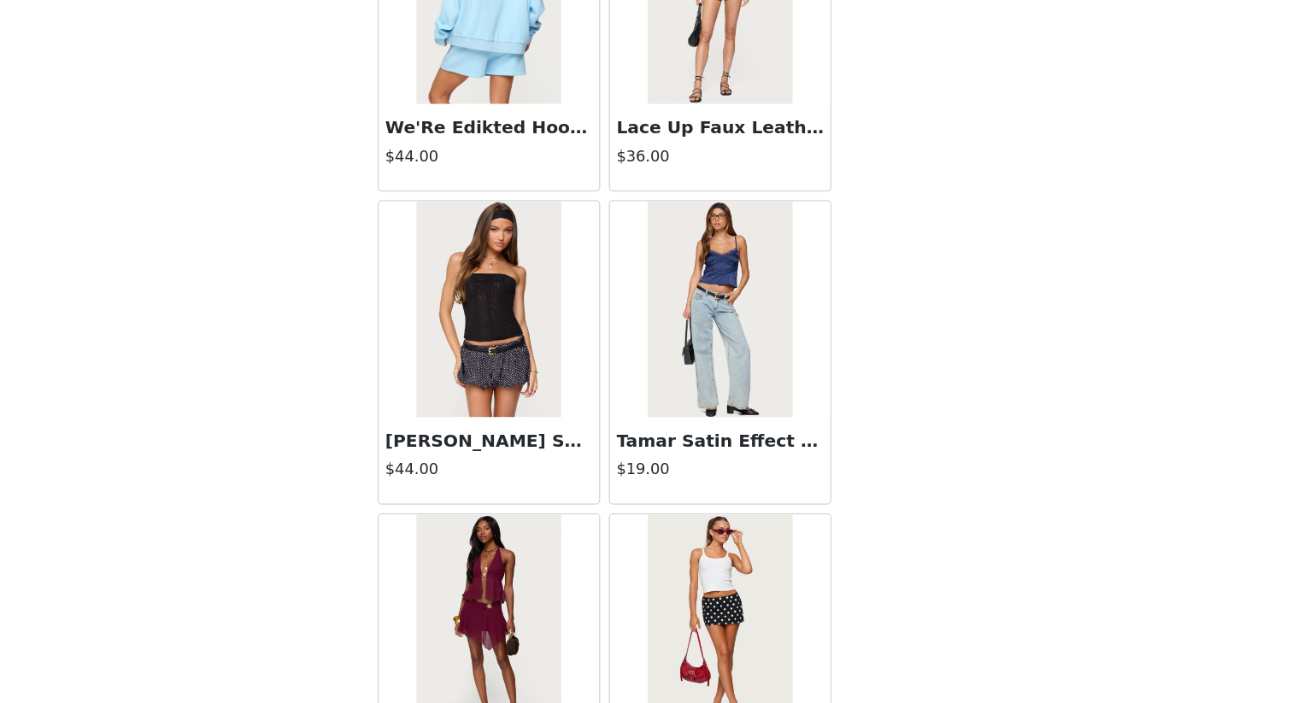
scroll to position [1518, 0]
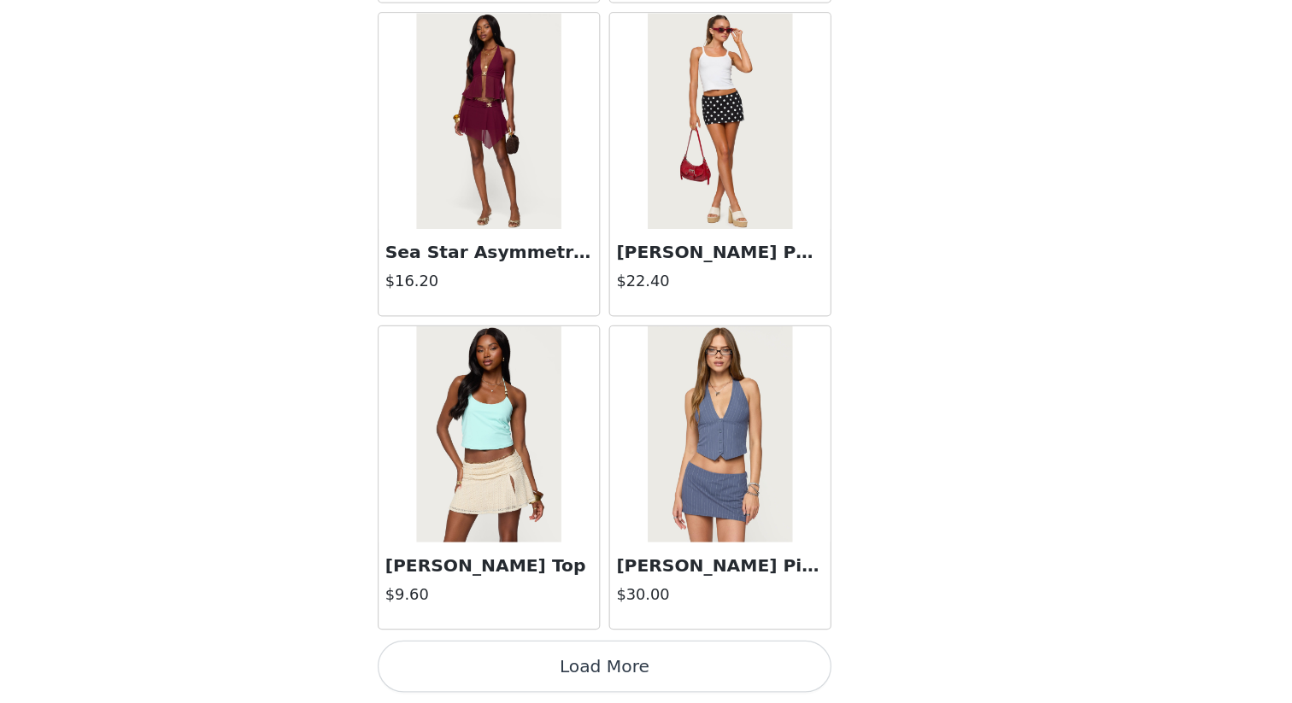
click at [658, 608] on button "Load More" at bounding box center [646, 674] width 359 height 41
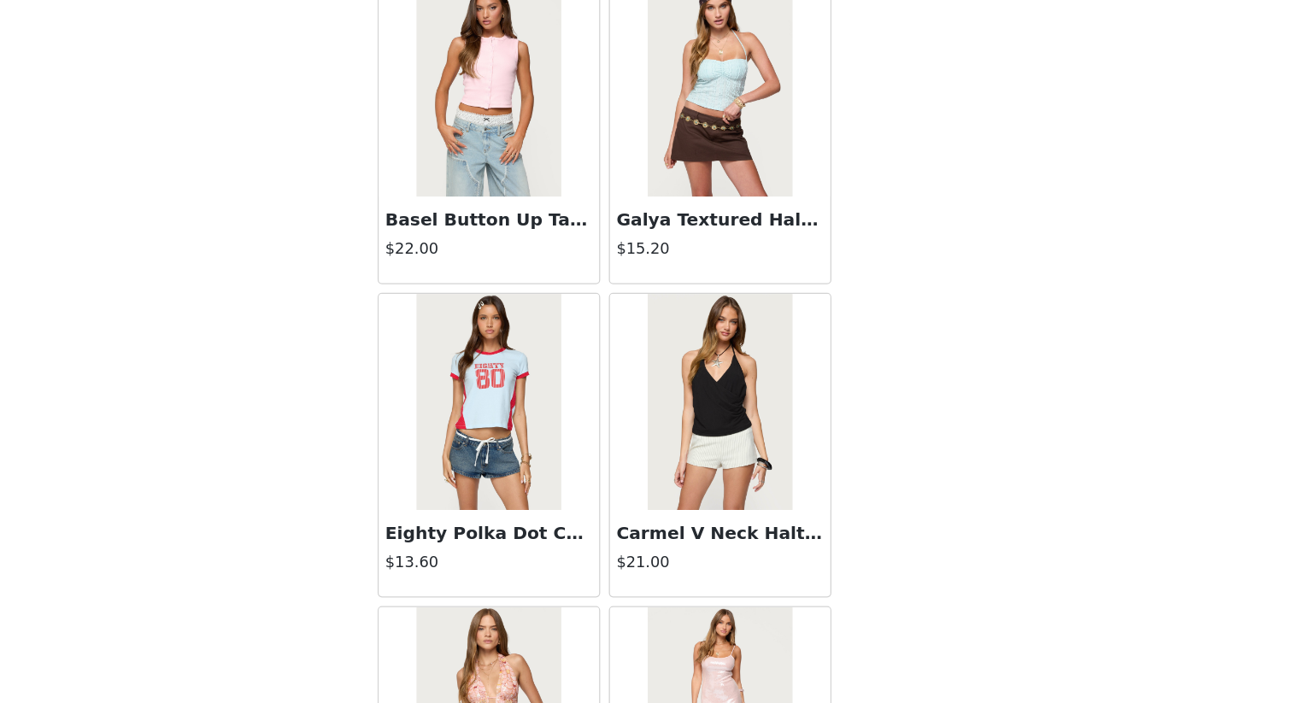
scroll to position [4389, 0]
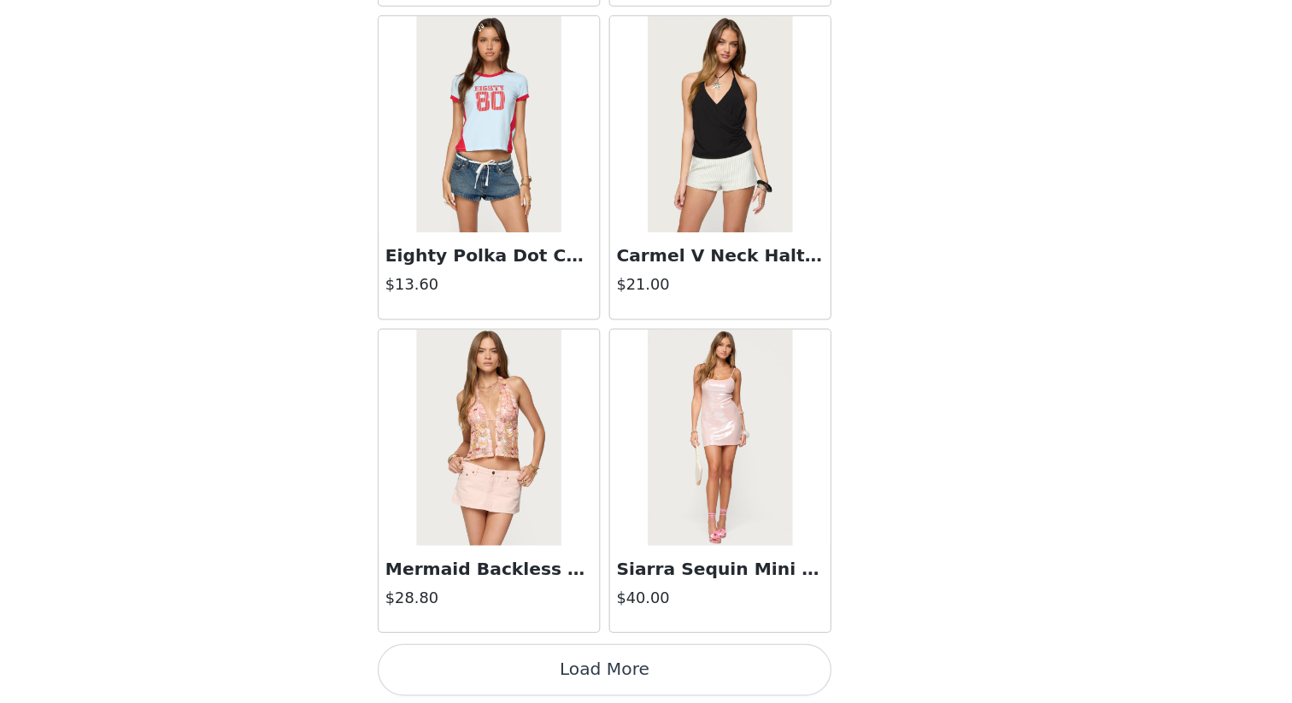
click at [671, 608] on button "Load More" at bounding box center [646, 674] width 359 height 41
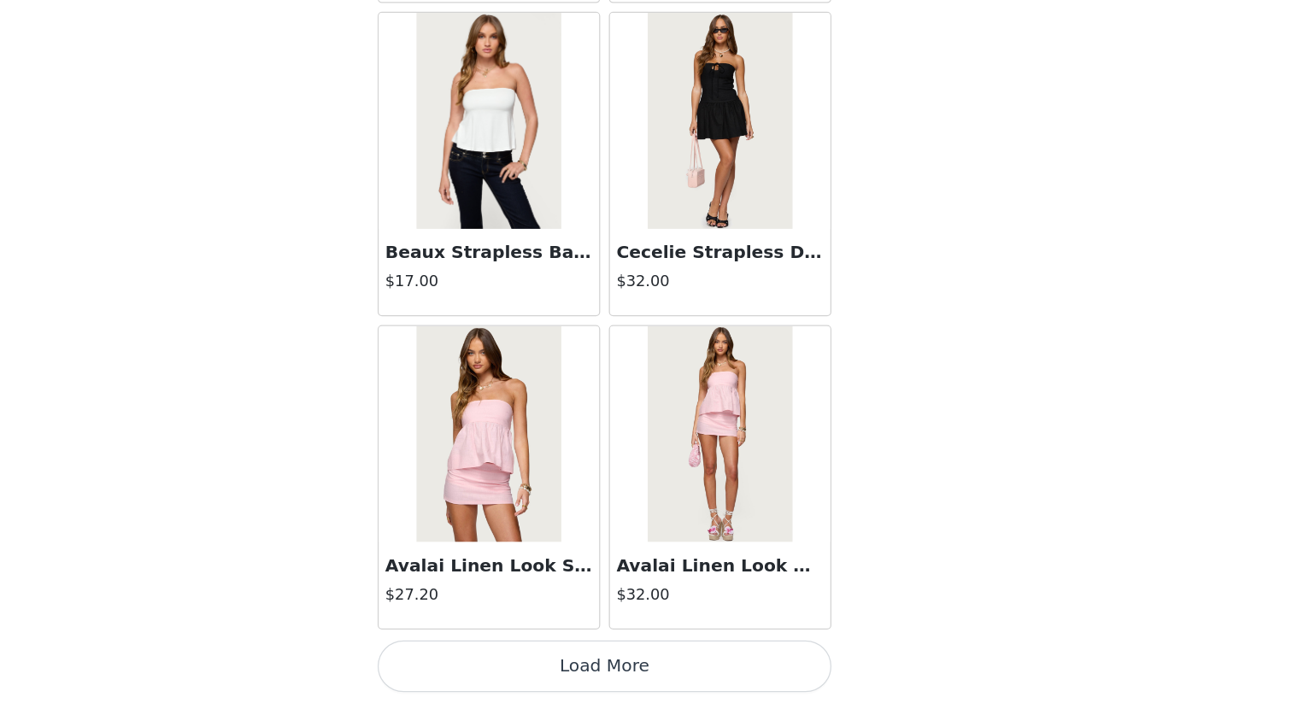
click at [750, 608] on button "Load More" at bounding box center [646, 674] width 359 height 41
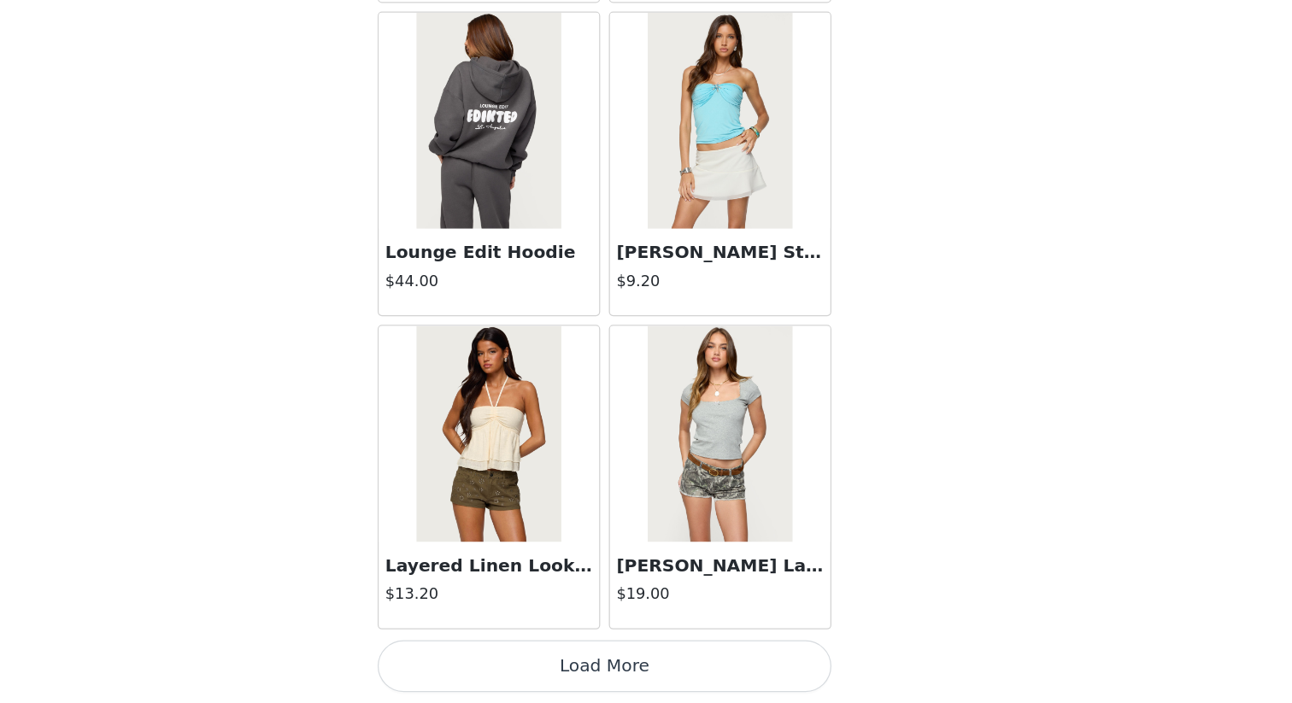
click at [750, 608] on button "Load More" at bounding box center [646, 674] width 359 height 41
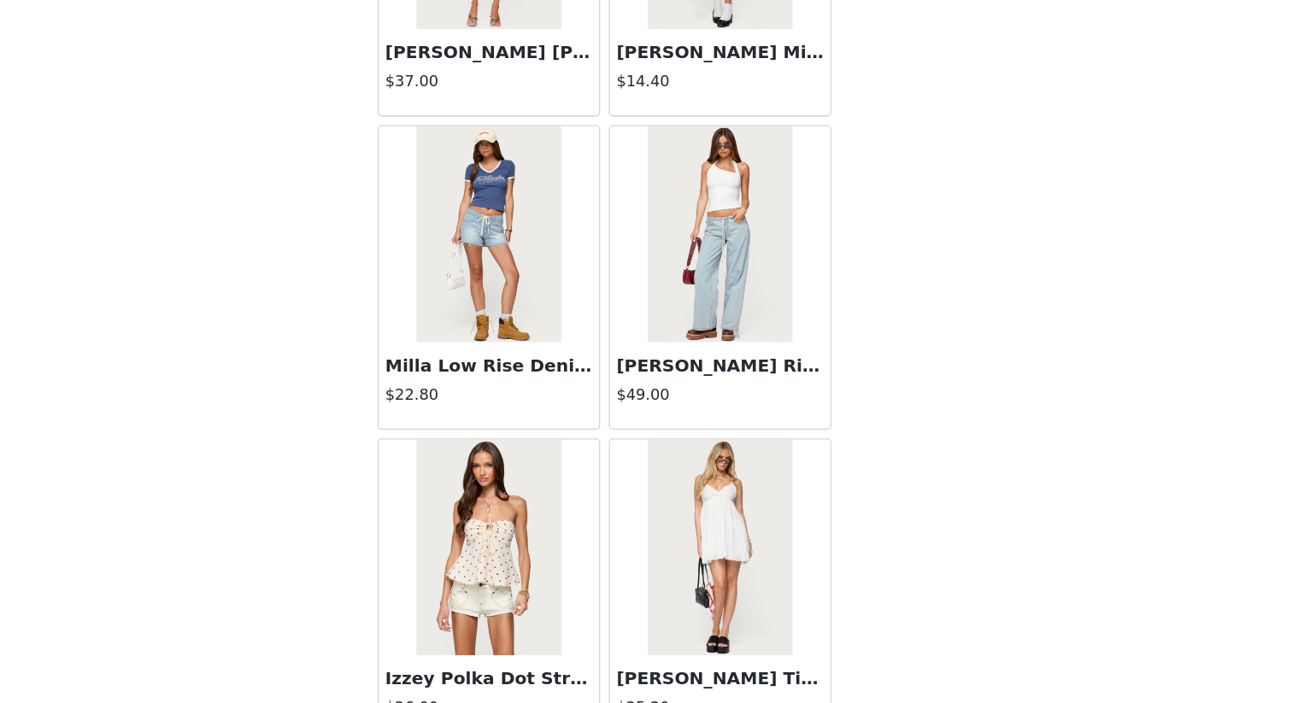
scroll to position [11823, 0]
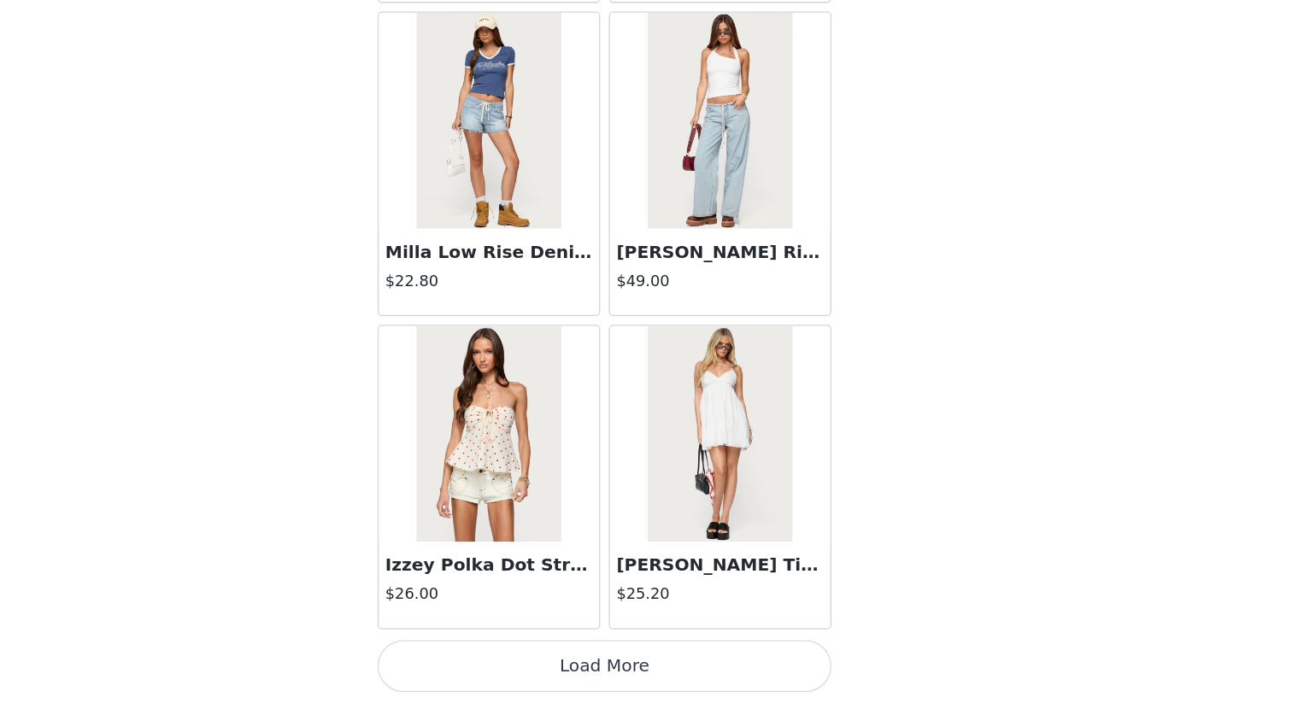
click at [749, 608] on button "Load More" at bounding box center [646, 674] width 359 height 41
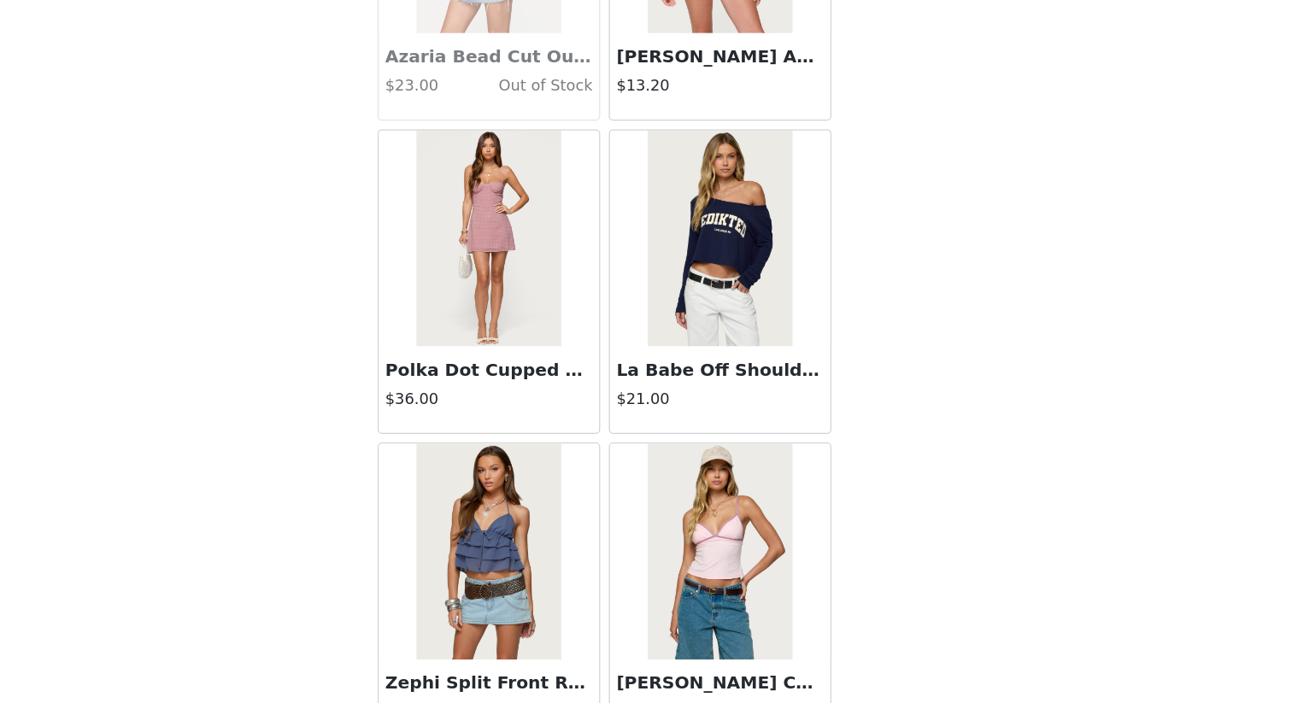
scroll to position [14301, 0]
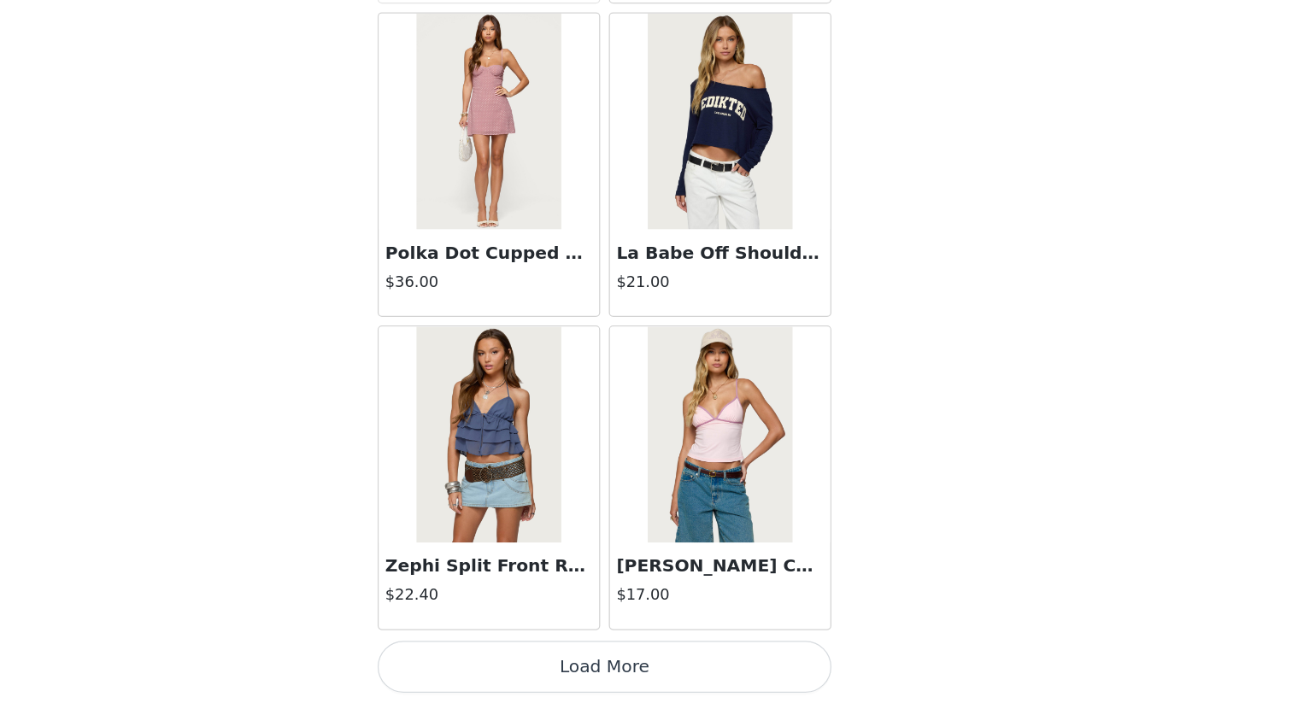
click at [725, 608] on button "Load More" at bounding box center [646, 674] width 359 height 41
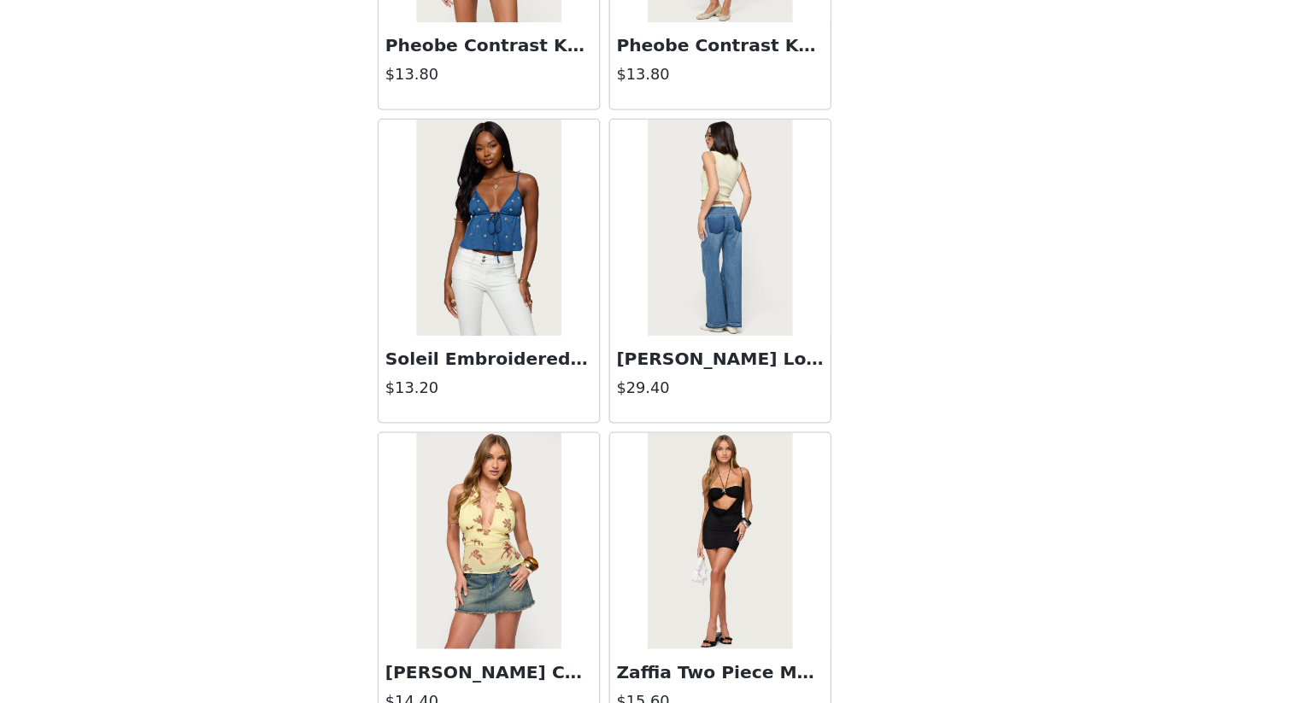
scroll to position [15744, 0]
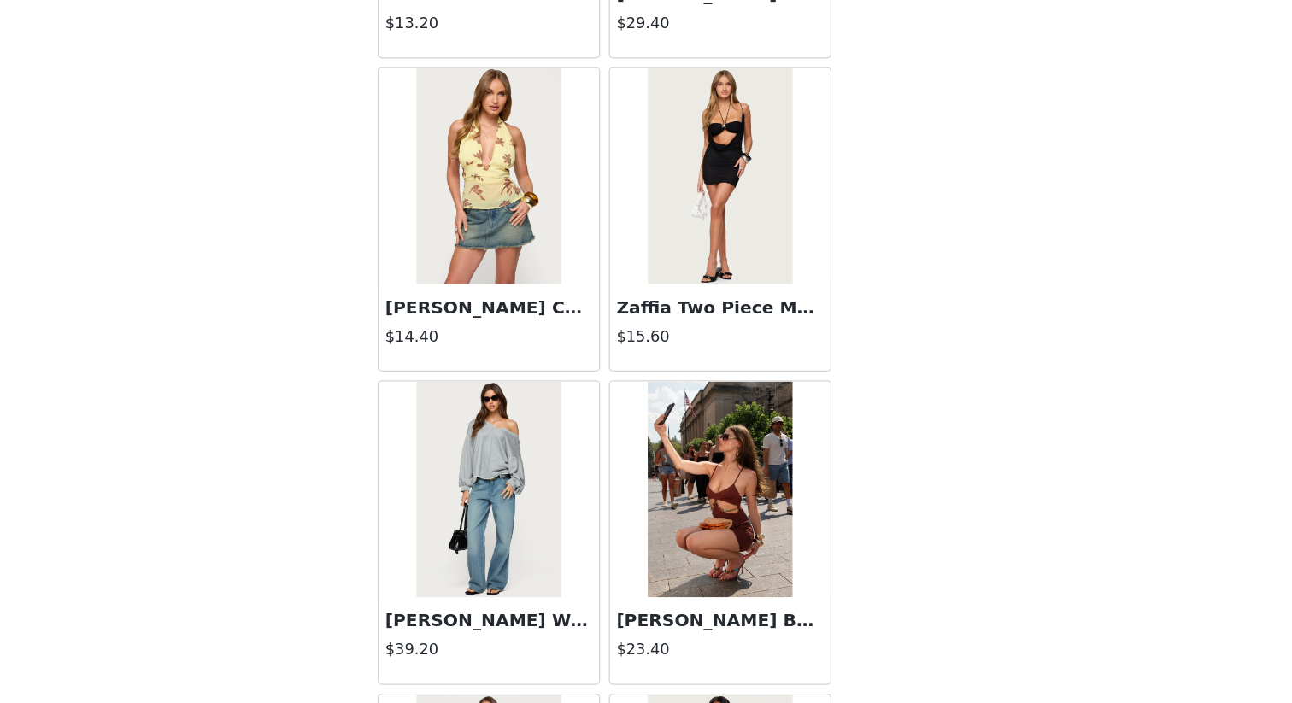
click at [561, 596] on img at bounding box center [554, 534] width 114 height 171
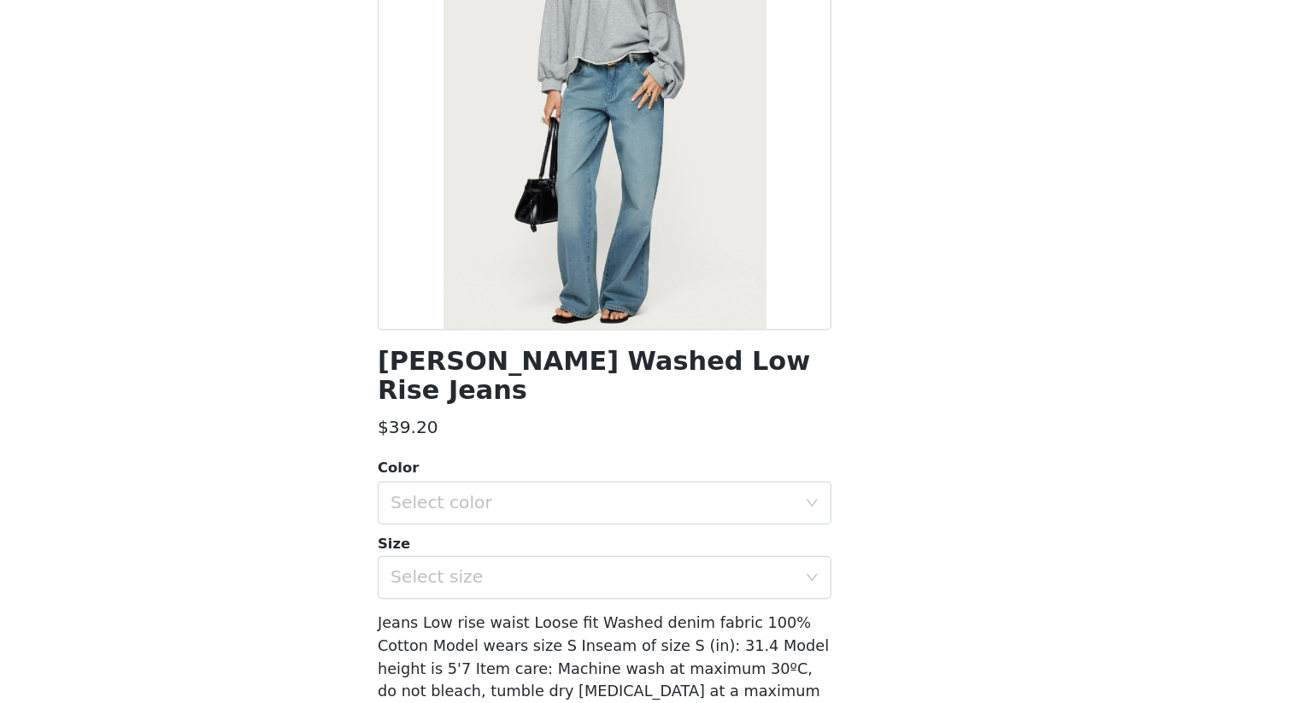
scroll to position [79, 0]
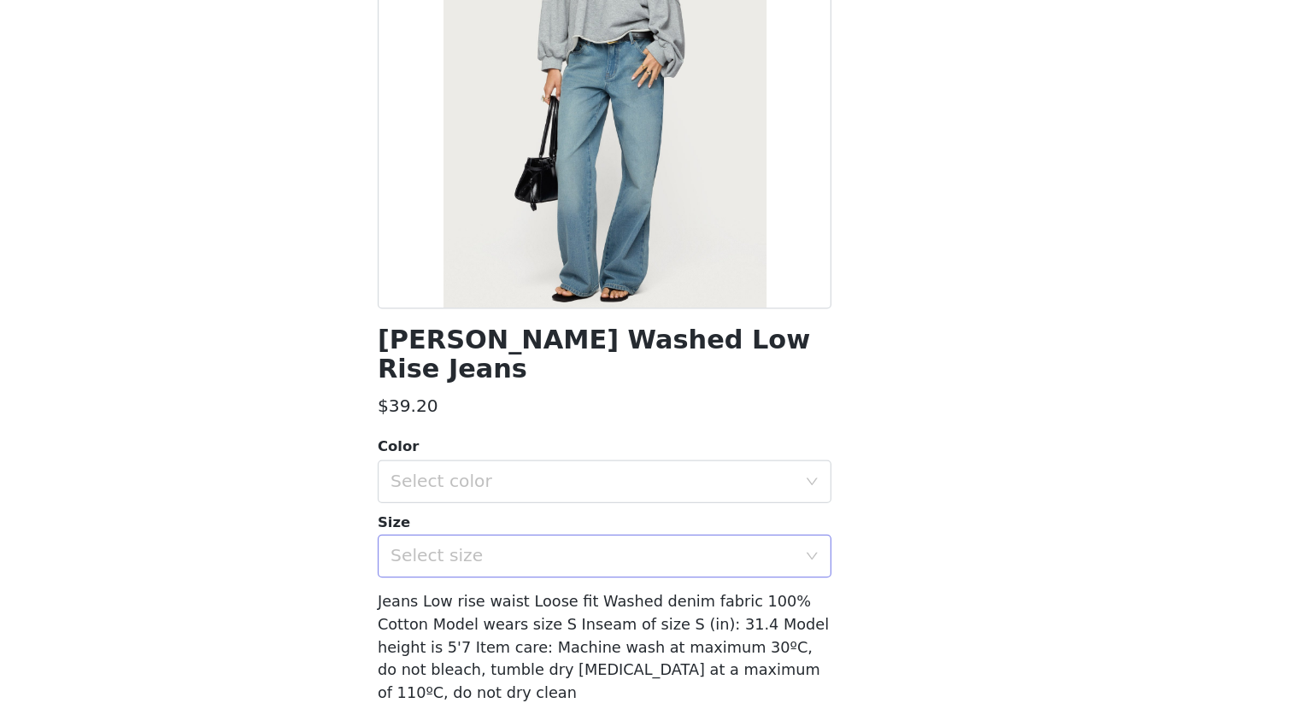
click at [682, 578] on div "Select size" at bounding box center [637, 586] width 320 height 17
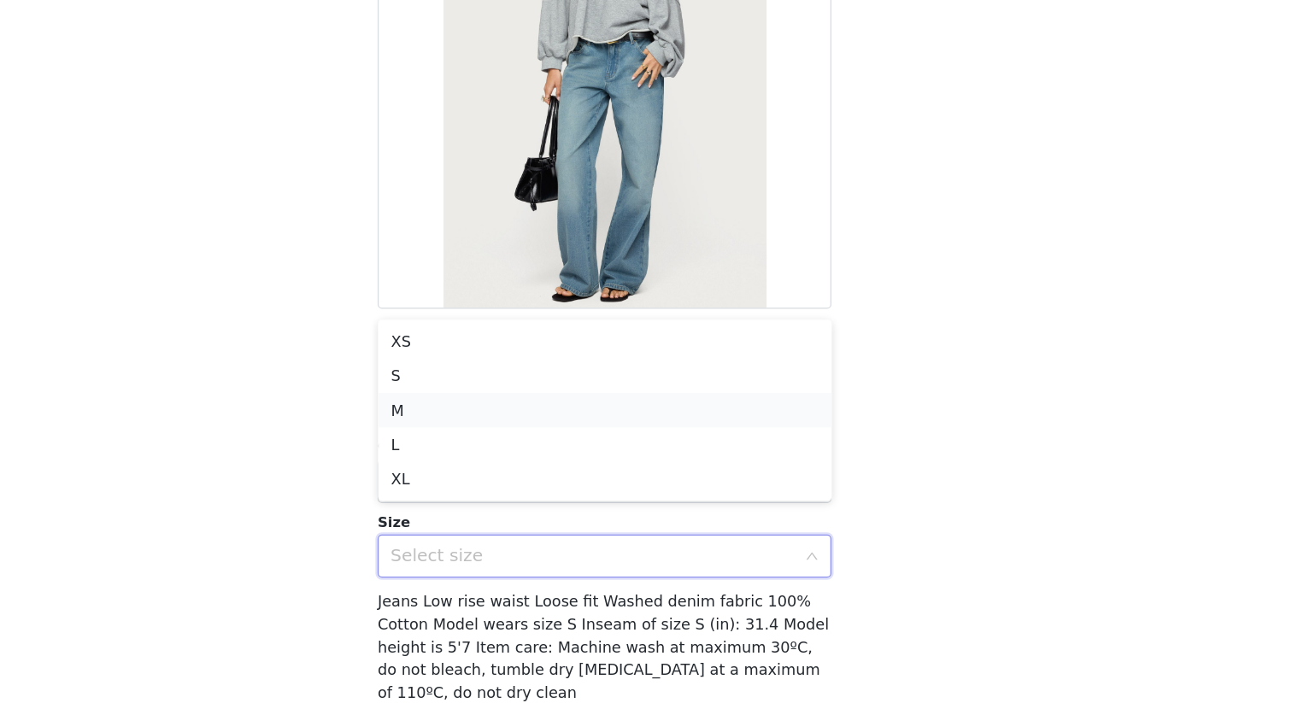
click at [644, 480] on li "M" at bounding box center [646, 471] width 359 height 27
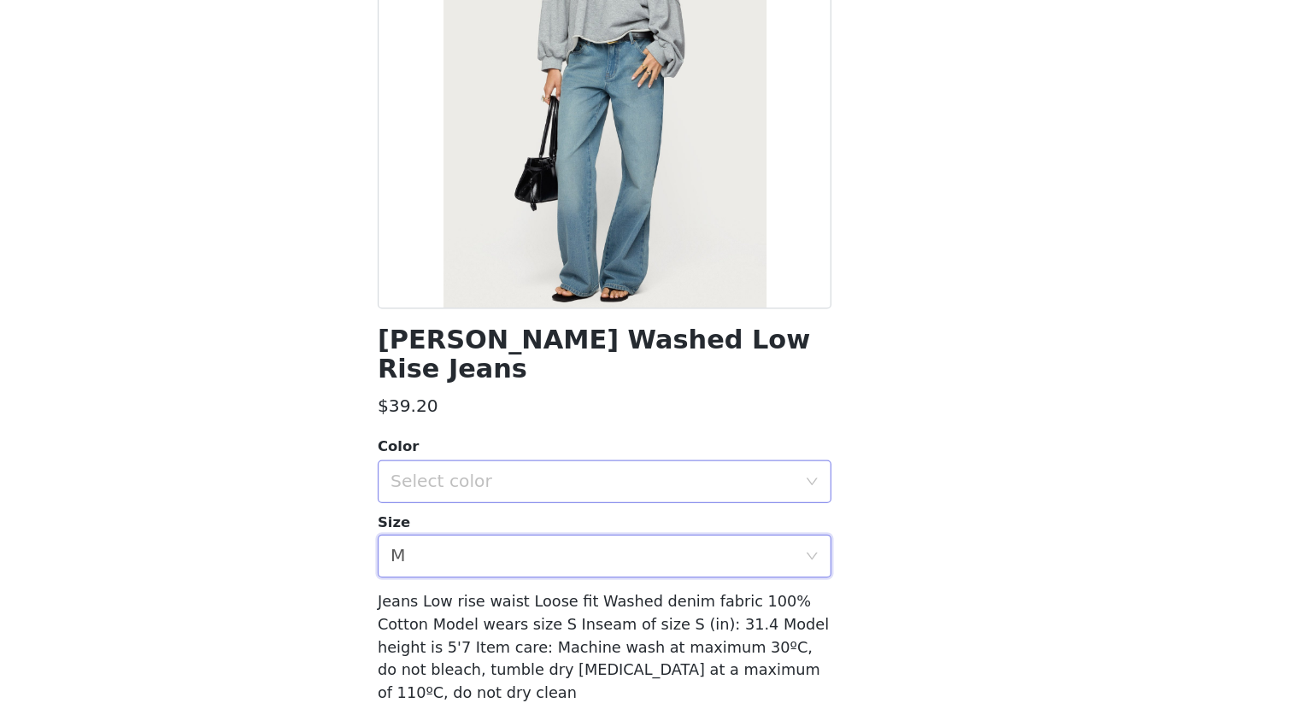
click at [666, 520] on div "Select color" at bounding box center [637, 528] width 320 height 17
click at [666, 431] on div "[PERSON_NAME] Washed Low Rise Jeans $39.20 Color Select color Size Select size …" at bounding box center [646, 391] width 359 height 769
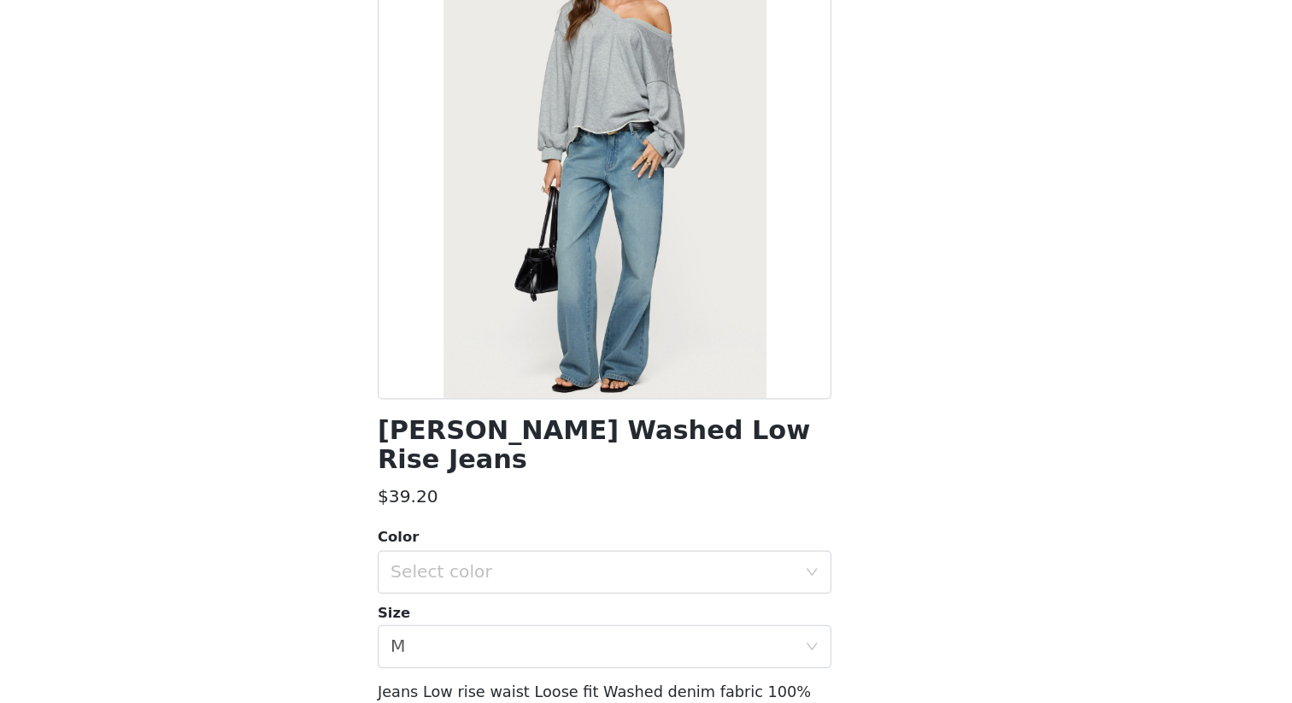
scroll to position [0, 0]
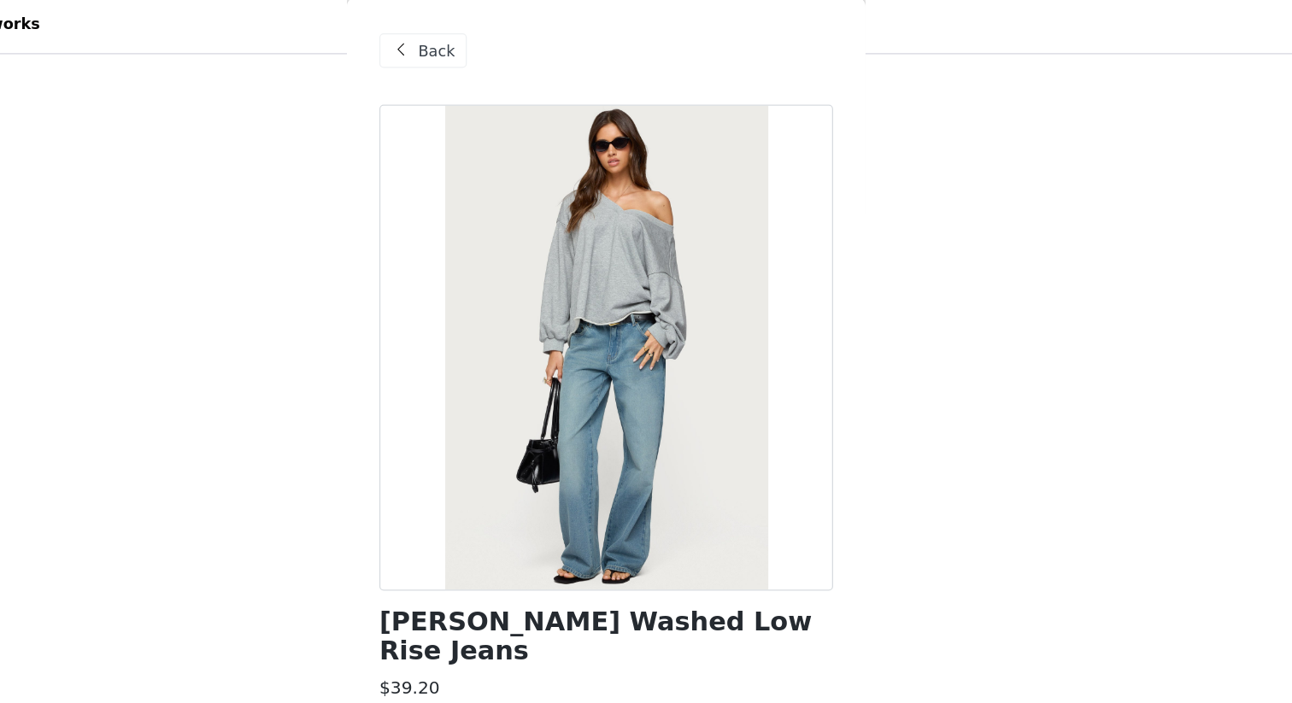
click at [500, 42] on span "Back" at bounding box center [511, 43] width 29 height 18
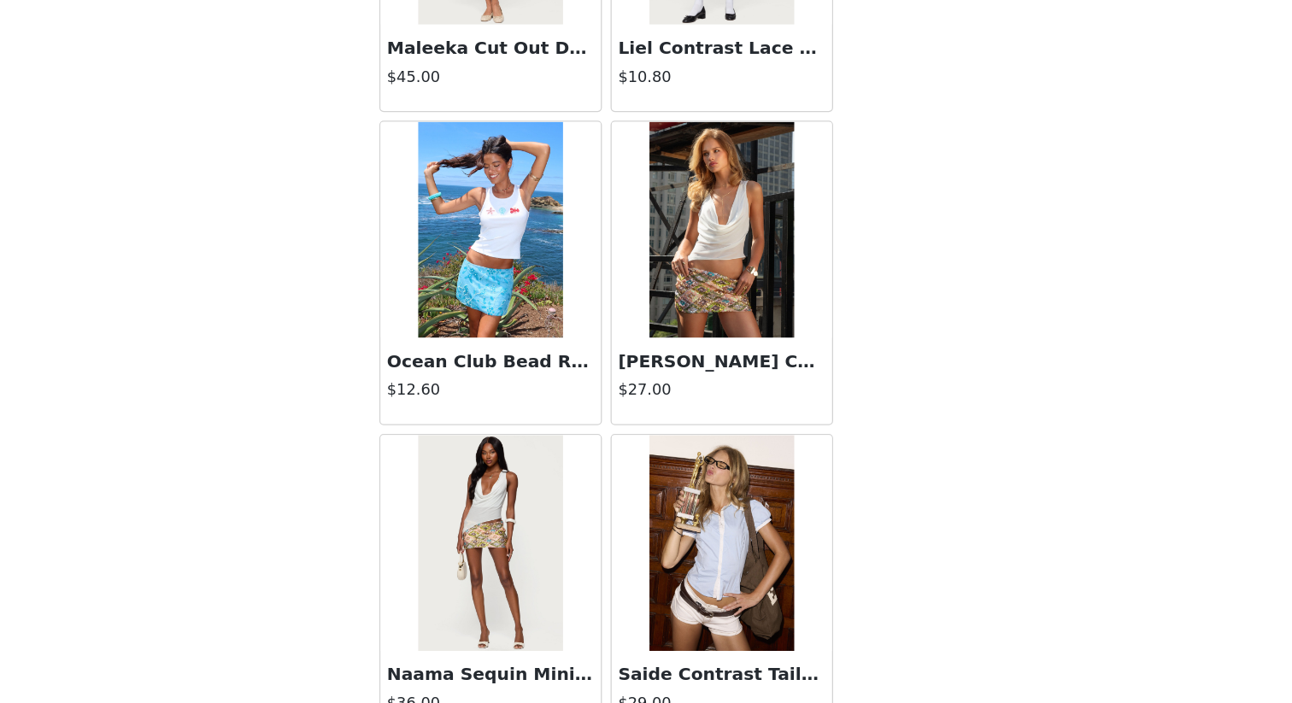
scroll to position [16779, 0]
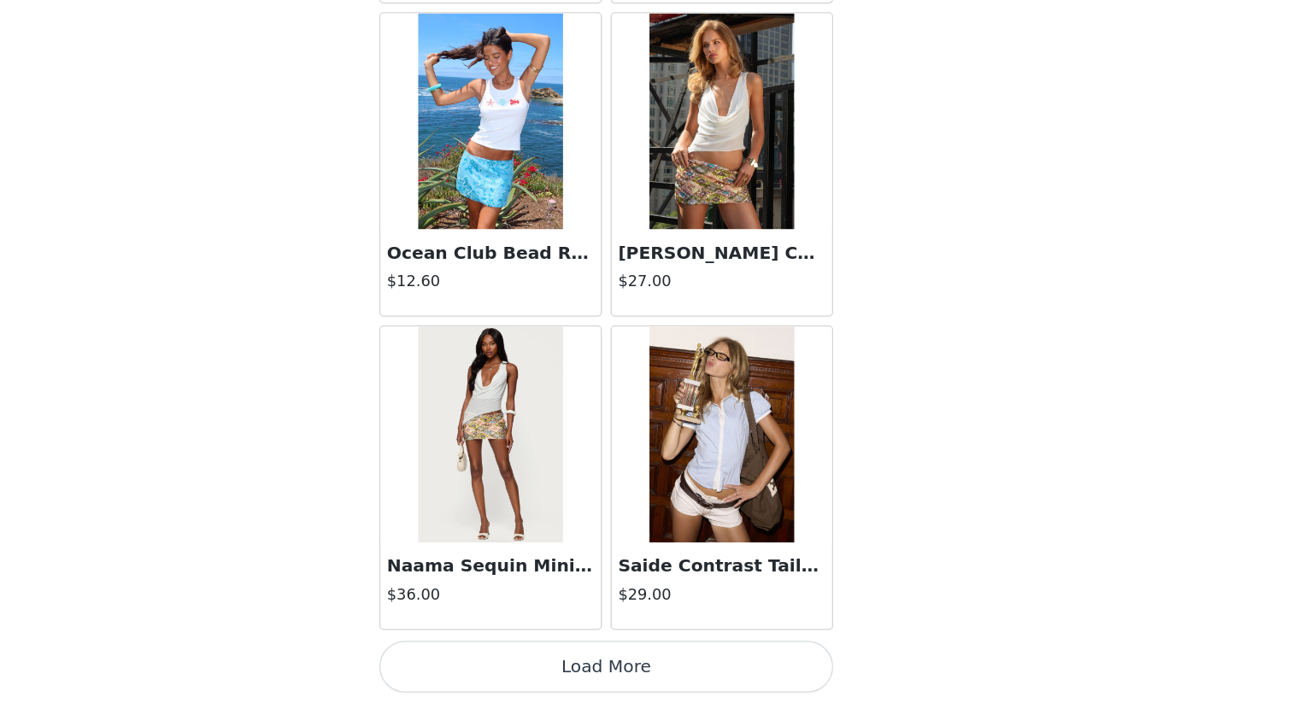
click at [738, 608] on button "Load More" at bounding box center [646, 674] width 359 height 41
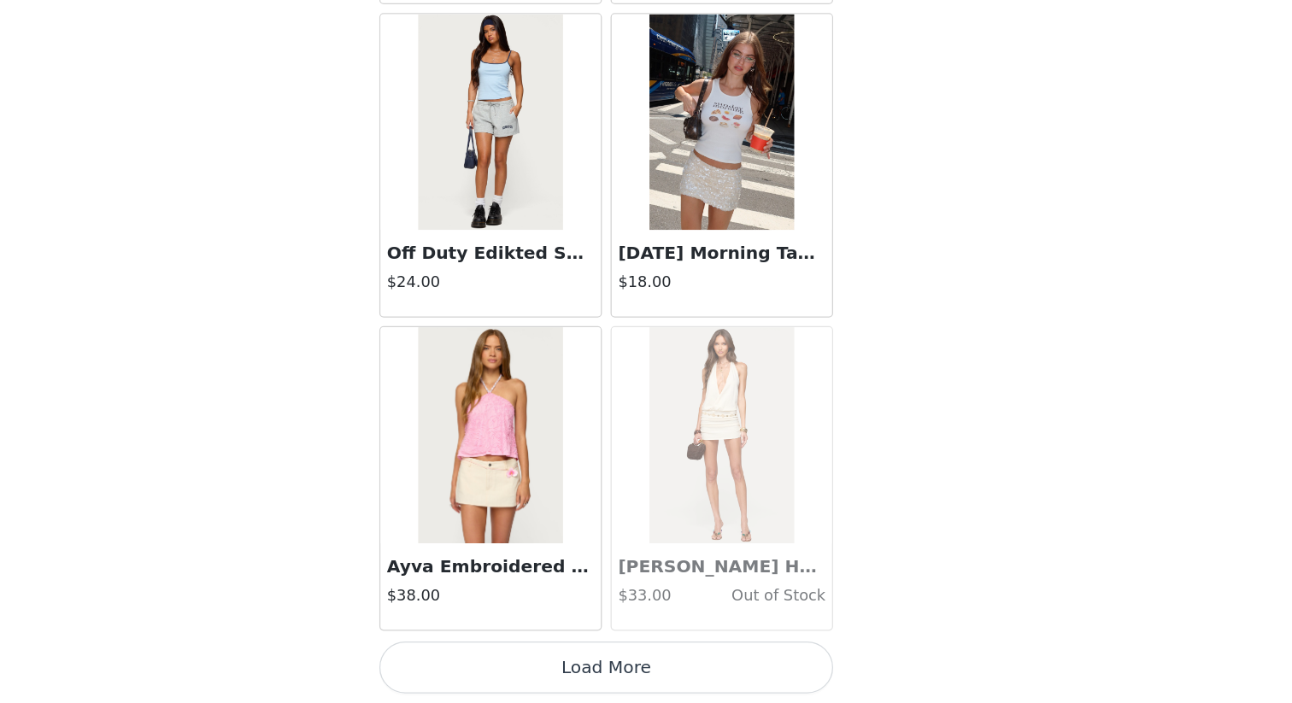
scroll to position [19257, 0]
click at [691, 608] on button "Load More" at bounding box center [646, 674] width 359 height 41
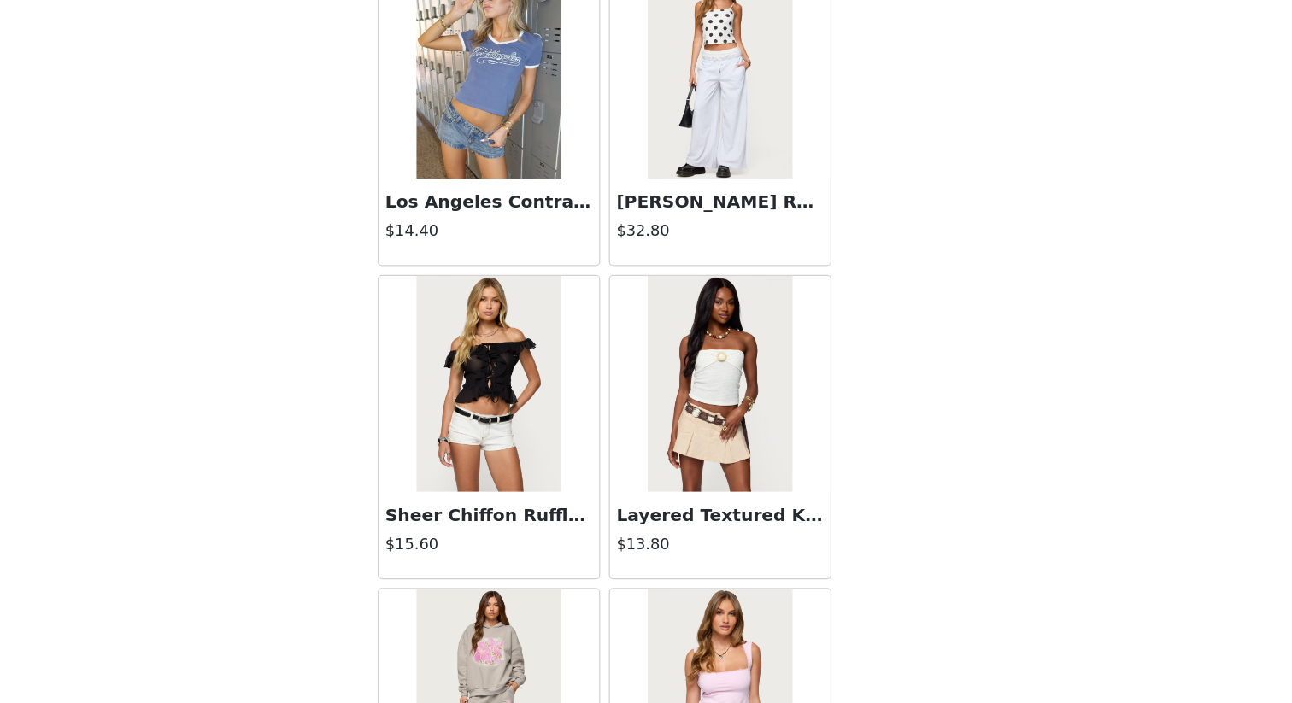
scroll to position [21031, 0]
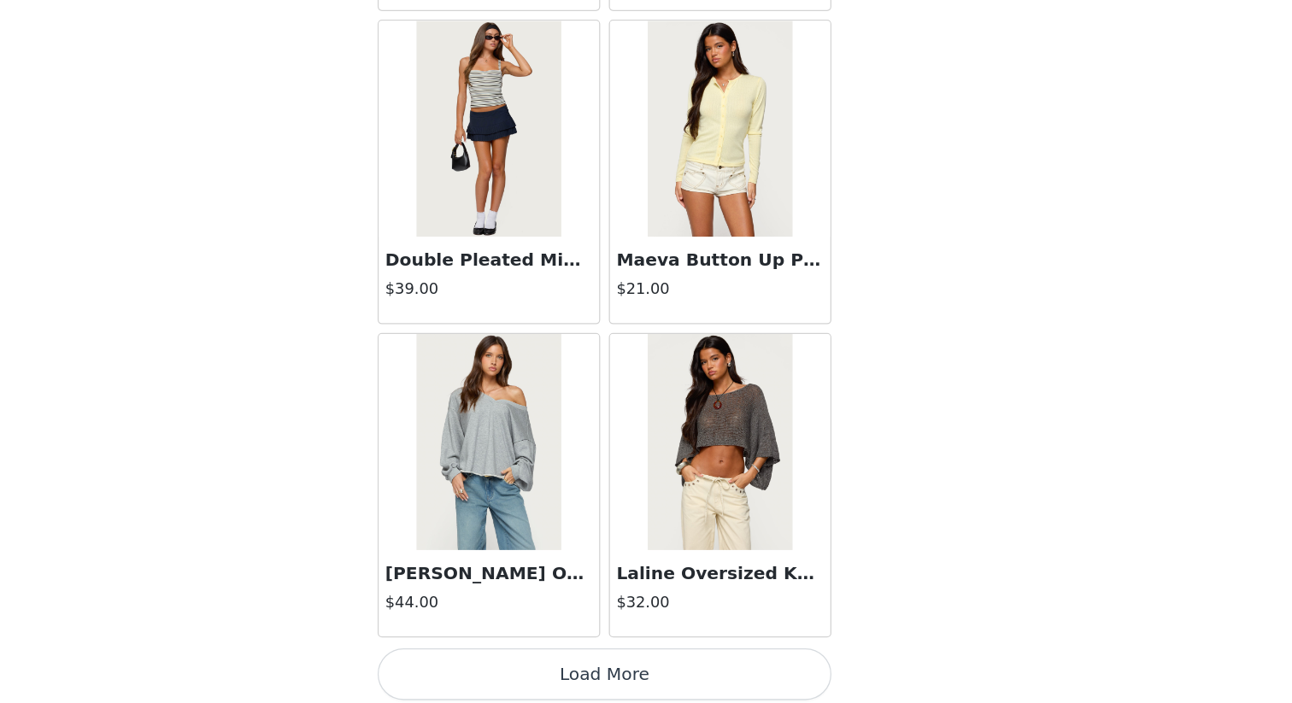
click at [689, 608] on button "Load More" at bounding box center [646, 680] width 359 height 41
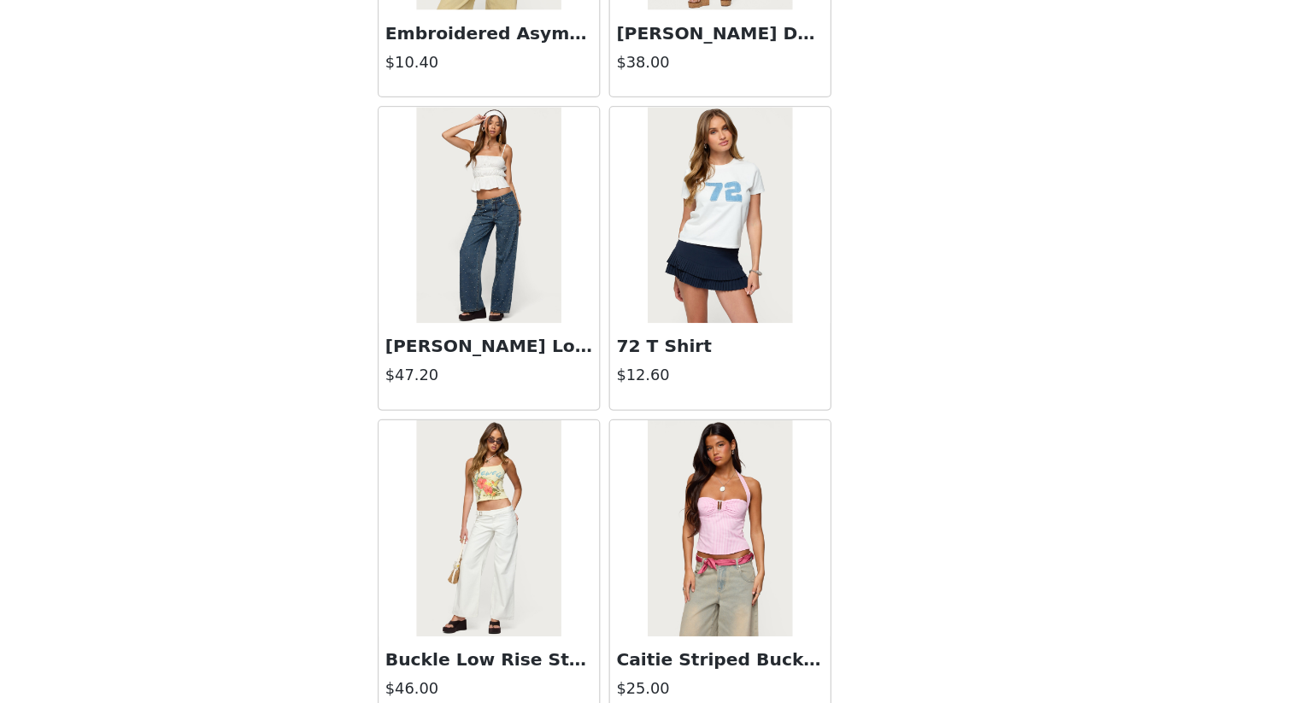
scroll to position [22402, 0]
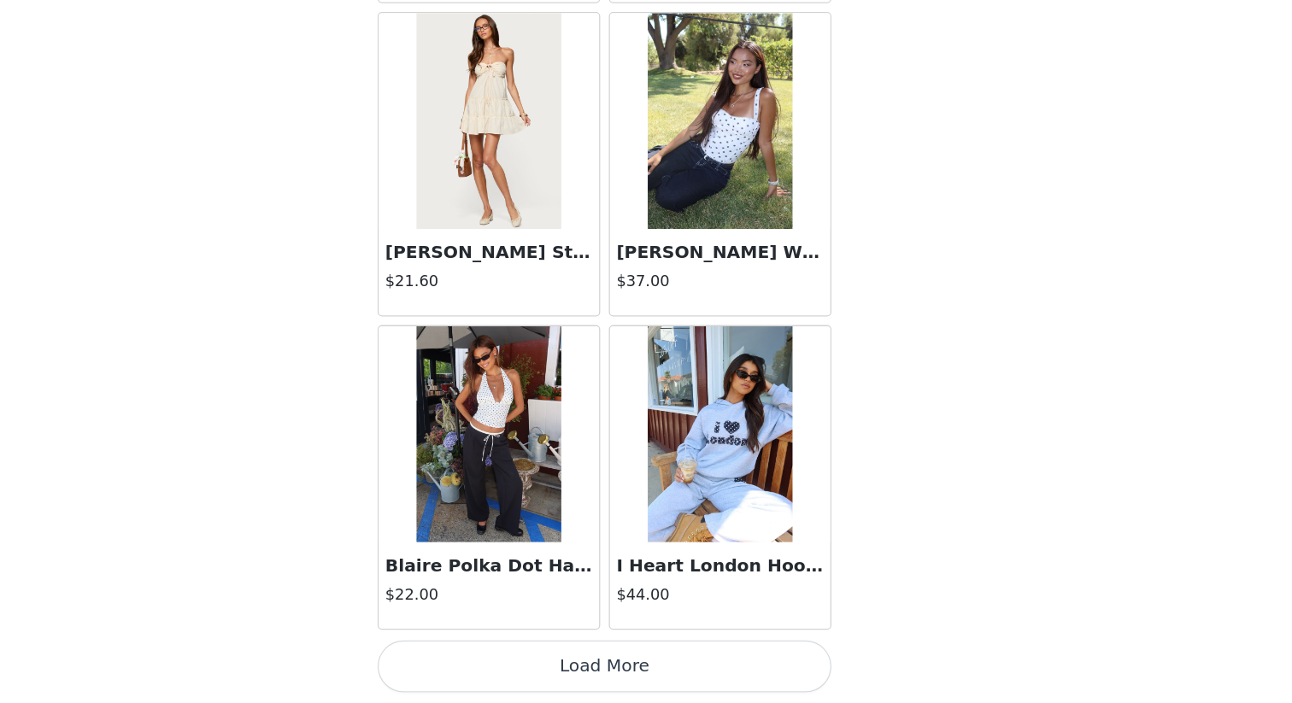
click at [686, 608] on button "Load More" at bounding box center [646, 674] width 359 height 41
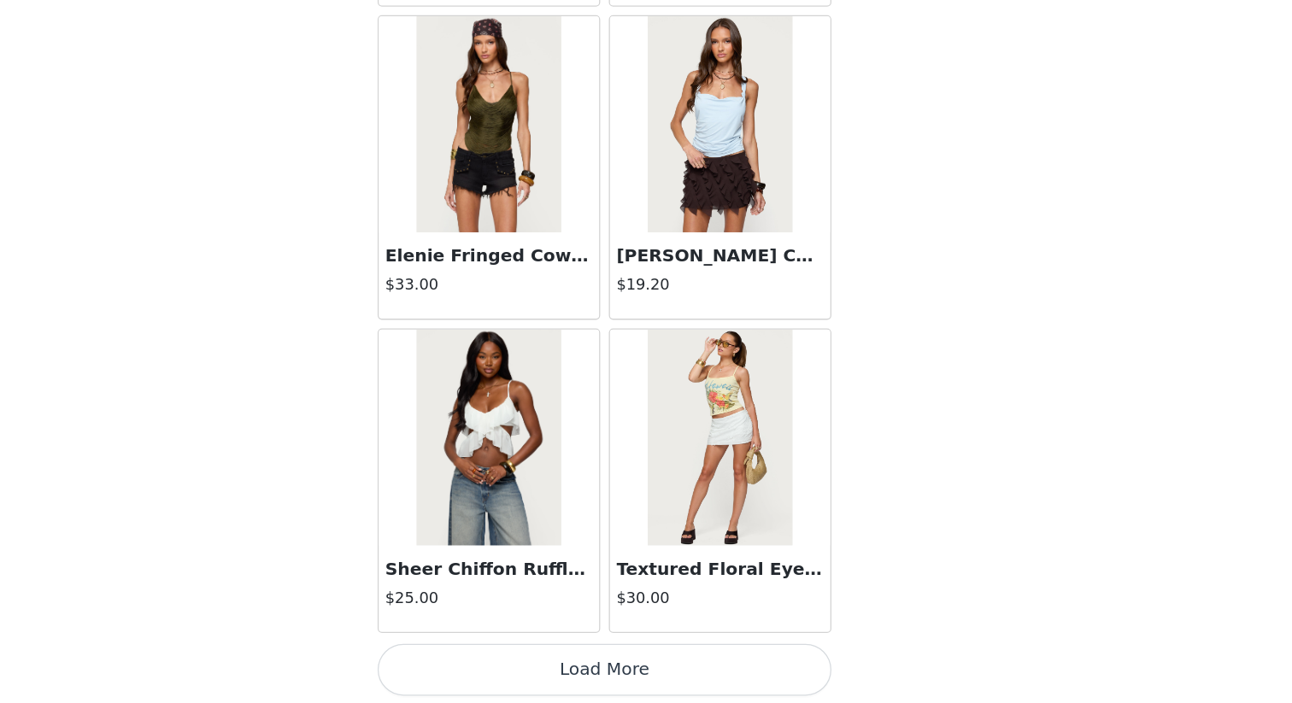
scroll to position [26691, 0]
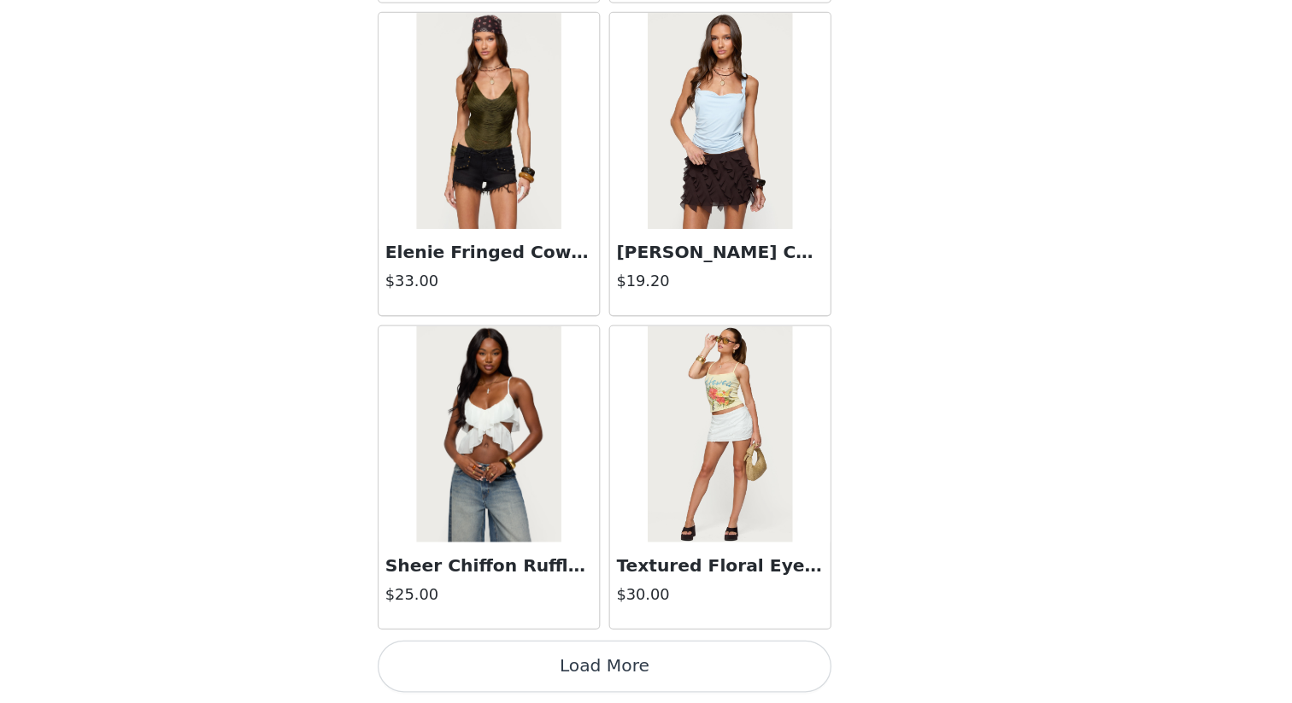
click at [685, 608] on button "Load More" at bounding box center [646, 674] width 359 height 41
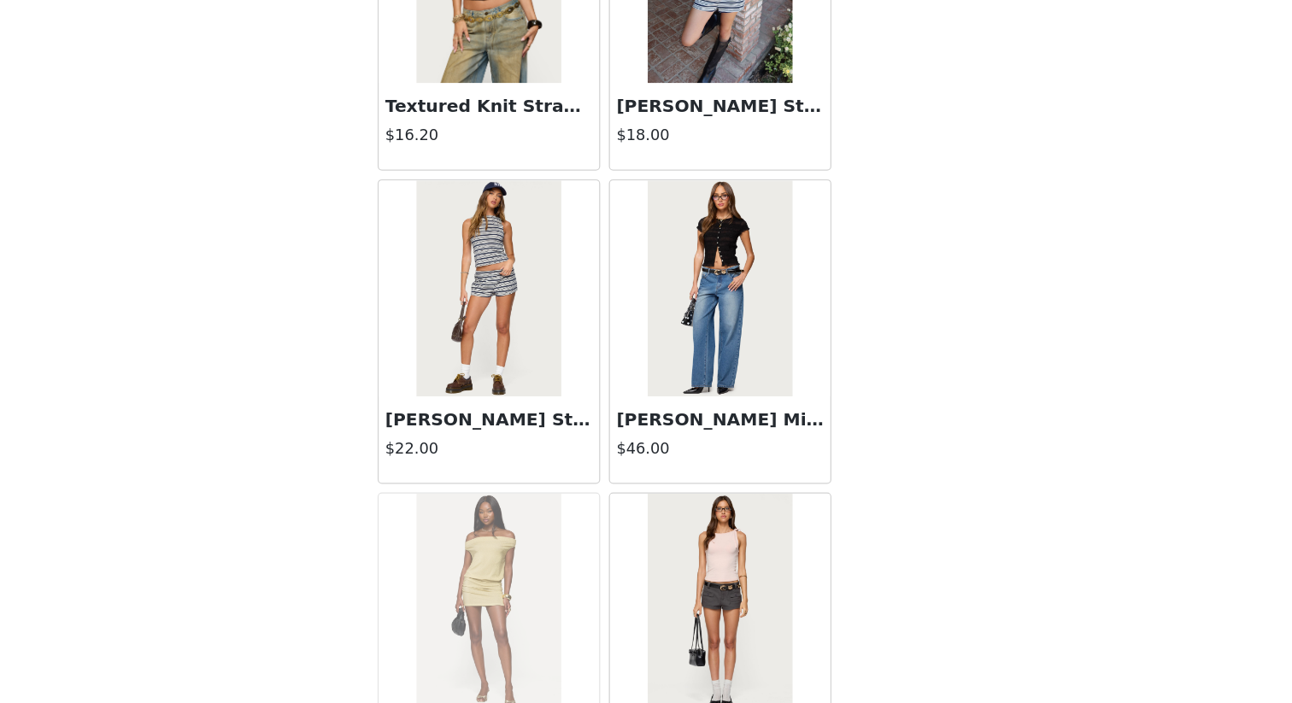
scroll to position [27317, 0]
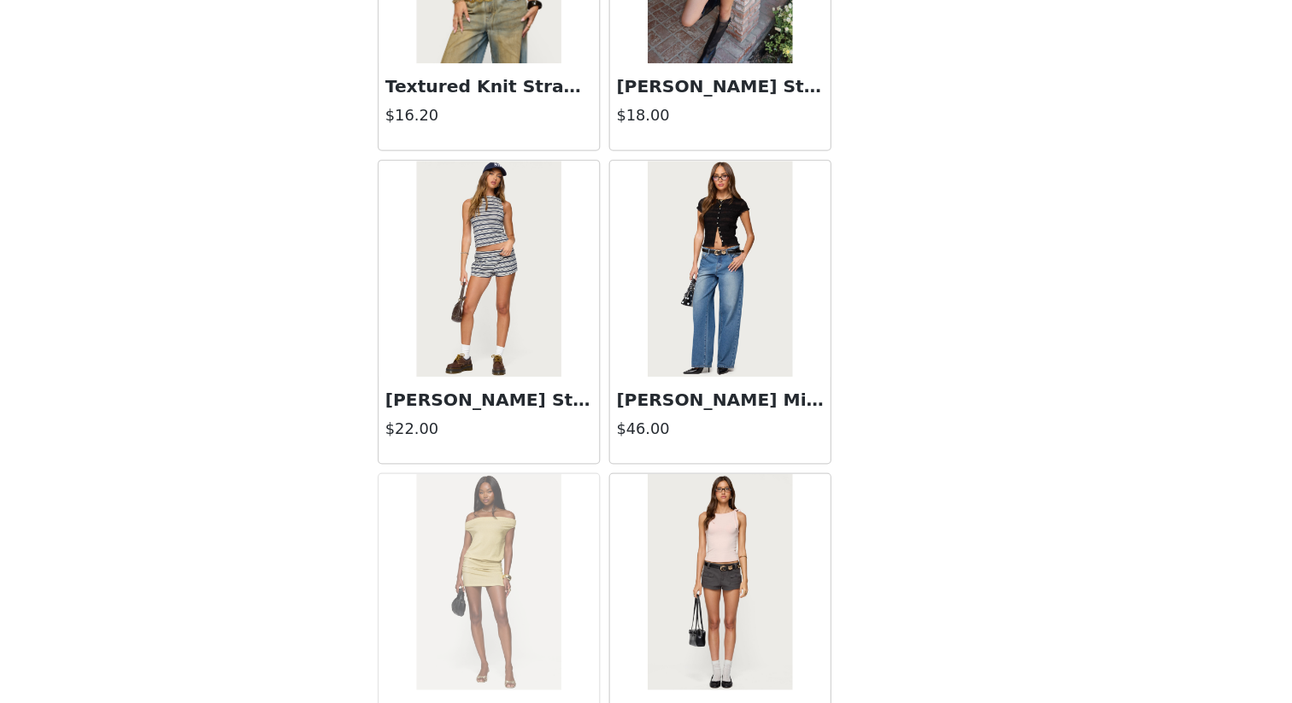
click at [723, 496] on div "$46.00" at bounding box center [737, 488] width 164 height 21
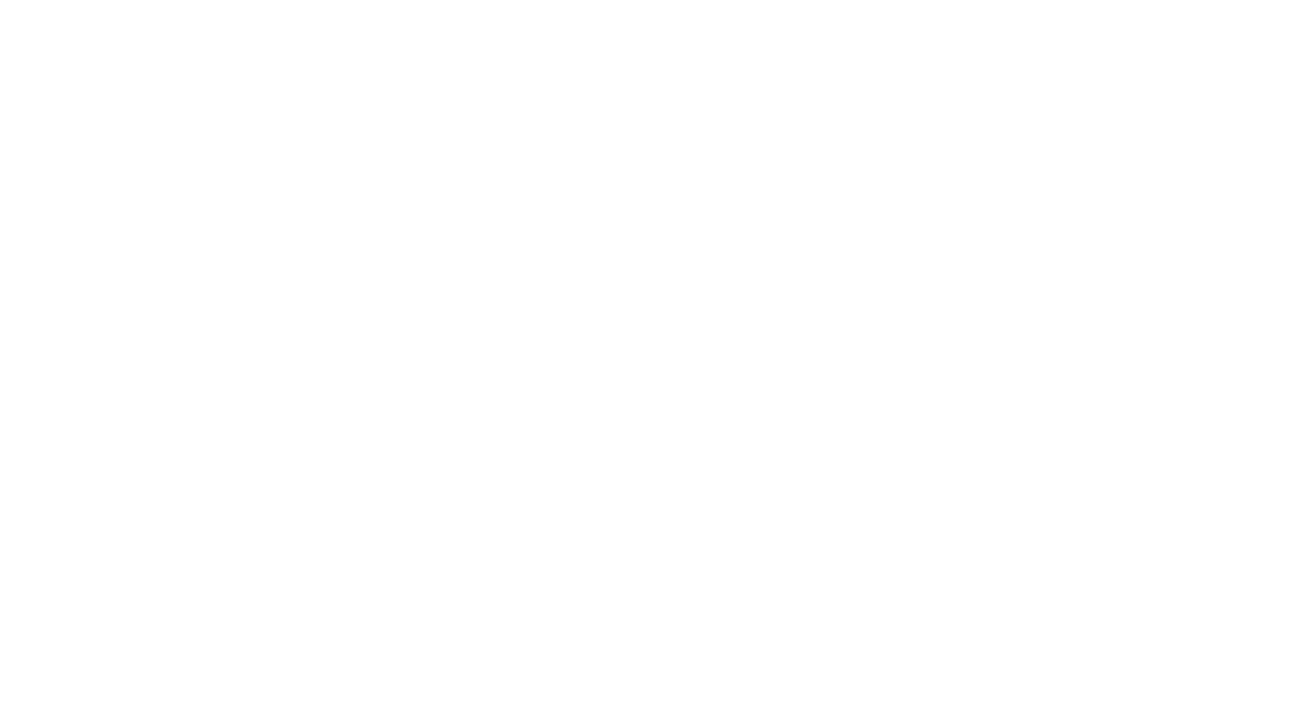
scroll to position [0, 0]
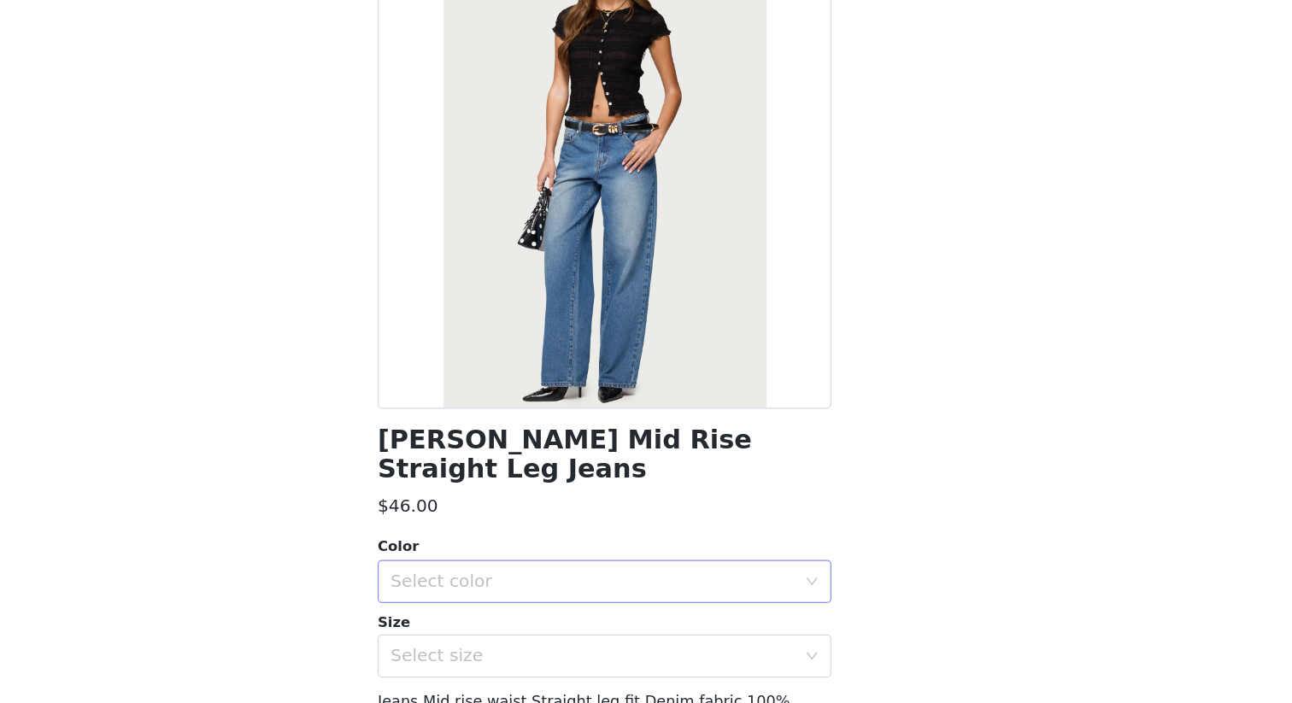
click at [660, 598] on div "Select color" at bounding box center [637, 606] width 320 height 17
click at [635, 608] on li "BLUE" at bounding box center [646, 621] width 359 height 27
click at [626, 608] on div "Select size" at bounding box center [640, 665] width 327 height 32
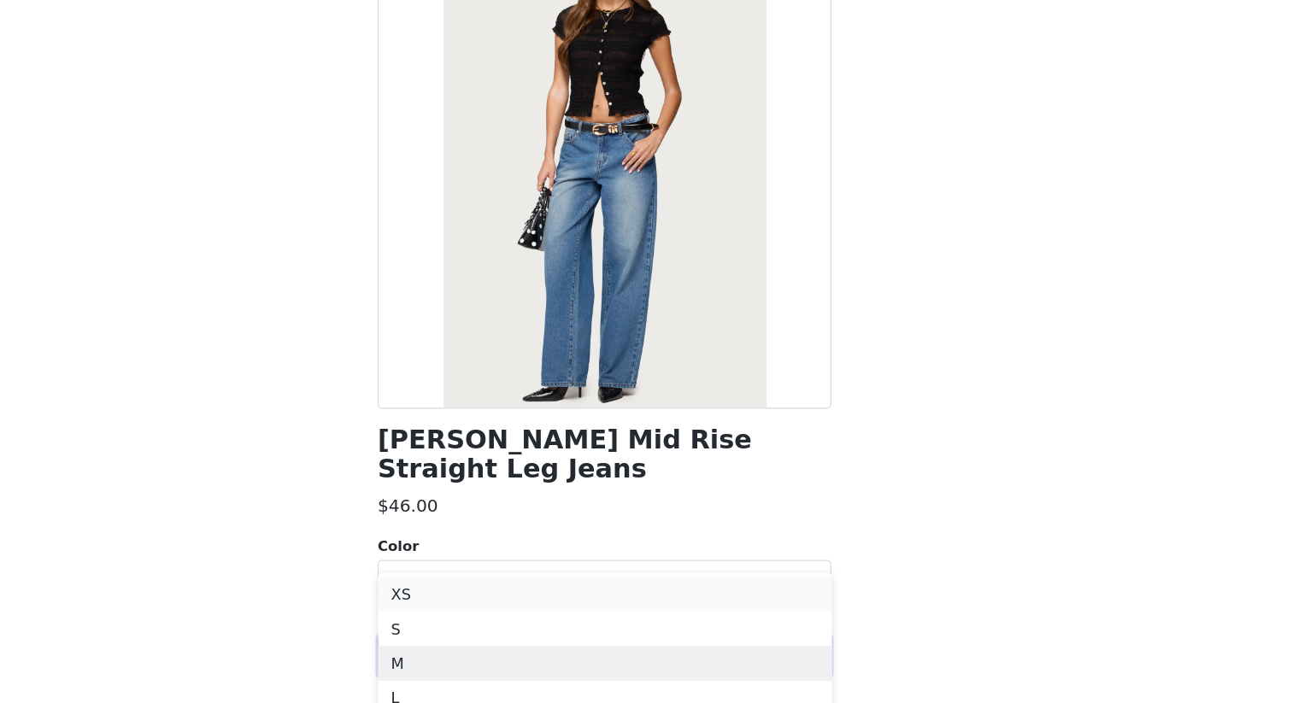
click at [625, 608] on li "M" at bounding box center [646, 671] width 359 height 27
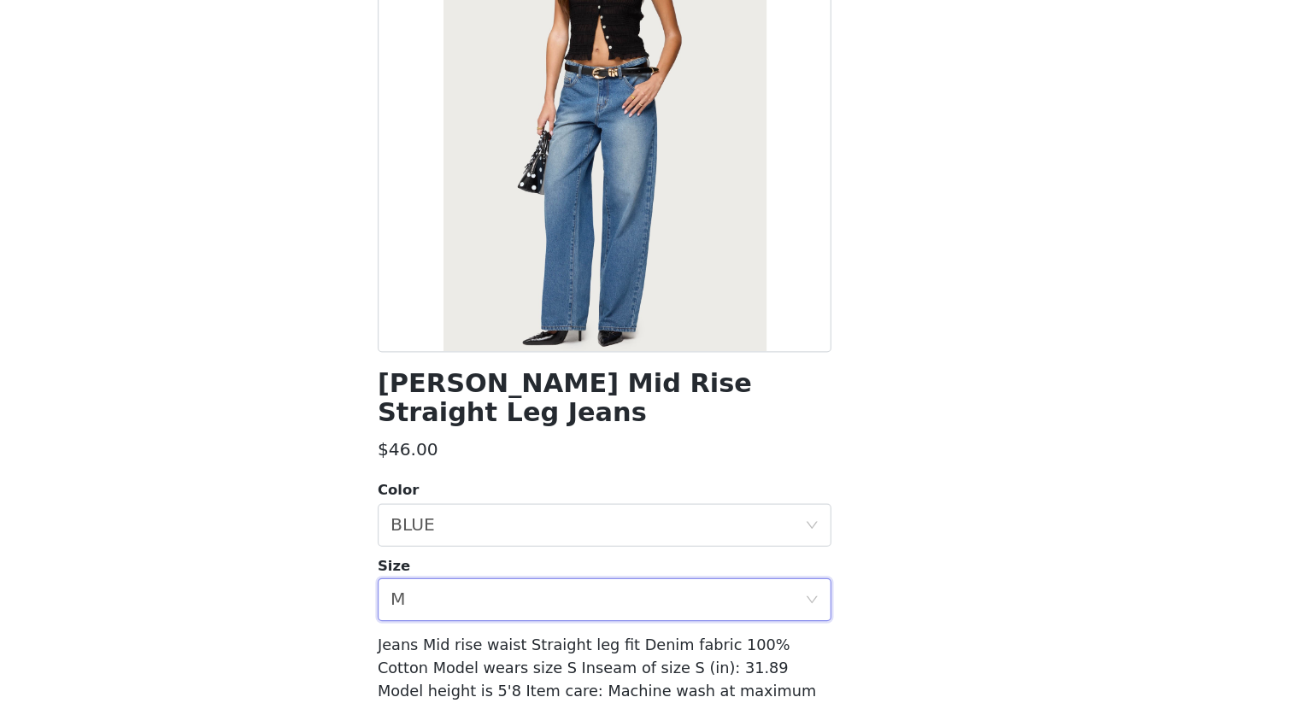
scroll to position [110, 0]
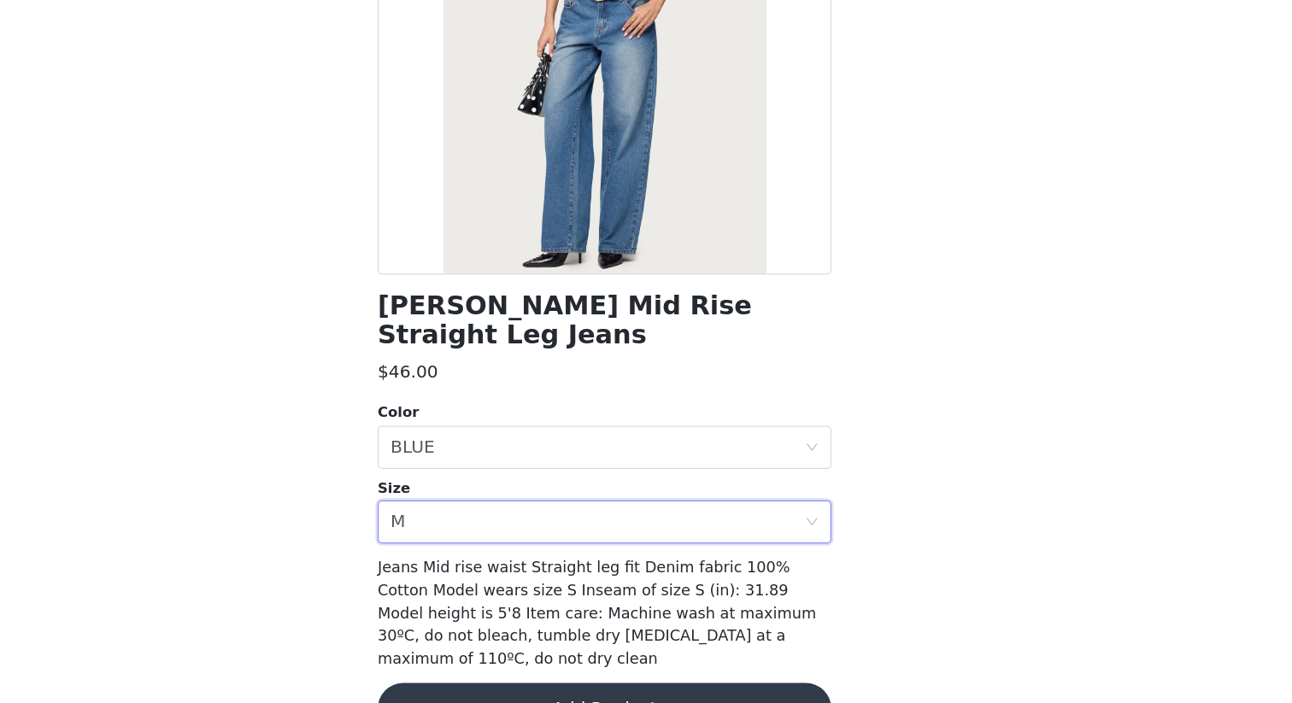
click at [619, 608] on button "Add Product" at bounding box center [646, 703] width 359 height 41
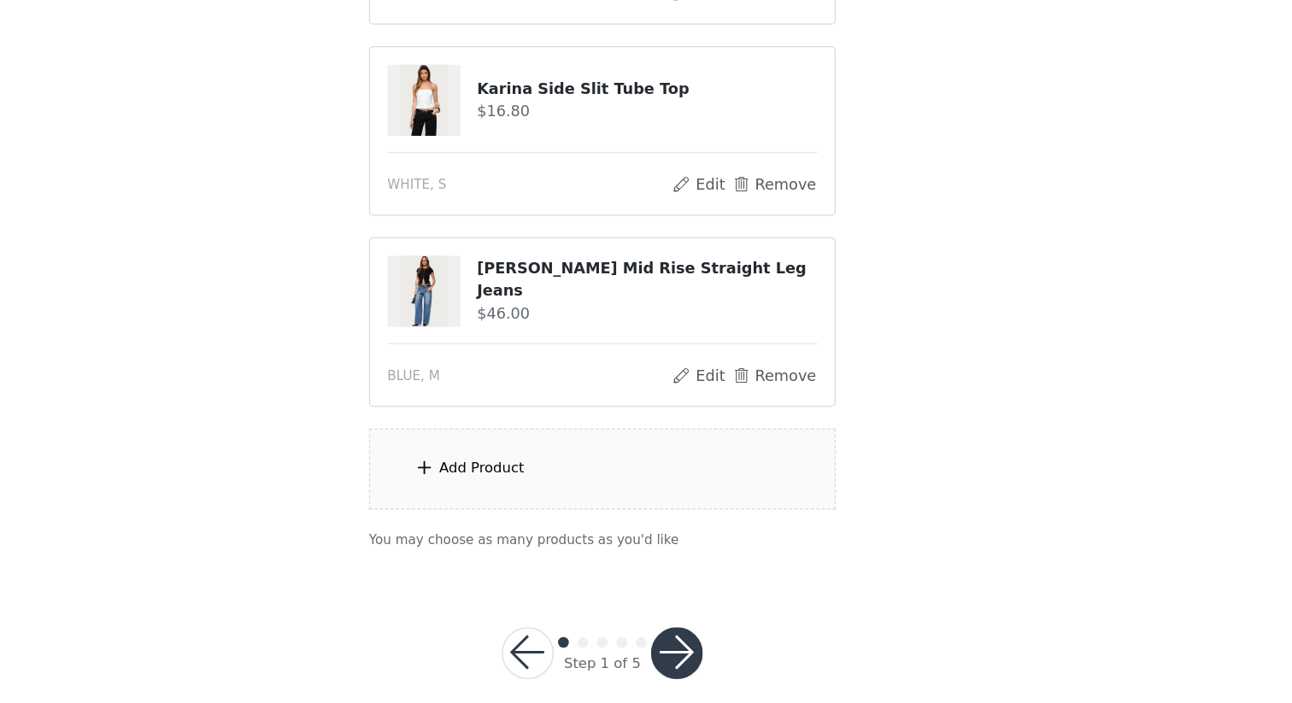
scroll to position [825, 0]
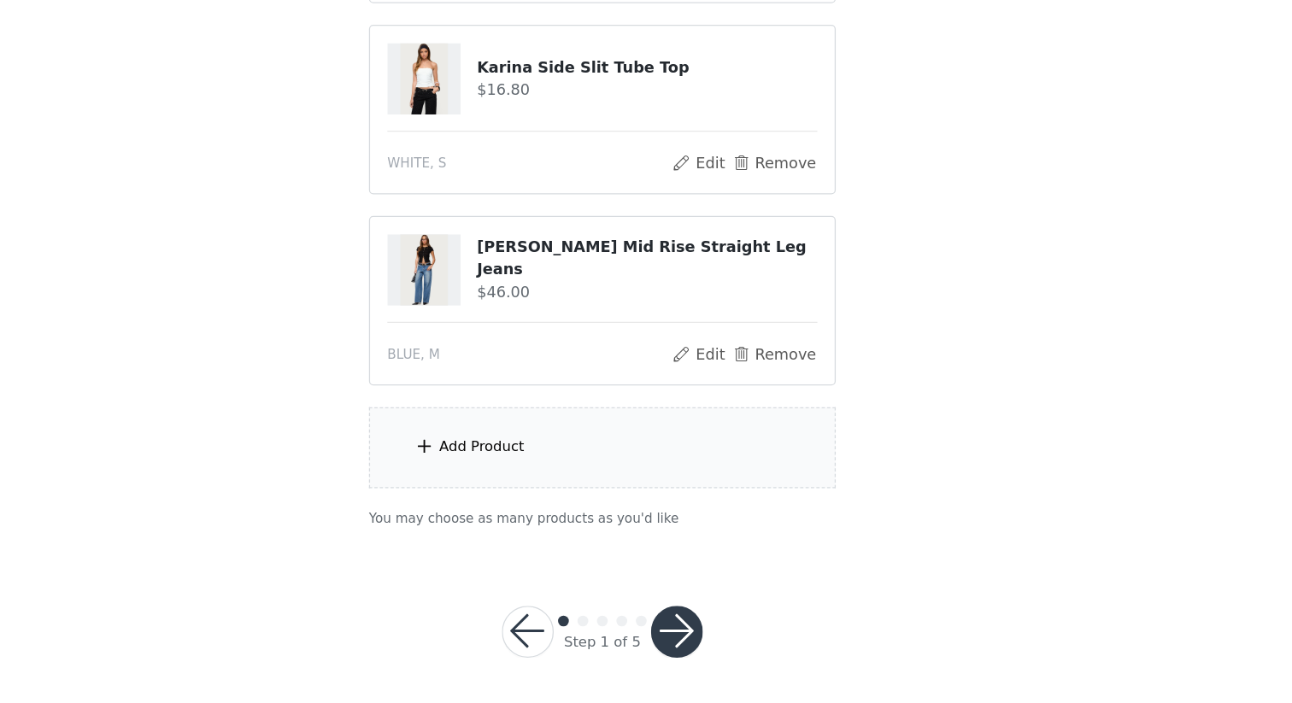
click at [549, 518] on div "Add Product" at bounding box center [645, 501] width 369 height 64
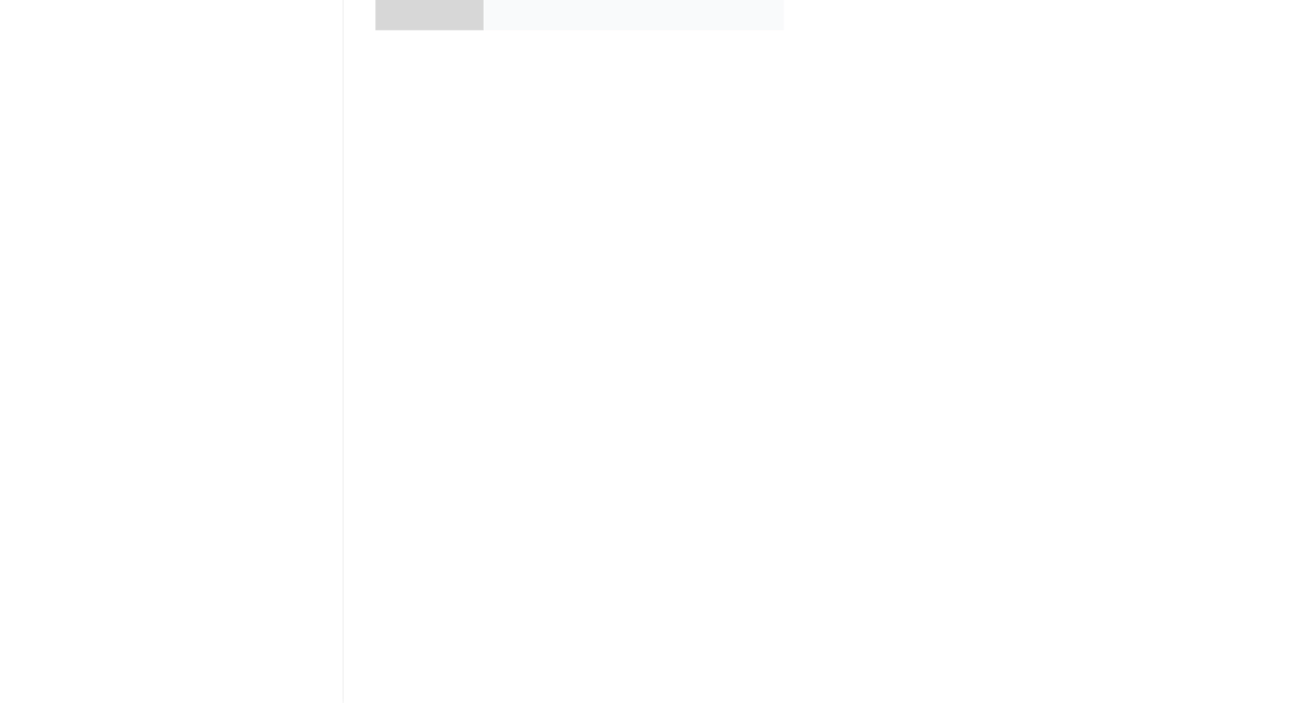
click at [545, 167] on div at bounding box center [509, 127] width 85 height 85
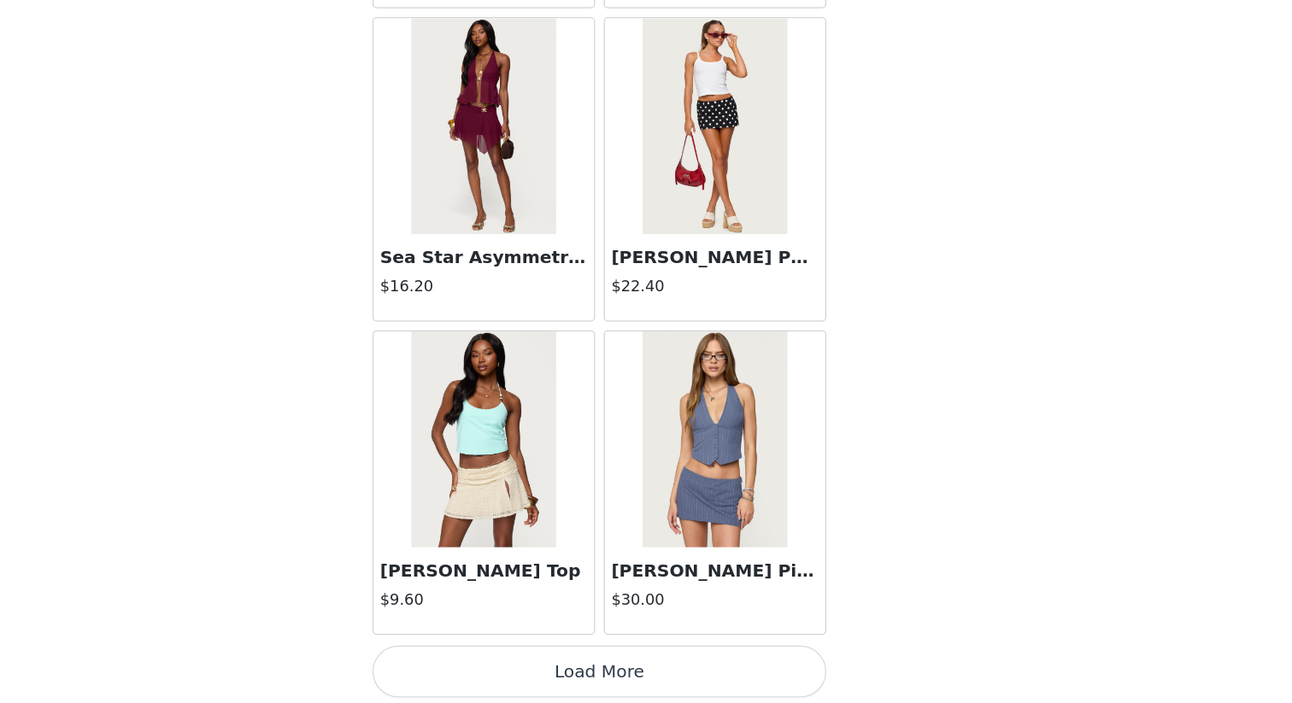
scroll to position [1911, 0]
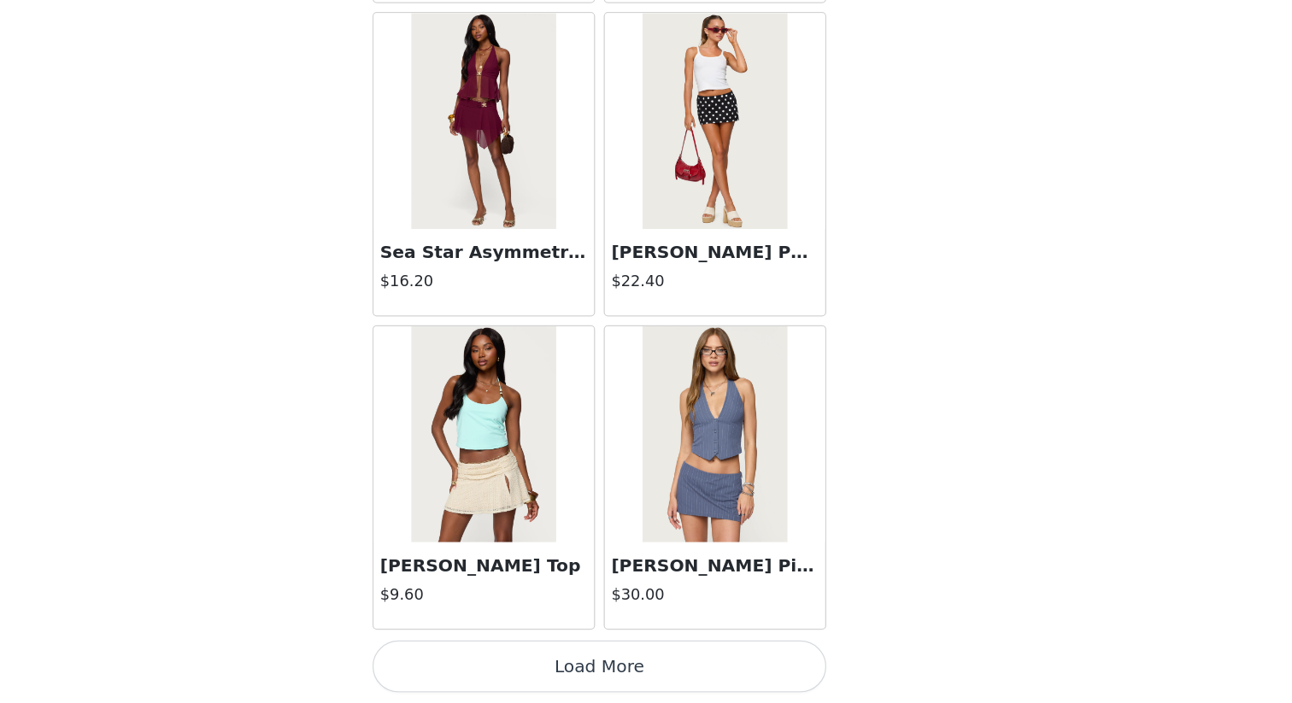
click at [702, 608] on button "Load More" at bounding box center [646, 674] width 359 height 41
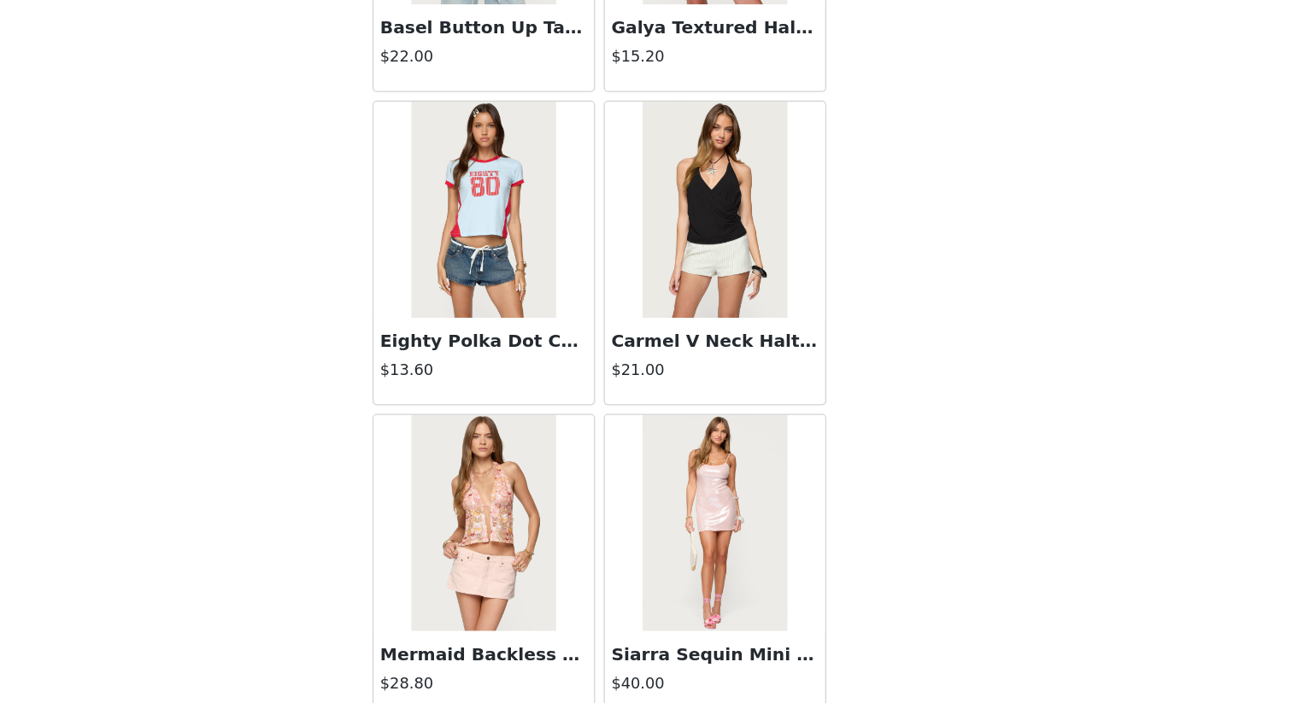
scroll to position [4389, 0]
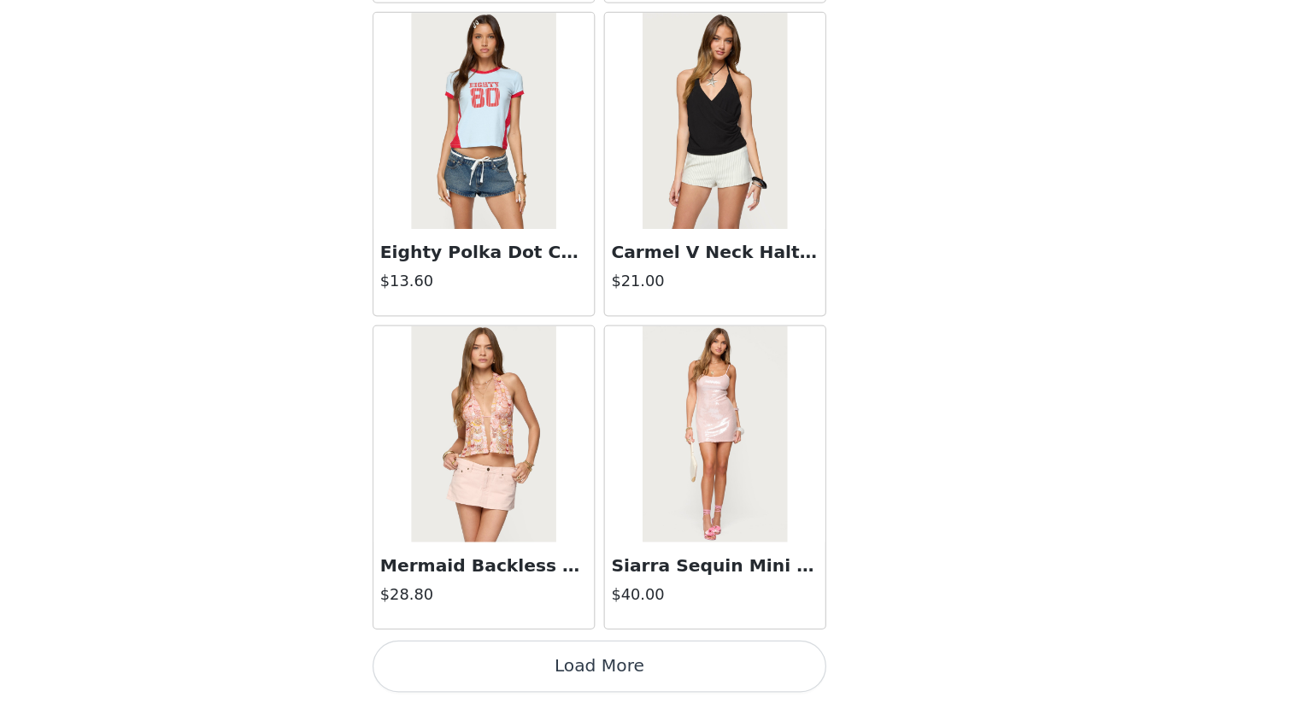
click at [700, 608] on button "Load More" at bounding box center [646, 674] width 359 height 41
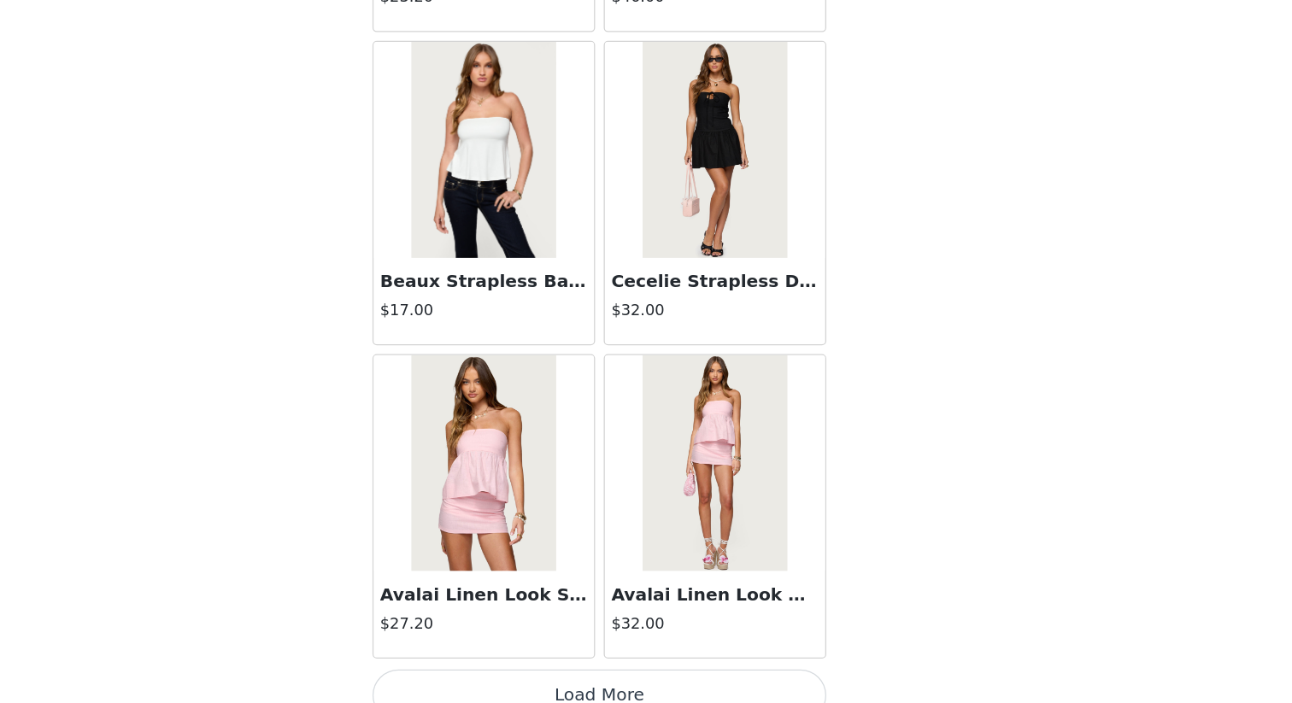
scroll to position [6867, 0]
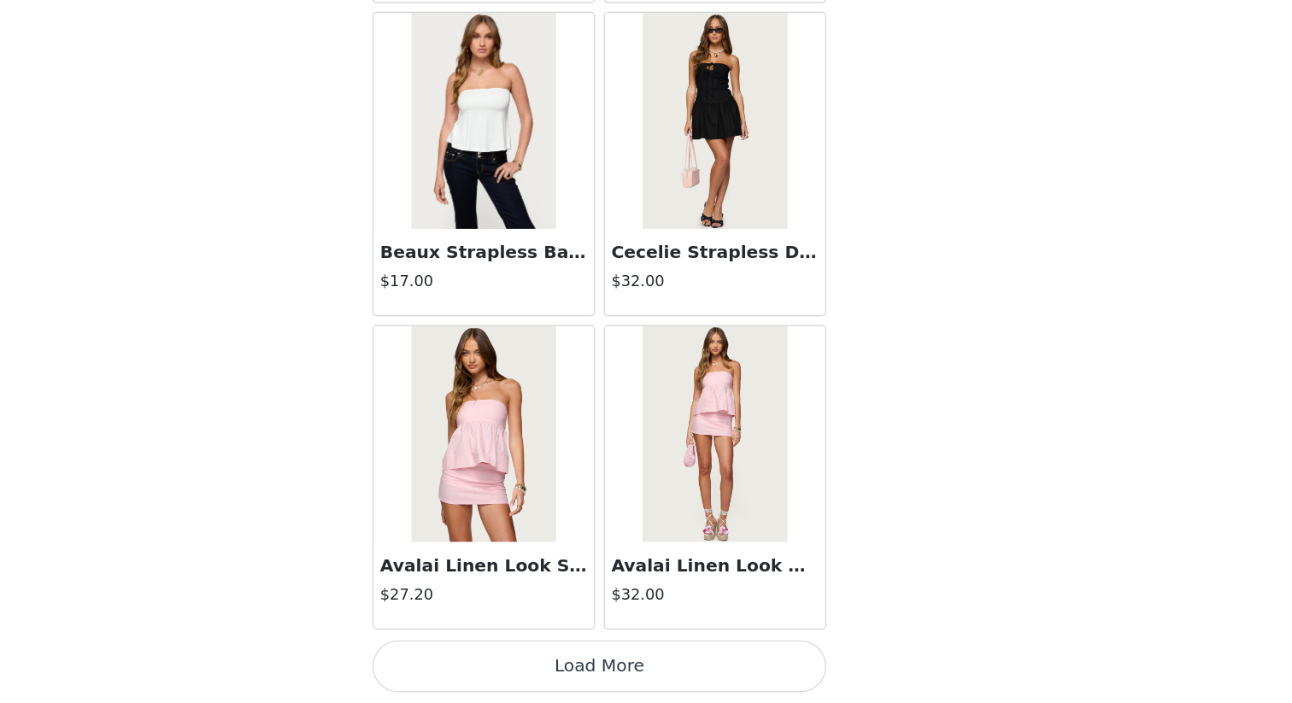
click at [643, 608] on button "Load More" at bounding box center [646, 674] width 359 height 41
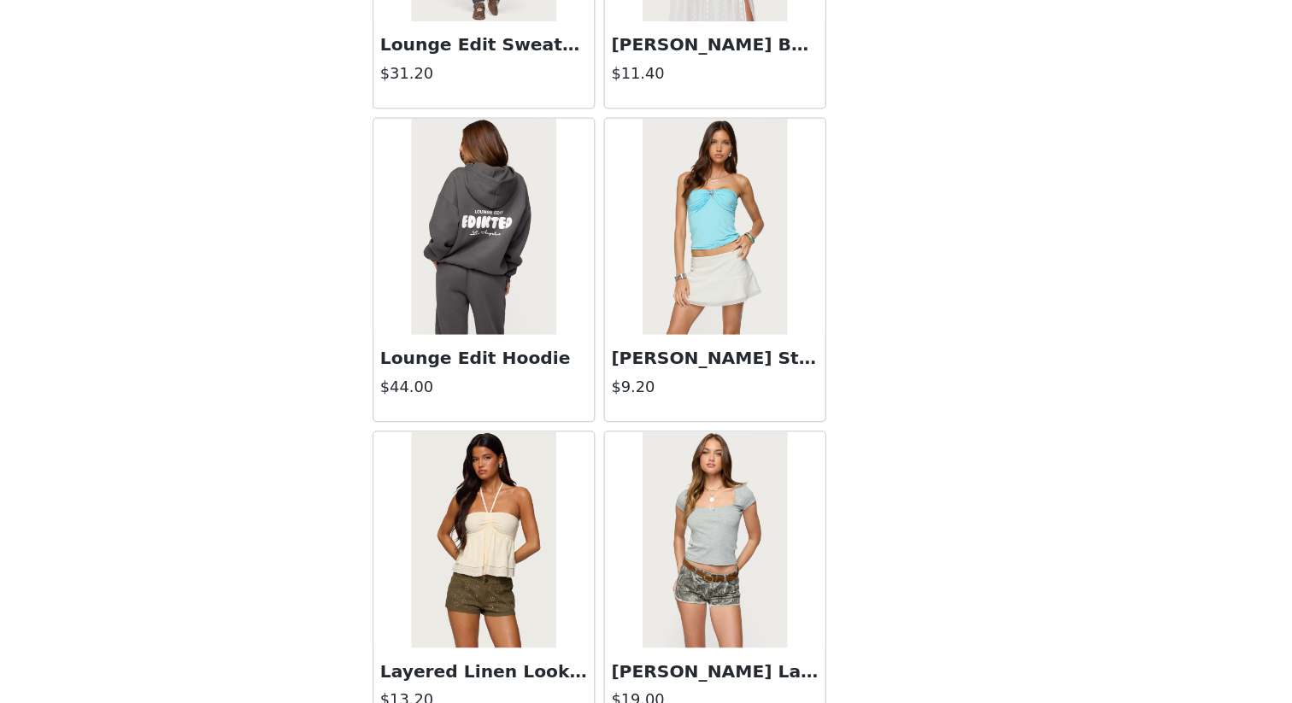
scroll to position [9345, 0]
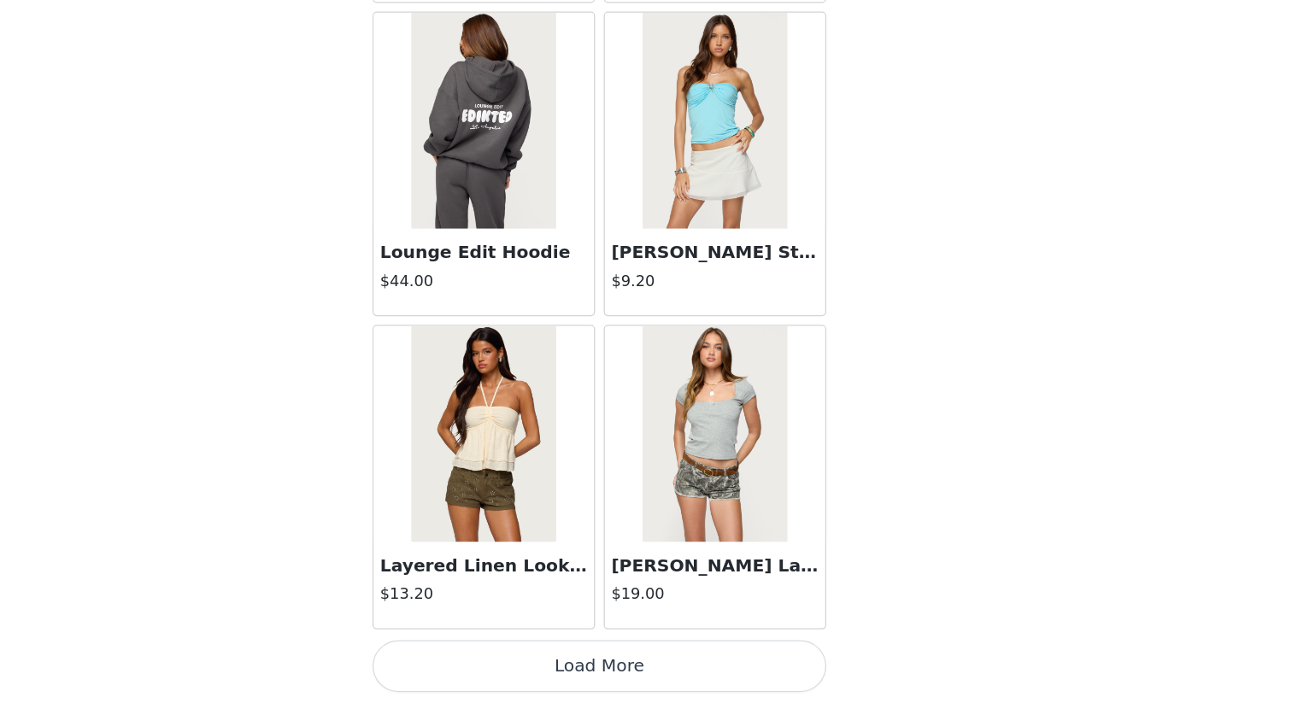
click at [643, 608] on button "Load More" at bounding box center [646, 674] width 359 height 41
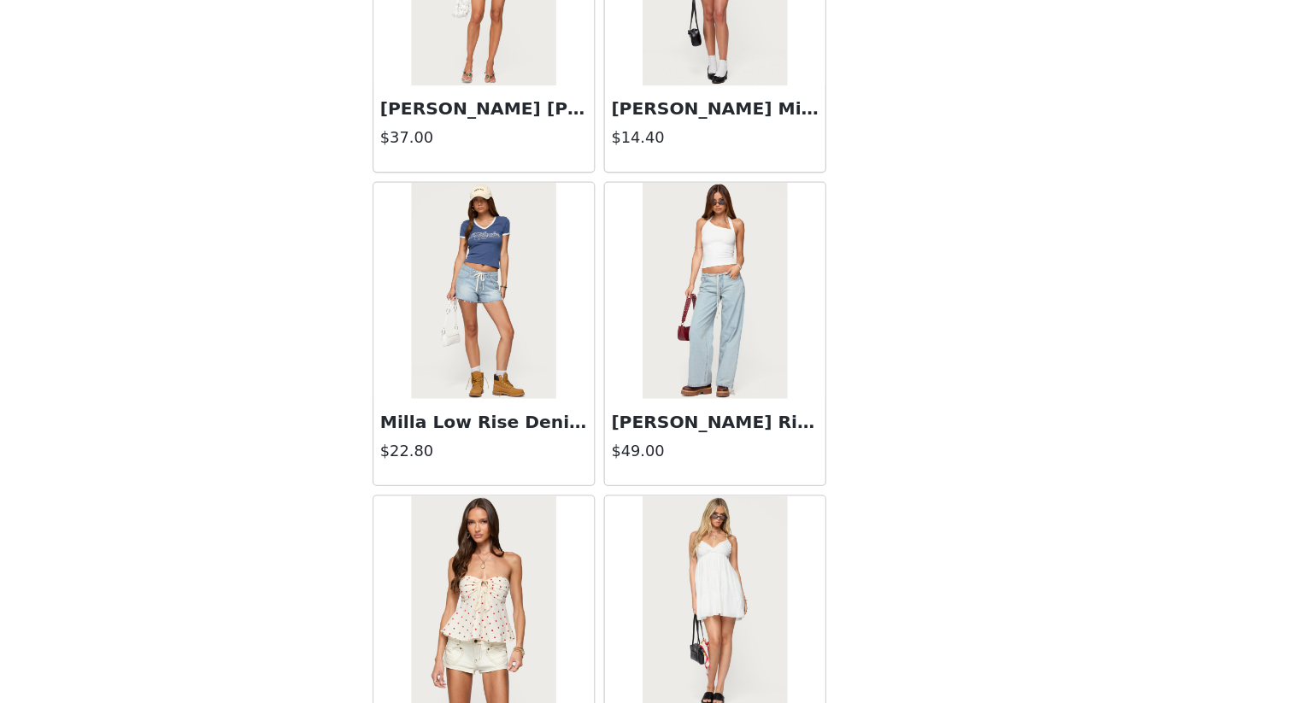
scroll to position [11823, 0]
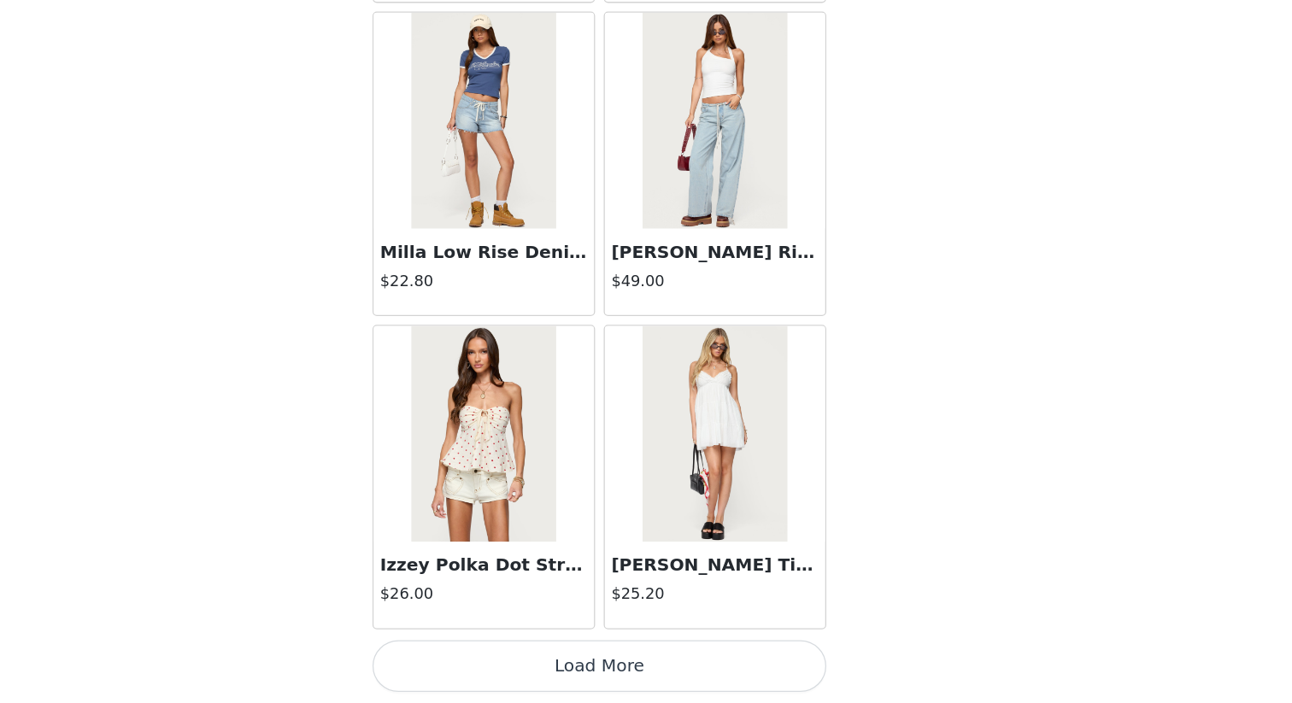
click at [643, 608] on button "Load More" at bounding box center [646, 674] width 359 height 41
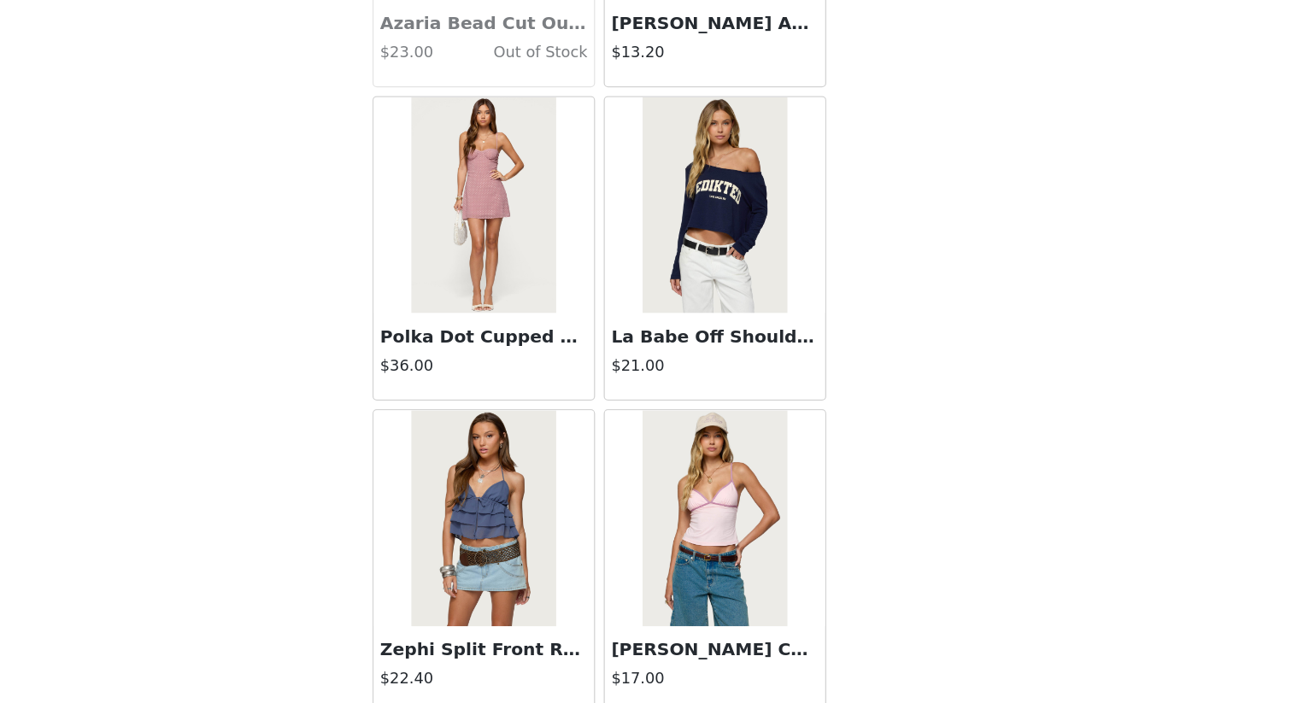
scroll to position [14301, 0]
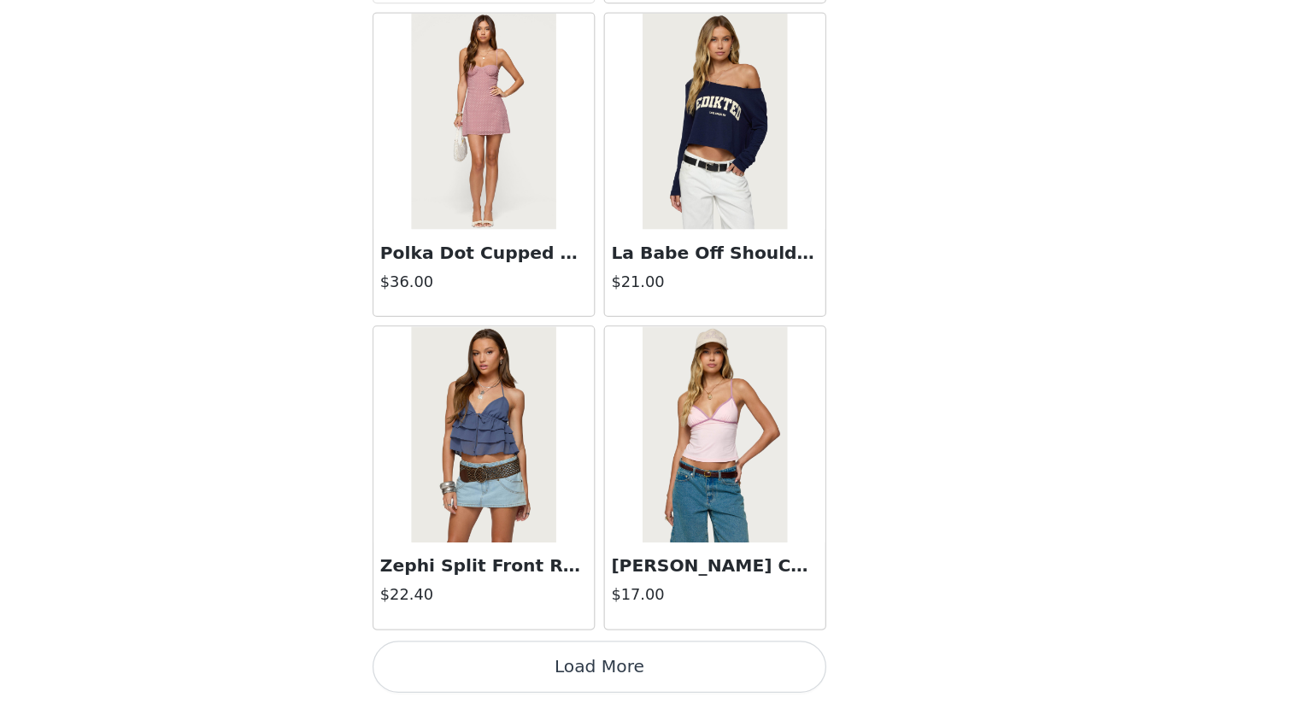
click at [669, 608] on button "Load More" at bounding box center [646, 674] width 359 height 41
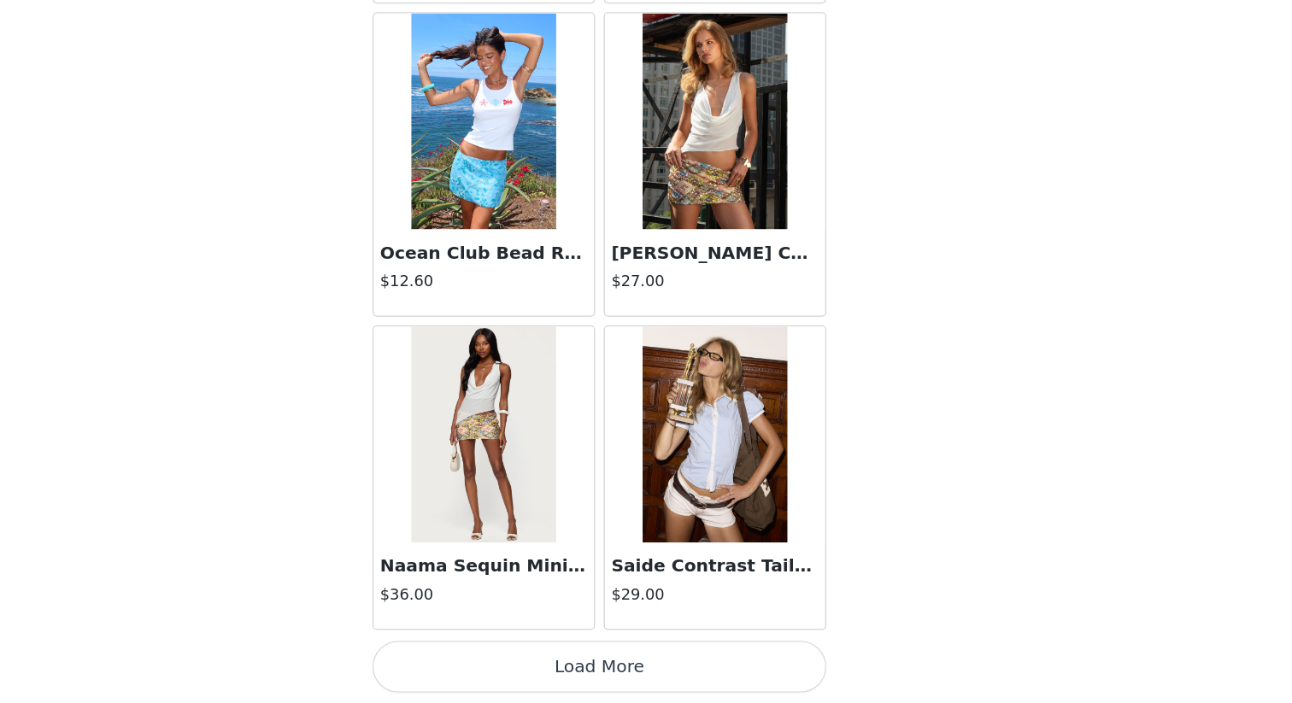
scroll to position [16776, 0]
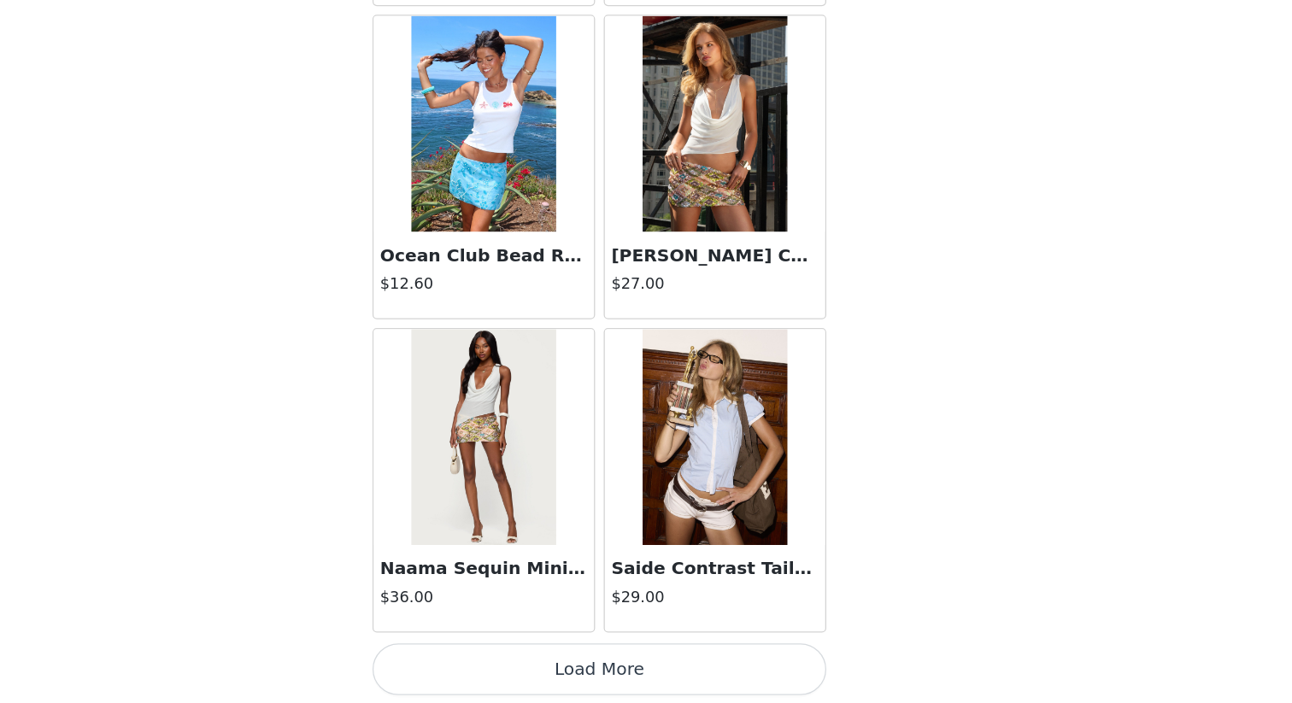
click at [667, 608] on button "Load More" at bounding box center [646, 676] width 359 height 41
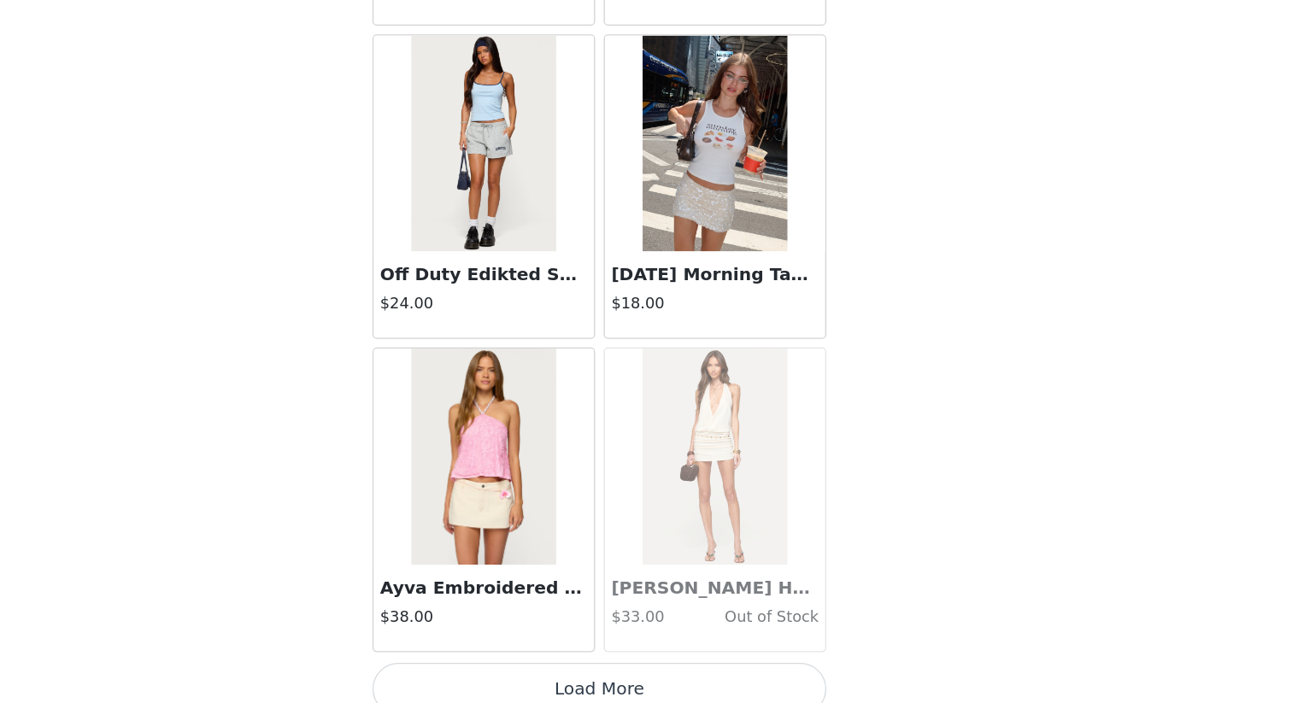
scroll to position [19257, 0]
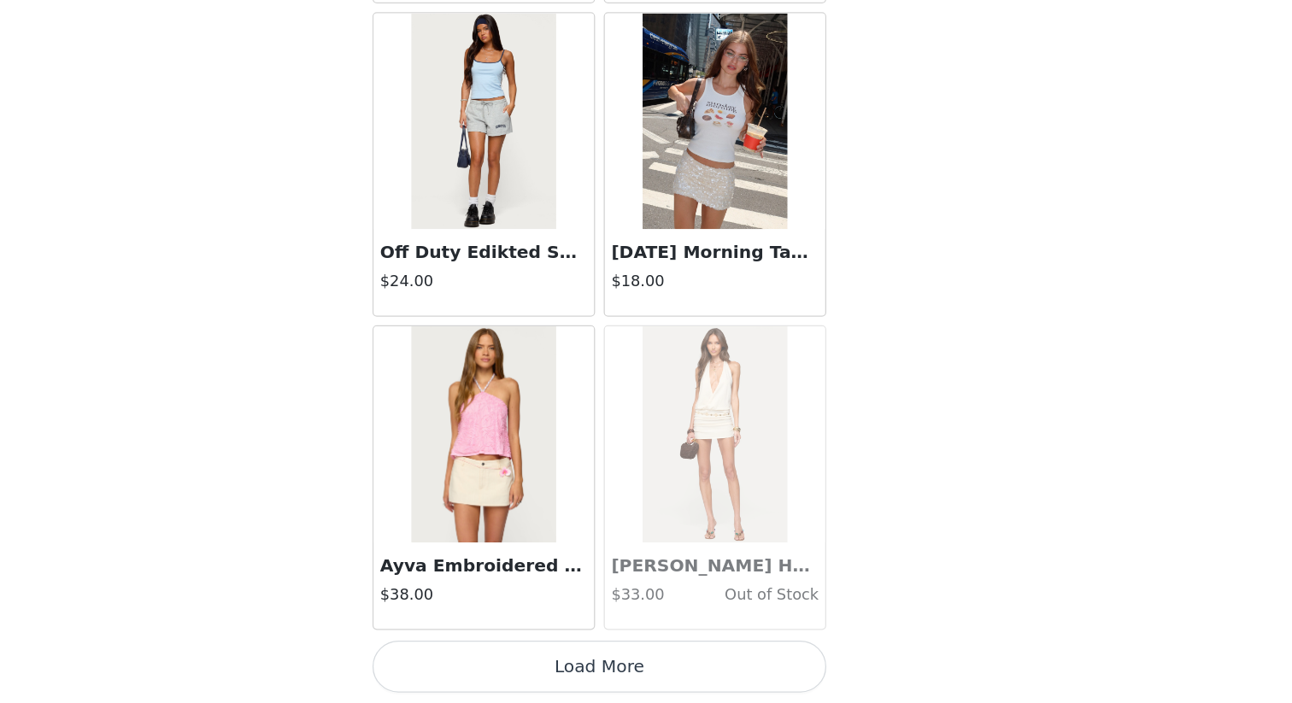
click at [667, 608] on button "Load More" at bounding box center [646, 674] width 359 height 41
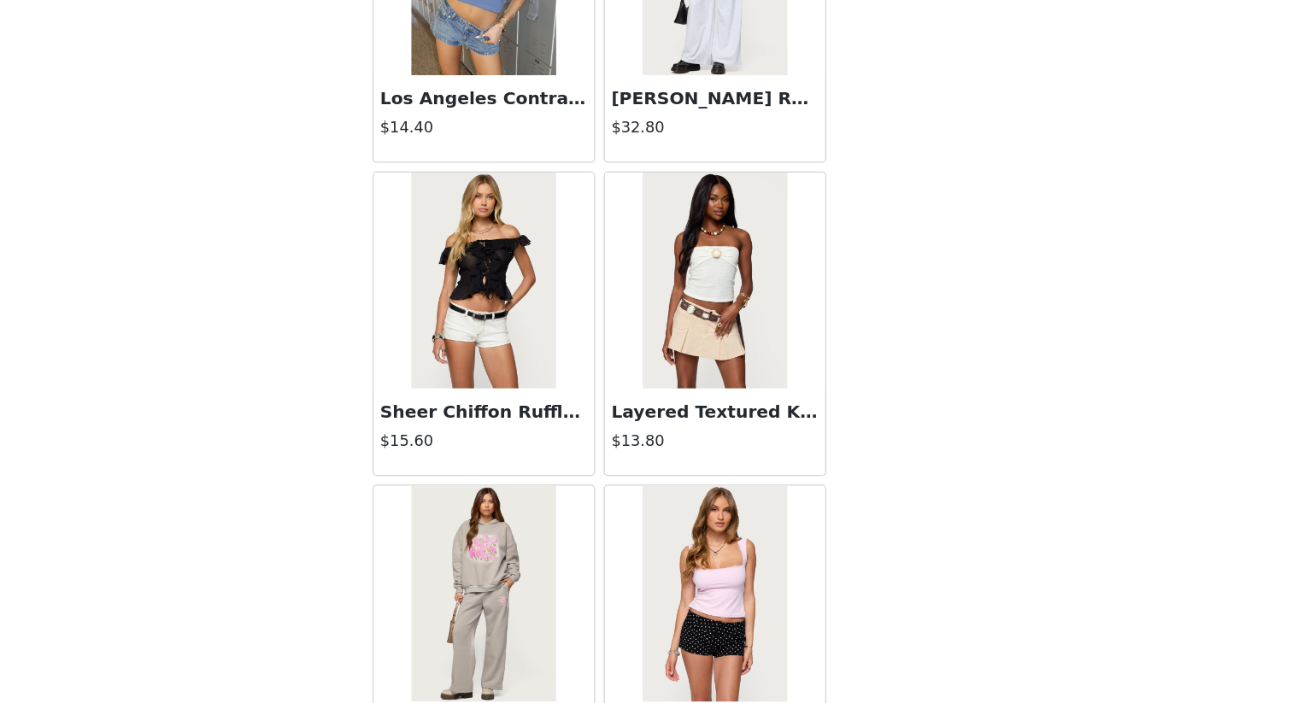
scroll to position [21097, 0]
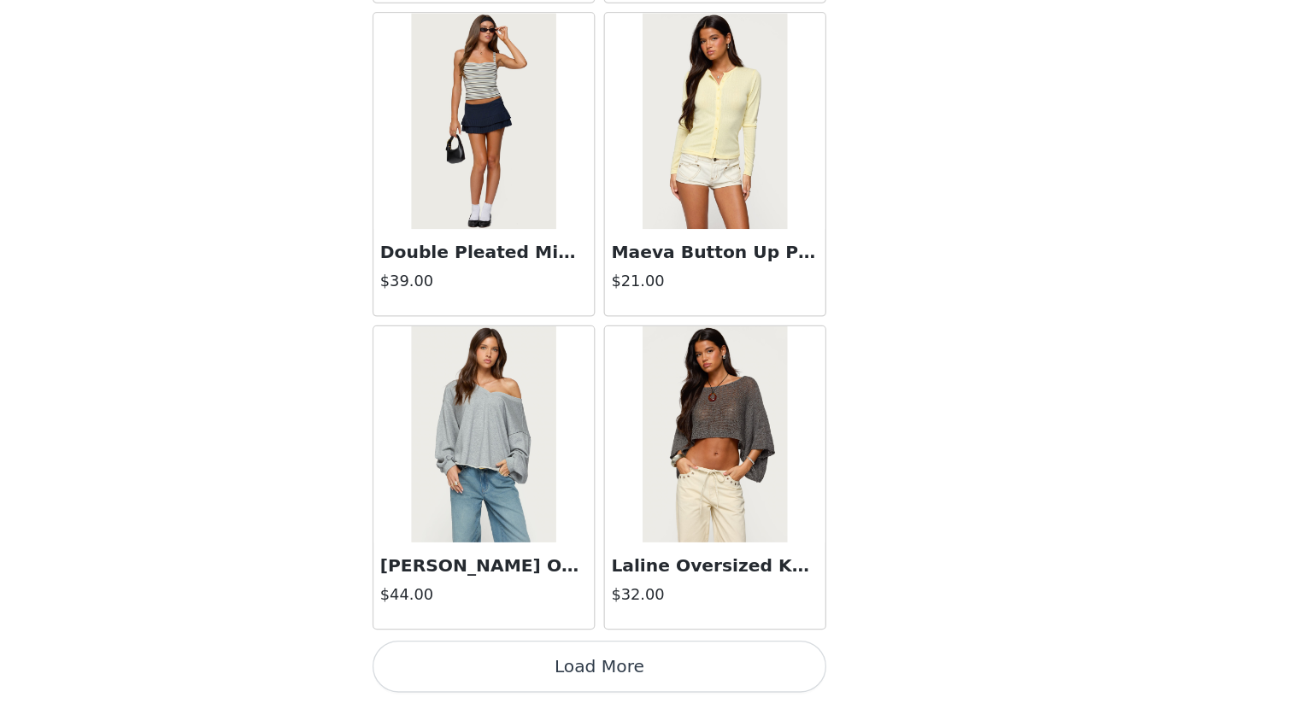
click at [659, 608] on button "Load More" at bounding box center [646, 674] width 359 height 41
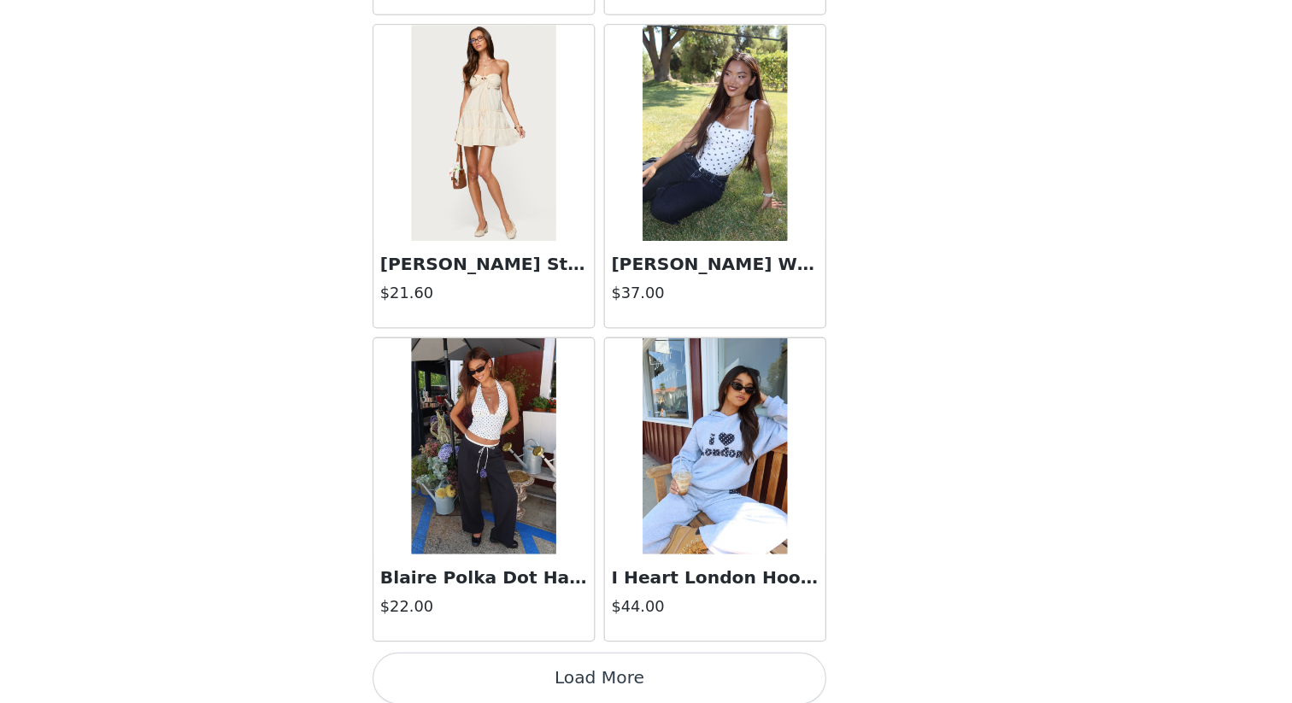
scroll to position [24213, 0]
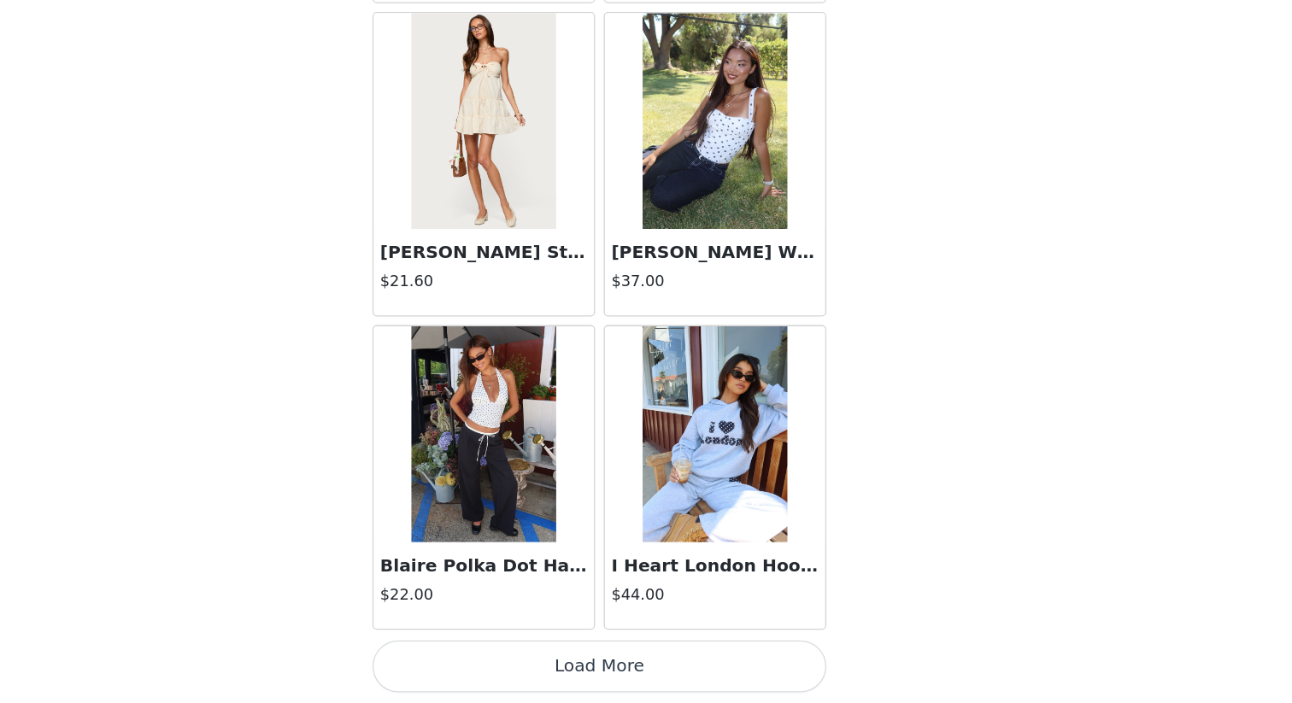
click at [666, 608] on button "Load More" at bounding box center [646, 674] width 359 height 41
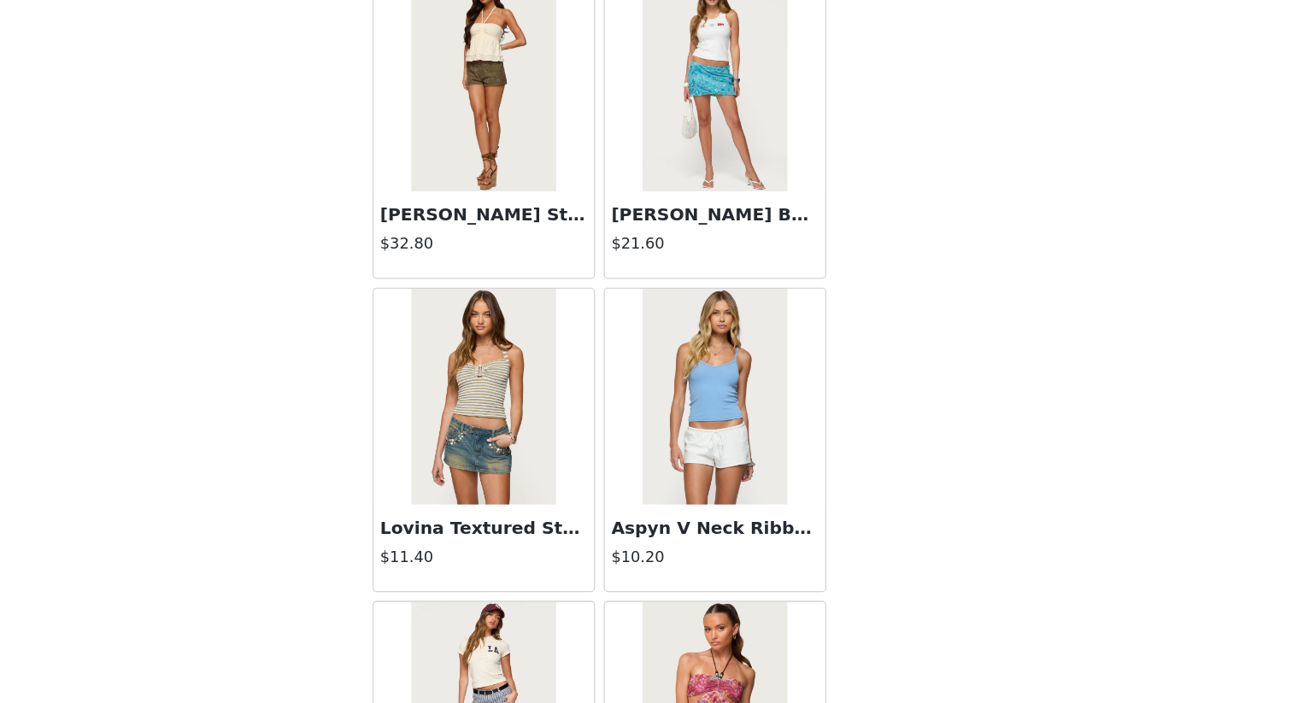
scroll to position [24989, 0]
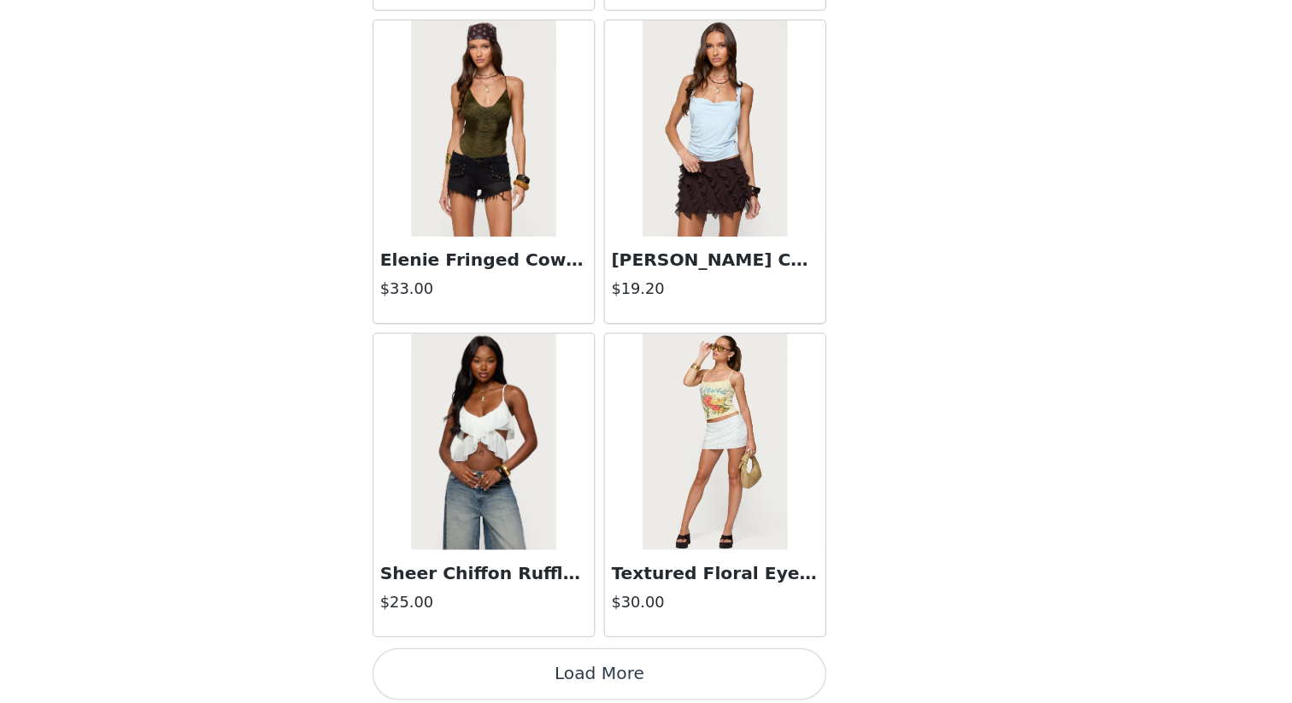
click at [650, 608] on button "Load More" at bounding box center [646, 680] width 359 height 41
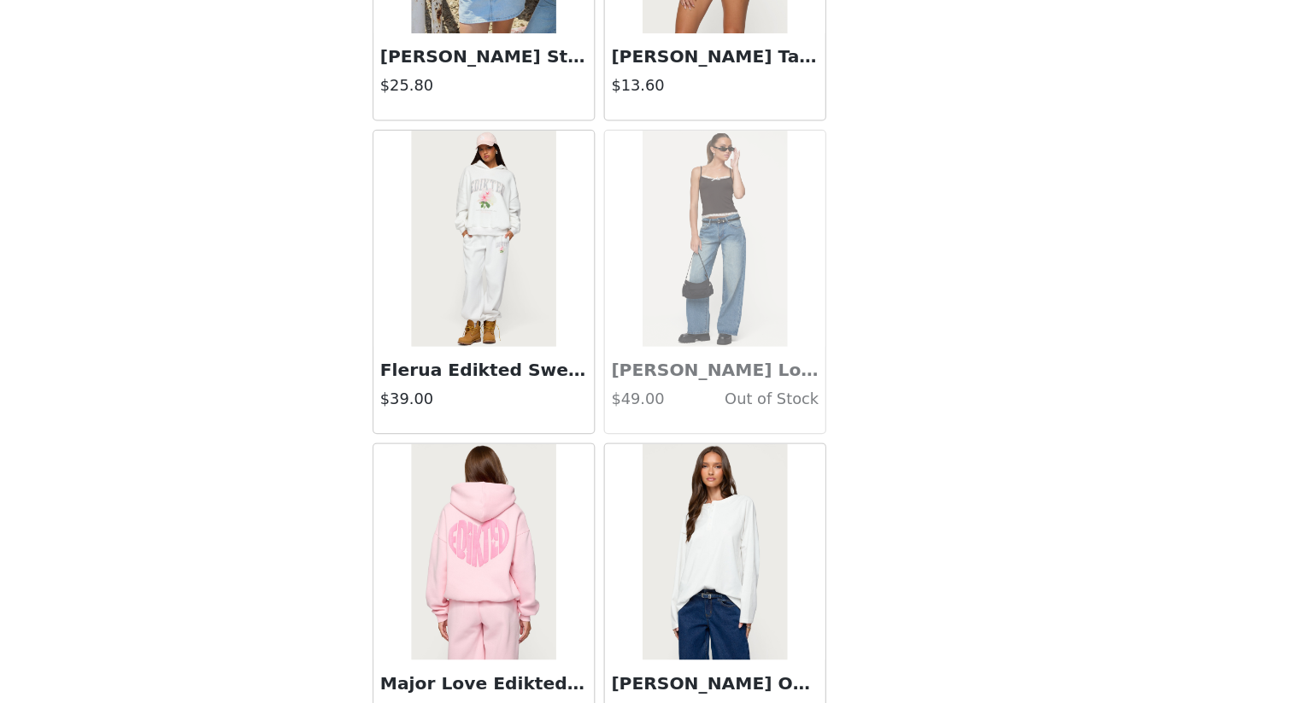
scroll to position [29169, 0]
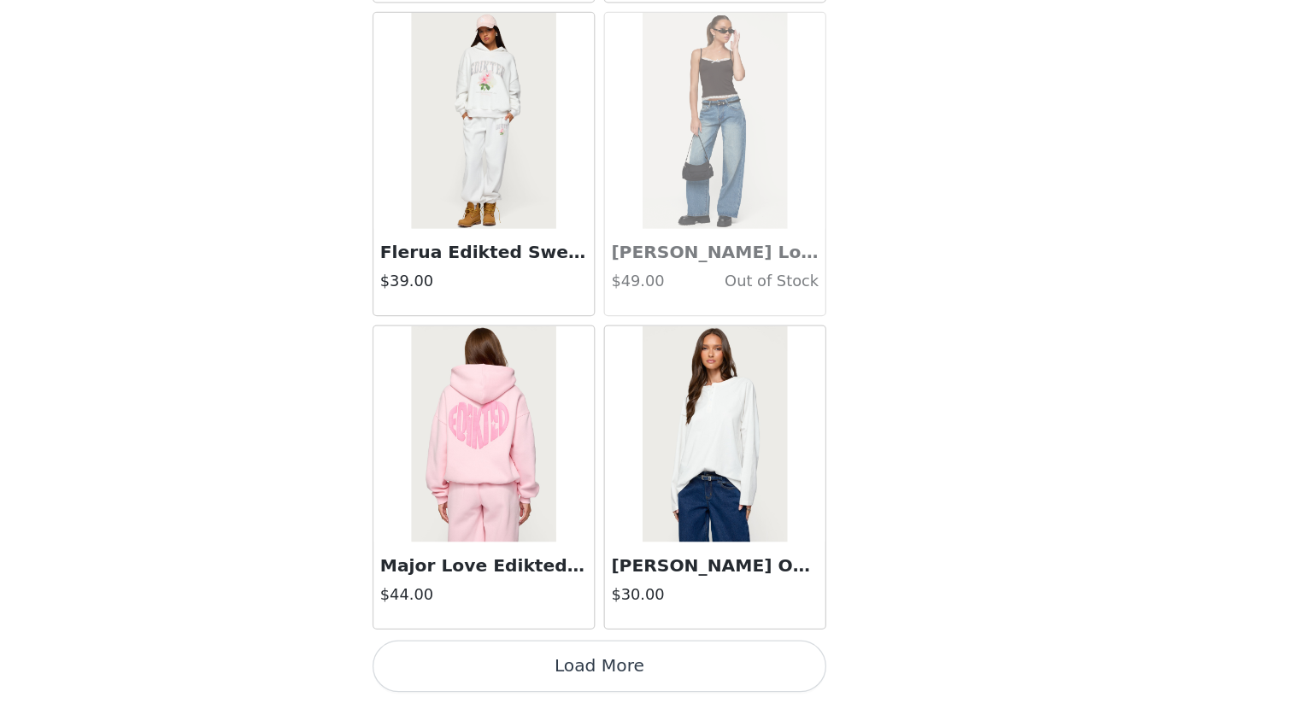
click at [654, 608] on button "Load More" at bounding box center [646, 674] width 359 height 41
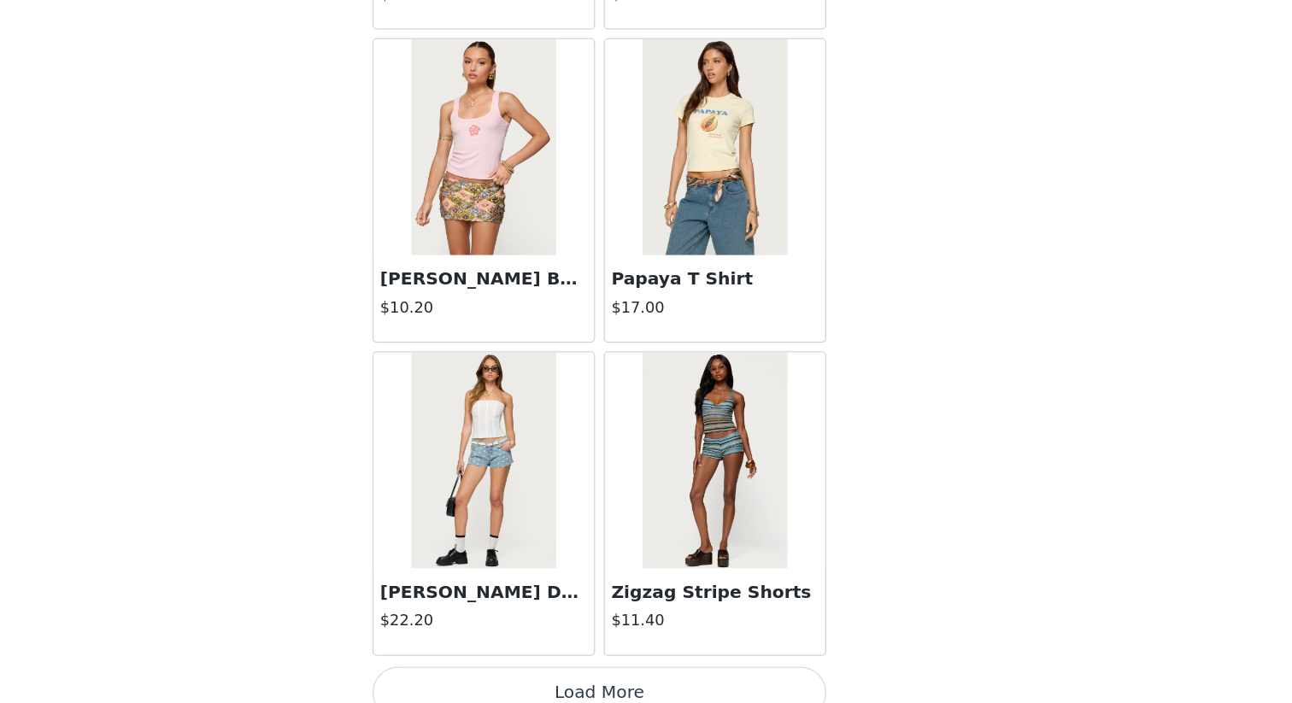
scroll to position [31647, 0]
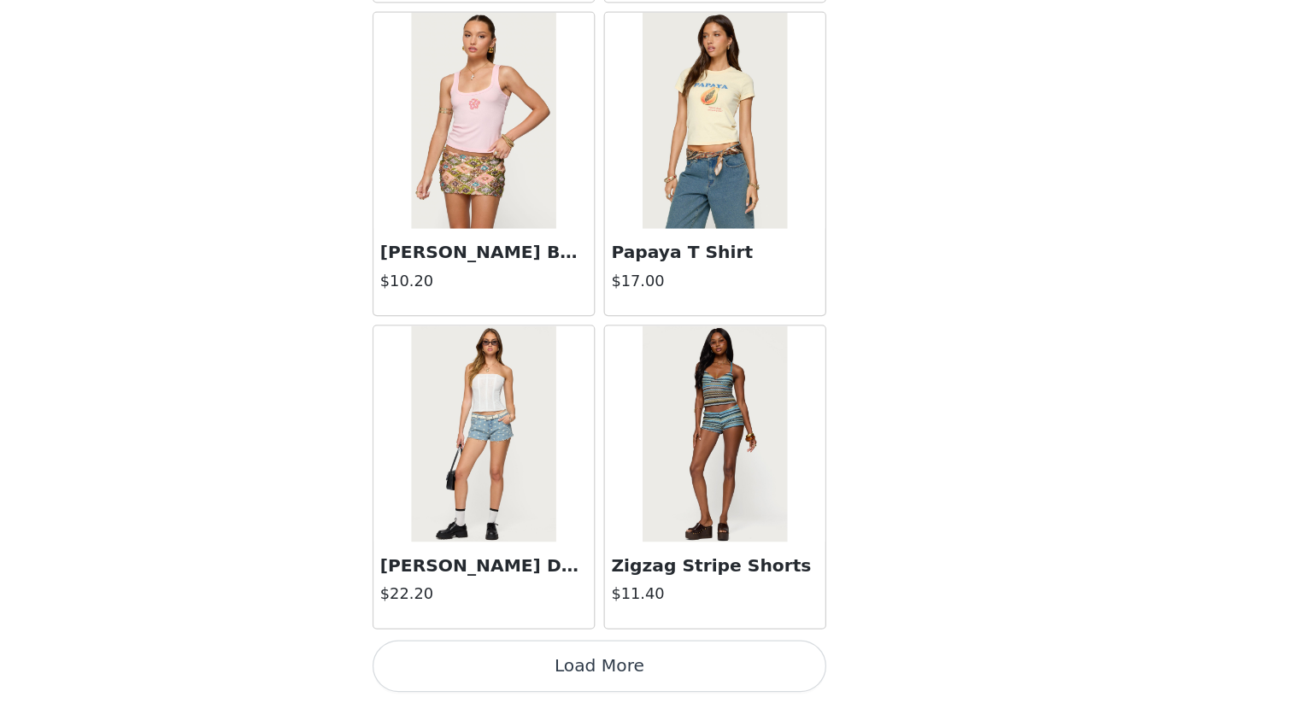
click at [638, 608] on button "Load More" at bounding box center [646, 674] width 359 height 41
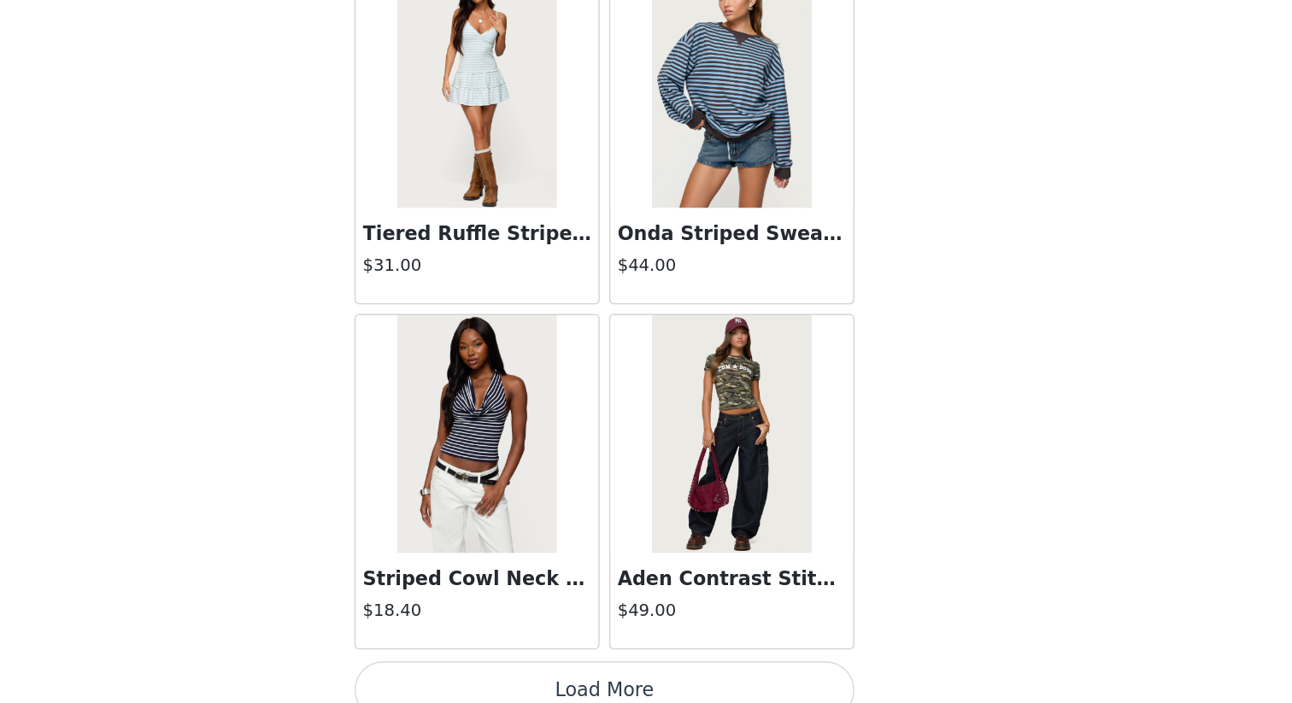
scroll to position [34125, 0]
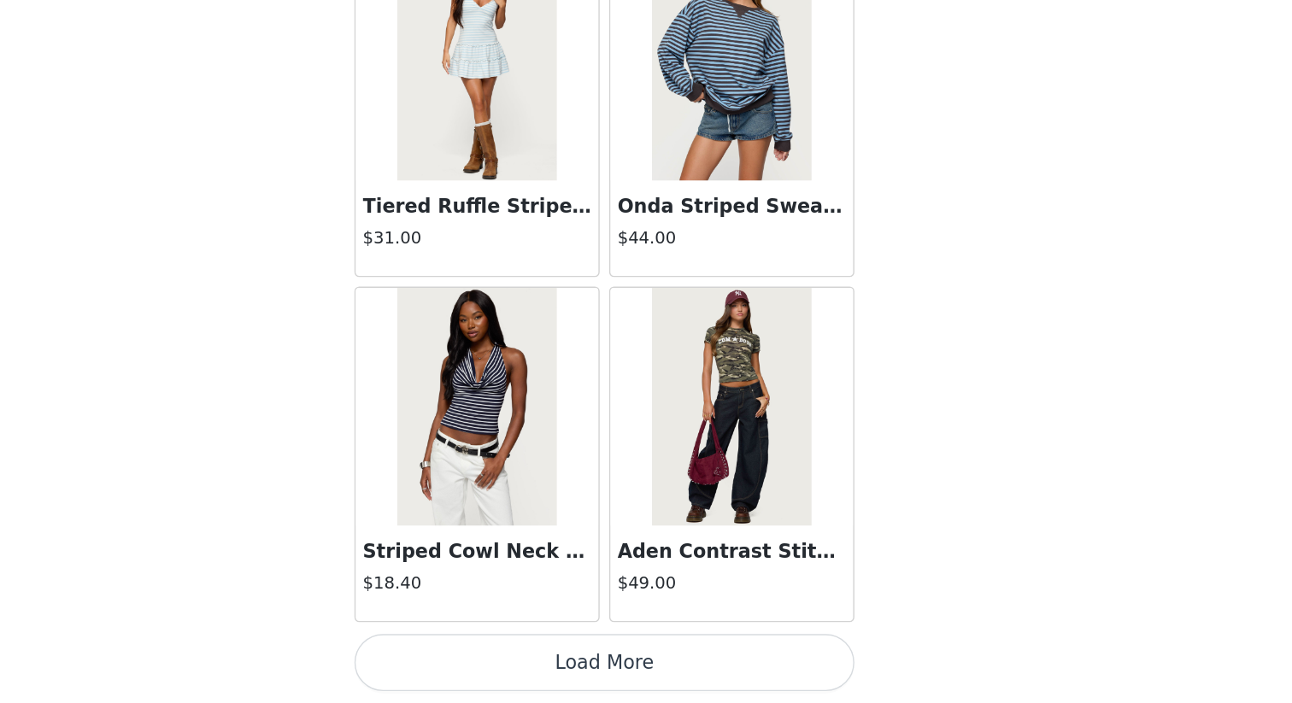
click at [659, 608] on button "Load More" at bounding box center [646, 674] width 359 height 41
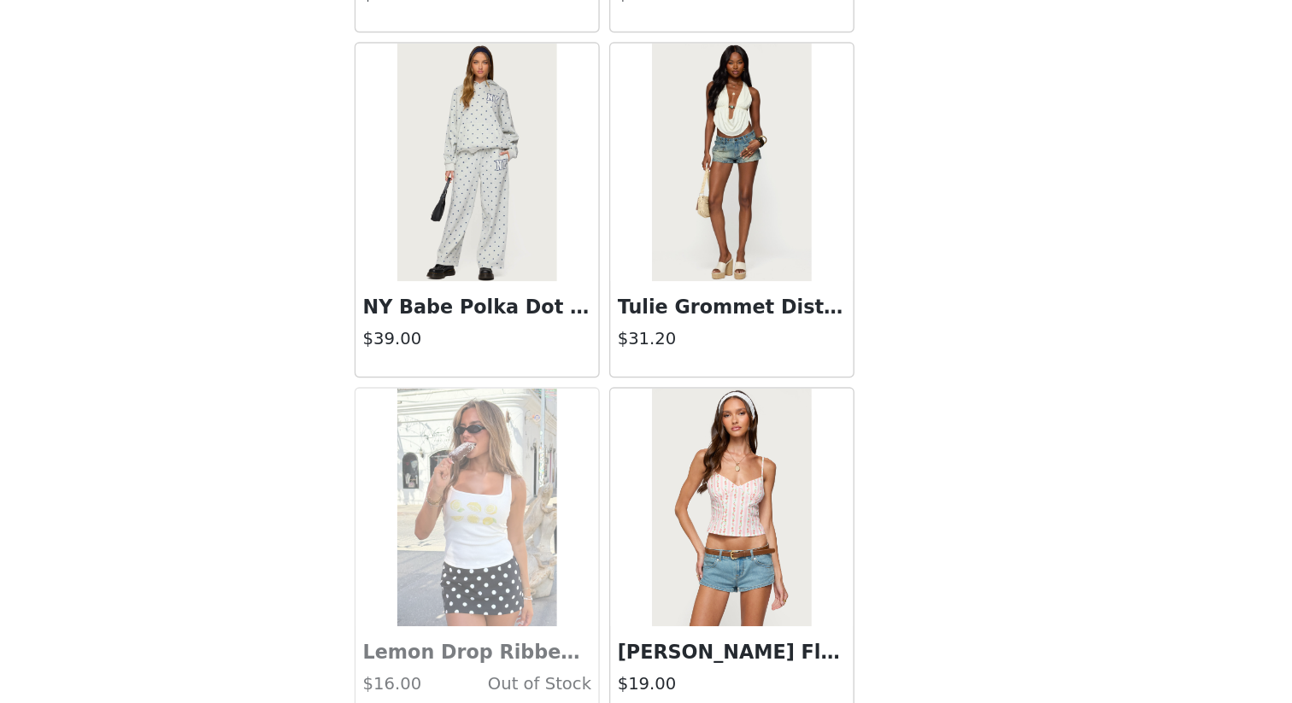
scroll to position [36603, 0]
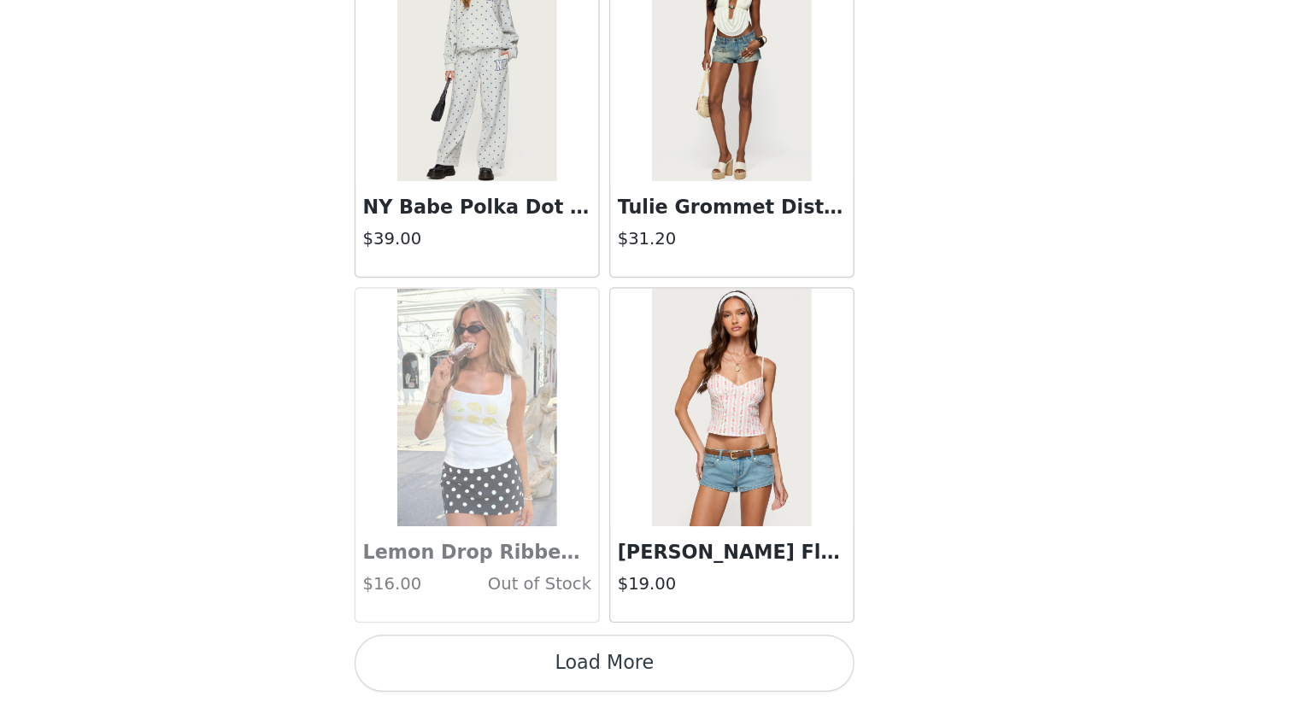
click at [655, 608] on button "Load More" at bounding box center [646, 674] width 359 height 41
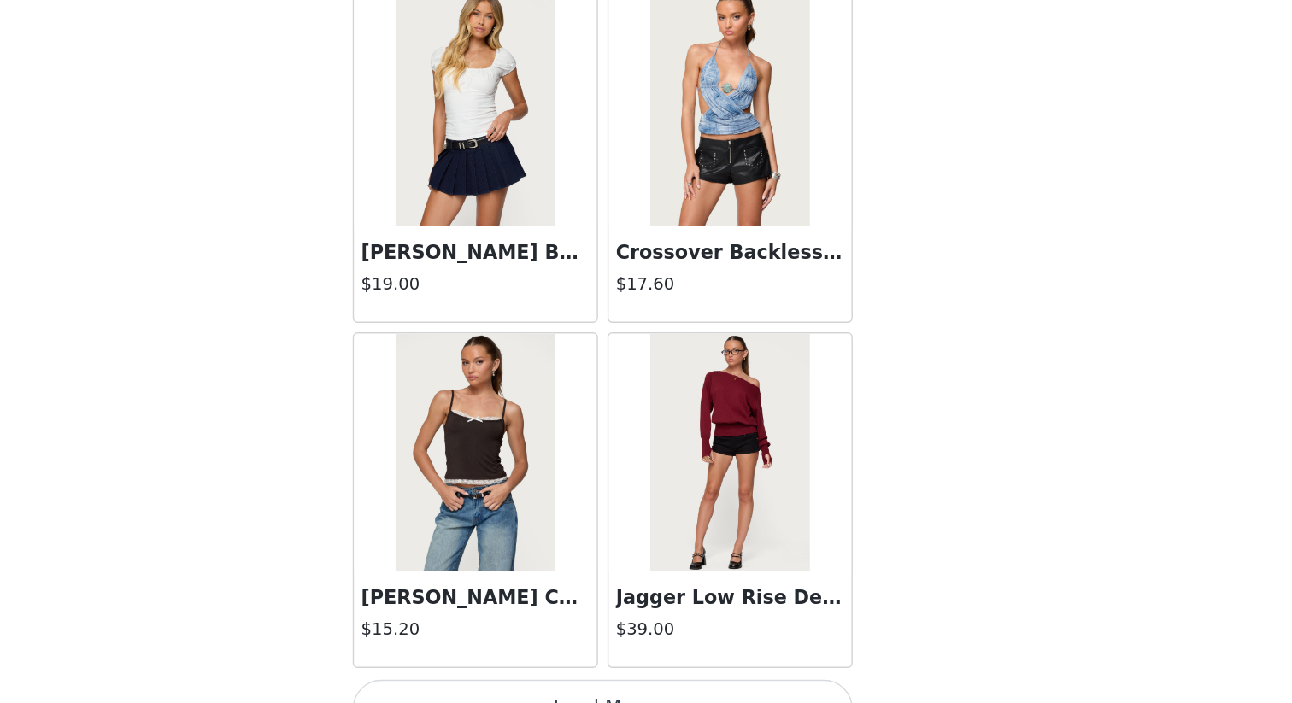
scroll to position [39080, 0]
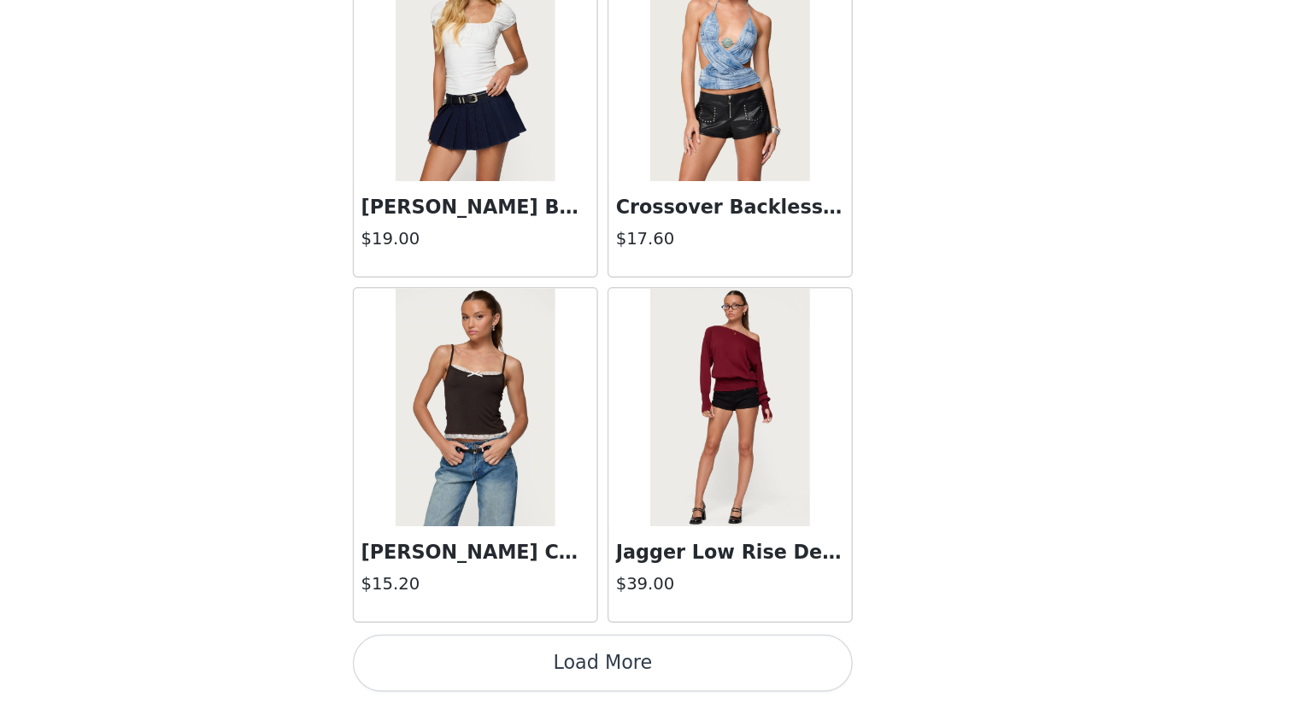
click at [704, 608] on button "Load More" at bounding box center [646, 674] width 359 height 41
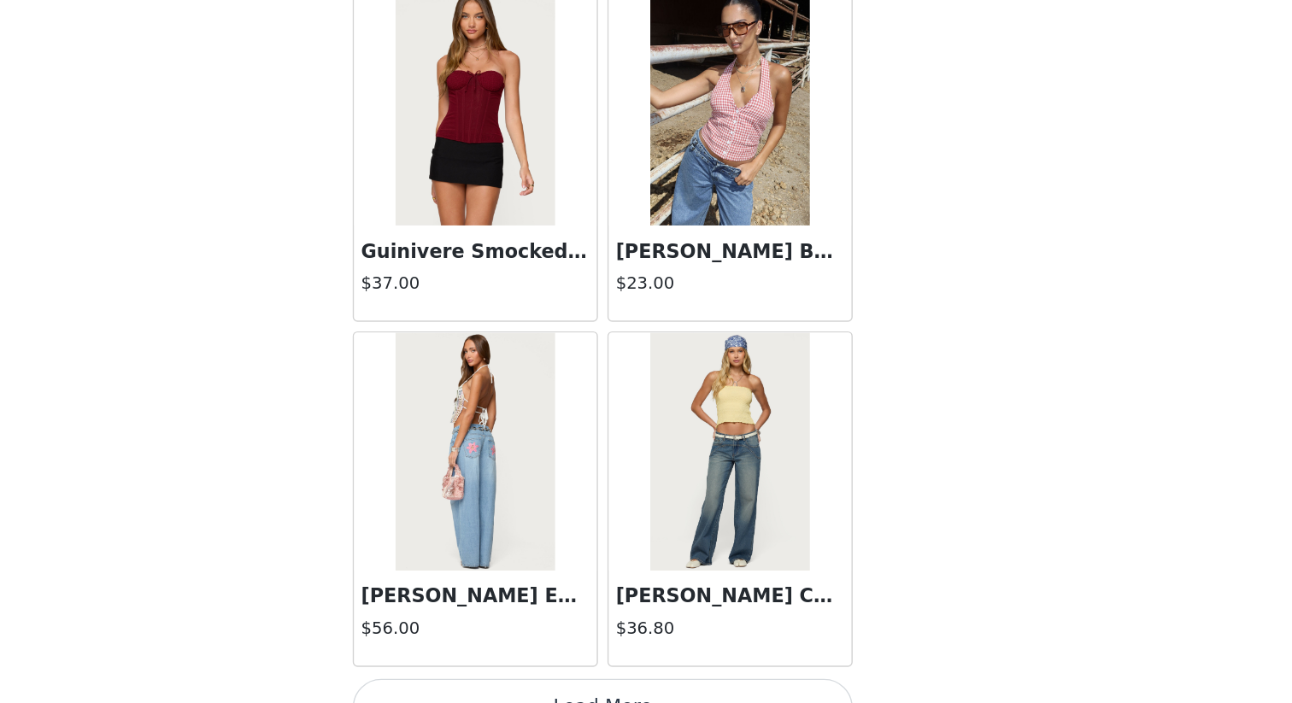
scroll to position [41558, 0]
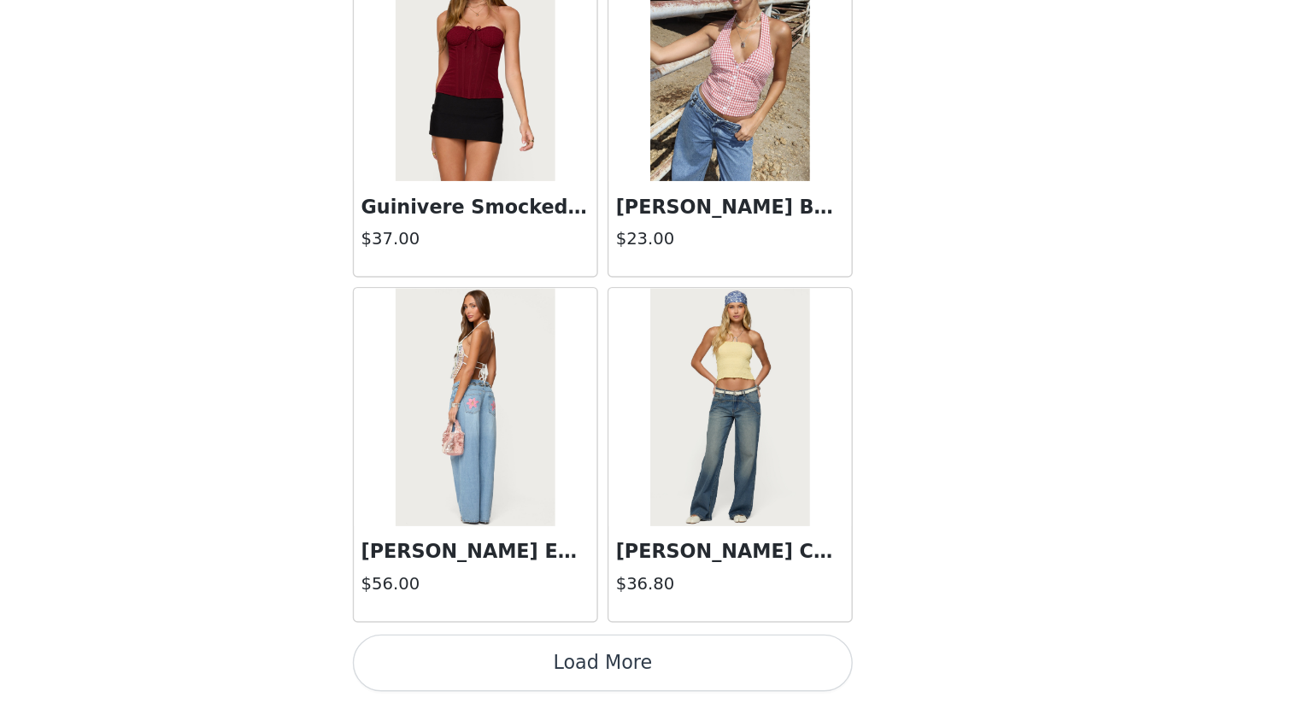
click at [712, 608] on button "Load More" at bounding box center [646, 674] width 359 height 41
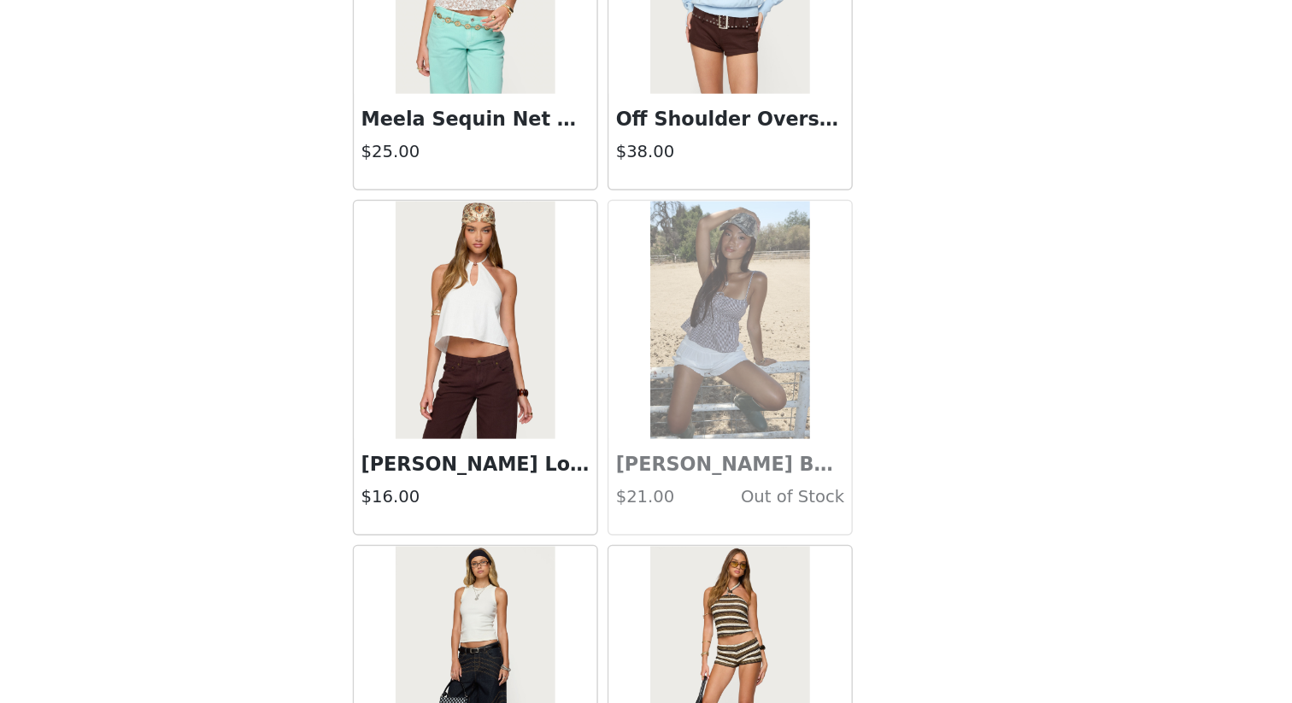
scroll to position [42362, 0]
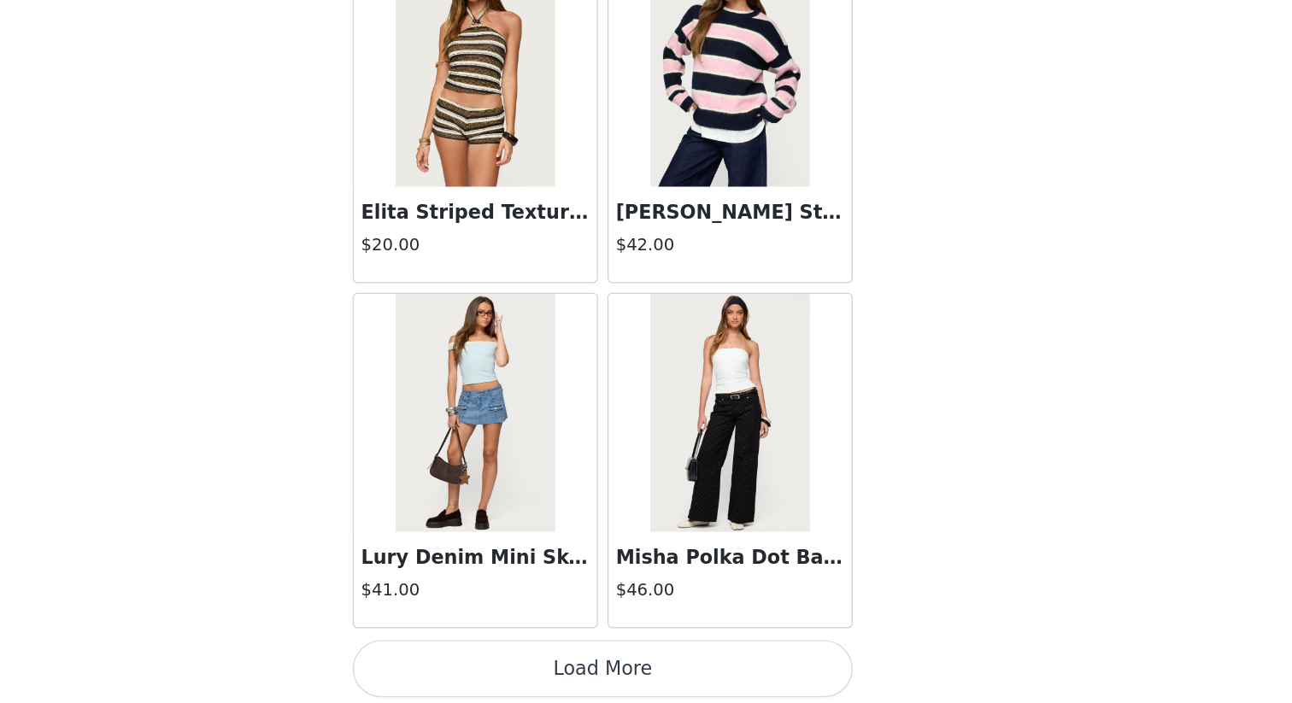
click at [690, 608] on button "Load More" at bounding box center [646, 678] width 359 height 41
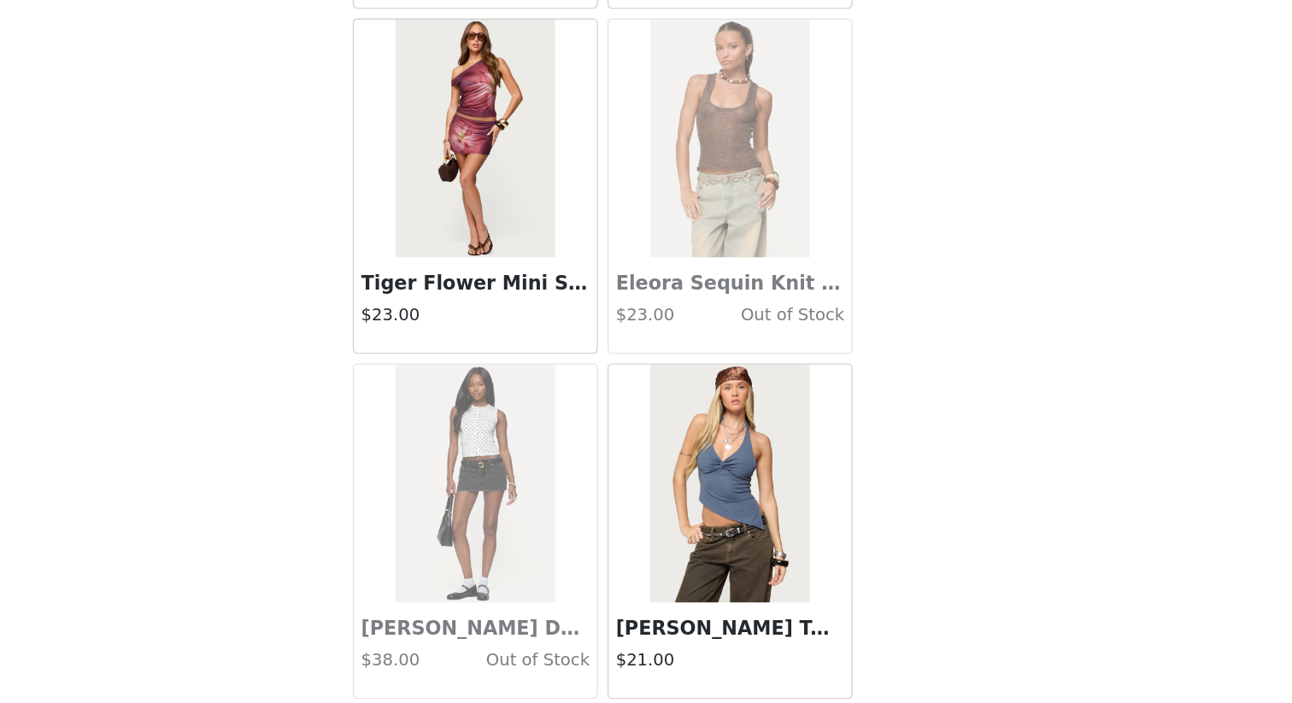
scroll to position [46514, 0]
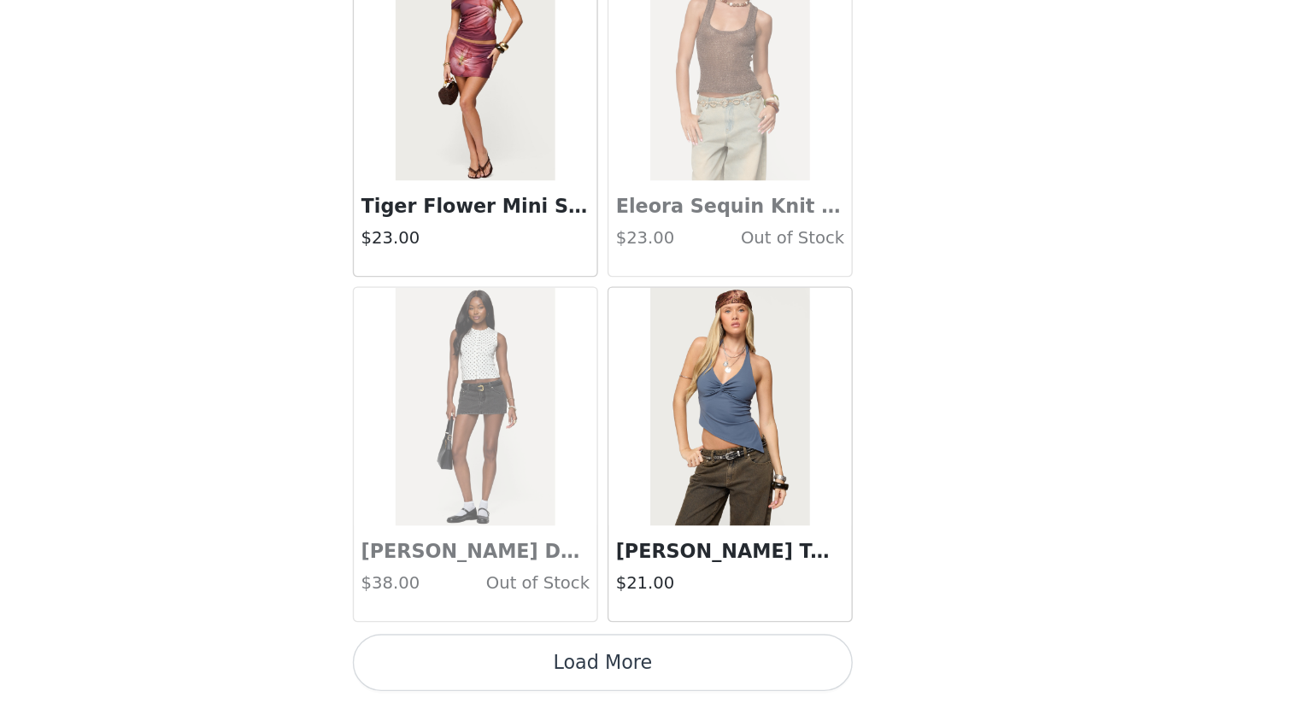
click at [741, 553] on img at bounding box center [737, 490] width 114 height 171
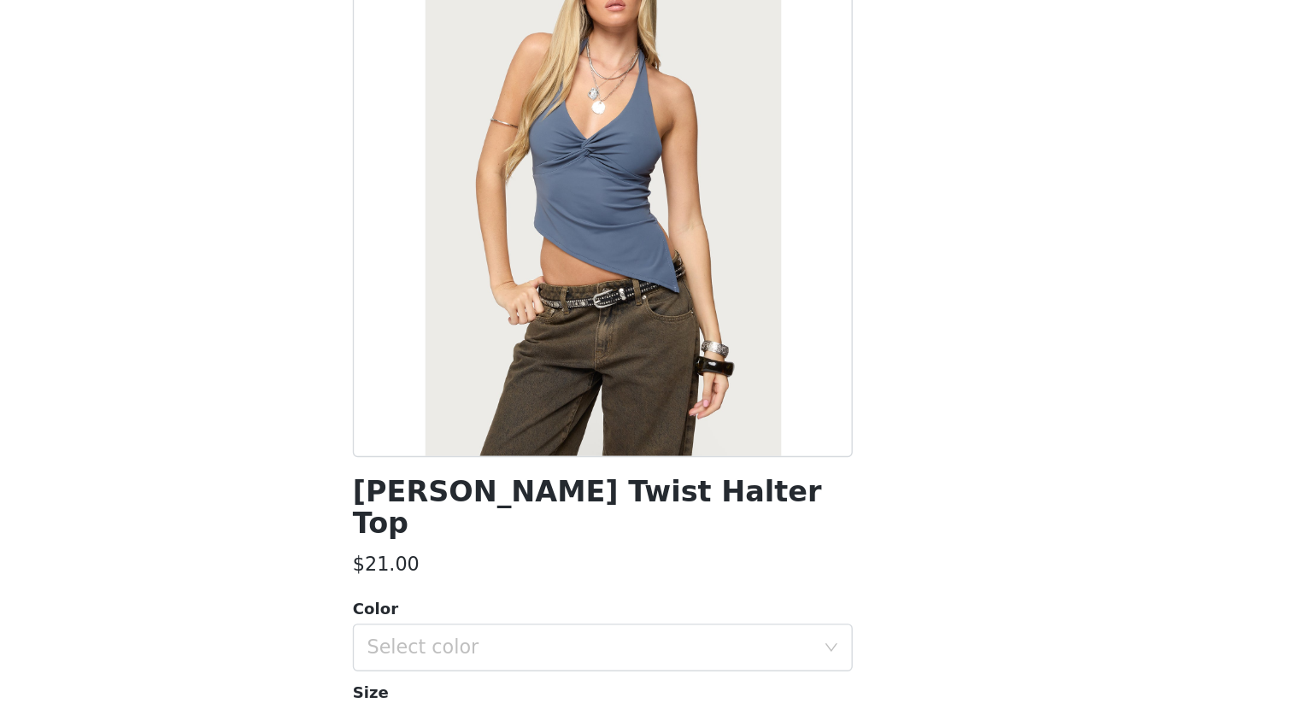
scroll to position [128, 0]
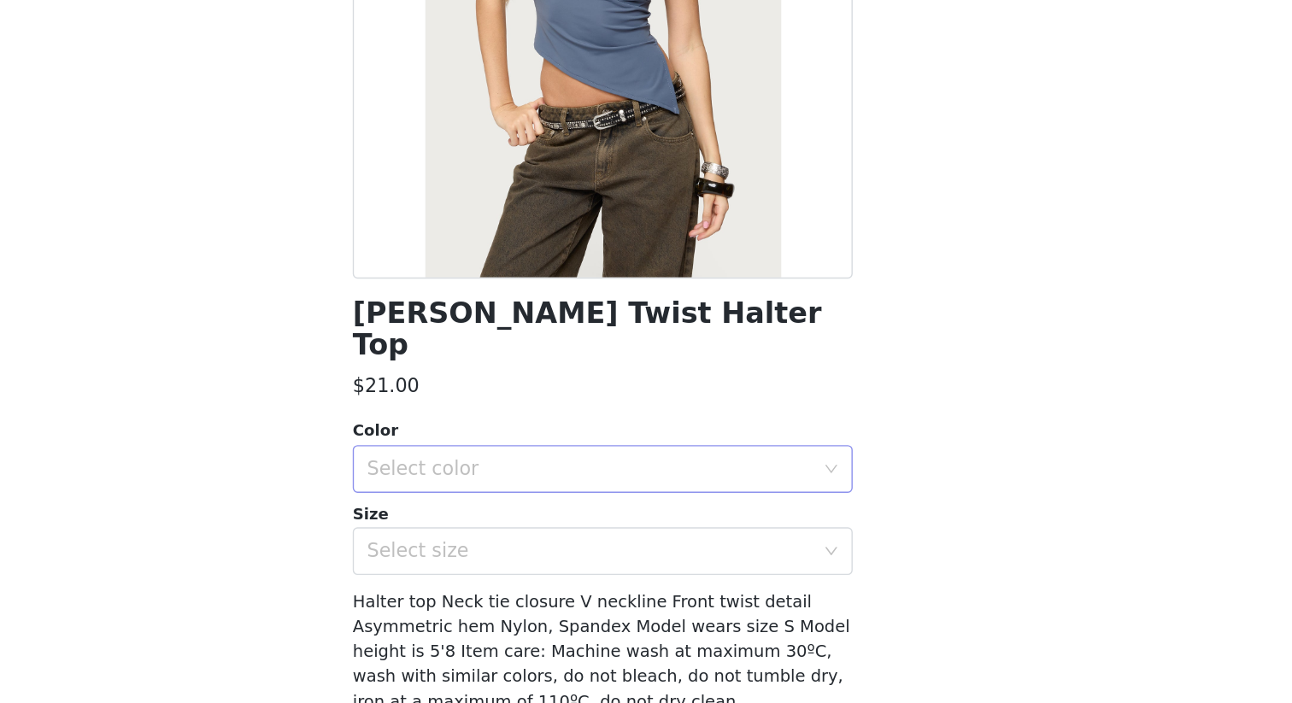
click at [742, 470] on div "Select color" at bounding box center [637, 478] width 320 height 17
click at [731, 488] on li "NAVY" at bounding box center [646, 492] width 359 height 27
click at [730, 534] on div "[PERSON_NAME] Twist Halter Top $21.00 Color Select color NAVY Size Select size …" at bounding box center [646, 341] width 359 height 769
click at [724, 529] on div "Select size" at bounding box center [637, 537] width 320 height 17
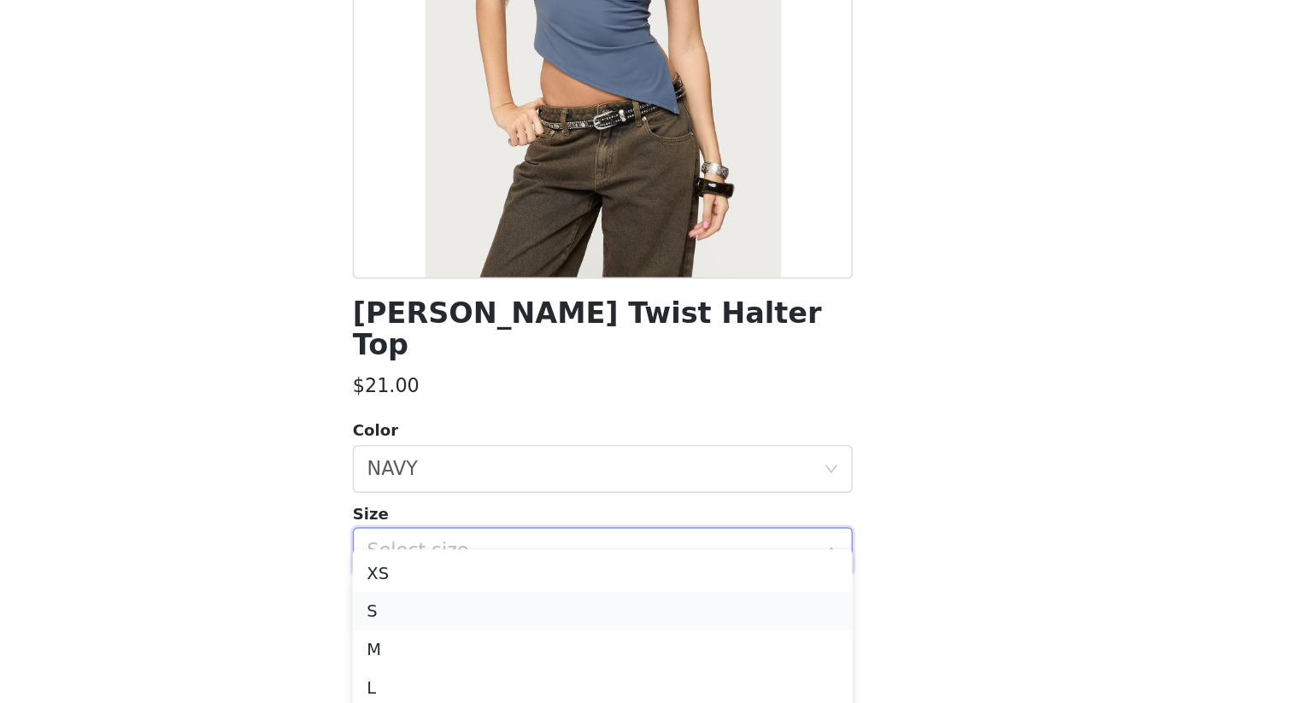
click at [631, 577] on li "S" at bounding box center [646, 580] width 359 height 27
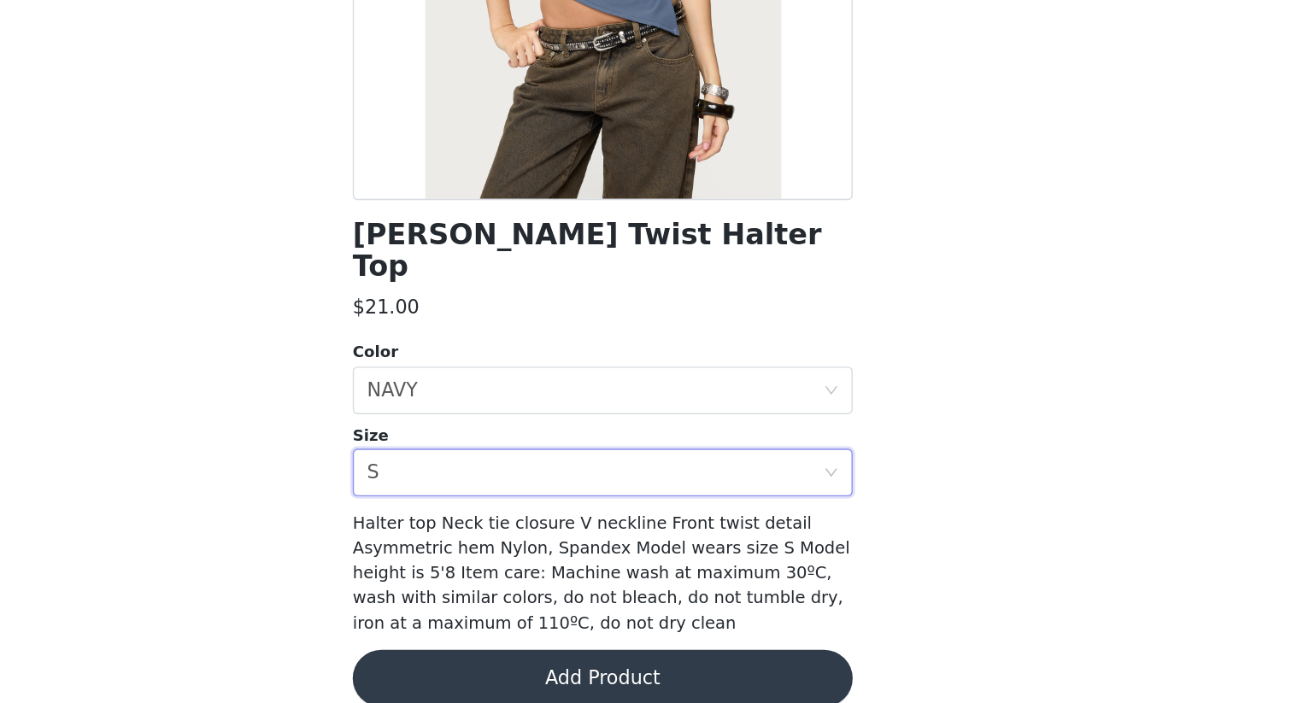
scroll to position [831, 0]
click at [641, 608] on button "Add Product" at bounding box center [646, 685] width 359 height 41
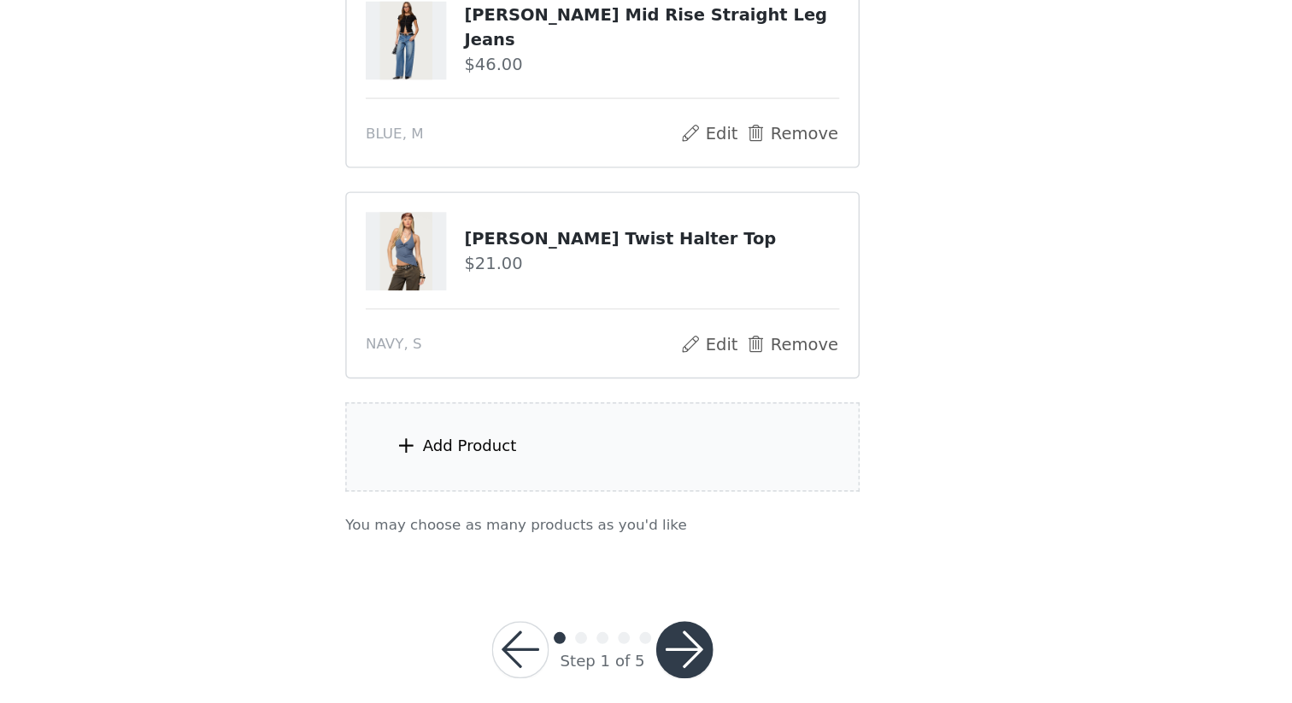
scroll to position [982, 0]
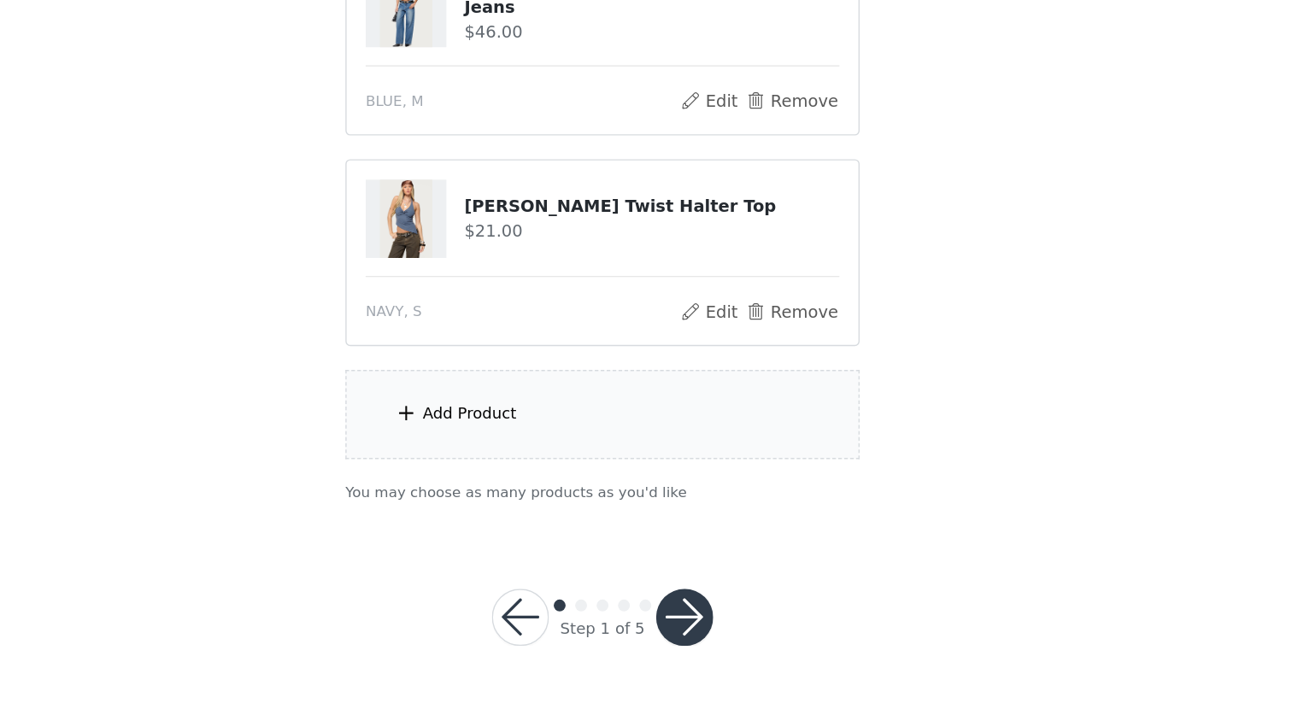
click at [698, 608] on button "button" at bounding box center [704, 641] width 41 height 41
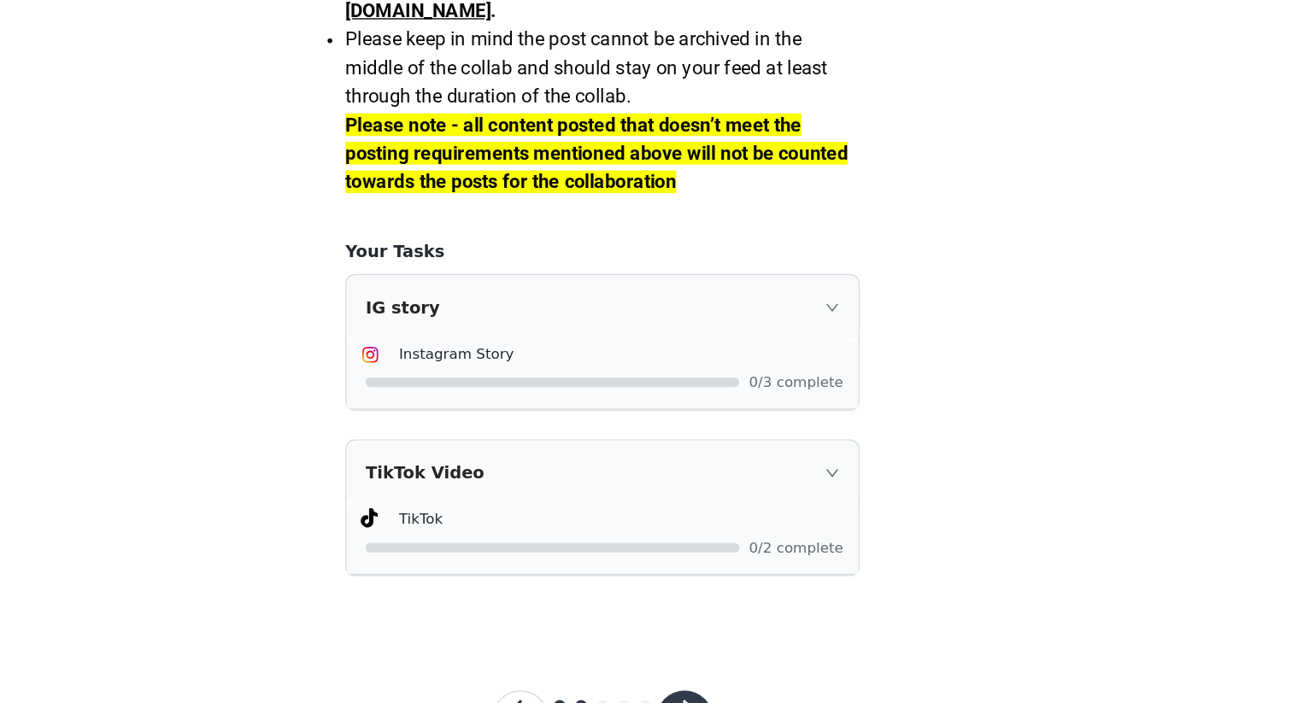
scroll to position [1502, 0]
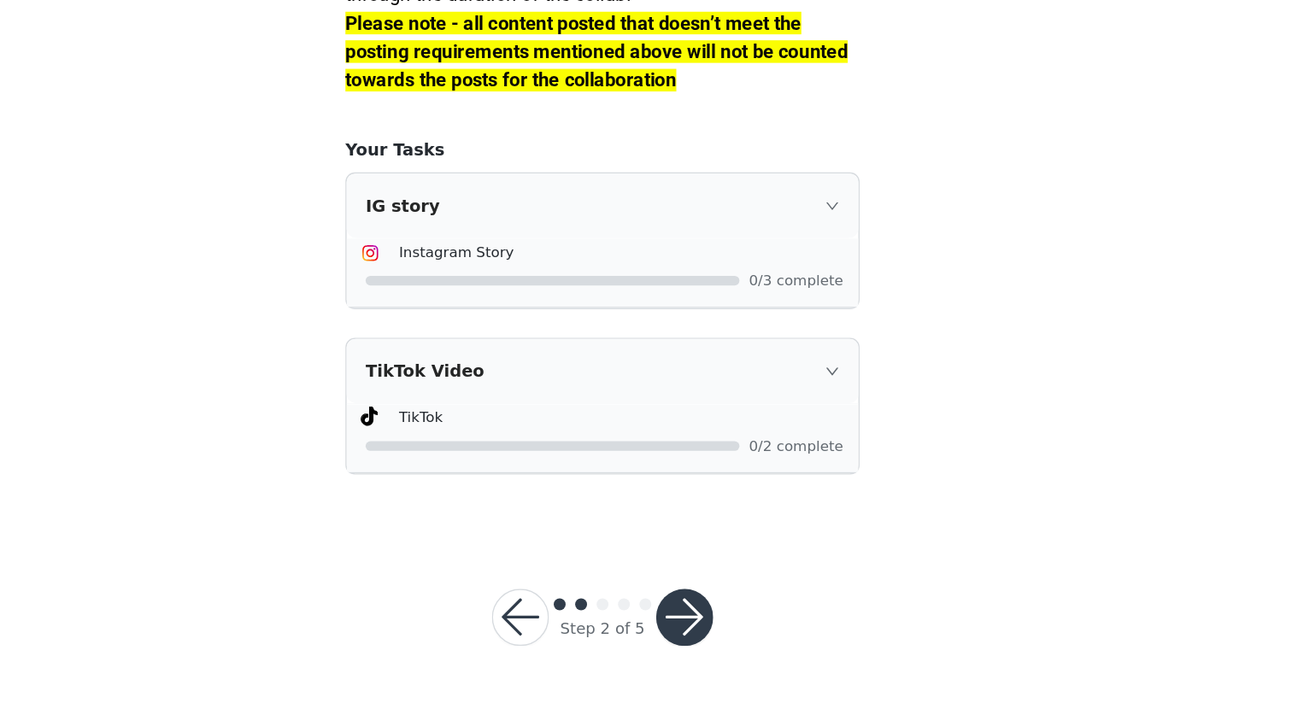
click at [702, 608] on button "button" at bounding box center [704, 641] width 41 height 41
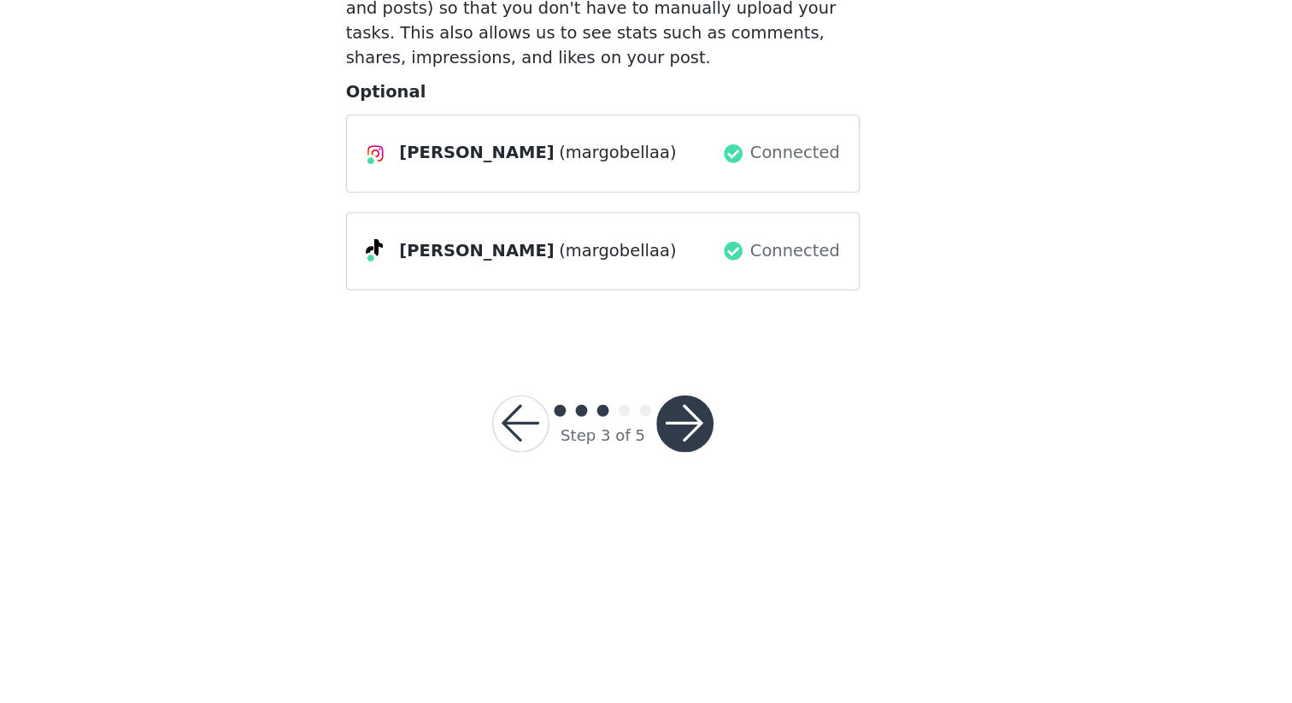
click at [712, 513] on button "button" at bounding box center [704, 502] width 41 height 41
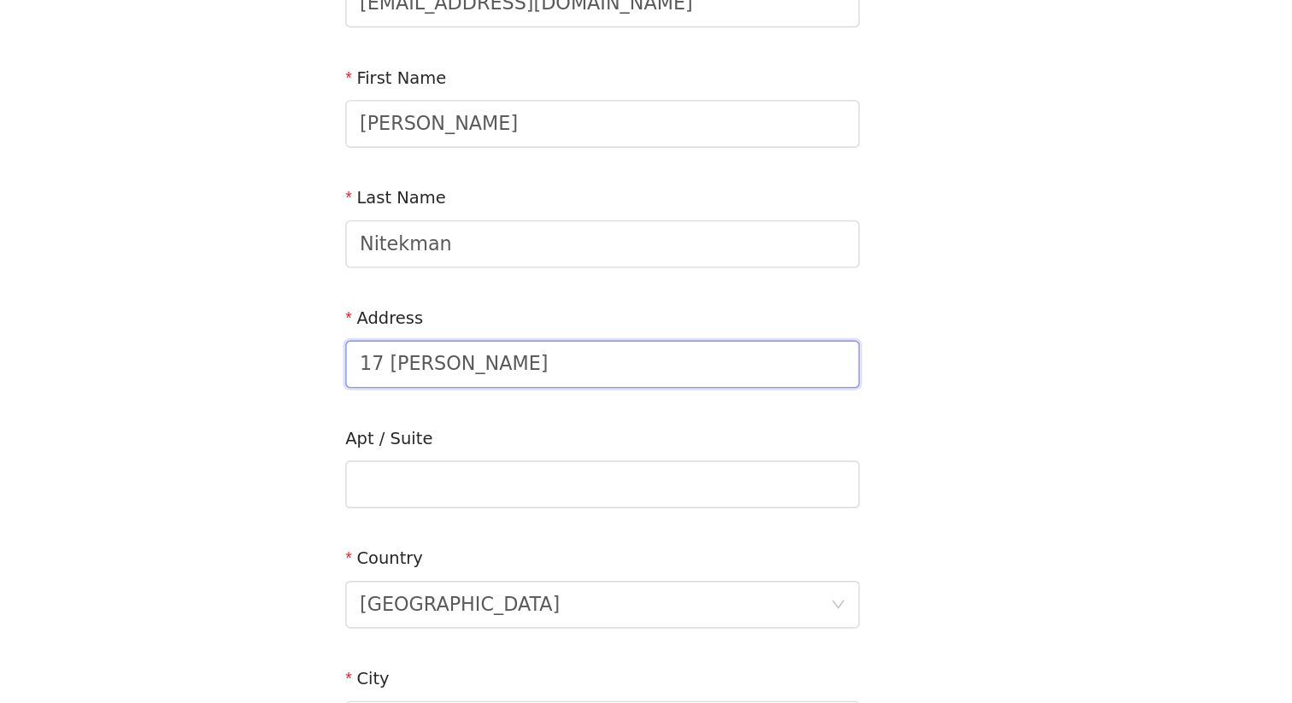
drag, startPoint x: 616, startPoint y: 472, endPoint x: 440, endPoint y: 462, distance: 176.3
click at [441, 463] on section "Email [EMAIL_ADDRESS][DOMAIN_NAME] First Name [PERSON_NAME] Last Name [PERSON_N…" at bounding box center [646, 590] width 410 height 904
type input "[STREET_ADDRESS][PERSON_NAME]"
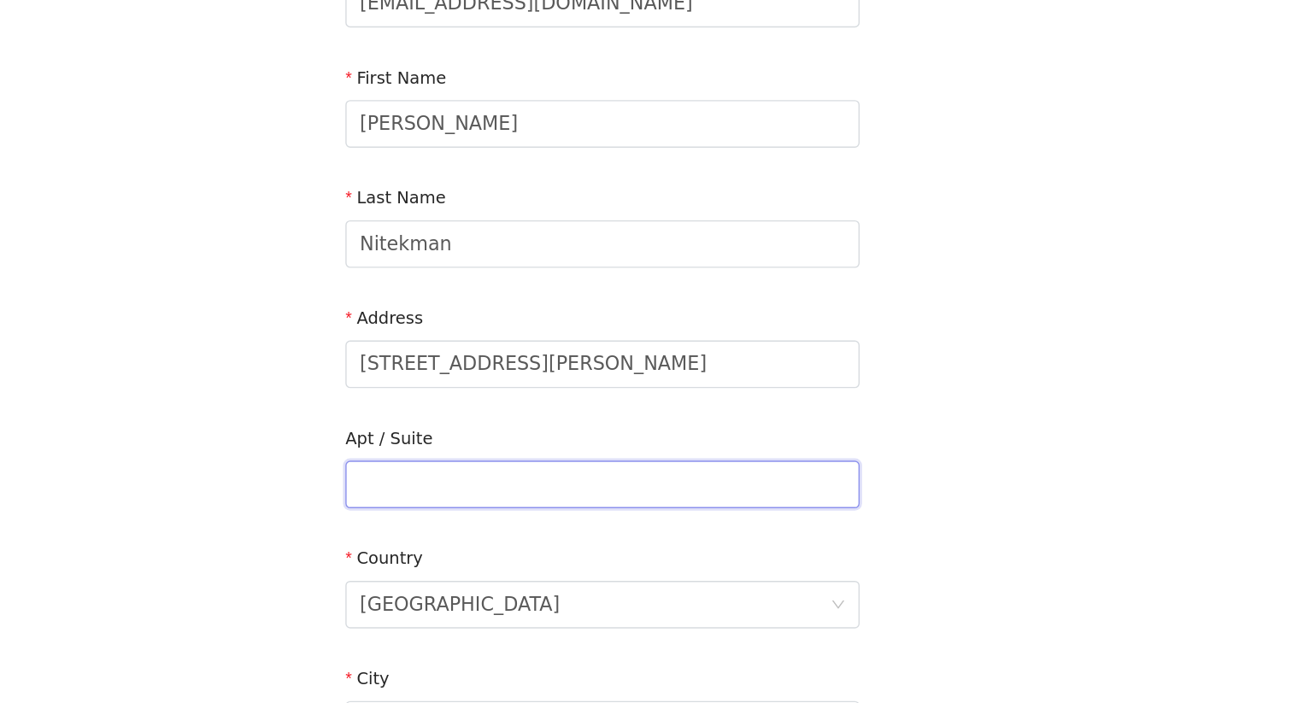
type input "Unit 2"
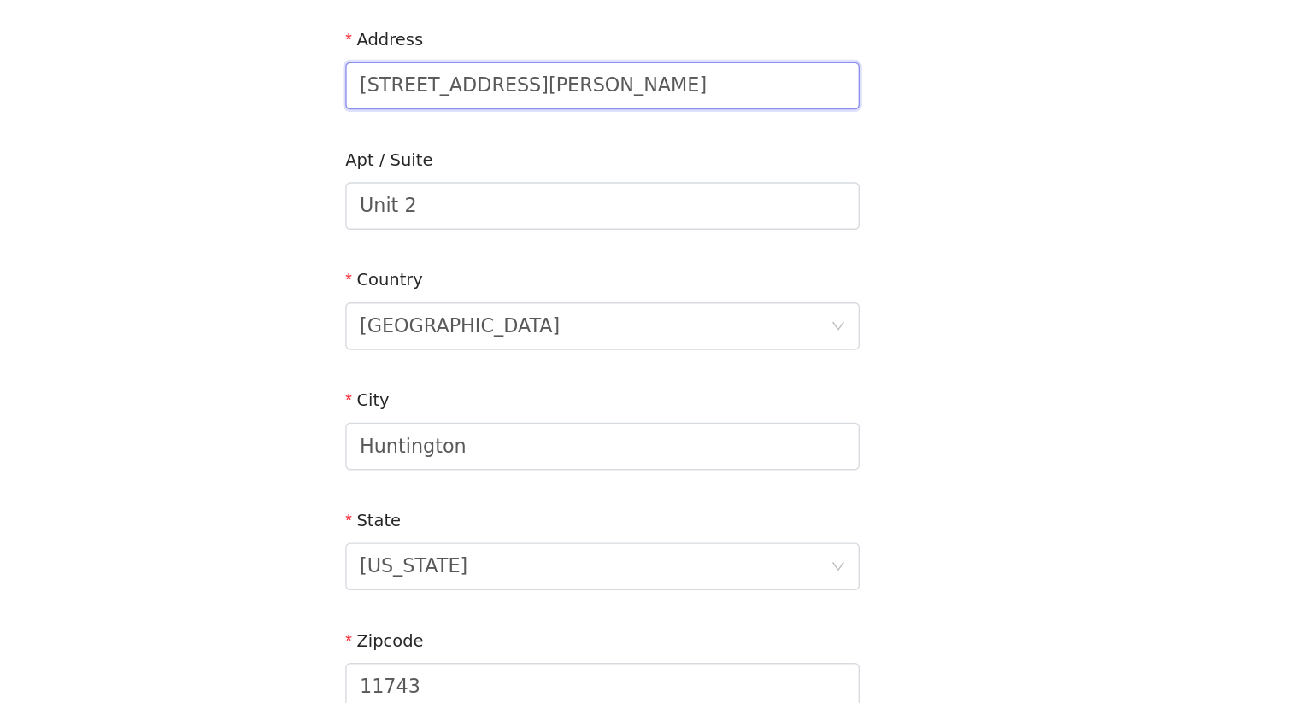
scroll to position [205, 0]
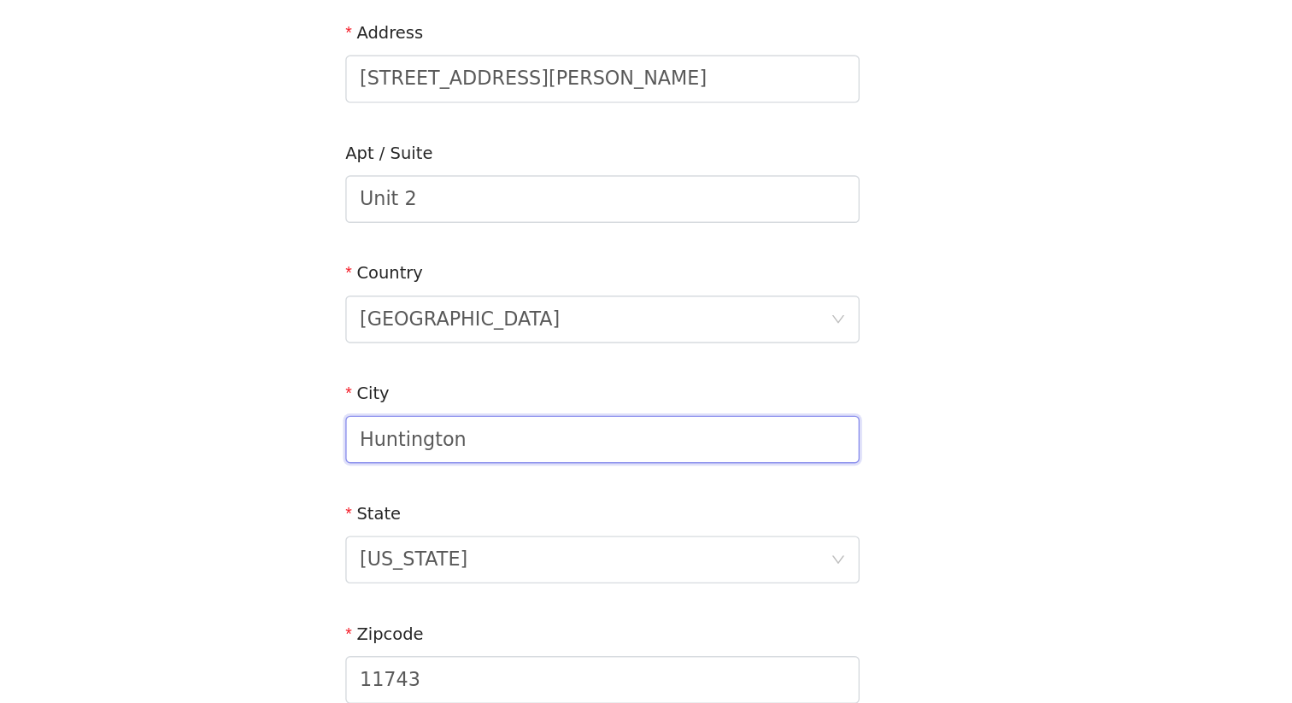
click at [574, 525] on input "Huntington" at bounding box center [645, 513] width 369 height 34
drag, startPoint x: 574, startPoint y: 518, endPoint x: 426, endPoint y: 516, distance: 147.8
click at [426, 516] on div "STEP 4 OF 5 Shipping Information Email [EMAIL_ADDRESS][DOMAIN_NAME] First Name …" at bounding box center [646, 340] width 1292 height 993
type input "[GEOGRAPHIC_DATA]"
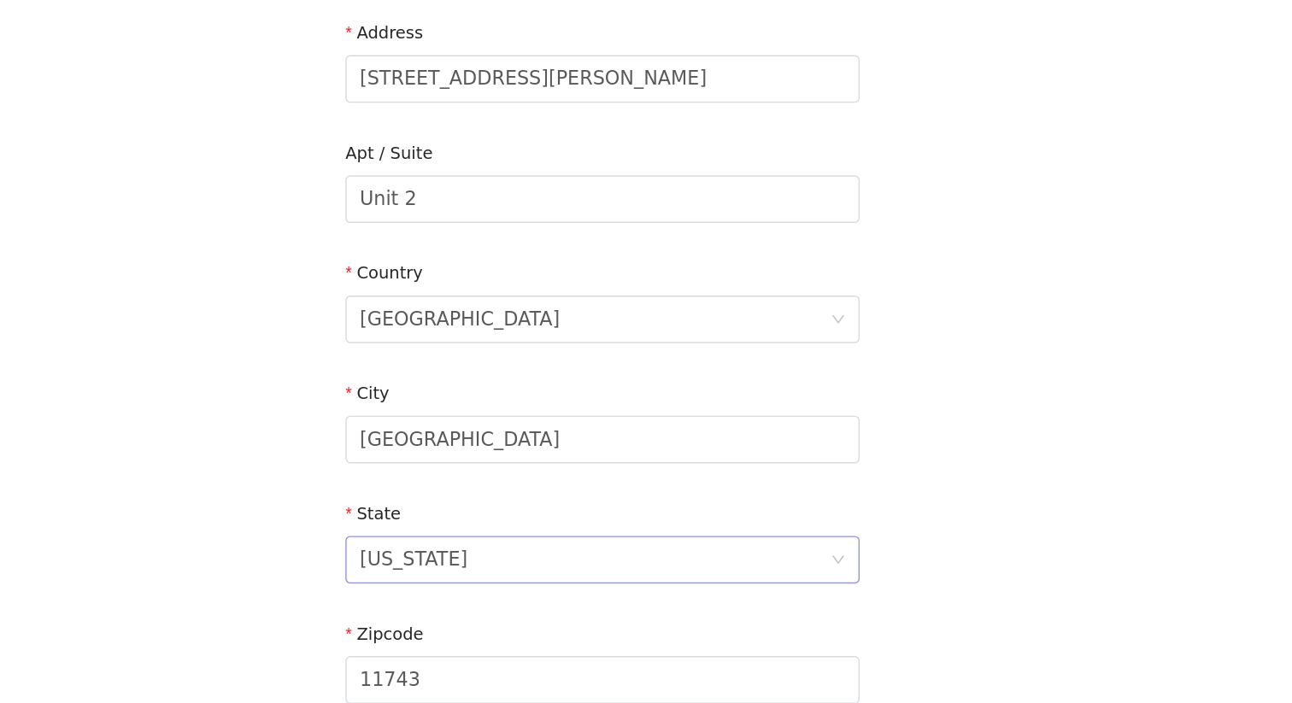
click at [595, 595] on div "[US_STATE]" at bounding box center [641, 600] width 338 height 32
click at [600, 608] on li "[US_STATE]" at bounding box center [645, 661] width 369 height 27
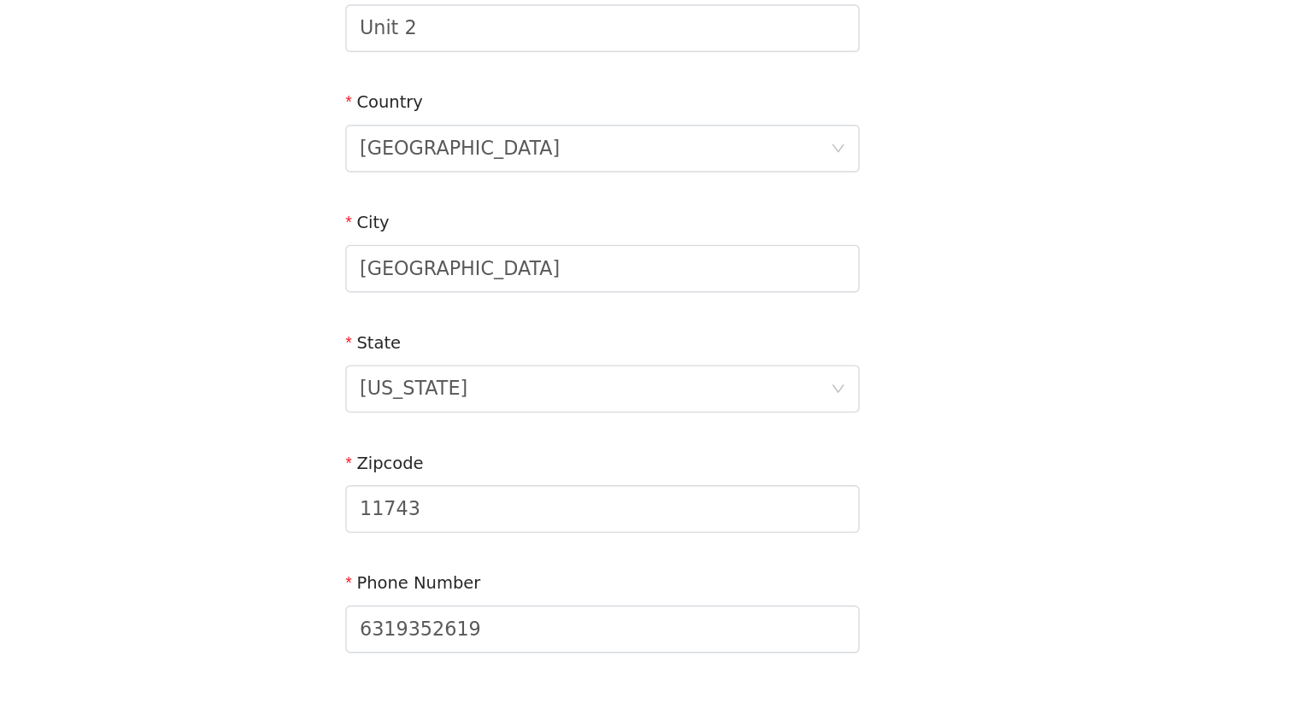
scroll to position [357, 0]
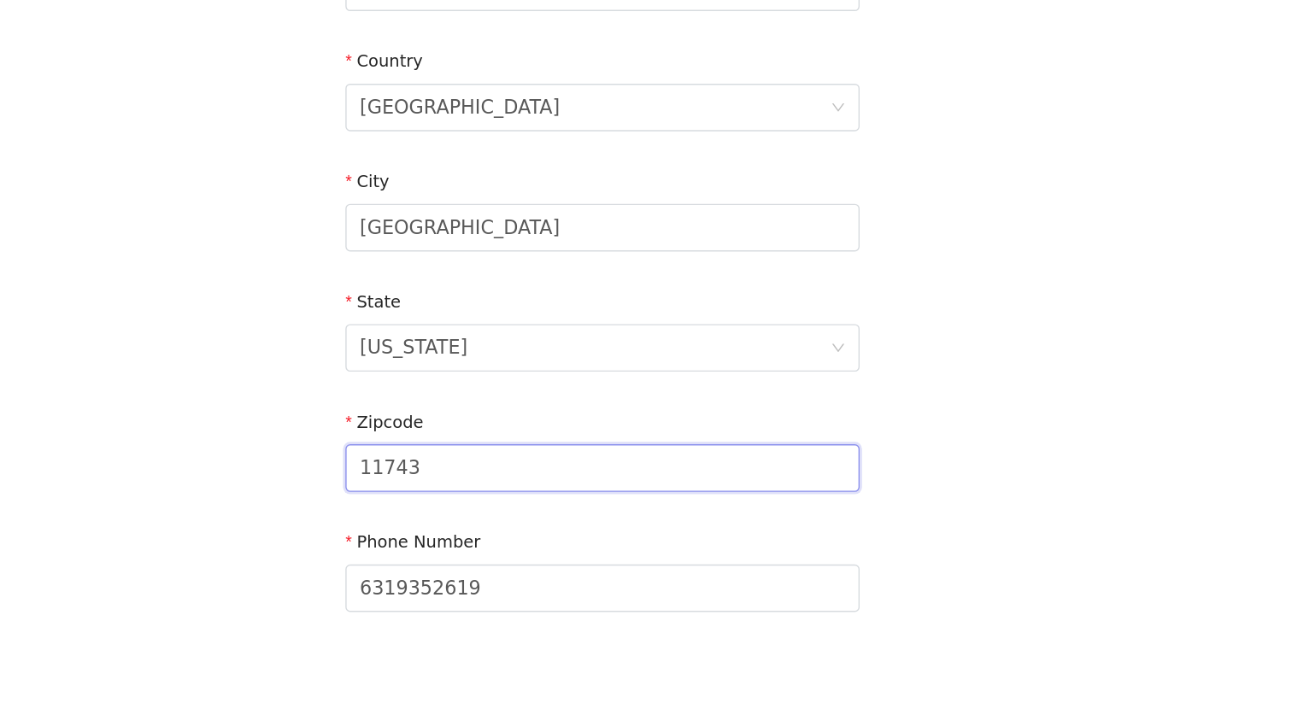
drag, startPoint x: 540, startPoint y: 544, endPoint x: 443, endPoint y: 542, distance: 96.6
click at [443, 542] on section "Email [EMAIL_ADDRESS][DOMAIN_NAME] First Name [PERSON_NAME] Last Name [PERSON_N…" at bounding box center [646, 233] width 410 height 904
drag, startPoint x: 530, startPoint y: 525, endPoint x: 443, endPoint y: 523, distance: 86.3
click at [443, 523] on section "Email [EMAIL_ADDRESS][DOMAIN_NAME] First Name [PERSON_NAME] Last Name [PERSON_N…" at bounding box center [646, 233] width 410 height 904
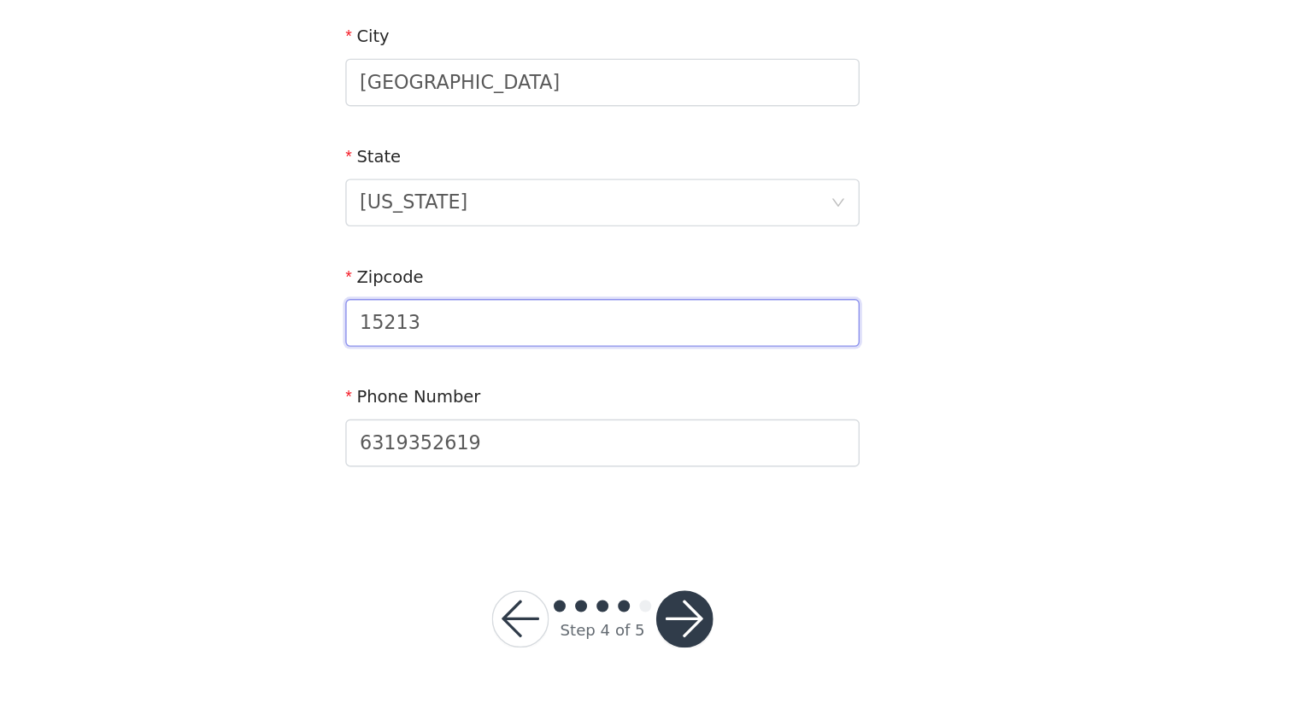
type input "15213"
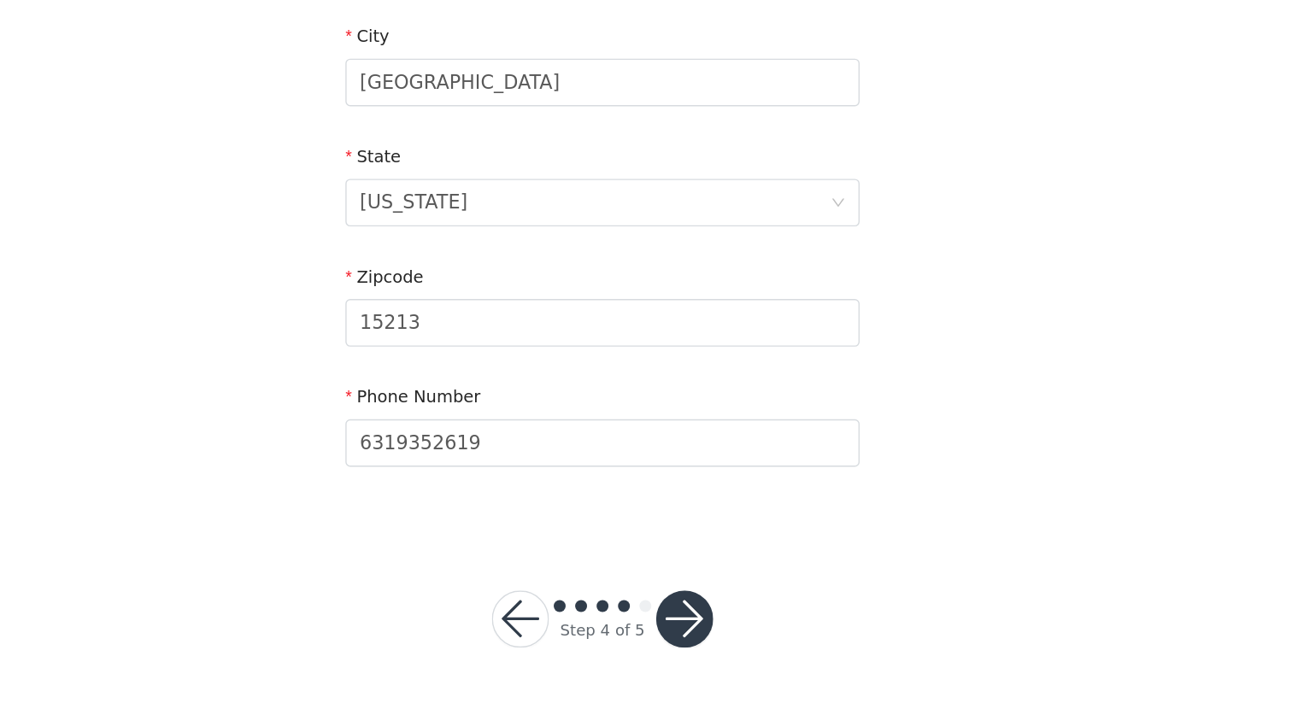
click at [731, 608] on div "Step 4 of 5" at bounding box center [646, 643] width 200 height 82
click at [715, 608] on button "button" at bounding box center [704, 642] width 41 height 41
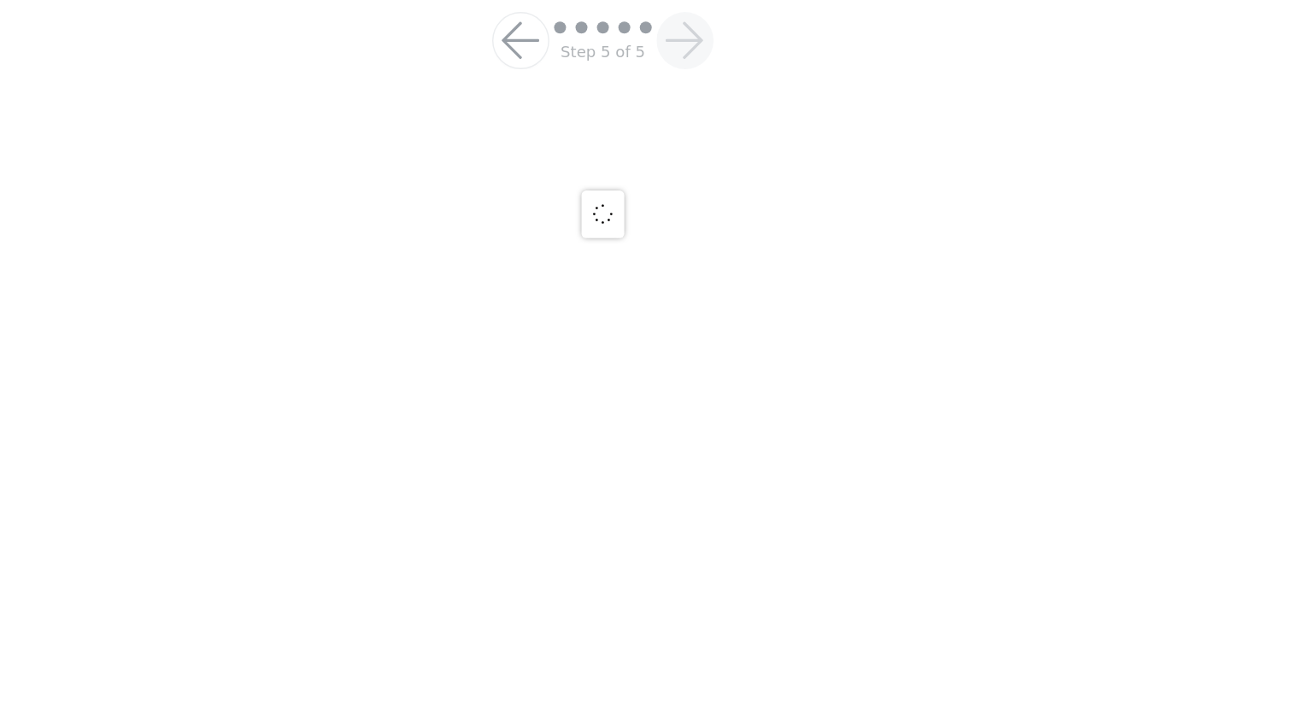
scroll to position [120, 0]
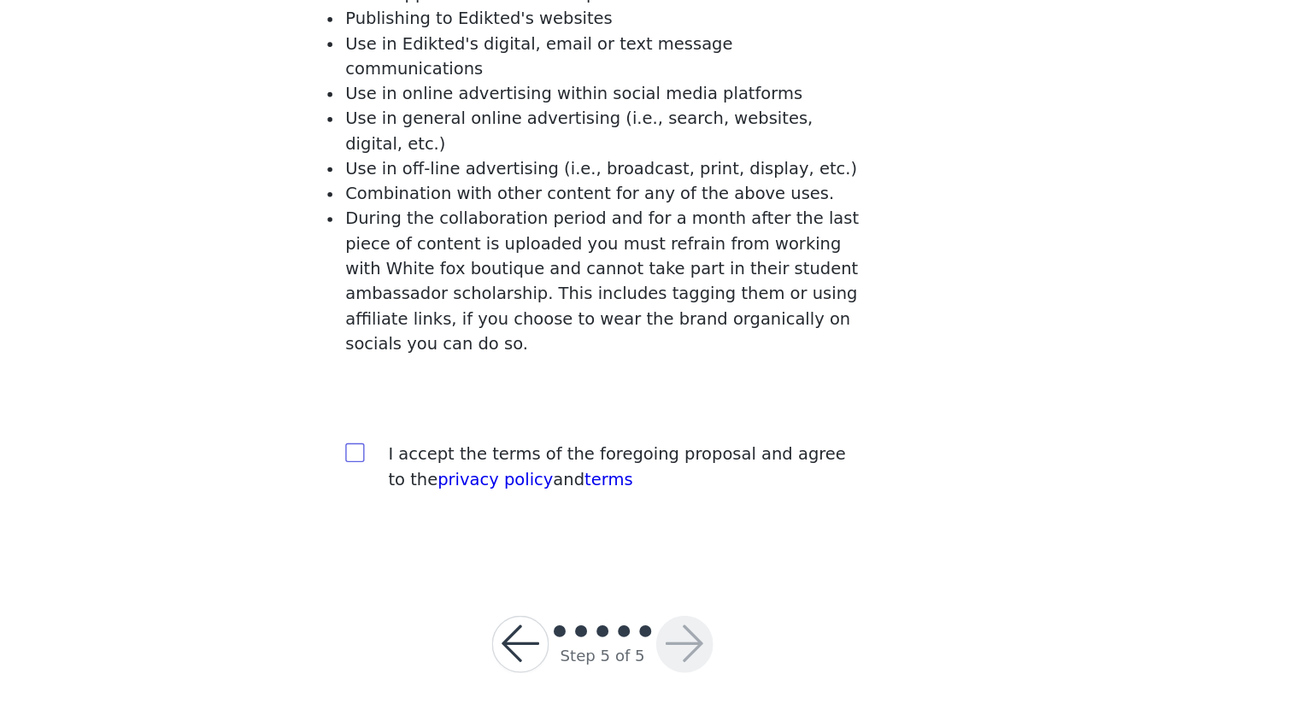
click at [473, 516] on span at bounding box center [468, 523] width 14 height 14
click at [473, 516] on input "checkbox" at bounding box center [467, 522] width 12 height 12
checkbox input "true"
click at [709, 608] on button "button" at bounding box center [704, 660] width 41 height 41
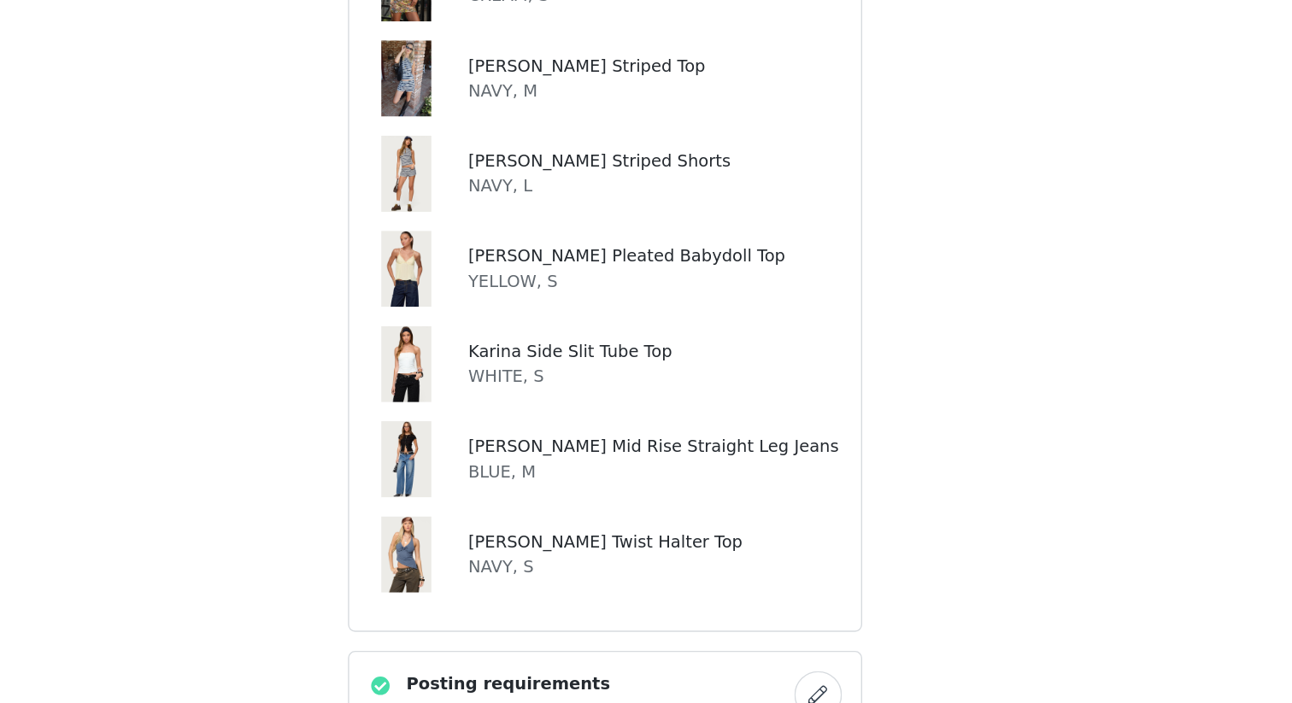
scroll to position [694, 0]
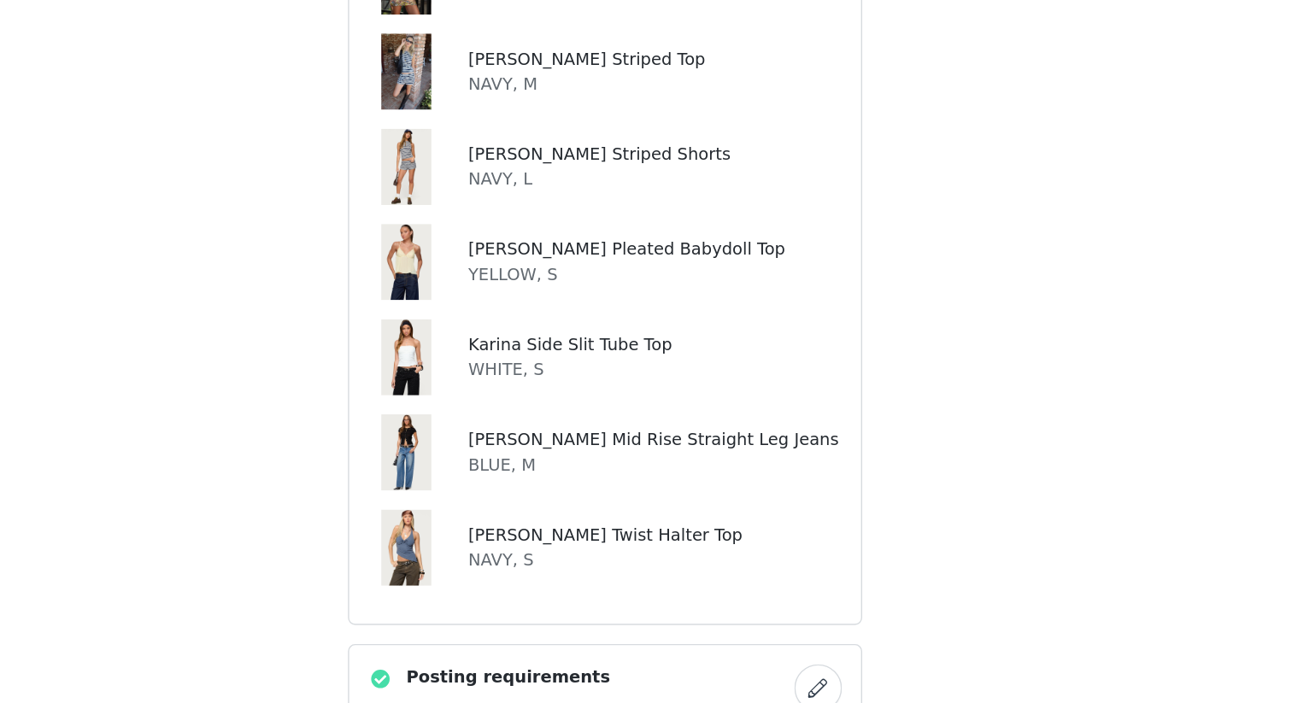
click at [594, 265] on p "NAVY, M" at bounding box center [633, 259] width 170 height 18
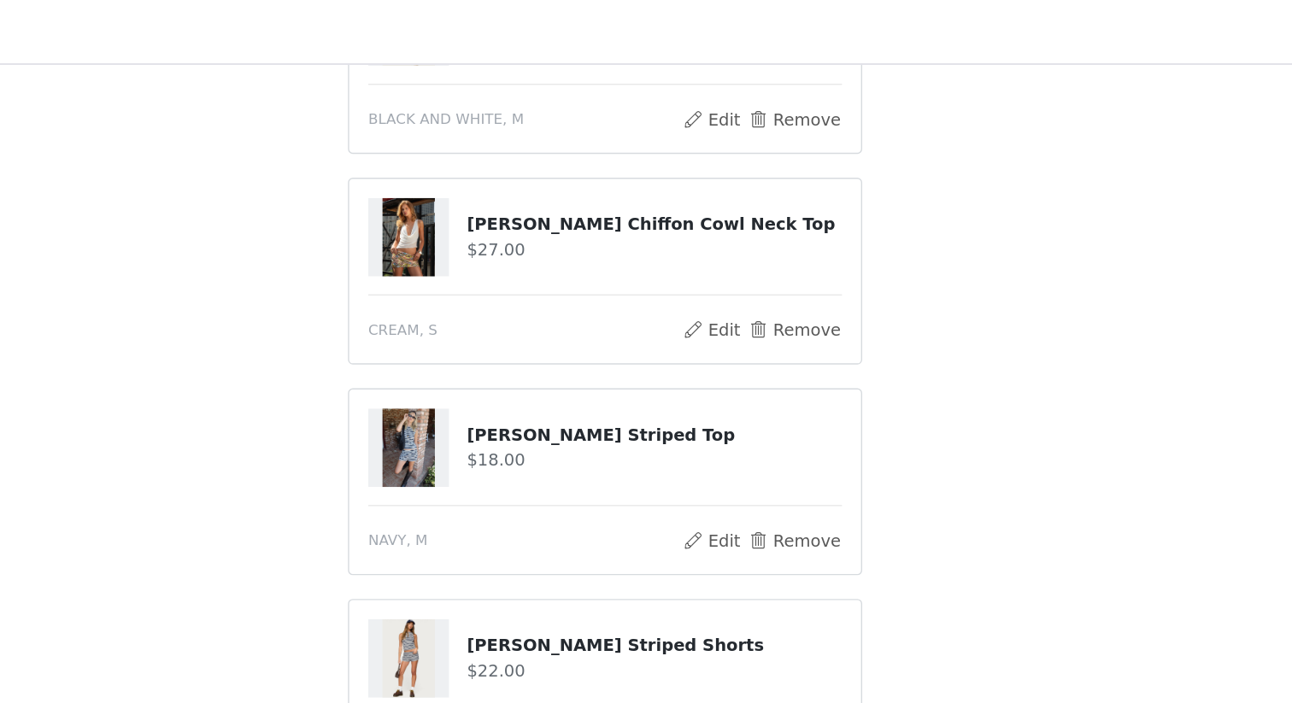
scroll to position [131, 0]
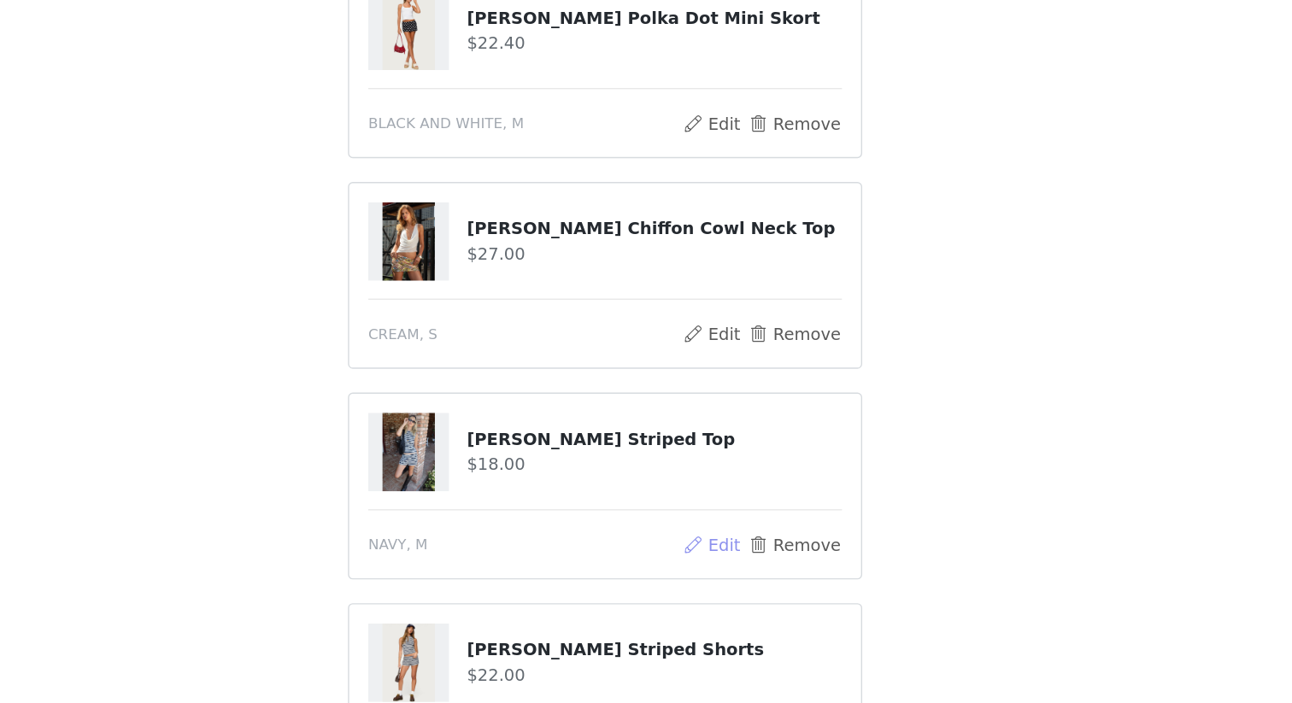
click at [720, 511] on button "Edit" at bounding box center [723, 517] width 44 height 21
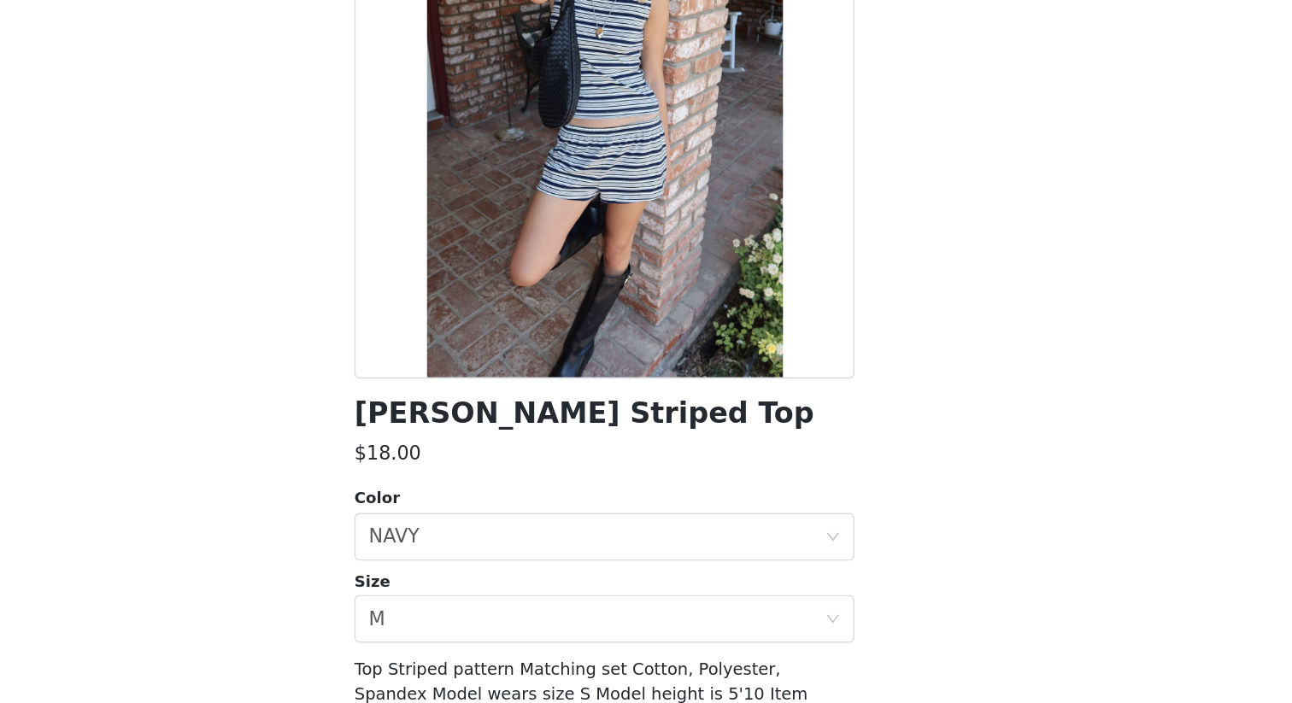
scroll to position [195, 0]
click at [563, 608] on div "Select size M" at bounding box center [640, 642] width 327 height 32
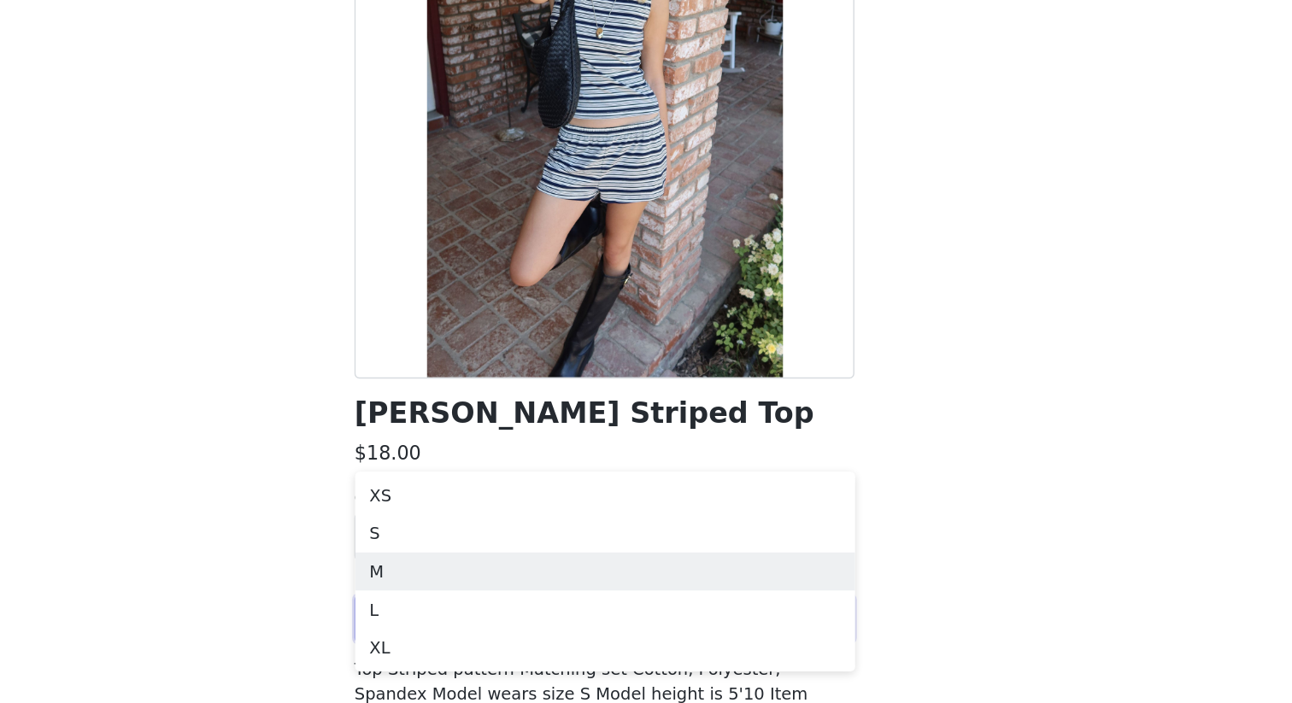
scroll to position [338, 0]
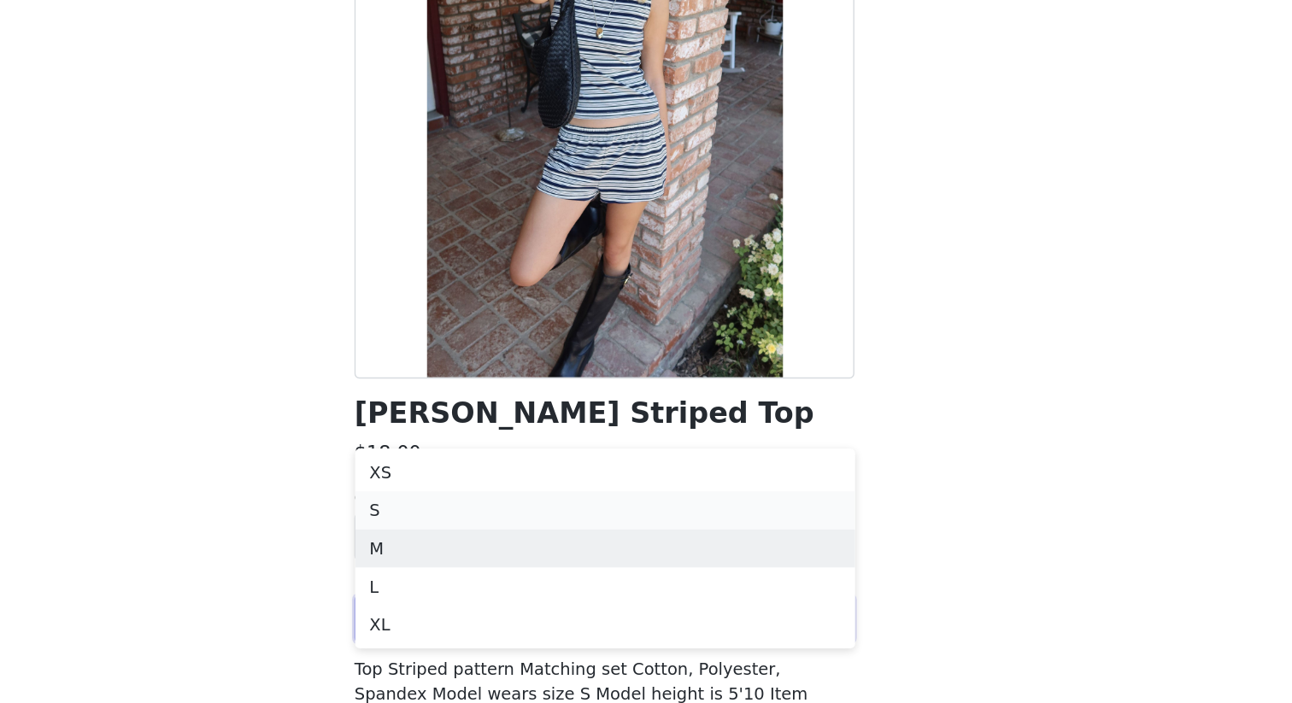
click at [572, 567] on li "S" at bounding box center [646, 564] width 359 height 27
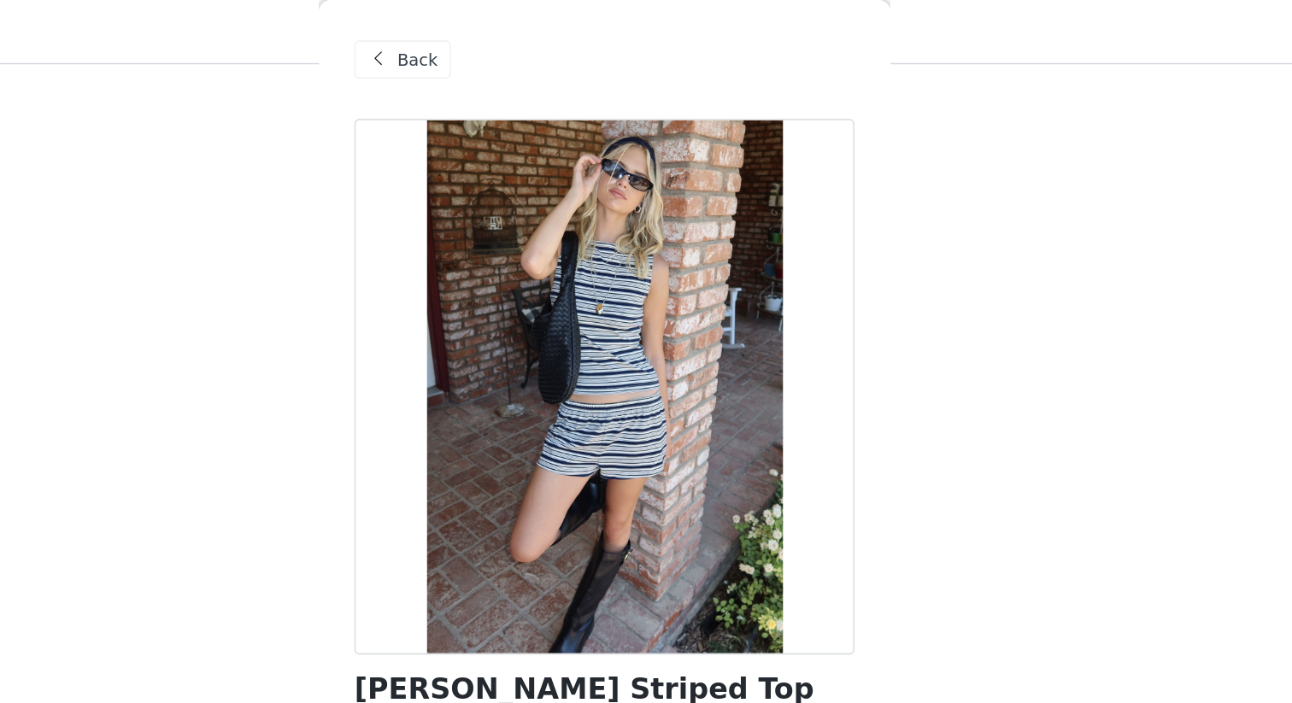
scroll to position [349, 0]
click at [508, 54] on div "Back" at bounding box center [501, 42] width 69 height 27
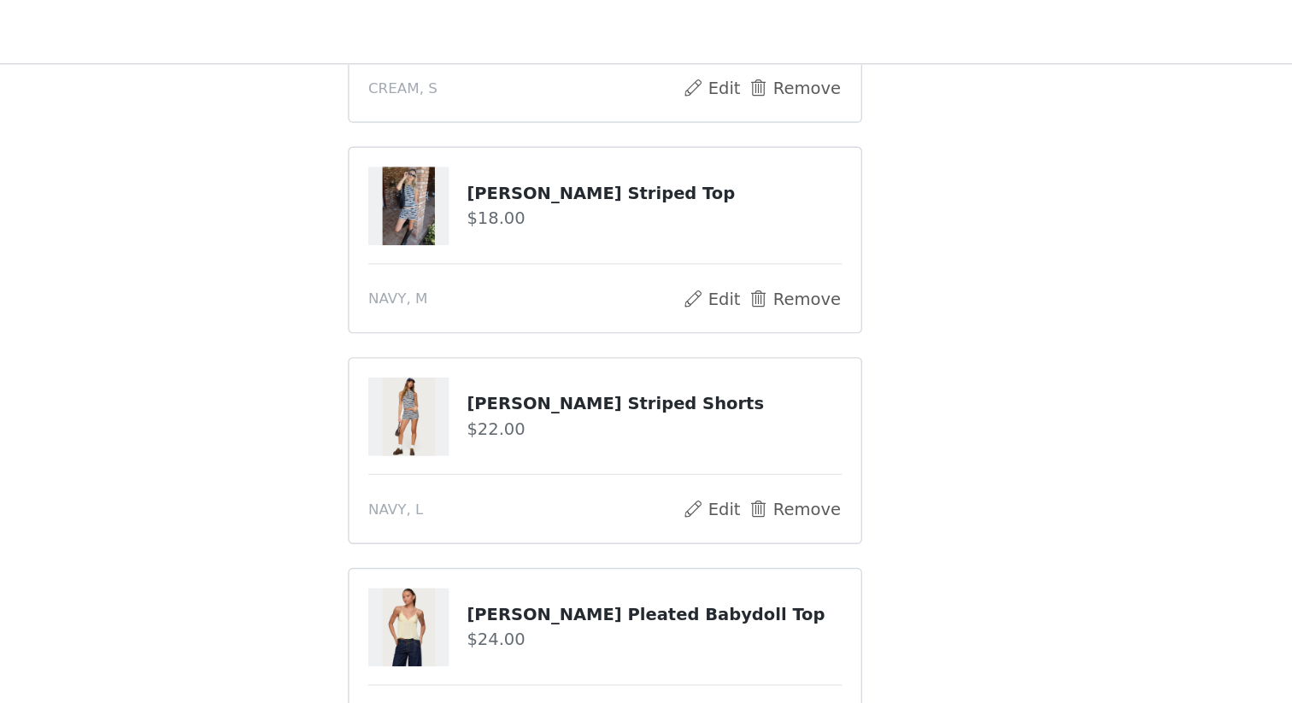
scroll to position [430, 0]
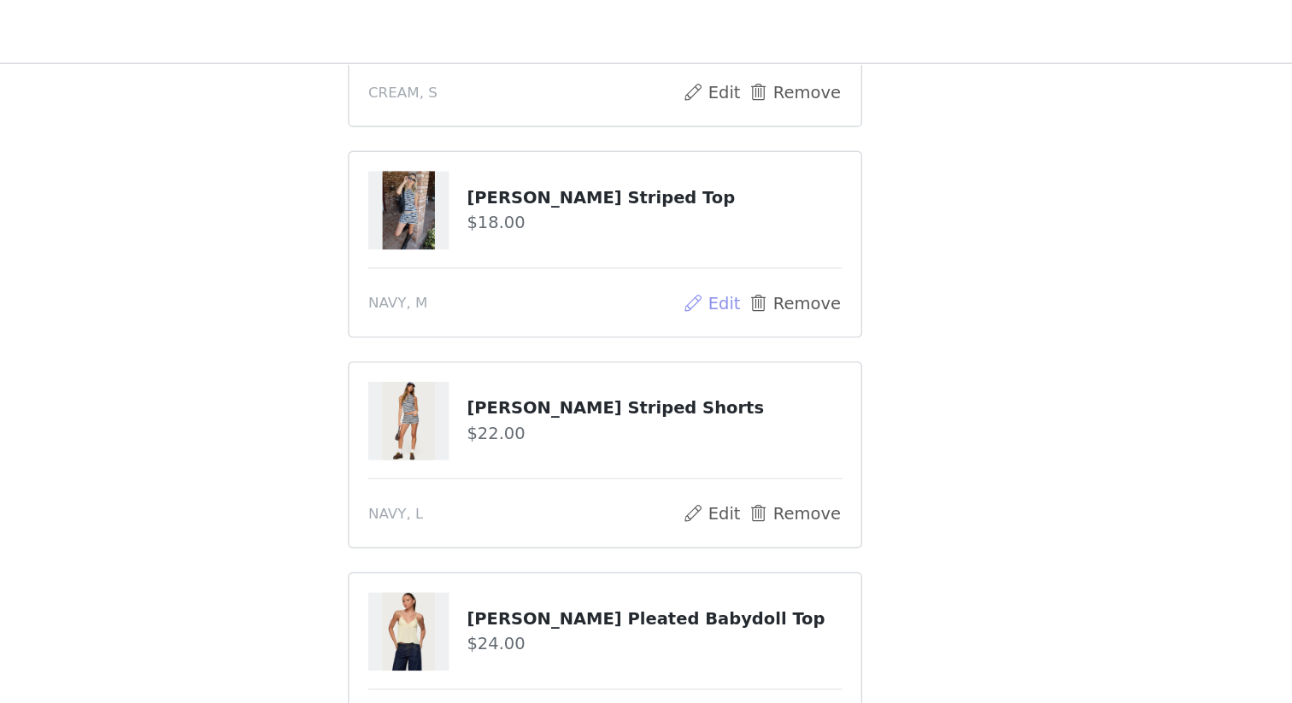
click at [719, 222] on button "Edit" at bounding box center [723, 218] width 44 height 21
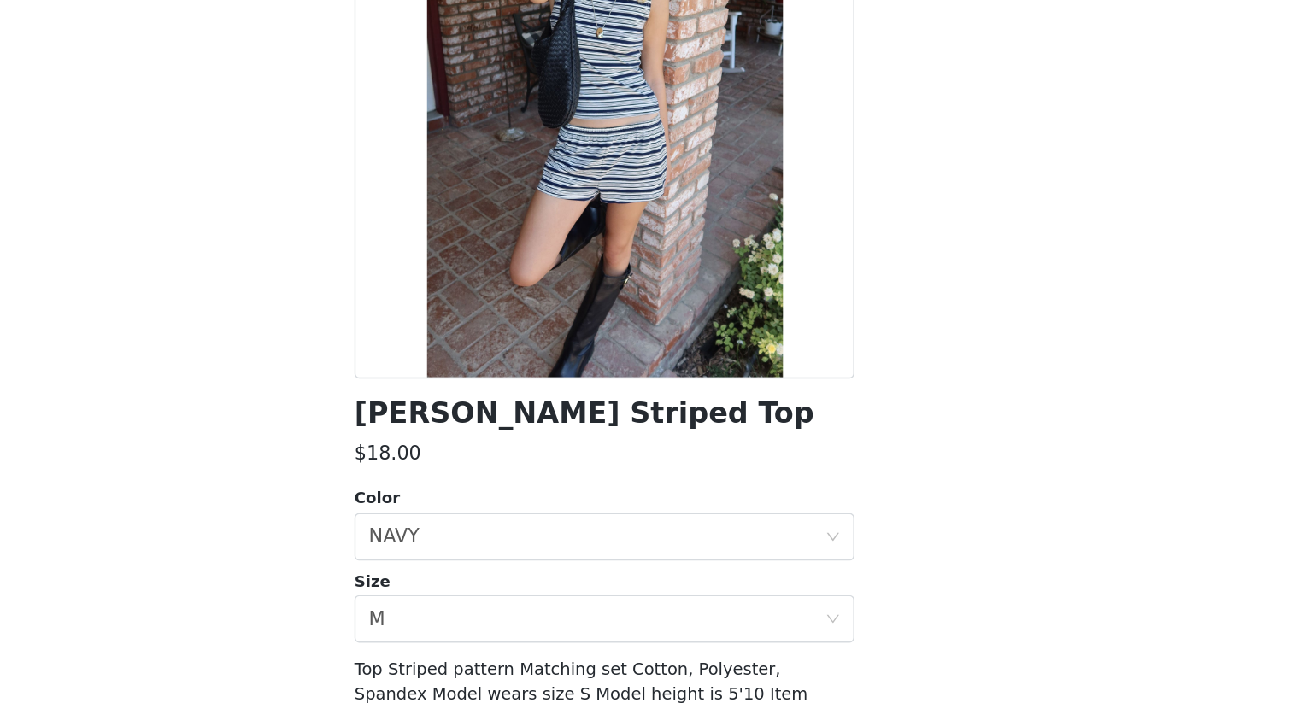
scroll to position [667, 0]
click at [543, 608] on div "Select size M" at bounding box center [640, 642] width 327 height 32
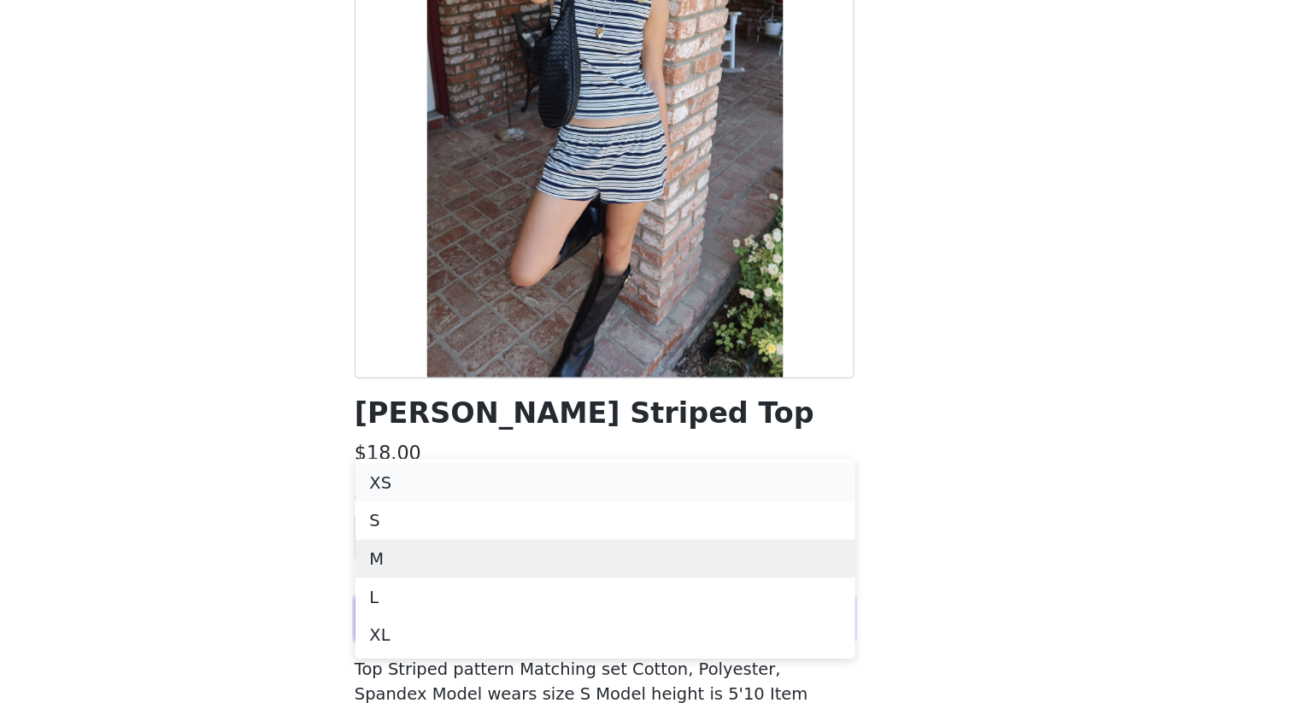
scroll to position [810, 0]
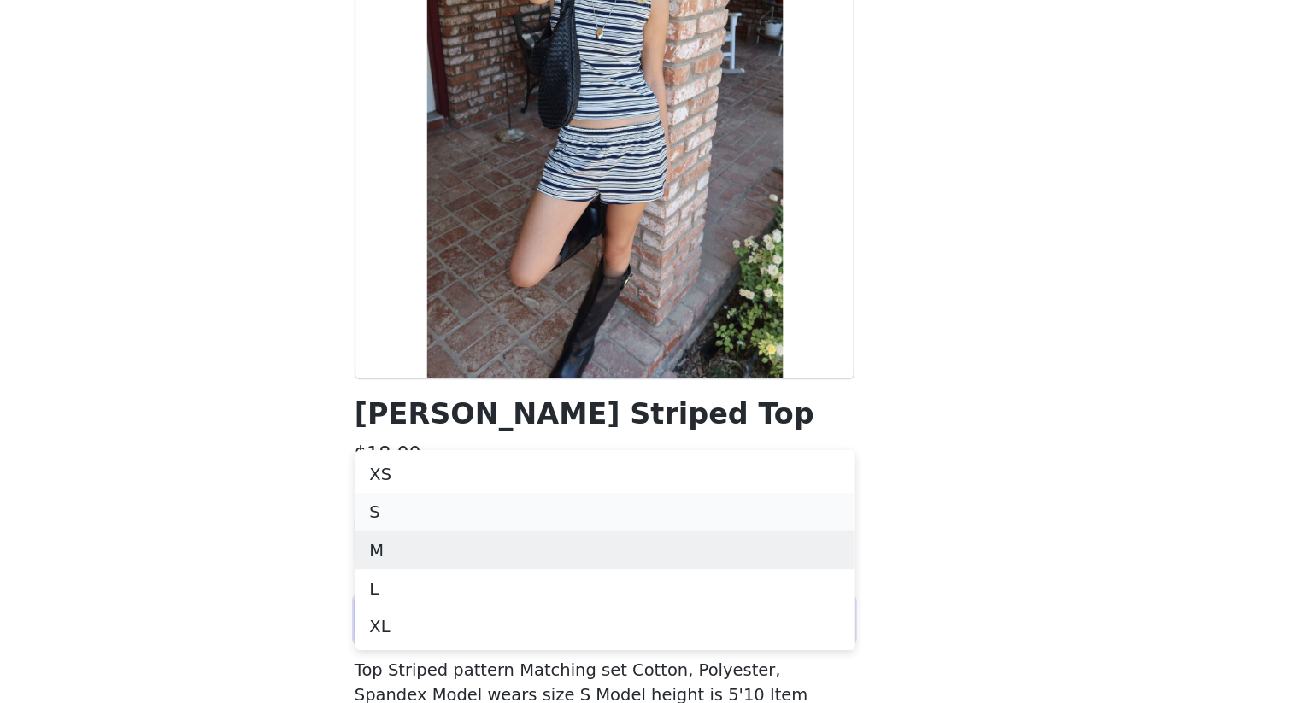
click at [616, 566] on li "S" at bounding box center [646, 564] width 359 height 27
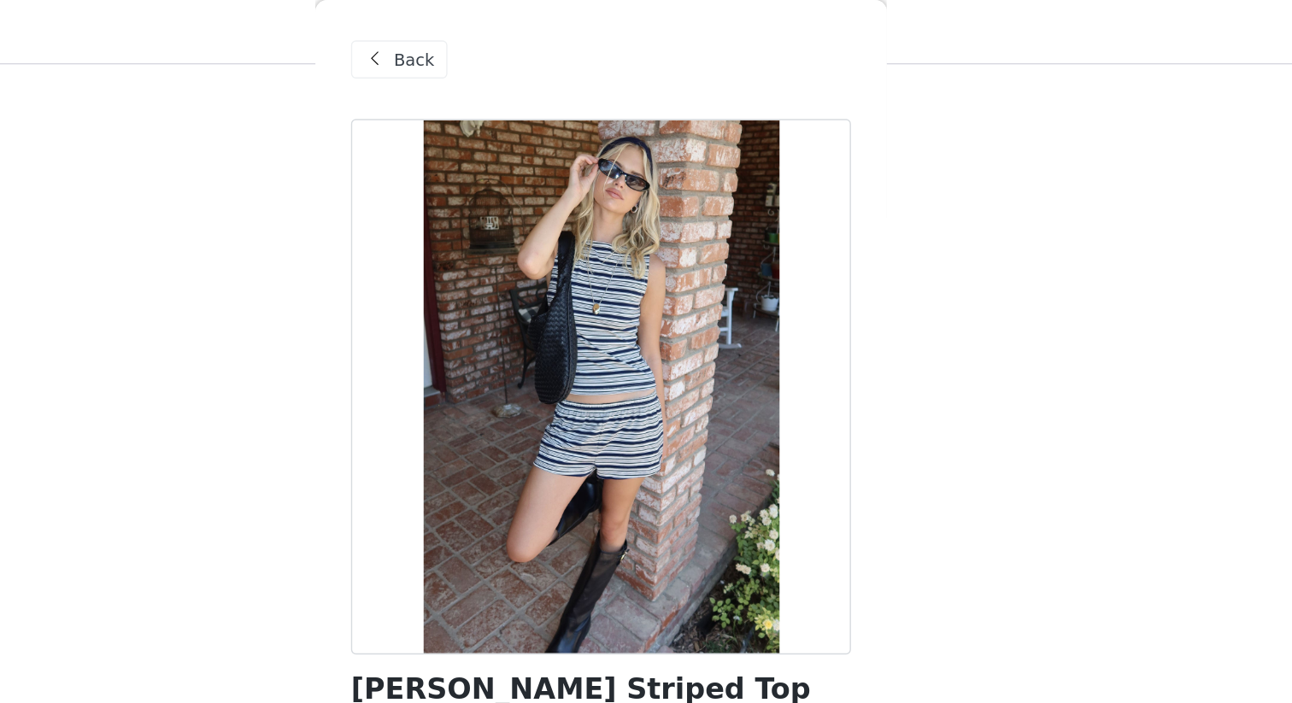
scroll to position [545, 0]
click at [509, 29] on div "Back" at bounding box center [501, 42] width 69 height 27
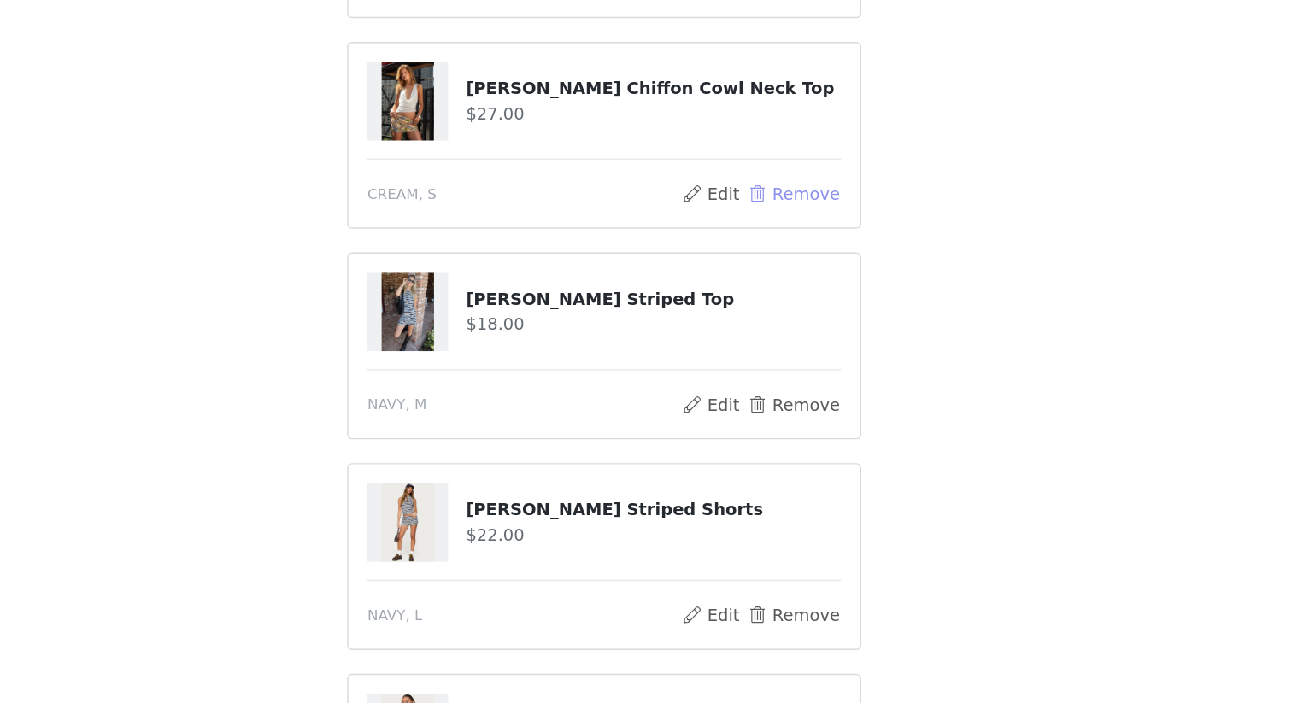
scroll to position [169, 0]
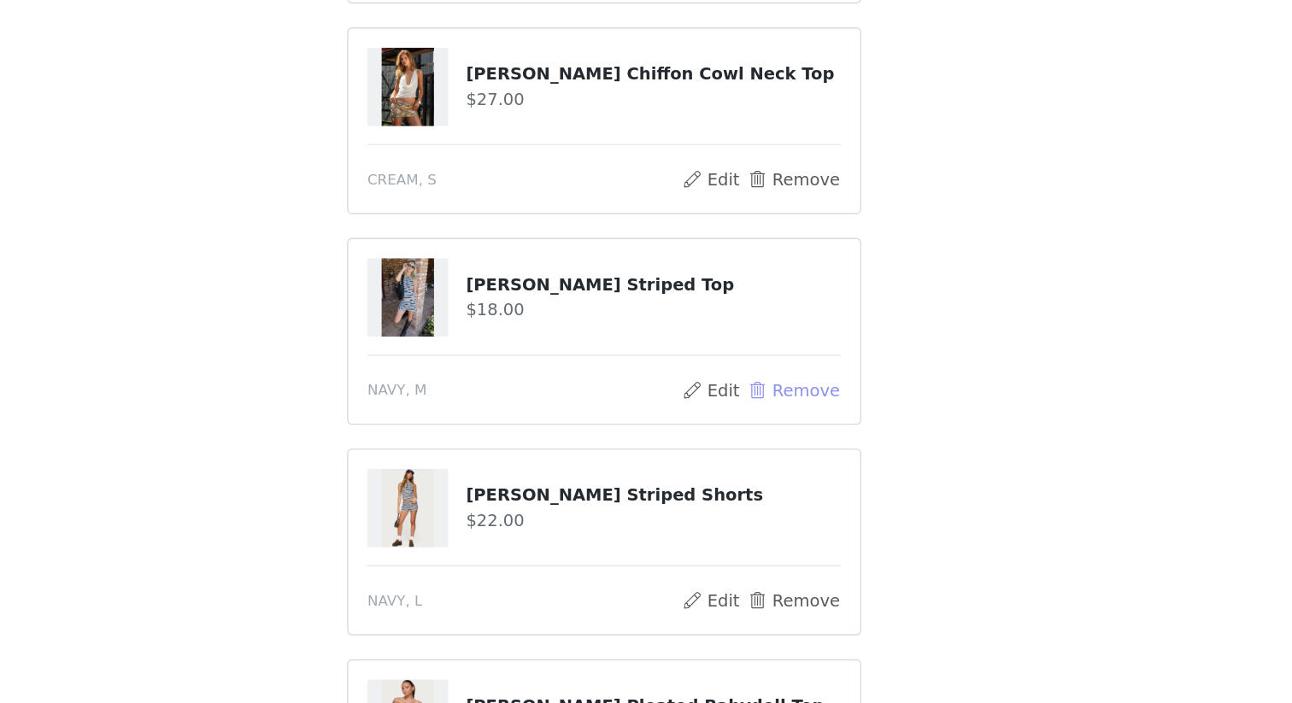
click at [785, 476] on button "Remove" at bounding box center [782, 478] width 68 height 21
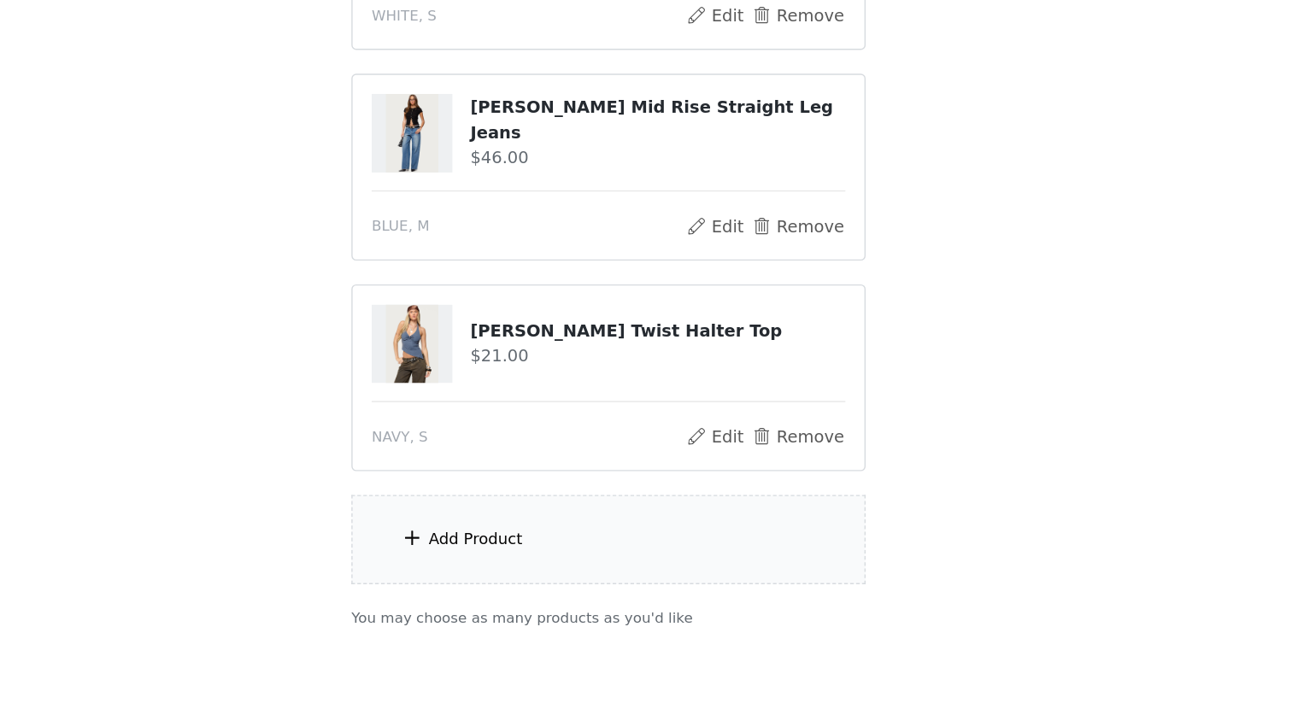
scroll to position [740, 0]
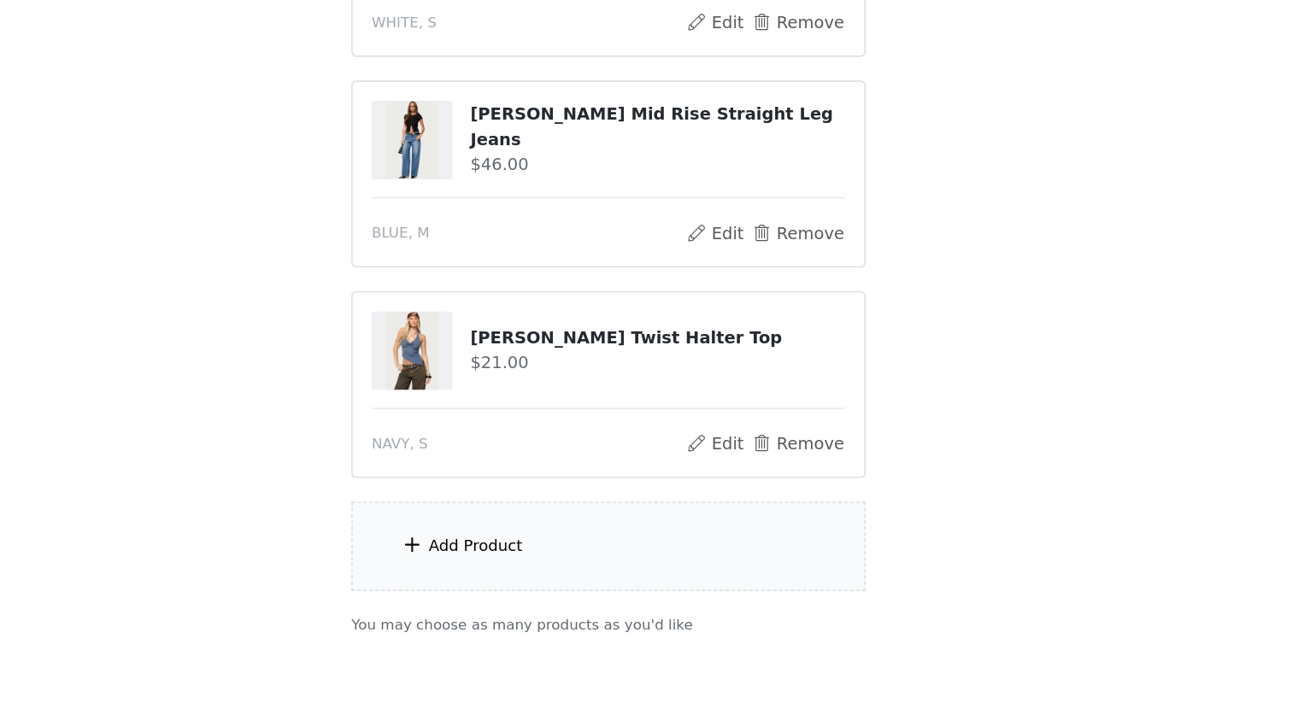
click at [507, 600] on div "Add Product" at bounding box center [645, 587] width 369 height 64
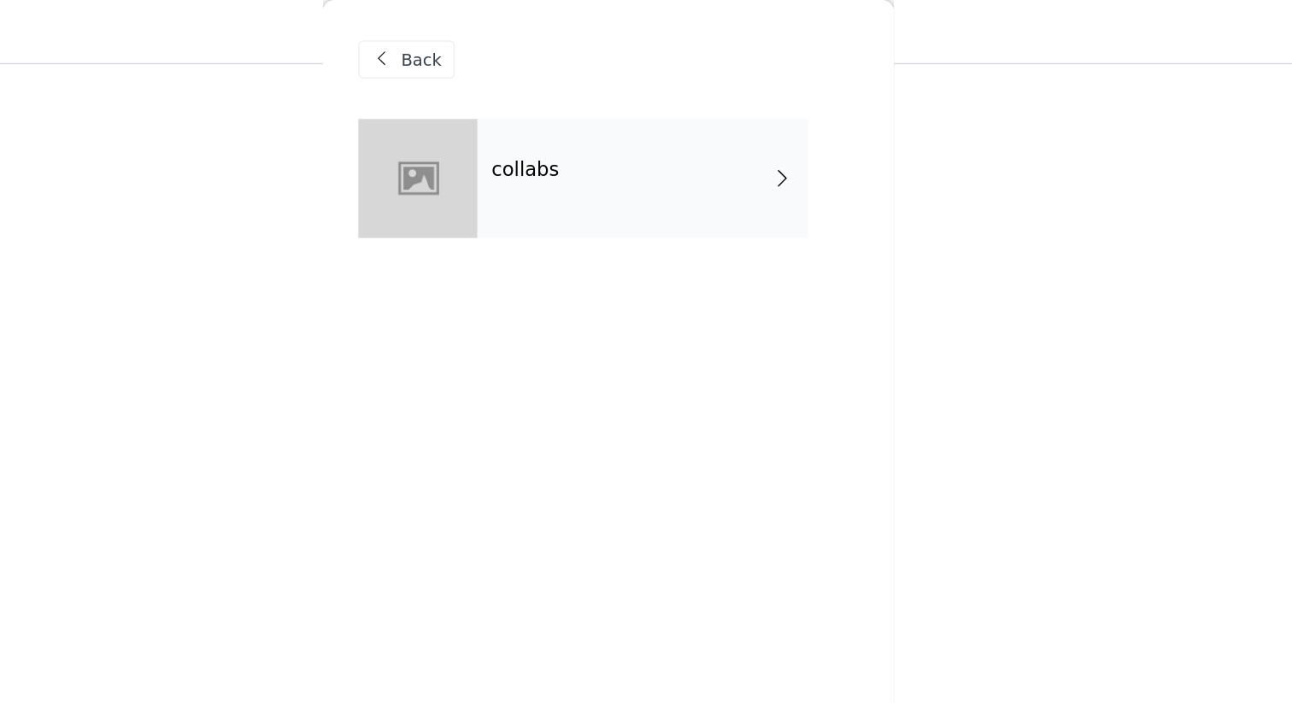
scroll to position [390, 0]
click at [715, 161] on div "collabs" at bounding box center [671, 127] width 238 height 85
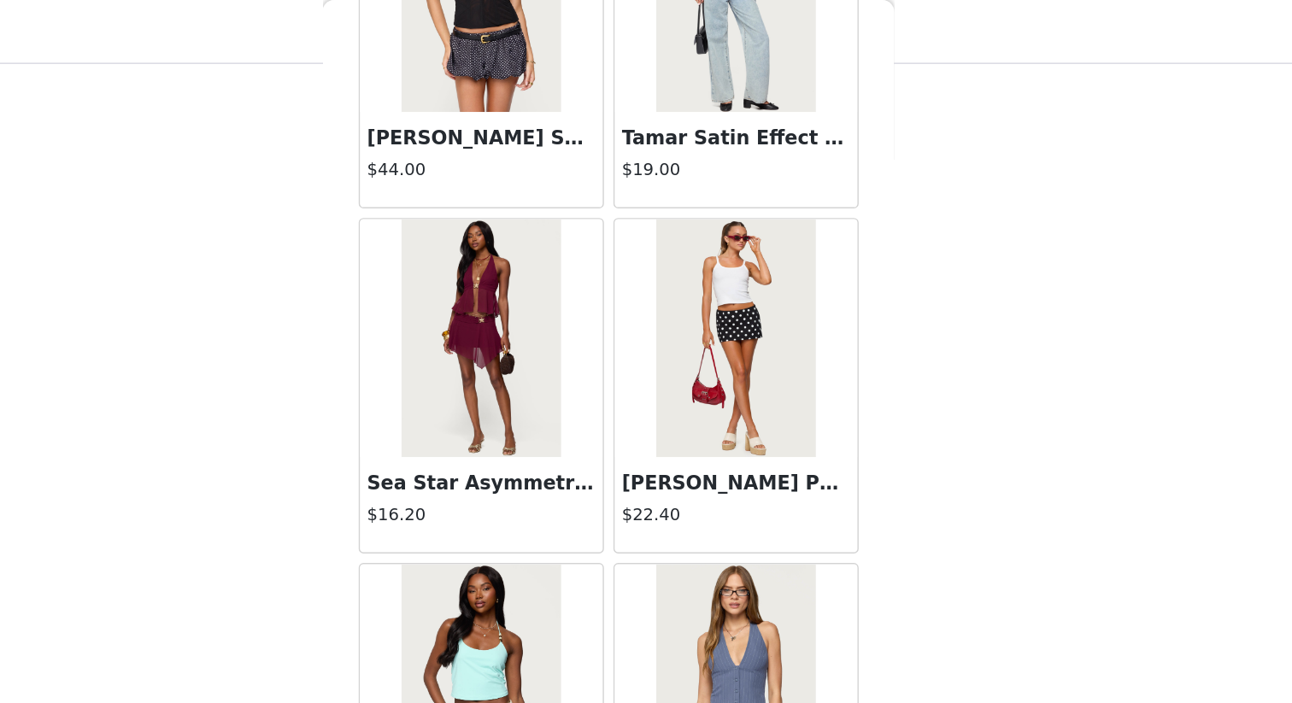
scroll to position [831, 0]
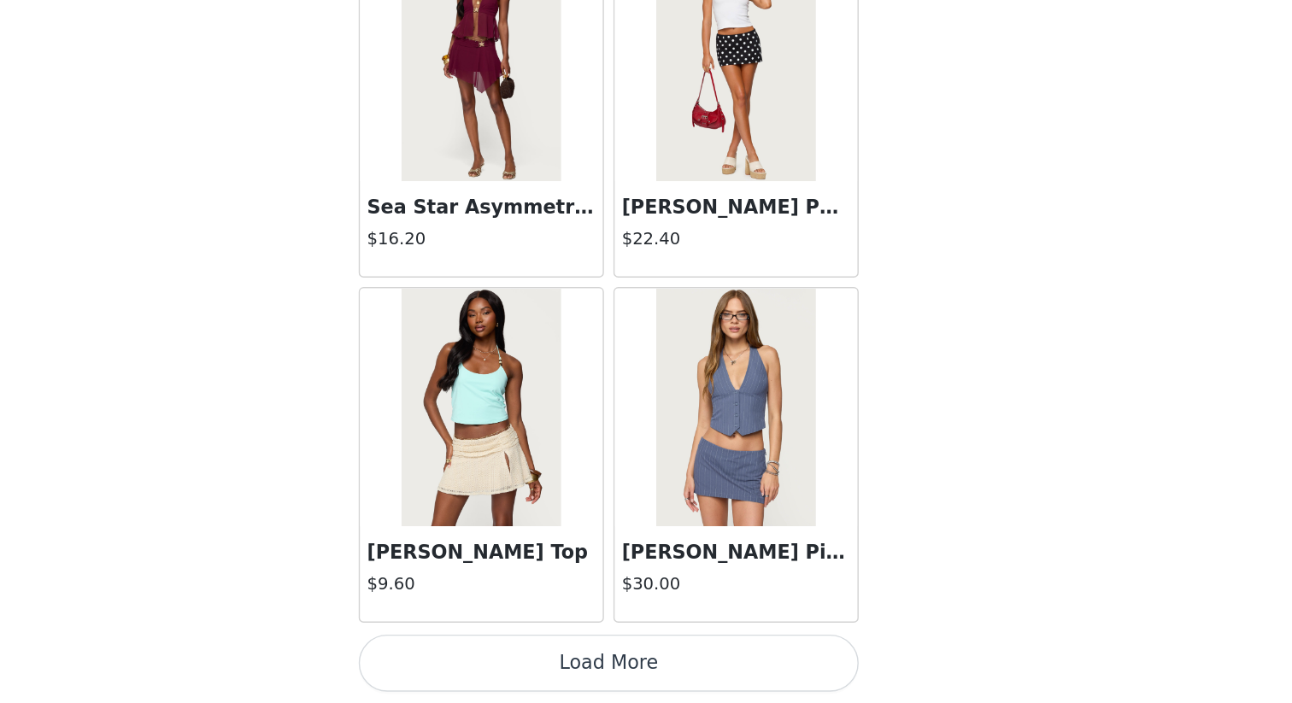
click at [746, 608] on button "Load More" at bounding box center [646, 674] width 359 height 41
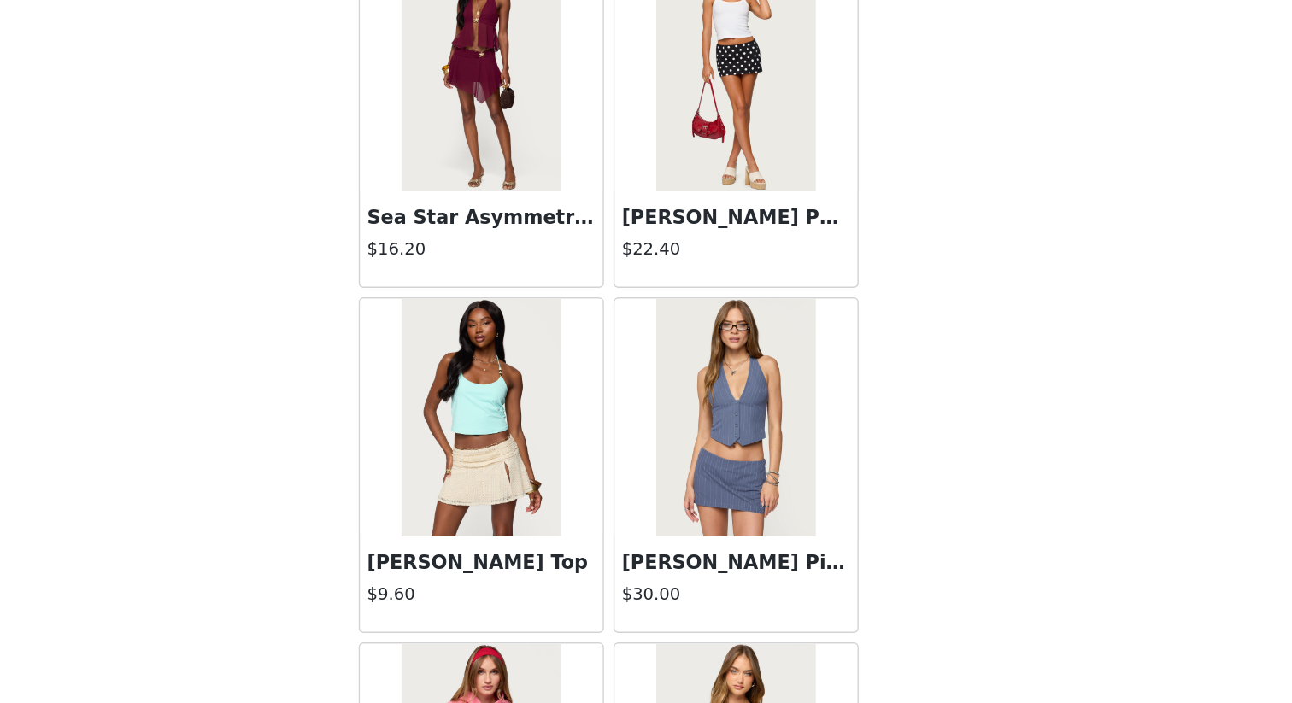
scroll to position [1911, 0]
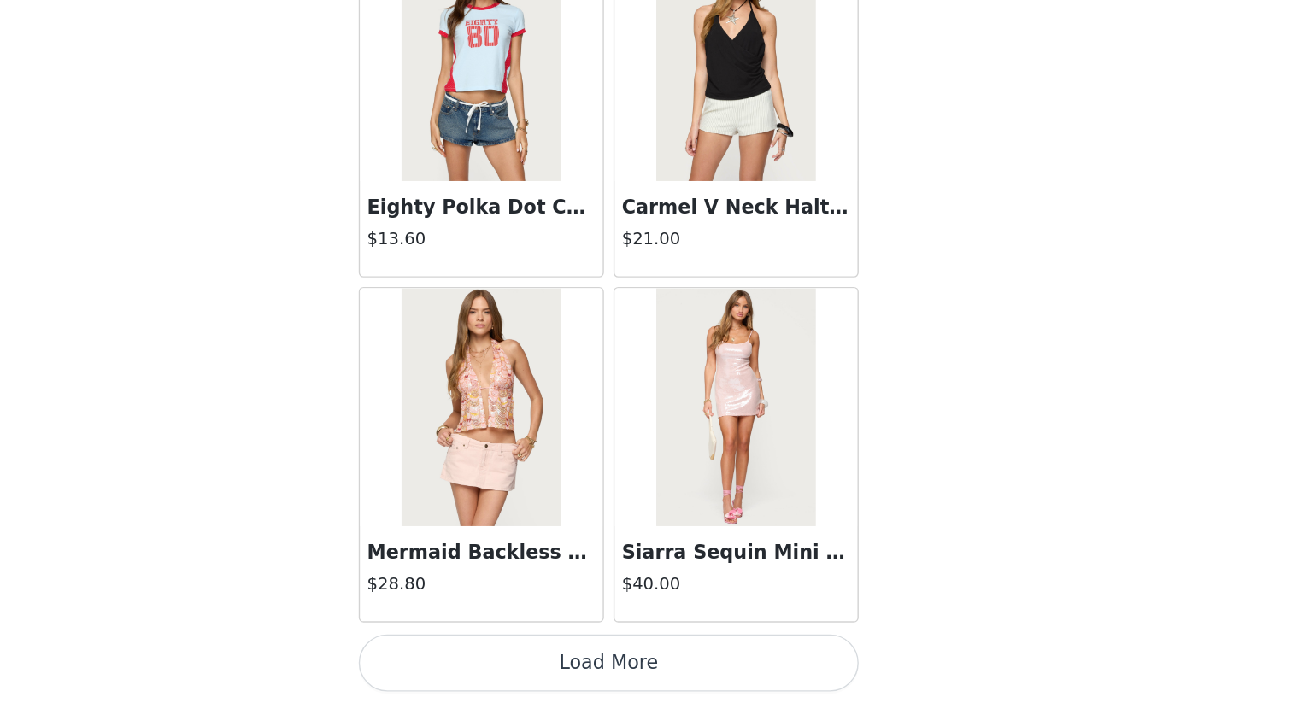
click at [677, 608] on button "Load More" at bounding box center [646, 674] width 359 height 41
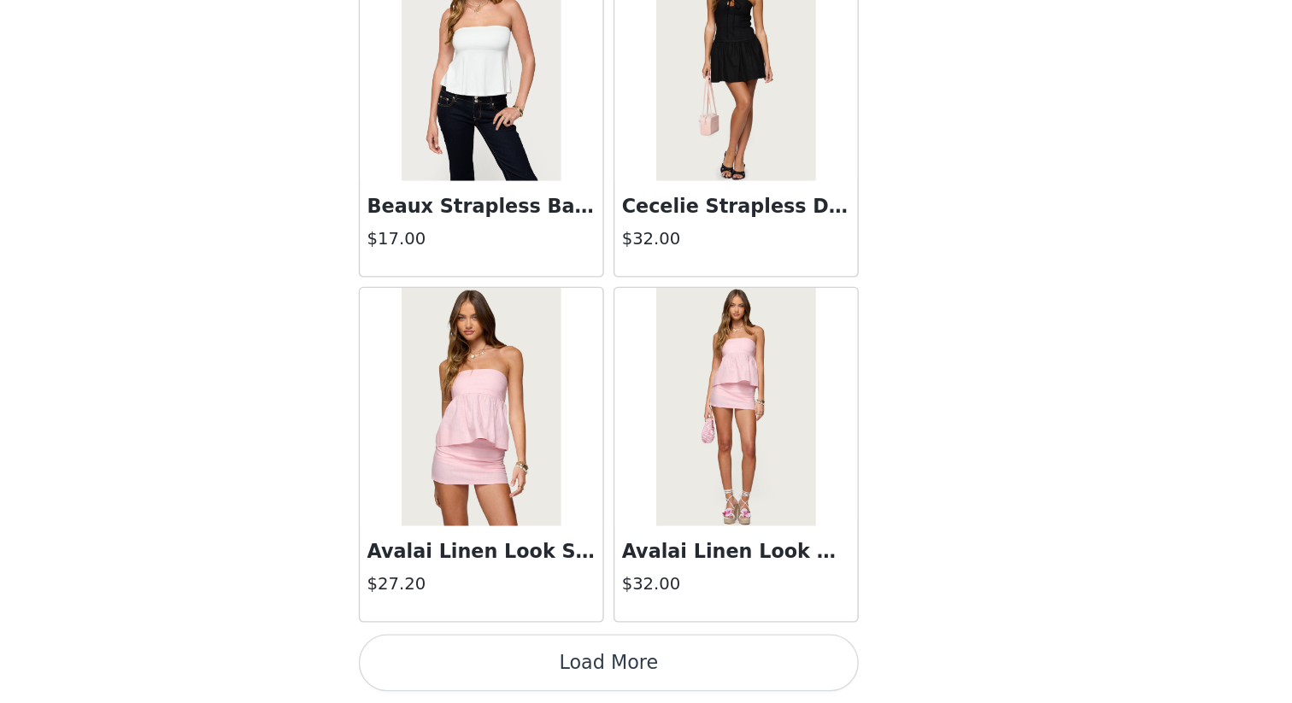
click at [709, 608] on button "Load More" at bounding box center [646, 674] width 359 height 41
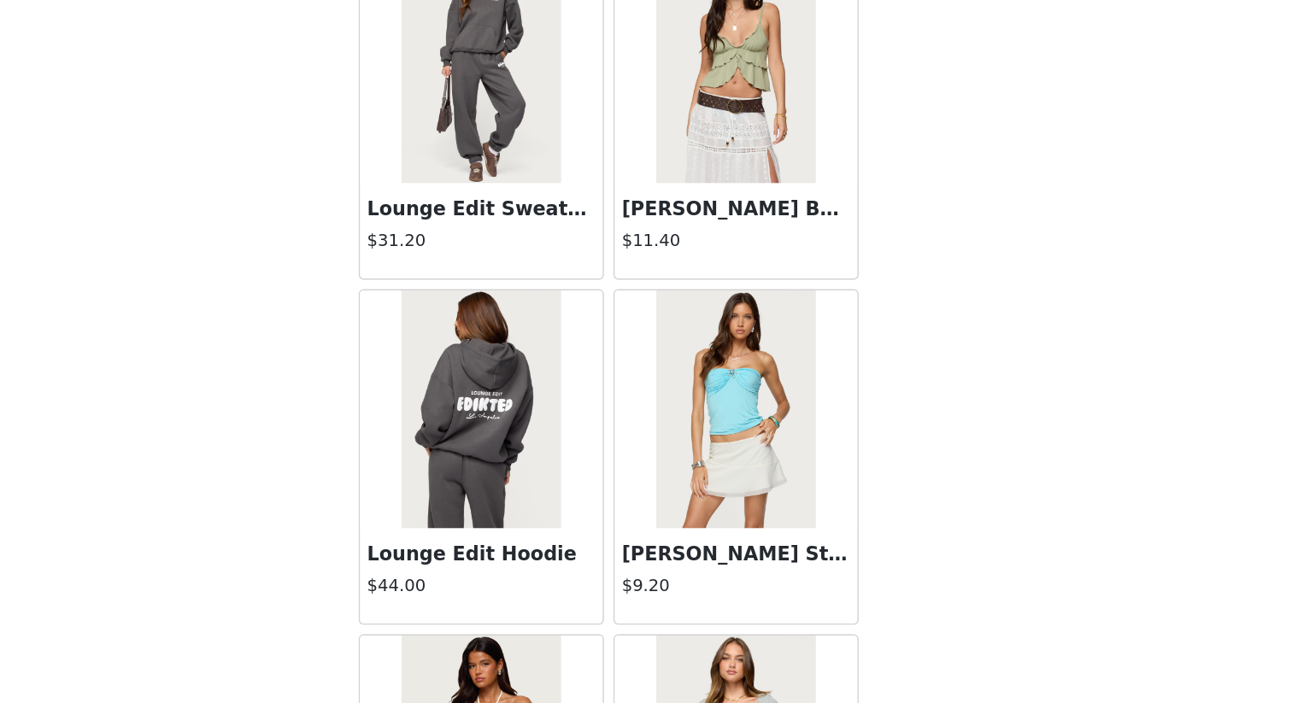
scroll to position [9345, 0]
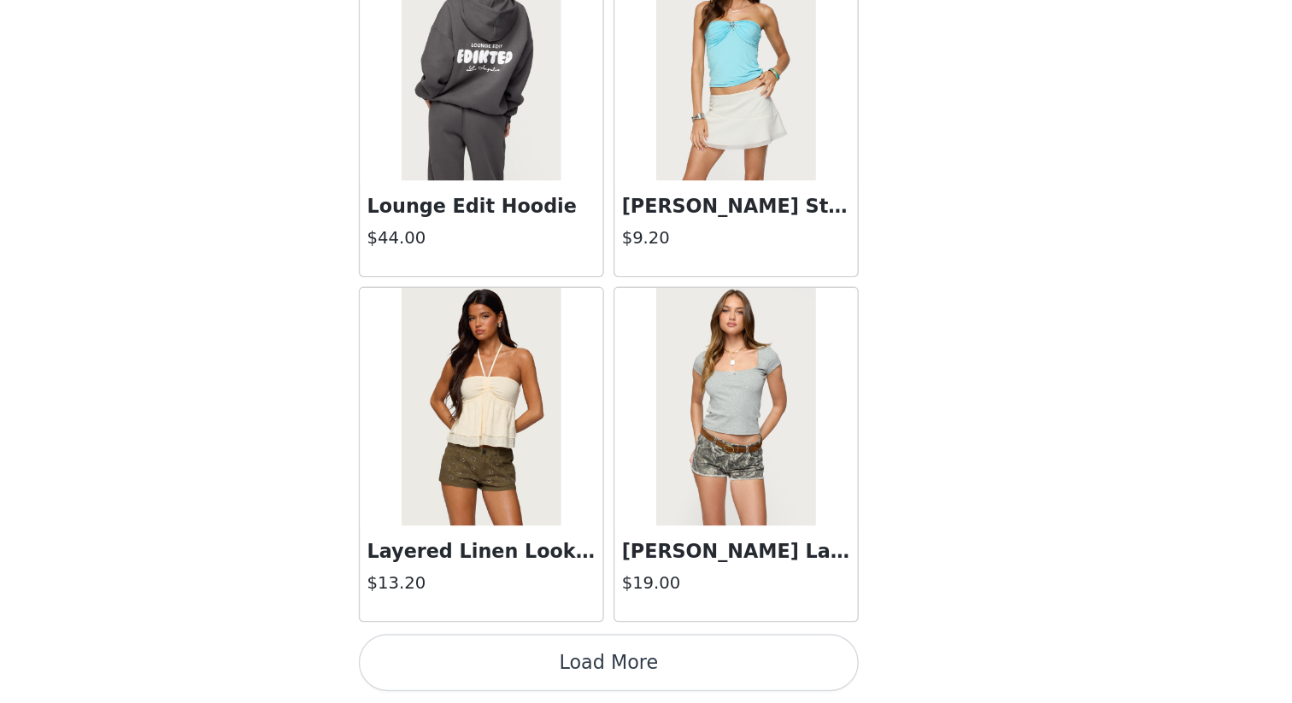
click at [678, 608] on button "Load More" at bounding box center [646, 674] width 359 height 41
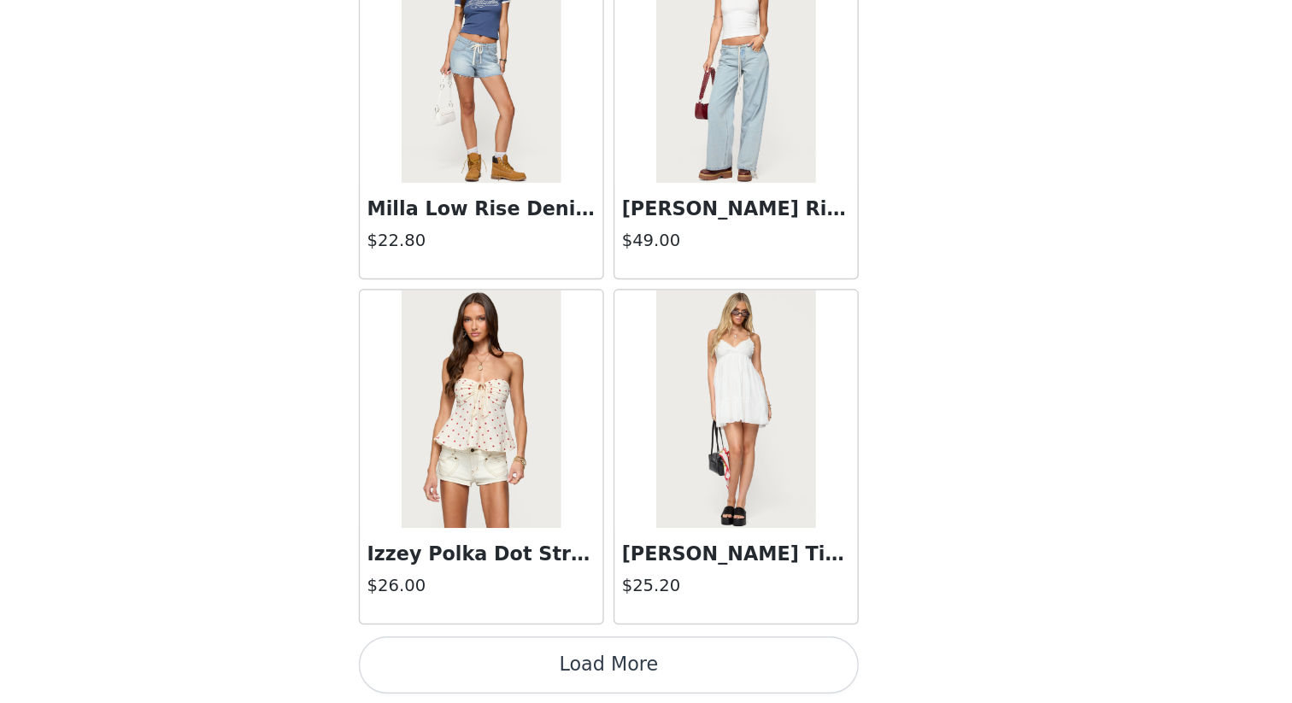
click at [701, 608] on button "Load More" at bounding box center [646, 675] width 359 height 41
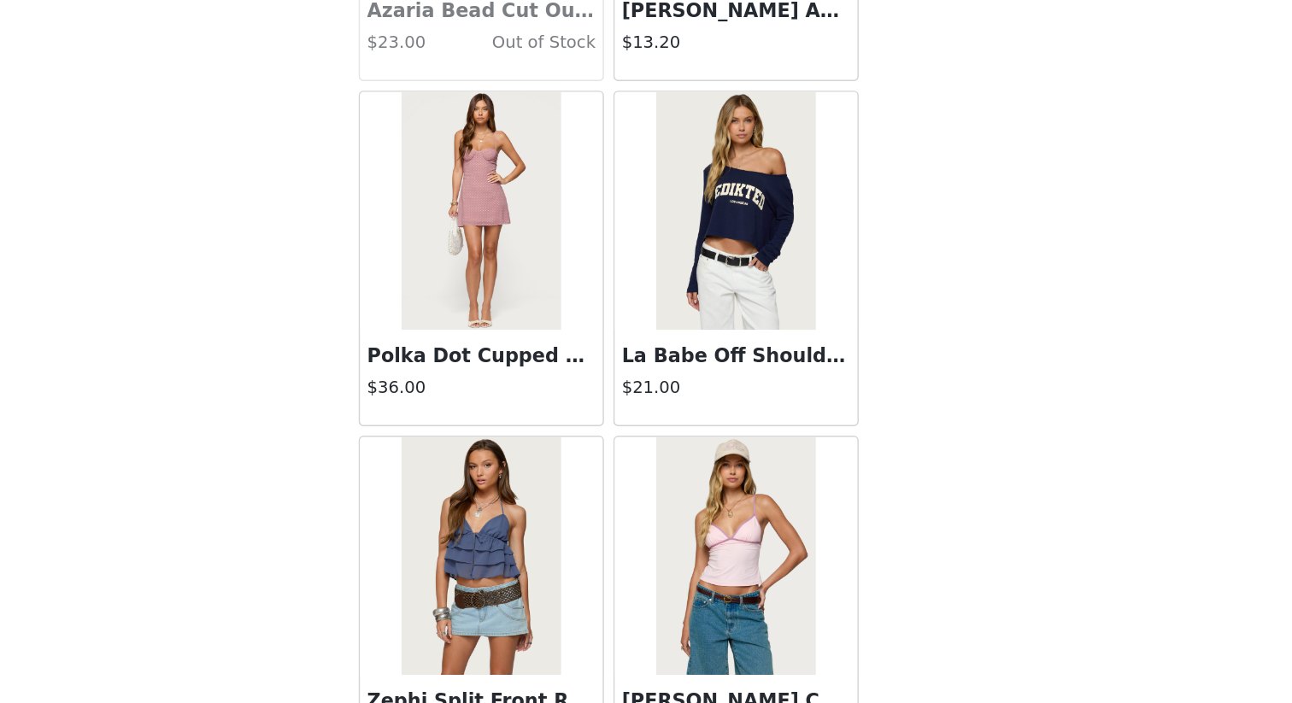
scroll to position [14301, 0]
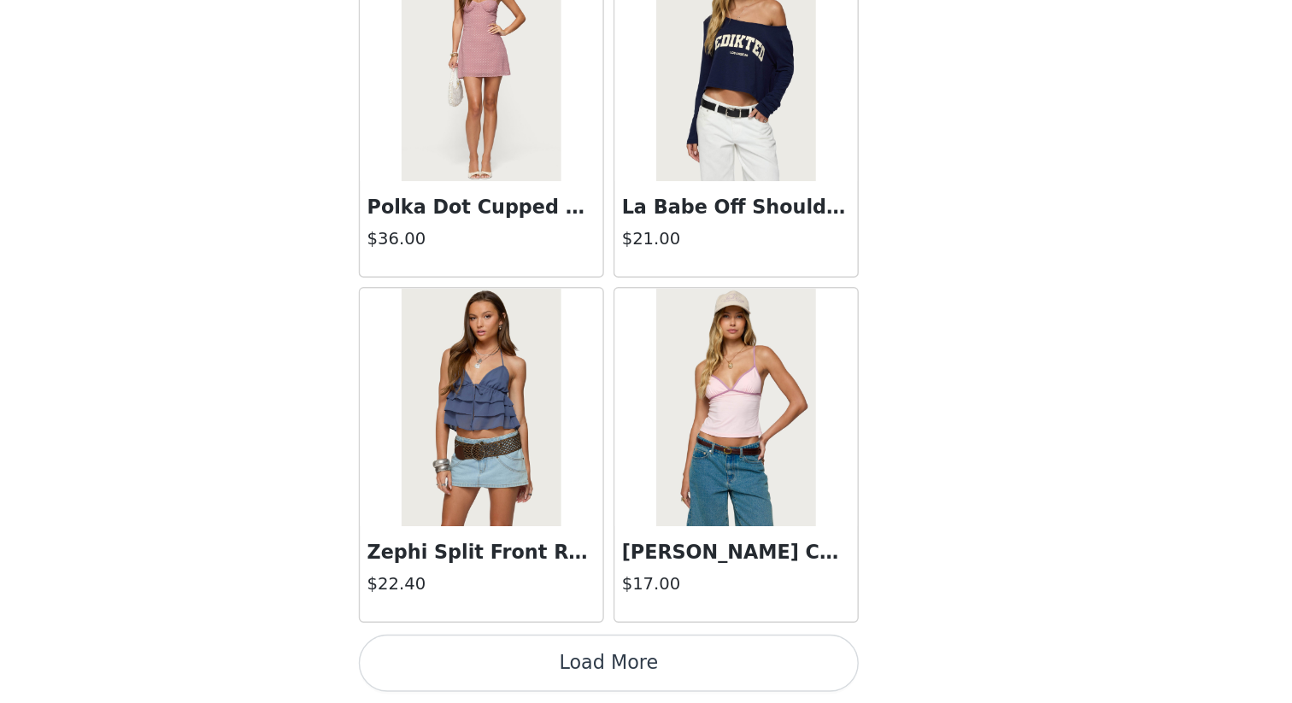
click at [701, 608] on button "Load More" at bounding box center [646, 674] width 359 height 41
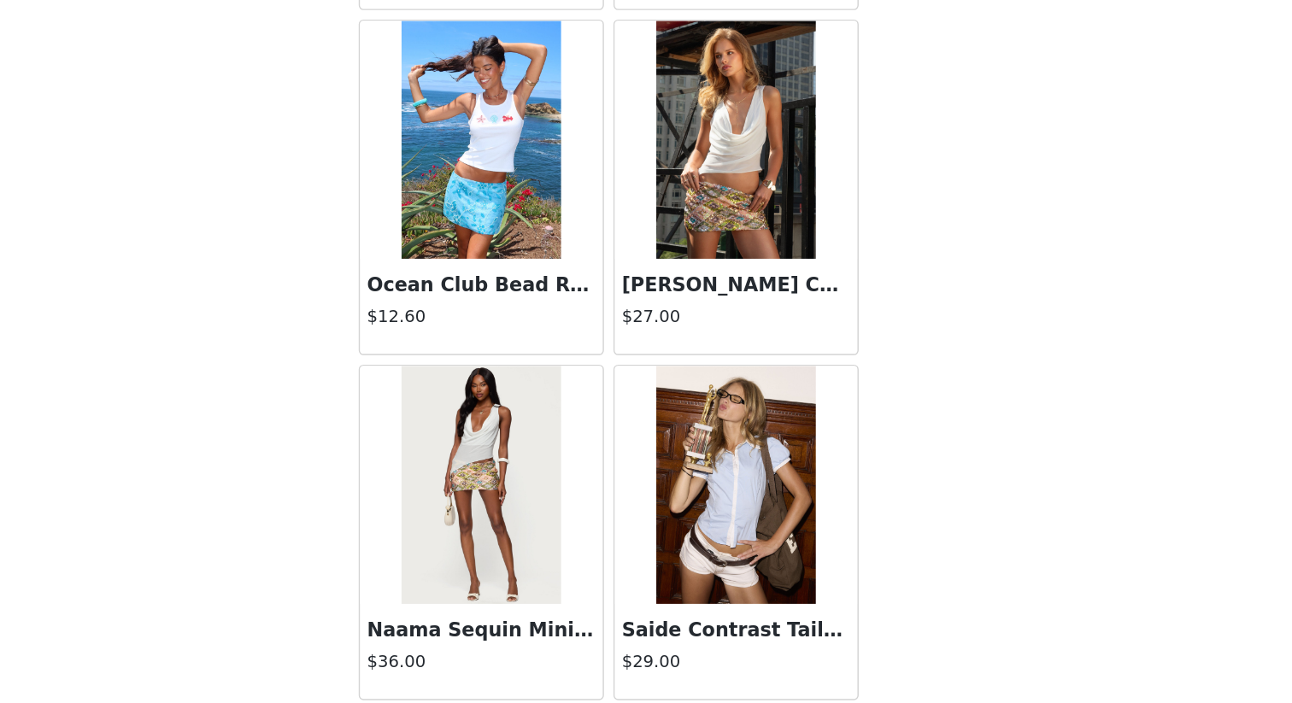
scroll to position [16779, 0]
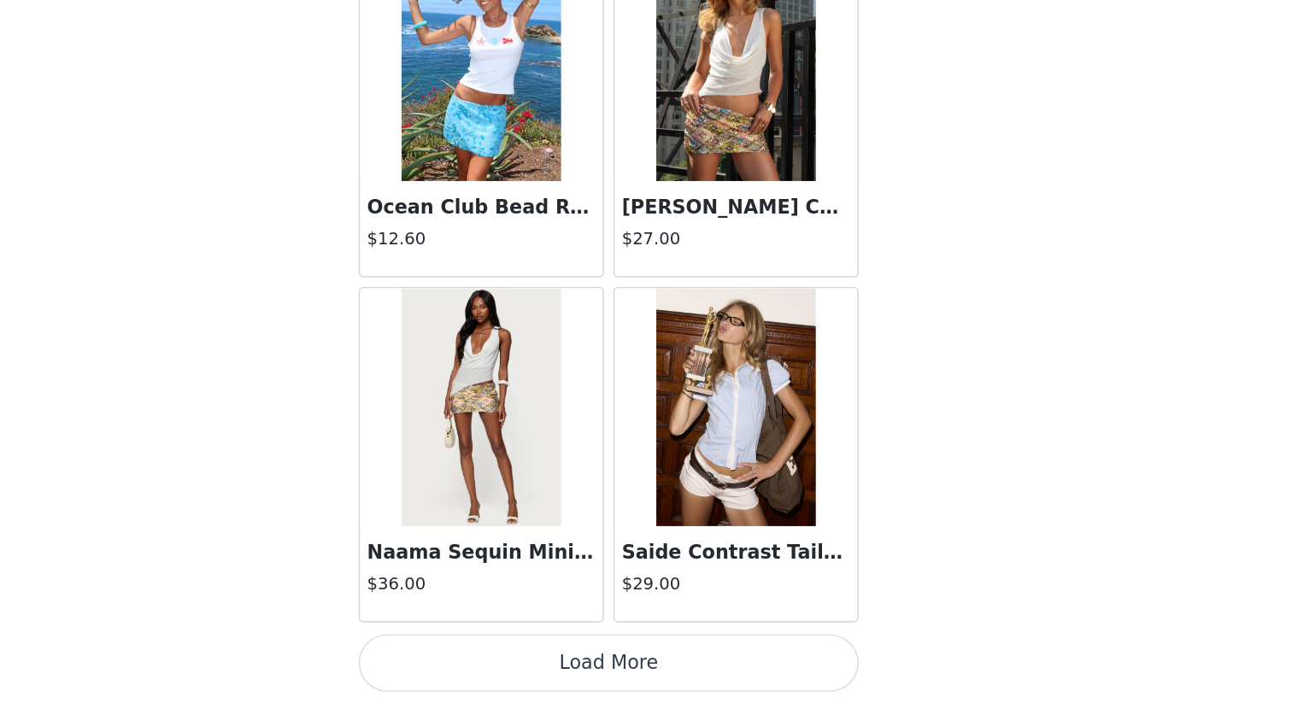
click at [709, 608] on button "Load More" at bounding box center [646, 674] width 359 height 41
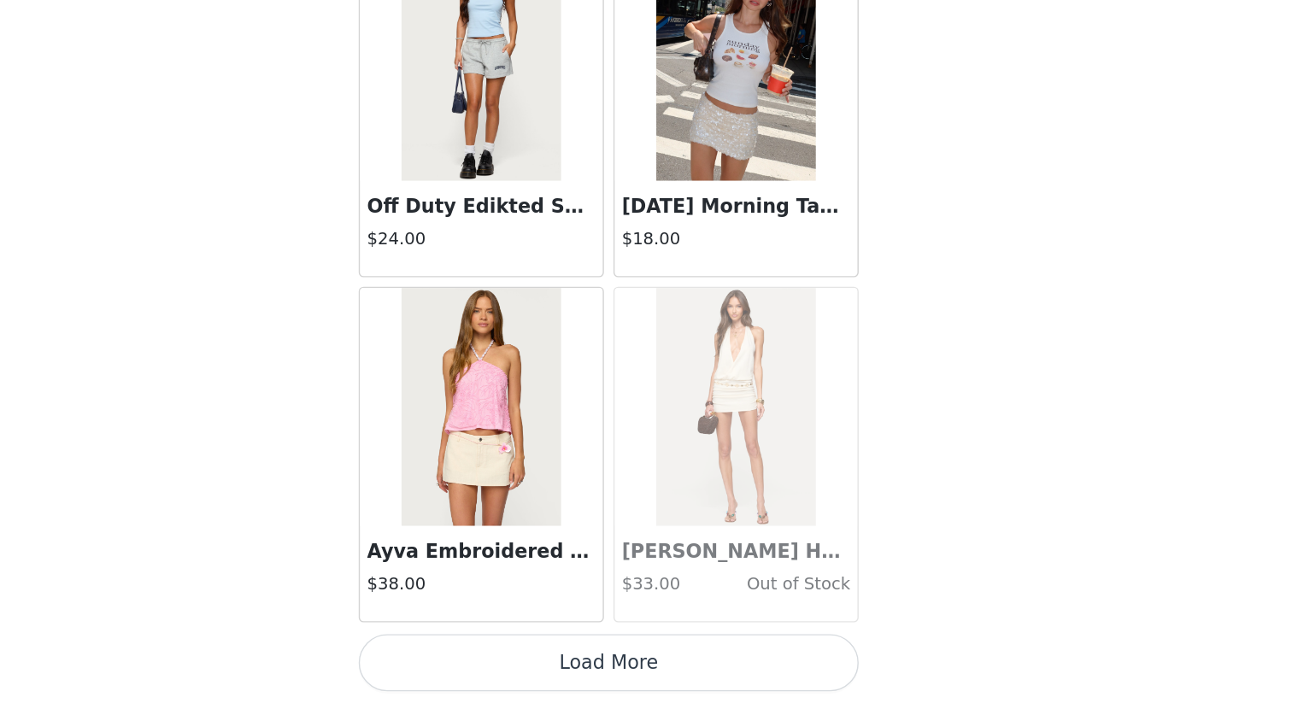
click at [732, 608] on button "Load More" at bounding box center [646, 674] width 359 height 41
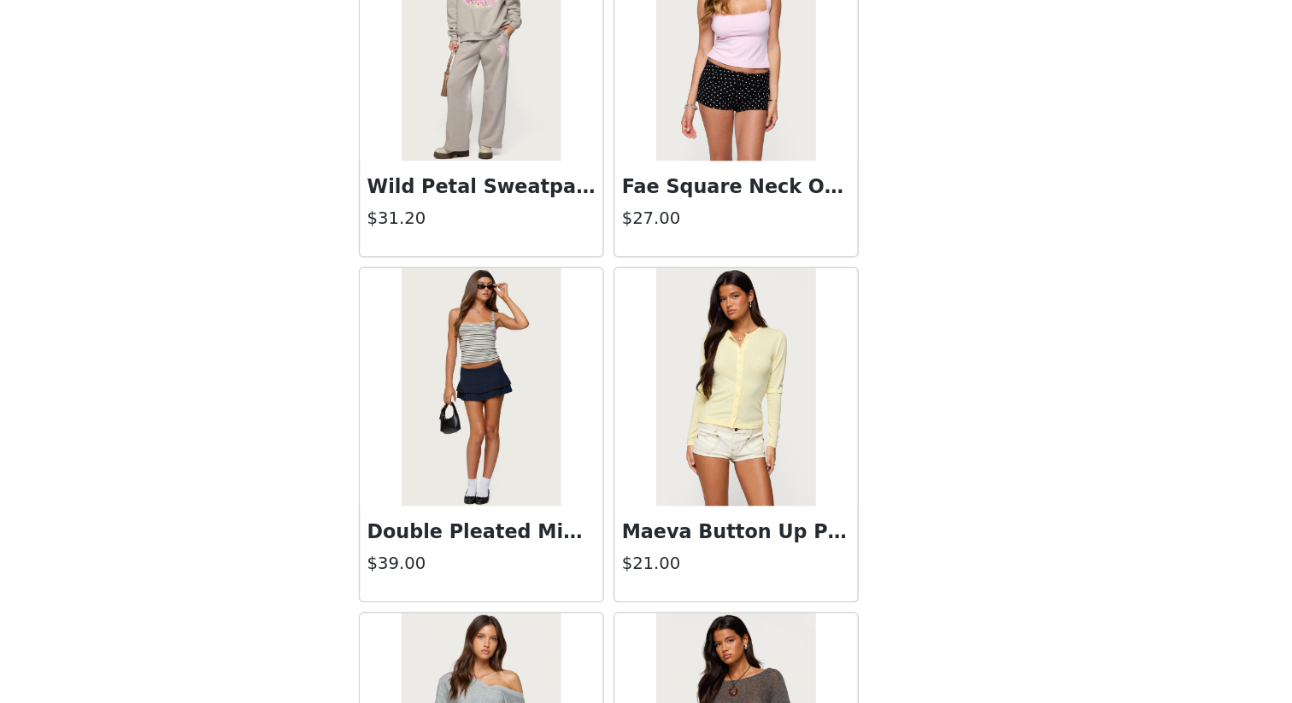
scroll to position [21735, 0]
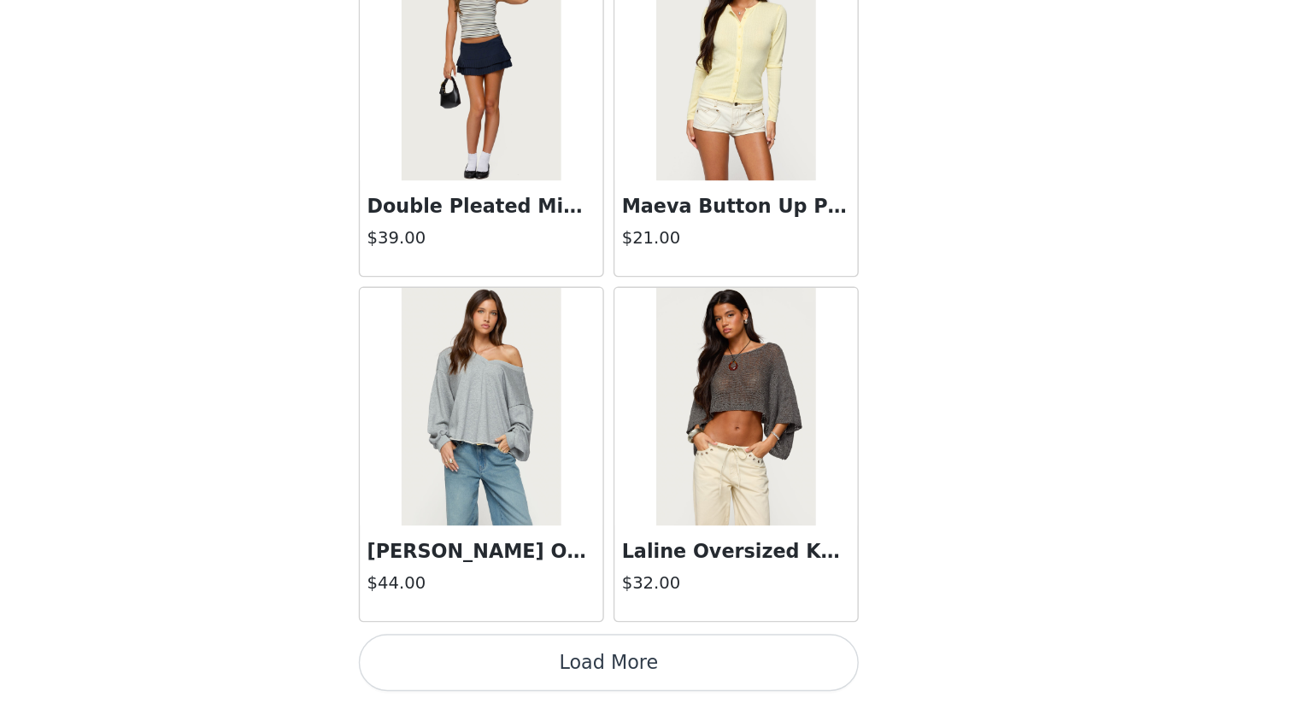
click at [778, 608] on button "Load More" at bounding box center [646, 674] width 359 height 41
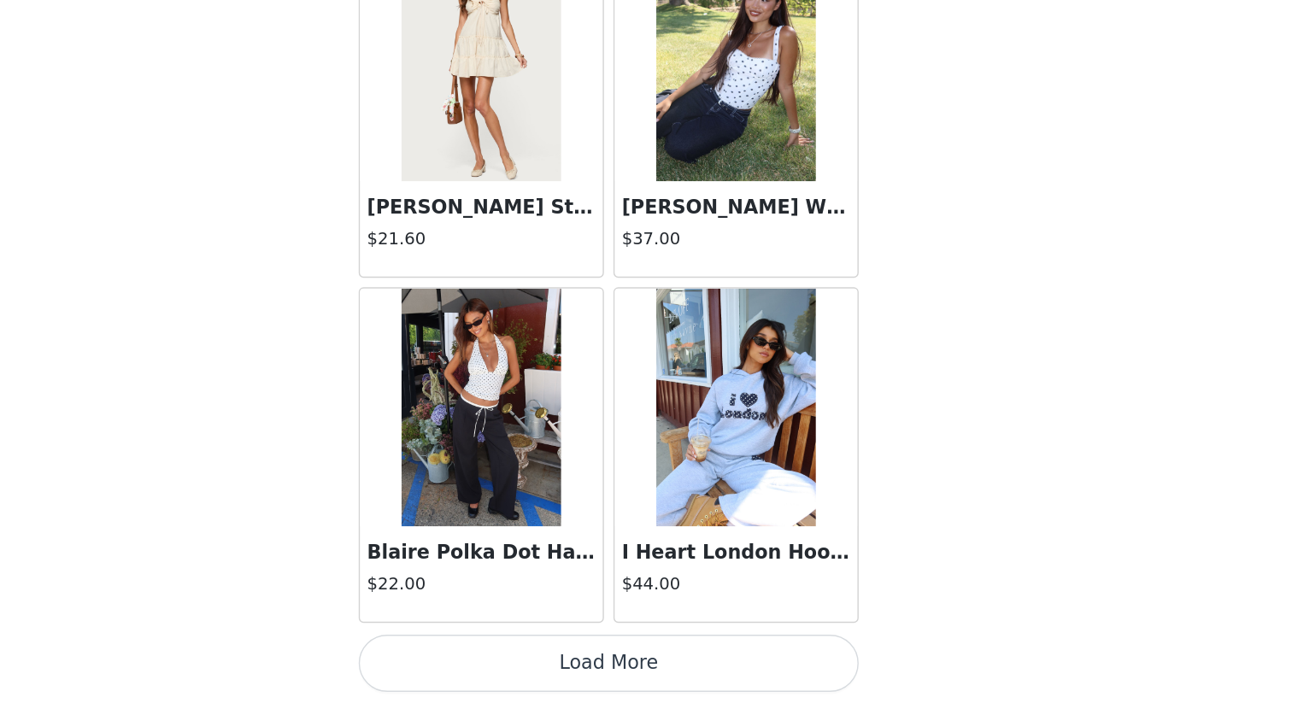
click at [784, 608] on button "Load More" at bounding box center [646, 674] width 359 height 41
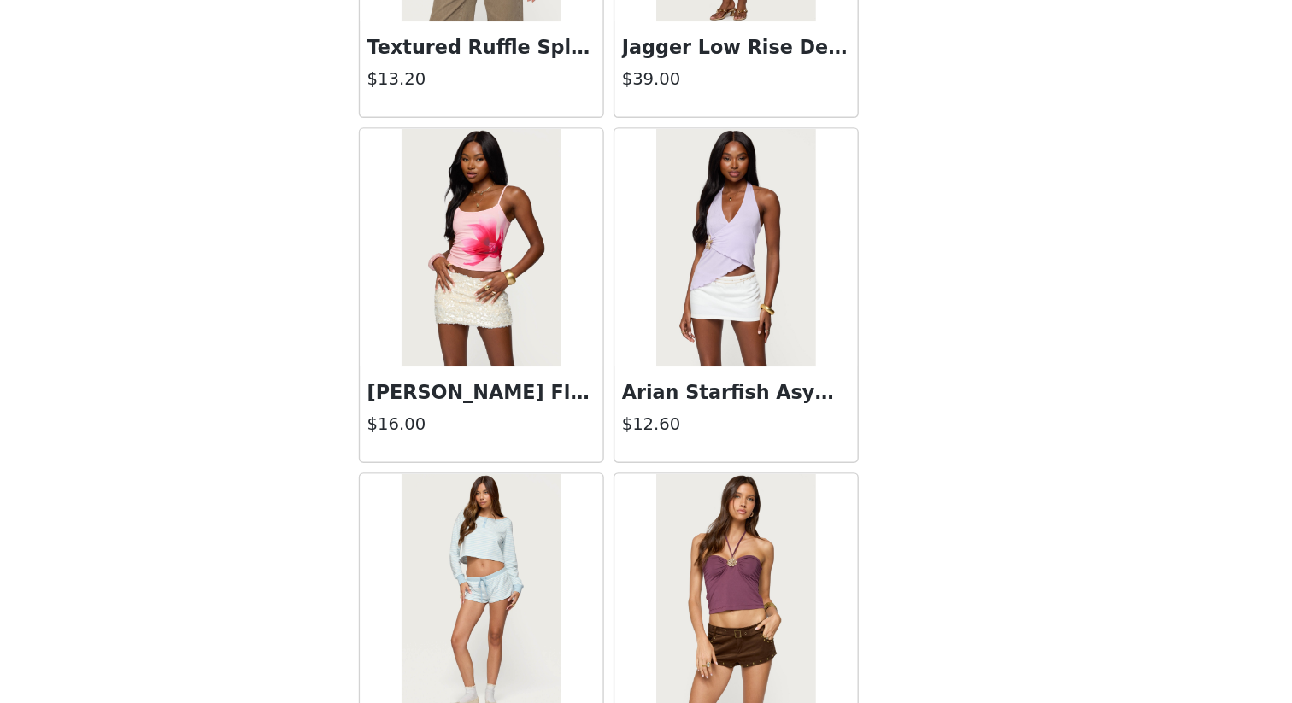
scroll to position [26691, 0]
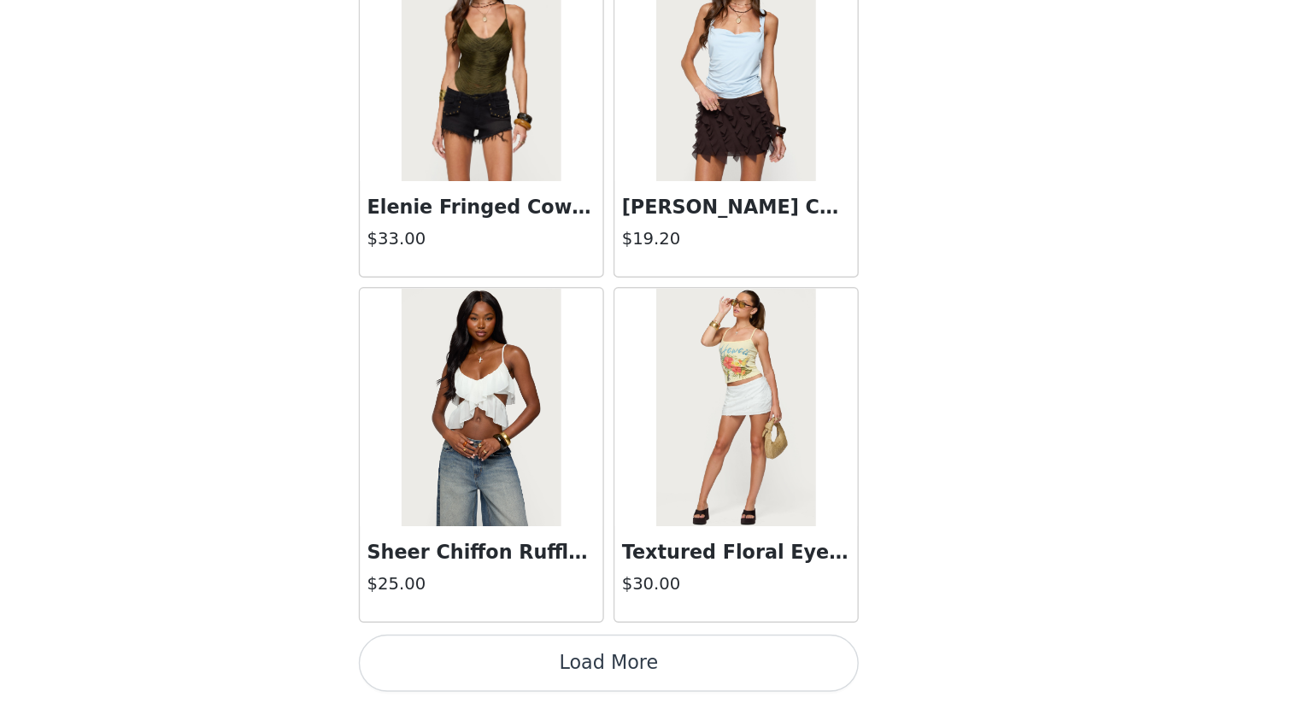
click at [780, 608] on button "Load More" at bounding box center [646, 674] width 359 height 41
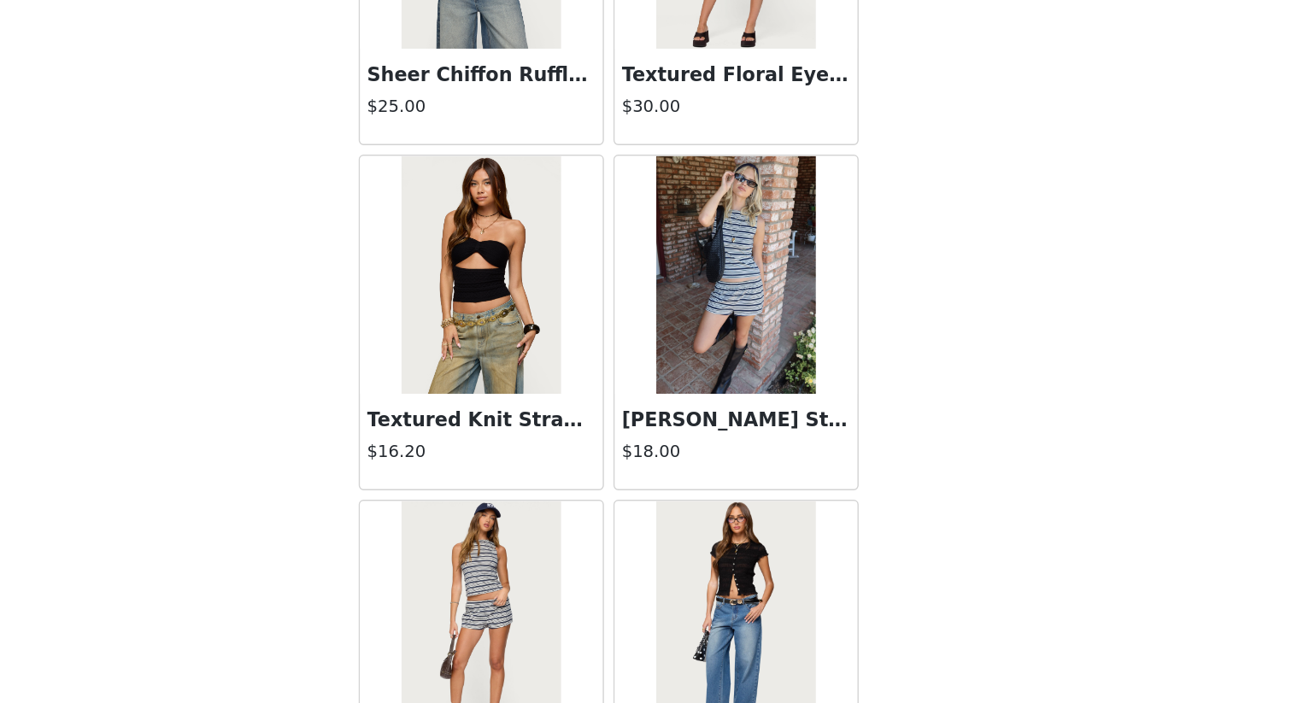
scroll to position [27146, 0]
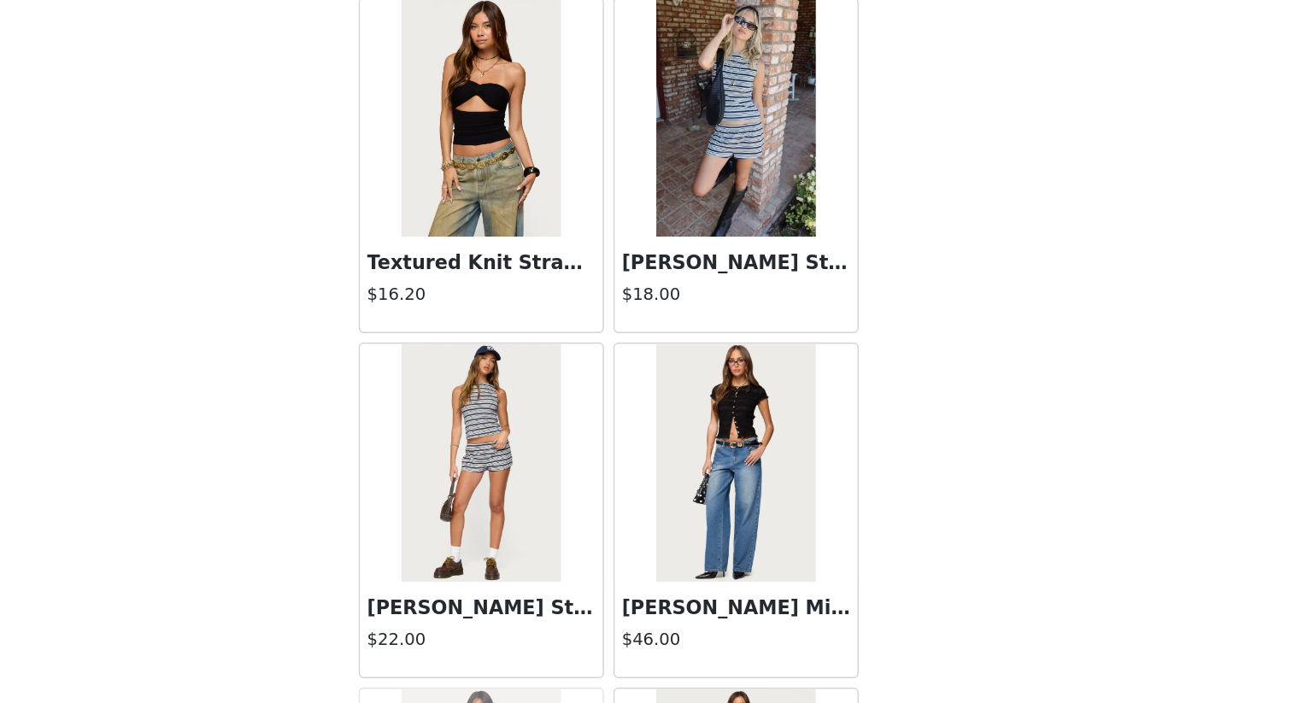
click at [762, 420] on div "$18.00" at bounding box center [737, 413] width 164 height 25
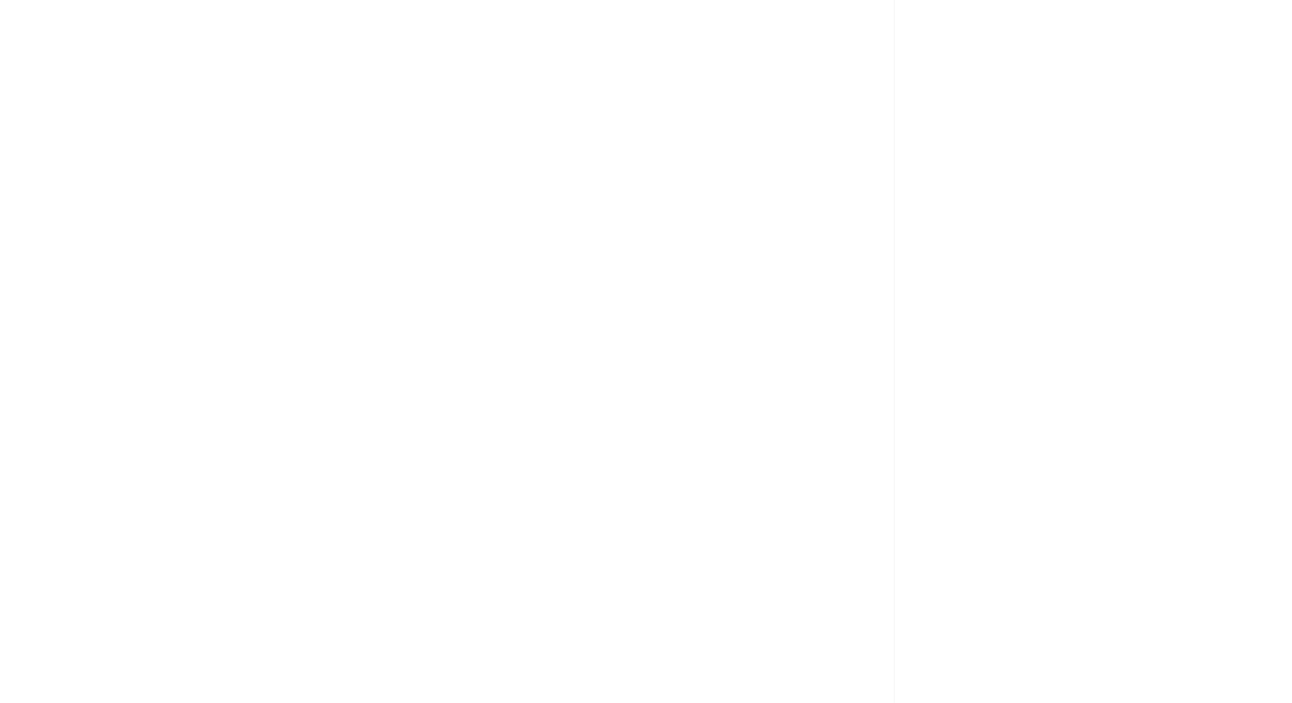
scroll to position [110, 0]
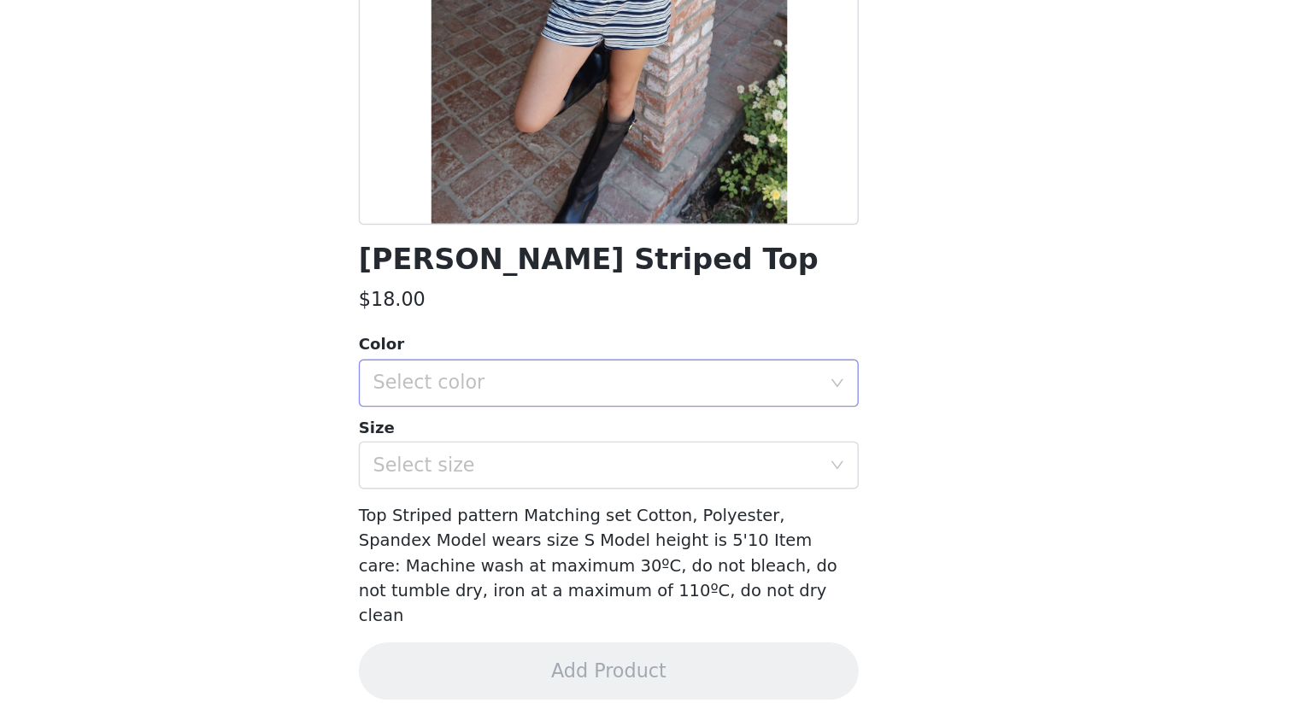
click at [717, 473] on div "Select color" at bounding box center [637, 473] width 320 height 17
click at [708, 514] on li "NAVY" at bounding box center [646, 510] width 359 height 27
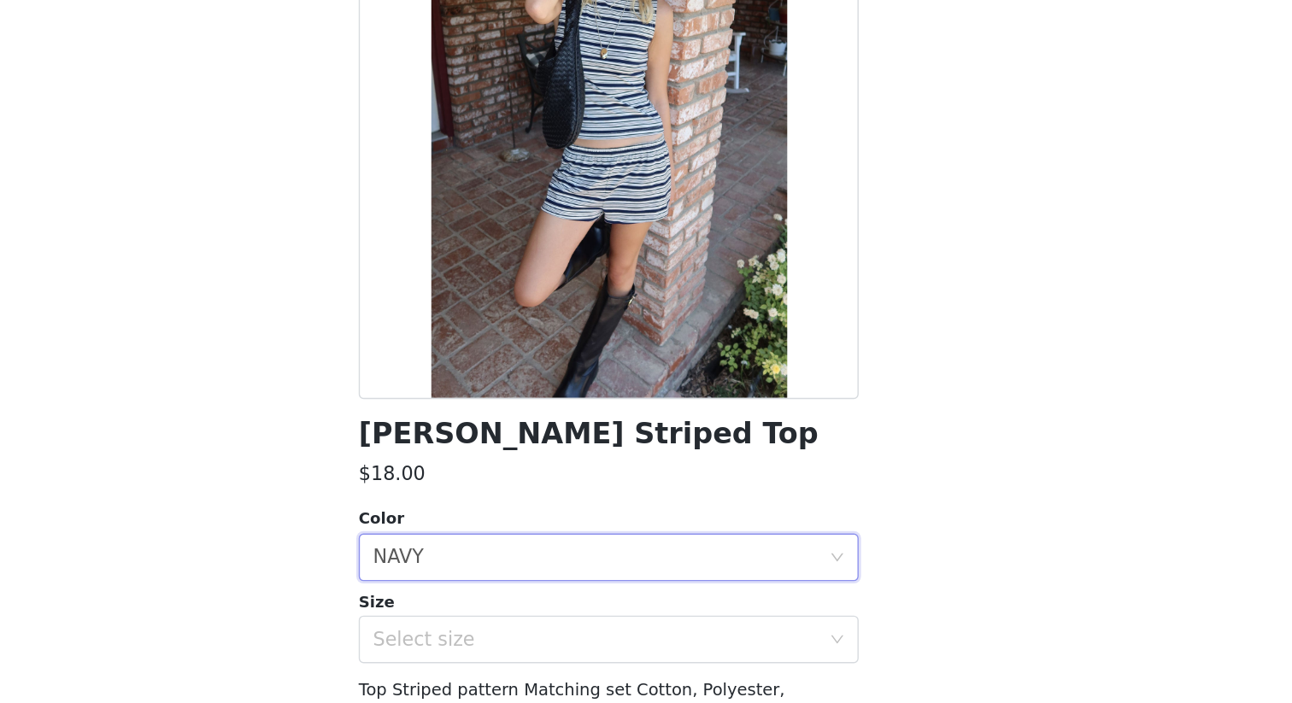
scroll to position [65, 0]
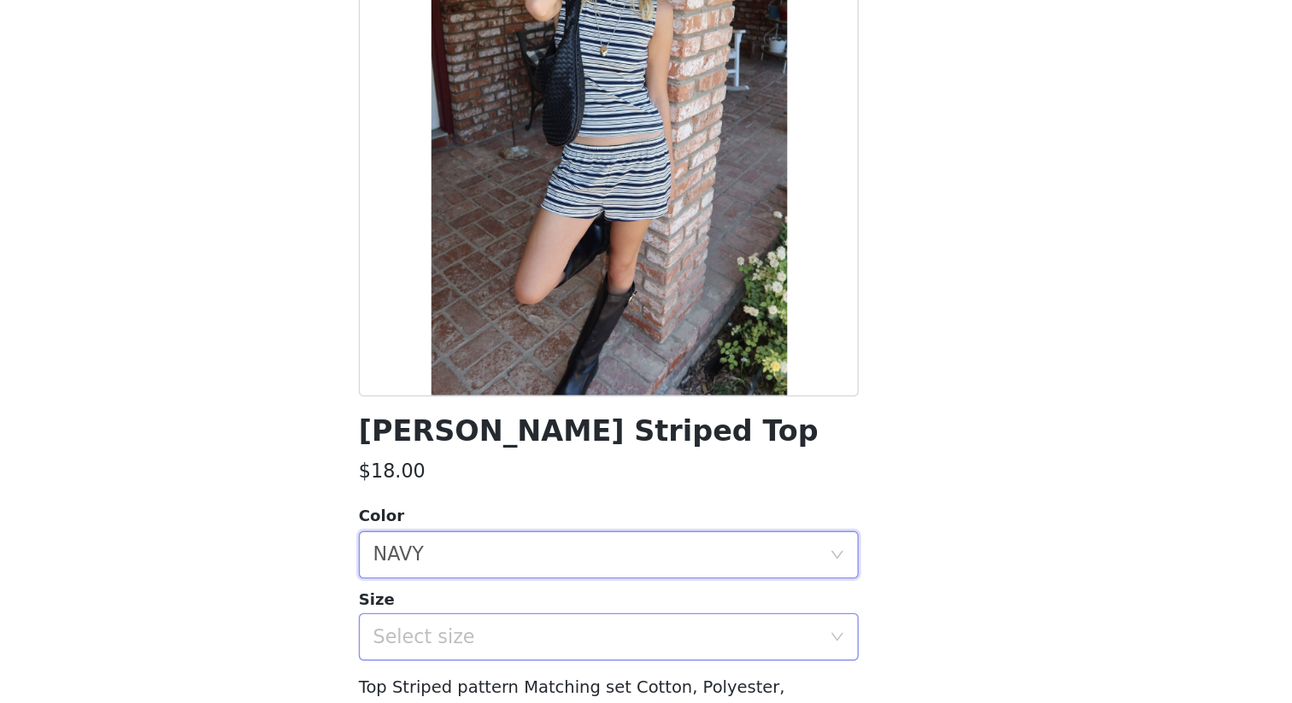
click at [766, 567] on div "Select size" at bounding box center [640, 577] width 327 height 32
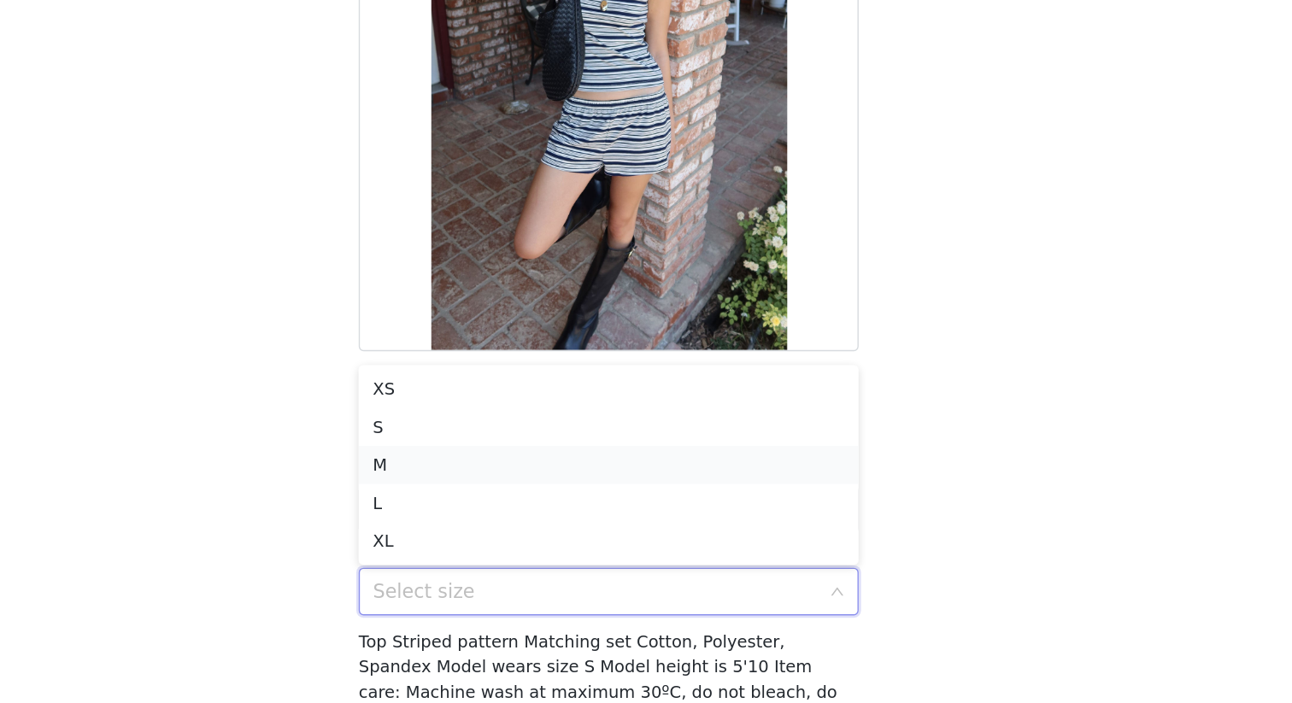
click at [754, 494] on li "M" at bounding box center [646, 486] width 359 height 27
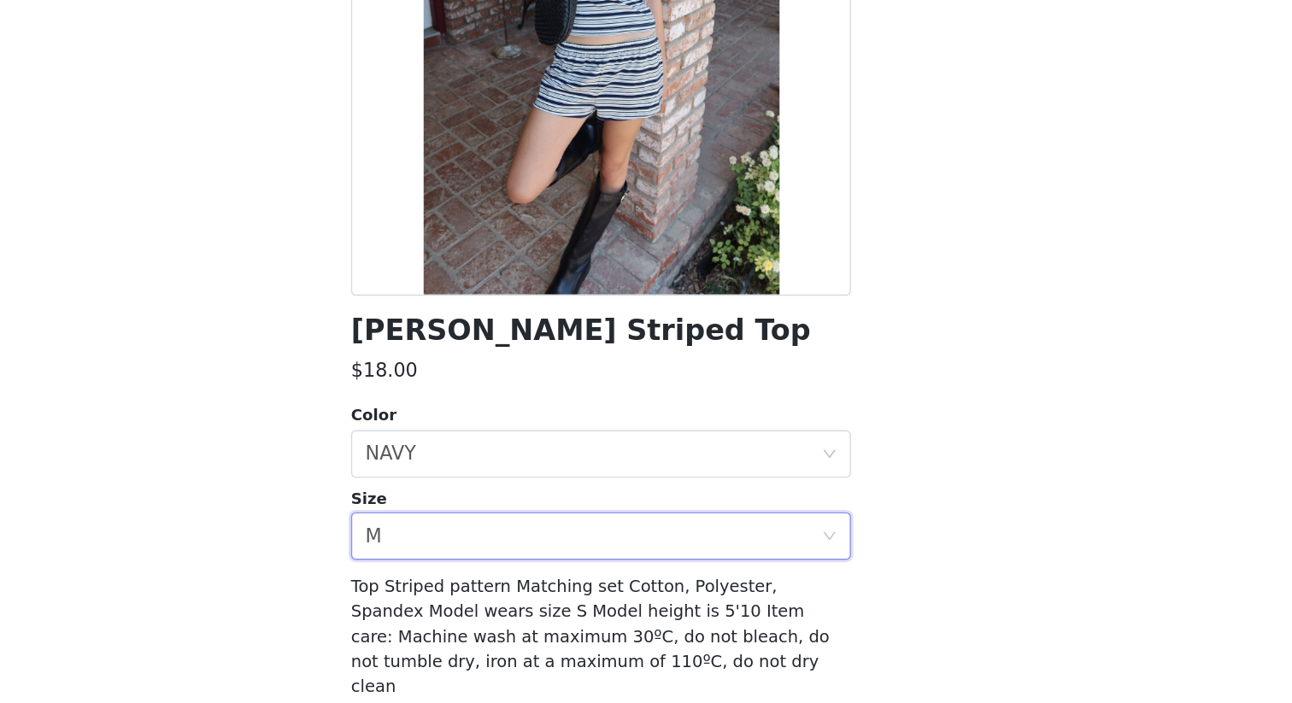
scroll to position [110, 0]
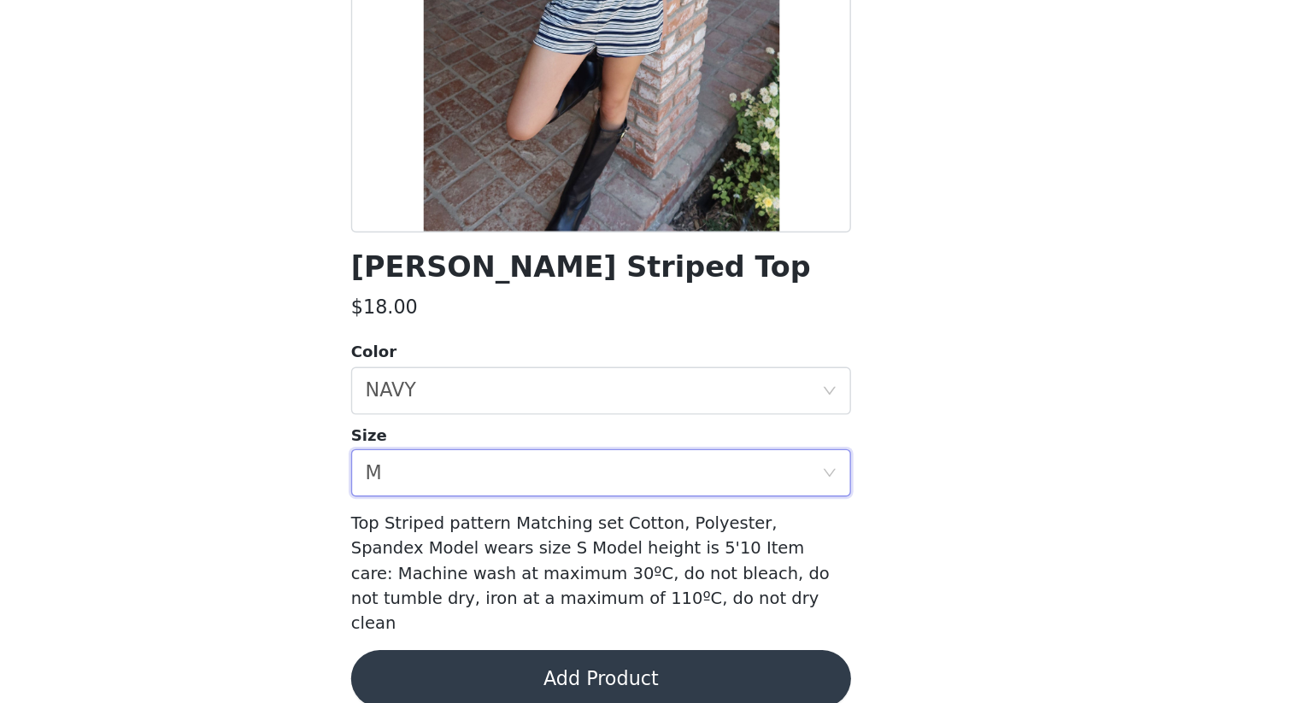
click at [704, 608] on button "Add Product" at bounding box center [646, 680] width 359 height 41
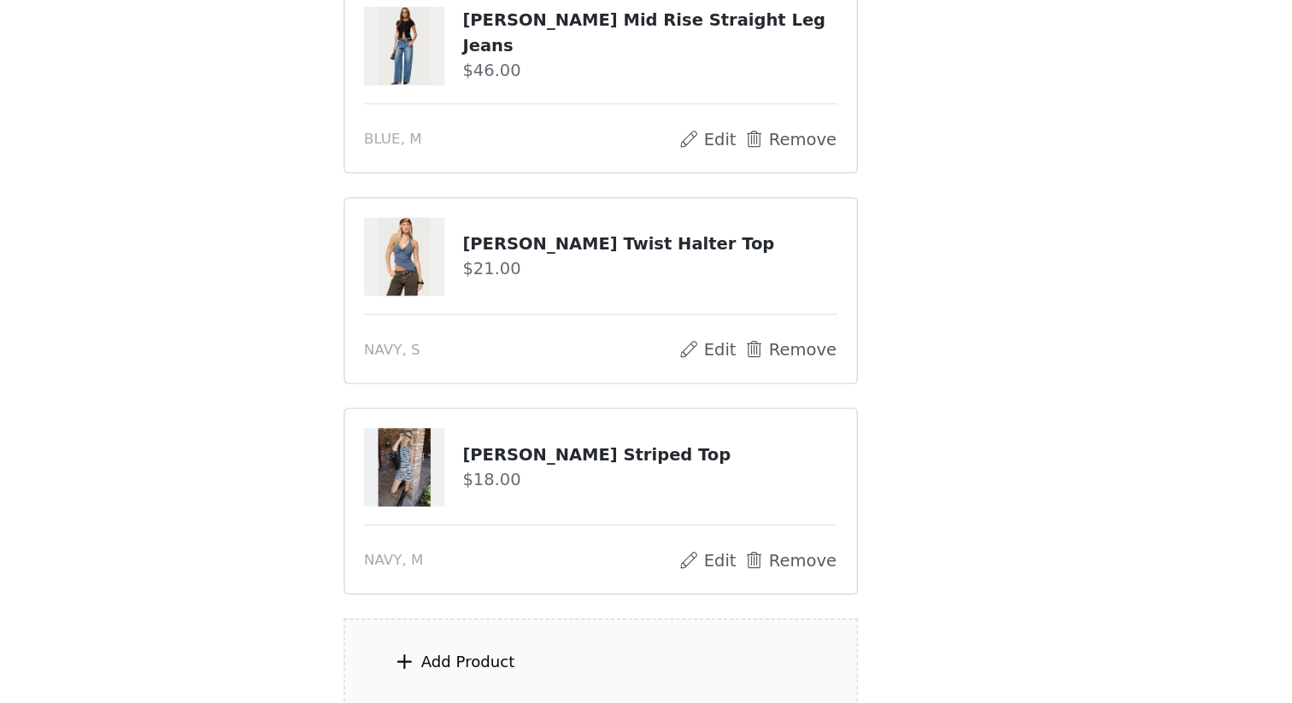
scroll to position [982, 0]
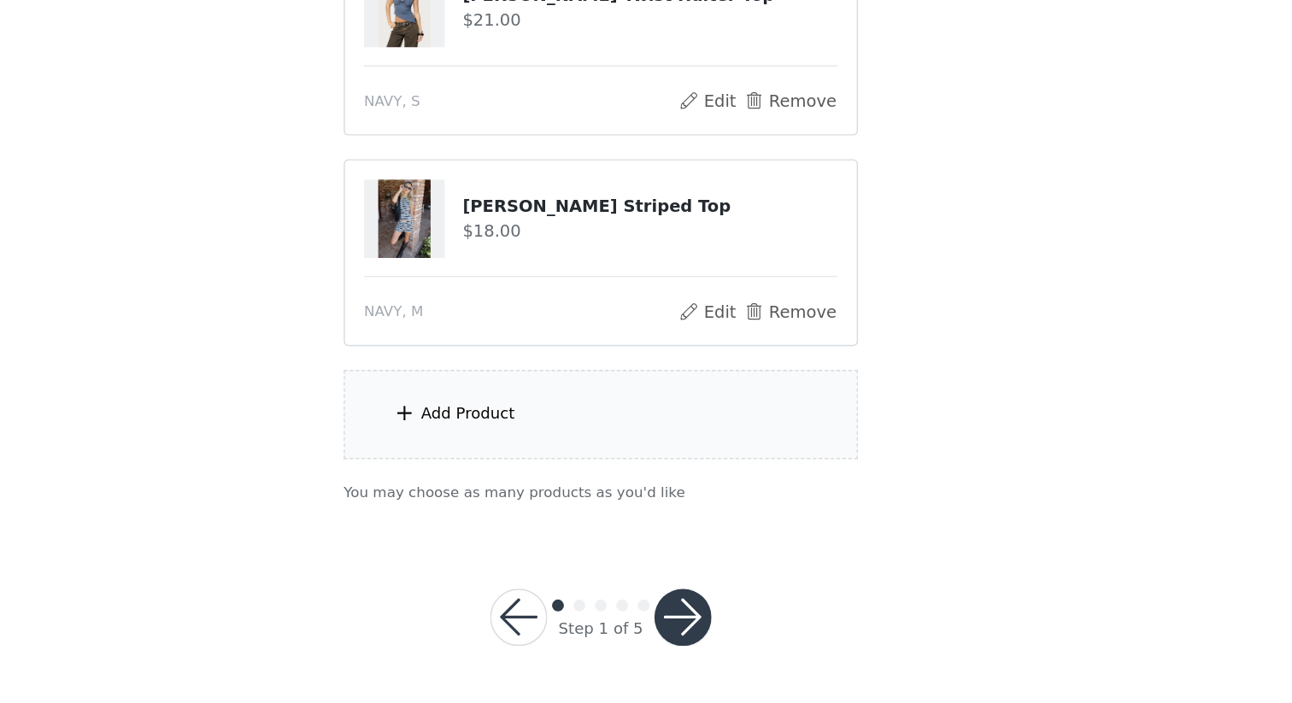
click at [719, 608] on button "button" at bounding box center [704, 641] width 41 height 41
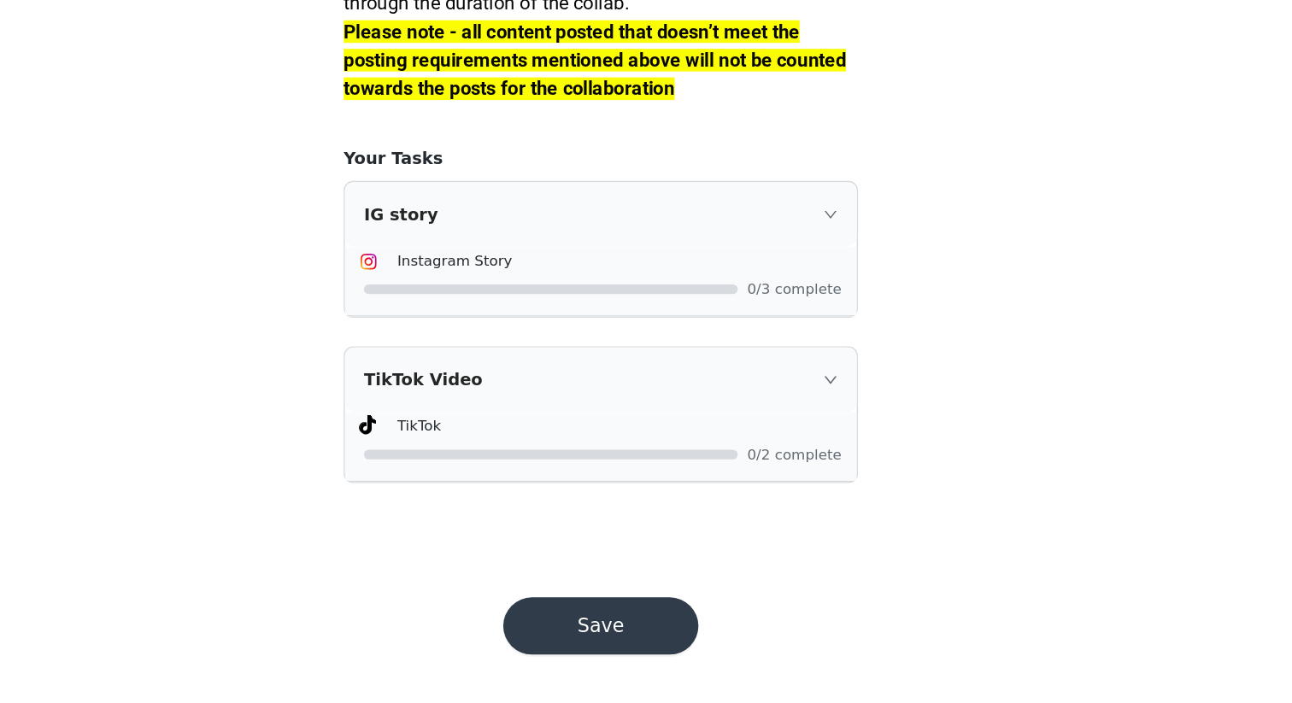
scroll to position [1502, 0]
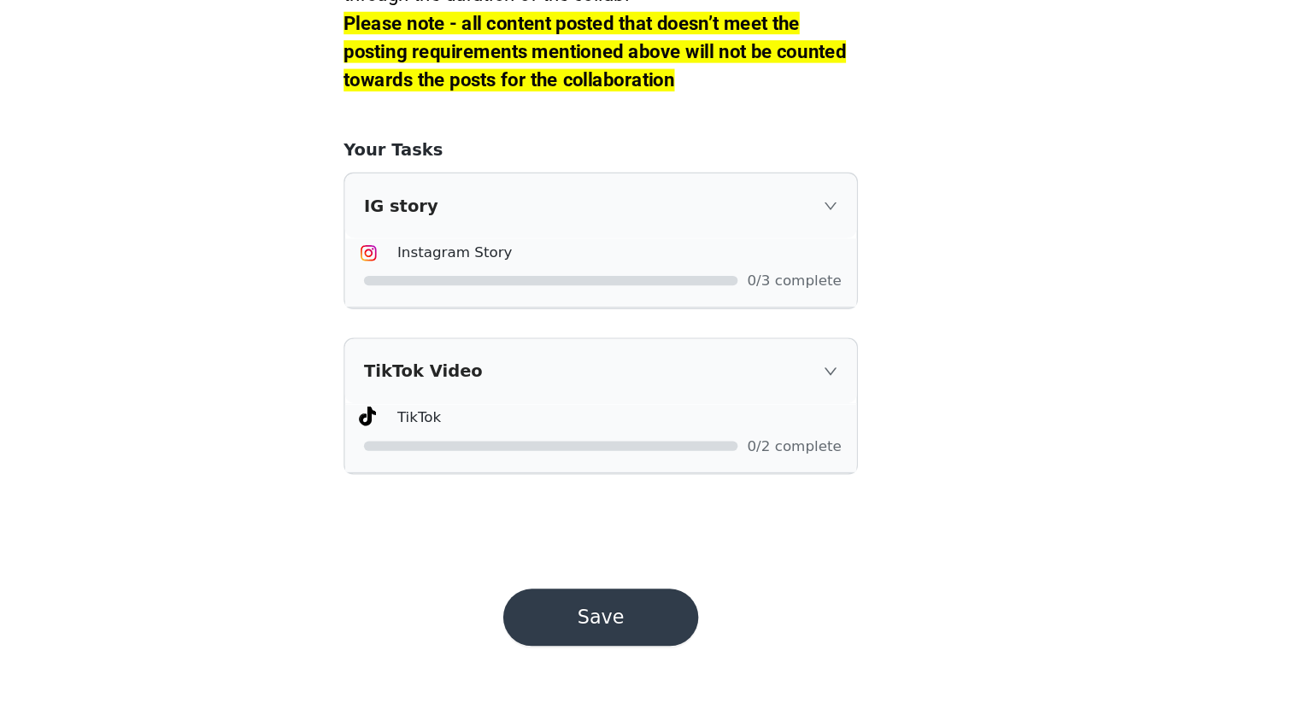
click at [652, 608] on button "Save" at bounding box center [646, 641] width 140 height 41
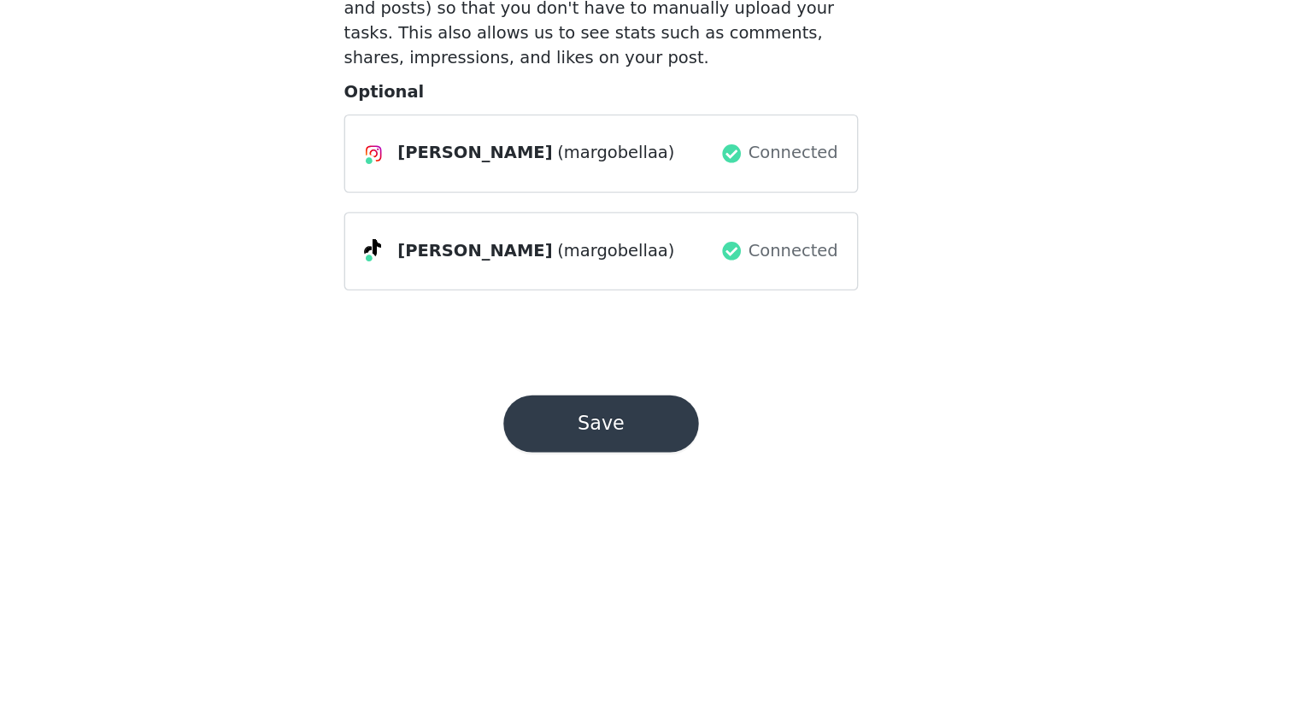
click at [686, 493] on button "Save" at bounding box center [646, 502] width 140 height 41
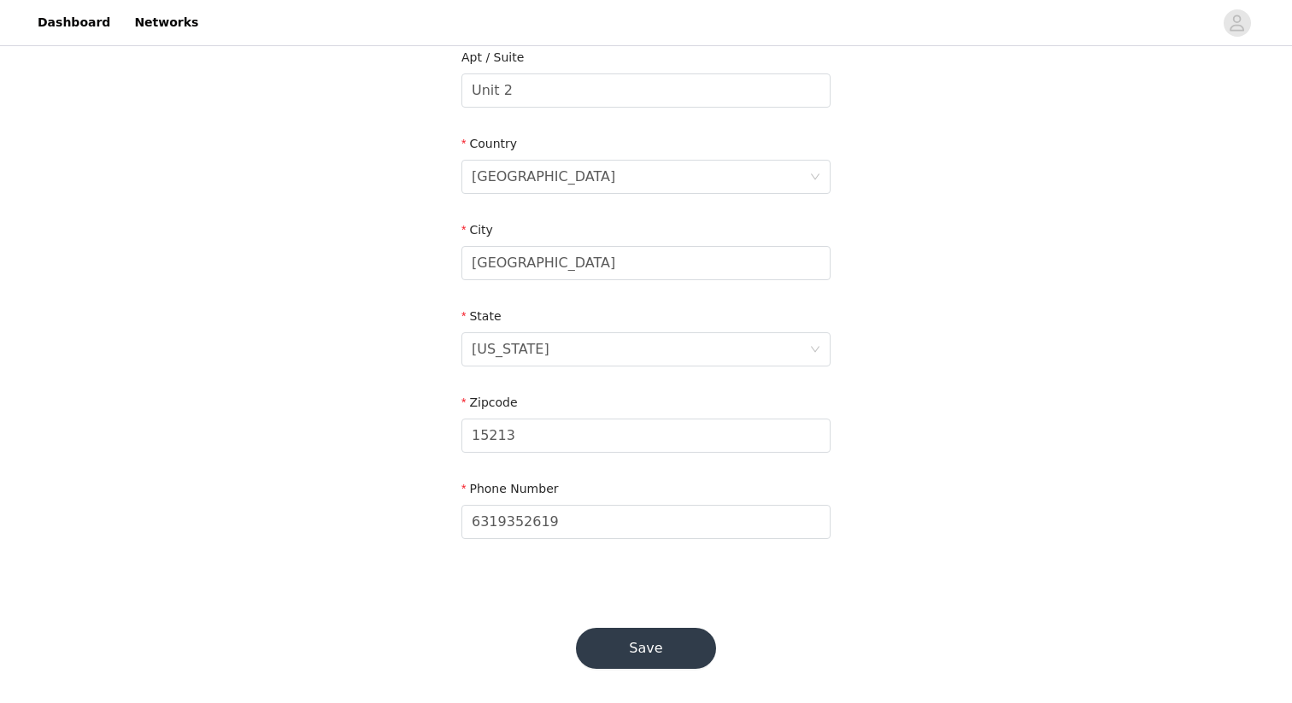
scroll to position [461, 0]
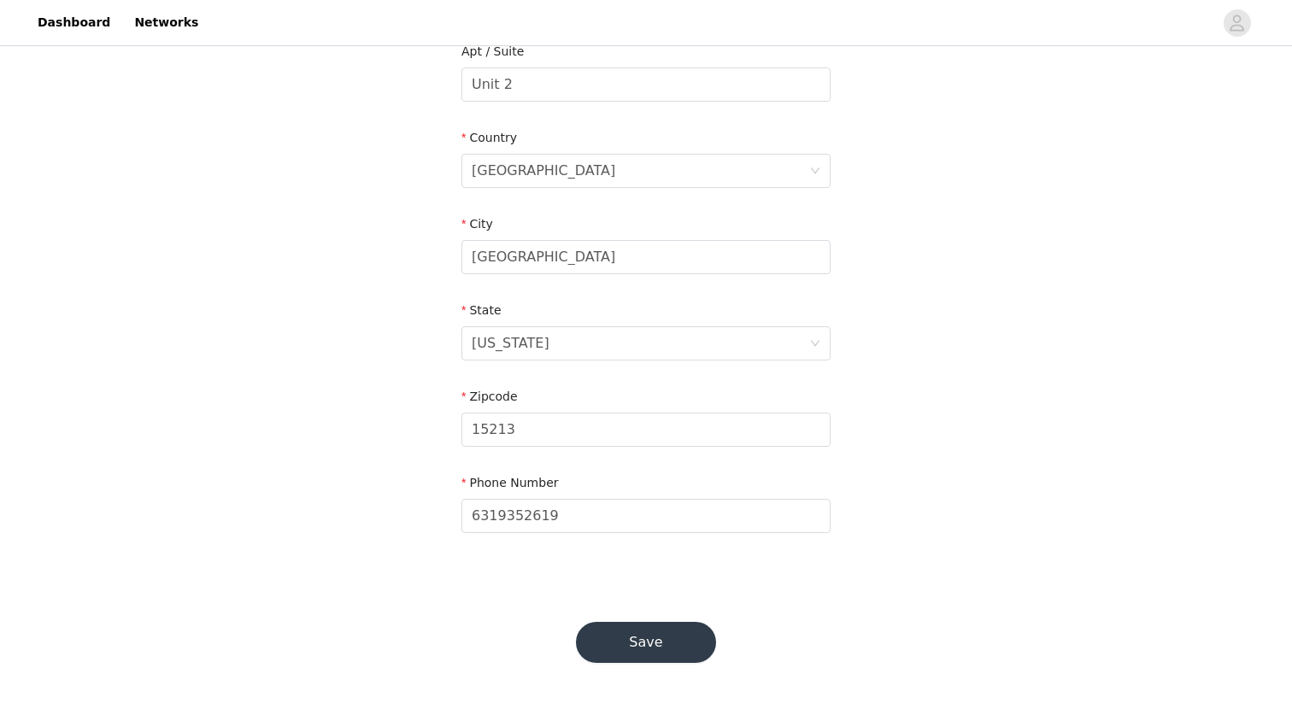
click at [635, 608] on button "Save" at bounding box center [646, 642] width 140 height 41
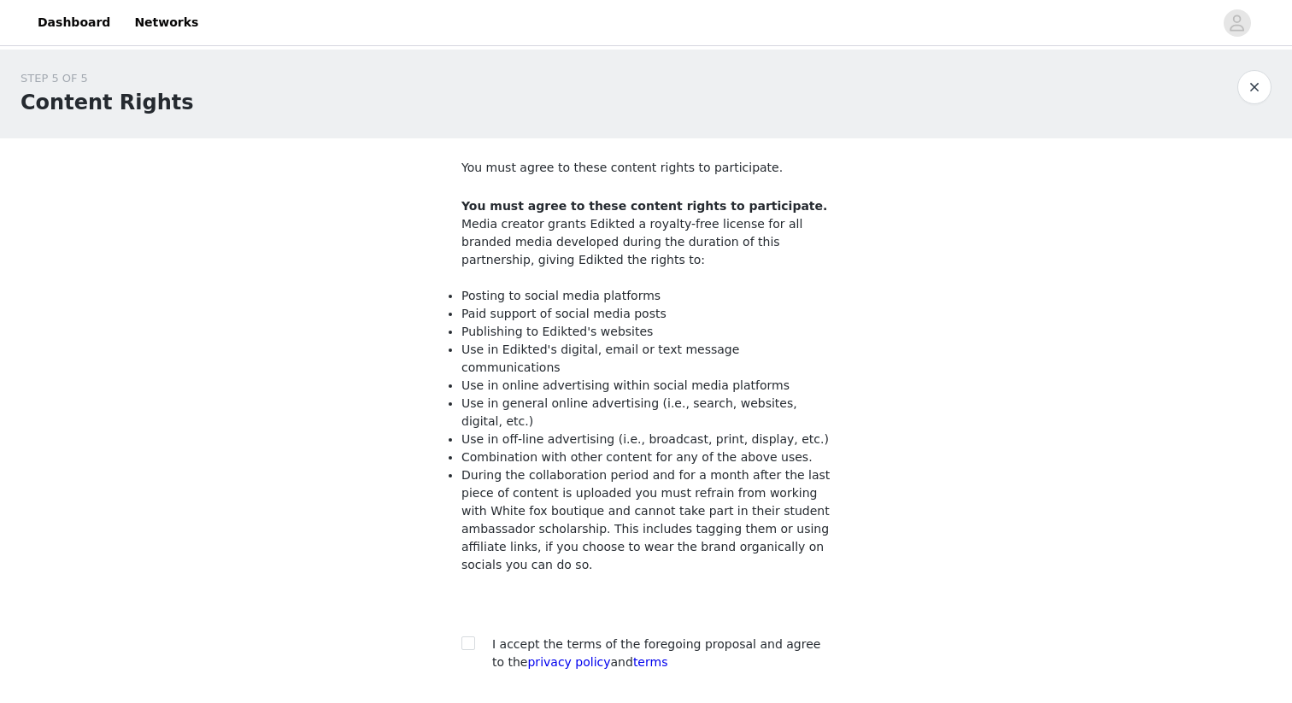
scroll to position [120, 0]
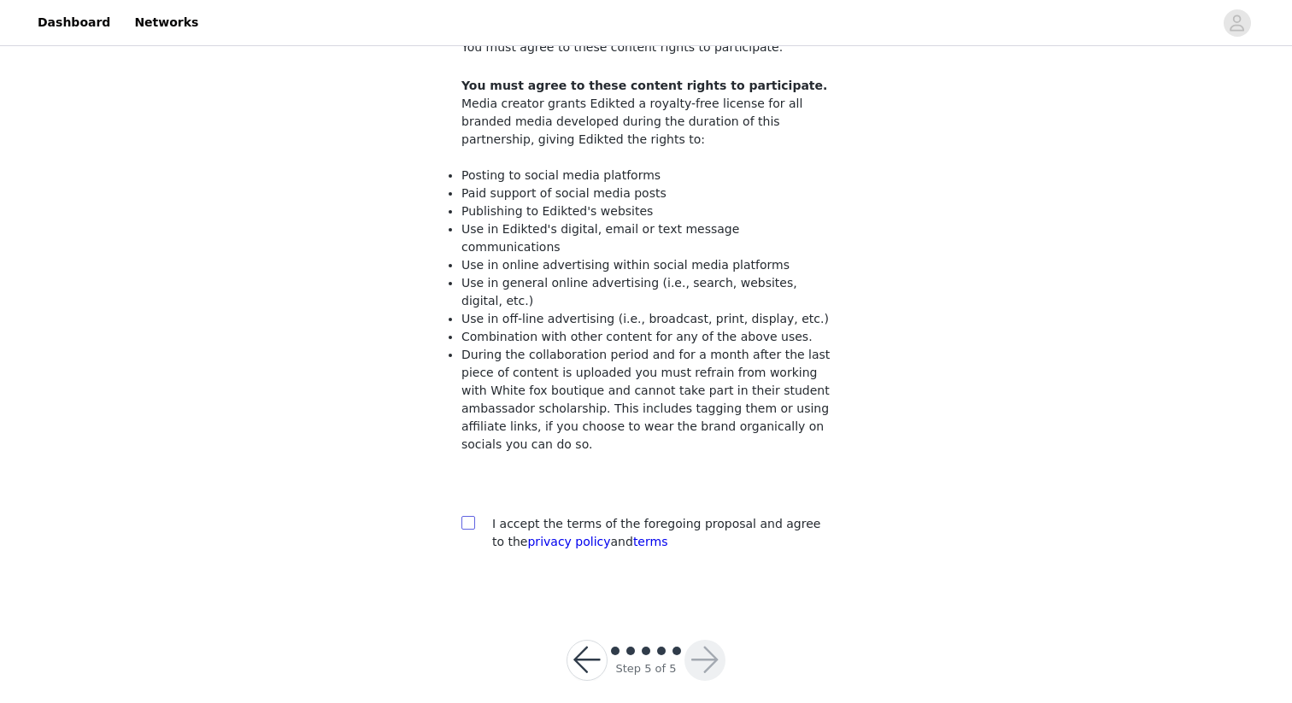
click at [473, 516] on input "checkbox" at bounding box center [467, 522] width 12 height 12
checkbox input "true"
click at [709, 608] on button "button" at bounding box center [704, 660] width 41 height 41
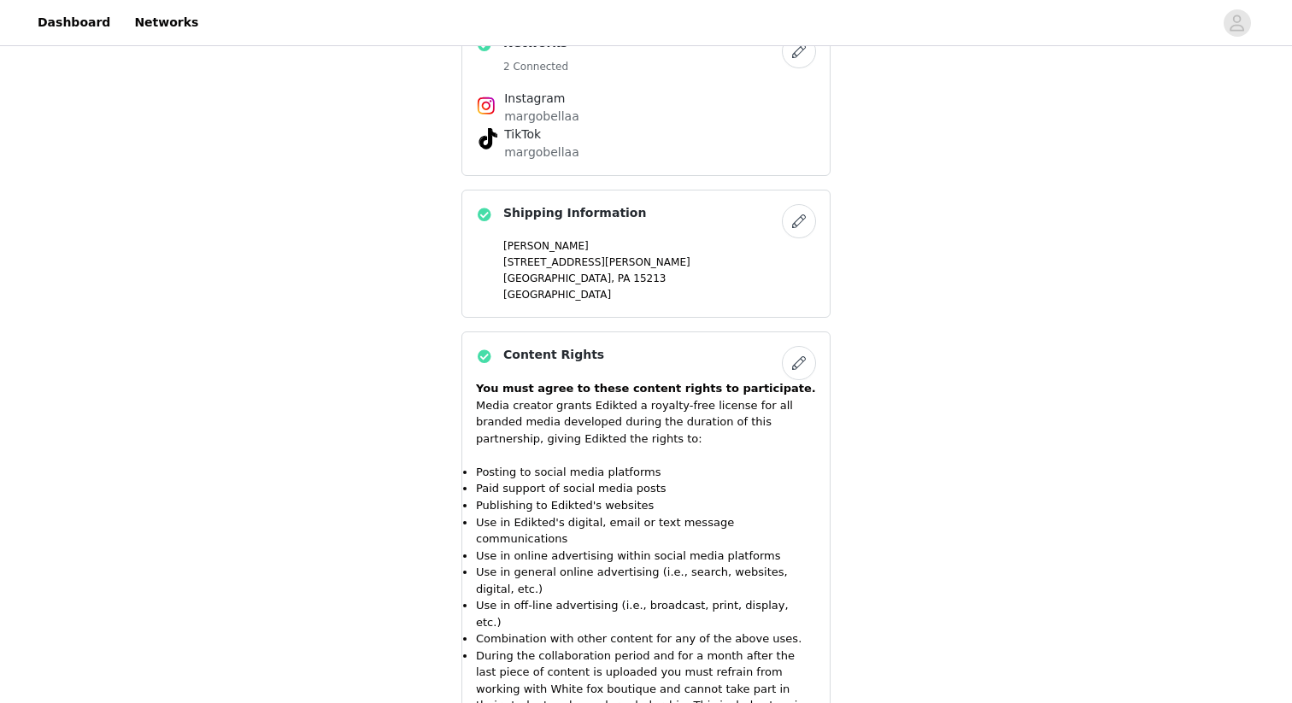
scroll to position [1747, 0]
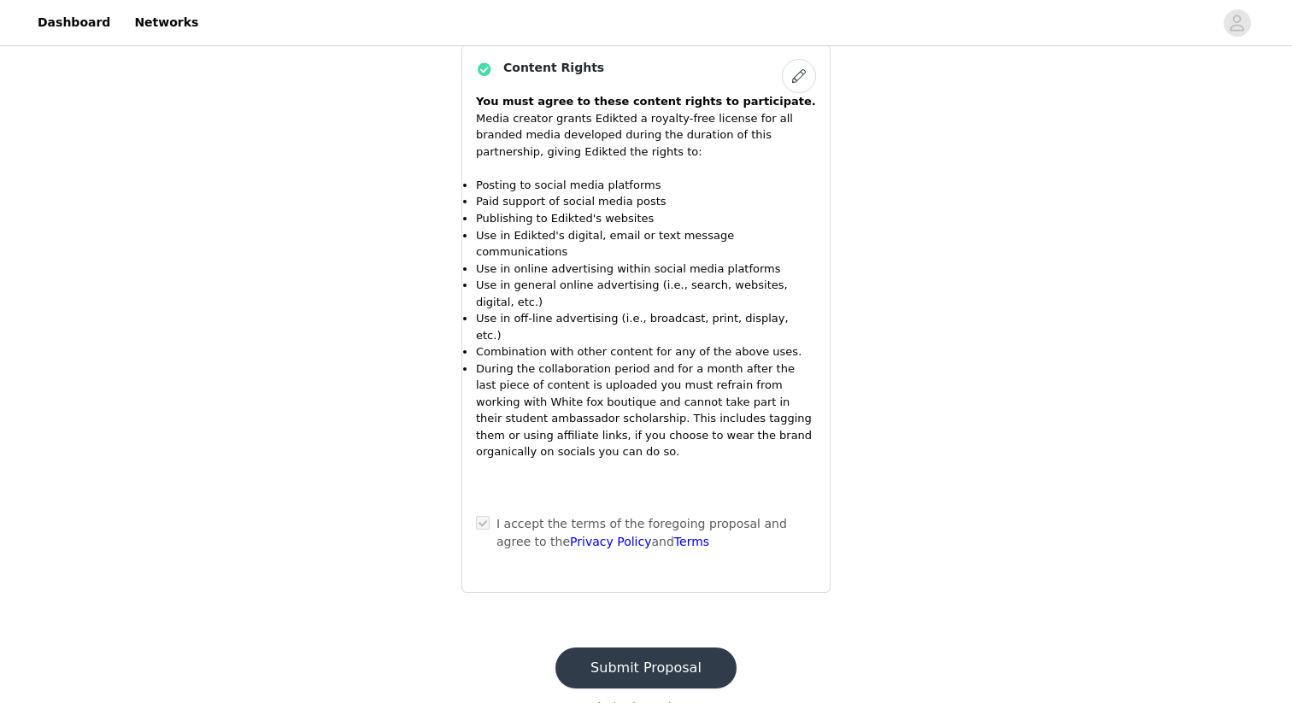
click at [660, 608] on button "Submit Proposal" at bounding box center [645, 668] width 181 height 41
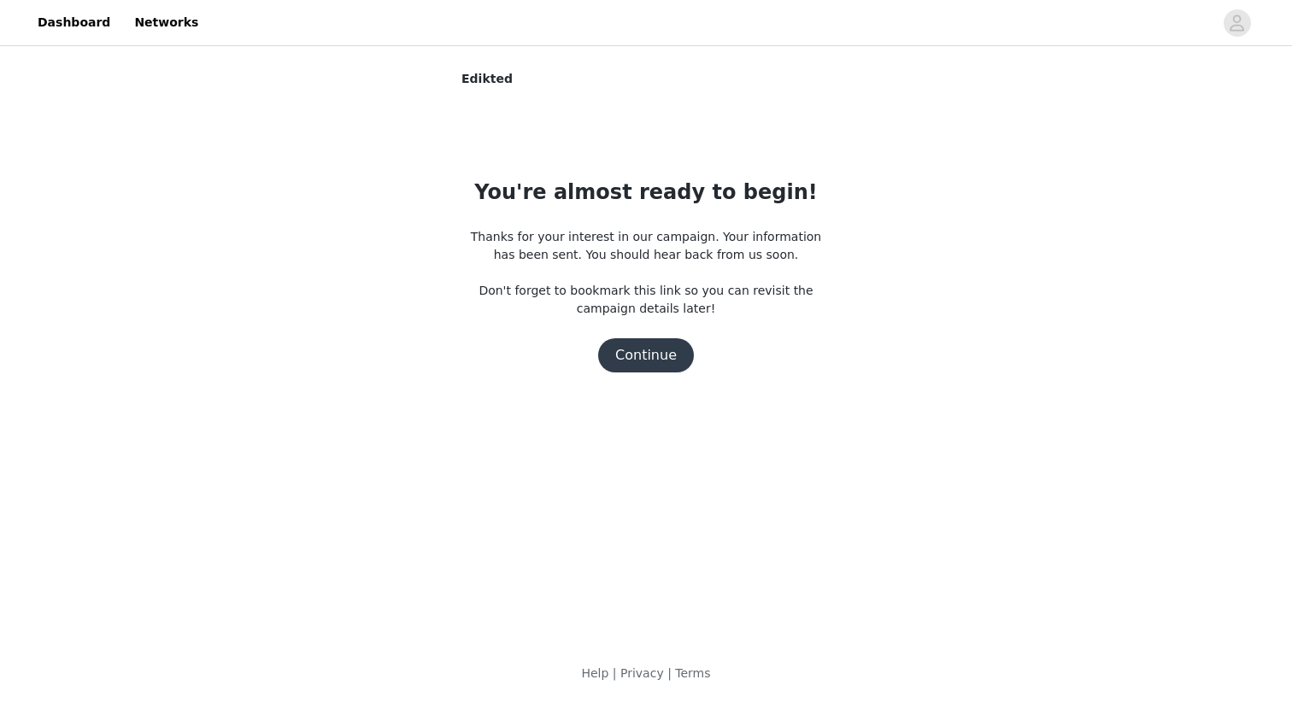
scroll to position [0, 0]
click at [660, 365] on button "Continue" at bounding box center [646, 355] width 96 height 34
